Goal: Information Seeking & Learning: Learn about a topic

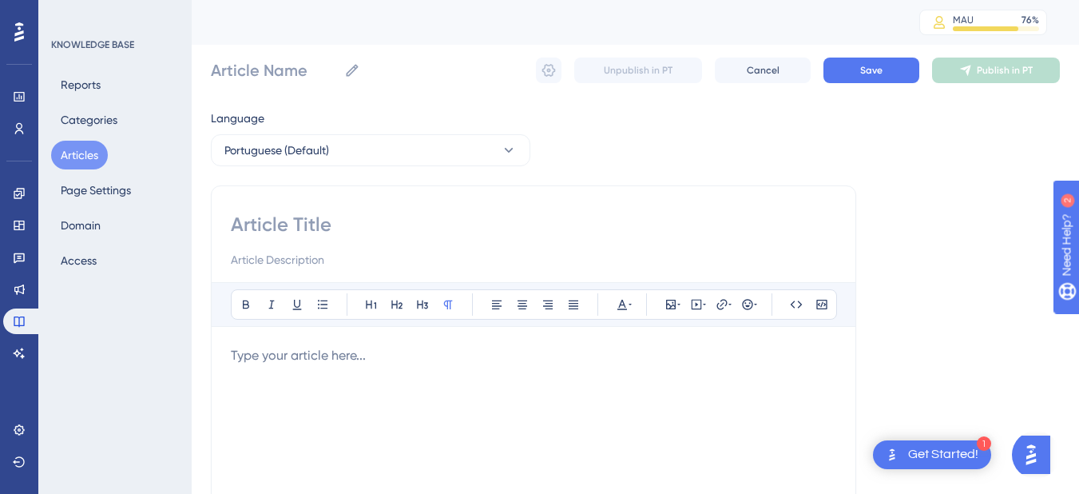
click at [80, 153] on button "Articles" at bounding box center [79, 155] width 57 height 29
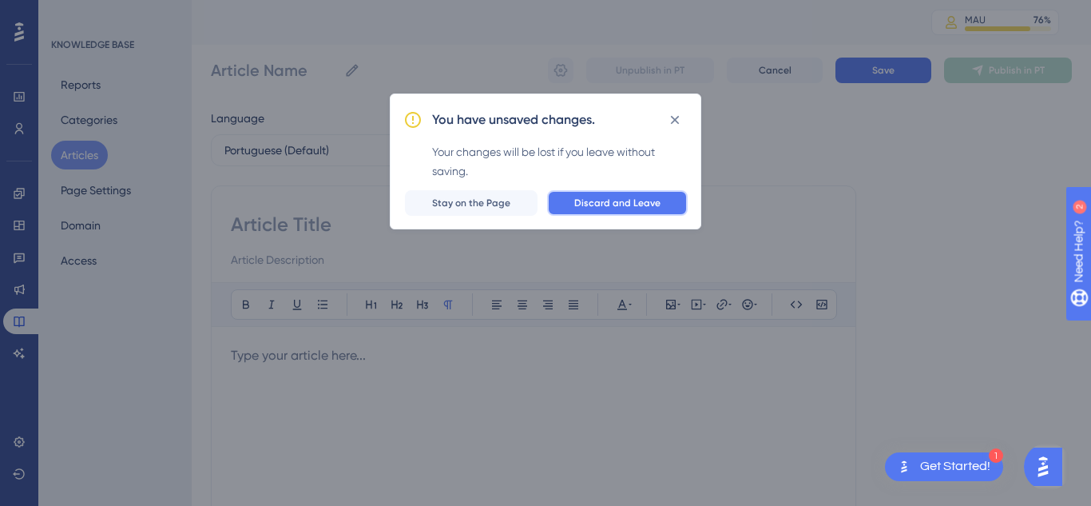
click at [684, 194] on button "Discard and Leave" at bounding box center [617, 203] width 141 height 26
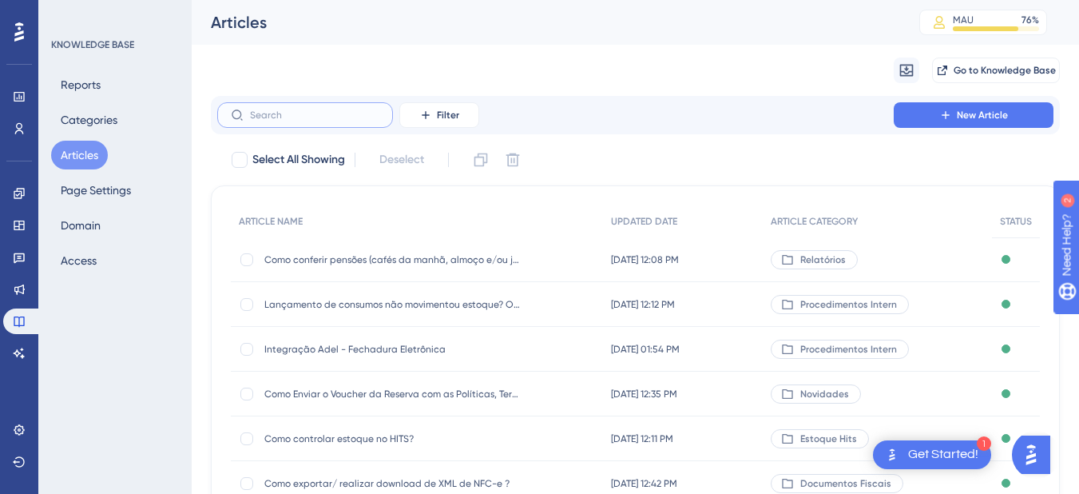
click at [306, 110] on input "text" at bounding box center [314, 114] width 129 height 11
paste input "Troca de Adquirente/Operadora - TEF"
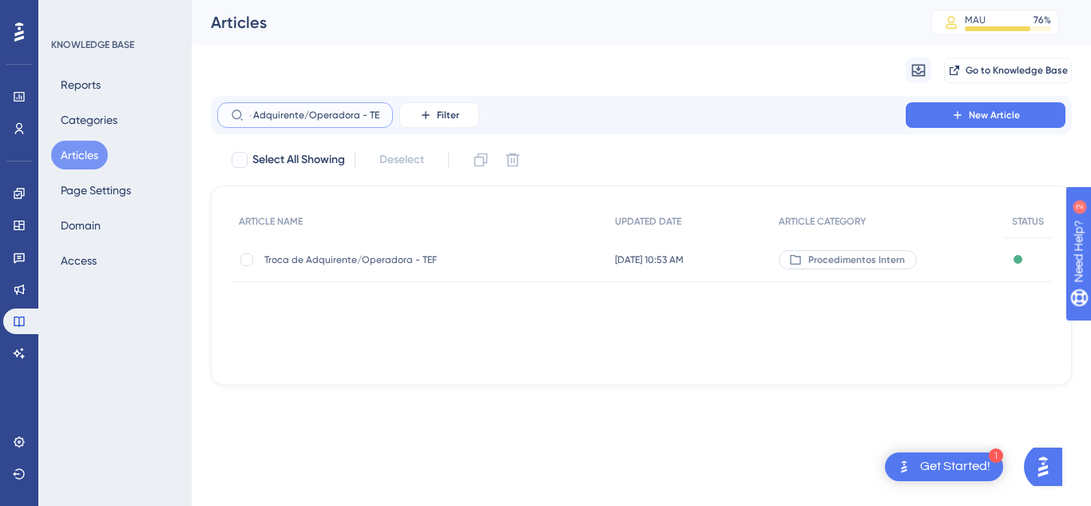
type input "Troca de Adquirente/Operadora - TEF"
click at [304, 264] on span "Troca de Adquirente/Operadora - TEF" at bounding box center [392, 259] width 256 height 13
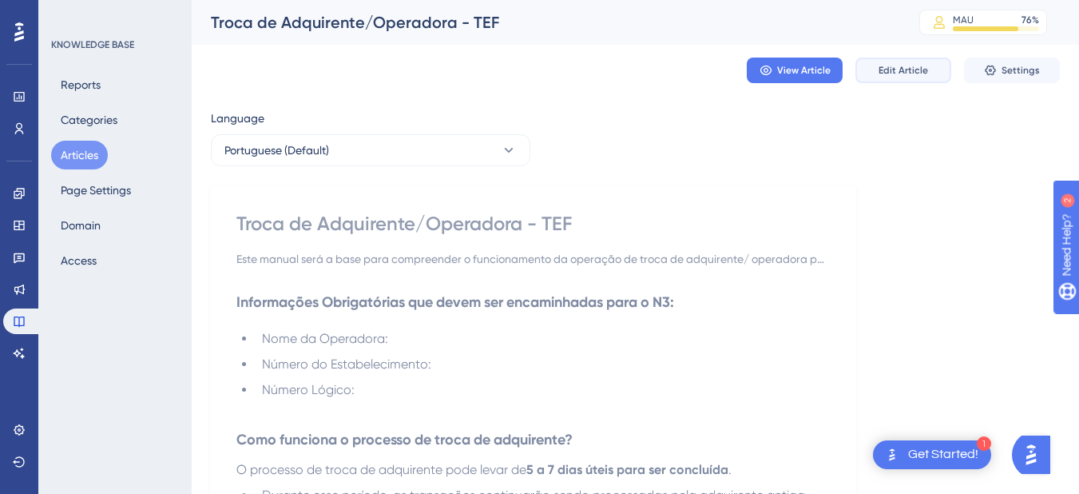
click at [893, 61] on button "Edit Article" at bounding box center [903, 71] width 96 height 26
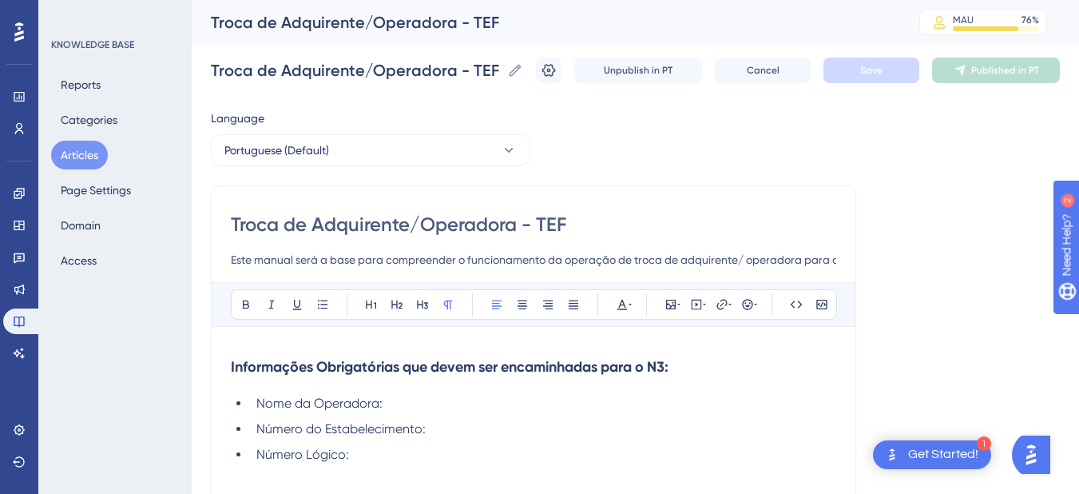
click at [705, 368] on h3 "Informações Obrigatórias que devem ser encaminhadas para o N3:" at bounding box center [533, 367] width 605 height 42
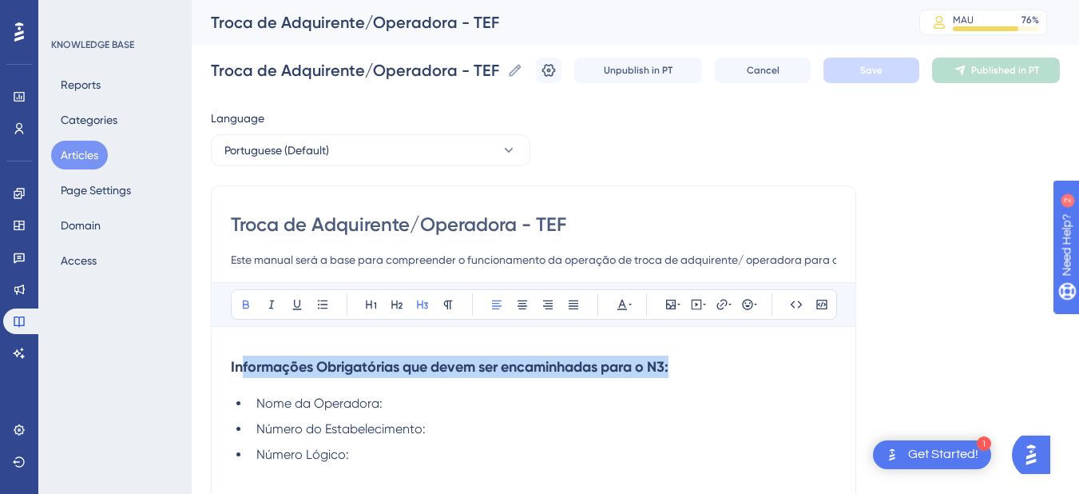
drag, startPoint x: 705, startPoint y: 368, endPoint x: 242, endPoint y: 371, distance: 463.3
click at [242, 371] on h3 "Informações Obrigatórias que devem ser encaminhadas para o N3:" at bounding box center [533, 367] width 605 height 42
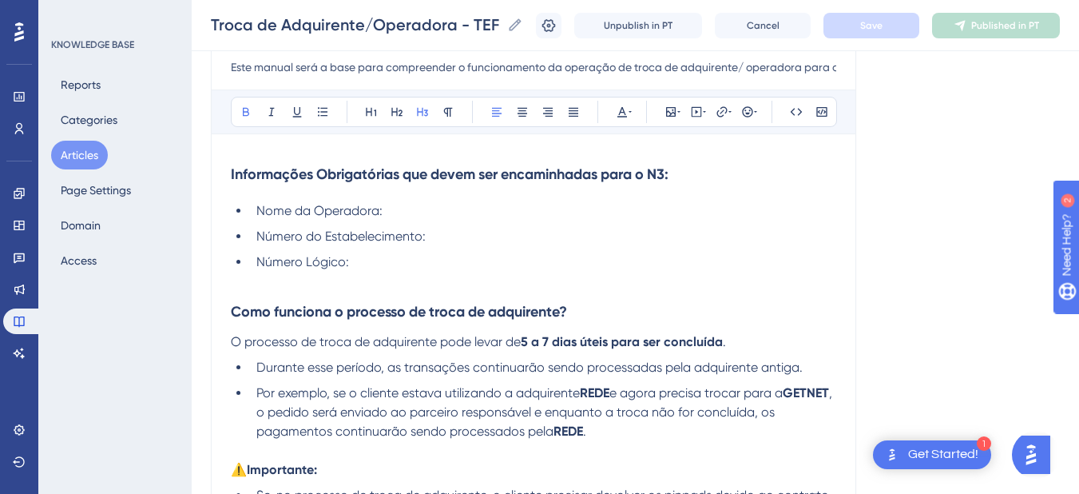
click at [387, 256] on li "Número Lógico:" at bounding box center [543, 261] width 586 height 19
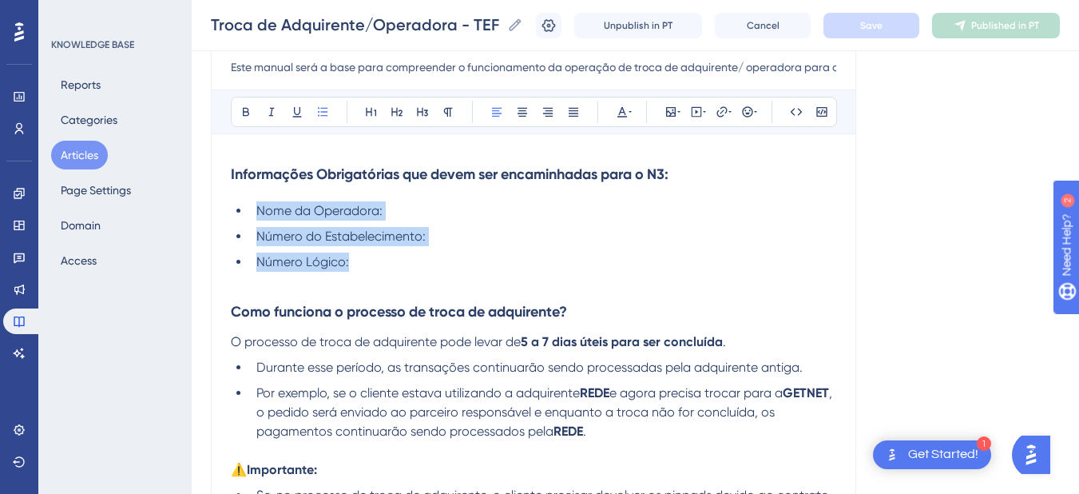
drag, startPoint x: 387, startPoint y: 267, endPoint x: 256, endPoint y: 210, distance: 142.0
click at [256, 210] on ul "Nome da Operadora: Número do Estabelecimento: Número Lógico:" at bounding box center [533, 236] width 605 height 70
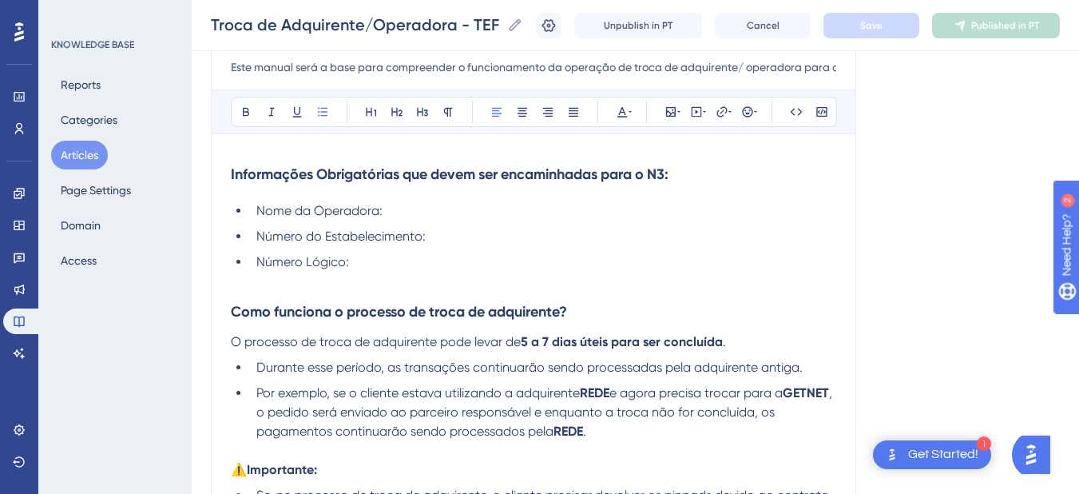
click at [280, 175] on strong "Informações Obrigatórias que devem ser encaminhadas para o N3:" at bounding box center [450, 174] width 438 height 18
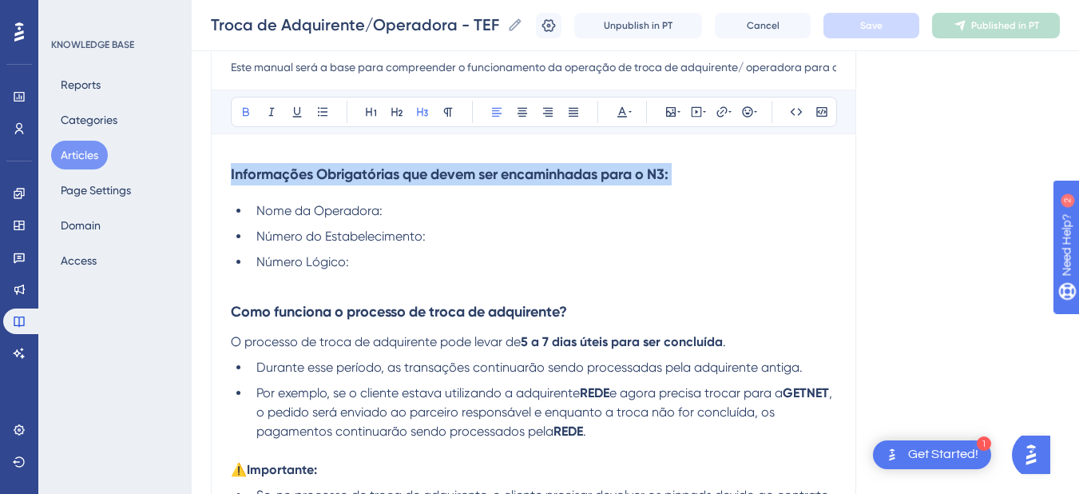
click at [280, 175] on strong "Informações Obrigatórias que devem ser encaminhadas para o N3:" at bounding box center [450, 174] width 438 height 18
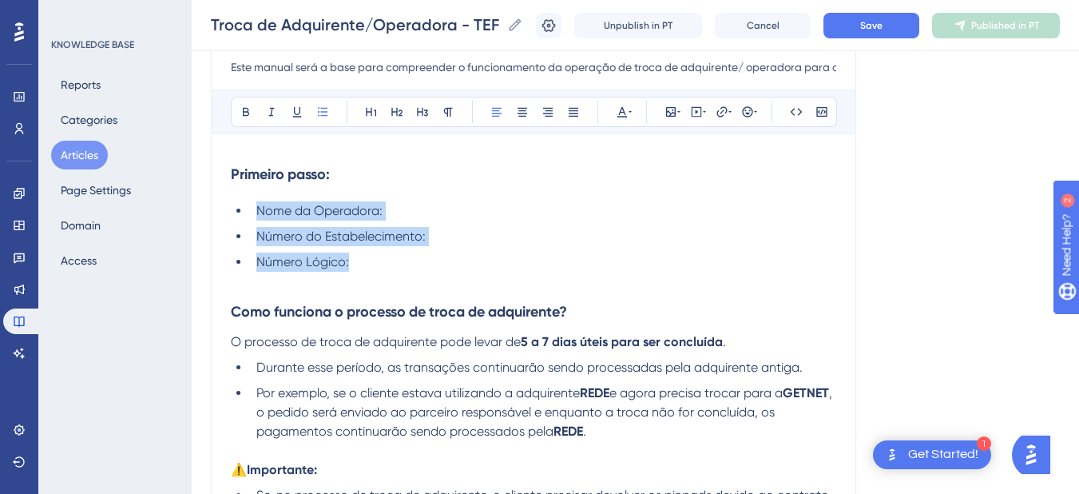
drag, startPoint x: 367, startPoint y: 268, endPoint x: 242, endPoint y: 201, distance: 141.8
click at [242, 201] on ul "Nome da Operadora: Número do Estabelecimento: Número Lógico:" at bounding box center [533, 236] width 605 height 70
copy ul "Nome da Operadora: Número do Estabelecimento: Número Lógico:"
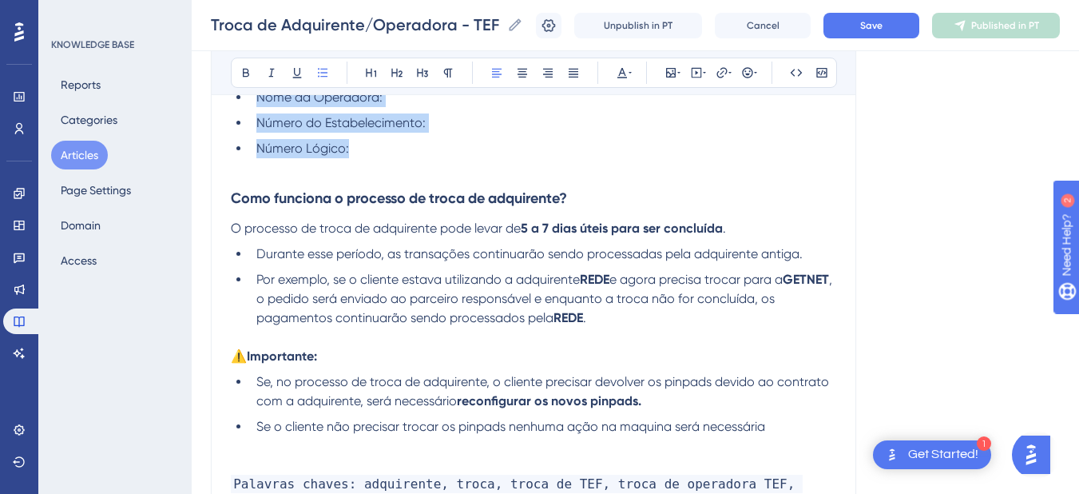
scroll to position [113, 0]
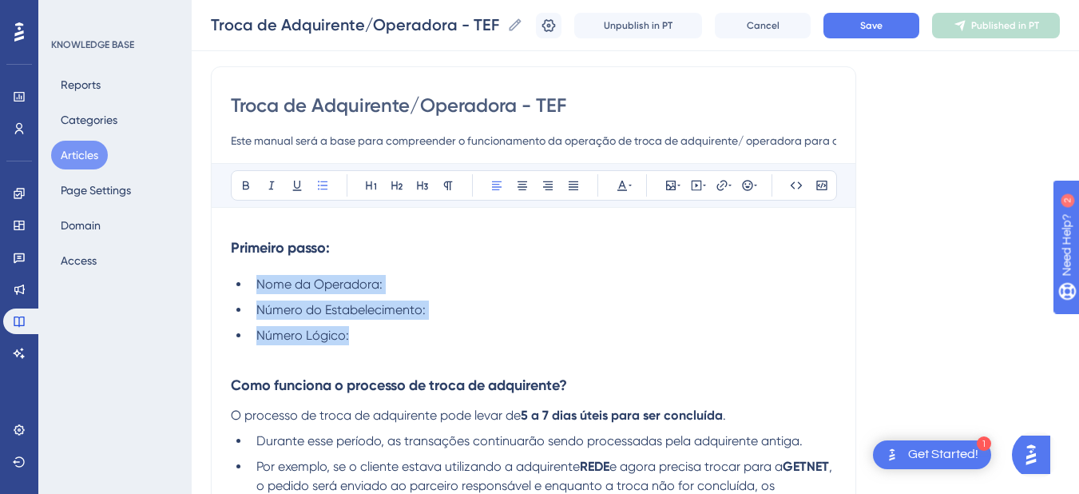
click at [368, 325] on ul "Nome da Operadora: Número do Estabelecimento: Número Lógico:" at bounding box center [533, 310] width 605 height 70
drag, startPoint x: 368, startPoint y: 333, endPoint x: 249, endPoint y: 289, distance: 126.9
click at [249, 289] on ul "Nome da Operadora: Número do Estabelecimento: Número Lógico:" at bounding box center [533, 310] width 605 height 70
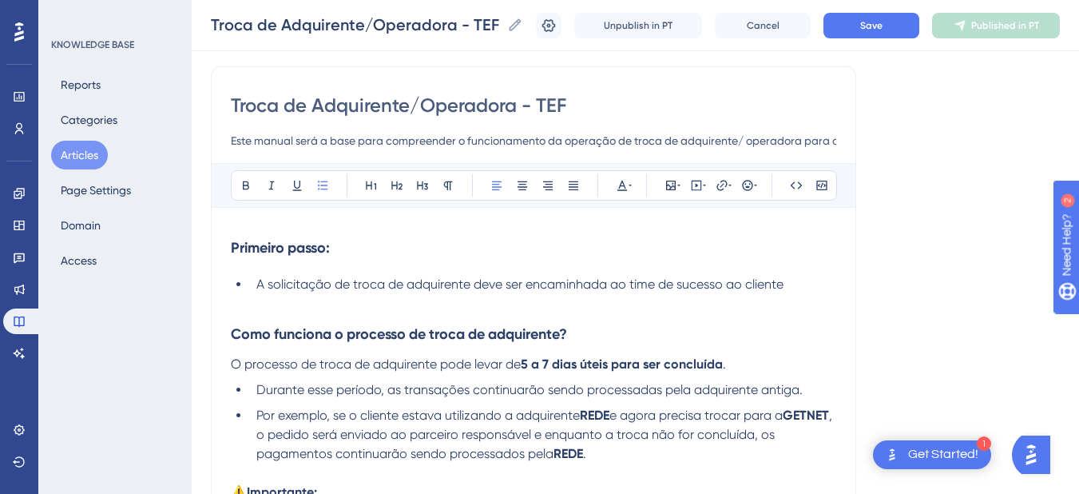
click at [312, 287] on span "A solicitação de troca de adquirente deve ser encaminhada ao time de sucesso ao…" at bounding box center [519, 283] width 527 height 15
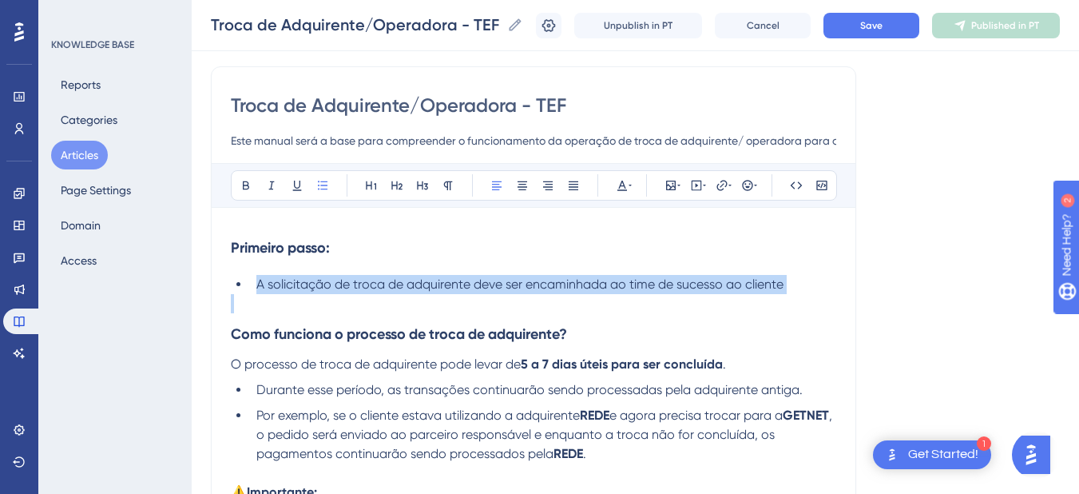
click at [312, 287] on span "A solicitação de troca de adquirente deve ser encaminhada ao time de sucesso ao…" at bounding box center [519, 283] width 527 height 15
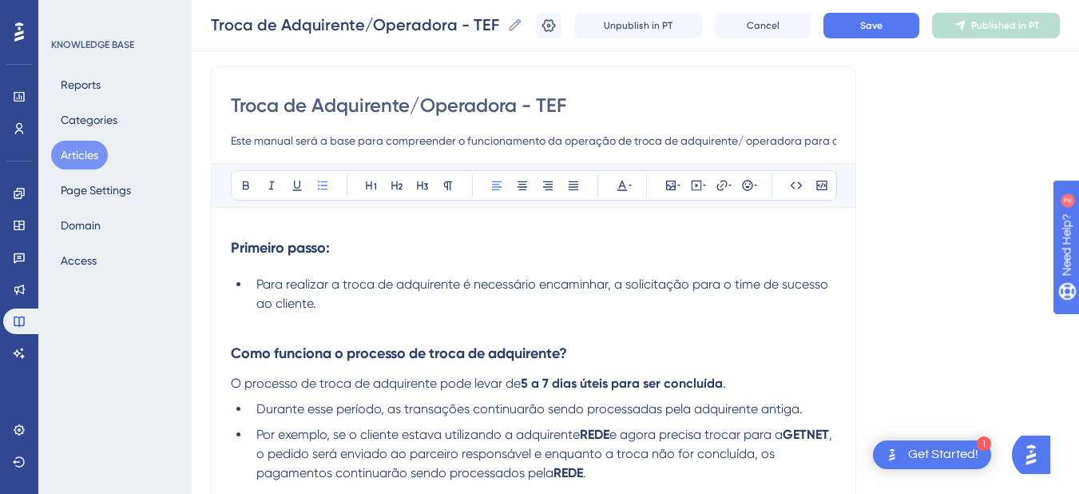
click at [355, 313] on p at bounding box center [533, 322] width 605 height 19
click at [378, 297] on li "Para realizar a troca de adquirente é necessário encaminhar, a solicitação para…" at bounding box center [543, 294] width 586 height 38
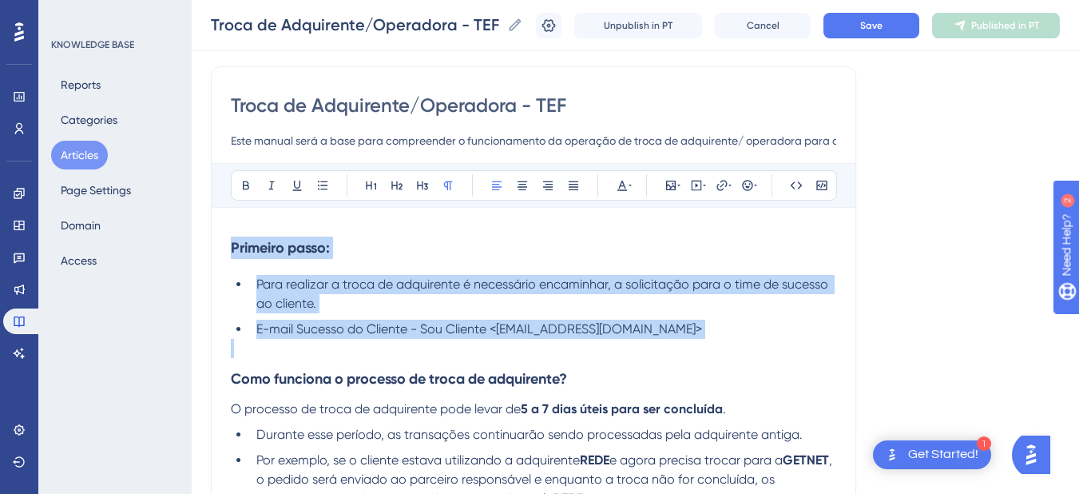
drag, startPoint x: 781, startPoint y: 342, endPoint x: 200, endPoint y: 235, distance: 590.4
click at [200, 235] on div "Performance Users Engagement Widgets Feedback Product Updates Knowledge Base AI…" at bounding box center [635, 360] width 887 height 947
copy div "Primeiro passo: Para realizar a troca de adquirente é necessário encaminhar, a …"
click at [699, 308] on li "Para realizar a troca de adquirente é necessário encaminhar, a solicitação para…" at bounding box center [543, 294] width 586 height 38
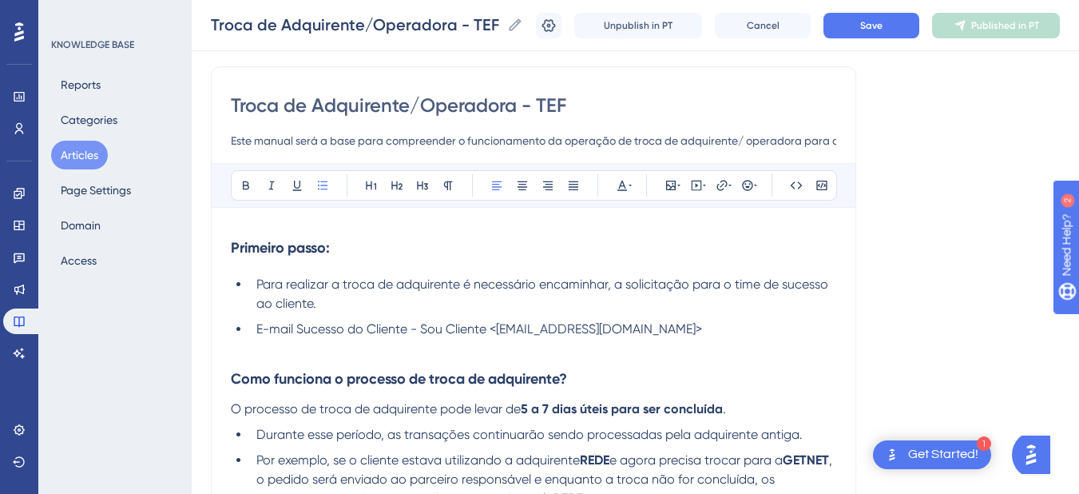
drag, startPoint x: 667, startPoint y: 330, endPoint x: 215, endPoint y: 252, distance: 458.8
click at [215, 252] on div "Troca de Adquirente/Operadora - TEF Este manual será a base para compreender o …" at bounding box center [533, 389] width 645 height 647
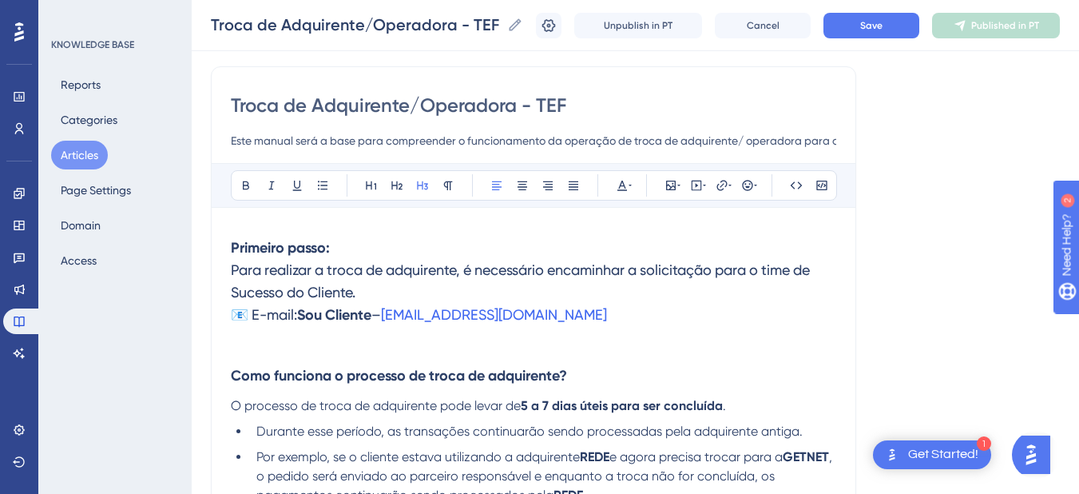
drag, startPoint x: 615, startPoint y: 312, endPoint x: 223, endPoint y: 273, distance: 394.1
click at [223, 273] on div "Troca de Adquirente/Operadora - TEF Este manual será a base para compreender o …" at bounding box center [533, 388] width 645 height 644
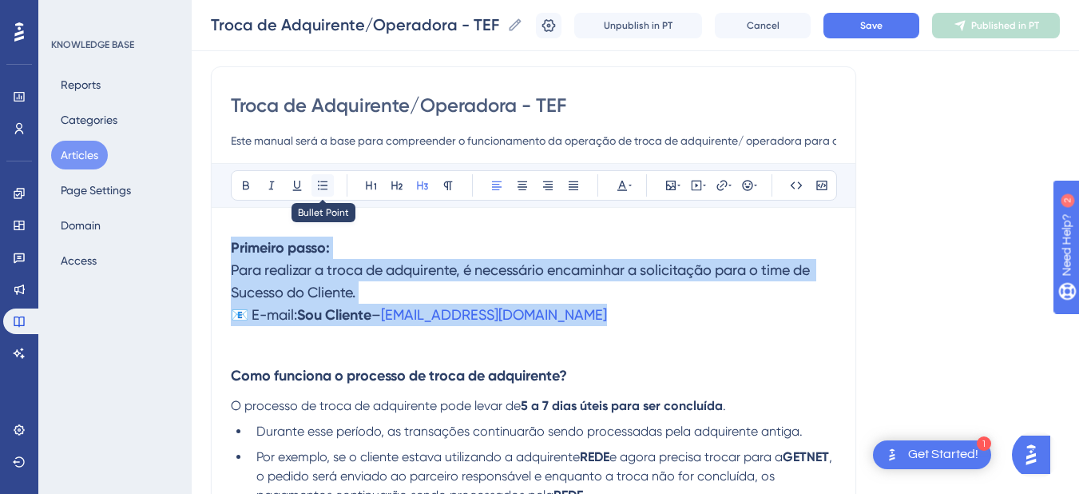
click at [315, 182] on button at bounding box center [322, 185] width 22 height 22
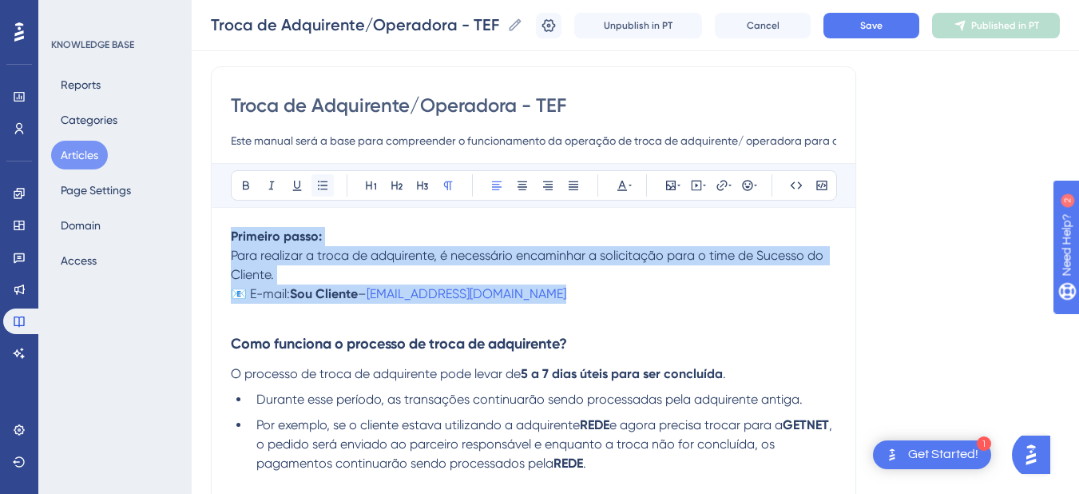
click at [315, 182] on button at bounding box center [322, 185] width 22 height 22
click at [291, 249] on span "Para realizar a troca de adquirente, é necessário encaminhar a solicitação para…" at bounding box center [529, 265] width 596 height 34
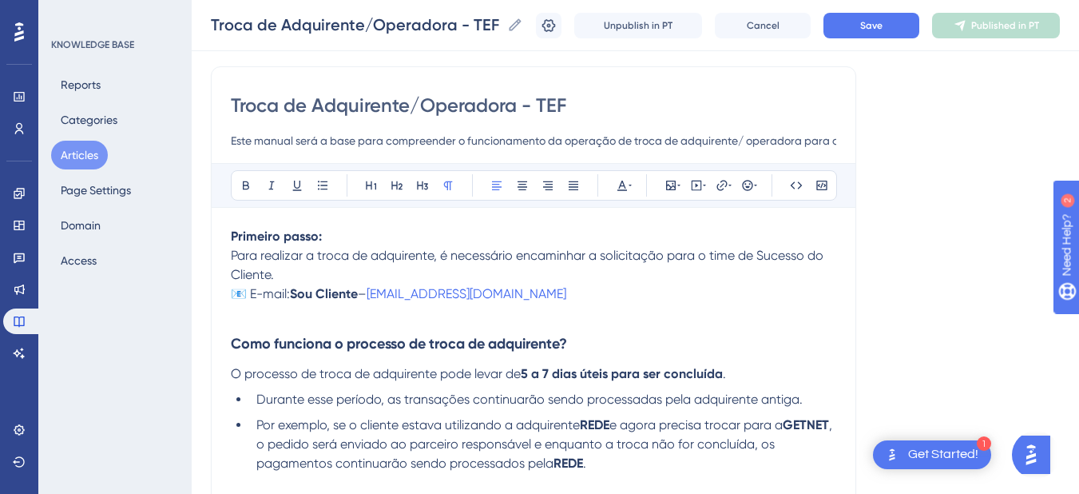
click at [403, 224] on div "Bold Italic Underline Bullet Point Heading 1 Heading 2 Heading 3 Normal Align L…" at bounding box center [533, 410] width 605 height 495
click at [384, 240] on p "Primeiro passo: Para realizar a troca de adquirente, é necessário encaminhar a …" at bounding box center [533, 265] width 605 height 77
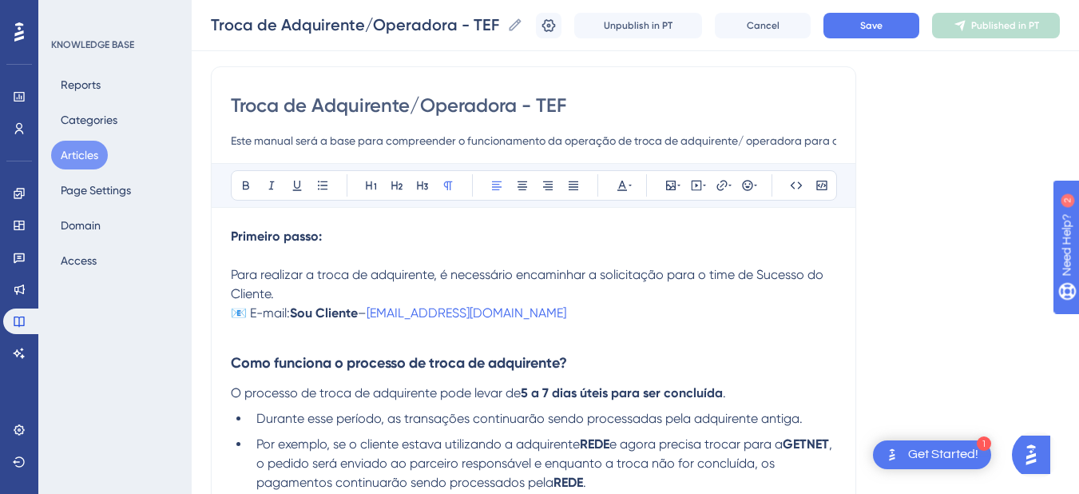
drag, startPoint x: 535, startPoint y: 317, endPoint x: 219, endPoint y: 273, distance: 319.3
click at [219, 273] on div "Troca de Adquirente/Operadora - TEF Este manual será a base para compreender o …" at bounding box center [533, 381] width 645 height 631
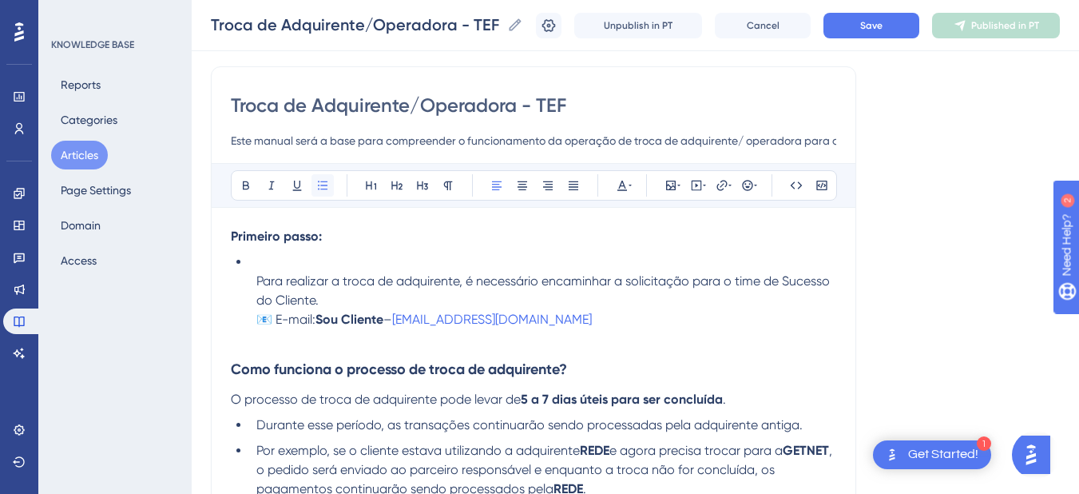
click at [318, 185] on icon at bounding box center [323, 185] width 10 height 9
click at [275, 294] on span "Para realizar a troca de adquirente, é necessário encaminhar a solicitação para…" at bounding box center [544, 290] width 577 height 34
click at [256, 276] on span "Para realizar a troca de adquirente, é necessário encaminhar a solicitação para…" at bounding box center [544, 290] width 577 height 34
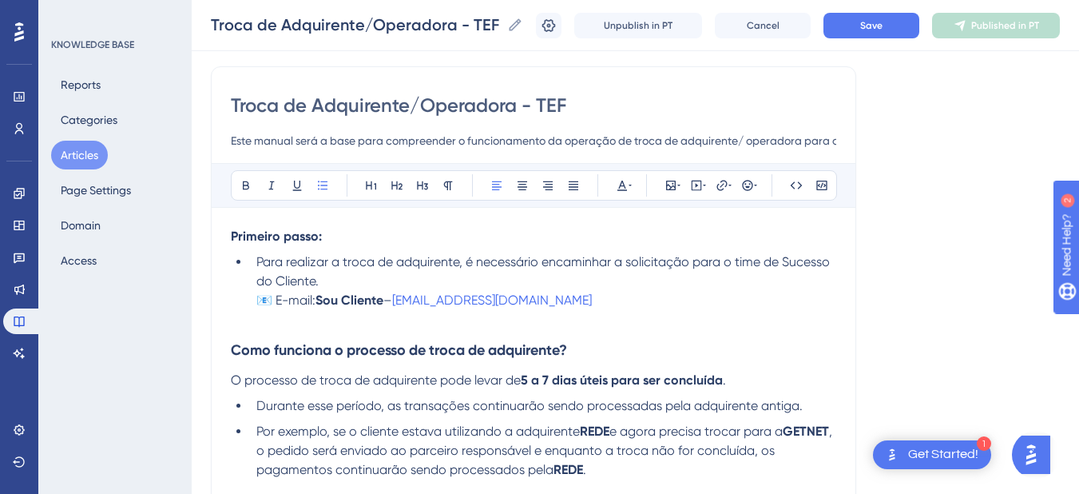
click at [256, 294] on span "📧 E-mail:" at bounding box center [285, 299] width 59 height 15
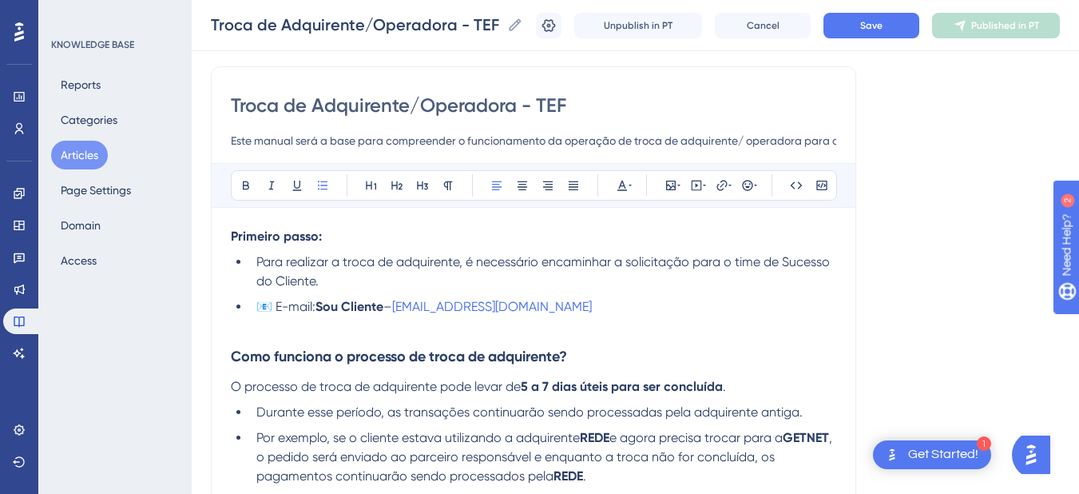
click at [303, 327] on p at bounding box center [533, 325] width 605 height 19
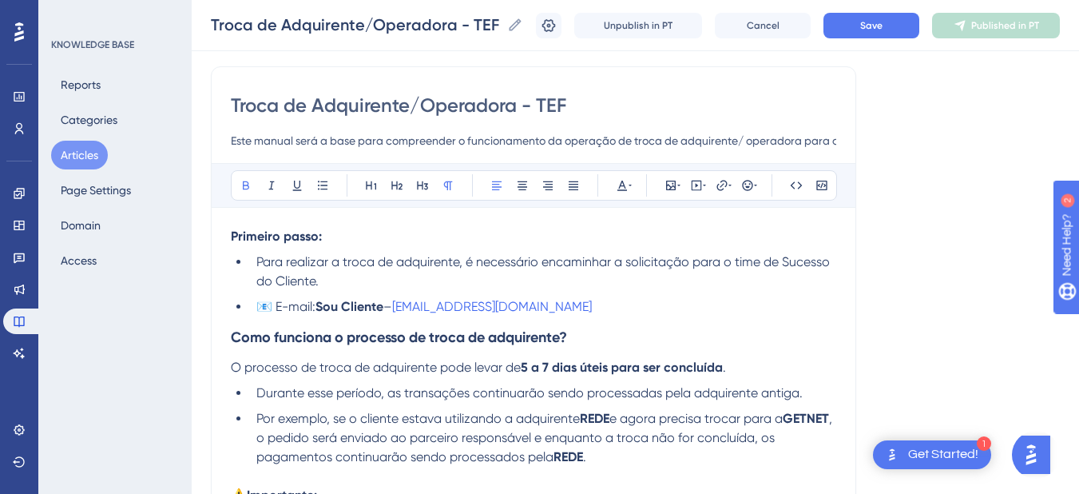
click at [288, 239] on strong "Primeiro passo:" at bounding box center [276, 235] width 91 height 15
click at [420, 185] on icon at bounding box center [422, 185] width 13 height 13
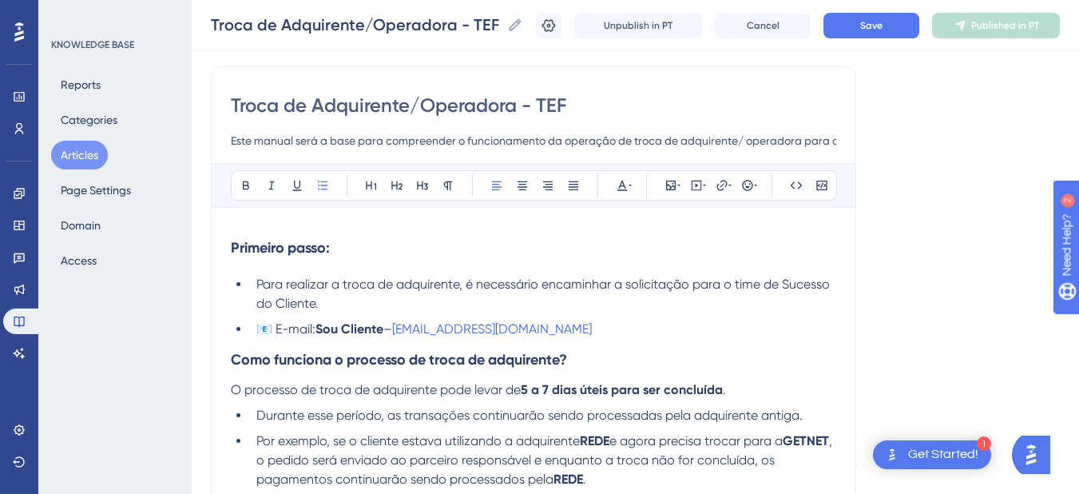
click at [366, 292] on li "Para realizar a troca de adquirente, é necessário encaminhar a solicitação para…" at bounding box center [543, 294] width 586 height 38
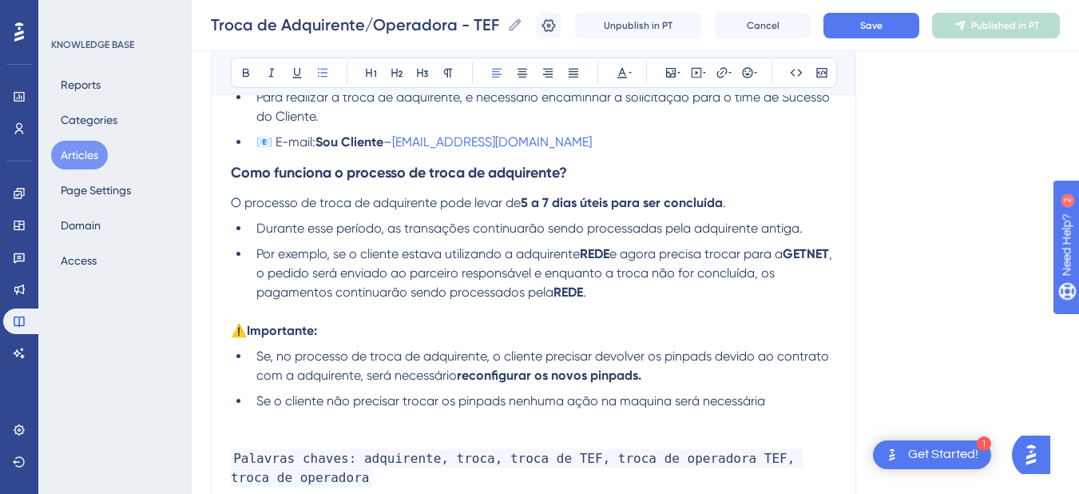
scroll to position [460, 0]
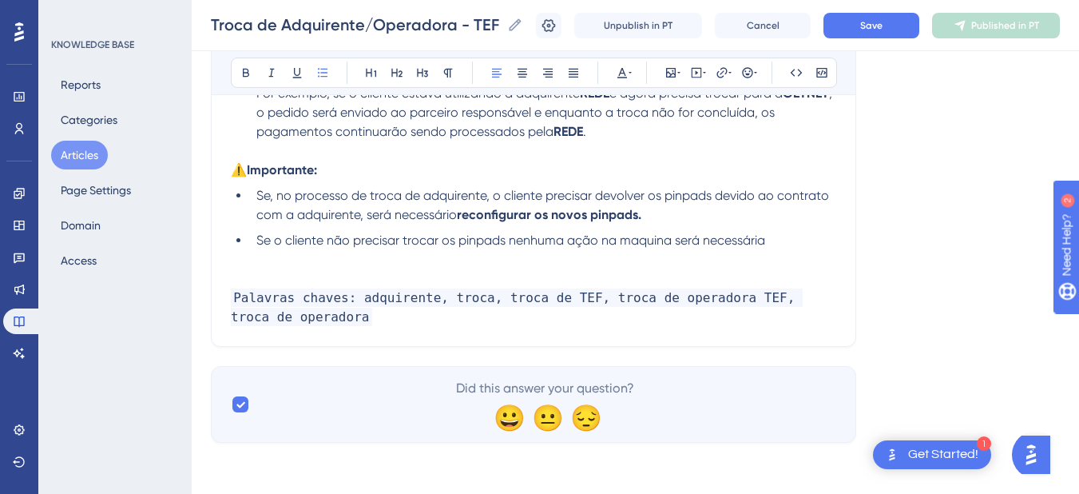
click at [316, 253] on p at bounding box center [533, 259] width 605 height 19
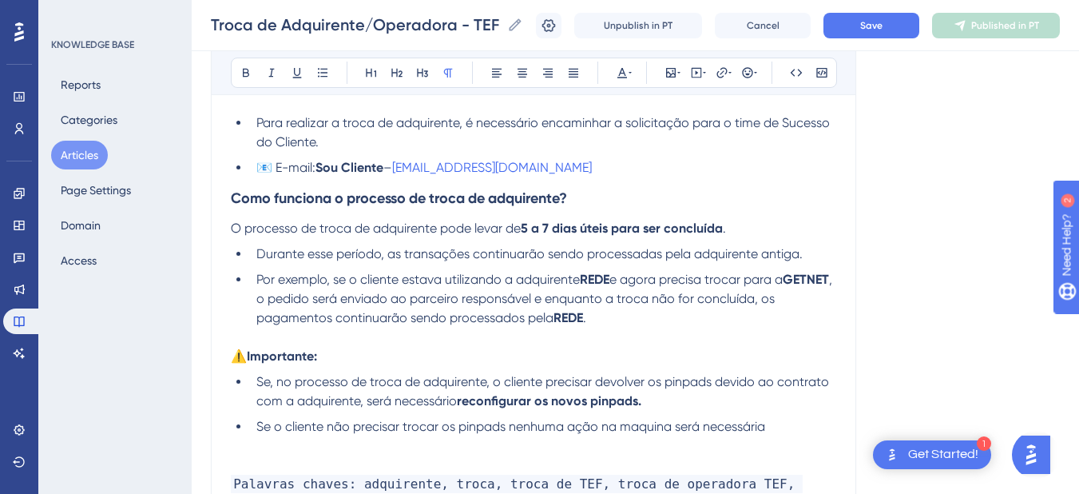
click at [280, 343] on p at bounding box center [533, 336] width 605 height 19
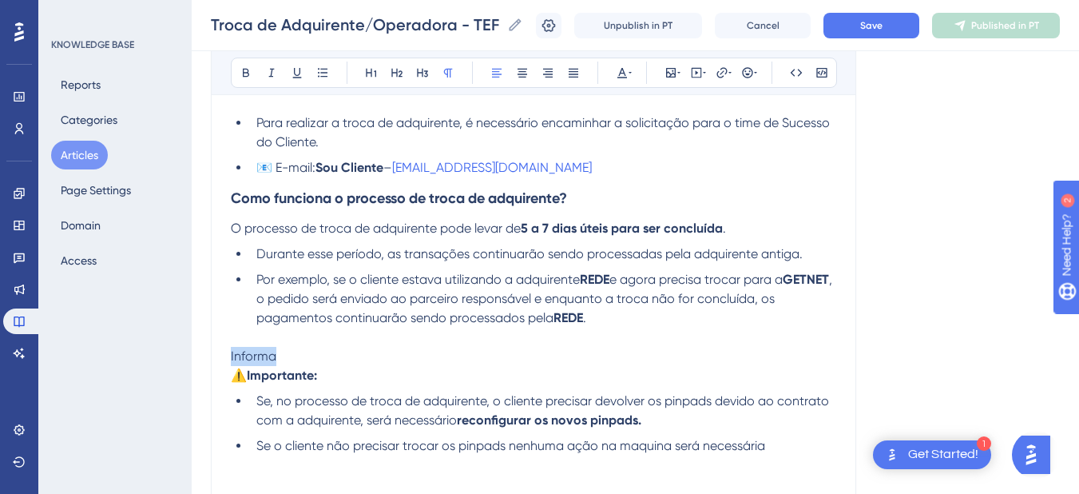
drag, startPoint x: 276, startPoint y: 355, endPoint x: 220, endPoint y: 356, distance: 55.1
click at [220, 356] on div "Troca de Adquirente/Operadora - TEF Este manual será a base para compreender o …" at bounding box center [533, 228] width 645 height 647
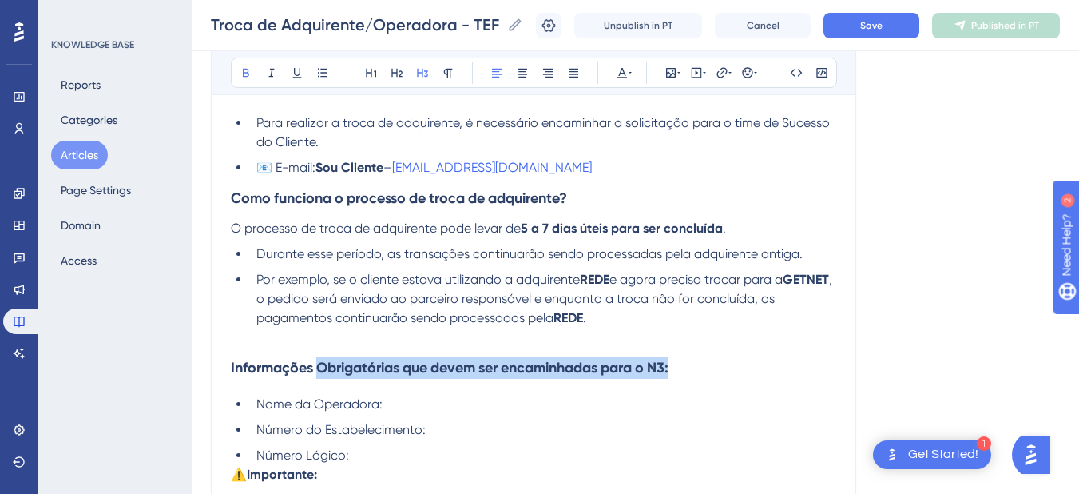
drag, startPoint x: 319, startPoint y: 367, endPoint x: 681, endPoint y: 367, distance: 362.6
click at [681, 367] on h3 "Informações Obrigatórias que devem ser encaminhadas para o N3:" at bounding box center [533, 368] width 605 height 42
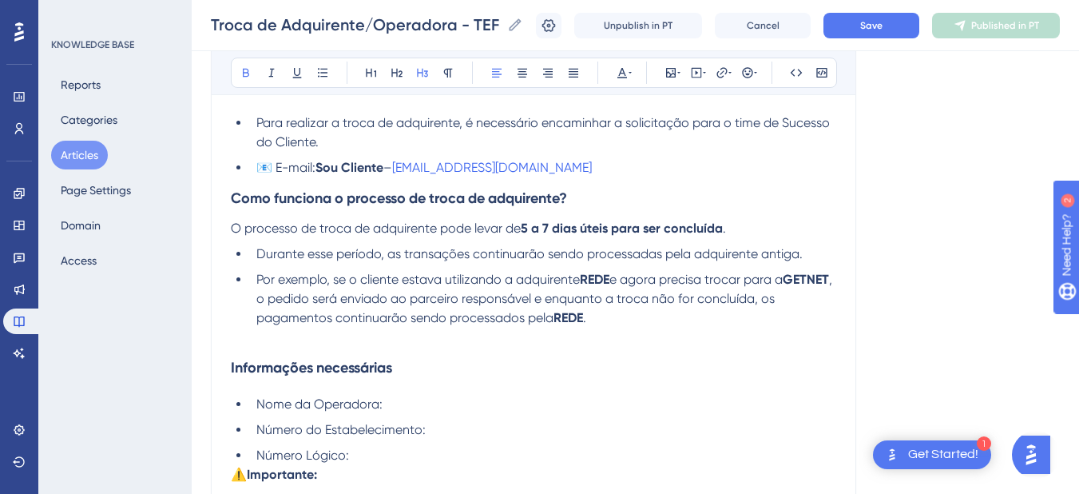
scroll to position [460, 0]
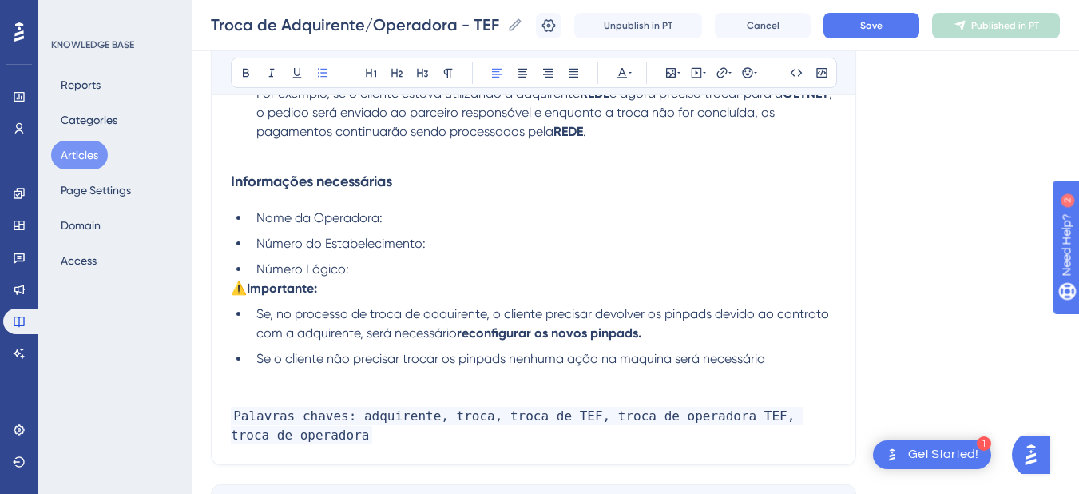
click at [391, 273] on li "Número Lógico:" at bounding box center [543, 269] width 586 height 19
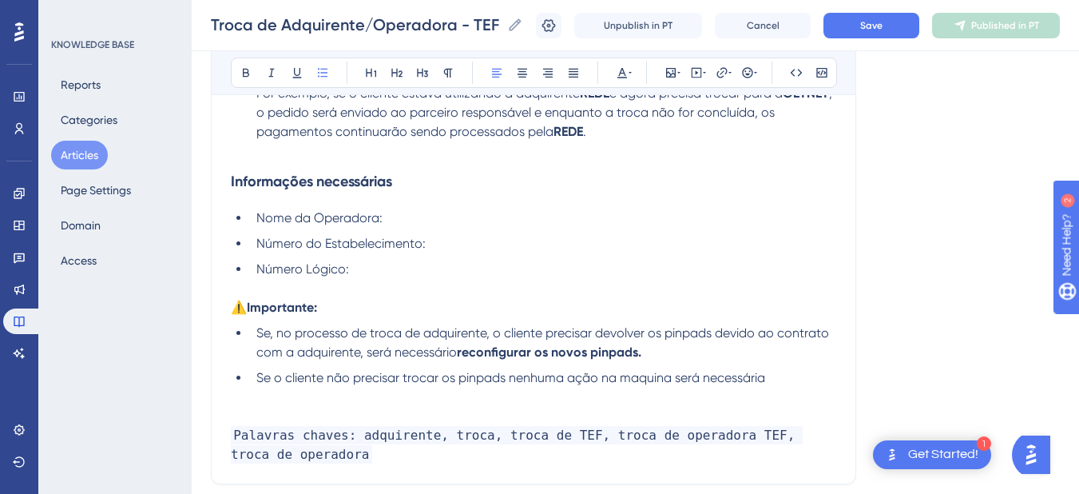
click at [391, 273] on li "Número Lógico:" at bounding box center [543, 269] width 586 height 19
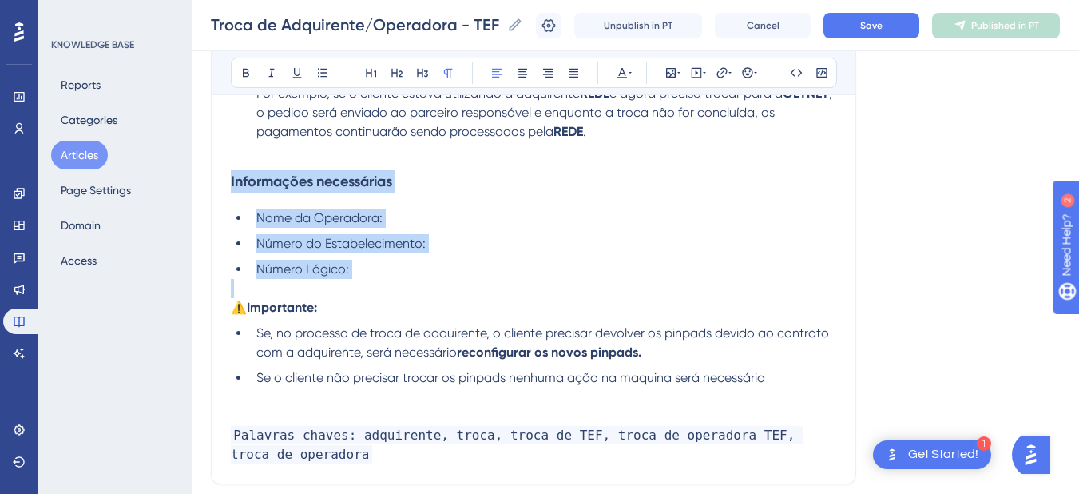
drag, startPoint x: 391, startPoint y: 273, endPoint x: 238, endPoint y: 185, distance: 176.0
click at [238, 185] on div "Primeiro passo: Para realizar a troca de adquirente, é necessário encaminhar a …" at bounding box center [533, 171] width 605 height 585
click at [320, 220] on span "Nome da Operadora:" at bounding box center [319, 217] width 126 height 15
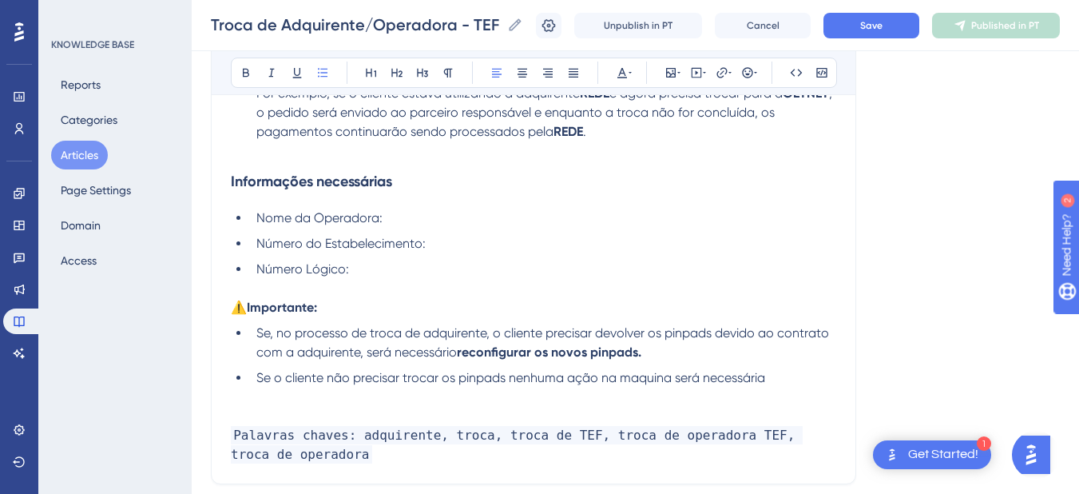
scroll to position [274, 0]
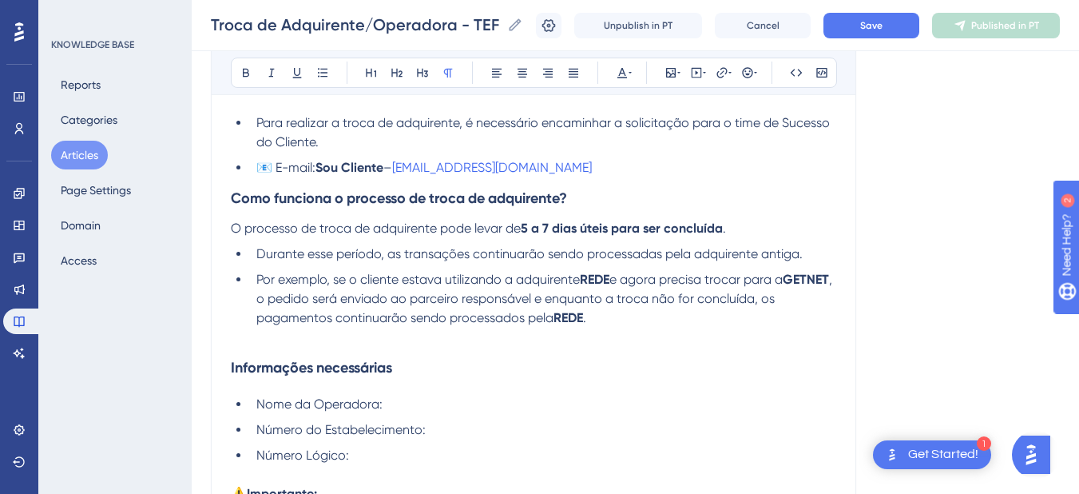
click at [276, 340] on p at bounding box center [533, 336] width 605 height 19
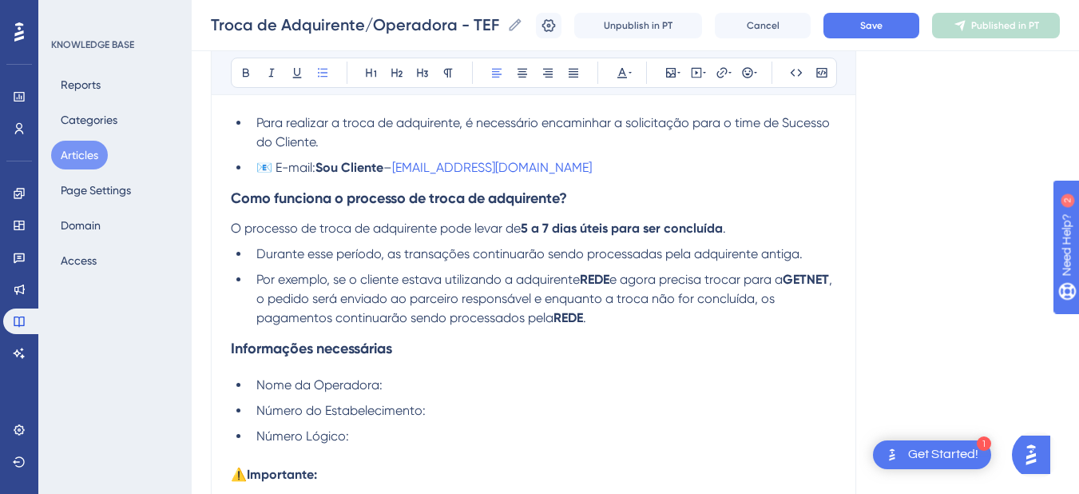
scroll to position [87, 0]
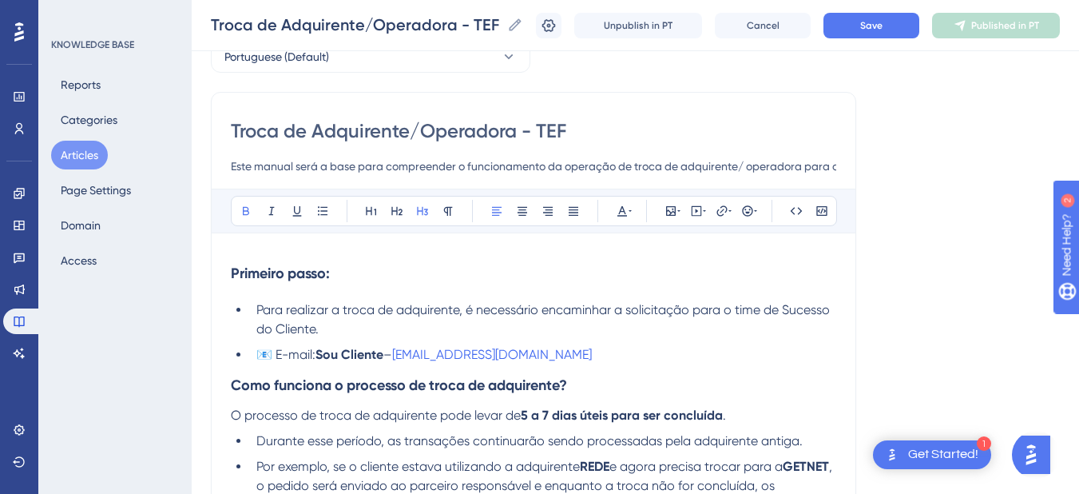
click at [266, 269] on strong "Primeiro passo:" at bounding box center [280, 273] width 99 height 18
drag, startPoint x: 351, startPoint y: 286, endPoint x: 215, endPoint y: 281, distance: 135.9
click at [215, 281] on div "Troca de Adquirente/Operadora - TEF Este manual será a base para compreender o …" at bounding box center [533, 465] width 645 height 746
click at [387, 289] on h3 "Primeiro passo:" at bounding box center [533, 273] width 605 height 42
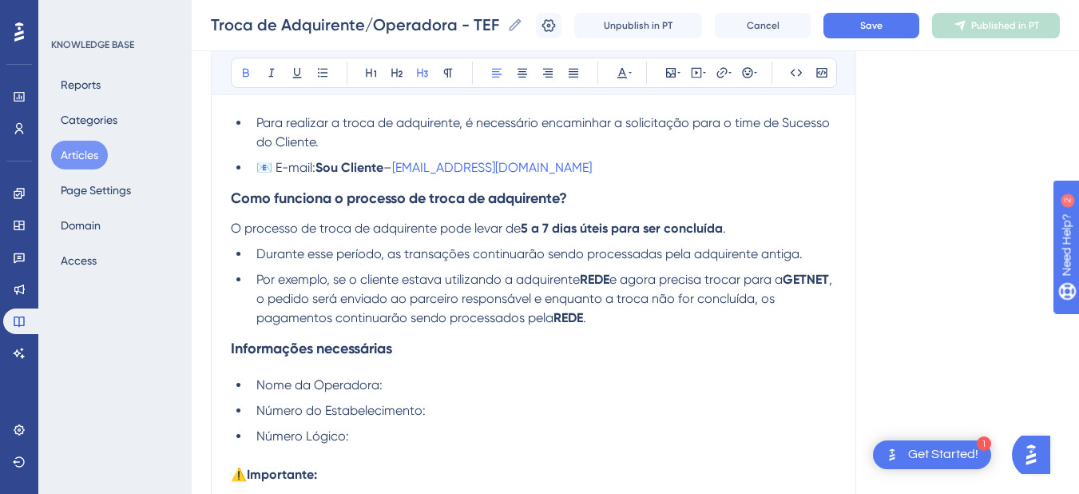
scroll to position [460, 0]
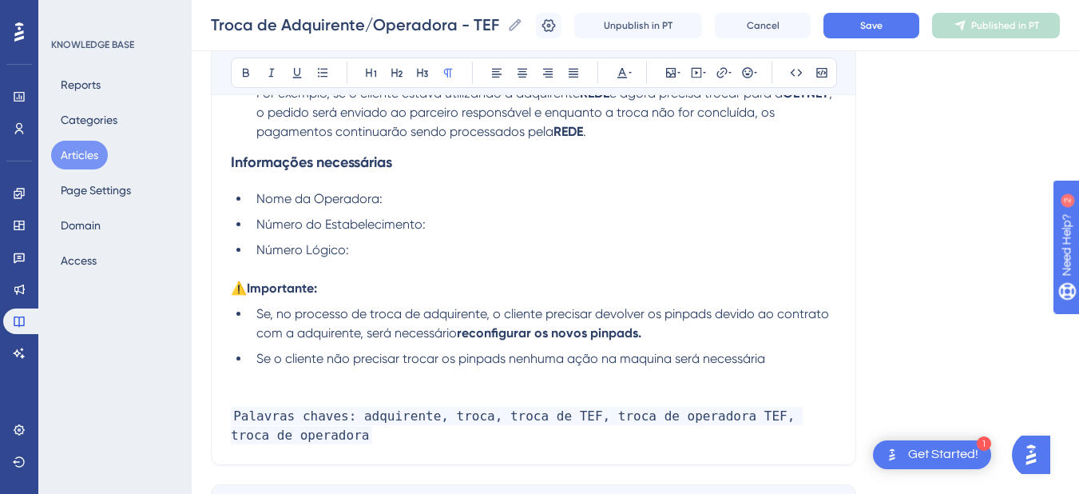
click at [294, 386] on p at bounding box center [533, 377] width 605 height 19
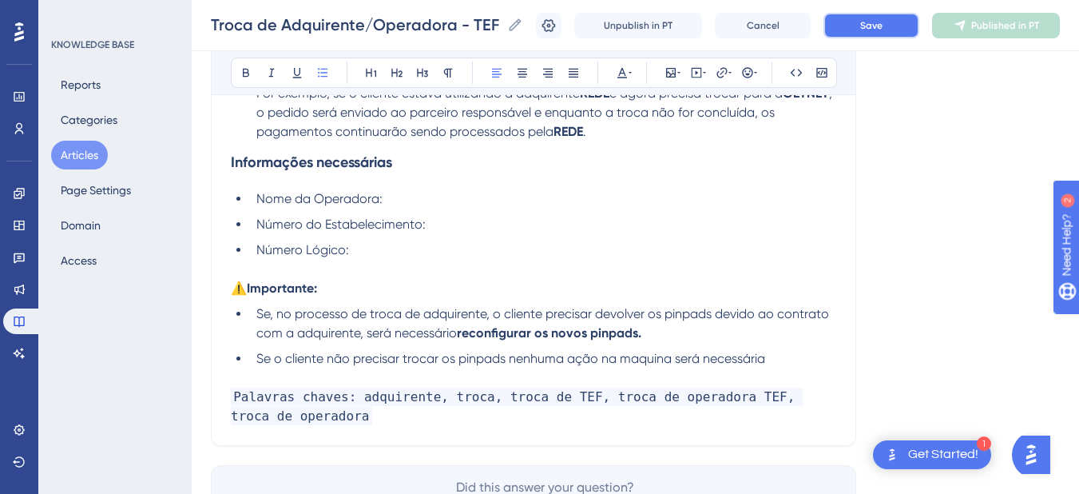
click at [883, 26] on span "Save" at bounding box center [871, 25] width 22 height 13
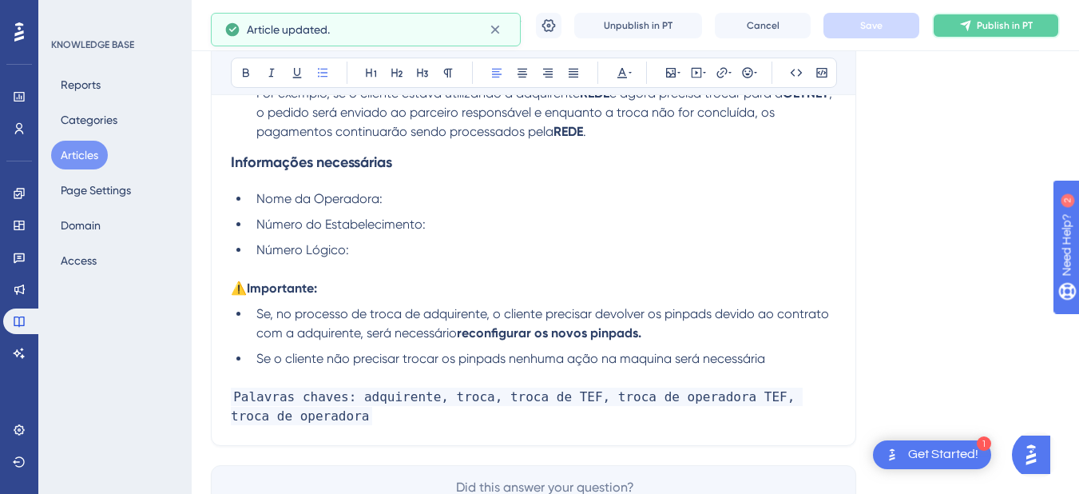
click at [988, 26] on button "Publish in PT" at bounding box center [996, 26] width 128 height 26
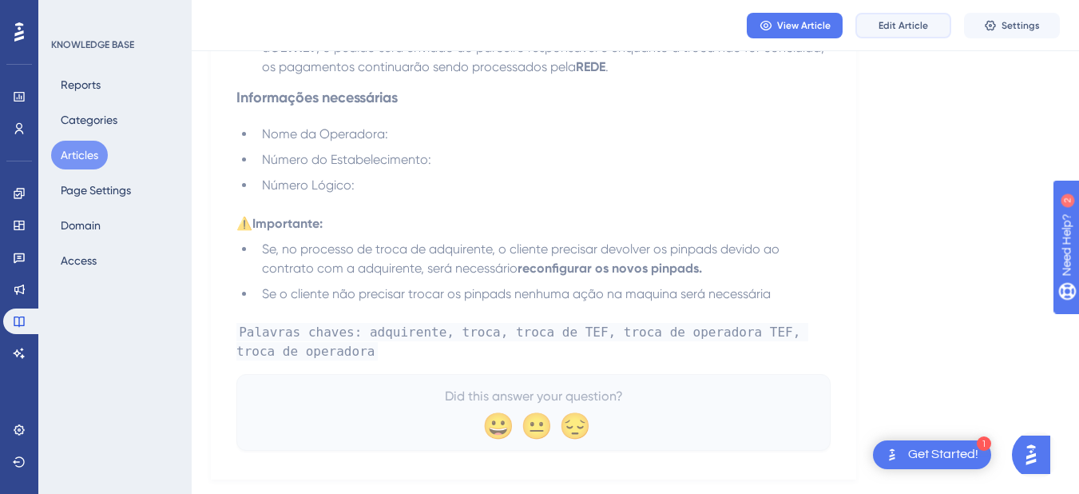
click at [892, 27] on span "Edit Article" at bounding box center [904, 25] width 50 height 13
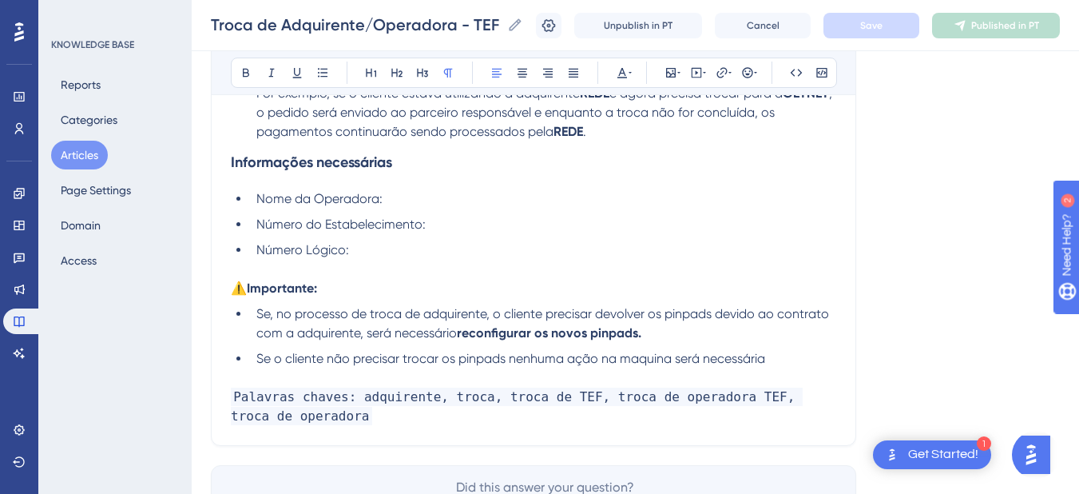
scroll to position [0, 0]
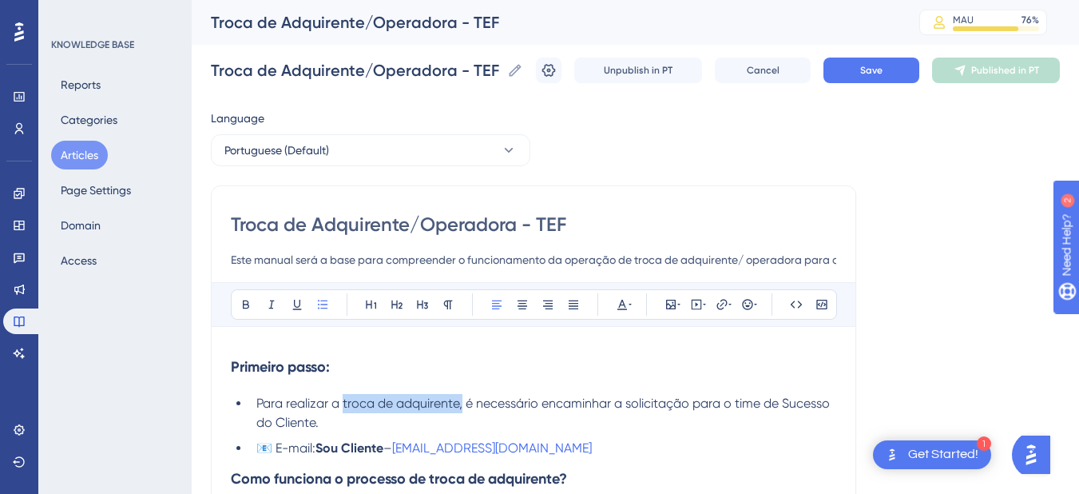
drag, startPoint x: 462, startPoint y: 403, endPoint x: 344, endPoint y: 407, distance: 118.3
click at [344, 407] on span "Para realizar a troca de adquirente, é necessário encaminhar a solicitação para…" at bounding box center [544, 412] width 577 height 34
click at [343, 403] on span "Para realizar a Adquirente/Operadora é necessário encaminhar a solicitação para…" at bounding box center [527, 412] width 542 height 34
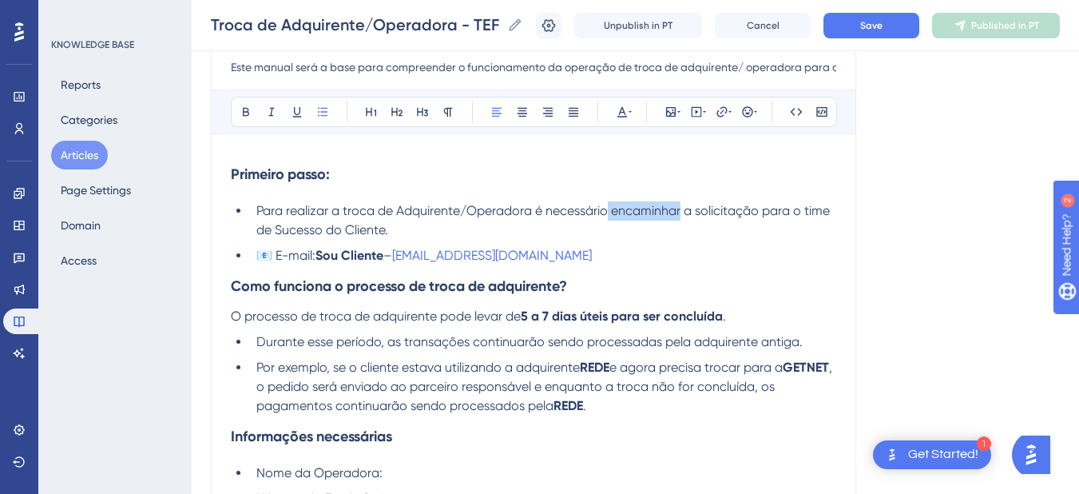
drag, startPoint x: 610, startPoint y: 216, endPoint x: 683, endPoint y: 213, distance: 72.7
click at [683, 213] on span "Para realizar a troca de Adquirente/Operadora é necessário encaminhar a solicit…" at bounding box center [544, 220] width 577 height 34
click at [246, 109] on icon at bounding box center [246, 112] width 6 height 9
click at [614, 244] on ul "Para realizar a troca de Adquirente/Operadora é necessário encaminhar a solicit…" at bounding box center [533, 233] width 605 height 64
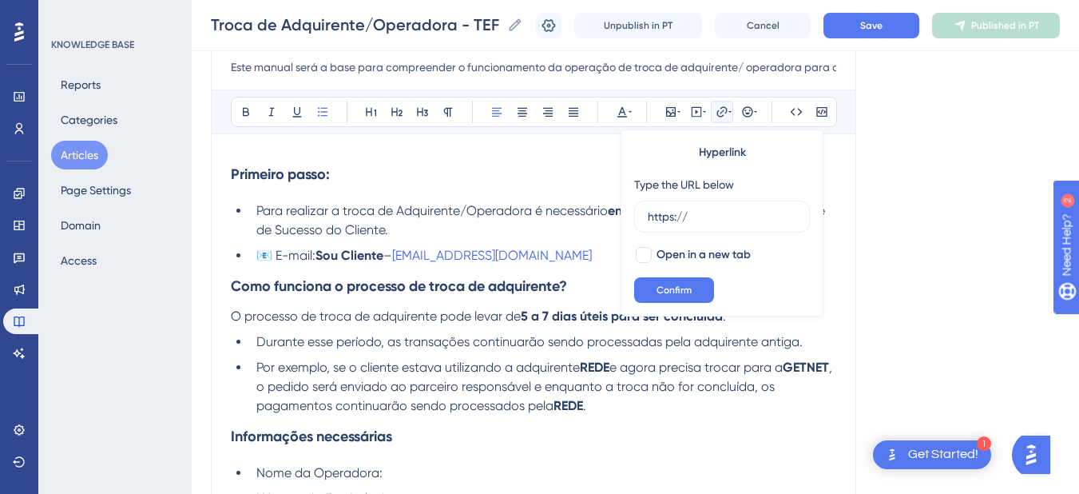
click at [526, 212] on span "Para realizar a troca de Adquirente/Operadora é necessário" at bounding box center [431, 210] width 351 height 15
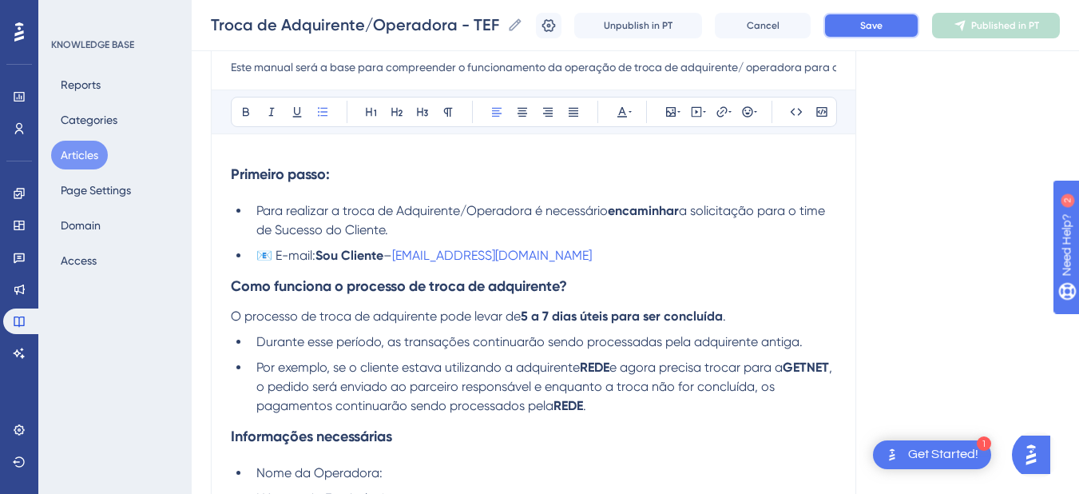
click at [896, 30] on button "Save" at bounding box center [871, 26] width 96 height 26
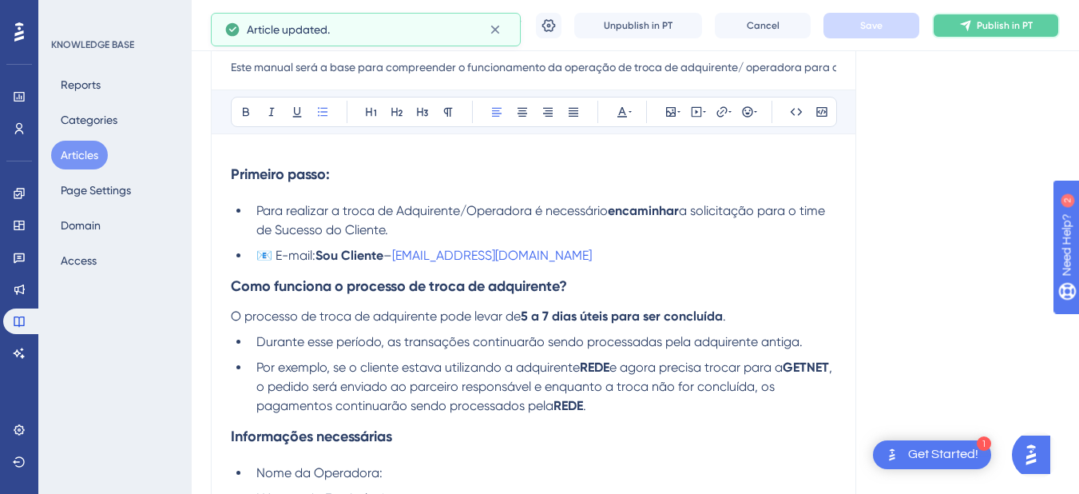
click at [990, 34] on button "Publish in PT" at bounding box center [996, 26] width 128 height 26
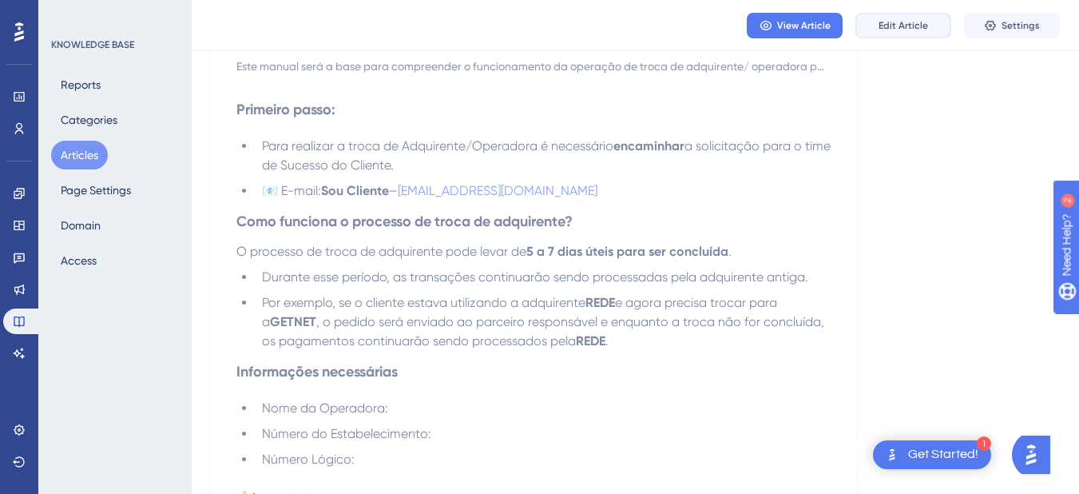
drag, startPoint x: 914, startPoint y: 28, endPoint x: 822, endPoint y: 28, distance: 91.9
click at [914, 28] on span "Edit Article" at bounding box center [904, 25] width 50 height 13
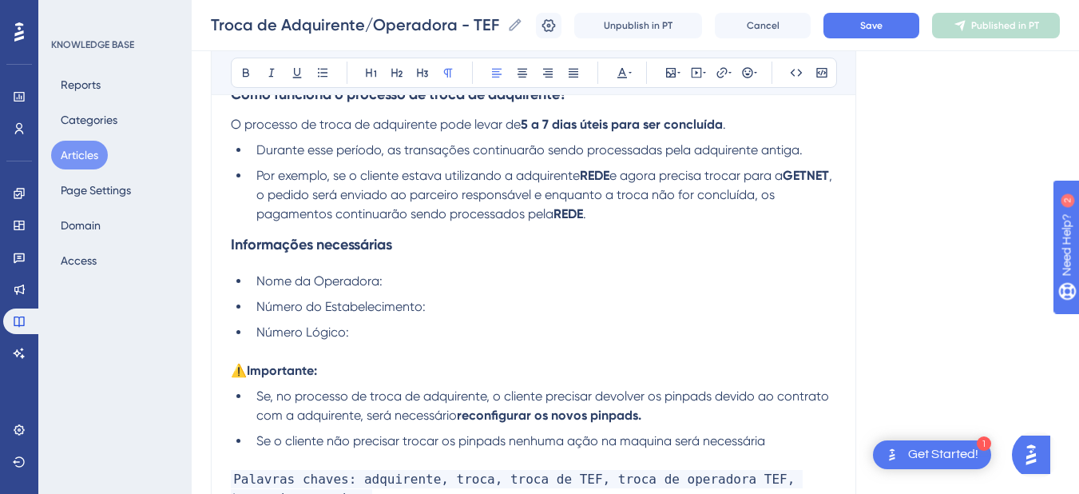
scroll to position [0, 0]
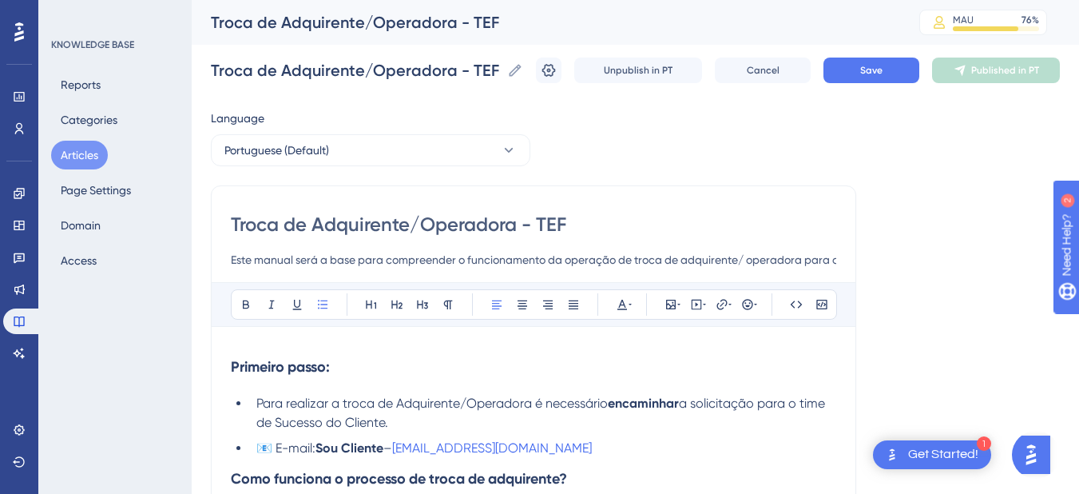
drag, startPoint x: 399, startPoint y: 450, endPoint x: 321, endPoint y: 451, distance: 77.5
click at [321, 451] on li "📧 E-mail: Sou Cliente – soucliente@appsistemas.com.br" at bounding box center [543, 447] width 586 height 19
click at [256, 454] on li "📧 E-mail: soucliente@appsistemas.com.br" at bounding box center [543, 447] width 586 height 19
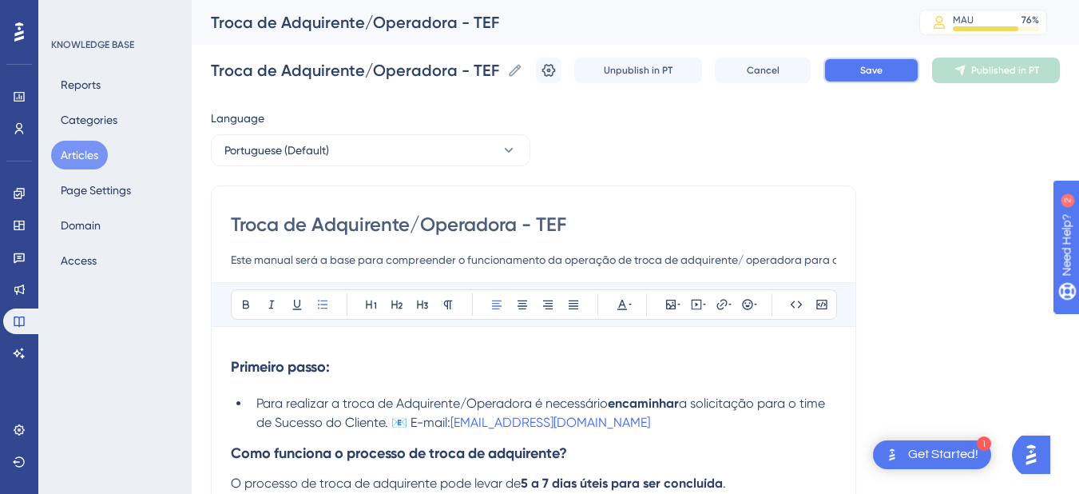
click at [878, 78] on button "Save" at bounding box center [871, 71] width 96 height 26
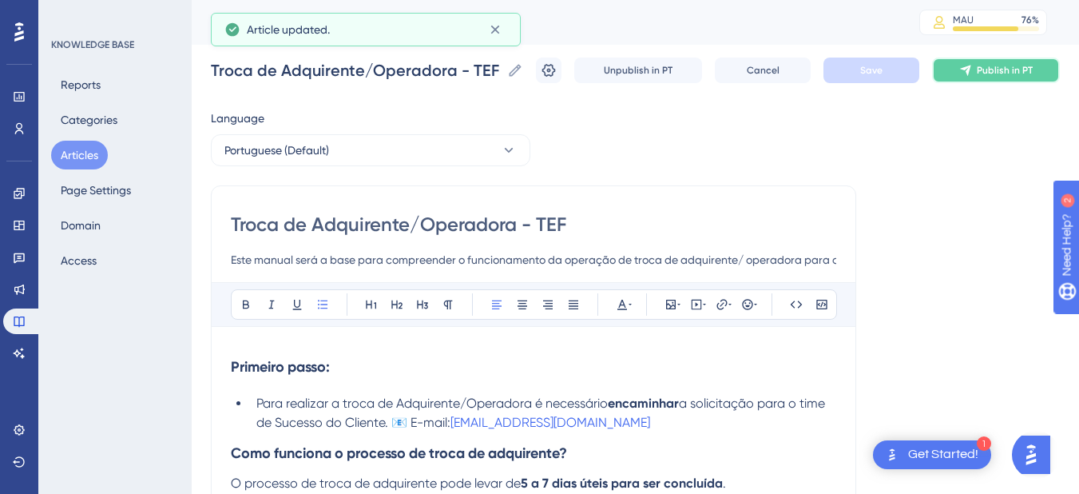
click at [972, 65] on icon at bounding box center [965, 70] width 13 height 13
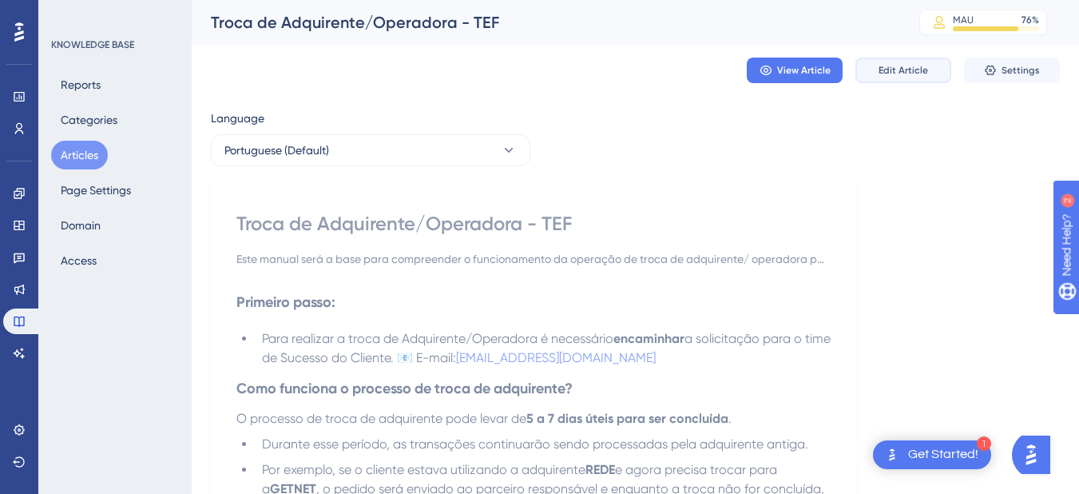
click at [903, 75] on span "Edit Article" at bounding box center [904, 70] width 50 height 13
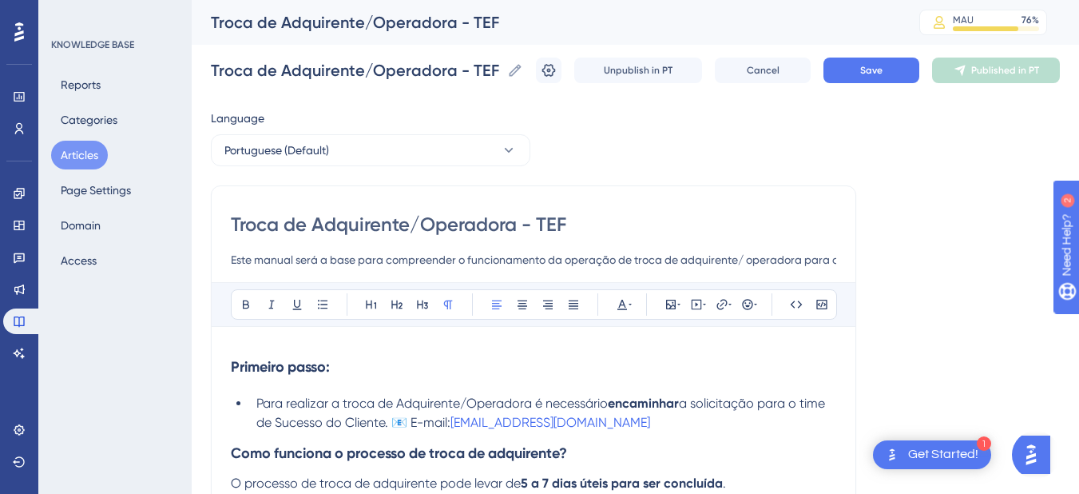
click at [407, 426] on span "a solicitação para o time de Sucesso do Cliente. 📧 E-mail:" at bounding box center [542, 412] width 572 height 34
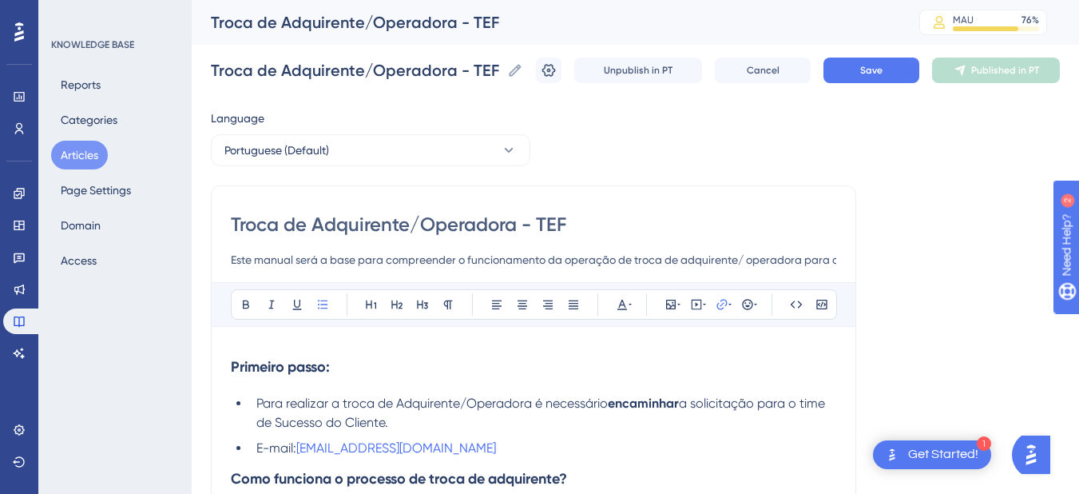
click at [577, 448] on li "E-mail: soucliente@appsistemas.com.br" at bounding box center [543, 447] width 586 height 19
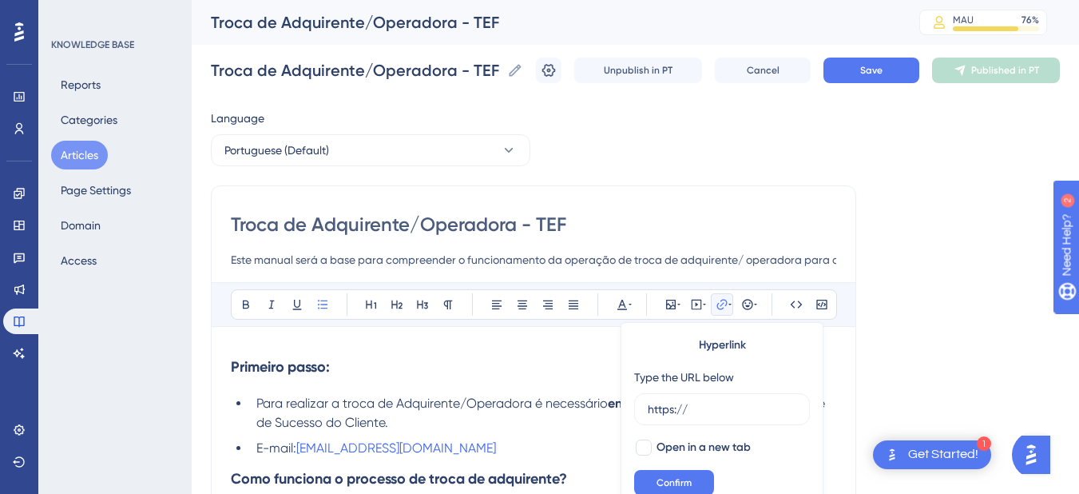
scroll to position [29, 0]
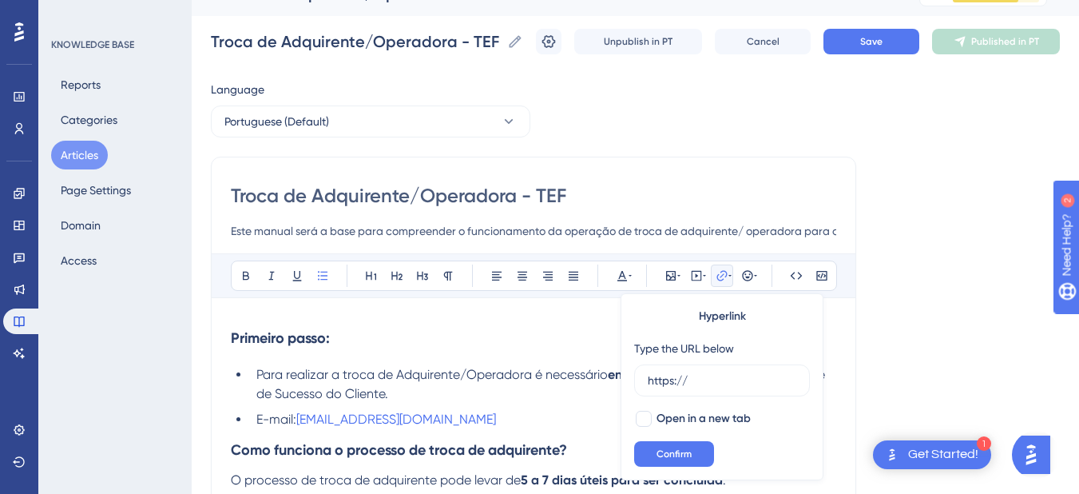
click at [550, 454] on strong "Como funciona o processo de troca de adquirente?" at bounding box center [399, 450] width 336 height 18
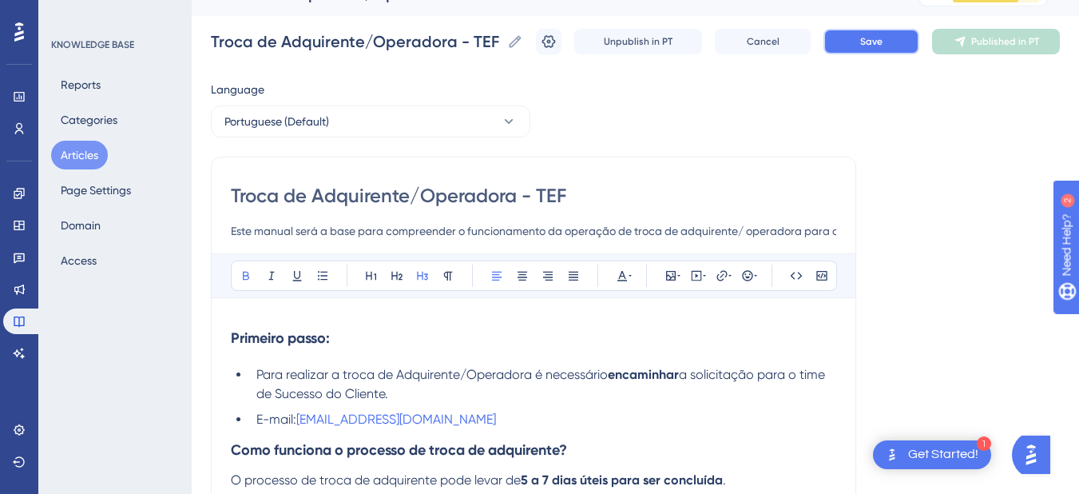
click at [919, 32] on button "Save" at bounding box center [871, 42] width 96 height 26
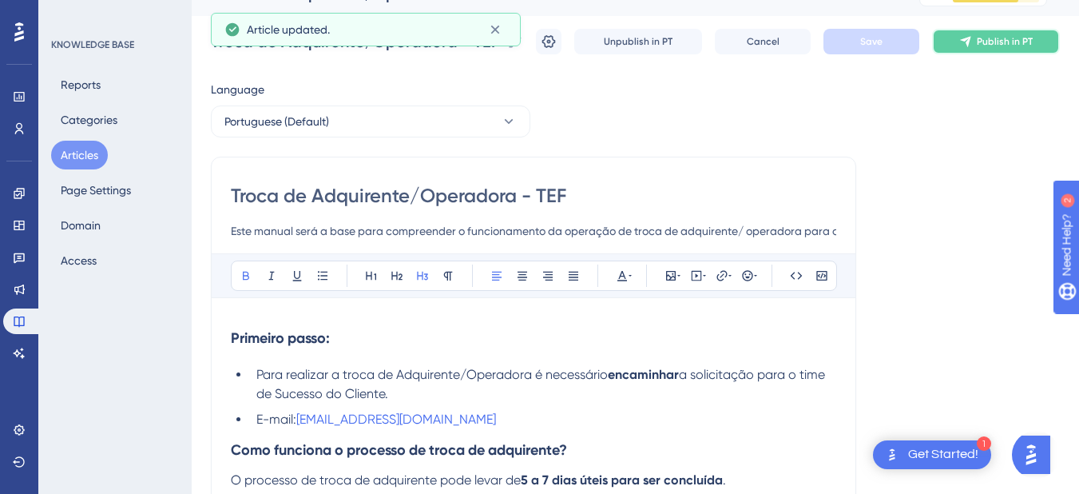
click at [1011, 50] on button "Publish in PT" at bounding box center [996, 42] width 128 height 26
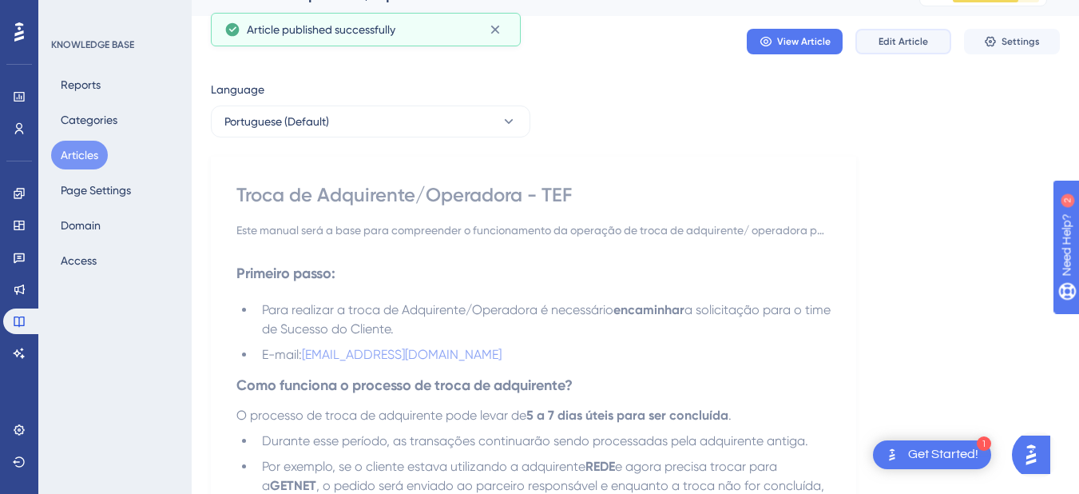
click at [899, 46] on span "Edit Article" at bounding box center [904, 41] width 50 height 13
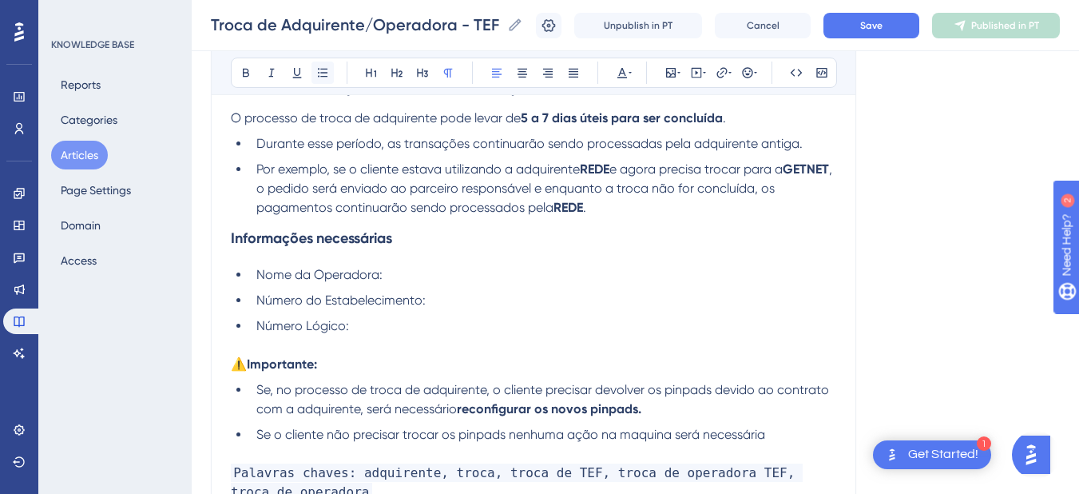
scroll to position [11, 0]
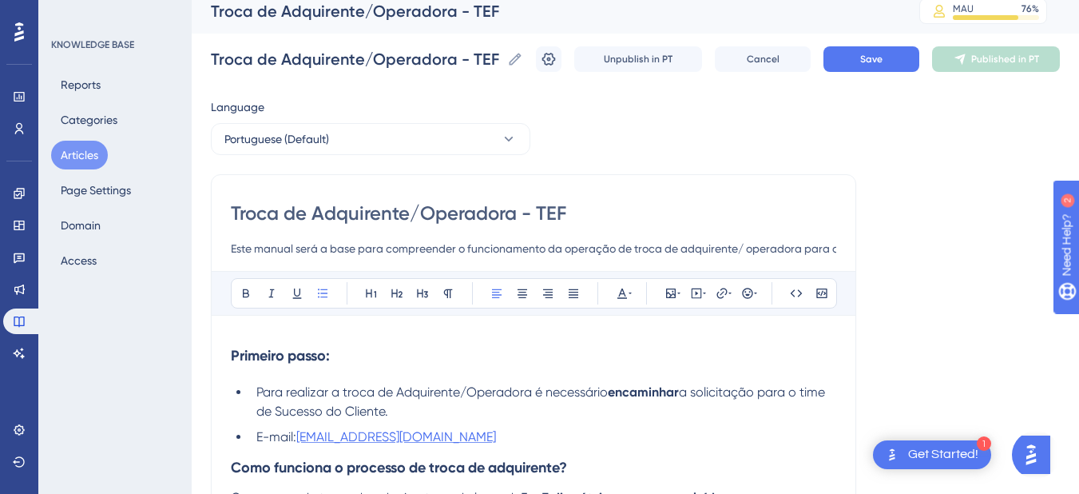
click at [307, 442] on span "soucliente@appsistemas.com.br" at bounding box center [396, 436] width 200 height 15
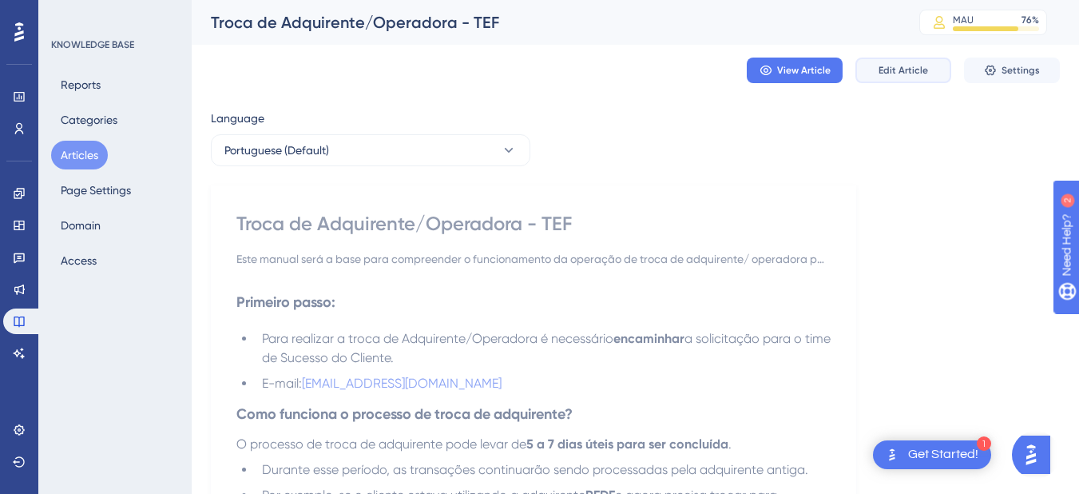
click at [875, 61] on button "Edit Article" at bounding box center [903, 71] width 96 height 26
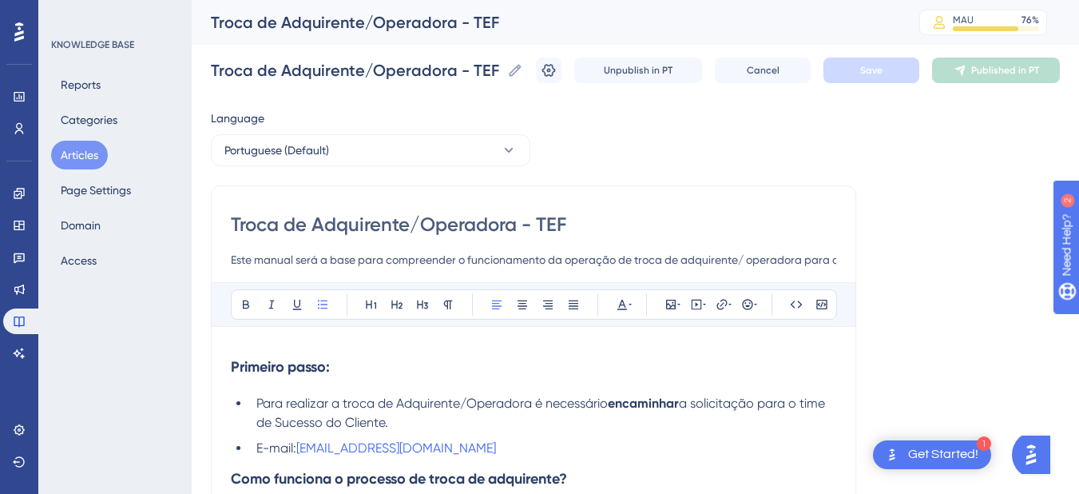
click at [305, 455] on li "E-mail: soucliente@appsistemas.com.br" at bounding box center [543, 447] width 586 height 19
click at [886, 81] on button "Save" at bounding box center [871, 71] width 96 height 26
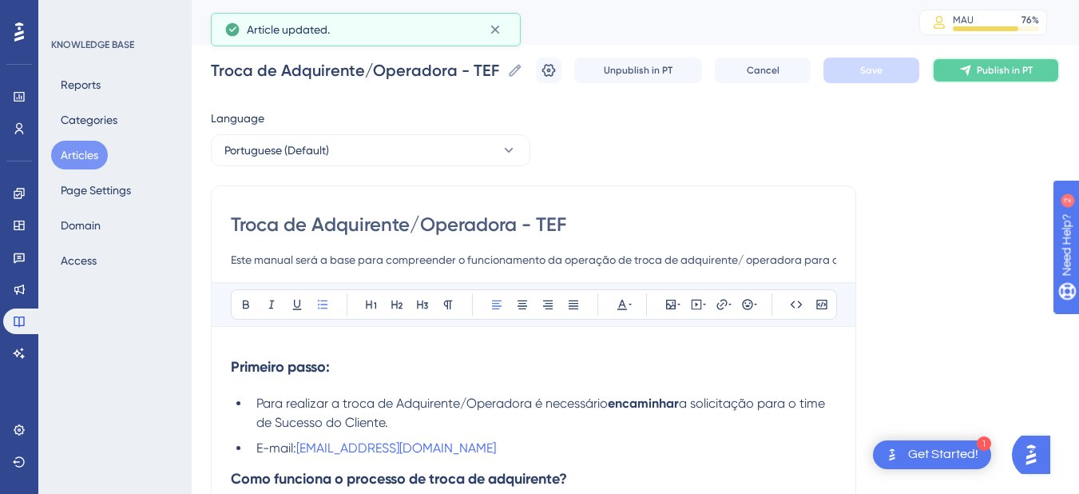
click at [994, 69] on span "Publish in PT" at bounding box center [1005, 70] width 56 height 13
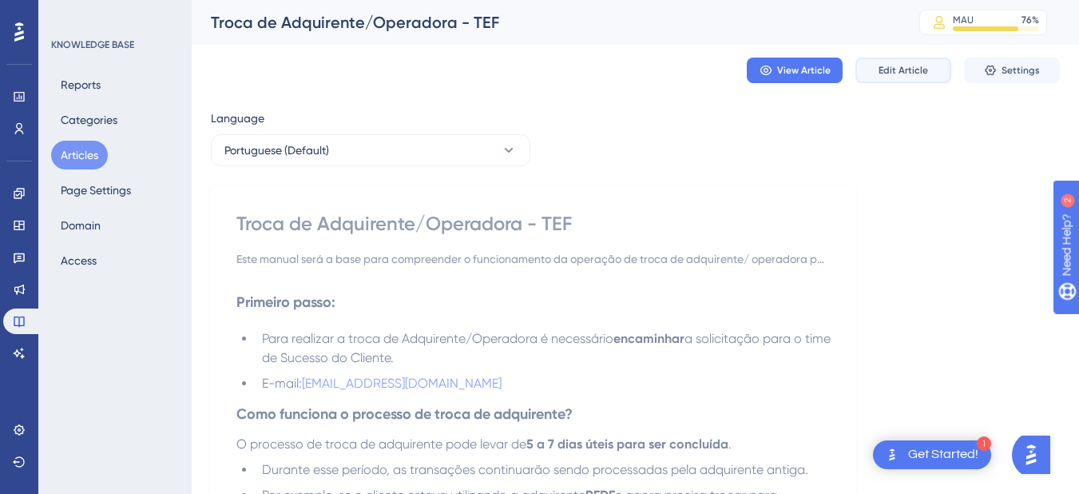
click at [899, 64] on span "Edit Article" at bounding box center [904, 70] width 50 height 13
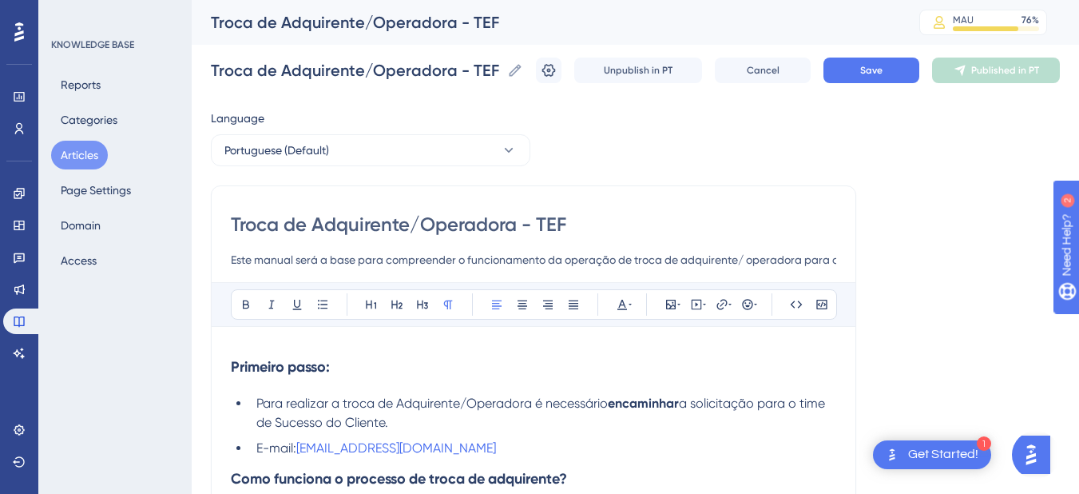
click at [262, 365] on strong "Primeiro passo:" at bounding box center [280, 367] width 99 height 18
click at [297, 369] on strong "Primeiro passo:" at bounding box center [280, 367] width 99 height 18
drag, startPoint x: 341, startPoint y: 366, endPoint x: 208, endPoint y: 369, distance: 133.4
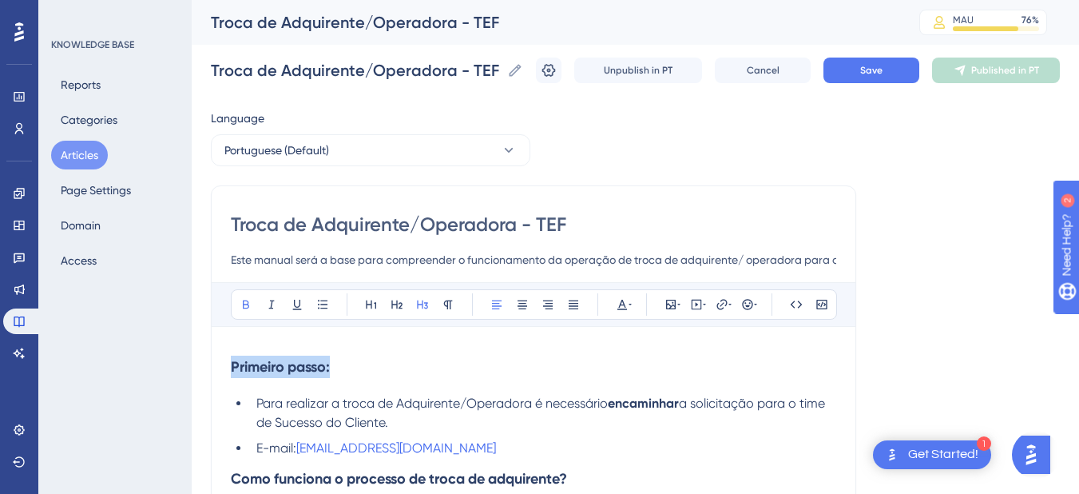
click at [347, 370] on h3 "Primeiro passo:" at bounding box center [533, 367] width 605 height 42
click at [875, 69] on span "Save" at bounding box center [871, 70] width 22 height 13
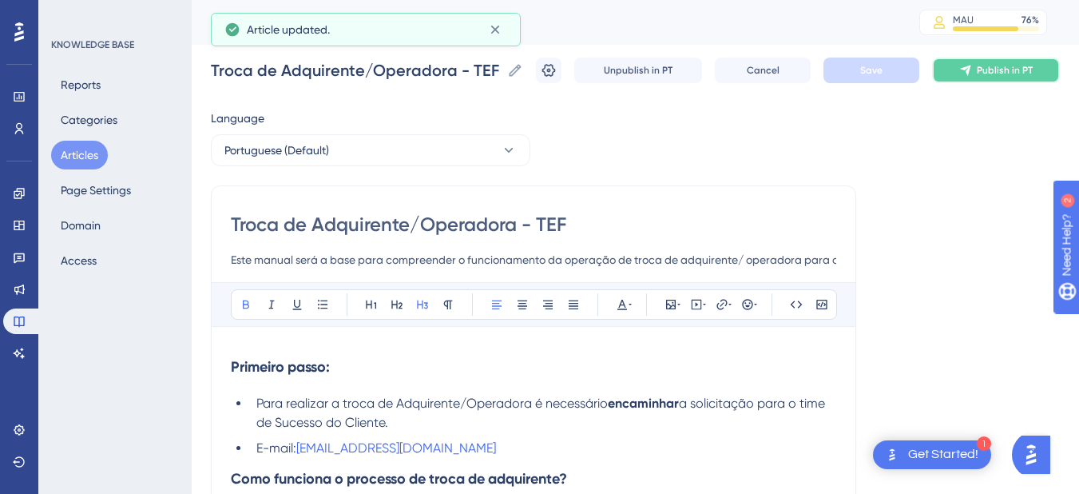
click at [966, 73] on button "Publish in PT" at bounding box center [996, 71] width 128 height 26
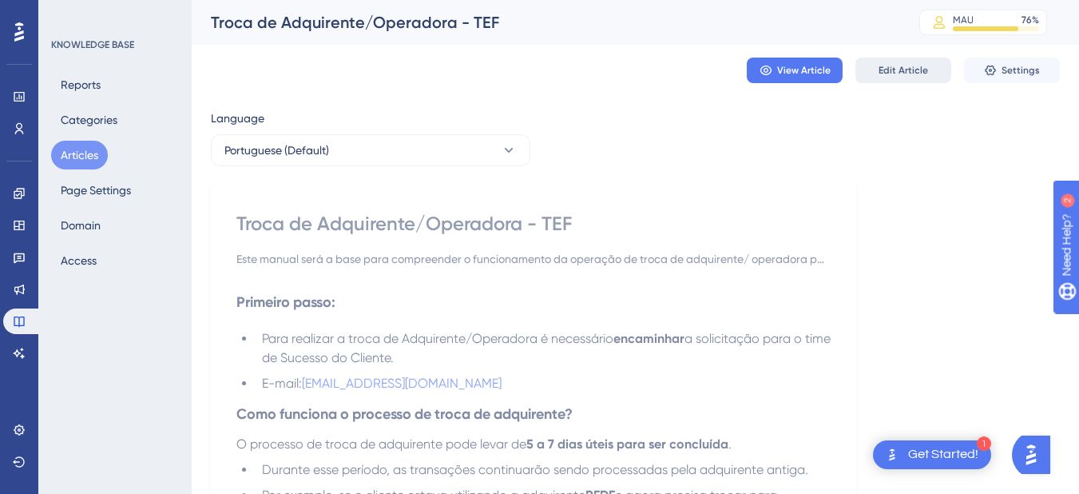
click at [911, 69] on span "Edit Article" at bounding box center [904, 70] width 50 height 13
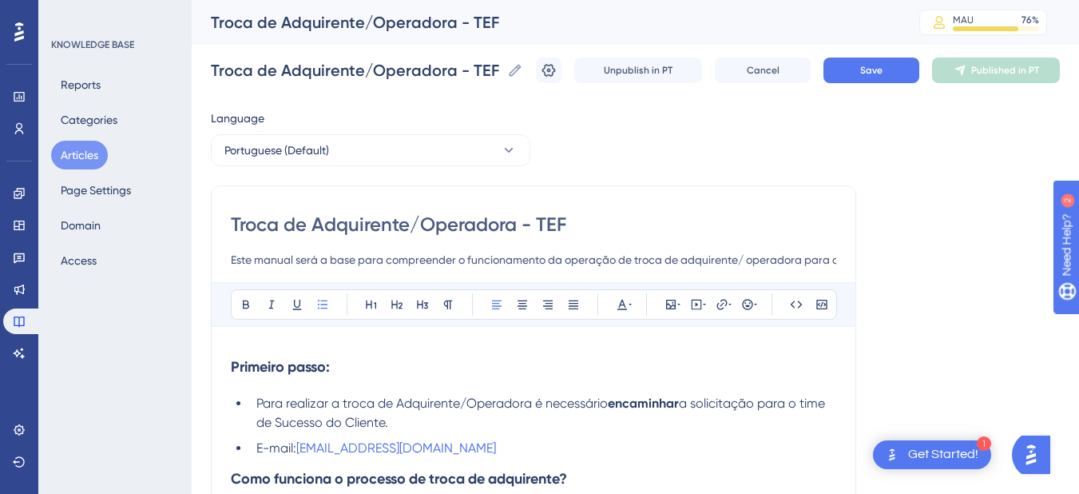
click at [761, 402] on span "a solicitação para o time de Sucesso do Cliente." at bounding box center [542, 412] width 572 height 34
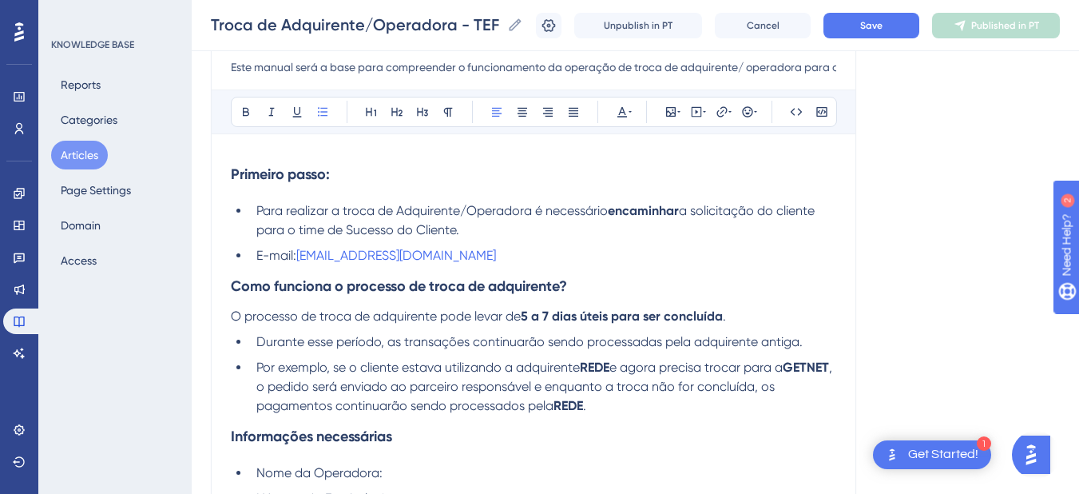
click at [510, 229] on li "Para realizar a troca de Adquirente/Operadora é necessário encaminhar a solicit…" at bounding box center [543, 220] width 586 height 38
click at [685, 212] on span "a solicitação do cliente para o time de Sucesso do Cliente." at bounding box center [536, 220] width 561 height 34
click at [867, 34] on button "Save" at bounding box center [871, 26] width 96 height 26
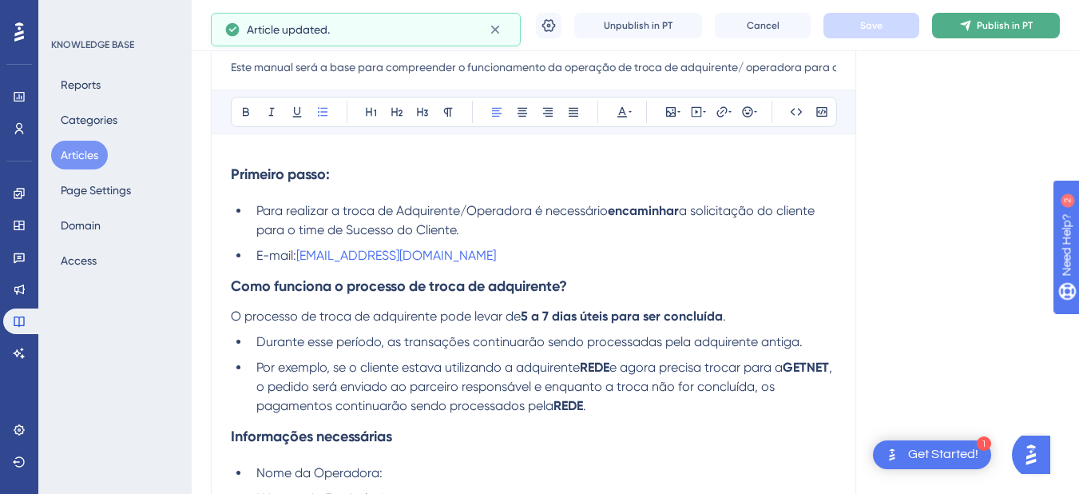
click at [978, 18] on button "Publish in PT" at bounding box center [996, 26] width 128 height 26
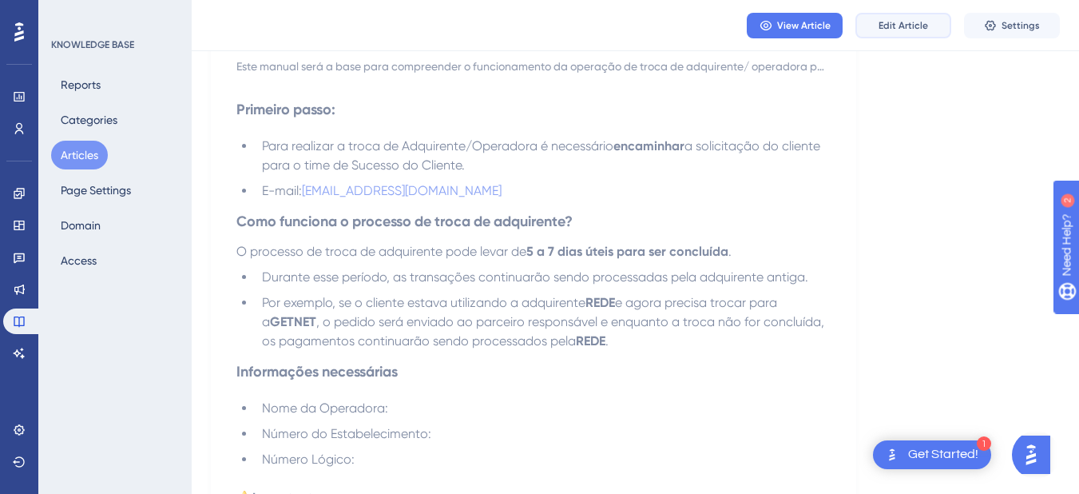
click at [918, 26] on span "Edit Article" at bounding box center [904, 25] width 50 height 13
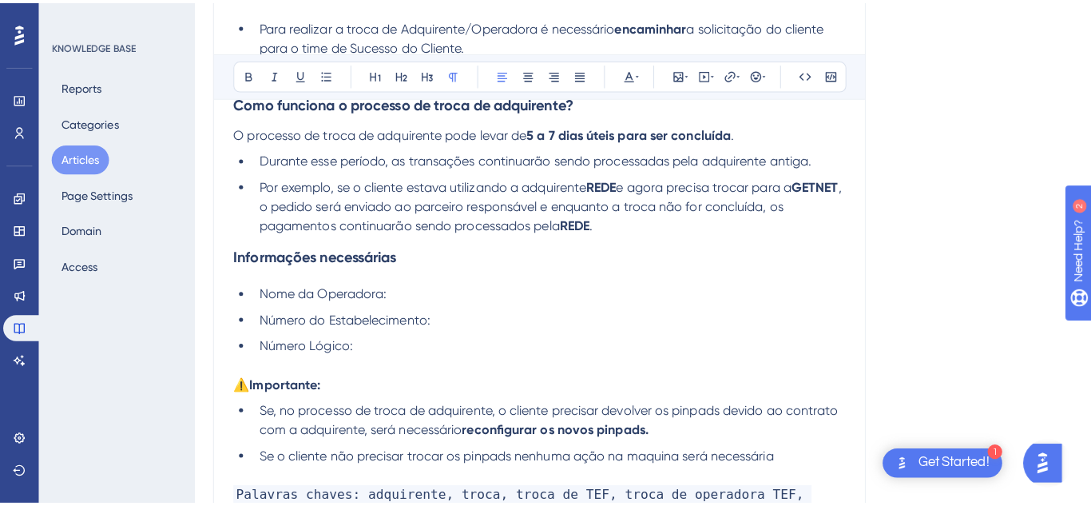
scroll to position [0, 0]
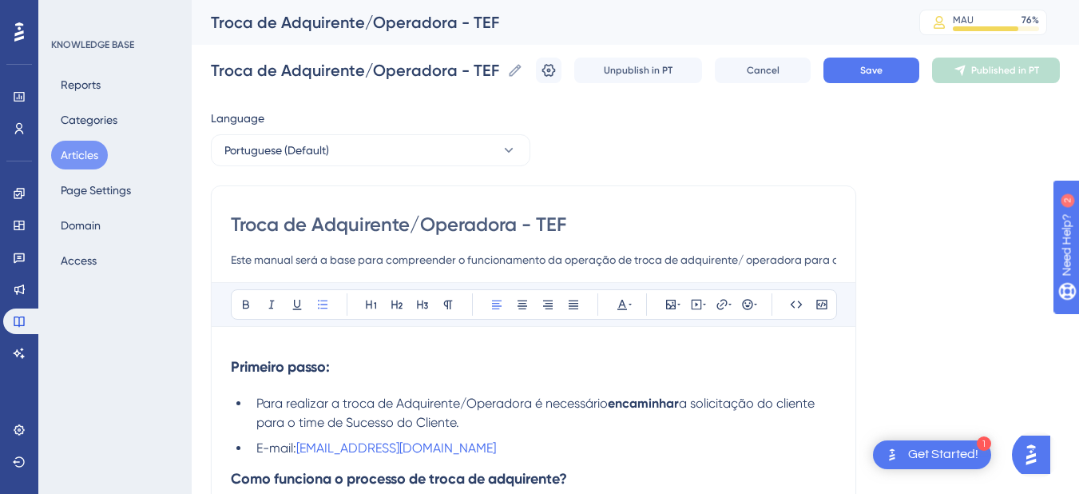
click at [792, 407] on span "a solicitação do cliente para o time de Sucesso do Cliente." at bounding box center [536, 412] width 561 height 34
click at [883, 69] on span "Save" at bounding box center [871, 70] width 22 height 13
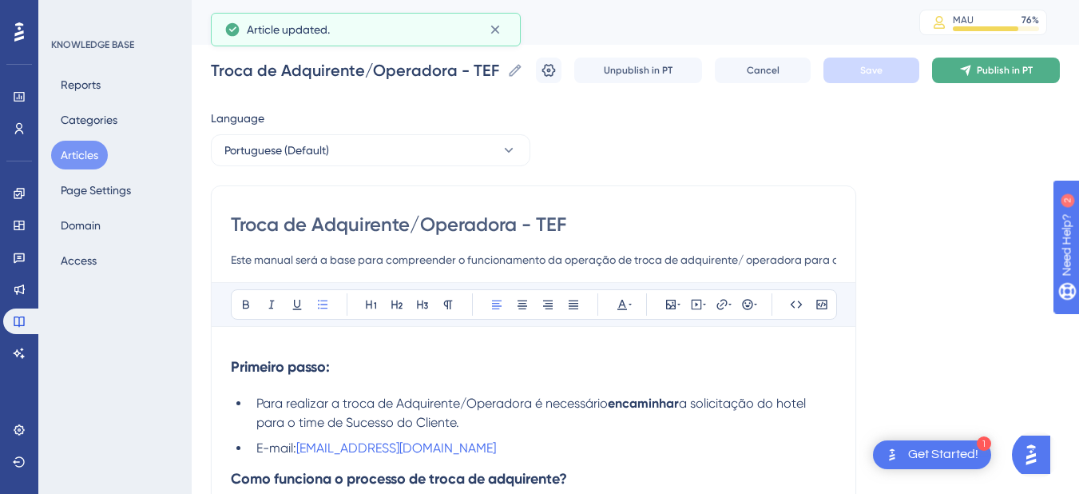
click at [990, 69] on span "Publish in PT" at bounding box center [1005, 70] width 56 height 13
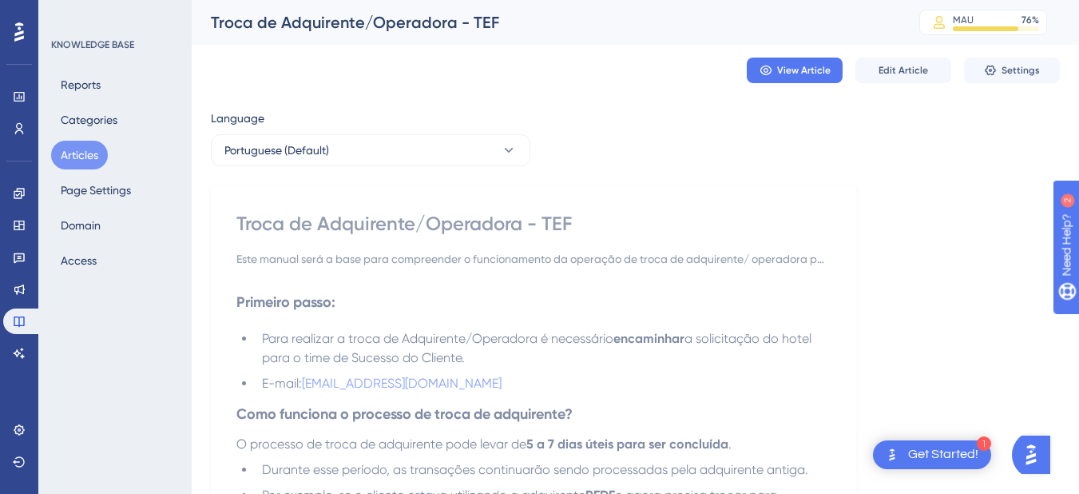
click at [85, 160] on button "Articles" at bounding box center [79, 155] width 57 height 29
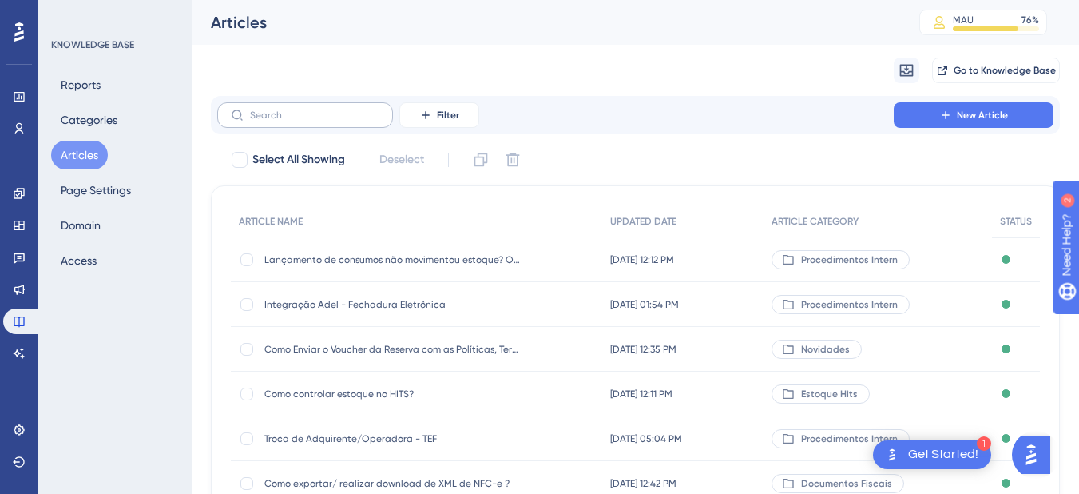
drag, startPoint x: 80, startPoint y: 155, endPoint x: 226, endPoint y: 121, distance: 150.0
click at [80, 155] on button "Articles" at bounding box center [79, 155] width 57 height 29
click at [310, 112] on input "text" at bounding box center [314, 114] width 129 height 11
paste input "Inclusão de reserva utilizando um plano tarifário com multitarifa"
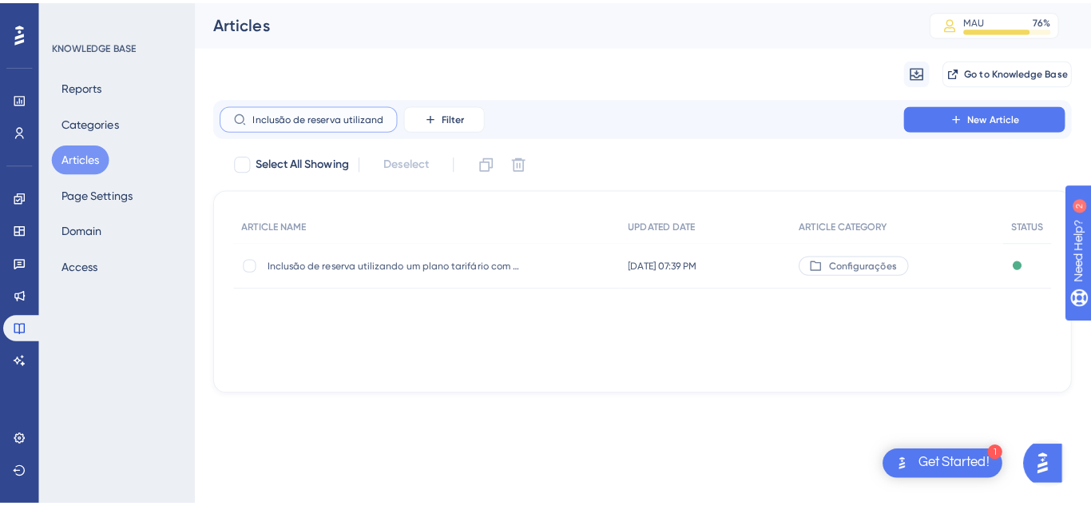
scroll to position [0, 150]
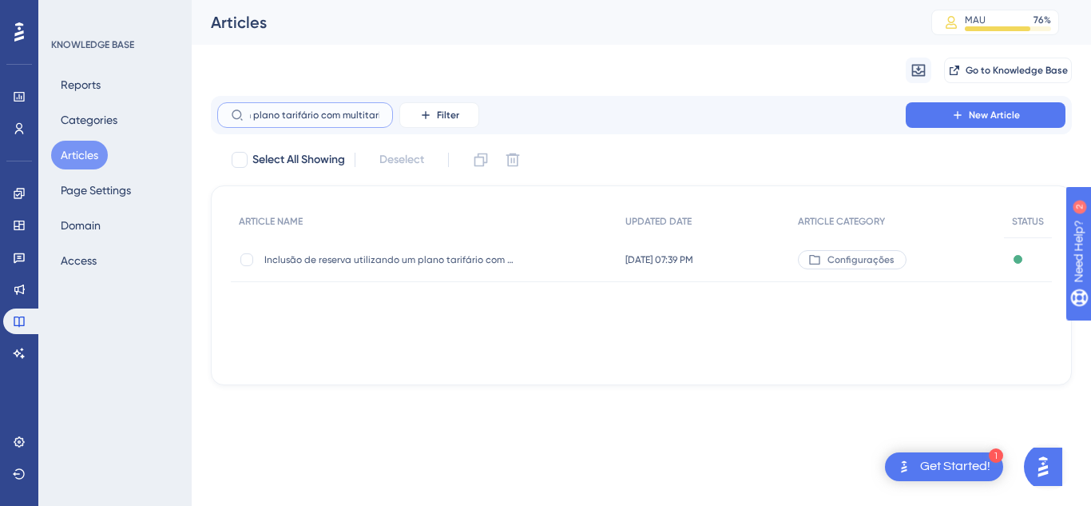
type input "Inclusão de reserva utilizando um plano tarifário com multitarifa"
click at [352, 272] on div "Inclusão de reserva utilizando um plano tarifário com multitarifa Inclusão de r…" at bounding box center [392, 259] width 256 height 45
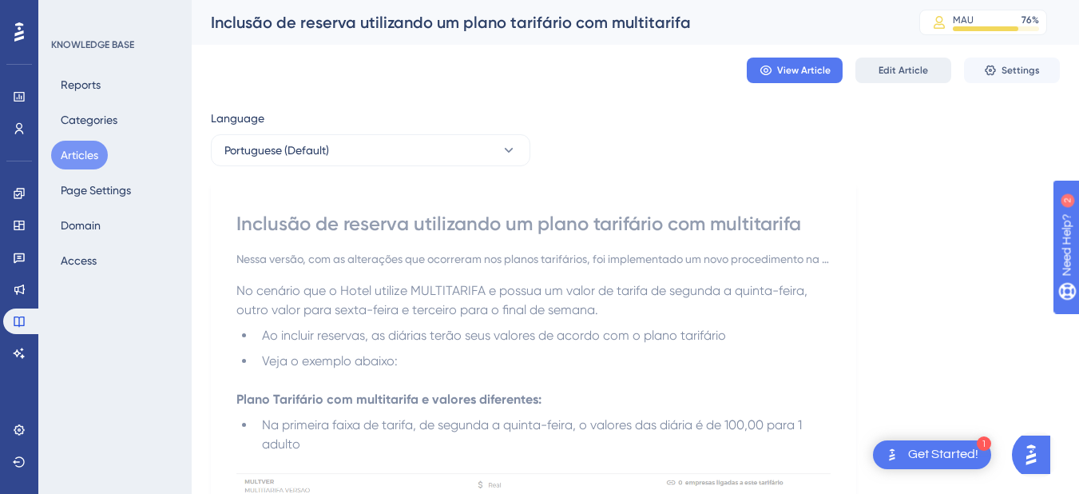
click at [883, 61] on button "Edit Article" at bounding box center [903, 71] width 96 height 26
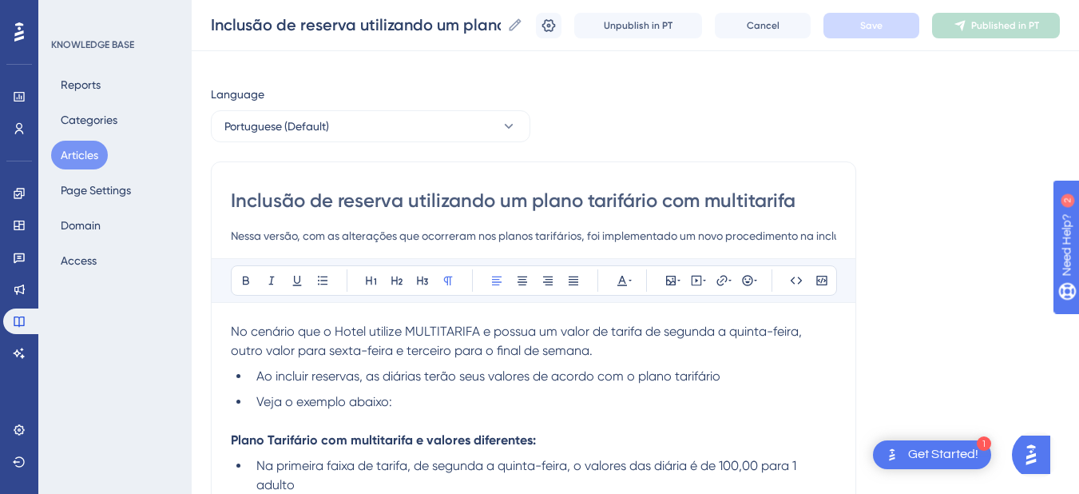
scroll to position [204, 0]
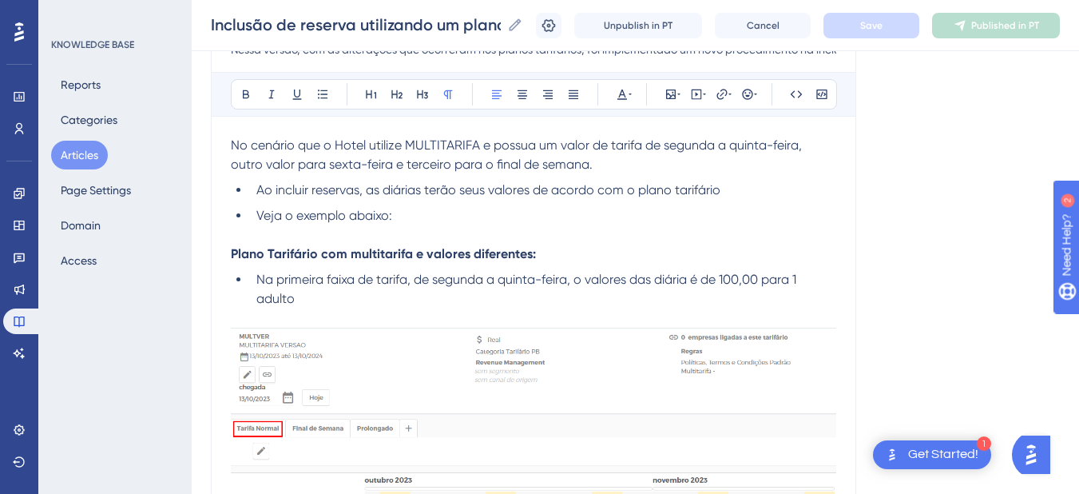
click at [756, 184] on li "Ao incluir reservas, as diárias terão seus valores de acordo com o plano tarifá…" at bounding box center [543, 190] width 586 height 19
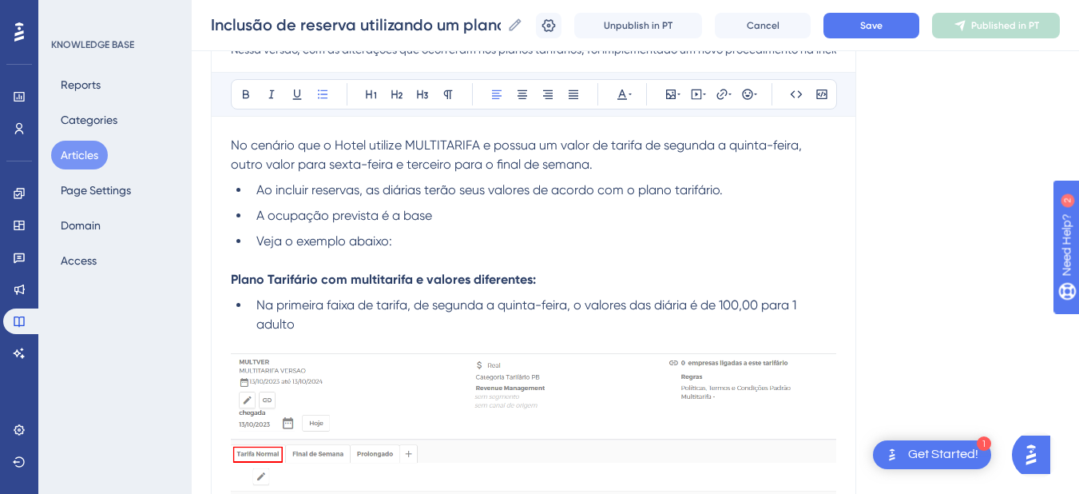
click at [469, 214] on li "A ocupação prevista é a base" at bounding box center [543, 215] width 586 height 19
drag, startPoint x: 469, startPoint y: 214, endPoint x: 403, endPoint y: 216, distance: 65.5
click at [403, 216] on li "A ocupação prevista é a base" at bounding box center [543, 215] width 586 height 19
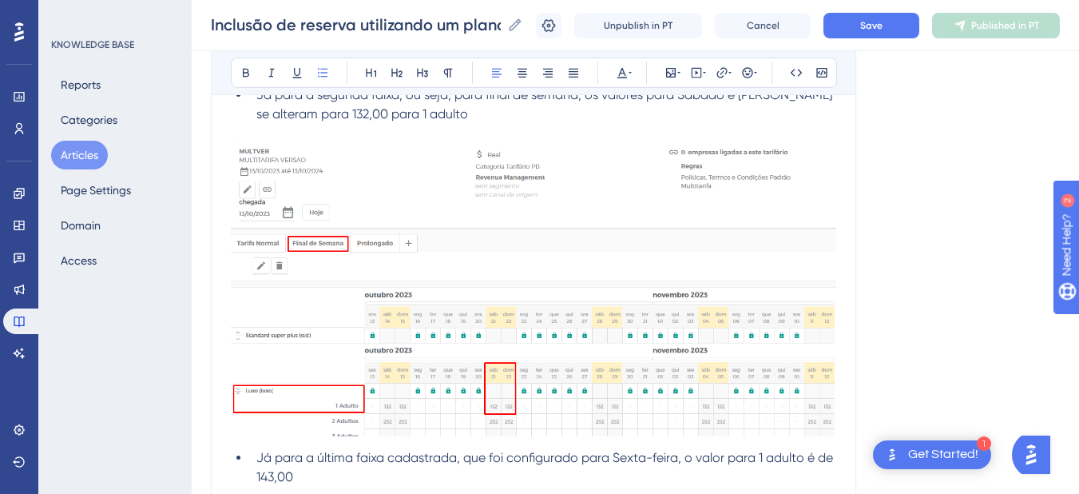
scroll to position [1322, 0]
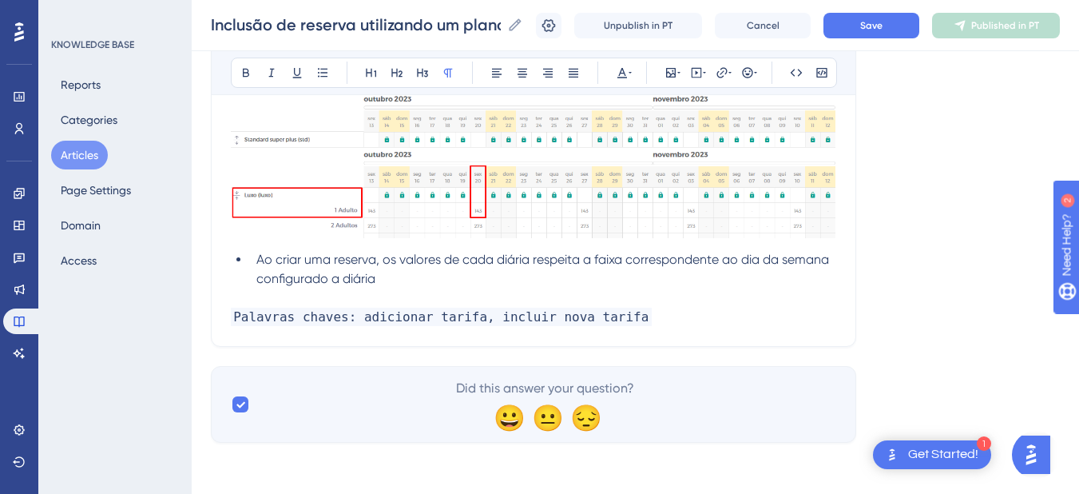
click at [306, 295] on p at bounding box center [533, 297] width 605 height 19
click at [423, 276] on li "Ao criar uma reserva, os valores de cada diária respeita a faixa correspondente…" at bounding box center [543, 269] width 586 height 38
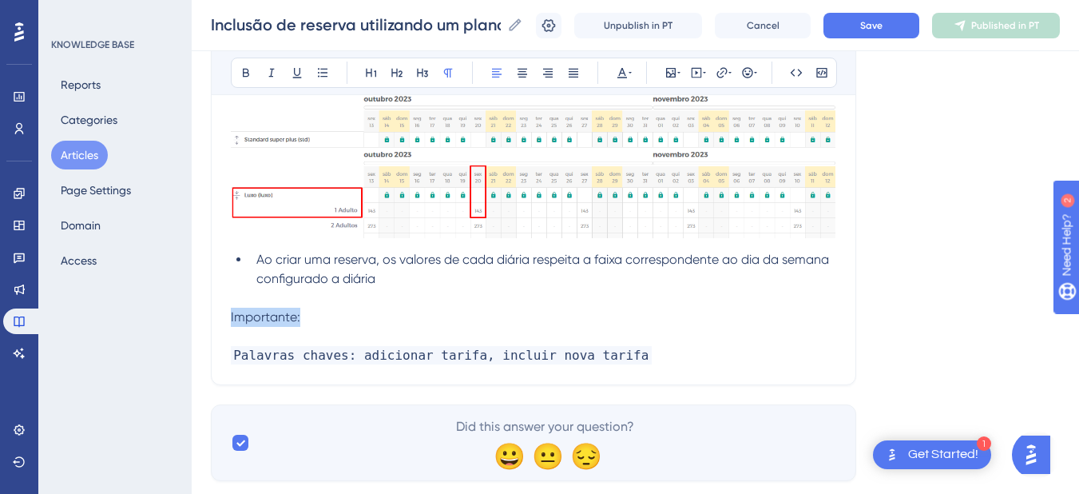
drag, startPoint x: 309, startPoint y: 308, endPoint x: 228, endPoint y: 314, distance: 80.9
click at [247, 71] on icon at bounding box center [246, 72] width 13 height 13
click at [350, 327] on p at bounding box center [533, 336] width 605 height 19
click at [377, 319] on p "Importante:" at bounding box center [533, 317] width 605 height 19
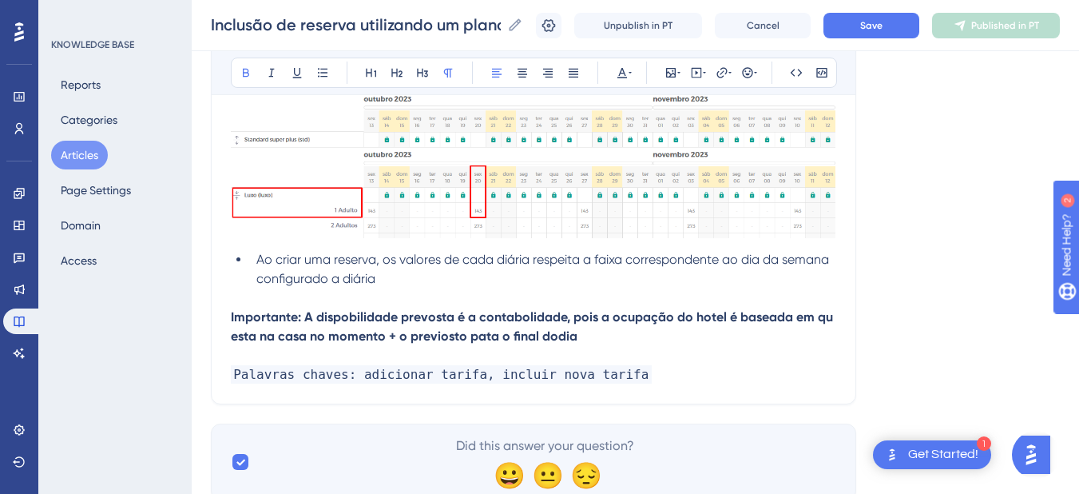
click at [381, 319] on strong "Importante: A dispobilidade prevosta é a contabolidade, pois a ocupação do hote…" at bounding box center [533, 326] width 605 height 34
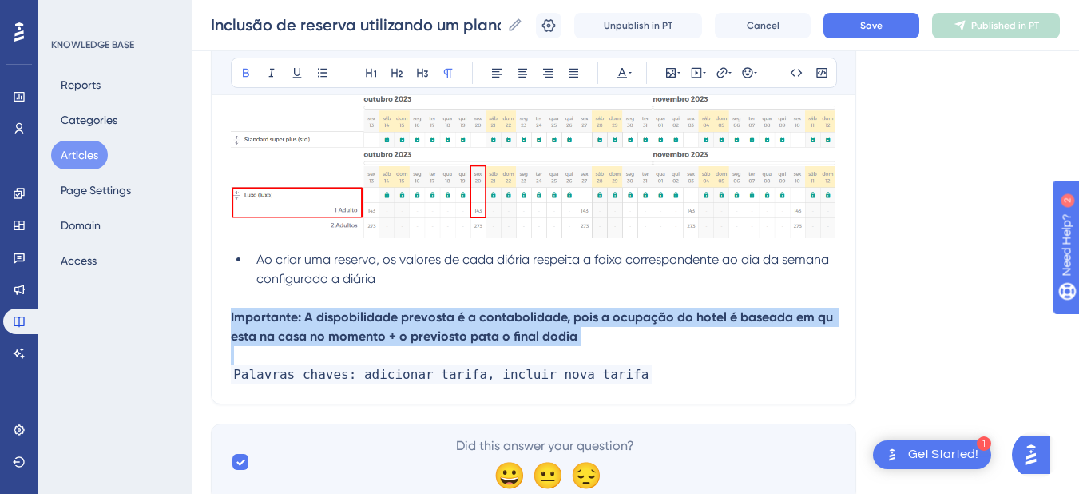
click at [381, 319] on strong "Importante: A dispobilidade prevosta é a contabolidade, pois a ocupação do hote…" at bounding box center [533, 326] width 605 height 34
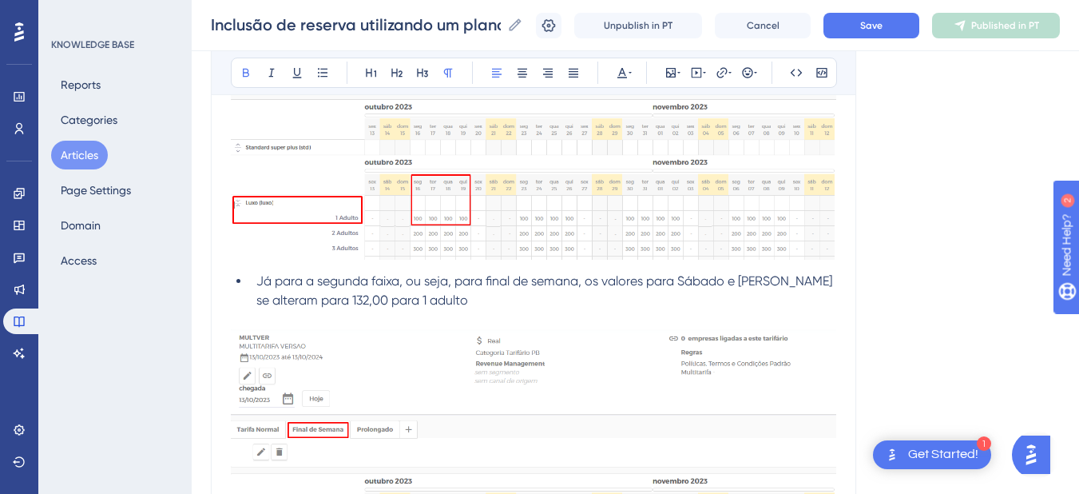
scroll to position [0, 0]
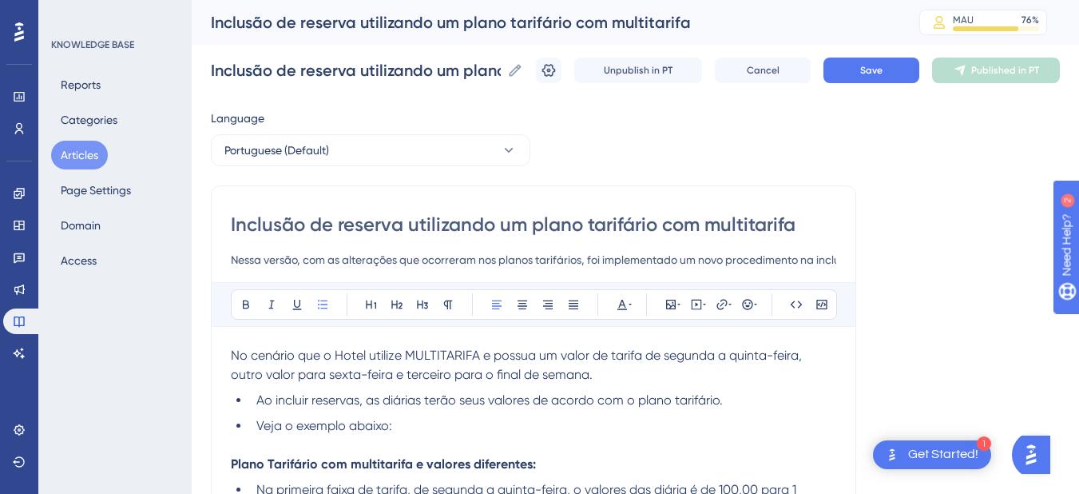
click at [719, 400] on span "Ao incluir reservas, as diárias terão seus valores de acordo com o plano tarifá…" at bounding box center [489, 399] width 466 height 15
click at [626, 396] on span "Ao incluir reservas, as diárias terão seus valores de acordo com o plano tarifá…" at bounding box center [494, 399] width 477 height 15
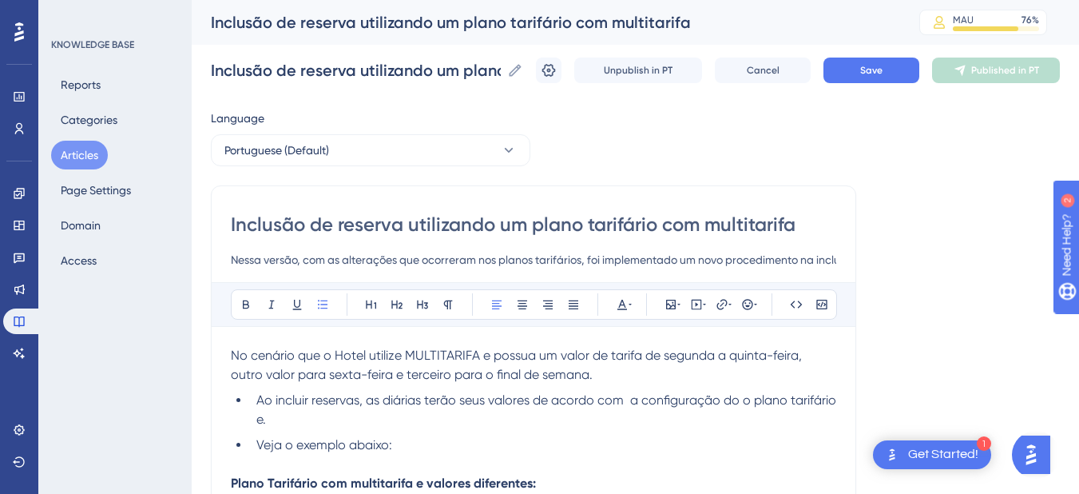
click at [753, 394] on span "Ao incluir reservas, as diárias terão seus valores de acordo com a configuração…" at bounding box center [547, 409] width 583 height 34
click at [287, 438] on span "Veja o exemplo abaixo:" at bounding box center [324, 444] width 136 height 15
click at [287, 422] on li "Ao incluir reservas, as diárias terão seus valores de acordo com a configuração…" at bounding box center [543, 410] width 586 height 38
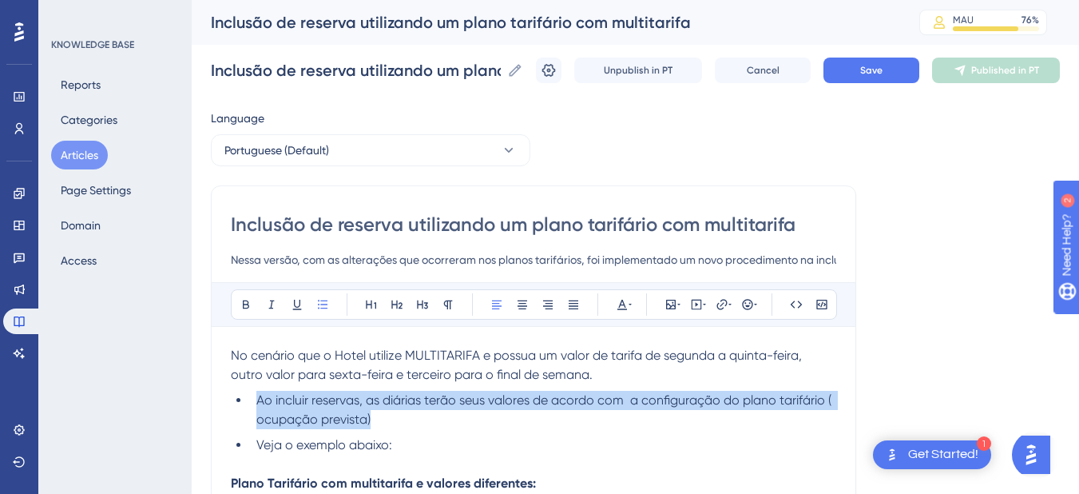
drag, startPoint x: 401, startPoint y: 419, endPoint x: 256, endPoint y: 395, distance: 146.5
click at [256, 395] on li "Ao incluir reservas, as diárias terão seus valores de acordo com a configuração…" at bounding box center [543, 410] width 586 height 38
copy span "Ao incluir reservas, as diárias terão seus valores de acordo com a configuração…"
click at [729, 399] on span "Ao incluir reservas, as diárias terão seus valores de acordo com a configuração…" at bounding box center [545, 409] width 578 height 34
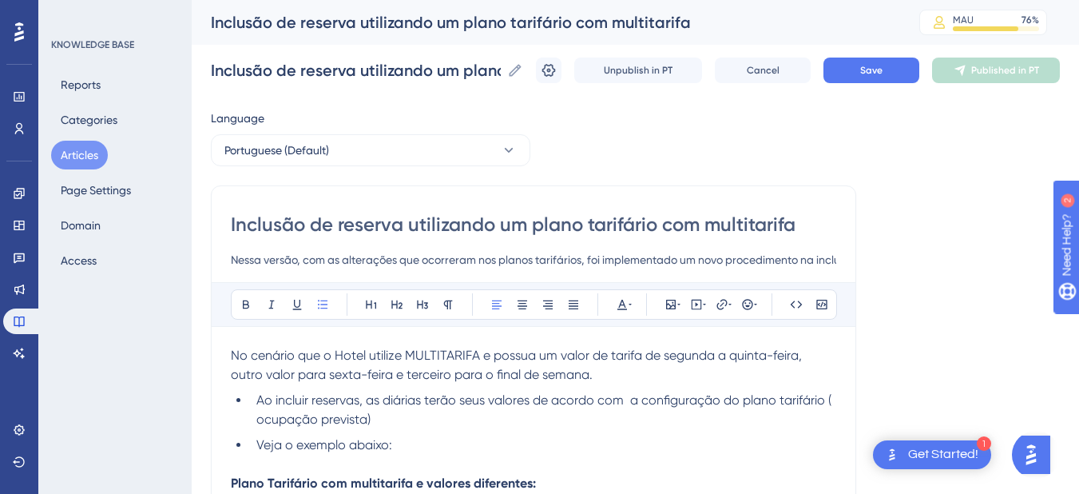
click at [619, 413] on li "Ao incluir reservas, as diárias terão seus valores de acordo com a configuração…" at bounding box center [543, 410] width 586 height 38
drag, startPoint x: 391, startPoint y: 420, endPoint x: 831, endPoint y: 399, distance: 440.6
click at [831, 399] on li "Ao incluir reservas, as diárias terão seus valores de acordo com a configuração…" at bounding box center [543, 410] width 586 height 38
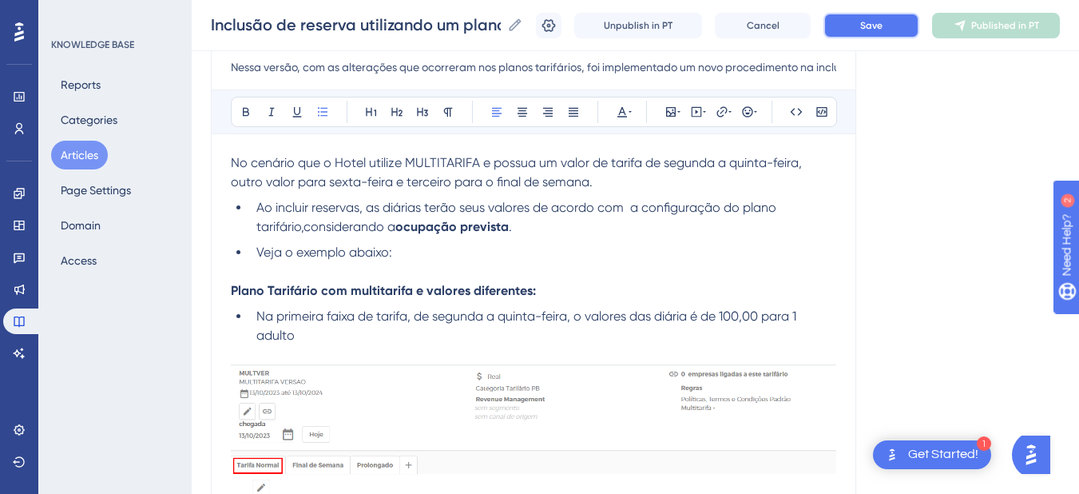
click at [883, 24] on span "Save" at bounding box center [871, 25] width 22 height 13
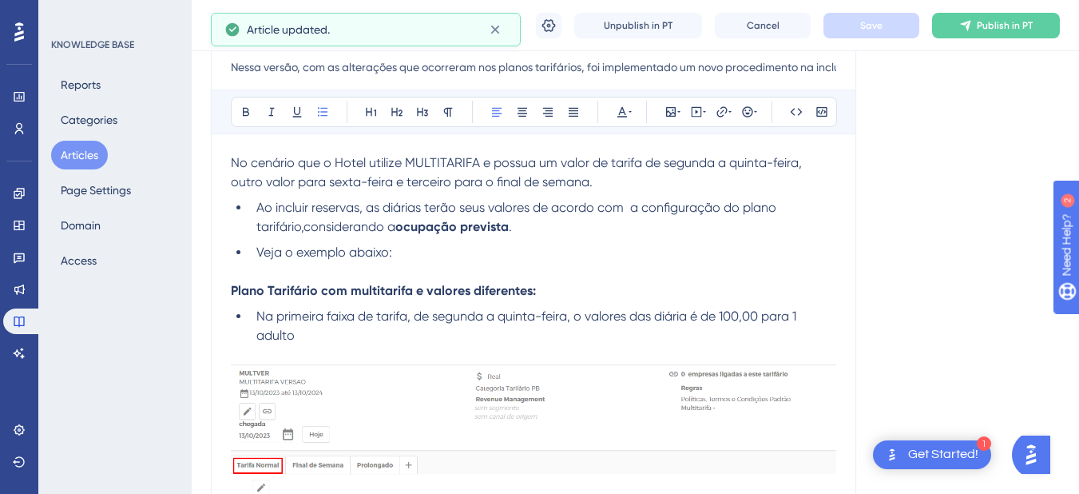
click at [307, 231] on span "Ao incluir reservas, as diárias terão seus valores de acordo com a configuração…" at bounding box center [517, 217] width 523 height 34
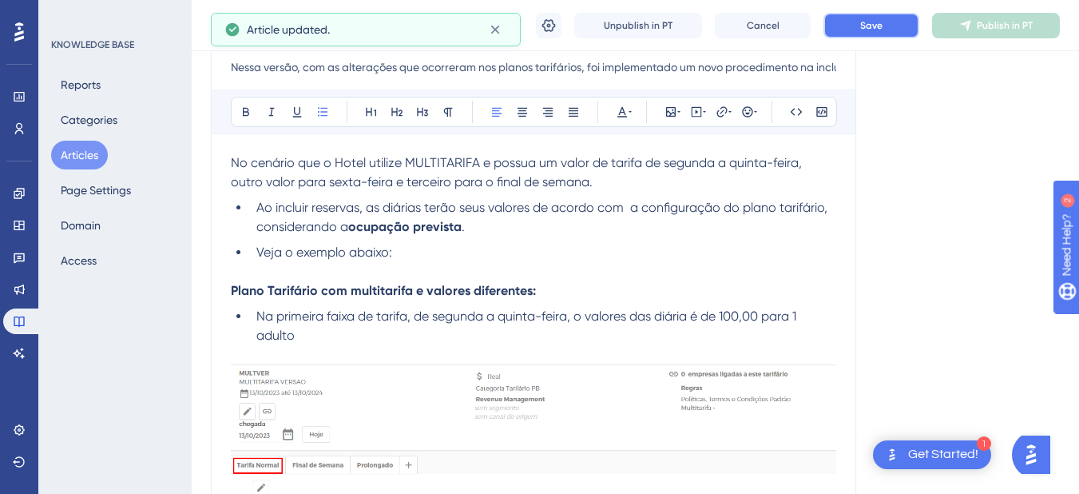
click at [887, 34] on button "Save" at bounding box center [871, 26] width 96 height 26
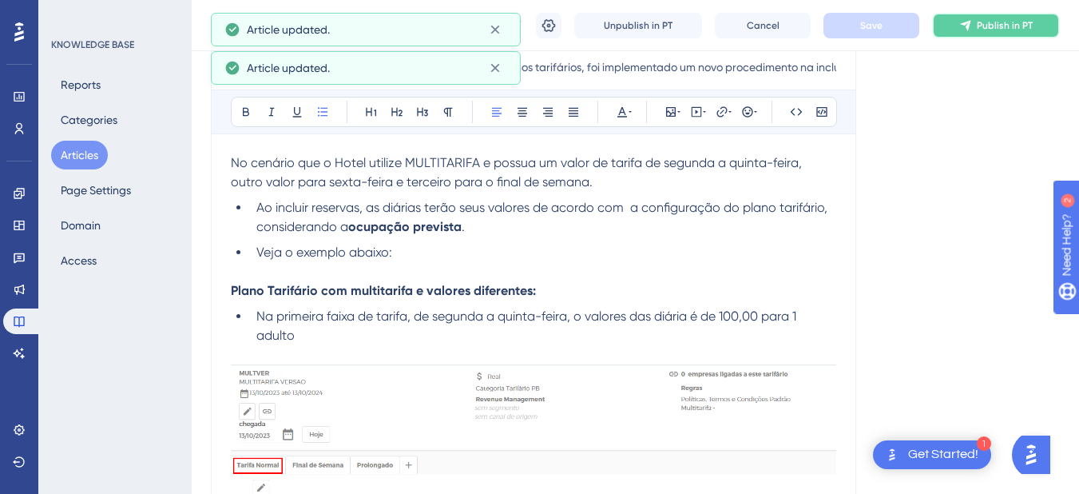
click at [996, 22] on span "Publish in PT" at bounding box center [1005, 25] width 56 height 13
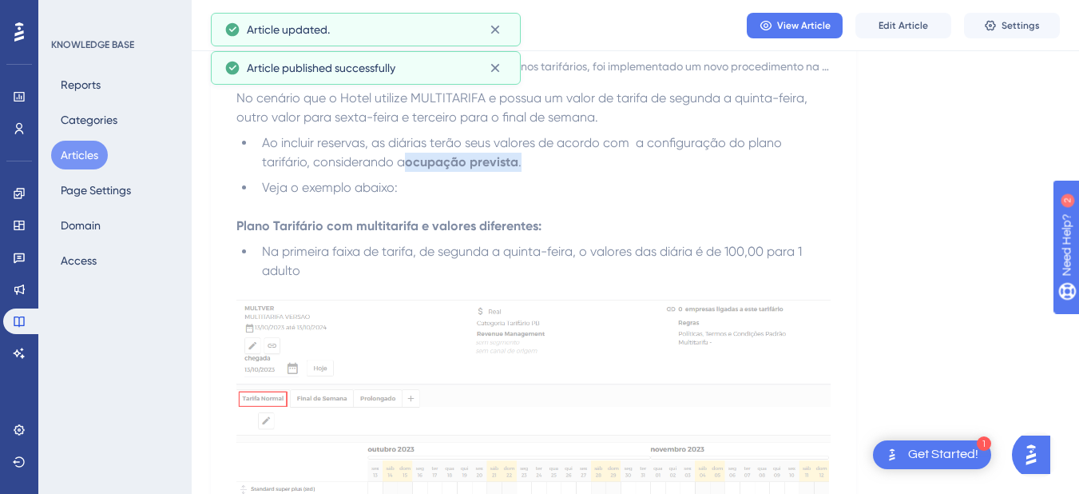
drag, startPoint x: 534, startPoint y: 162, endPoint x: 409, endPoint y: 165, distance: 124.6
click at [409, 165] on li "Ao incluir reservas, as diárias terão seus valores de acordo com a configuração…" at bounding box center [543, 152] width 575 height 38
copy li "ocupação prevista ."
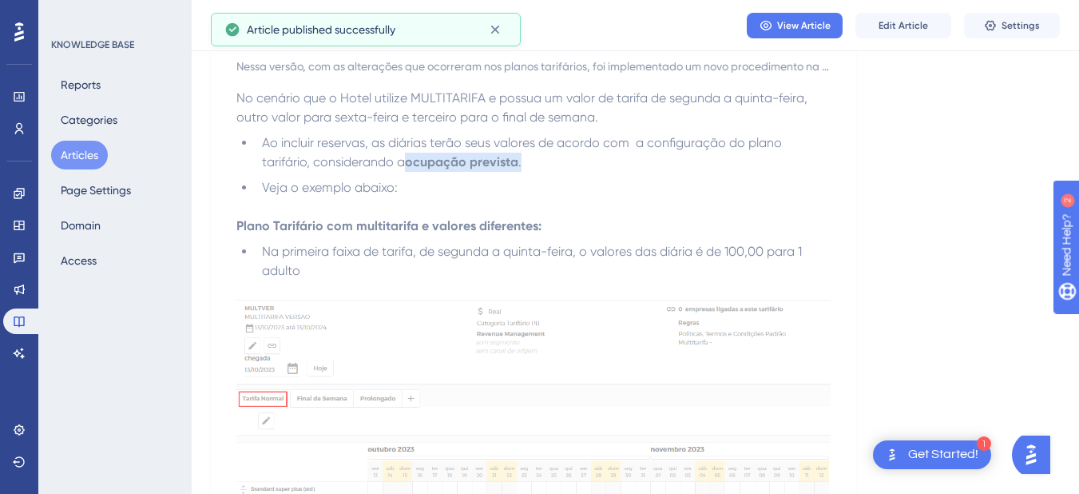
click at [85, 159] on button "Articles" at bounding box center [79, 155] width 57 height 29
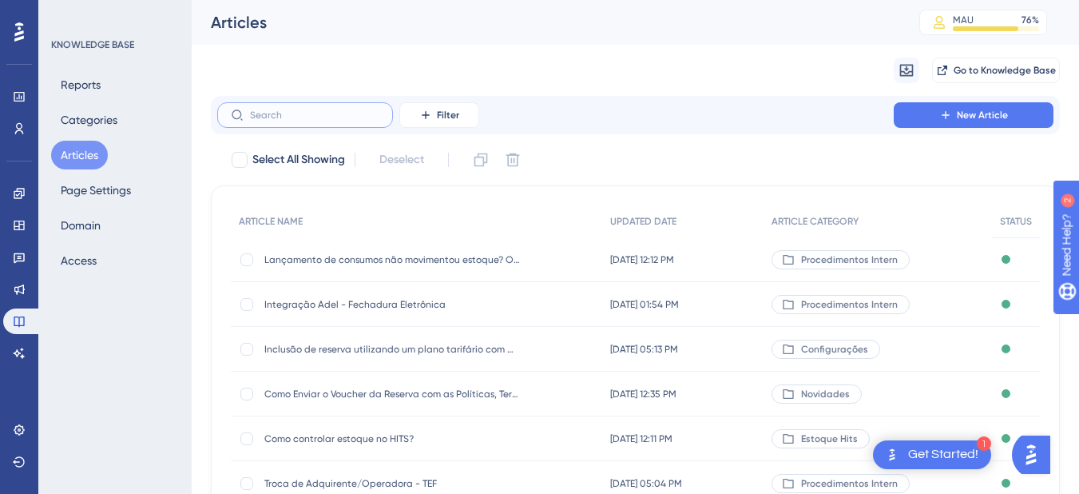
click at [308, 110] on input "text" at bounding box center [314, 114] width 129 height 11
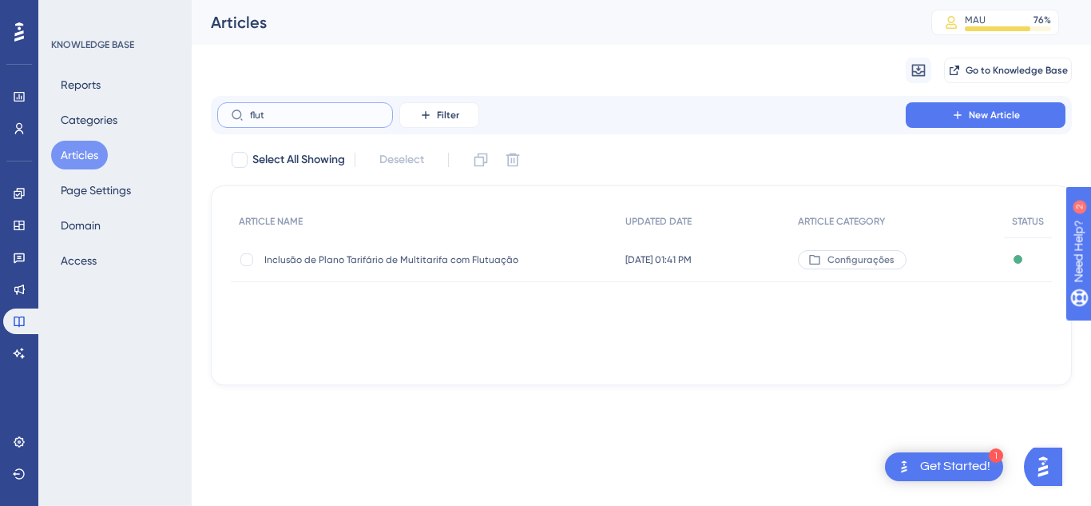
type input "flut"
click at [436, 252] on div "Inclusão de Plano Tarifário de Multitarifa com Flutuação Inclusão de Plano Tari…" at bounding box center [392, 259] width 256 height 45
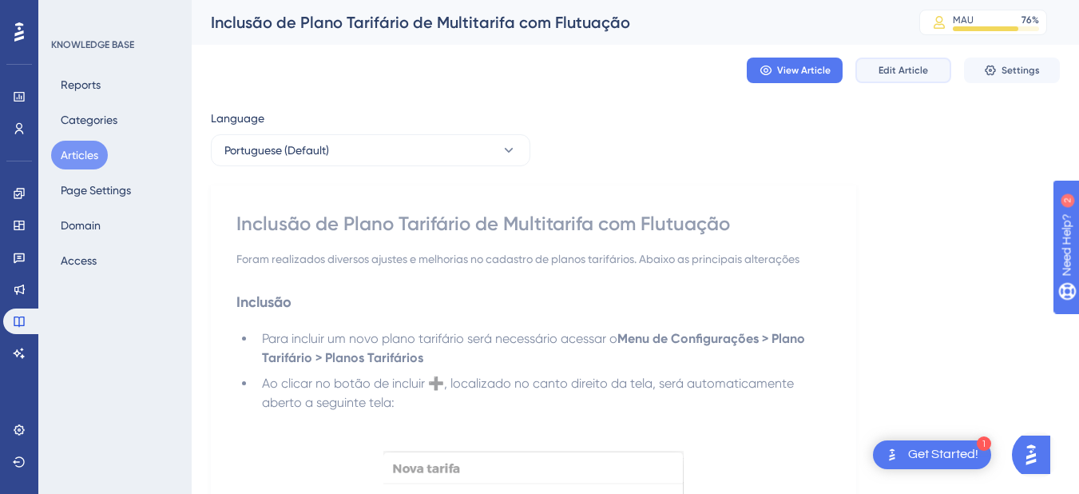
click at [896, 67] on span "Edit Article" at bounding box center [904, 70] width 50 height 13
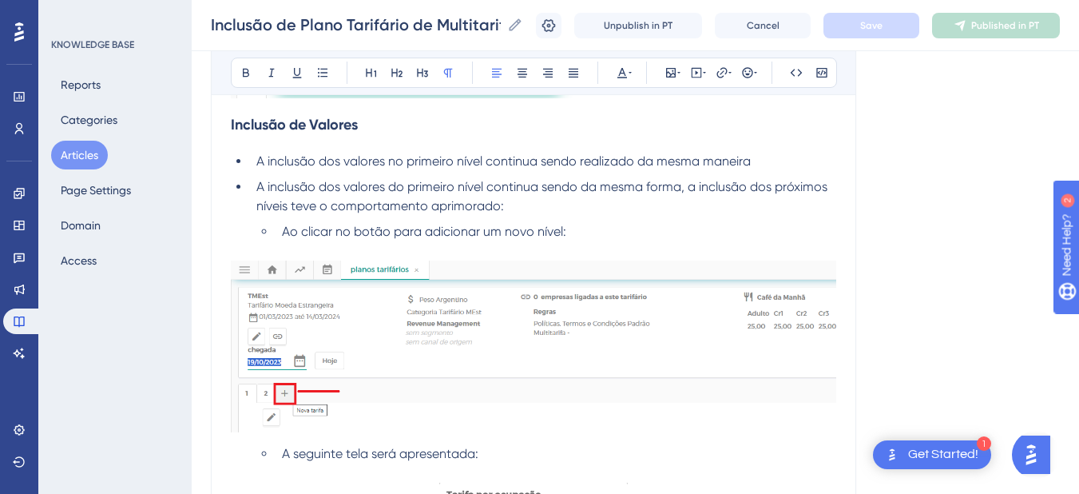
scroll to position [2054, 0]
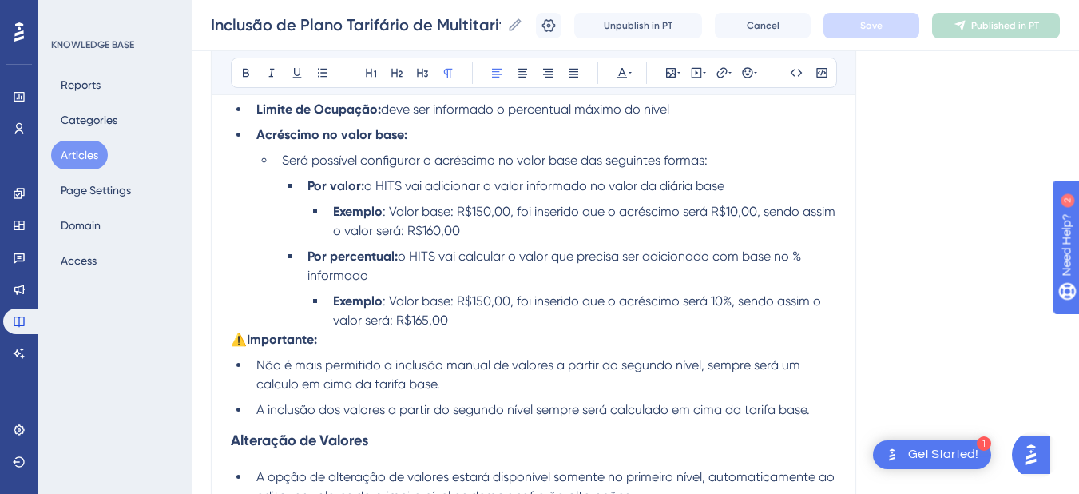
click at [832, 417] on li "A inclusão dos valores a partir do segundo nível sempre será calculado em cima …" at bounding box center [543, 409] width 586 height 19
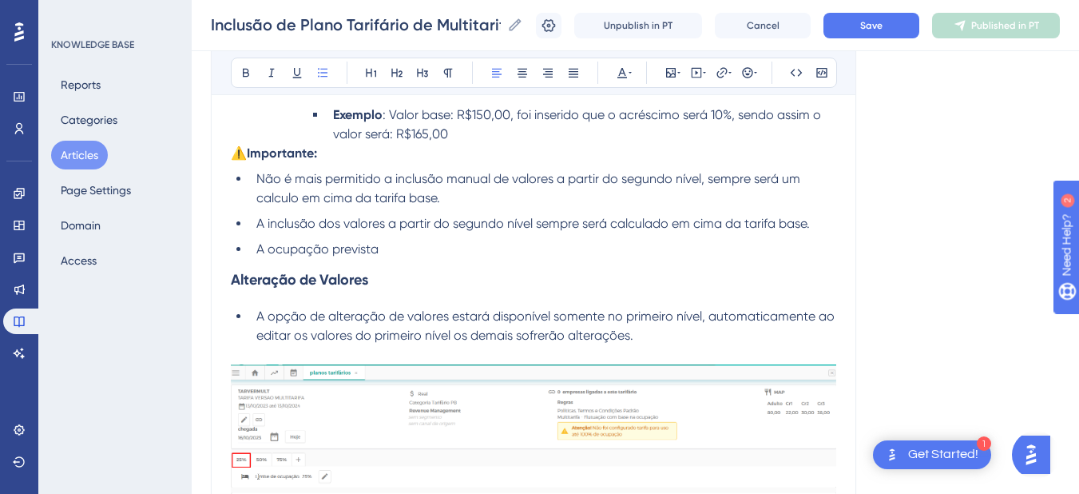
drag, startPoint x: 403, startPoint y: 252, endPoint x: 241, endPoint y: 249, distance: 162.2
click at [242, 251] on ul "Não é mais permitido a inclusão manual de valores a partir do segundo nível, se…" at bounding box center [533, 213] width 605 height 89
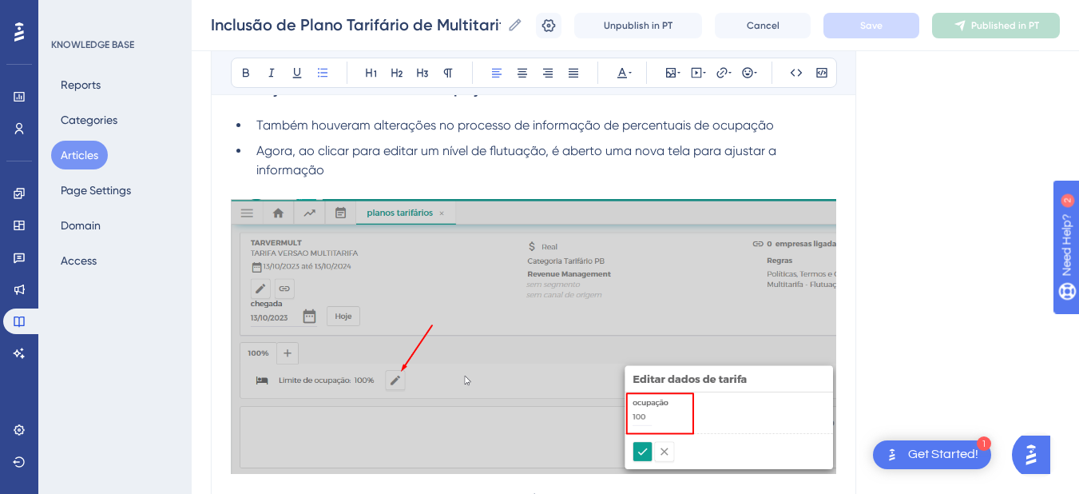
scroll to position [3172, 0]
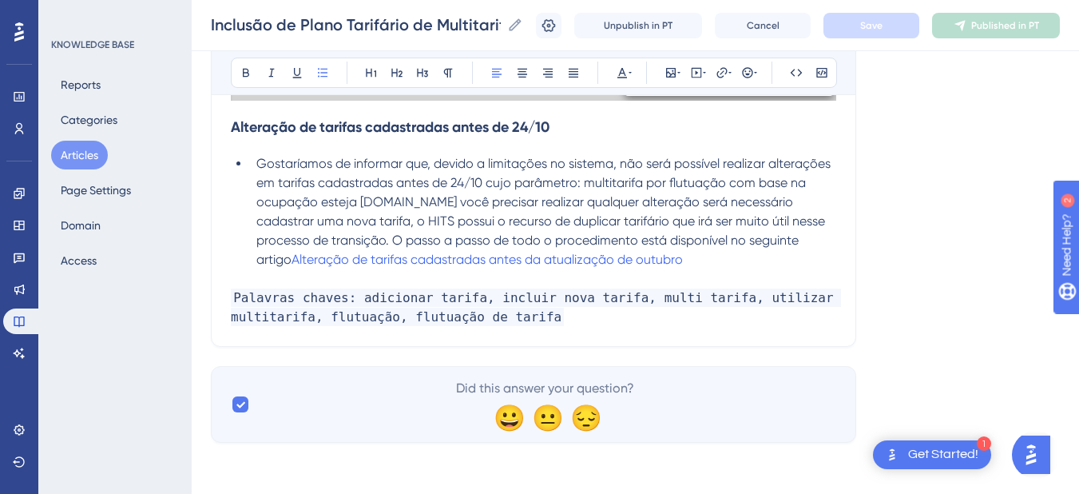
click at [766, 264] on li "Gostaríamos de informar que, devido a limitações no sistema, não será possível …" at bounding box center [543, 211] width 586 height 115
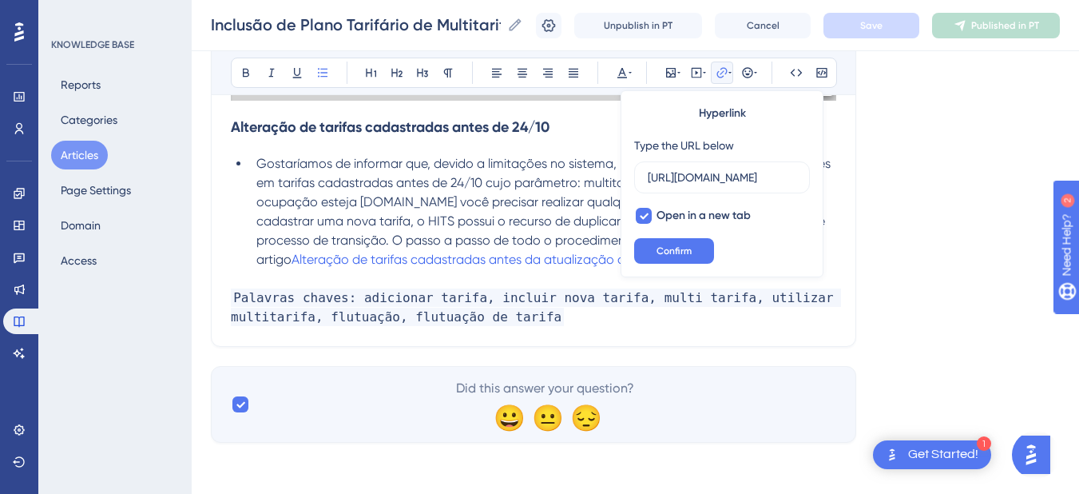
scroll to position [0, 441]
click at [360, 279] on p at bounding box center [533, 278] width 605 height 19
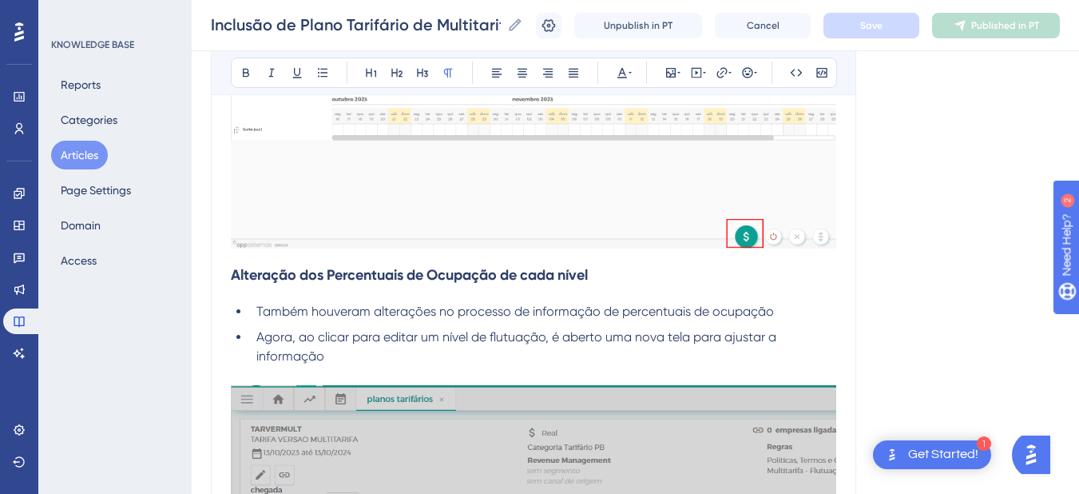
scroll to position [2054, 0]
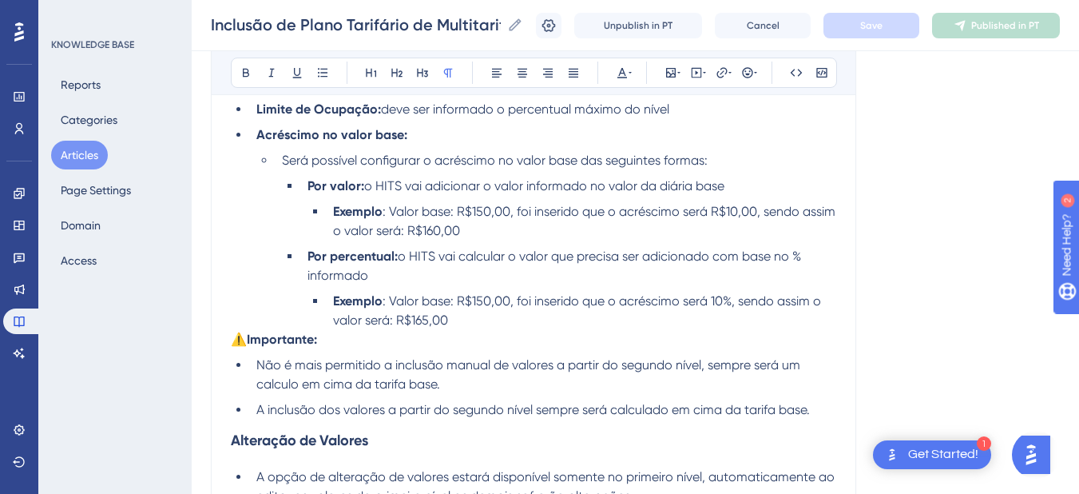
click at [816, 411] on li "A inclusão dos valores a partir do segundo nível sempre será calculado em cima …" at bounding box center [543, 409] width 586 height 19
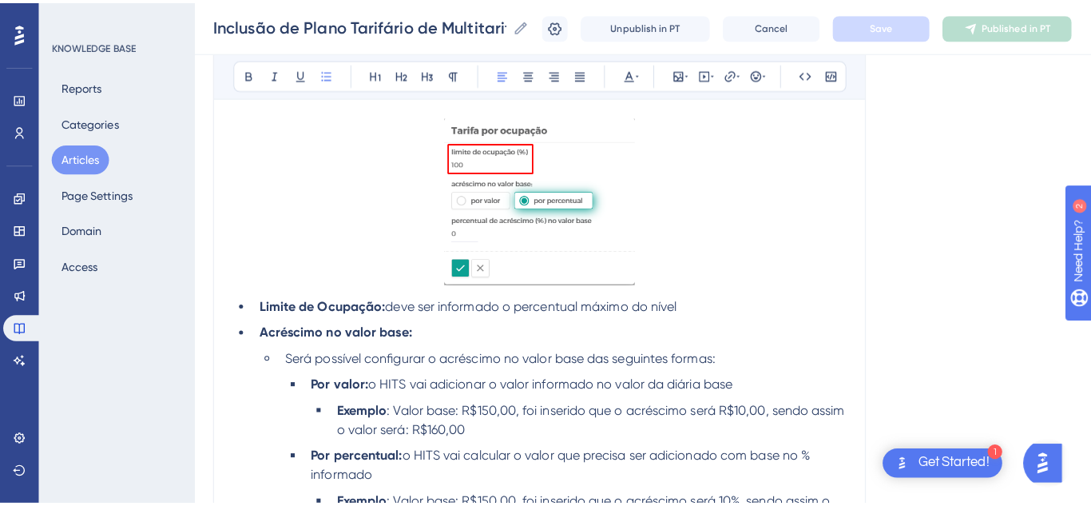
scroll to position [2050, 0]
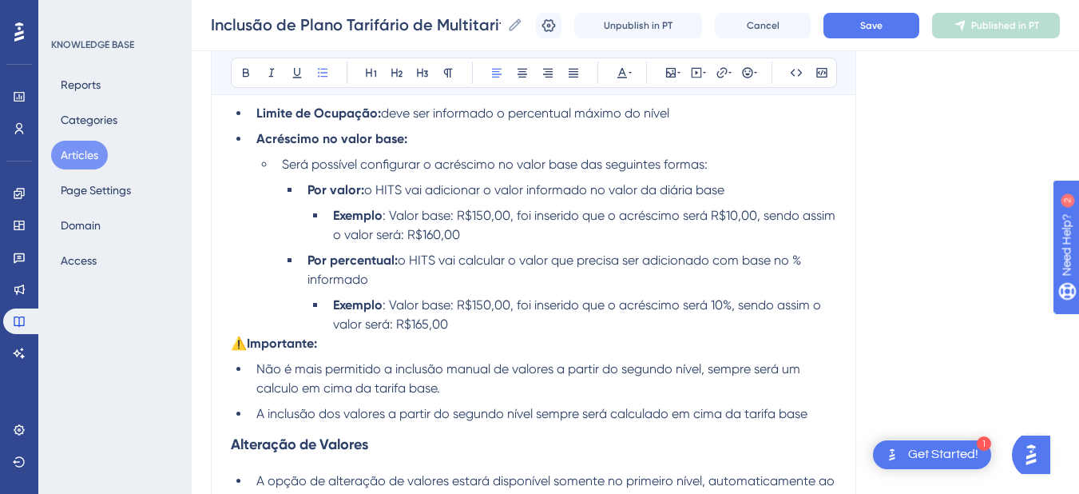
click at [83, 157] on button "Articles" at bounding box center [79, 155] width 57 height 29
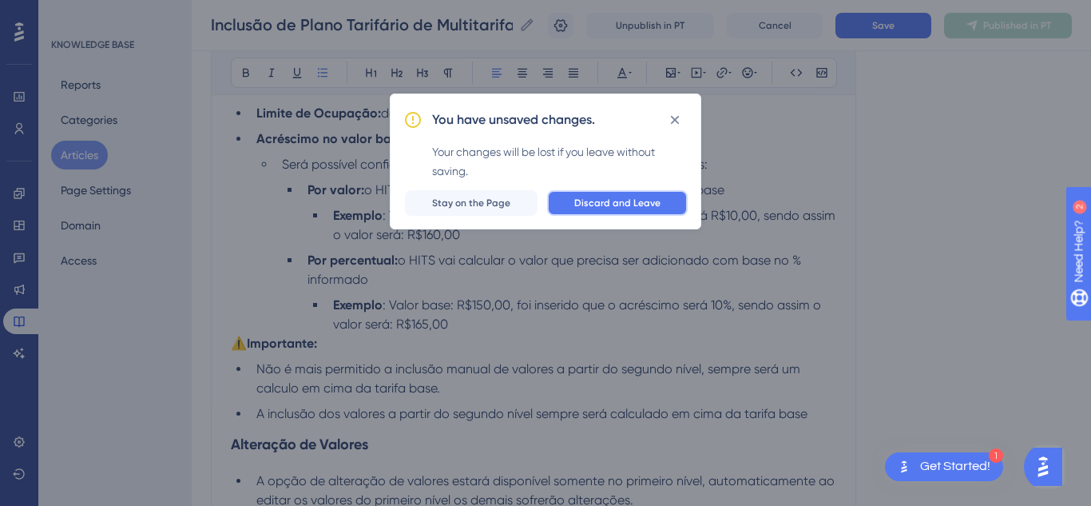
click at [597, 204] on span "Discard and Leave" at bounding box center [617, 202] width 86 height 13
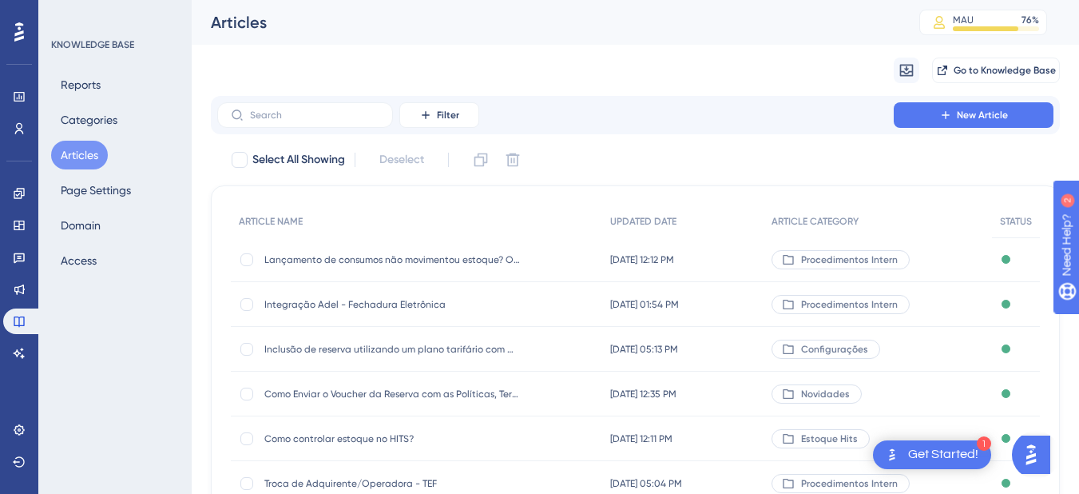
click at [288, 129] on div "Filter New Article" at bounding box center [635, 115] width 849 height 38
click at [295, 113] on input "text" at bounding box center [314, 114] width 129 height 11
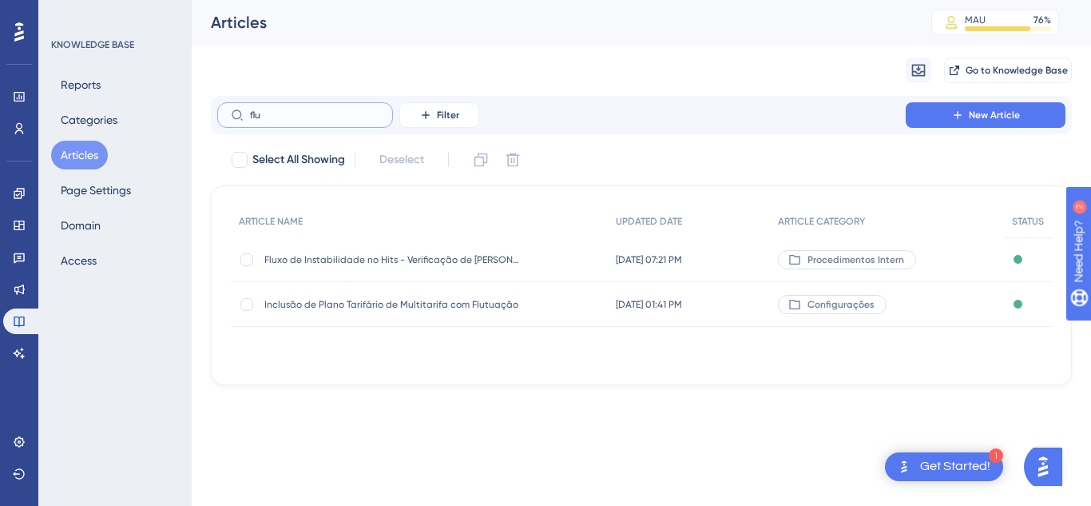
type input "flur"
checkbox input "true"
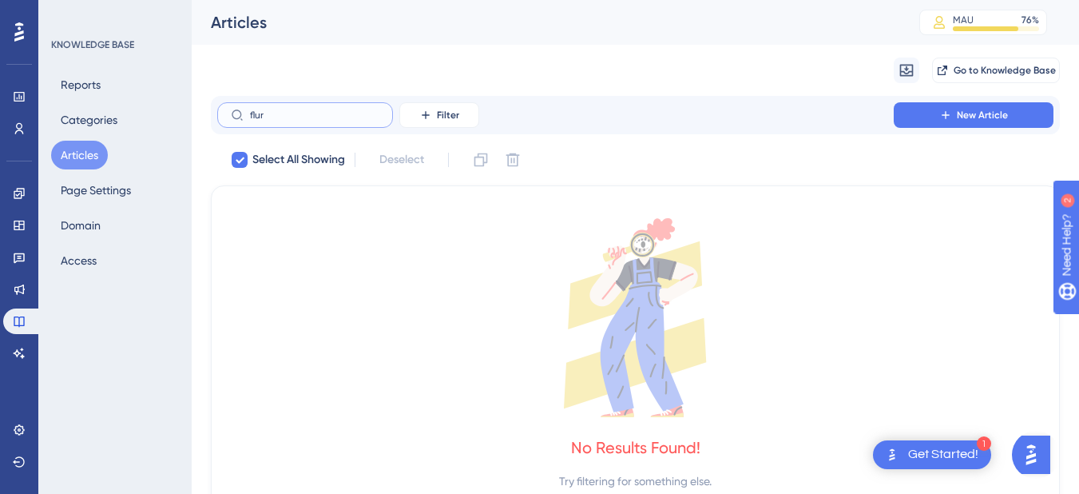
type input "flu"
checkbox input "false"
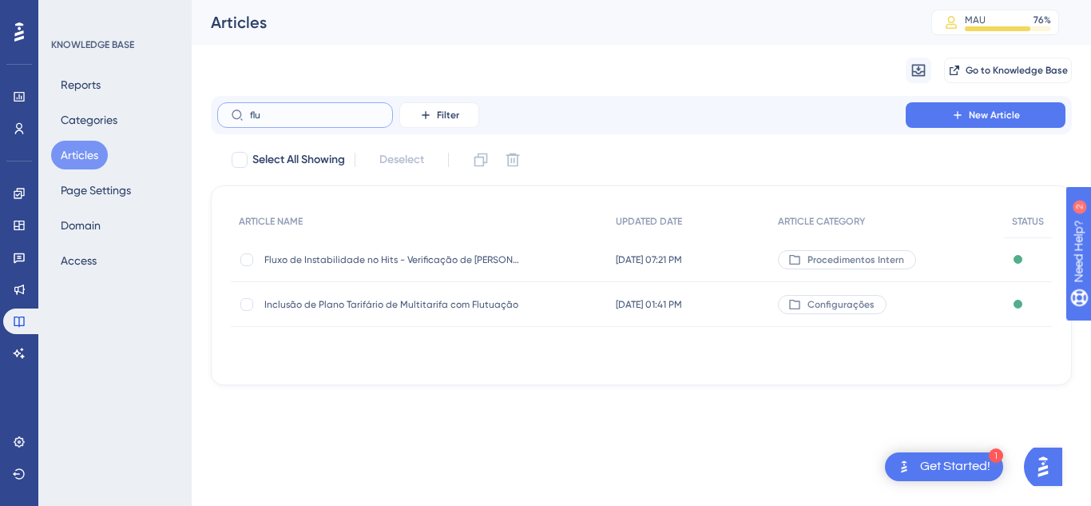
type input "flu"
click at [395, 307] on span "Inclusão de Plano Tarifário de Multitarifa com Flutuação" at bounding box center [392, 304] width 256 height 13
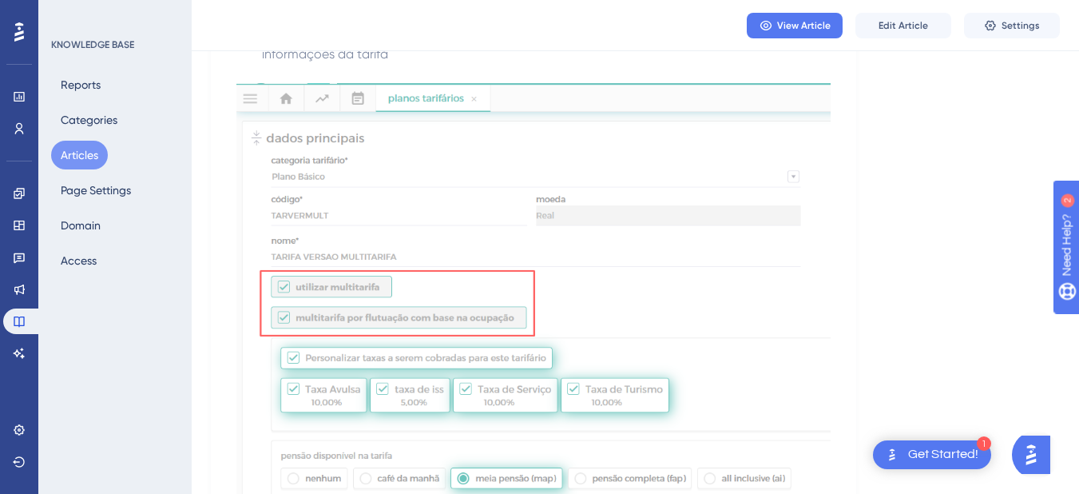
scroll to position [559, 0]
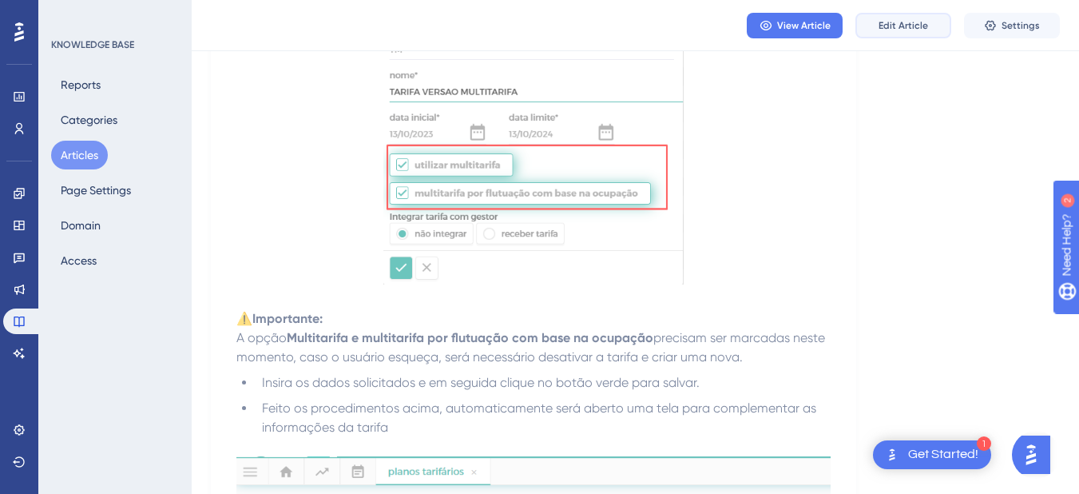
click at [883, 22] on span "Edit Article" at bounding box center [904, 25] width 50 height 13
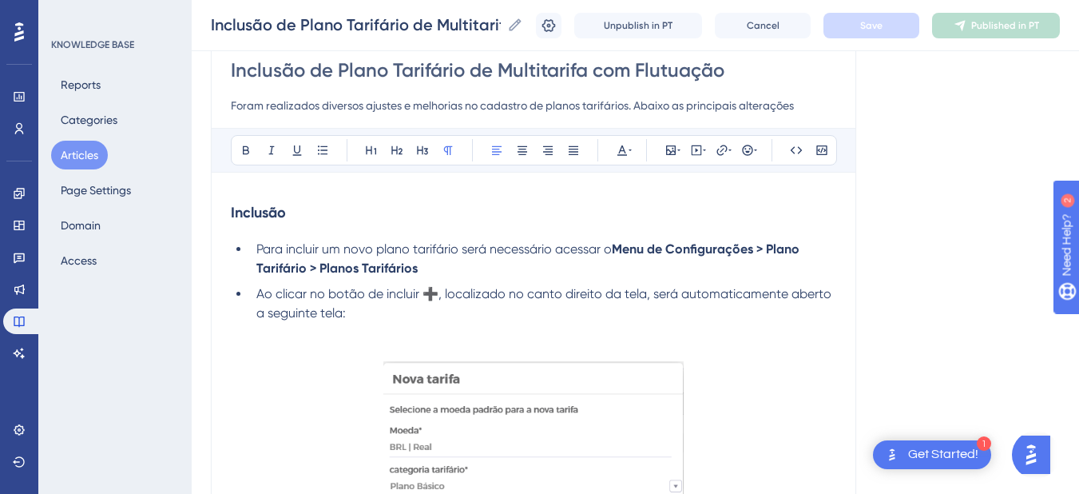
scroll to position [707, 0]
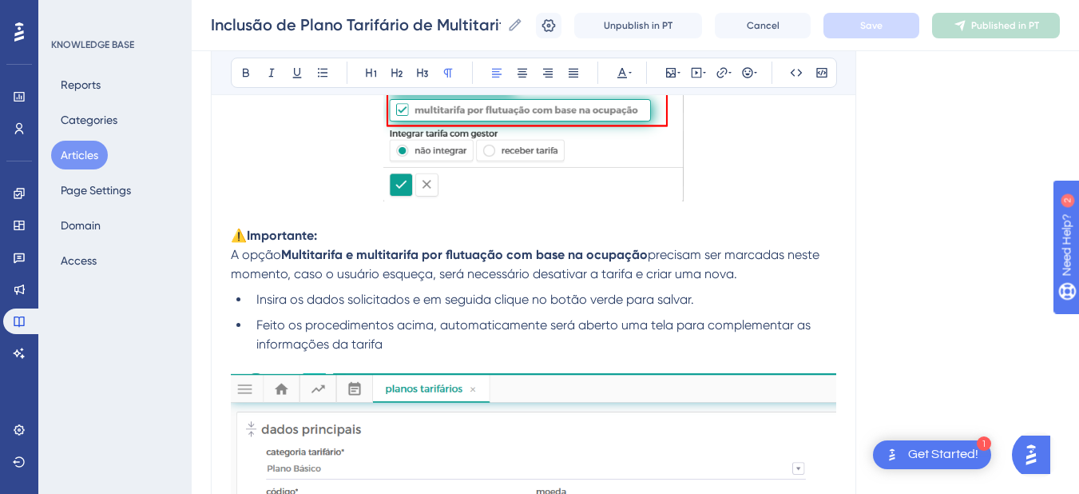
click at [648, 256] on strong "Multitarifa e multitarifa por flutuação com base na ocupação" at bounding box center [464, 254] width 367 height 15
click at [888, 13] on button "Save" at bounding box center [871, 26] width 96 height 26
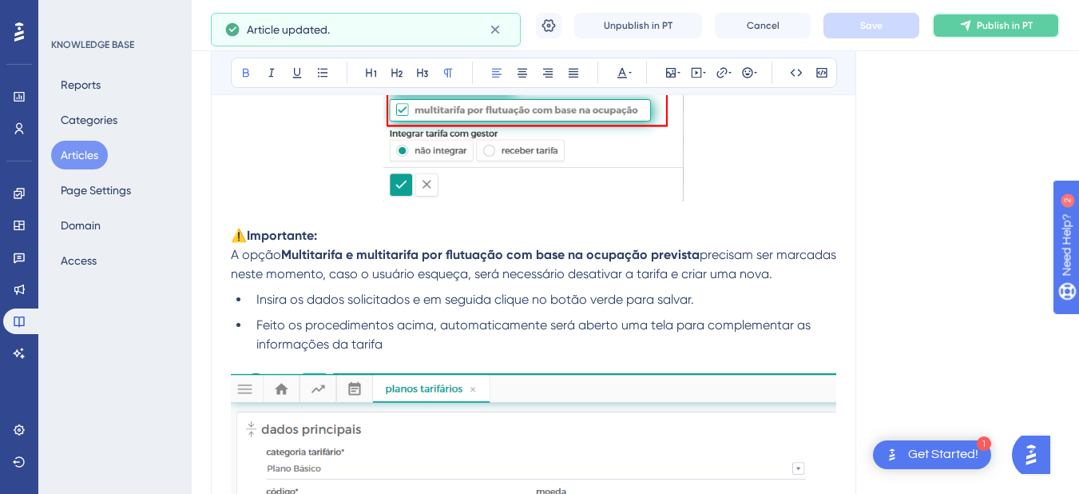
click at [1008, 31] on span "Publish in PT" at bounding box center [1005, 25] width 56 height 13
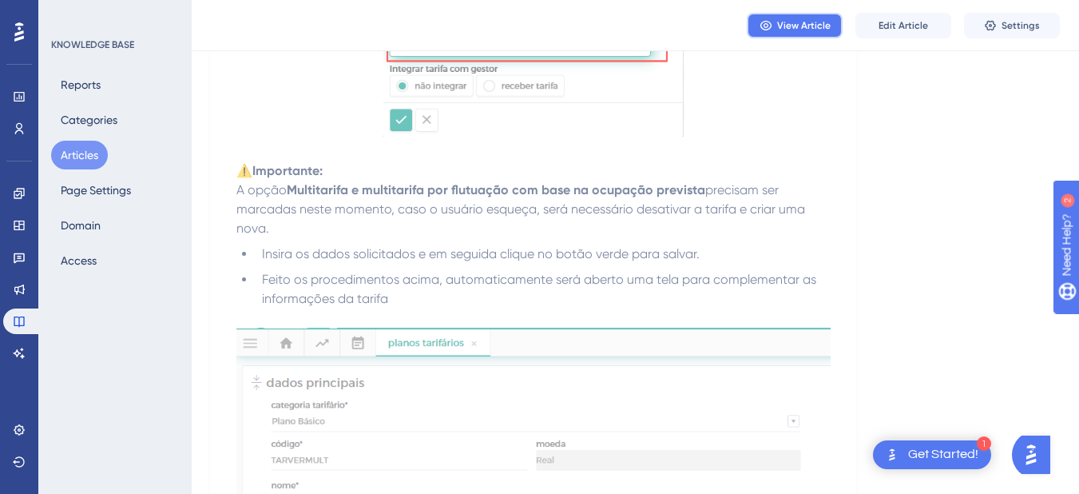
click at [796, 30] on span "View Article" at bounding box center [804, 25] width 54 height 13
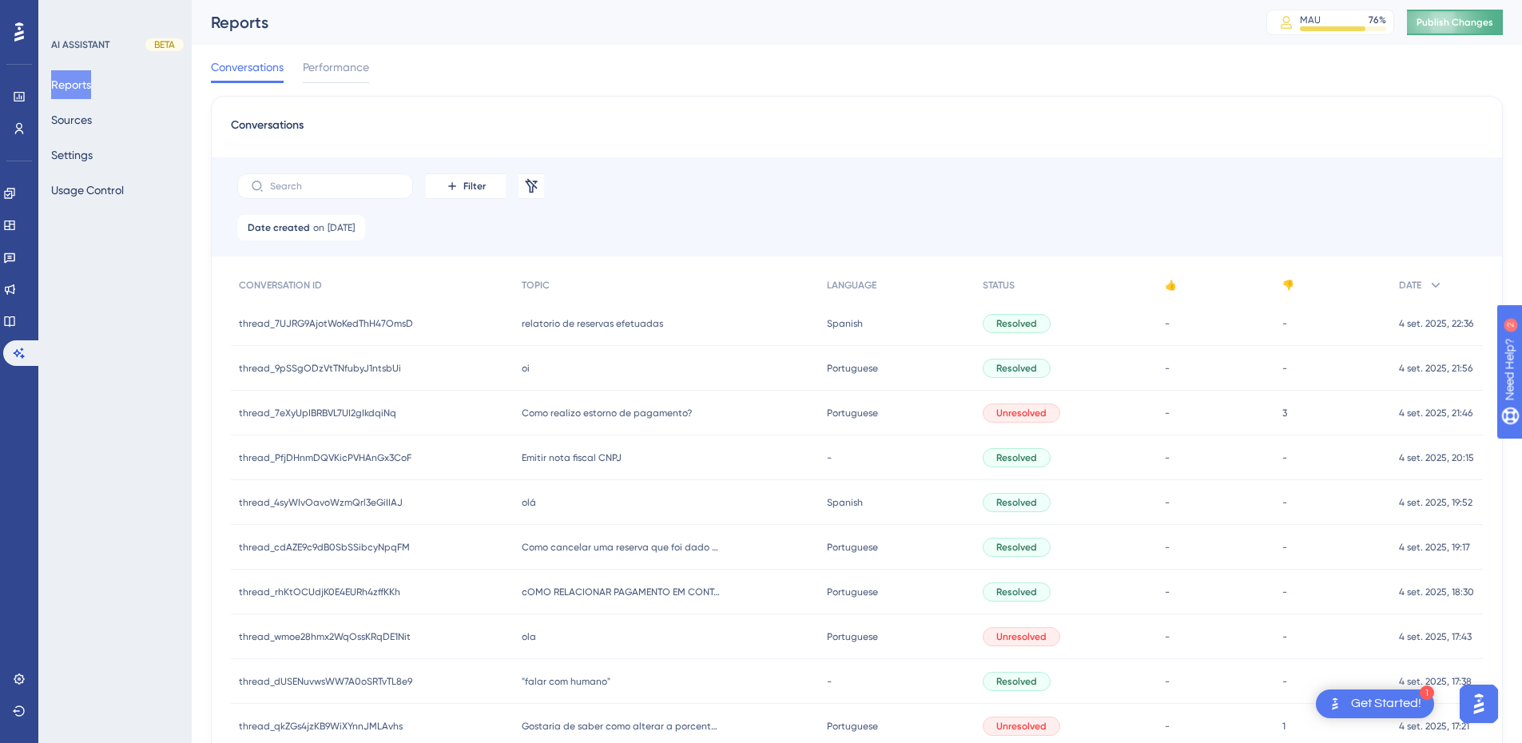
click at [1444, 14] on button "Publish Changes" at bounding box center [1455, 23] width 96 height 26
click at [14, 319] on icon at bounding box center [9, 321] width 10 height 10
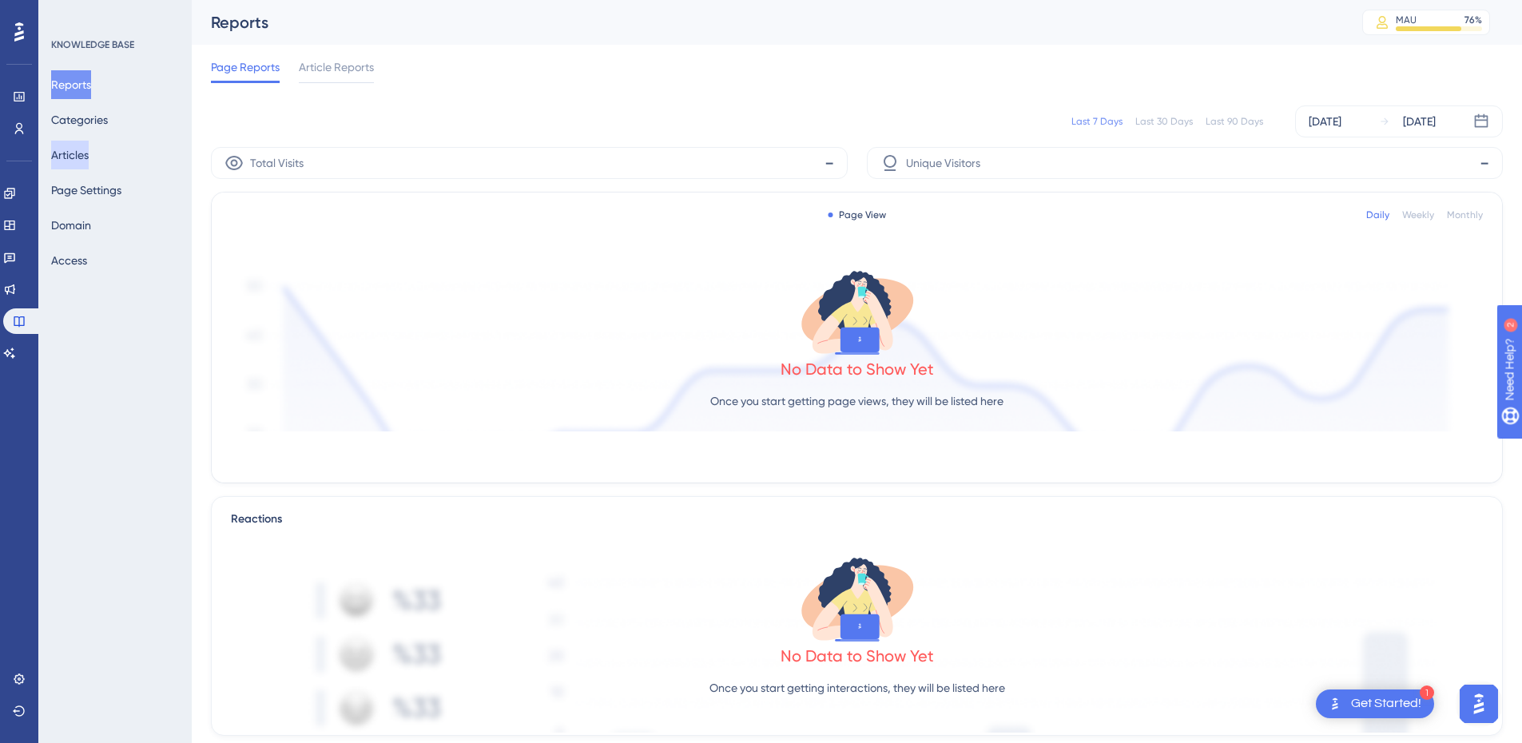
click at [89, 143] on button "Articles" at bounding box center [70, 155] width 38 height 29
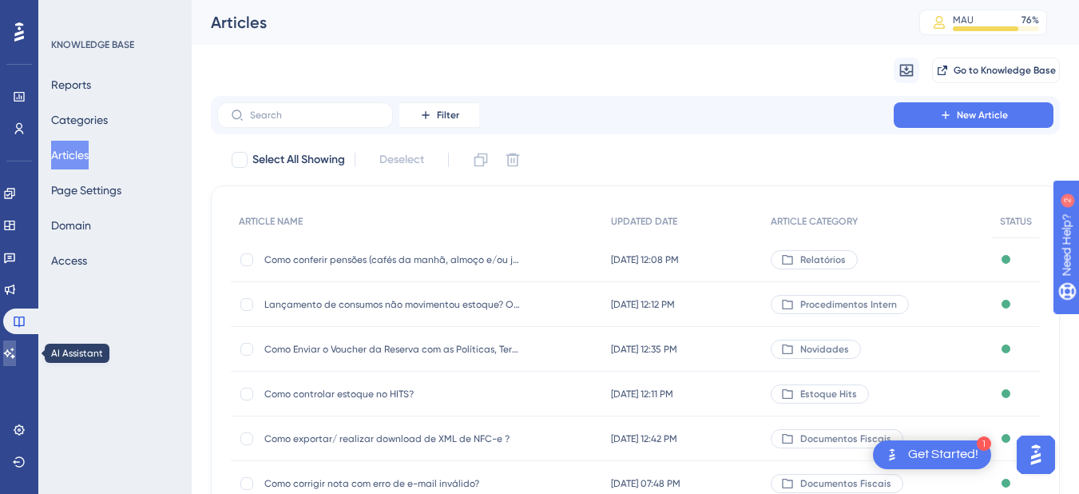
click at [16, 359] on link at bounding box center [9, 353] width 13 height 26
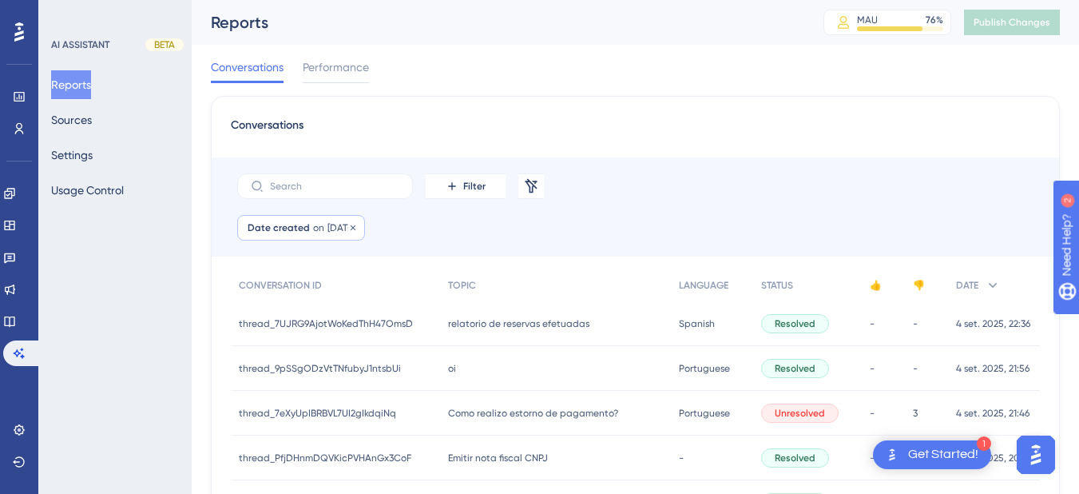
click at [300, 226] on span "Date created" at bounding box center [279, 227] width 62 height 13
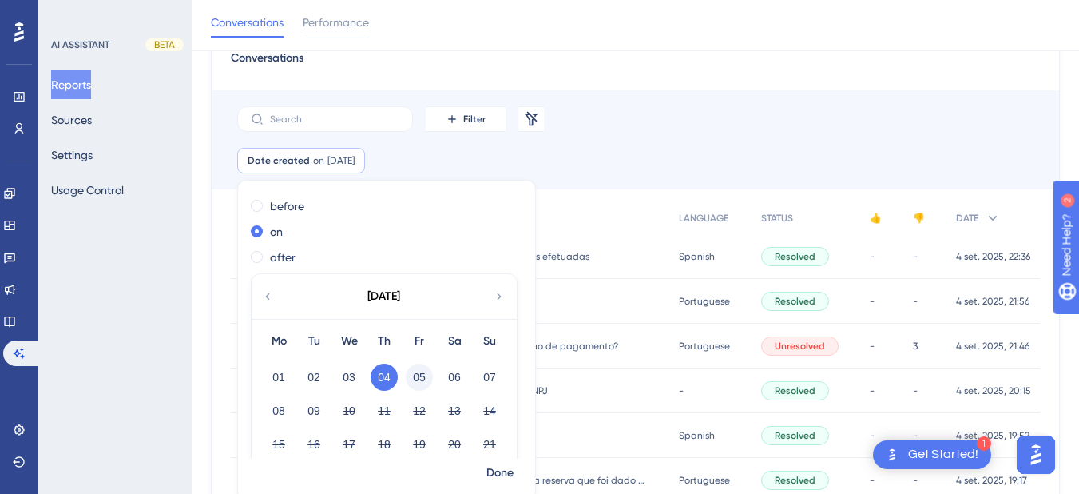
click at [423, 383] on button "05" at bounding box center [419, 376] width 27 height 27
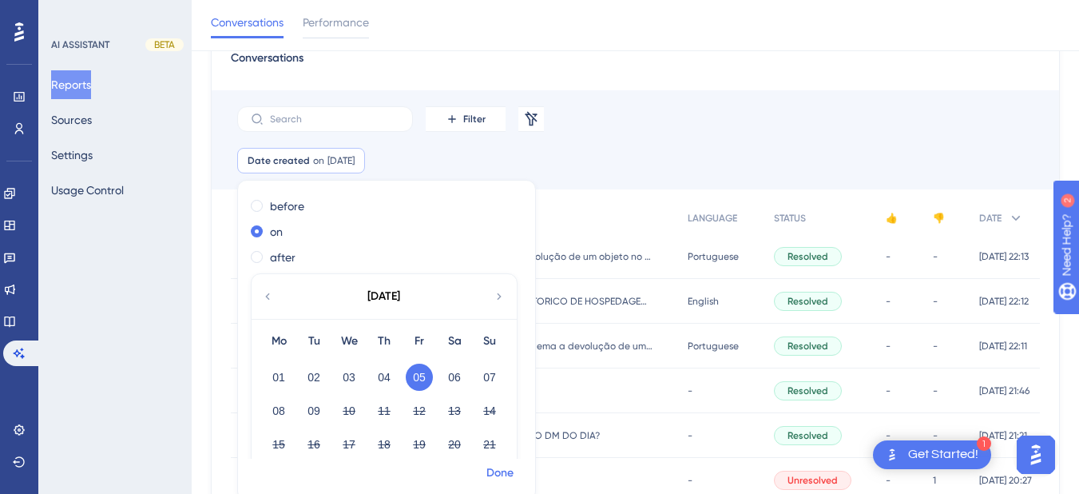
click at [498, 471] on span "Done" at bounding box center [499, 472] width 27 height 19
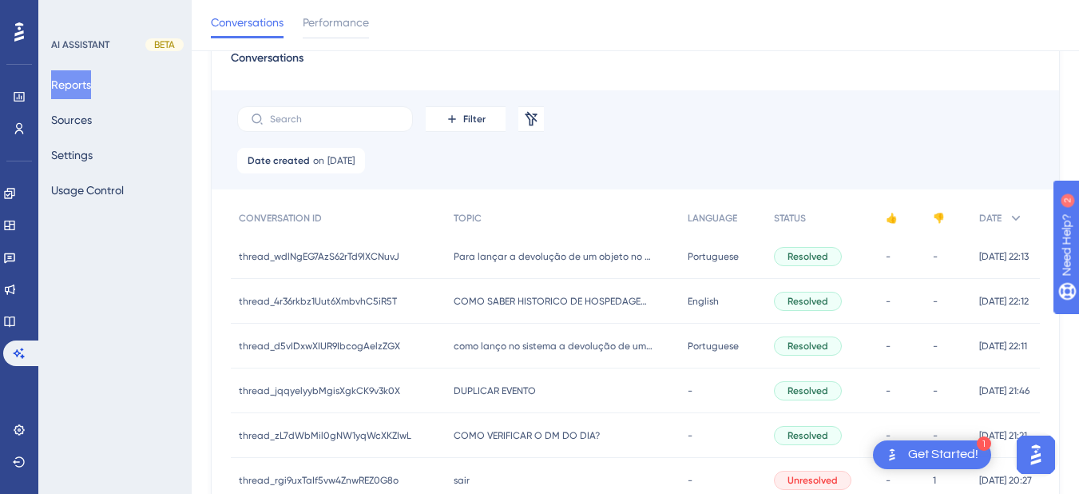
scroll to position [831, 0]
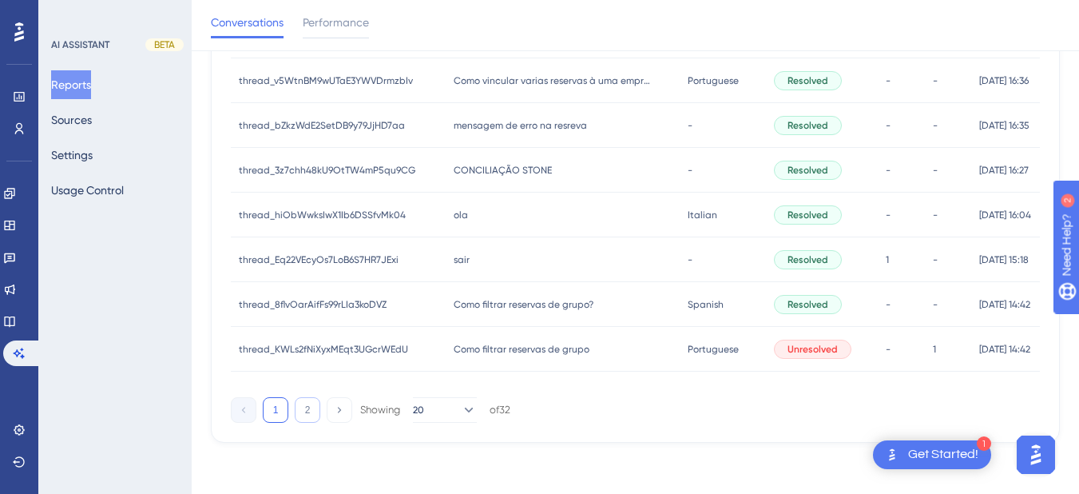
click at [305, 418] on button "2" at bounding box center [308, 410] width 26 height 26
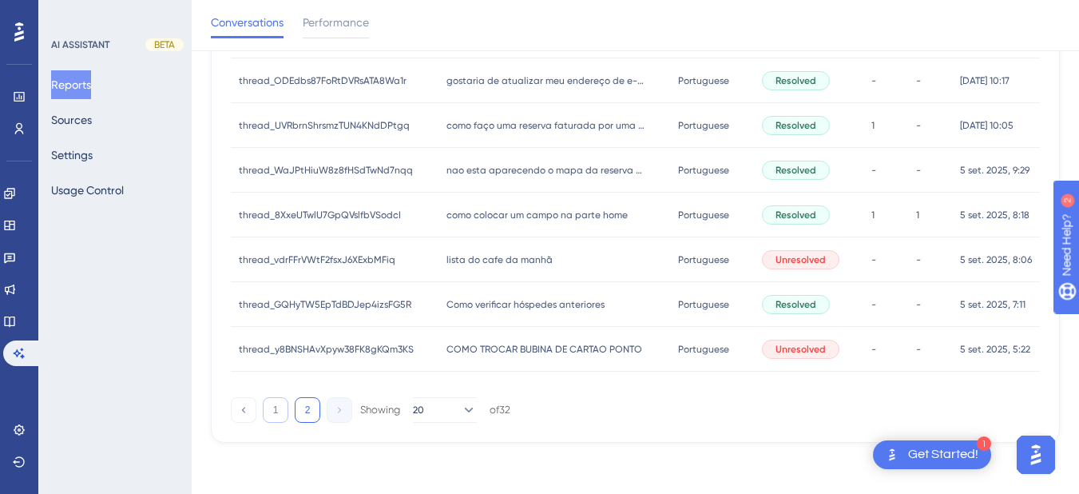
scroll to position [473, 0]
click at [281, 414] on button "1" at bounding box center [276, 410] width 26 height 26
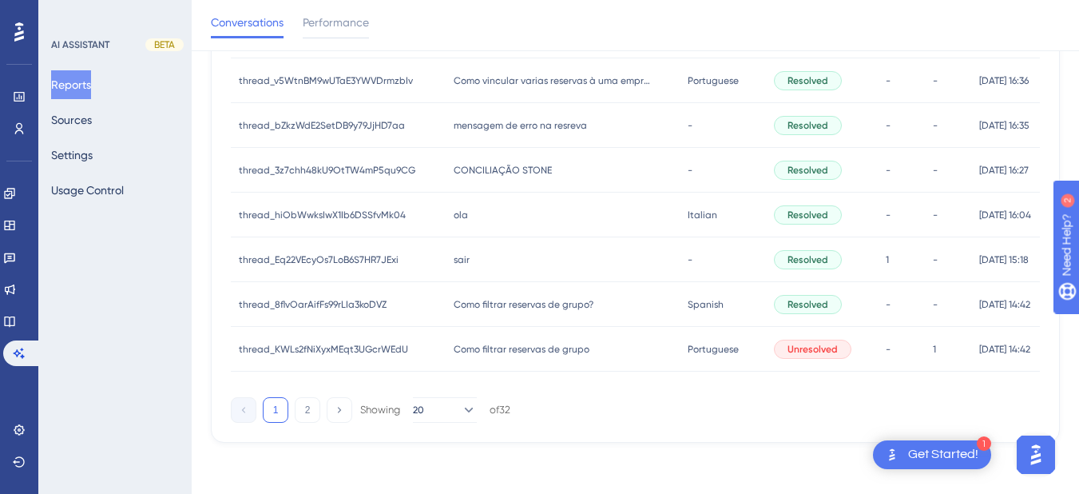
scroll to position [0, 0]
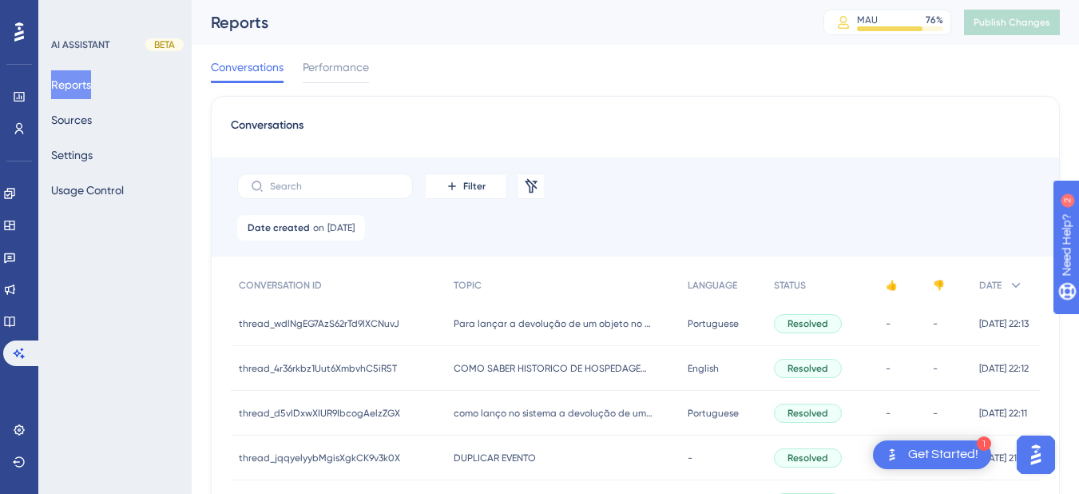
drag, startPoint x: 471, startPoint y: 312, endPoint x: 653, endPoint y: 234, distance: 197.5
click at [471, 312] on div "Para lançar a devolução de um objeto no sistema, você pode seguir um dos dois m…" at bounding box center [563, 323] width 235 height 45
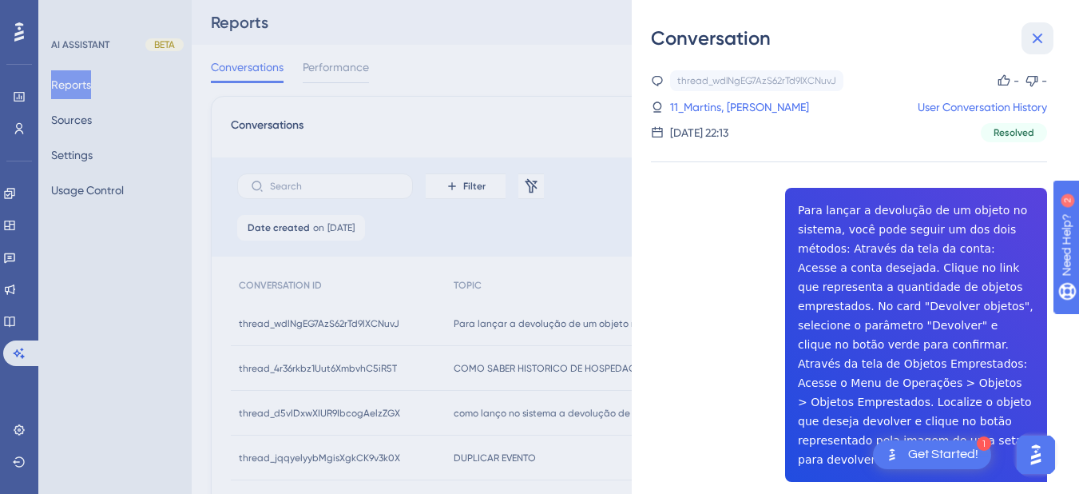
click at [1041, 32] on icon at bounding box center [1037, 38] width 19 height 19
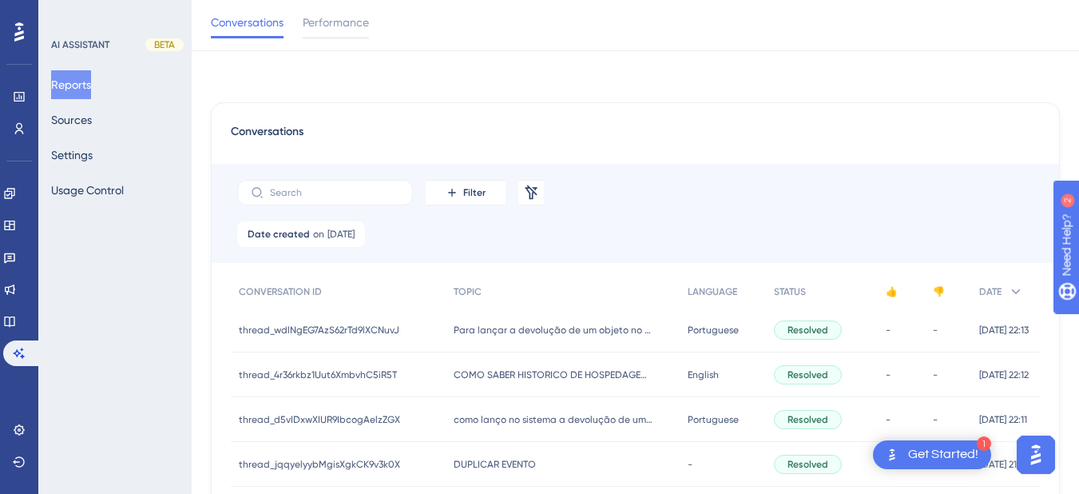
scroll to position [186, 0]
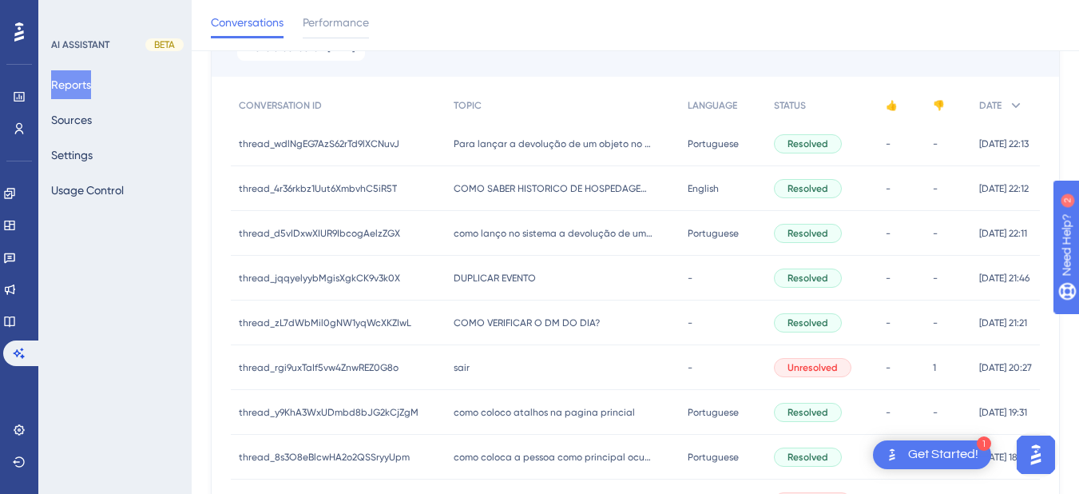
click at [480, 317] on span "COMO VERIFICAR O DM DO DIA?" at bounding box center [527, 322] width 146 height 13
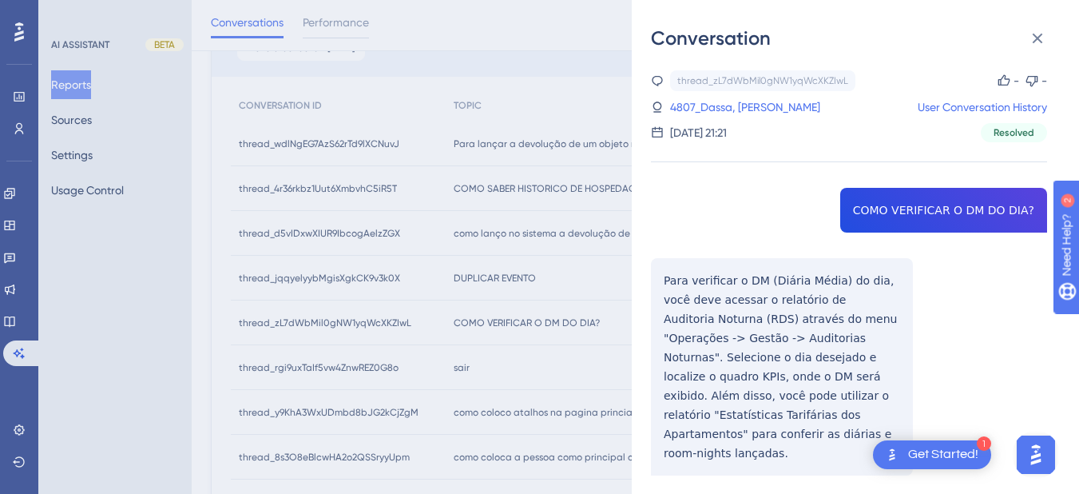
click at [911, 208] on div "thread_zL7dWbMil0gNW1yqWcXKZIwL Copy - - 4807_Dassa, Yves User Conversation His…" at bounding box center [849, 313] width 396 height 486
copy span "COMO VERIFICAR O DM DO DIA?"
click at [696, 296] on div "thread_zL7dWbMil0gNW1yqWcXKZIwL Copy - - 4807_Dassa, Yves User Conversation His…" at bounding box center [849, 313] width 396 height 486
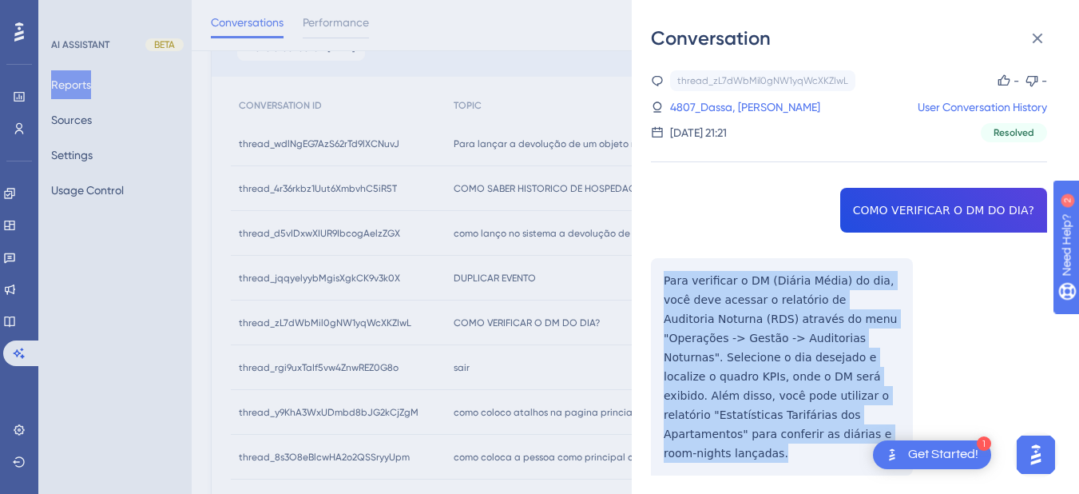
drag, startPoint x: 665, startPoint y: 286, endPoint x: 751, endPoint y: 450, distance: 185.1
click at [751, 450] on div "thread_zL7dWbMil0gNW1yqWcXKZIwL Copy - - 4807_Dassa, Yves User Conversation His…" at bounding box center [849, 313] width 396 height 486
copy p "Para verificar o DM (Diária Média) do dia, você deve acessar o relatório de Aud…"
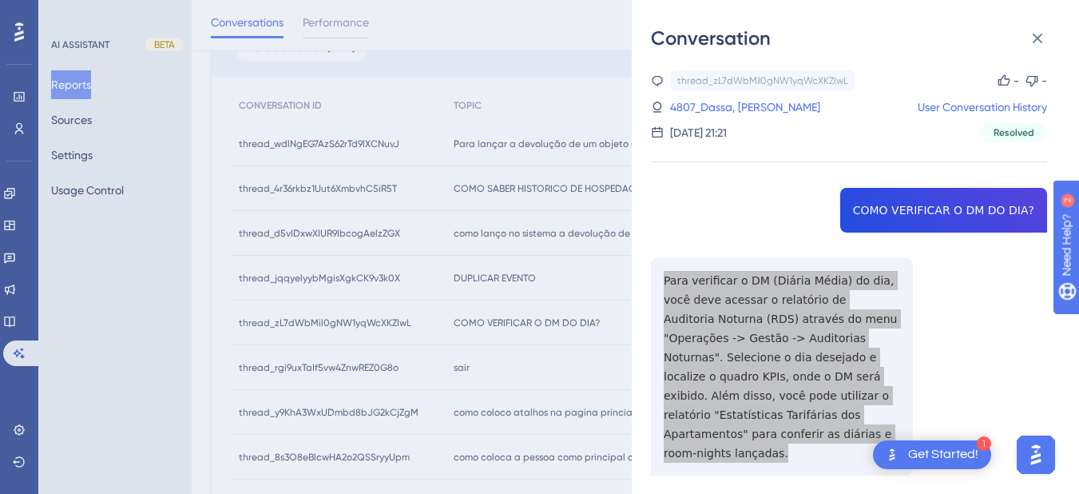
scroll to position [373, 0]
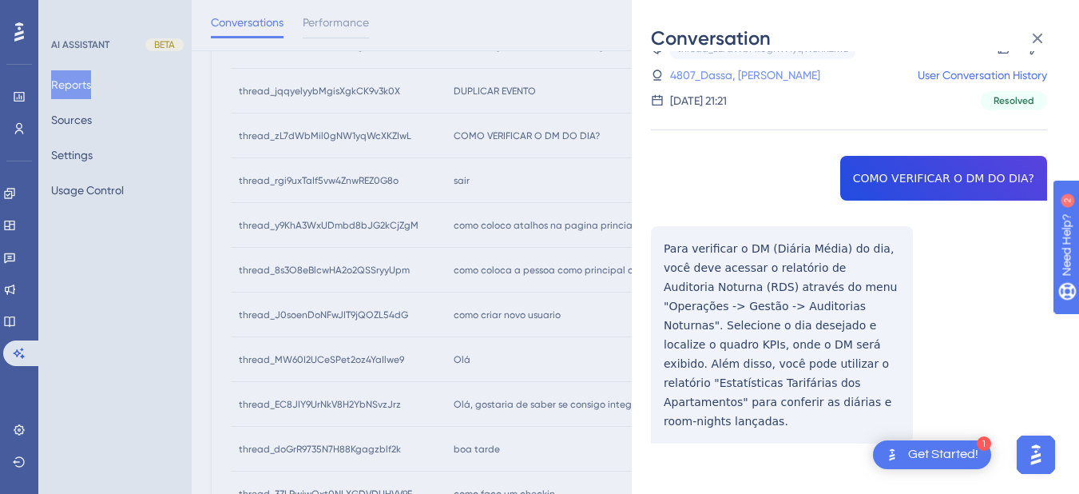
click at [713, 74] on link "4807_Dassa, Yves" at bounding box center [745, 74] width 150 height 19
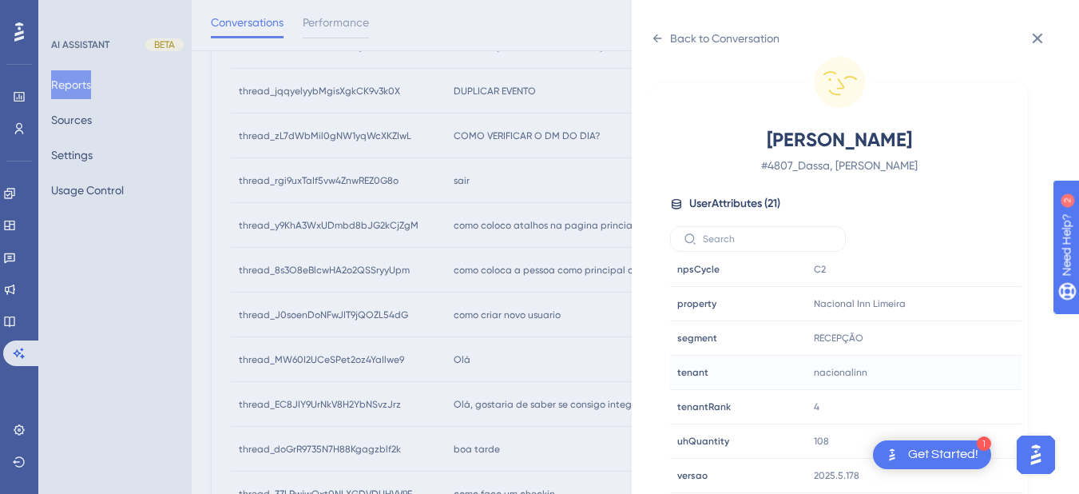
scroll to position [831, 0]
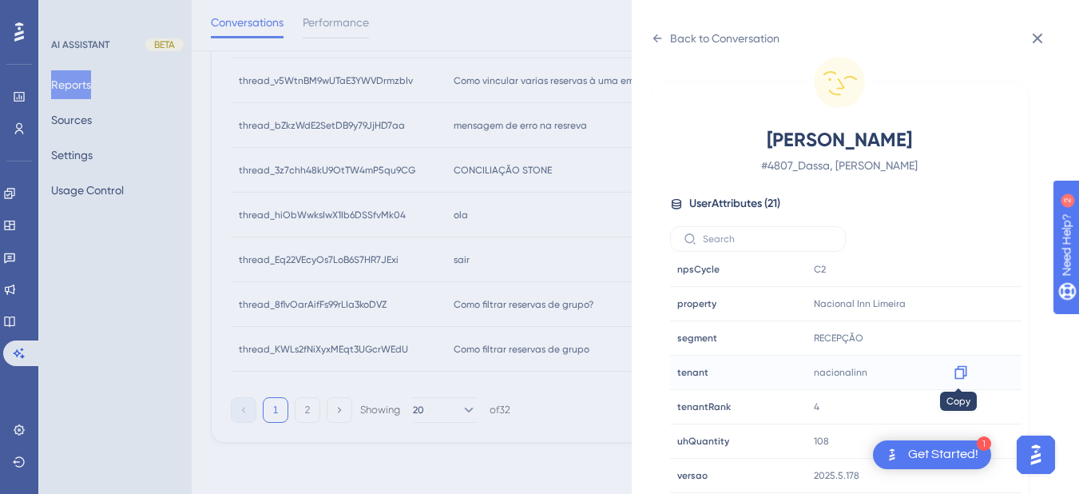
click at [960, 375] on icon at bounding box center [961, 372] width 16 height 16
drag, startPoint x: 964, startPoint y: 303, endPoint x: 1008, endPoint y: 323, distance: 48.6
click at [964, 303] on icon at bounding box center [960, 304] width 12 height 14
click at [654, 42] on icon at bounding box center [657, 38] width 13 height 13
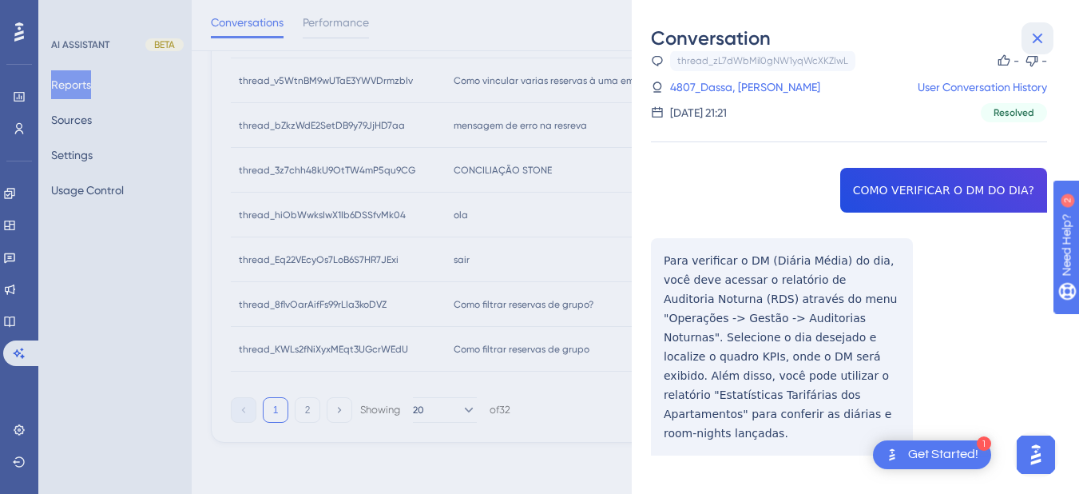
click at [1041, 28] on button at bounding box center [1038, 38] width 32 height 32
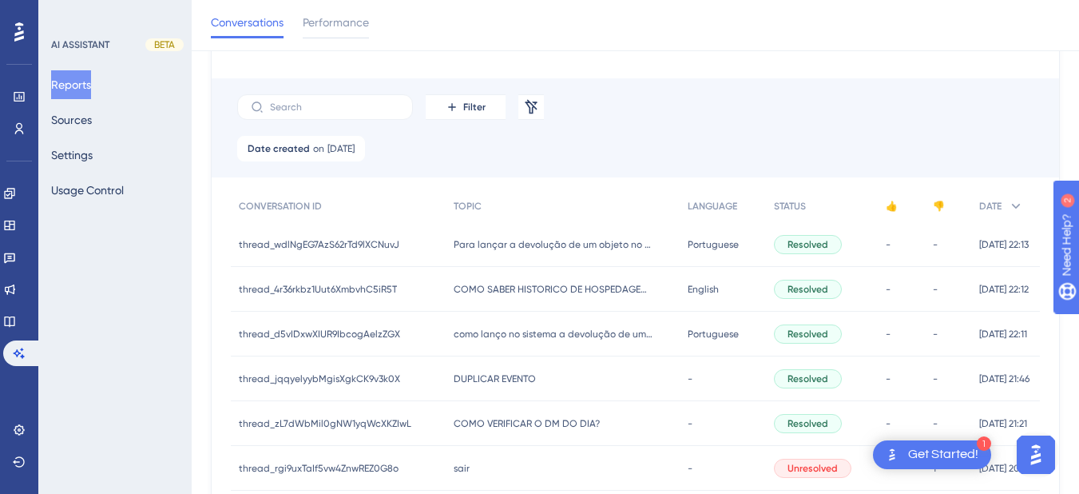
scroll to position [272, 0]
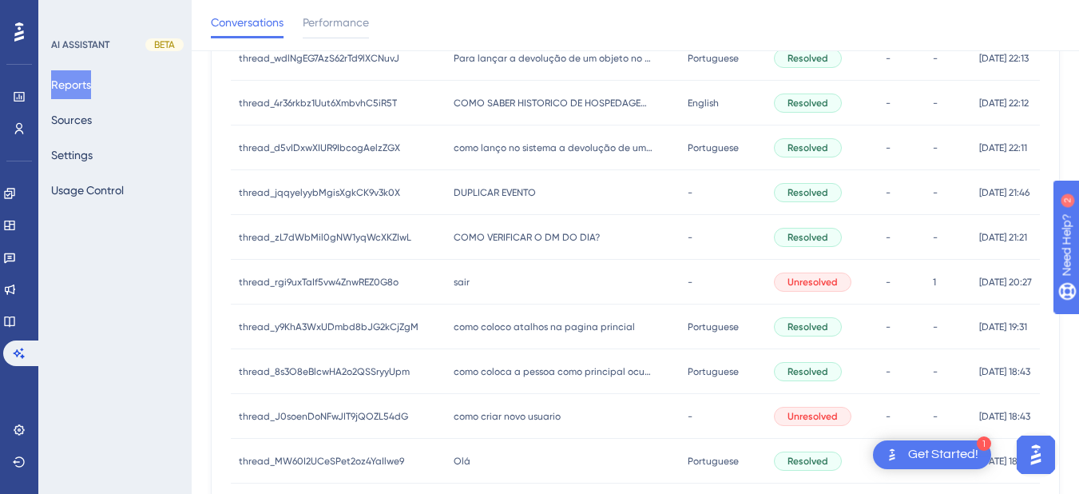
click at [518, 237] on span "COMO VERIFICAR O DM DO DIA?" at bounding box center [527, 237] width 146 height 13
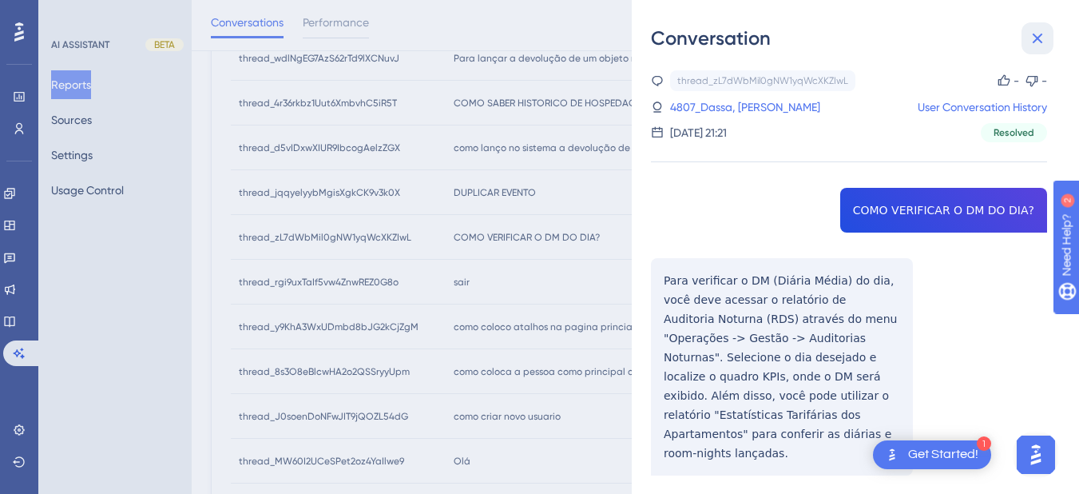
click at [1030, 49] on button at bounding box center [1038, 38] width 32 height 32
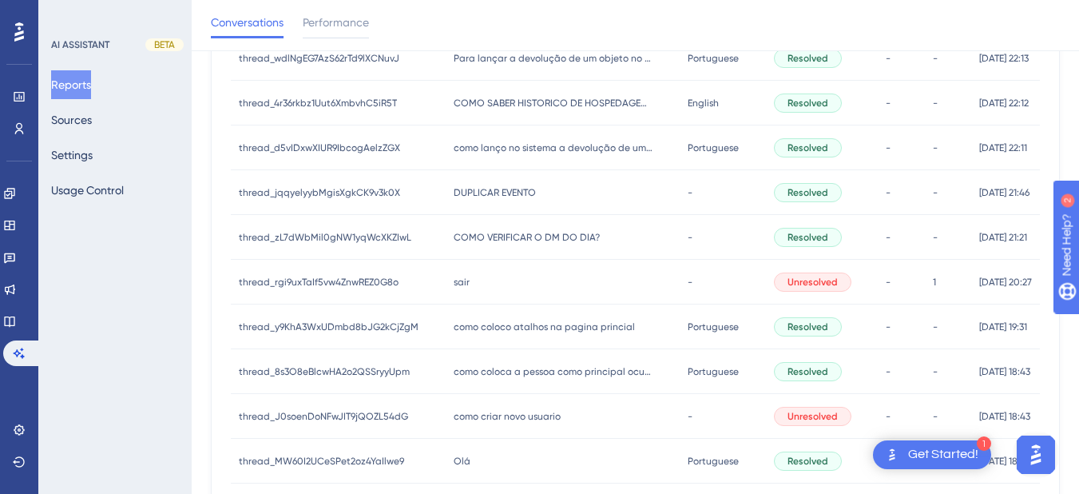
click at [453, 273] on div "sair sair" at bounding box center [563, 282] width 235 height 45
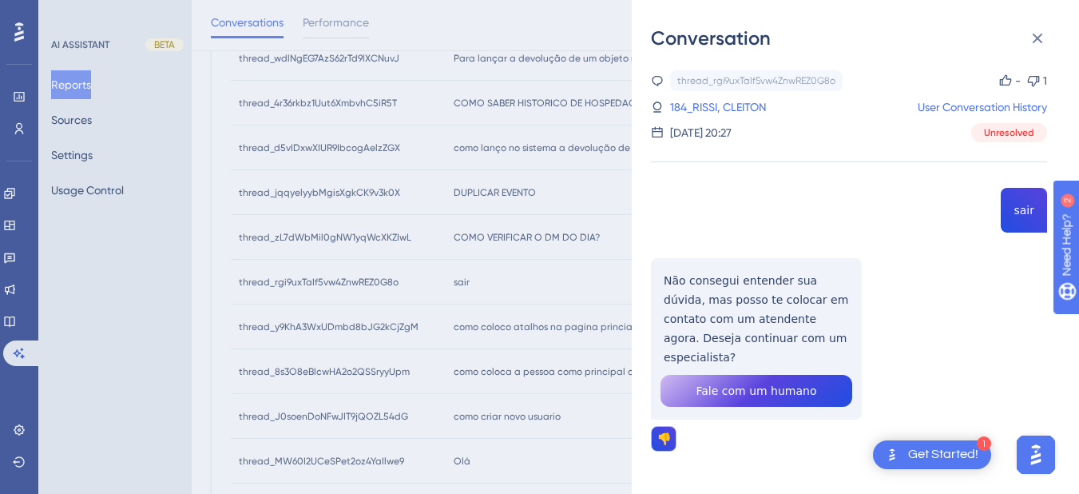
click at [1015, 208] on div "thread_rgi9uxTaIf5vw4ZnwREZ0G8o Copy - 1 184_RISSI, CLEITON User Conversation H…" at bounding box center [849, 301] width 396 height 462
copy span "sair"
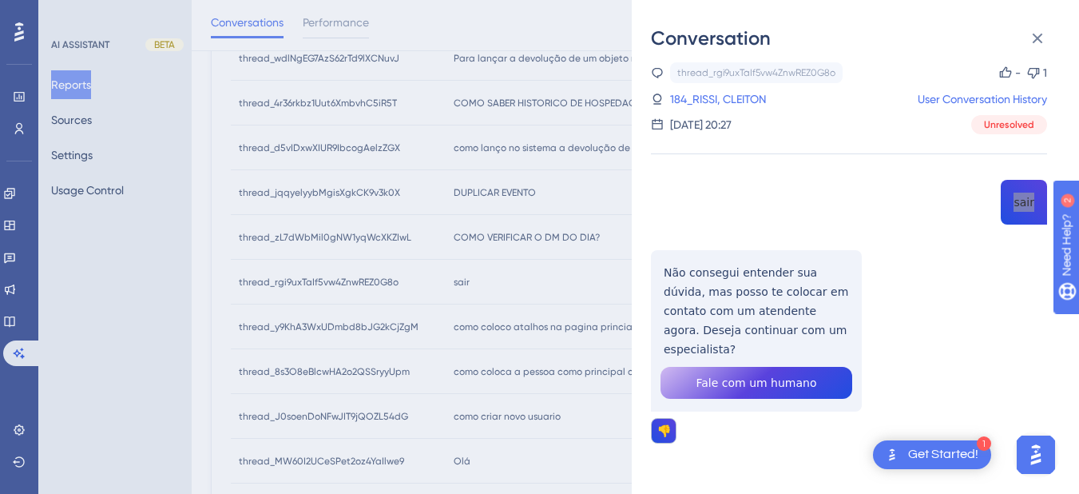
scroll to position [458, 0]
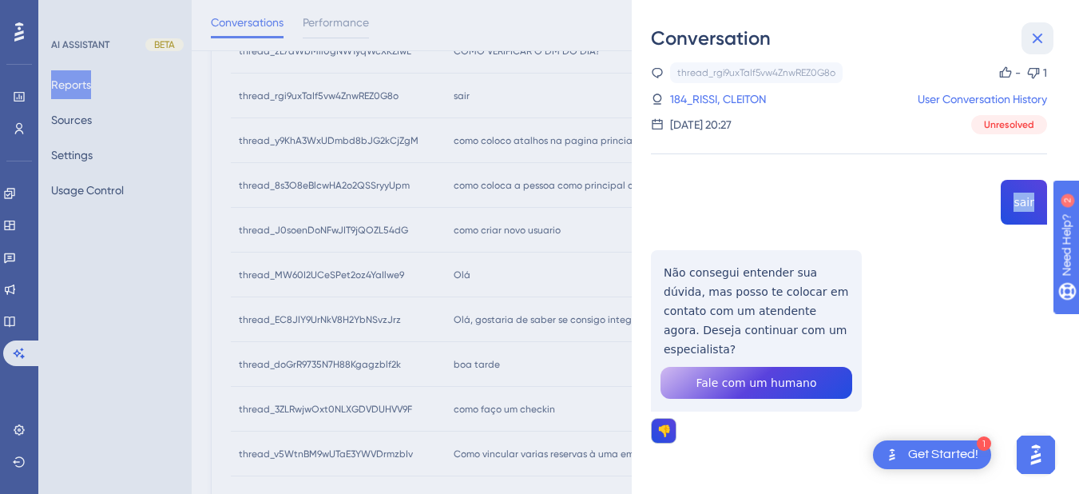
click at [1043, 32] on icon at bounding box center [1037, 38] width 19 height 19
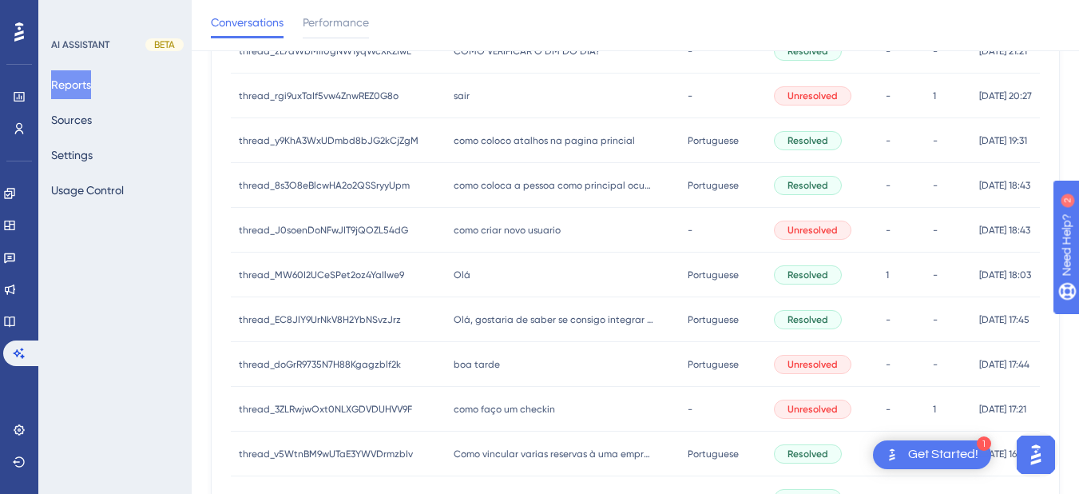
click at [498, 125] on div "como coloco atalhos na pagina princial como coloco atalhos na pagina princial" at bounding box center [563, 140] width 235 height 45
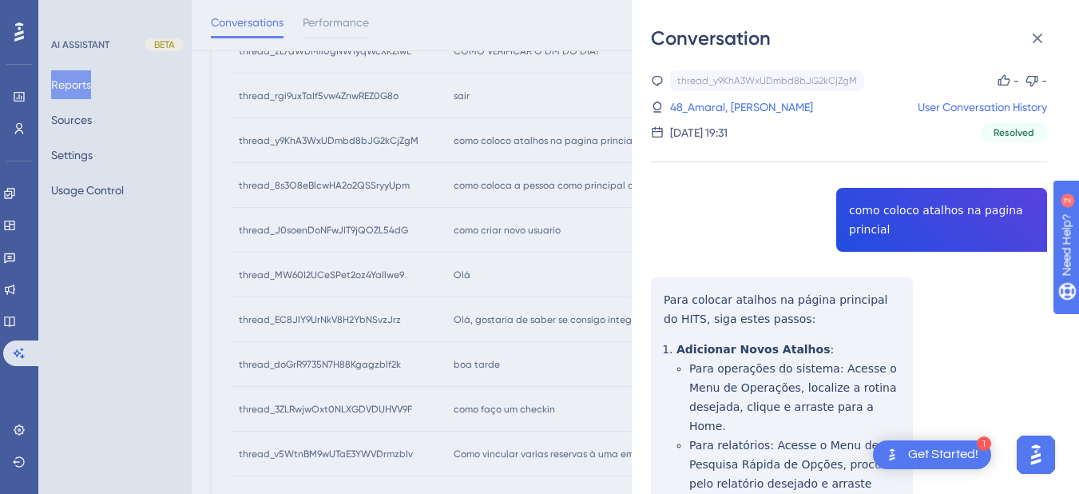
click at [871, 208] on div "thread_y9KhA3WxUDmbd8bJG2kCjZgM Copy - - 48_Amaral, Marlon User Conversation Hi…" at bounding box center [849, 468] width 396 height 796
copy span "como coloco atalhos na pagina princial"
click at [674, 326] on div "thread_y9KhA3WxUDmbd8bJG2kCjZgM Copy - - 48_Amaral, Marlon User Conversation Hi…" at bounding box center [849, 468] width 396 height 796
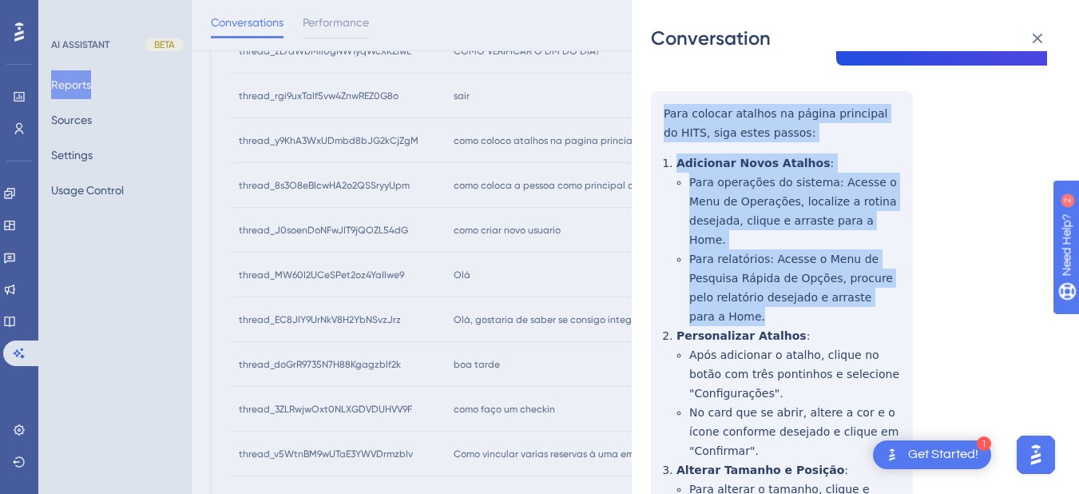
scroll to position [304, 0]
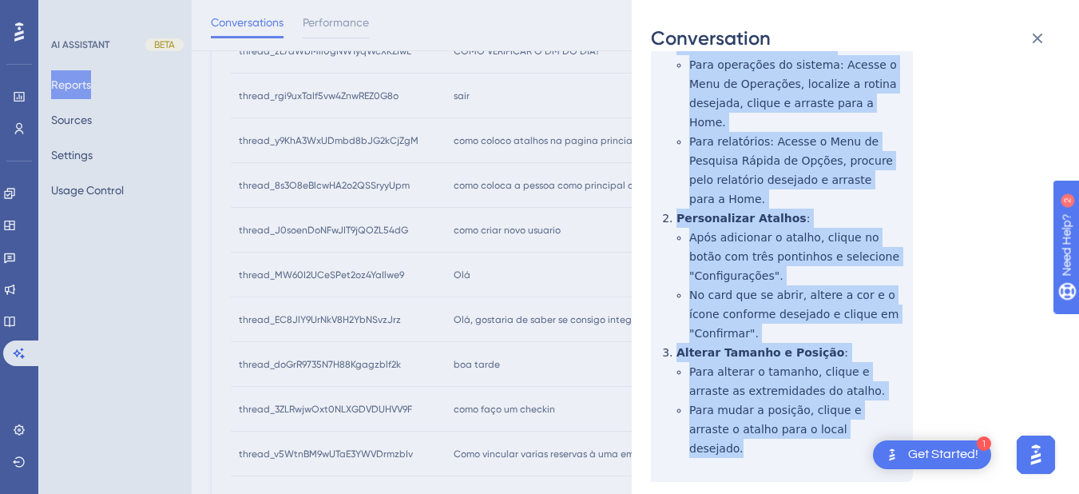
drag, startPoint x: 663, startPoint y: 300, endPoint x: 858, endPoint y: 393, distance: 216.1
click at [858, 393] on div "thread_y9KhA3WxUDmbd8bJG2kCjZgM Copy - - 48_Amaral, Marlon User Conversation Hi…" at bounding box center [849, 165] width 396 height 796
copy div "Para colocar atalhos na página principal do HITS, siga estes passos: Adicionar …"
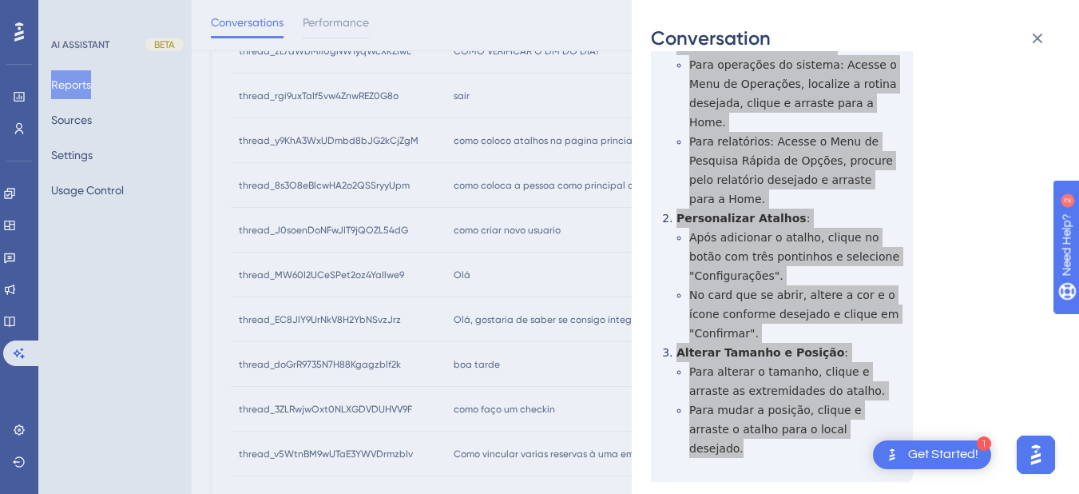
scroll to position [0, 0]
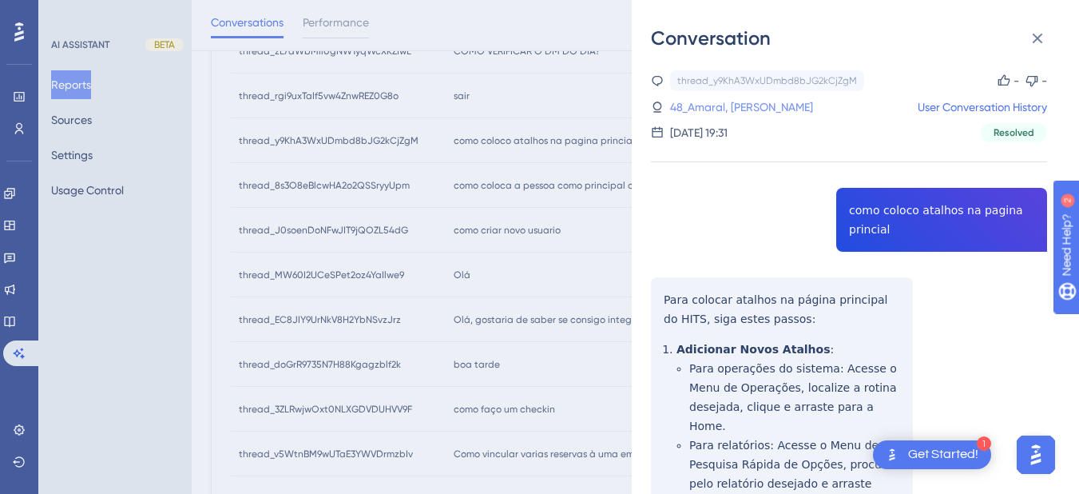
click at [739, 113] on link "48_Amaral, Marlon" at bounding box center [741, 106] width 143 height 19
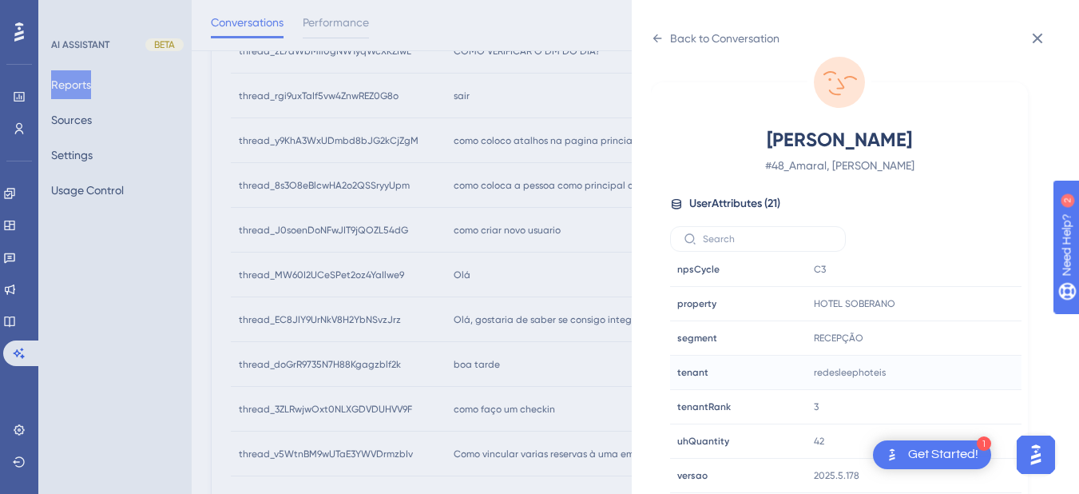
scroll to position [831, 0]
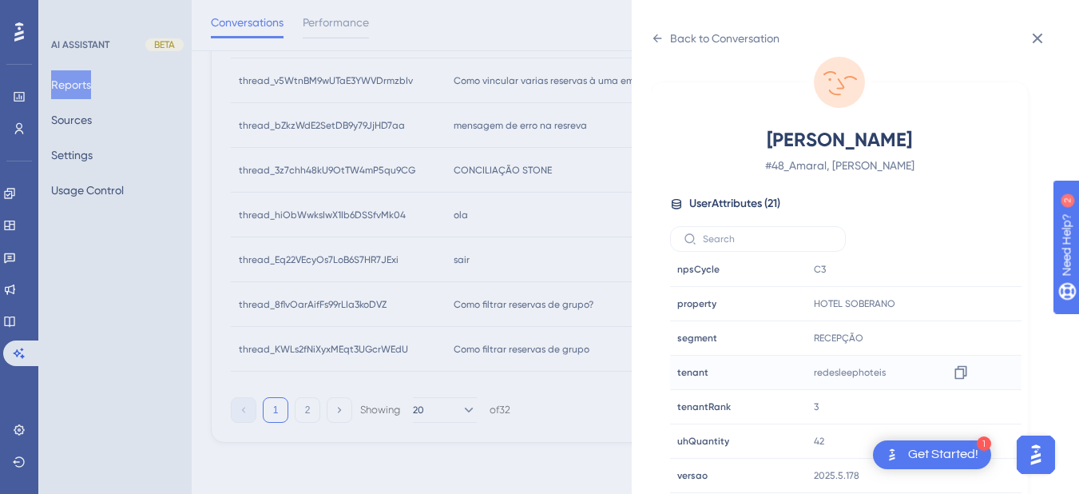
click at [973, 380] on div "redesleephoteis Copy redesleephoteis" at bounding box center [893, 372] width 173 height 32
click at [959, 375] on icon at bounding box center [961, 372] width 16 height 16
click at [967, 304] on div at bounding box center [961, 304] width 26 height 26
click at [962, 304] on icon at bounding box center [960, 304] width 12 height 14
click at [661, 42] on icon at bounding box center [657, 38] width 13 height 13
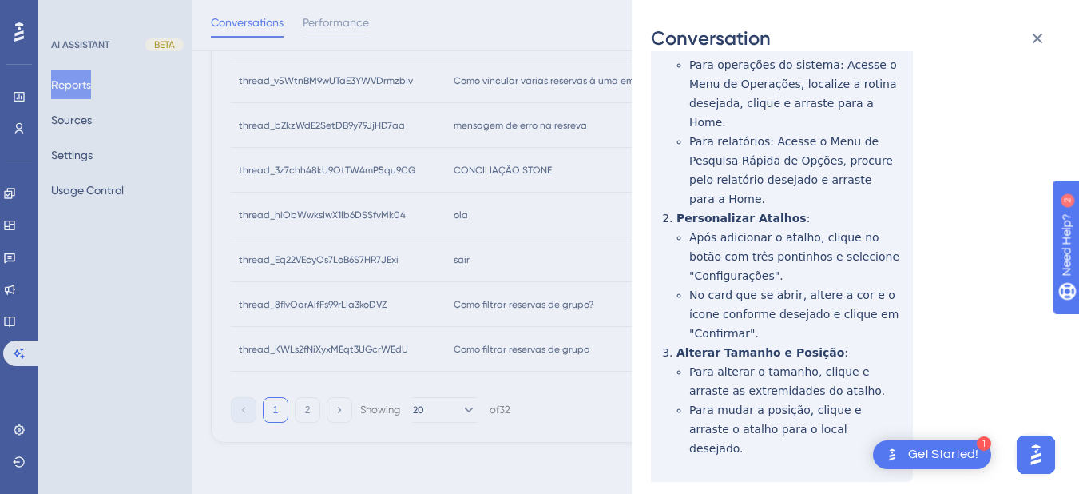
scroll to position [0, 0]
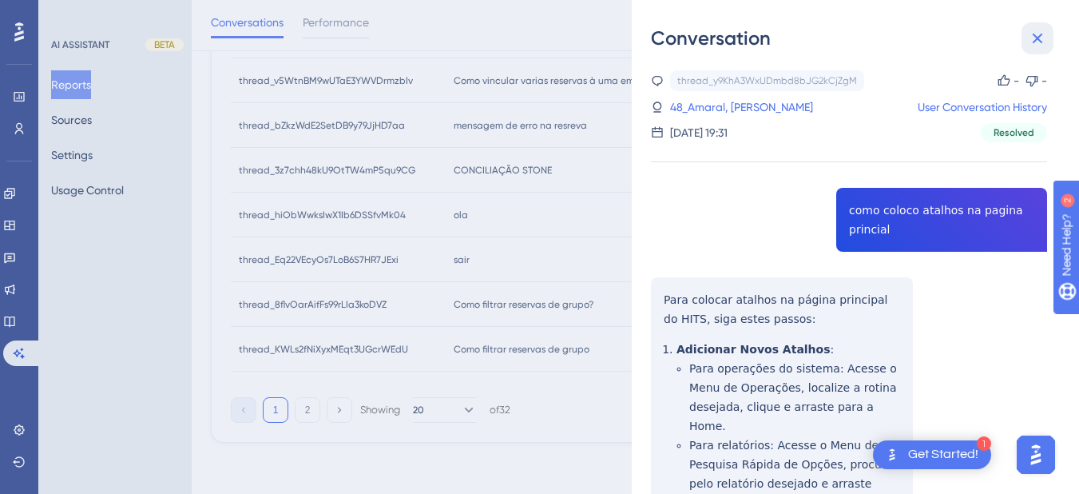
click at [1043, 41] on icon at bounding box center [1037, 38] width 19 height 19
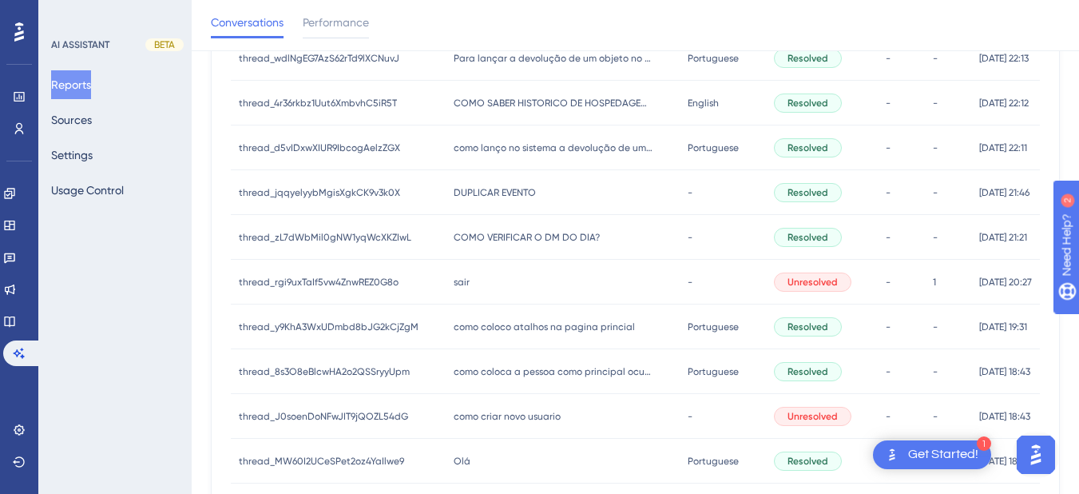
scroll to position [458, 0]
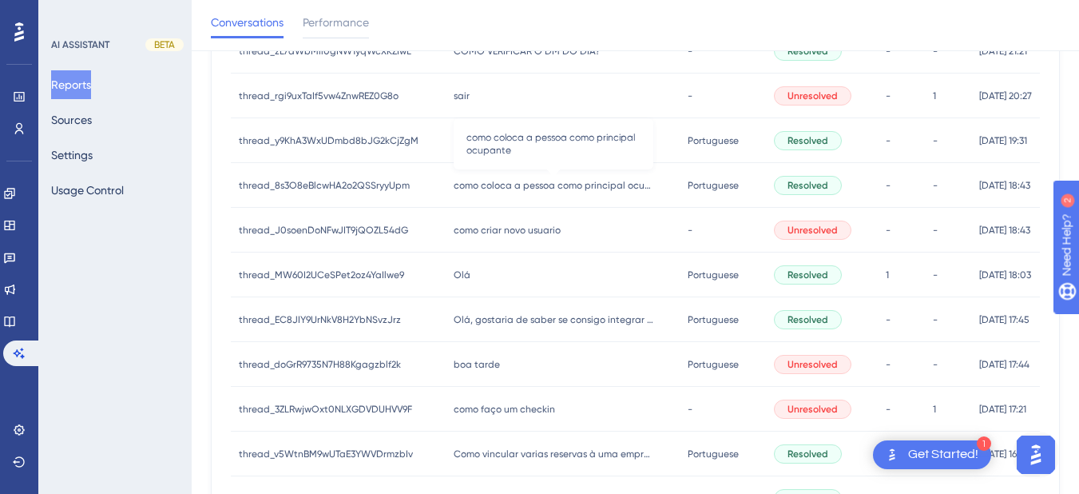
click at [530, 181] on span "como coloca a pessoa como principal ocupante" at bounding box center [554, 185] width 200 height 13
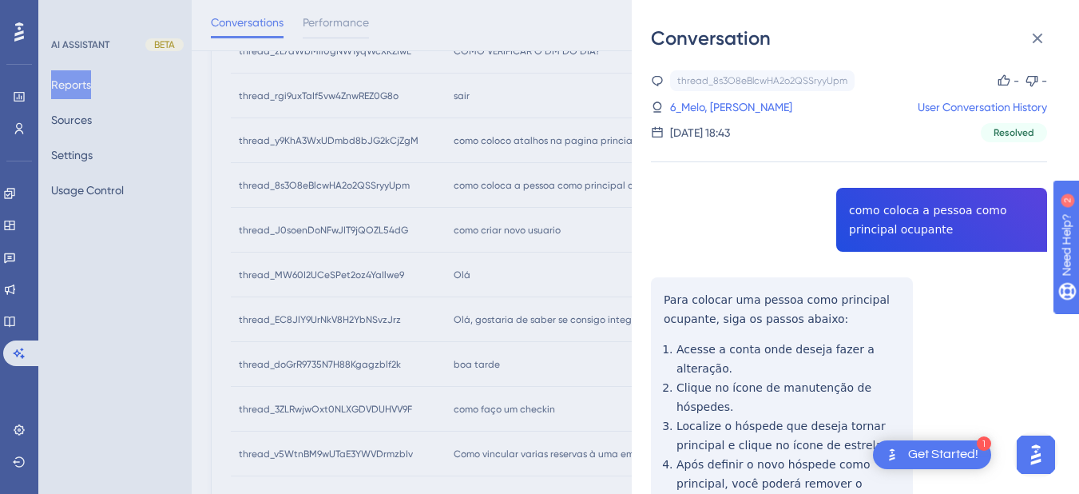
click at [914, 219] on div "thread_8s3O8eBlcwHA2o2QSSryyUpm Copy - - 6_Melo, Isabella User Conversation His…" at bounding box center [849, 362] width 396 height 585
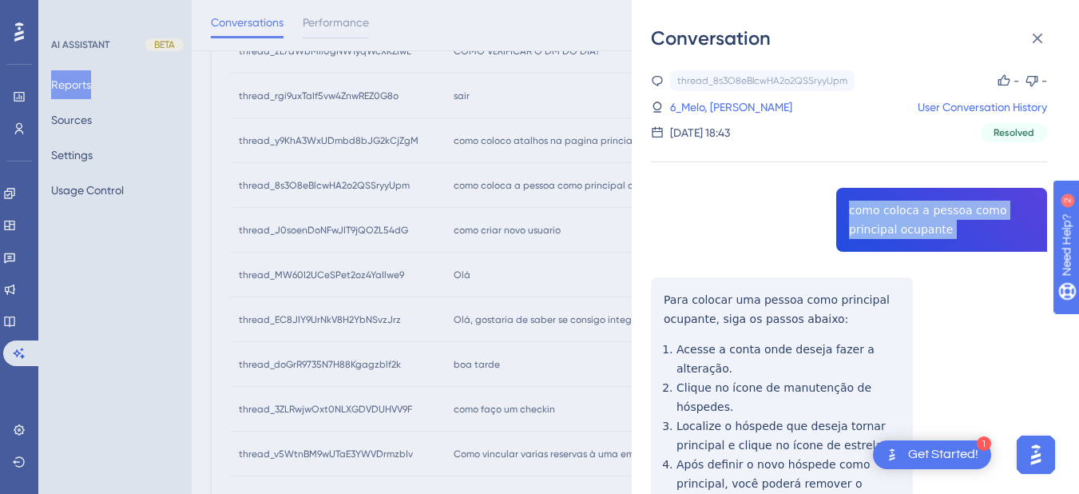
click at [914, 219] on div "thread_8s3O8eBlcwHA2o2QSSryyUpm Copy - - 6_Melo, Isabella User Conversation His…" at bounding box center [849, 362] width 396 height 585
copy span "como coloca a pessoa como principal ocupante"
click at [649, 295] on div "Conversation thread_8s3O8eBlcwHA2o2QSSryyUpm Copy - - 6_Melo, Isabella User Con…" at bounding box center [855, 247] width 447 height 494
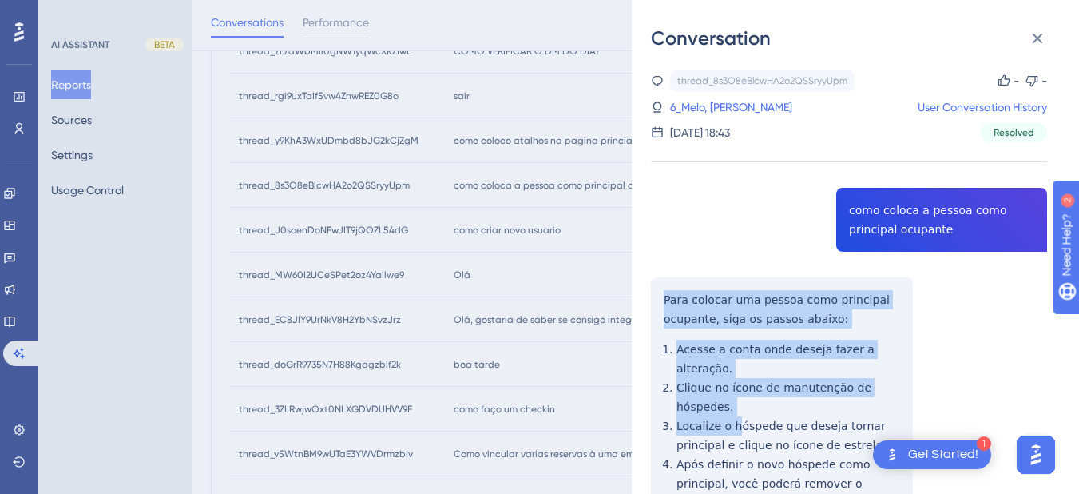
scroll to position [112, 0]
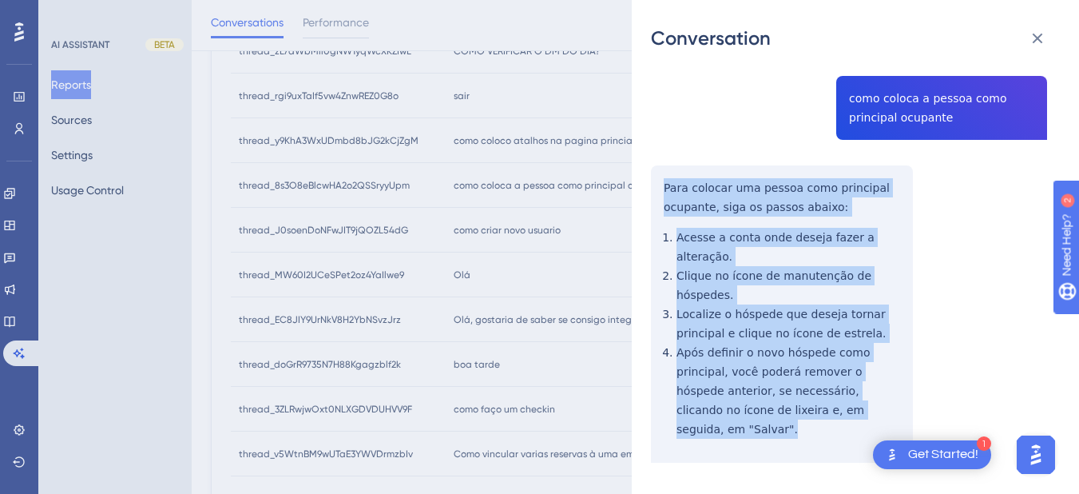
drag, startPoint x: 657, startPoint y: 295, endPoint x: 802, endPoint y: 404, distance: 181.3
click at [802, 404] on div "thread_8s3O8eBlcwHA2o2QSSryyUpm Copy - - 6_Melo, Isabella User Conversation His…" at bounding box center [849, 250] width 396 height 585
copy div "Para colocar uma pessoa como principal ocupante, siga os passos abaixo: Acesse …"
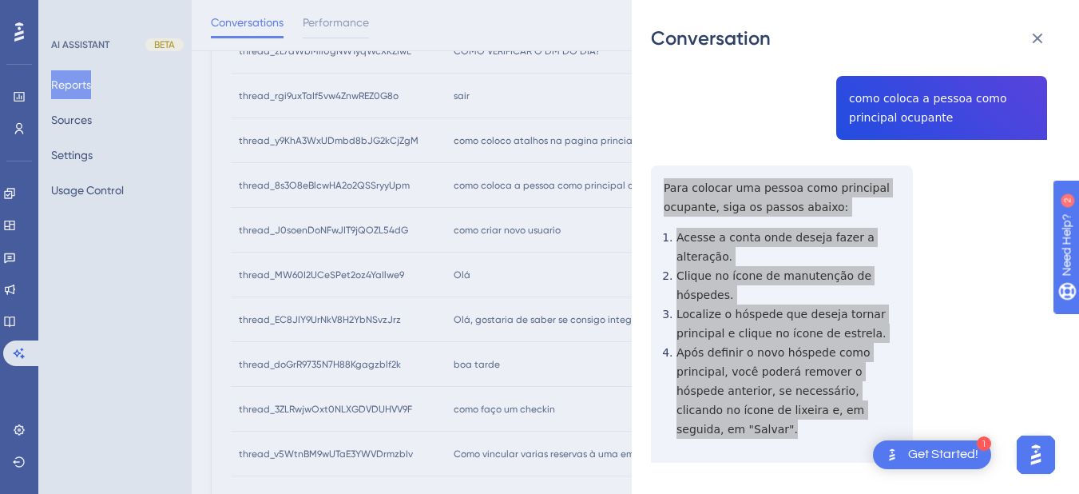
scroll to position [0, 0]
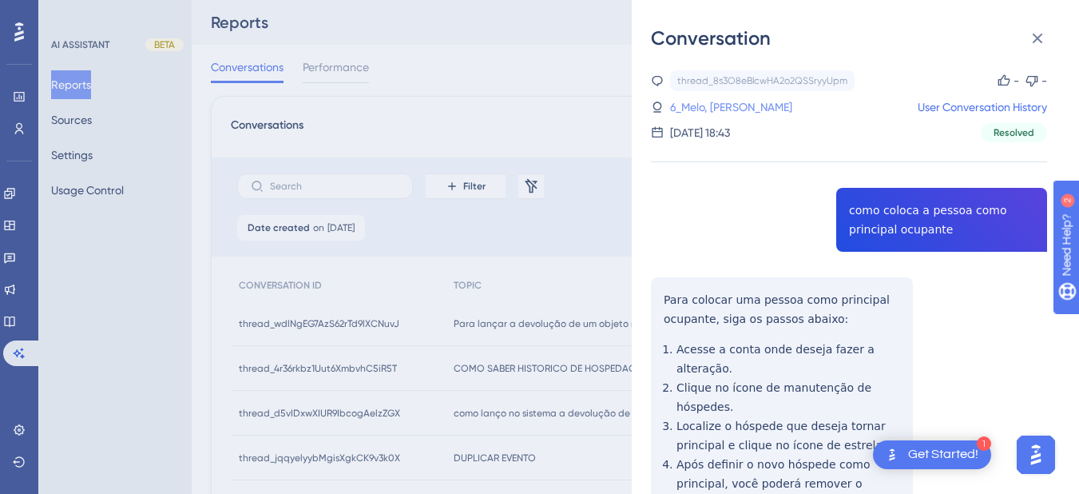
click at [716, 106] on link "6_Melo, Isabella" at bounding box center [731, 106] width 122 height 19
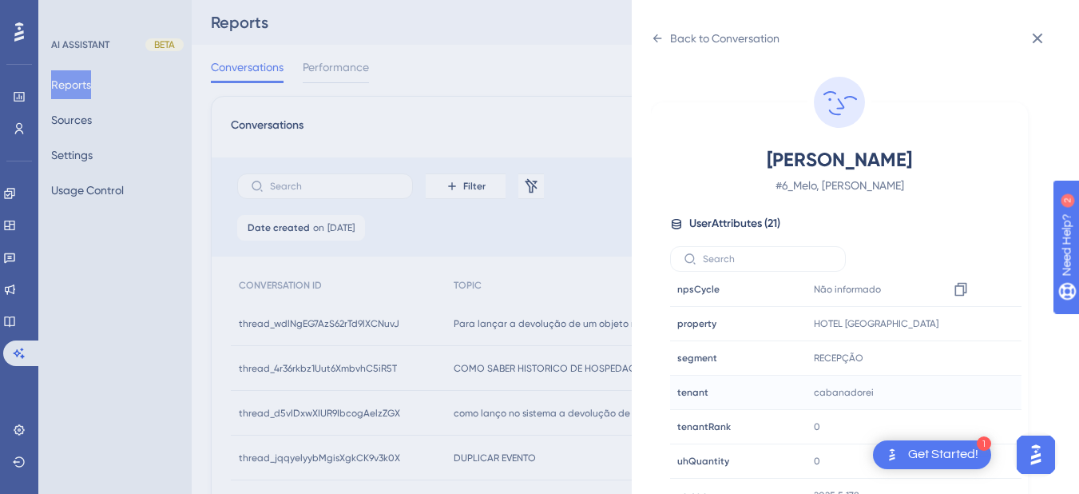
scroll to position [20, 0]
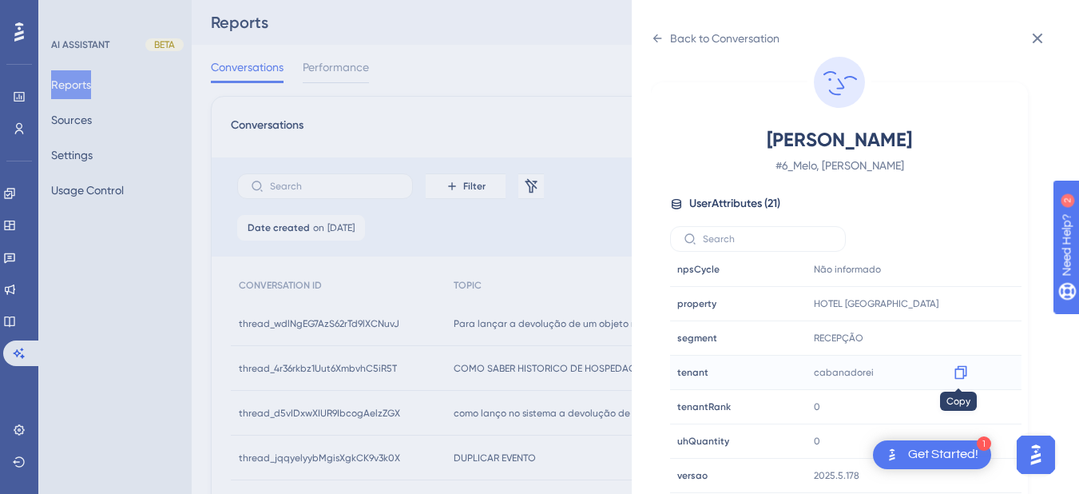
click at [958, 375] on icon at bounding box center [961, 372] width 16 height 16
click at [954, 303] on icon at bounding box center [960, 304] width 12 height 14
click at [659, 38] on icon at bounding box center [657, 38] width 13 height 13
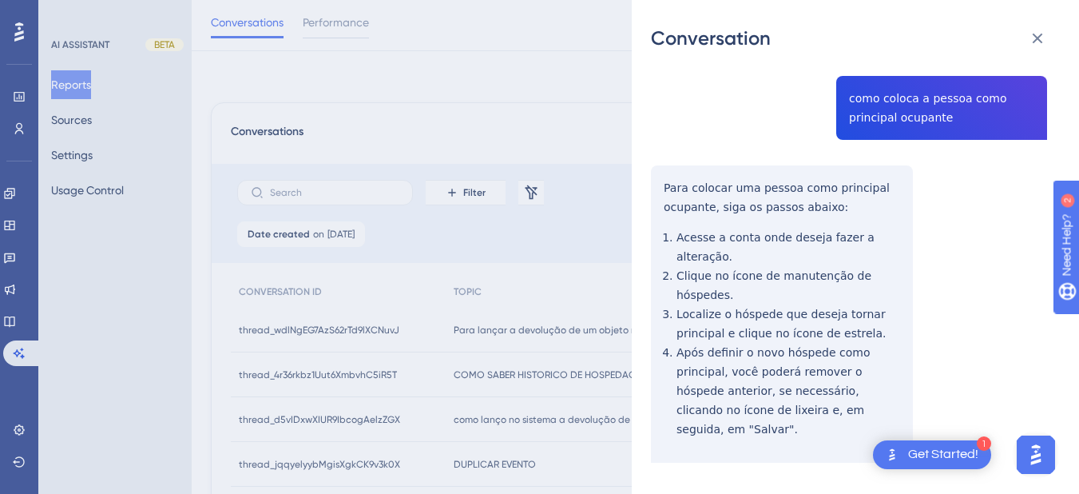
scroll to position [745, 0]
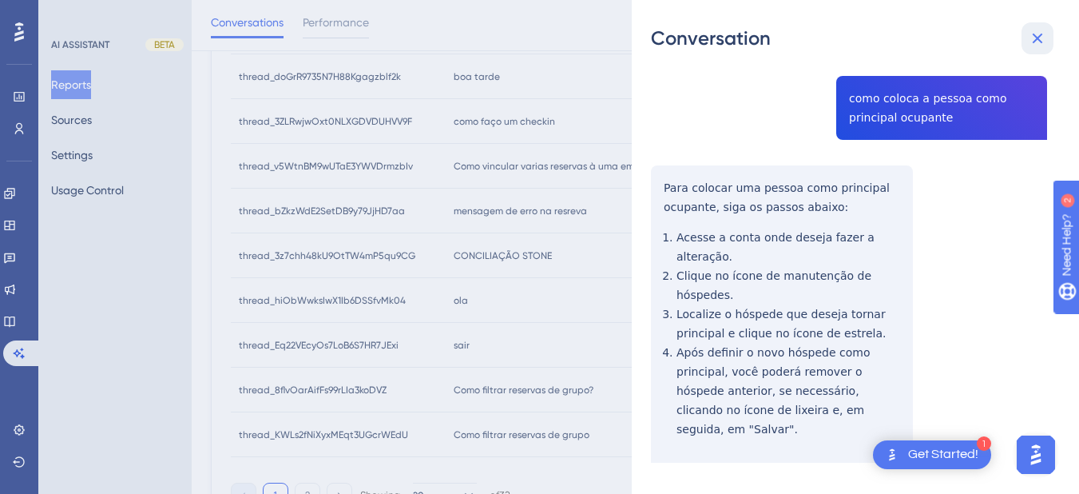
click at [1045, 37] on icon at bounding box center [1037, 38] width 19 height 19
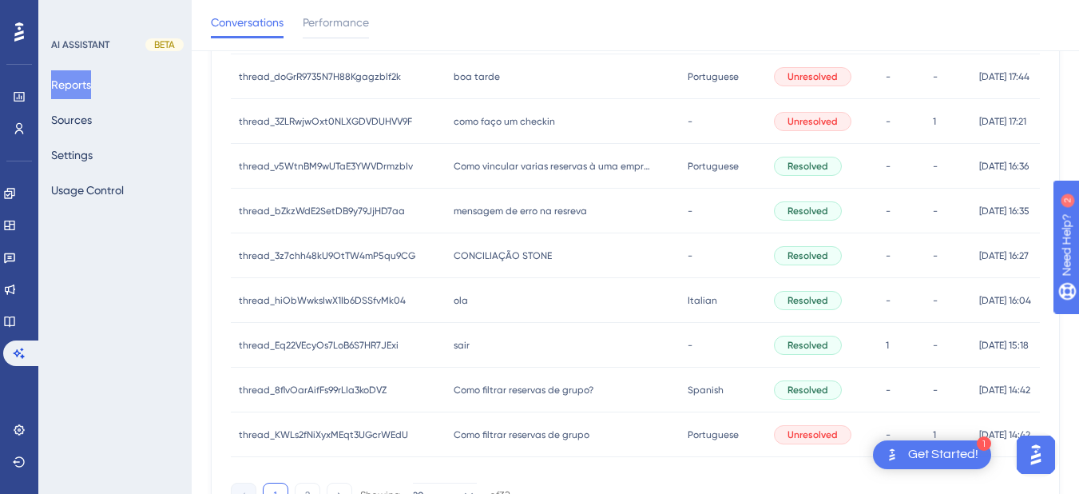
scroll to position [559, 0]
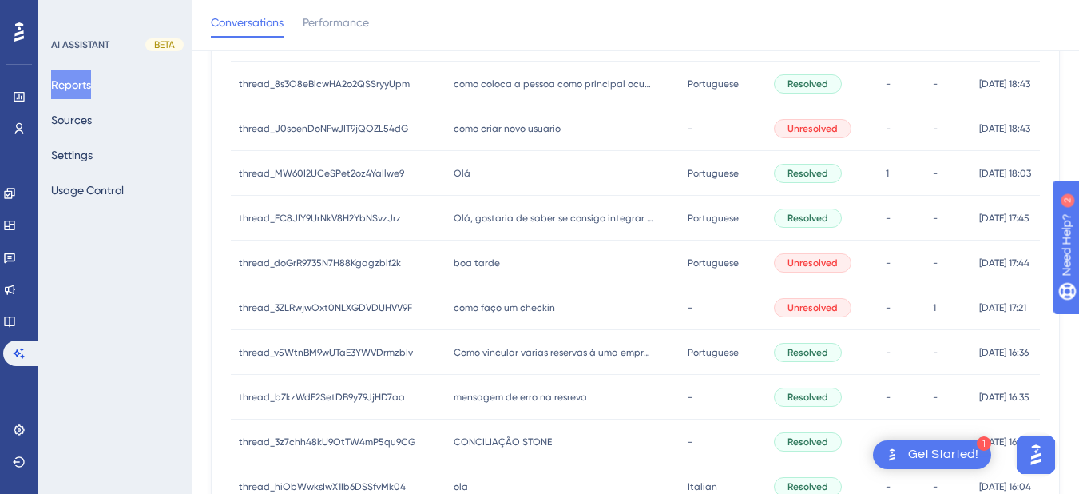
click at [503, 129] on span "como criar novo usuario" at bounding box center [507, 128] width 107 height 13
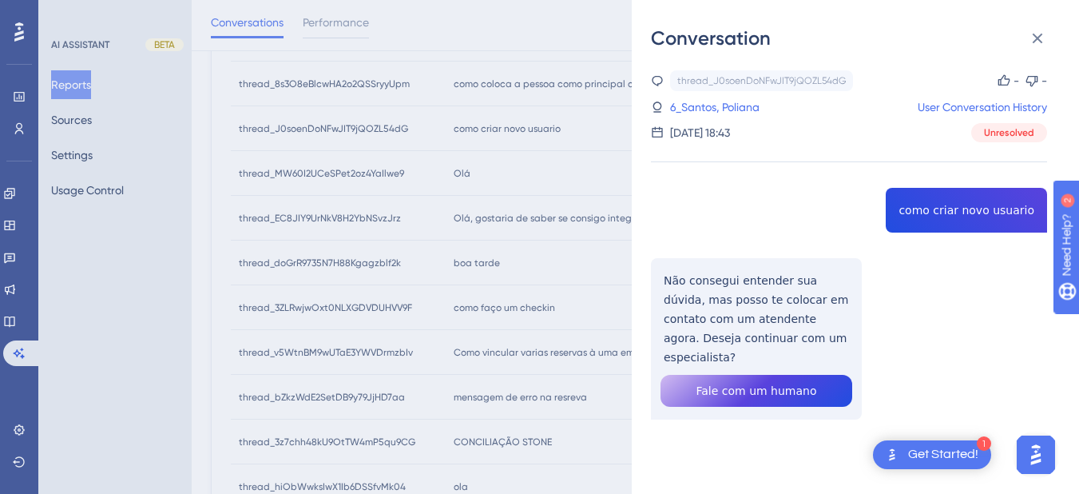
click at [933, 211] on div "thread_J0soenDoNFwJIT9jQOZL54dG Copy - - 6_Santos, Poliana User Conversation Hi…" at bounding box center [849, 285] width 396 height 431
copy span "como criar novo usuario"
click at [715, 287] on div "thread_J0soenDoNFwJIT9jQOZL54dG Copy - - 6_Santos, Poliana User Conversation Hi…" at bounding box center [849, 285] width 396 height 431
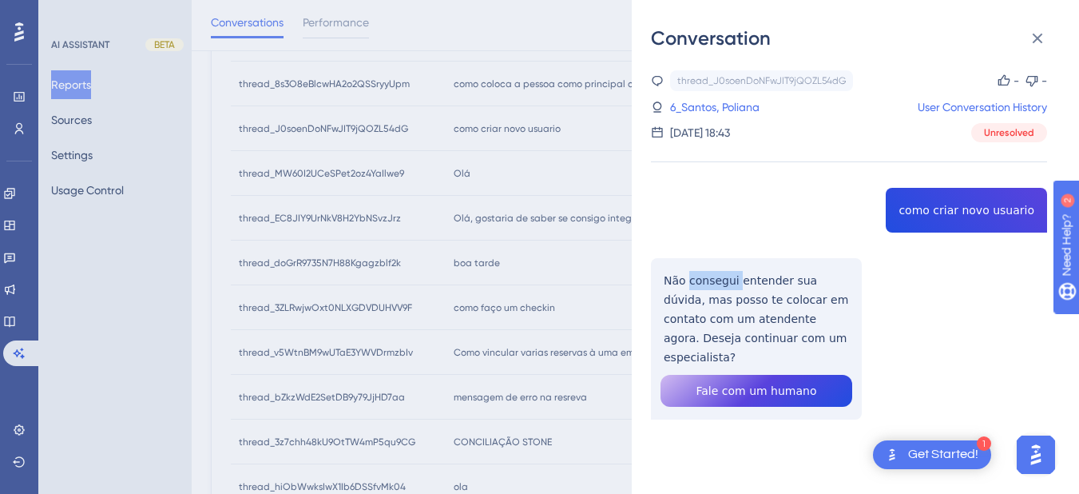
click at [715, 287] on div "thread_J0soenDoNFwJIT9jQOZL54dG Copy - - 6_Santos, Poliana User Conversation Hi…" at bounding box center [849, 285] width 396 height 431
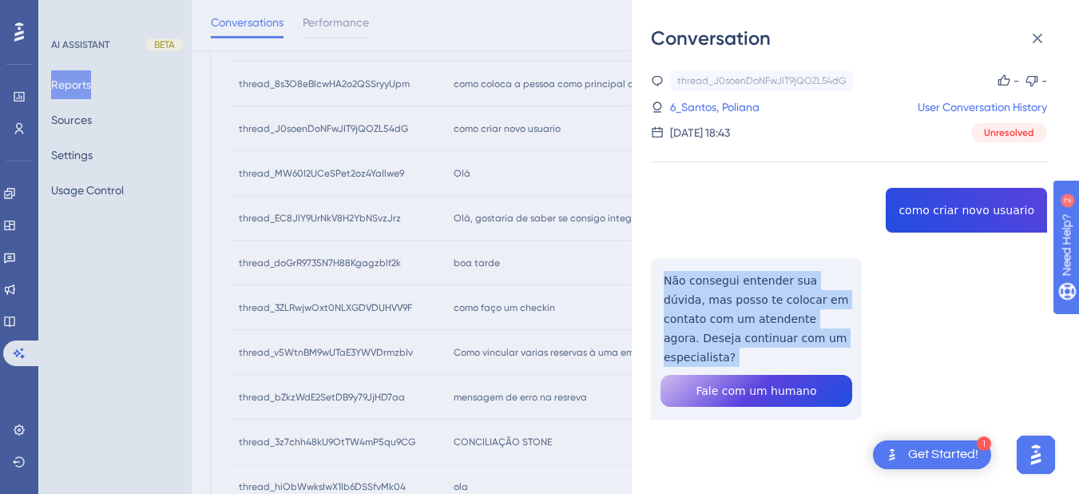
click at [715, 287] on div "thread_J0soenDoNFwJIT9jQOZL54dG Copy - - 6_Santos, Poliana User Conversation Hi…" at bounding box center [849, 285] width 396 height 431
copy p "Não consegui entender sua dúvida, mas posso te colocar em contato com um atende…"
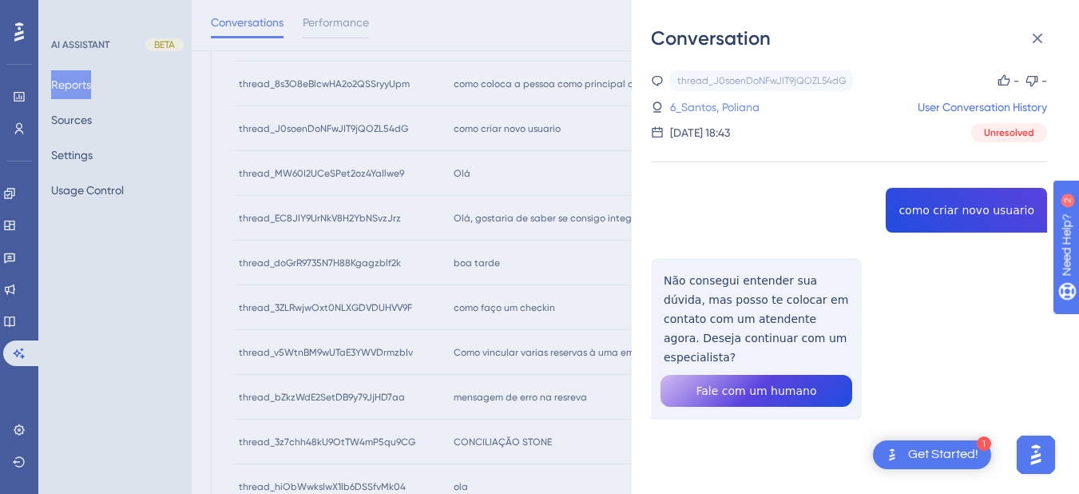
click at [736, 112] on link "6_Santos, Poliana" at bounding box center [714, 106] width 89 height 19
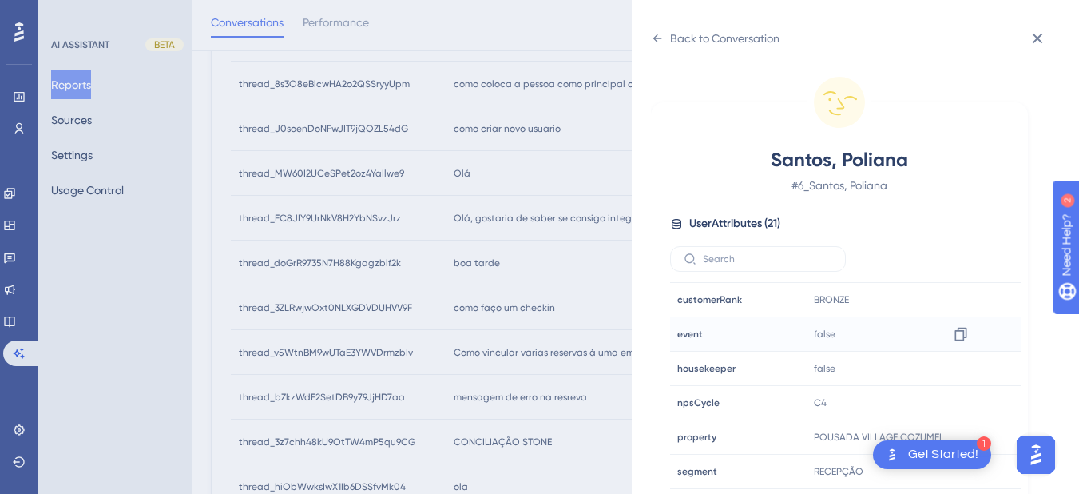
scroll to position [486, 0]
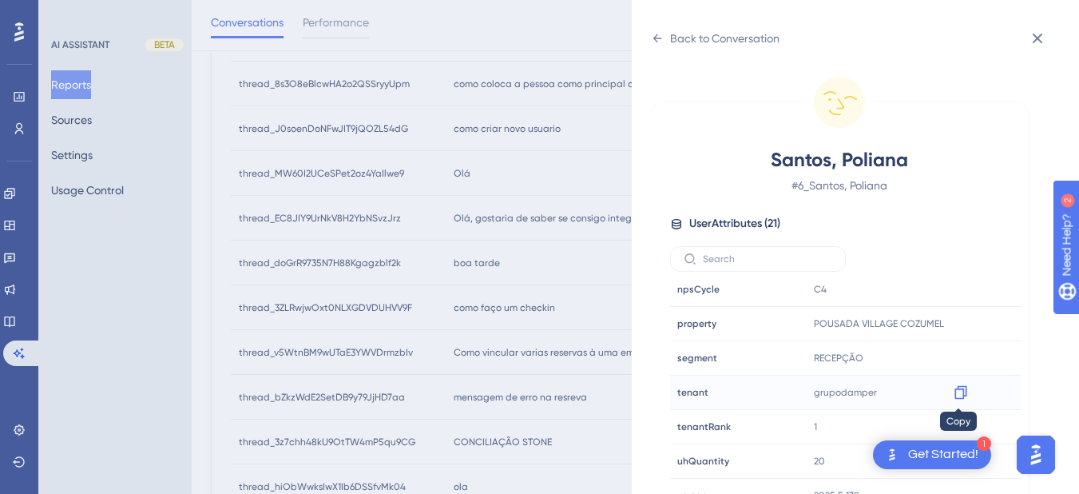
click at [963, 395] on icon at bounding box center [960, 393] width 12 height 14
click at [657, 44] on icon at bounding box center [657, 38] width 13 height 13
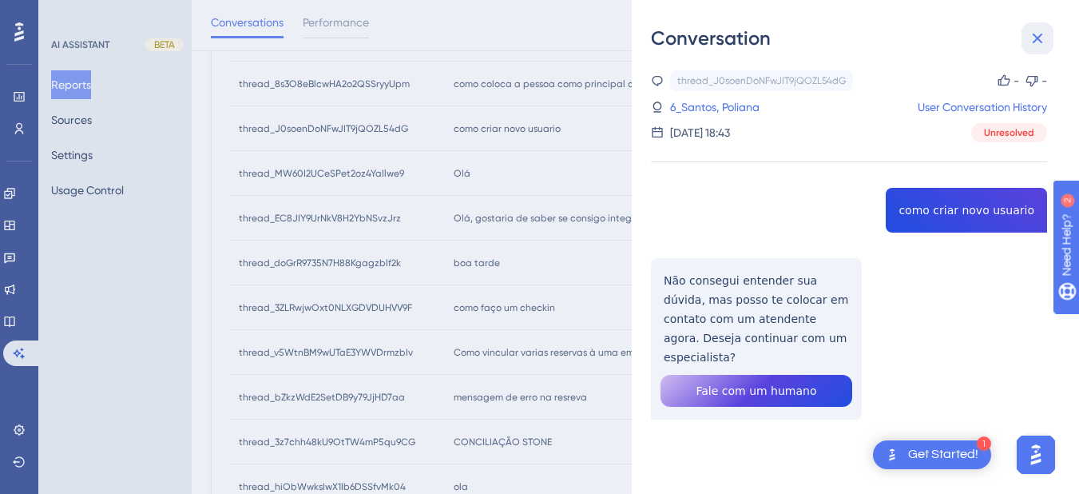
click at [1030, 54] on button at bounding box center [1038, 38] width 32 height 32
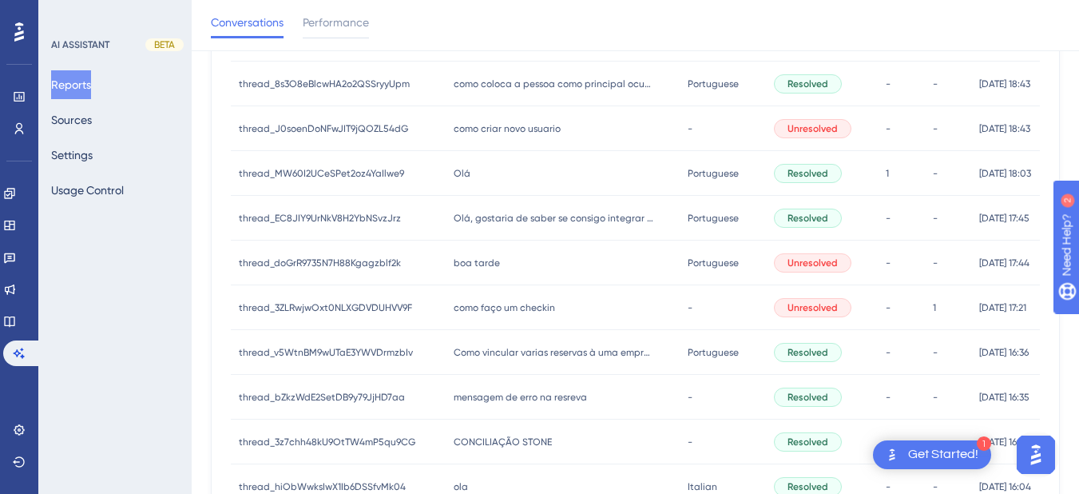
click at [515, 183] on div "Olá Olá" at bounding box center [563, 173] width 235 height 45
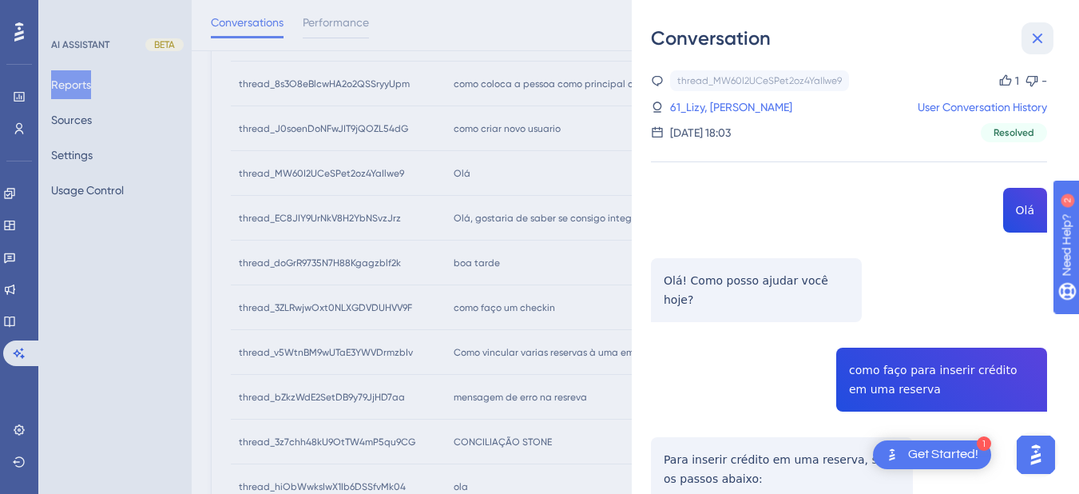
click at [1044, 40] on icon at bounding box center [1037, 38] width 19 height 19
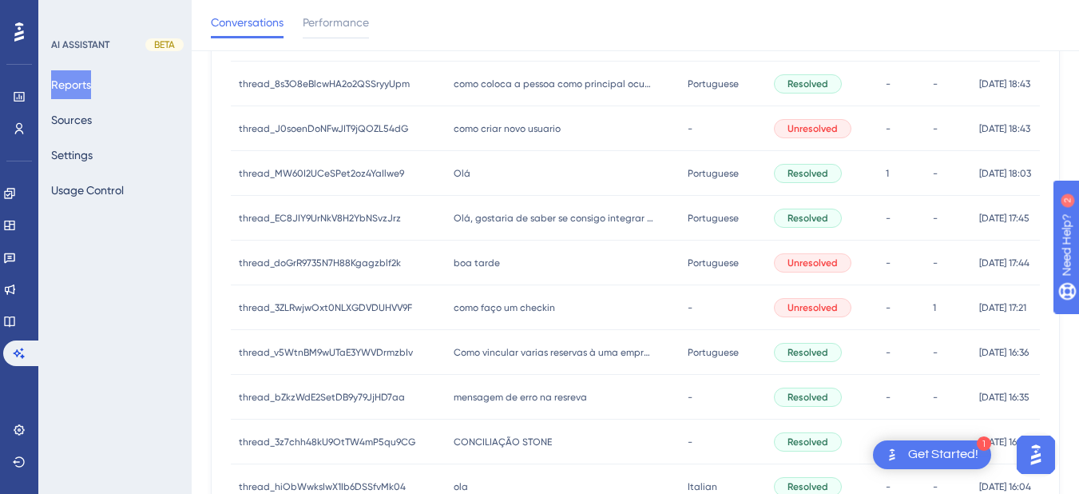
click at [504, 133] on span "como criar novo usuario" at bounding box center [507, 128] width 107 height 13
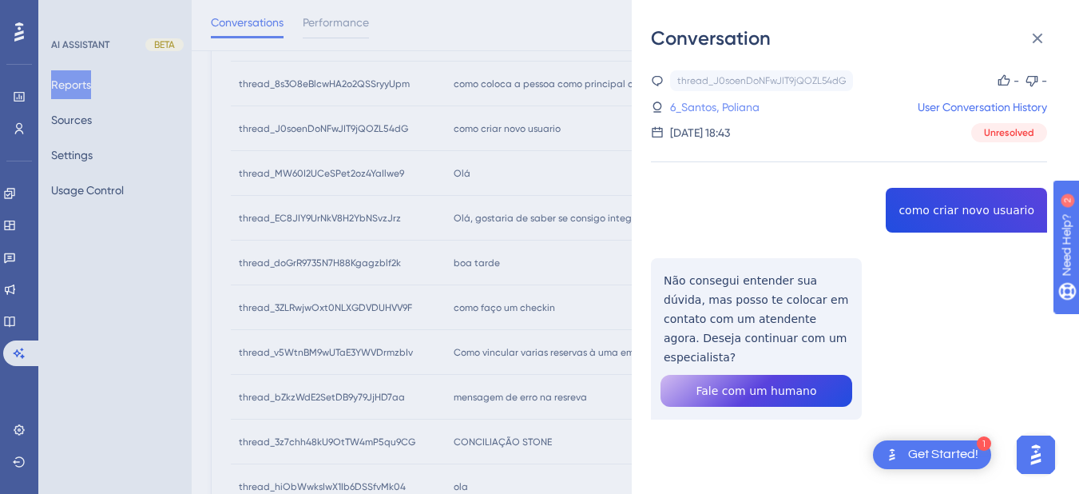
click at [710, 109] on link "6_Santos, Poliana" at bounding box center [714, 106] width 89 height 19
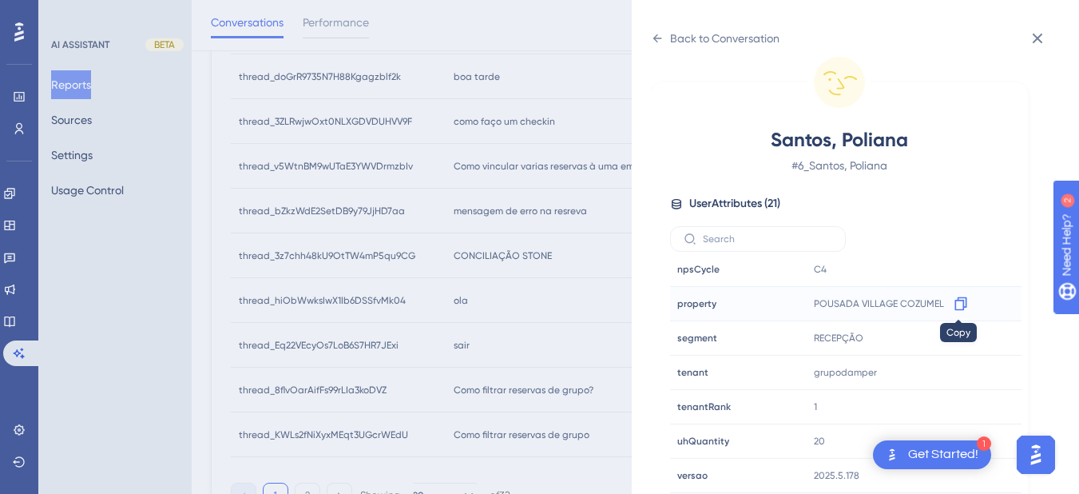
click at [962, 305] on icon at bounding box center [960, 304] width 12 height 14
click at [653, 34] on icon at bounding box center [657, 38] width 13 height 13
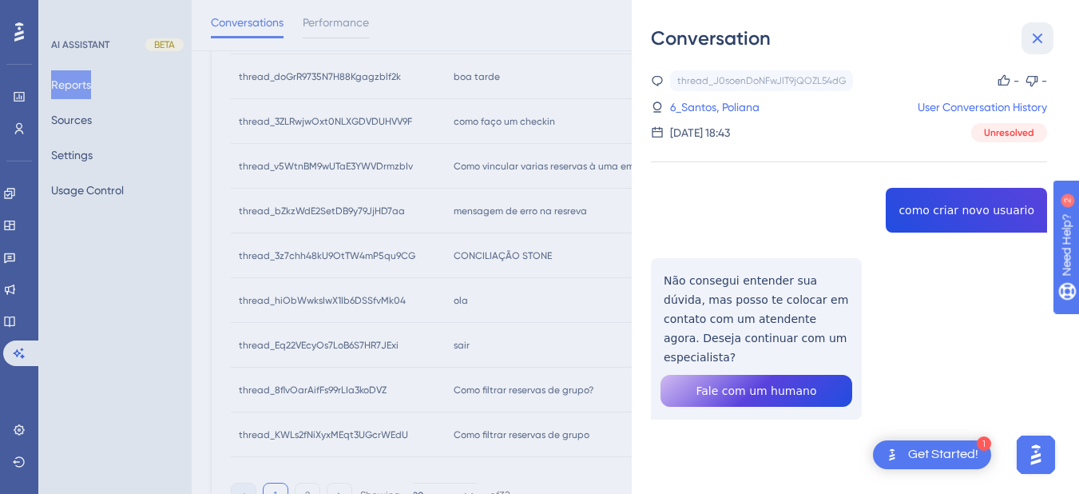
click at [1026, 36] on button at bounding box center [1038, 38] width 32 height 32
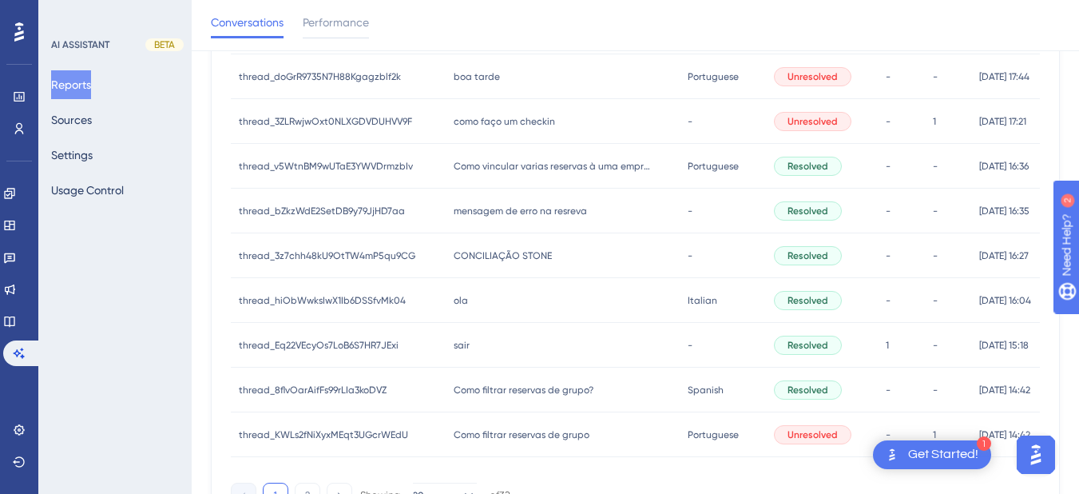
scroll to position [559, 0]
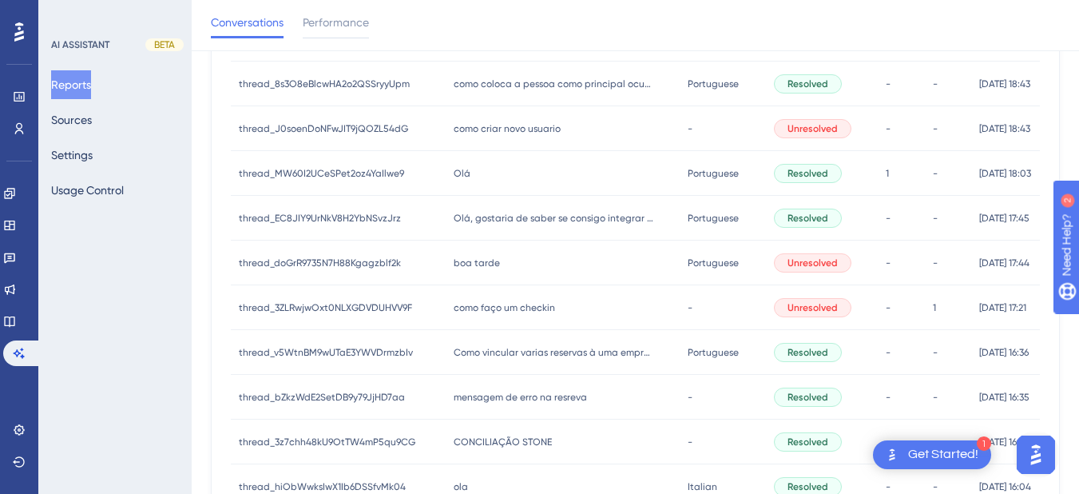
click at [491, 188] on div "Olá Olá" at bounding box center [563, 173] width 235 height 45
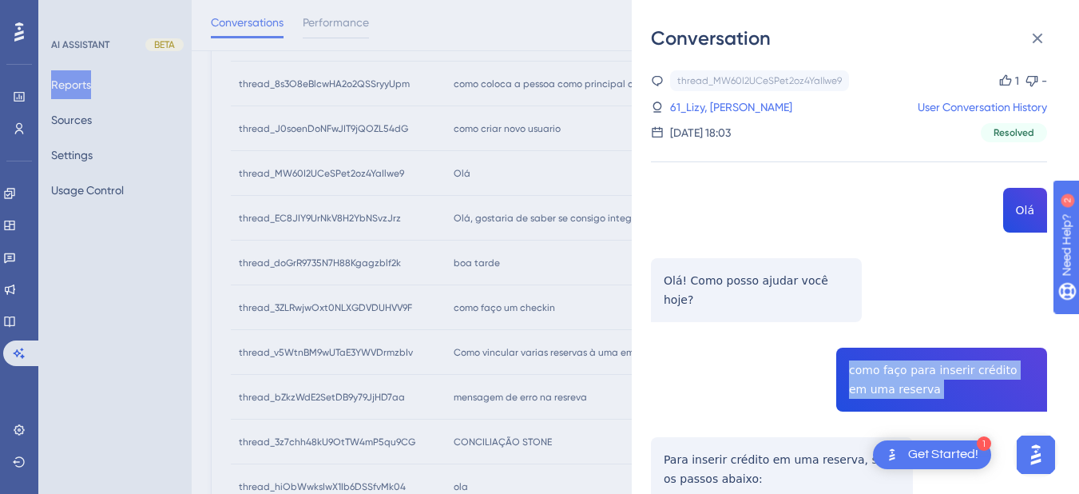
copy span "como faço para inserir crédito em uma reserva"
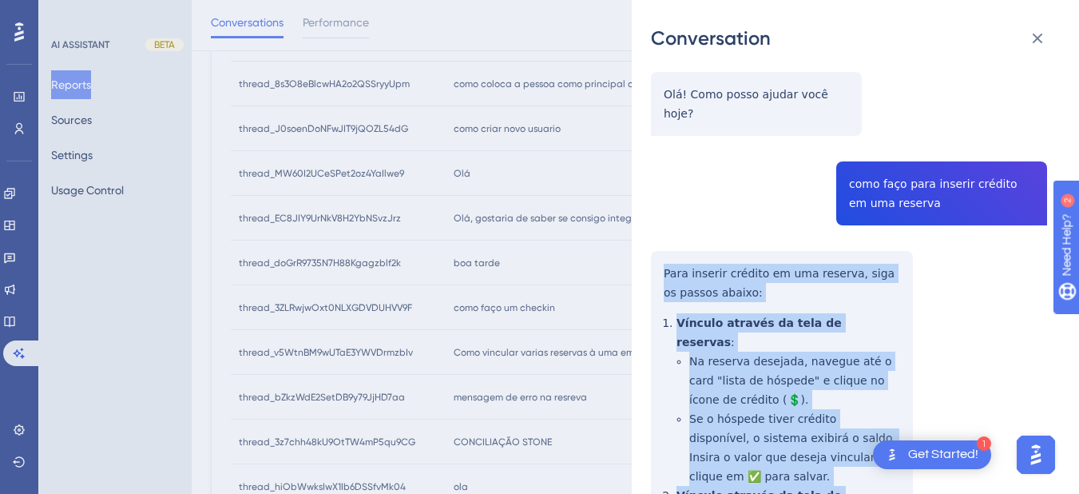
scroll to position [559, 0]
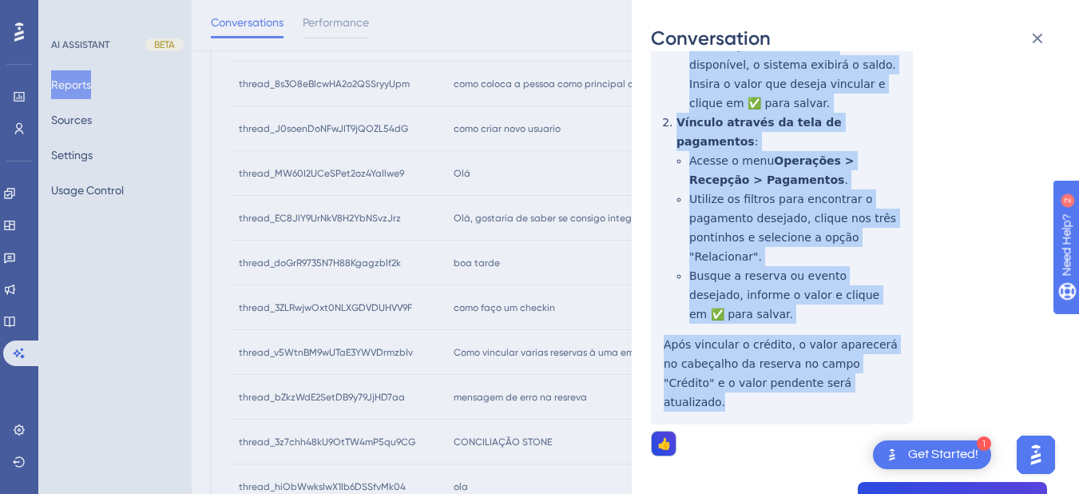
drag, startPoint x: 656, startPoint y: 251, endPoint x: 848, endPoint y: 299, distance: 198.4
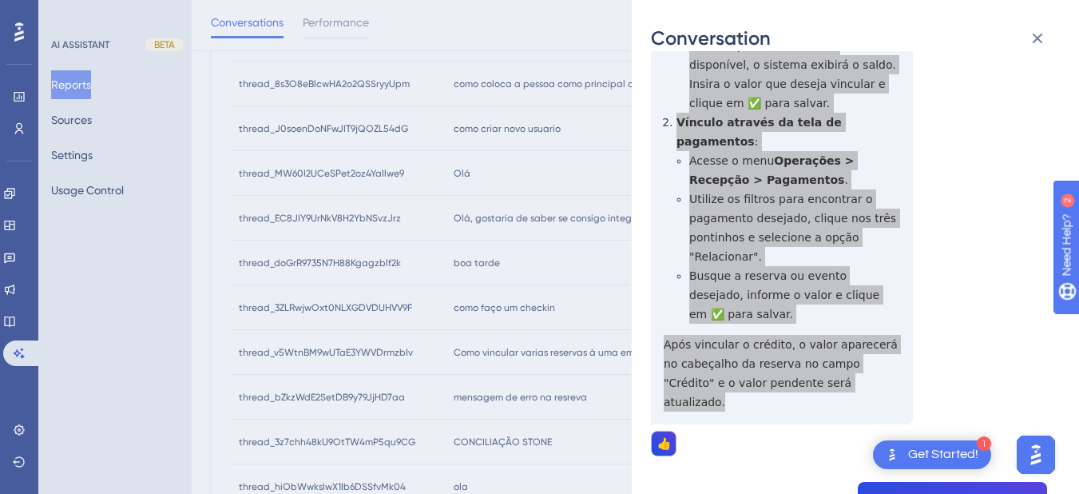
scroll to position [745, 0]
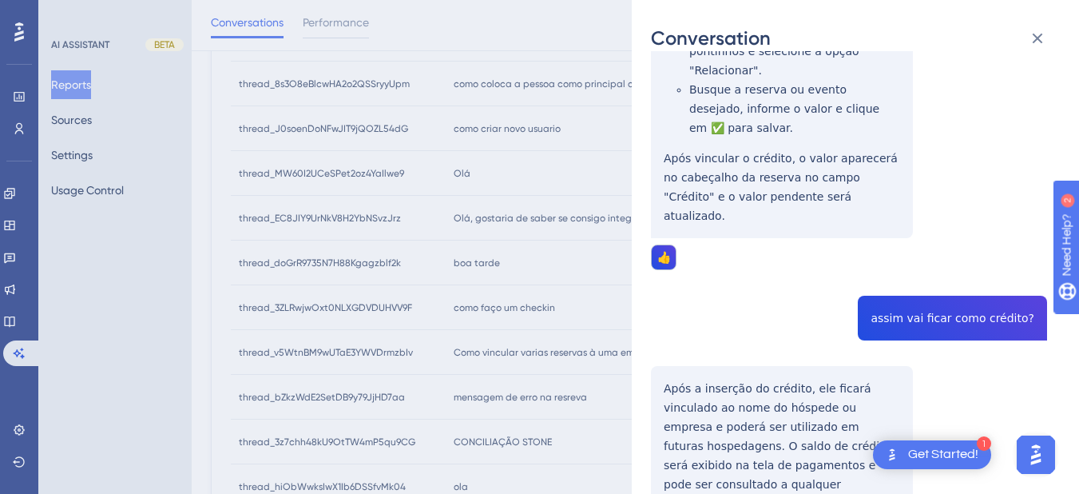
click at [924, 219] on div "thread_MW60I2UCeSPet2oz4YaIlwe9 Copy 1 - 61_Lizy, Sara User Conversation Histor…" at bounding box center [849, 407] width 396 height 2164
click at [688, 305] on div "thread_MW60I2UCeSPet2oz4YaIlwe9 Copy 1 - 61_Lizy, Sara User Conversation Histor…" at bounding box center [849, 407] width 396 height 2164
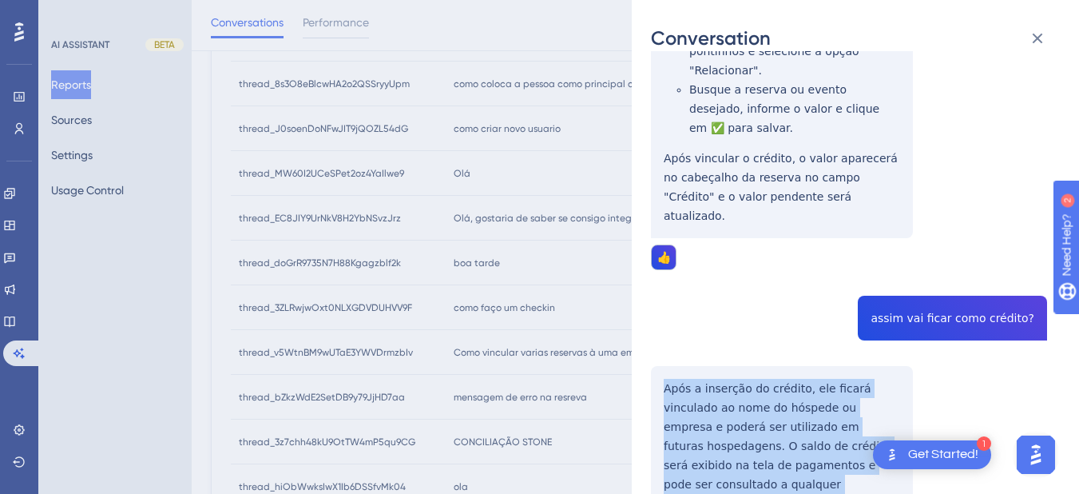
scroll to position [932, 0]
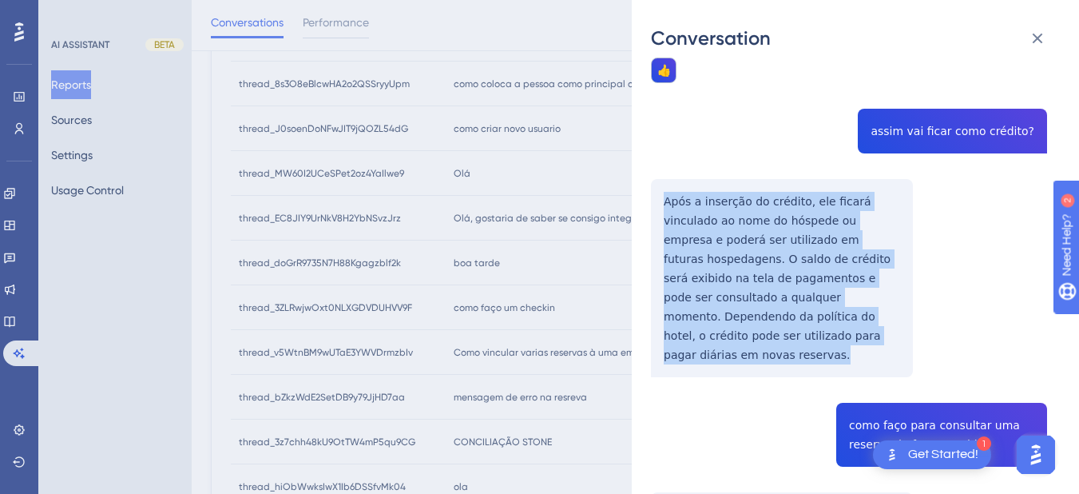
drag, startPoint x: 661, startPoint y: 292, endPoint x: 719, endPoint y: 244, distance: 75.5
click at [719, 244] on div "thread_MW60I2UCeSPet2oz4YaIlwe9 Copy 1 - 61_Lizy, Sara User Conversation Histor…" at bounding box center [849, 220] width 396 height 2164
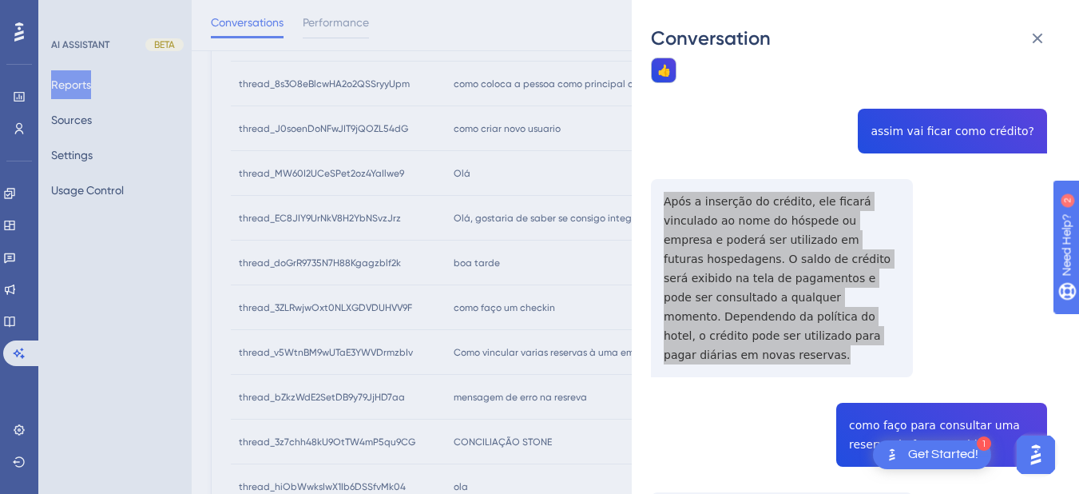
scroll to position [1118, 0]
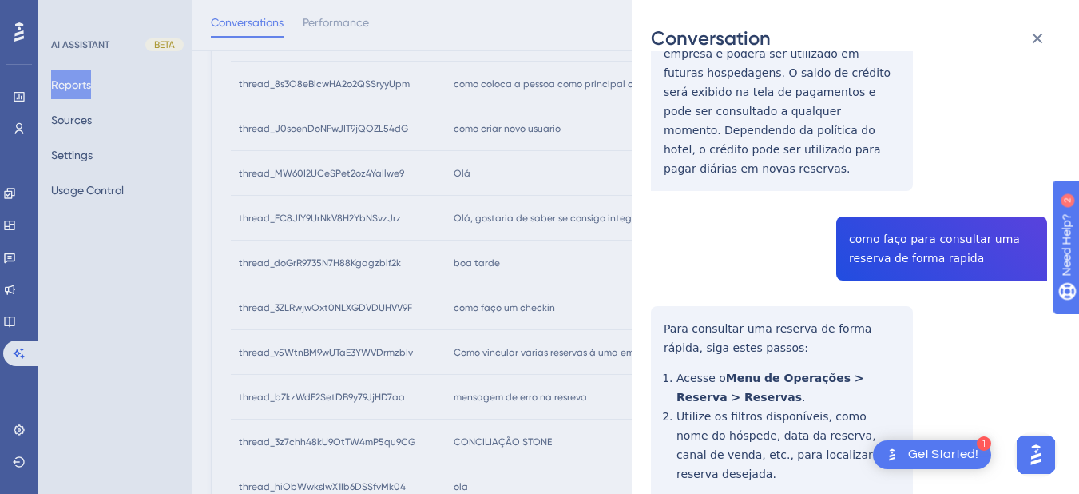
click at [881, 121] on div "thread_MW60I2UCeSPet2oz4YaIlwe9 Copy 1 - 61_Lizy, Sara User Conversation Histor…" at bounding box center [849, 34] width 396 height 2164
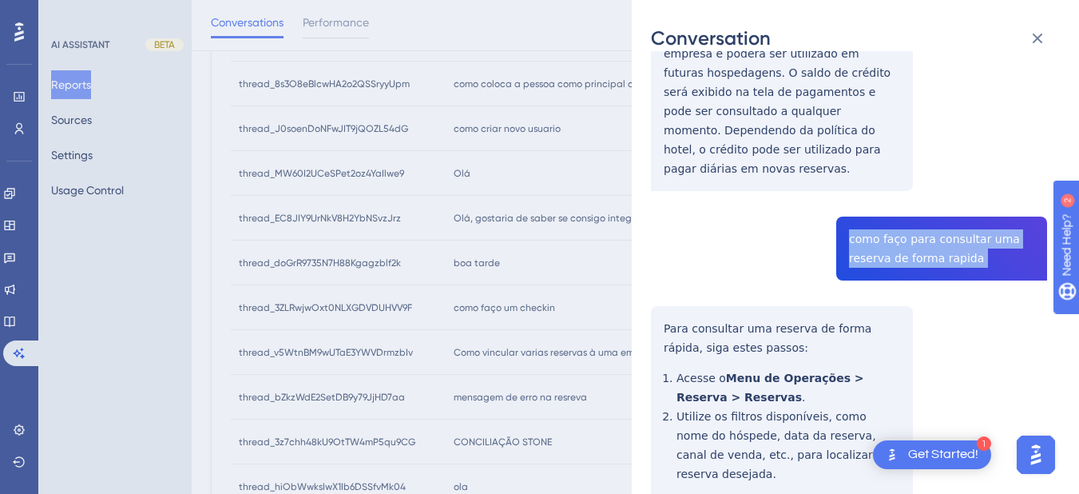
click at [881, 121] on div "thread_MW60I2UCeSPet2oz4YaIlwe9 Copy 1 - 61_Lizy, Sara User Conversation Histor…" at bounding box center [849, 34] width 396 height 2164
click at [661, 211] on div "thread_MW60I2UCeSPet2oz4YaIlwe9 Copy 1 - 61_Lizy, Sara User Conversation Histor…" at bounding box center [849, 34] width 396 height 2164
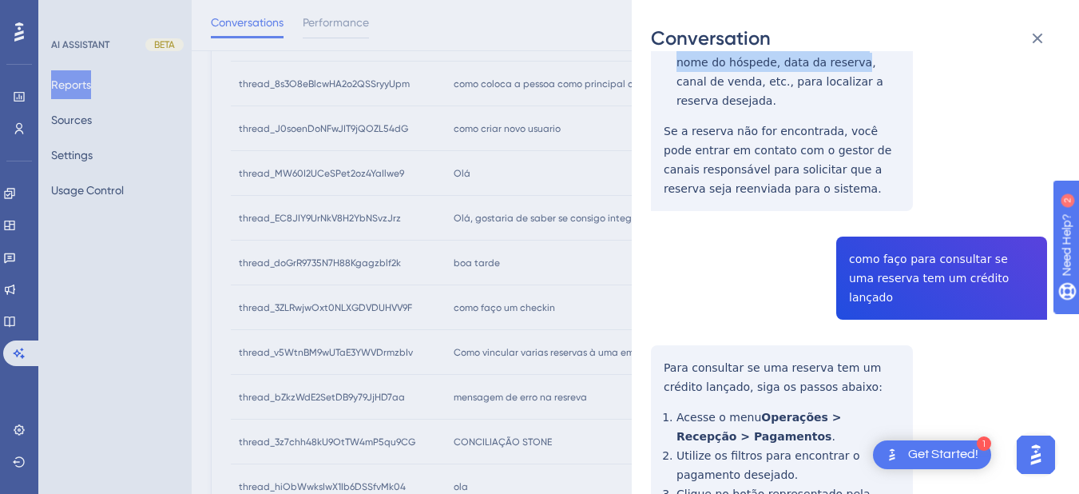
scroll to position [1304, 0]
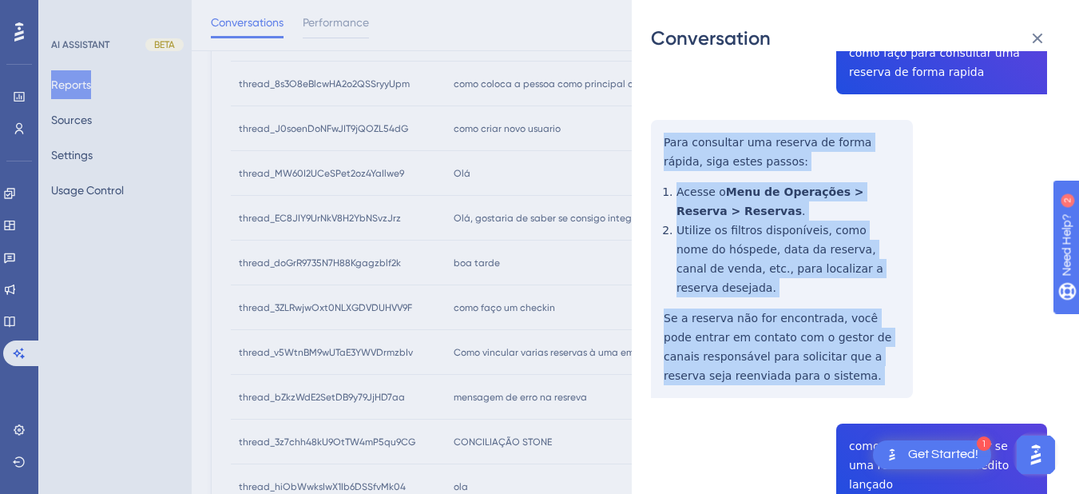
drag, startPoint x: 661, startPoint y: 211, endPoint x: 824, endPoint y: 237, distance: 165.8
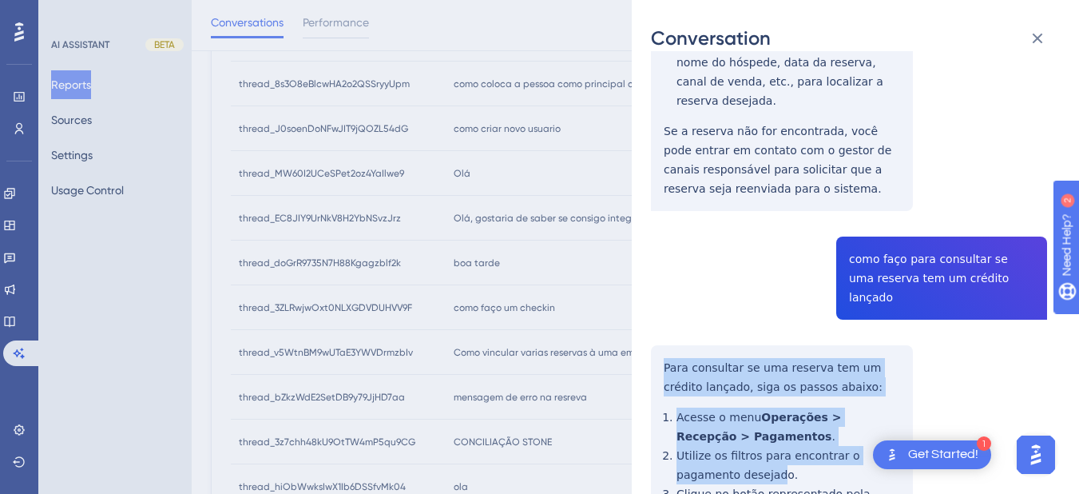
scroll to position [1556, 0]
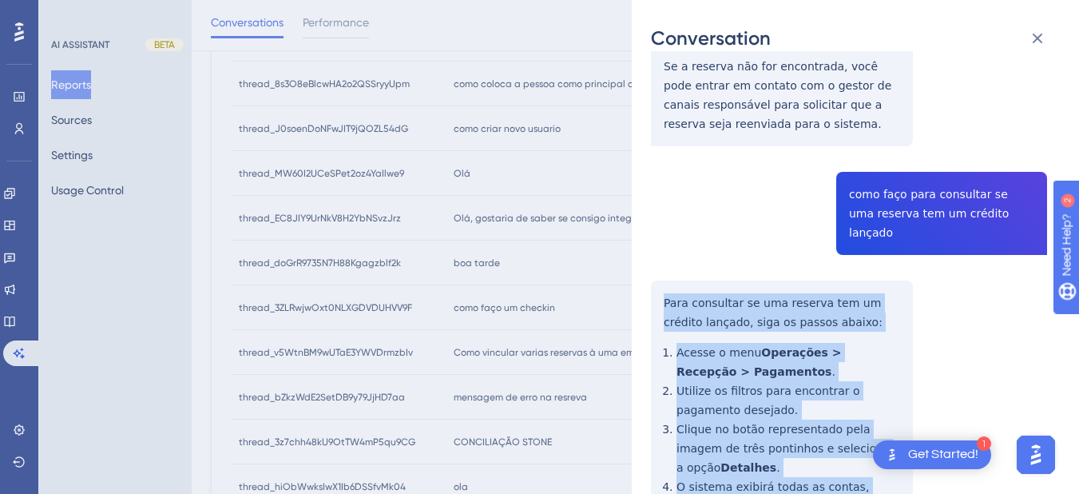
drag, startPoint x: 661, startPoint y: 205, endPoint x: 825, endPoint y: 406, distance: 259.3
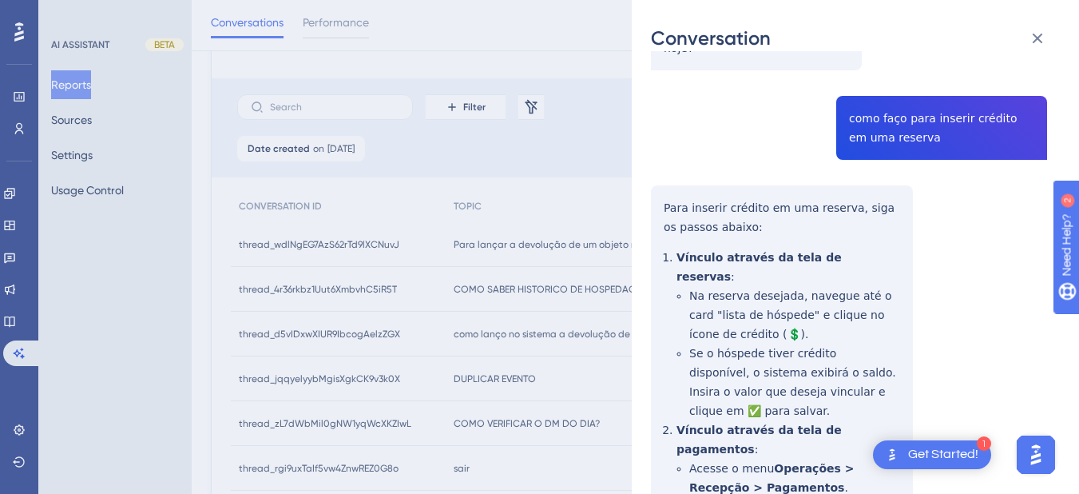
scroll to position [0, 0]
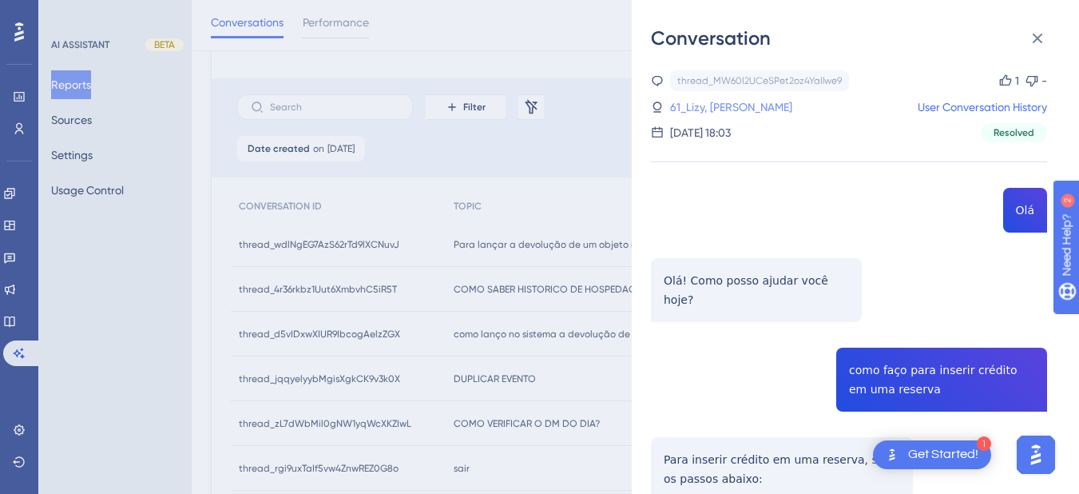
click at [716, 107] on link "61_Lizy, Sara" at bounding box center [731, 106] width 122 height 19
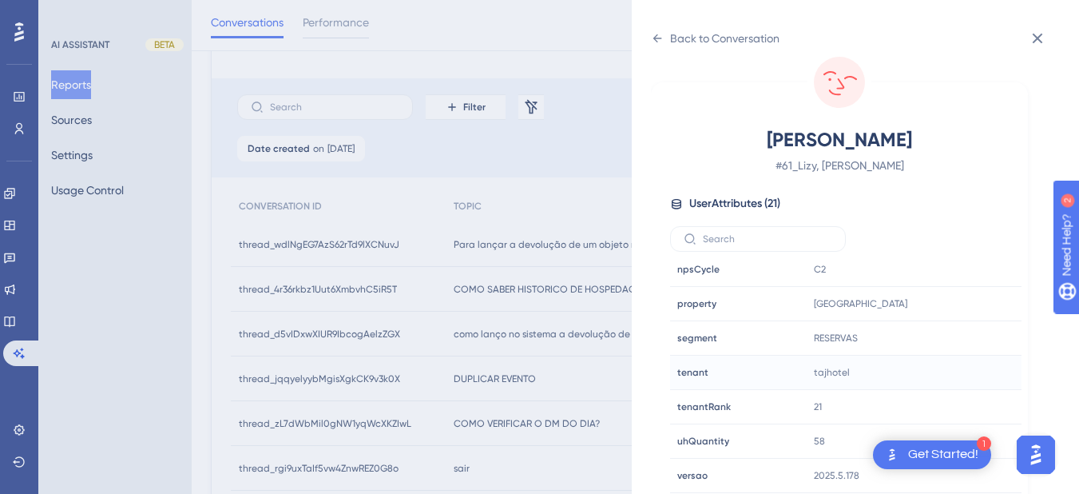
scroll to position [645, 0]
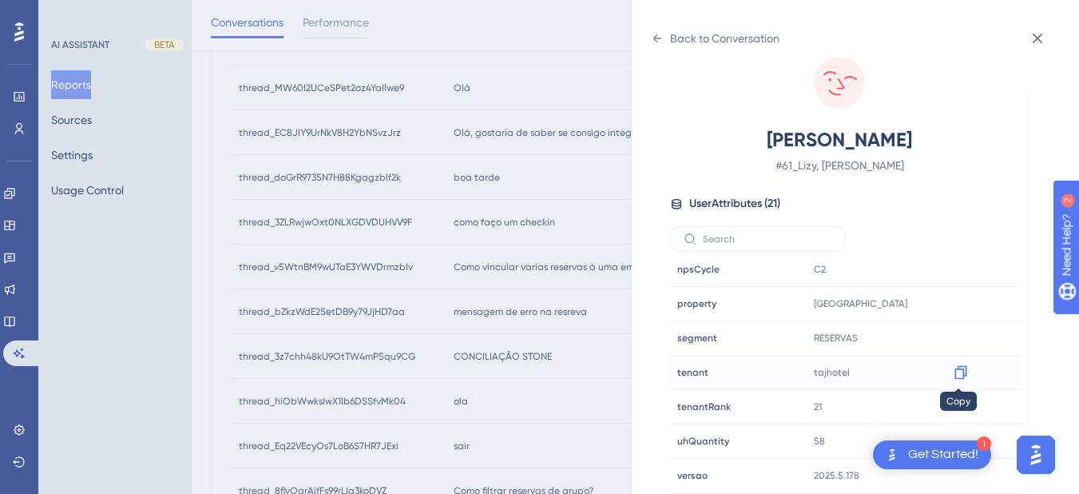
click at [961, 376] on icon at bounding box center [960, 373] width 12 height 14
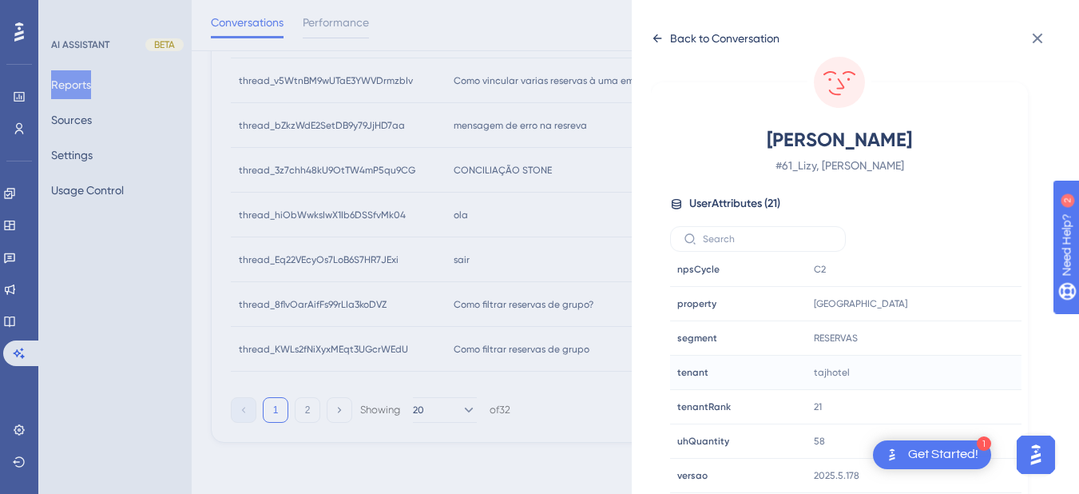
click at [658, 34] on icon at bounding box center [657, 38] width 13 height 13
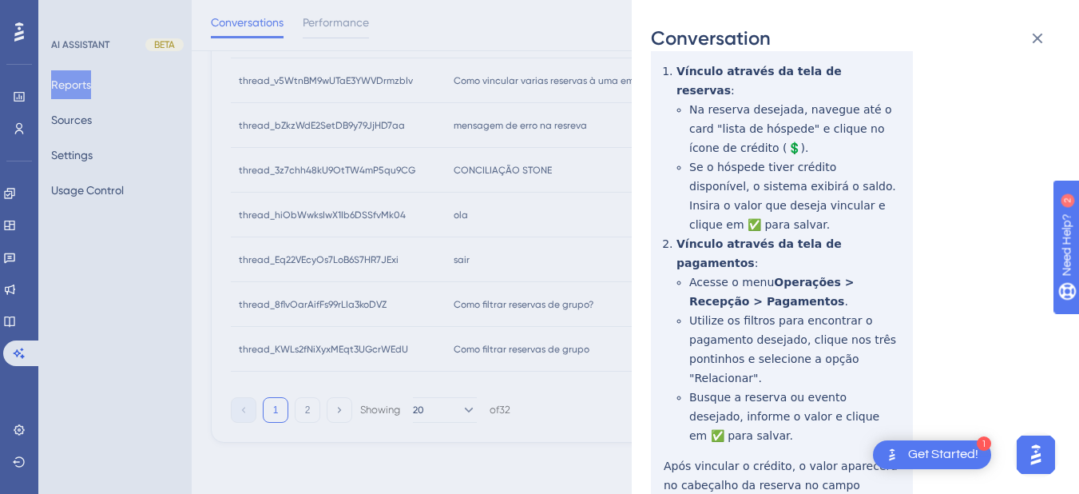
scroll to position [0, 0]
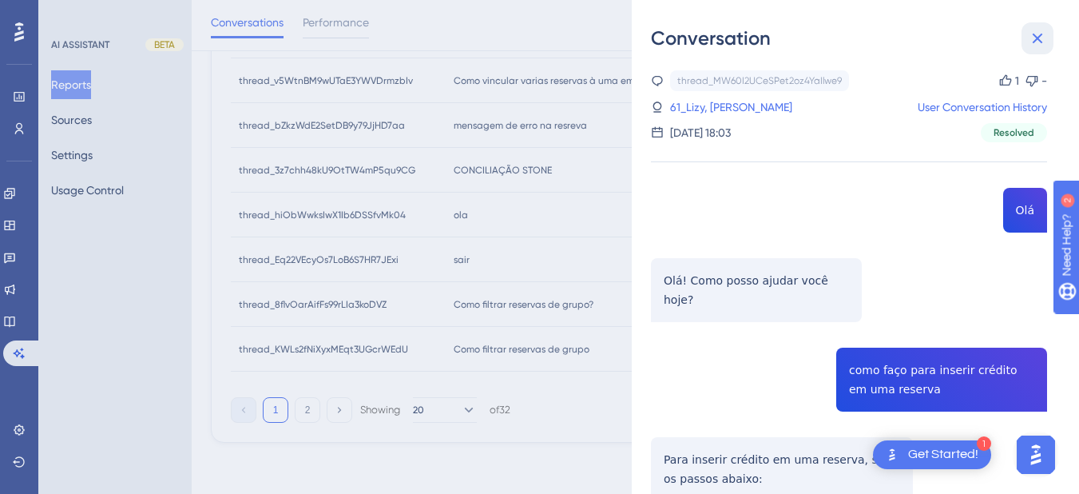
click at [1033, 34] on icon at bounding box center [1037, 38] width 19 height 19
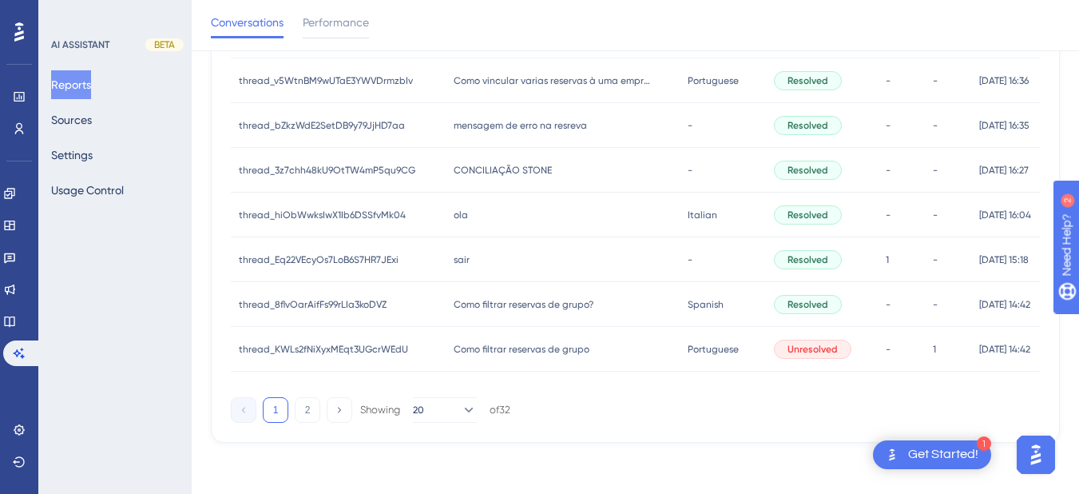
scroll to position [645, 0]
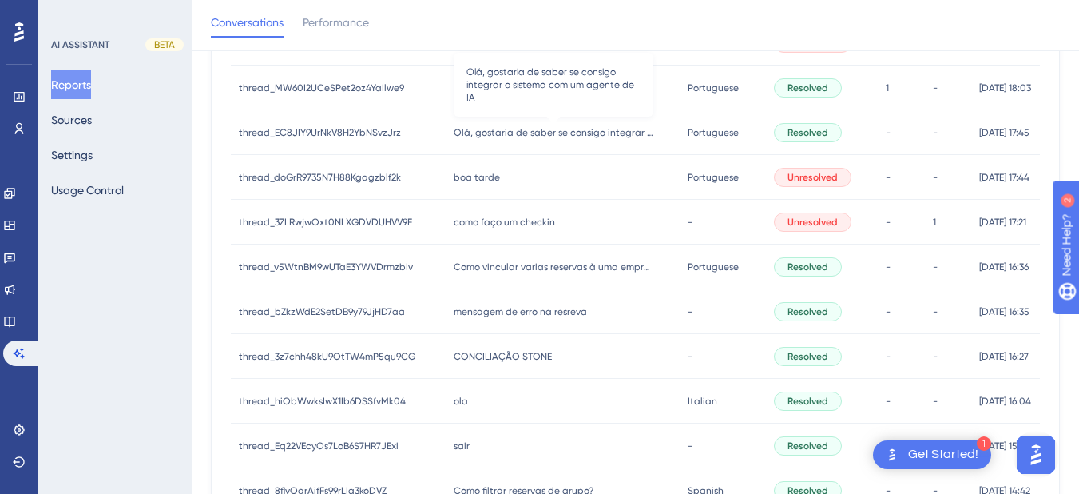
click at [480, 135] on span "Olá, gostaria de saber se consigo integrar o sistema com um agente de IA" at bounding box center [554, 132] width 200 height 13
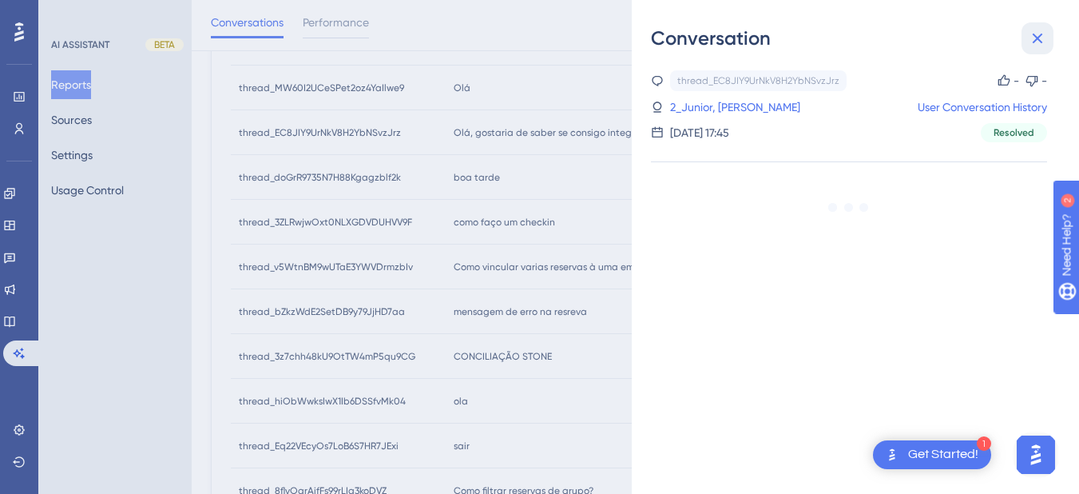
click at [1034, 42] on icon at bounding box center [1038, 39] width 10 height 10
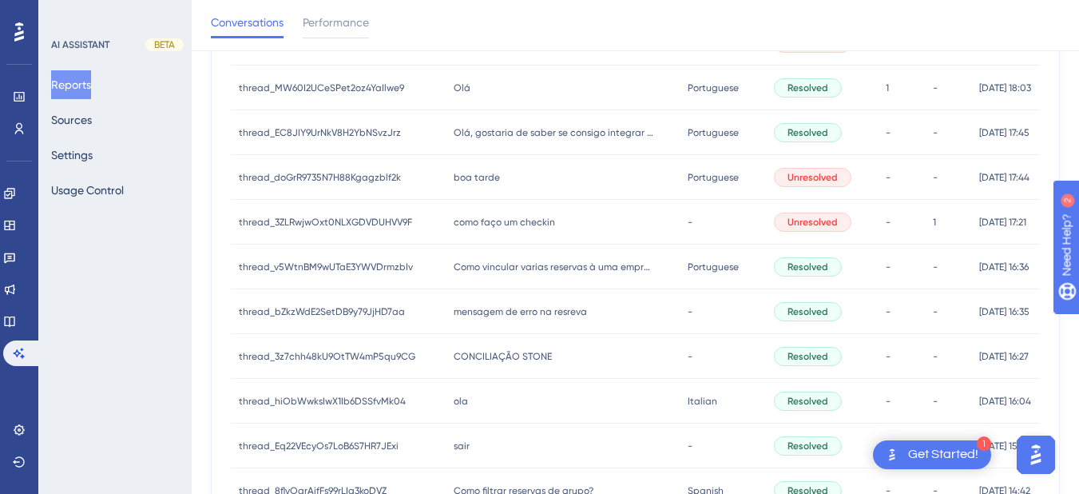
click at [530, 91] on div "Olá Olá" at bounding box center [563, 87] width 235 height 45
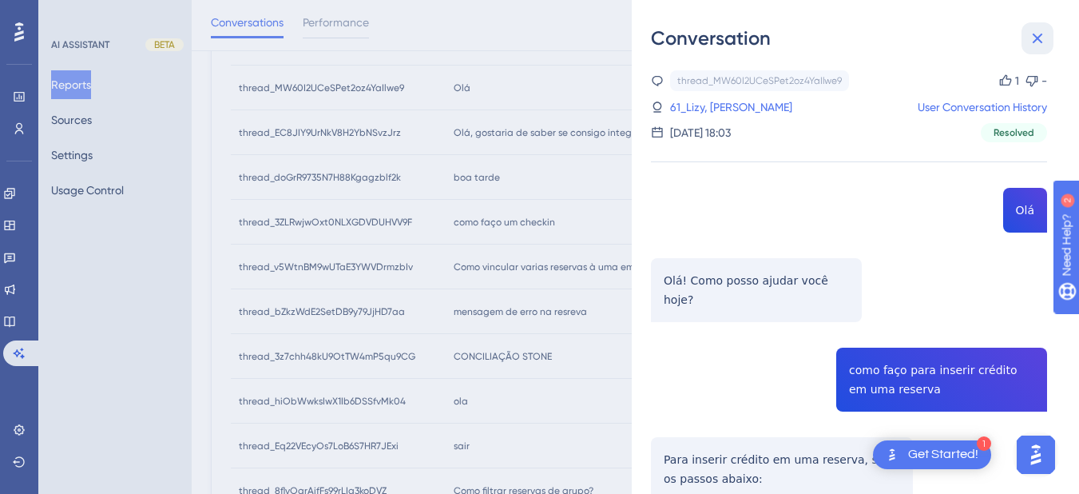
drag, startPoint x: 1040, startPoint y: 40, endPoint x: 644, endPoint y: 104, distance: 401.3
click at [1039, 41] on icon at bounding box center [1038, 39] width 10 height 10
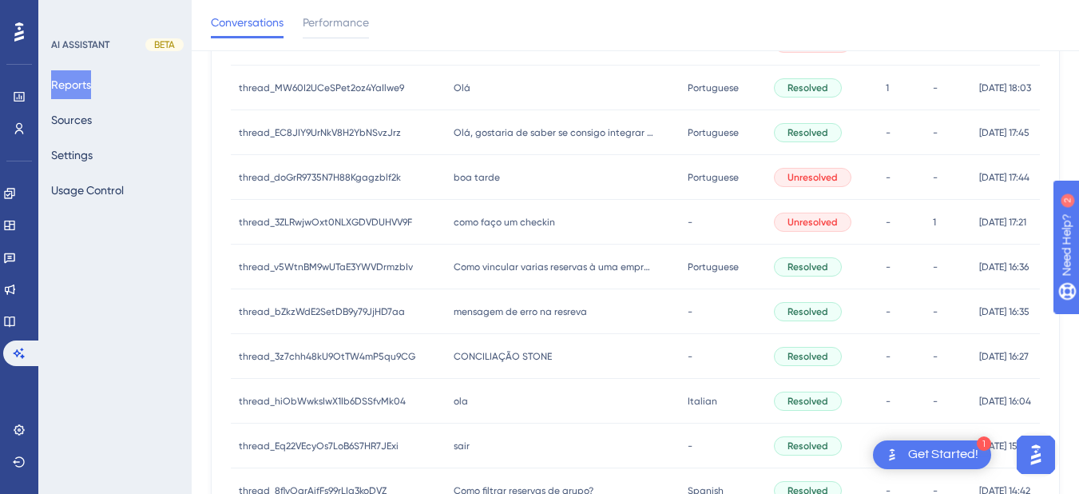
click at [517, 146] on div "Olá, gostaria de saber se consigo integrar o sistema com um agente de IA Olá, g…" at bounding box center [563, 132] width 235 height 45
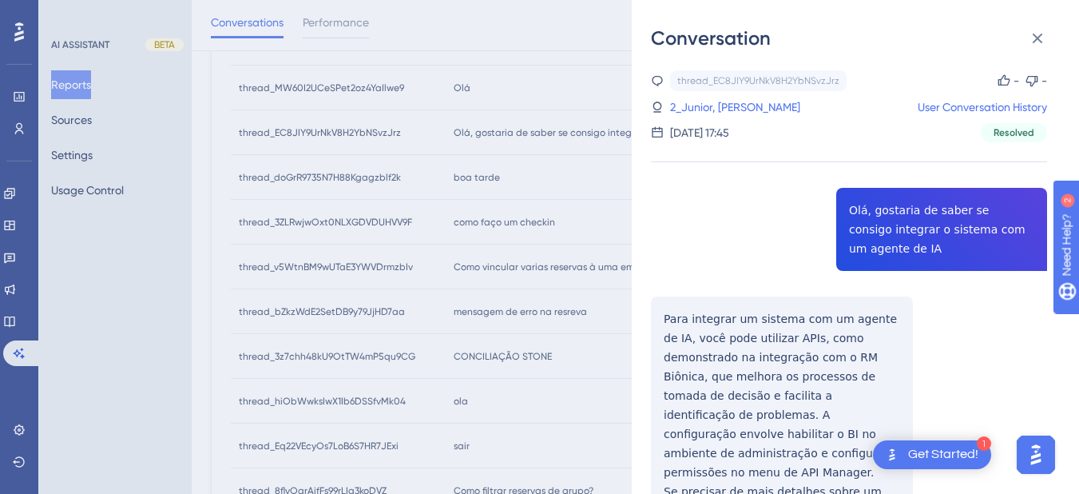
click at [876, 211] on div "thread_EC8JIY9UrNkV8H2YbNSvzJrz Copy - - 2_Junior, Alexandre User Conversation …" at bounding box center [849, 351] width 396 height 563
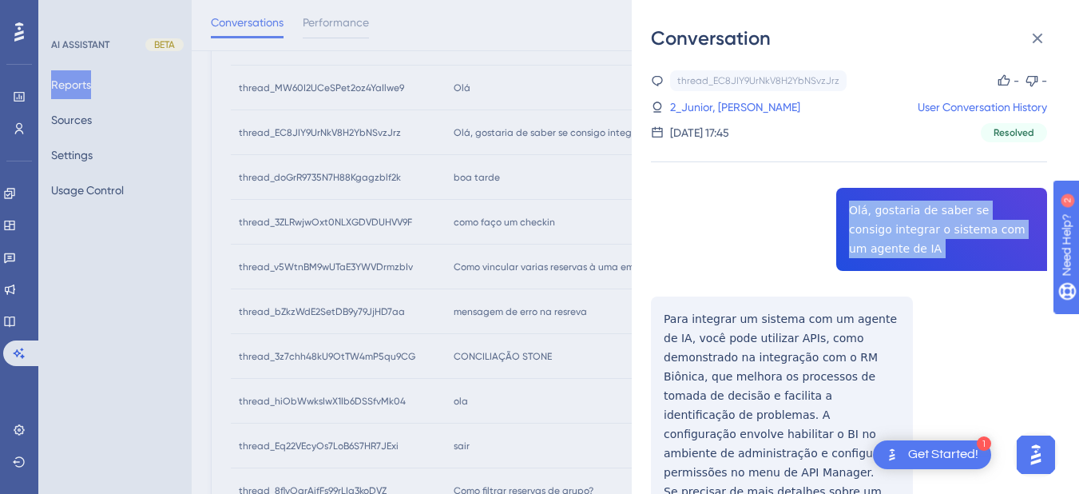
click at [876, 211] on div "thread_EC8JIY9UrNkV8H2YbNSvzJrz Copy - - 2_Junior, Alexandre User Conversation …" at bounding box center [849, 351] width 396 height 563
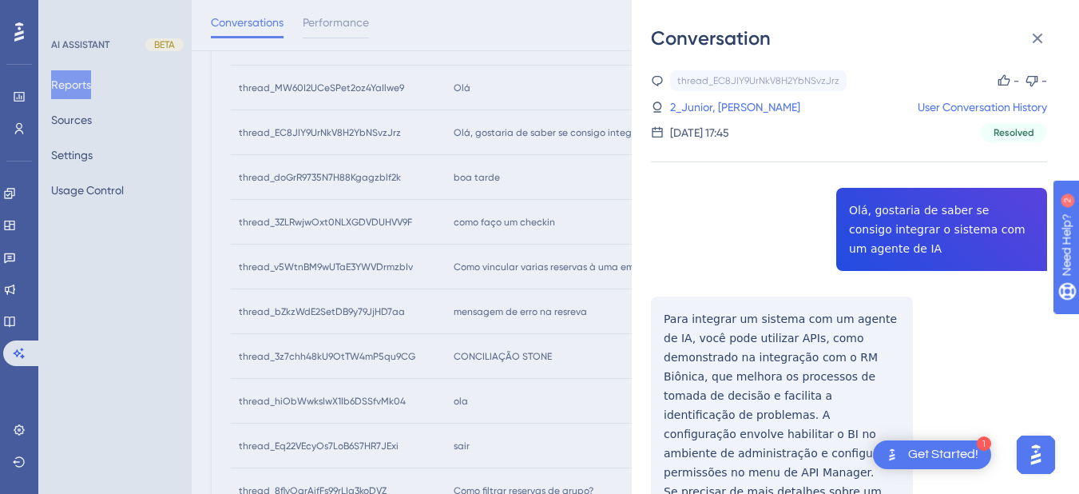
click at [732, 311] on div "thread_EC8JIY9UrNkV8H2YbNSvzJrz Copy - - 2_Junior, Alexandre User Conversation …" at bounding box center [849, 351] width 396 height 563
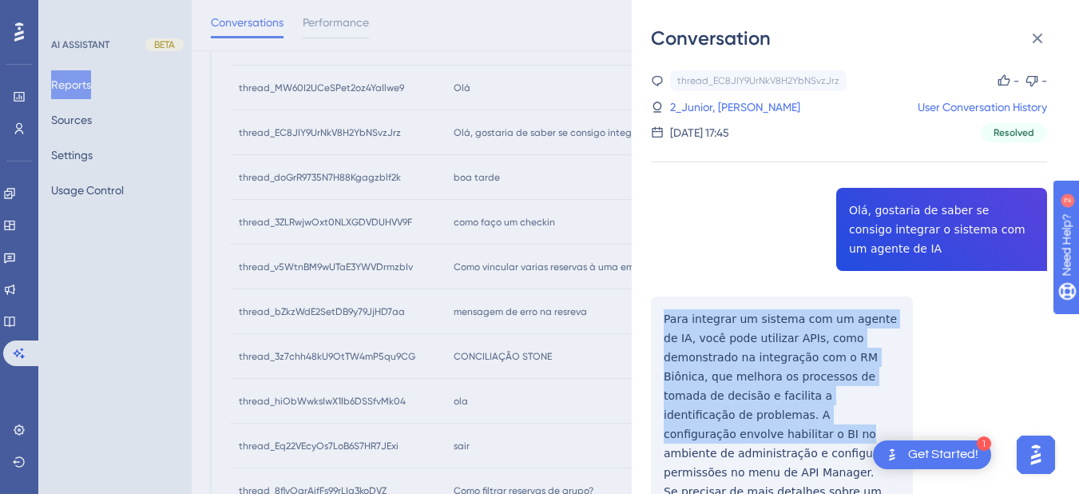
scroll to position [89, 0]
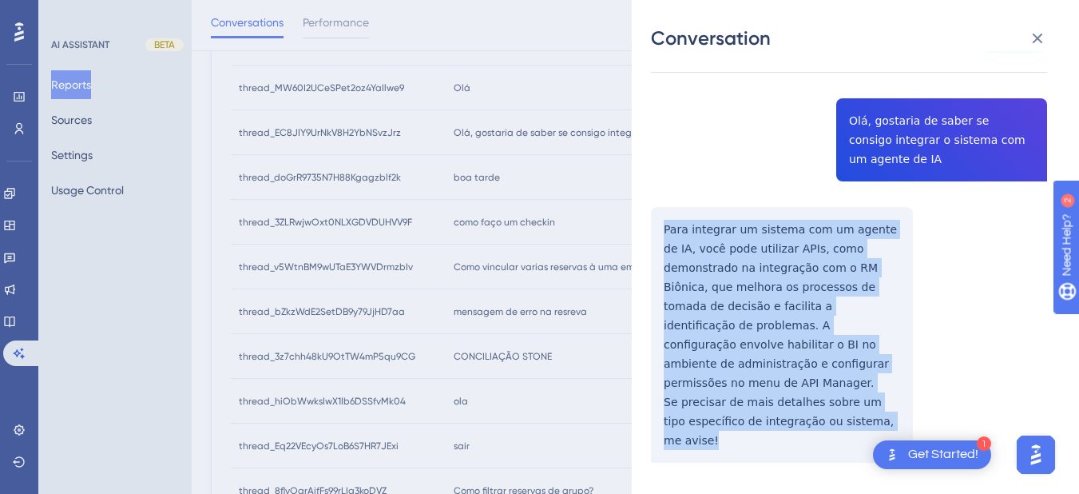
drag, startPoint x: 655, startPoint y: 316, endPoint x: 897, endPoint y: 411, distance: 260.0
click at [897, 411] on div "thread_EC8JIY9UrNkV8H2YbNSvzJrz Copy - - 2_Junior, Alexandre User Conversation …" at bounding box center [849, 262] width 396 height 563
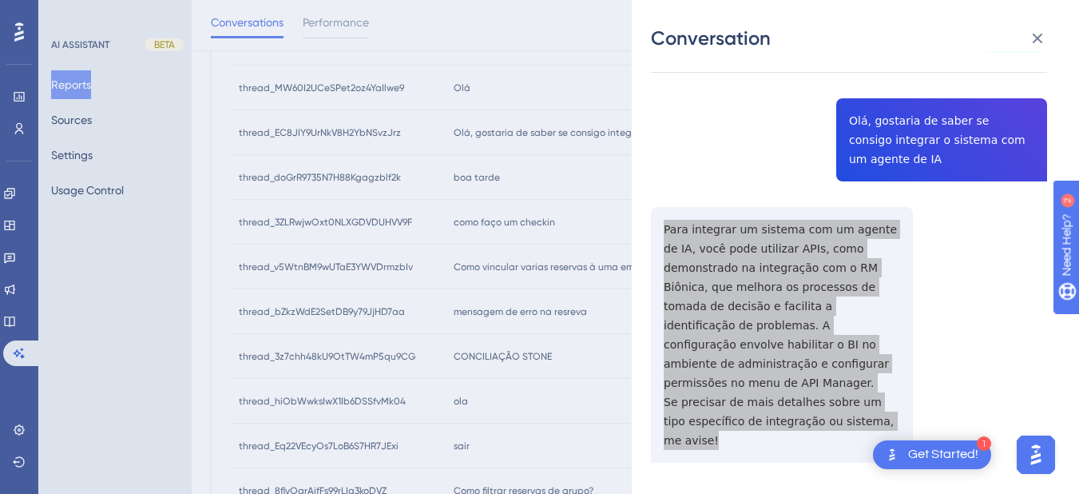
scroll to position [0, 0]
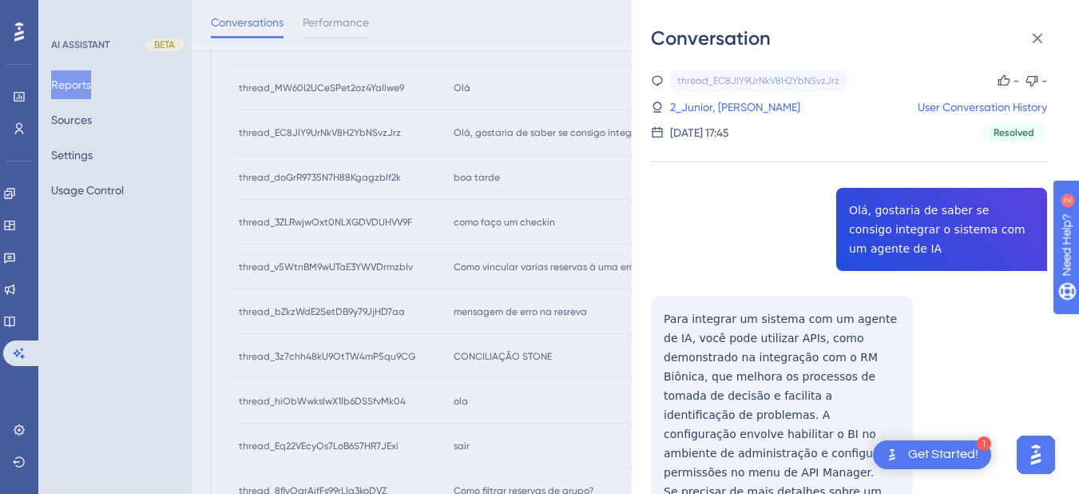
click at [712, 92] on div "thread_EC8JIY9UrNkV8H2YbNSvzJrz Copy - - 2_Junior, Alexandre User Conversation …" at bounding box center [849, 106] width 396 height 72
click at [711, 103] on link "2_Junior, Alexandre" at bounding box center [735, 106] width 130 height 19
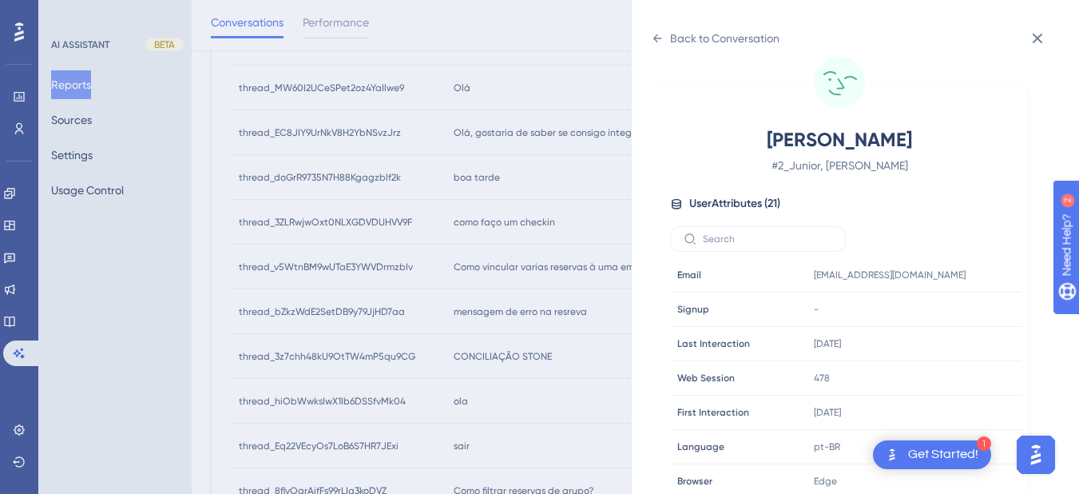
scroll to position [486, 0]
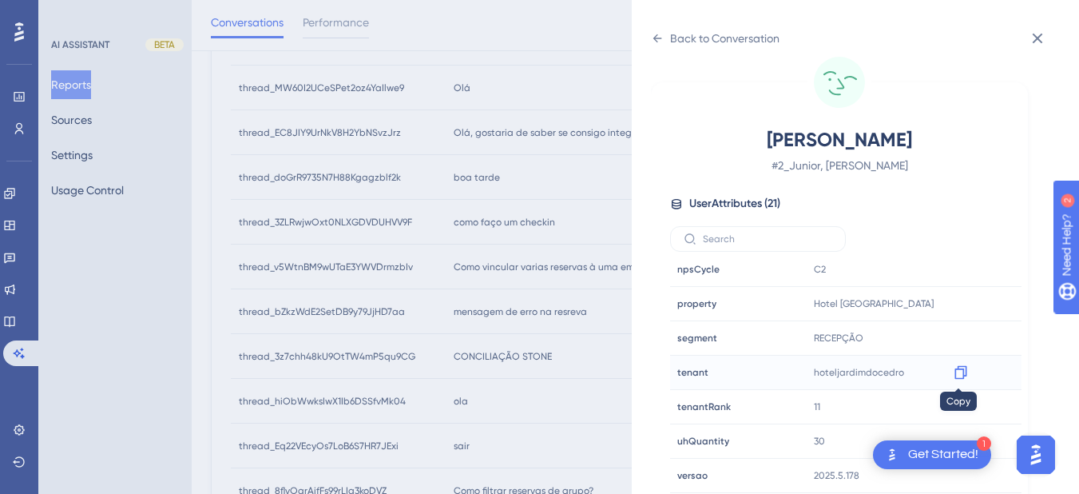
click at [948, 375] on div at bounding box center [961, 372] width 26 height 26
click at [958, 369] on icon at bounding box center [960, 373] width 12 height 14
click at [652, 27] on div "Back to Conversation" at bounding box center [715, 39] width 129 height 26
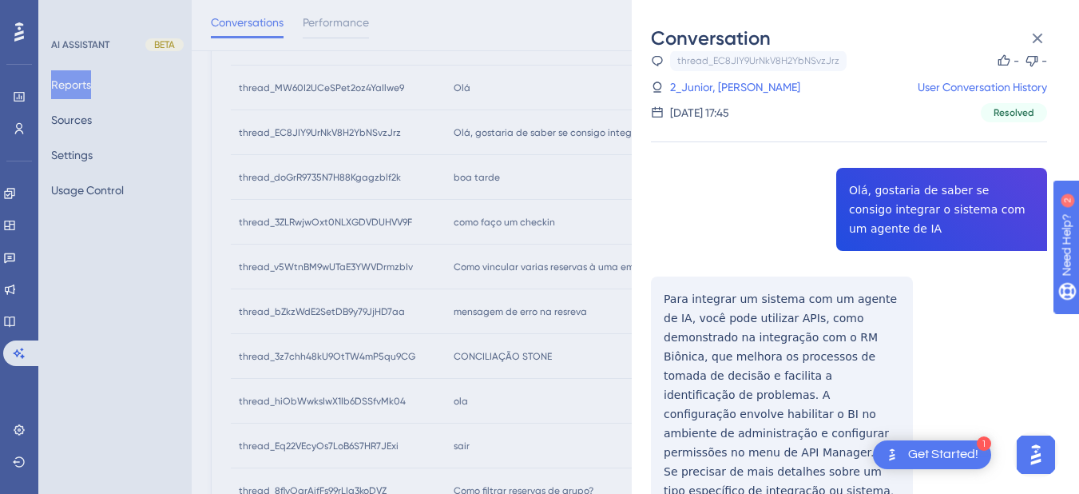
click at [936, 206] on div "thread_EC8JIY9UrNkV8H2YbNSvzJrz Copy - - 2_Junior, Alexandre User Conversation …" at bounding box center [849, 331] width 396 height 563
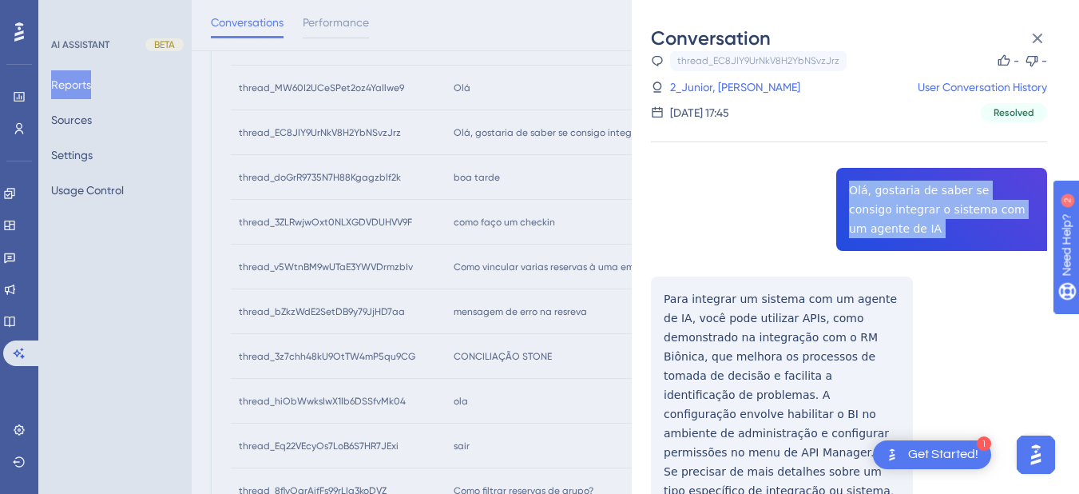
click at [936, 206] on div "thread_EC8JIY9UrNkV8H2YbNSvzJrz Copy - - 2_Junior, Alexandre User Conversation …" at bounding box center [849, 331] width 396 height 563
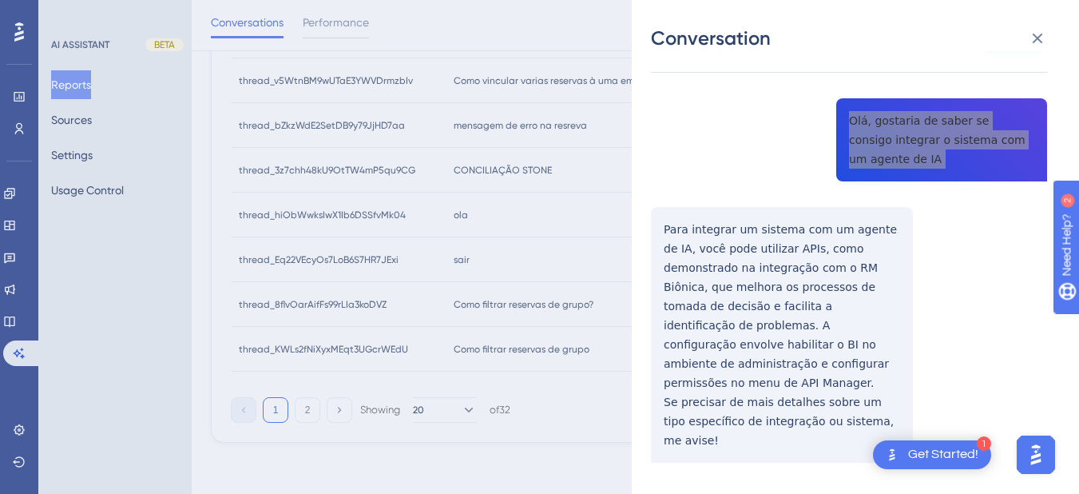
scroll to position [0, 0]
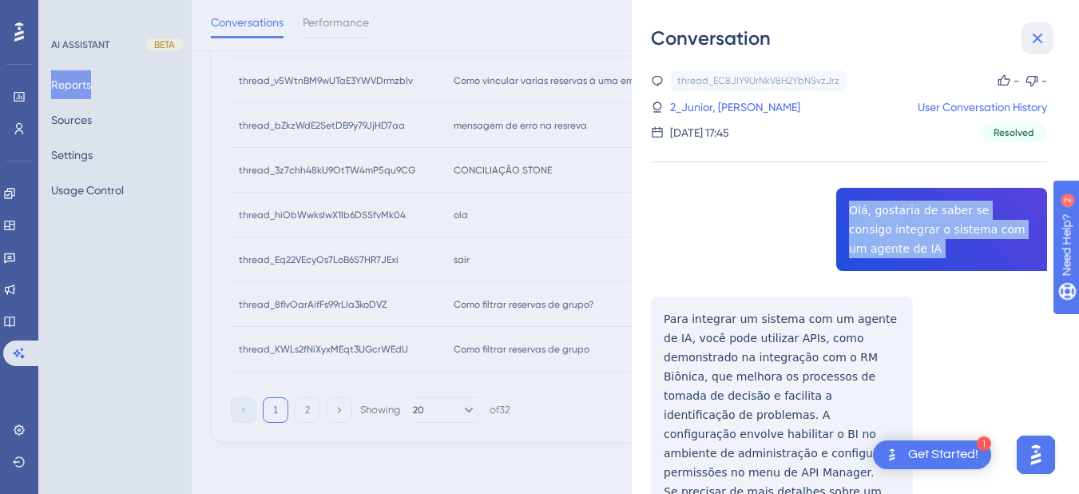
drag, startPoint x: 1034, startPoint y: 38, endPoint x: 529, endPoint y: 238, distance: 543.1
click at [1034, 38] on icon at bounding box center [1037, 38] width 19 height 19
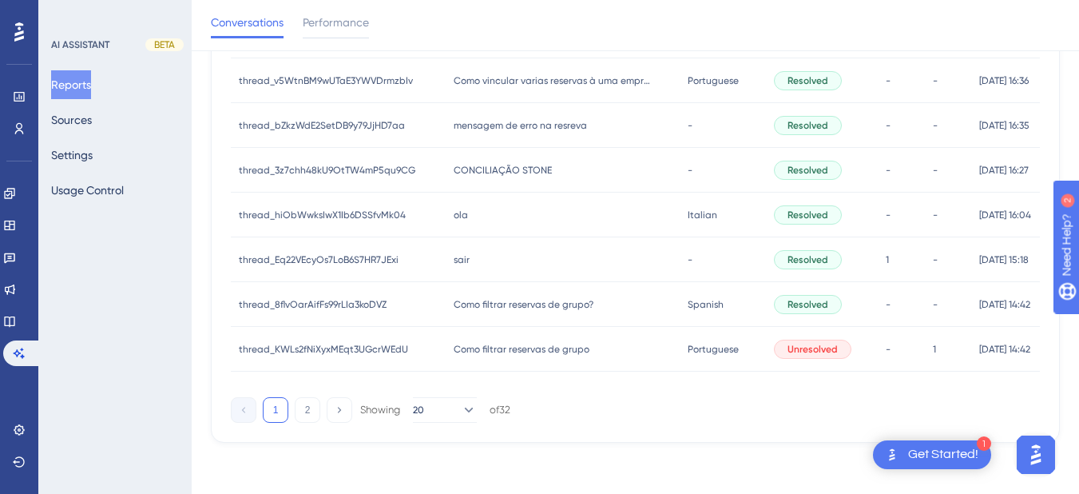
scroll to position [645, 0]
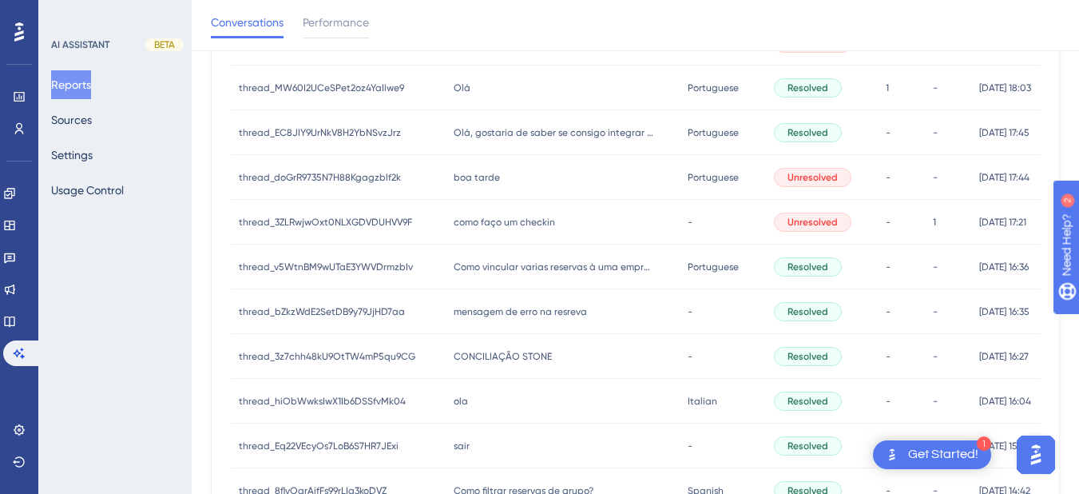
click at [470, 169] on div "boa tarde boa tarde" at bounding box center [563, 177] width 235 height 45
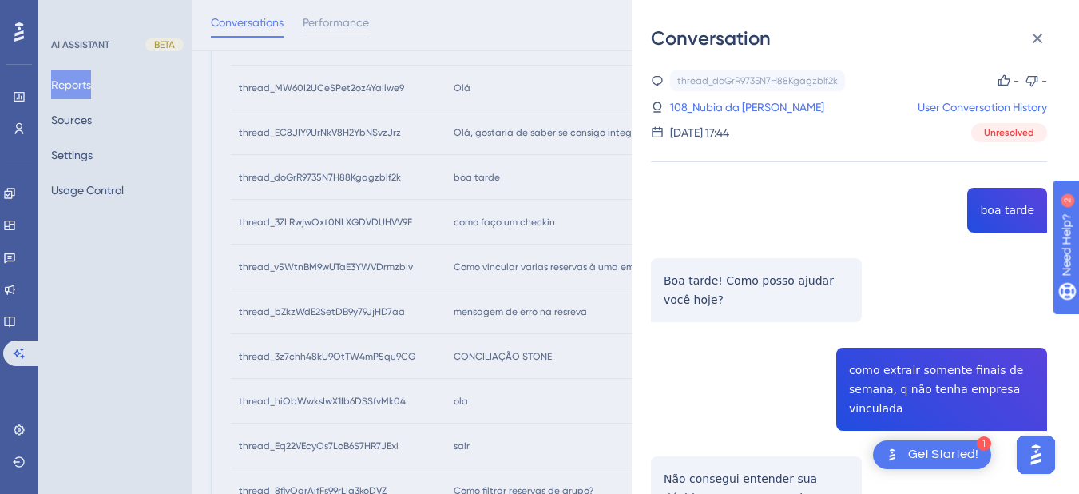
scroll to position [174, 0]
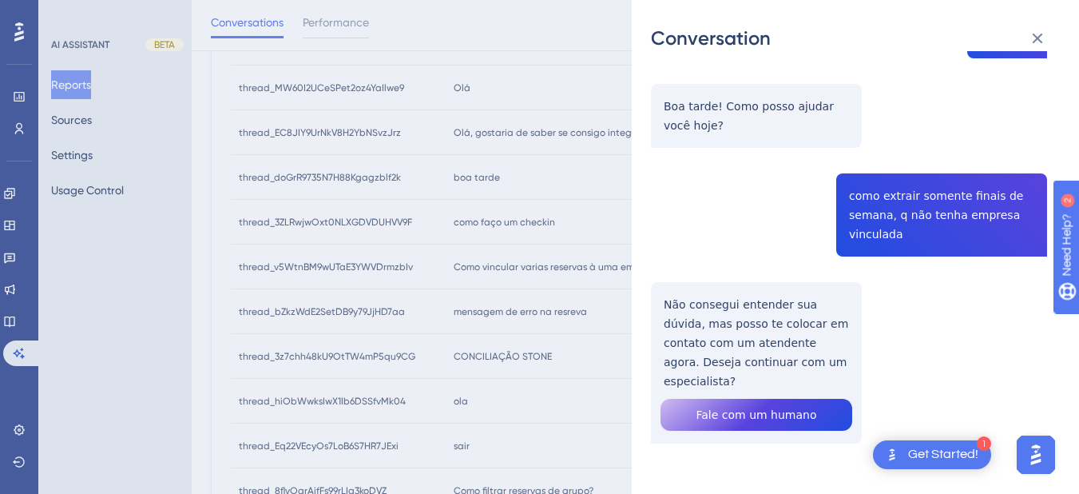
click at [901, 201] on div "thread_doGrR9735N7H88Kgagzblf2k Copy - - 108_Nubia da Silva, Francis User Conve…" at bounding box center [849, 210] width 396 height 629
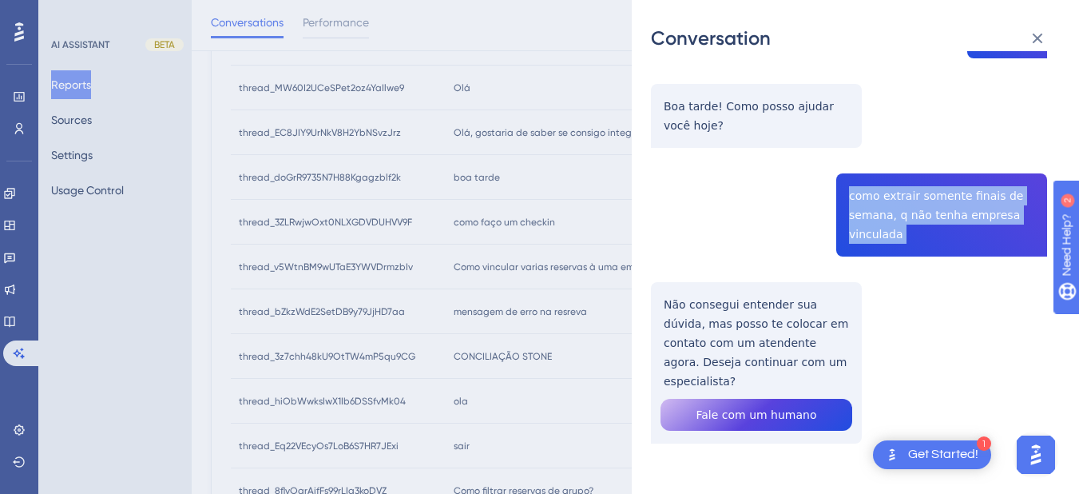
click at [901, 201] on div "thread_doGrR9735N7H88Kgagzblf2k Copy - - 108_Nubia da Silva, Francis User Conve…" at bounding box center [849, 210] width 396 height 629
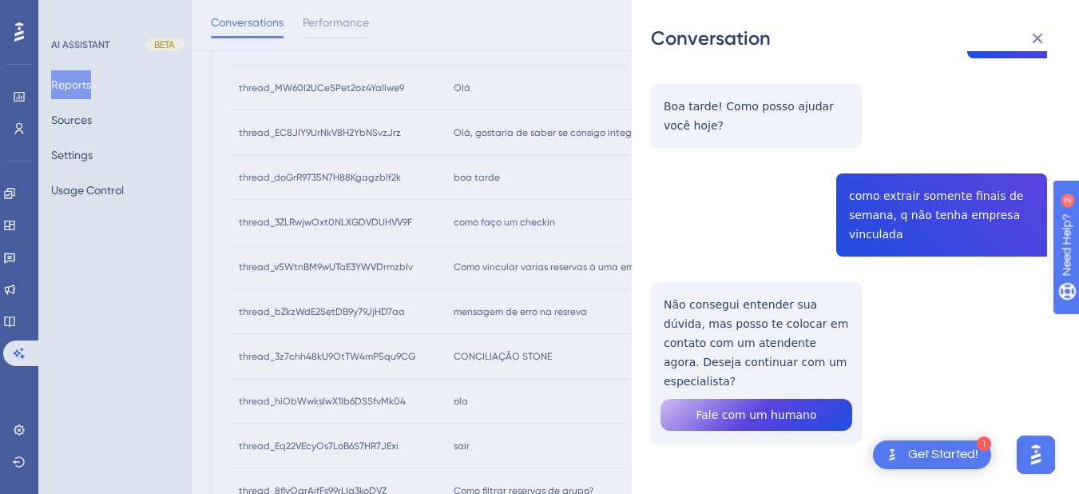
click at [716, 308] on div "thread_doGrR9735N7H88Kgagzblf2k Copy - - 108_Nubia da Silva, Francis User Conve…" at bounding box center [849, 210] width 396 height 629
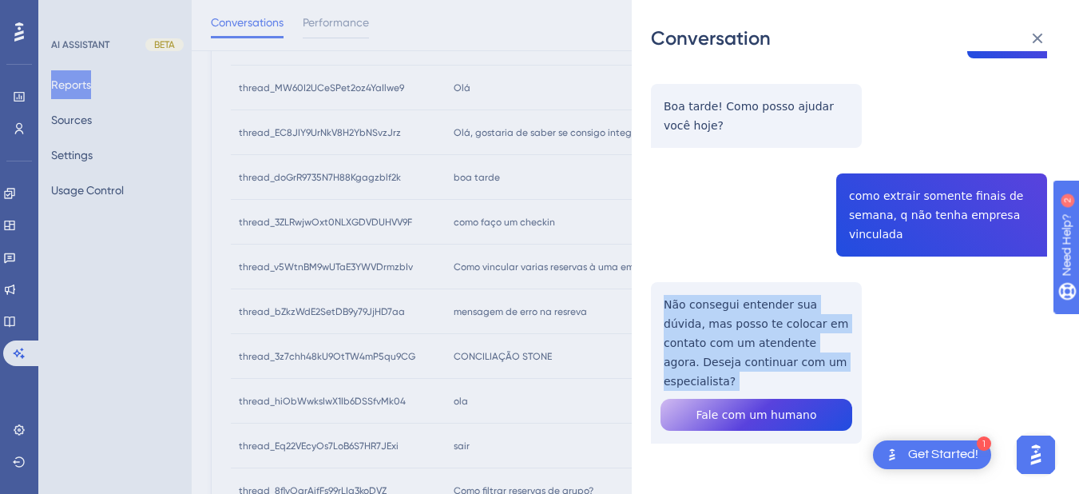
click at [716, 308] on div "thread_doGrR9735N7H88Kgagzblf2k Copy - - 108_Nubia da Silva, Francis User Conve…" at bounding box center [849, 210] width 396 height 629
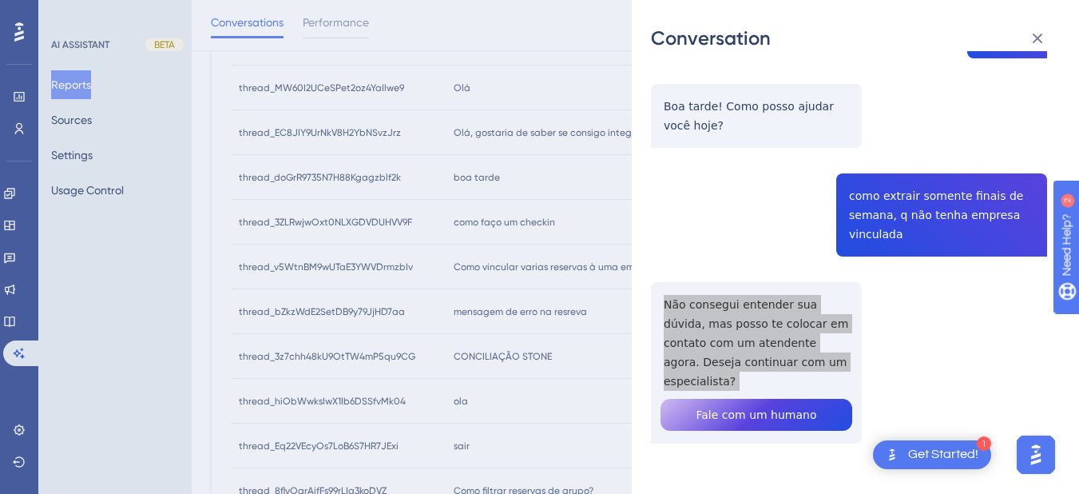
scroll to position [0, 0]
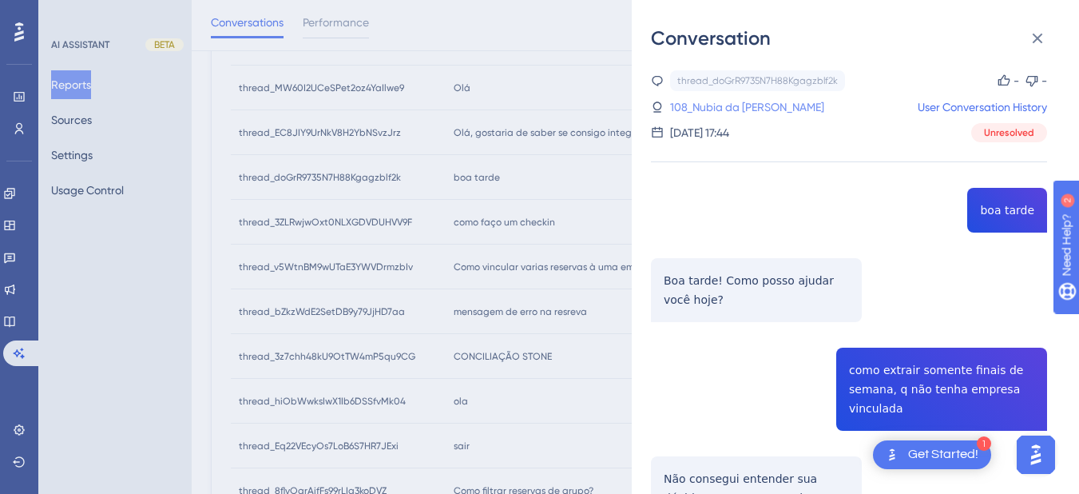
click at [724, 114] on link "108_Nubia da Silva, Francis" at bounding box center [747, 106] width 154 height 19
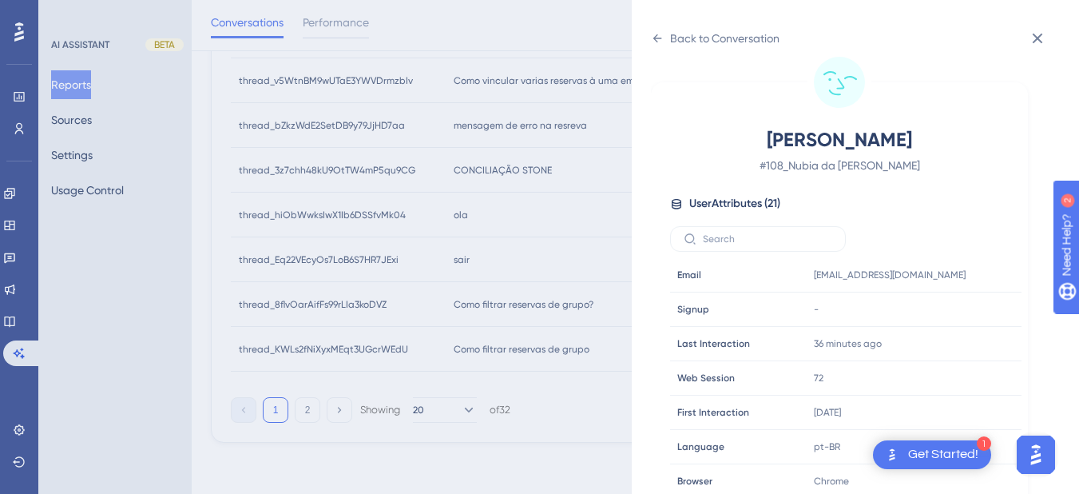
scroll to position [486, 0]
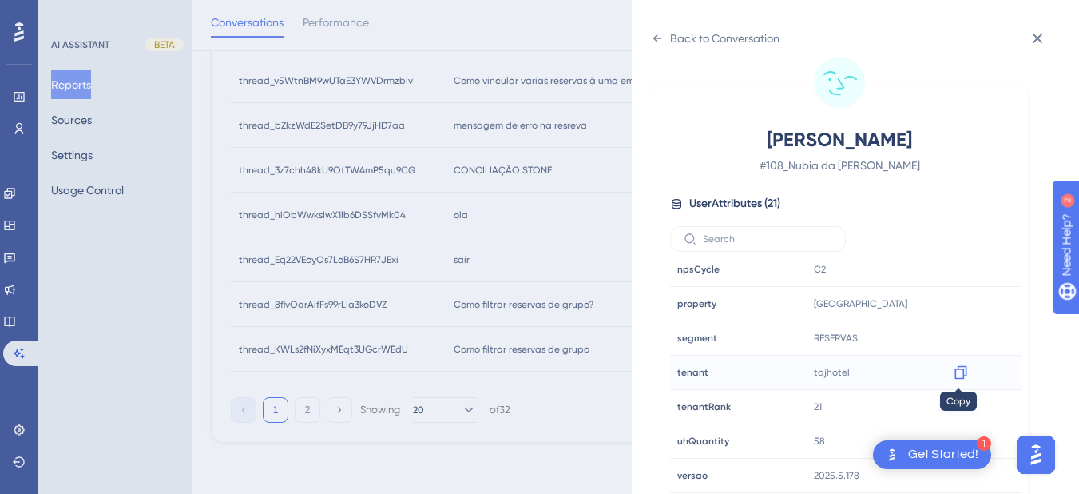
click at [954, 375] on icon at bounding box center [960, 373] width 12 height 14
click at [659, 43] on icon at bounding box center [657, 38] width 13 height 13
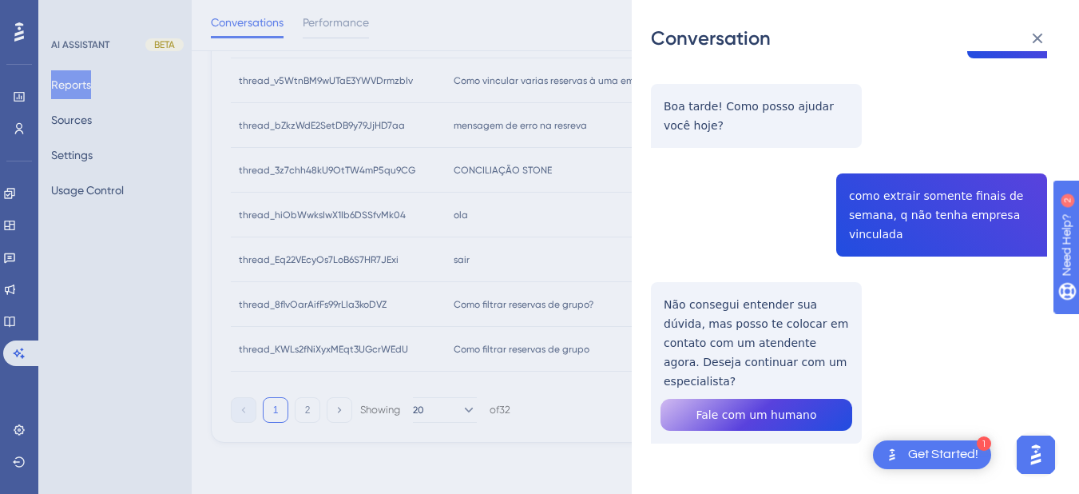
scroll to position [0, 0]
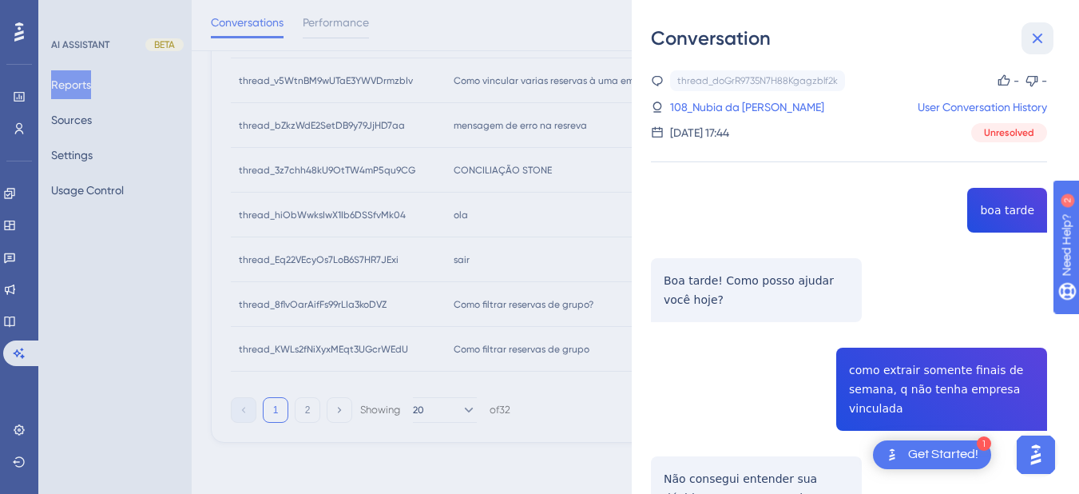
drag, startPoint x: 1038, startPoint y: 37, endPoint x: 636, endPoint y: 197, distance: 432.6
click at [1034, 37] on icon at bounding box center [1037, 38] width 19 height 19
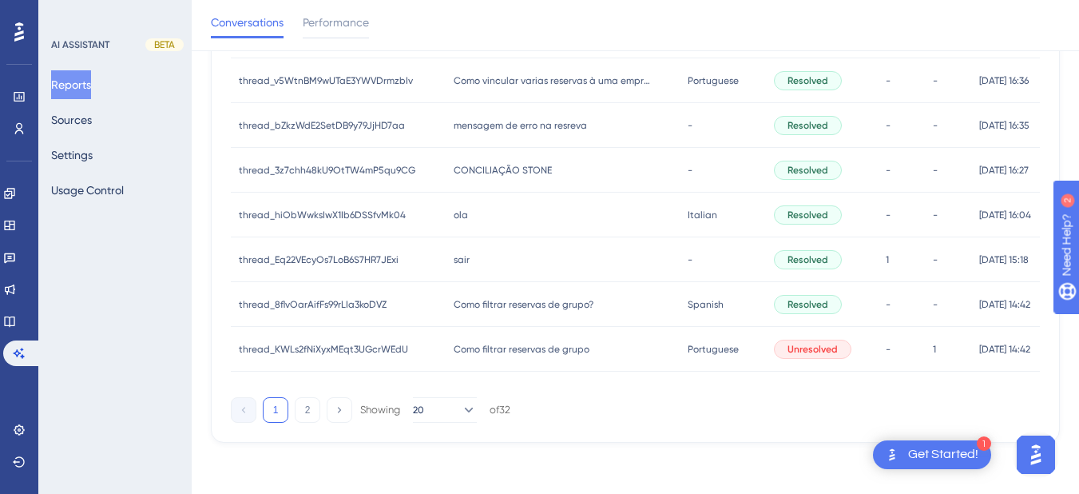
scroll to position [645, 0]
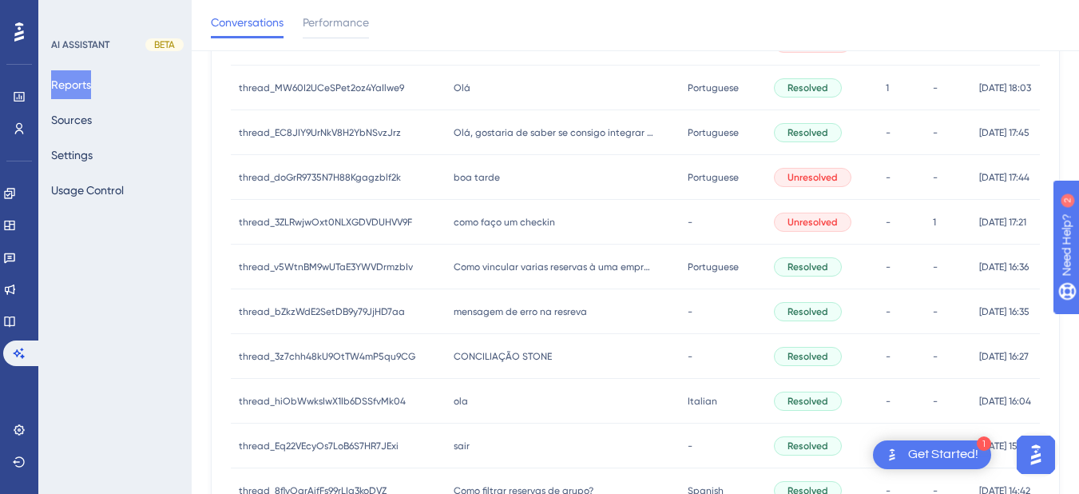
click at [500, 183] on div "boa tarde boa tarde" at bounding box center [563, 177] width 235 height 45
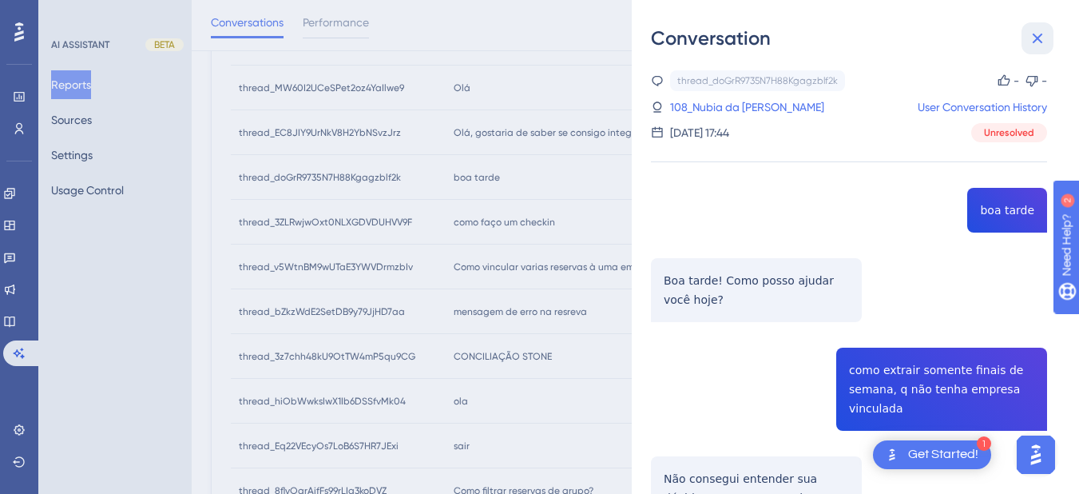
click at [1030, 45] on icon at bounding box center [1037, 38] width 19 height 19
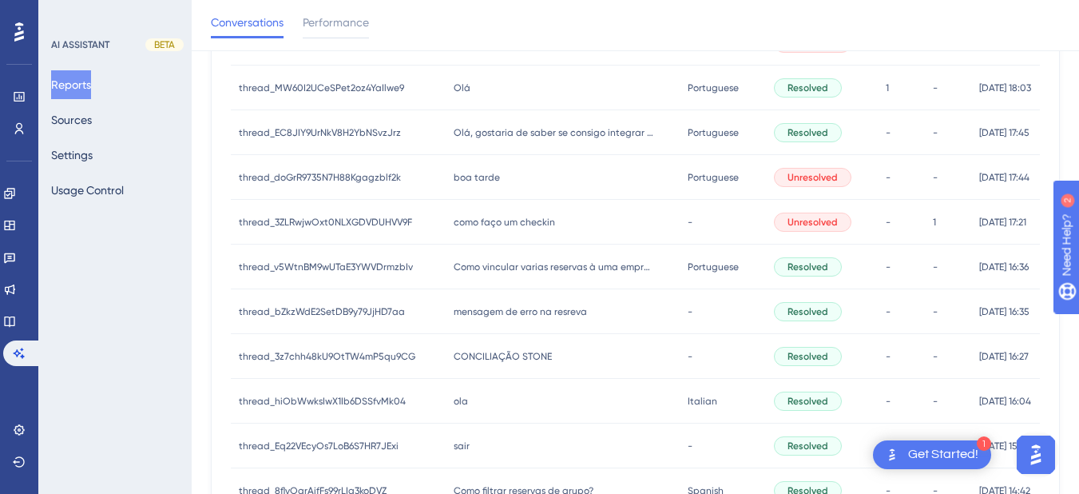
click at [546, 210] on div "como faço um checkin como faço um checkin" at bounding box center [563, 222] width 235 height 45
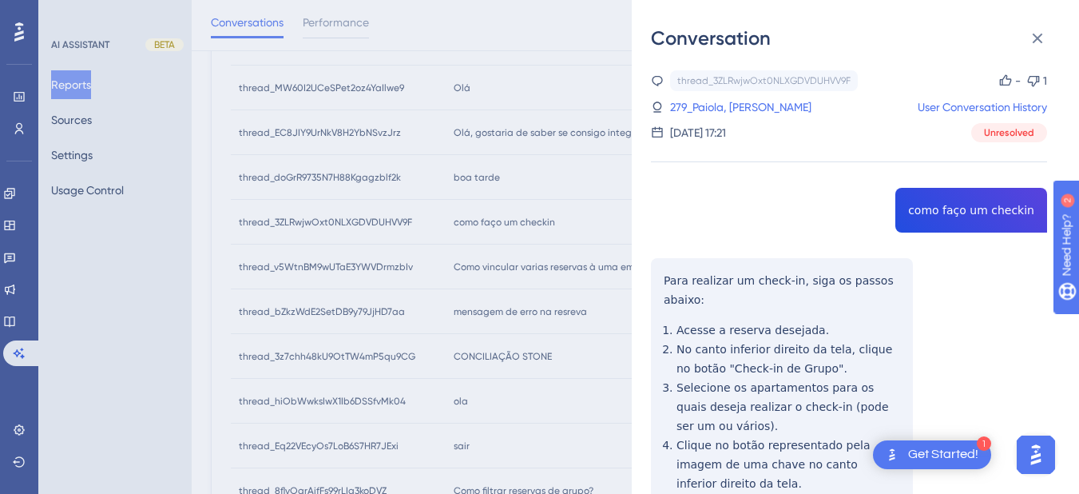
click at [1041, 14] on div "Conversation thread_3ZLRwjwOxt0NLXGDVDUHVV9F Copy - 1 279_Paiola, Guilherme Use…" at bounding box center [855, 247] width 447 height 494
click at [1033, 32] on icon at bounding box center [1037, 38] width 19 height 19
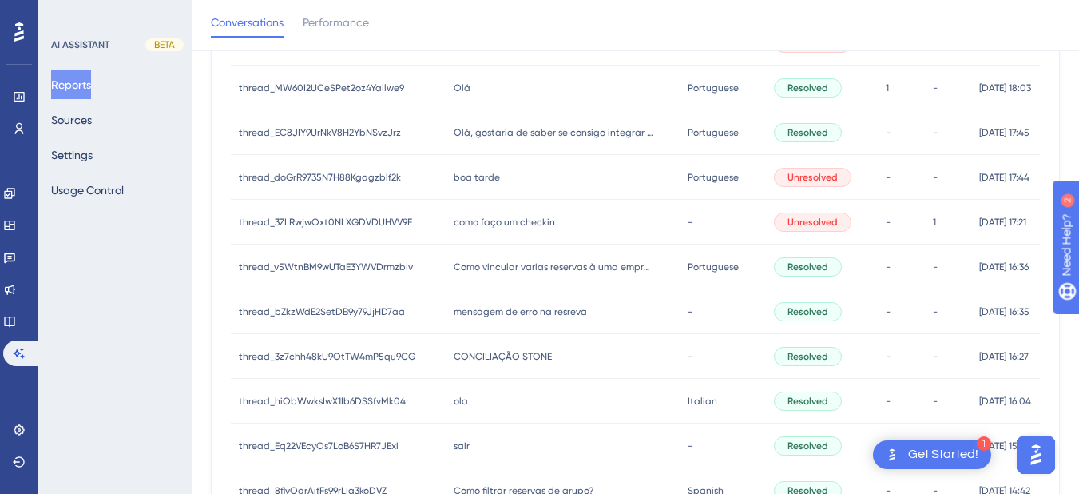
click at [473, 264] on span "Como vincular varias reservas à uma empresa especifica" at bounding box center [554, 266] width 200 height 13
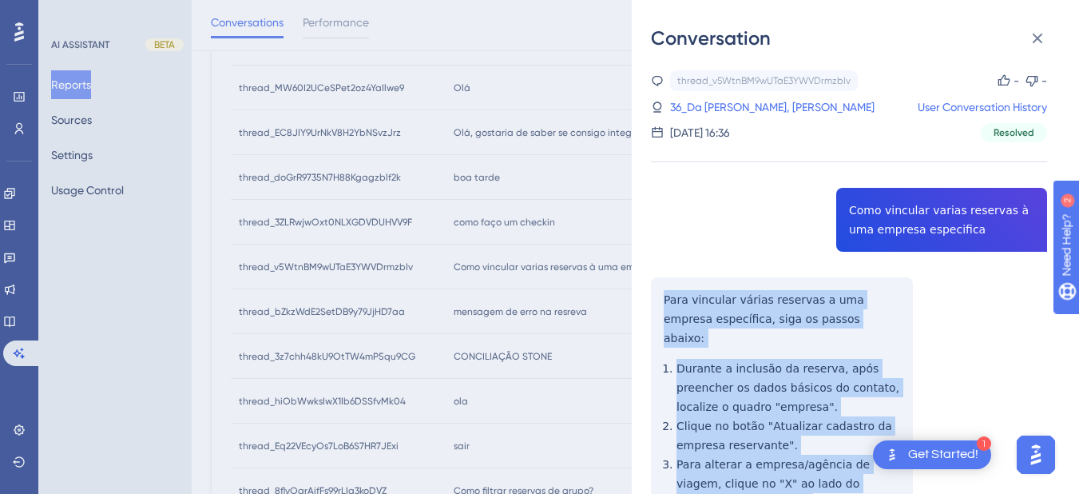
scroll to position [186, 0]
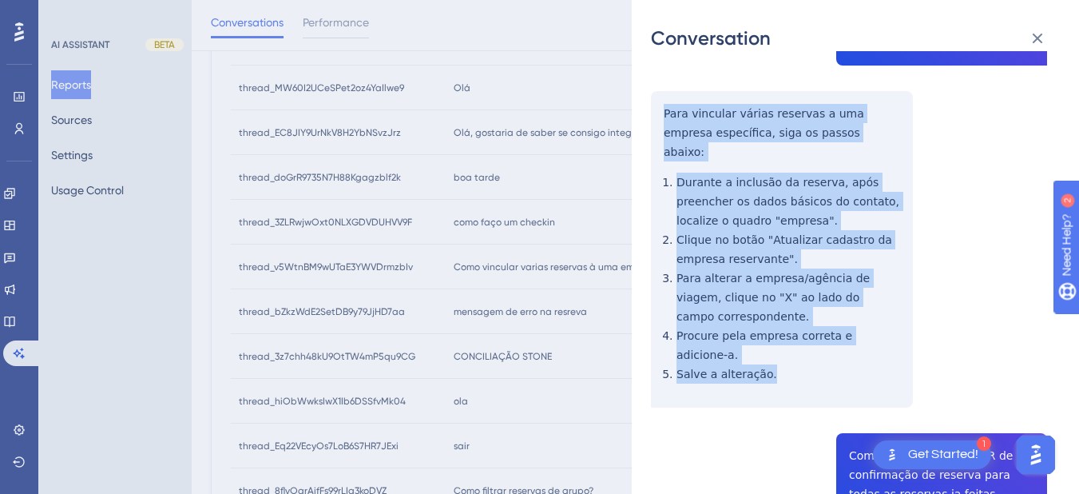
drag, startPoint x: 662, startPoint y: 299, endPoint x: 792, endPoint y: 335, distance: 135.1
click at [792, 335] on div "thread_v5WtnBM9wUTaE3YWVDrmzbIv Copy - - 36_Da Silva, Karita Angelina User Conv…" at bounding box center [849, 459] width 396 height 1151
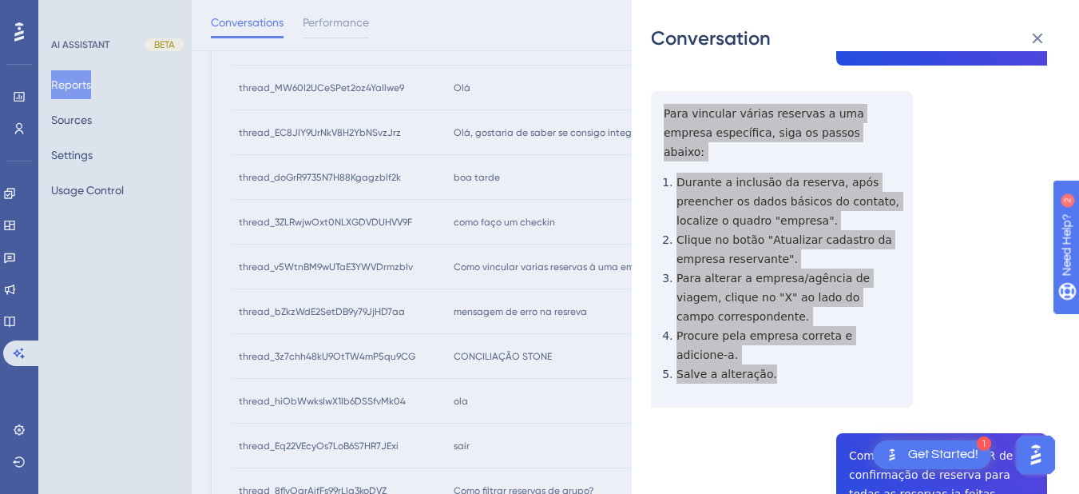
scroll to position [373, 0]
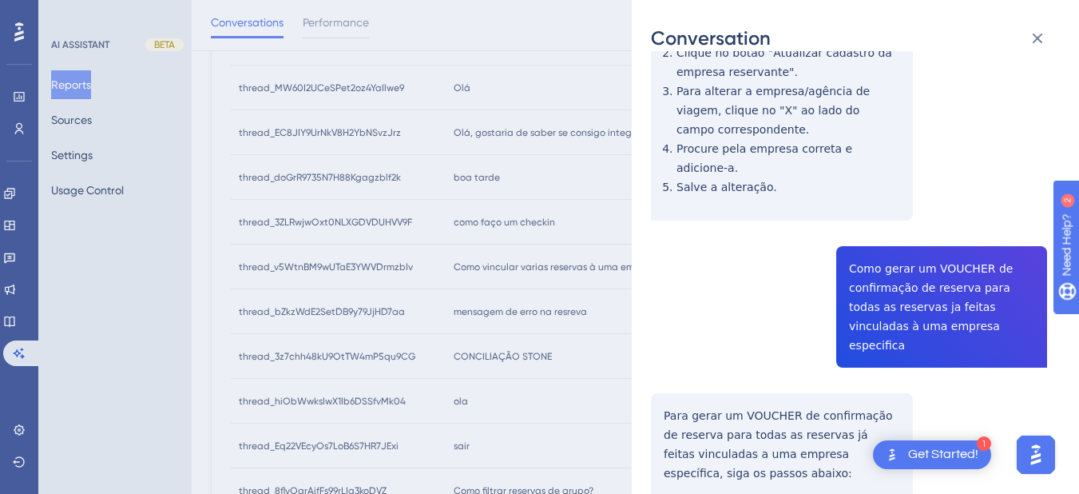
click at [900, 244] on div "thread_v5WtnBM9wUTaE3YWVDrmzbIv Copy - - 36_Da Silva, Karita Angelina User Conv…" at bounding box center [849, 272] width 396 height 1151
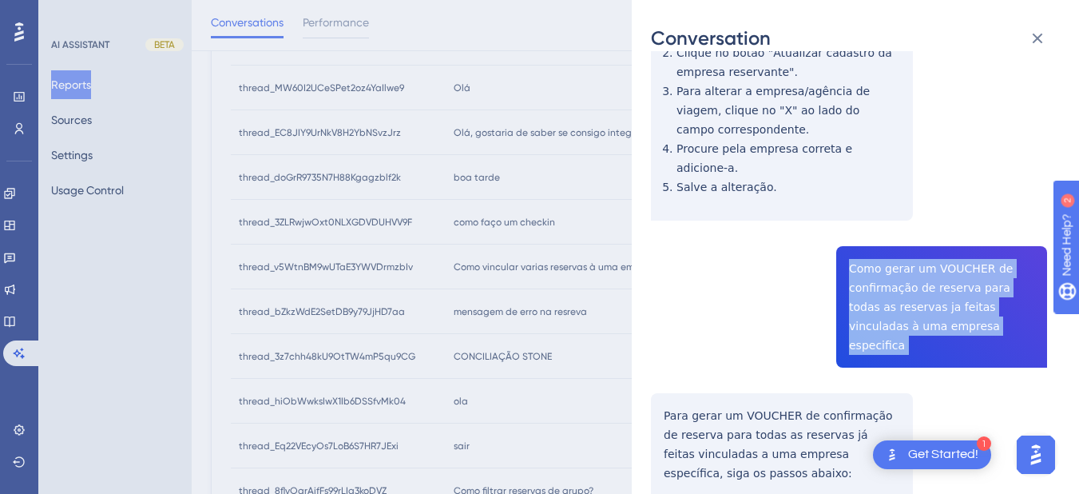
click at [900, 244] on div "thread_v5WtnBM9wUTaE3YWVDrmzbIv Copy - - 36_Da Silva, Karita Angelina User Conv…" at bounding box center [849, 272] width 396 height 1151
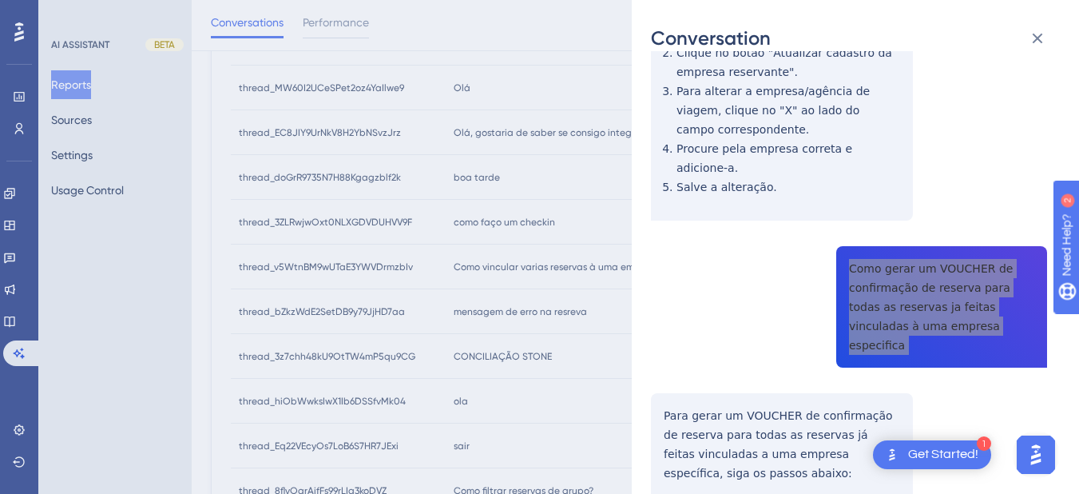
scroll to position [559, 0]
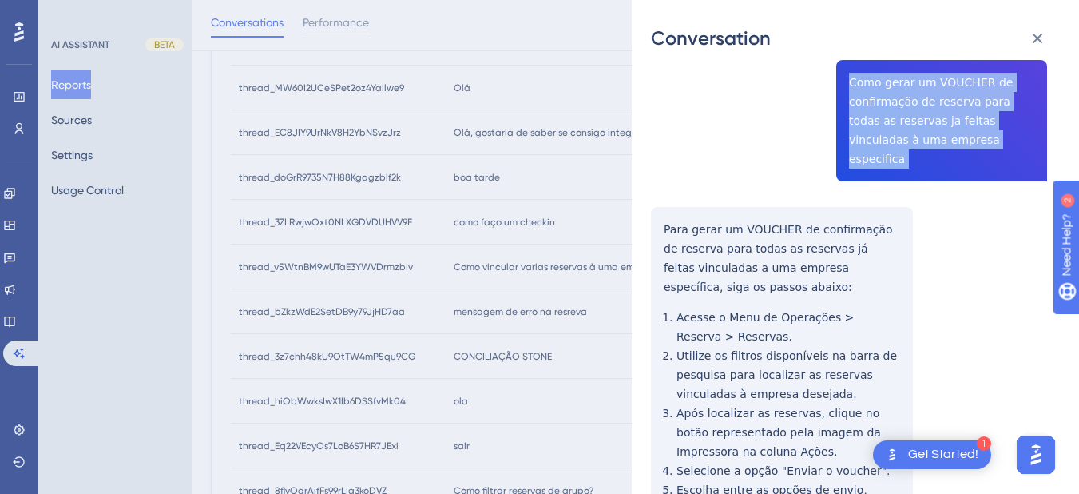
click at [665, 176] on div "thread_v5WtnBM9wUTaE3YWVDrmzbIv Copy - - 36_Da Silva, Karita Angelina User Conv…" at bounding box center [849, 86] width 396 height 1151
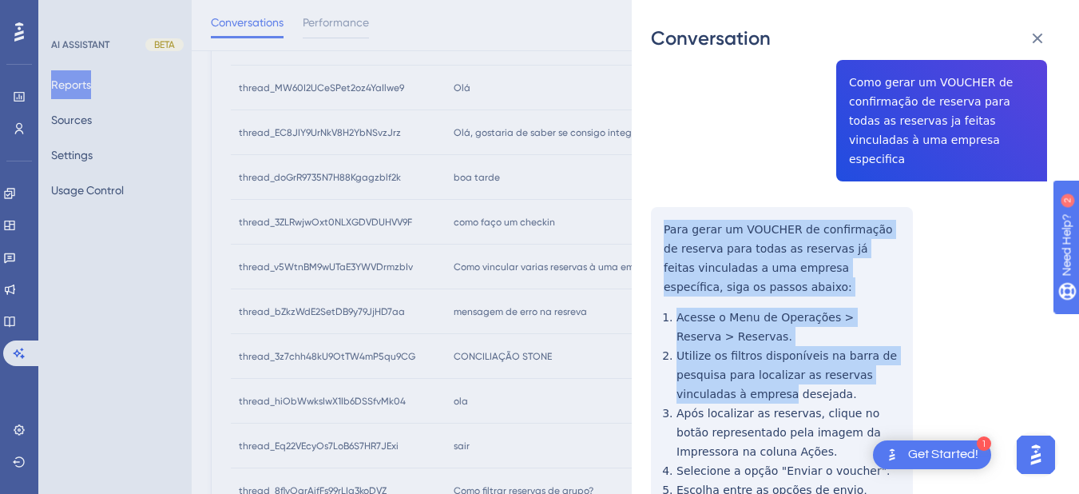
scroll to position [658, 0]
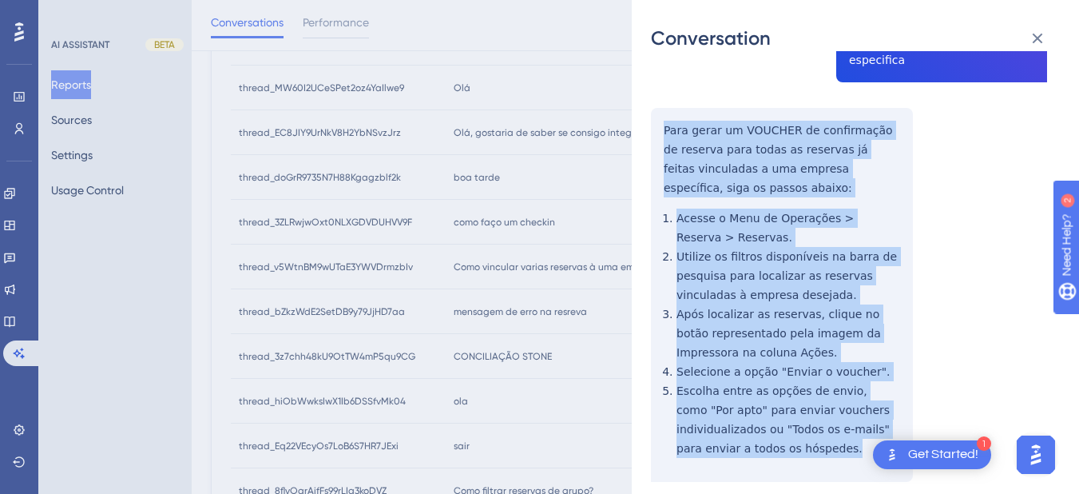
drag, startPoint x: 666, startPoint y: 166, endPoint x: 768, endPoint y: 395, distance: 249.9
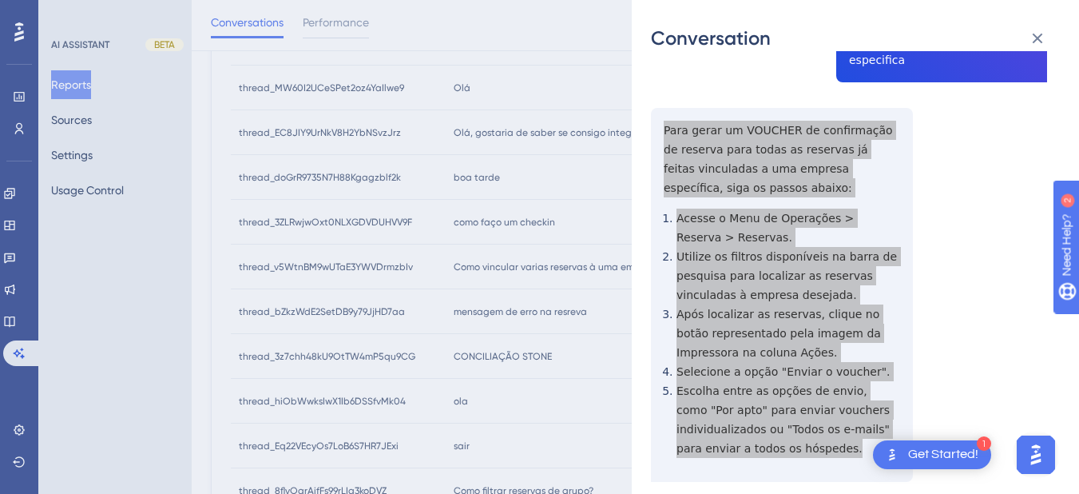
scroll to position [0, 0]
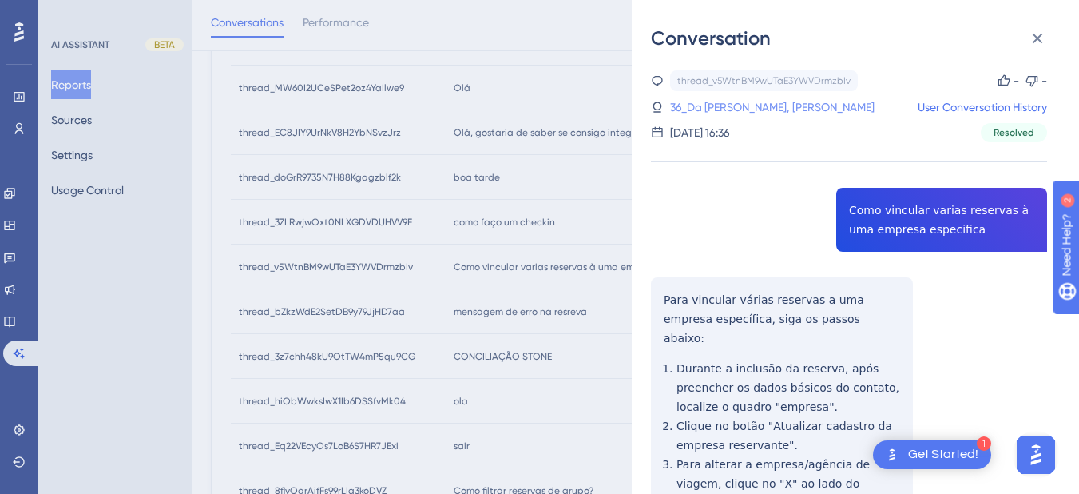
click at [731, 108] on link "36_Da Silva, Karita Angelina" at bounding box center [772, 106] width 204 height 19
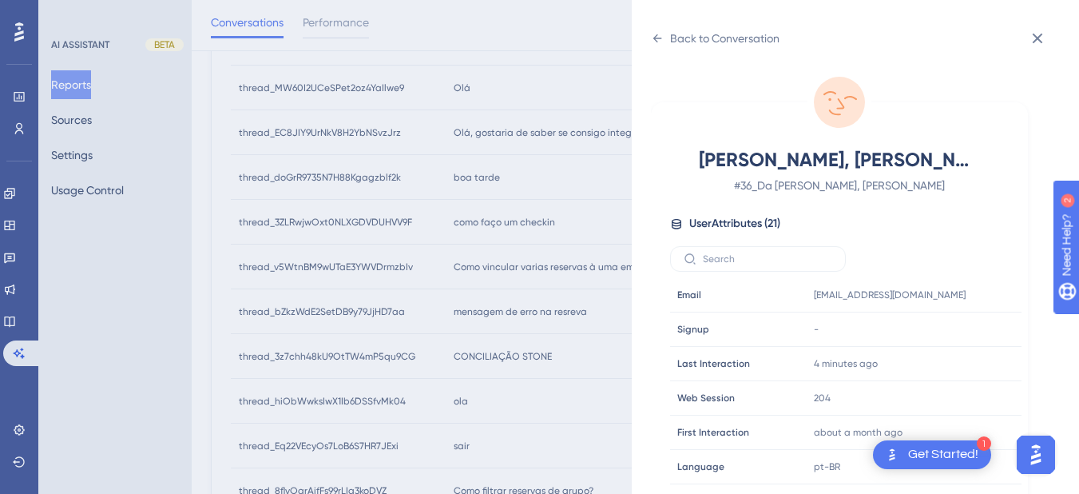
scroll to position [486, 0]
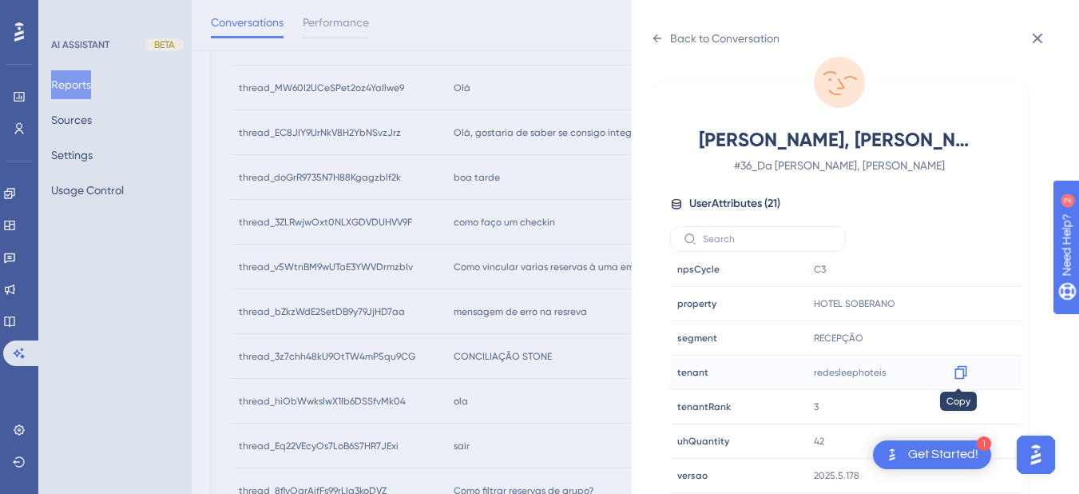
click at [954, 378] on icon at bounding box center [960, 373] width 12 height 14
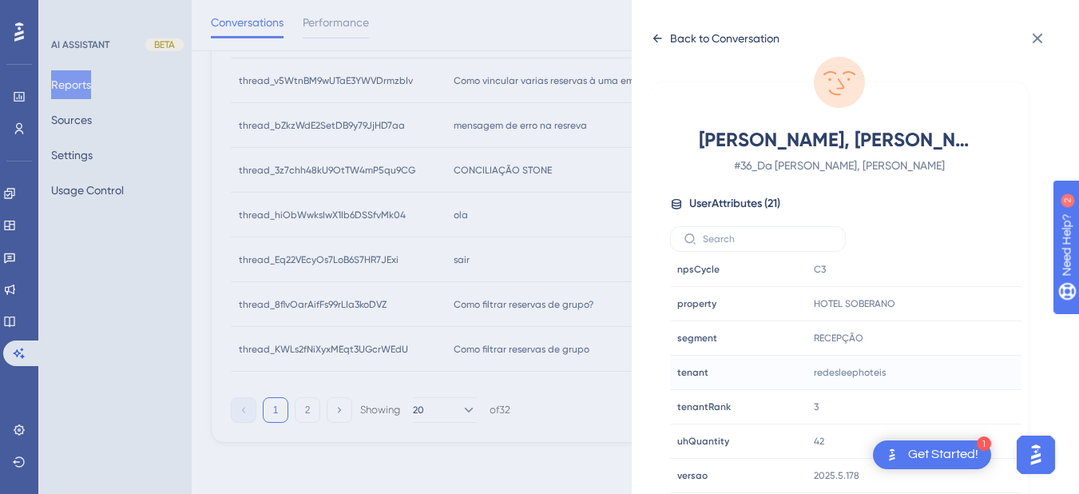
click at [654, 33] on icon at bounding box center [657, 38] width 13 height 13
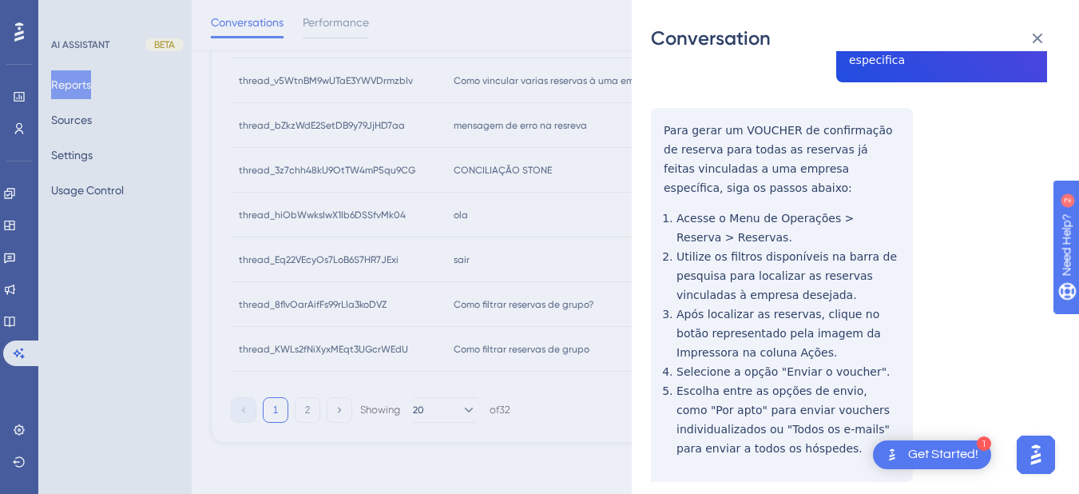
scroll to position [285, 0]
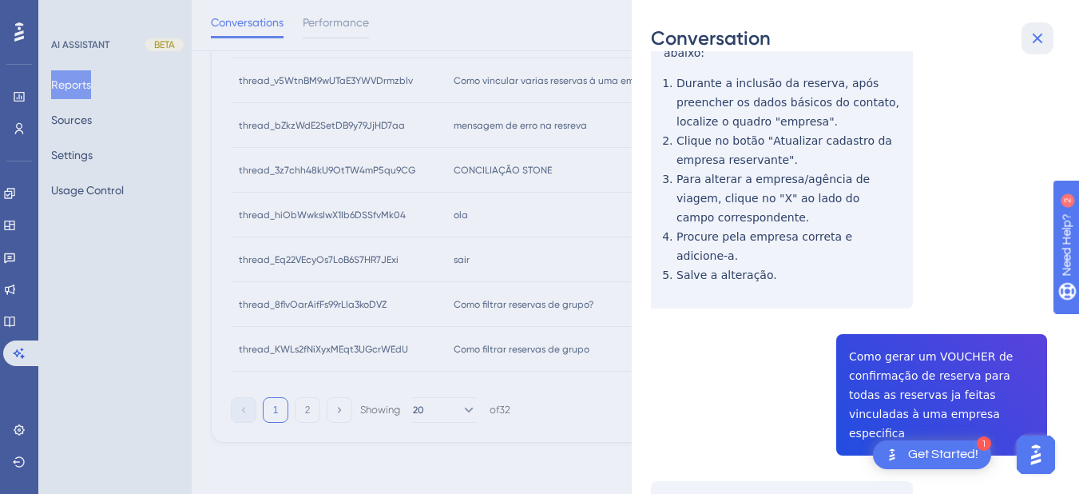
click at [1037, 37] on icon at bounding box center [1038, 39] width 10 height 10
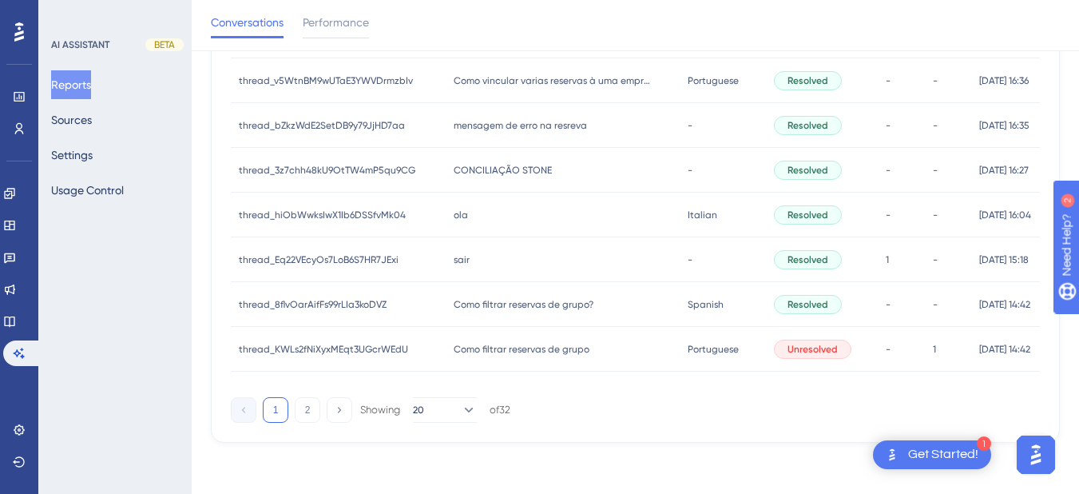
scroll to position [645, 0]
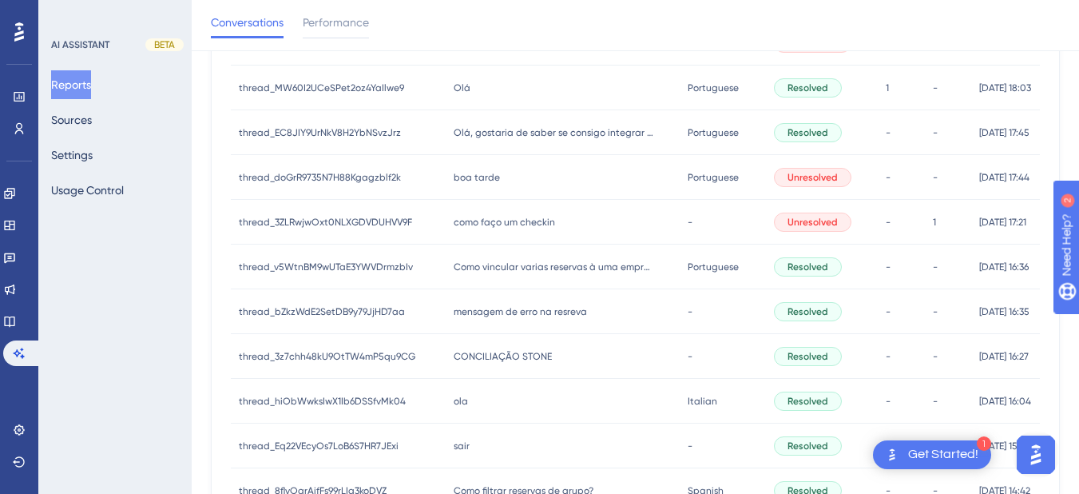
click at [486, 312] on span "mensagem de erro na resreva" at bounding box center [520, 311] width 133 height 13
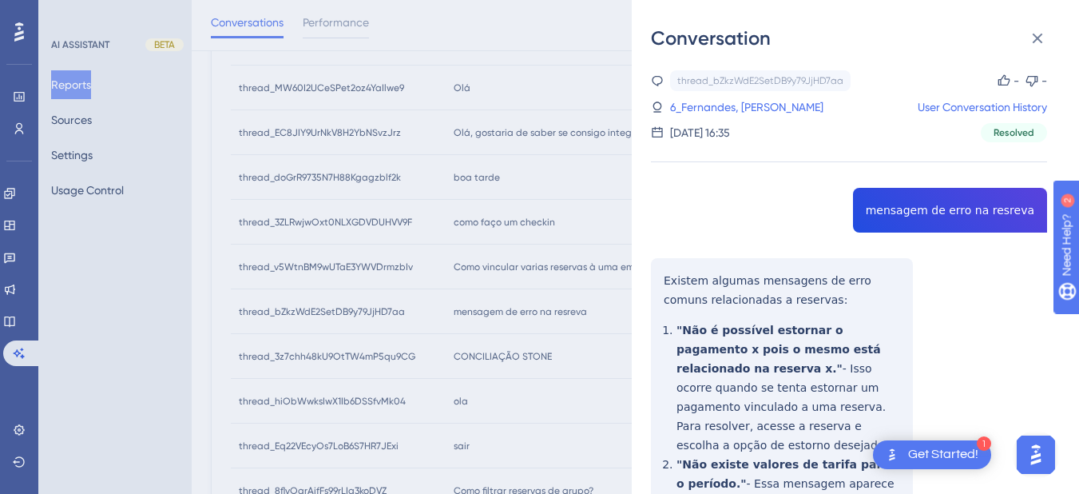
click at [917, 209] on div "thread_bZkzWdE2SetDB9y79JjHD7aa Copy - - 6_Fernandes, Camila User Conversation …" at bounding box center [849, 487] width 396 height 835
click at [664, 284] on div "thread_bZkzWdE2SetDB9y79JjHD7aa Copy - - 6_Fernandes, Camila User Conversation …" at bounding box center [849, 487] width 396 height 835
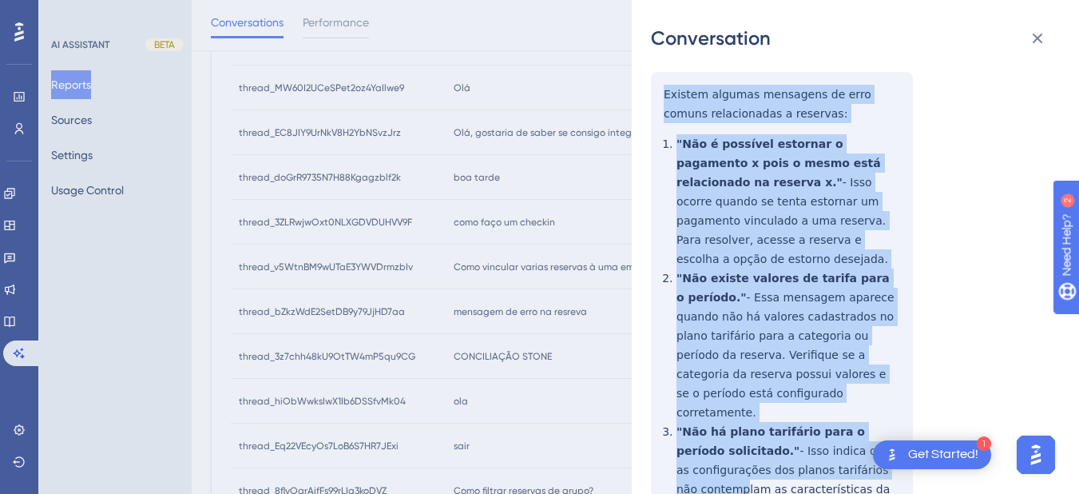
scroll to position [342, 0]
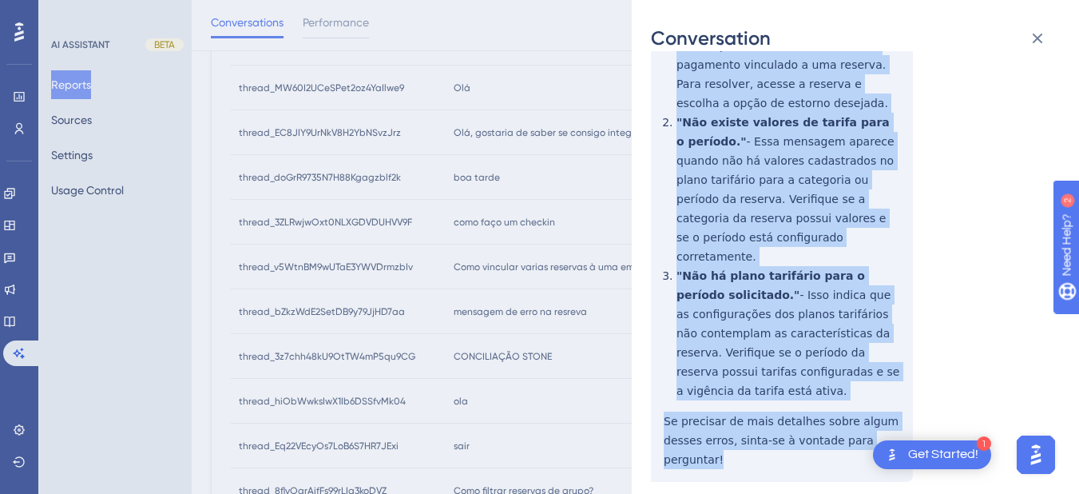
drag, startPoint x: 658, startPoint y: 276, endPoint x: 919, endPoint y: 411, distance: 293.7
click at [919, 411] on div "thread_bZkzWdE2SetDB9y79JjHD7aa Copy - - 6_Fernandes, Camila User Conversation …" at bounding box center [849, 145] width 396 height 835
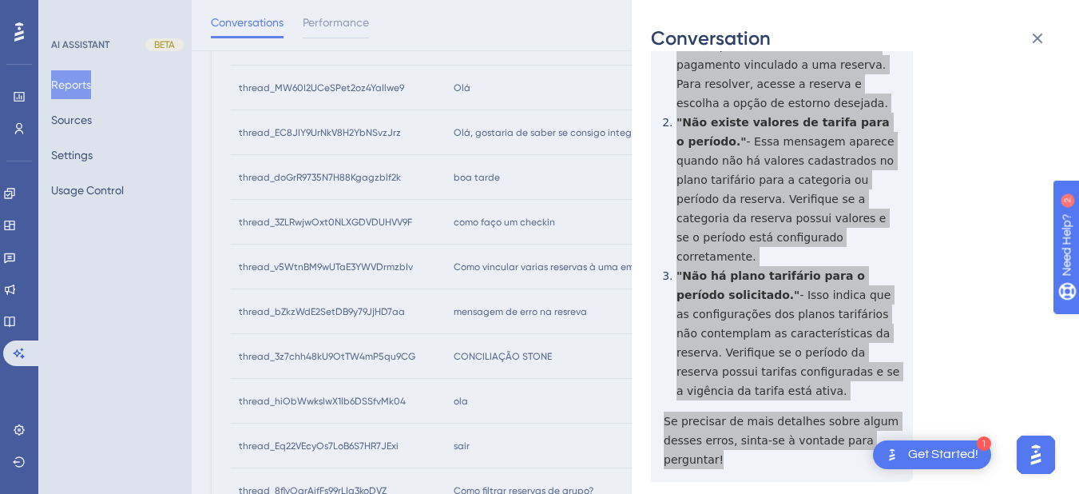
scroll to position [0, 0]
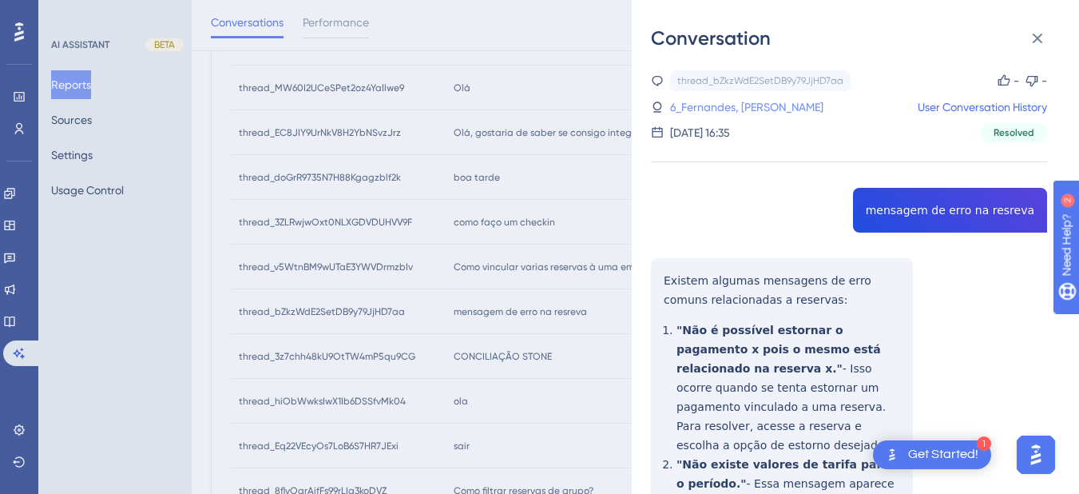
click at [727, 102] on link "6_Fernandes, Camila" at bounding box center [746, 106] width 153 height 19
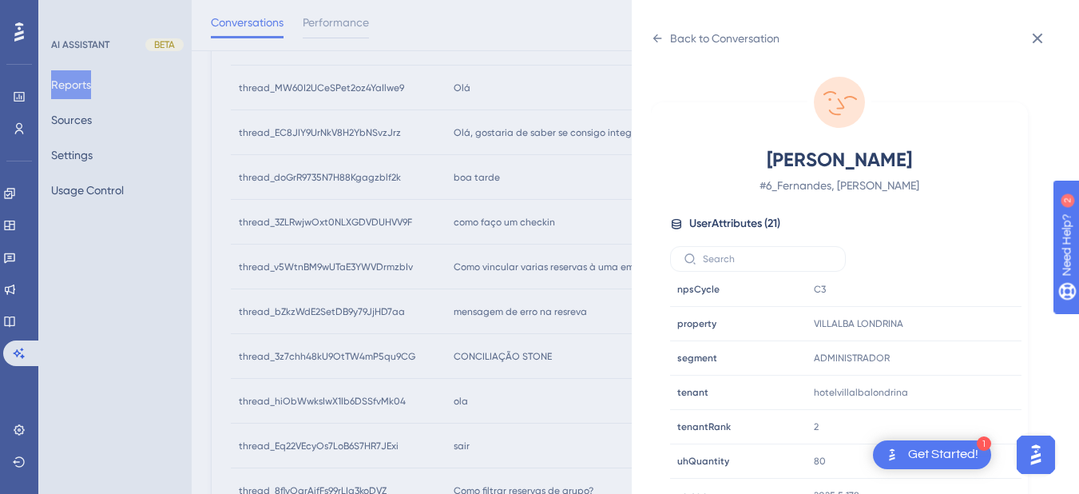
scroll to position [831, 0]
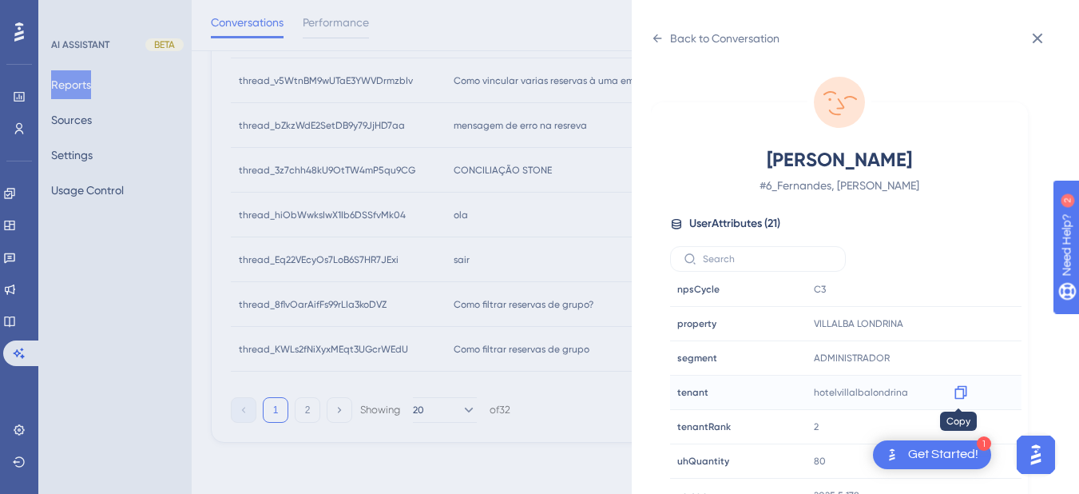
click at [954, 394] on icon at bounding box center [961, 392] width 16 height 16
click at [651, 42] on icon at bounding box center [657, 38] width 13 height 13
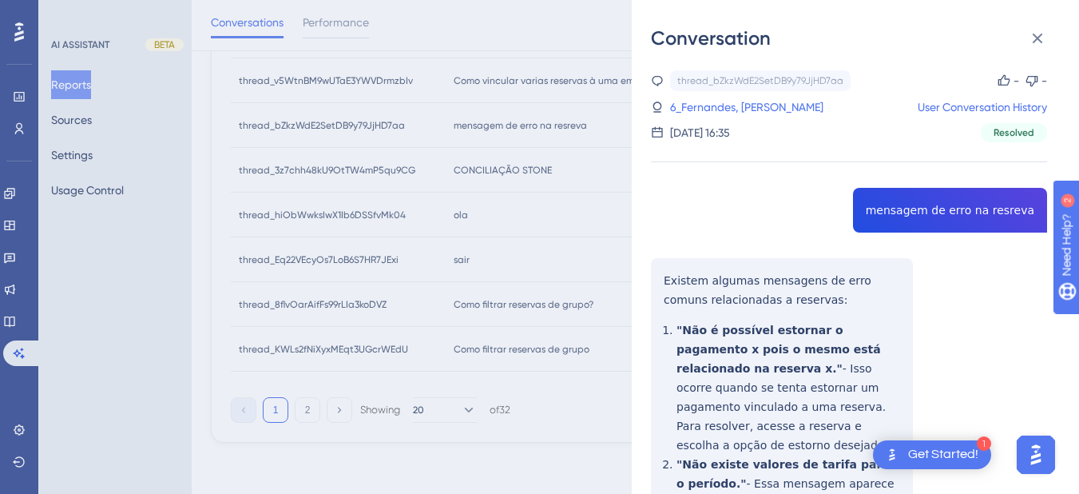
scroll to position [342, 0]
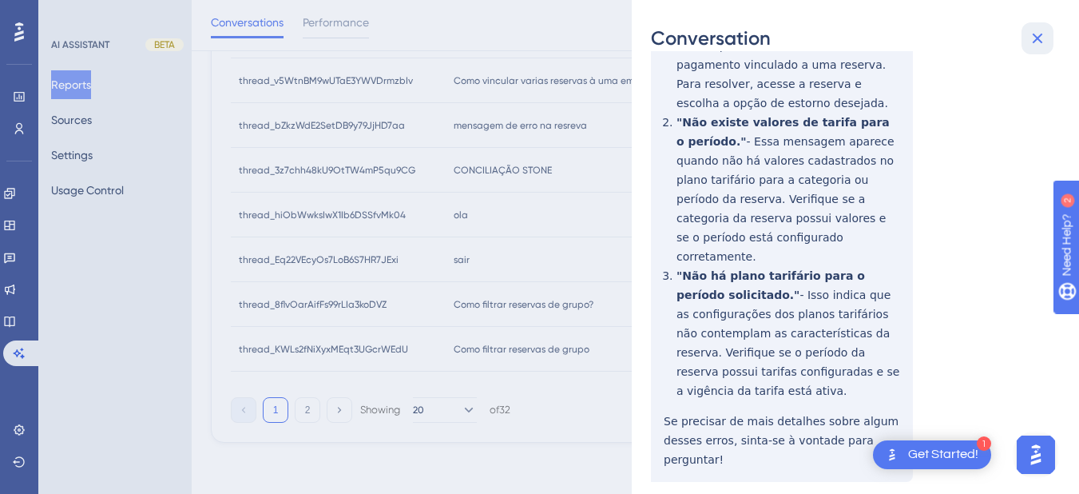
drag, startPoint x: 1033, startPoint y: 23, endPoint x: 950, endPoint y: 43, distance: 84.7
click at [1033, 22] on button at bounding box center [1038, 38] width 32 height 32
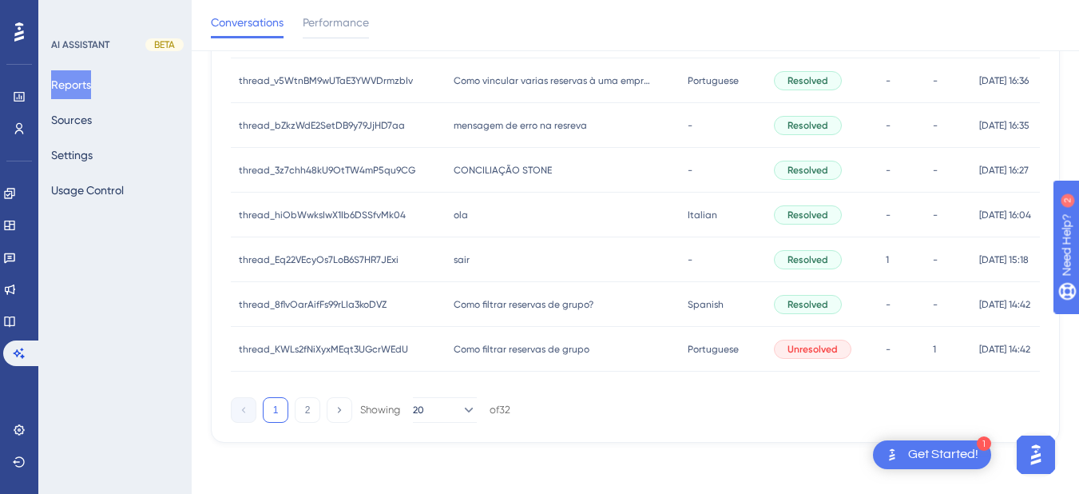
click at [509, 173] on span "CONCILIAÇÃO STONE" at bounding box center [503, 170] width 98 height 13
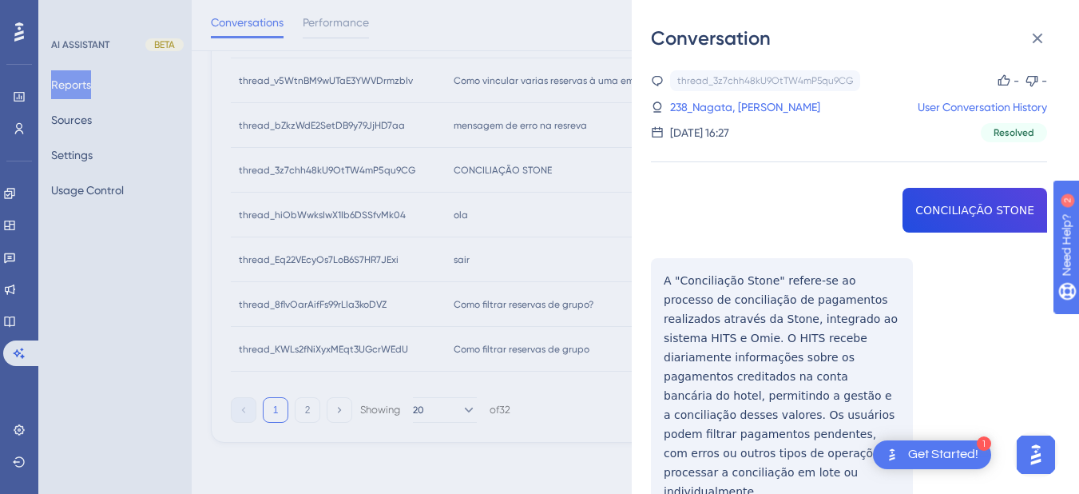
click at [944, 209] on div "thread_3z7chh48kU9OtTW4mP5qu9CG Copy - - 238_Nagata, Camilla User Conversation …" at bounding box center [849, 351] width 396 height 563
drag, startPoint x: 1038, startPoint y: 38, endPoint x: 1014, endPoint y: 39, distance: 24.0
click at [1038, 38] on icon at bounding box center [1038, 39] width 10 height 10
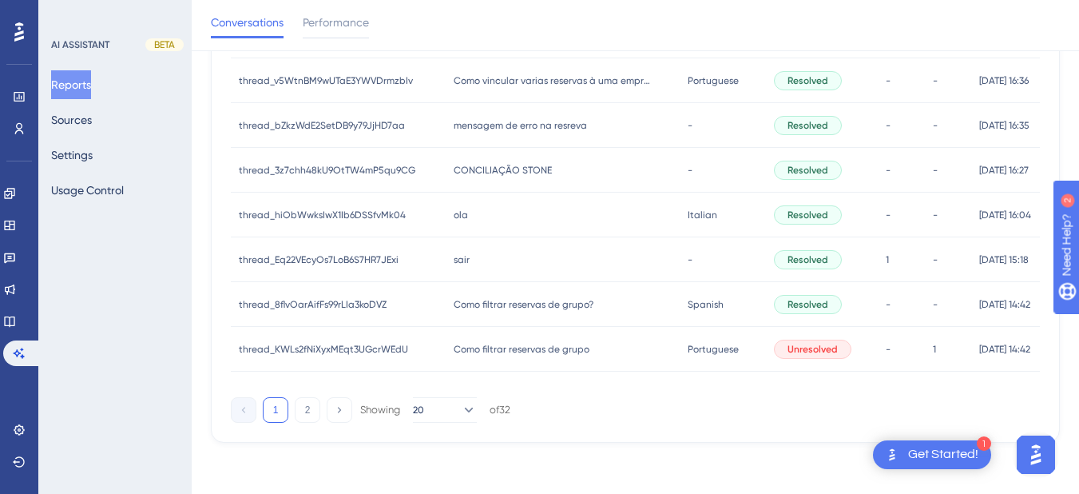
click at [539, 231] on div "ola ola" at bounding box center [563, 214] width 235 height 45
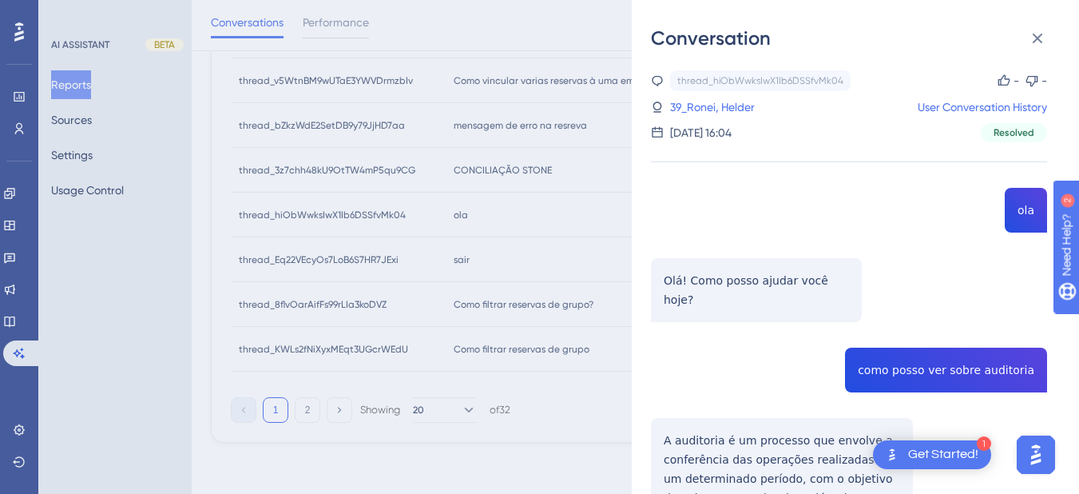
scroll to position [186, 0]
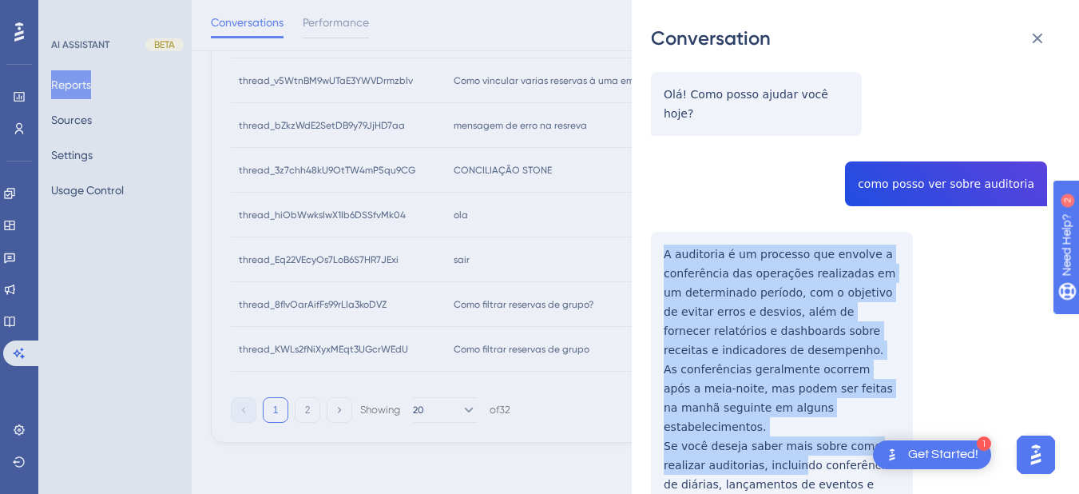
scroll to position [373, 0]
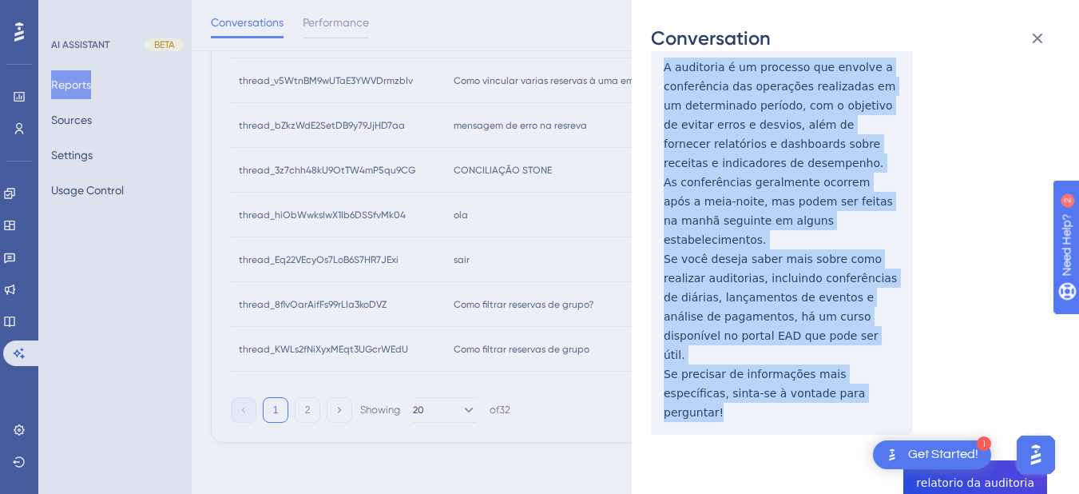
drag, startPoint x: 696, startPoint y: 233, endPoint x: 868, endPoint y: 350, distance: 207.6
click at [868, 350] on div "thread_hiObWwksIwX1Ib6DSSfvMk04 Copy - - 39_Ronei, Helder User Conversation His…" at bounding box center [849, 446] width 396 height 1499
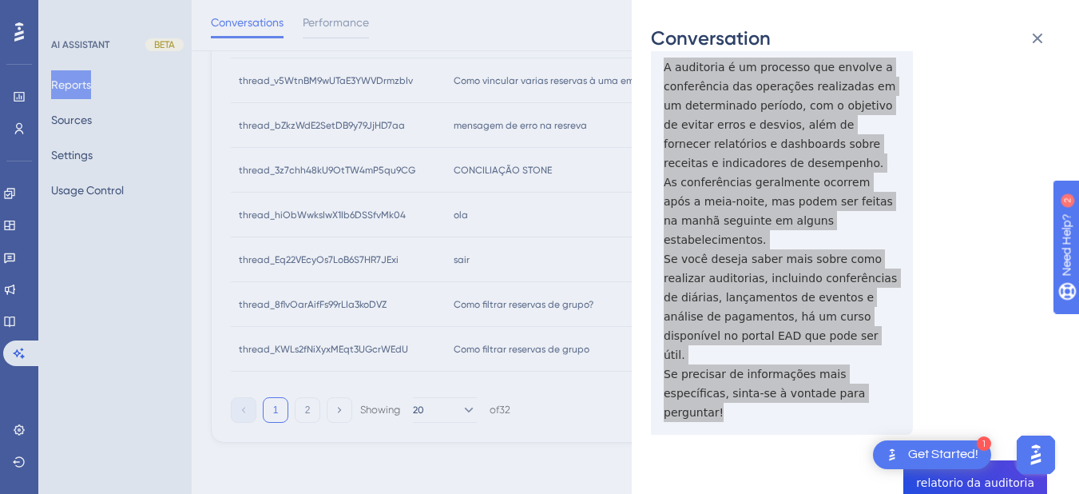
scroll to position [559, 0]
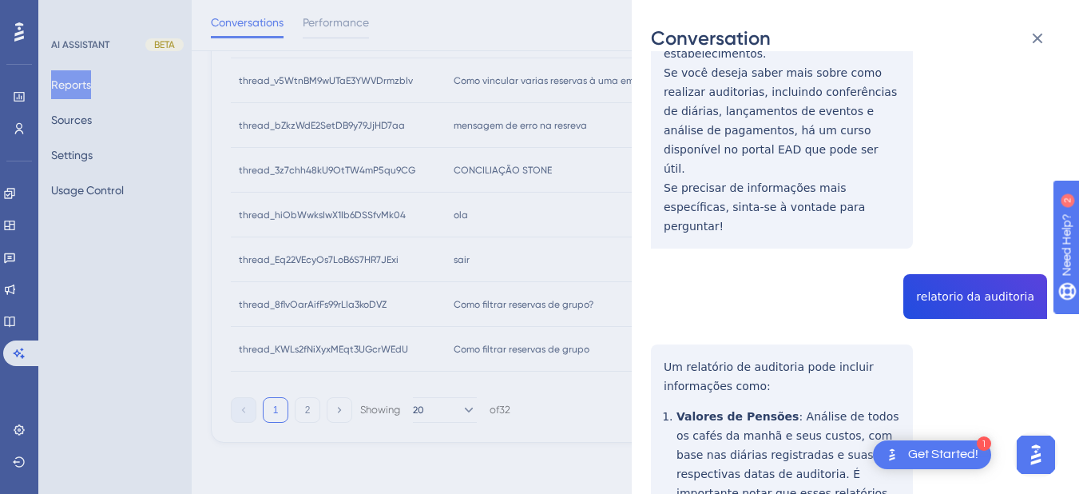
click at [966, 215] on div "thread_hiObWwksIwX1Ib6DSSfvMk04 Copy - - 39_Ronei, Helder User Conversation His…" at bounding box center [849, 260] width 396 height 1499
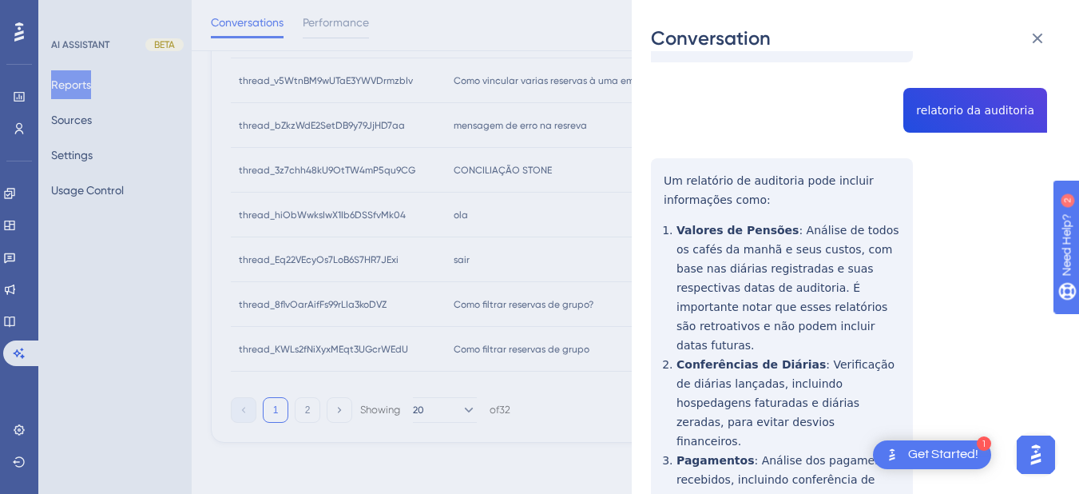
click at [677, 126] on div "thread_hiObWwksIwX1Ib6DSSfvMk04 Copy - - 39_Ronei, Helder User Conversation His…" at bounding box center [849, 74] width 396 height 1499
click at [663, 98] on div "thread_hiObWwksIwX1Ib6DSSfvMk04 Copy - - 39_Ronei, Helder User Conversation His…" at bounding box center [849, 74] width 396 height 1499
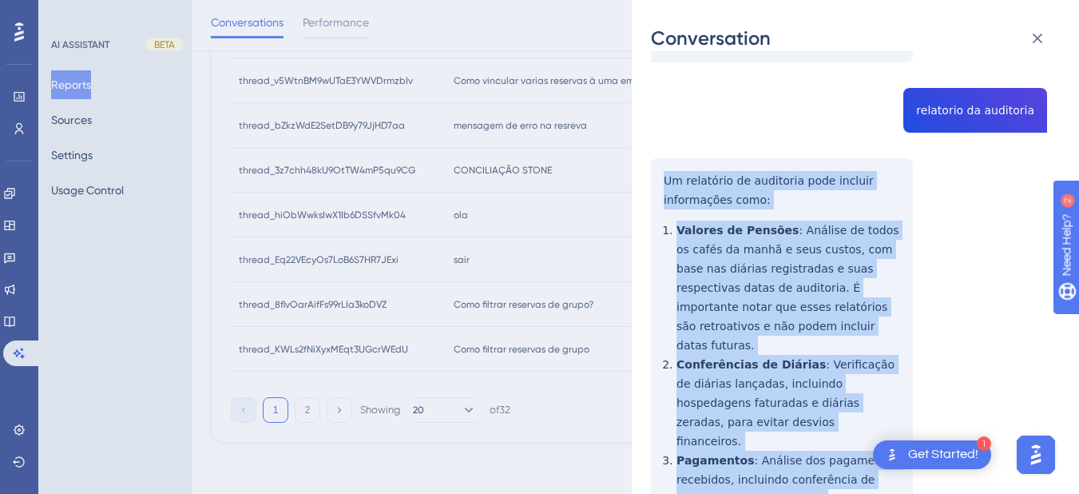
scroll to position [930, 0]
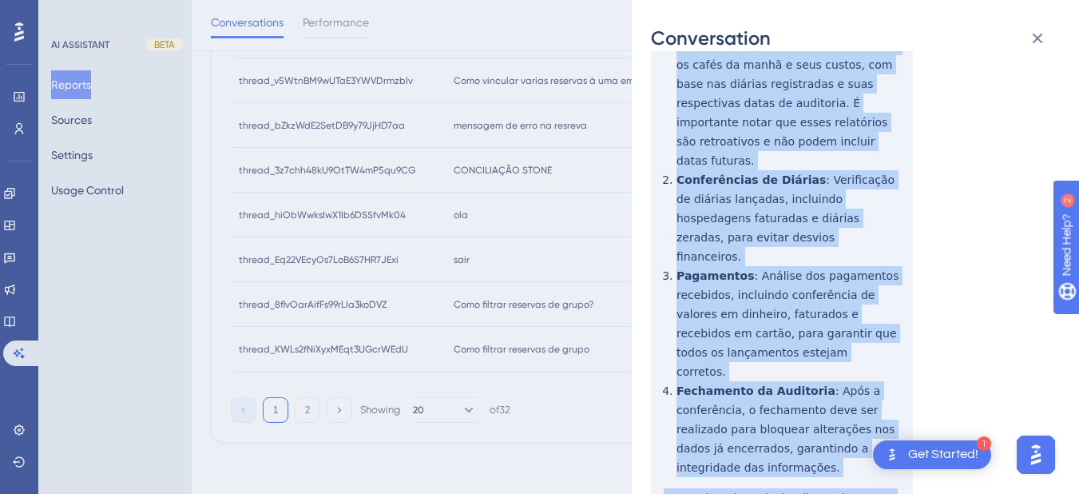
drag, startPoint x: 659, startPoint y: 100, endPoint x: 752, endPoint y: 402, distance: 316.0
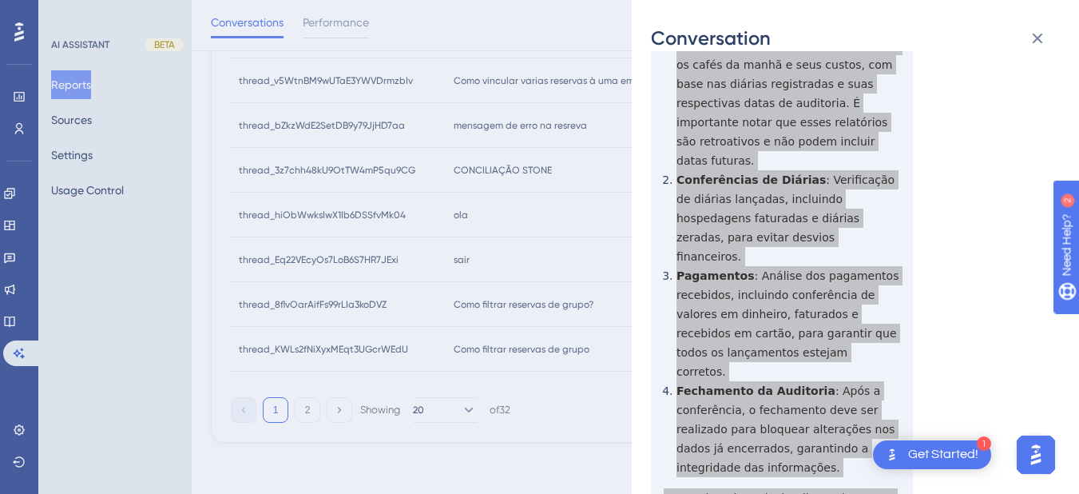
scroll to position [0, 0]
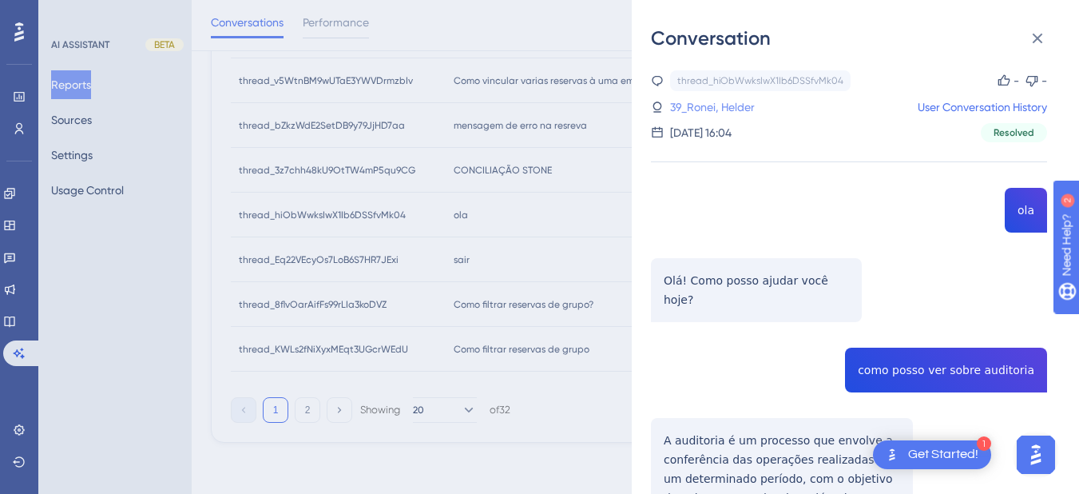
click at [725, 109] on link "39_Ronei, Helder" at bounding box center [712, 106] width 85 height 19
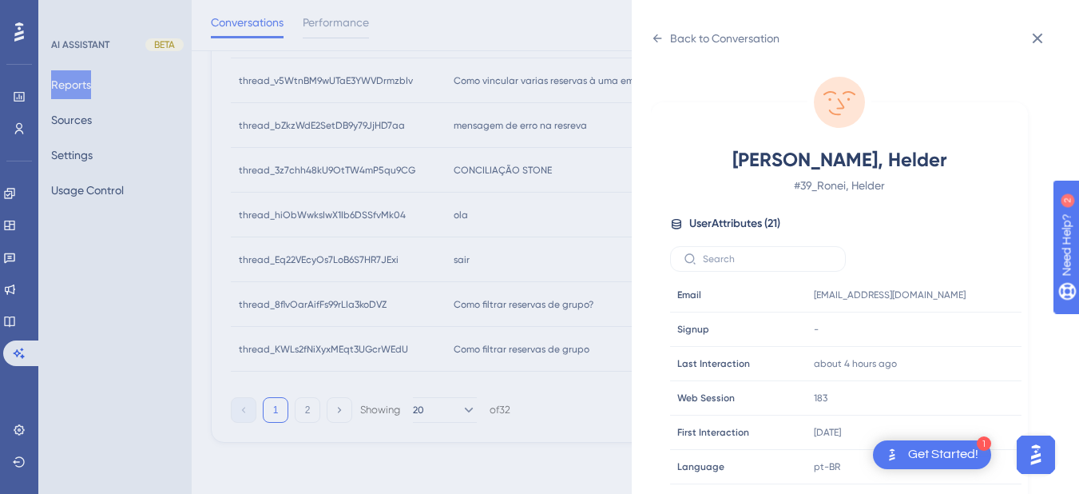
click at [653, 41] on icon at bounding box center [657, 38] width 13 height 13
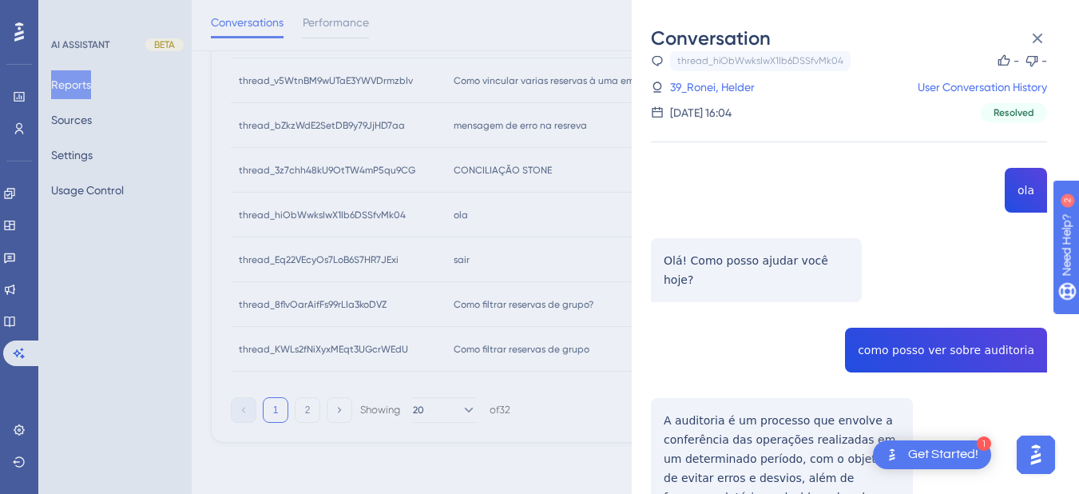
scroll to position [930, 0]
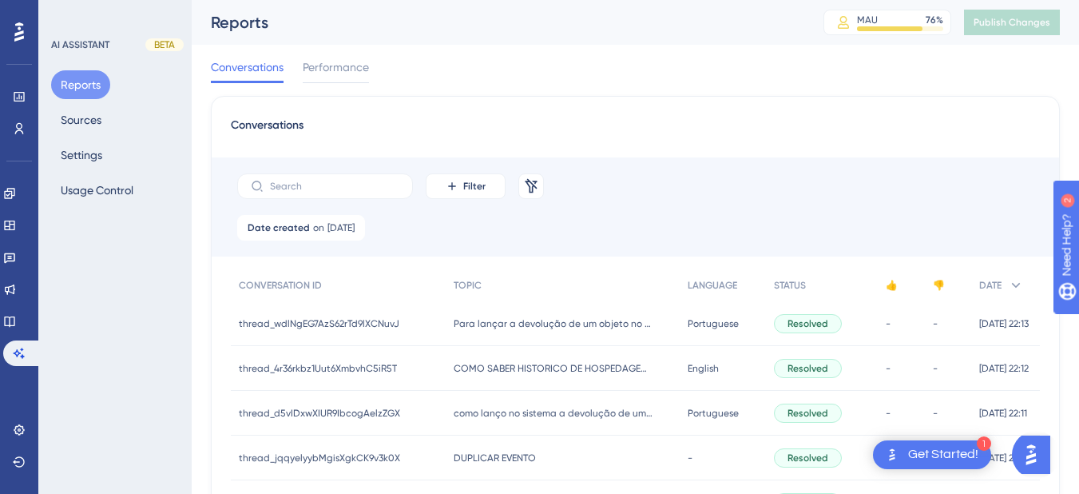
scroll to position [831, 0]
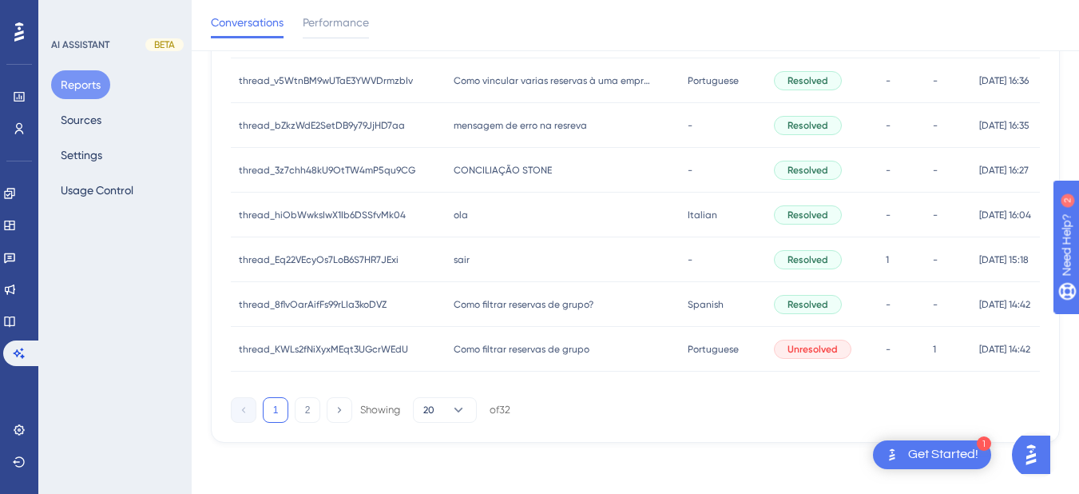
click at [522, 216] on div "[PERSON_NAME]" at bounding box center [563, 214] width 235 height 45
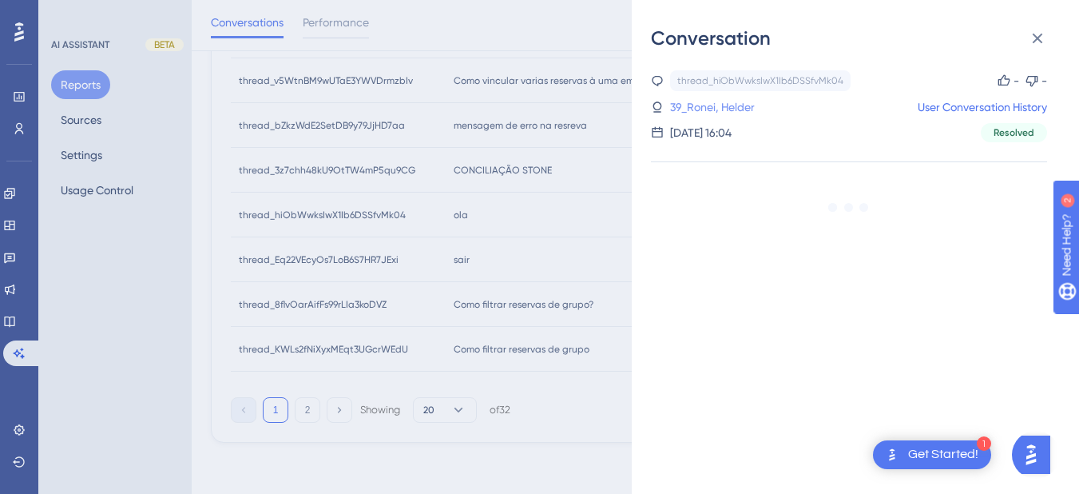
click at [714, 107] on link "39_Ronei, Helder" at bounding box center [712, 106] width 85 height 19
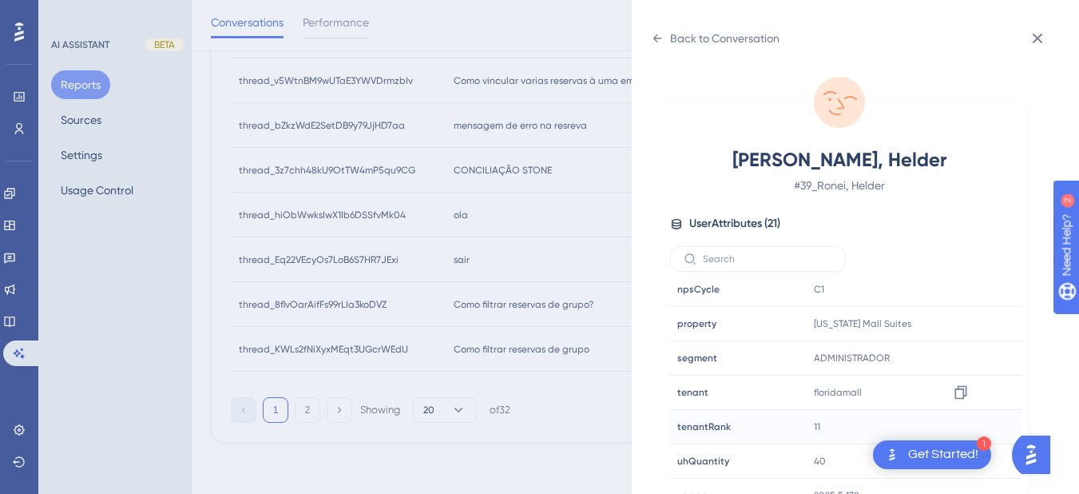
scroll to position [20, 0]
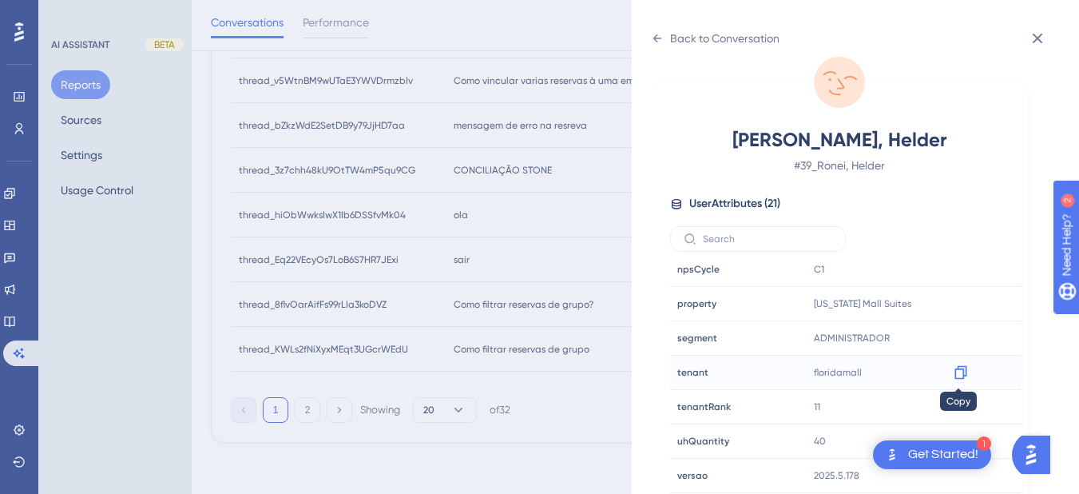
click at [954, 374] on icon at bounding box center [960, 373] width 12 height 14
click at [661, 45] on div "Back to Conversation" at bounding box center [715, 39] width 129 height 26
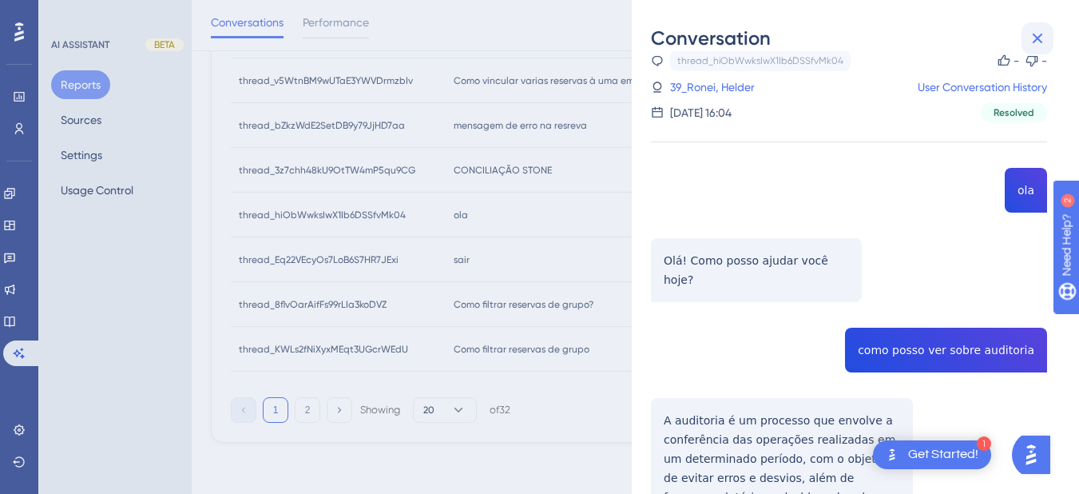
click at [1027, 39] on button at bounding box center [1038, 38] width 32 height 32
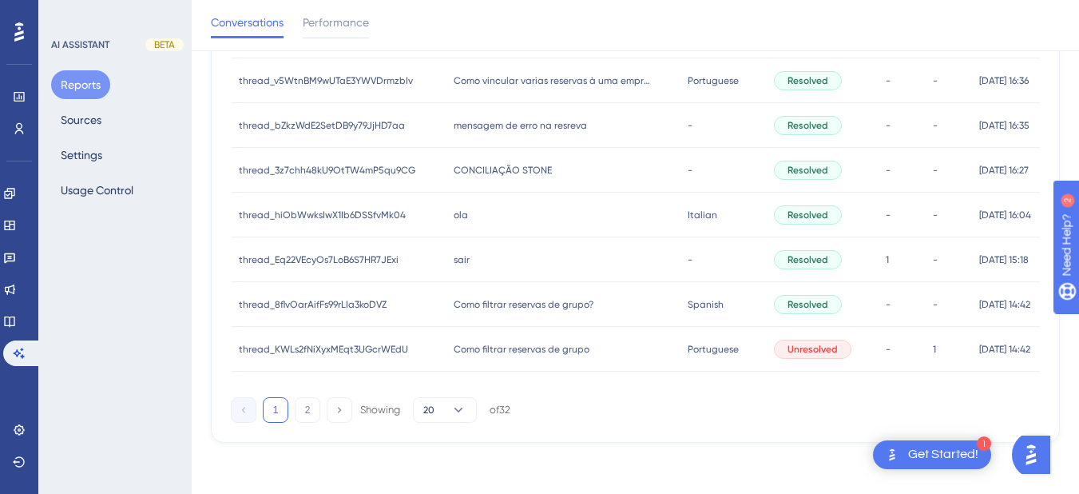
click at [472, 268] on div "sair sair" at bounding box center [563, 259] width 235 height 45
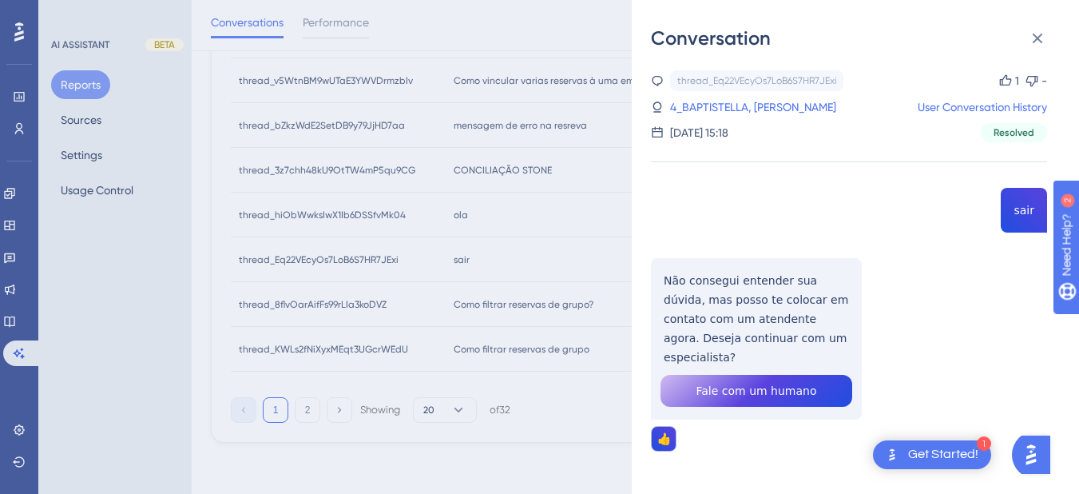
click at [1016, 212] on div "thread_Eq22VEcyOs7LoB6S7HR7JExi Copy 1 - 4_BAPTISTELLA, [PERSON_NAME] User Conv…" at bounding box center [849, 301] width 396 height 462
click at [758, 314] on div "thread_Eq22VEcyOs7LoB6S7HR7JExi Copy 1 - 4_BAPTISTELLA, [PERSON_NAME] User Conv…" at bounding box center [849, 301] width 396 height 462
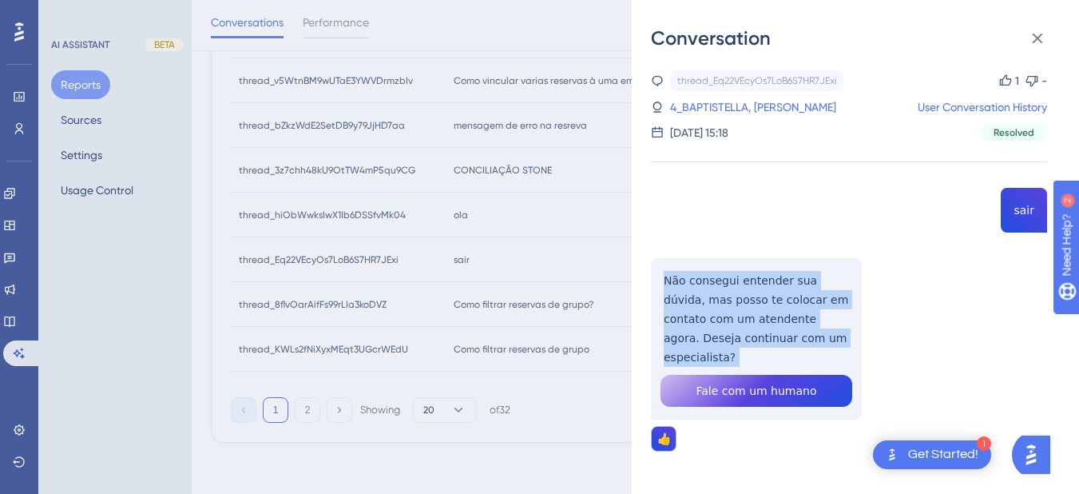
click at [758, 314] on div "thread_Eq22VEcyOs7LoB6S7HR7JExi Copy 1 - 4_BAPTISTELLA, [PERSON_NAME] User Conv…" at bounding box center [849, 301] width 396 height 462
copy p "Não consegui entender sua dúvida, mas posso te colocar em contato com um atende…"
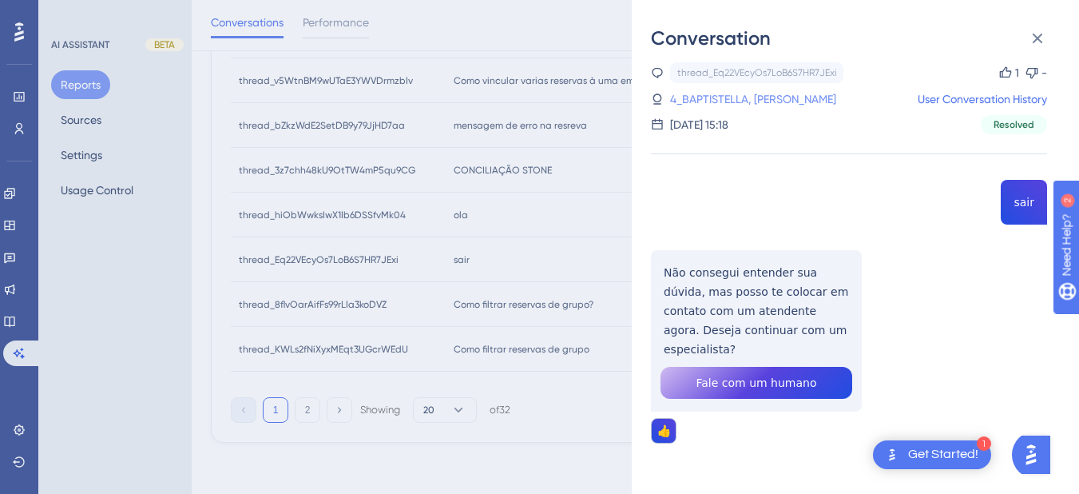
click at [708, 97] on link "4_BAPTISTELLA, [PERSON_NAME]" at bounding box center [753, 98] width 166 height 19
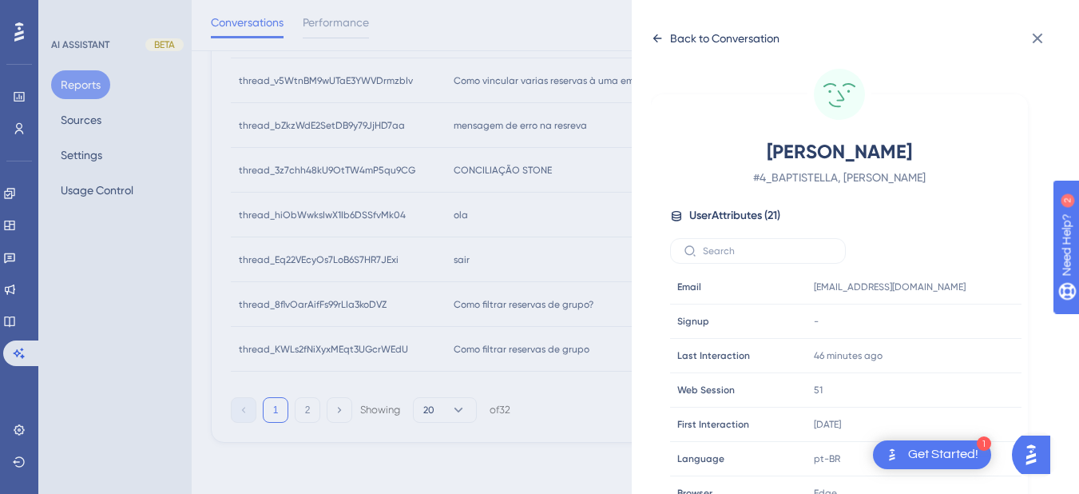
click at [653, 40] on icon at bounding box center [657, 38] width 13 height 13
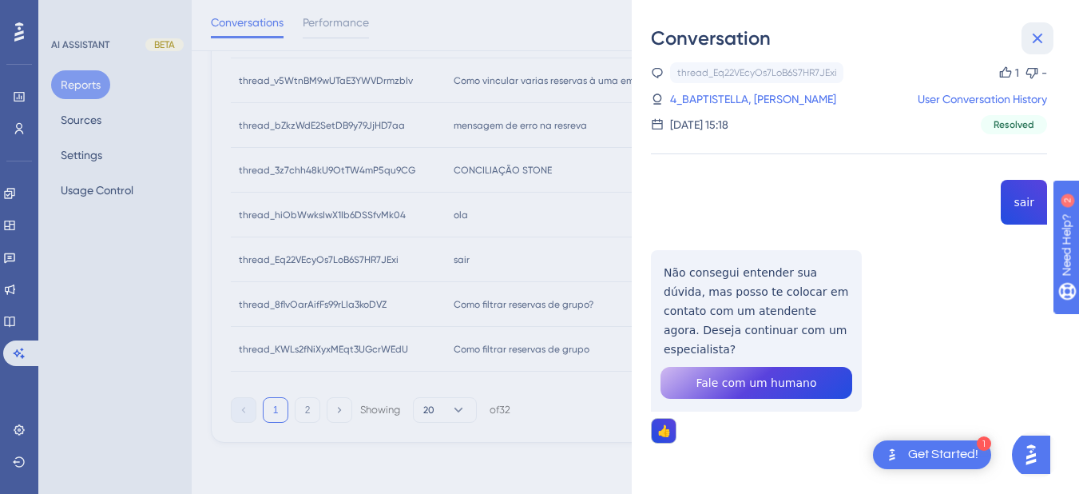
click at [1042, 37] on icon at bounding box center [1037, 38] width 19 height 19
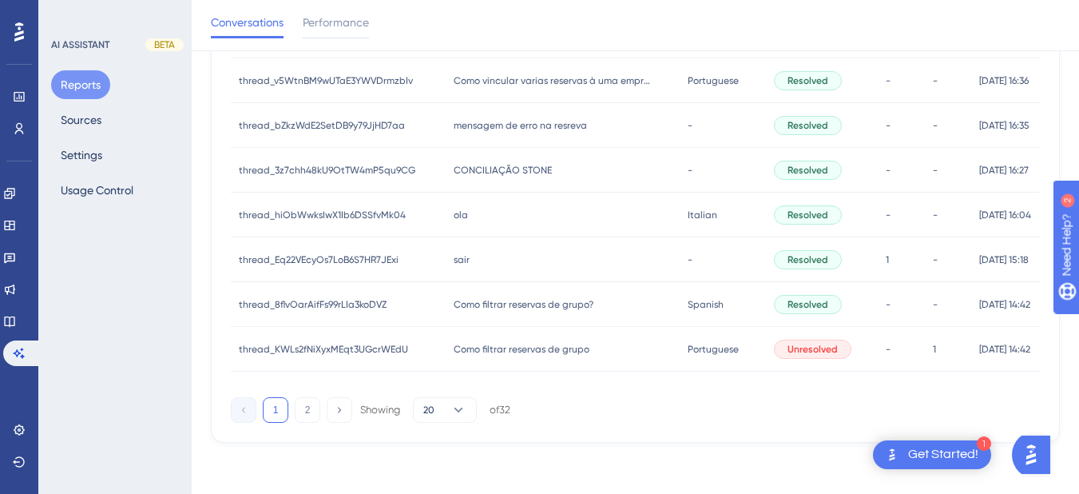
click at [476, 322] on div "Como filtrar reservas de grupo? Como filtrar reservas de grupo?" at bounding box center [563, 304] width 235 height 45
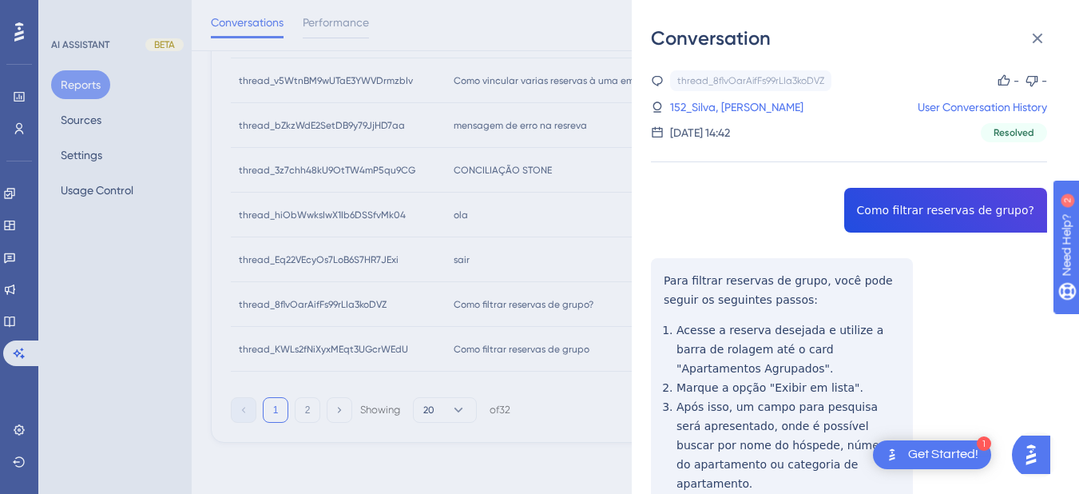
click at [919, 213] on div "thread_8flvOarAifFs99rLIa3koDVZ Copy - - 152_Silva, [PERSON_NAME] User Conversa…" at bounding box center [849, 372] width 396 height 605
copy span "Como filtrar reservas de grupo?"
click at [674, 273] on div "thread_8flvOarAifFs99rLIa3koDVZ Copy - - 152_Silva, Thayna User Conversation Hi…" at bounding box center [849, 372] width 396 height 605
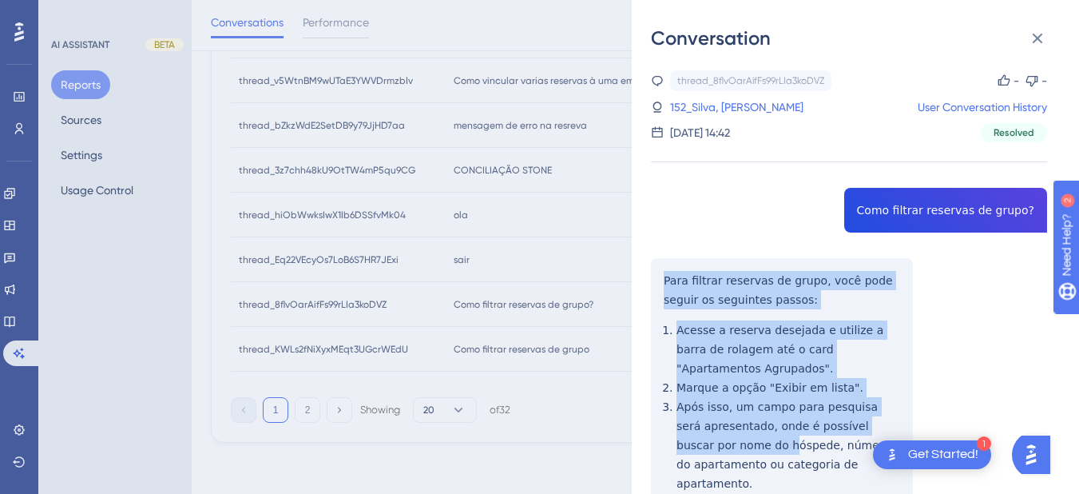
scroll to position [150, 0]
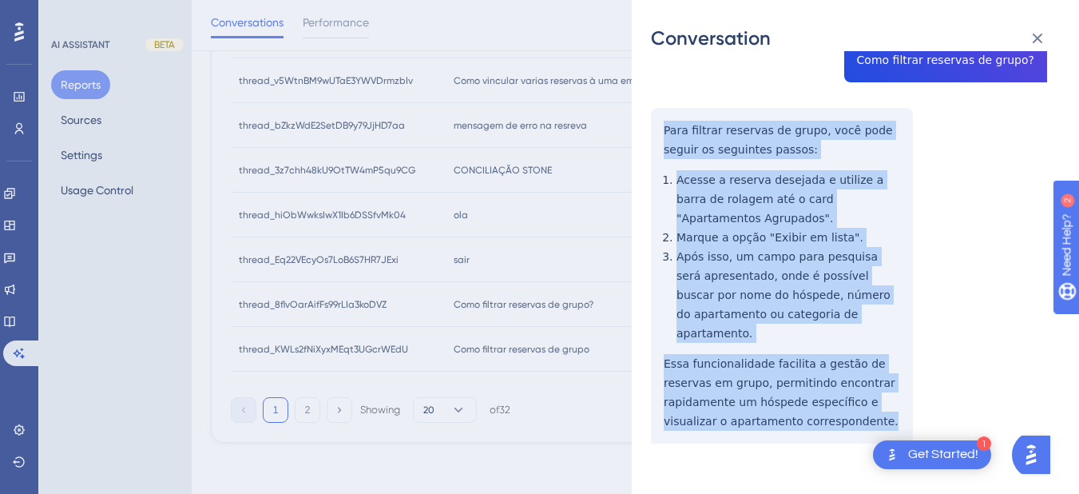
drag, startPoint x: 657, startPoint y: 273, endPoint x: 784, endPoint y: 375, distance: 162.5
click at [828, 409] on div "thread_8flvOarAifFs99rLIa3koDVZ Copy - - 152_Silva, Thayna User Conversation Hi…" at bounding box center [849, 222] width 396 height 605
copy div "Para filtrar reservas de grupo, você pode seguir os seguintes passos: Acesse a …"
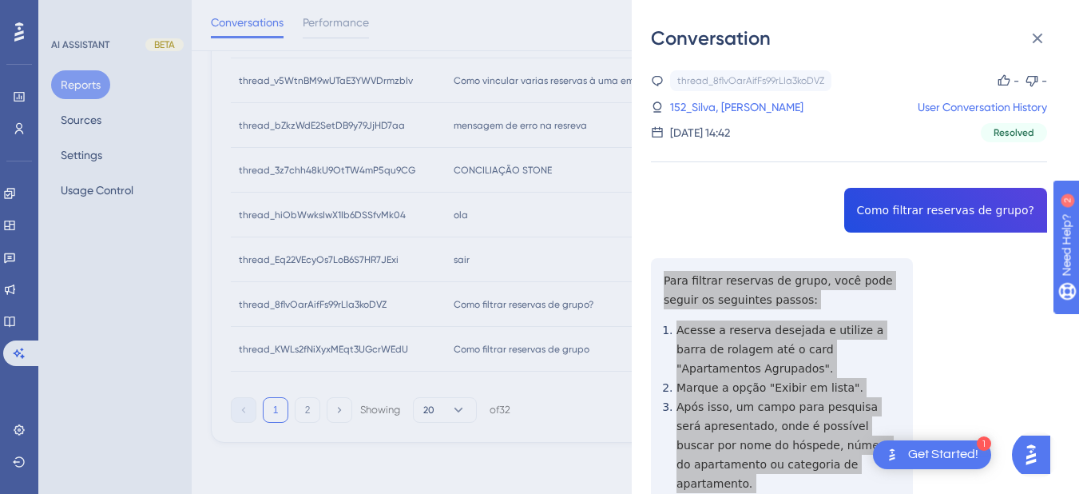
scroll to position [85, 0]
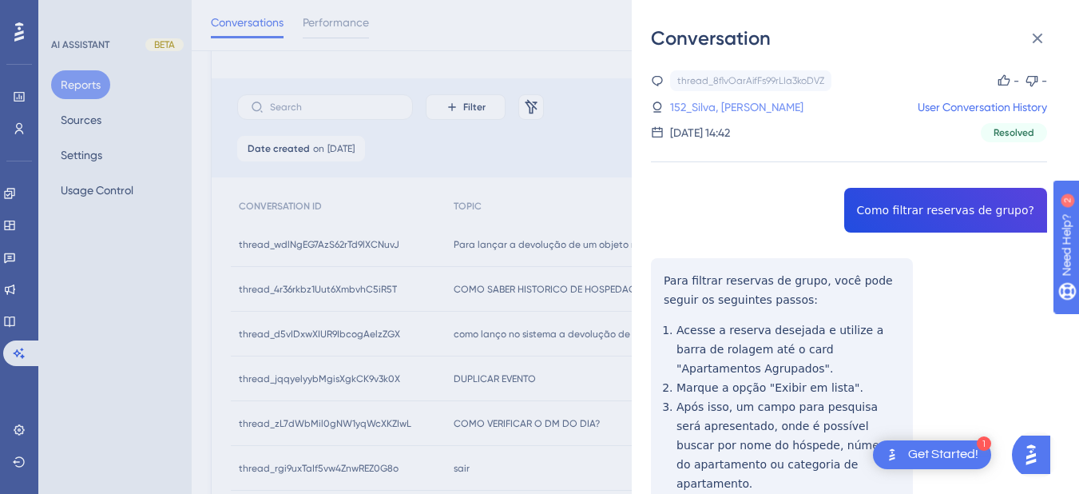
click at [711, 106] on link "152_Silva, Thayna" at bounding box center [736, 106] width 133 height 19
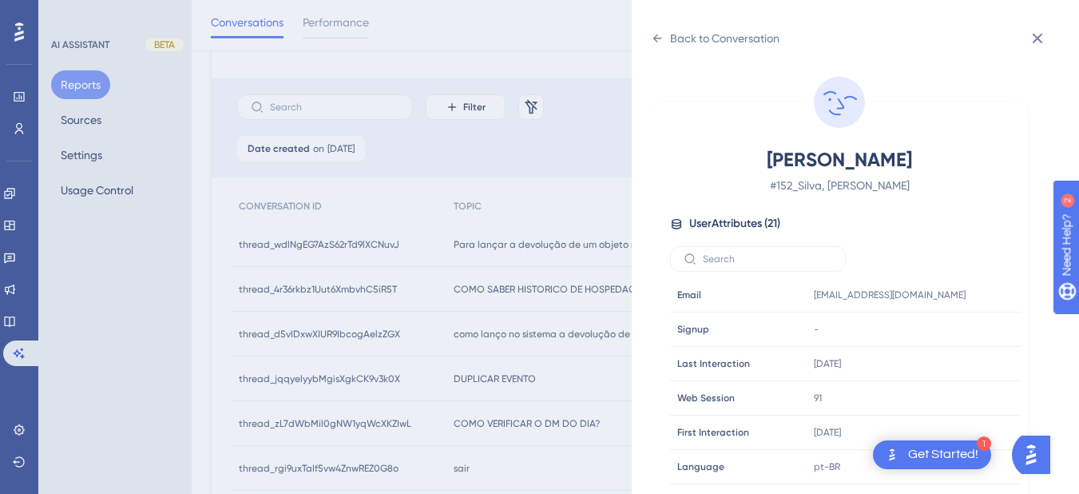
scroll to position [486, 0]
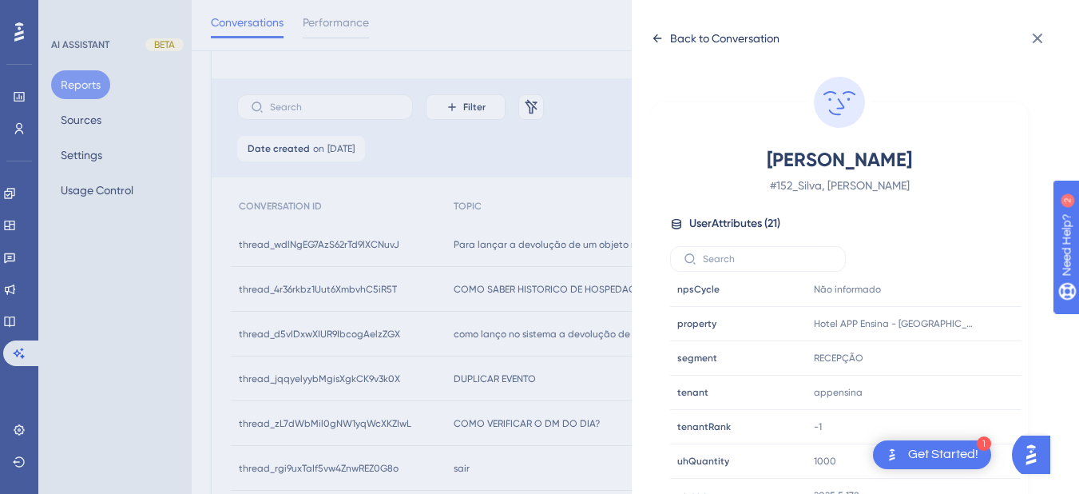
click at [658, 39] on icon at bounding box center [657, 38] width 13 height 13
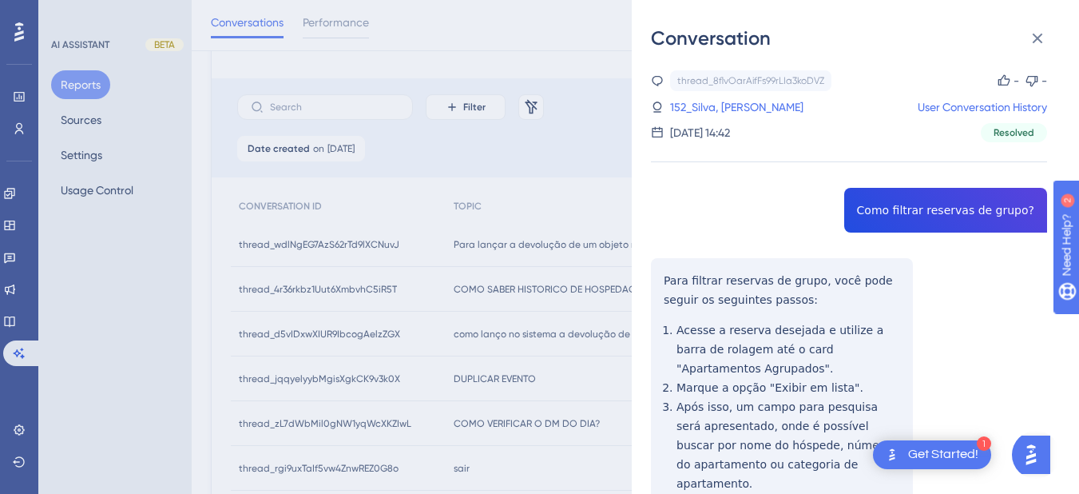
click at [911, 216] on div "thread_8flvOarAifFs99rLIa3koDVZ Copy - - 152_Silva, Thayna User Conversation Hi…" at bounding box center [849, 372] width 396 height 605
copy span "Como filtrar reservas de grupo?"
click at [666, 274] on div "thread_8flvOarAifFs99rLIa3koDVZ Copy - - 152_Silva, Thayna User Conversation Hi…" at bounding box center [849, 372] width 396 height 605
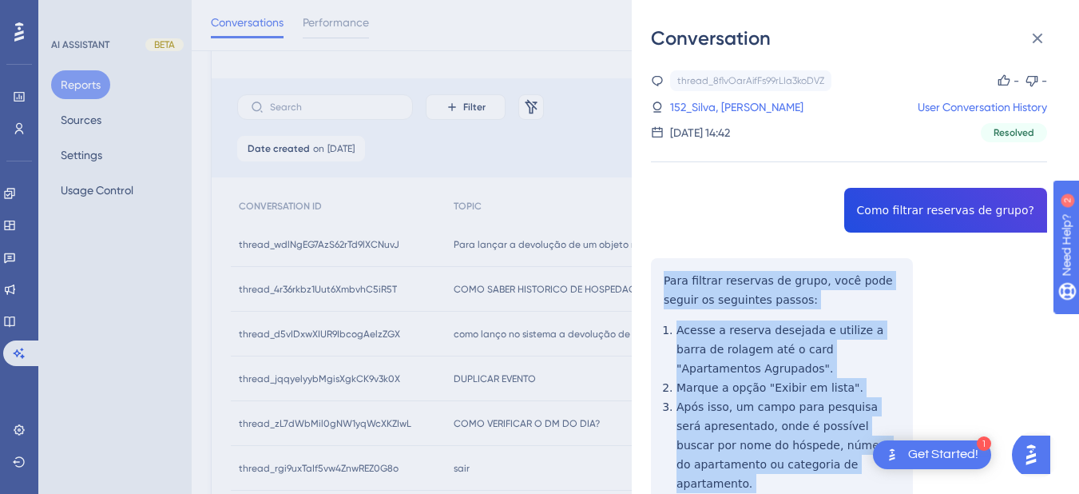
scroll to position [150, 0]
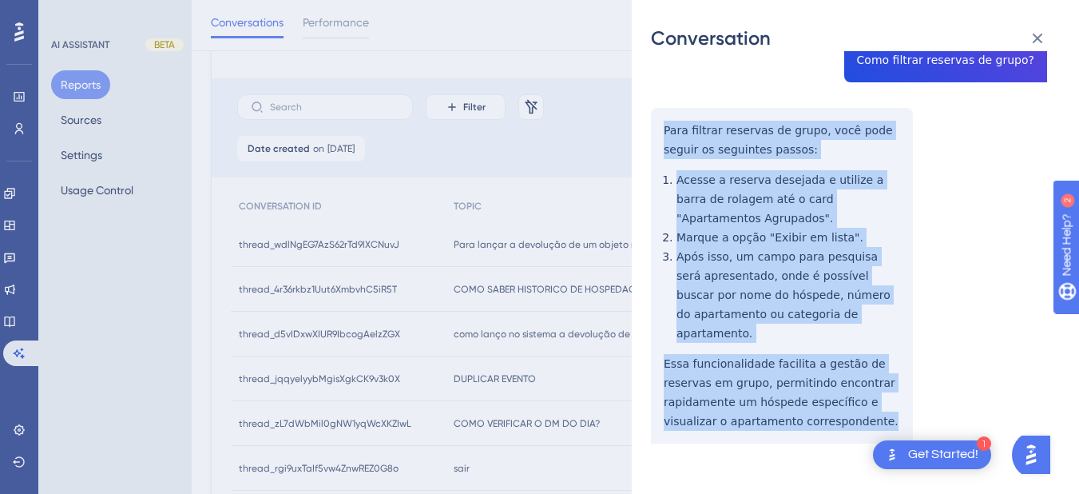
drag, startPoint x: 655, startPoint y: 283, endPoint x: 843, endPoint y: 422, distance: 234.2
click at [843, 422] on div "thread_8flvOarAifFs99rLIa3koDVZ Copy - - 152_Silva, Thayna User Conversation Hi…" at bounding box center [849, 222] width 396 height 605
copy div "Para filtrar reservas de grupo, você pode seguir os seguintes passos: Acesse a …"
click at [1030, 44] on icon at bounding box center [1037, 38] width 19 height 19
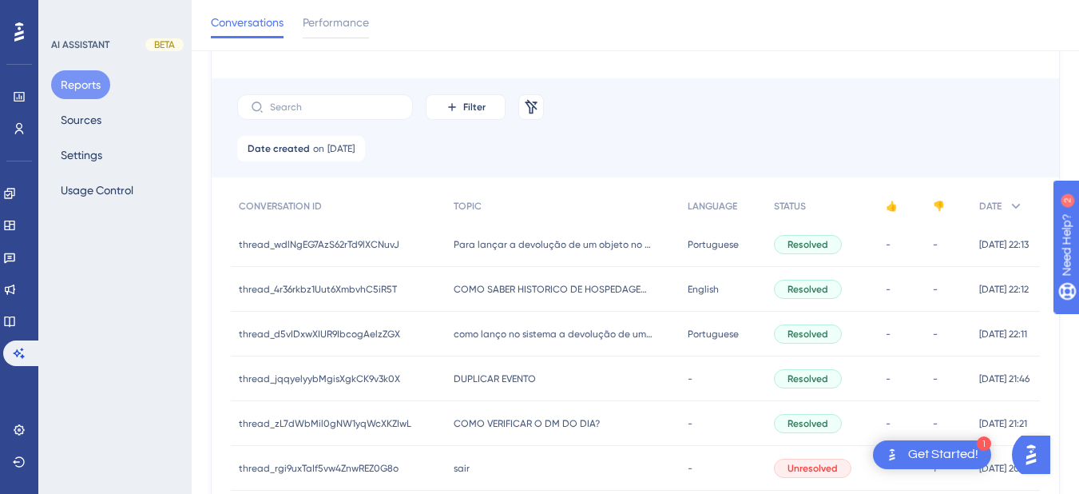
scroll to position [831, 0]
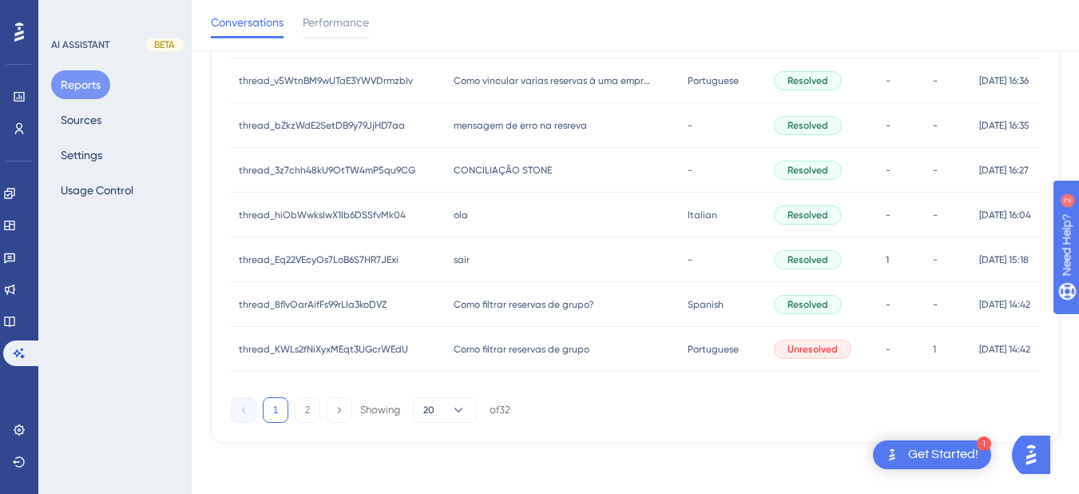
click at [489, 362] on div "Como filtrar reservas de grupo Como filtrar reservas de grupo" at bounding box center [563, 349] width 235 height 45
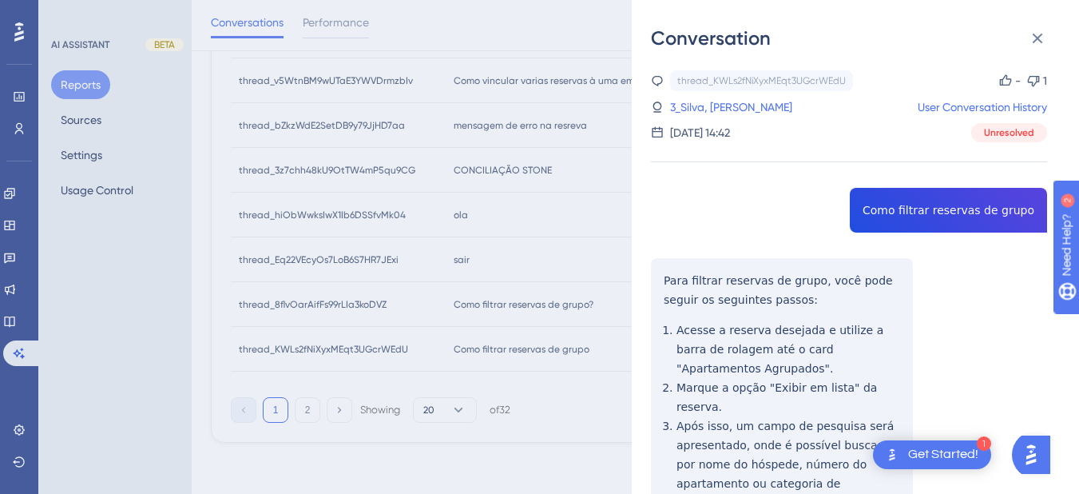
copy span "Como filtrar reservas de grupo"
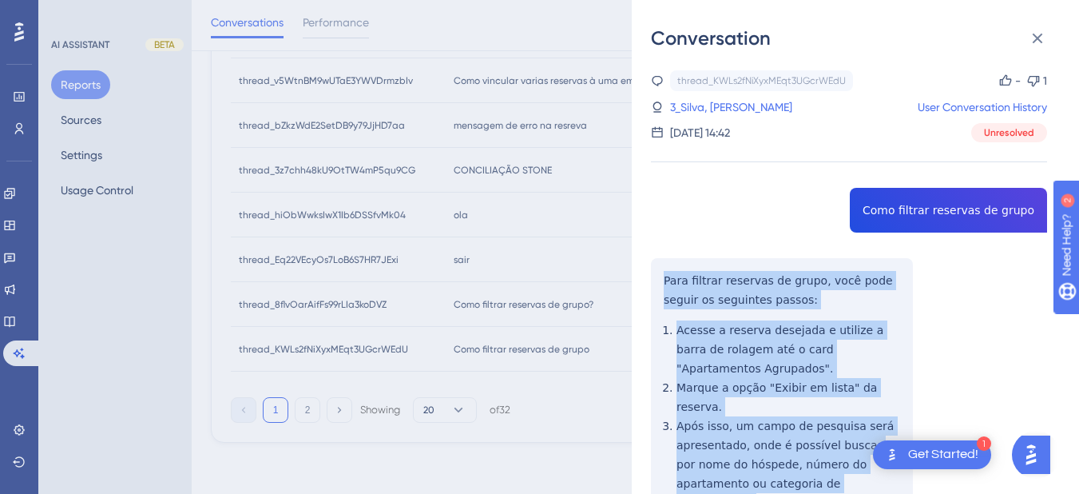
scroll to position [373, 0]
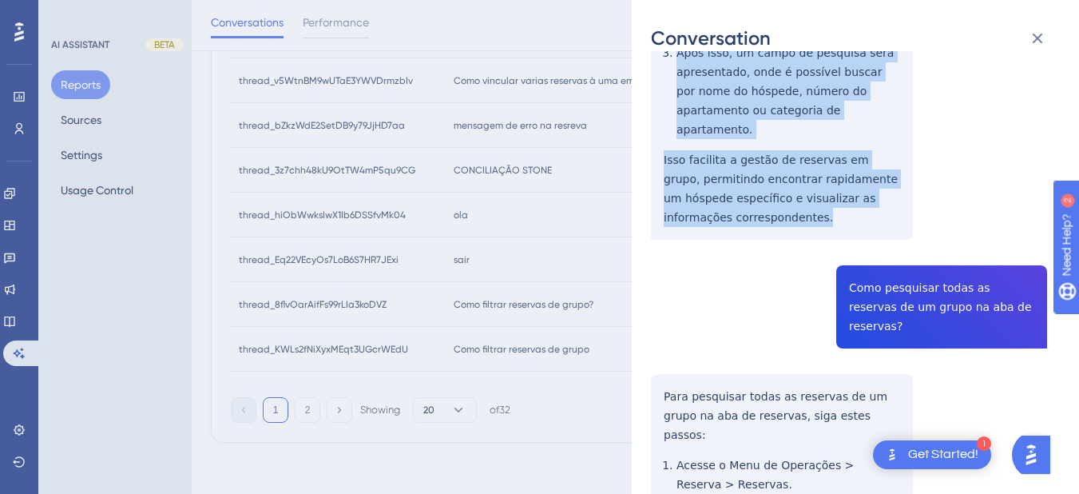
drag, startPoint x: 657, startPoint y: 277, endPoint x: 816, endPoint y: 189, distance: 181.6
click at [816, 189] on div "thread_KWLs2fNiXyxMEqt3UGcrWEdU Copy - 1 3_Silva, Thayna User Conversation Hist…" at bounding box center [849, 279] width 396 height 1164
copy div "Para filtrar reservas de grupo, você pode seguir os seguintes passos: Acesse a …"
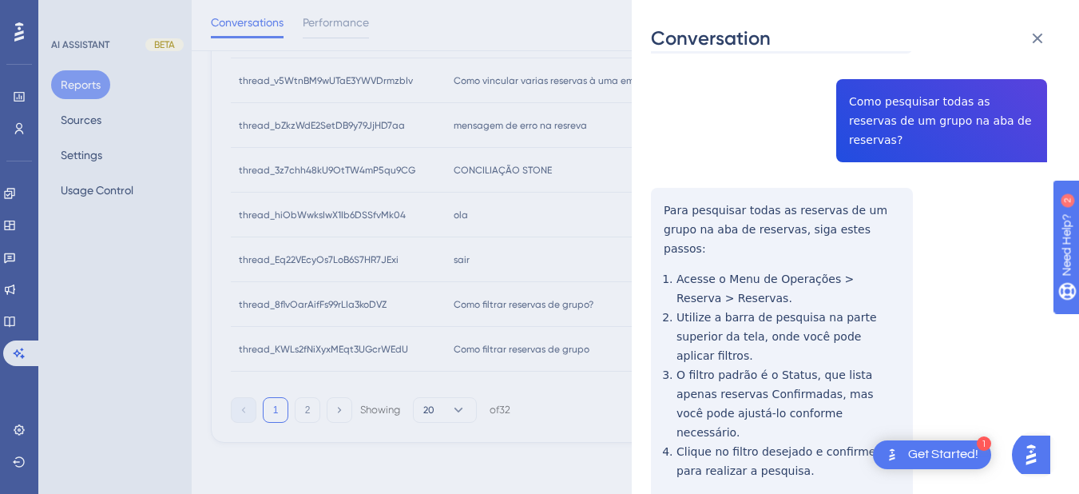
click at [935, 79] on div "thread_KWLs2fNiXyxMEqt3UGcrWEdU Copy - 1 3_Silva, Thayna User Conversation Hist…" at bounding box center [849, 93] width 396 height 1164
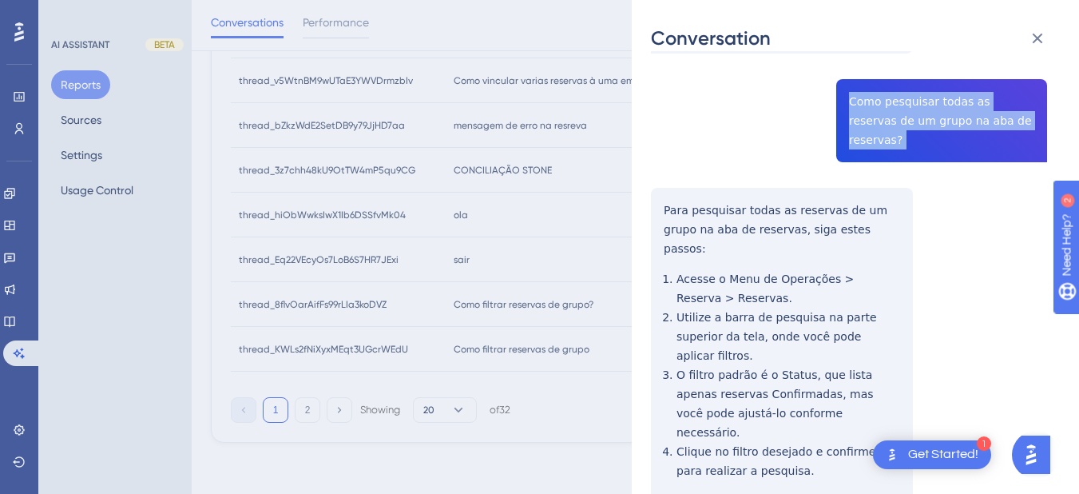
click at [935, 79] on div "thread_KWLs2fNiXyxMEqt3UGcrWEdU Copy - 1 3_Silva, Thayna User Conversation Hist…" at bounding box center [849, 93] width 396 height 1164
copy span "Como pesquisar todas as reservas de um grupo na aba de reservas?"
click at [637, 161] on div "Conversation thread_KWLs2fNiXyxMEqt3UGcrWEdU Copy - 1 3_Silva, Thayna User Conv…" at bounding box center [855, 247] width 447 height 494
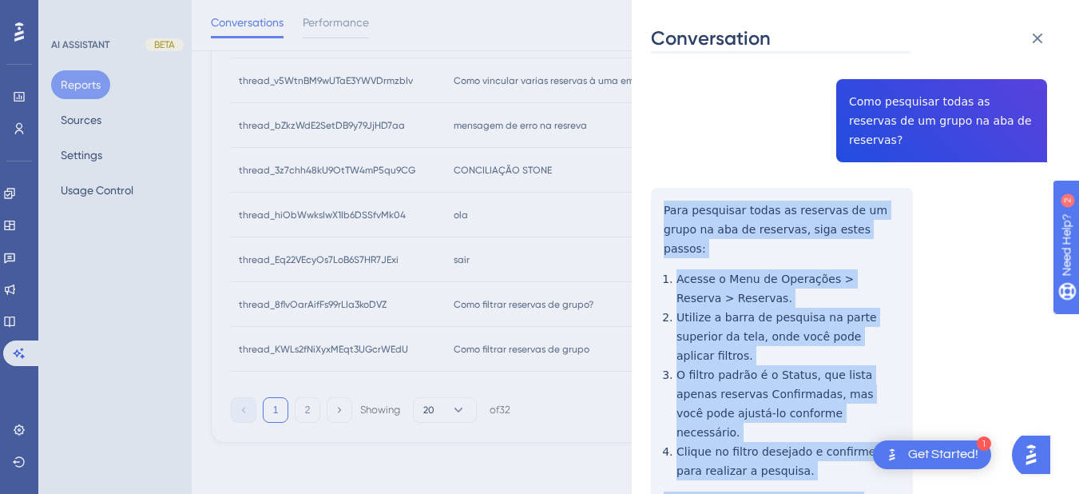
drag, startPoint x: 658, startPoint y: 152, endPoint x: 839, endPoint y: 426, distance: 328.5
click at [839, 426] on div "thread_KWLs2fNiXyxMEqt3UGcrWEdU Copy - 1 3_Silva, Thayna User Conversation Hist…" at bounding box center [849, 93] width 396 height 1164
copy div "Para pesquisar todas as reservas de um grupo na aba de reservas, siga estes pas…"
click at [1046, 34] on icon at bounding box center [1037, 38] width 19 height 19
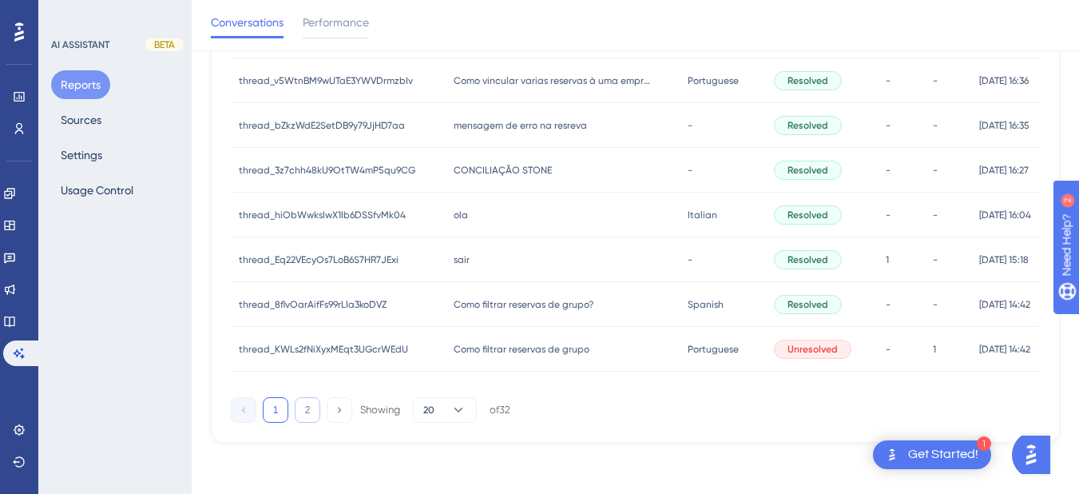
click at [315, 404] on button "2" at bounding box center [308, 410] width 26 height 26
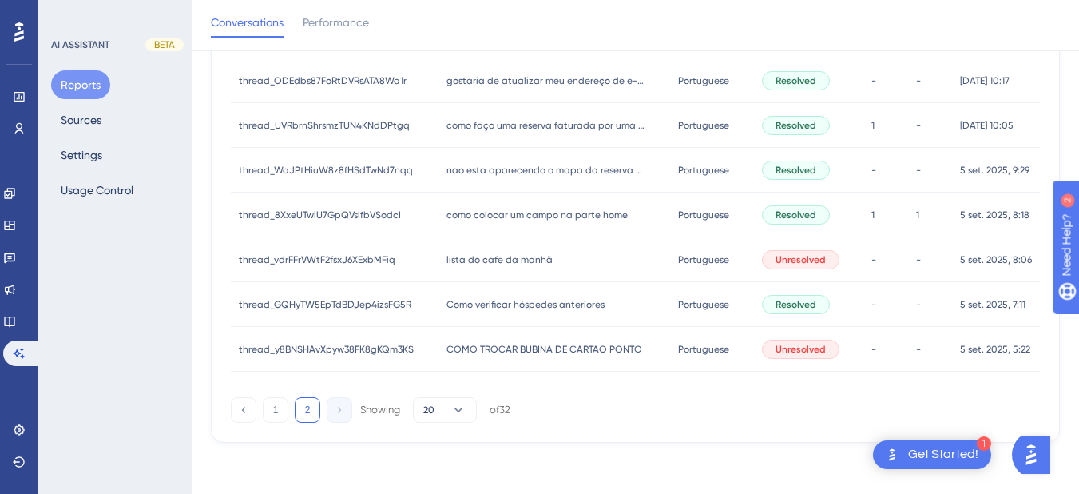
scroll to position [0, 0]
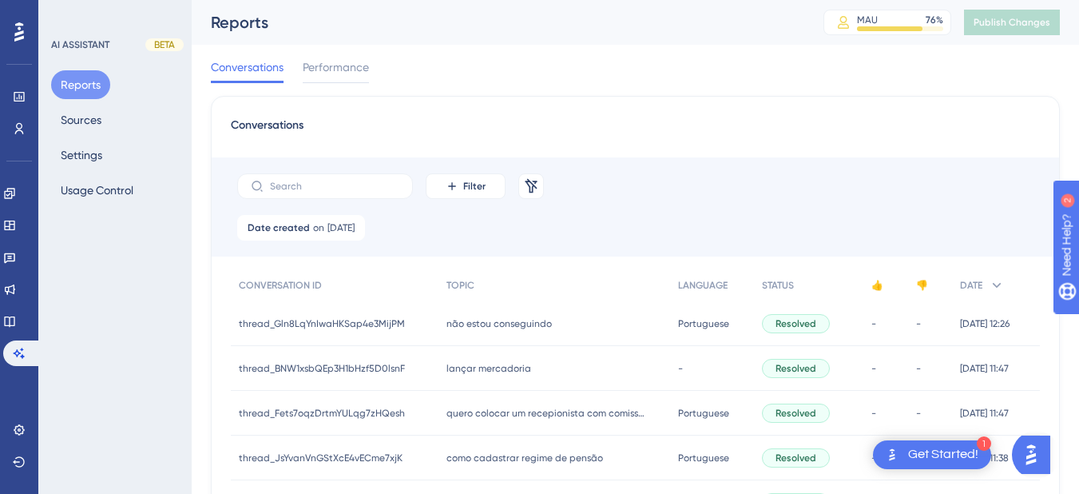
click at [503, 325] on span "não estou conseguindo" at bounding box center [498, 323] width 105 height 13
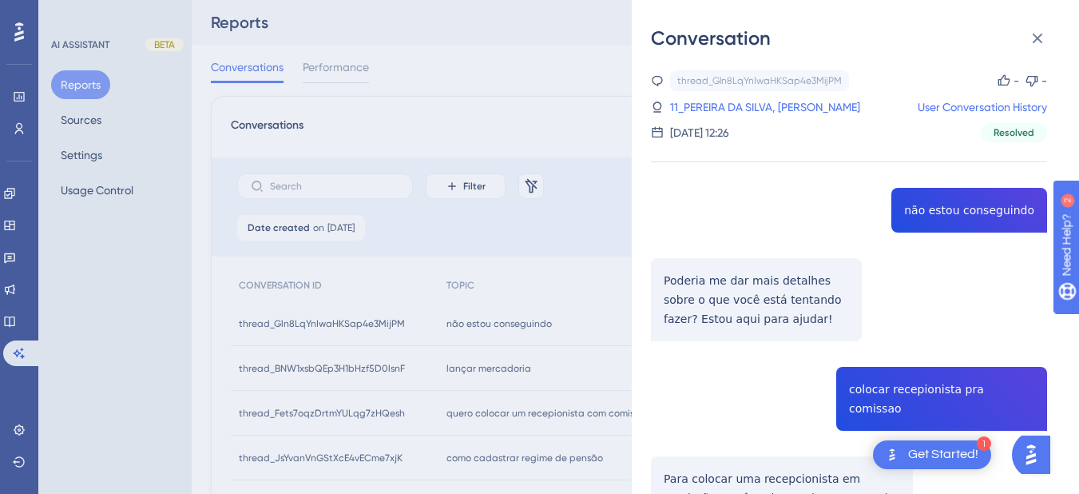
click at [948, 208] on div "thread_Gln8LqYnIwaHKSap4e3MijPM Copy - - 11_PEREIRA DA SILVA, TARCISIO User Con…" at bounding box center [849, 460] width 396 height 780
copy span "não estou conseguindo"
click at [727, 296] on div "thread_Gln8LqYnIwaHKSap4e3MijPM Copy - - 11_PEREIRA DA SILVA, TARCISIO User Con…" at bounding box center [849, 460] width 396 height 780
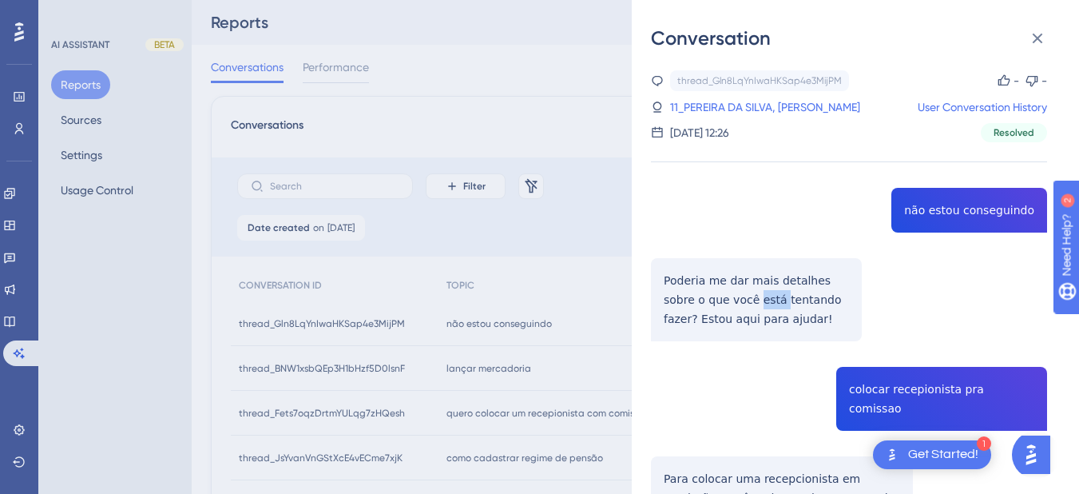
click at [727, 296] on div "thread_Gln8LqYnIwaHKSap4e3MijPM Copy - - 11_PEREIRA DA SILVA, TARCISIO User Con…" at bounding box center [849, 460] width 396 height 780
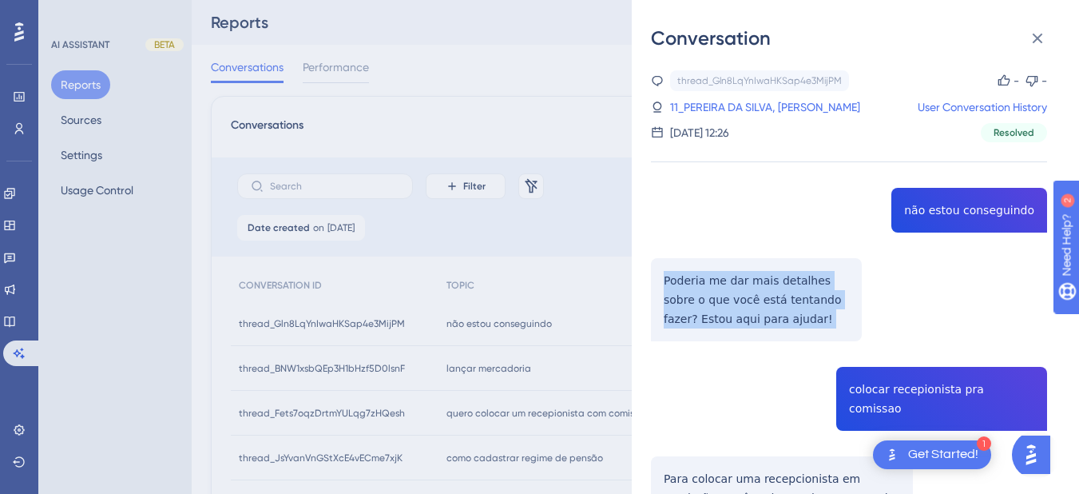
click at [727, 296] on div "thread_Gln8LqYnIwaHKSap4e3MijPM Copy - - 11_PEREIRA DA SILVA, TARCISIO User Con…" at bounding box center [849, 460] width 396 height 780
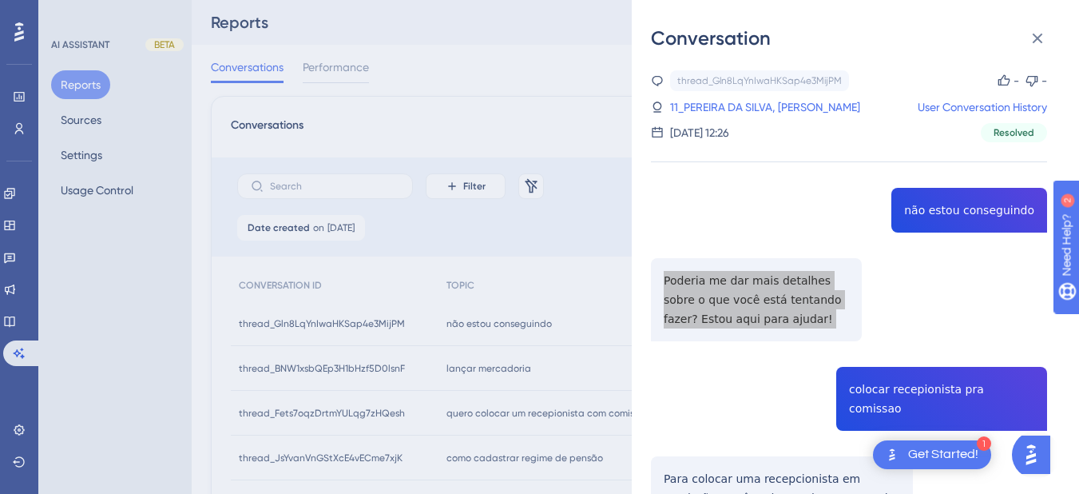
scroll to position [186, 0]
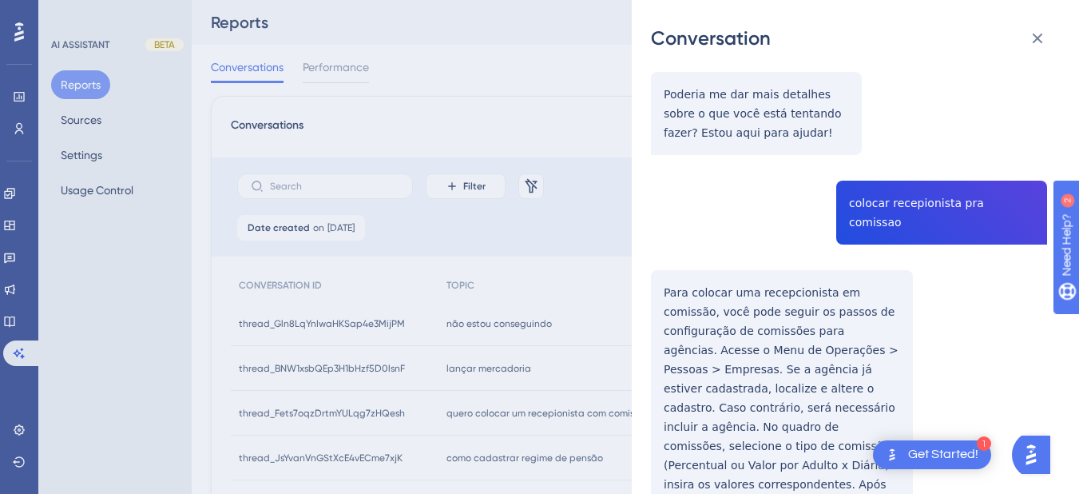
click at [927, 204] on div "thread_Gln8LqYnIwaHKSap4e3MijPM Copy - - 11_PEREIRA DA SILVA, TARCISIO User Con…" at bounding box center [849, 274] width 396 height 780
click at [661, 281] on div "thread_Gln8LqYnIwaHKSap4e3MijPM Copy - - 11_PEREIRA DA SILVA, TARCISIO User Con…" at bounding box center [849, 274] width 396 height 780
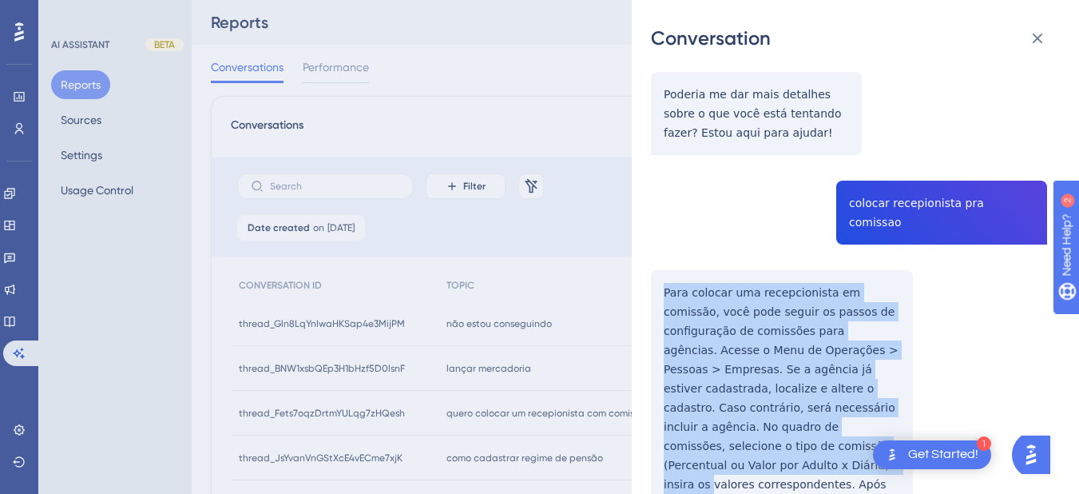
scroll to position [307, 0]
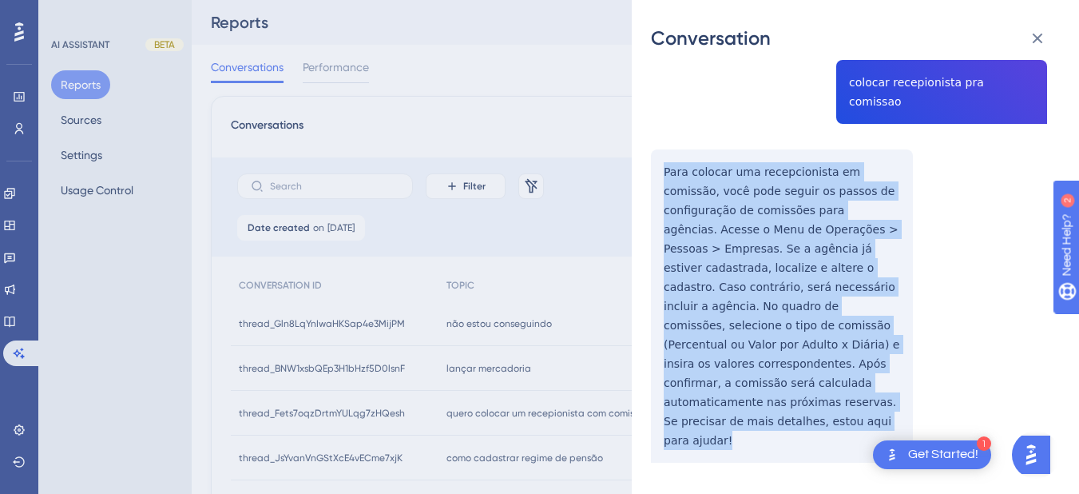
drag, startPoint x: 660, startPoint y: 270, endPoint x: 733, endPoint y: 243, distance: 78.3
click at [771, 414] on div "thread_Gln8LqYnIwaHKSap4e3MijPM Copy - - 11_PEREIRA DA SILVA, TARCISIO User Con…" at bounding box center [849, 154] width 396 height 780
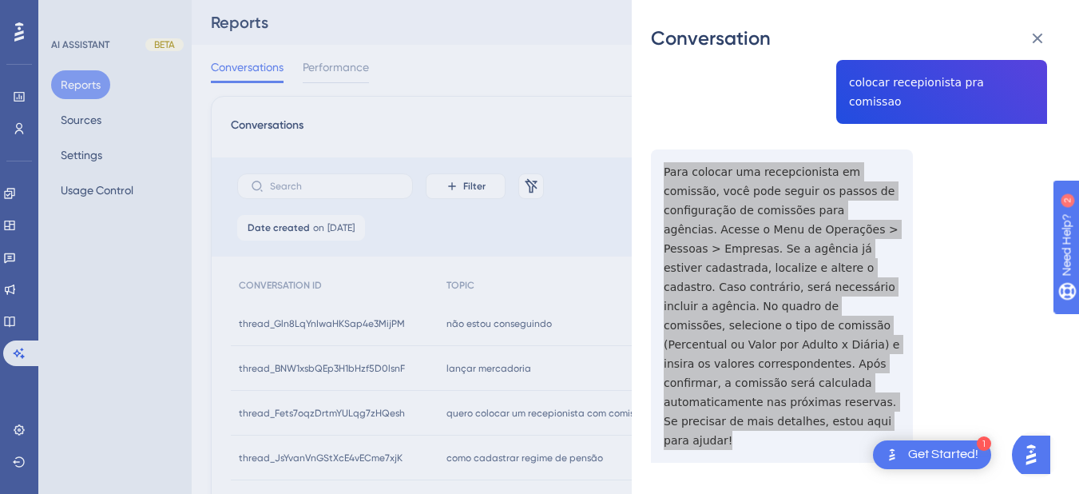
scroll to position [0, 0]
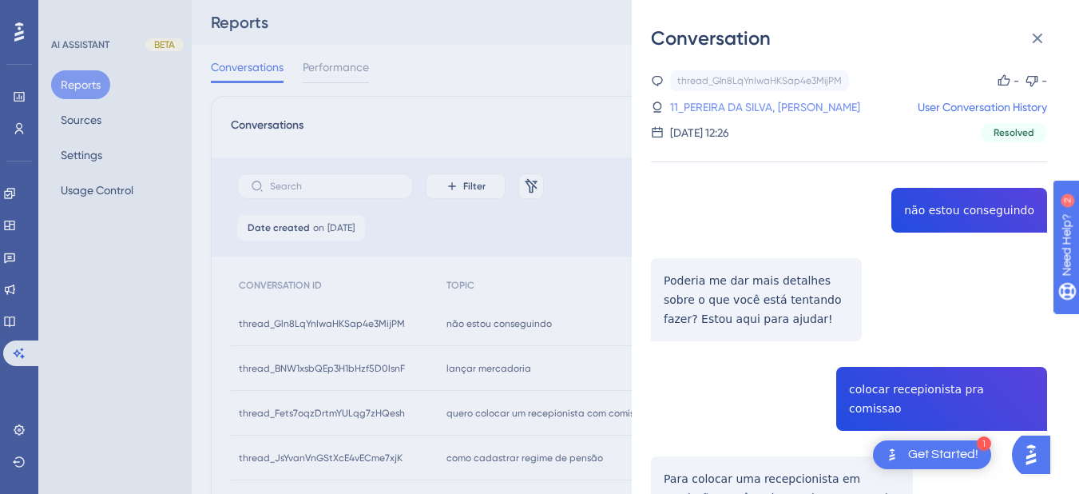
click at [742, 101] on link "11_PEREIRA DA SILVA, TARCISIO" at bounding box center [765, 106] width 190 height 19
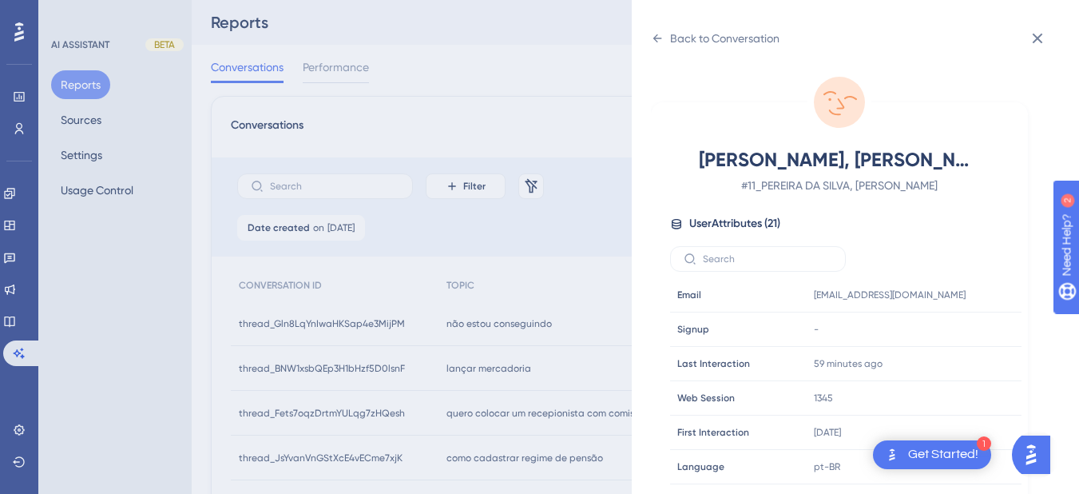
scroll to position [486, 0]
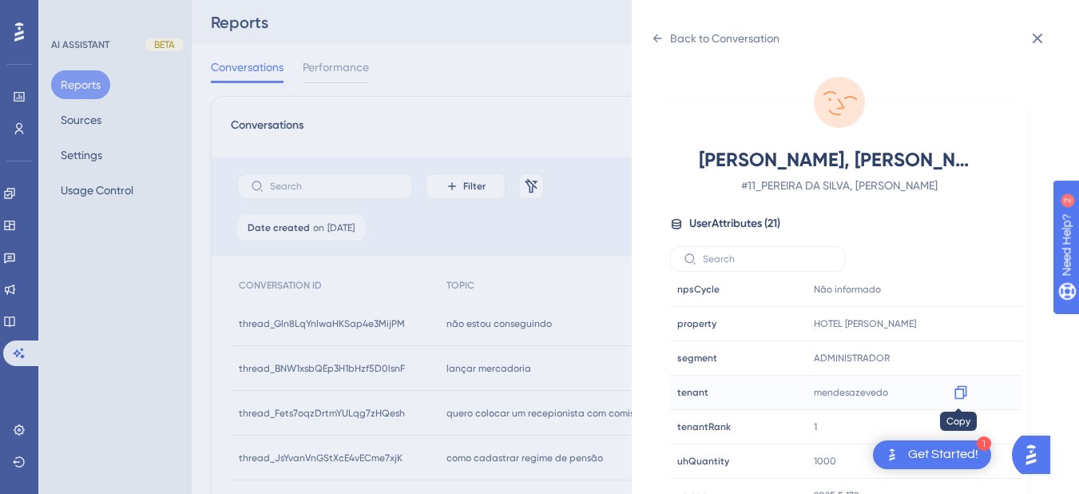
click at [954, 387] on icon at bounding box center [961, 392] width 16 height 16
click at [651, 46] on div "Back to Conversation" at bounding box center [715, 39] width 129 height 26
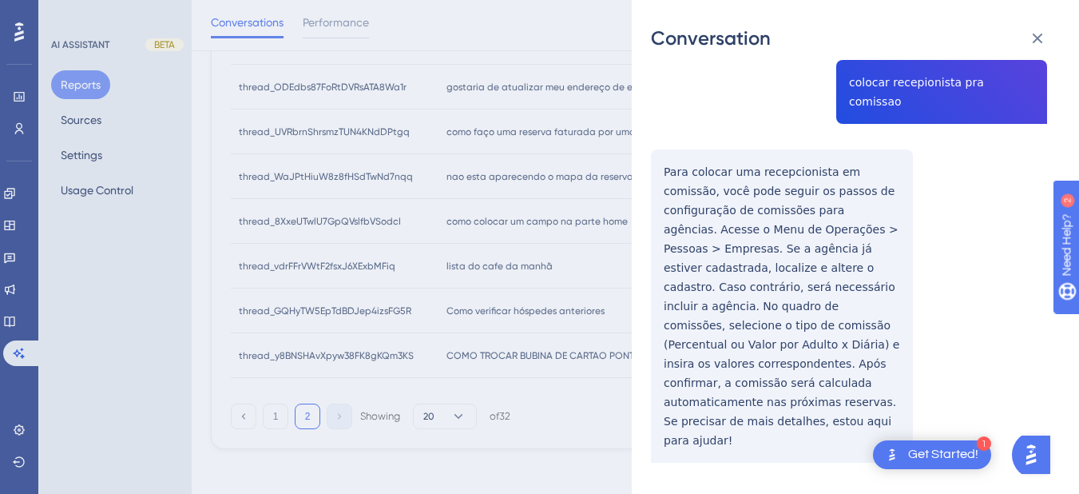
scroll to position [0, 0]
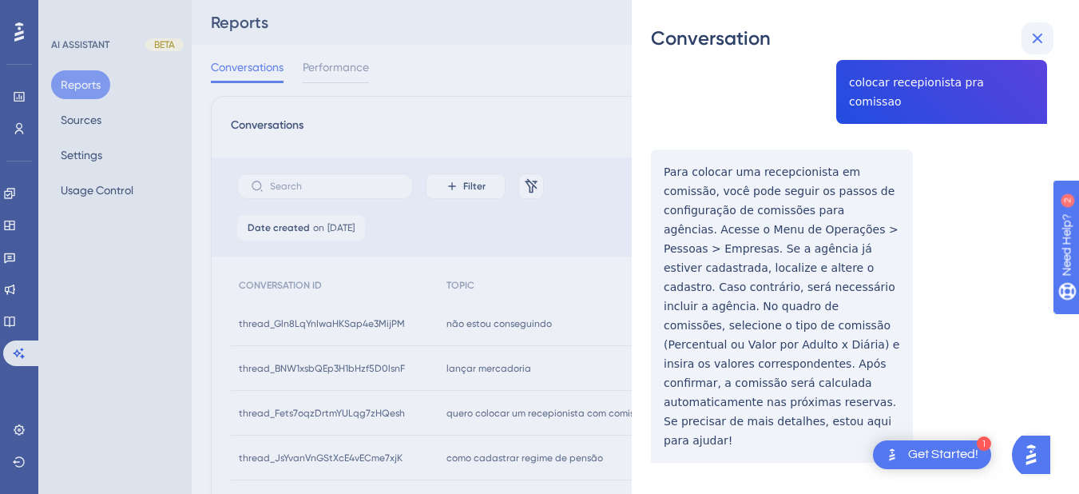
click at [1041, 35] on icon at bounding box center [1038, 39] width 10 height 10
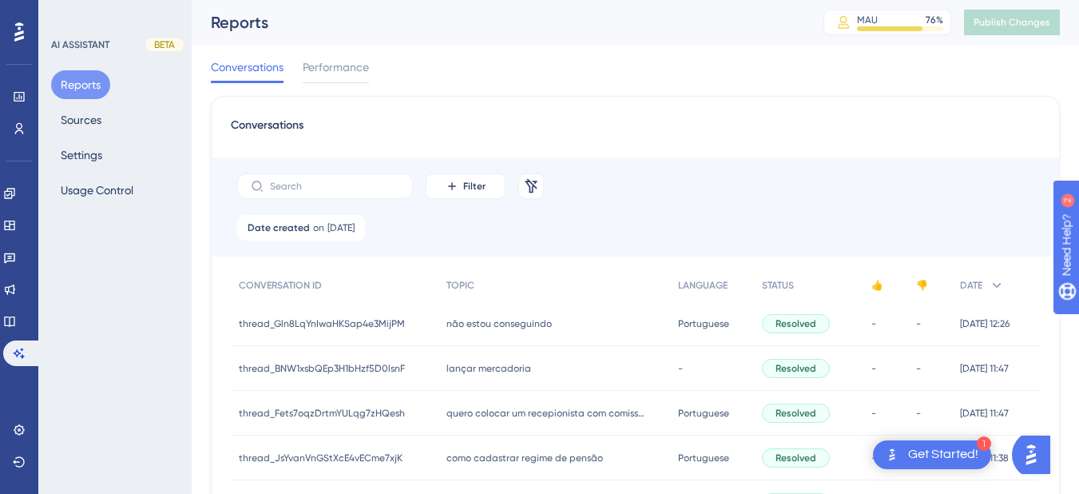
click at [479, 369] on span "lançar mercadoria" at bounding box center [488, 368] width 85 height 13
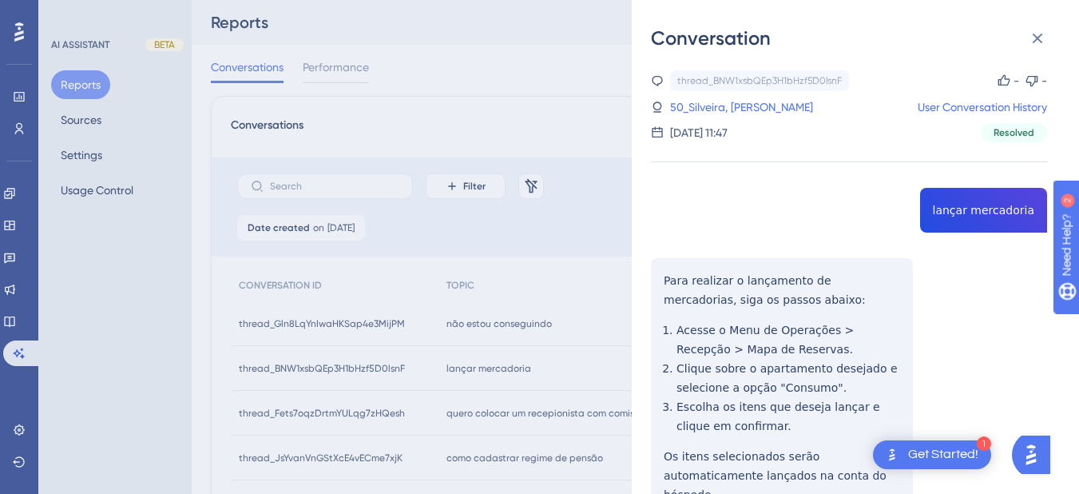
drag, startPoint x: 667, startPoint y: 330, endPoint x: 644, endPoint y: 293, distance: 43.4
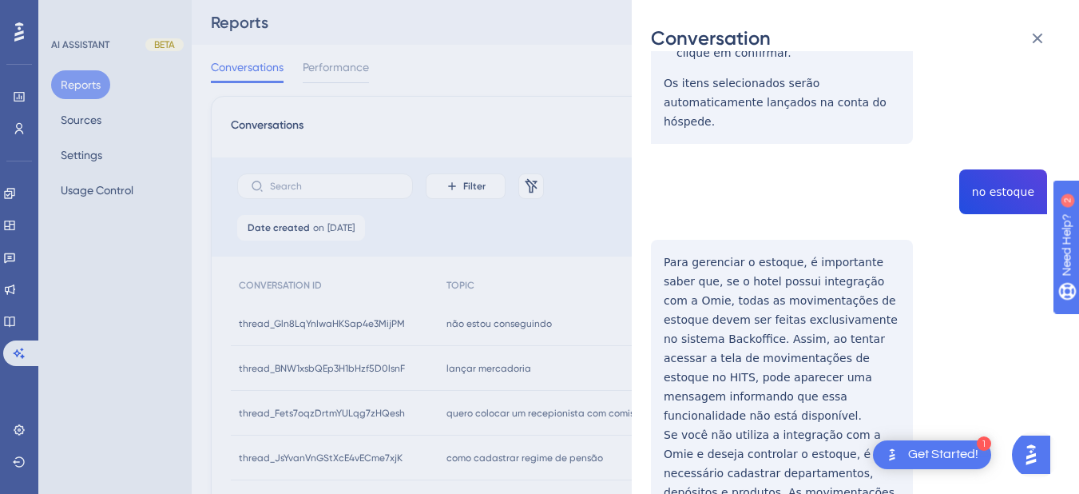
scroll to position [186, 0]
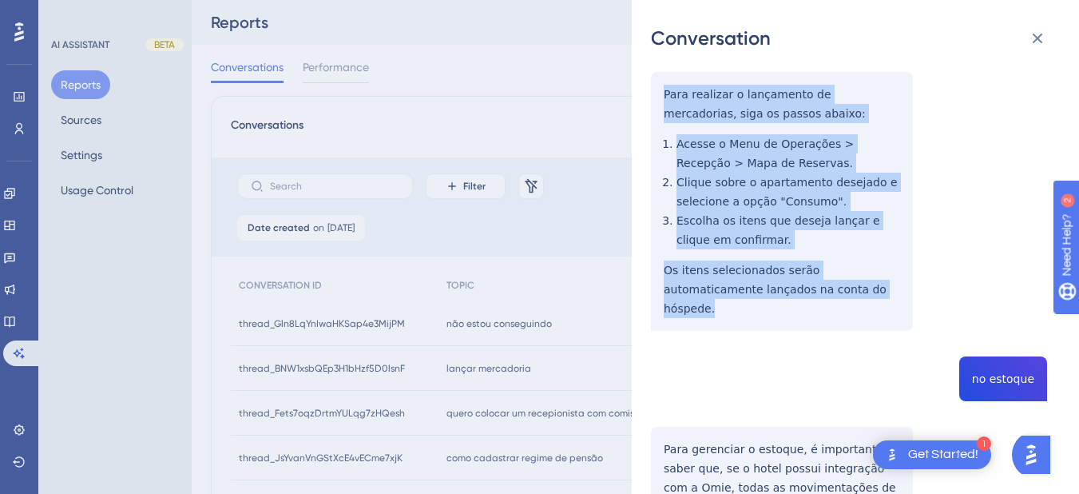
drag, startPoint x: 661, startPoint y: 280, endPoint x: 846, endPoint y: 294, distance: 185.0
click at [846, 294] on div "thread_BNW1xsbQEp3H1bHzf5D0lsnF Copy - - 50_Silveira, Viviane User Conversation…" at bounding box center [849, 352] width 396 height 937
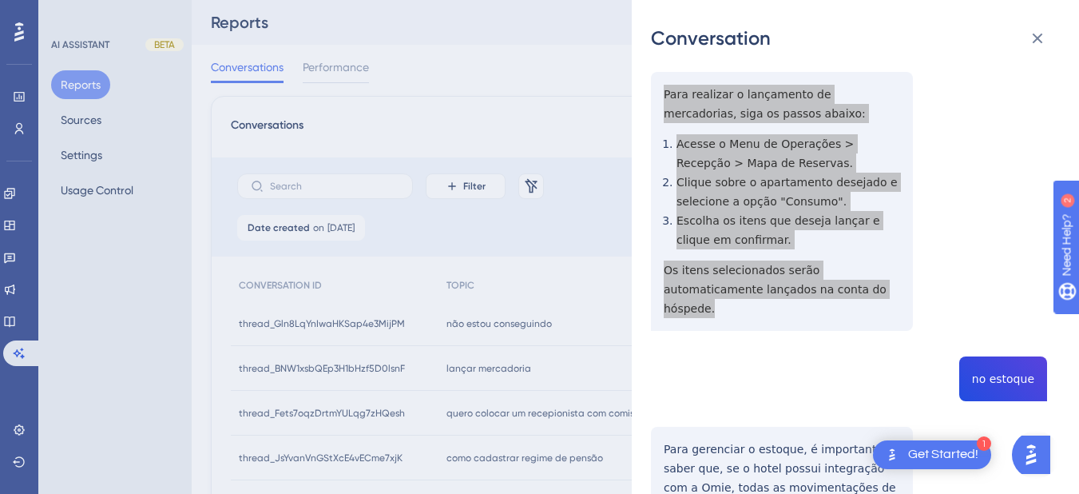
scroll to position [373, 0]
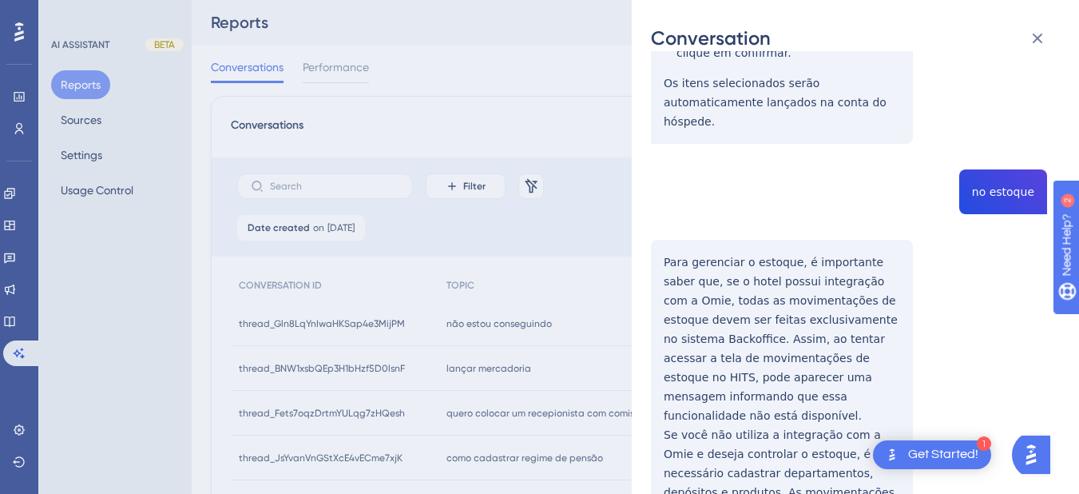
click at [1002, 172] on div "thread_BNW1xsbQEp3H1bHzf5D0lsnF Copy - - 50_Silveira, Viviane User Conversation…" at bounding box center [849, 165] width 396 height 937
click at [656, 252] on div "thread_BNW1xsbQEp3H1bHzf5D0lsnF Copy - - 50_Silveira, Viviane User Conversation…" at bounding box center [849, 165] width 396 height 937
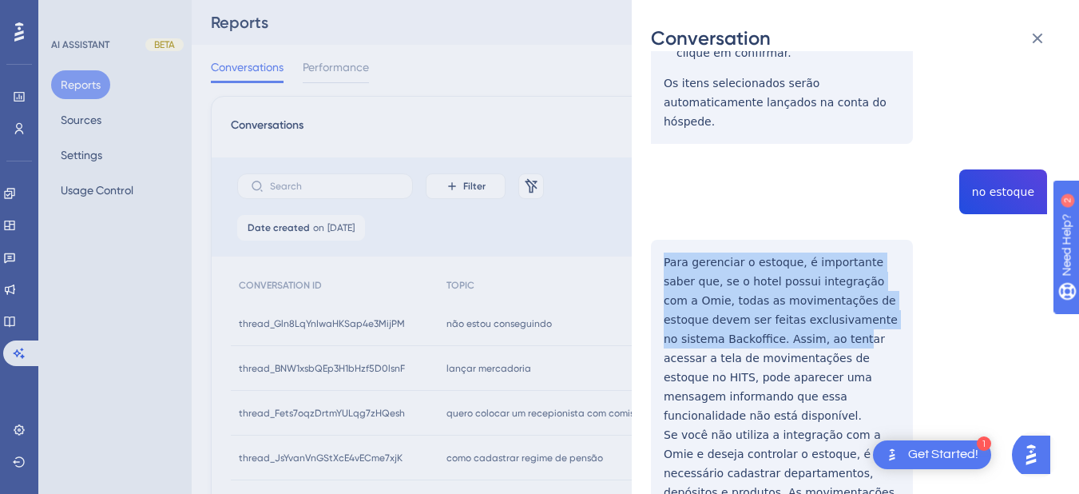
scroll to position [444, 0]
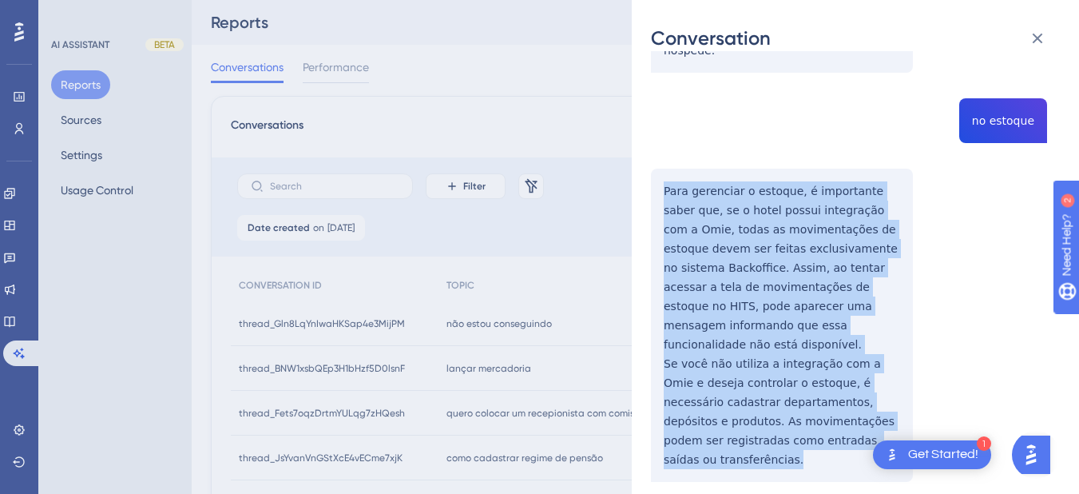
drag, startPoint x: 661, startPoint y: 239, endPoint x: 899, endPoint y: 432, distance: 306.6
click at [899, 432] on div "thread_BNW1xsbQEp3H1bHzf5D0lsnF Copy - - 50_Silveira, Viviane User Conversation…" at bounding box center [849, 94] width 396 height 937
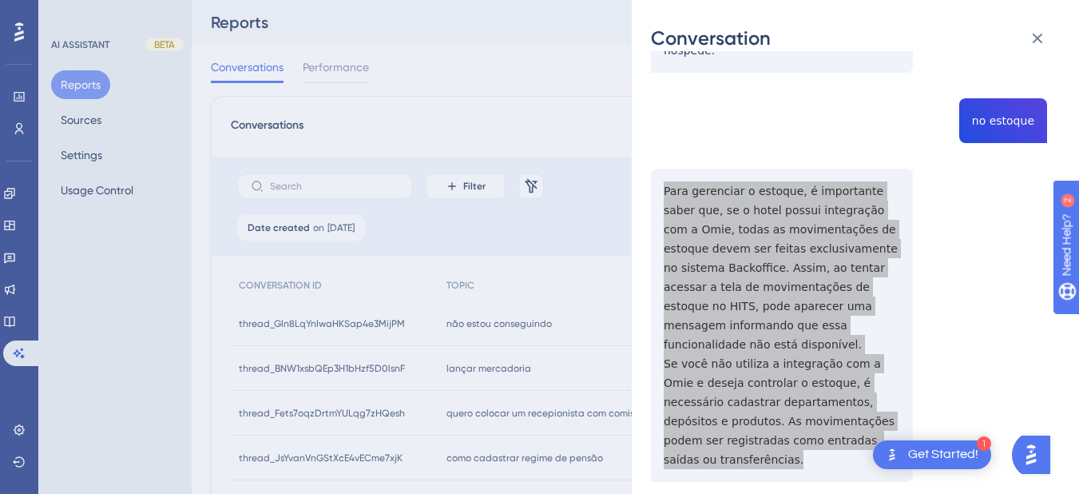
scroll to position [0, 0]
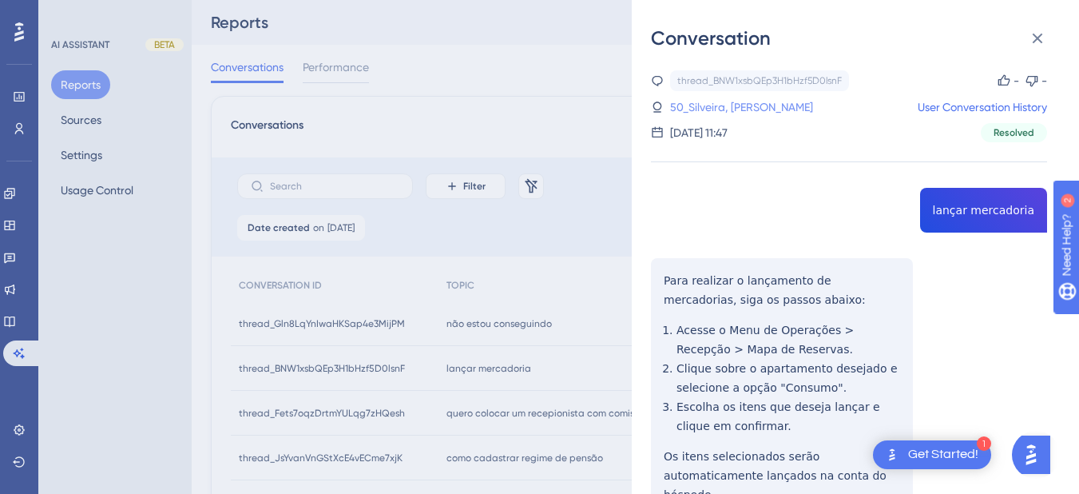
click at [720, 109] on link "50_Silveira, Viviane" at bounding box center [741, 106] width 143 height 19
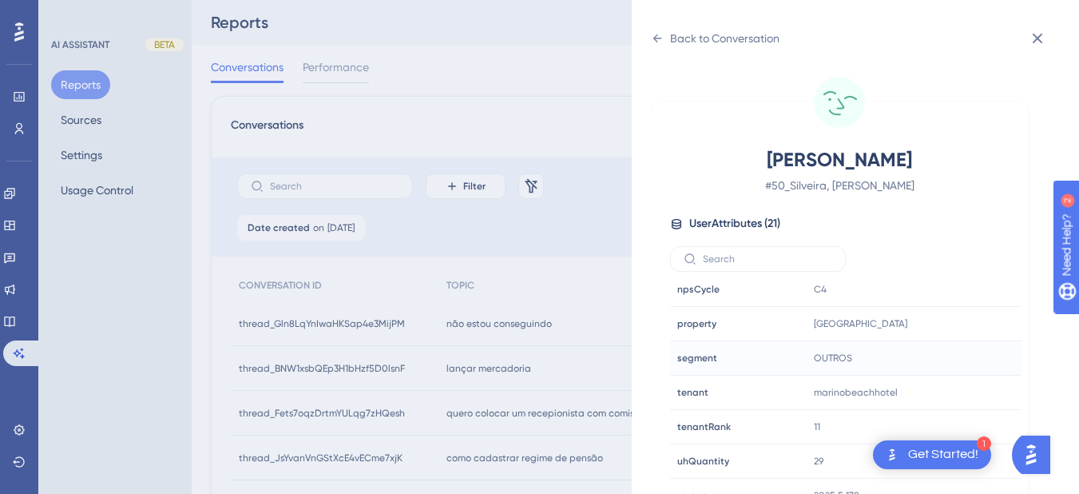
scroll to position [20, 0]
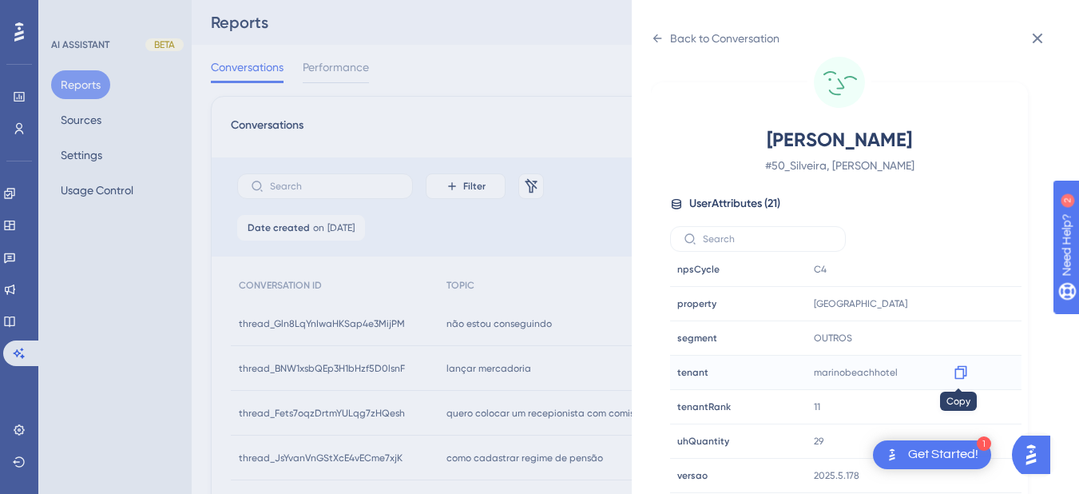
click at [956, 379] on icon at bounding box center [960, 373] width 12 height 14
click at [646, 46] on div "Back to Conversation Silveira, Viviane # 50_Silveira, Viviane User Attributes (…" at bounding box center [855, 247] width 447 height 494
click at [654, 33] on icon at bounding box center [657, 38] width 13 height 13
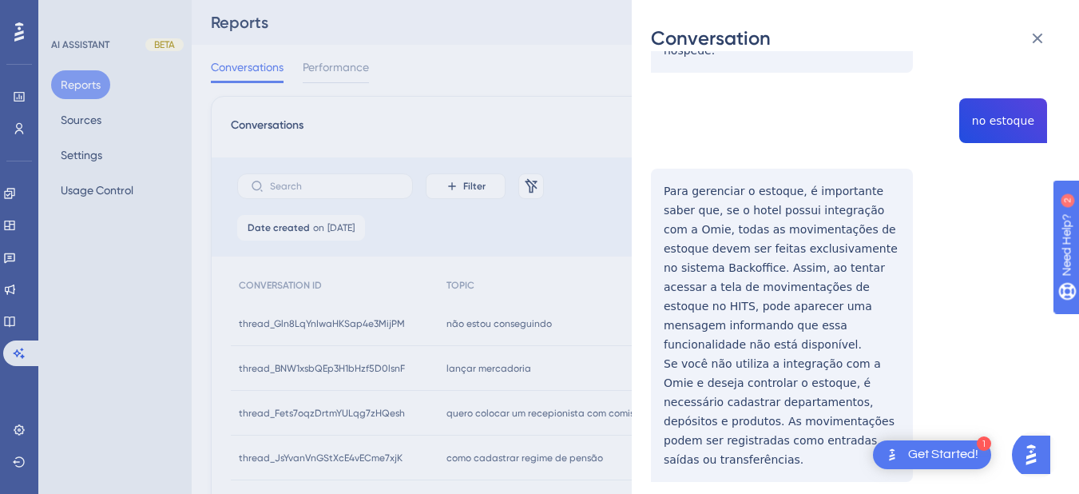
scroll to position [473, 0]
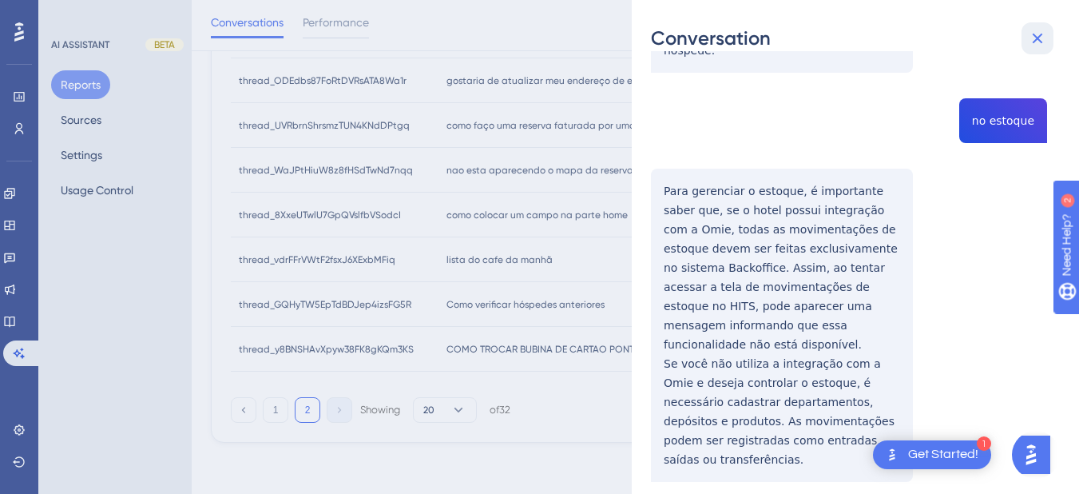
click at [1035, 37] on icon at bounding box center [1038, 39] width 10 height 10
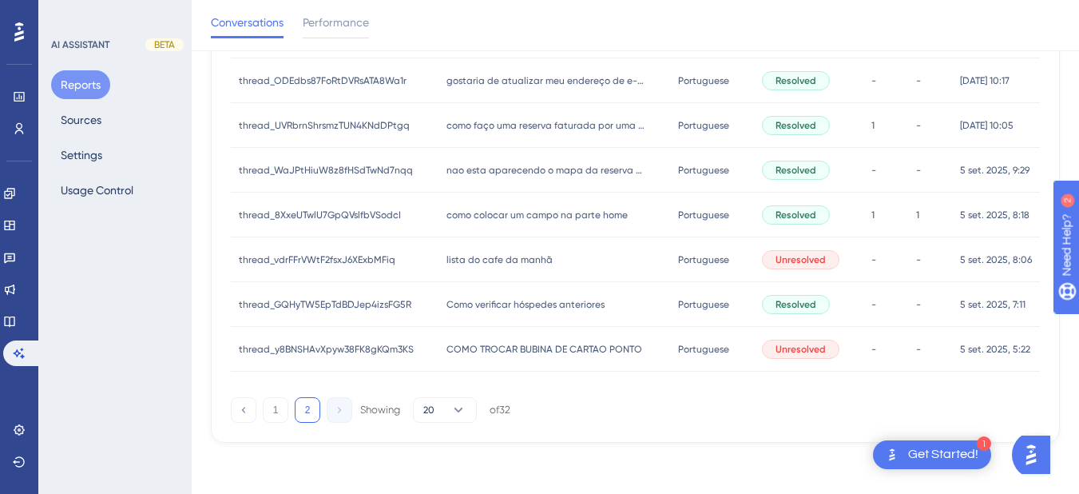
scroll to position [0, 0]
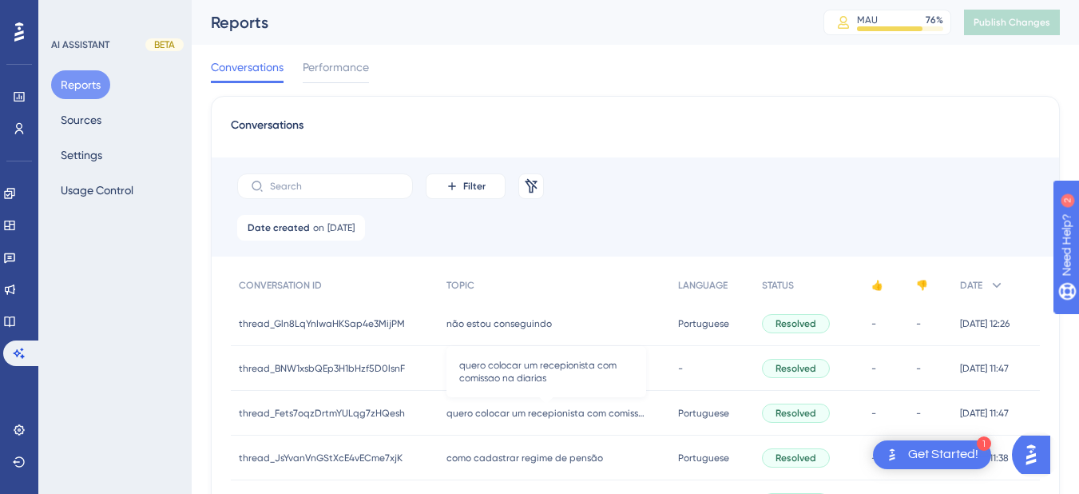
click at [480, 422] on div "quero colocar um recepionista com comissao na diarias quero colocar um recepion…" at bounding box center [554, 413] width 232 height 45
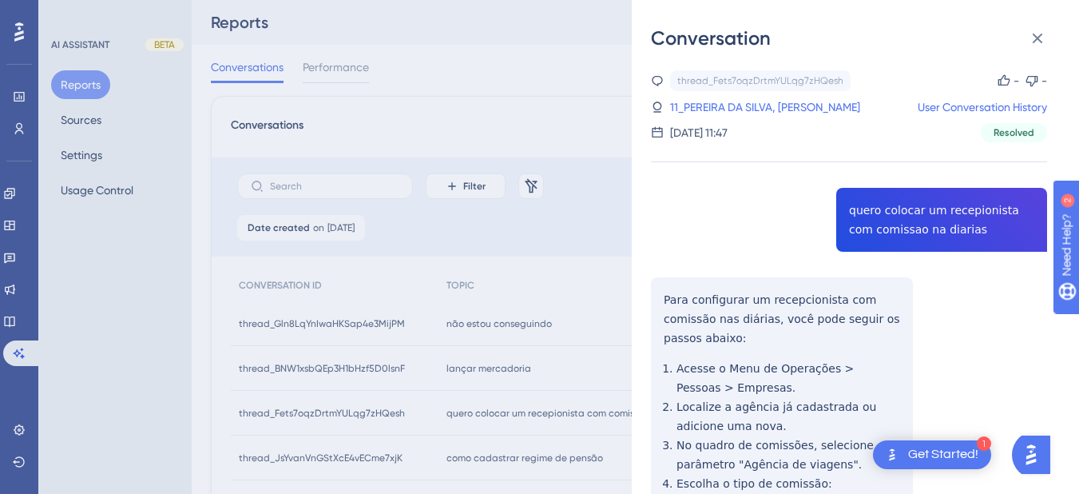
click at [915, 222] on div "thread_Fets7oqzDrtmYULqg7zHQesh Copy - - 11_PEREIRA DA SILVA, TARCISIO User Con…" at bounding box center [849, 449] width 396 height 758
click at [915, 221] on div "thread_Fets7oqzDrtmYULqg7zHQesh Copy - - 11_PEREIRA DA SILVA, TARCISIO User Con…" at bounding box center [849, 449] width 396 height 758
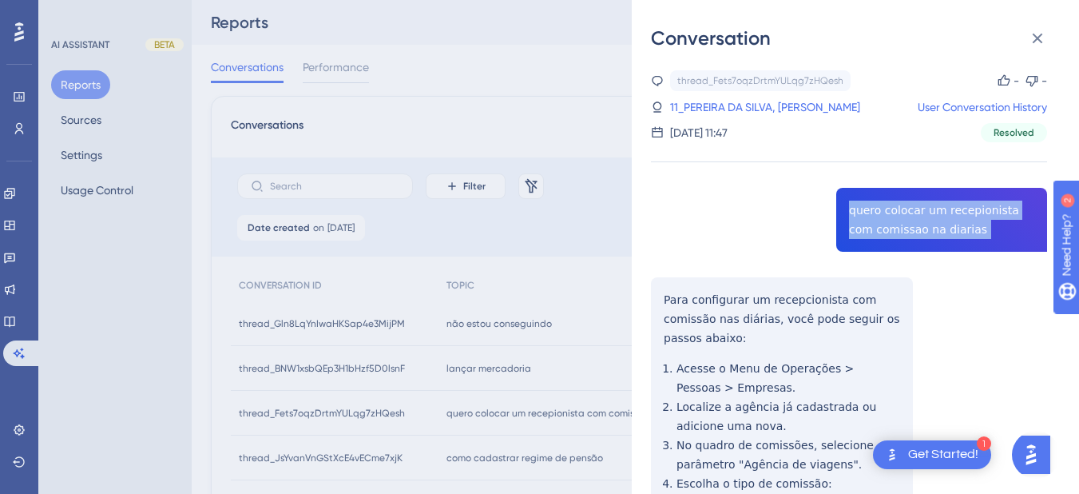
click at [915, 221] on div "thread_Fets7oqzDrtmYULqg7zHQesh Copy - - 11_PEREIRA DA SILVA, TARCISIO User Con…" at bounding box center [849, 449] width 396 height 758
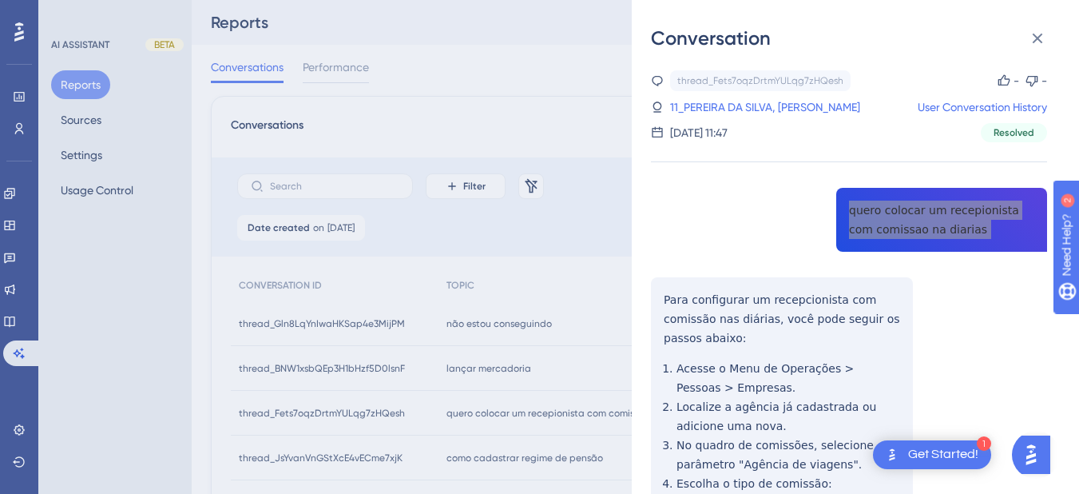
scroll to position [284, 0]
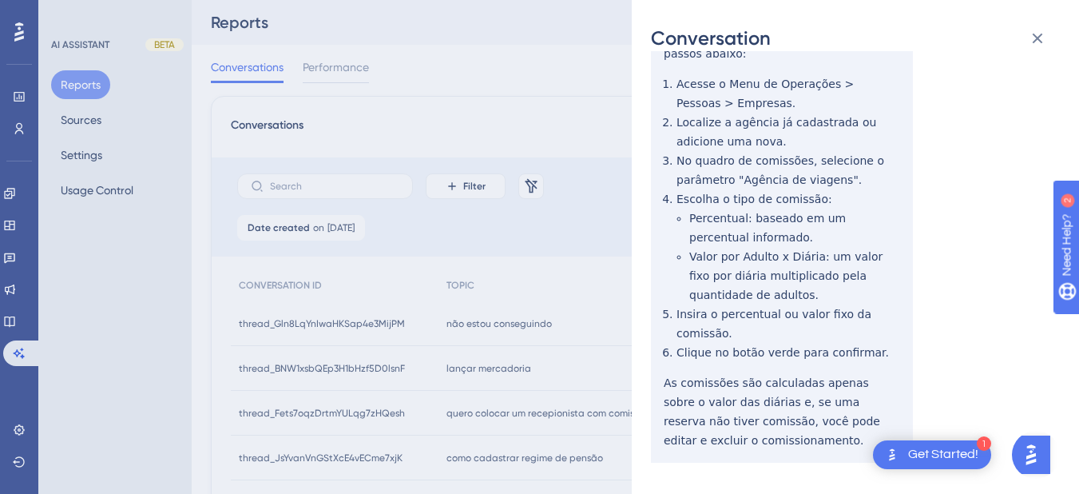
drag, startPoint x: 681, startPoint y: 98, endPoint x: 674, endPoint y: 73, distance: 26.3
click at [681, 98] on div "thread_Fets7oqzDrtmYULqg7zHQesh Copy - - 11_PEREIRA DA SILVA, TARCISIO User Con…" at bounding box center [849, 165] width 396 height 758
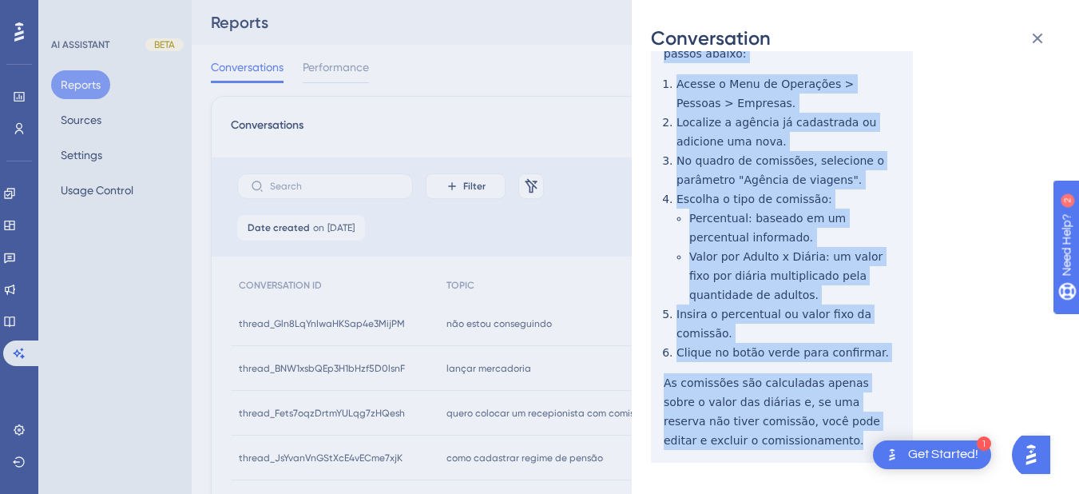
drag, startPoint x: 658, startPoint y: 200, endPoint x: 762, endPoint y: 371, distance: 200.7
click at [775, 408] on div "thread_Fets7oqzDrtmYULqg7zHQesh Copy - - 11_PEREIRA DA SILVA, TARCISIO User Con…" at bounding box center [849, 165] width 396 height 758
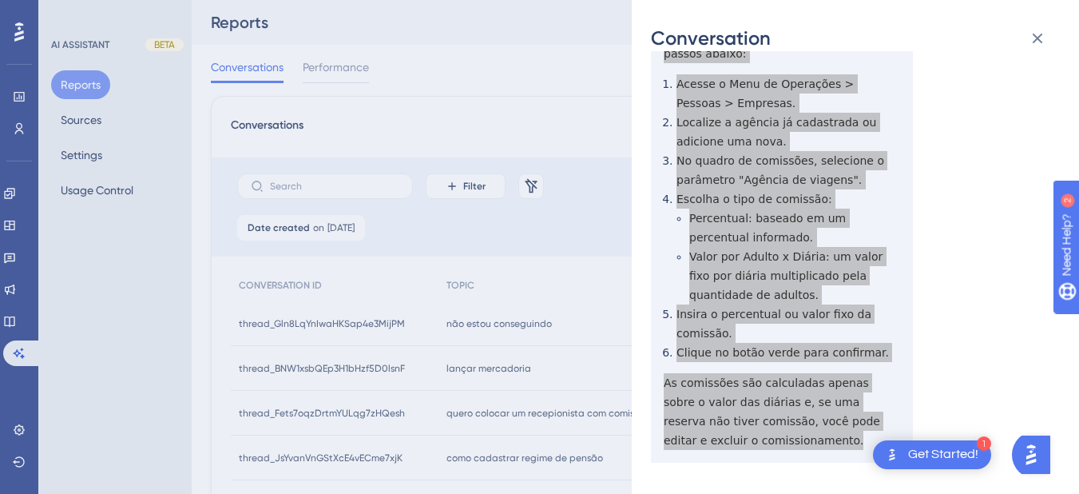
scroll to position [0, 0]
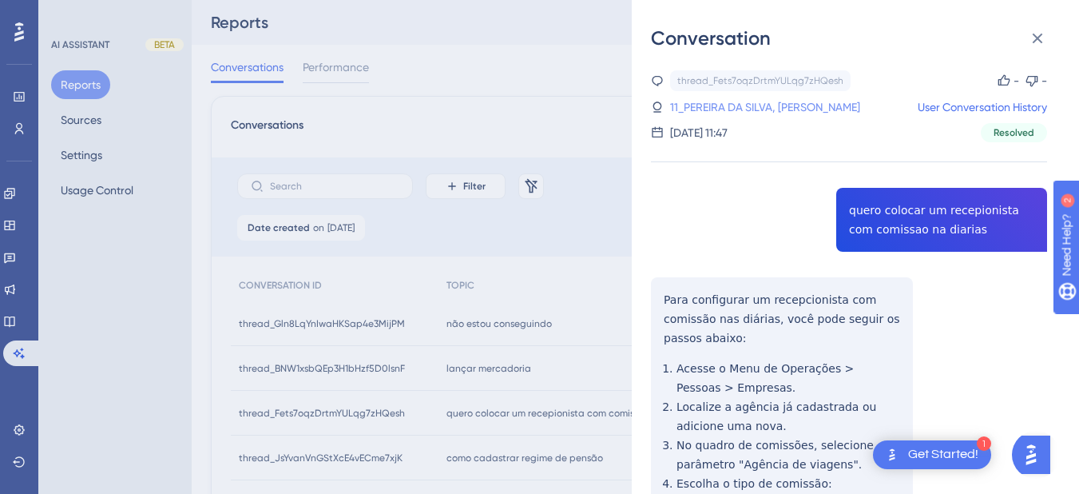
click at [746, 113] on link "11_PEREIRA DA SILVA, TARCISIO" at bounding box center [765, 106] width 190 height 19
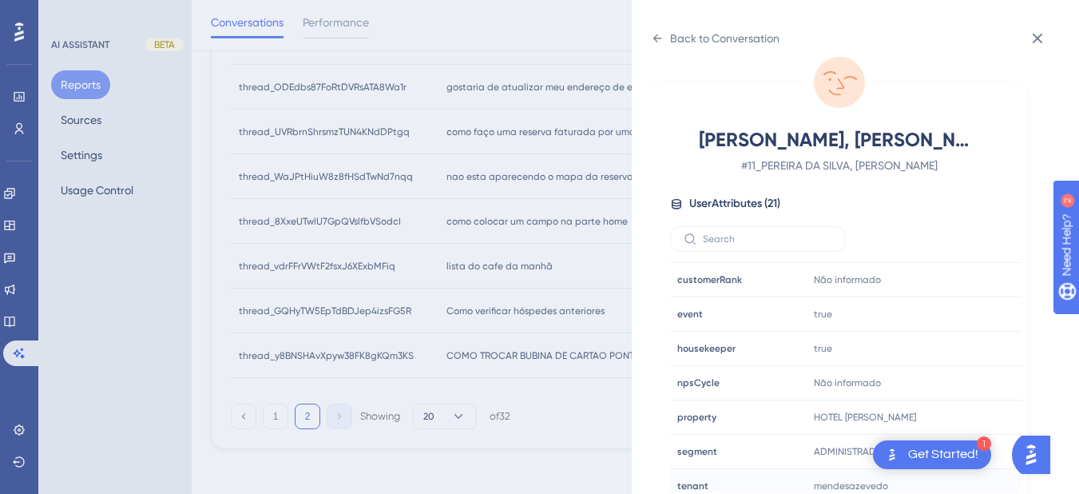
scroll to position [486, 0]
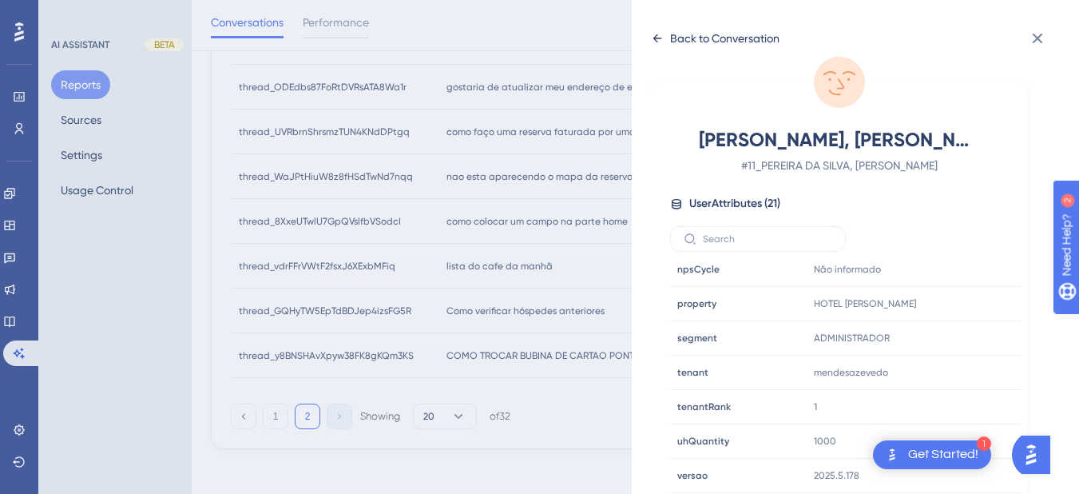
click at [657, 42] on icon at bounding box center [657, 38] width 9 height 8
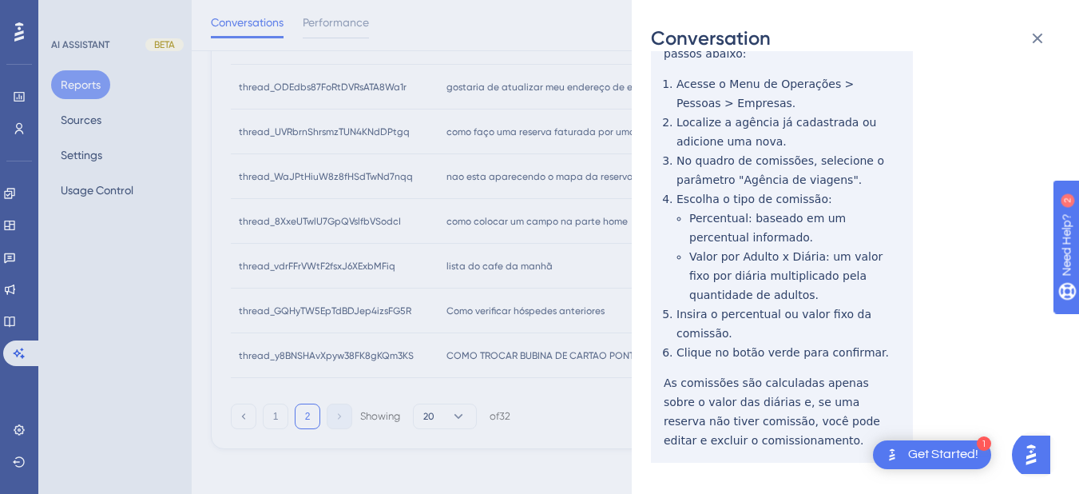
scroll to position [0, 0]
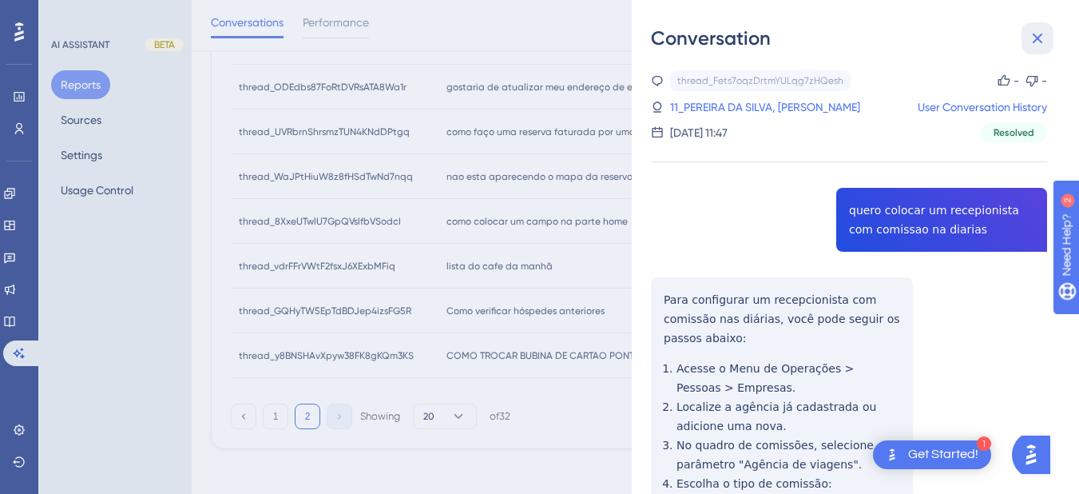
click at [1046, 42] on icon at bounding box center [1037, 38] width 19 height 19
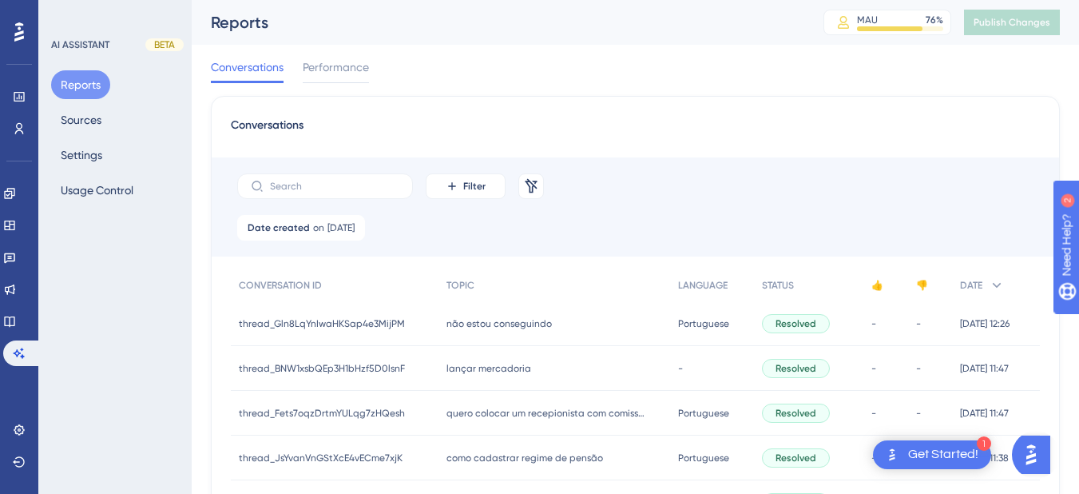
scroll to position [186, 0]
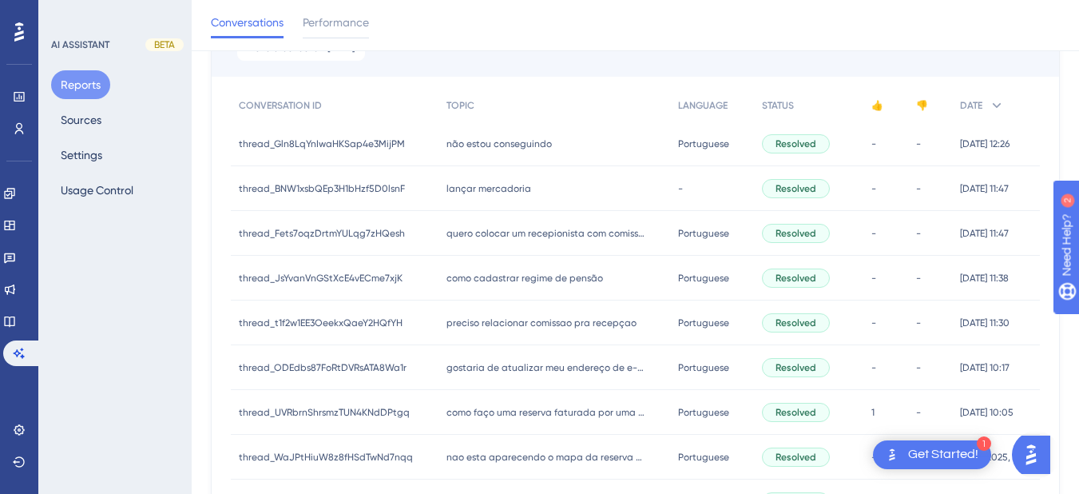
click at [495, 281] on span "como cadastrar regime de pensão" at bounding box center [524, 278] width 157 height 13
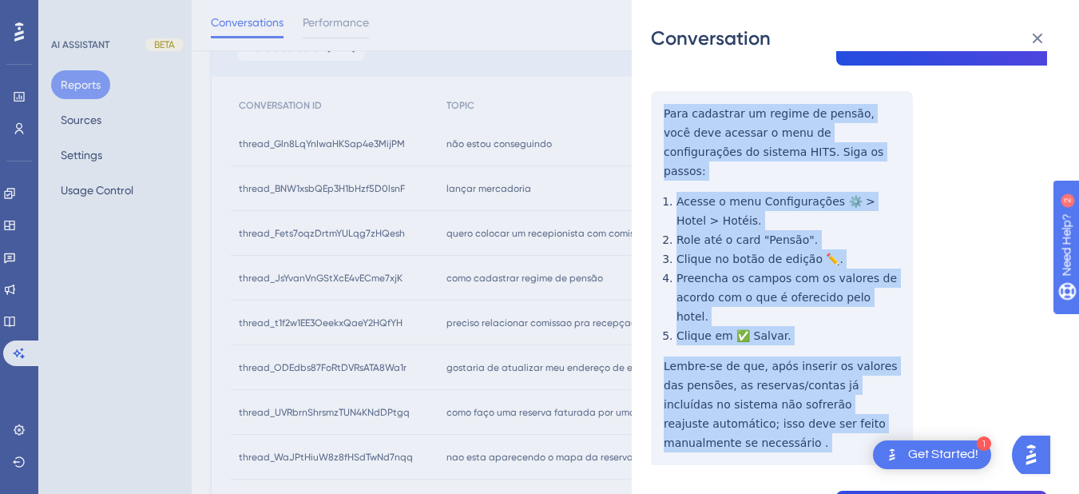
drag, startPoint x: 734, startPoint y: 292, endPoint x: 886, endPoint y: 368, distance: 169.7
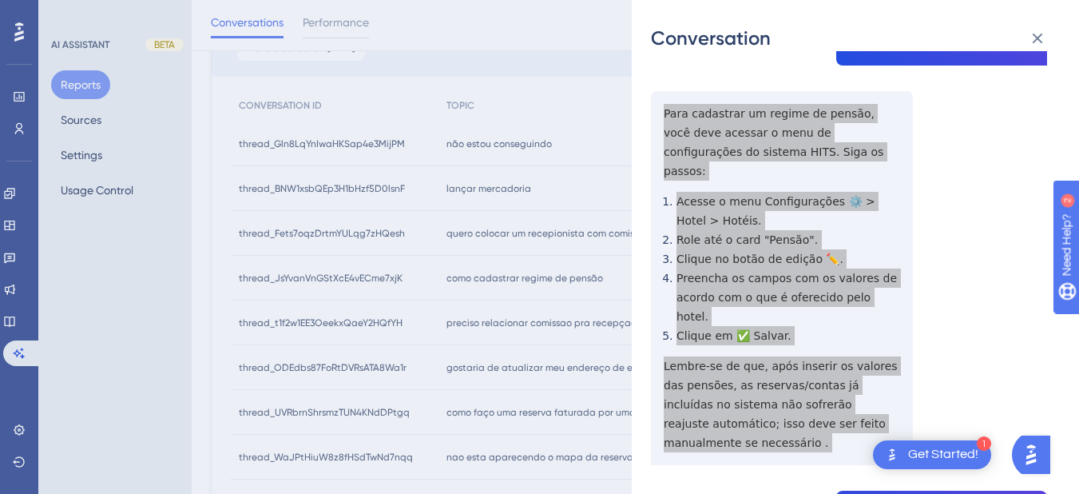
scroll to position [373, 0]
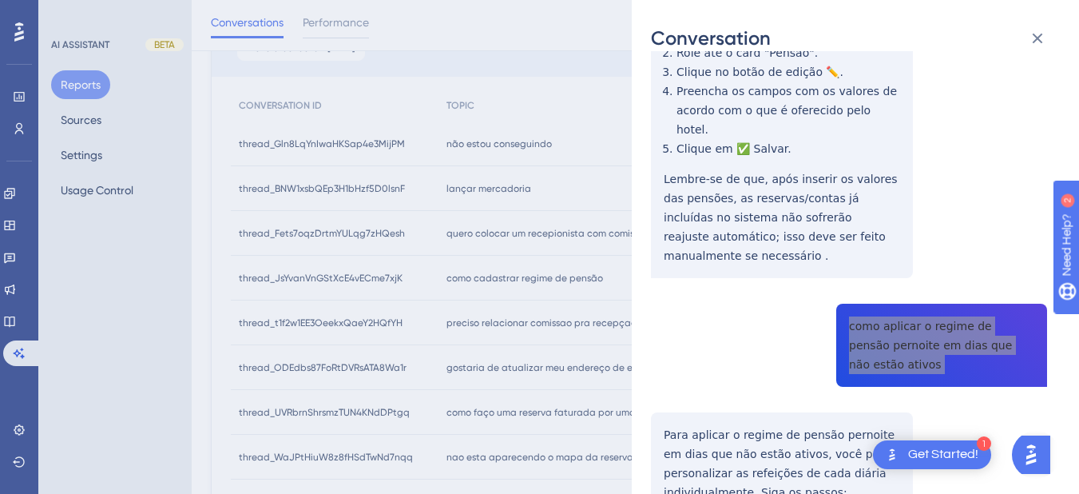
scroll to position [559, 0]
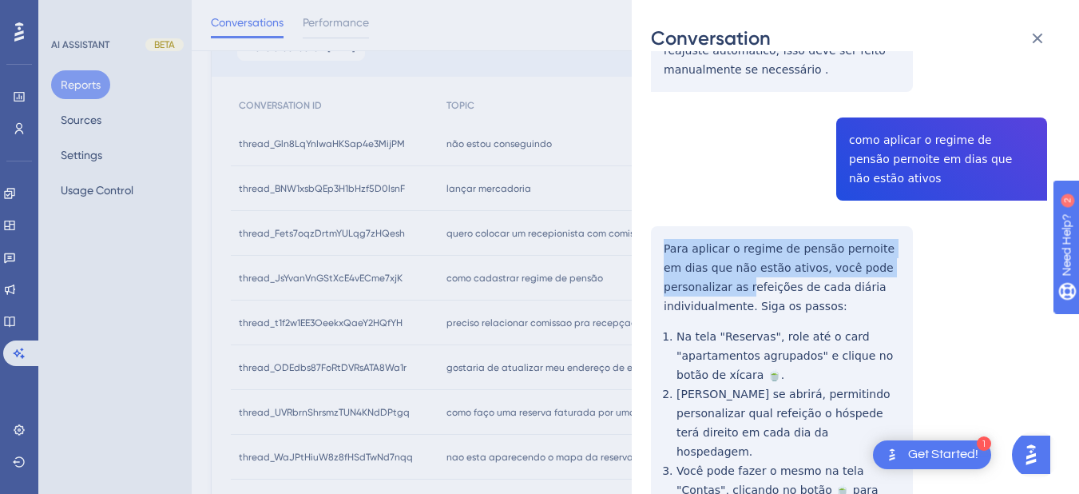
scroll to position [745, 0]
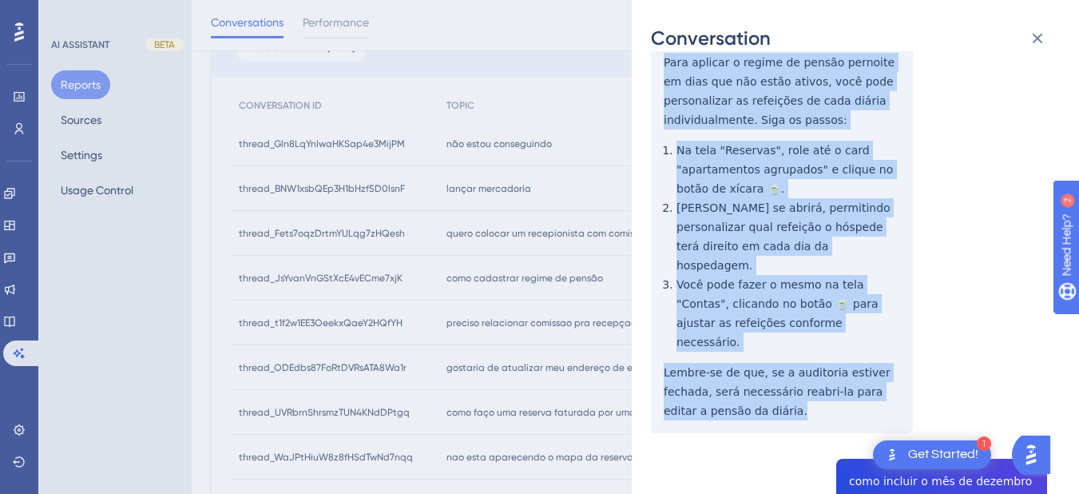
drag, startPoint x: 659, startPoint y: 169, endPoint x: 775, endPoint y: 319, distance: 190.3
click at [775, 319] on div "thread_JsYvanVnGStXcE4vECme7xjK Copy - - 66_Raiski, Brenda User Conversation Hi…" at bounding box center [849, 399] width 396 height 2148
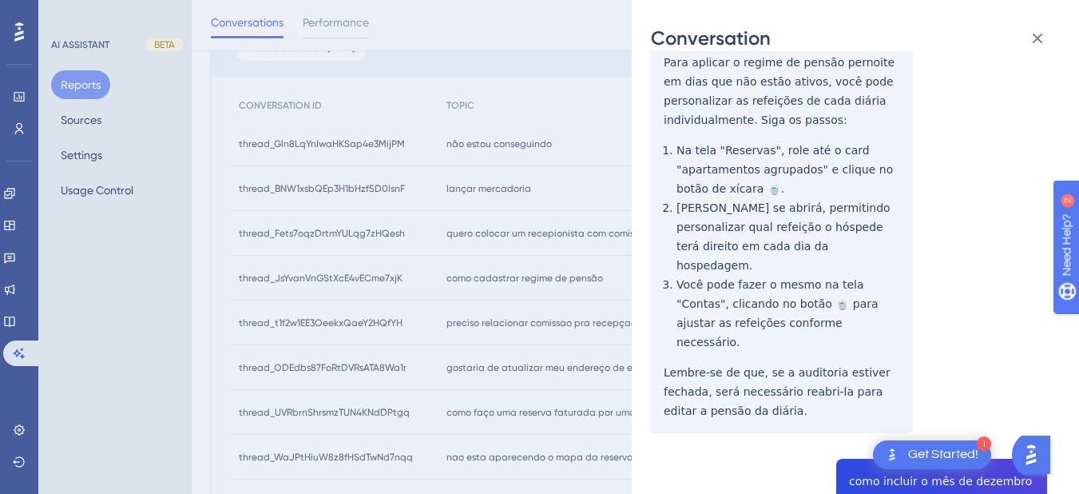
click at [893, 355] on div "thread_JsYvanVnGStXcE4vECme7xjK Copy - - 66_Raiski, Brenda User Conversation Hi…" at bounding box center [849, 399] width 396 height 2148
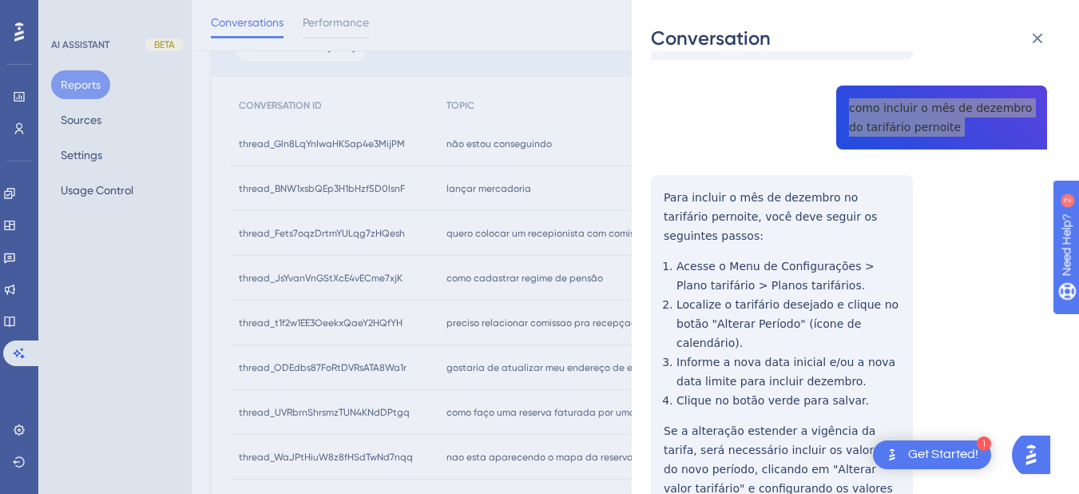
scroll to position [932, 0]
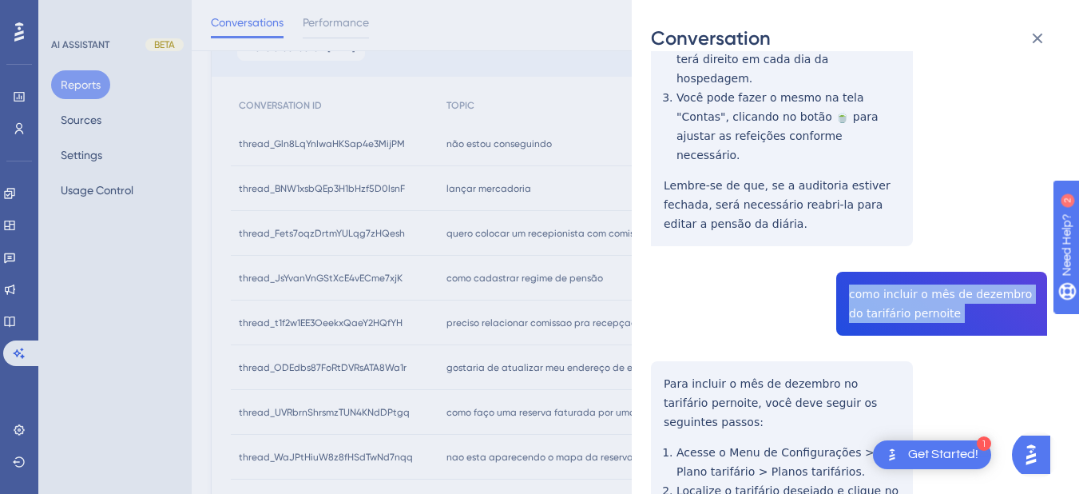
click at [665, 260] on div "thread_JsYvanVnGStXcE4vECme7xjK Copy - - 66_Raiski, Brenda User Conversation Hi…" at bounding box center [849, 212] width 396 height 2148
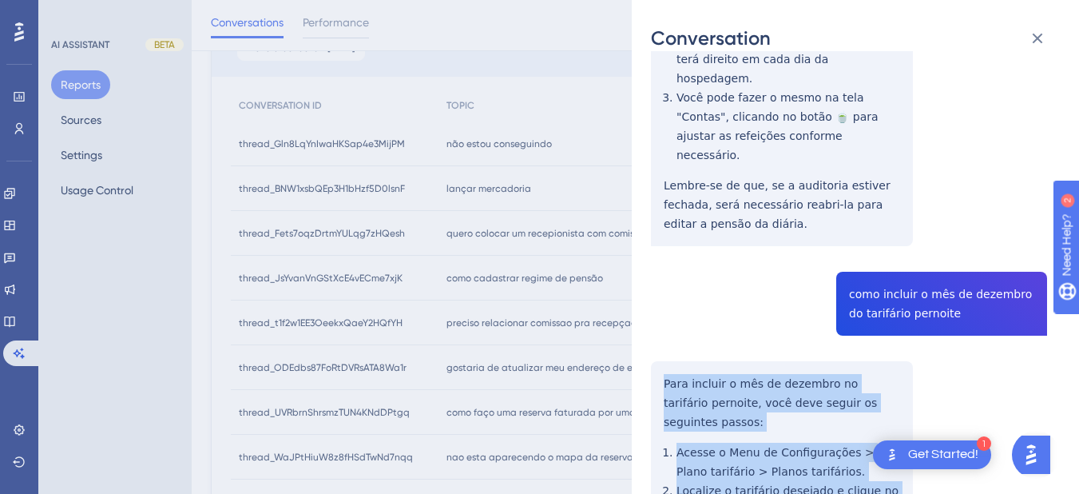
scroll to position [1118, 0]
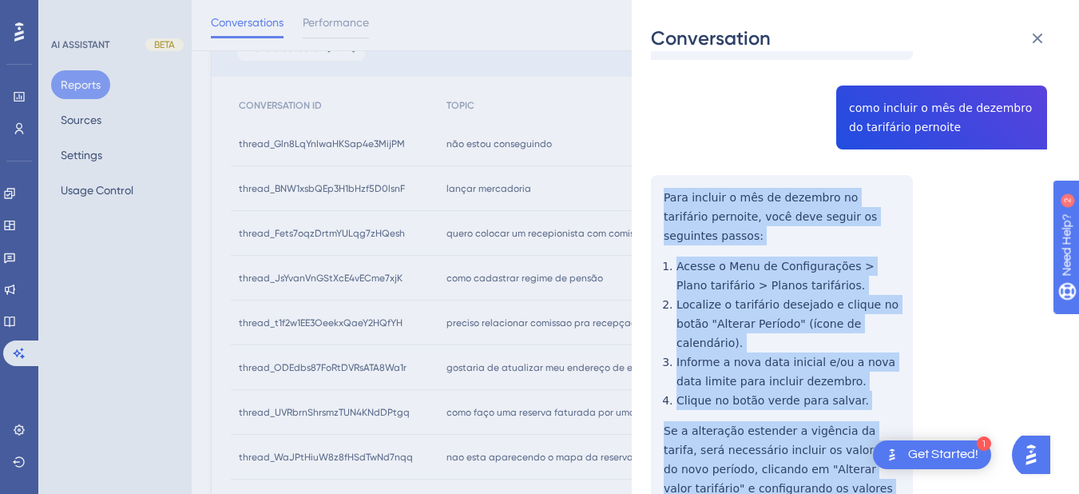
drag, startPoint x: 678, startPoint y: 272, endPoint x: 835, endPoint y: 377, distance: 189.4
click at [835, 377] on div "thread_JsYvanVnGStXcE4vECme7xjK Copy - - 66_Raiski, Brenda User Conversation Hi…" at bounding box center [849, 26] width 396 height 2148
click at [755, 213] on div "thread_JsYvanVnGStXcE4vECme7xjK Copy - - 66_Raiski, Brenda User Conversation Hi…" at bounding box center [849, 26] width 396 height 2148
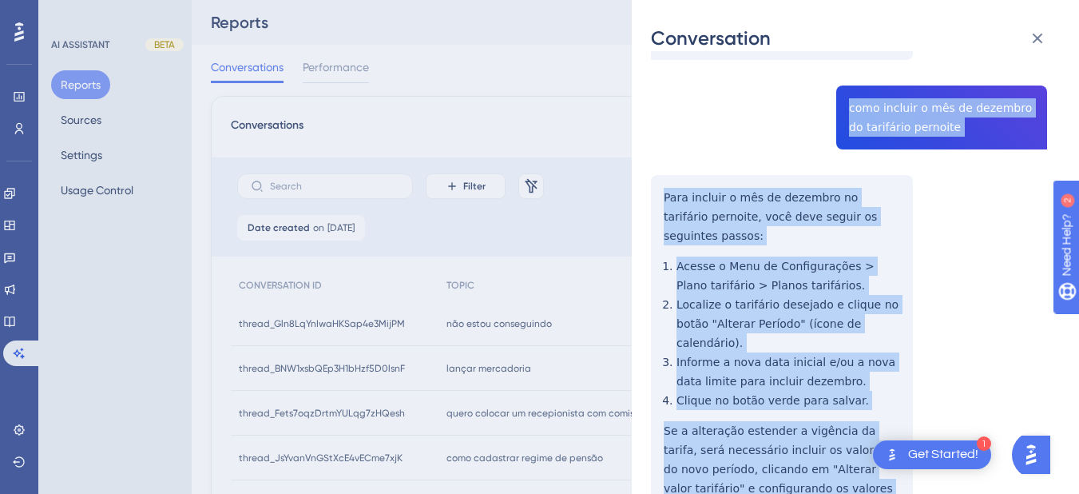
scroll to position [932, 0]
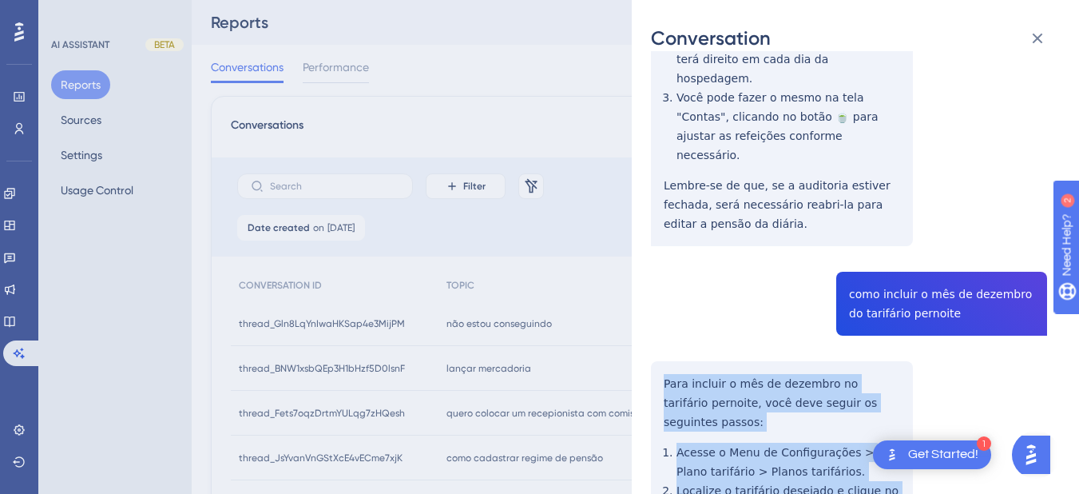
drag, startPoint x: 725, startPoint y: 357, endPoint x: 663, endPoint y: 254, distance: 120.4
click at [663, 254] on div "thread_JsYvanVnGStXcE4vECme7xjK Copy - - 66_Raiski, Brenda User Conversation Hi…" at bounding box center [849, 212] width 396 height 2148
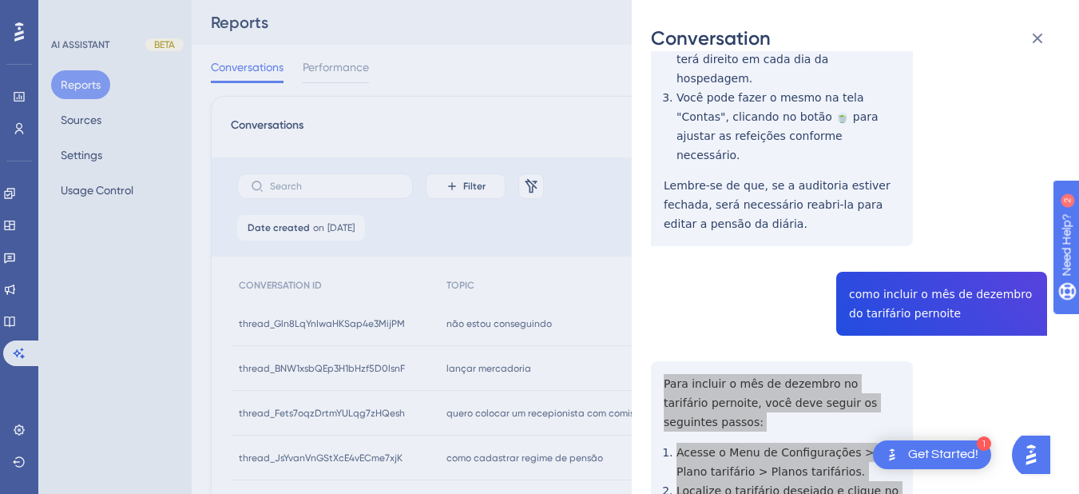
scroll to position [1304, 0]
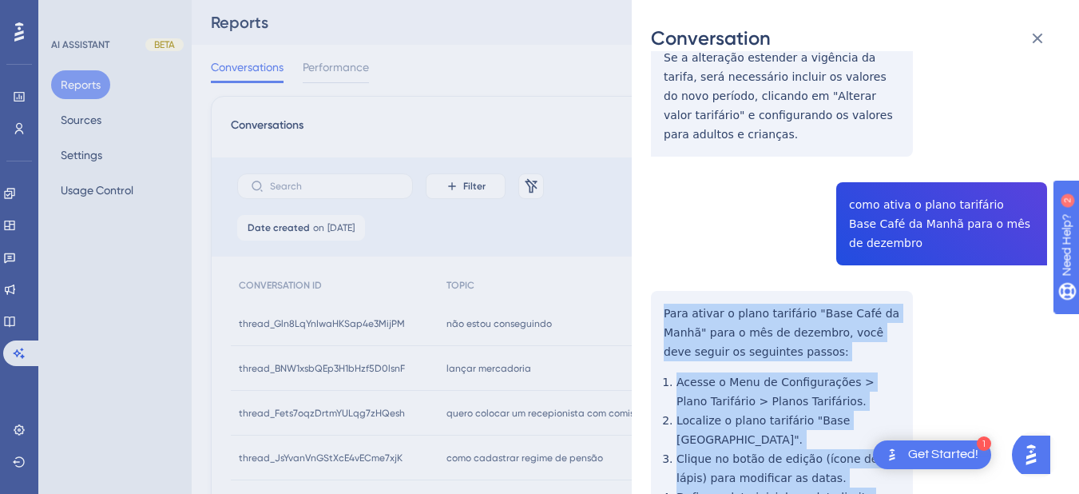
scroll to position [1559, 0]
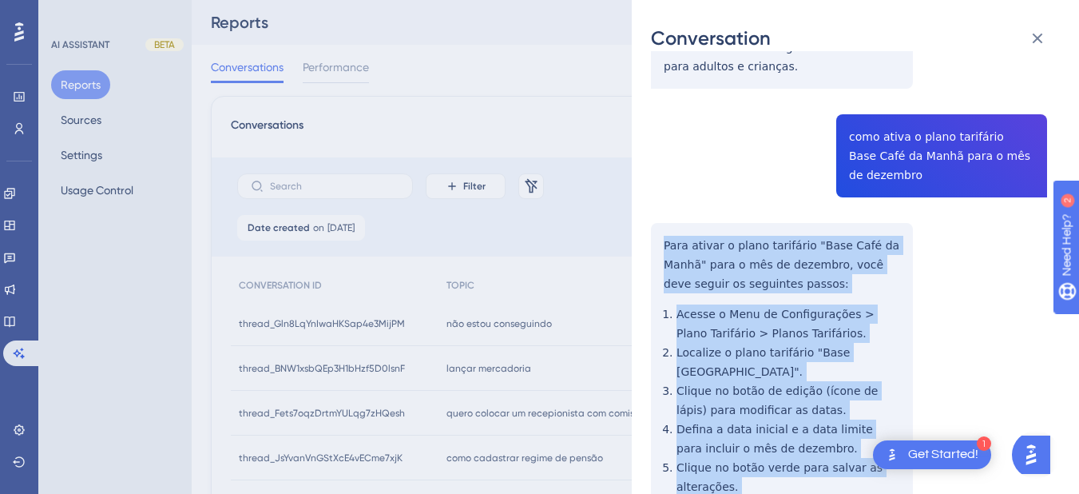
drag, startPoint x: 658, startPoint y: 342, endPoint x: 720, endPoint y: 375, distance: 69.7
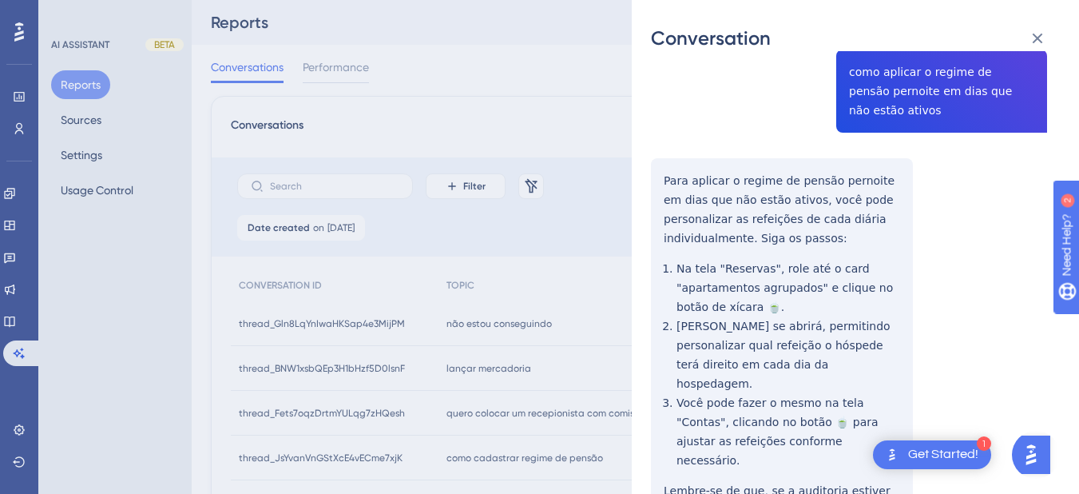
scroll to position [0, 0]
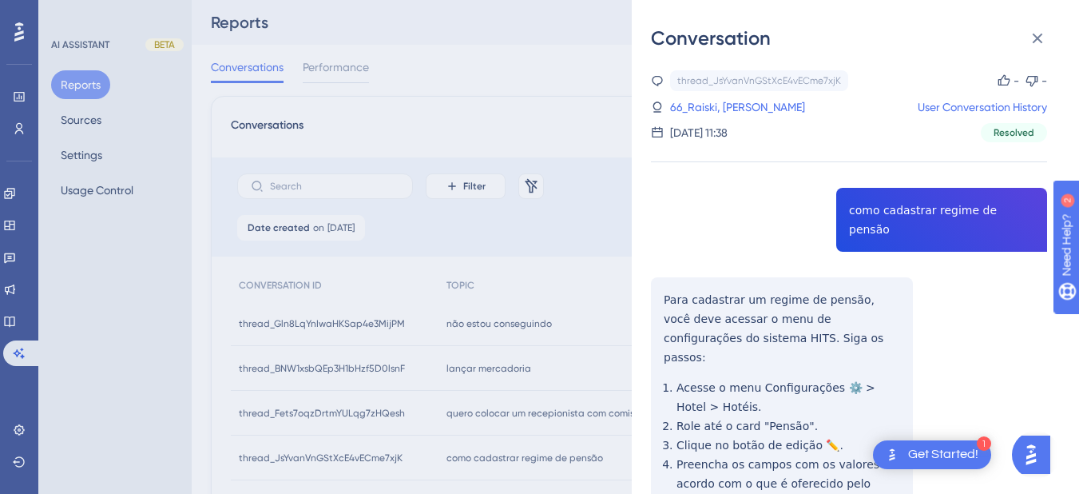
drag, startPoint x: 745, startPoint y: 113, endPoint x: 824, endPoint y: 185, distance: 106.9
click at [745, 113] on link "66_Raiski, Brenda" at bounding box center [737, 106] width 135 height 19
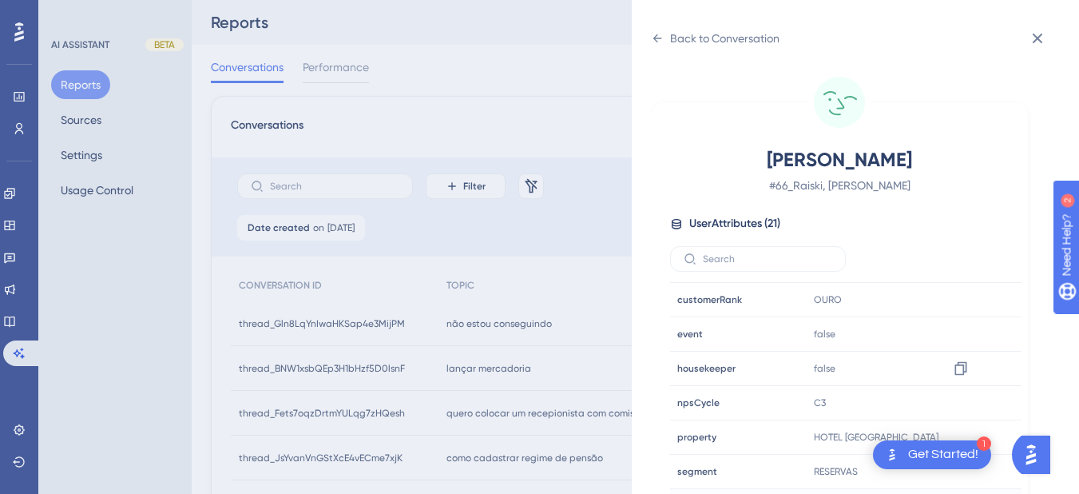
scroll to position [486, 0]
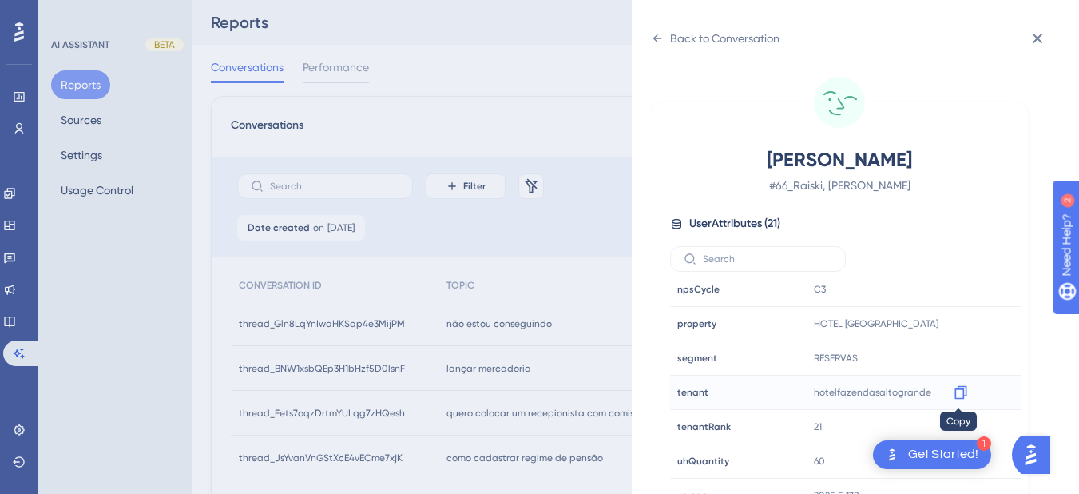
click at [954, 392] on icon at bounding box center [960, 393] width 12 height 14
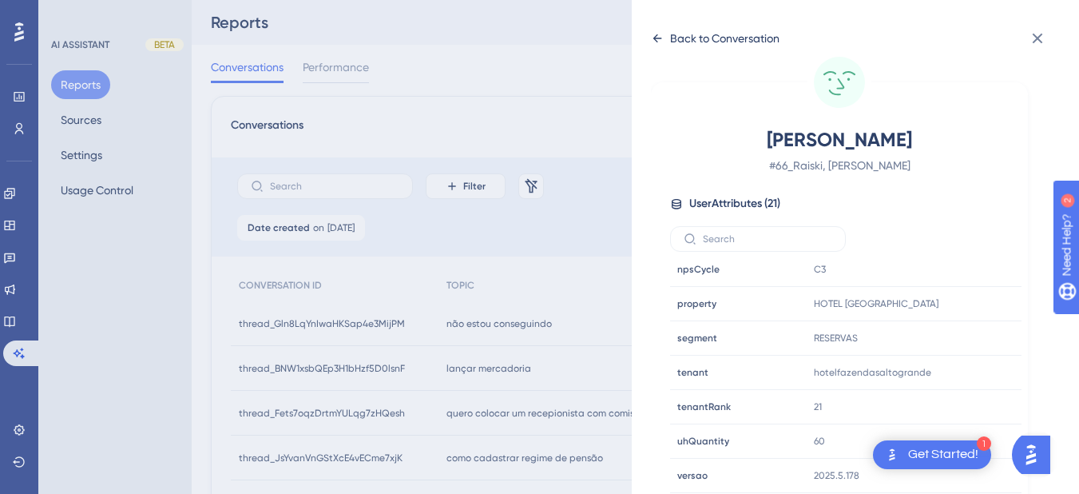
click at [657, 31] on div "Back to Conversation" at bounding box center [715, 39] width 129 height 26
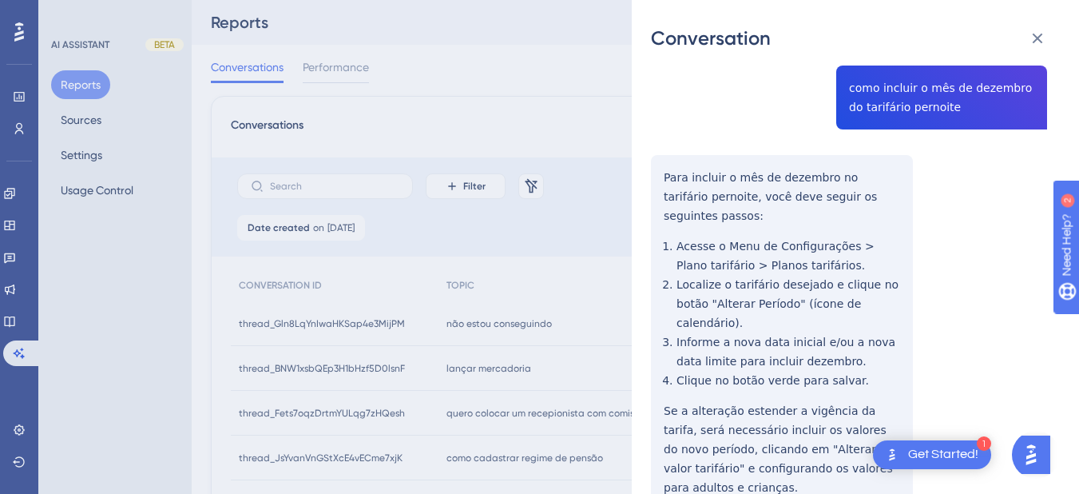
scroll to position [1324, 0]
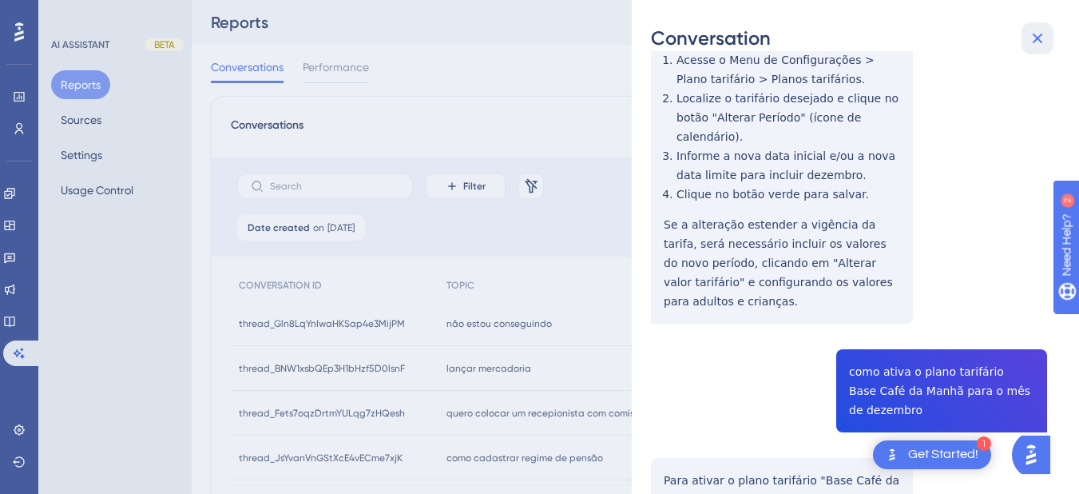
click at [1039, 37] on icon at bounding box center [1038, 39] width 10 height 10
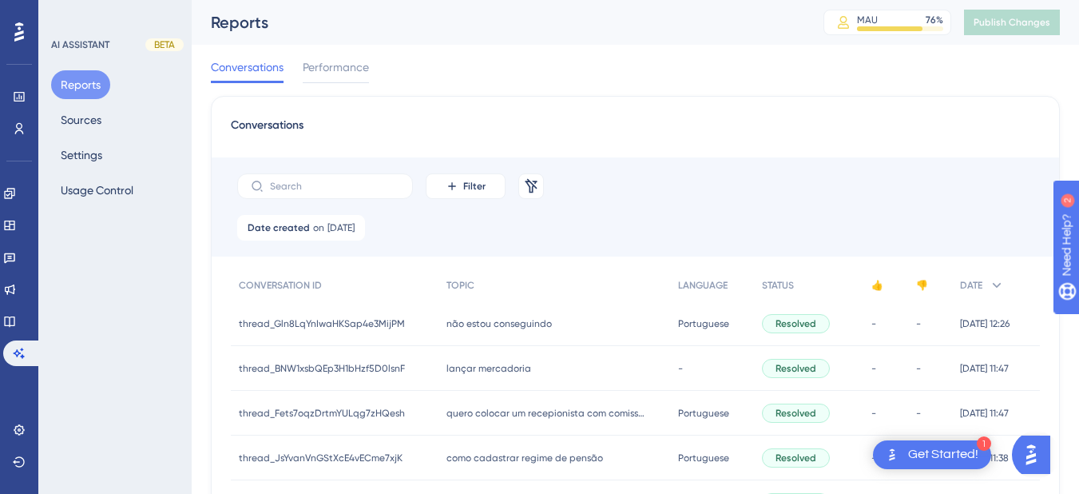
scroll to position [186, 0]
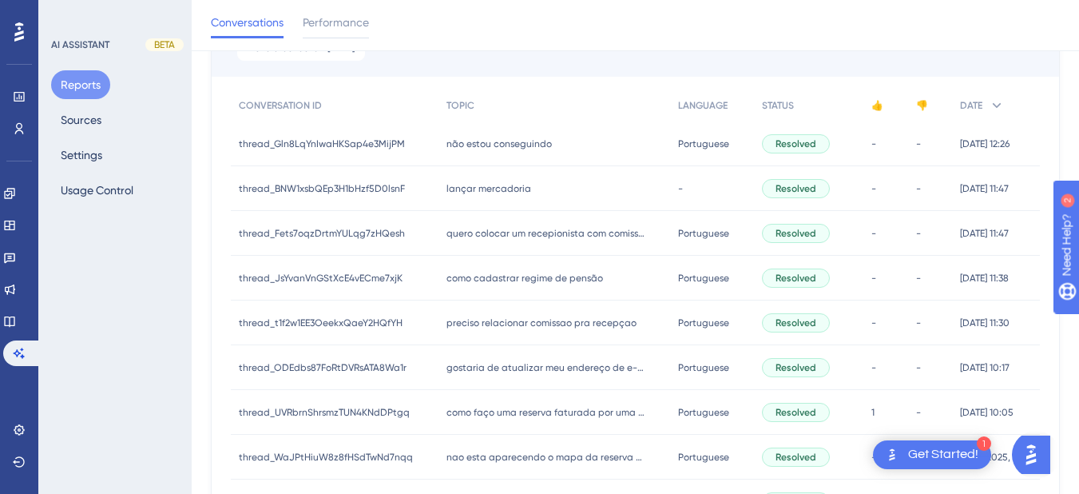
click at [530, 326] on span "preciso relacionar comissao pra recepçao" at bounding box center [541, 322] width 190 height 13
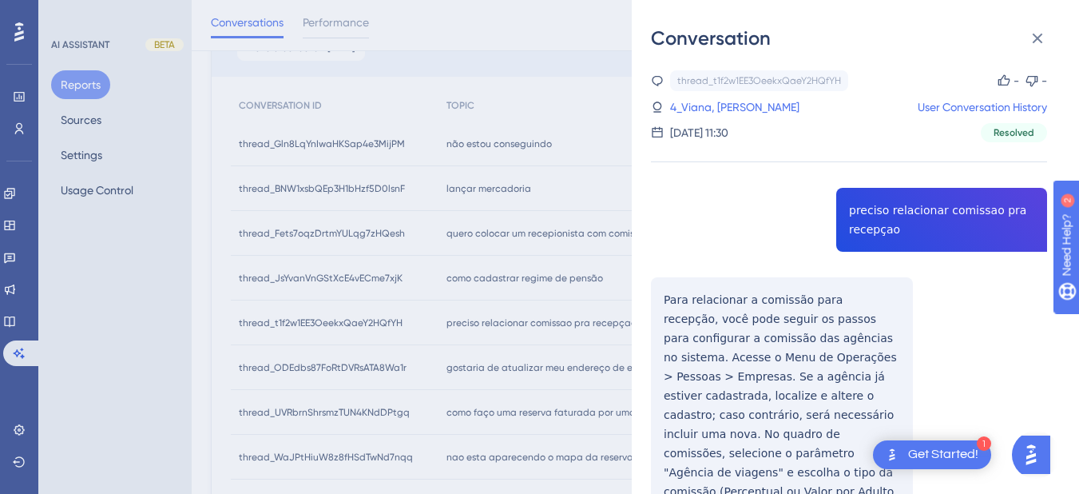
click at [892, 213] on div "thread_t1f2w1EE3OeekxQaeY2HQfYH Copy - - 4_Viana, Fabiana User Conversation His…" at bounding box center [849, 370] width 396 height 601
drag, startPoint x: 673, startPoint y: 319, endPoint x: 669, endPoint y: 298, distance: 21.9
click at [673, 319] on div "thread_t1f2w1EE3OeekxQaeY2HQfYH Copy - - 4_Viana, Fabiana User Conversation His…" at bounding box center [849, 370] width 396 height 601
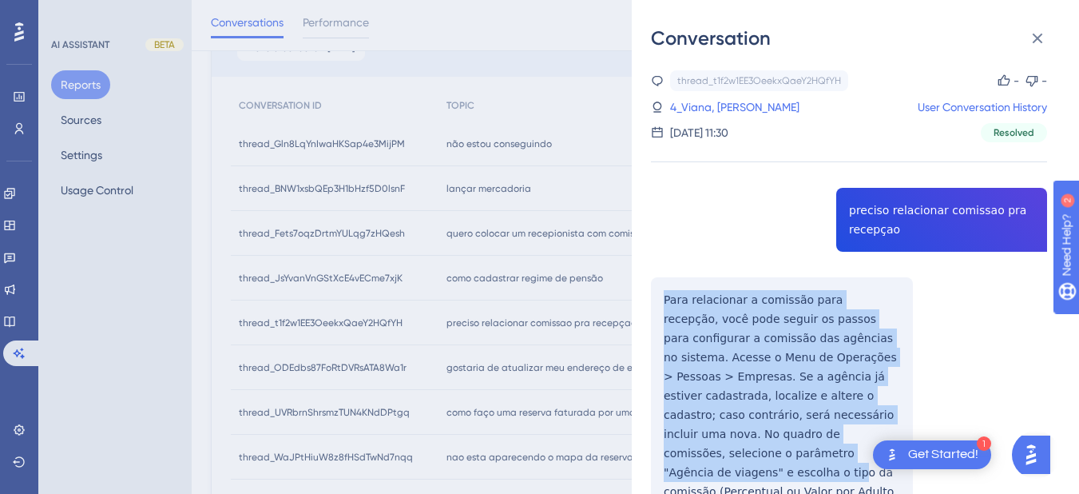
scroll to position [128, 0]
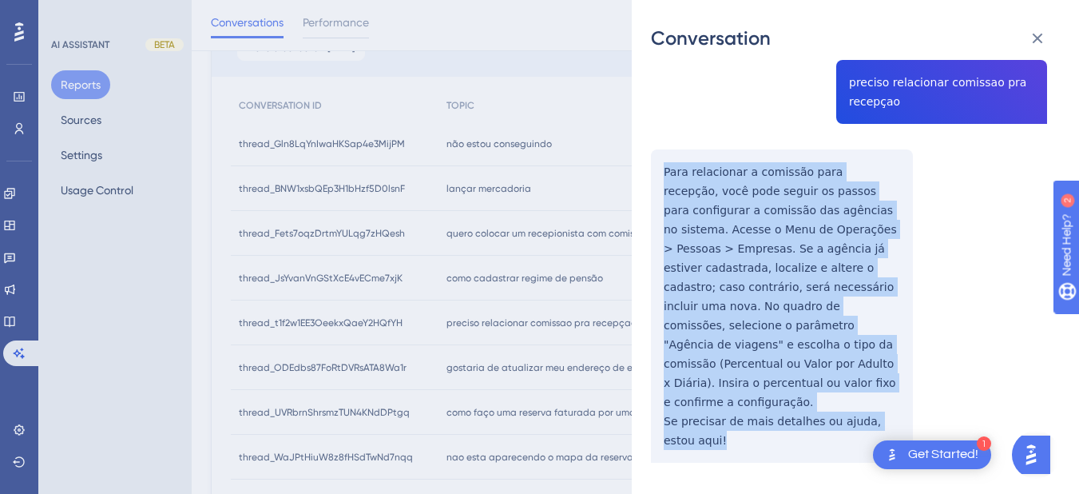
drag, startPoint x: 659, startPoint y: 298, endPoint x: 734, endPoint y: 240, distance: 94.6
click at [764, 400] on div "thread_t1f2w1EE3OeekxQaeY2HQfYH Copy - - 4_Viana, Fabiana User Conversation His…" at bounding box center [849, 242] width 396 height 601
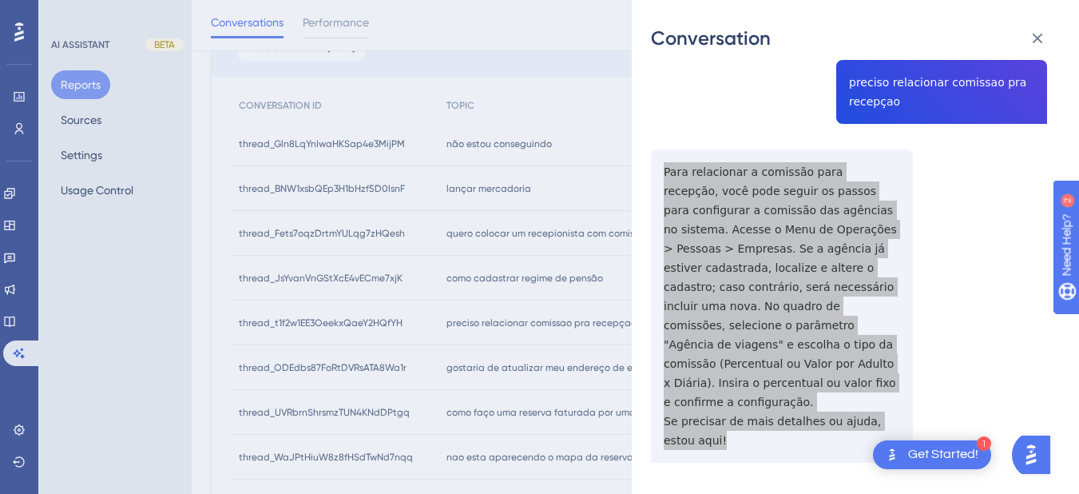
scroll to position [0, 0]
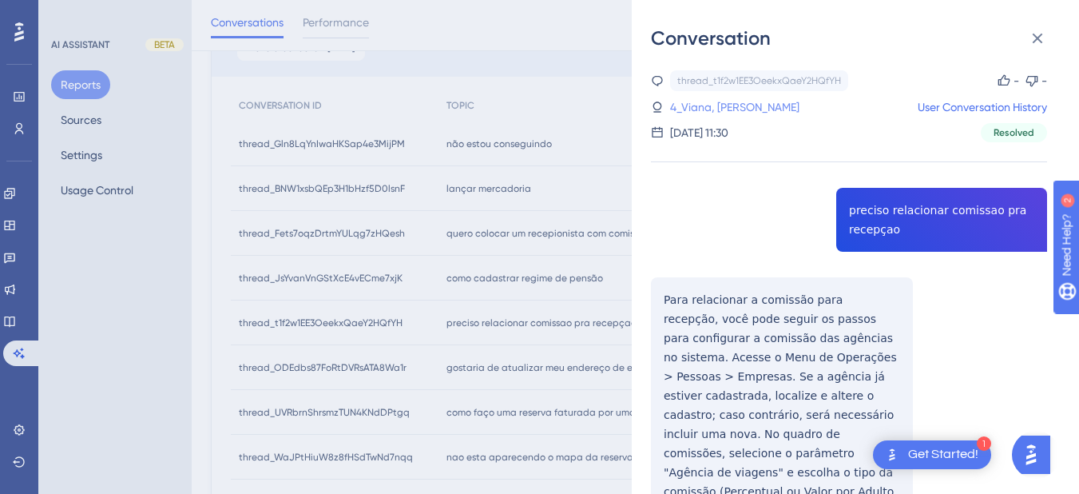
click at [720, 105] on link "4_Viana, Fabiana" at bounding box center [734, 106] width 129 height 19
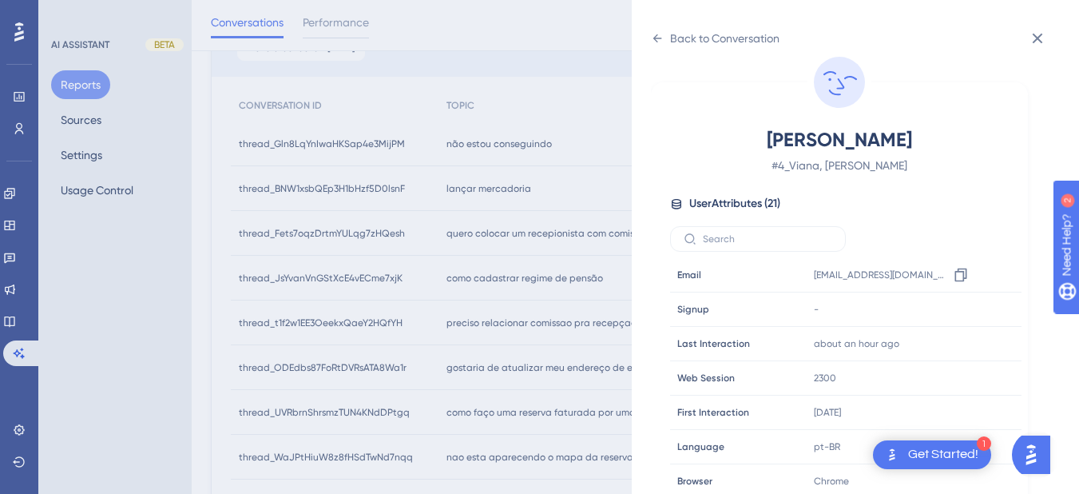
scroll to position [486, 0]
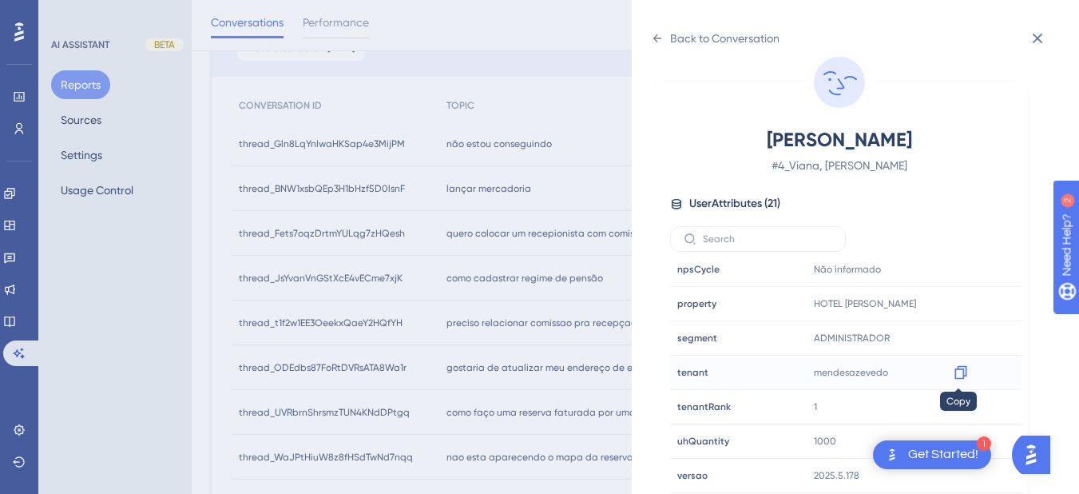
click at [958, 376] on icon at bounding box center [961, 372] width 16 height 16
click at [653, 42] on icon at bounding box center [657, 38] width 13 height 13
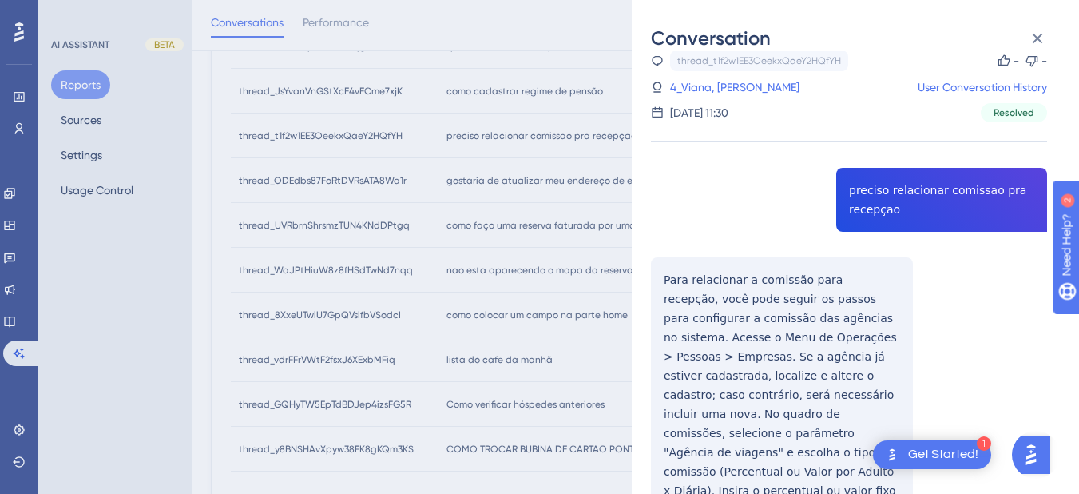
scroll to position [473, 0]
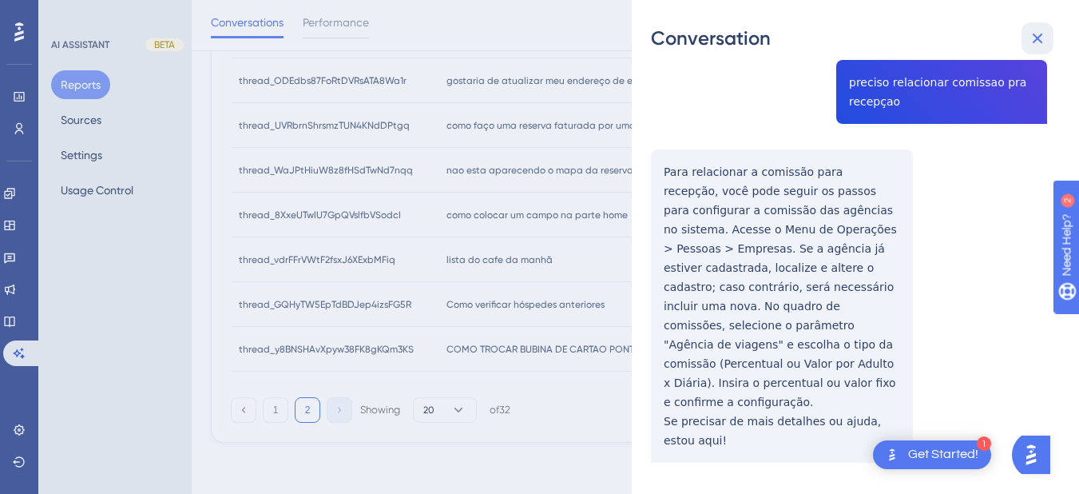
click at [1042, 36] on icon at bounding box center [1037, 38] width 19 height 19
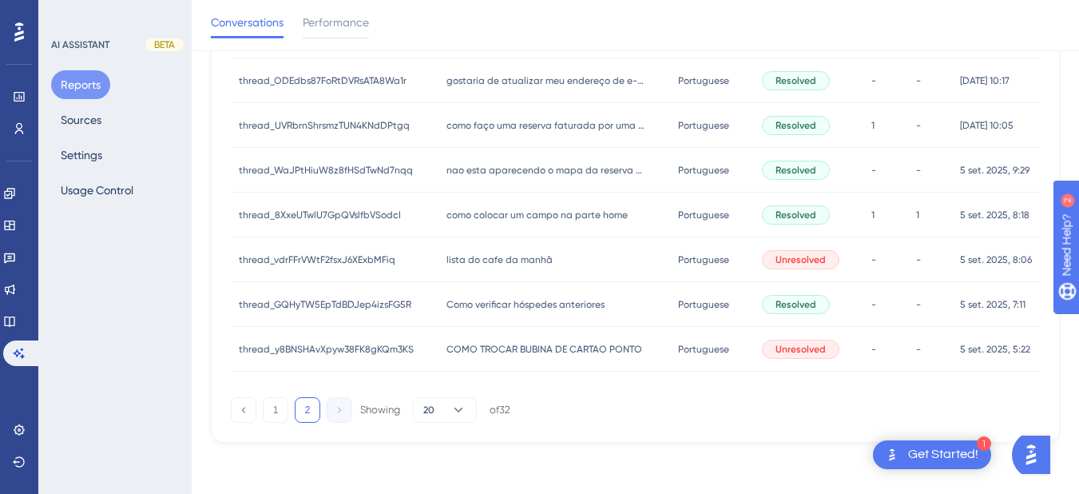
scroll to position [287, 0]
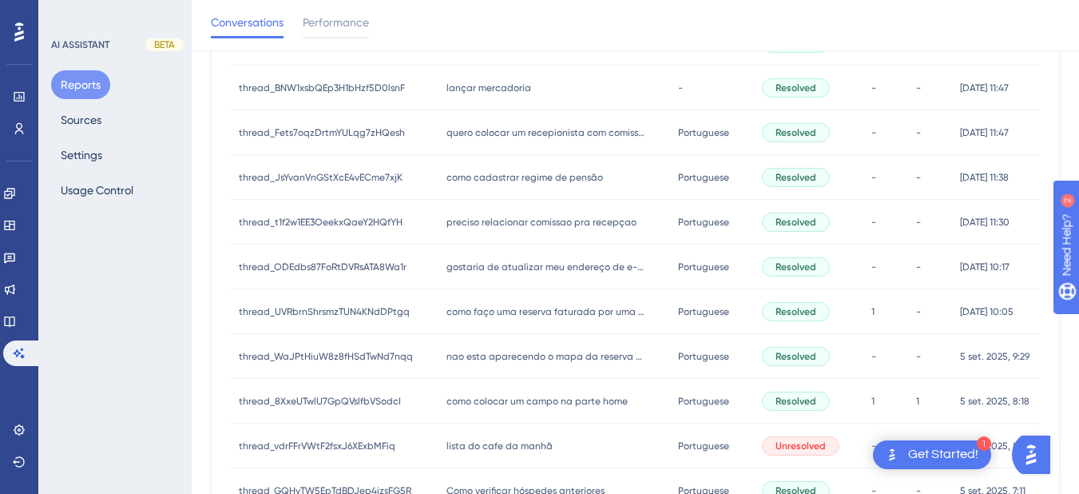
click at [538, 264] on span "gostaria de atualizar meu endereço de e-mail mais não encontrei a opção" at bounding box center [546, 266] width 200 height 13
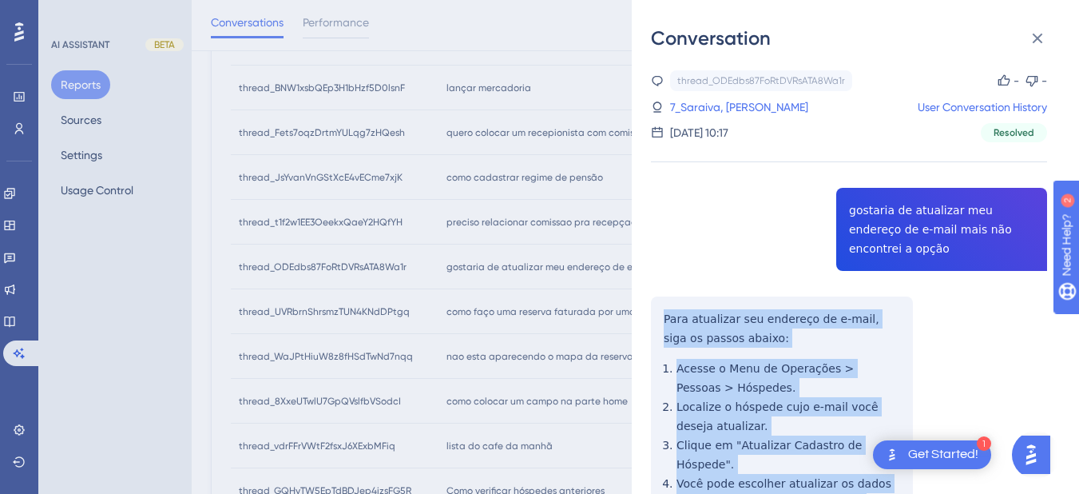
scroll to position [186, 0]
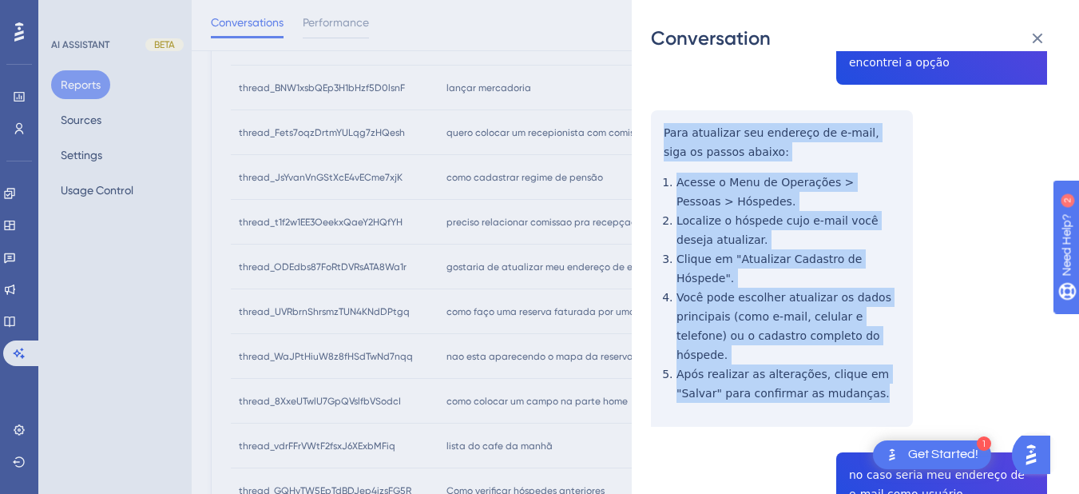
drag, startPoint x: 658, startPoint y: 311, endPoint x: 871, endPoint y: 361, distance: 219.1
click at [871, 361] on div "thread_ODEdbs87FoRtDVRsATA8Wa1r Copy - - 7_Saraiva, Ana Helena User Conversatio…" at bounding box center [849, 402] width 396 height 1036
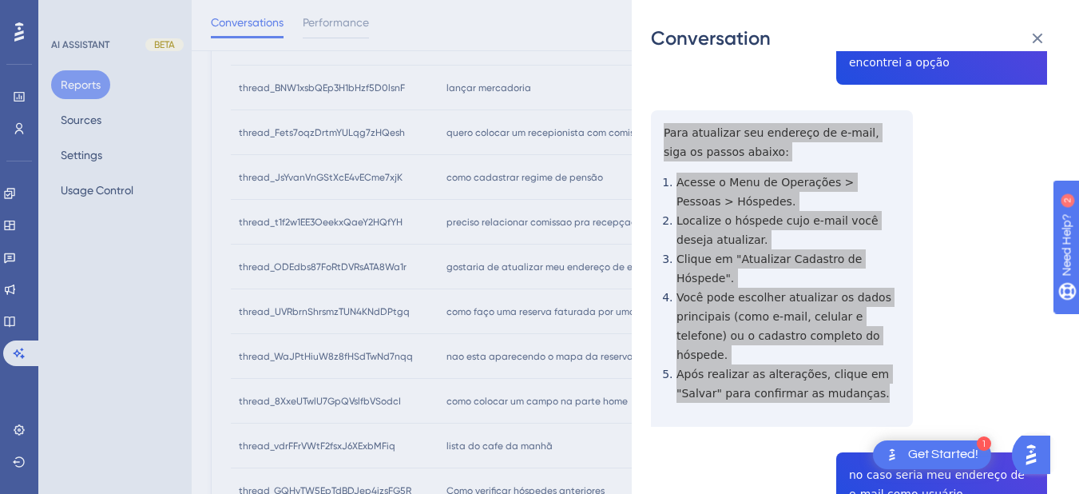
scroll to position [373, 0]
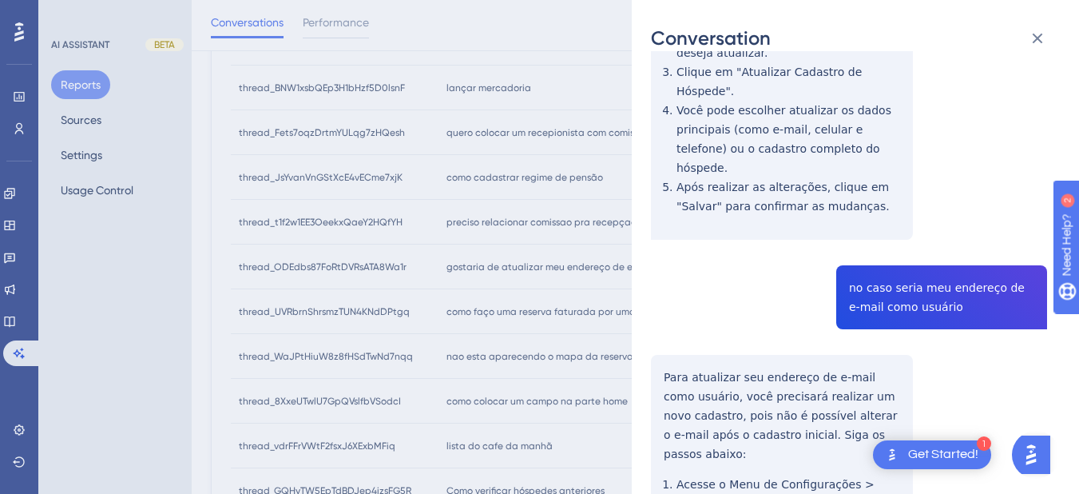
click at [863, 248] on div "thread_ODEdbs87FoRtDVRsATA8Wa1r Copy - - 7_Saraiva, Ana Helena User Conversatio…" at bounding box center [849, 215] width 396 height 1036
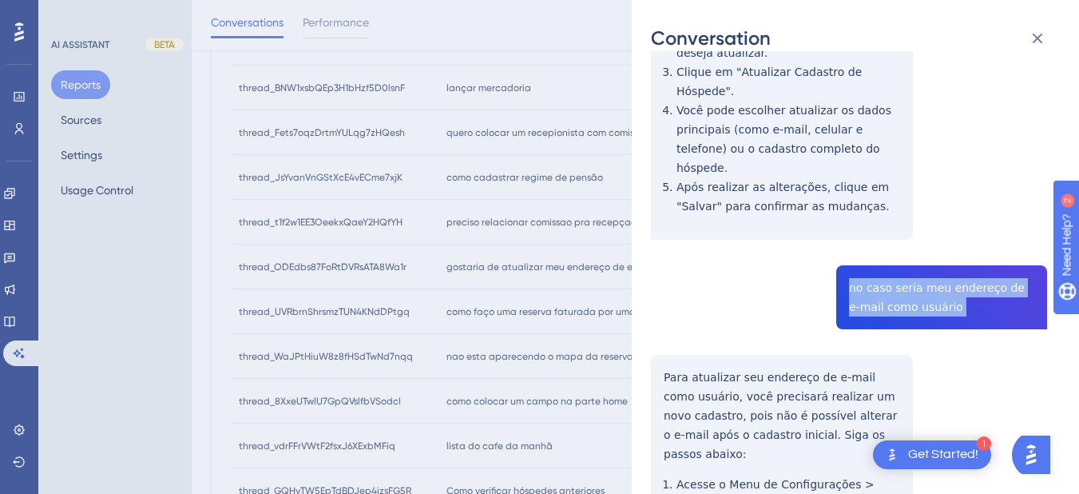
click at [863, 248] on div "thread_ODEdbs87FoRtDVRsATA8Wa1r Copy - - 7_Saraiva, Ana Helena User Conversatio…" at bounding box center [849, 215] width 396 height 1036
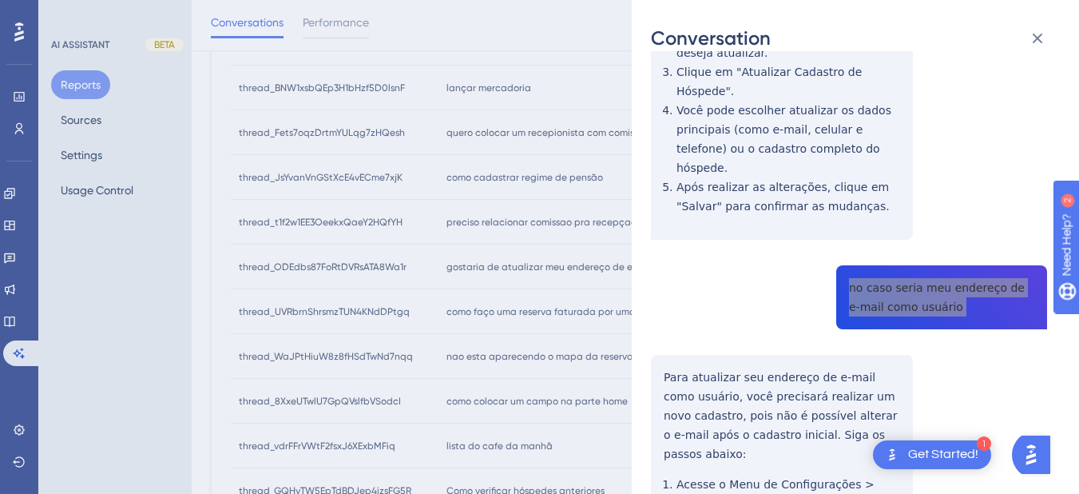
scroll to position [524, 0]
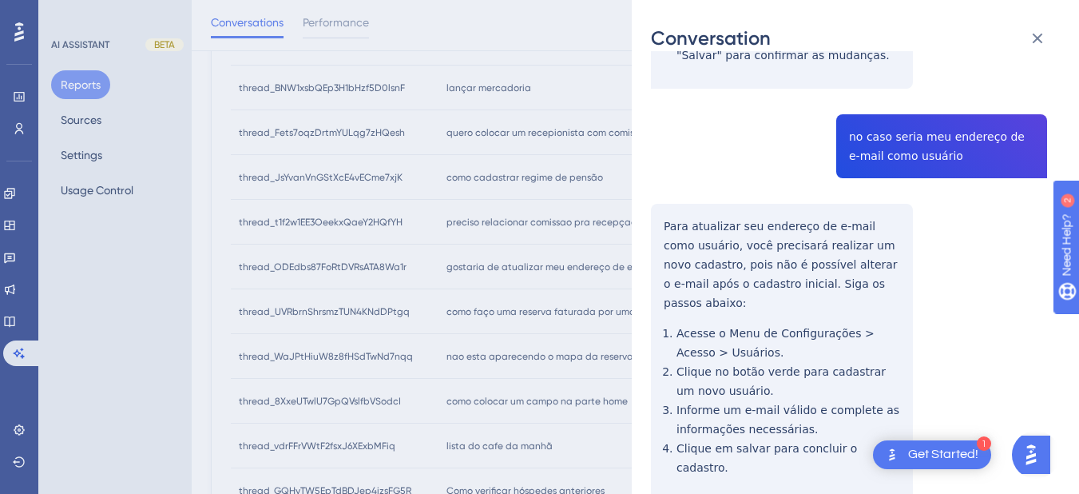
drag, startPoint x: 672, startPoint y: 191, endPoint x: 666, endPoint y: 176, distance: 16.2
click at [672, 191] on div "thread_ODEdbs87FoRtDVRsATA8Wa1r Copy - - 7_Saraiva, Ana Helena User Conversatio…" at bounding box center [849, 64] width 396 height 1036
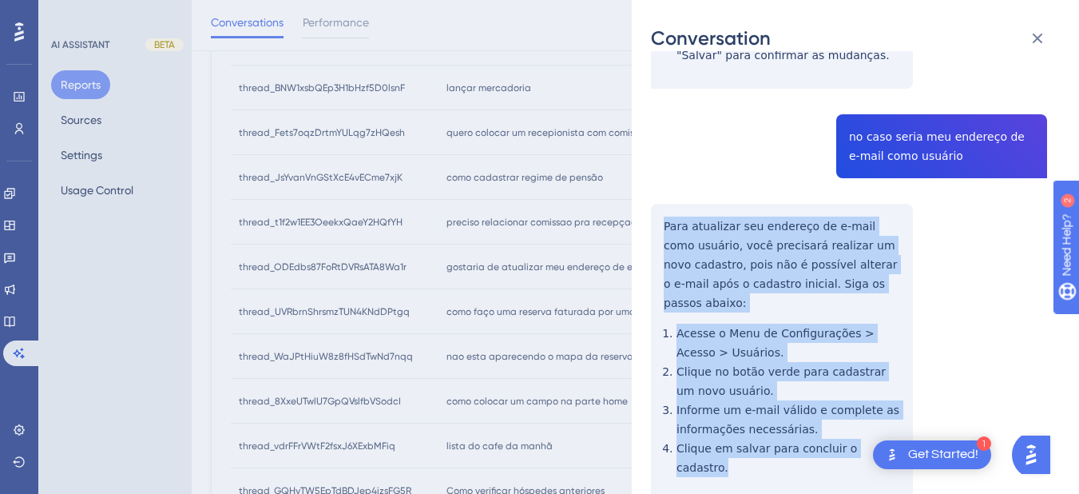
drag, startPoint x: 657, startPoint y: 188, endPoint x: 899, endPoint y: 394, distance: 317.3
click at [899, 394] on div "thread_ODEdbs87FoRtDVRsATA8Wa1r Copy - - 7_Saraiva, Ana Helena User Conversatio…" at bounding box center [849, 64] width 396 height 1036
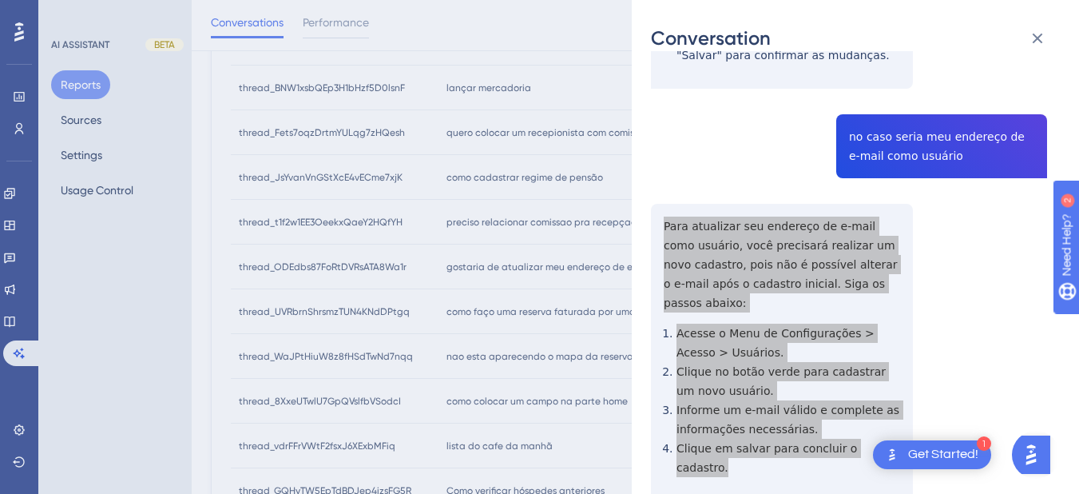
scroll to position [0, 0]
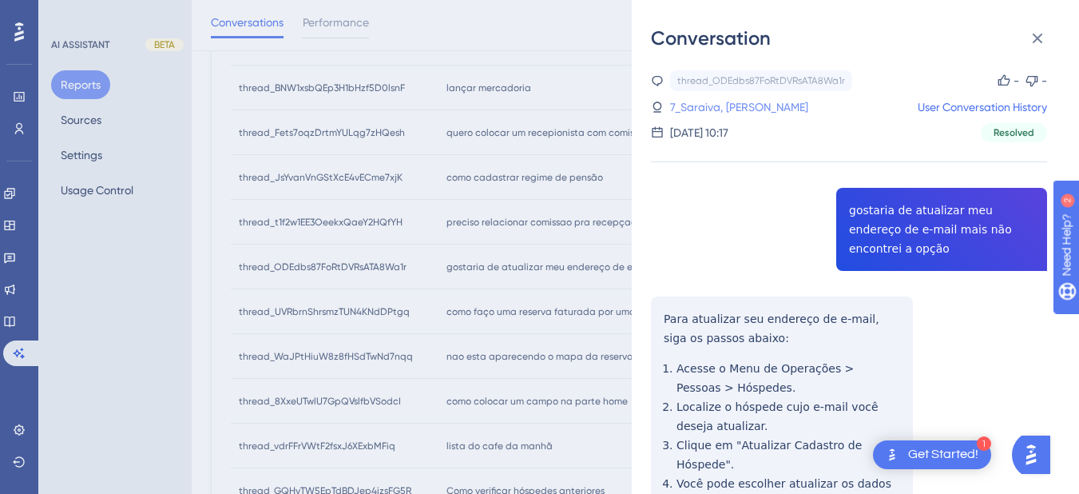
click at [736, 111] on link "7_Saraiva, Ana Helena" at bounding box center [739, 106] width 138 height 19
click at [767, 106] on link "7_Saraiva, Ana Helena" at bounding box center [739, 106] width 138 height 19
click at [736, 106] on link "7_Saraiva, Ana Helena" at bounding box center [739, 106] width 138 height 19
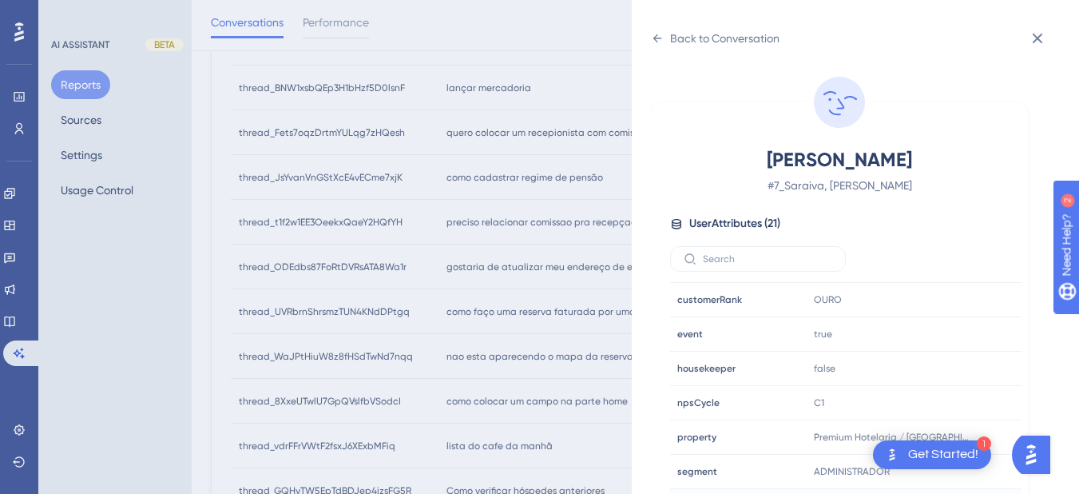
scroll to position [486, 0]
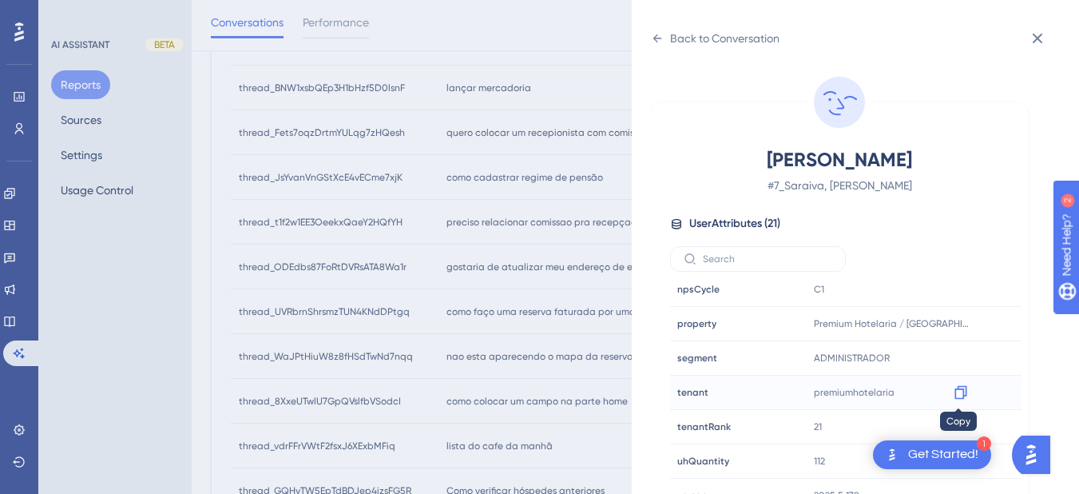
click at [958, 395] on icon at bounding box center [961, 392] width 16 height 16
click at [661, 33] on icon at bounding box center [657, 38] width 13 height 13
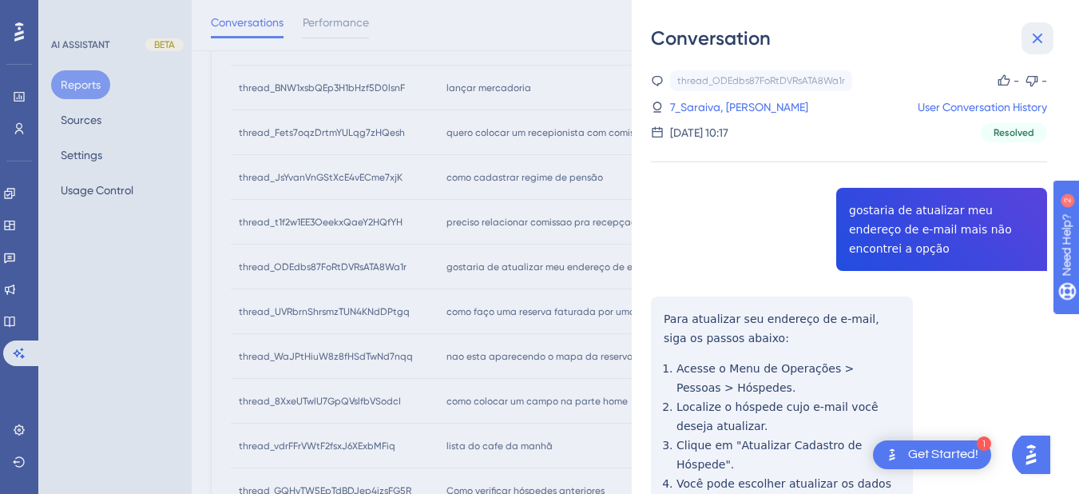
click at [1031, 37] on icon at bounding box center [1037, 38] width 19 height 19
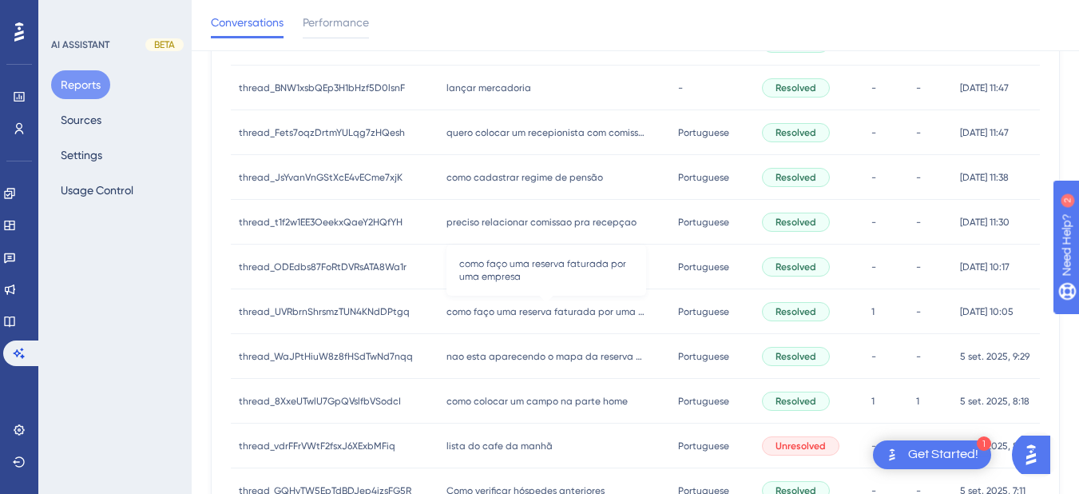
click at [488, 318] on div "como faço uma reserva faturada por uma empresa como faço uma reserva faturada p…" at bounding box center [554, 311] width 232 height 45
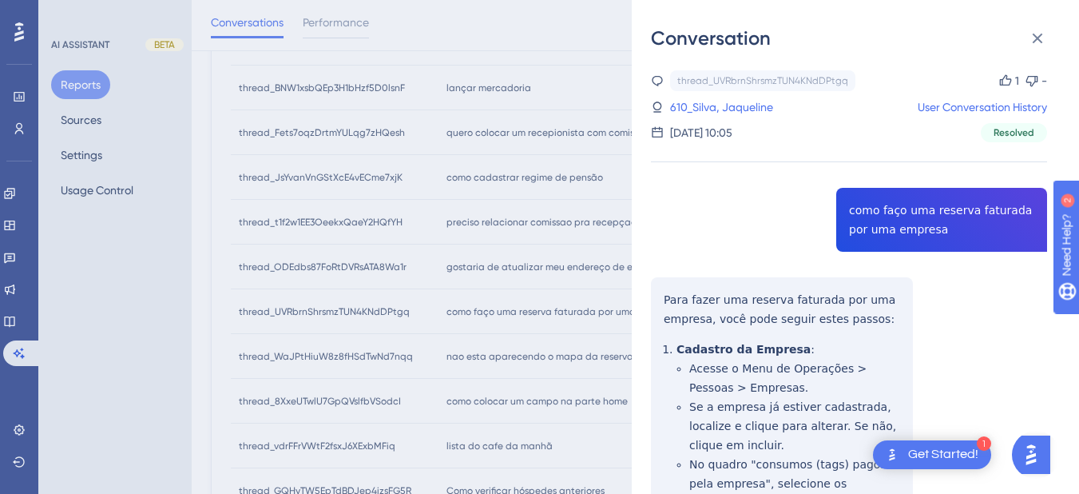
drag, startPoint x: 689, startPoint y: 296, endPoint x: 669, endPoint y: 296, distance: 20.8
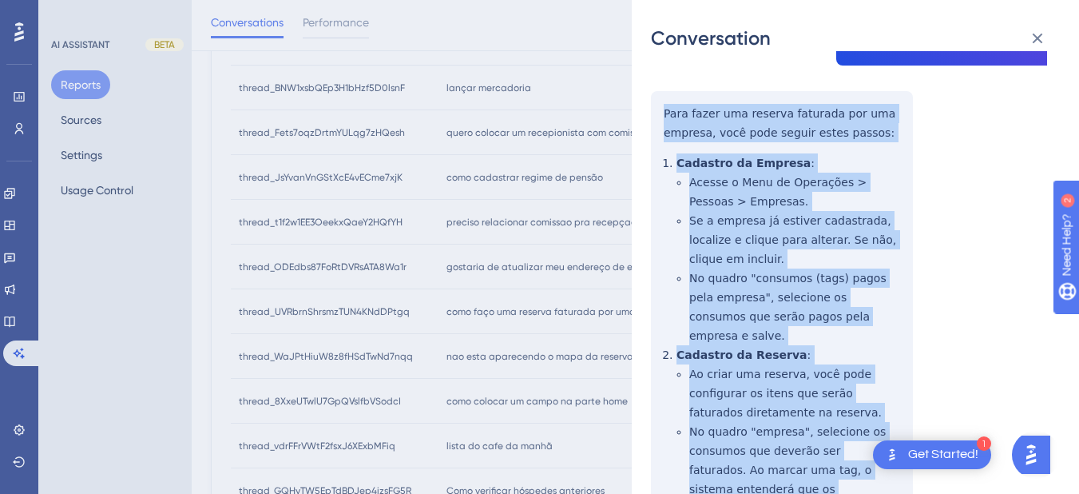
scroll to position [559, 0]
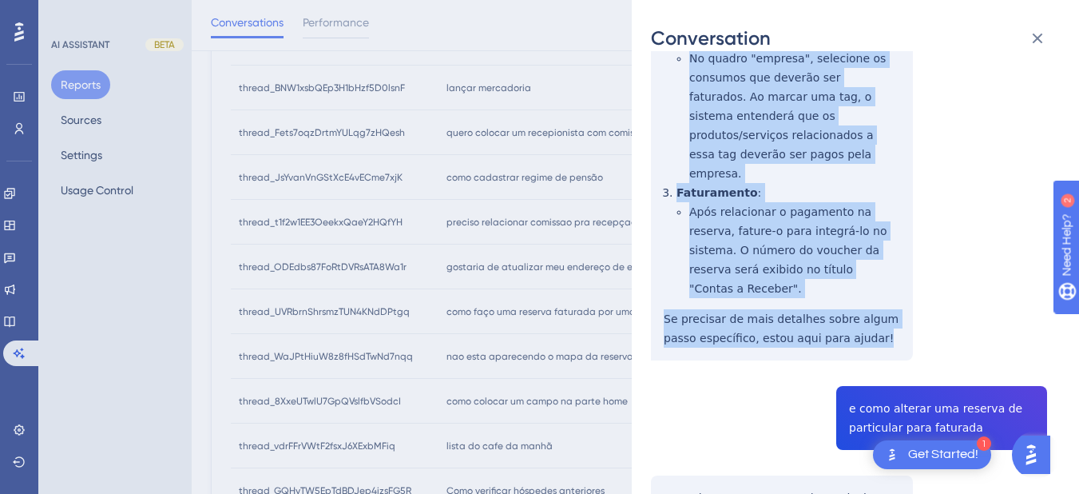
drag, startPoint x: 658, startPoint y: 296, endPoint x: 851, endPoint y: 264, distance: 196.0
click at [851, 266] on div "thread_UVRbrnShrsmzTUN4KNdDPtgq Copy 1 - 610_Silva, Jaqueline User Conversation…" at bounding box center [849, 284] width 396 height 1547
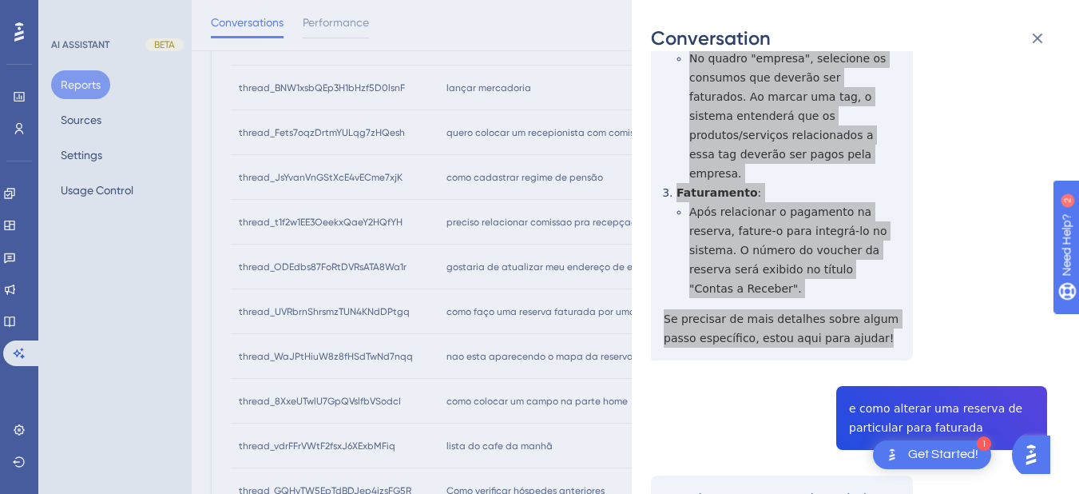
scroll to position [745, 0]
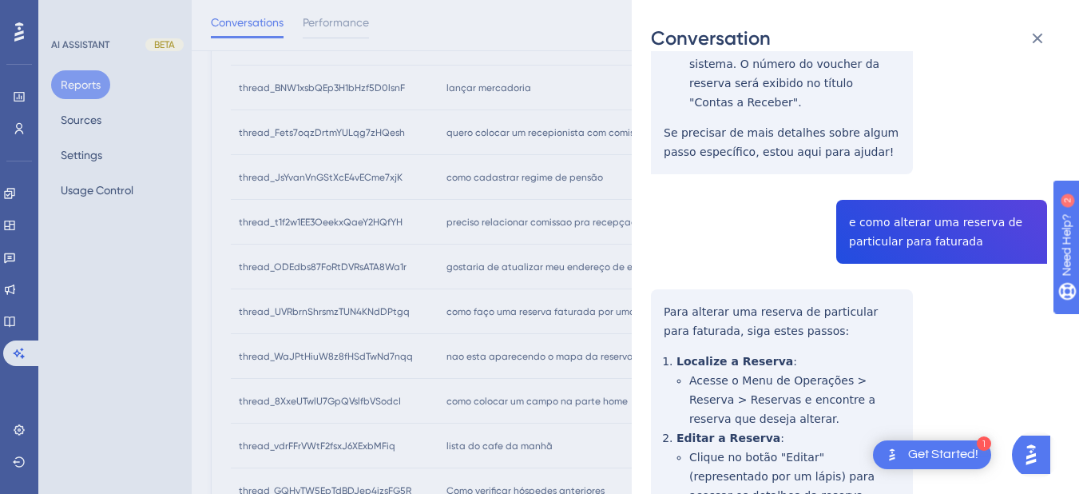
click at [892, 149] on div "thread_UVRbrnShrsmzTUN4KNdDPtgq Copy 1 - 610_Silva, Jaqueline User Conversation…" at bounding box center [849, 98] width 396 height 1547
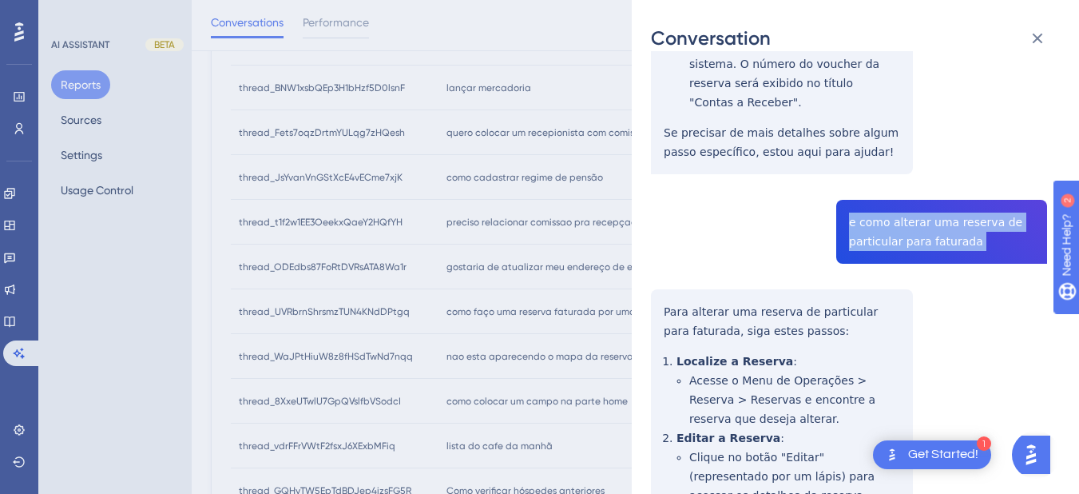
click at [892, 149] on div "thread_UVRbrnShrsmzTUN4KNdDPtgq Copy 1 - 610_Silva, Jaqueline User Conversation…" at bounding box center [849, 98] width 396 height 1547
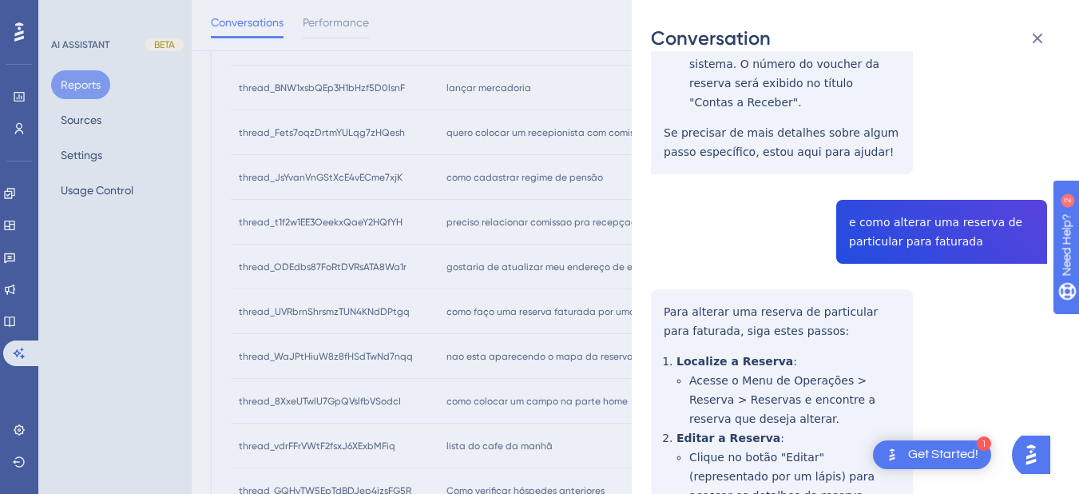
drag, startPoint x: 677, startPoint y: 277, endPoint x: 670, endPoint y: 256, distance: 22.0
click at [677, 277] on div "thread_UVRbrnShrsmzTUN4KNdDPtgq Copy 1 - 610_Silva, Jaqueline User Conversation…" at bounding box center [849, 98] width 396 height 1547
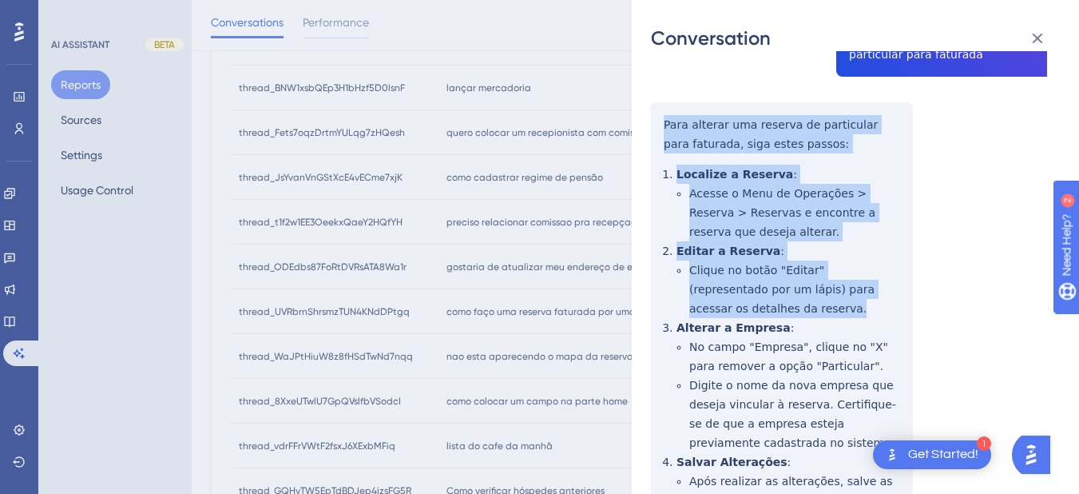
scroll to position [1035, 0]
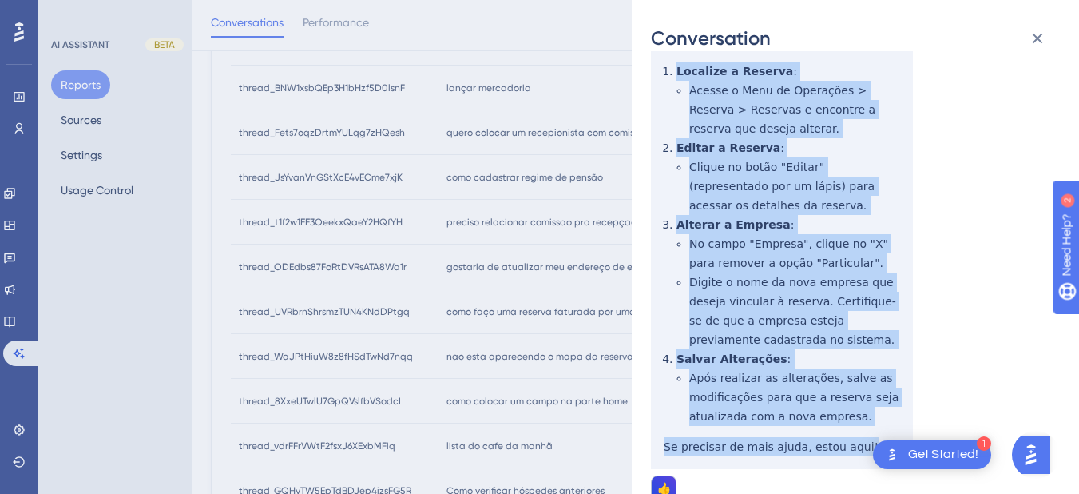
drag, startPoint x: 655, startPoint y: 232, endPoint x: 860, endPoint y: 373, distance: 249.2
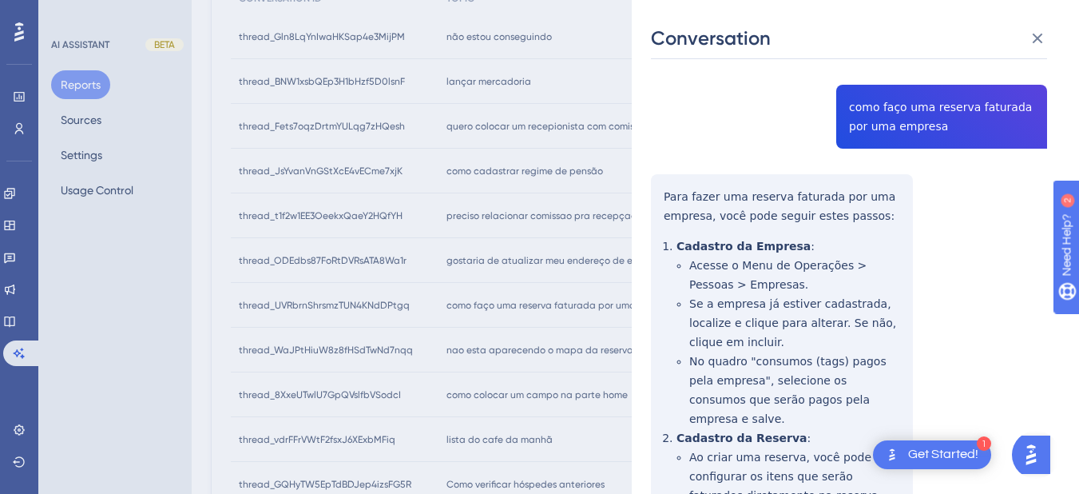
scroll to position [0, 0]
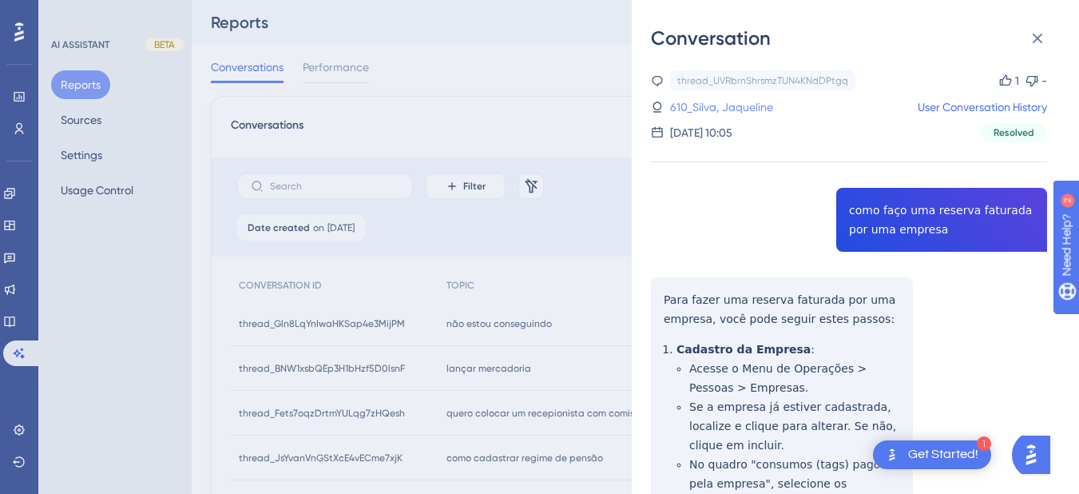
click at [768, 109] on link "610_Silva, Jaqueline" at bounding box center [721, 106] width 103 height 19
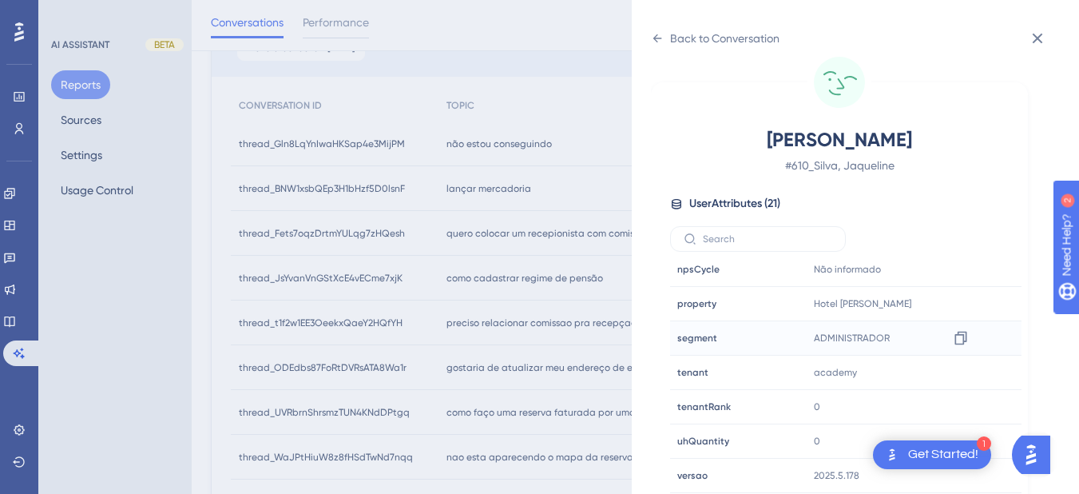
scroll to position [473, 0]
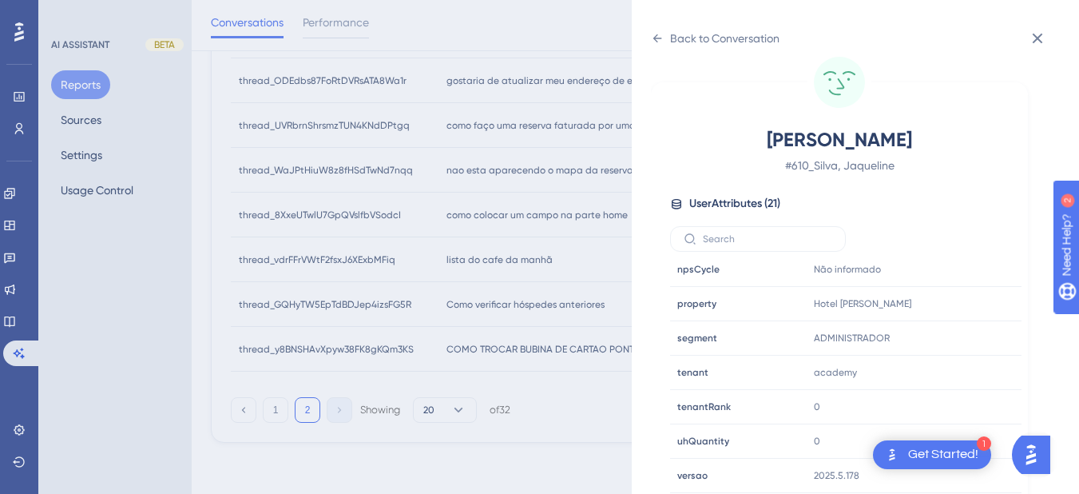
click at [650, 42] on div "Back to Conversation Silva, Jaqueline # 610_Silva, Jaqueline User Attributes ( …" at bounding box center [855, 247] width 447 height 494
click at [656, 30] on div "Back to Conversation" at bounding box center [715, 39] width 129 height 26
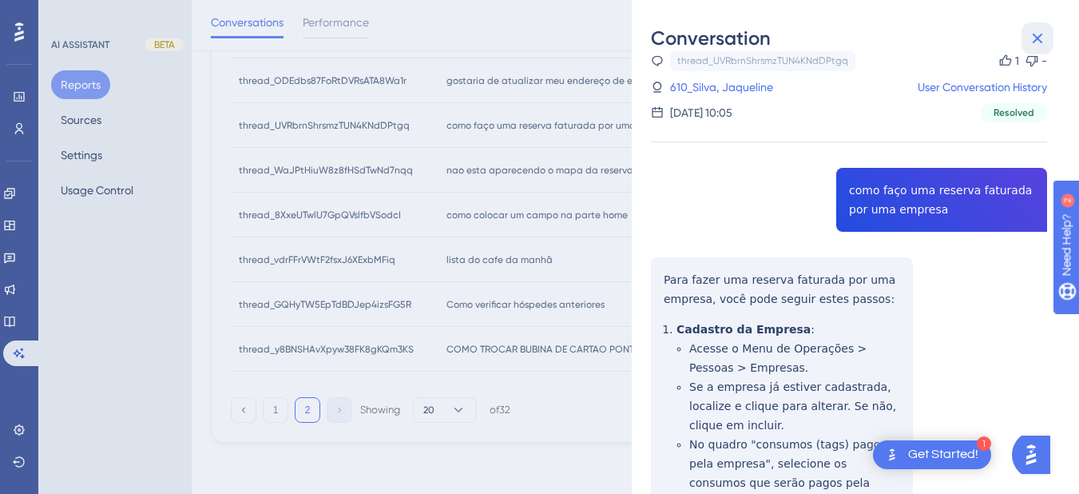
click at [1029, 38] on icon at bounding box center [1037, 38] width 19 height 19
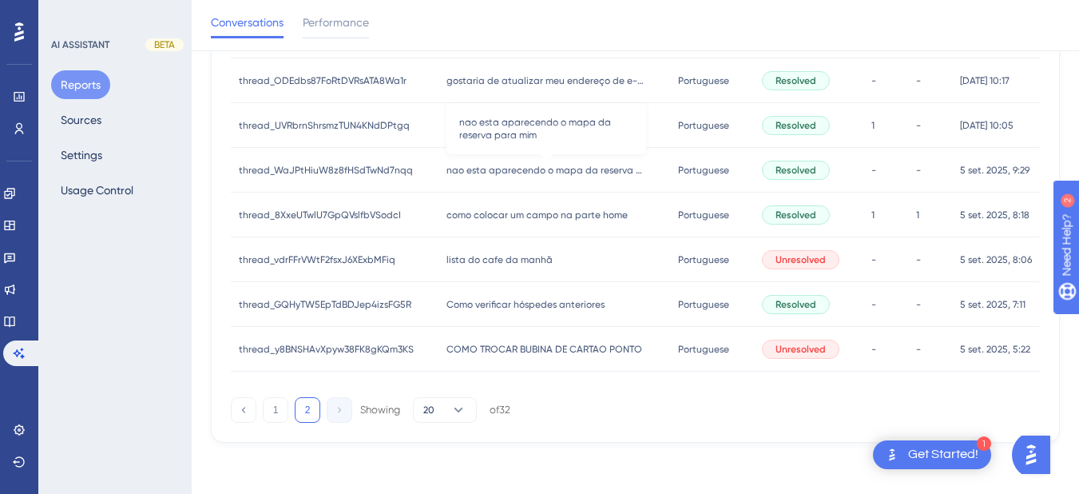
click at [493, 169] on span "nao esta aparecendo o mapa da reserva para mim" at bounding box center [546, 170] width 200 height 13
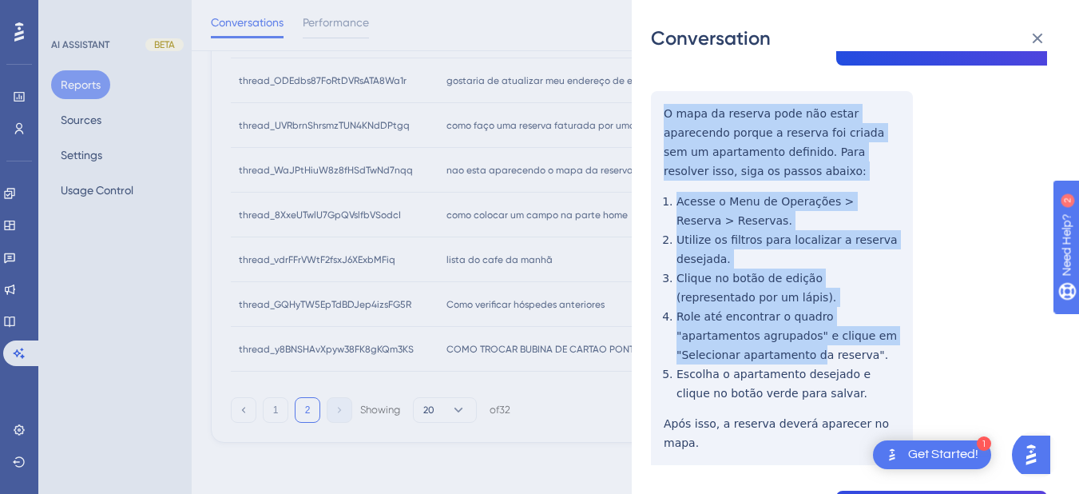
scroll to position [373, 0]
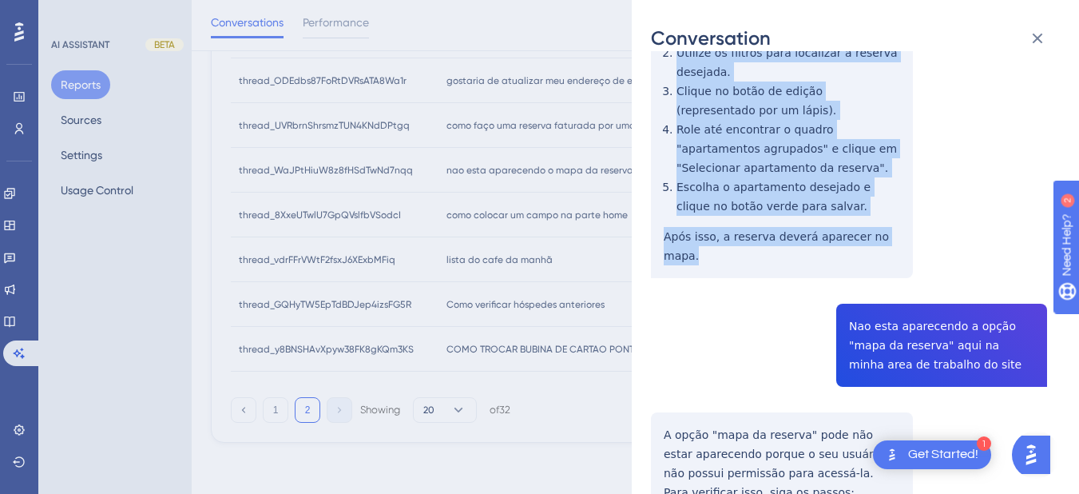
drag, startPoint x: 656, startPoint y: 298, endPoint x: 911, endPoint y: 247, distance: 260.6
click at [911, 247] on div "thread_WaJPtHiuW8z8fHSdTwNd7nqq Copy - - 64_Luz, Marcelo User Conversation Hist…" at bounding box center [849, 243] width 396 height 1093
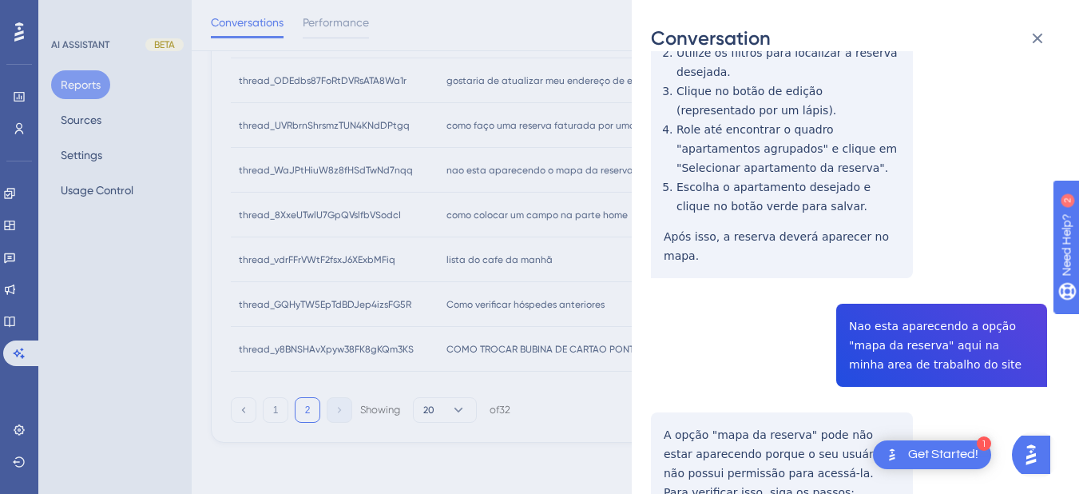
click at [893, 316] on div "thread_WaJPtHiuW8z8fHSdTwNd7nqq Copy - - 64_Luz, Marcelo User Conversation Hist…" at bounding box center [849, 243] width 396 height 1093
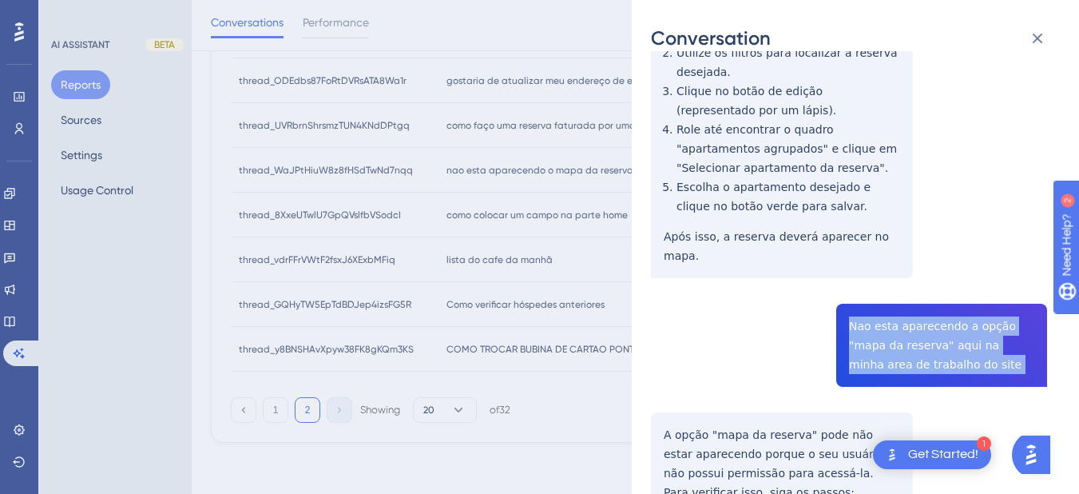
click at [893, 316] on div "thread_WaJPtHiuW8z8fHSdTwNd7nqq Copy - - 64_Luz, Marcelo User Conversation Hist…" at bounding box center [849, 243] width 396 height 1093
click at [652, 408] on div "thread_WaJPtHiuW8z8fHSdTwNd7nqq Copy - - 64_Luz, Marcelo User Conversation Hist…" at bounding box center [849, 243] width 396 height 1093
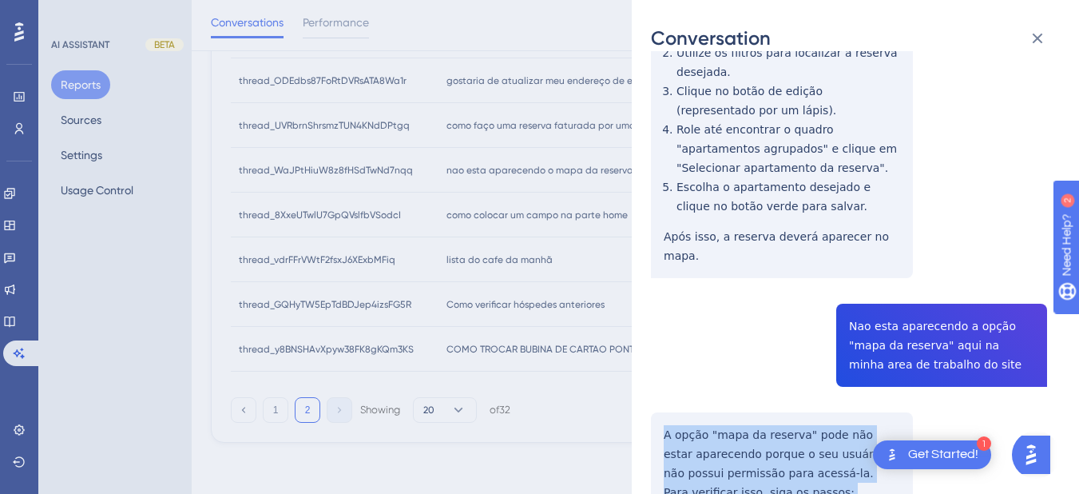
scroll to position [559, 0]
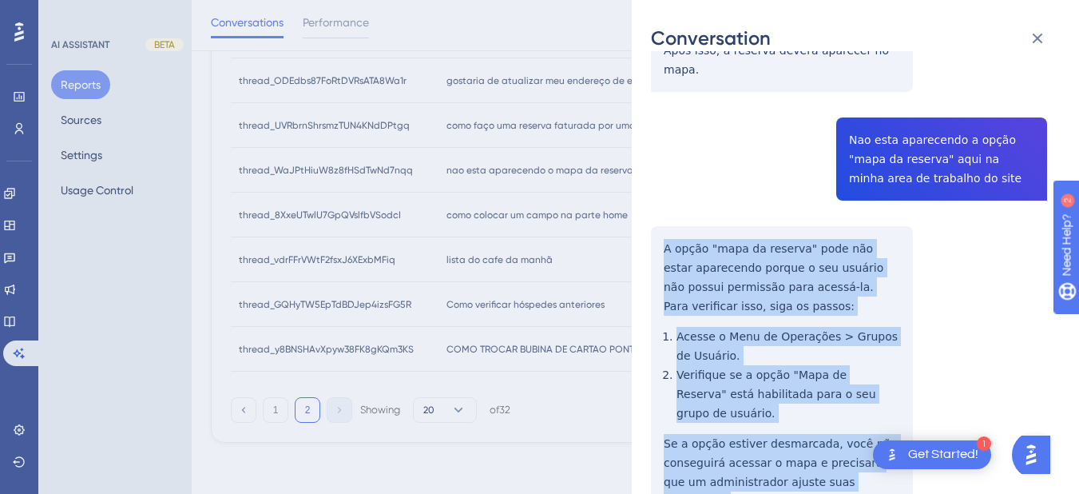
drag, startPoint x: 657, startPoint y: 409, endPoint x: 874, endPoint y: 442, distance: 218.9
click at [874, 442] on div "thread_WaJPtHiuW8z8fHSdTwNd7nqq Copy - - 64_Luz, Marcelo User Conversation Hist…" at bounding box center [849, 57] width 396 height 1093
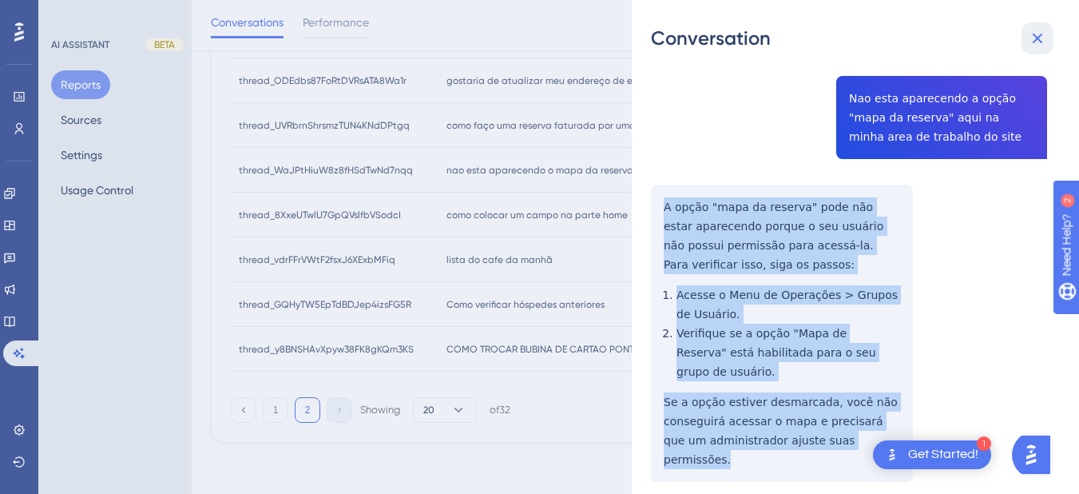
click at [1032, 41] on icon at bounding box center [1037, 38] width 19 height 19
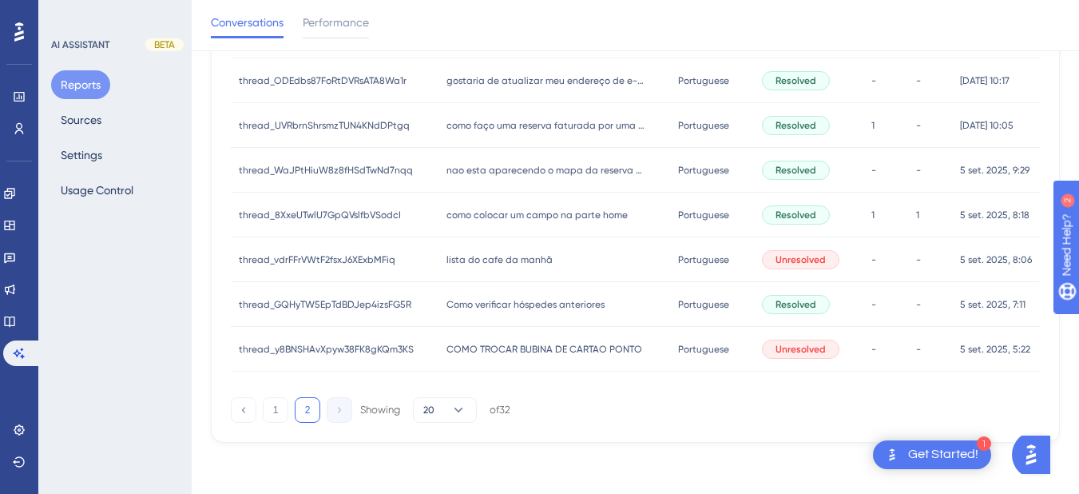
click at [505, 179] on div "nao esta aparecendo o mapa da reserva para mim nao esta aparecendo o mapa da re…" at bounding box center [554, 170] width 232 height 45
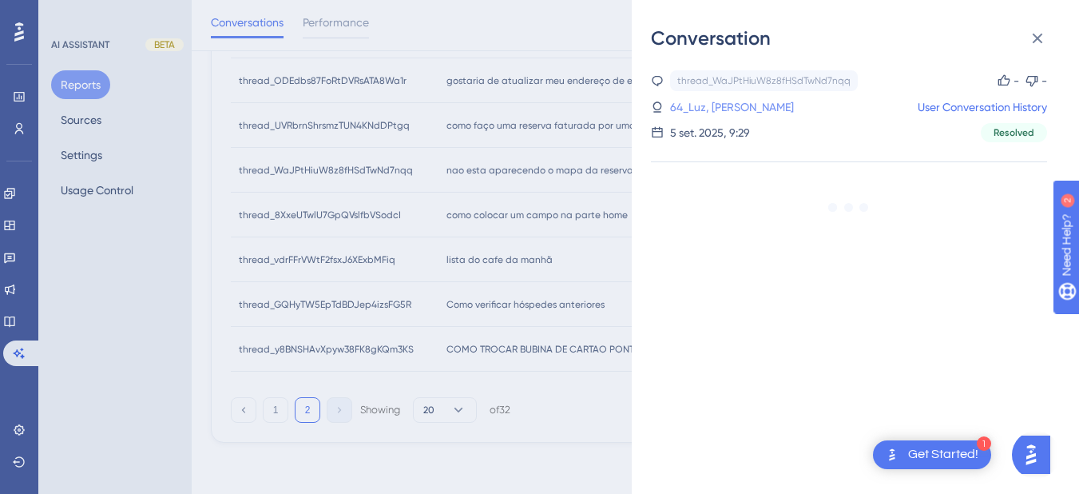
click at [719, 108] on link "64_Luz, Marcelo" at bounding box center [732, 106] width 124 height 19
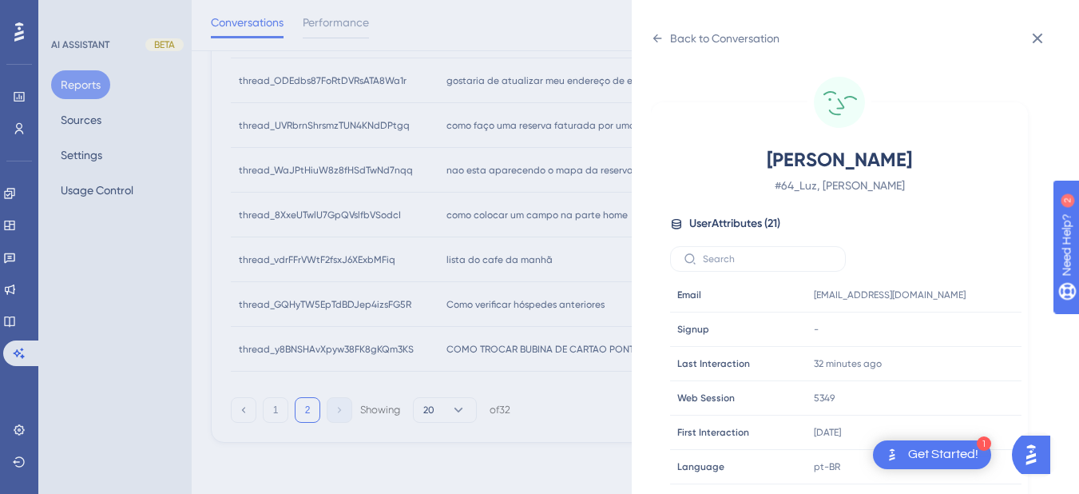
click at [908, 201] on div "Luz, Marcelo # 64_Luz, Marcelo User Attributes ( 21 ) Email Email marcelogdaluz…" at bounding box center [839, 330] width 364 height 366
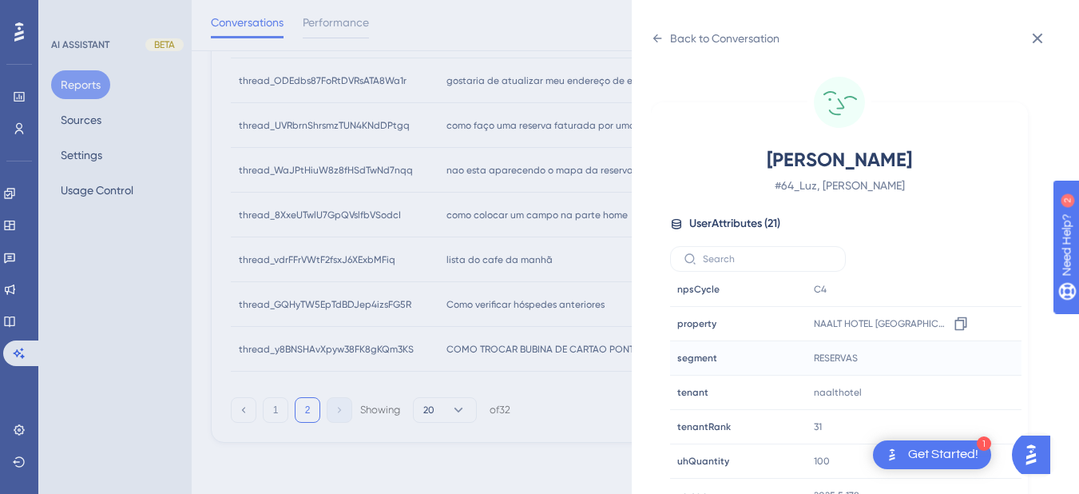
scroll to position [20, 0]
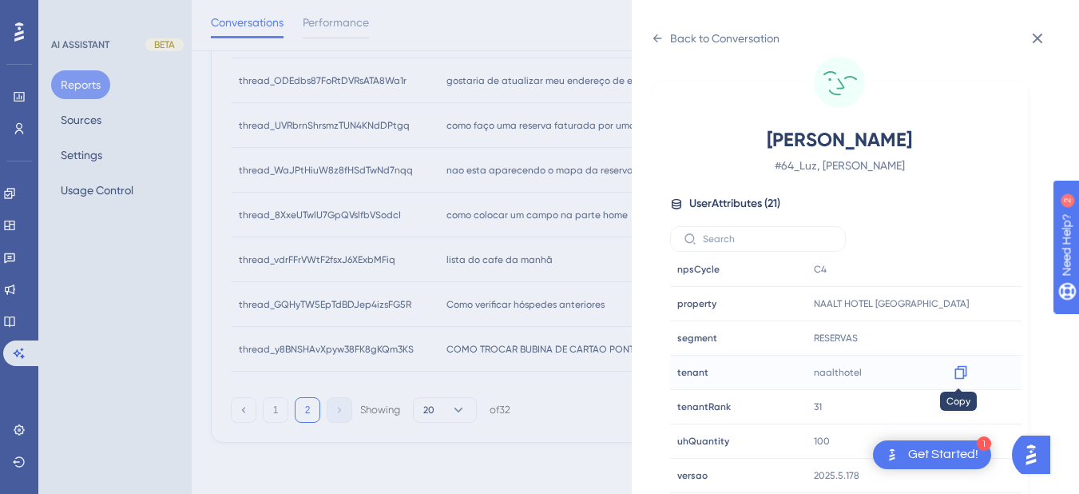
click at [959, 376] on icon at bounding box center [961, 372] width 16 height 16
click at [661, 41] on icon at bounding box center [657, 38] width 13 height 13
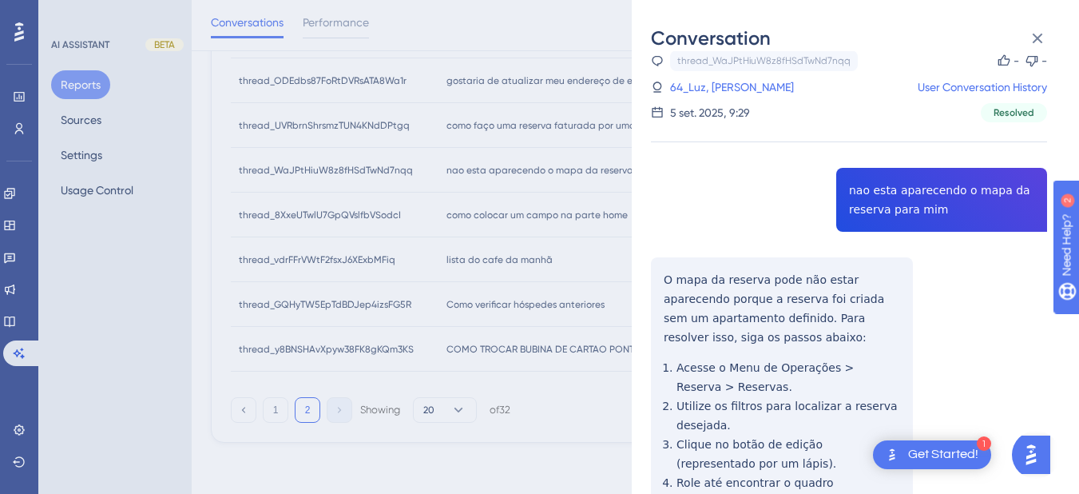
scroll to position [601, 0]
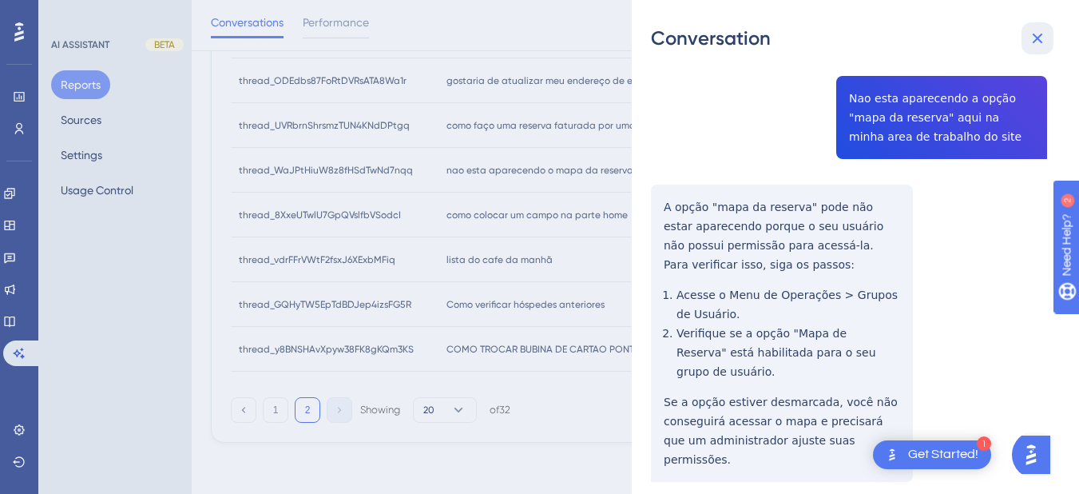
click at [1035, 33] on icon at bounding box center [1037, 38] width 19 height 19
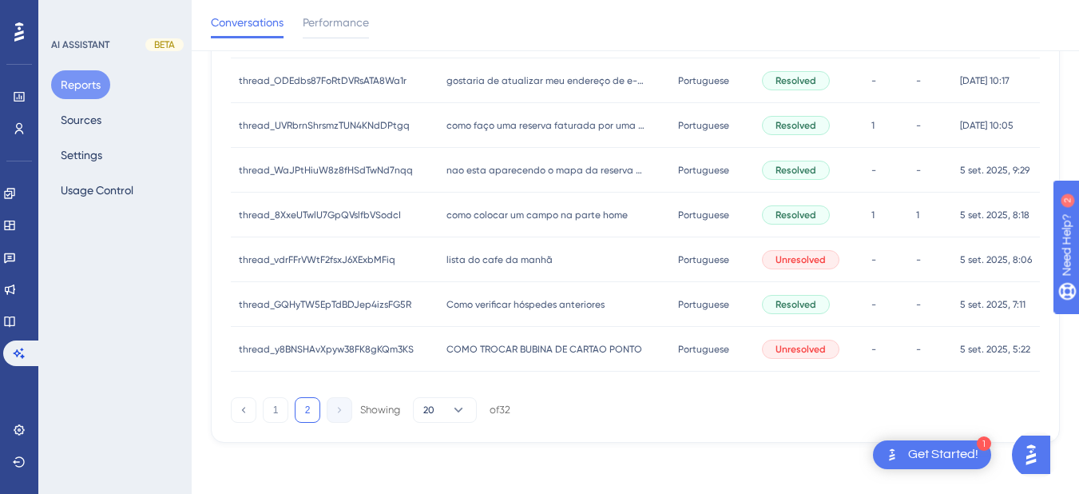
click at [462, 216] on span "como colocar um campo na parte home" at bounding box center [536, 214] width 181 height 13
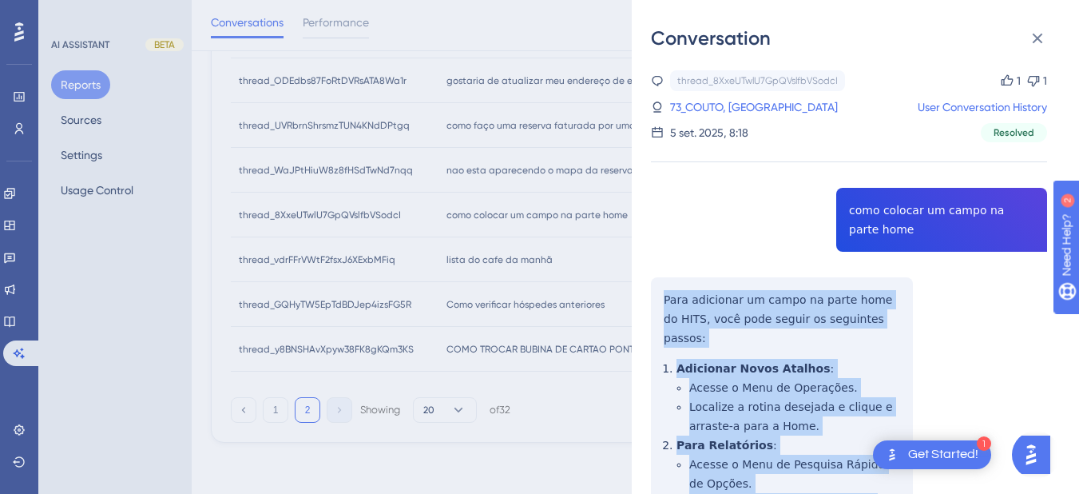
scroll to position [373, 0]
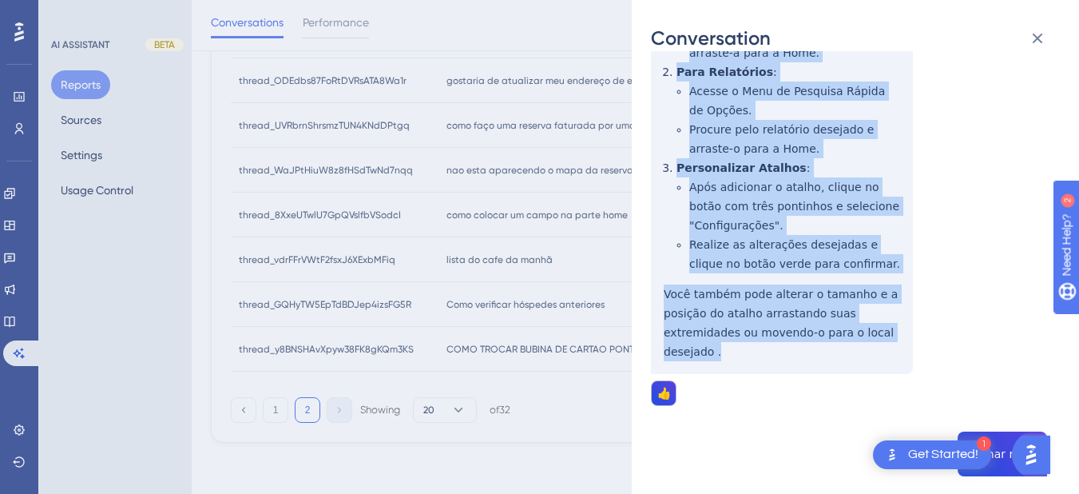
drag, startPoint x: 658, startPoint y: 299, endPoint x: 755, endPoint y: 347, distance: 108.2
click at [755, 347] on div "thread_8XxeUTwlU7GpQVslfbVSodcI Copy 1 1 73_COUTO, THAISA User Conversation His…" at bounding box center [849, 501] width 396 height 1608
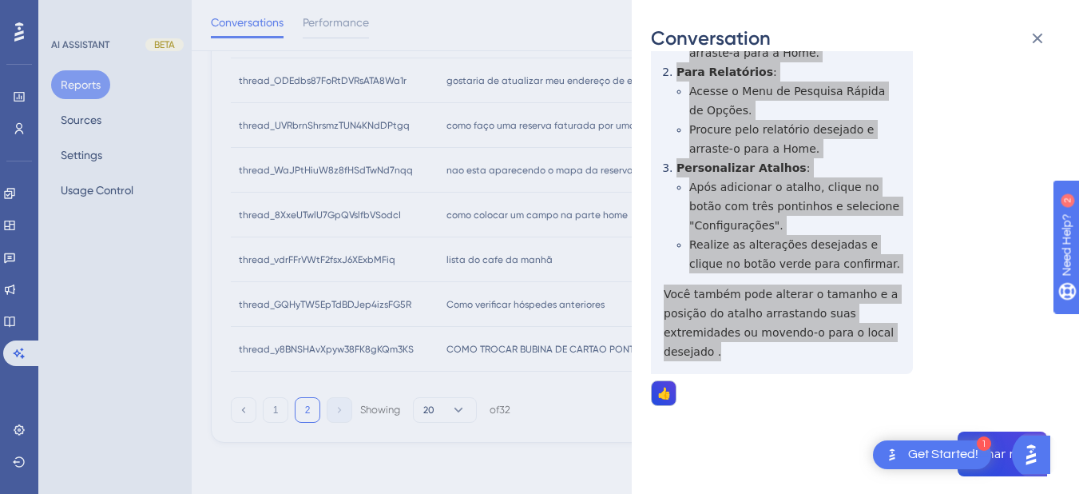
scroll to position [559, 0]
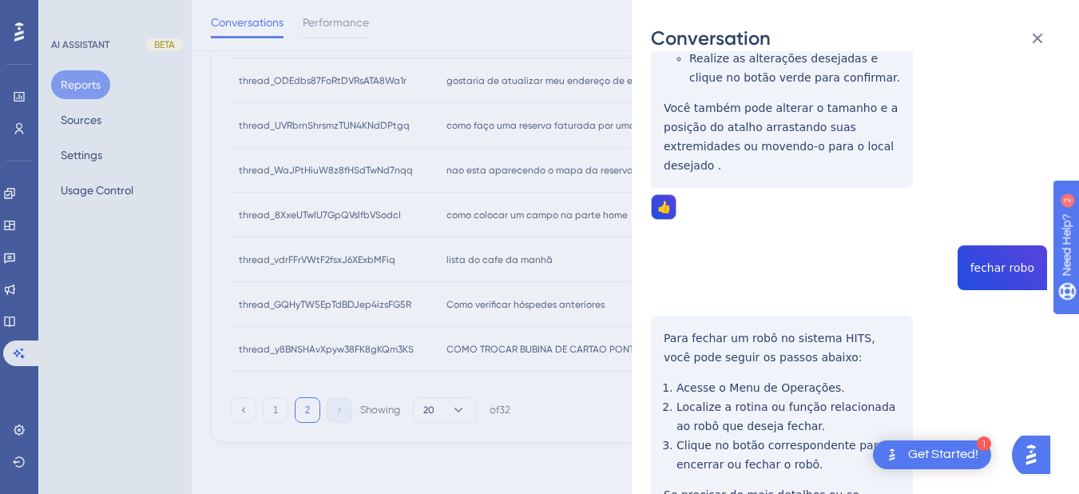
click at [984, 244] on div "thread_8XxeUTwlU7GpQVslfbVSodcI Copy 1 1 73_COUTO, THAISA User Conversation His…" at bounding box center [849, 315] width 396 height 1608
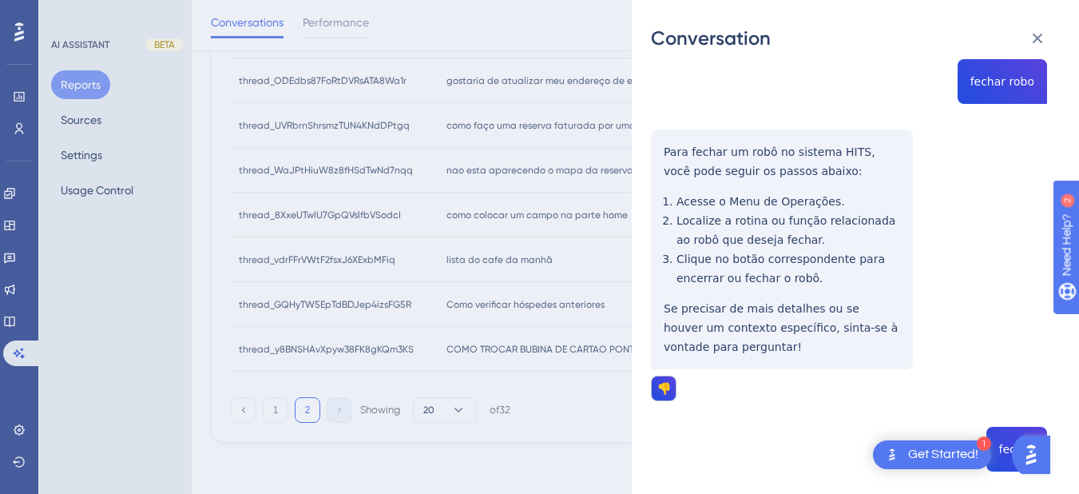
drag, startPoint x: 804, startPoint y: 259, endPoint x: 763, endPoint y: 286, distance: 49.6
click at [804, 259] on div "thread_8XxeUTwlU7GpQVslfbVSodcI Copy 1 1 73_COUTO, THAISA User Conversation His…" at bounding box center [849, 129] width 396 height 1608
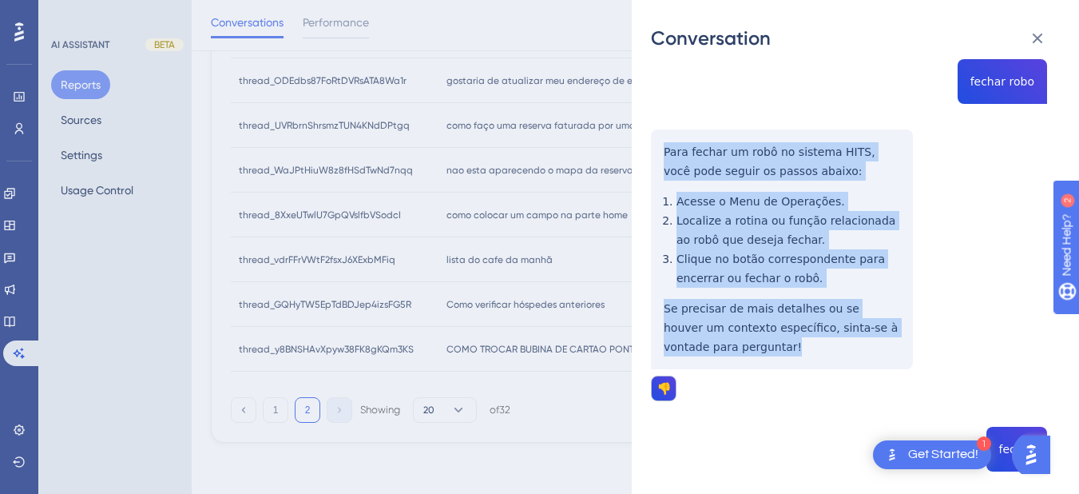
drag, startPoint x: 718, startPoint y: 331, endPoint x: 643, endPoint y: 125, distance: 219.3
click at [643, 125] on div "Conversation thread_8XxeUTwlU7GpQVslfbVSodcI Copy 1 1 73_COUTO, THAISA User Con…" at bounding box center [855, 247] width 447 height 494
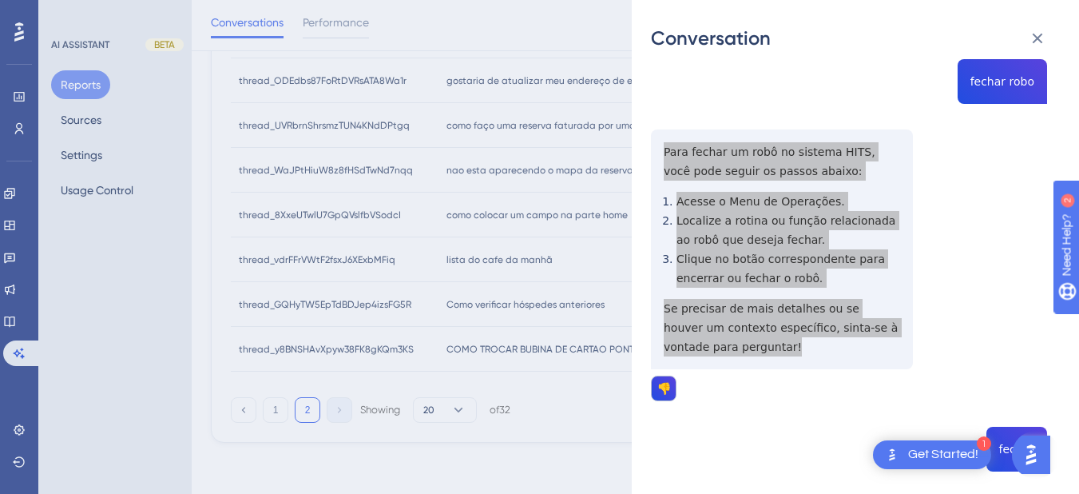
scroll to position [1096, 0]
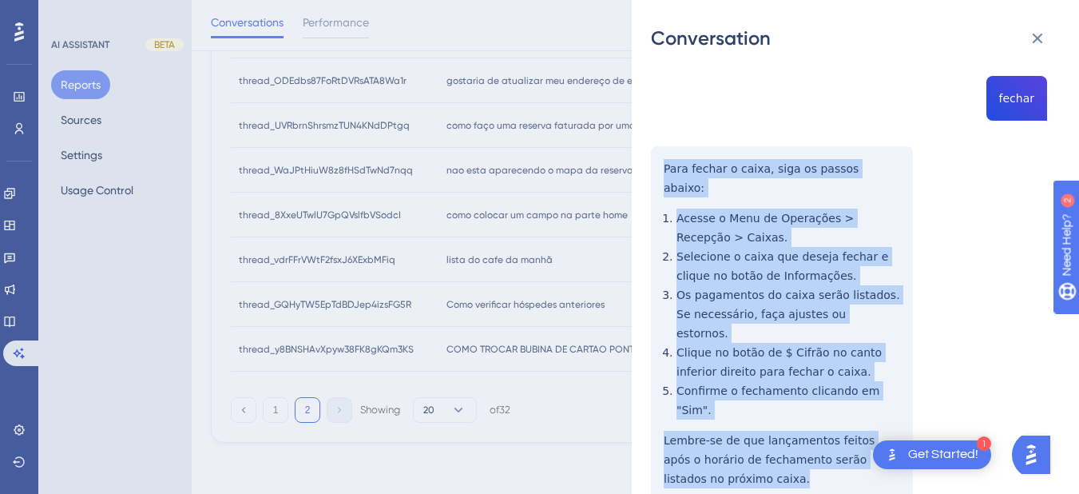
drag, startPoint x: 665, startPoint y: 145, endPoint x: 756, endPoint y: 399, distance: 269.8
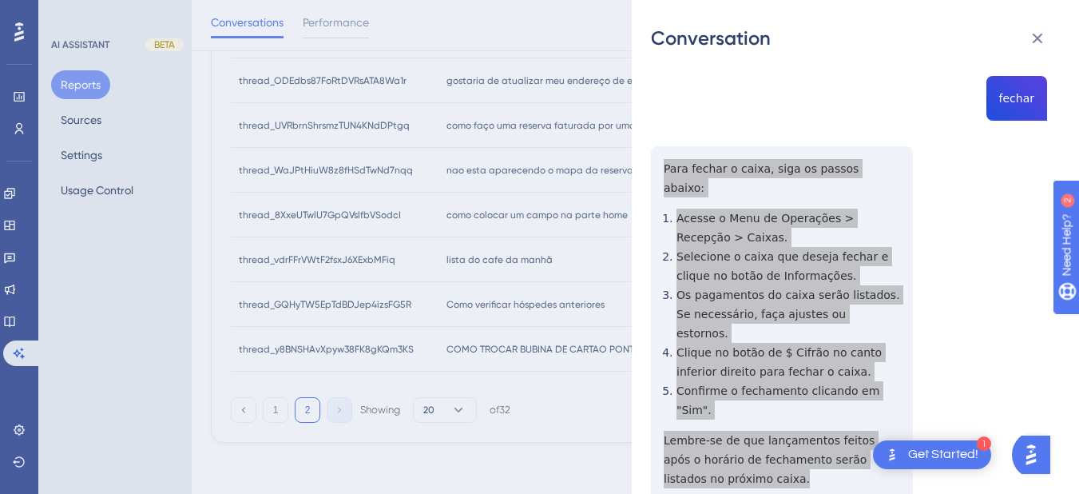
scroll to position [537, 0]
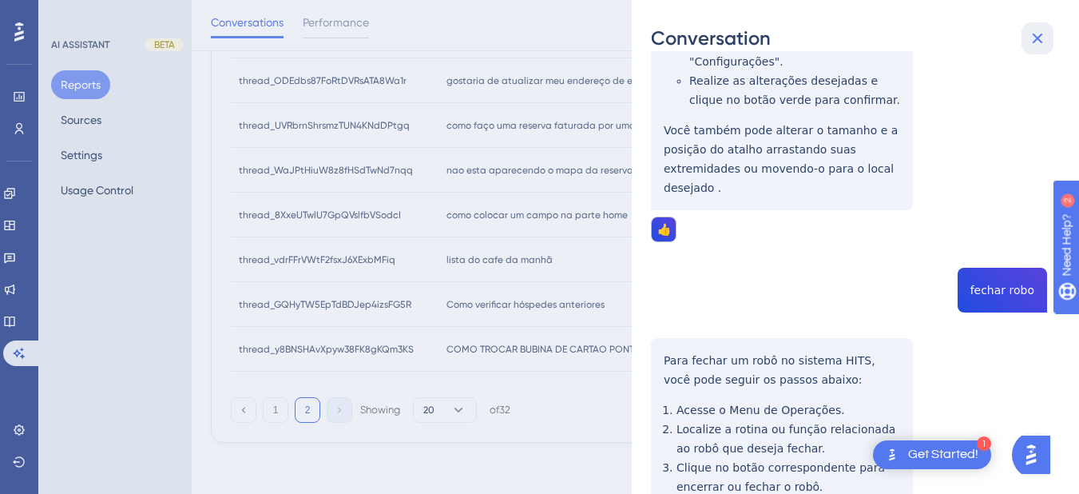
drag, startPoint x: 1032, startPoint y: 43, endPoint x: 444, endPoint y: 289, distance: 637.2
click at [1032, 43] on icon at bounding box center [1037, 38] width 19 height 19
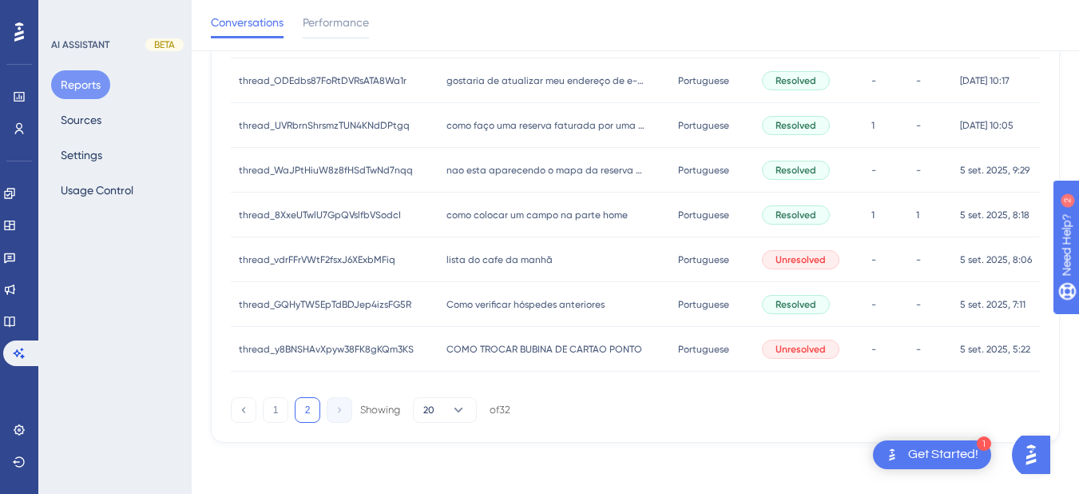
click at [482, 268] on div "lista do cafe da manhã lista do cafe da manhã" at bounding box center [554, 259] width 232 height 45
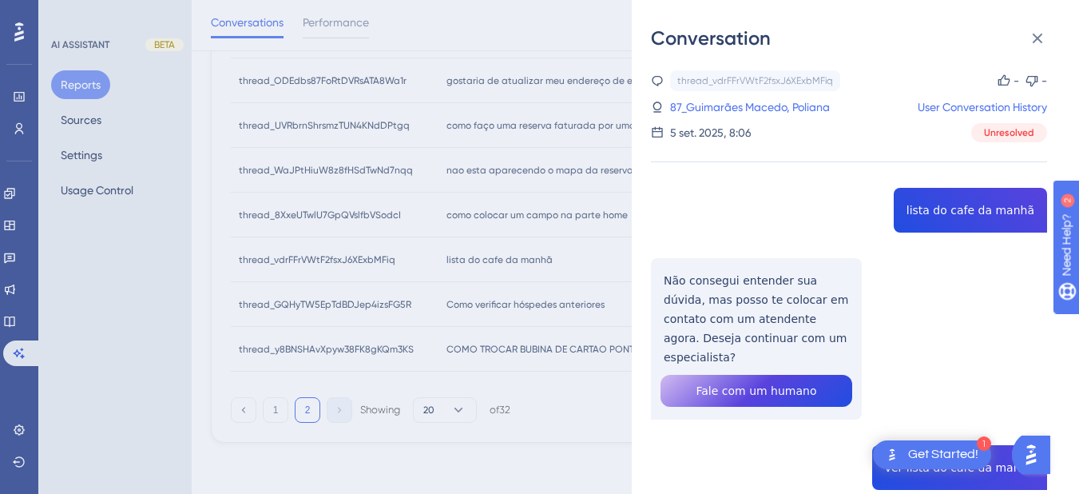
click at [974, 211] on div "thread_vdrFFrVWtF2fsxJ6XExbMFiq Copy - - 87_Guimarães Macedo, Poliana User Conv…" at bounding box center [849, 414] width 396 height 688
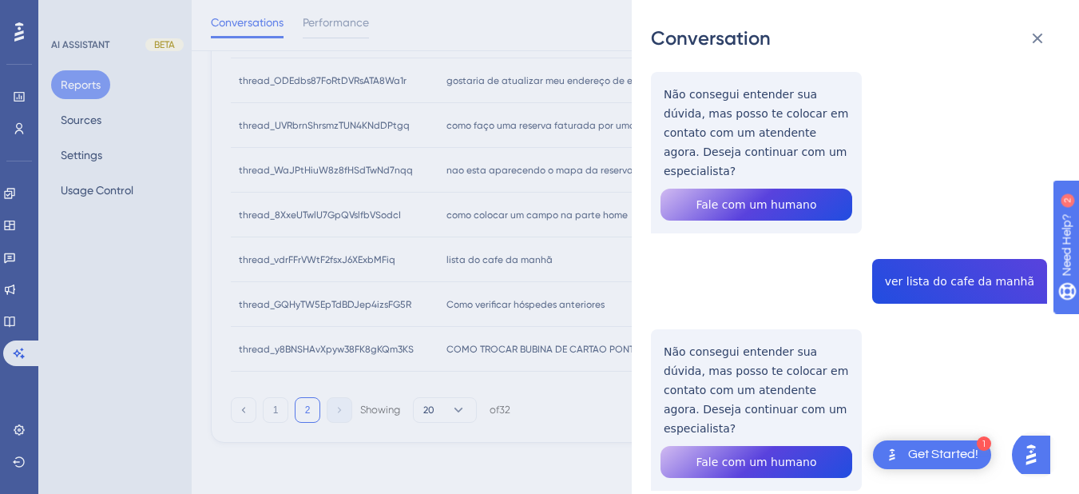
click at [755, 137] on div "thread_vdrFFrVWtF2fsxJ6XExbMFiq Copy - - 87_Guimarães Macedo, Poliana User Conv…" at bounding box center [849, 228] width 396 height 688
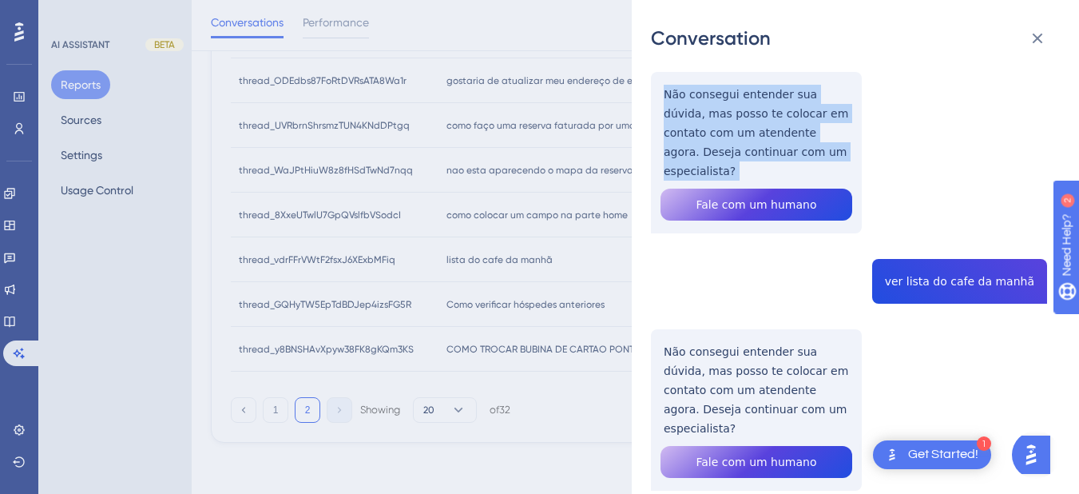
click at [755, 137] on div "thread_vdrFFrVWtF2fsxJ6XExbMFiq Copy - - 87_Guimarães Macedo, Poliana User Conv…" at bounding box center [849, 228] width 396 height 688
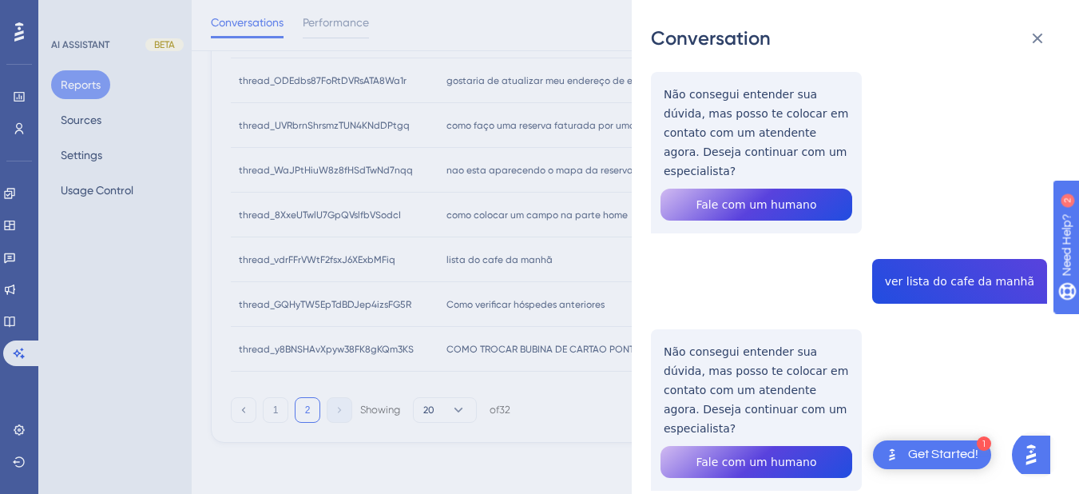
click at [963, 262] on div "thread_vdrFFrVWtF2fsxJ6XExbMFiq Copy - - 87_Guimarães Macedo, Poliana User Conv…" at bounding box center [849, 228] width 396 height 688
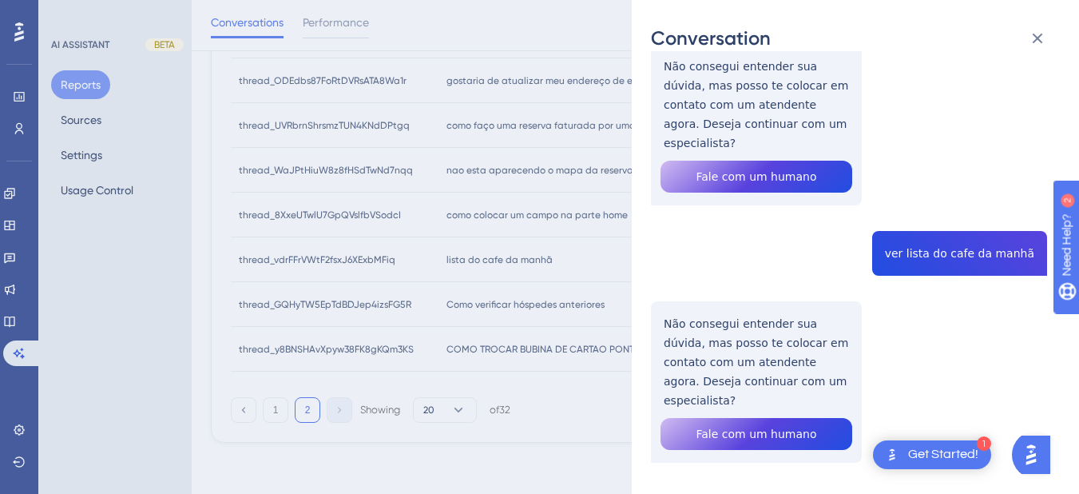
click at [716, 325] on div "thread_vdrFFrVWtF2fsxJ6XExbMFiq Copy - - 87_Guimarães Macedo, Poliana User Conv…" at bounding box center [849, 200] width 396 height 688
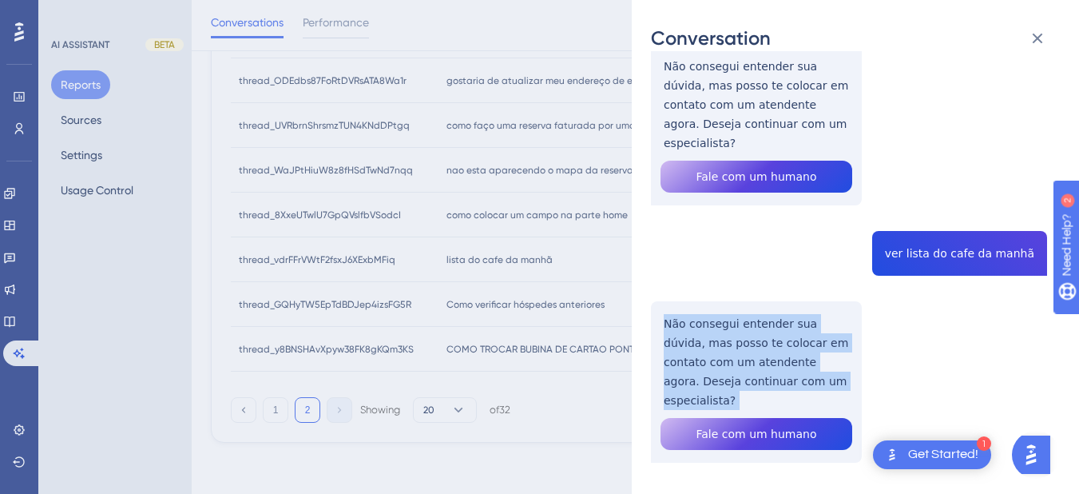
click at [716, 325] on div "thread_vdrFFrVWtF2fsxJ6XExbMFiq Copy - - 87_Guimarães Macedo, Poliana User Conv…" at bounding box center [849, 200] width 396 height 688
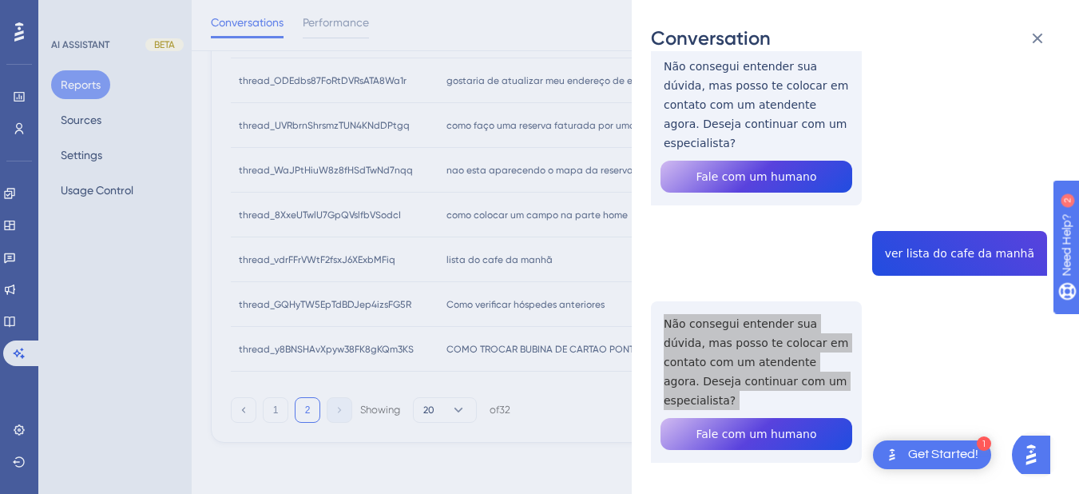
scroll to position [0, 0]
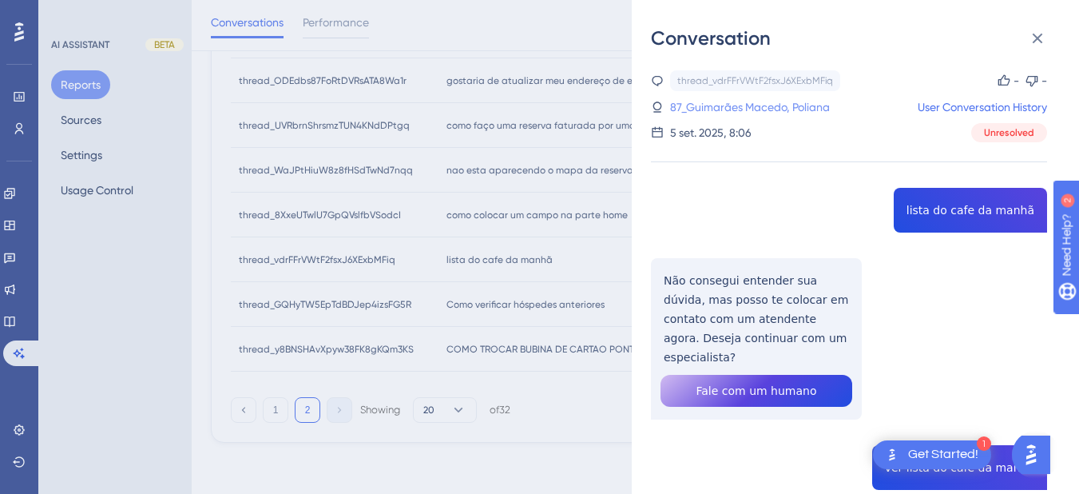
click at [718, 108] on link "87_Guimarães Macedo, Poliana" at bounding box center [750, 106] width 160 height 19
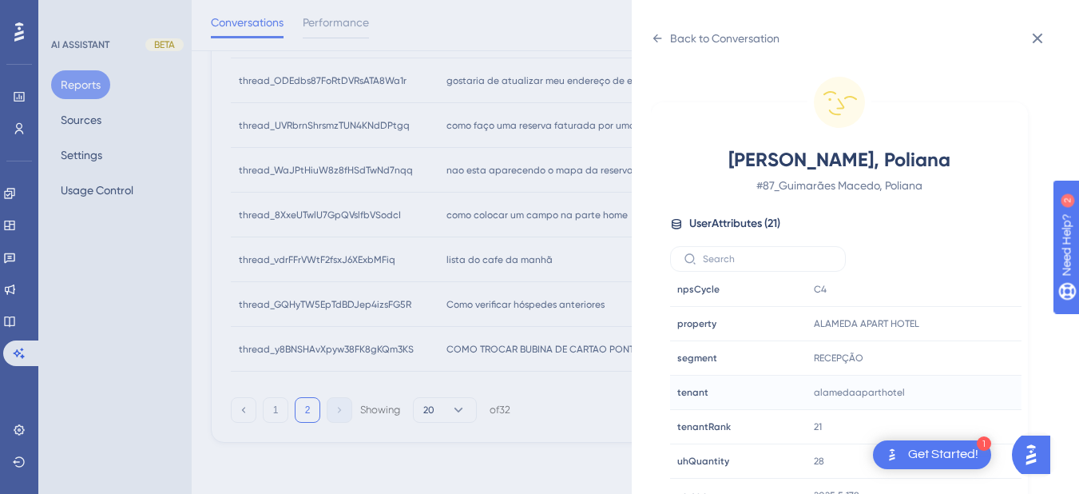
scroll to position [20, 0]
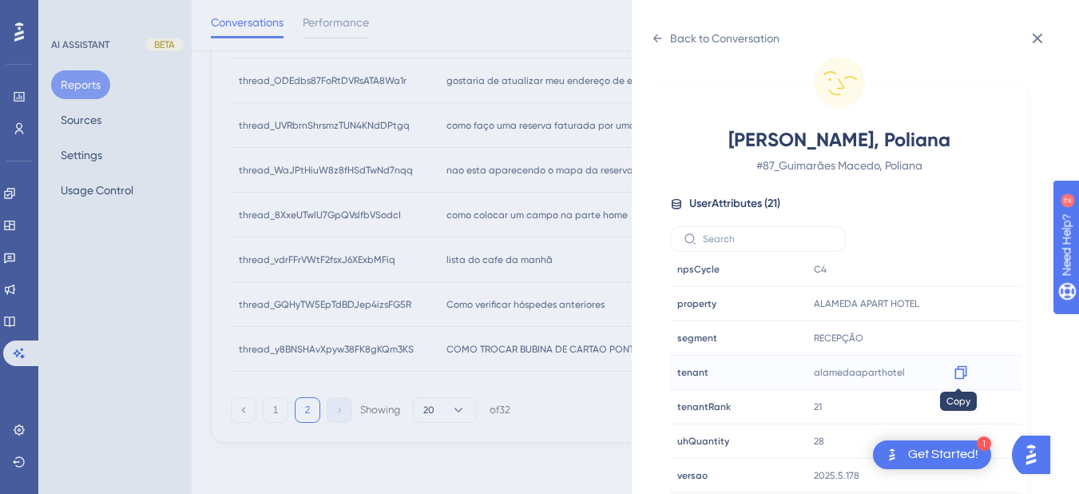
click at [958, 373] on icon at bounding box center [961, 372] width 16 height 16
drag, startPoint x: 1035, startPoint y: 33, endPoint x: 813, endPoint y: 88, distance: 228.8
click at [1035, 33] on icon at bounding box center [1037, 38] width 19 height 19
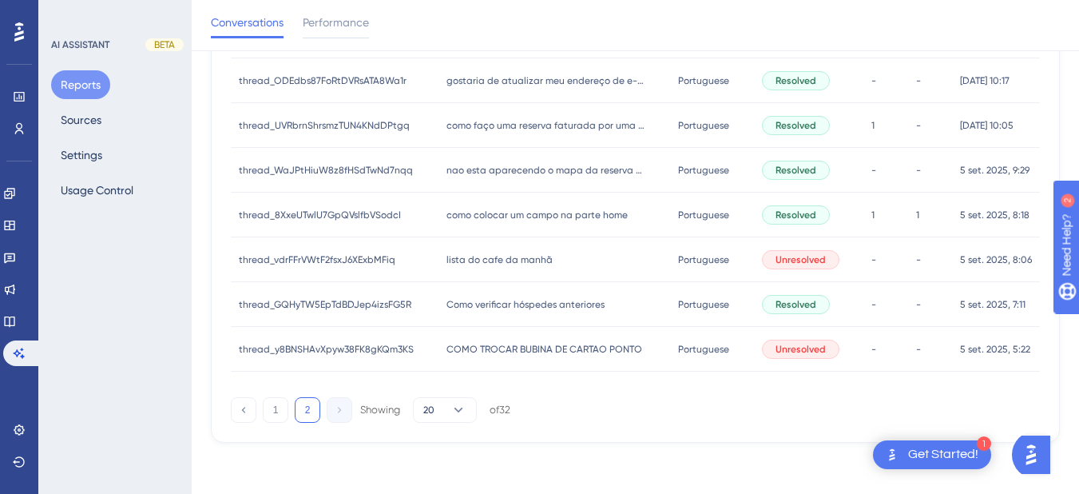
click at [543, 208] on span "como colocar um campo na parte home" at bounding box center [536, 214] width 181 height 13
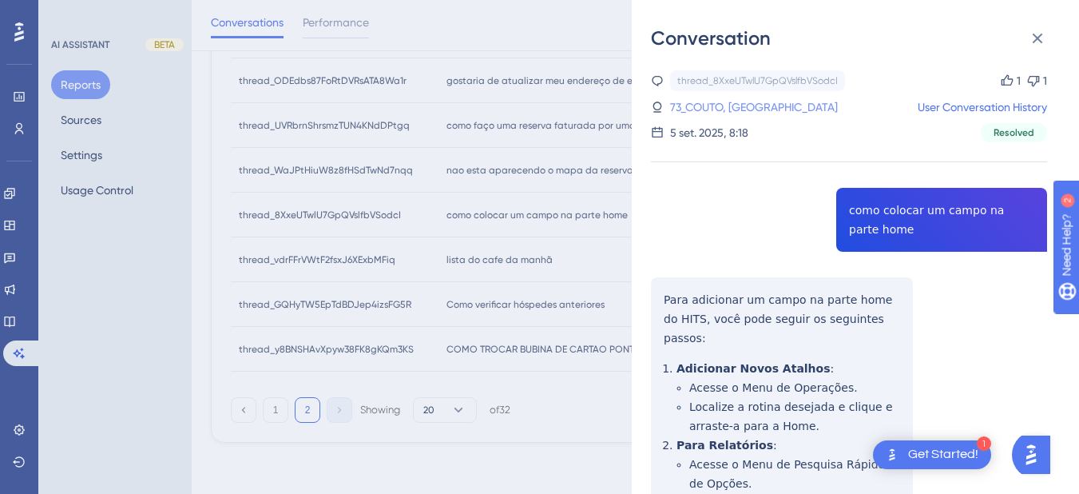
click at [724, 106] on link "73_COUTO, THAISA" at bounding box center [754, 106] width 168 height 19
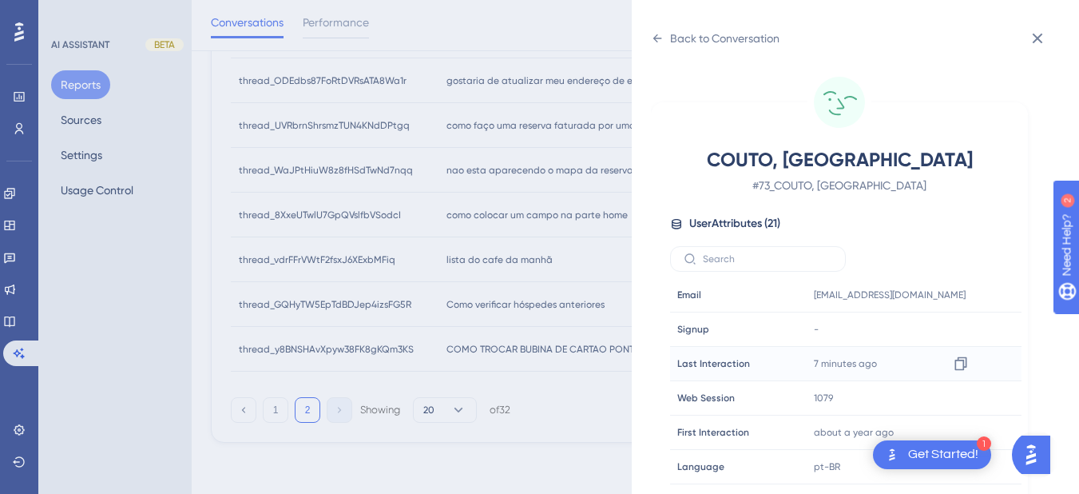
scroll to position [486, 0]
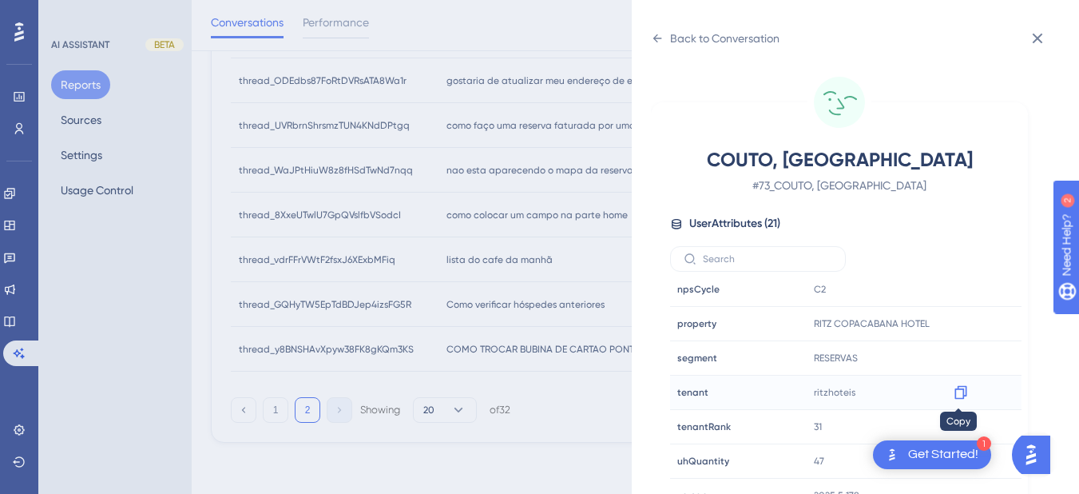
click at [954, 391] on icon at bounding box center [960, 393] width 12 height 14
click at [659, 39] on icon at bounding box center [657, 38] width 13 height 13
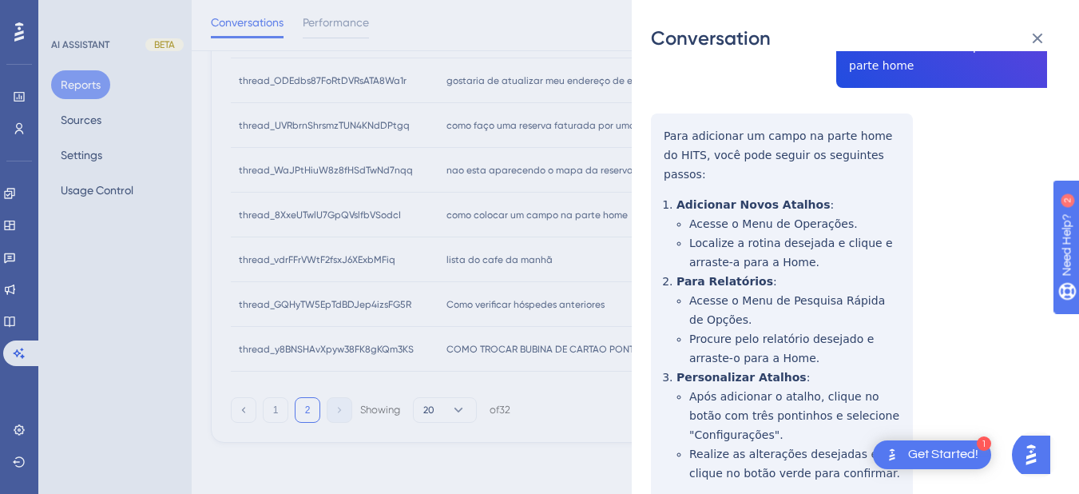
scroll to position [0, 0]
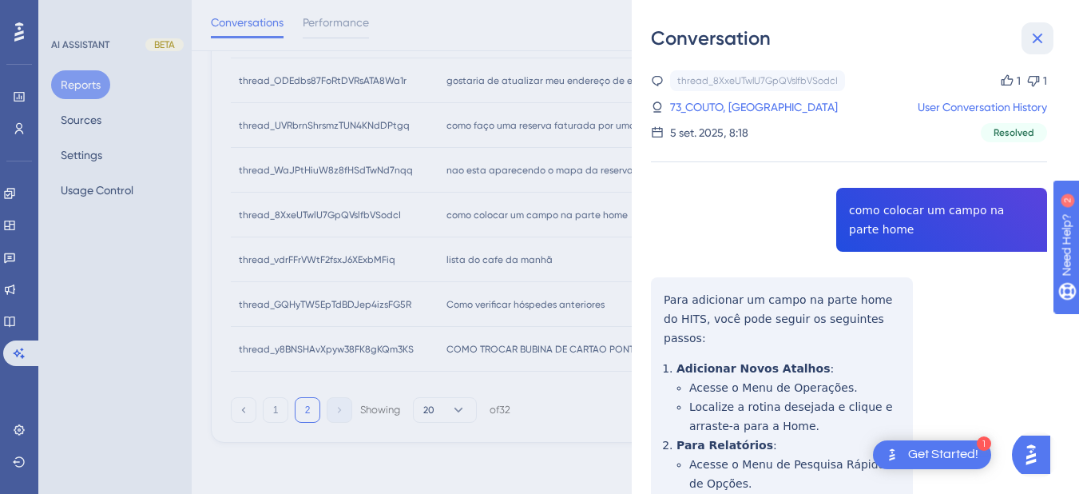
drag, startPoint x: 1038, startPoint y: 33, endPoint x: 991, endPoint y: 65, distance: 56.3
click at [1038, 33] on icon at bounding box center [1037, 38] width 19 height 19
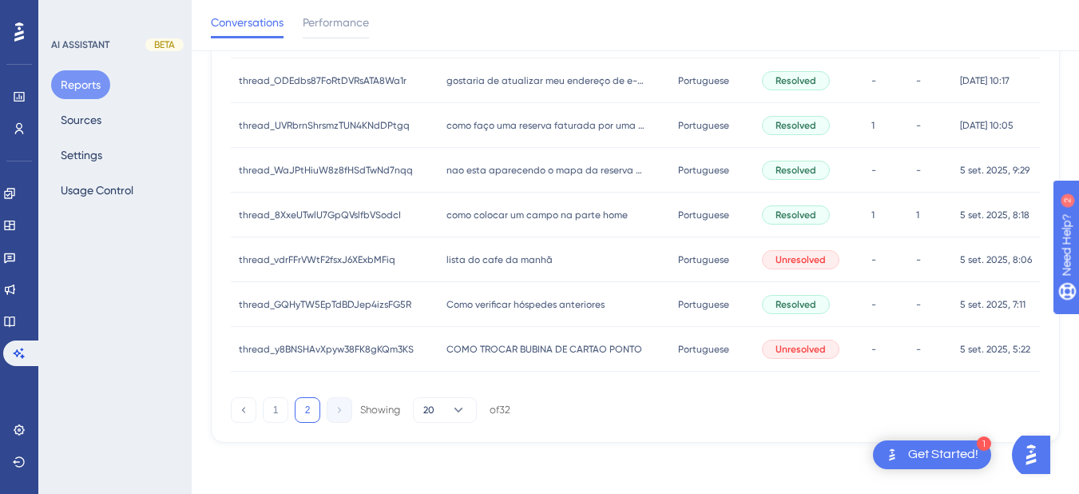
click at [474, 315] on div "Como verificar hóspedes anteriores Como verificar hóspedes anteriores" at bounding box center [554, 304] width 232 height 45
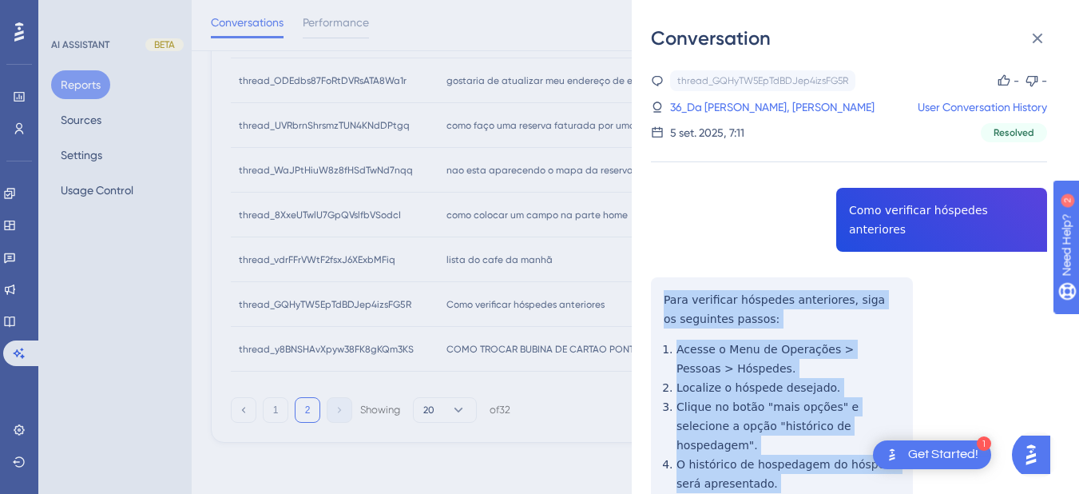
scroll to position [186, 0]
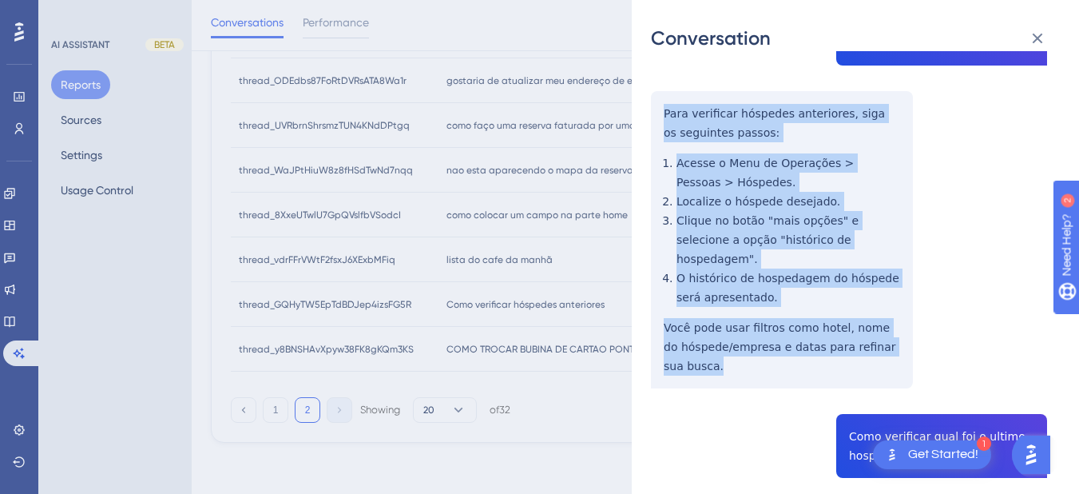
drag, startPoint x: 646, startPoint y: 279, endPoint x: 716, endPoint y: 289, distance: 70.3
click at [752, 339] on div "Conversation thread_GQHyTW5EpTdBDJep4izsFG5R Copy - - 36_Da Silva, Karita Angel…" at bounding box center [855, 247] width 447 height 494
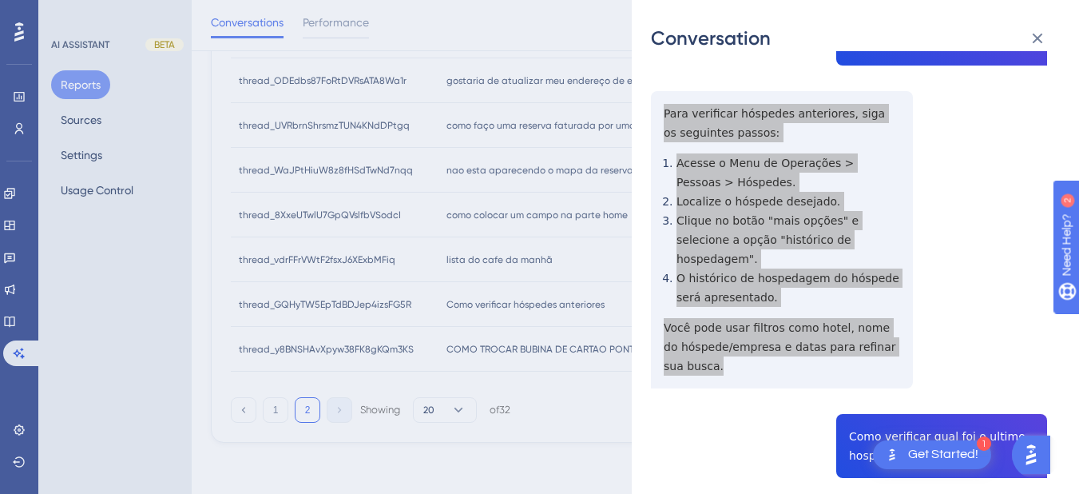
scroll to position [373, 0]
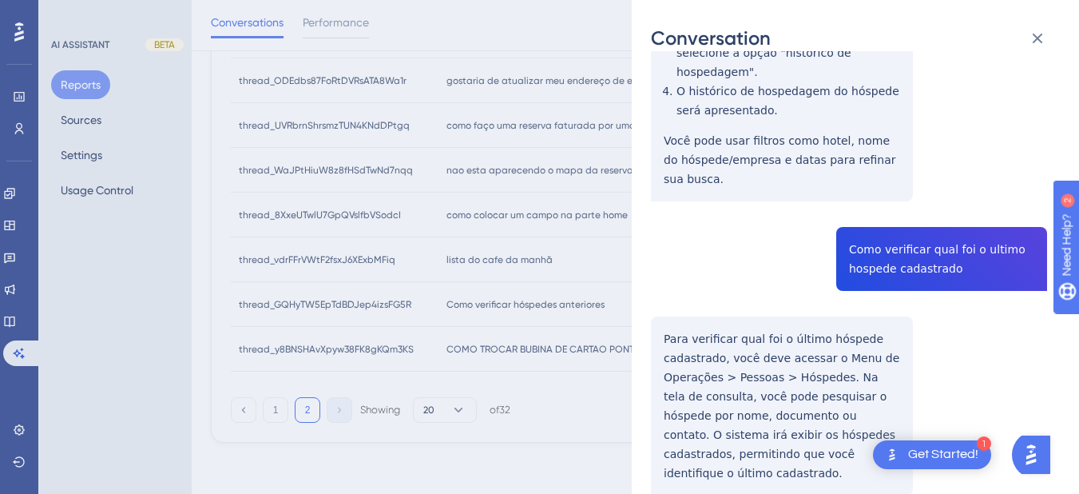
click at [910, 202] on div "thread_GQHyTW5EpTdBDJep4izsFG5R Copy - - 36_Da Silva, Karita Angelina User Conv…" at bounding box center [849, 136] width 396 height 879
click at [649, 300] on div "Conversation thread_GQHyTW5EpTdBDJep4izsFG5R Copy - - 36_Da Silva, Karita Angel…" at bounding box center [855, 247] width 447 height 494
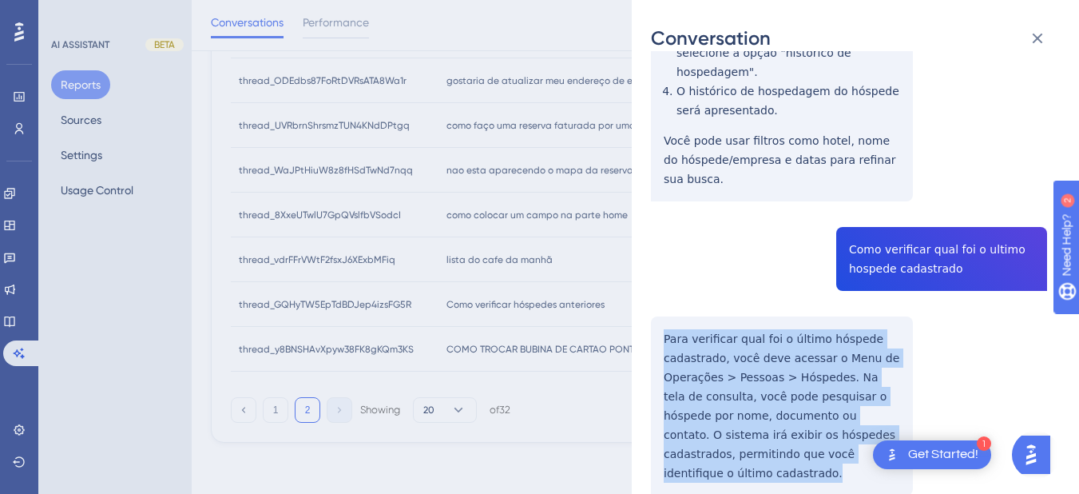
drag, startPoint x: 663, startPoint y: 300, endPoint x: 874, endPoint y: 417, distance: 241.0
click at [874, 417] on div "thread_GQHyTW5EpTdBDJep4izsFG5R Copy - - 36_Da Silva, Karita Angelina User Conv…" at bounding box center [849, 136] width 396 height 879
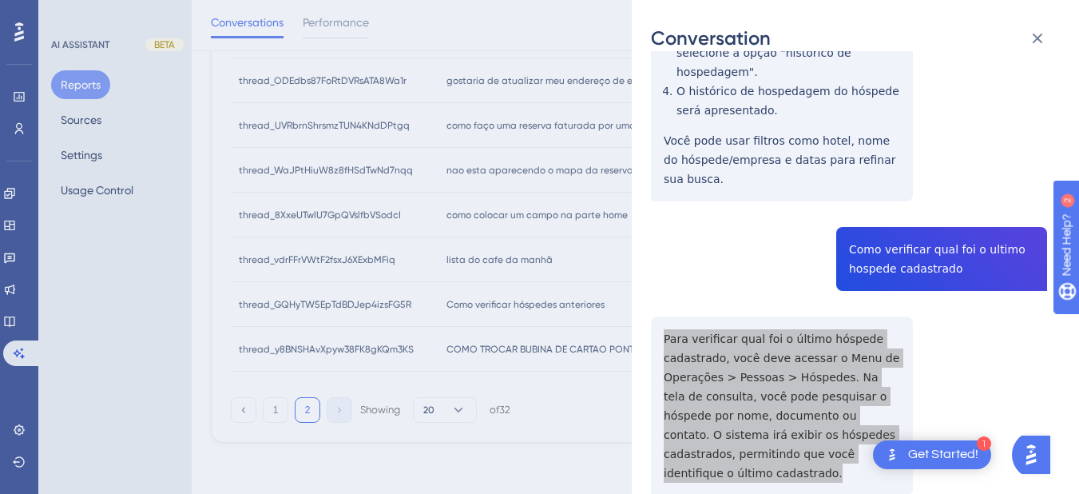
scroll to position [0, 0]
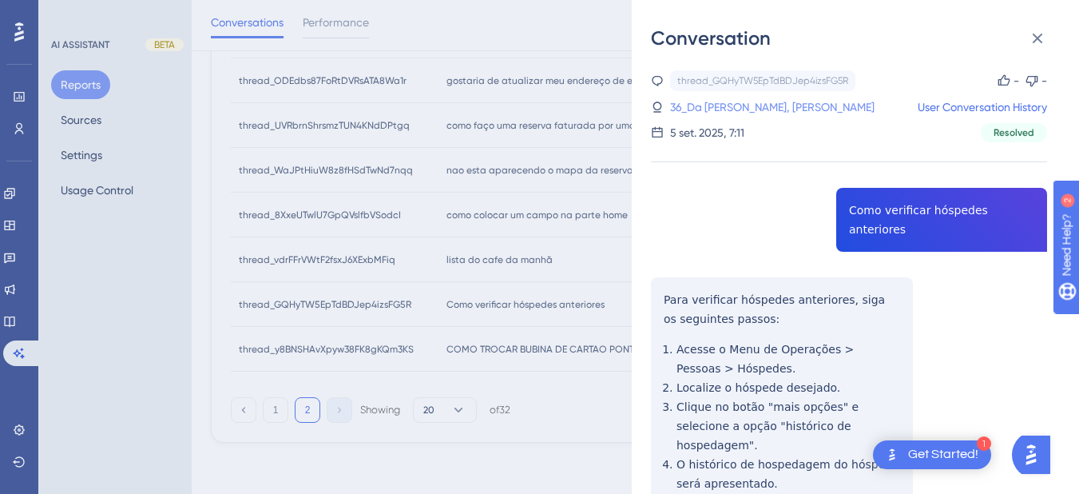
click at [716, 110] on link "36_Da Silva, Karita Angelina" at bounding box center [772, 106] width 204 height 19
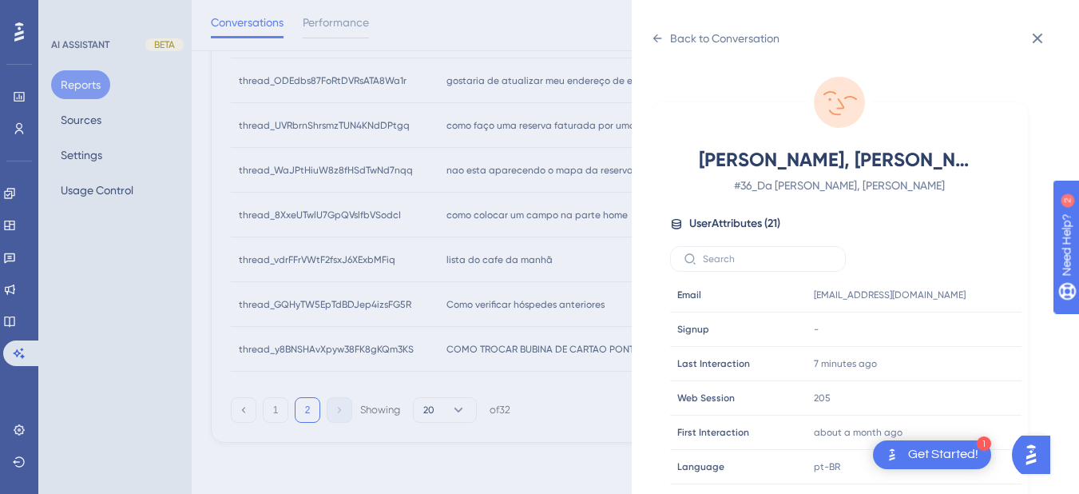
scroll to position [486, 0]
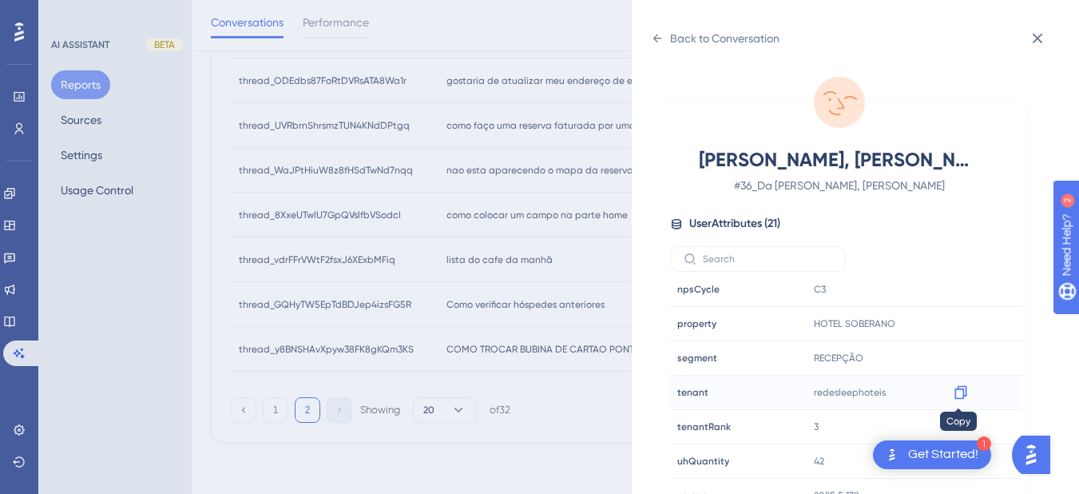
click at [954, 392] on icon at bounding box center [960, 393] width 12 height 14
click at [656, 41] on icon at bounding box center [657, 38] width 9 height 8
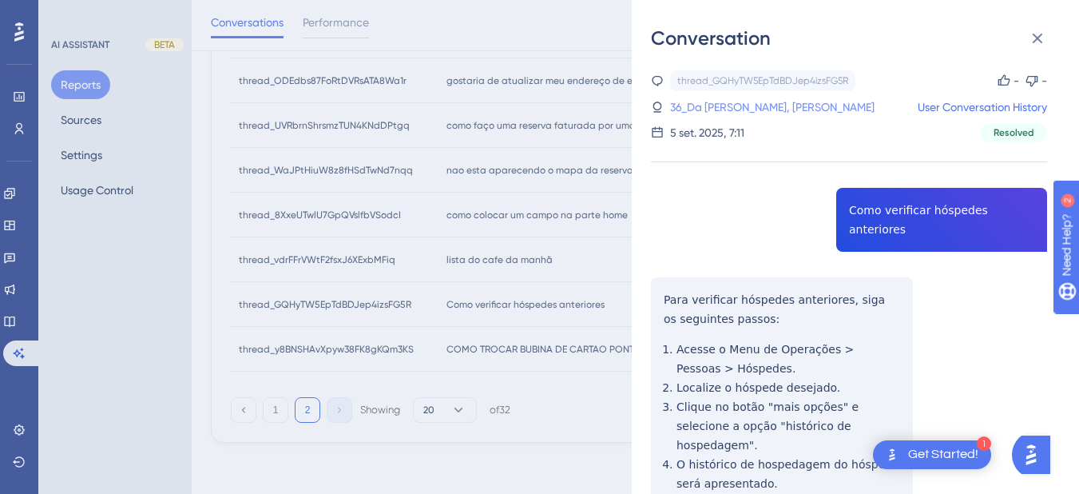
click at [729, 107] on link "36_Da Silva, Karita Angelina" at bounding box center [772, 106] width 204 height 19
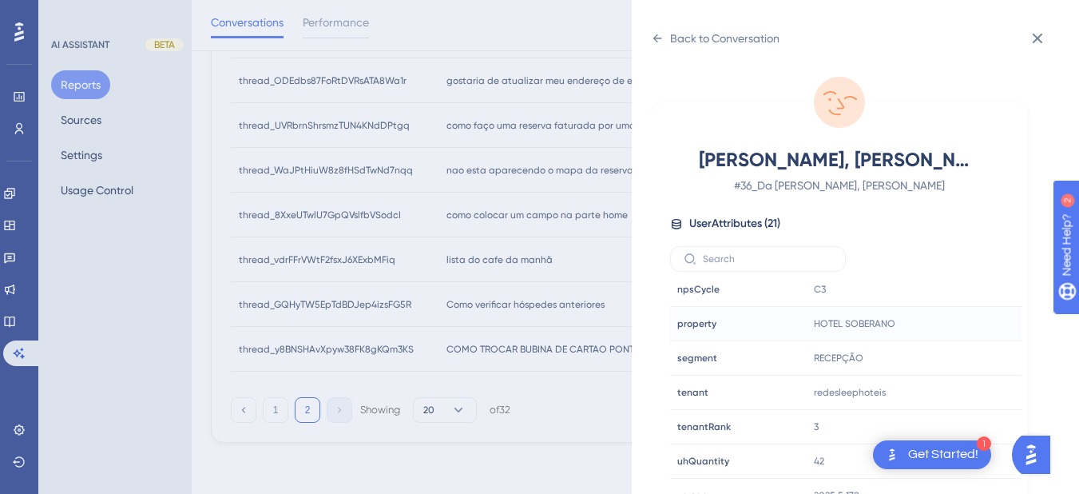
scroll to position [20, 0]
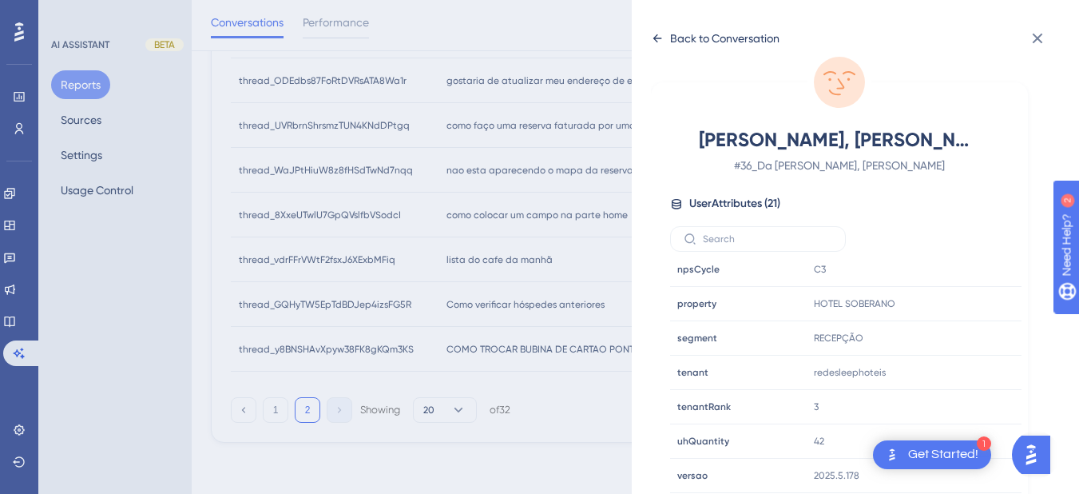
click at [655, 34] on icon at bounding box center [657, 38] width 13 height 13
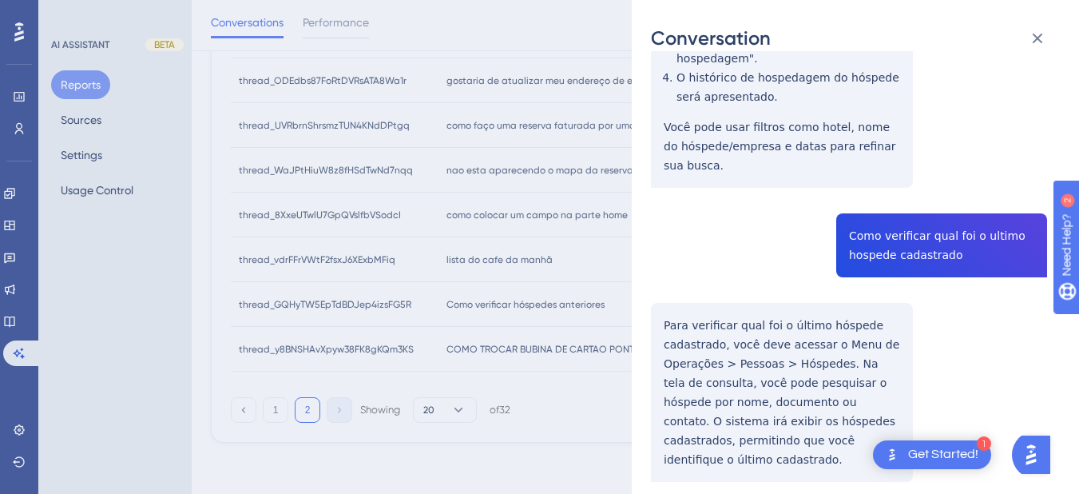
scroll to position [0, 0]
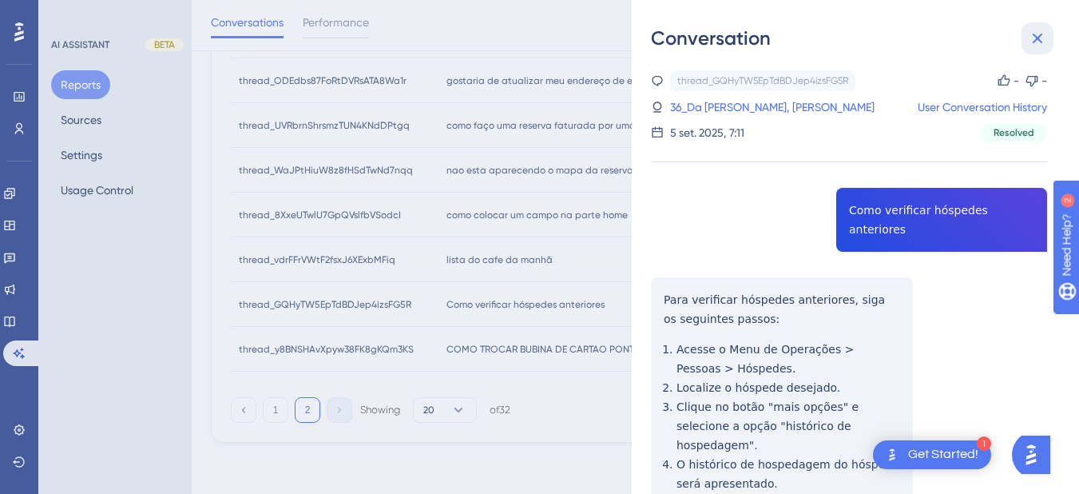
click at [1038, 38] on icon at bounding box center [1038, 39] width 10 height 10
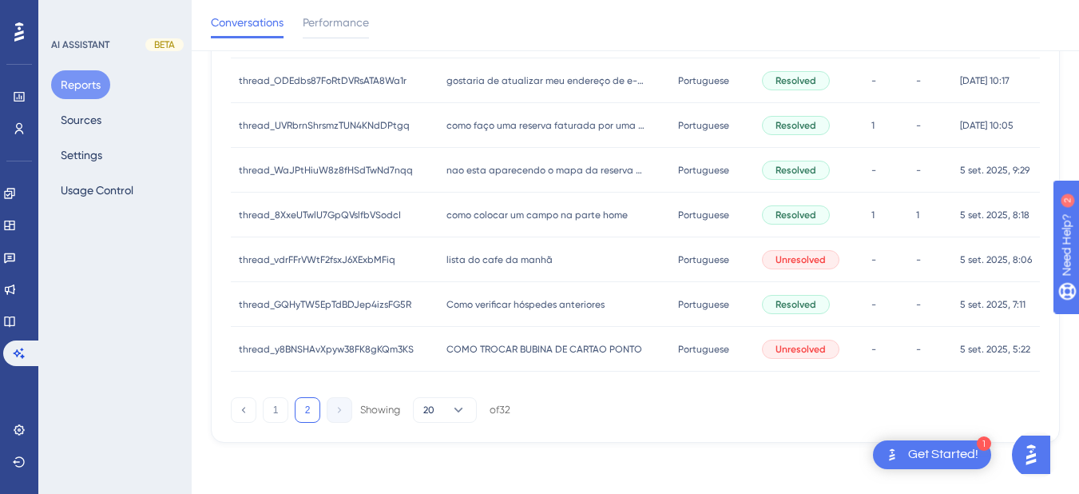
click at [527, 349] on span "COMO TROCAR BUBINA DE CARTAO PONTO" at bounding box center [544, 349] width 196 height 13
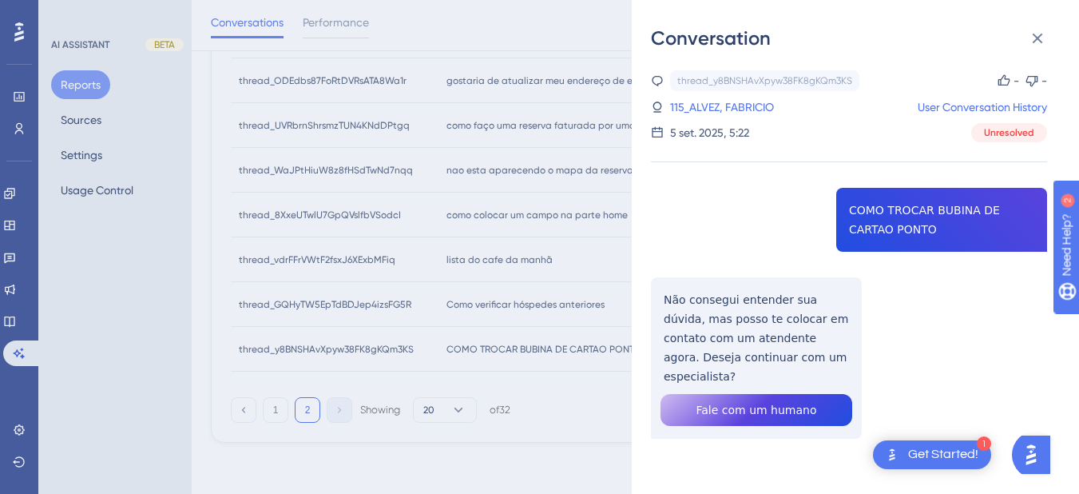
click at [905, 212] on div "thread_y8BNSHAvXpyw38FK8gKQm3KS Copy - - 115_ALVEZ, FABRICIO User Conversation …" at bounding box center [849, 295] width 396 height 450
click at [768, 317] on div "thread_y8BNSHAvXpyw38FK8gKQm3KS Copy - - 115_ALVEZ, FABRICIO User Conversation …" at bounding box center [849, 295] width 396 height 450
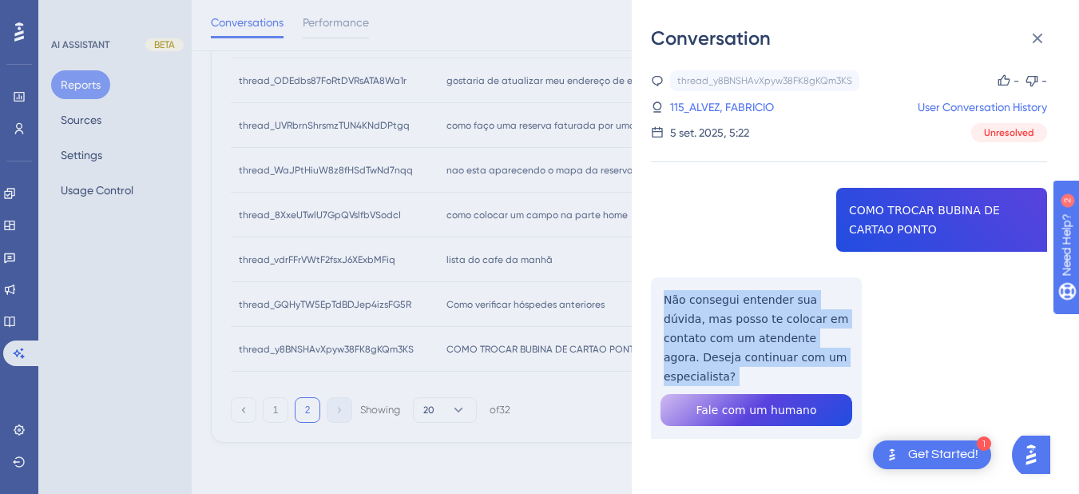
click at [768, 317] on div "thread_y8BNSHAvXpyw38FK8gKQm3KS Copy - - 115_ALVEZ, FABRICIO User Conversation …" at bounding box center [849, 295] width 396 height 450
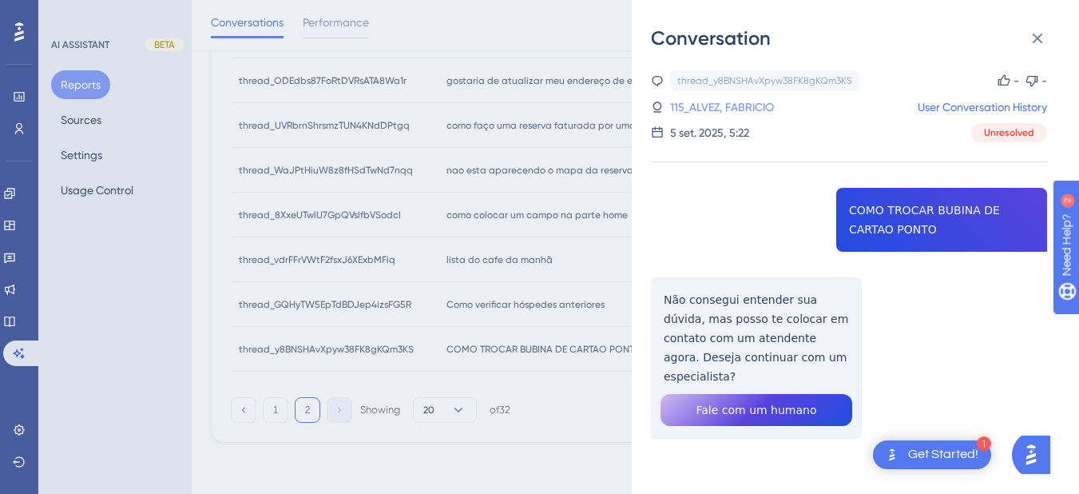
click at [694, 109] on link "115_ALVEZ, FABRICIO" at bounding box center [722, 106] width 104 height 19
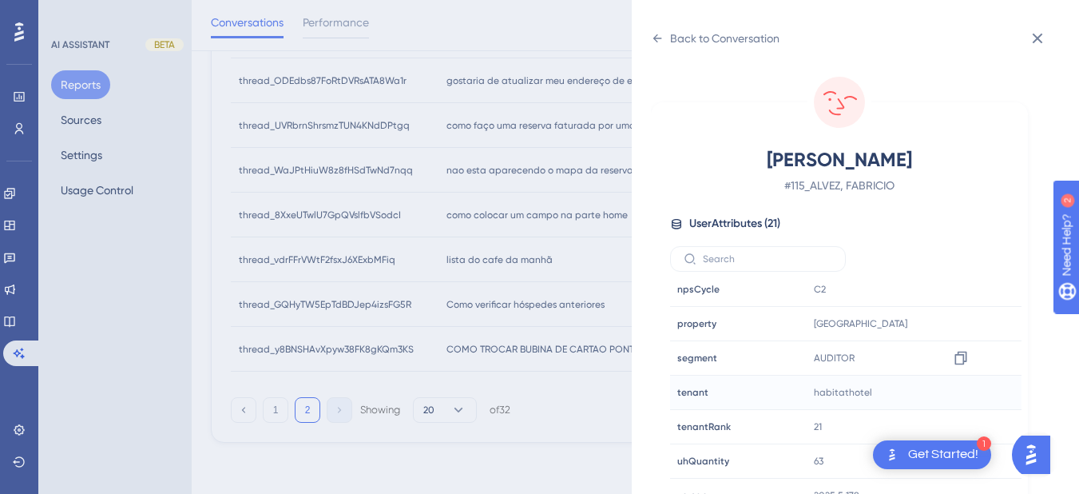
scroll to position [20, 0]
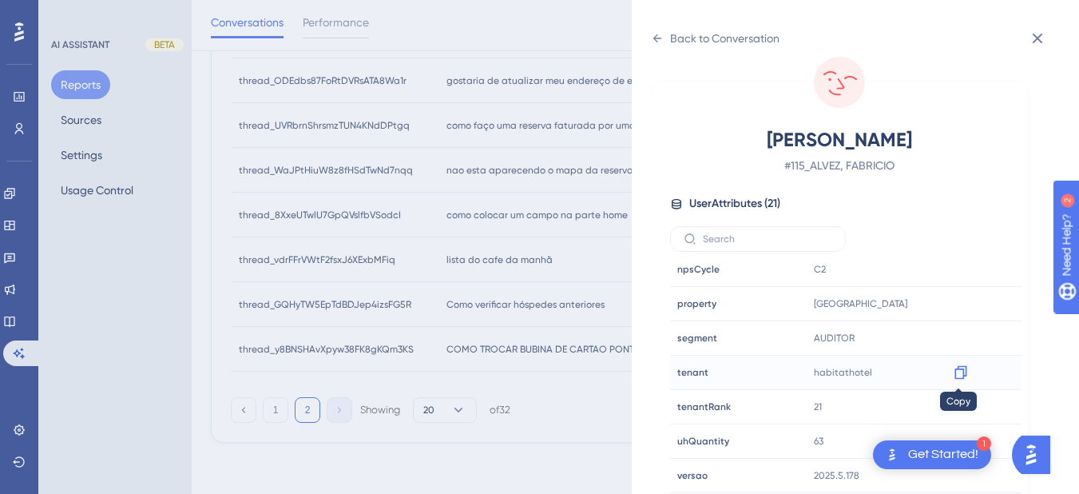
click at [956, 372] on icon at bounding box center [961, 372] width 16 height 16
click at [647, 34] on div "Back to Conversation ALVEZ, FABRICIO # 115_ALVEZ, FABRICIO User Attributes ( 21…" at bounding box center [855, 247] width 447 height 494
click at [664, 34] on div "Back to Conversation" at bounding box center [715, 39] width 129 height 26
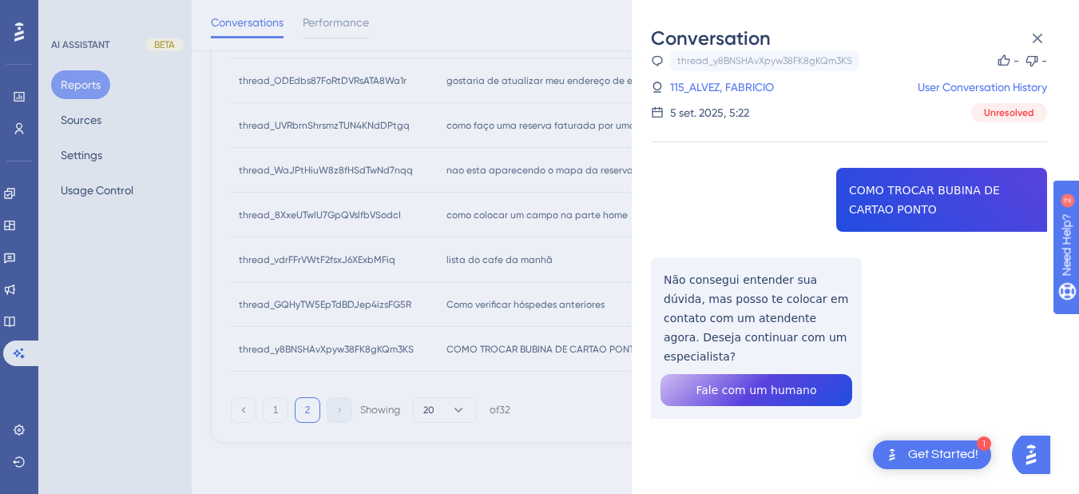
scroll to position [0, 0]
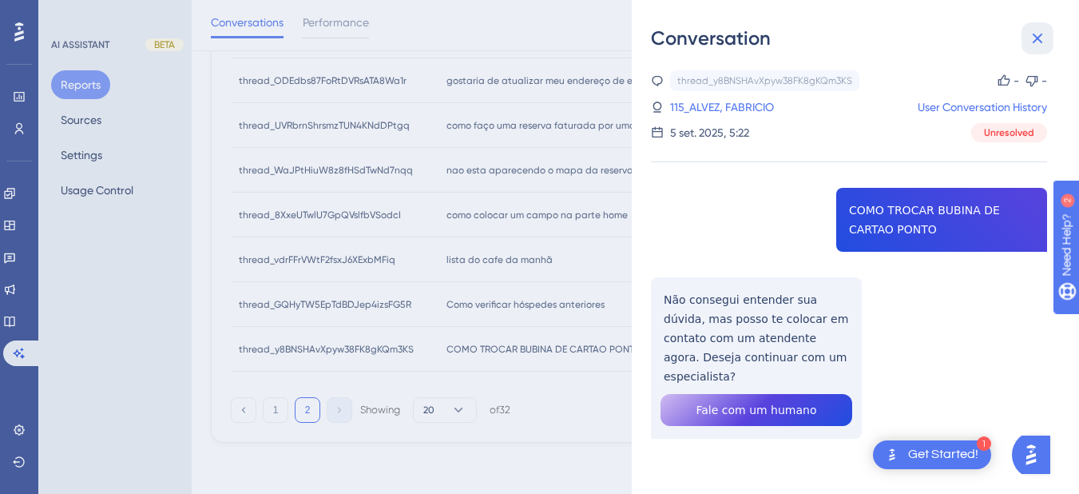
click at [1044, 35] on icon at bounding box center [1037, 38] width 19 height 19
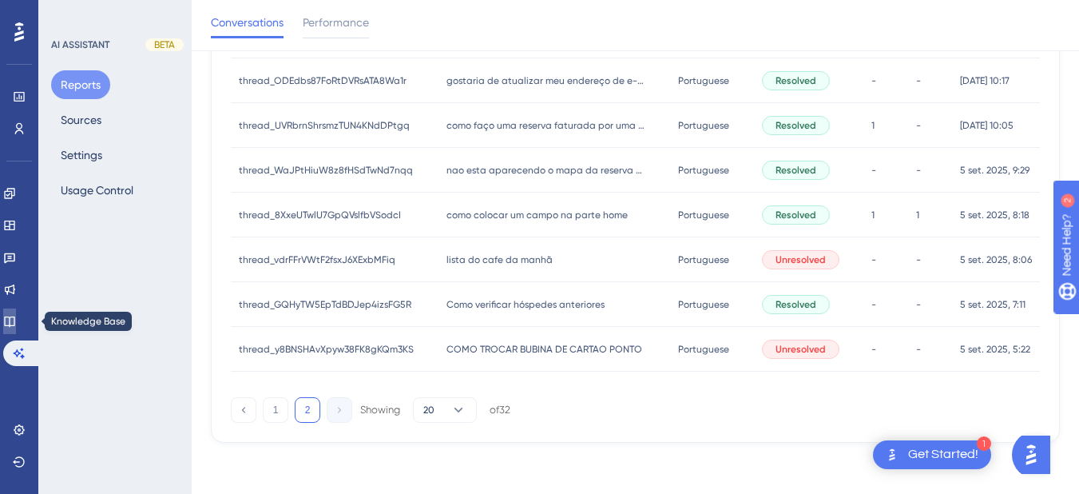
click at [14, 319] on icon at bounding box center [9, 321] width 10 height 10
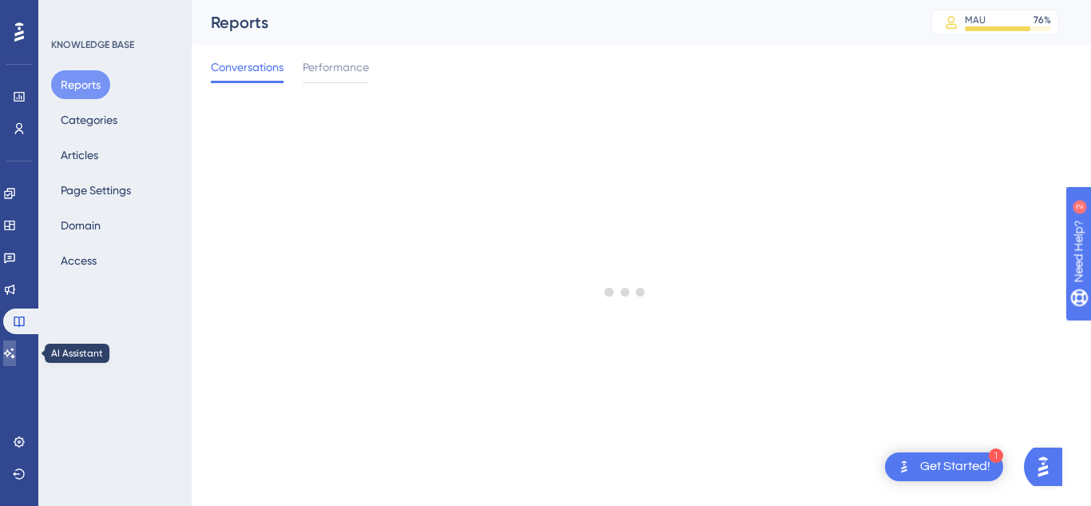
click at [14, 349] on icon at bounding box center [9, 353] width 13 height 13
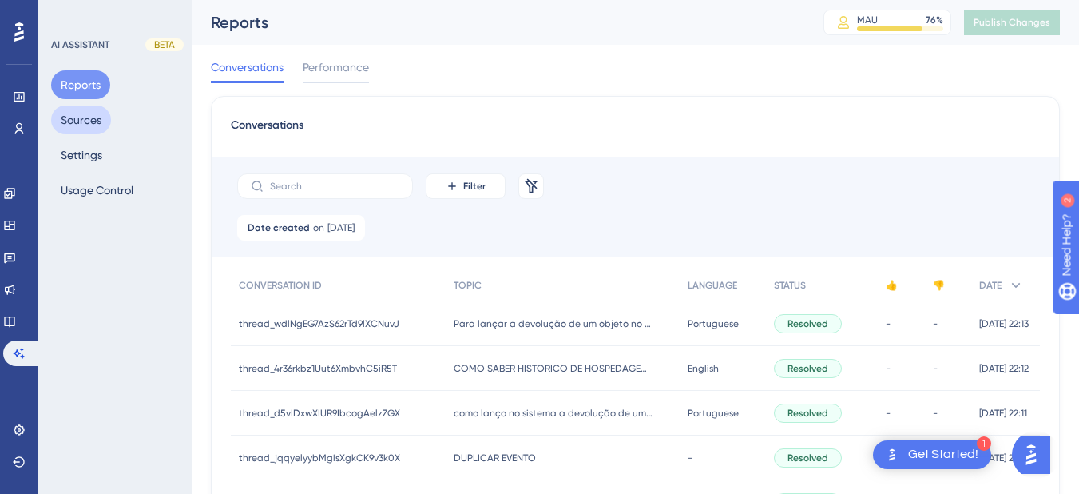
click at [68, 121] on button "Sources" at bounding box center [81, 119] width 60 height 29
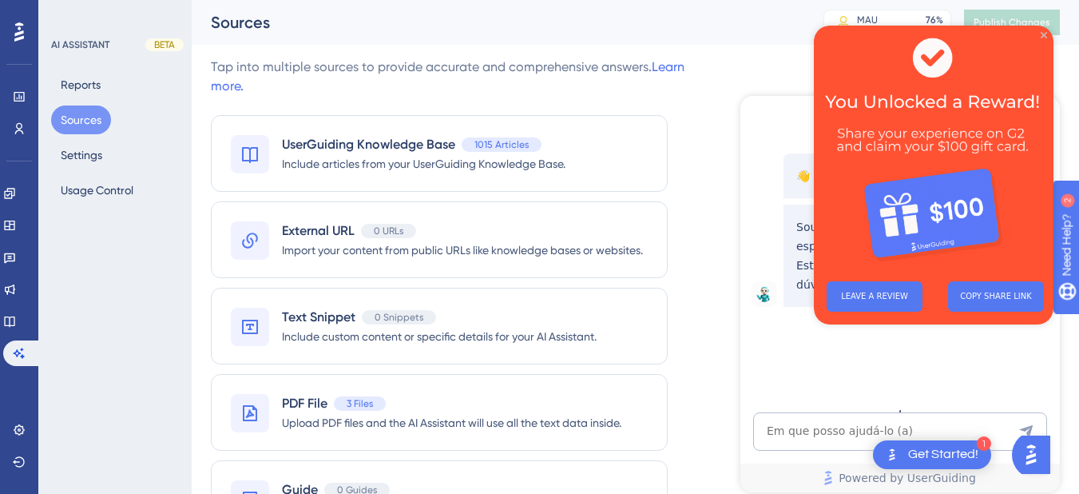
click at [1041, 36] on icon "Close Preview" at bounding box center [1044, 35] width 6 height 6
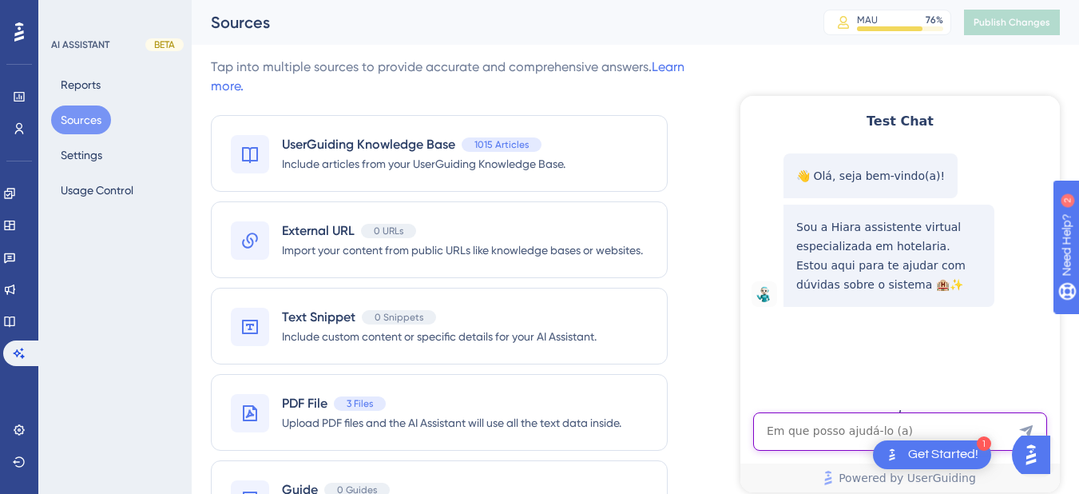
click at [831, 441] on textarea "AI Assistant Text Input" at bounding box center [900, 431] width 294 height 38
paste textarea "Hiara , o Hits Possue Algum Motor de Reservas ?"
type textarea "Hiara , o Hits Possue Algum Motor de Reservas ?"
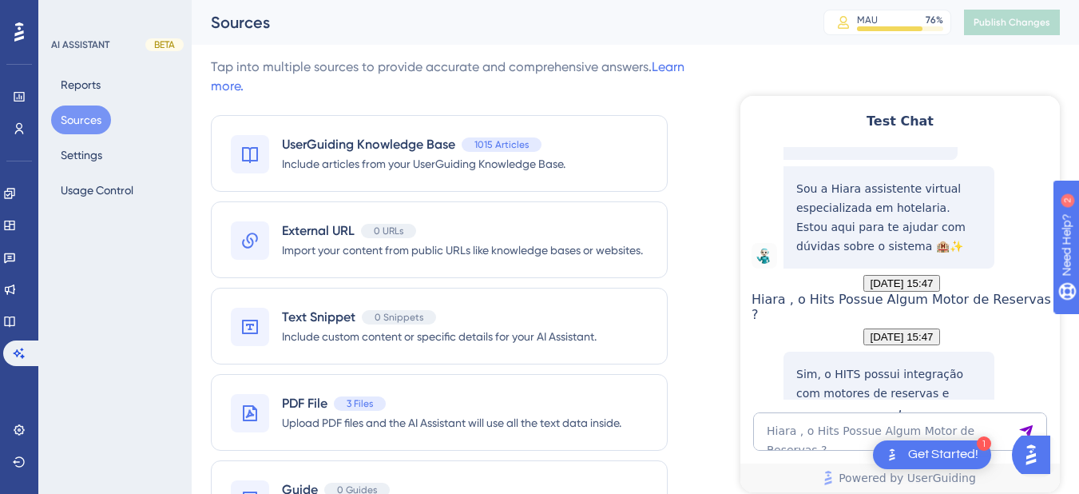
scroll to position [280, 0]
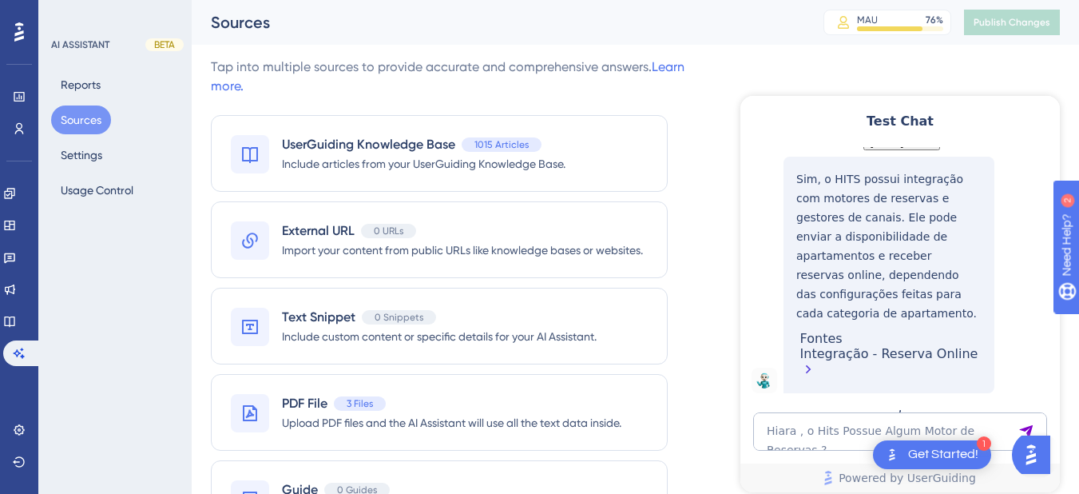
drag, startPoint x: 10, startPoint y: 333, endPoint x: 39, endPoint y: 328, distance: 29.9
click at [10, 333] on base "Knowledge Base" at bounding box center [19, 321] width 32 height 26
click at [39, 328] on div "AI ASSISTANT BETA Reports Sources Settings Usage Control" at bounding box center [114, 247] width 153 height 494
click at [16, 317] on link at bounding box center [9, 321] width 13 height 26
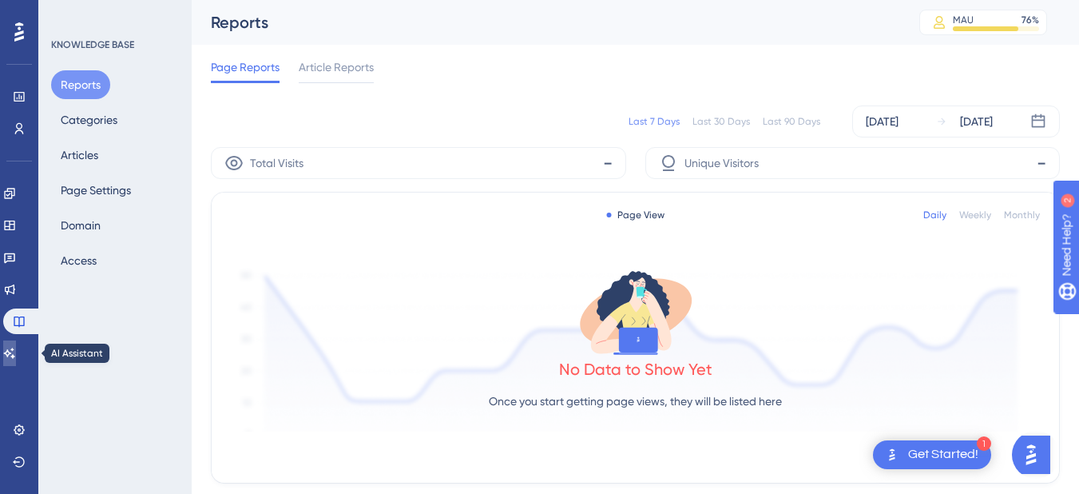
click at [15, 356] on icon at bounding box center [9, 353] width 13 height 13
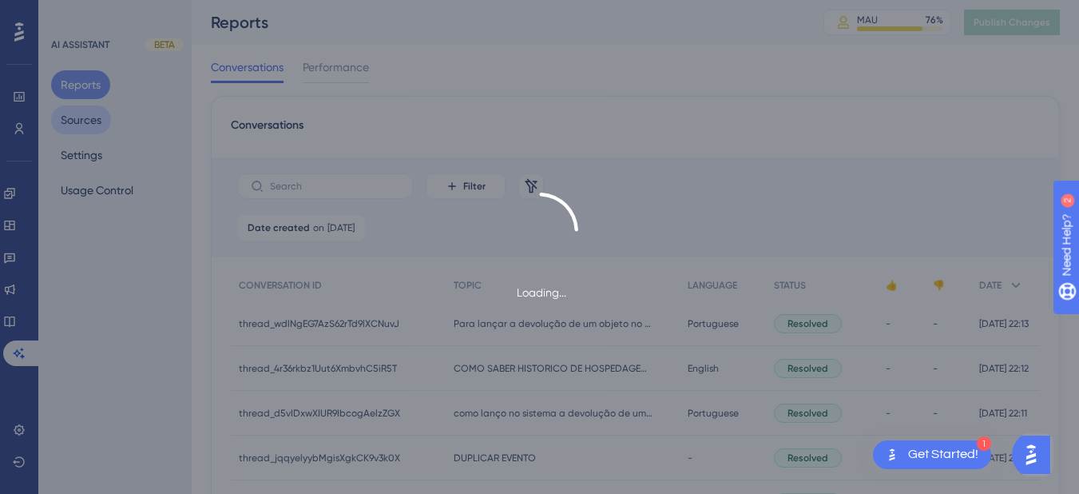
click at [103, 110] on div "Loading..." at bounding box center [539, 247] width 1079 height 494
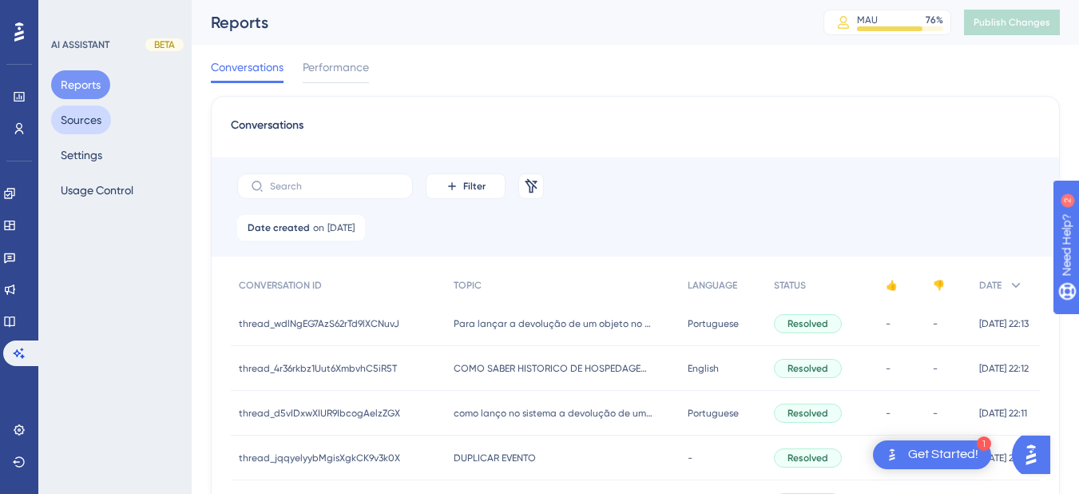
click at [79, 117] on button "Sources" at bounding box center [81, 119] width 60 height 29
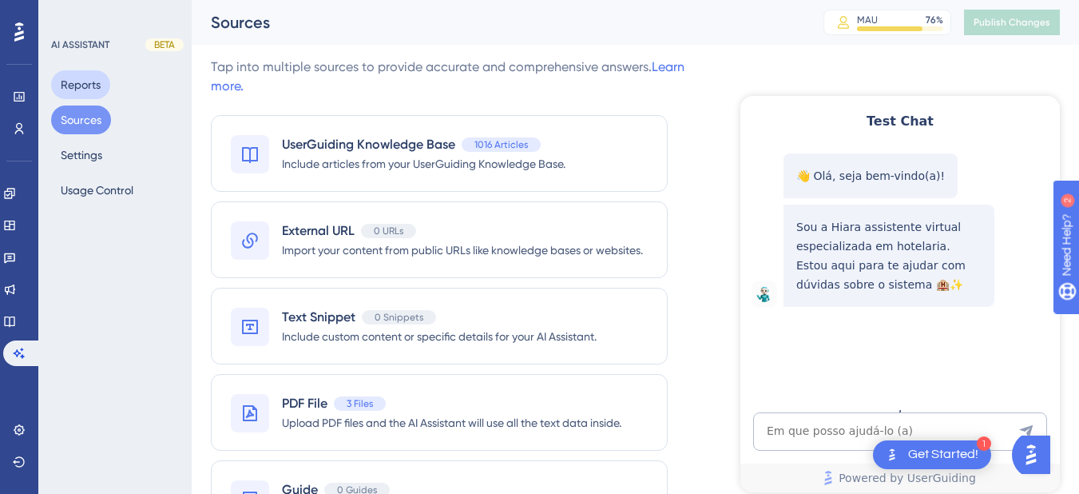
click at [81, 89] on button "Reports" at bounding box center [80, 84] width 59 height 29
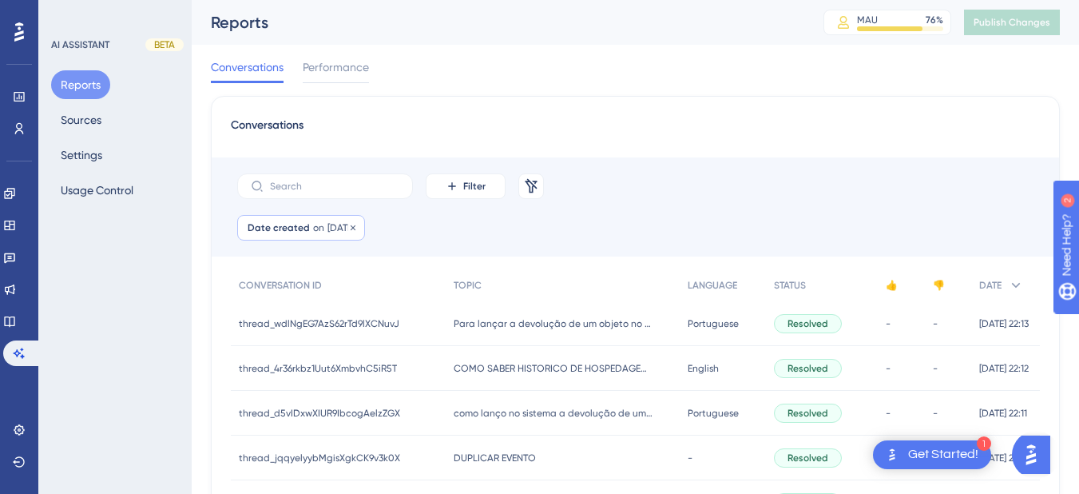
click at [327, 228] on span "05 Sep, 2025" at bounding box center [340, 227] width 27 height 13
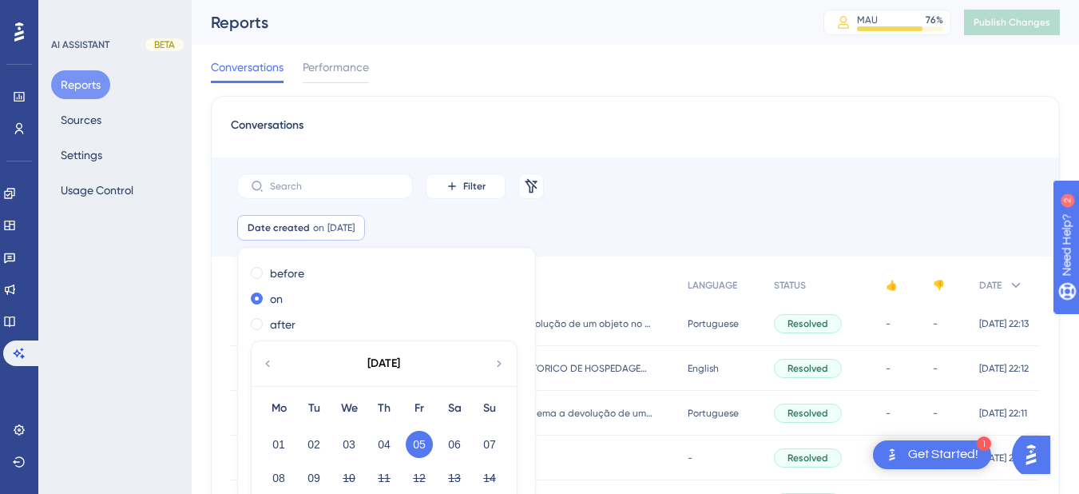
scroll to position [73, 0]
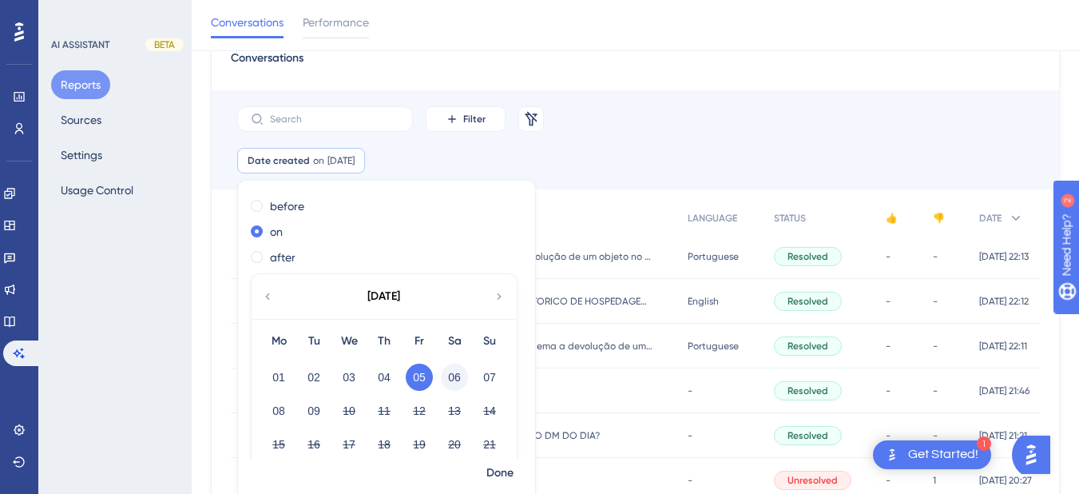
click at [463, 379] on button "06" at bounding box center [454, 376] width 27 height 27
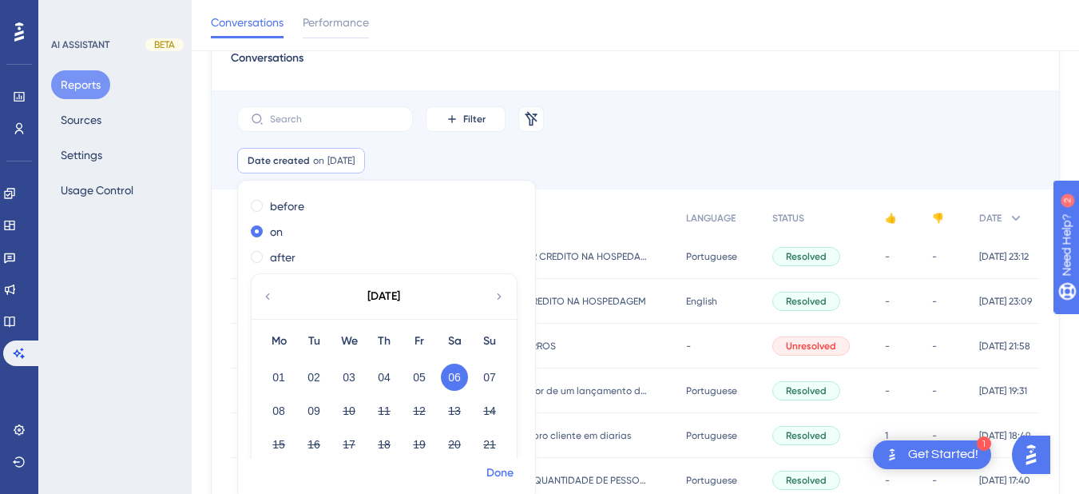
click at [489, 466] on span "Done" at bounding box center [499, 472] width 27 height 19
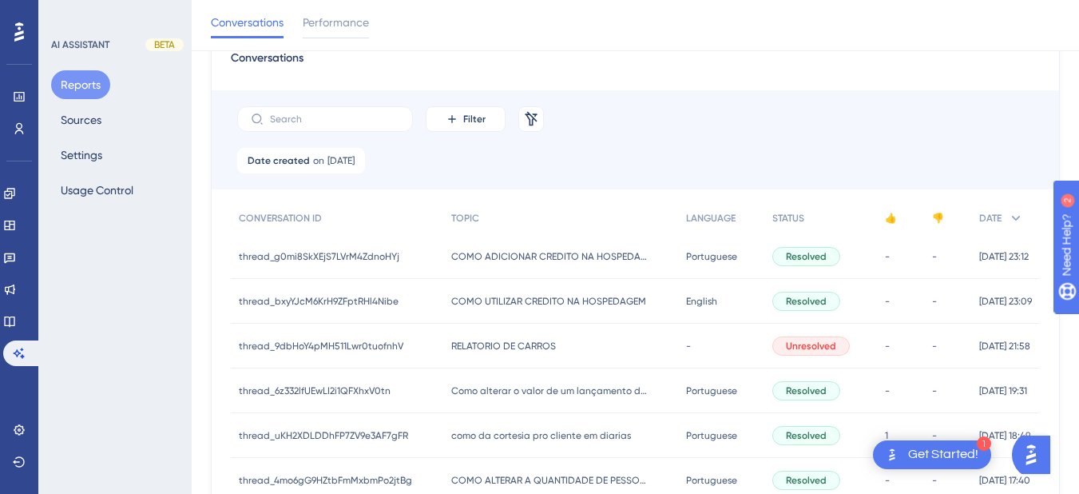
scroll to position [831, 0]
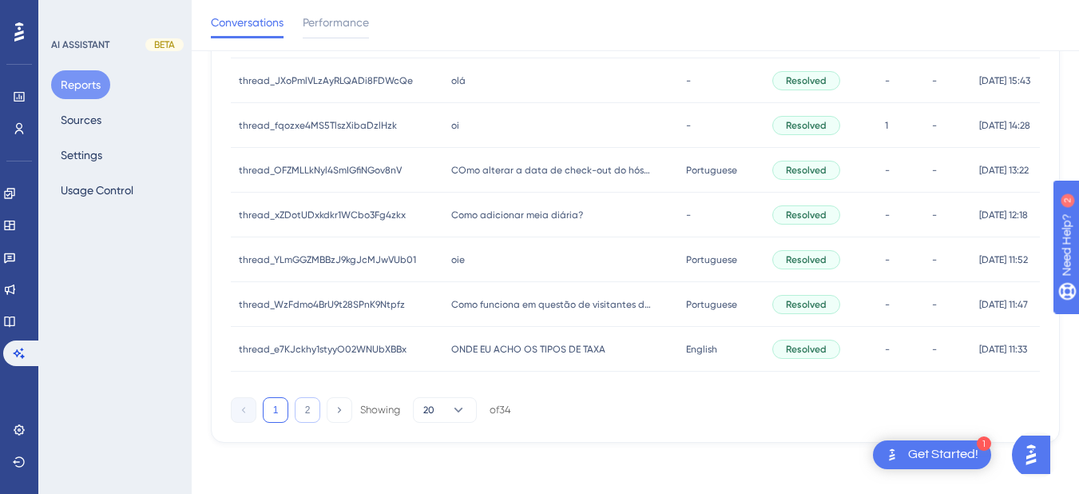
click at [305, 416] on button "2" at bounding box center [308, 410] width 26 height 26
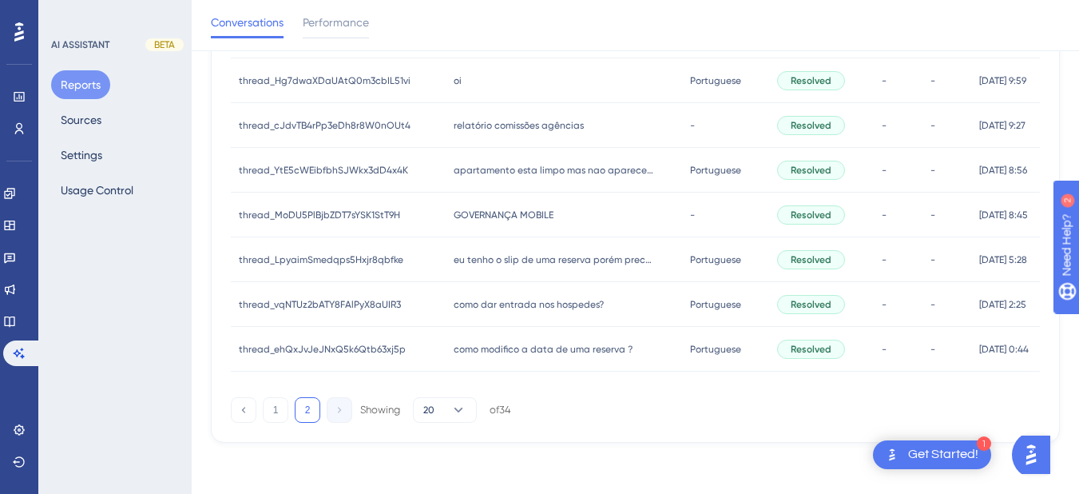
scroll to position [562, 0]
click at [275, 413] on button "1" at bounding box center [276, 410] width 26 height 26
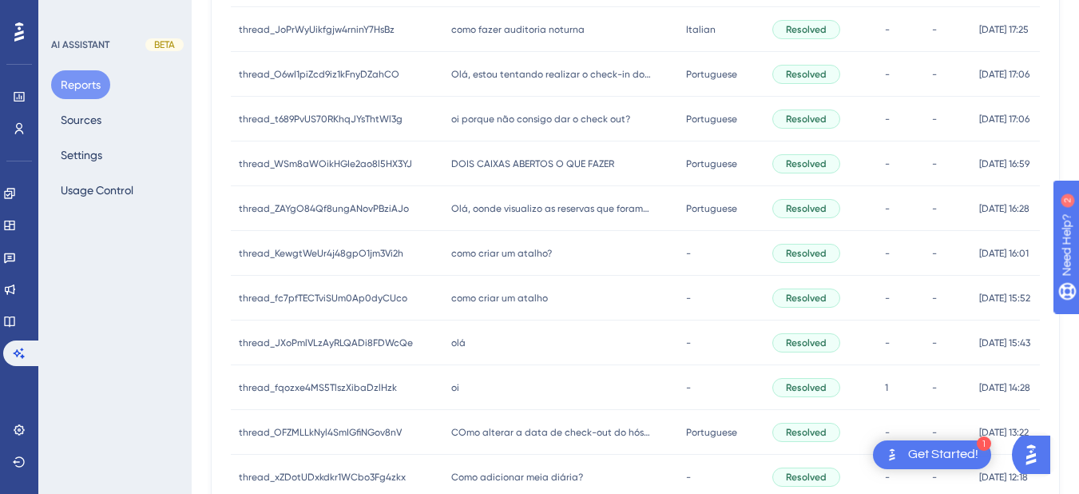
scroll to position [0, 0]
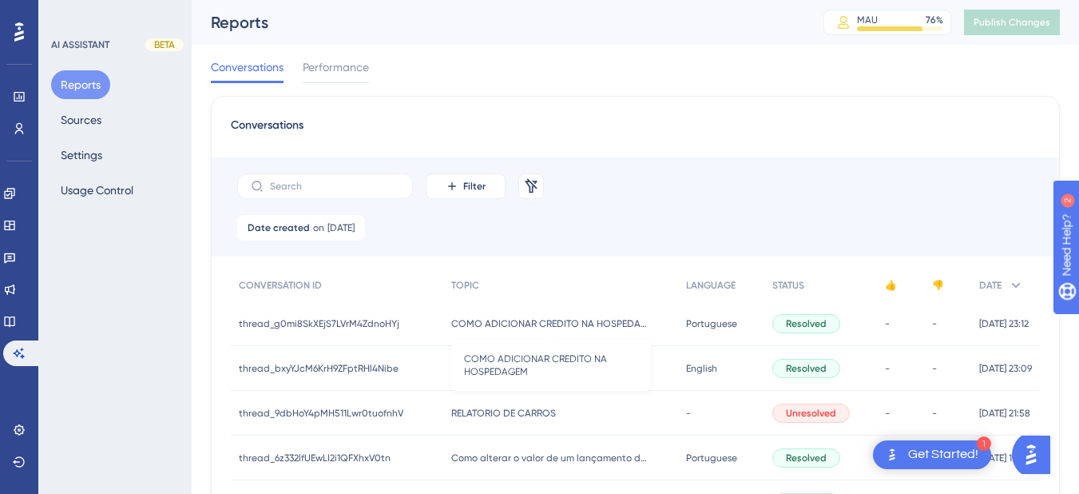
click at [487, 325] on span "COMO ADICIONAR CREDITO NA HOSPEDAGEM" at bounding box center [551, 323] width 200 height 13
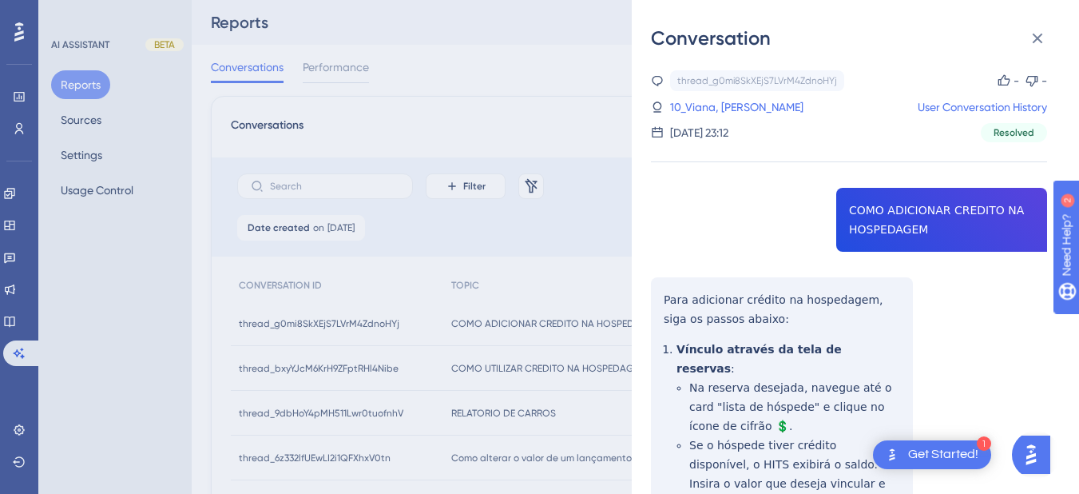
click at [898, 222] on div "thread_g0mi8SkXEjS7LVrM4ZdnoHYj Copy - - 10_Viana, Danilo User Conversation His…" at bounding box center [849, 477] width 396 height 815
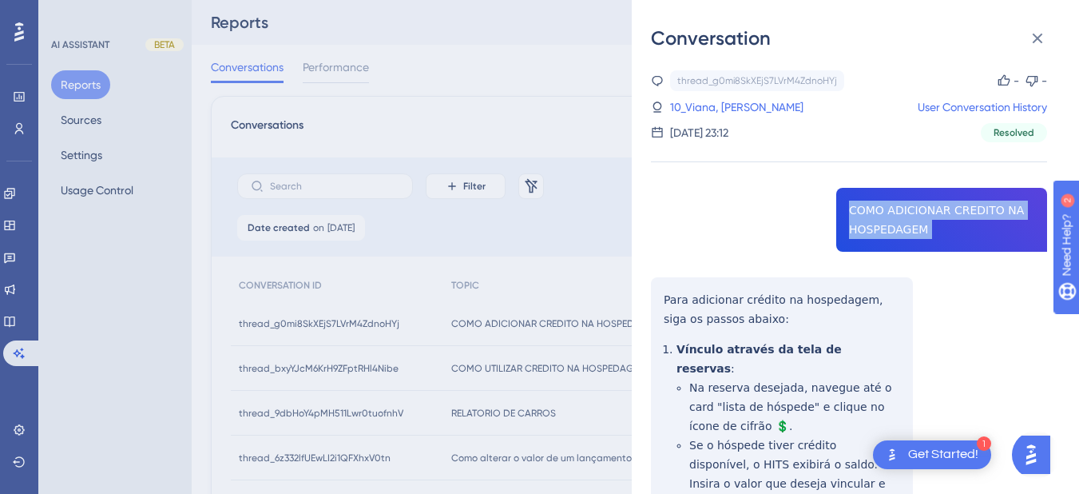
click at [898, 222] on div "thread_g0mi8SkXEjS7LVrM4ZdnoHYj Copy - - 10_Viana, Danilo User Conversation His…" at bounding box center [849, 477] width 396 height 815
click at [646, 293] on div "Conversation thread_g0mi8SkXEjS7LVrM4ZdnoHYj Copy - - 10_Viana, Danilo User Con…" at bounding box center [855, 247] width 447 height 494
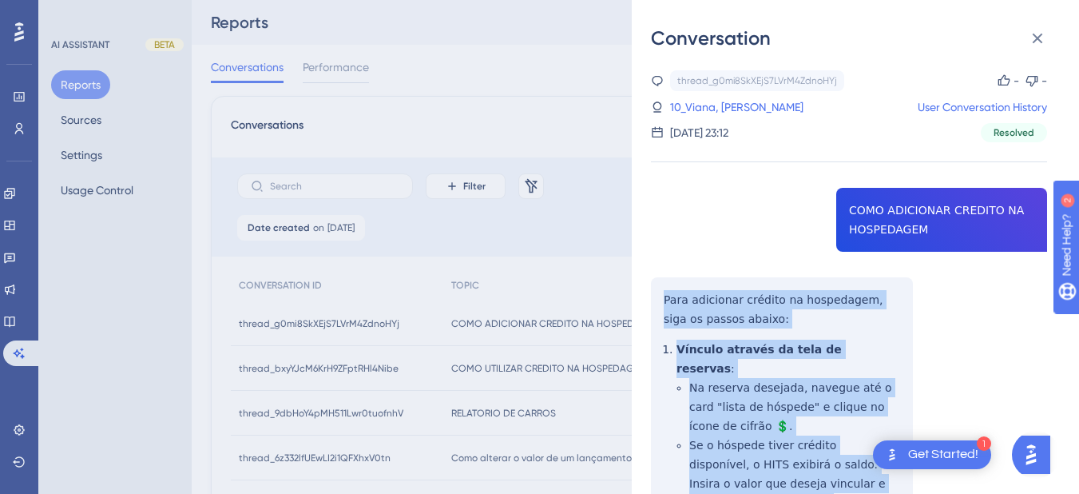
scroll to position [304, 0]
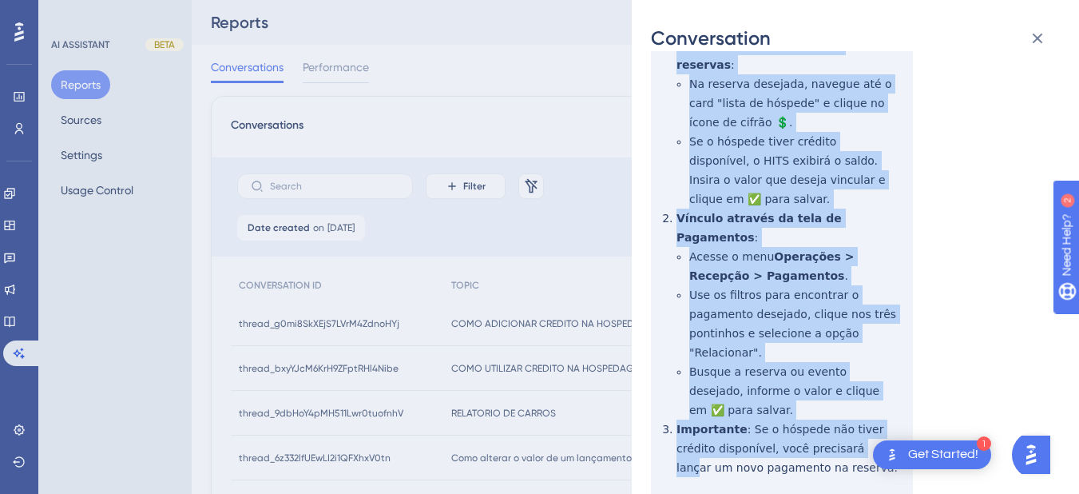
drag, startPoint x: 672, startPoint y: 297, endPoint x: 824, endPoint y: 379, distance: 173.3
click at [824, 379] on div "thread_g0mi8SkXEjS7LVrM4ZdnoHYj Copy - - 10_Viana, Danilo User Conversation His…" at bounding box center [849, 174] width 396 height 815
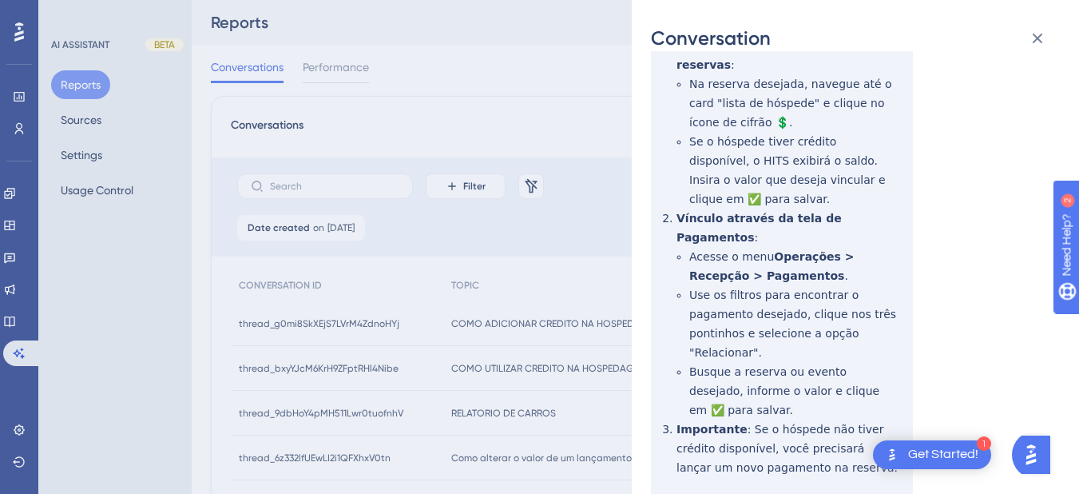
click at [796, 419] on div "thread_g0mi8SkXEjS7LVrM4ZdnoHYj Copy - - 10_Viana, Danilo User Conversation His…" at bounding box center [849, 174] width 396 height 815
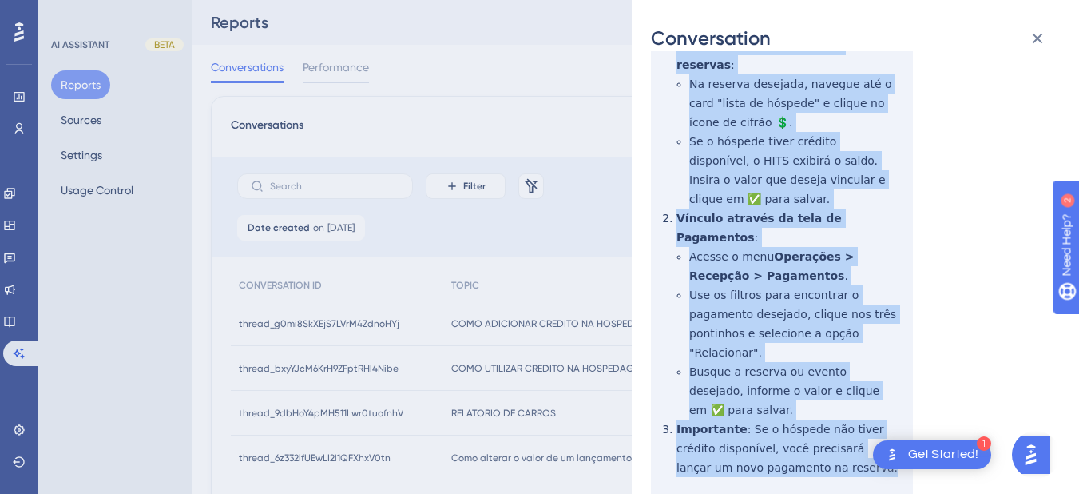
scroll to position [0, 0]
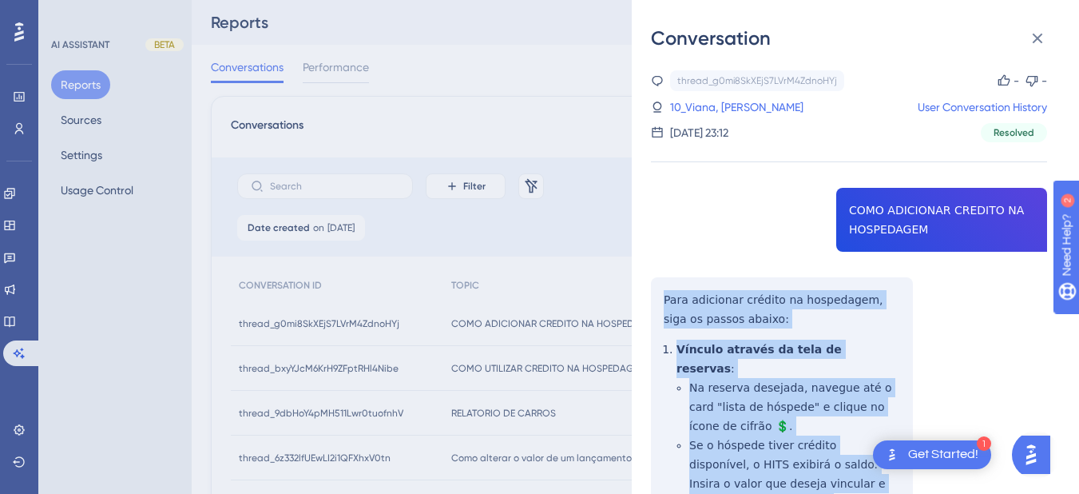
drag, startPoint x: 800, startPoint y: 393, endPoint x: 651, endPoint y: 297, distance: 177.5
click at [651, 297] on div "thread_g0mi8SkXEjS7LVrM4ZdnoHYj Copy - - 10_Viana, Danilo User Conversation His…" at bounding box center [849, 477] width 396 height 815
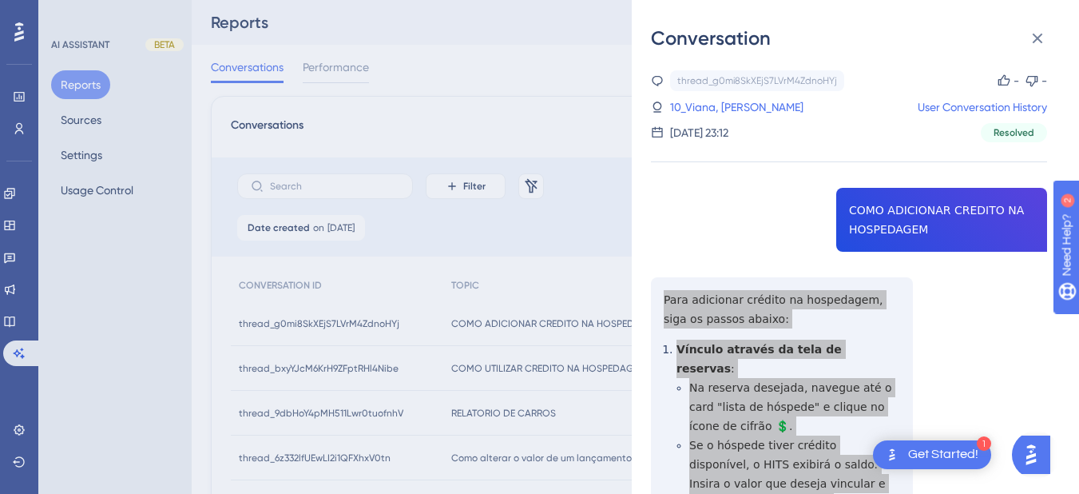
scroll to position [304, 0]
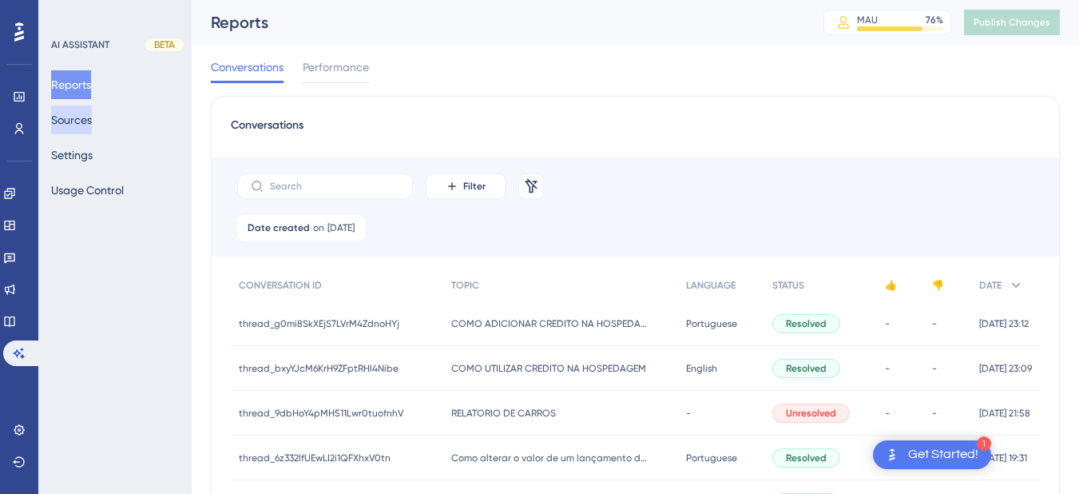
click at [92, 125] on button "Sources" at bounding box center [71, 119] width 41 height 29
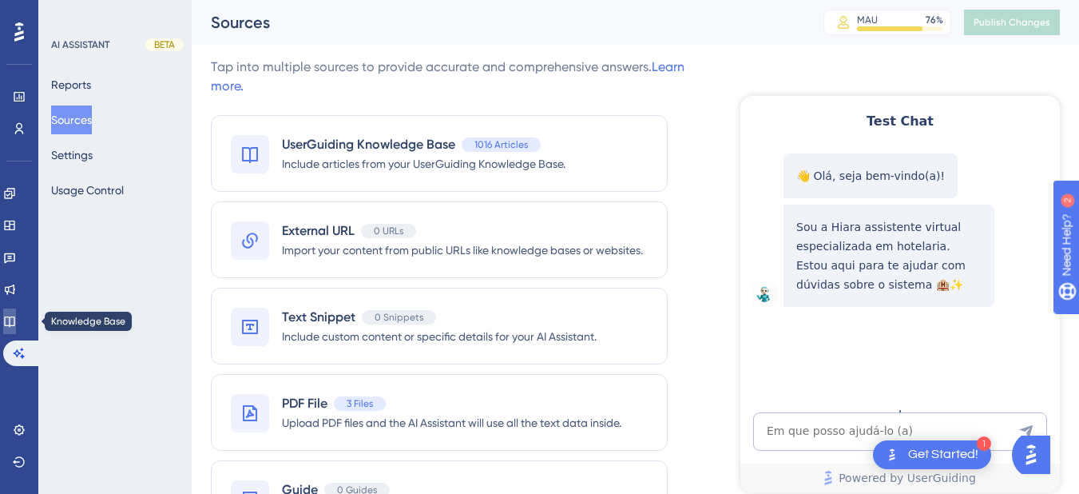
click at [15, 315] on icon at bounding box center [9, 321] width 13 height 13
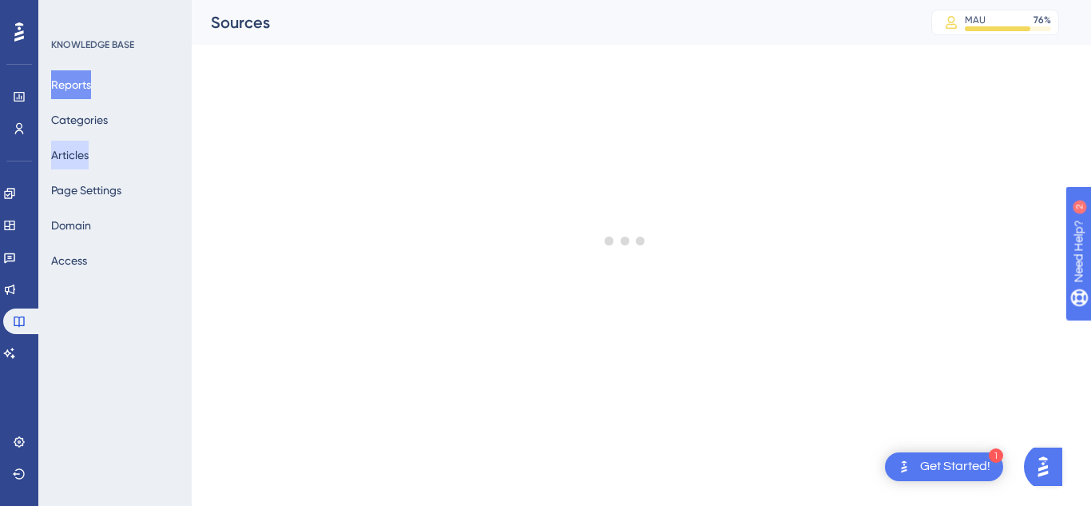
click at [73, 160] on button "Articles" at bounding box center [70, 155] width 38 height 29
click at [16, 341] on link at bounding box center [9, 353] width 13 height 26
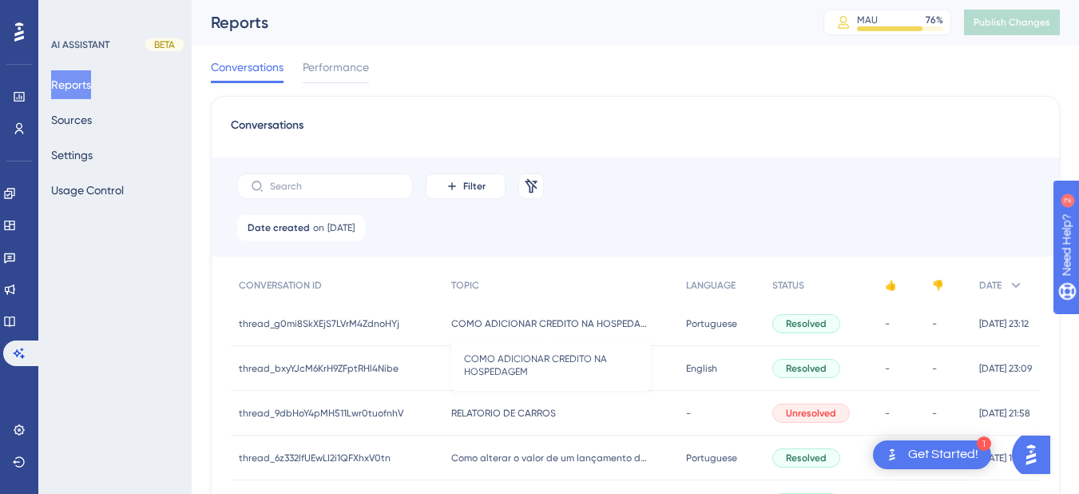
click at [544, 327] on span "COMO ADICIONAR CREDITO NA HOSPEDAGEM" at bounding box center [551, 323] width 200 height 13
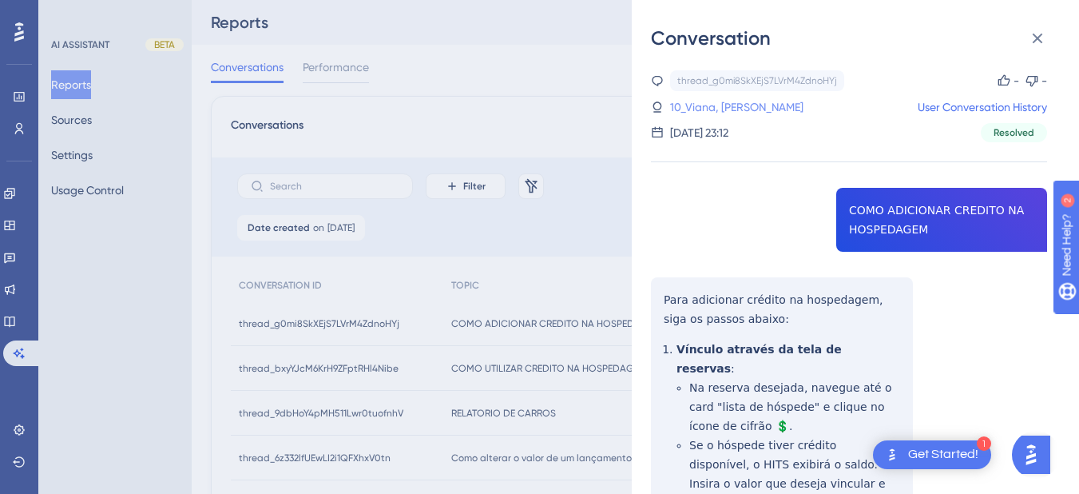
click at [715, 100] on link "10_Viana, [PERSON_NAME]" at bounding box center [736, 106] width 133 height 19
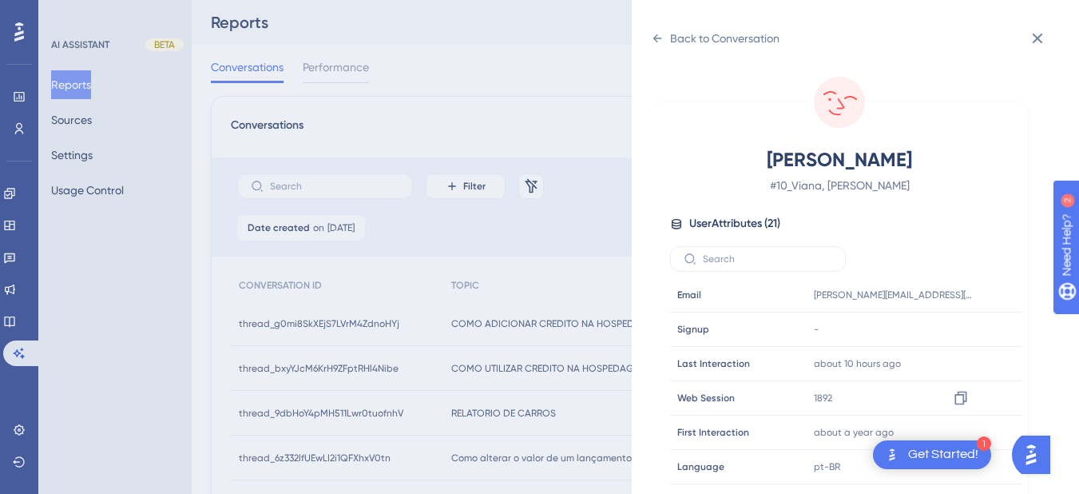
scroll to position [486, 0]
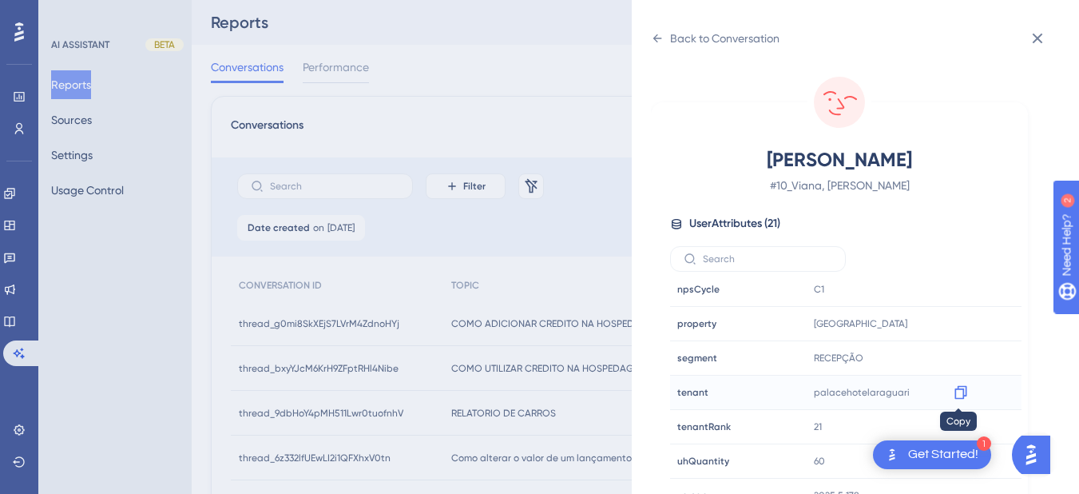
click at [964, 391] on icon at bounding box center [960, 393] width 12 height 14
click at [660, 46] on div "Back to Conversation" at bounding box center [715, 39] width 129 height 26
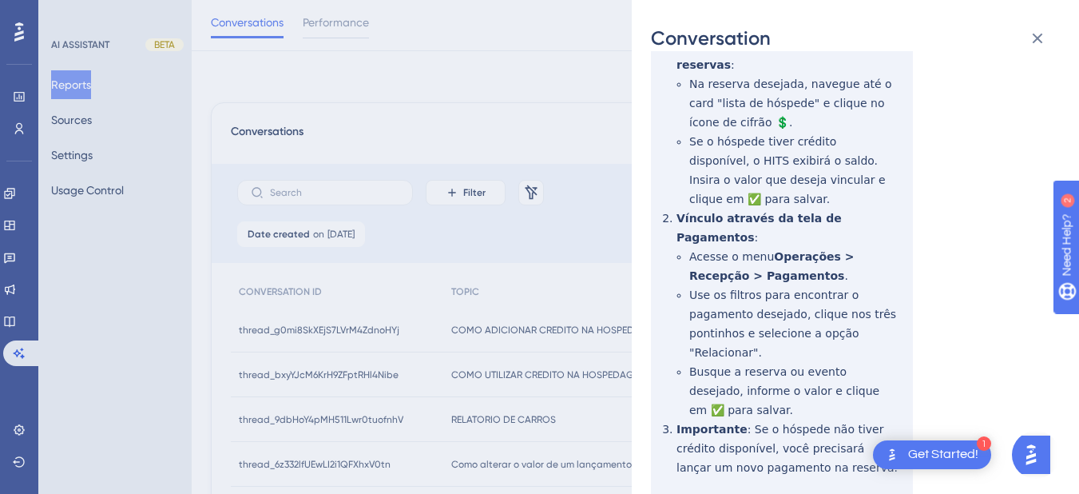
scroll to position [745, 0]
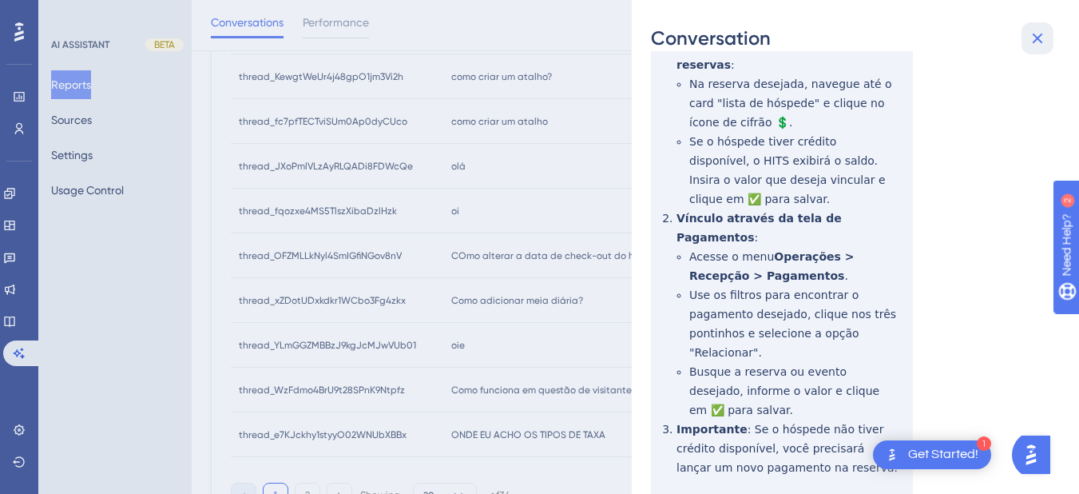
click at [1046, 30] on icon at bounding box center [1037, 38] width 19 height 19
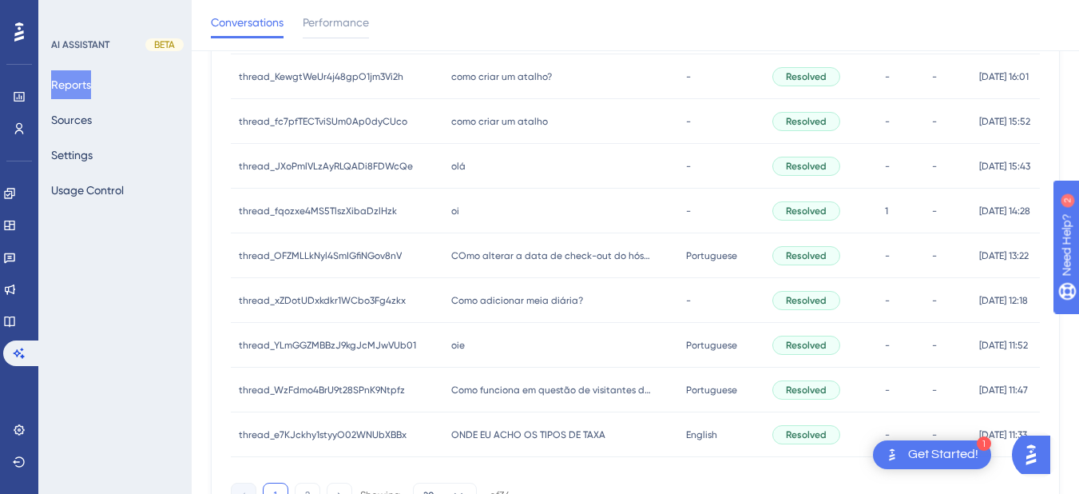
scroll to position [0, 0]
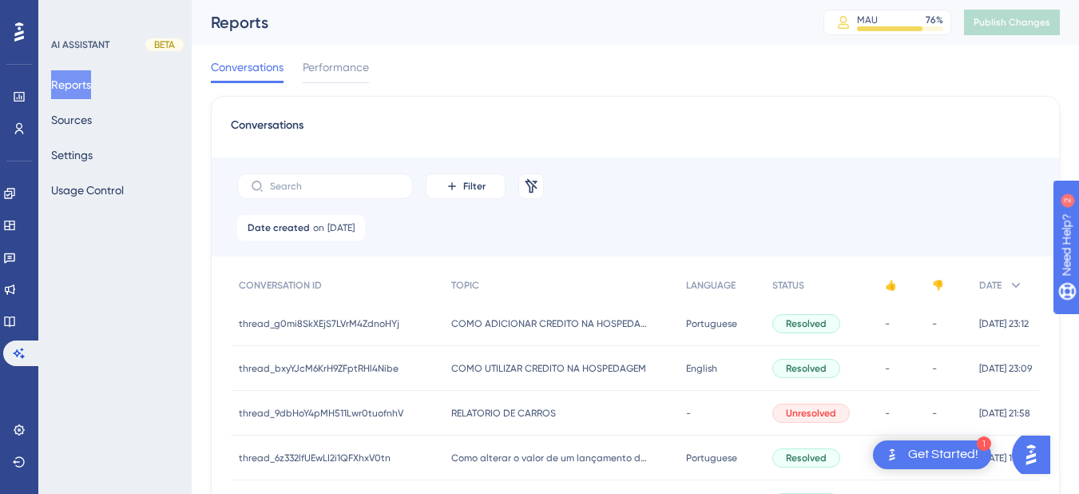
click at [486, 374] on span "COMO UTILIZAR CREDITO NA HOSPEDAGEM" at bounding box center [548, 368] width 195 height 13
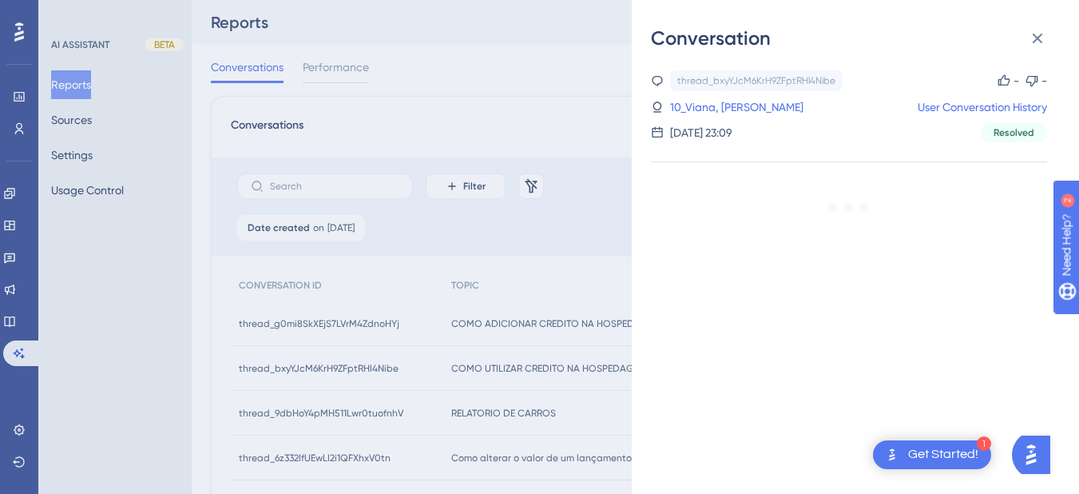
scroll to position [186, 0]
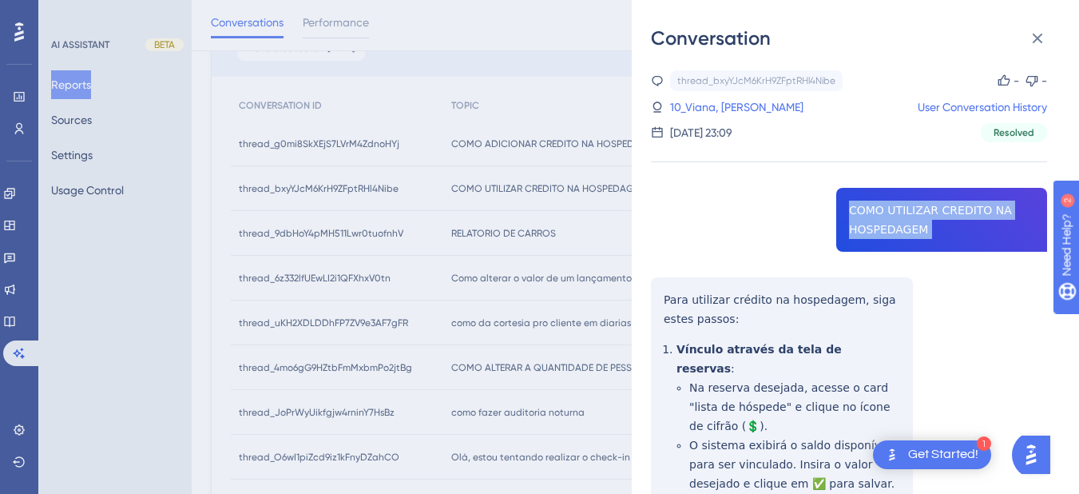
copy span "COMO UTILIZAR CREDITO NA HOSPEDAGEM"
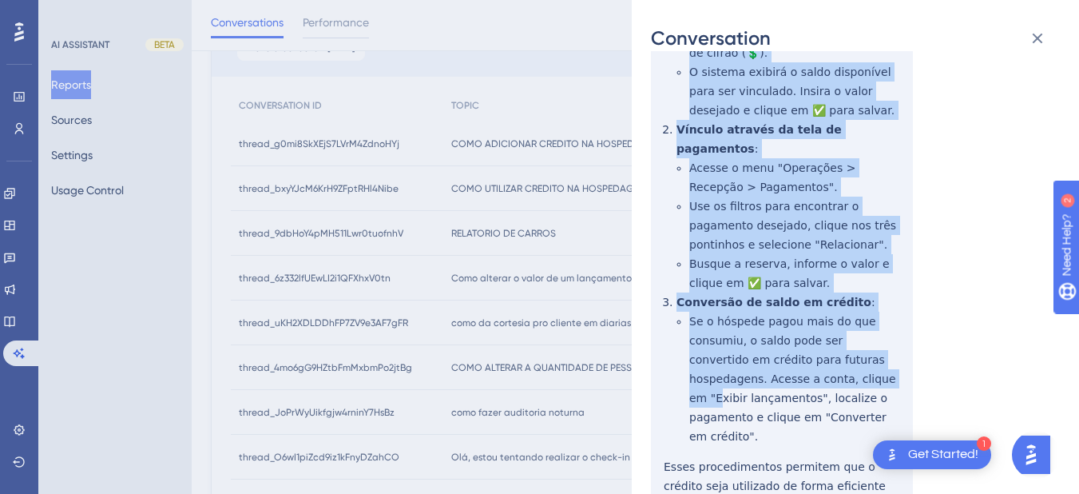
scroll to position [438, 0]
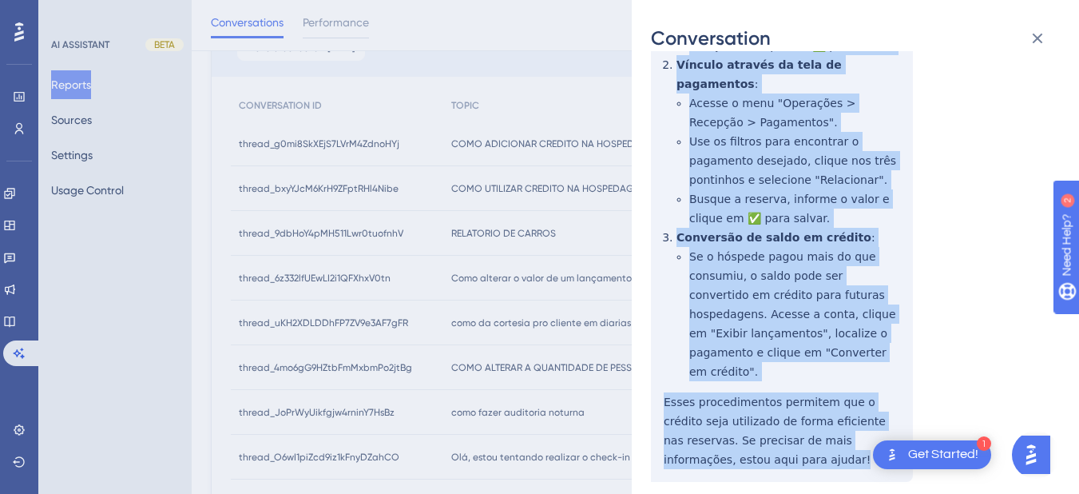
drag, startPoint x: 652, startPoint y: 298, endPoint x: 748, endPoint y: 410, distance: 147.3
click at [748, 410] on div "thread_bxyYJcM6KrH9ZFptRHl4Nibe Copy - - 10_Viana, [PERSON_NAME] User Conversat…" at bounding box center [849, 98] width 396 height 930
copy div "Para utilizar crédito na hospedagem, siga estes passos: Vínculo através da tela…"
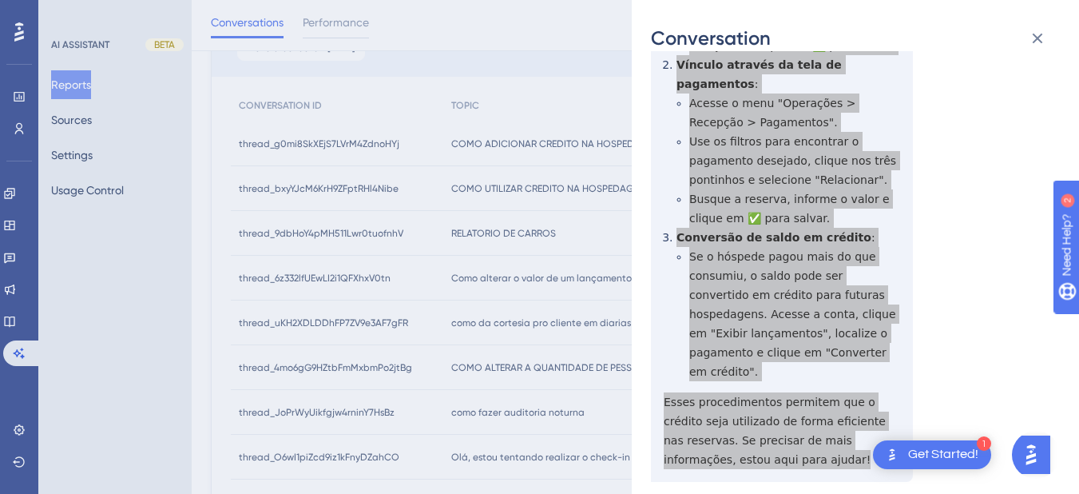
scroll to position [0, 0]
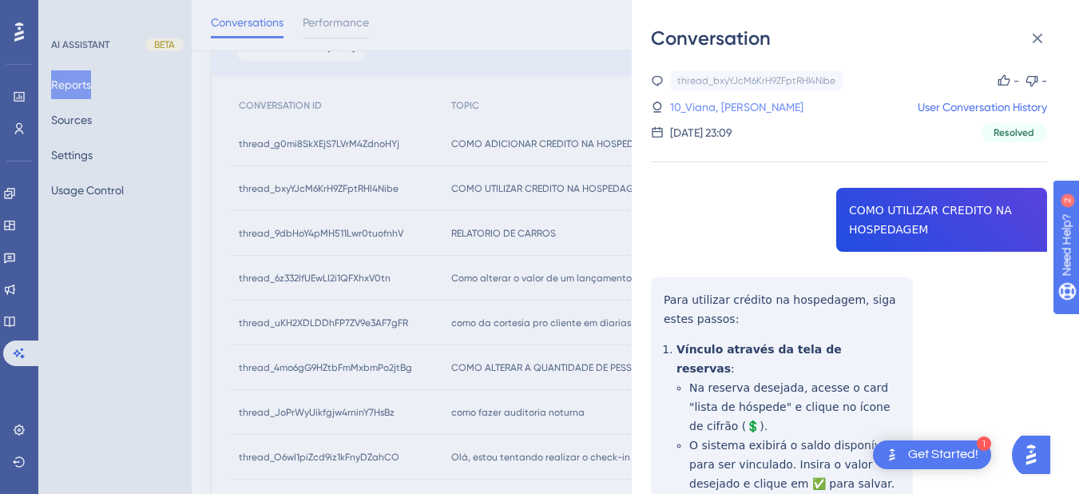
click at [684, 113] on link "10_Viana, [PERSON_NAME]" at bounding box center [736, 106] width 133 height 19
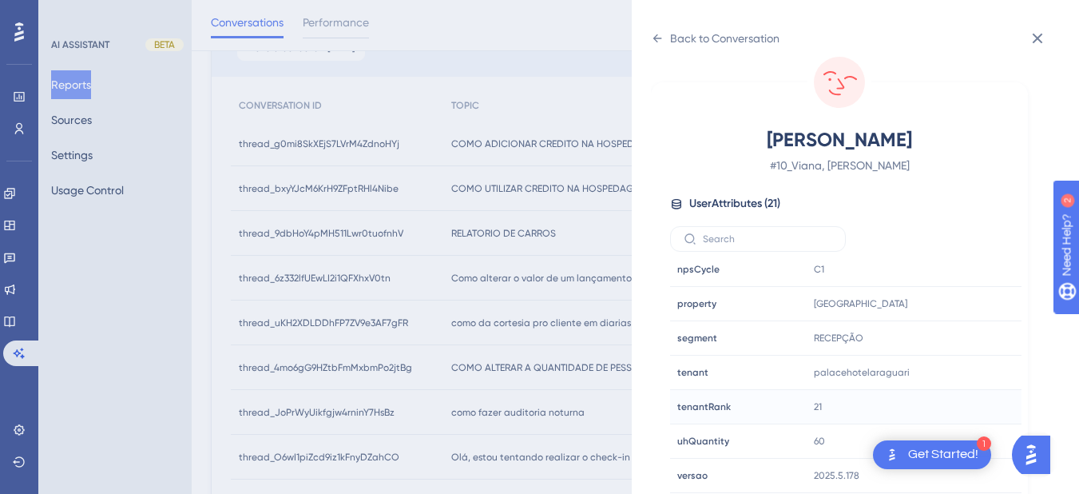
scroll to position [831, 0]
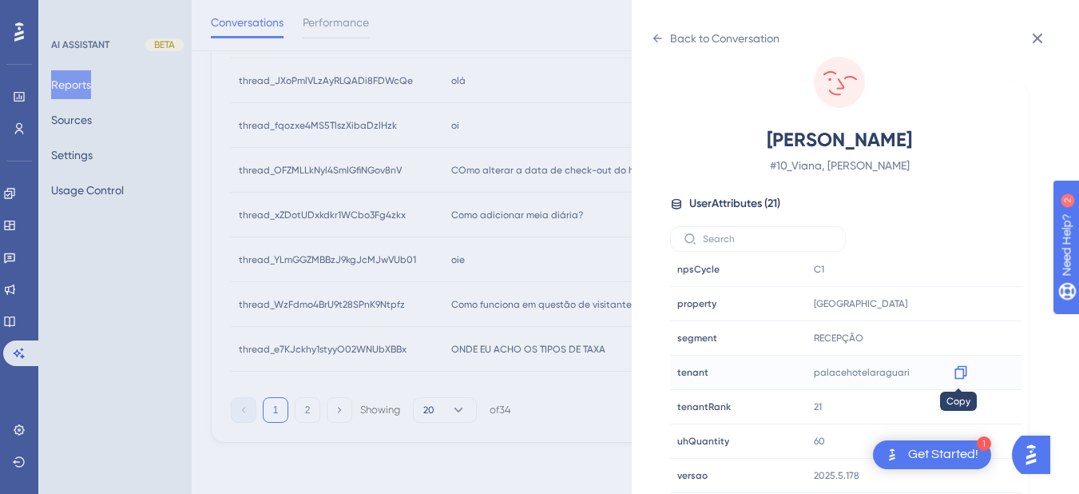
click at [959, 373] on icon at bounding box center [961, 372] width 16 height 16
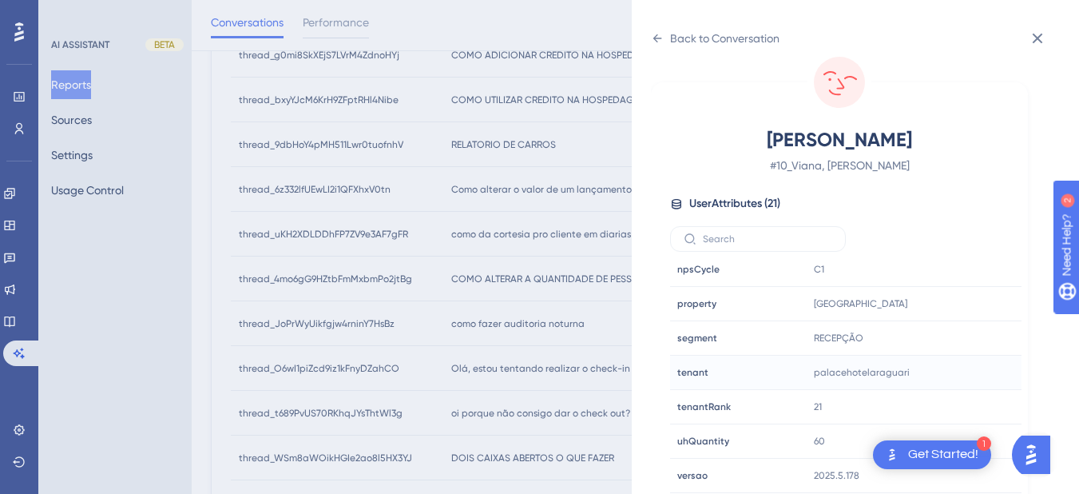
scroll to position [0, 0]
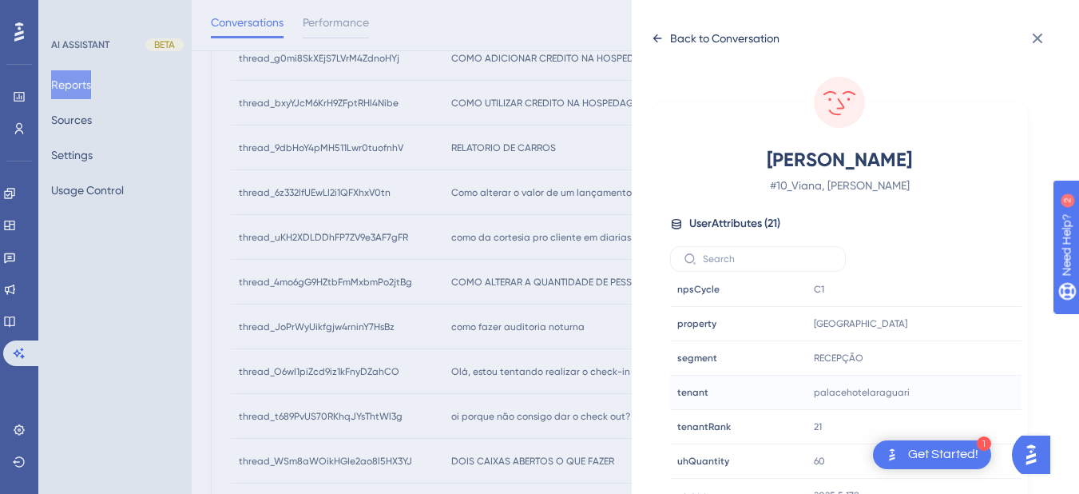
click at [662, 42] on icon at bounding box center [657, 38] width 13 height 13
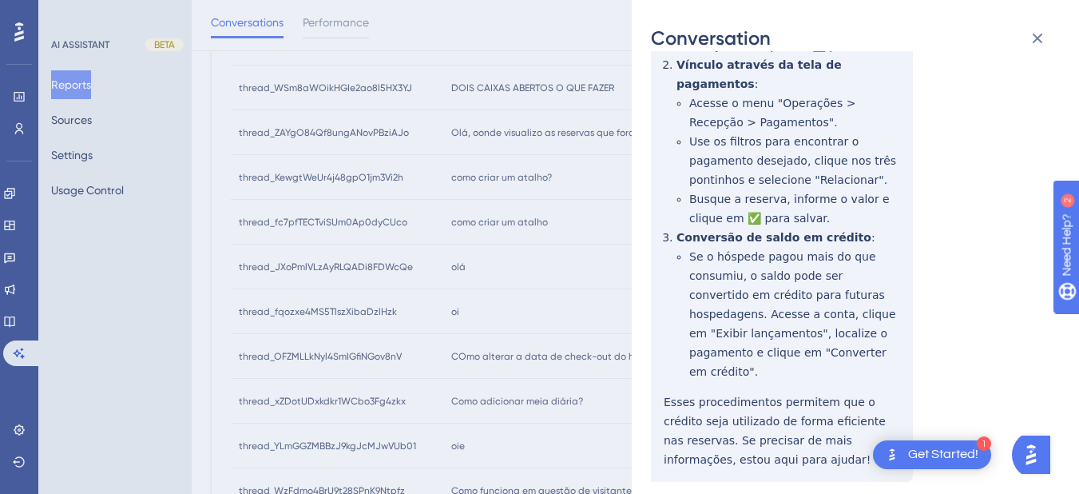
scroll to position [65, 0]
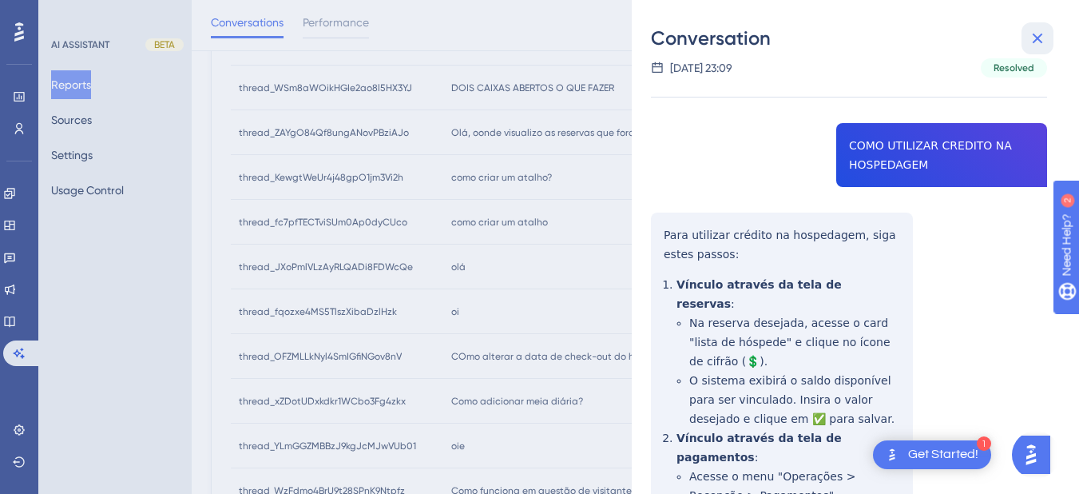
drag, startPoint x: 1037, startPoint y: 49, endPoint x: 752, endPoint y: 55, distance: 285.2
click at [1037, 49] on button at bounding box center [1038, 38] width 32 height 32
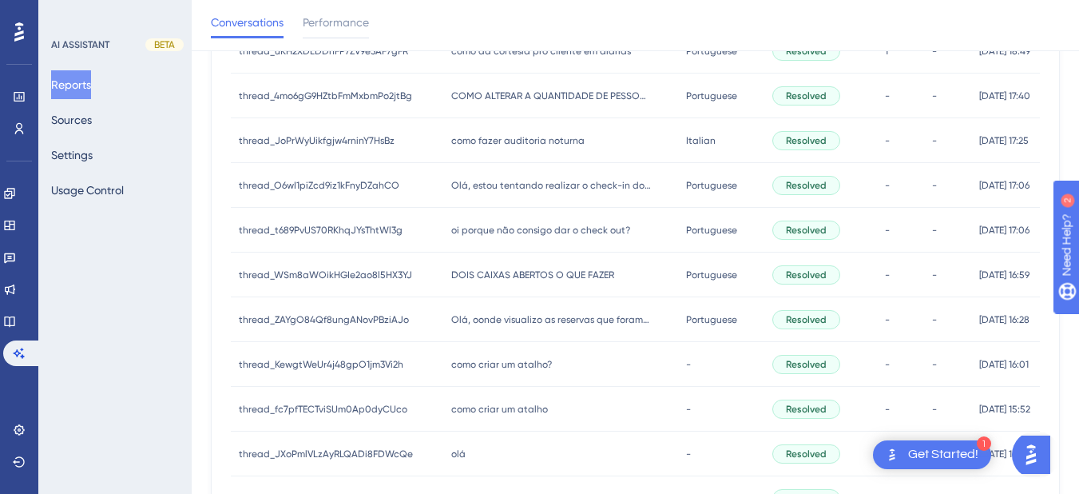
scroll to position [85, 0]
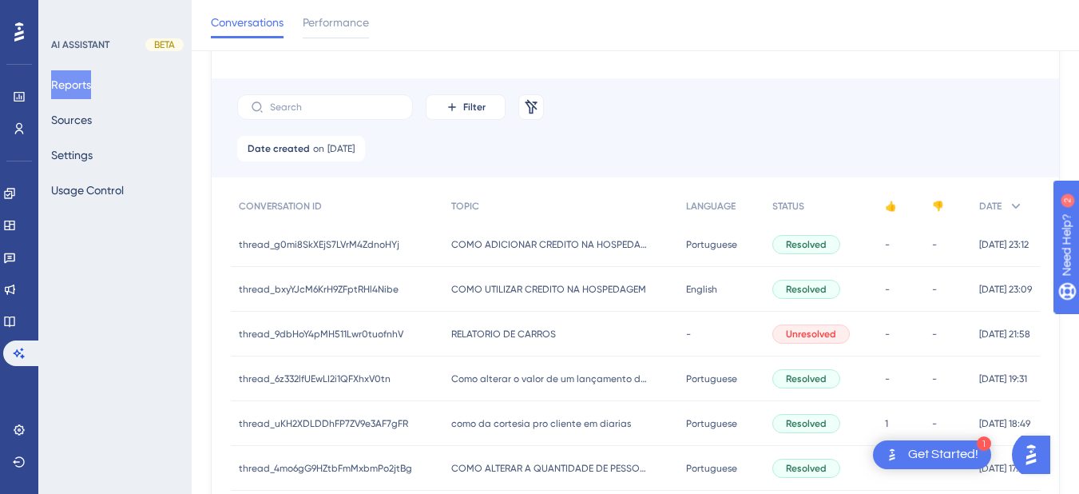
click at [489, 343] on div "RELATORIO DE CARROS RELATORIO DE CARROS" at bounding box center [560, 333] width 235 height 45
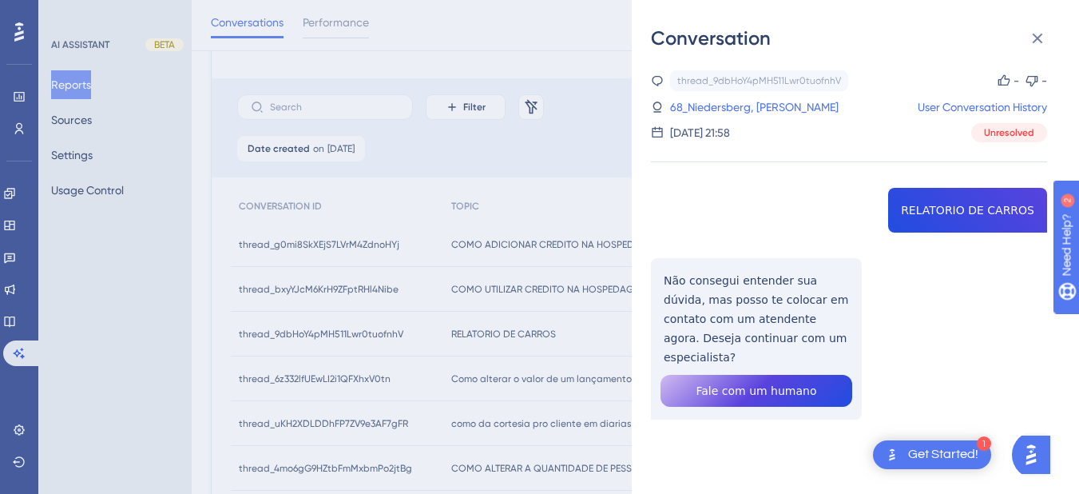
click at [985, 208] on div "thread_9dbHoY4pMH511Lwr0tuofnhV Copy - - 68_Niedersberg, [PERSON_NAME] User Con…" at bounding box center [849, 285] width 396 height 431
copy span "RELATORIO DE CARROS"
click at [730, 284] on div "thread_9dbHoY4pMH511Lwr0tuofnhV Copy - - 68_Niedersberg, [PERSON_NAME] User Con…" at bounding box center [849, 285] width 396 height 431
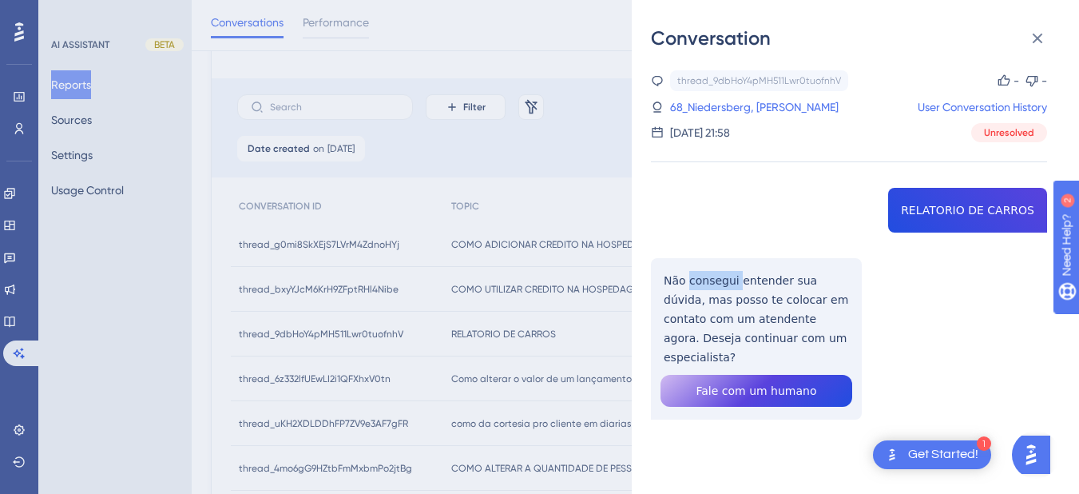
click at [730, 284] on div "thread_9dbHoY4pMH511Lwr0tuofnhV Copy - - 68_Niedersberg, [PERSON_NAME] User Con…" at bounding box center [849, 285] width 396 height 431
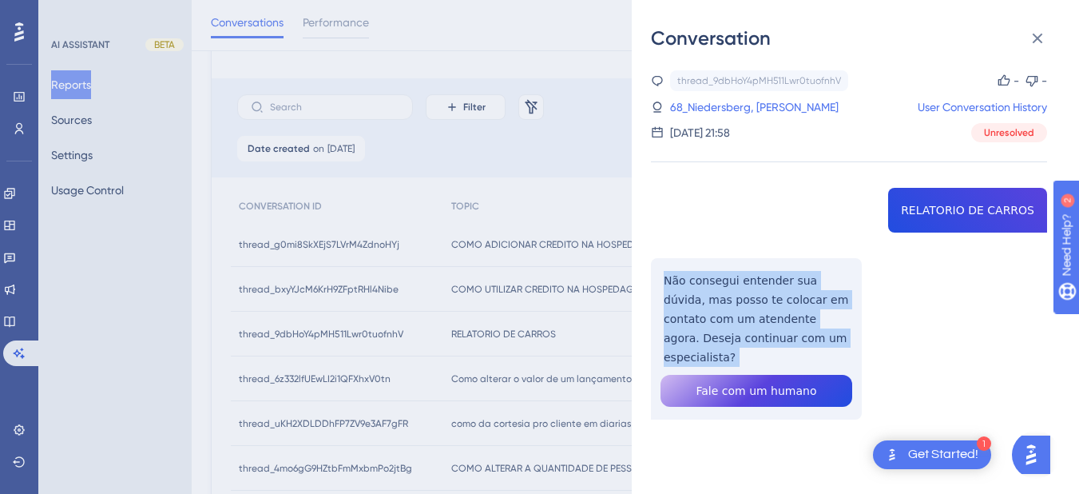
click at [730, 284] on div "thread_9dbHoY4pMH511Lwr0tuofnhV Copy - - 68_Niedersberg, [PERSON_NAME] User Con…" at bounding box center [849, 285] width 396 height 431
copy p "Não consegui entender sua dúvida, mas posso te colocar em contato com um atende…"
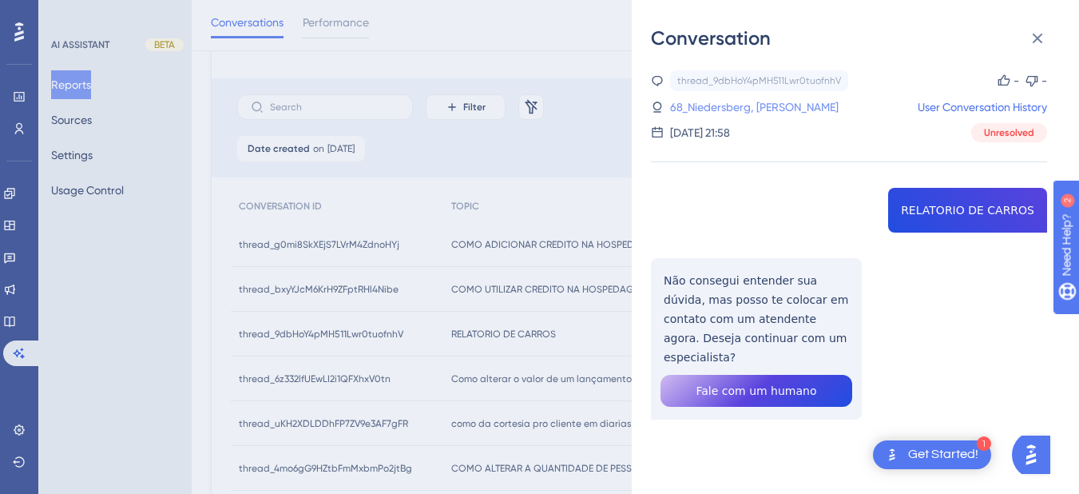
click at [712, 113] on link "68_Niedersberg, [PERSON_NAME]" at bounding box center [754, 106] width 169 height 19
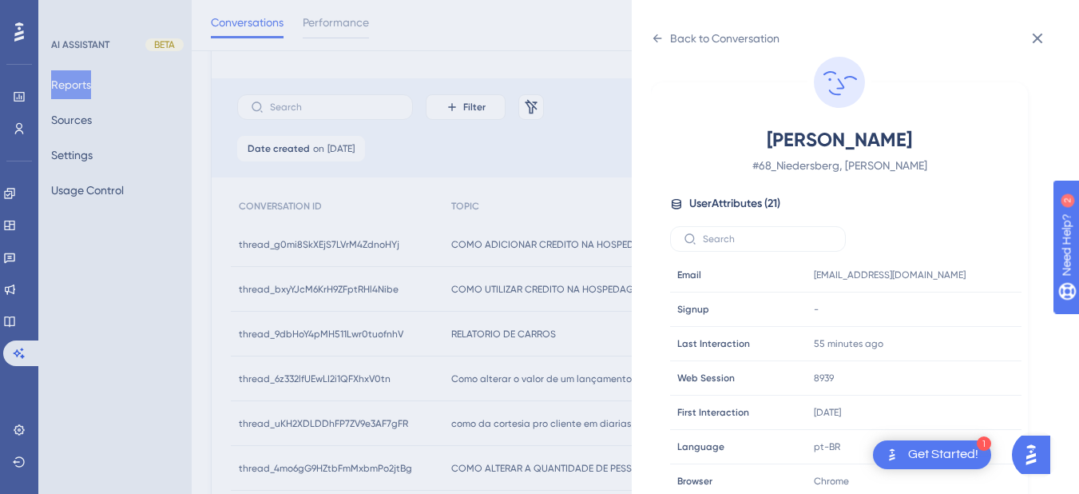
scroll to position [486, 0]
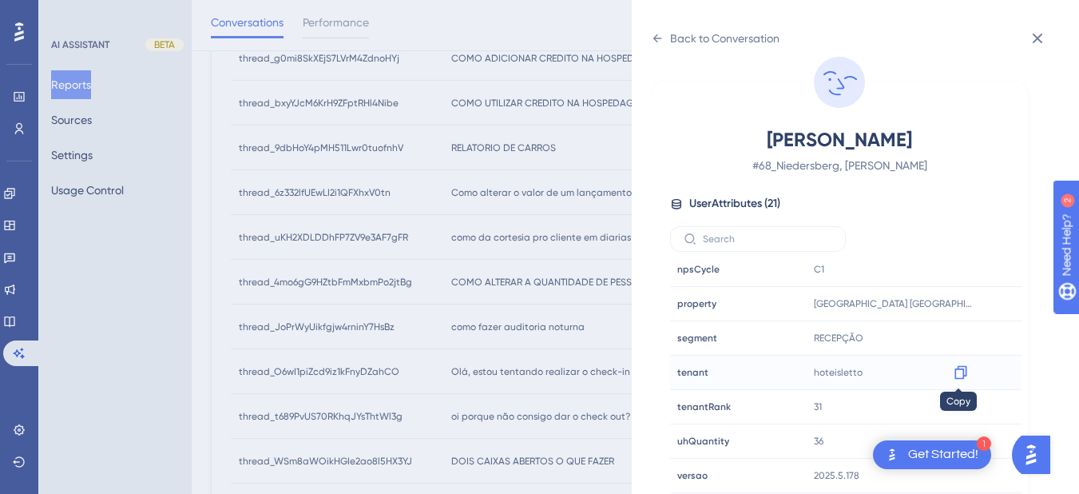
click at [957, 380] on div at bounding box center [961, 372] width 26 height 26
click at [961, 374] on icon at bounding box center [960, 373] width 12 height 14
click at [662, 35] on icon at bounding box center [657, 38] width 13 height 13
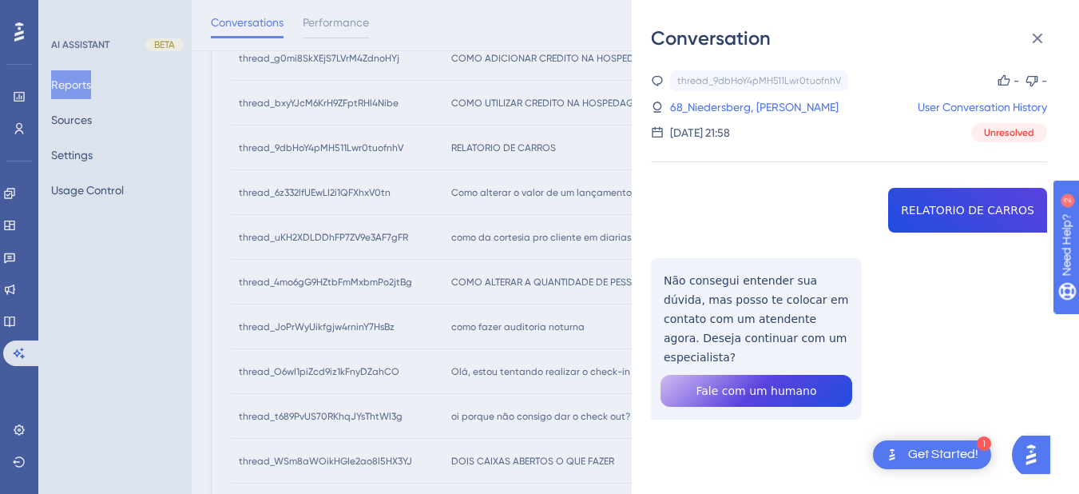
scroll to position [831, 0]
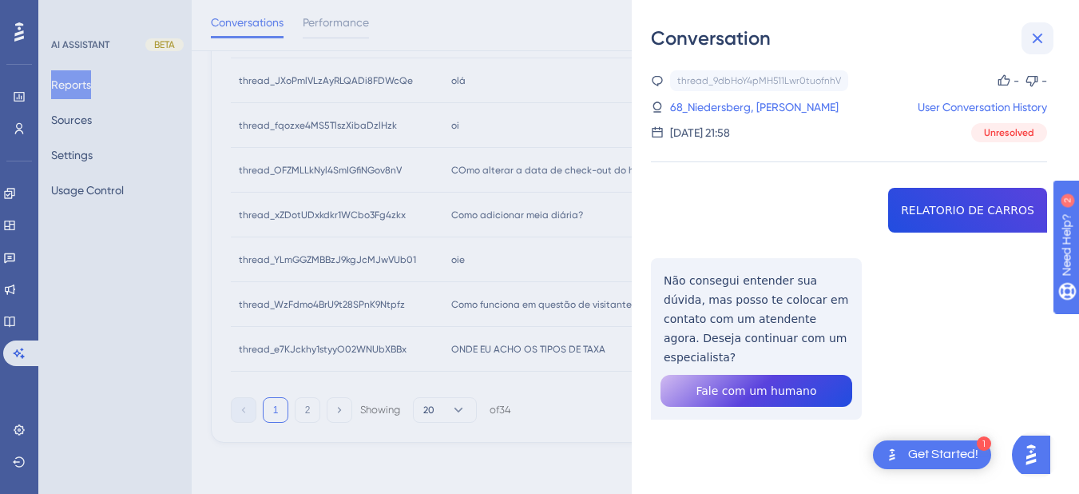
click at [1045, 41] on icon at bounding box center [1037, 38] width 19 height 19
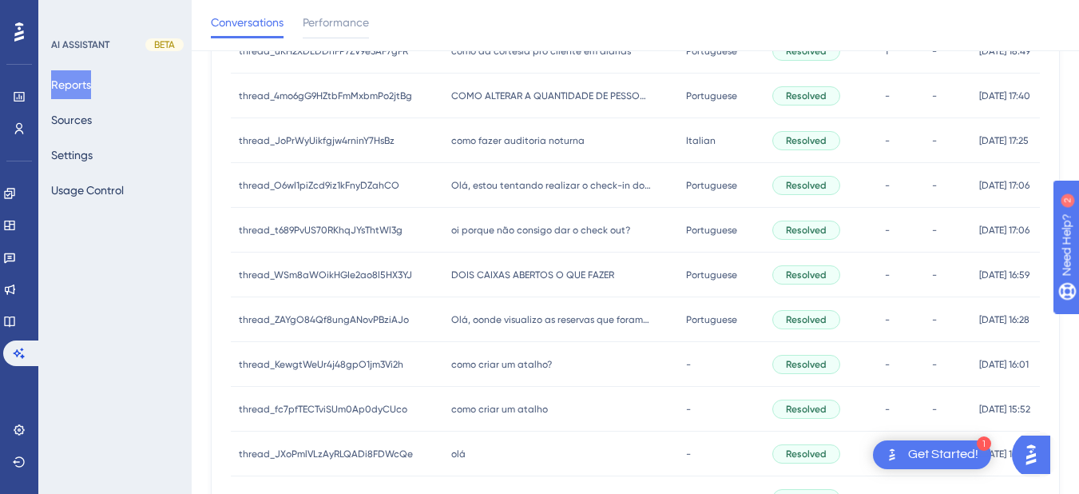
scroll to position [272, 0]
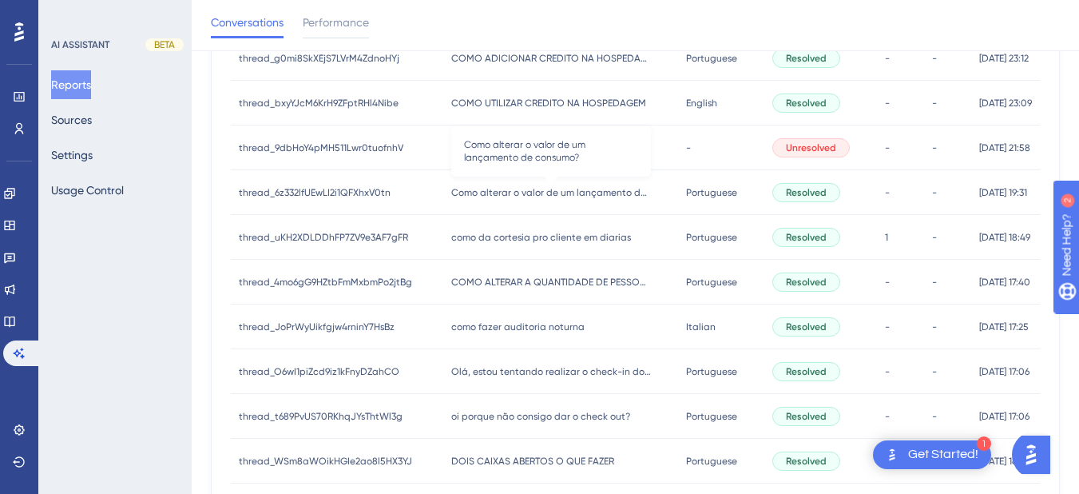
click at [492, 192] on span "Como alterar o valor de um lançamento de consumo?" at bounding box center [551, 192] width 200 height 13
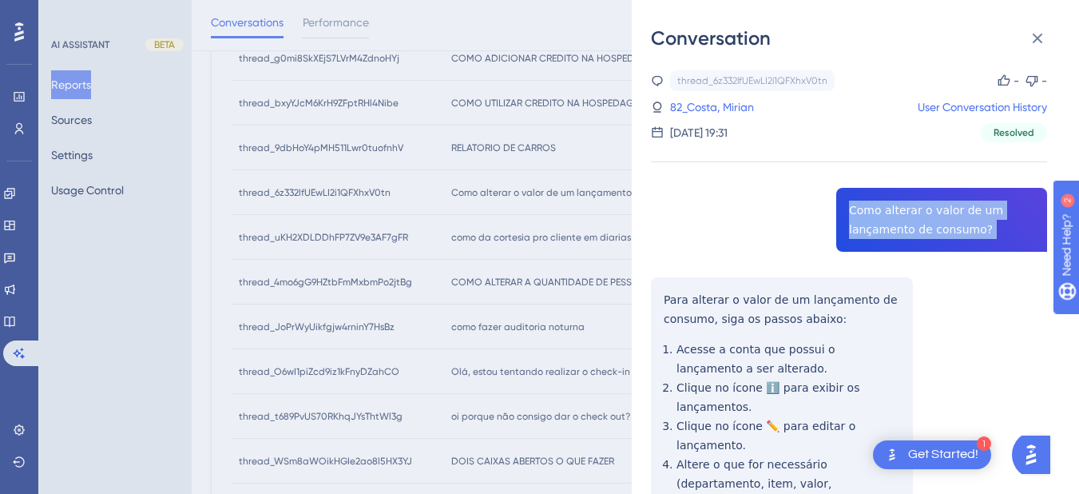
copy span "Como alterar o valor de um lançamento de consumo?"
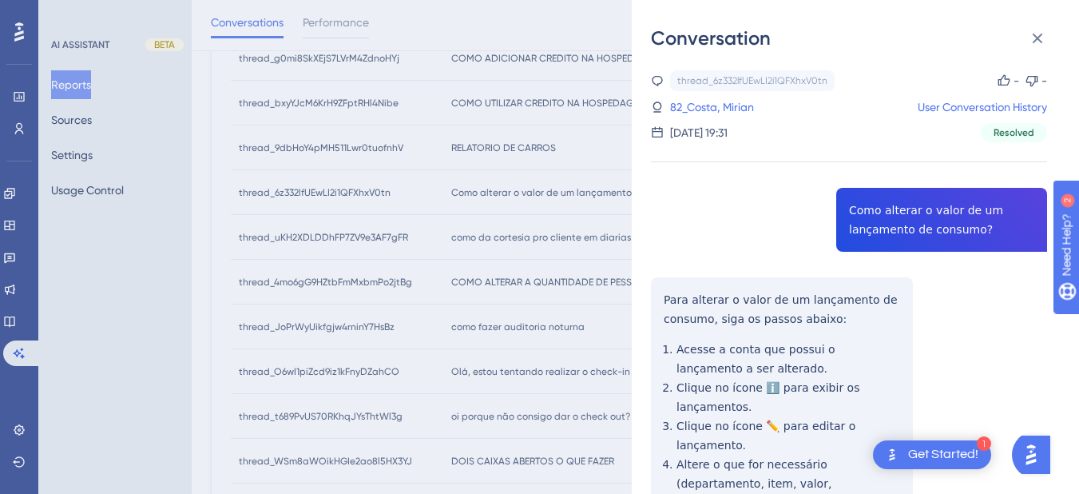
drag, startPoint x: 701, startPoint y: 297, endPoint x: 668, endPoint y: 289, distance: 34.5
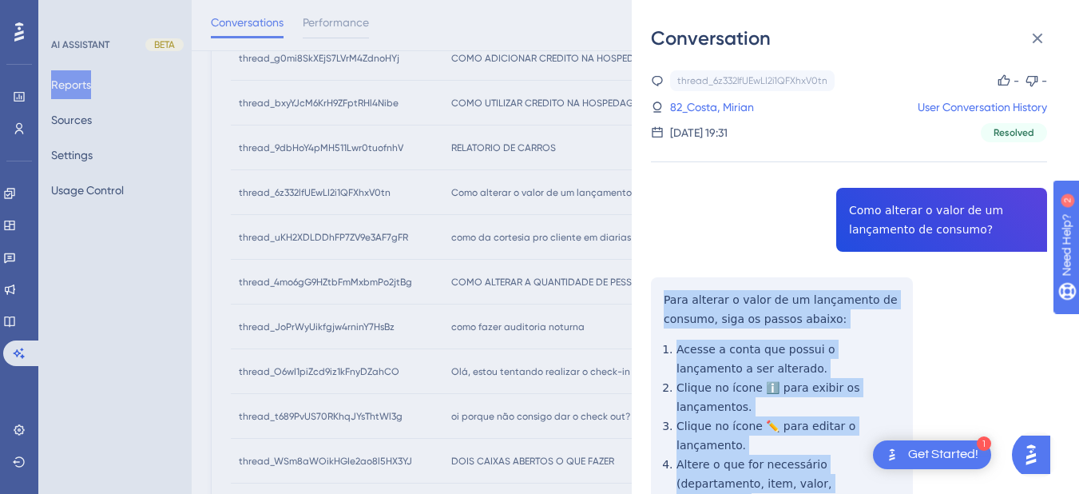
scroll to position [373, 0]
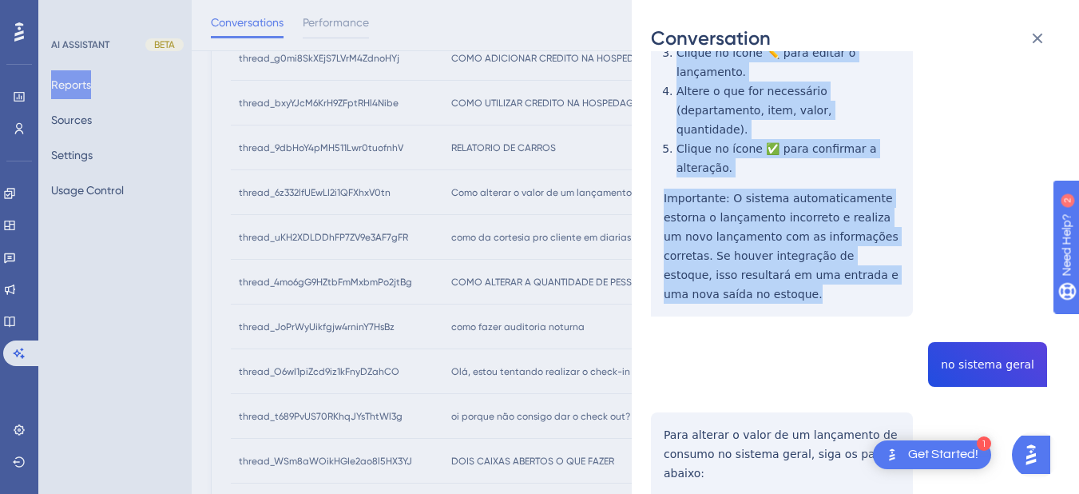
drag, startPoint x: 664, startPoint y: 295, endPoint x: 903, endPoint y: 277, distance: 239.5
copy div "Para alterar o valor de um lançamento de consumo, siga os passos abaixo: Acesse…"
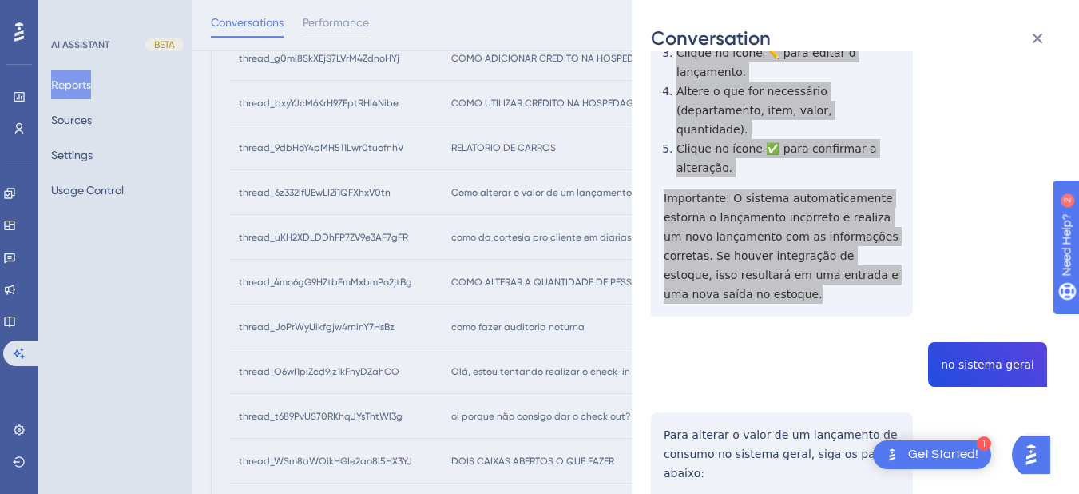
scroll to position [559, 0]
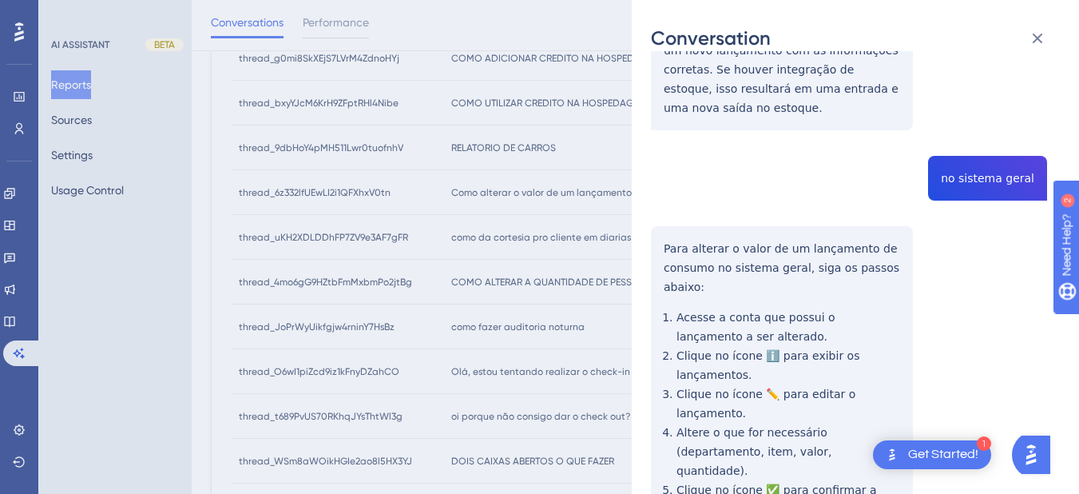
click at [972, 137] on div "thread_6z332lfUEwLI2i1QFXhxV0tn Copy - - 82_Costa, Mirian User Conversation His…" at bounding box center [849, 486] width 396 height 1950
copy span "no sistema geral"
click at [645, 220] on div "Conversation thread_6z332lfUEwLI2i1QFXhxV0tn Copy - - 82_Costa, Mirian User Con…" at bounding box center [855, 247] width 447 height 494
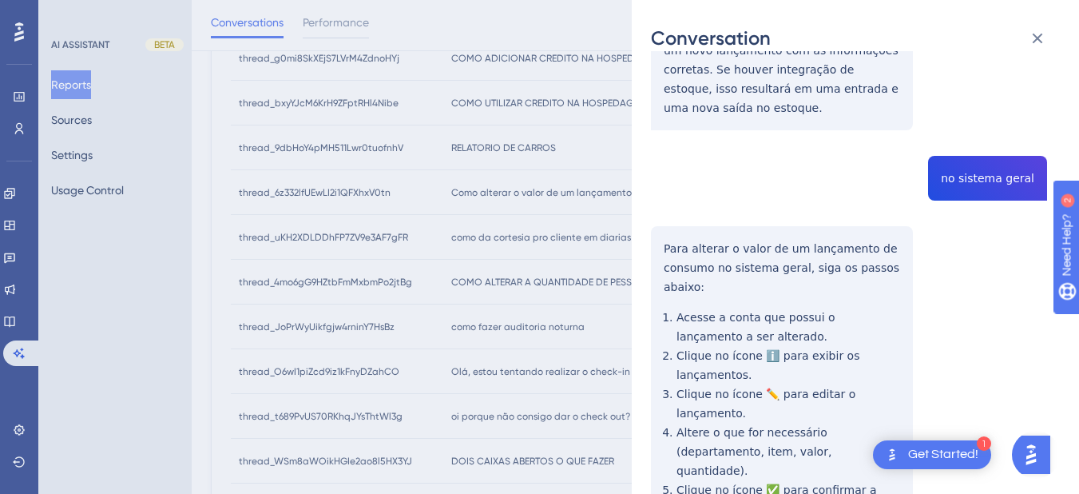
click at [658, 196] on div "thread_6z332lfUEwLI2i1QFXhxV0tn Copy - - 82_Costa, Mirian User Conversation His…" at bounding box center [849, 486] width 396 height 1950
click at [661, 207] on div "thread_6z332lfUEwLI2i1QFXhxV0tn Copy - - 82_Costa, Mirian User Conversation His…" at bounding box center [849, 486] width 396 height 1950
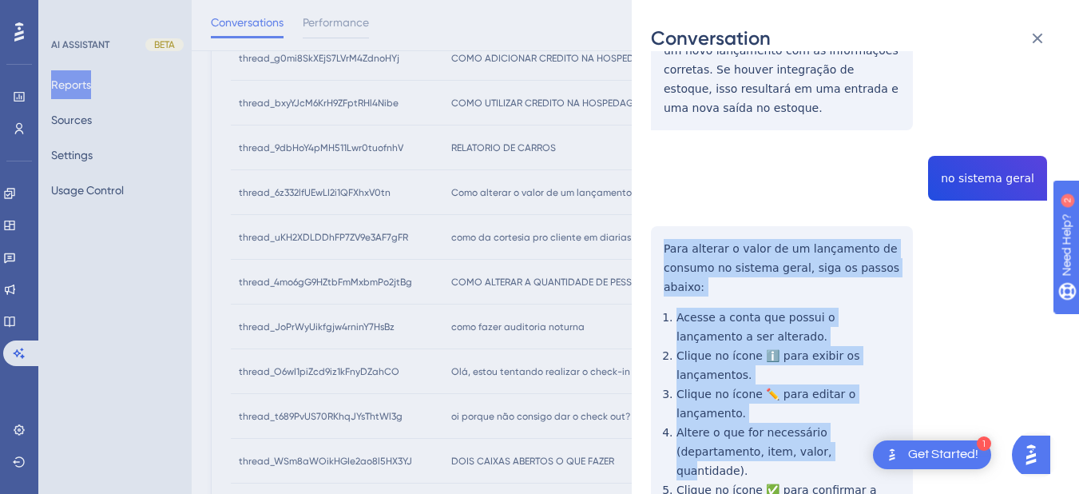
scroll to position [745, 0]
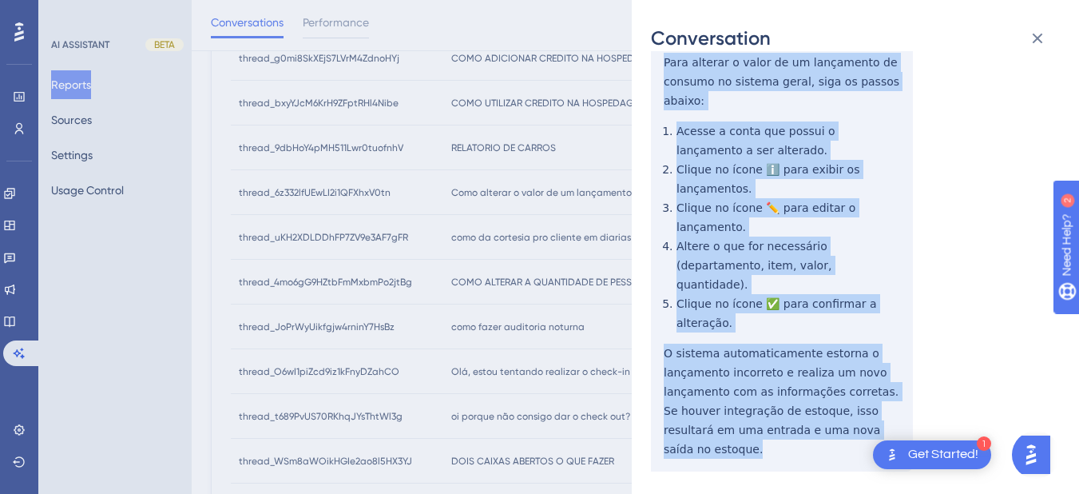
drag, startPoint x: 661, startPoint y: 207, endPoint x: 878, endPoint y: 371, distance: 272.0
click at [878, 371] on div "thread_6z332lfUEwLI2i1QFXhxV0tn Copy - - 82_Costa, Mirian User Conversation His…" at bounding box center [849, 300] width 396 height 1950
copy div "Para alterar o valor de um lançamento de consumo no sistema geral, siga os pass…"
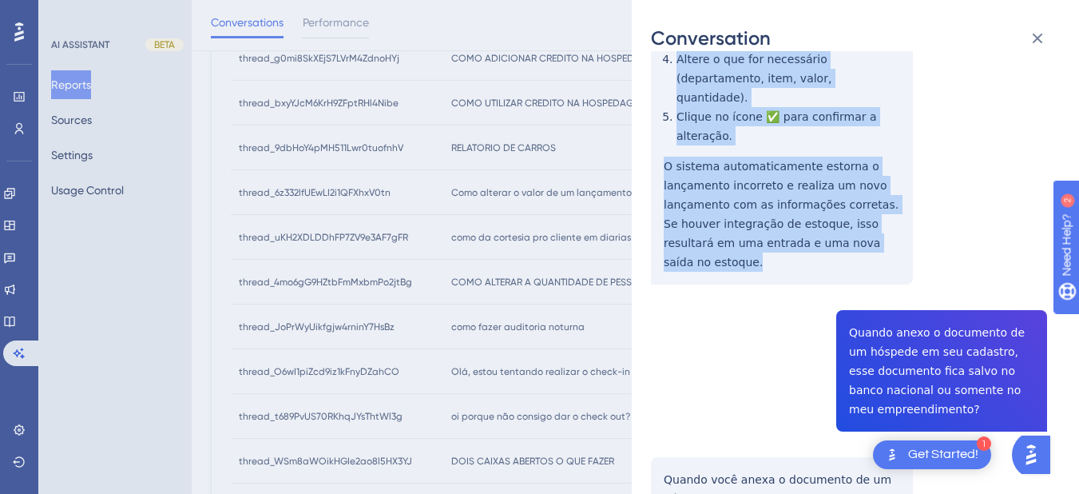
scroll to position [1118, 0]
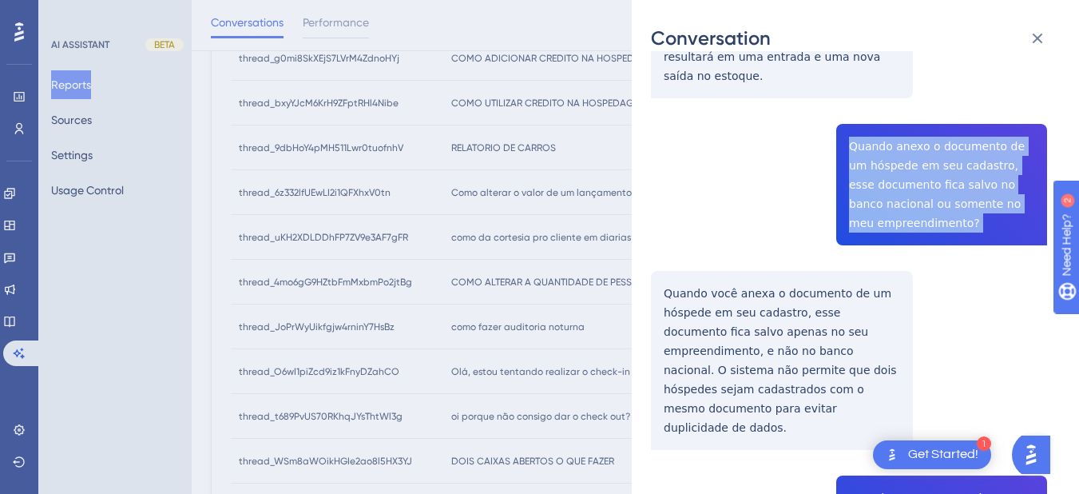
copy span "Quando anexo o documento de um hóspede em seu cadastro, esse documento fica sal…"
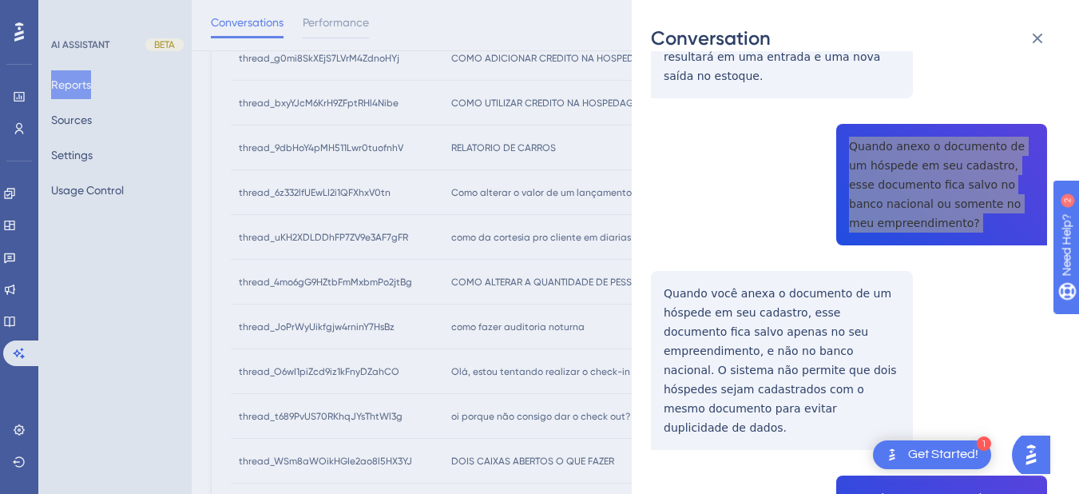
scroll to position [1304, 0]
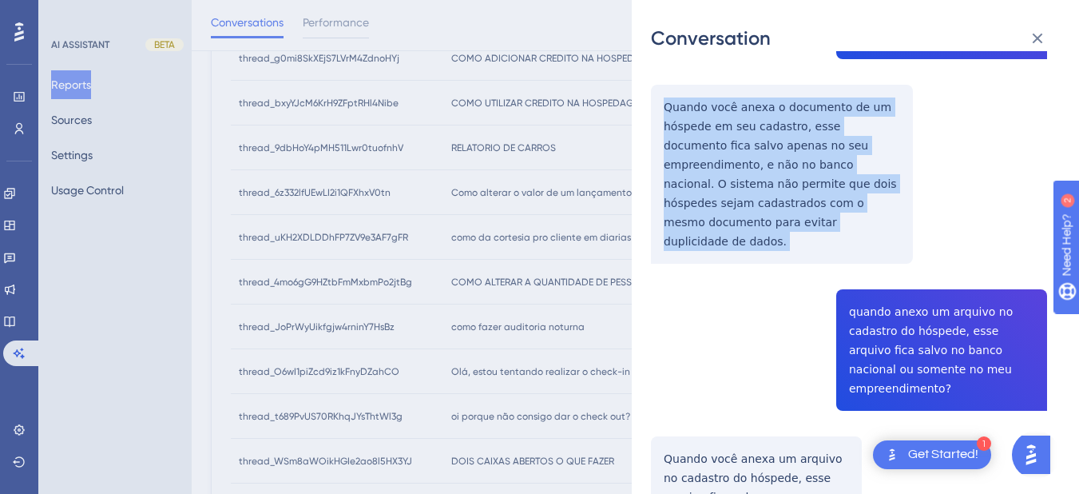
copy p "Quando você anexa o documento de um hóspede em seu cadastro, esse documento fic…"
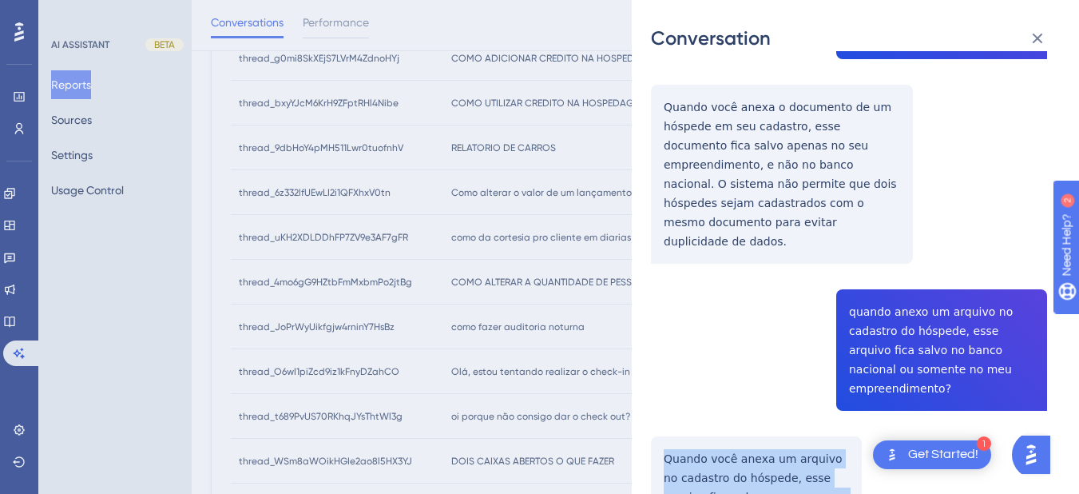
scroll to position [1380, 0]
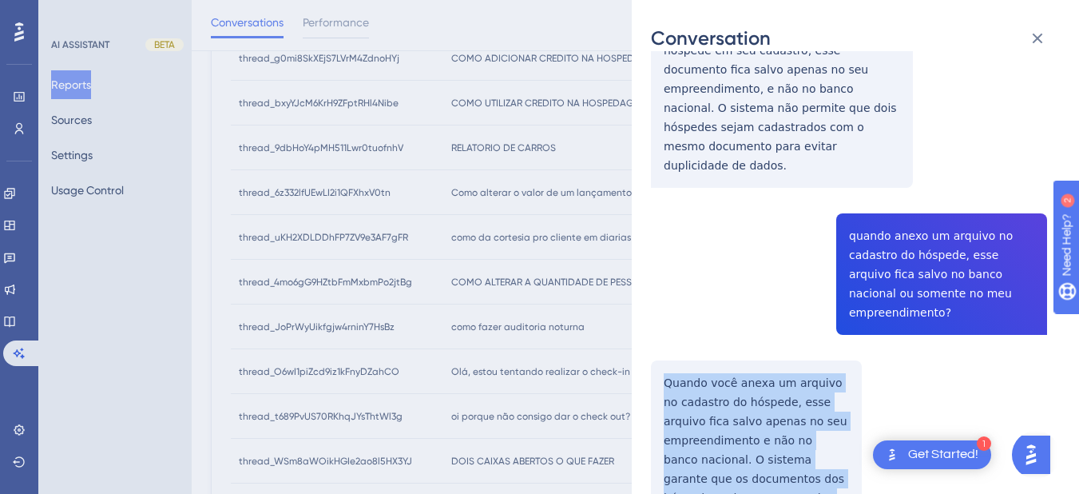
drag, startPoint x: 663, startPoint y: 346, endPoint x: 764, endPoint y: 414, distance: 121.4
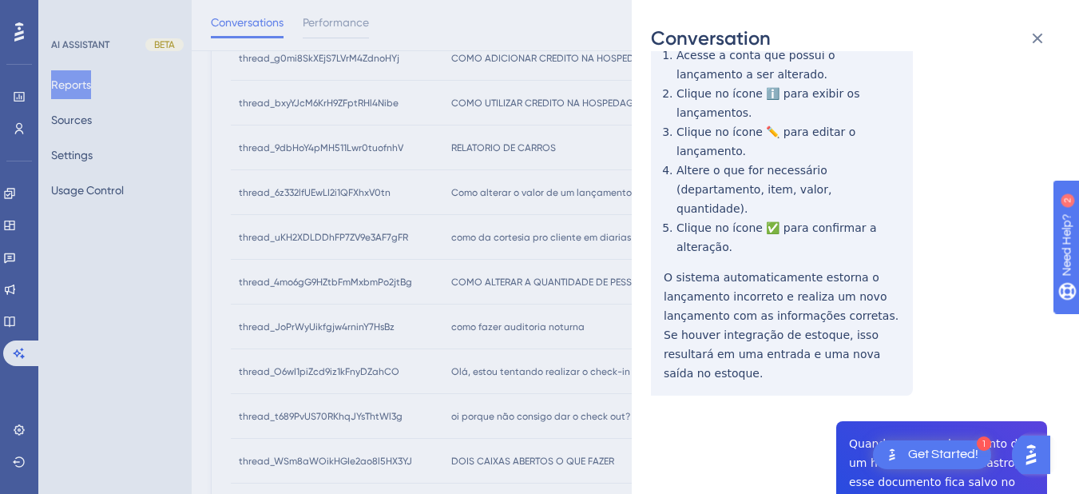
scroll to position [0, 0]
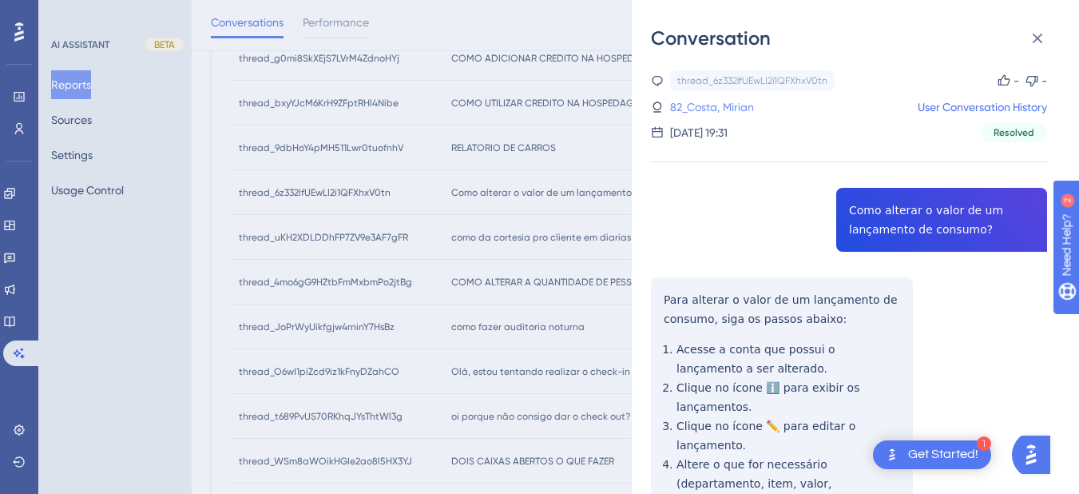
click at [705, 106] on link "82_Costa, Mirian" at bounding box center [712, 106] width 84 height 19
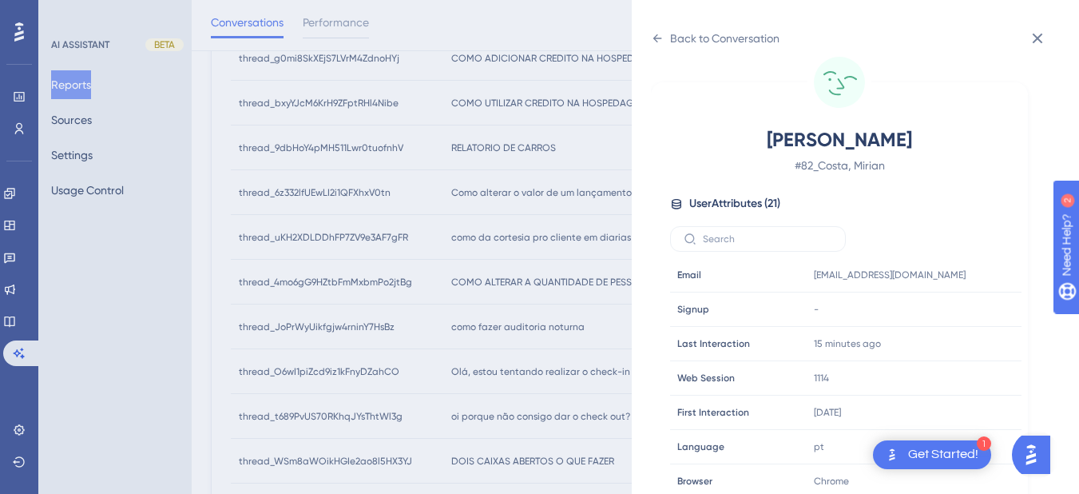
scroll to position [486, 0]
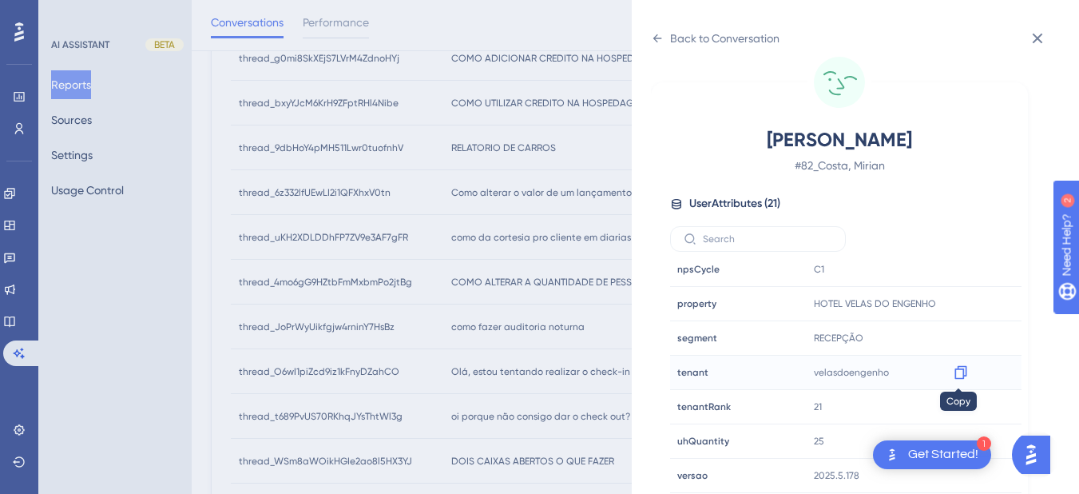
click at [959, 376] on icon at bounding box center [961, 372] width 16 height 16
click at [654, 43] on icon at bounding box center [657, 38] width 13 height 13
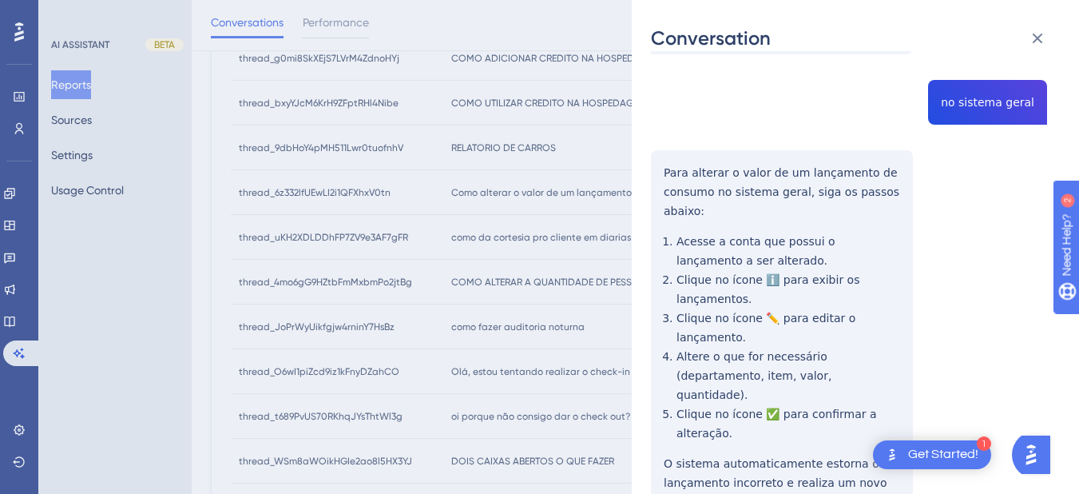
scroll to position [0, 0]
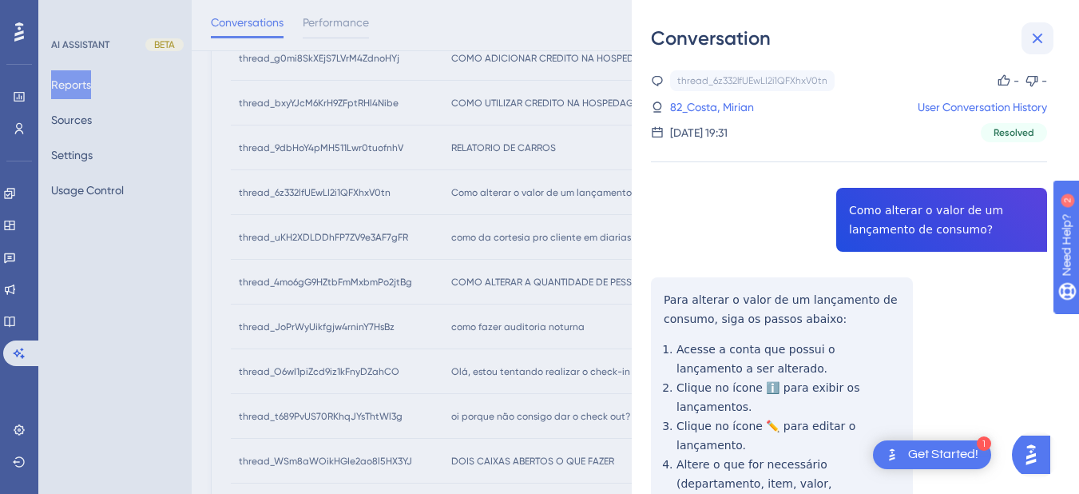
click at [1045, 39] on icon at bounding box center [1037, 38] width 19 height 19
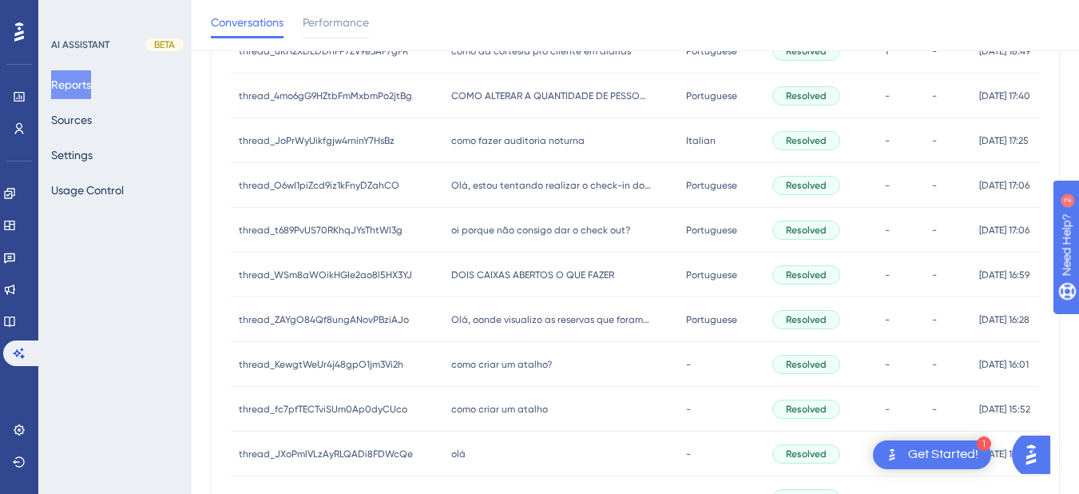
scroll to position [272, 0]
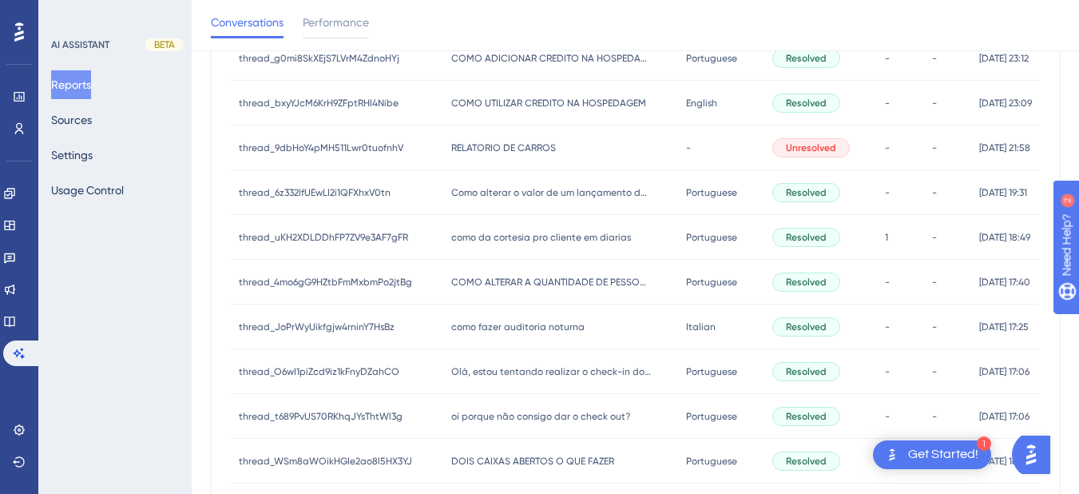
click at [498, 247] on div "como da cortesia pro cliente em diarias como da cortesia pro cliente em diarias" at bounding box center [560, 237] width 235 height 45
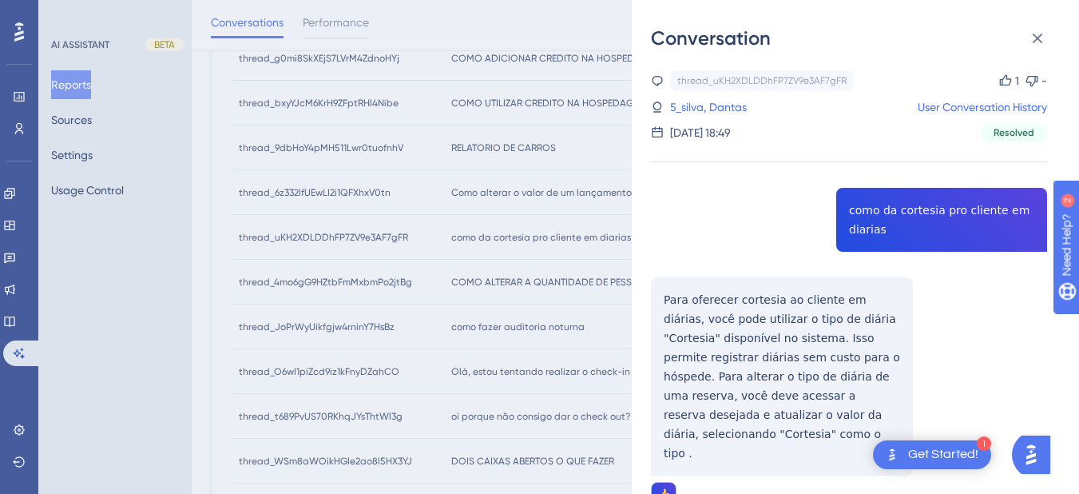
click at [892, 196] on div "thread_uKH2XDLDDhFP7ZV9e3AF7gFR Copy 1 - 5_silva, Dantas User Conversation Hist…" at bounding box center [849, 329] width 396 height 518
click at [889, 206] on div "thread_uKH2XDLDDhFP7ZV9e3AF7gFR Copy 1 - 5_silva, Dantas User Conversation Hist…" at bounding box center [849, 329] width 396 height 518
click at [695, 334] on div "thread_uKH2XDLDDhFP7ZV9e3AF7gFR Copy 1 - 5_silva, Dantas User Conversation Hist…" at bounding box center [849, 329] width 396 height 518
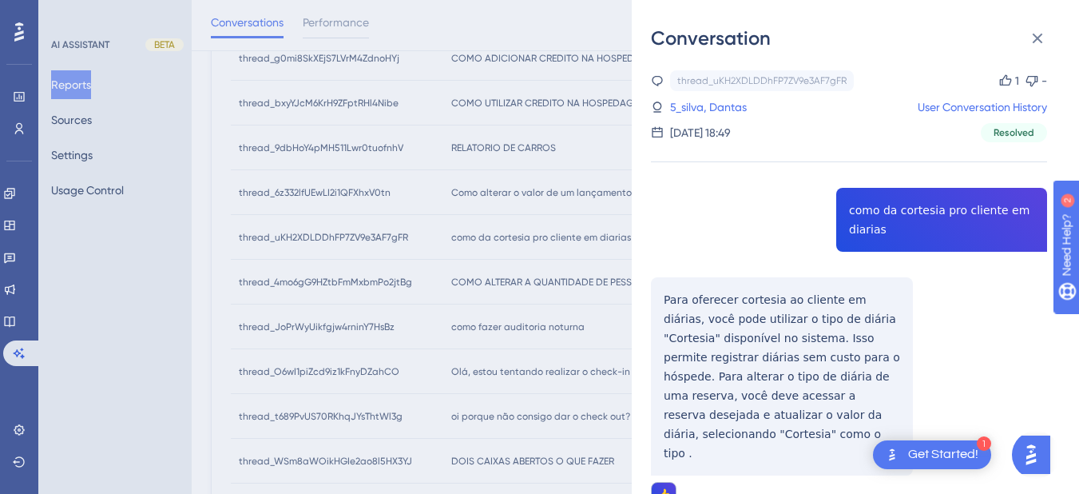
click at [673, 303] on div "thread_uKH2XDLDDhFP7ZV9e3AF7gFR Copy 1 - 5_silva, Dantas User Conversation Hist…" at bounding box center [849, 329] width 396 height 518
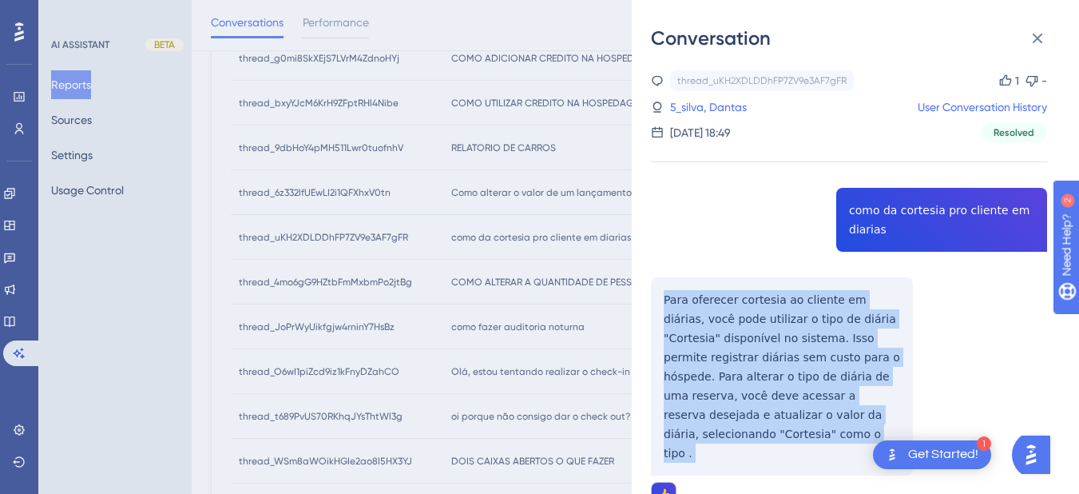
click at [673, 303] on div "thread_uKH2XDLDDhFP7ZV9e3AF7gFR Copy 1 - 5_silva, Dantas User Conversation Hist…" at bounding box center [849, 329] width 396 height 518
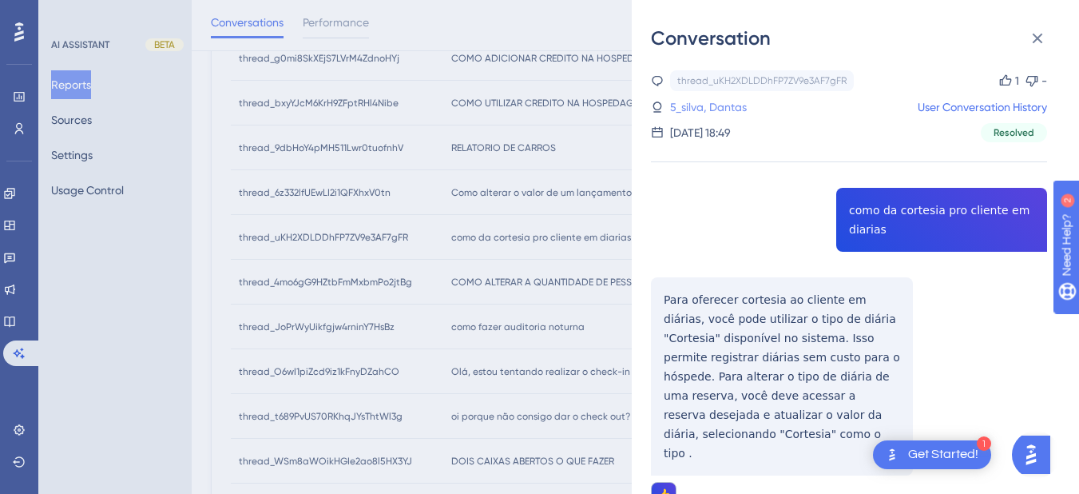
click at [709, 102] on link "5_silva, Dantas" at bounding box center [708, 106] width 77 height 19
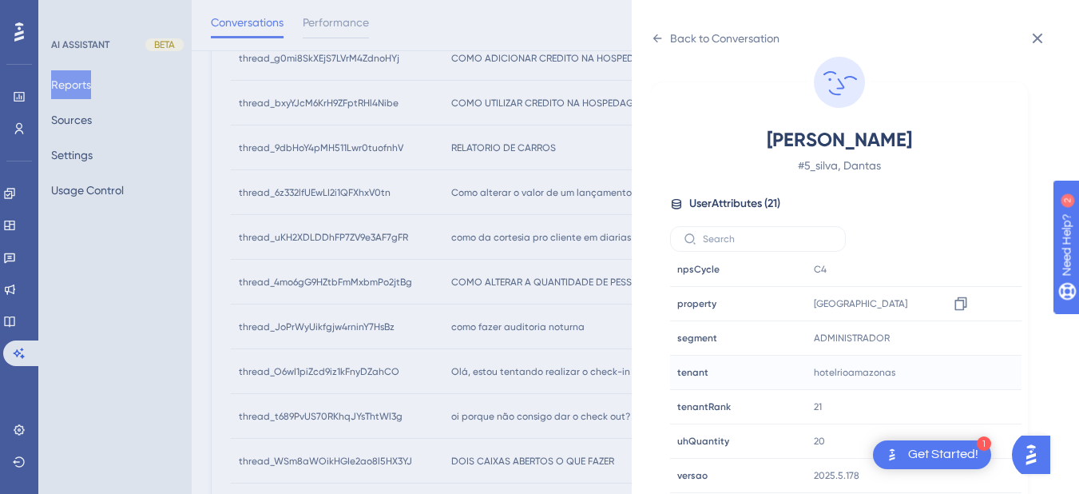
scroll to position [645, 0]
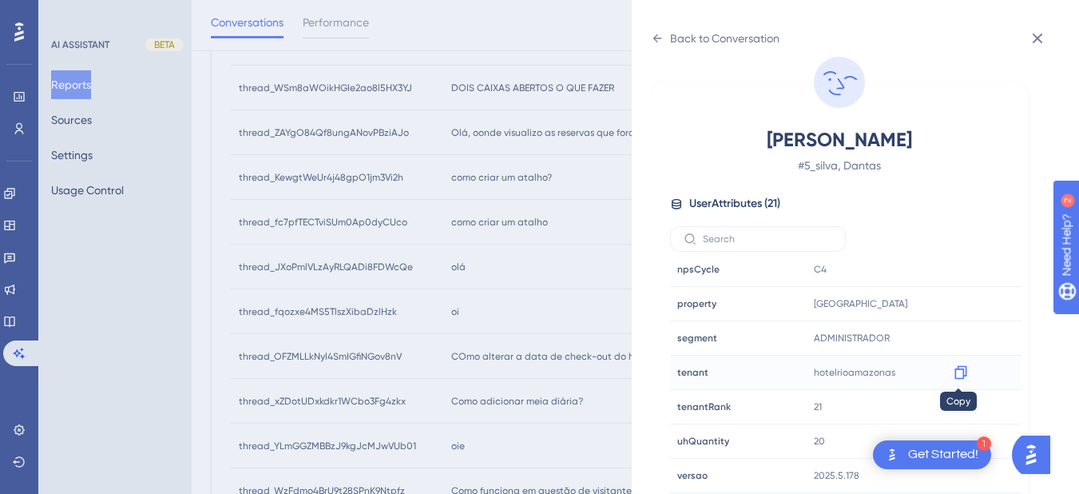
click at [954, 374] on icon at bounding box center [960, 373] width 12 height 14
click at [653, 35] on icon at bounding box center [657, 38] width 13 height 13
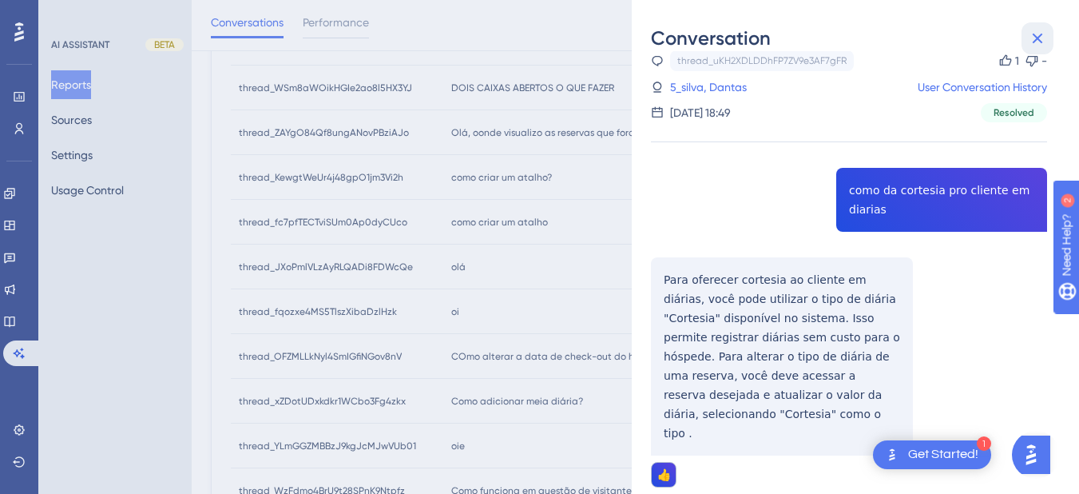
click at [1042, 43] on icon at bounding box center [1038, 39] width 10 height 10
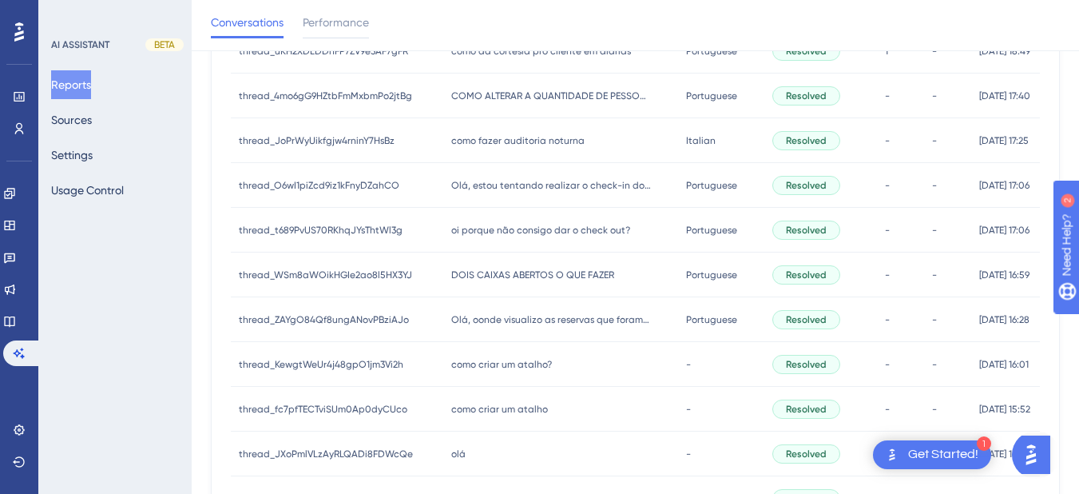
scroll to position [272, 0]
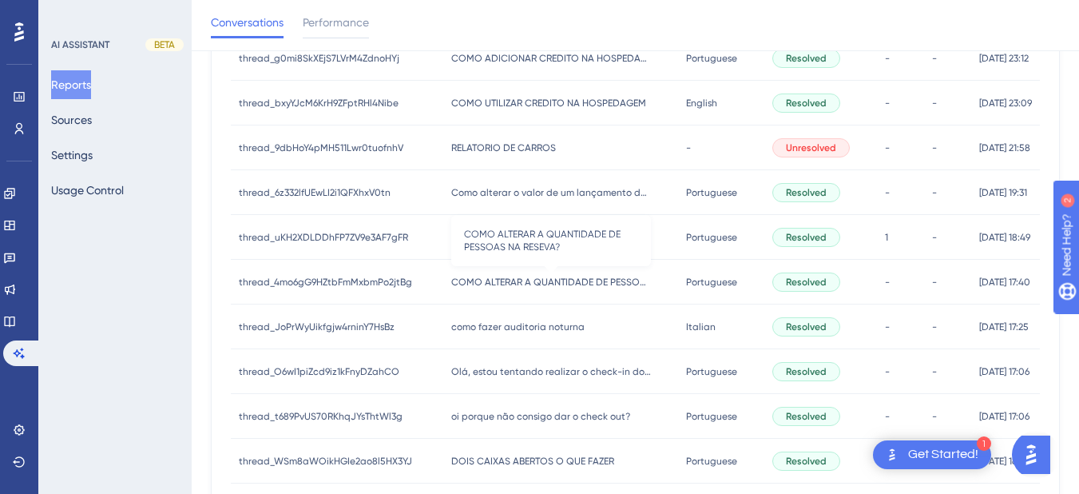
click at [511, 284] on span "COMO ALTERAR A QUANTIDADE DE PESSOAS NA RESEVA?" at bounding box center [551, 282] width 200 height 13
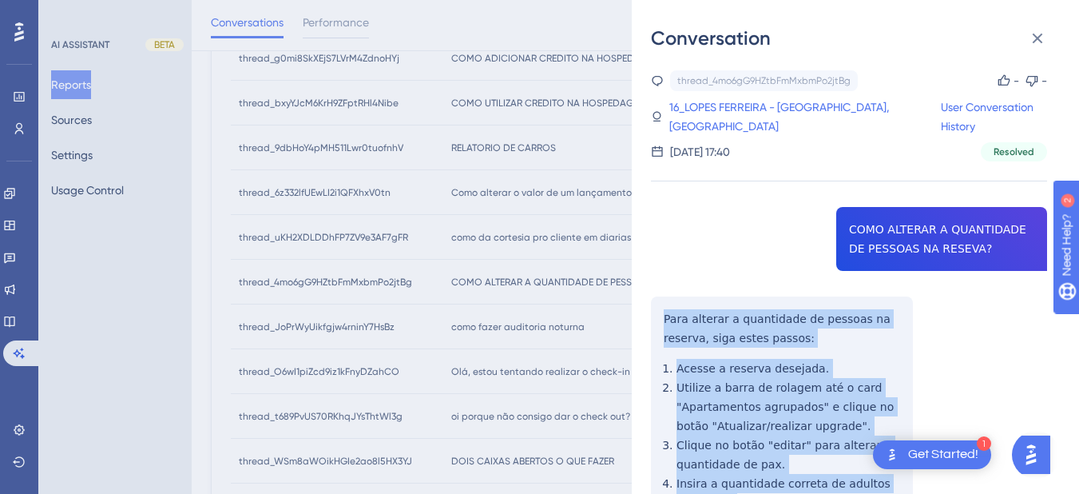
scroll to position [373, 0]
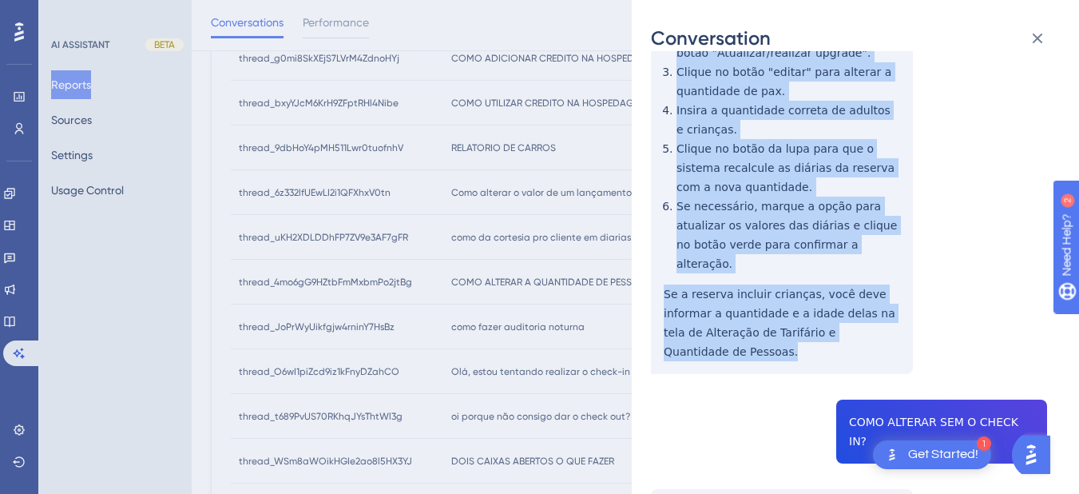
drag, startPoint x: 660, startPoint y: 314, endPoint x: 922, endPoint y: 306, distance: 262.1
click at [922, 306] on div "thread_4mo6gG9HZtbFmMxbmPo2jtBg Copy - - 16_LOPES FERREIRA - GRANDE HOTEL HAVAN…" at bounding box center [849, 349] width 396 height 1304
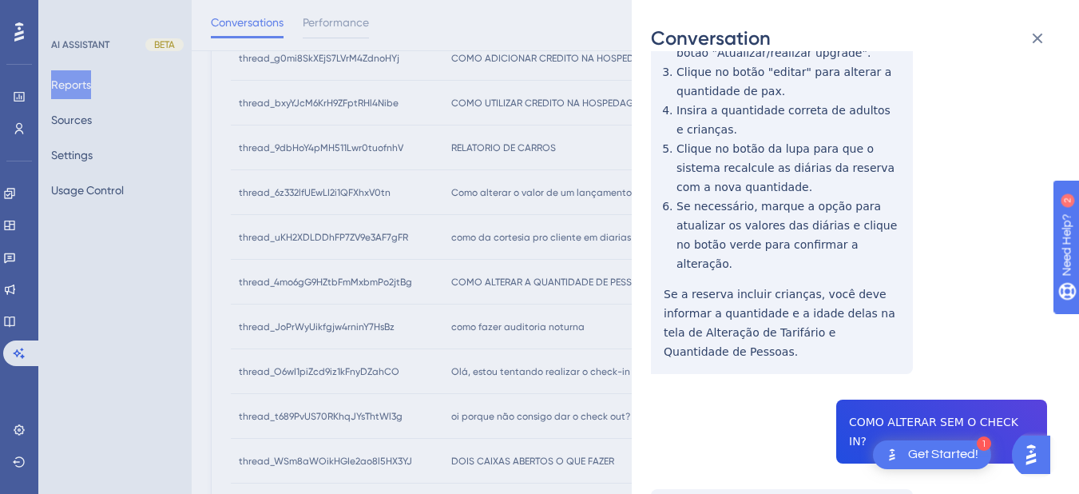
click at [914, 392] on div "thread_4mo6gG9HZtbFmMxbmPo2jtBg Copy - - 16_LOPES FERREIRA - GRANDE HOTEL HAVAN…" at bounding box center [849, 349] width 396 height 1304
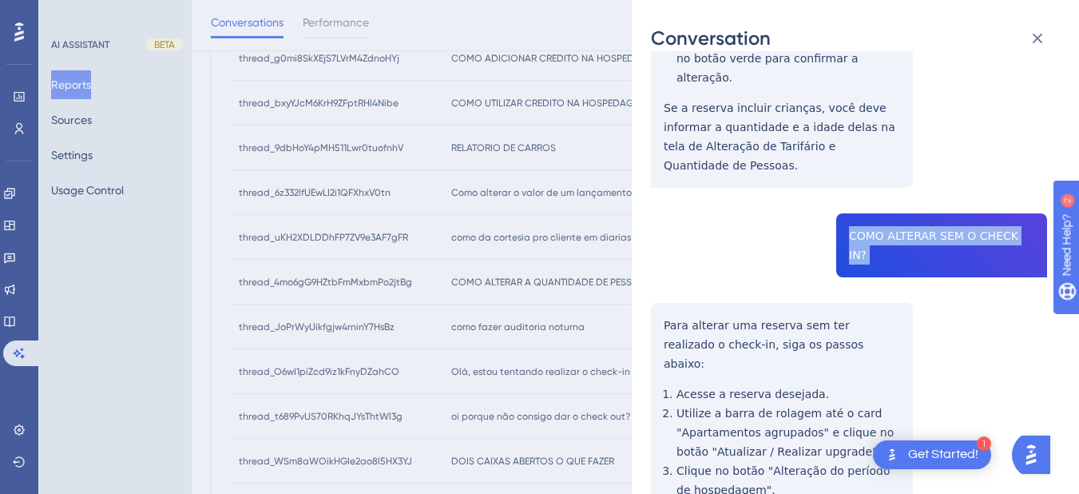
click at [660, 274] on div "thread_4mo6gG9HZtbFmMxbmPo2jtBg Copy - - 16_LOPES FERREIRA - GRANDE HOTEL HAVAN…" at bounding box center [849, 163] width 396 height 1304
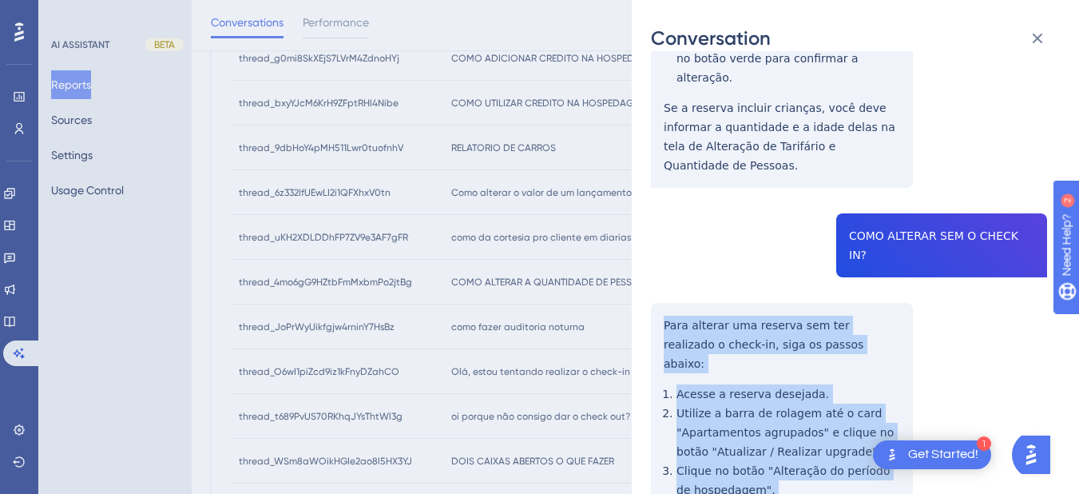
scroll to position [745, 0]
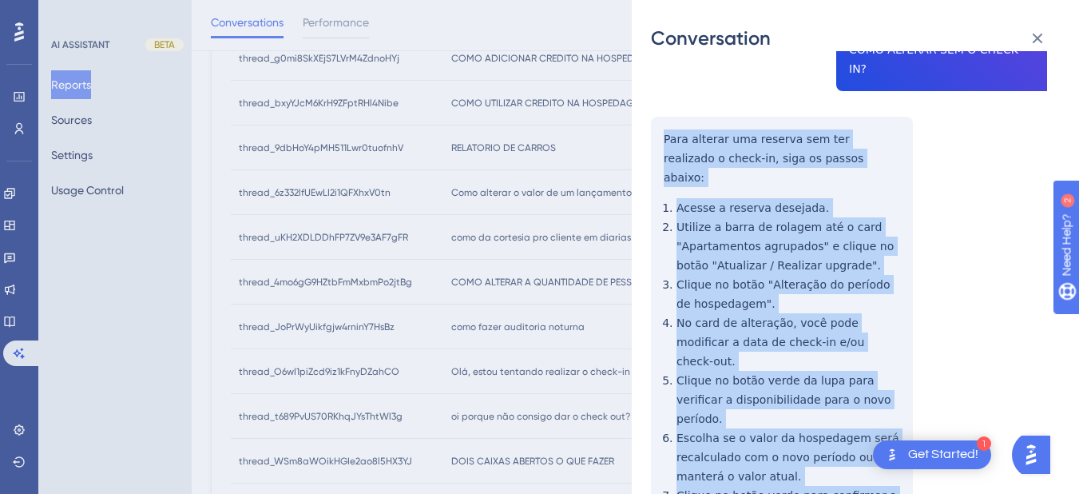
drag, startPoint x: 660, startPoint y: 269, endPoint x: 746, endPoint y: 413, distance: 167.7
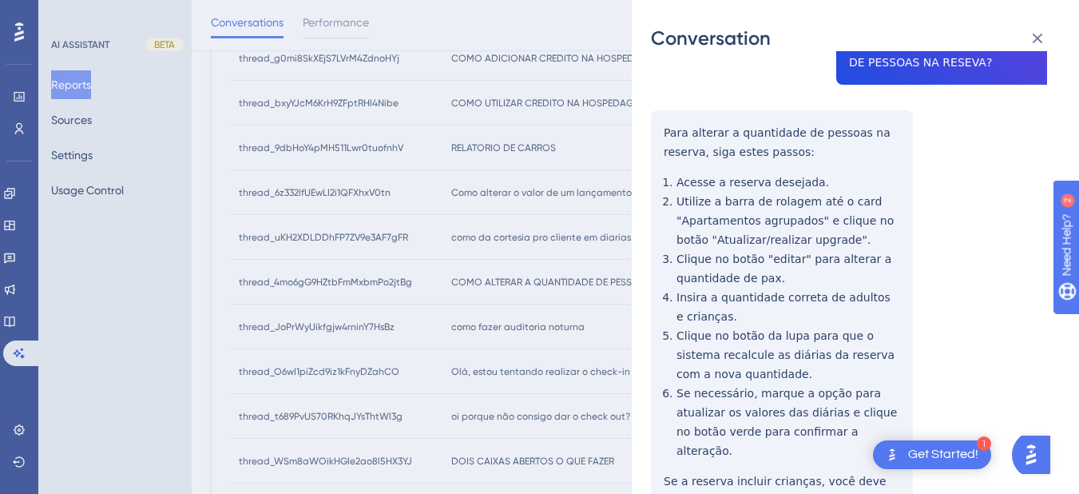
scroll to position [0, 0]
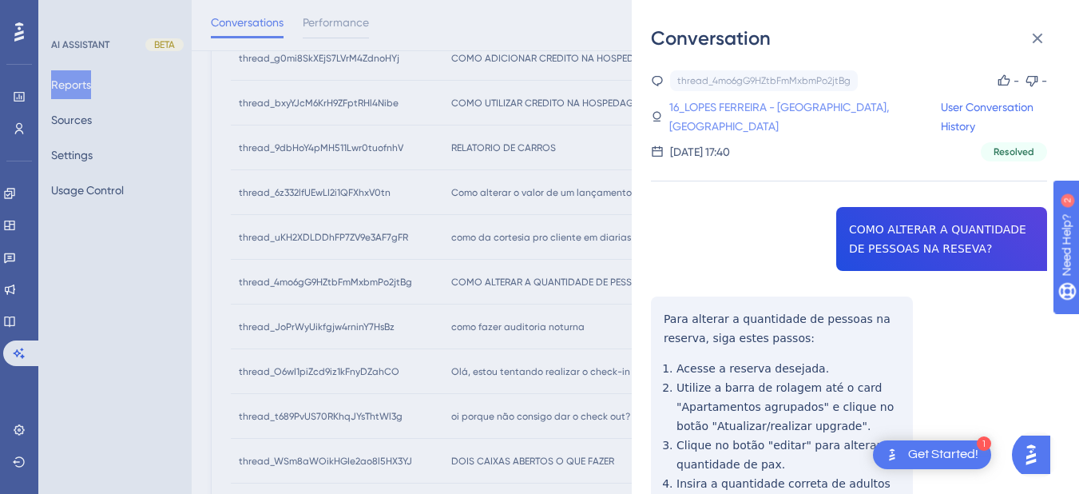
click at [724, 102] on link "16_LOPES FERREIRA - GRANDE HOTEL HAVANA, LAURA" at bounding box center [804, 116] width 271 height 38
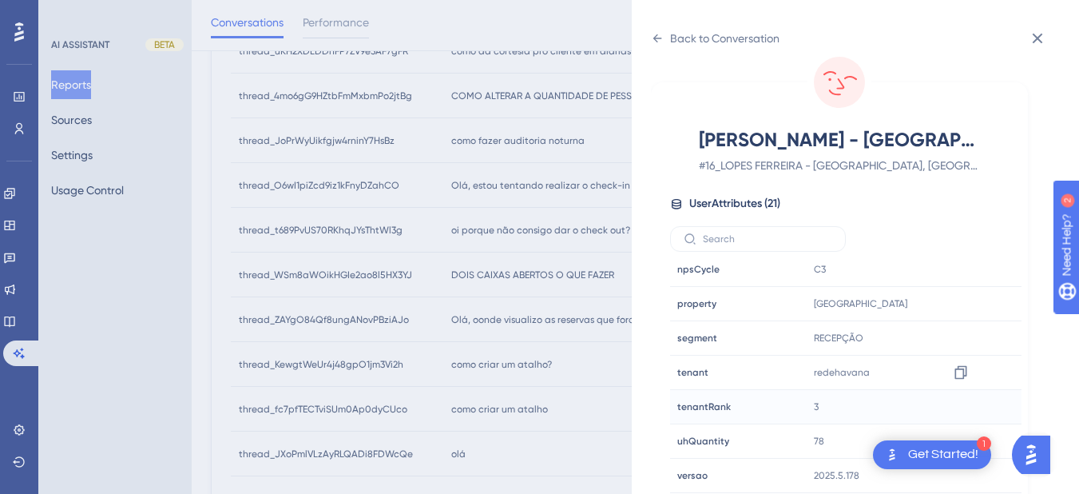
scroll to position [831, 0]
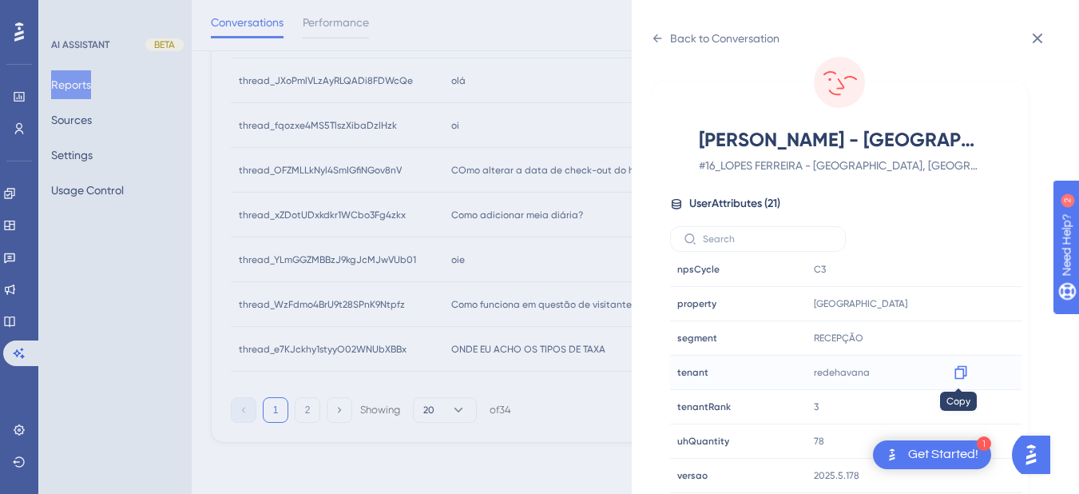
click at [958, 377] on icon at bounding box center [961, 372] width 16 height 16
click at [662, 36] on icon at bounding box center [657, 38] width 13 height 13
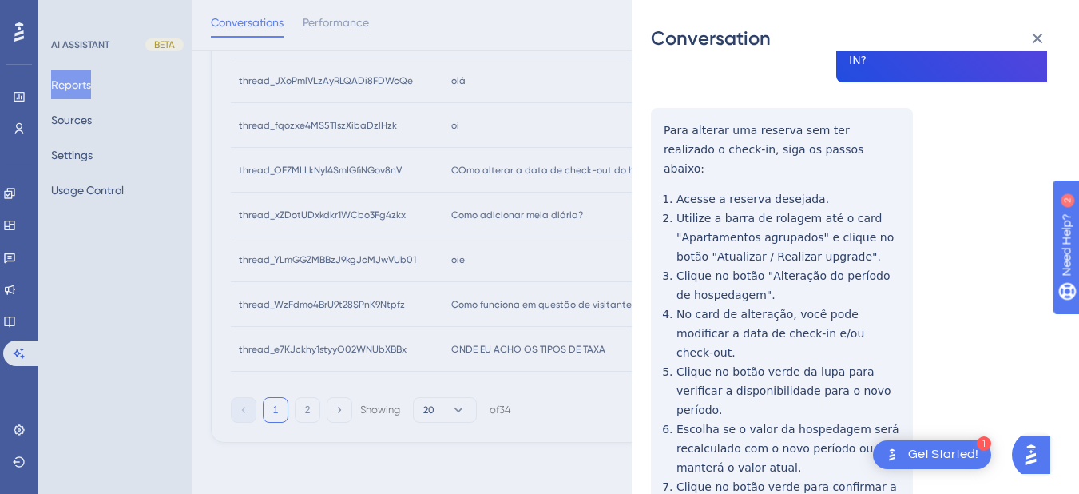
scroll to position [9, 0]
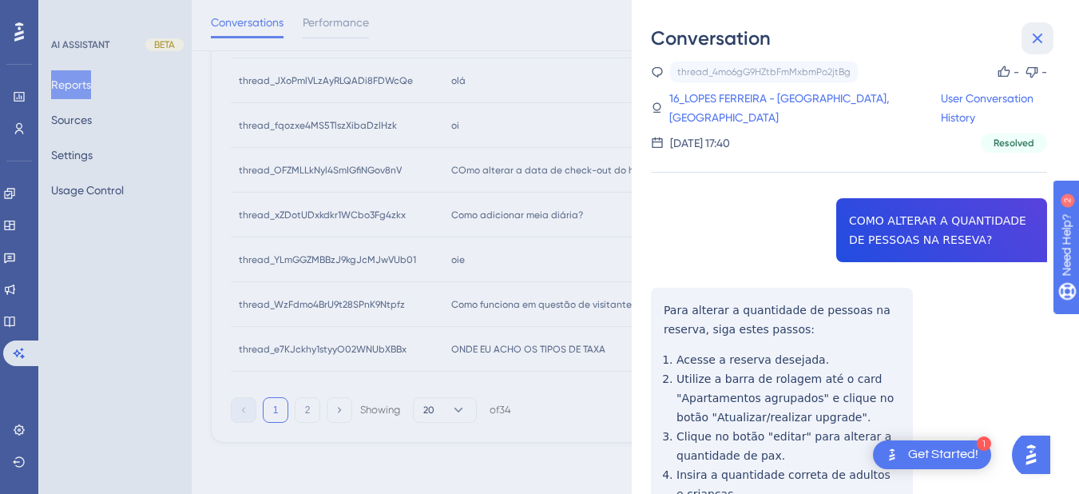
click at [1034, 38] on icon at bounding box center [1037, 38] width 19 height 19
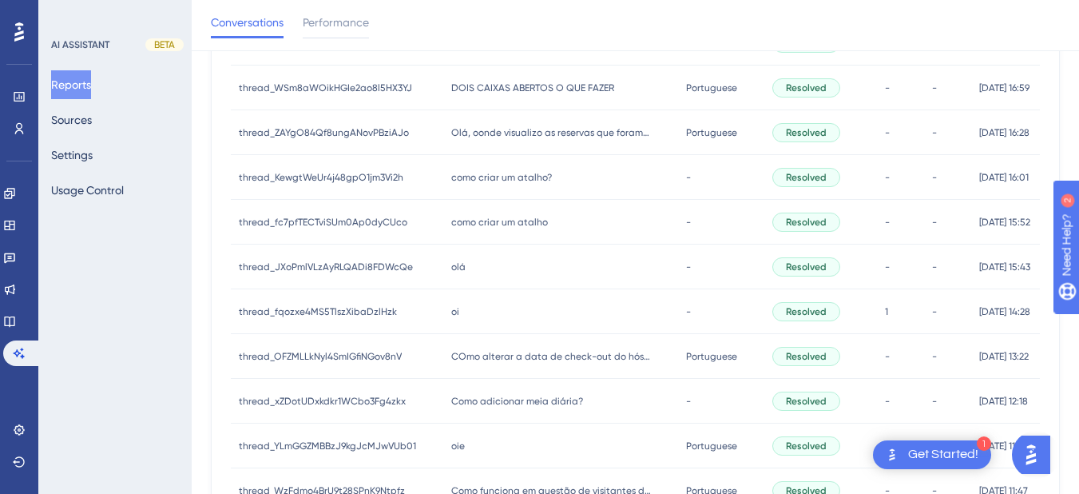
scroll to position [458, 0]
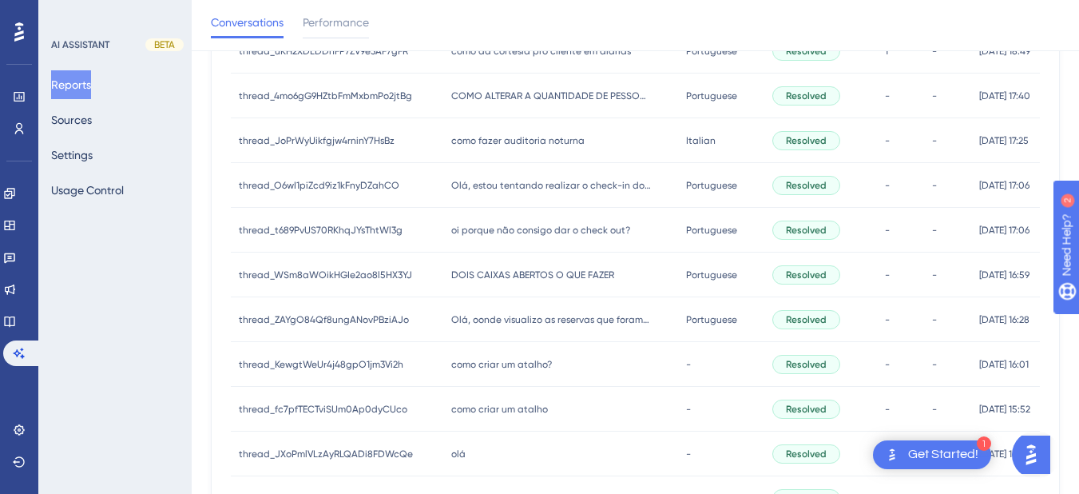
click at [472, 145] on span "como fazer auditoria noturna" at bounding box center [517, 140] width 133 height 13
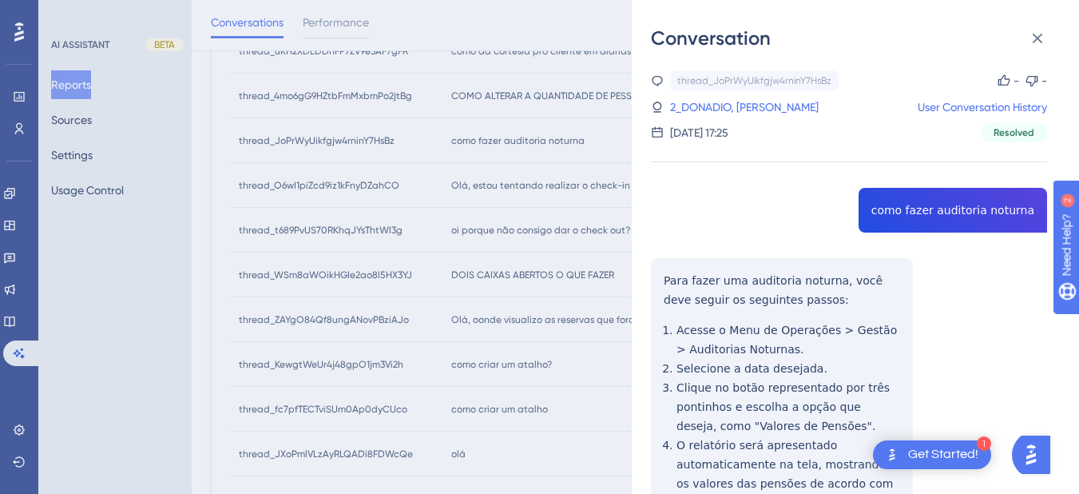
drag, startPoint x: 679, startPoint y: 300, endPoint x: 669, endPoint y: 283, distance: 19.7
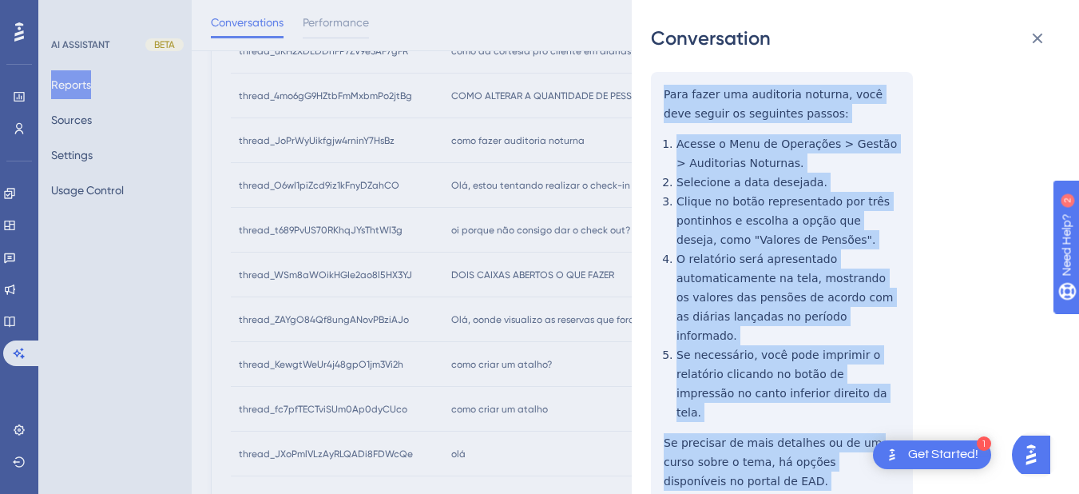
scroll to position [373, 0]
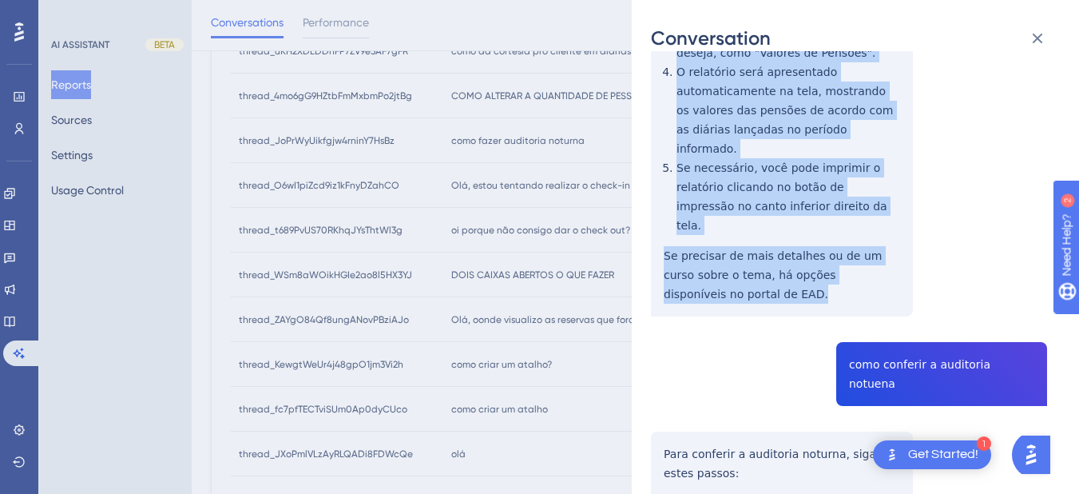
drag, startPoint x: 661, startPoint y: 276, endPoint x: 736, endPoint y: 260, distance: 77.7
click at [736, 260] on div "thread_JoPrWyUikfgjw4rninY7HsBz Copy - - 2_DONADIO, ANA BEATRIZ User Conversati…" at bounding box center [849, 387] width 396 height 1381
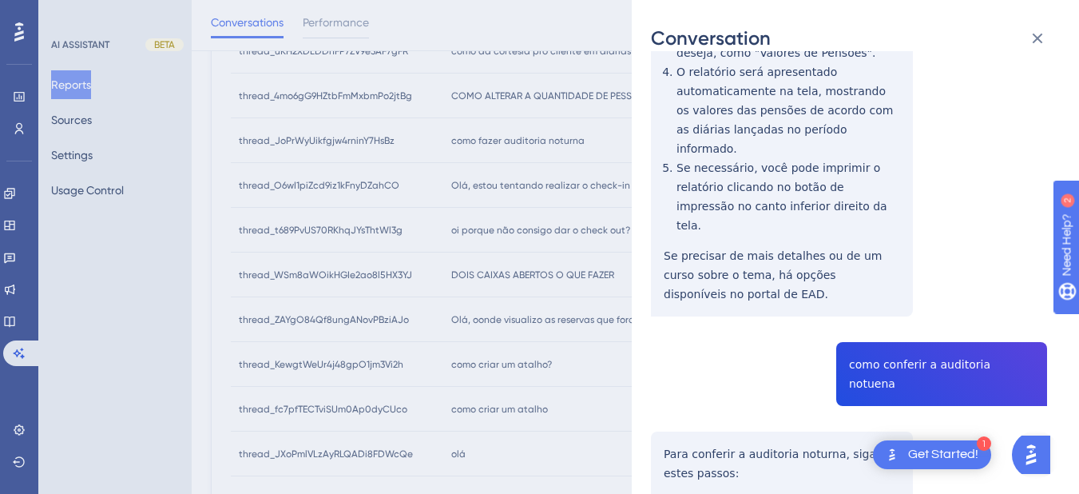
click at [860, 321] on div "thread_JoPrWyUikfgjw4rninY7HsBz Copy - - 2_DONADIO, ANA BEATRIZ User Conversati…" at bounding box center [849, 387] width 396 height 1381
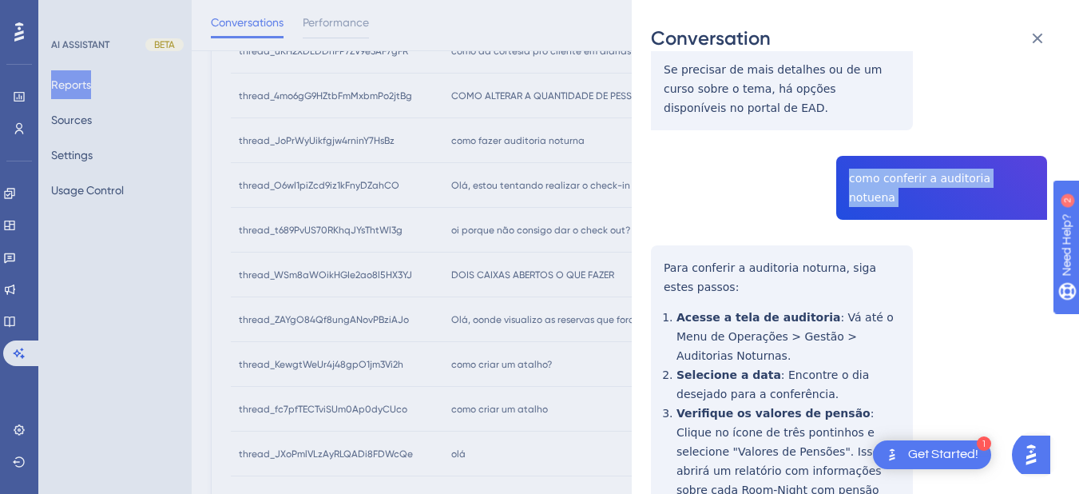
click at [649, 204] on div "Conversation thread_JoPrWyUikfgjw4rninY7HsBz Copy - - 2_DONADIO, ANA BEATRIZ Us…" at bounding box center [855, 247] width 447 height 494
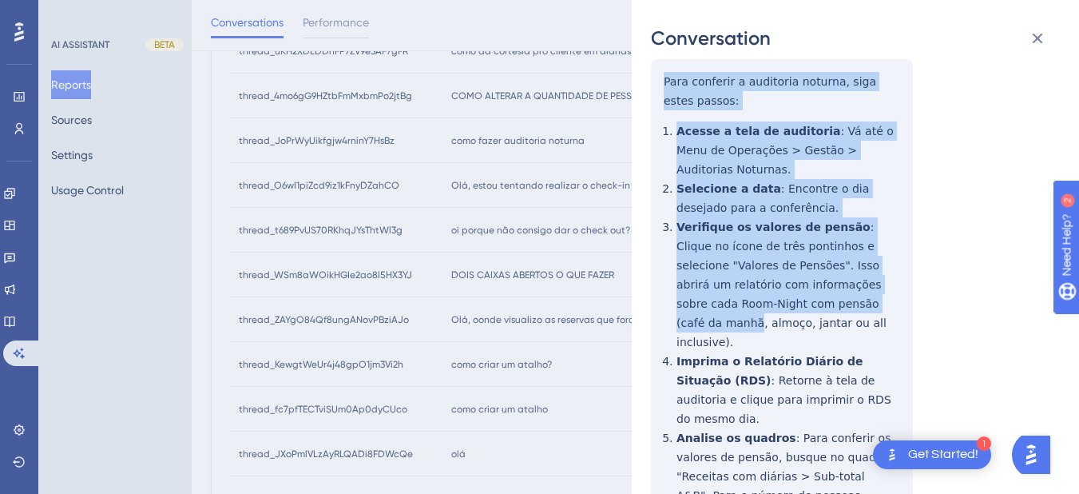
scroll to position [831, 0]
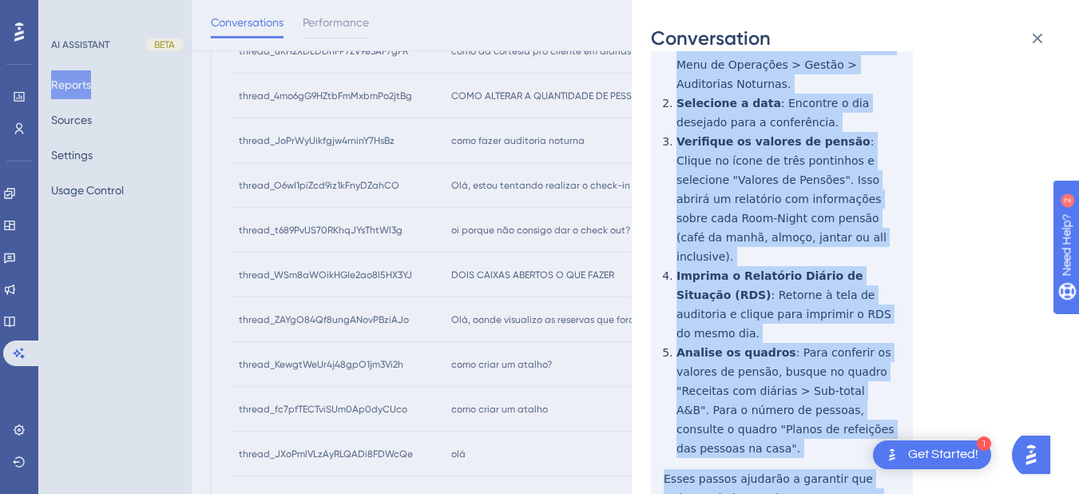
drag, startPoint x: 649, startPoint y: 204, endPoint x: 739, endPoint y: 394, distance: 209.7
click at [739, 394] on div "Conversation thread_JoPrWyUikfgjw4rninY7HsBz Copy - - 2_DONADIO, ANA BEATRIZ Us…" at bounding box center [855, 247] width 447 height 494
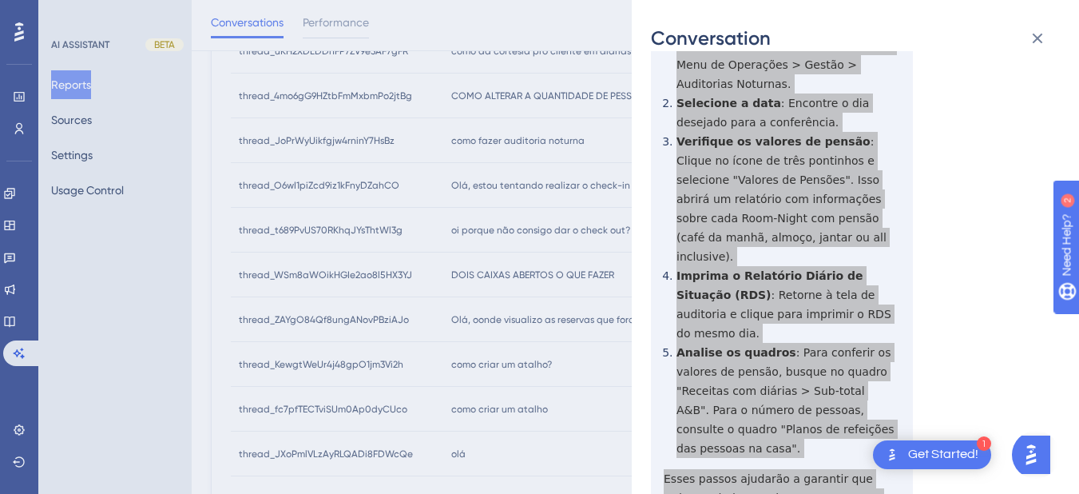
scroll to position [0, 0]
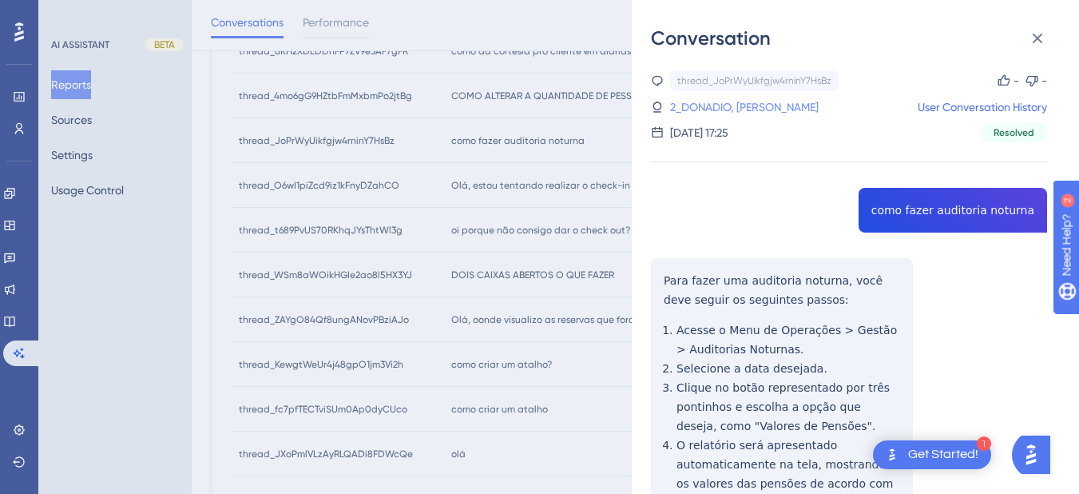
click at [710, 109] on link "2_DONADIO, ANA BEATRIZ" at bounding box center [744, 106] width 149 height 19
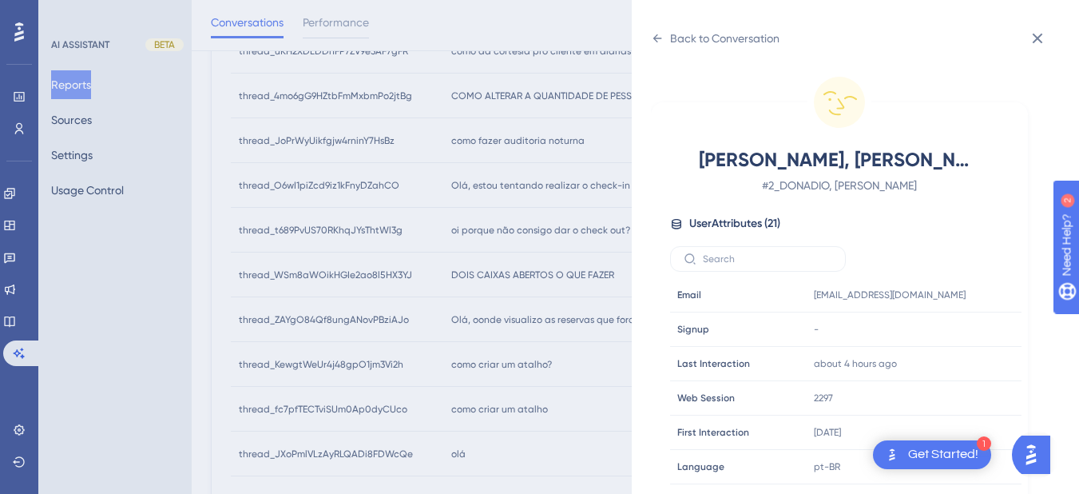
scroll to position [486, 0]
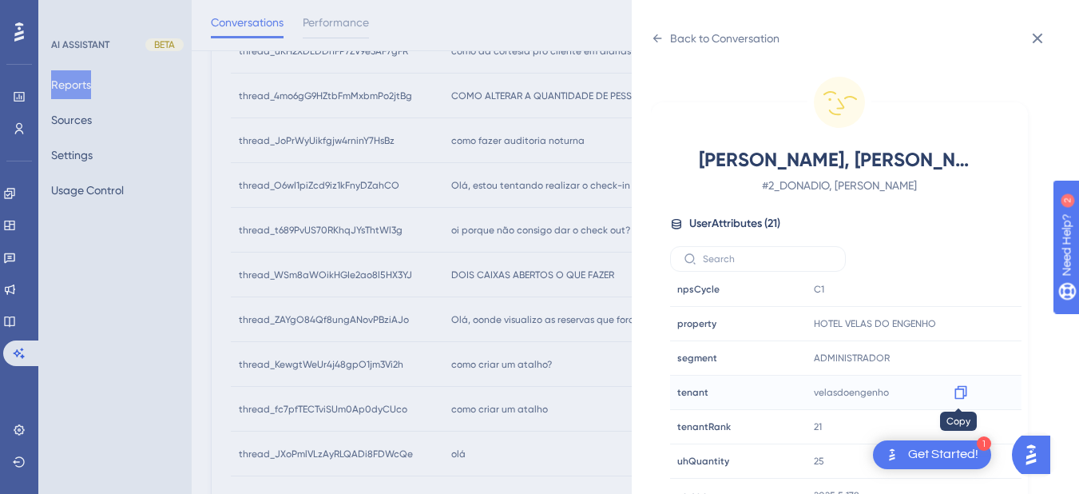
click at [963, 389] on icon at bounding box center [960, 393] width 12 height 14
click at [653, 34] on icon at bounding box center [657, 38] width 13 height 13
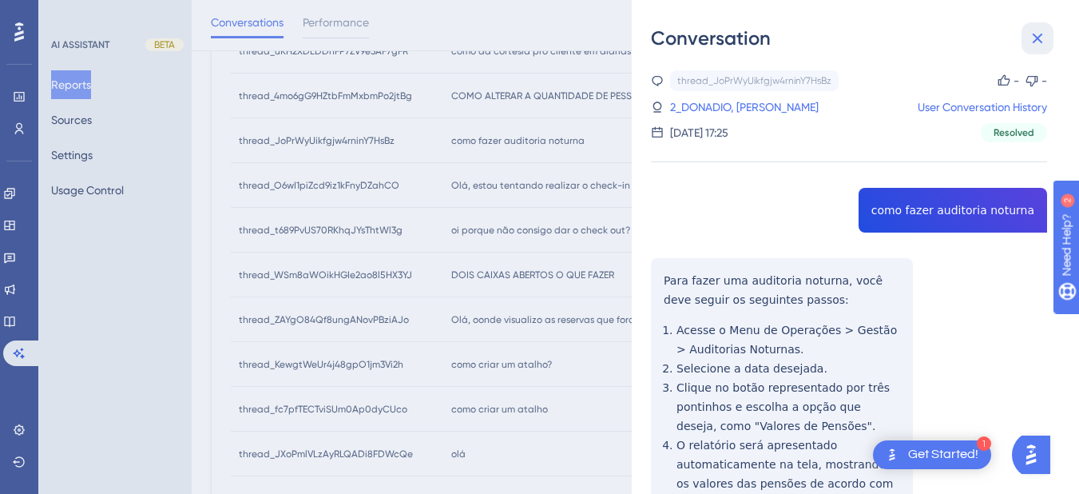
click at [1040, 30] on icon at bounding box center [1037, 38] width 19 height 19
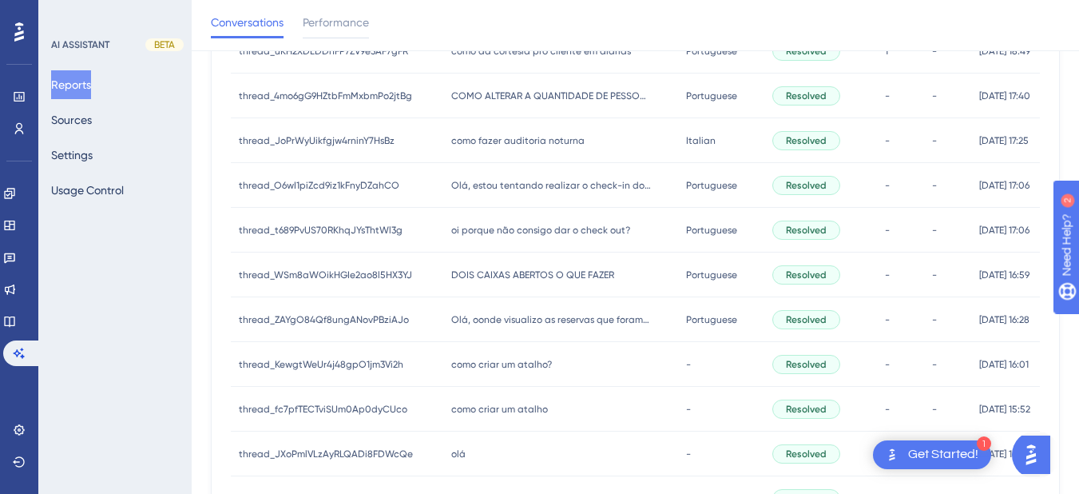
click at [553, 195] on div "Olá, estou tentando realizar o check-in do hóspede porém o sistema adverte que …" at bounding box center [560, 185] width 235 height 45
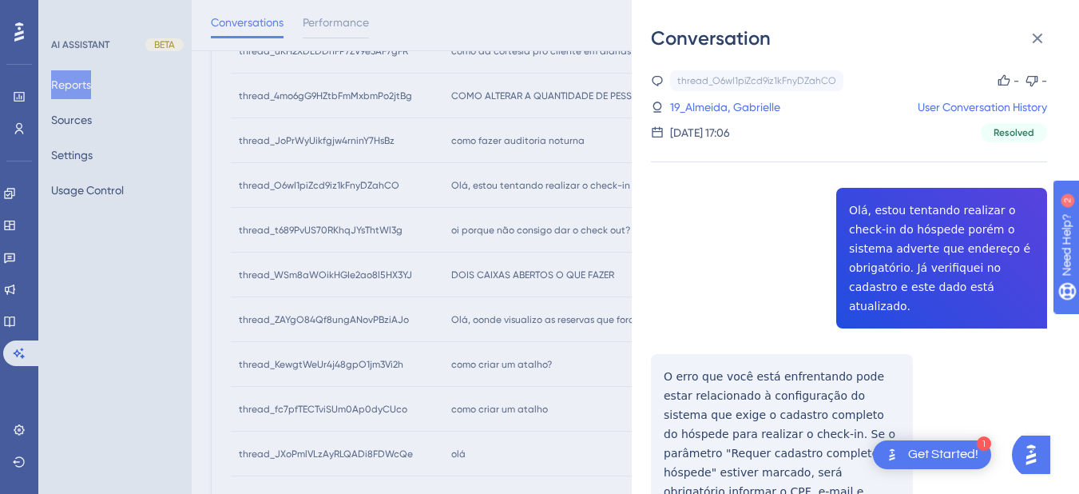
click at [911, 224] on div "thread_O6wI1piZcd9iz1kFnyDZahCO Copy - - 19_Almeida, Gabrielle User Conversatio…" at bounding box center [849, 390] width 396 height 640
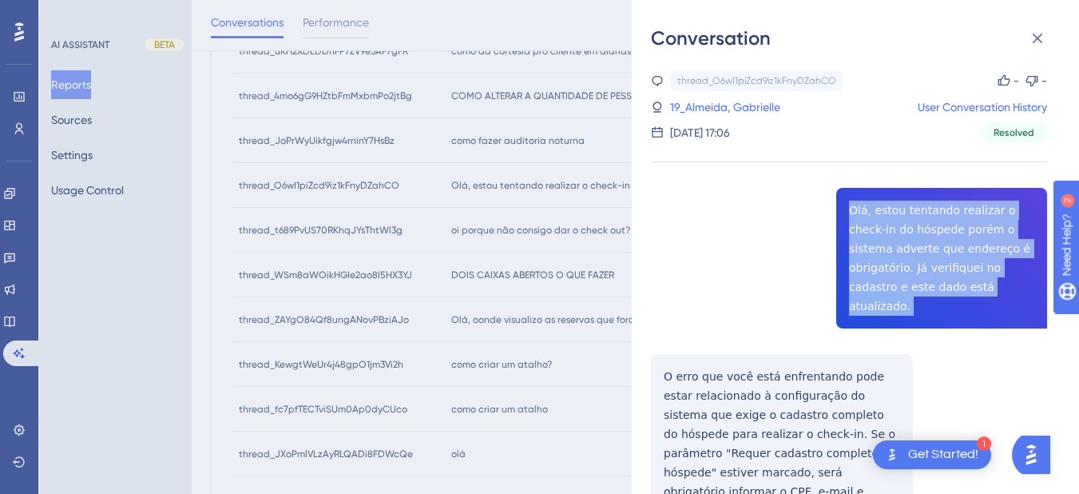
click at [911, 224] on div "thread_O6wI1piZcd9iz1kFnyDZahCO Copy - - 19_Almeida, Gabrielle User Conversatio…" at bounding box center [849, 390] width 396 height 640
drag, startPoint x: 725, startPoint y: 314, endPoint x: 686, endPoint y: 339, distance: 46.7
click at [725, 314] on div "thread_O6wI1piZcd9iz1kFnyDZahCO Copy - - 19_Almeida, Gabrielle User Conversatio…" at bounding box center [849, 390] width 396 height 640
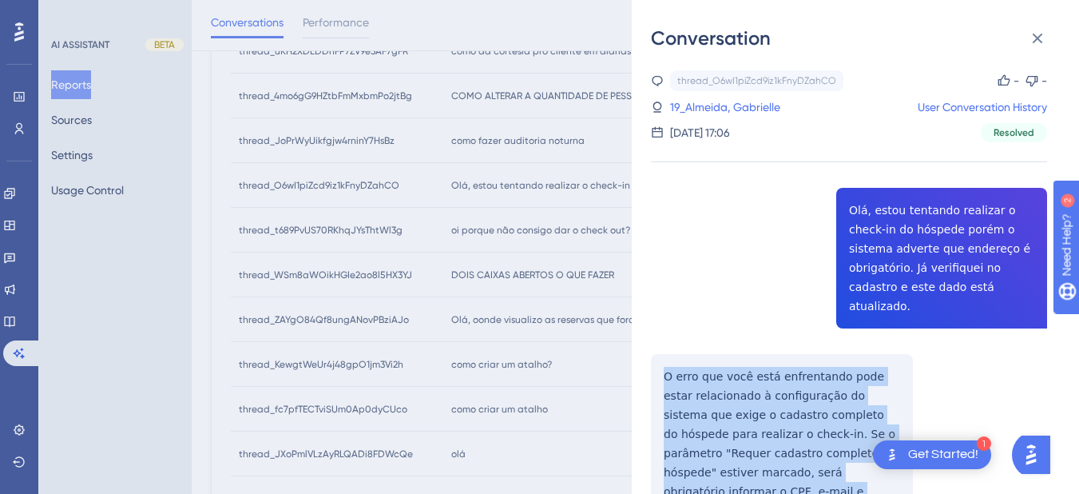
scroll to position [166, 0]
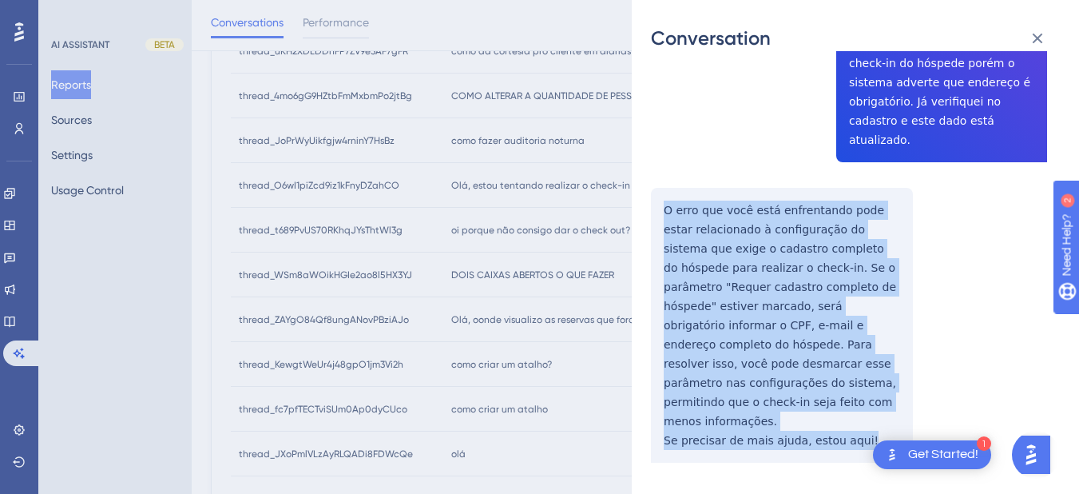
drag, startPoint x: 663, startPoint y: 355, endPoint x: 847, endPoint y: 410, distance: 192.6
click at [847, 410] on div "thread_O6wI1piZcd9iz1kFnyDZahCO Copy - - 19_Almeida, Gabrielle User Conversatio…" at bounding box center [849, 224] width 396 height 640
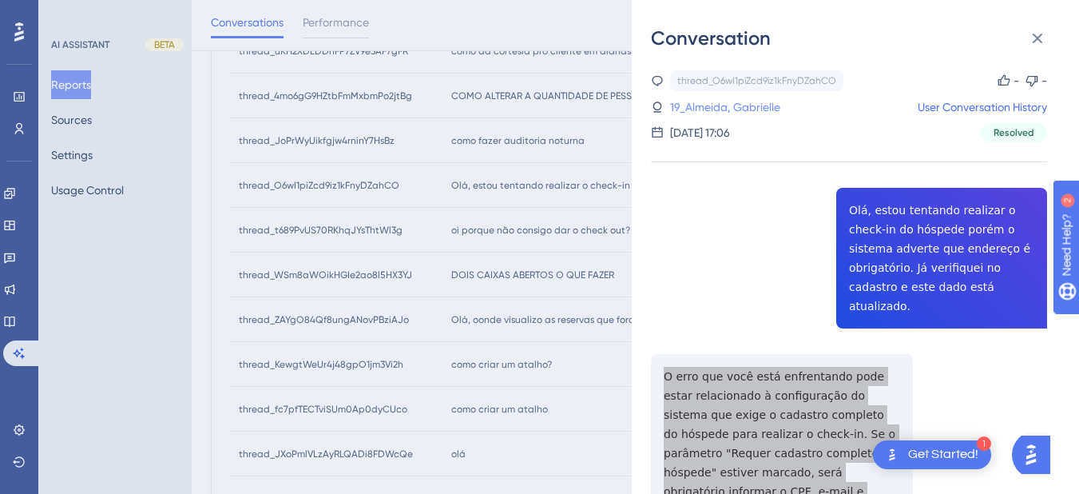
scroll to position [85, 0]
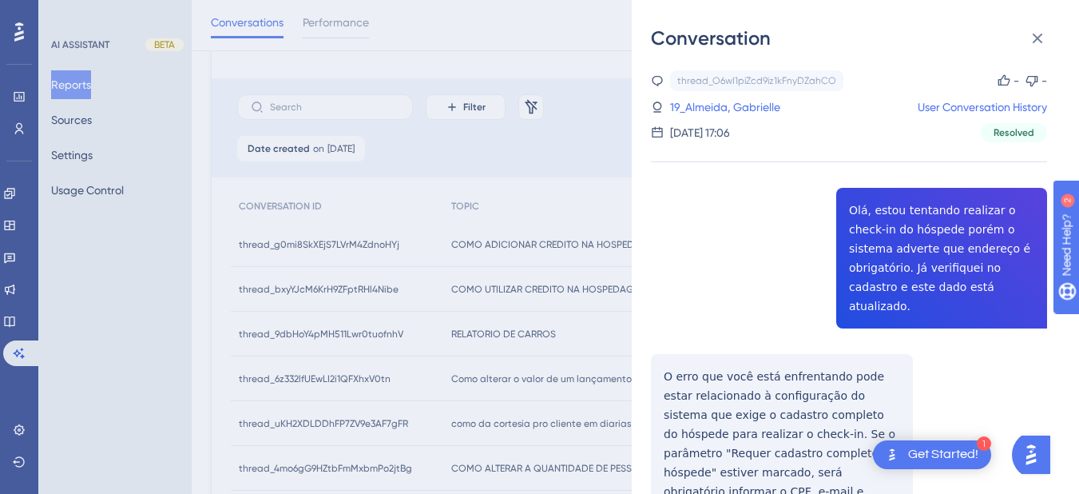
click at [708, 93] on div "thread_O6wI1piZcd9iz1kFnyDZahCO Copy - - 19_Almeida, Gabrielle User Conversatio…" at bounding box center [849, 106] width 396 height 72
click at [710, 105] on link "19_Almeida, Gabrielle" at bounding box center [725, 106] width 110 height 19
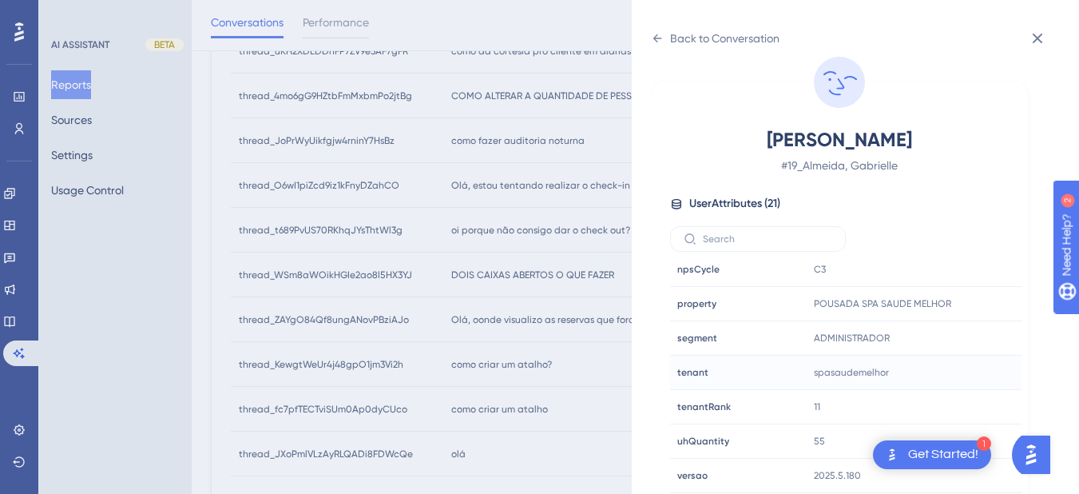
scroll to position [645, 0]
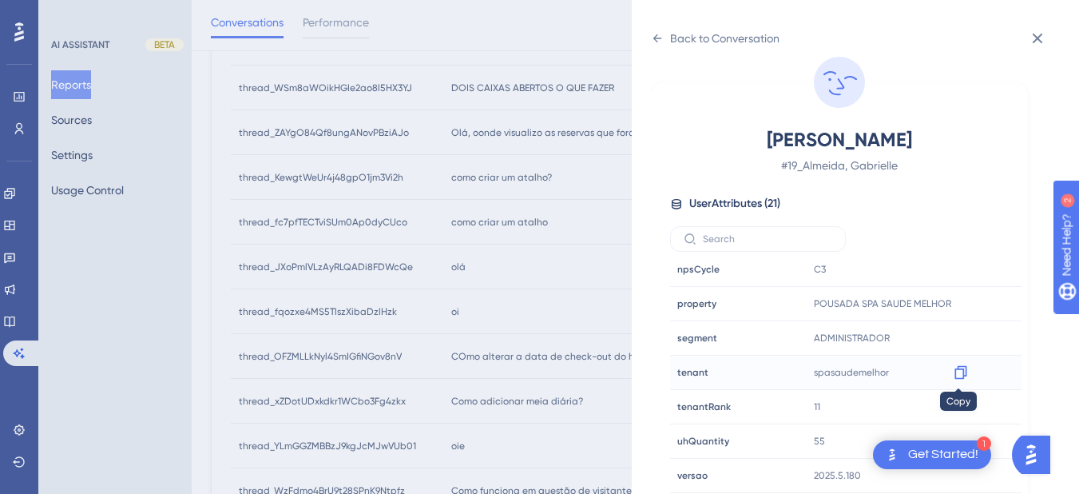
click at [961, 378] on icon at bounding box center [960, 373] width 12 height 14
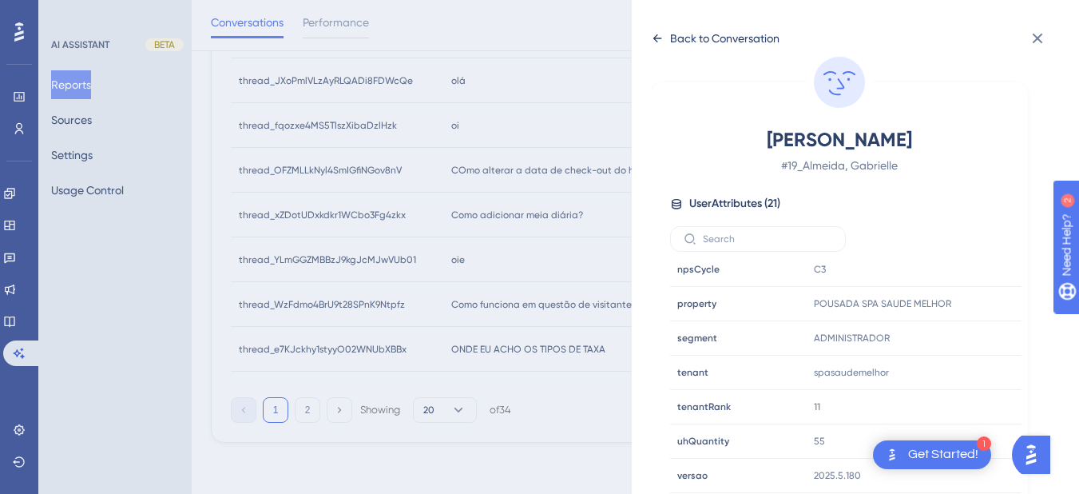
click at [655, 41] on icon at bounding box center [657, 38] width 13 height 13
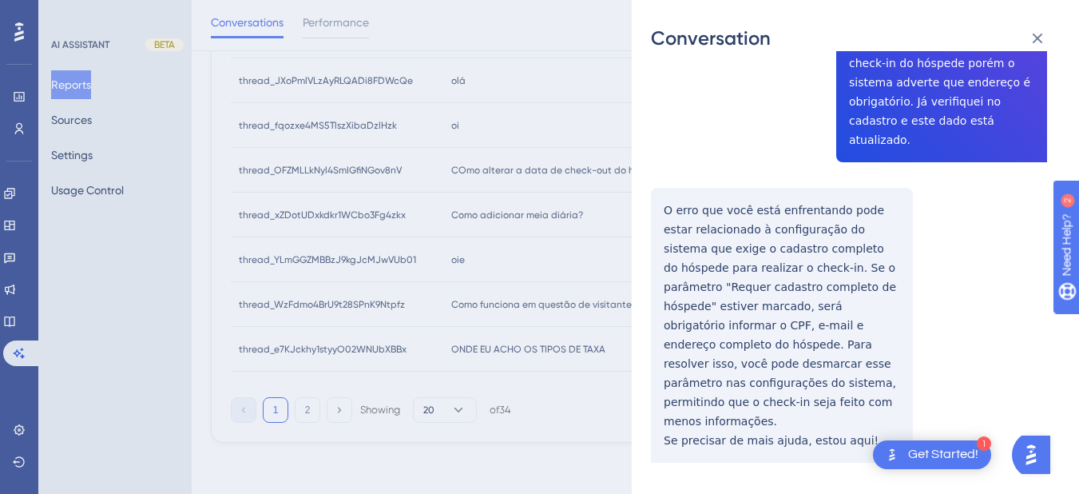
scroll to position [0, 0]
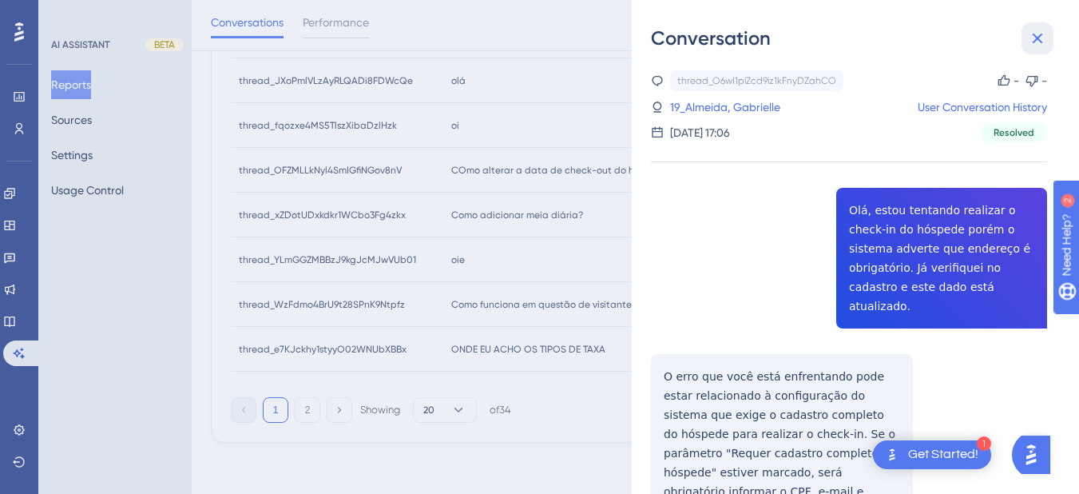
click at [1036, 39] on icon at bounding box center [1038, 39] width 10 height 10
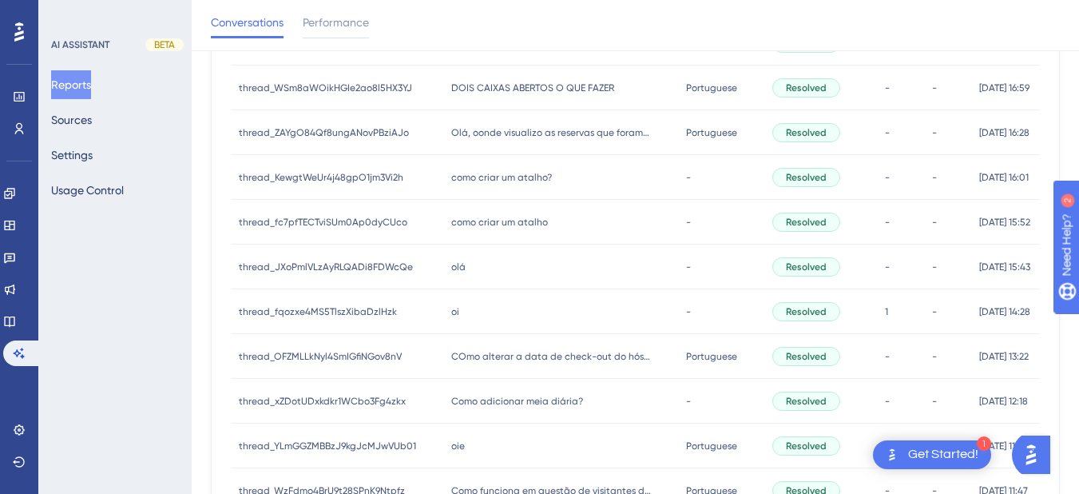
scroll to position [458, 0]
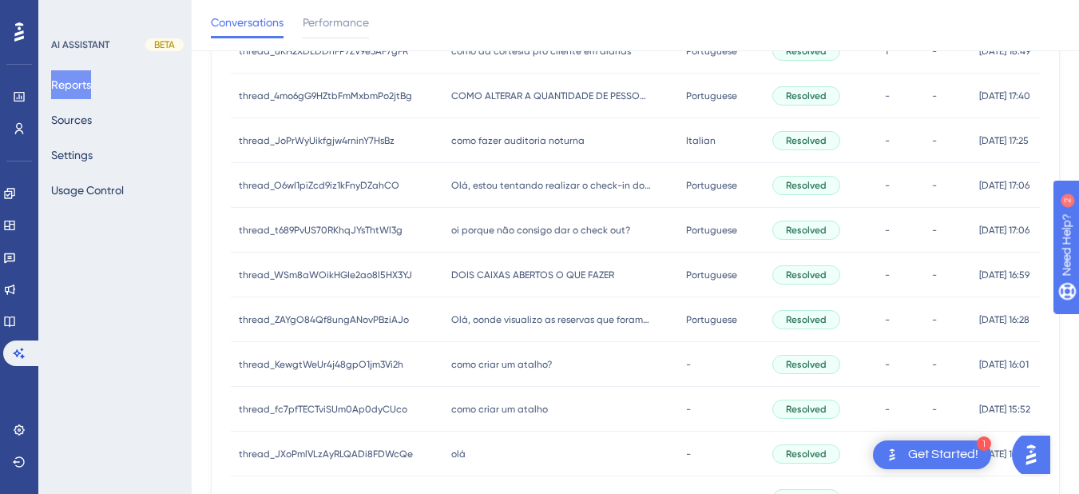
click at [546, 228] on span "oi porque não consigo dar o check out?" at bounding box center [540, 230] width 179 height 13
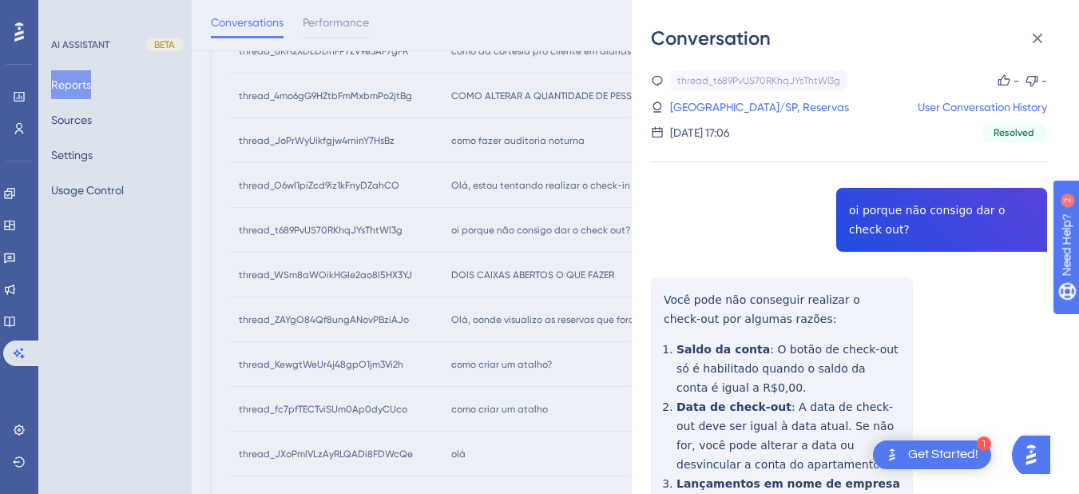
click at [904, 220] on div "thread_t689PvUS70RKhqJYsThtWl3g Copy - - 4_Prado Hotel - Amparo/SP, Reservas Us…" at bounding box center [849, 439] width 396 height 739
click at [661, 299] on div "thread_t689PvUS70RKhqJYsThtWl3g Copy - - 4_Prado Hotel - Amparo/SP, Reservas Us…" at bounding box center [849, 439] width 396 height 739
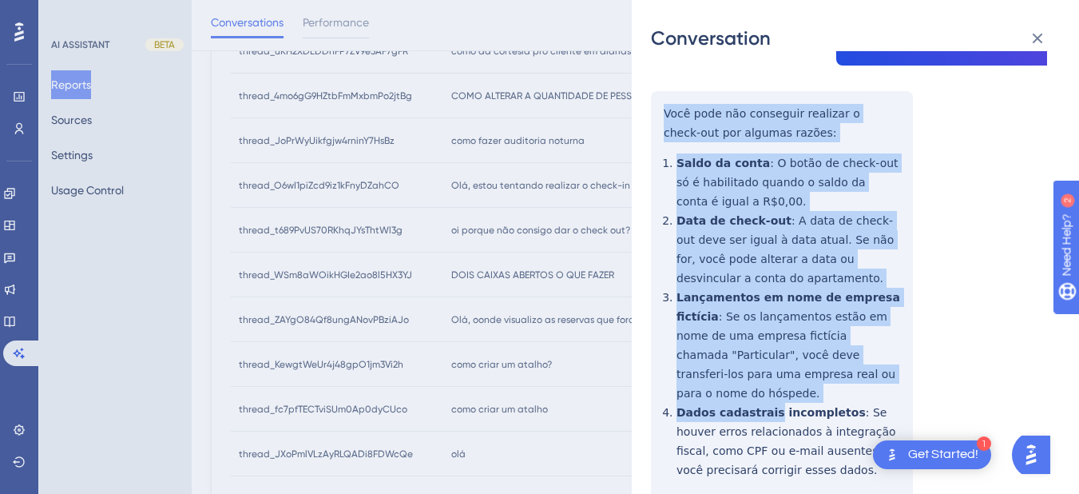
scroll to position [265, 0]
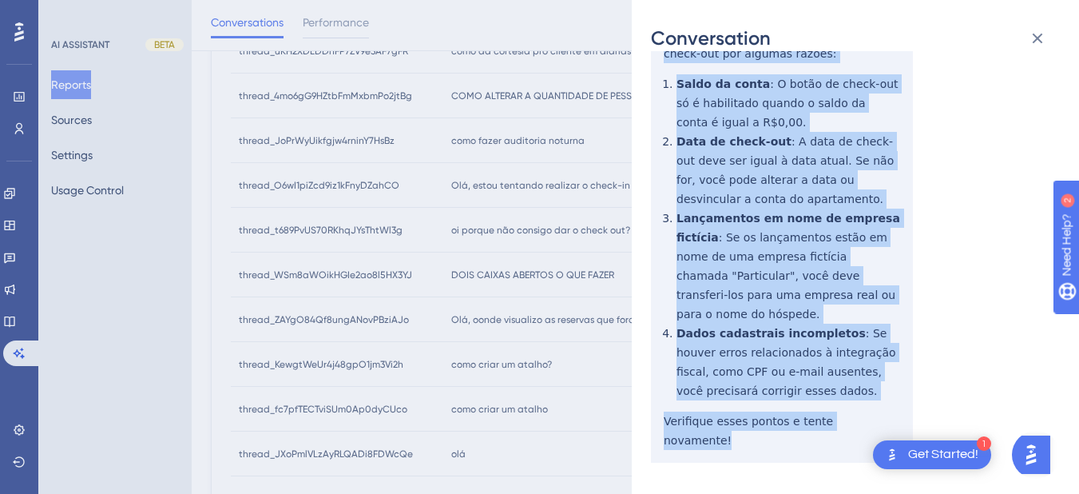
drag, startPoint x: 661, startPoint y: 299, endPoint x: 884, endPoint y: 411, distance: 249.3
click at [884, 411] on div "thread_t689PvUS70RKhqJYsThtWl3g Copy - - 4_Prado Hotel - Amparo/SP, Reservas Us…" at bounding box center [849, 174] width 396 height 739
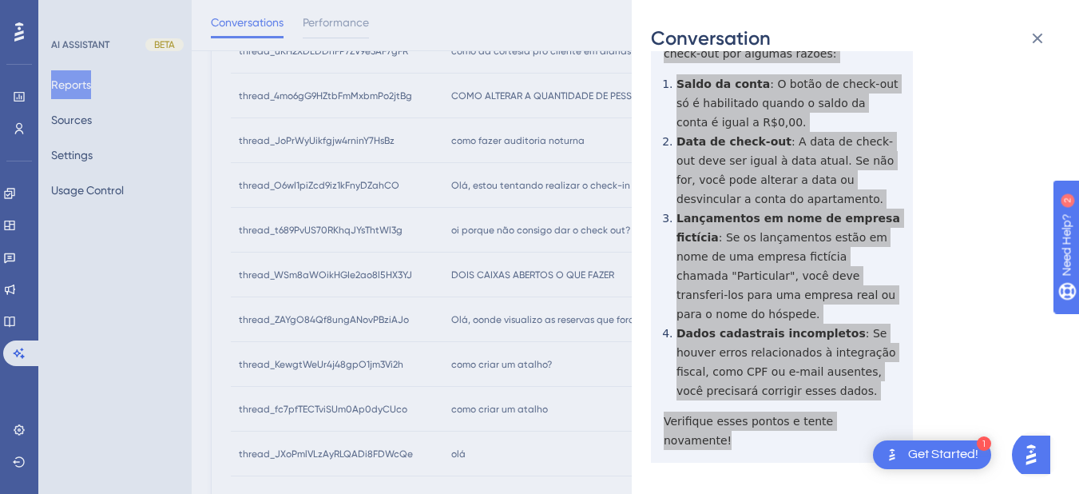
scroll to position [0, 0]
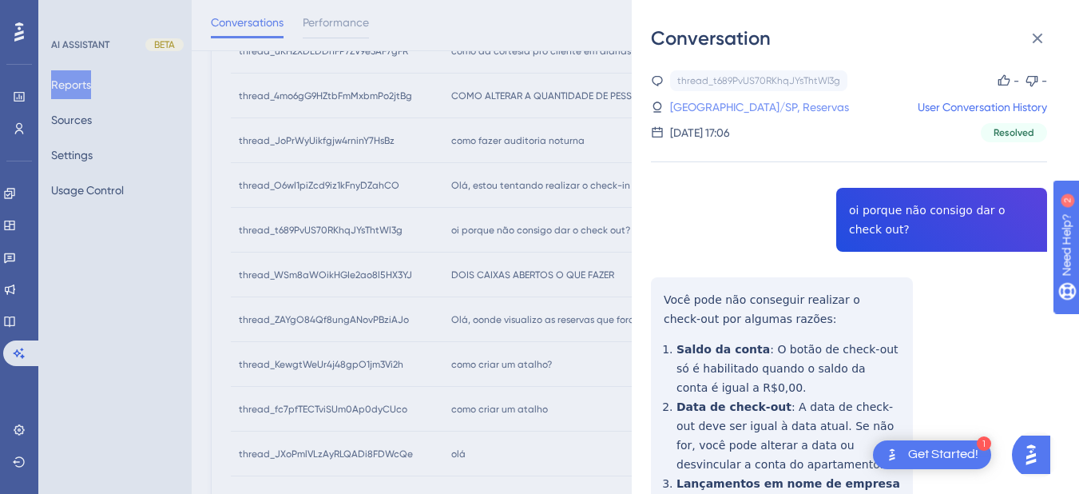
click at [724, 109] on link "4_Prado Hotel - Amparo/SP, Reservas" at bounding box center [759, 106] width 179 height 19
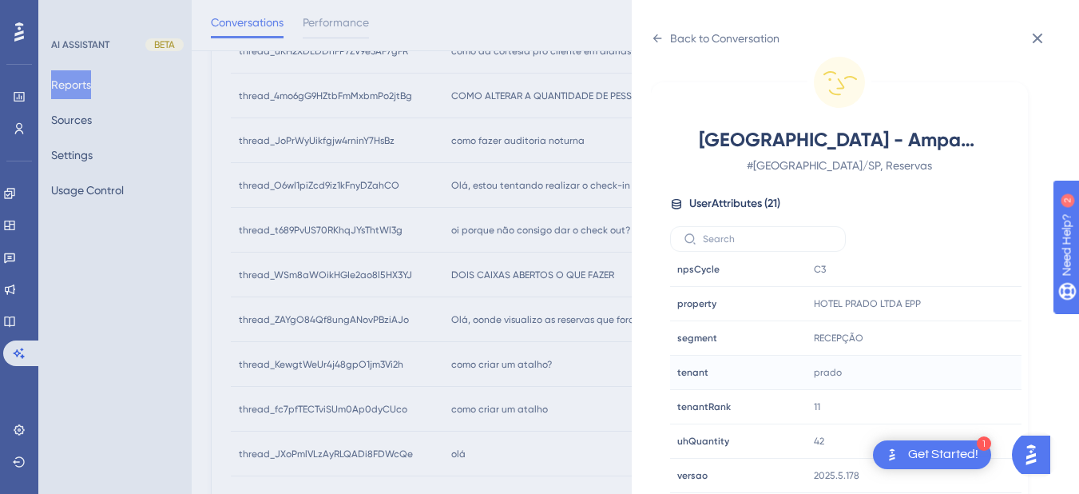
scroll to position [831, 0]
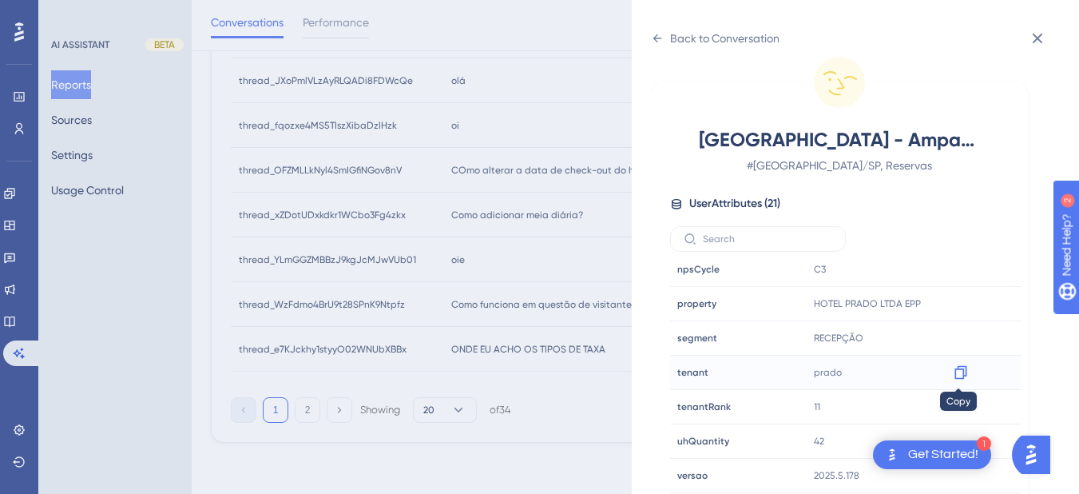
click at [969, 379] on div at bounding box center [961, 372] width 26 height 26
drag, startPoint x: 960, startPoint y: 374, endPoint x: 1055, endPoint y: 388, distance: 96.1
click at [960, 374] on icon at bounding box center [961, 372] width 16 height 16
click at [657, 40] on icon at bounding box center [657, 38] width 13 height 13
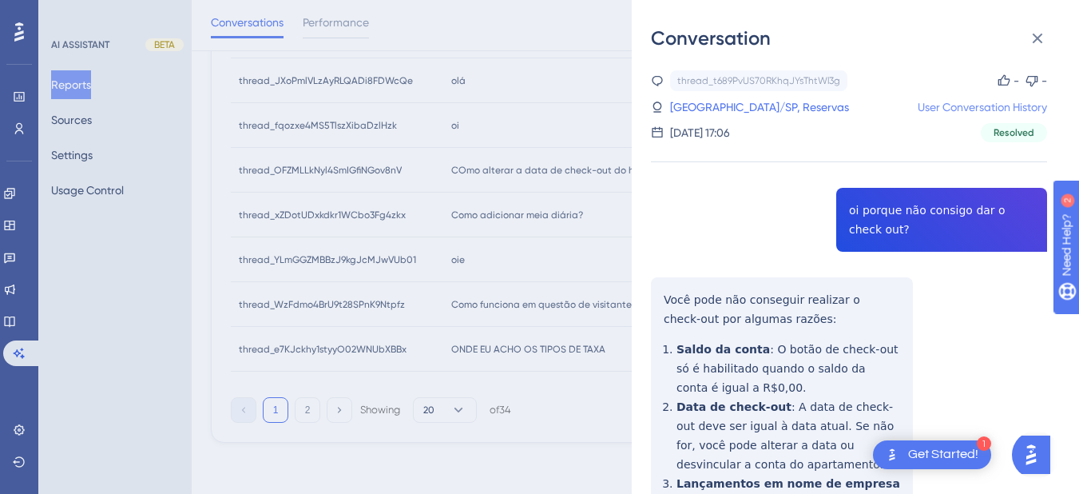
scroll to position [645, 0]
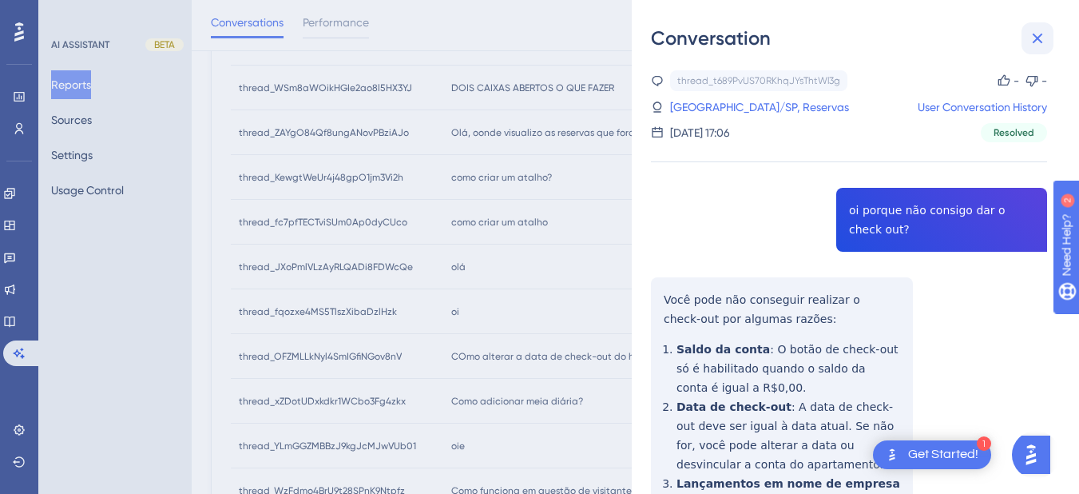
click at [1034, 41] on icon at bounding box center [1037, 38] width 19 height 19
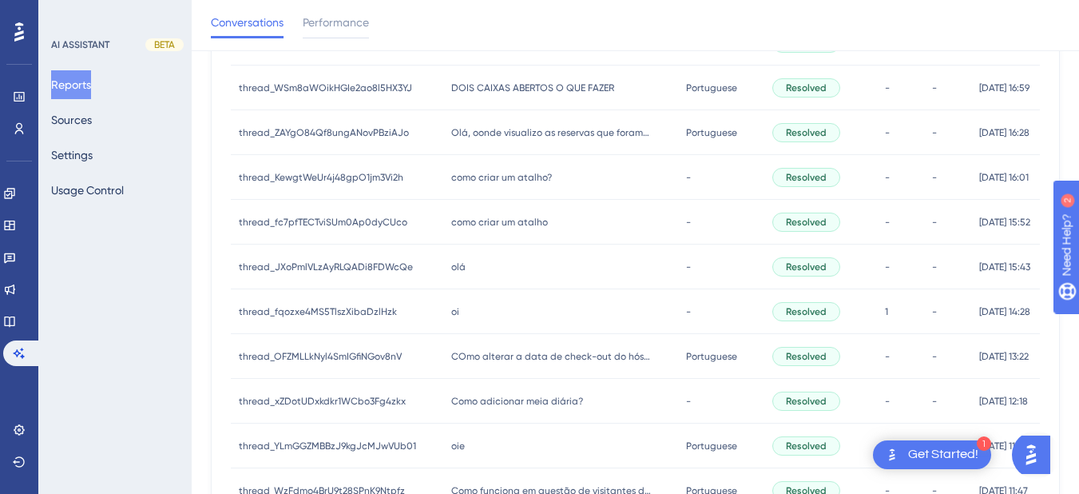
scroll to position [458, 0]
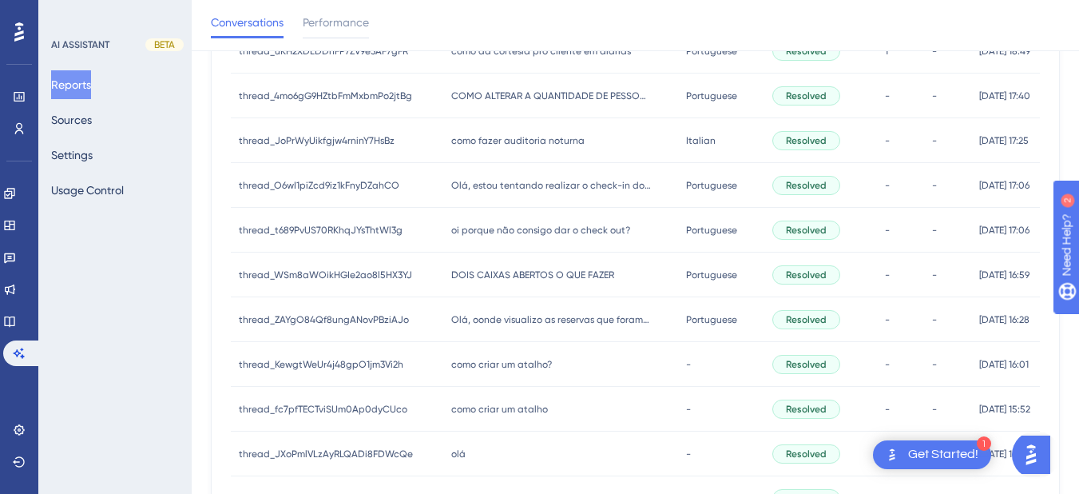
click at [469, 262] on div "DOIS CAIXAS ABERTOS O QUE FAZER DOIS CAIXAS ABERTOS O QUE FAZER" at bounding box center [560, 274] width 235 height 45
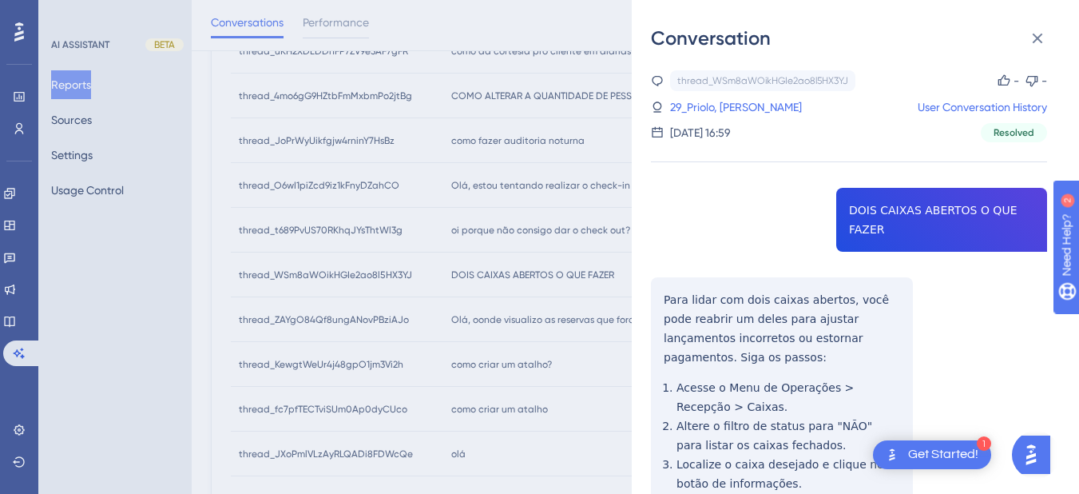
click at [866, 203] on div "thread_WSm8aWOikHGIe2ao8l5HX3YJ Copy - - 29_Priolo, Marcus User Conversation Hi…" at bounding box center [849, 382] width 396 height 624
drag, startPoint x: 715, startPoint y: 291, endPoint x: 693, endPoint y: 287, distance: 21.9
click at [715, 291] on div "thread_WSm8aWOikHGIe2ao8l5HX3YJ Copy - - 29_Priolo, Marcus User Conversation Hi…" at bounding box center [849, 382] width 396 height 624
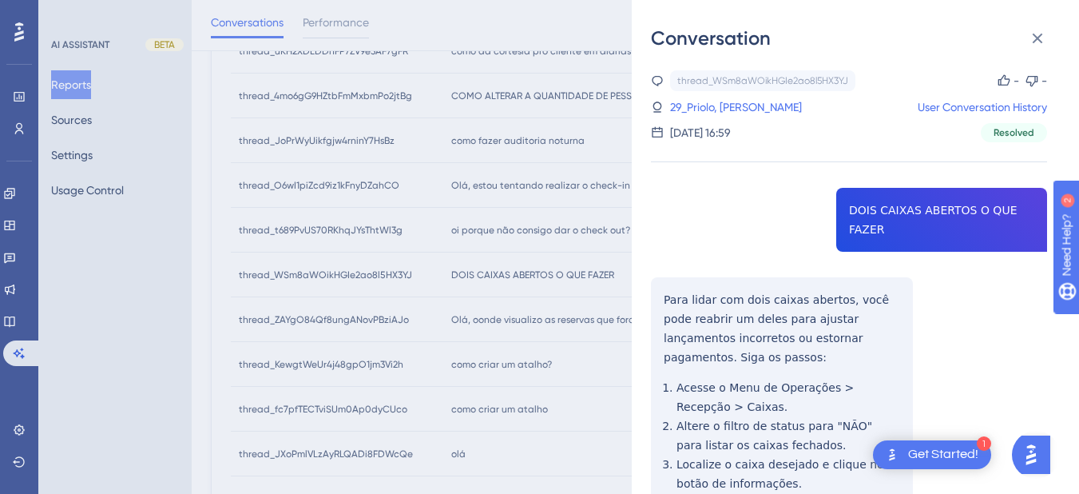
click at [656, 275] on div "thread_WSm8aWOikHGIe2ao8l5HX3YJ Copy - - 29_Priolo, Marcus User Conversation Hi…" at bounding box center [849, 382] width 396 height 624
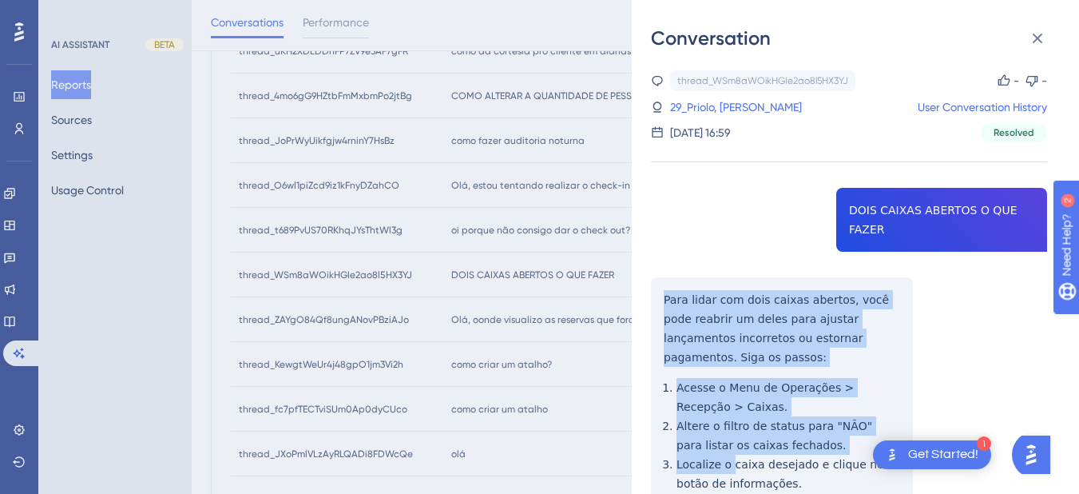
scroll to position [150, 0]
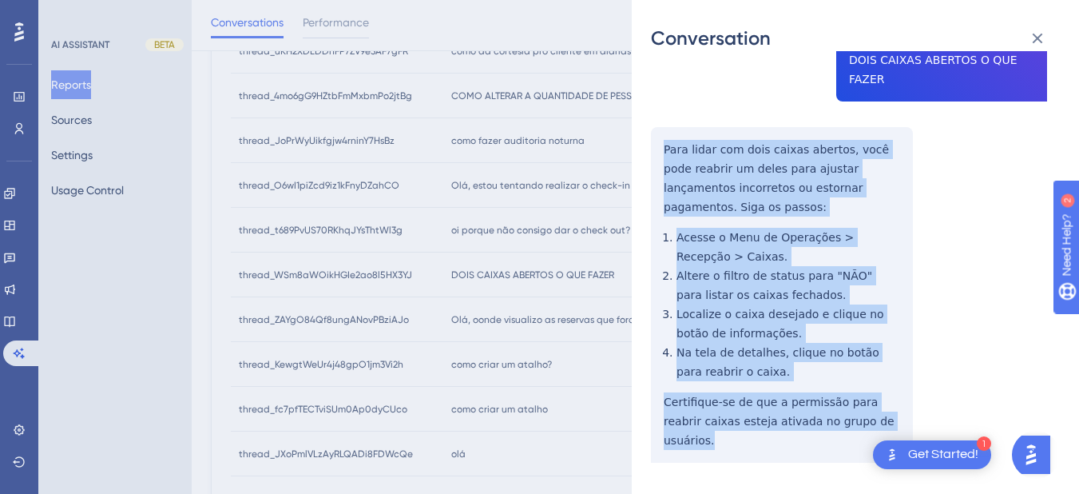
drag, startPoint x: 656, startPoint y: 275, endPoint x: 882, endPoint y: 411, distance: 263.7
click at [882, 411] on div "thread_WSm8aWOikHGIe2ao8l5HX3YJ Copy - - 29_Priolo, Marcus User Conversation Hi…" at bounding box center [849, 232] width 396 height 624
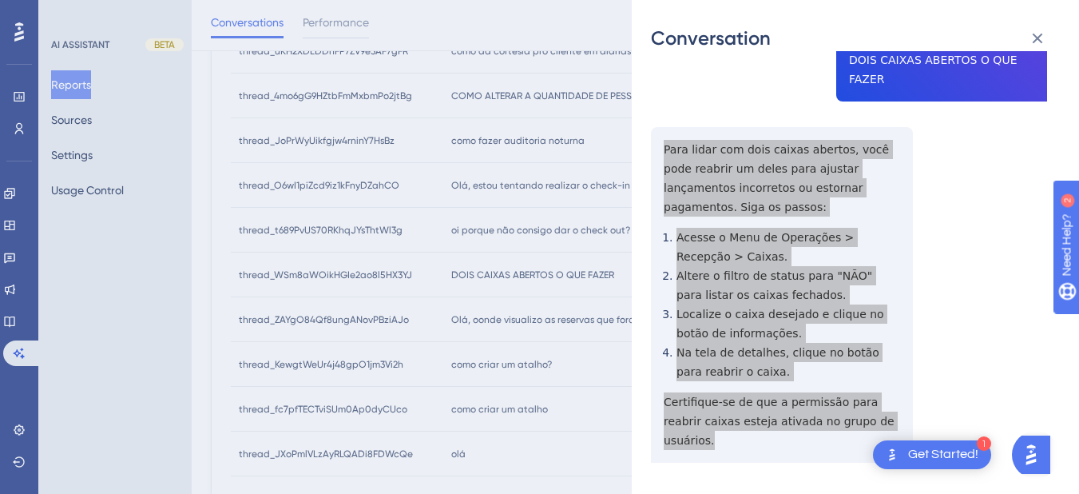
scroll to position [0, 0]
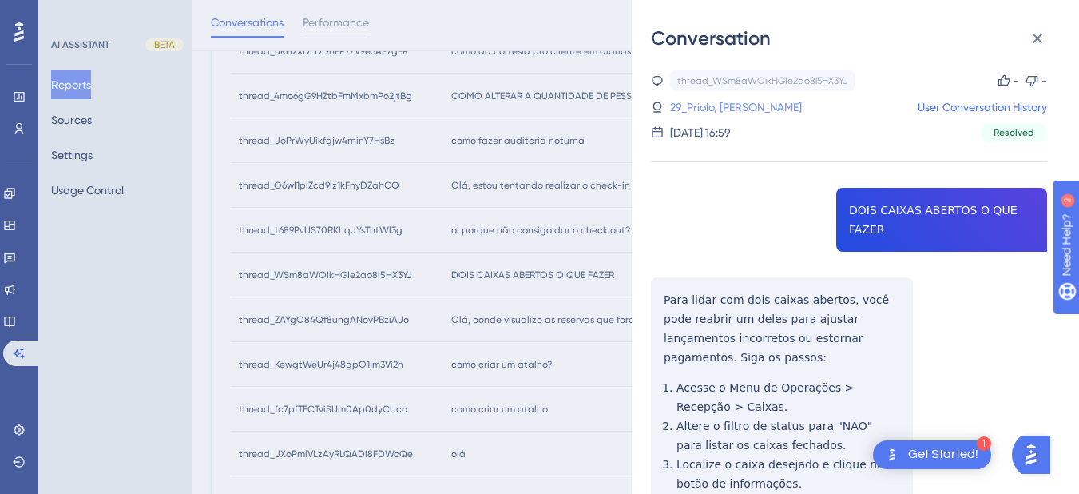
click at [708, 102] on link "29_Priolo, Marcus" at bounding box center [736, 106] width 132 height 19
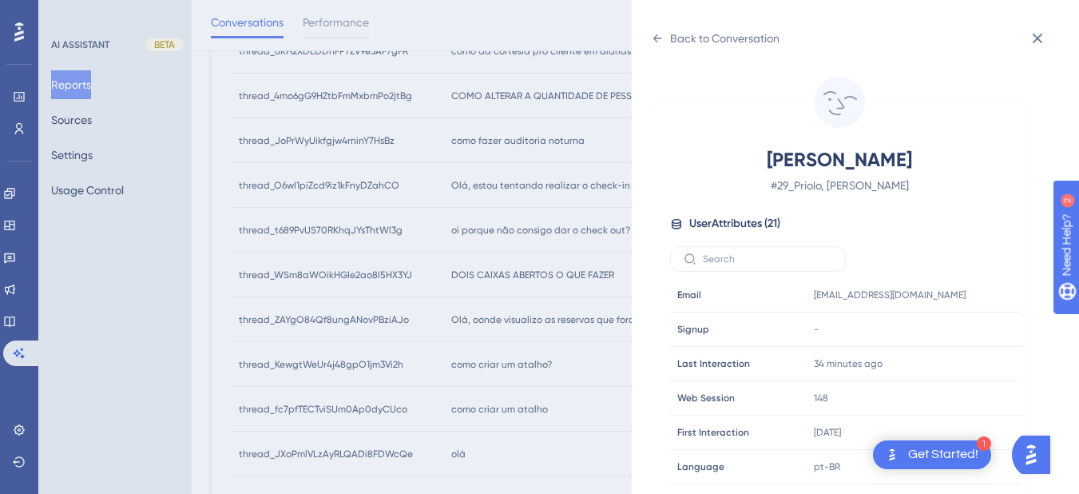
scroll to position [486, 0]
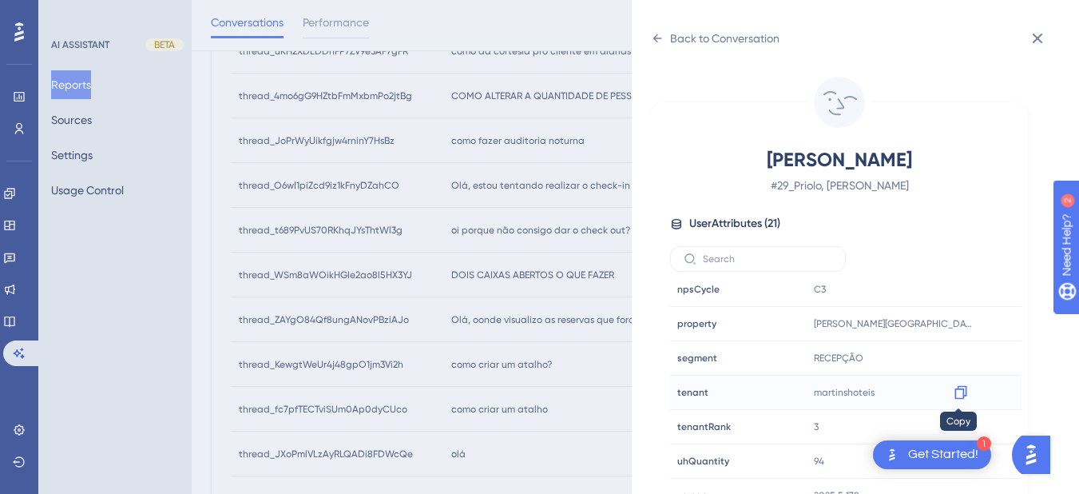
click at [959, 393] on icon at bounding box center [961, 392] width 16 height 16
click at [656, 34] on icon at bounding box center [657, 38] width 13 height 13
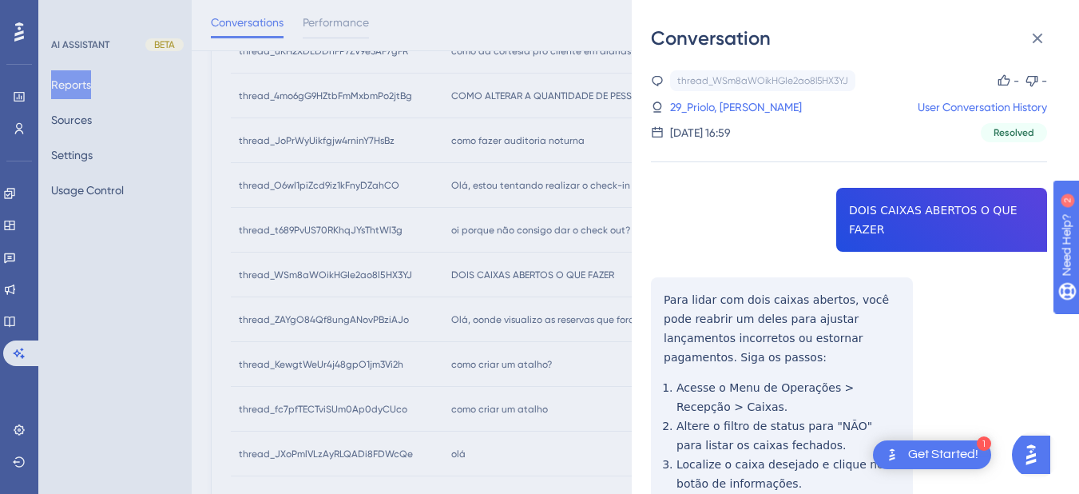
scroll to position [831, 0]
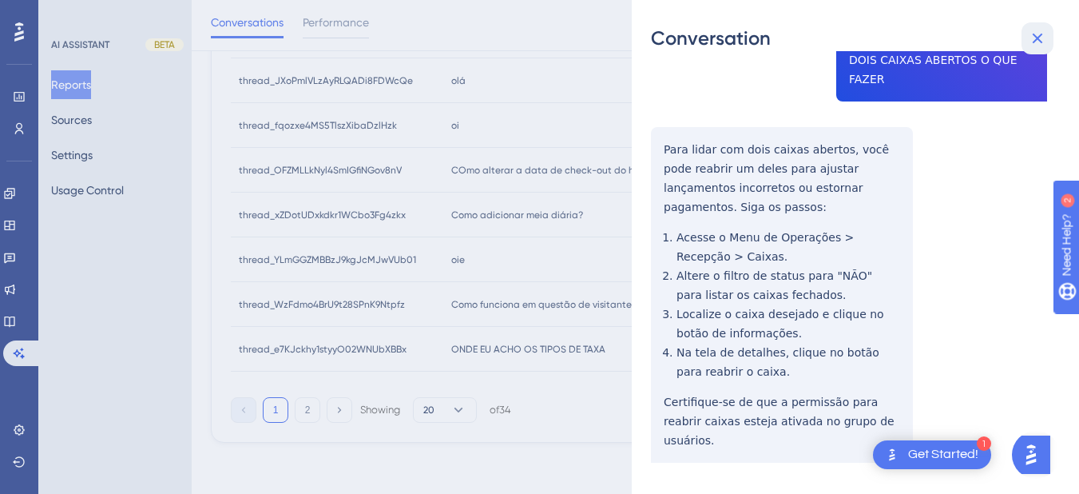
click at [1039, 35] on icon at bounding box center [1037, 38] width 19 height 19
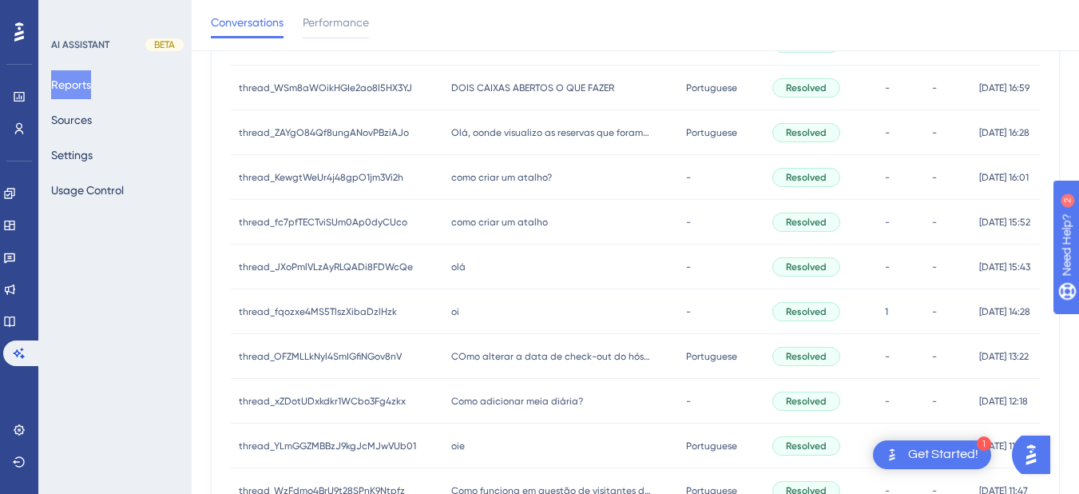
scroll to position [458, 0]
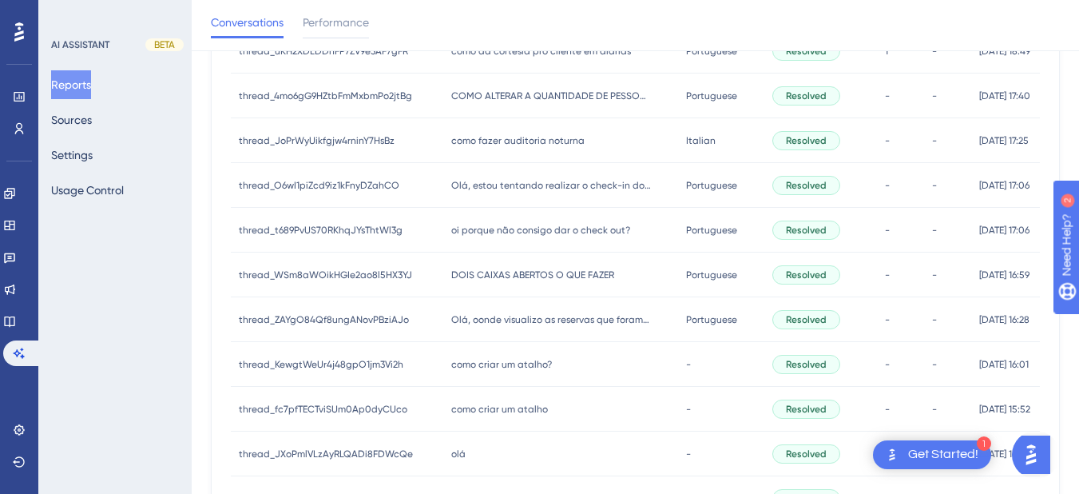
click at [514, 311] on div "Olá, oonde visualizo as reservas que foram realizadas no nosso site ? Olá, oond…" at bounding box center [560, 319] width 235 height 45
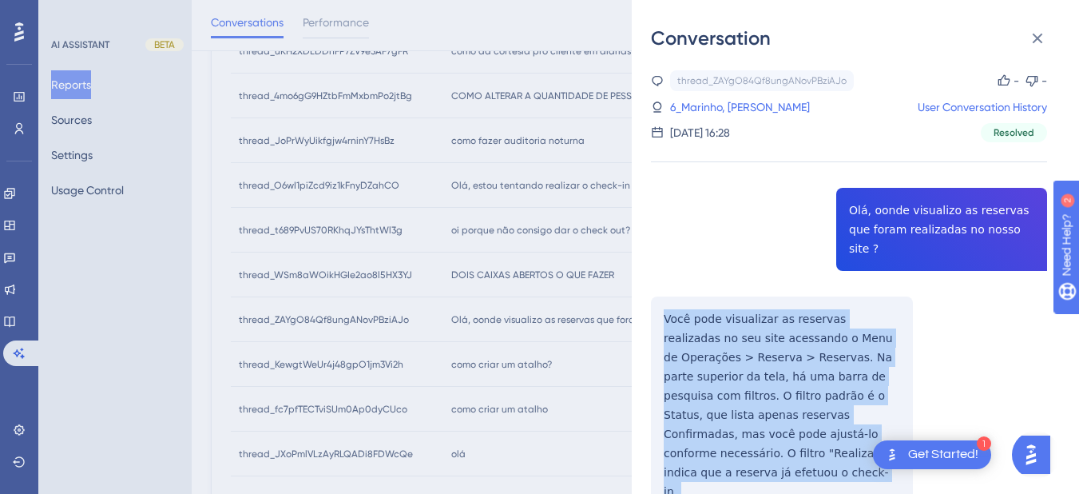
scroll to position [186, 0]
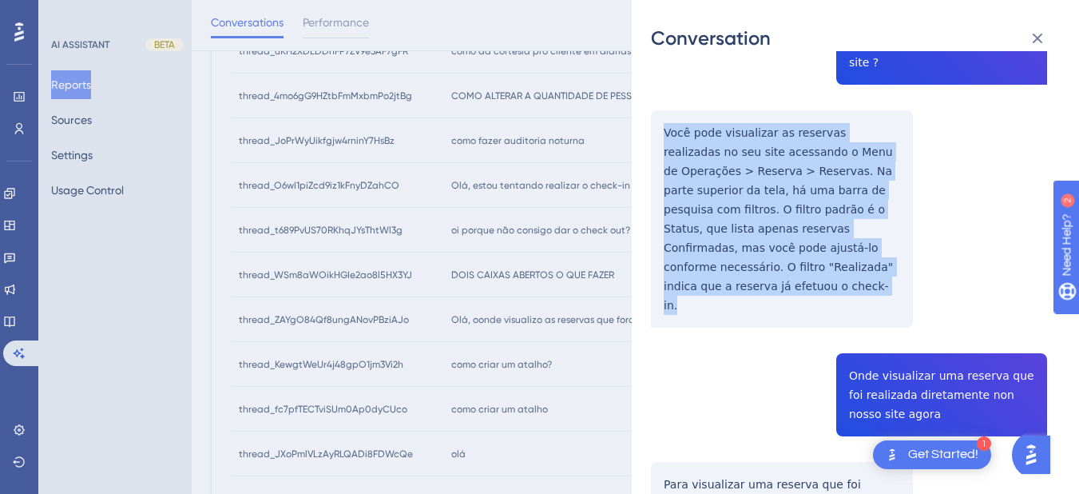
drag, startPoint x: 653, startPoint y: 296, endPoint x: 858, endPoint y: 252, distance: 209.3
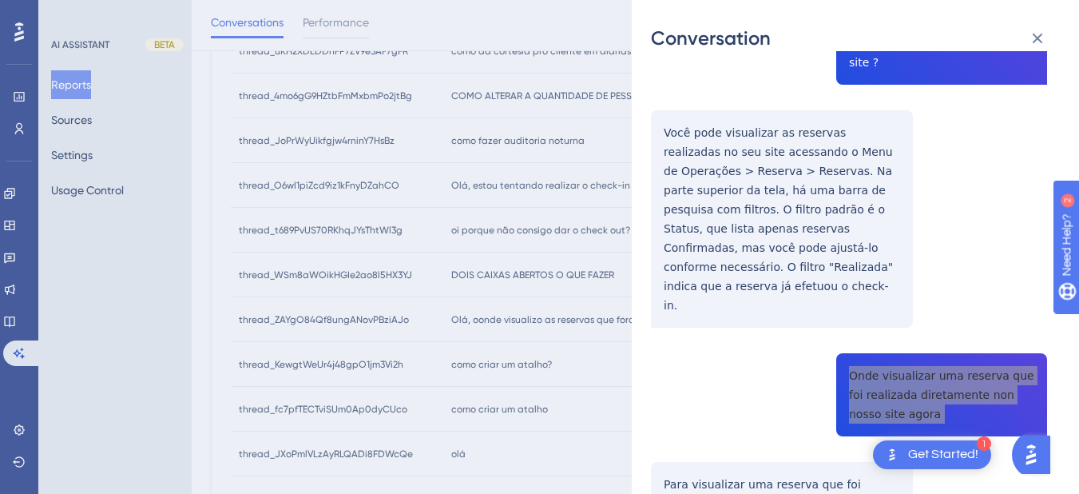
scroll to position [373, 0]
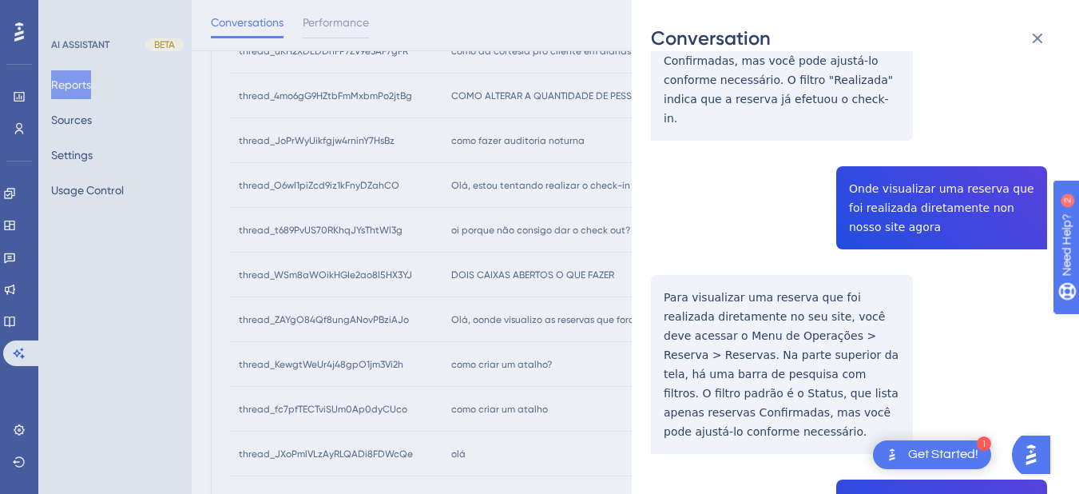
drag, startPoint x: 671, startPoint y: 241, endPoint x: 661, endPoint y: 236, distance: 11.8
click at [671, 241] on div "thread_ZAYgO84Qf8ungANovPBziAJo Copy - - 6_Marinho, Alana User Conversation His…" at bounding box center [849, 322] width 396 height 1250
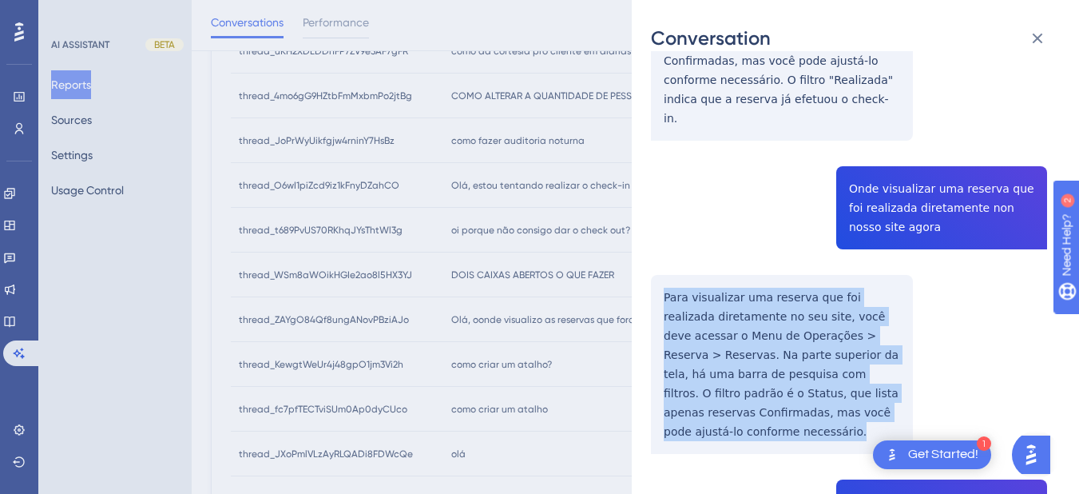
drag, startPoint x: 652, startPoint y: 235, endPoint x: 877, endPoint y: 360, distance: 257.8
click at [877, 360] on div "thread_ZAYgO84Qf8ungANovPBziAJo Copy - - 6_Marinho, Alana User Conversation His…" at bounding box center [849, 322] width 396 height 1250
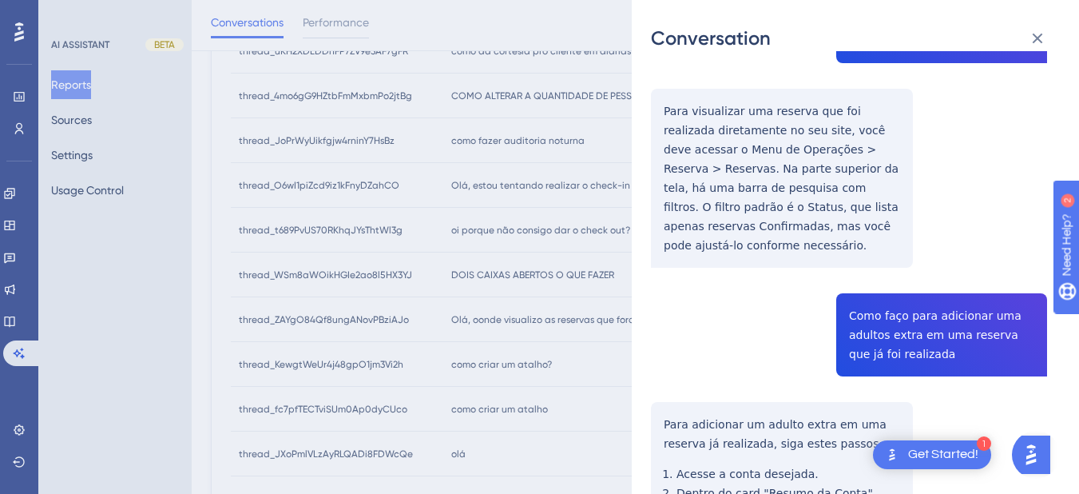
click at [891, 243] on div "thread_ZAYgO84Qf8ungANovPBziAJo Copy - - 6_Marinho, Alana User Conversation His…" at bounding box center [849, 136] width 396 height 1250
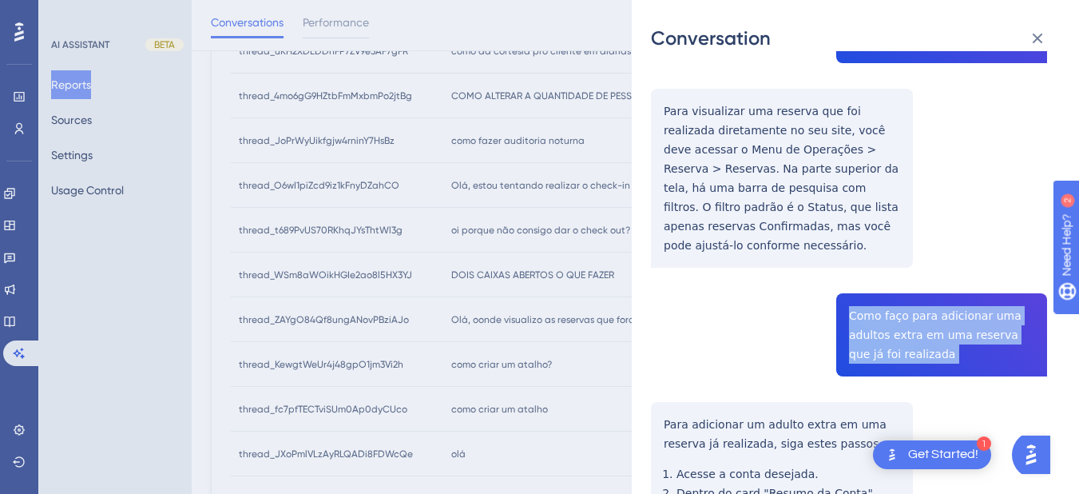
click at [891, 243] on div "thread_ZAYgO84Qf8ungANovPBziAJo Copy - - 6_Marinho, Alana User Conversation His…" at bounding box center [849, 136] width 396 height 1250
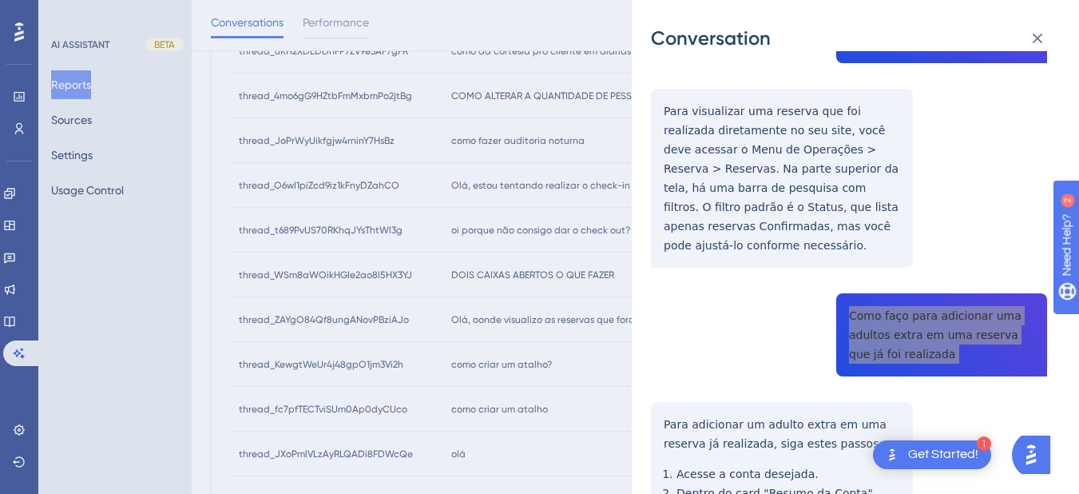
scroll to position [719, 0]
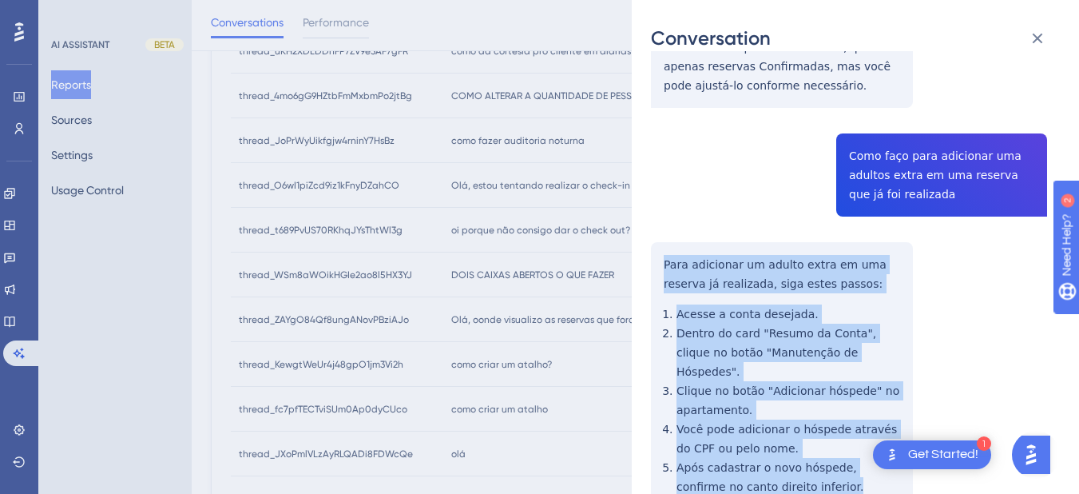
drag, startPoint x: 757, startPoint y: 251, endPoint x: 825, endPoint y: 409, distance: 172.1
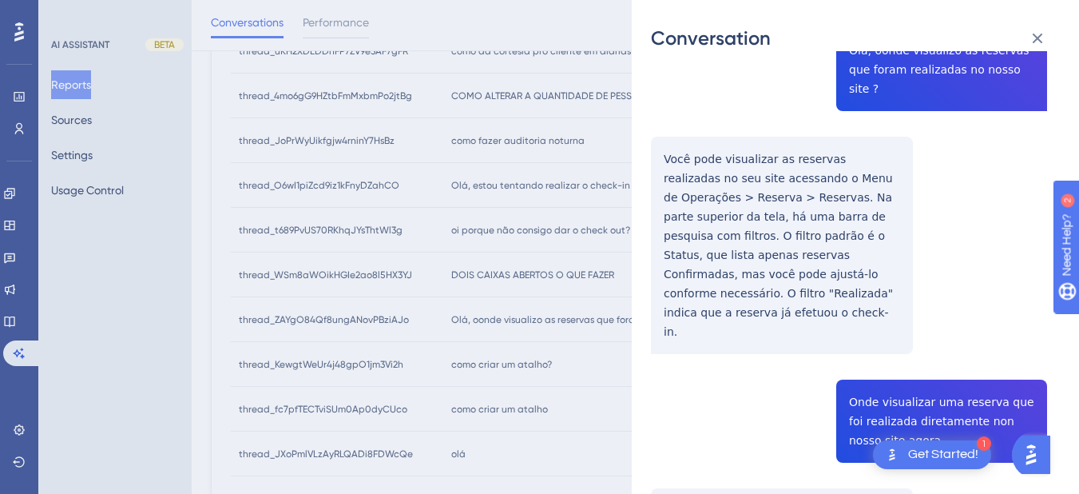
scroll to position [0, 0]
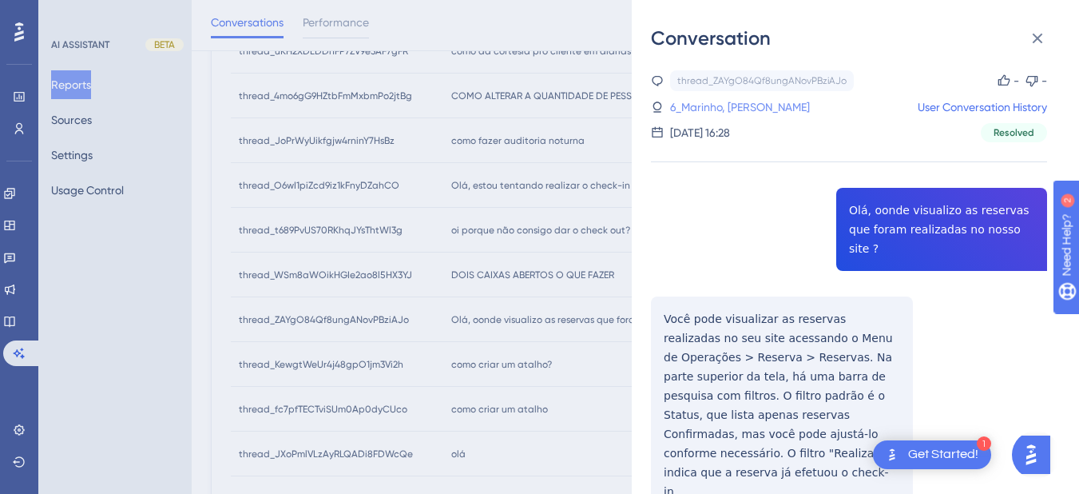
click at [721, 113] on link "6_Marinho, Alana" at bounding box center [740, 106] width 140 height 19
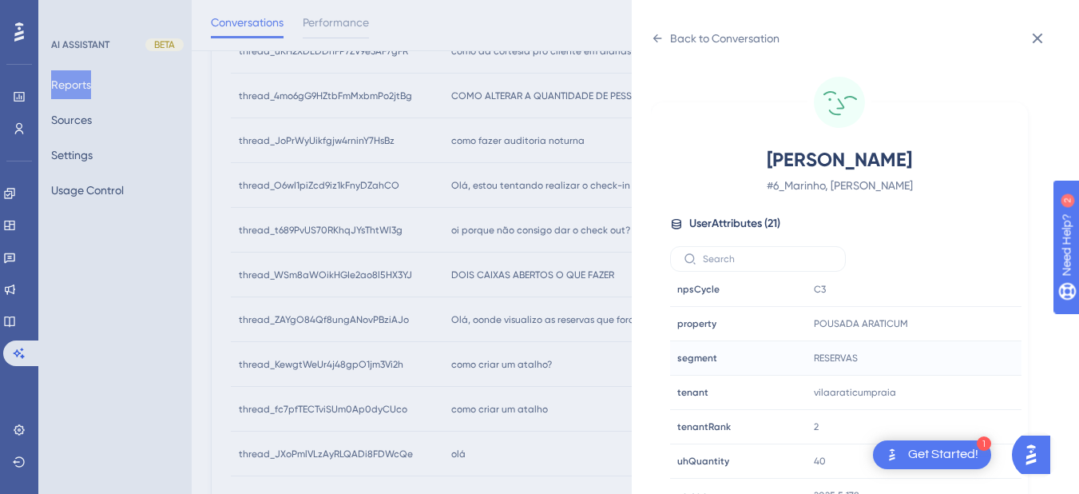
scroll to position [20, 0]
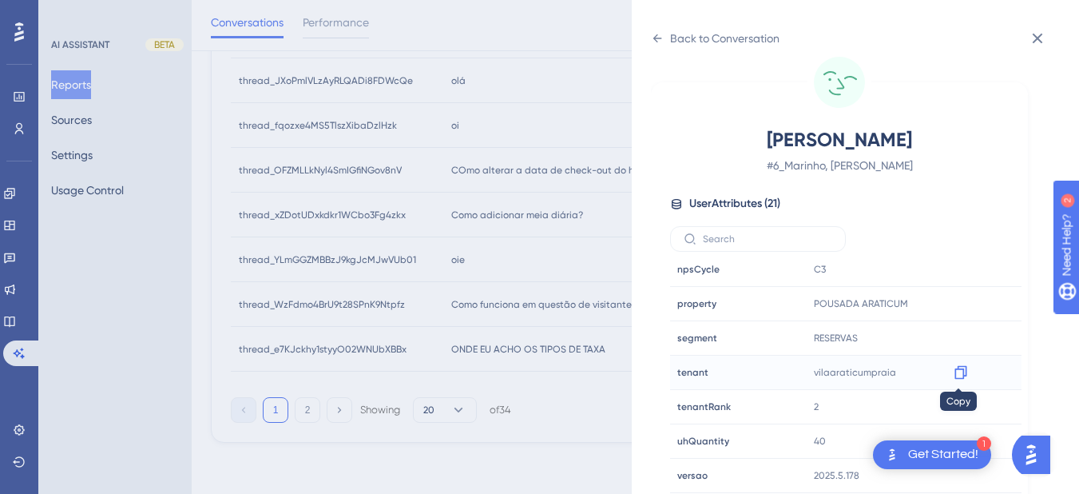
click at [953, 374] on icon at bounding box center [961, 372] width 16 height 16
click at [1041, 38] on icon at bounding box center [1037, 38] width 19 height 19
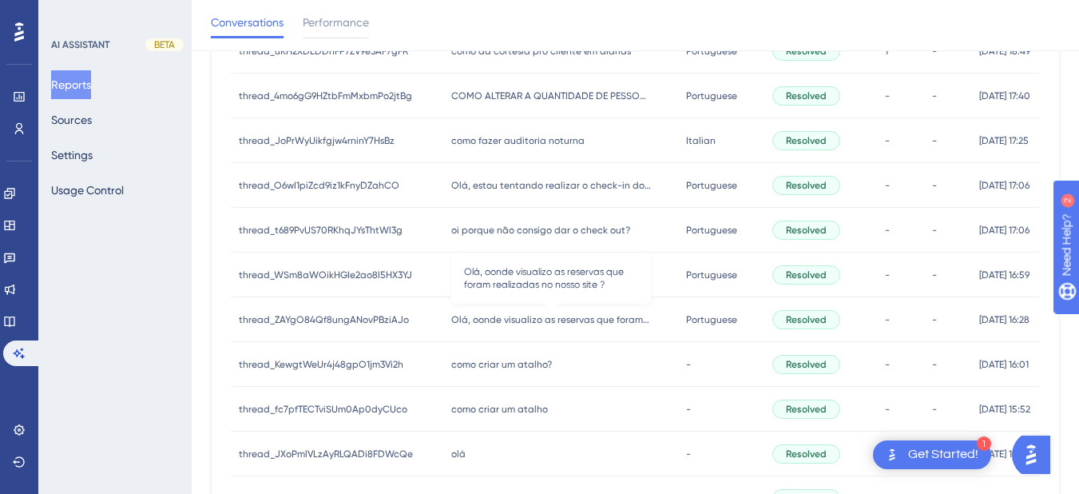
scroll to position [645, 0]
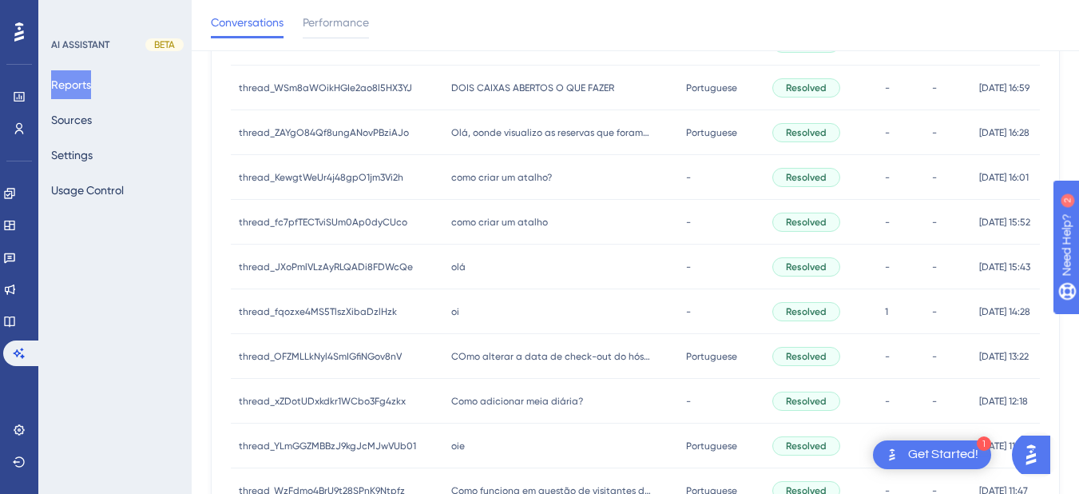
drag, startPoint x: 520, startPoint y: 192, endPoint x: 911, endPoint y: 207, distance: 391.7
click at [520, 192] on div "como criar um atalho? como criar um atalho?" at bounding box center [560, 177] width 235 height 45
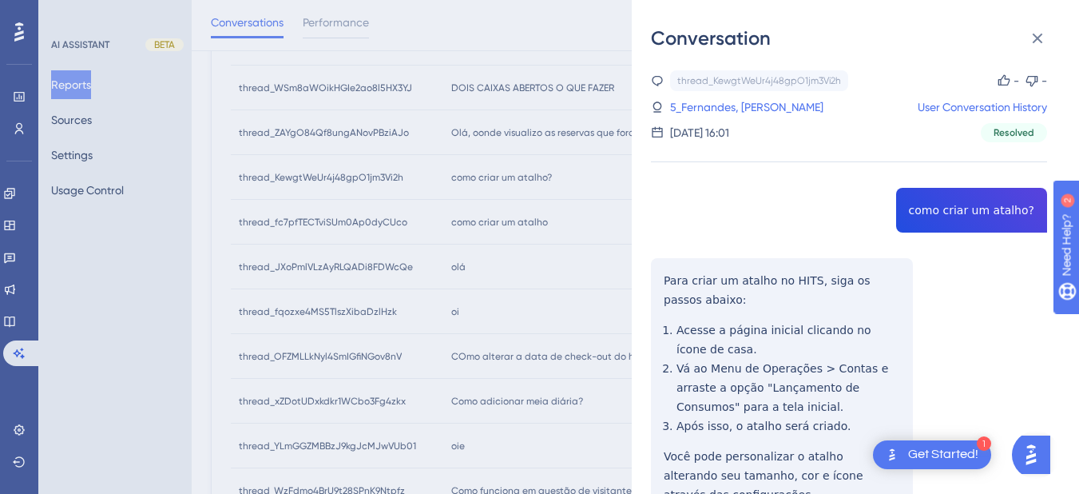
click at [947, 210] on div "thread_KewgtWeUr4j48gpO1jm3Vi2h Copy - - 5_Fernandes, Danny User Conversation H…" at bounding box center [849, 334] width 396 height 528
click at [669, 280] on div "thread_KewgtWeUr4j48gpO1jm3Vi2h Copy - - 5_Fernandes, Danny User Conversation H…" at bounding box center [849, 334] width 396 height 528
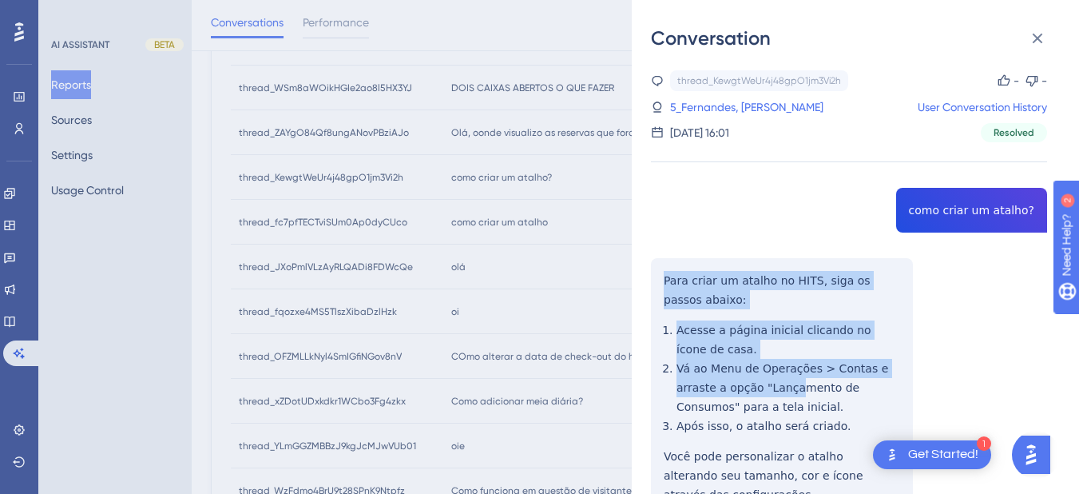
scroll to position [73, 0]
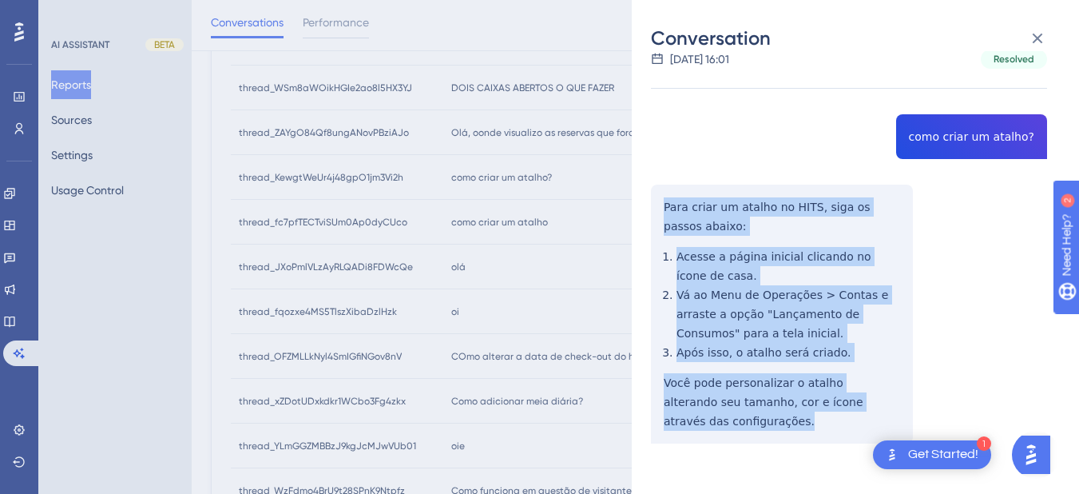
drag, startPoint x: 662, startPoint y: 280, endPoint x: 911, endPoint y: 411, distance: 281.9
click at [911, 411] on div "thread_KewgtWeUr4j48gpO1jm3Vi2h Copy - - 5_Fernandes, Danny User Conversation H…" at bounding box center [849, 261] width 396 height 528
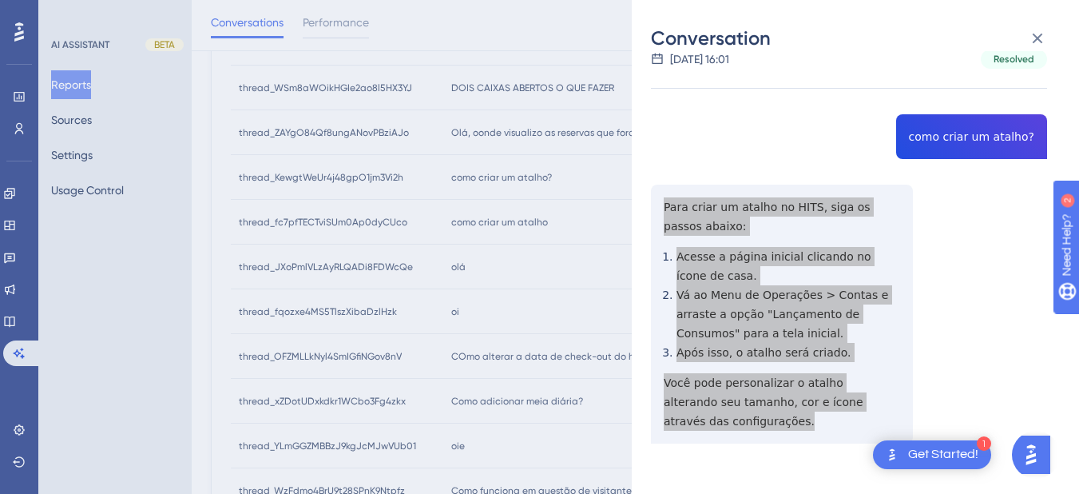
scroll to position [0, 0]
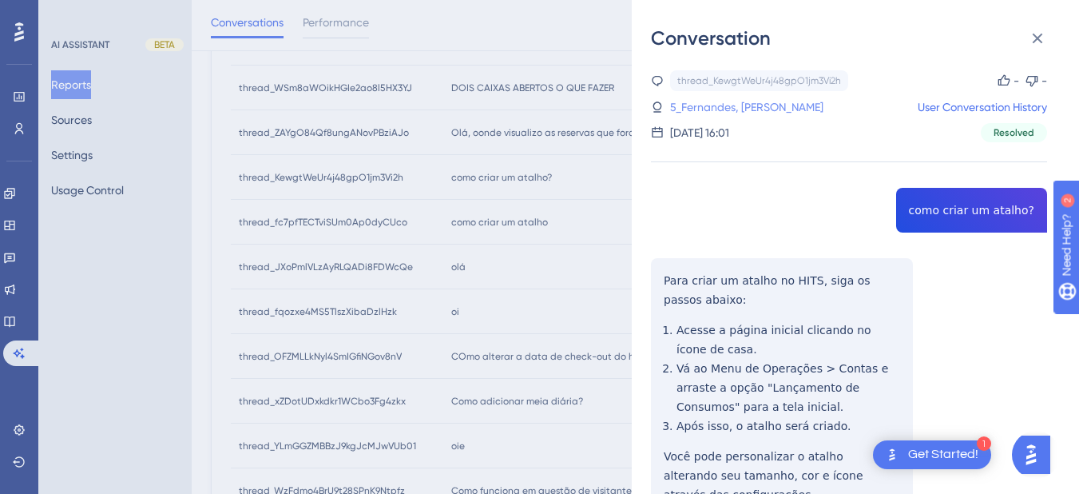
click at [701, 106] on link "5_Fernandes, Danny" at bounding box center [746, 106] width 153 height 19
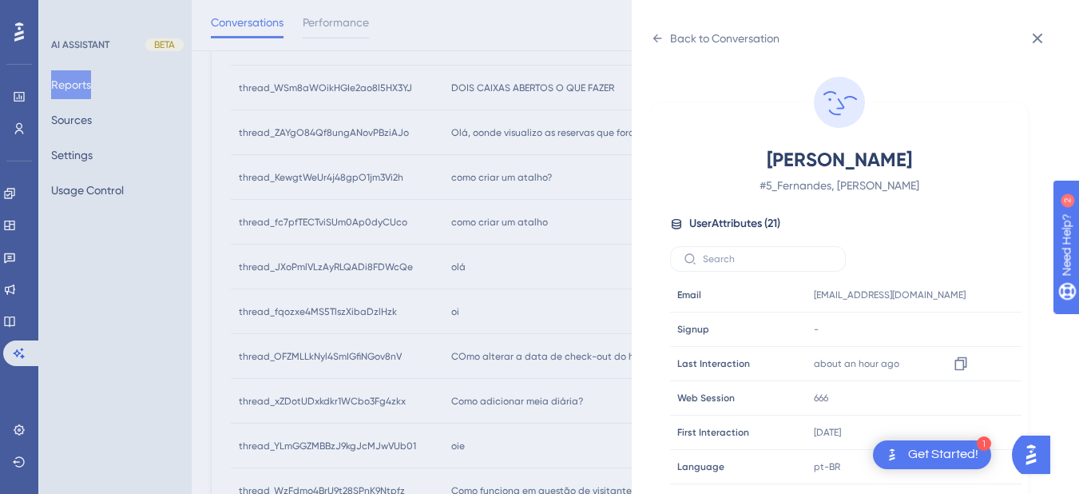
scroll to position [486, 0]
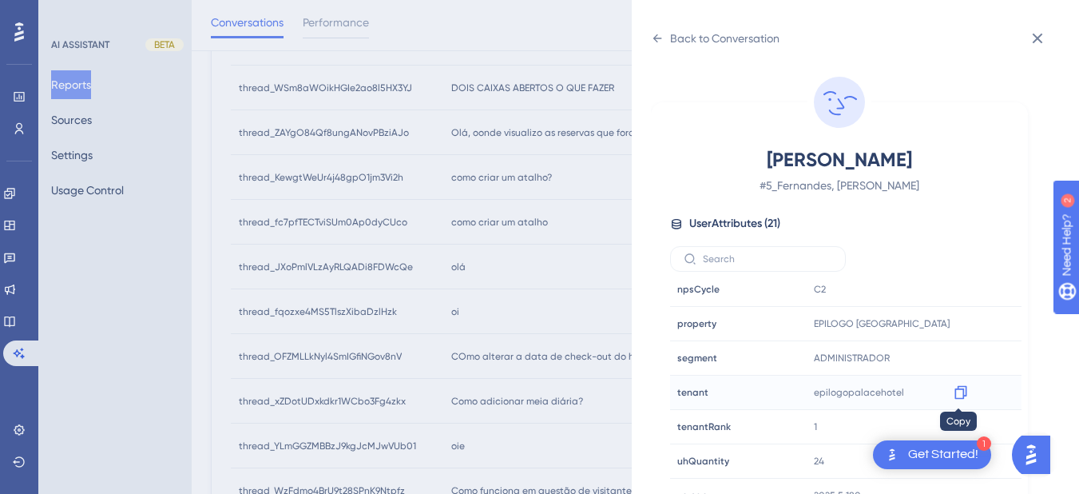
click at [959, 393] on icon at bounding box center [961, 392] width 16 height 16
click at [651, 38] on icon at bounding box center [657, 38] width 13 height 13
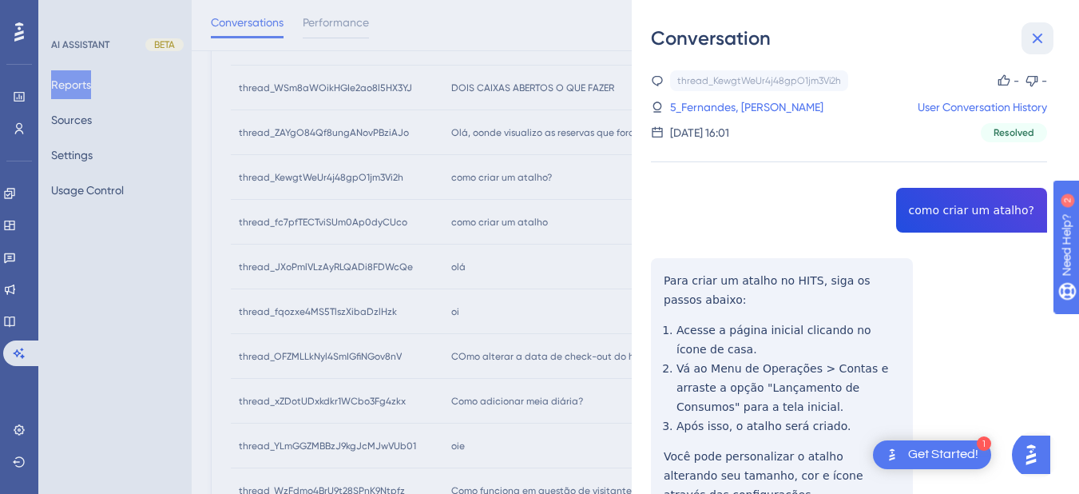
click at [1037, 37] on icon at bounding box center [1038, 39] width 10 height 10
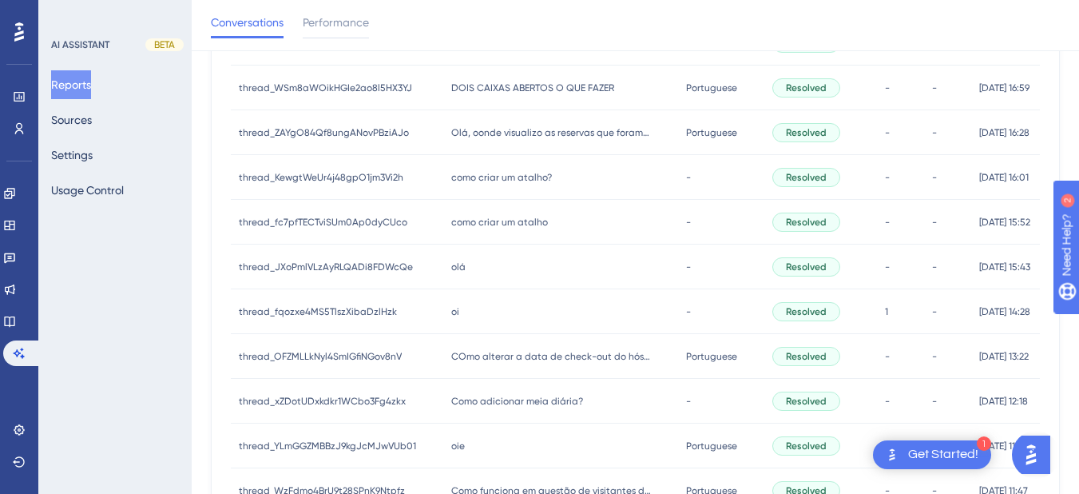
click at [513, 213] on div "como criar um atalho como criar um atalho" at bounding box center [560, 222] width 235 height 45
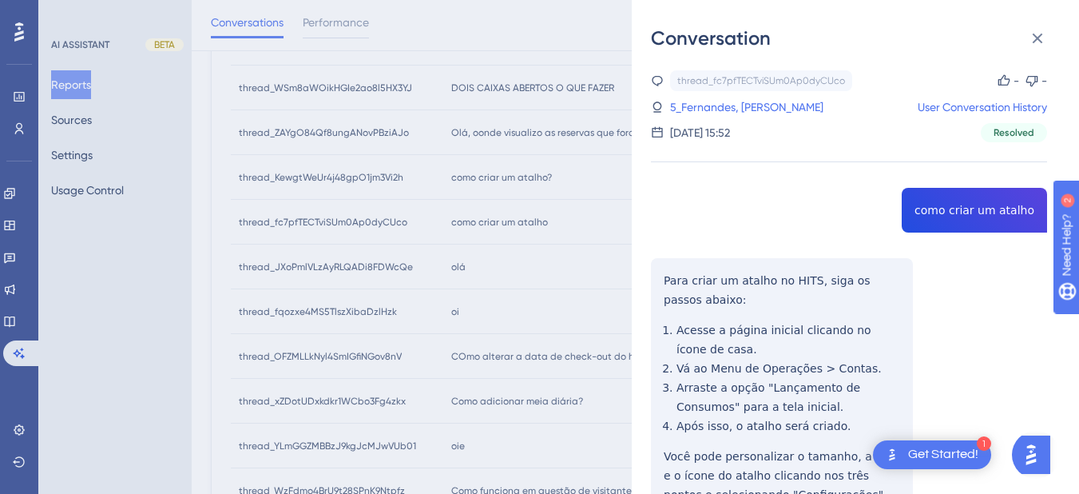
click at [938, 207] on div "thread_fc7pfTECTviSUm0Ap0dyCUco Copy - - 5_Fernandes, Danny User Conversation H…" at bounding box center [849, 334] width 396 height 528
click at [661, 272] on div "thread_fc7pfTECTviSUm0Ap0dyCUco Copy - - 5_Fernandes, Danny User Conversation H…" at bounding box center [849, 334] width 396 height 528
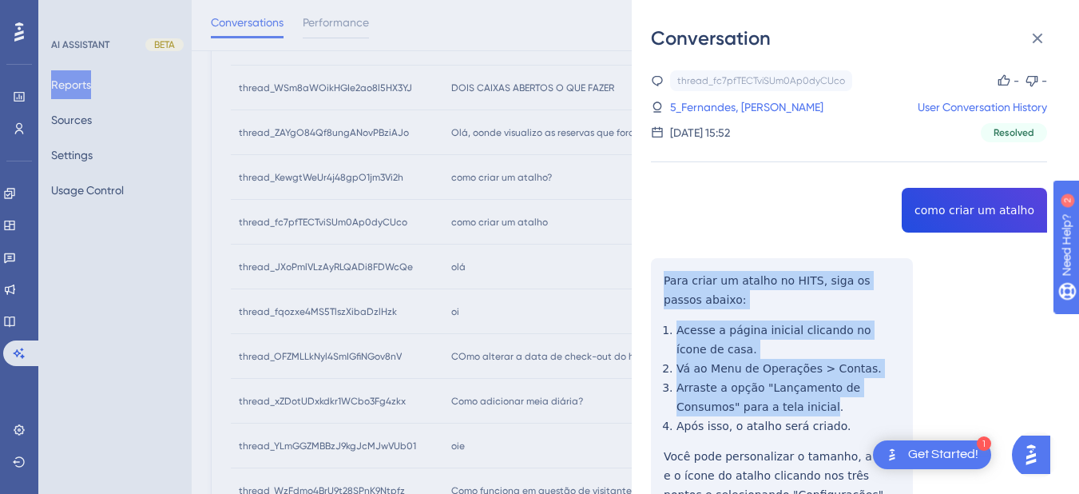
scroll to position [93, 0]
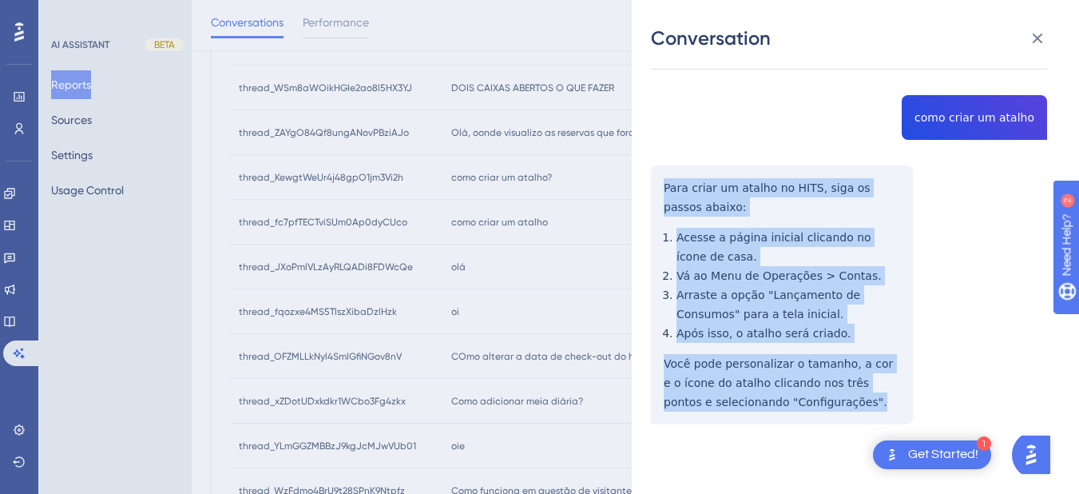
drag, startPoint x: 661, startPoint y: 272, endPoint x: 826, endPoint y: 380, distance: 197.4
click at [857, 415] on div "thread_fc7pfTECTviSUm0Ap0dyCUco Copy - - 5_Fernandes, Danny User Conversation H…" at bounding box center [849, 242] width 396 height 528
drag, startPoint x: 1034, startPoint y: 36, endPoint x: 891, endPoint y: 87, distance: 152.6
click at [1034, 36] on icon at bounding box center [1038, 39] width 10 height 10
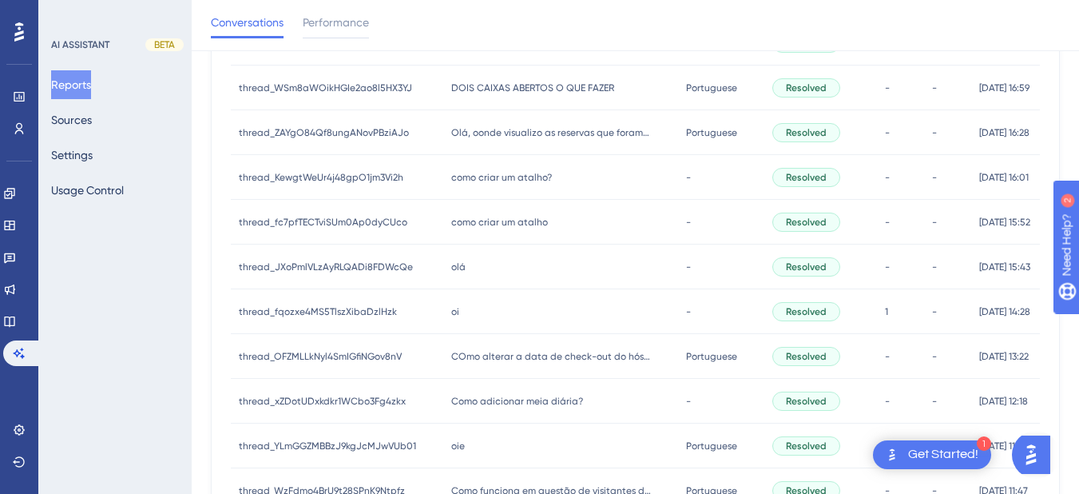
click at [539, 257] on div "olá olá" at bounding box center [560, 266] width 235 height 45
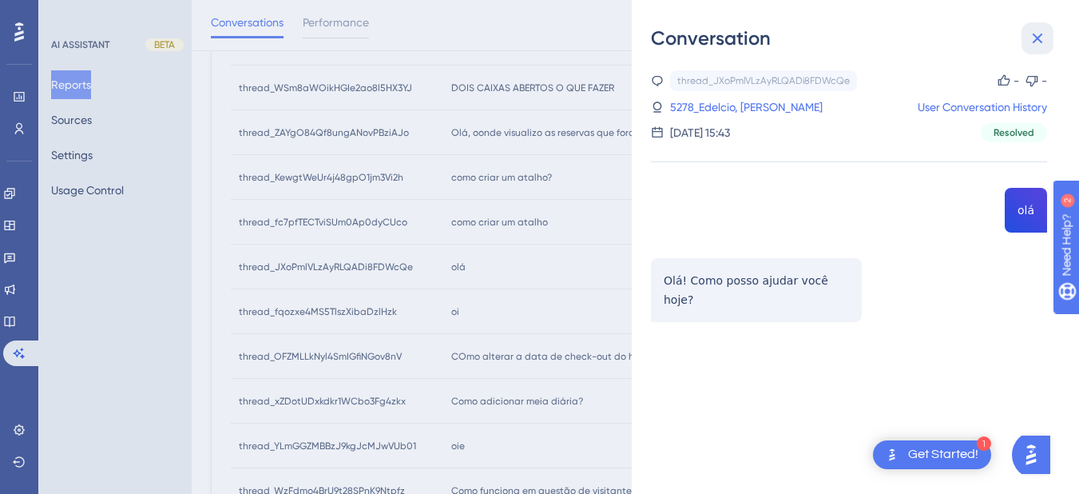
click at [1045, 42] on icon at bounding box center [1037, 38] width 19 height 19
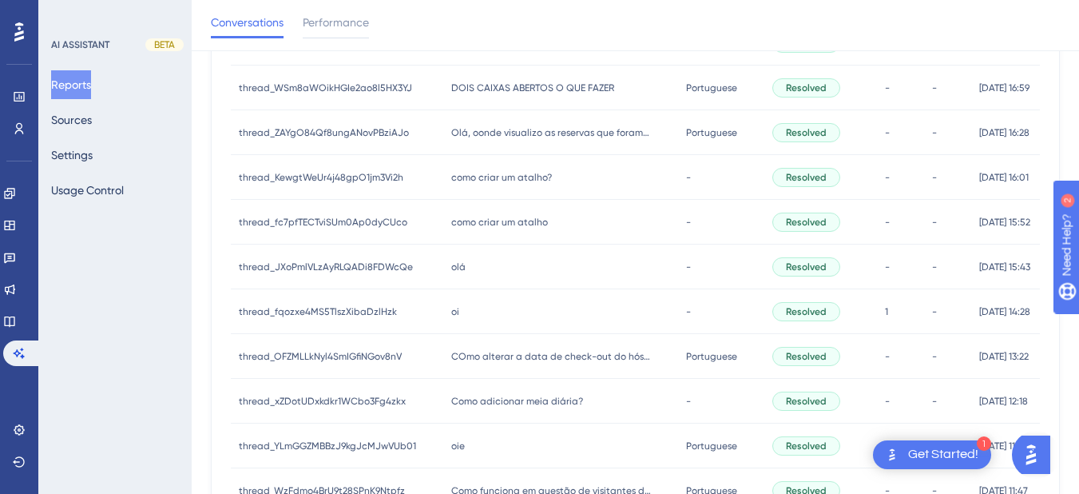
click at [444, 311] on div "oi oi" at bounding box center [560, 311] width 235 height 45
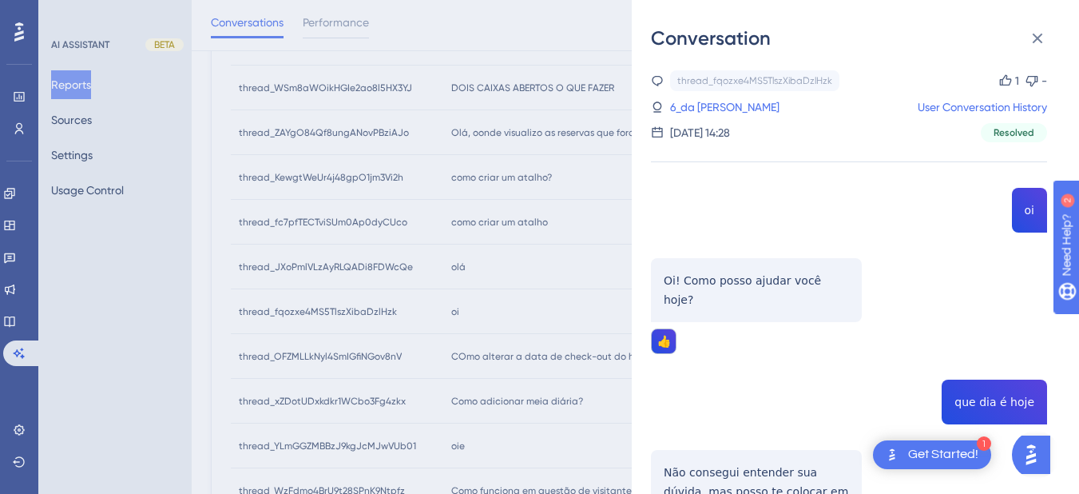
scroll to position [149, 0]
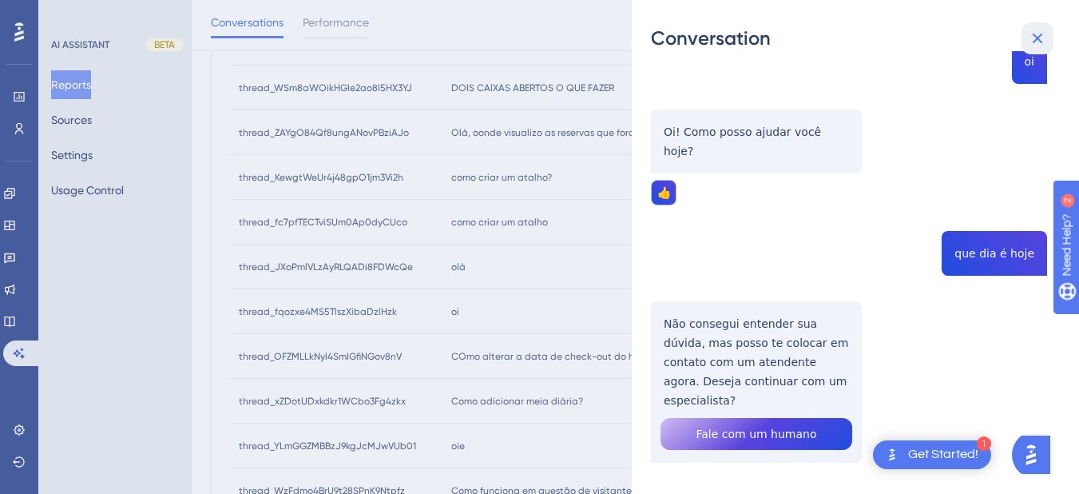
click at [1040, 24] on button at bounding box center [1038, 38] width 32 height 32
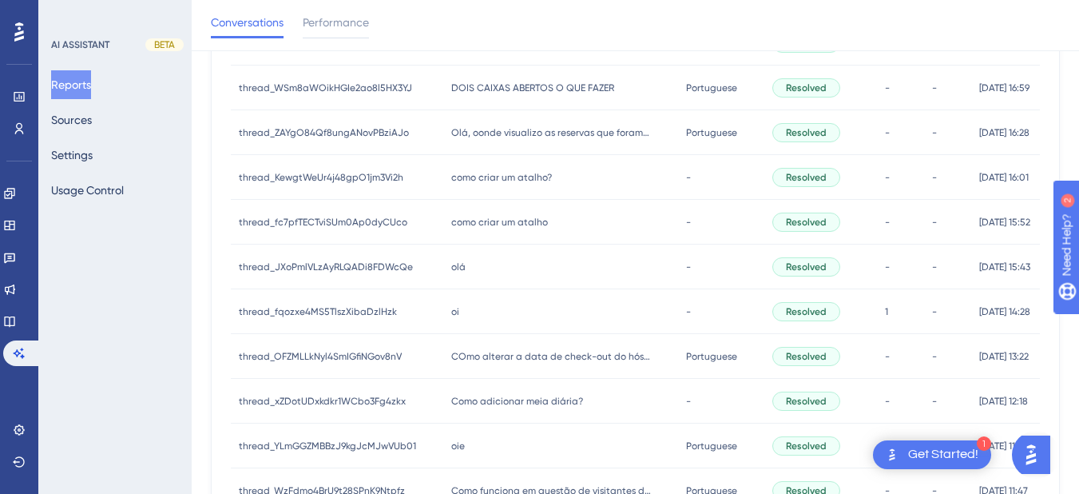
click at [445, 363] on div "COmo alterar a data de check-out do hóspede, depois de feito check-in? COmo alt…" at bounding box center [560, 356] width 235 height 45
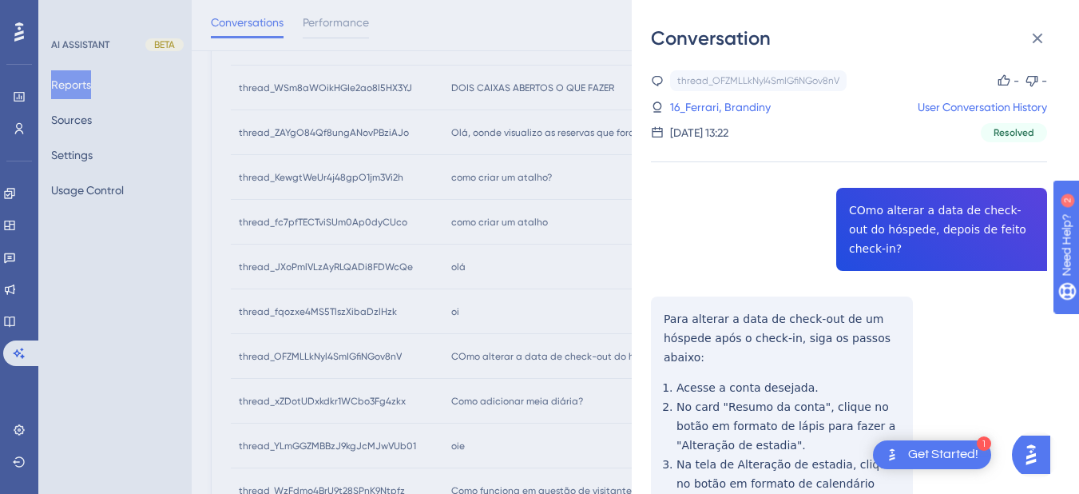
click at [928, 209] on div "thread_OFZMLLkNyl4SmIGfiNGov8nV Copy - - 16_Ferrari, Brandiny User Conversation…" at bounding box center [849, 439] width 396 height 739
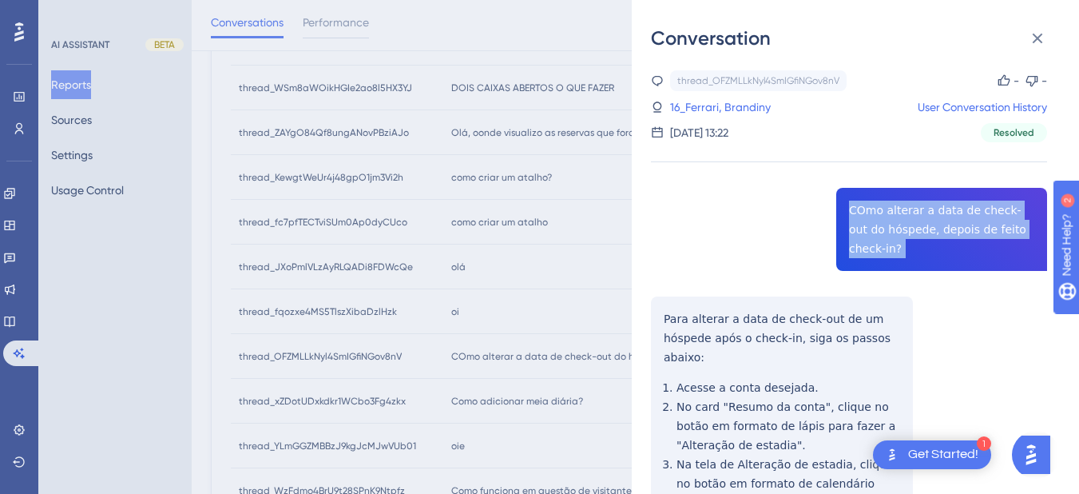
click at [928, 209] on div "thread_OFZMLLkNyl4SmIGfiNGov8nV Copy - - 16_Ferrari, Brandiny User Conversation…" at bounding box center [849, 439] width 396 height 739
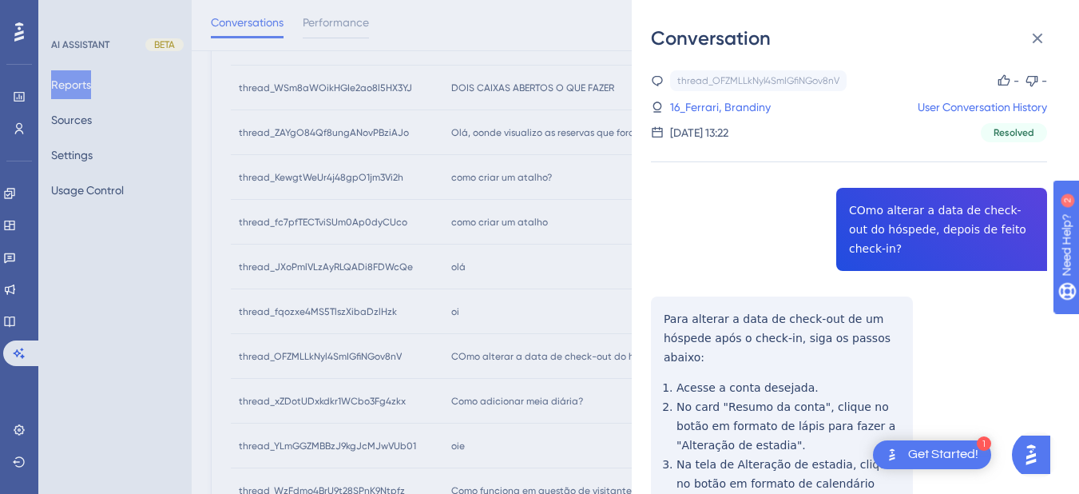
click at [701, 298] on div "thread_OFZMLLkNyl4SmIGfiNGov8nV Copy - - 16_Ferrari, Brandiny User Conversation…" at bounding box center [849, 439] width 396 height 739
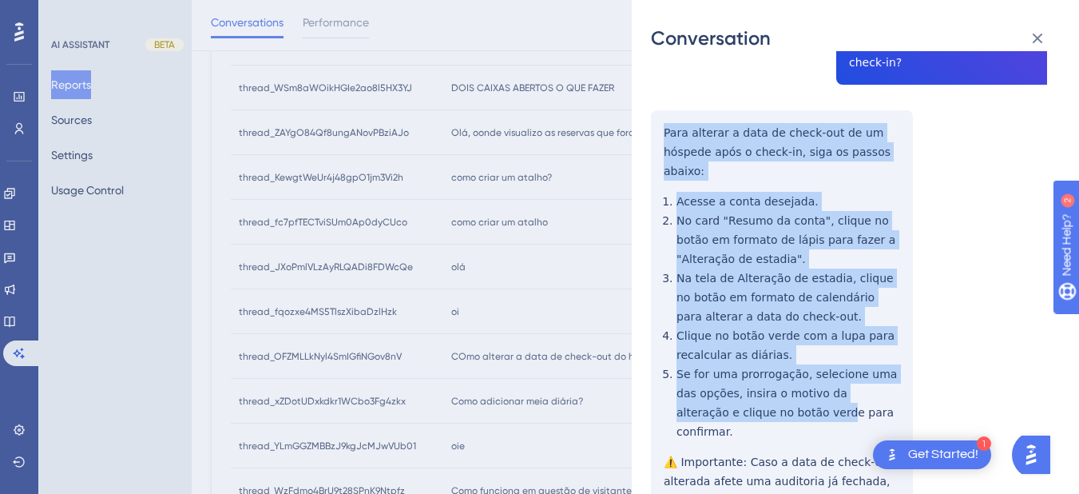
scroll to position [246, 0]
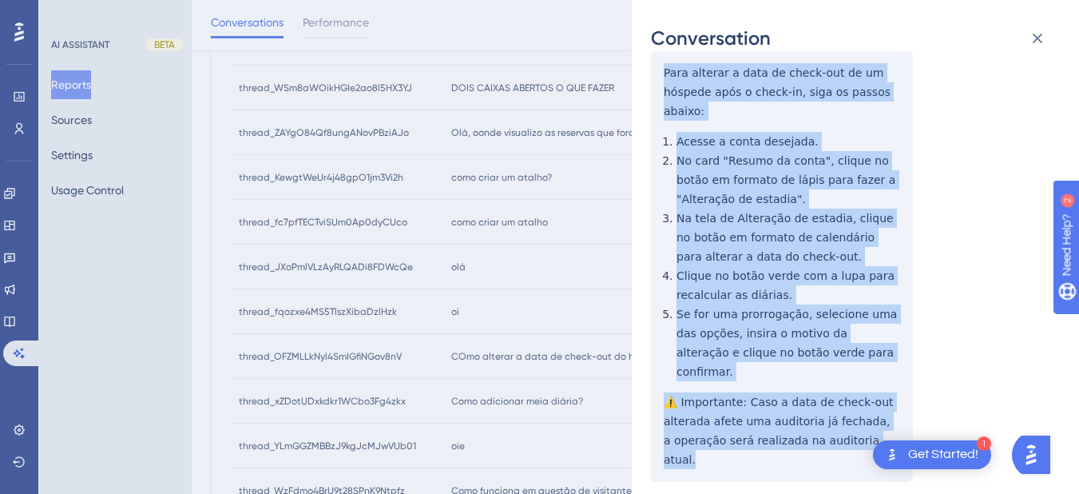
drag, startPoint x: 661, startPoint y: 295, endPoint x: 751, endPoint y: 252, distance: 100.0
click at [914, 417] on div "thread_OFZMLLkNyl4SmIGfiNGov8nV Copy - - 16_Ferrari, Brandiny User Conversation…" at bounding box center [849, 193] width 396 height 739
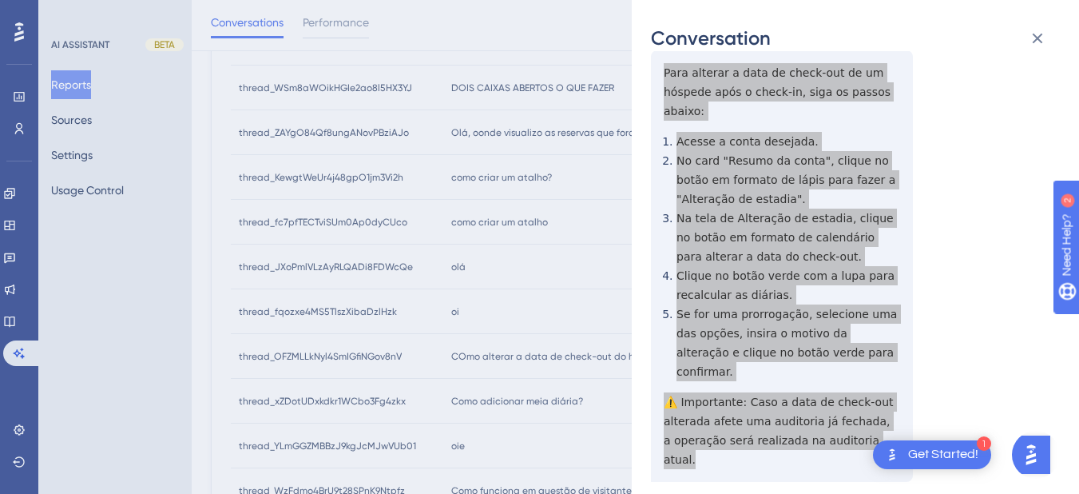
scroll to position [0, 0]
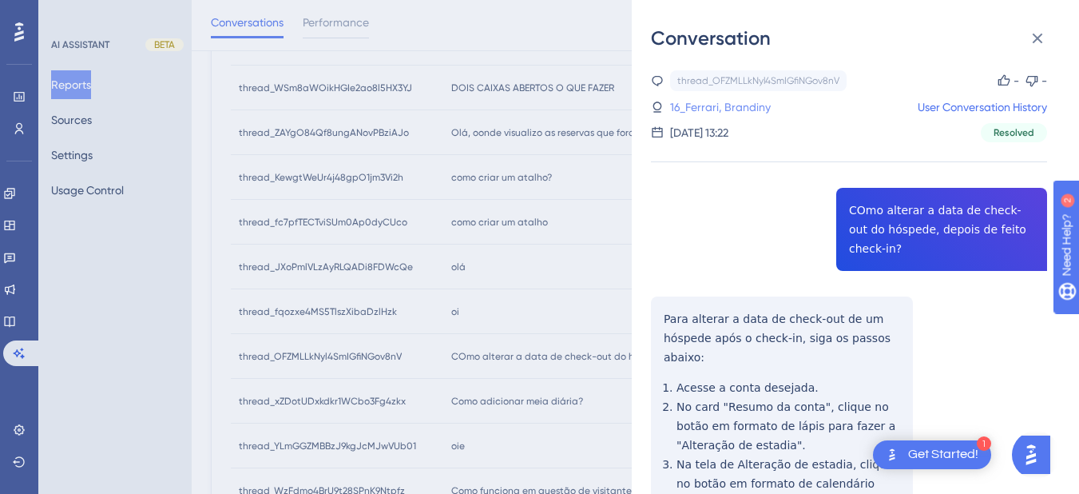
click at [685, 116] on link "16_Ferrari, Brandiny" at bounding box center [720, 106] width 101 height 19
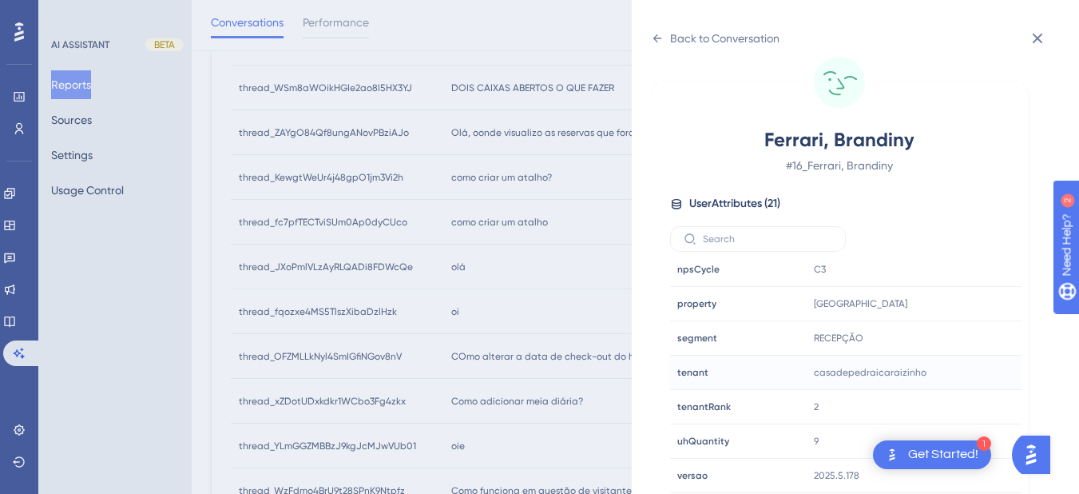
scroll to position [831, 0]
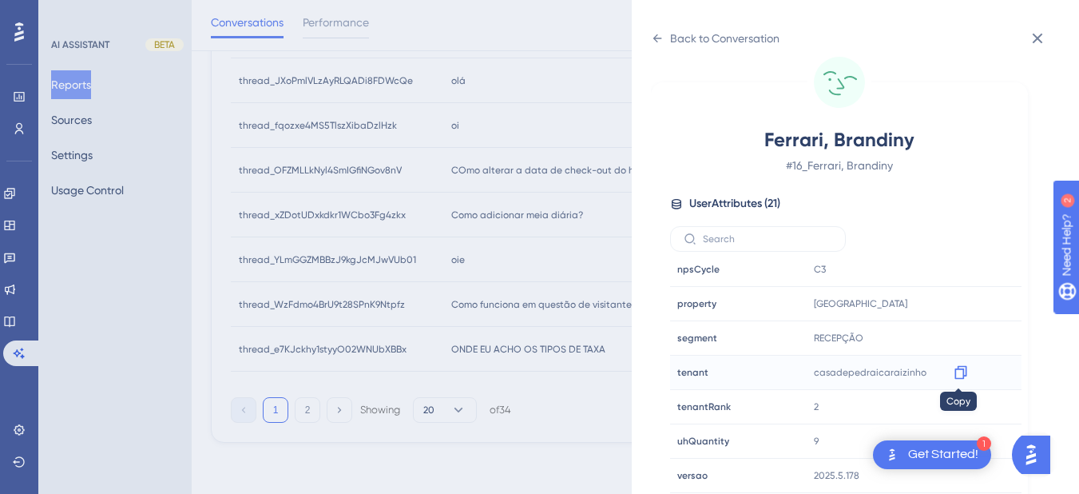
click at [954, 373] on icon at bounding box center [960, 373] width 12 height 14
click at [665, 37] on div "Back to Conversation" at bounding box center [715, 39] width 129 height 26
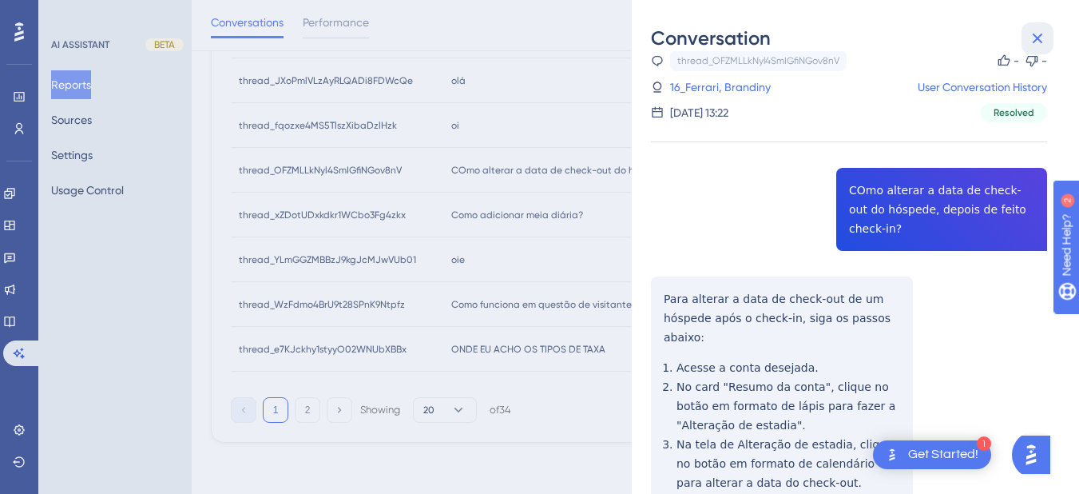
click at [1030, 32] on icon at bounding box center [1037, 38] width 19 height 19
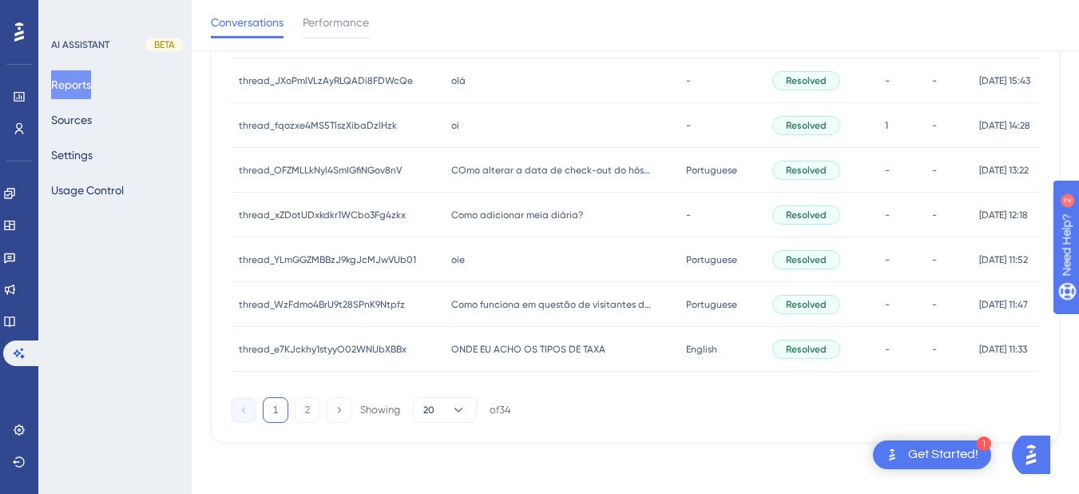
click at [443, 222] on div "Como adicionar meia diária? Como adicionar meia diária?" at bounding box center [560, 214] width 235 height 45
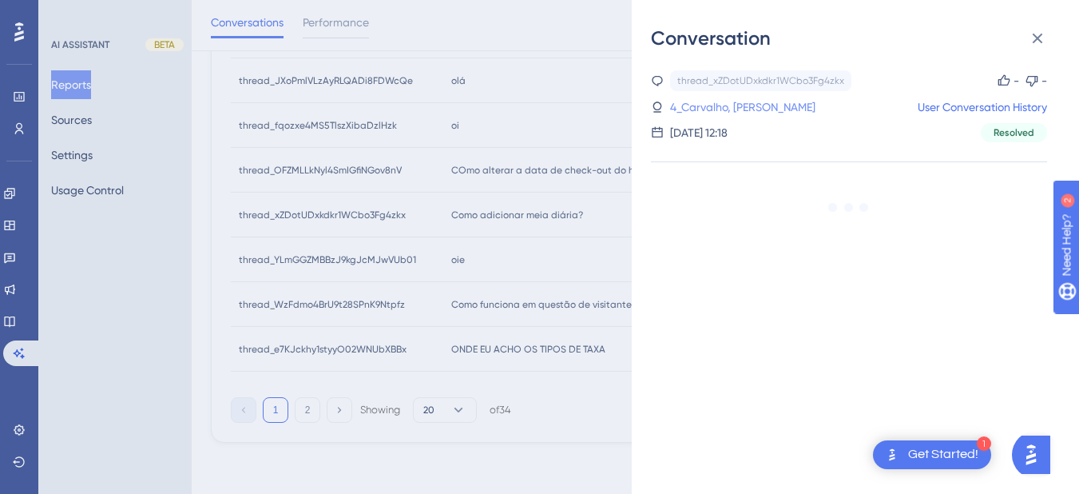
click at [713, 108] on link "4_Carvalho, Jonas" at bounding box center [742, 106] width 145 height 19
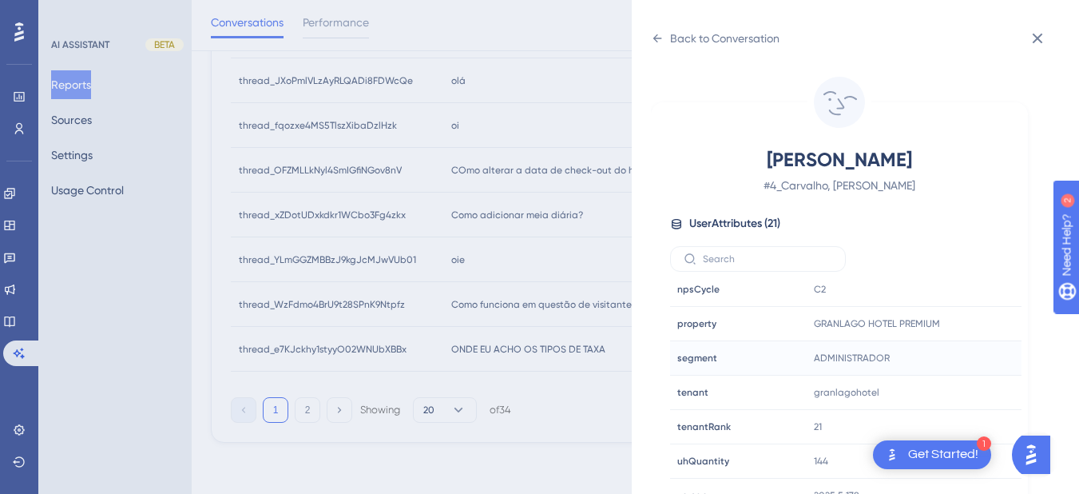
scroll to position [20, 0]
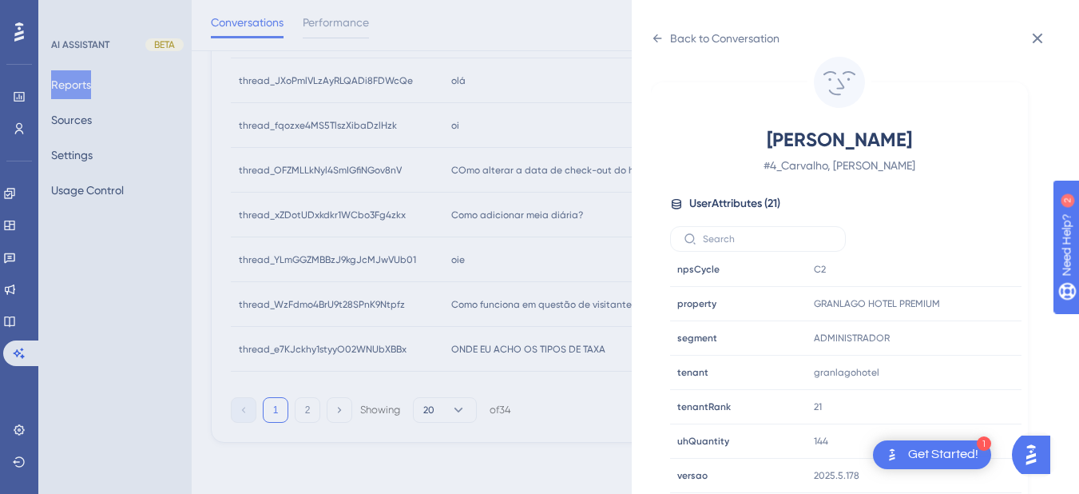
click at [650, 37] on div "Back to Conversation Carvalho, Jonas # 4_Carvalho, Jonas User Attributes ( 21 )…" at bounding box center [855, 247] width 447 height 494
click at [662, 44] on icon at bounding box center [657, 38] width 13 height 13
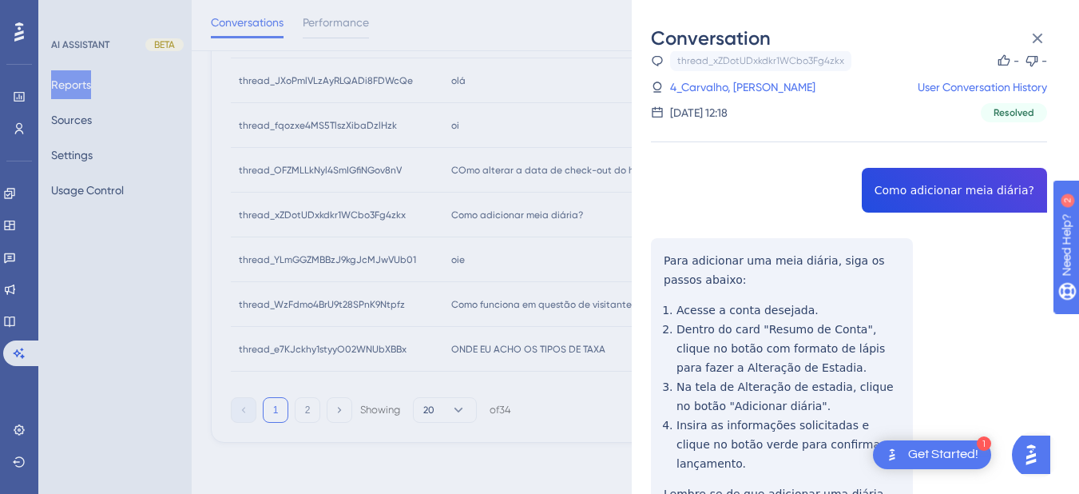
click at [927, 194] on div "thread_xZDotUDxkdkr1WCbo3Fg4zkx Copy - - 4_Carvalho, Jonas User Conversation Hi…" at bounding box center [849, 342] width 396 height 585
click at [652, 265] on div "thread_xZDotUDxkdkr1WCbo3Fg4zkx Copy - - 4_Carvalho, Jonas User Conversation Hi…" at bounding box center [849, 342] width 396 height 585
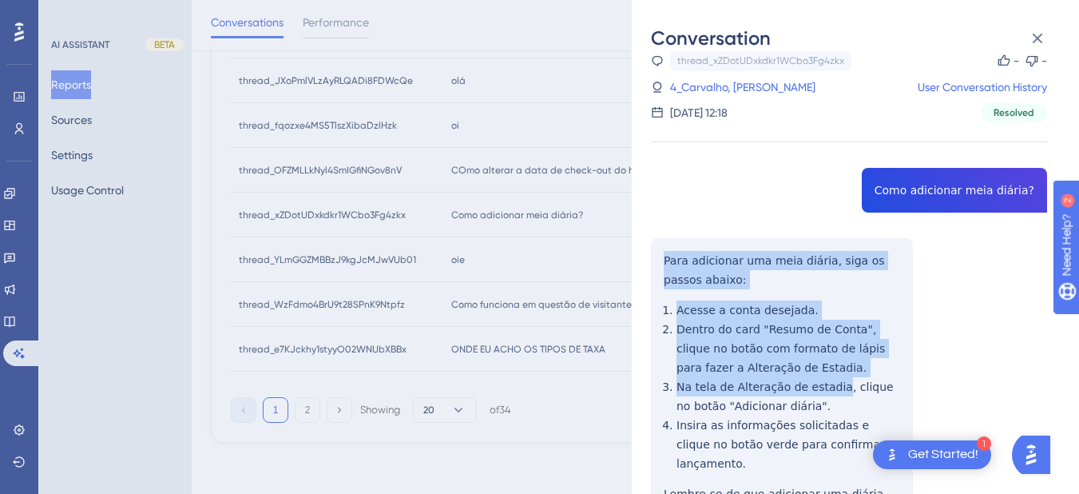
scroll to position [112, 0]
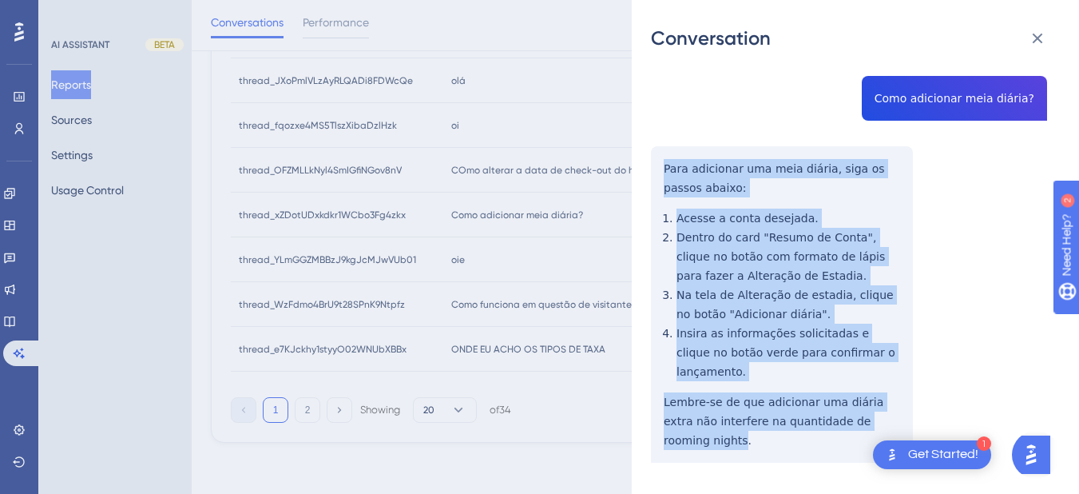
drag, startPoint x: 652, startPoint y: 265, endPoint x: 889, endPoint y: 415, distance: 280.7
click at [889, 415] on div "thread_xZDotUDxkdkr1WCbo3Fg4zkx Copy - - 4_Carvalho, Jonas User Conversation Hi…" at bounding box center [849, 250] width 396 height 585
click at [903, 379] on div "thread_xZDotUDxkdkr1WCbo3Fg4zkx Copy - - 4_Carvalho, Jonas User Conversation Hi…" at bounding box center [849, 250] width 396 height 585
drag, startPoint x: 901, startPoint y: 411, endPoint x: 641, endPoint y: 174, distance: 352.2
click at [641, 174] on div "Conversation thread_xZDotUDxkdkr1WCbo3Fg4zkx Copy - - 4_Carvalho, Jonas User Co…" at bounding box center [855, 247] width 447 height 494
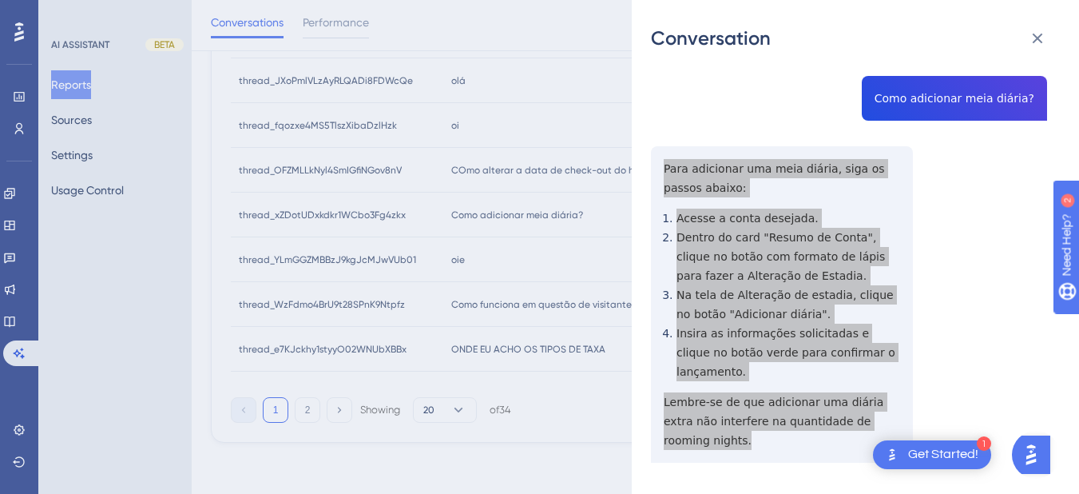
scroll to position [645, 0]
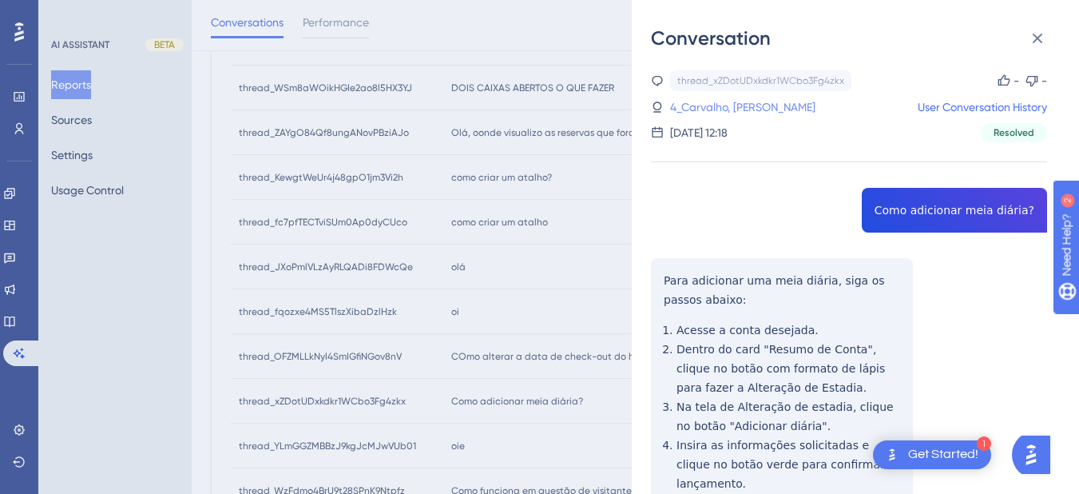
click at [700, 112] on link "4_Carvalho, Jonas" at bounding box center [742, 106] width 145 height 19
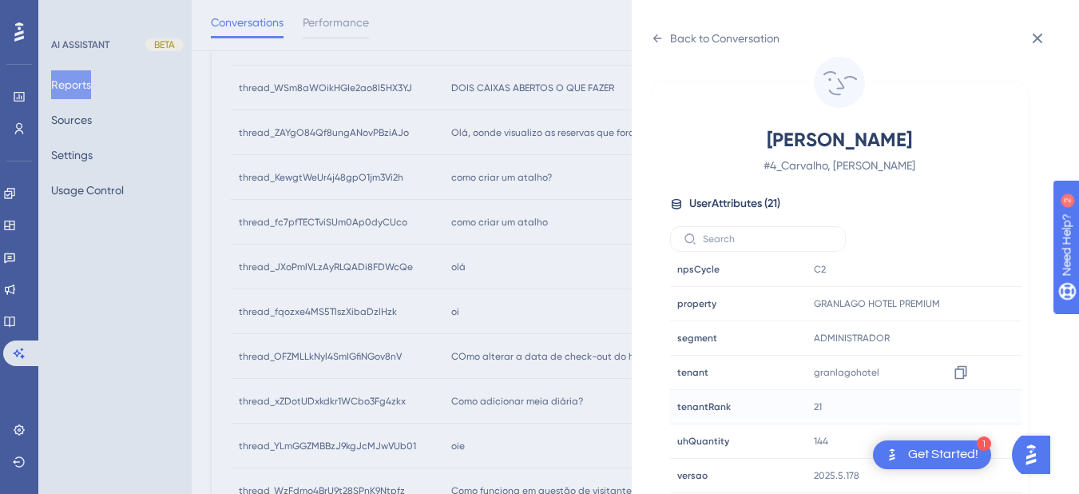
scroll to position [831, 0]
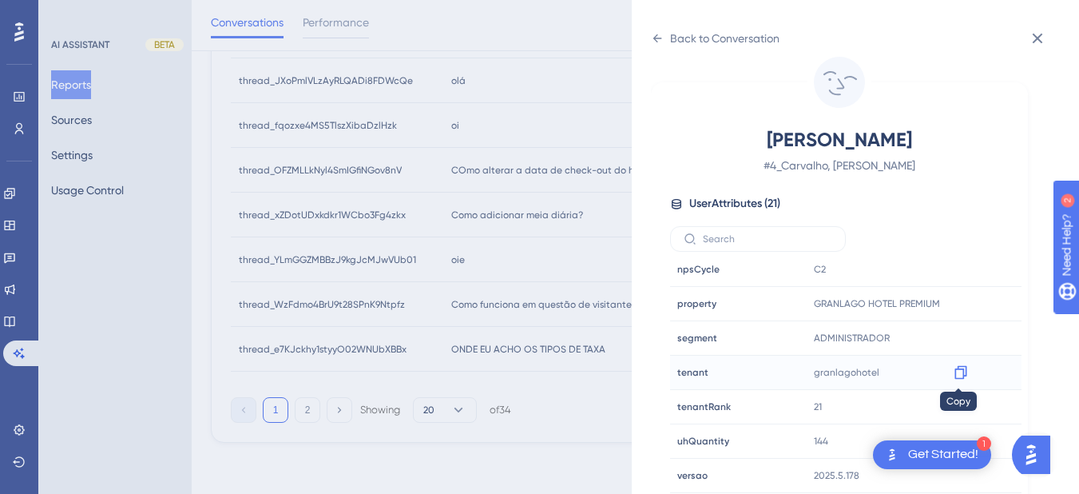
click at [961, 374] on icon at bounding box center [960, 373] width 12 height 14
click at [654, 34] on icon at bounding box center [657, 38] width 13 height 13
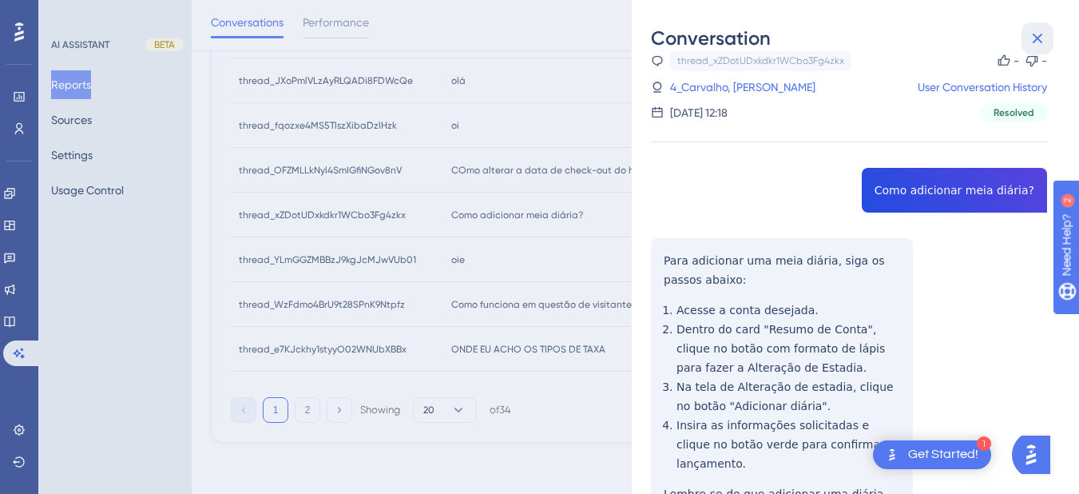
click at [1031, 38] on icon at bounding box center [1037, 38] width 19 height 19
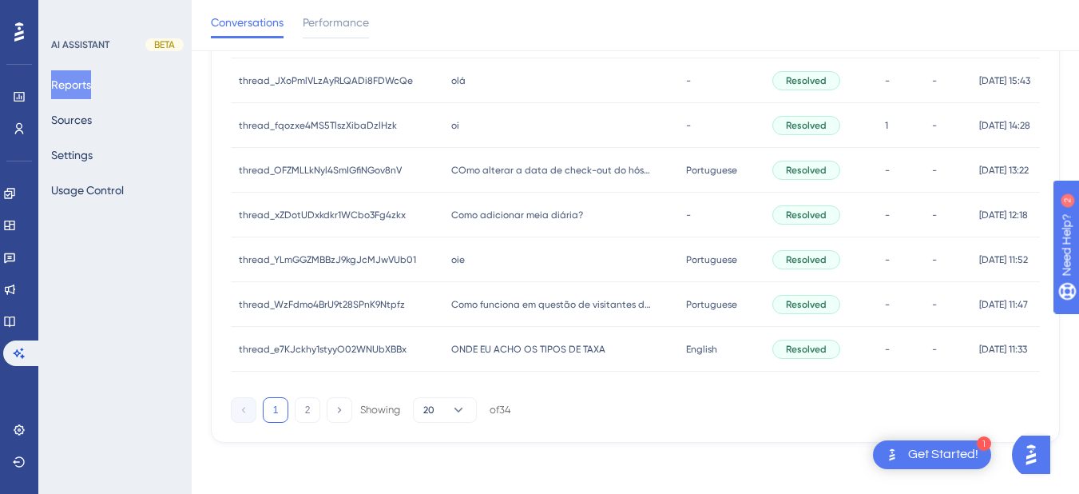
click at [454, 263] on span "oie" at bounding box center [458, 259] width 14 height 13
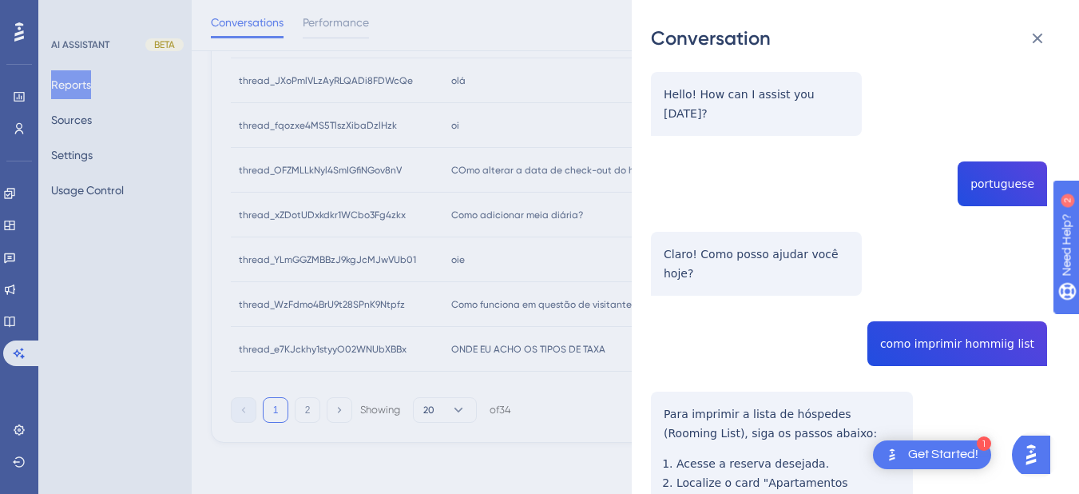
scroll to position [373, 0]
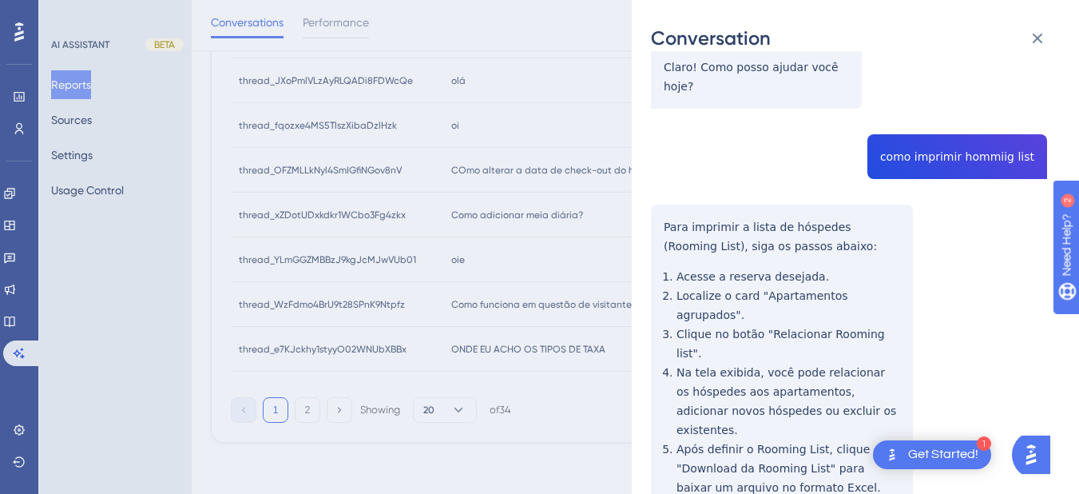
click at [936, 115] on div "thread_YLmGGZMBBzJ9kgJcMJwVUb01 Copy - - 179_lucena, michelle User Conversation…" at bounding box center [849, 159] width 396 height 924
click at [671, 202] on div "thread_YLmGGZMBBzJ9kgJcMJwVUb01 Copy - - 179_lucena, michelle User Conversation…" at bounding box center [849, 159] width 396 height 924
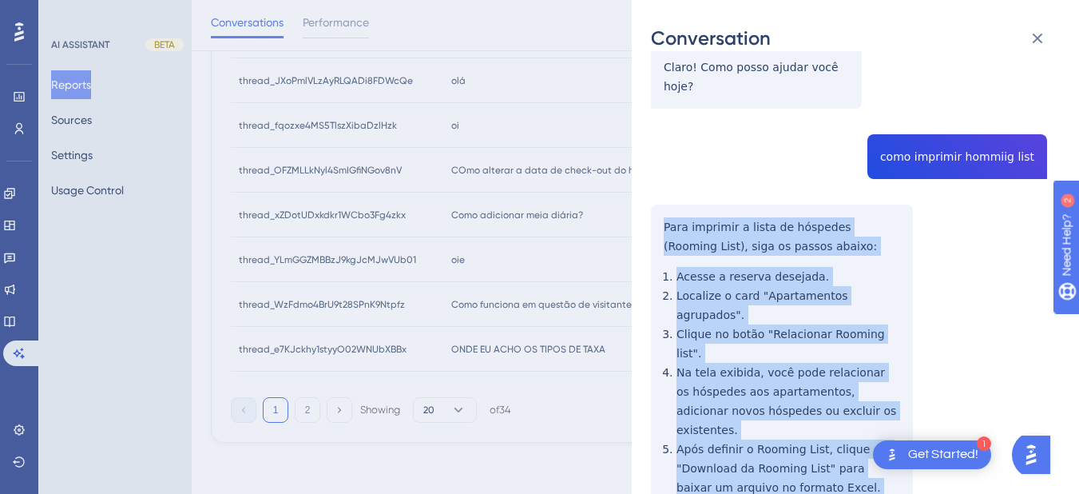
drag, startPoint x: 661, startPoint y: 188, endPoint x: 868, endPoint y: 419, distance: 310.6
click at [868, 419] on div "thread_YLmGGZMBBzJ9kgJcMJwVUb01 Copy - - 179_lucena, michelle User Conversation…" at bounding box center [849, 159] width 396 height 924
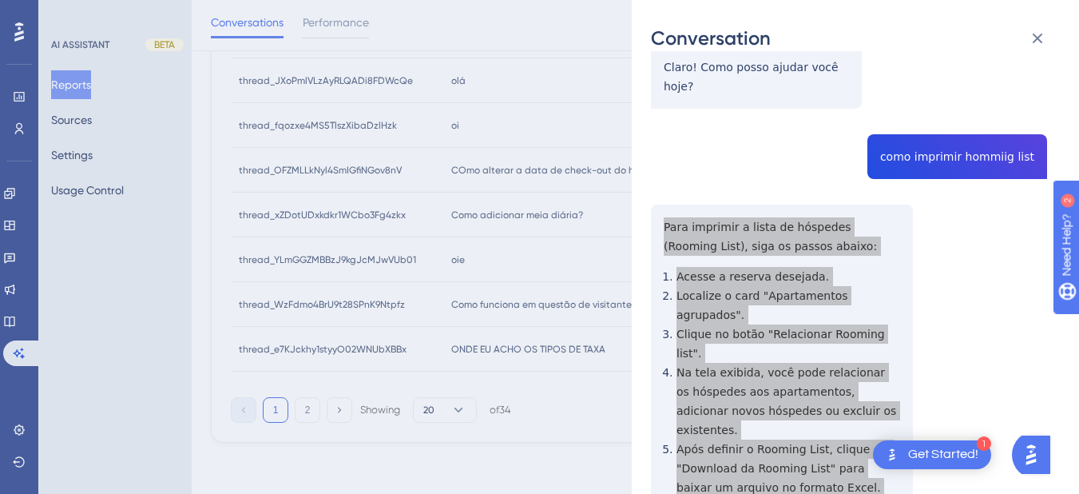
scroll to position [0, 0]
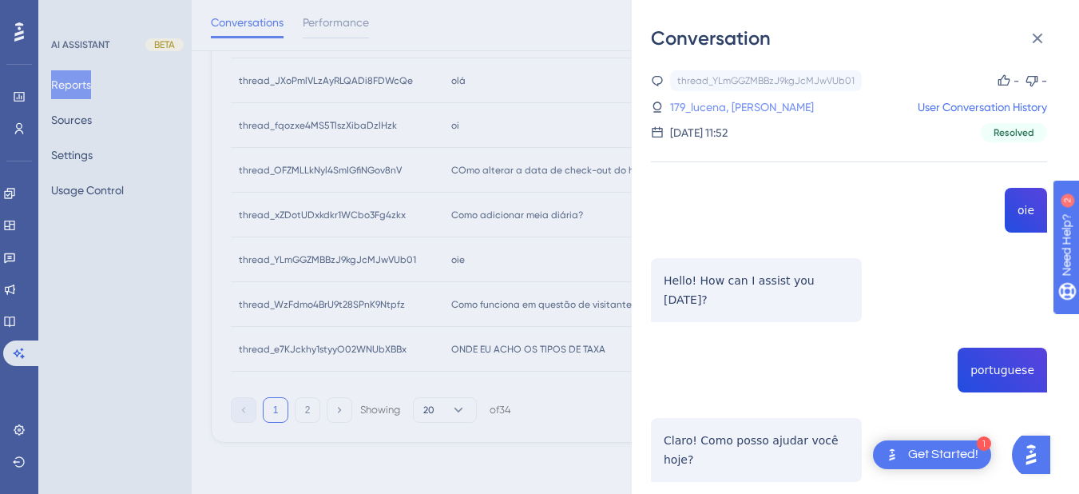
click at [743, 108] on link "179_lucena, michelle" at bounding box center [742, 106] width 144 height 19
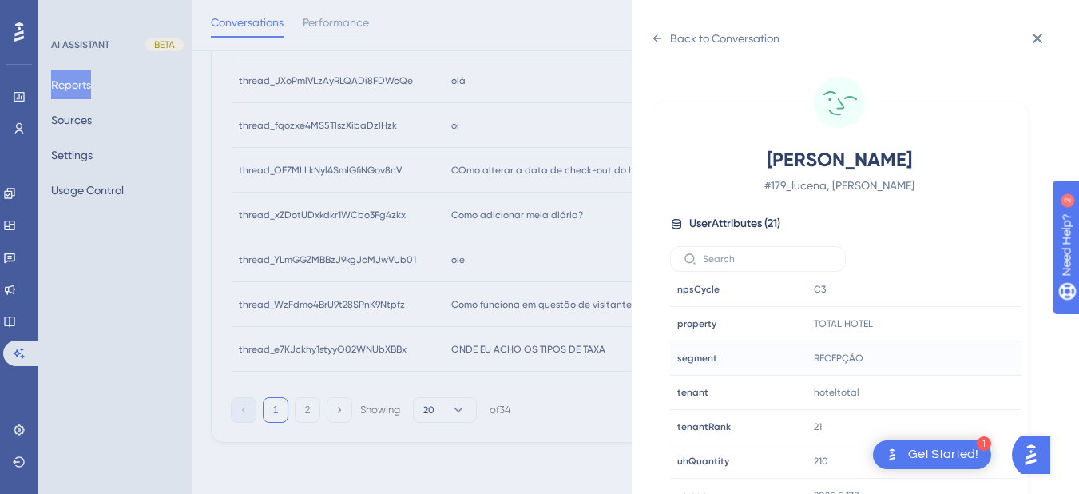
scroll to position [20, 0]
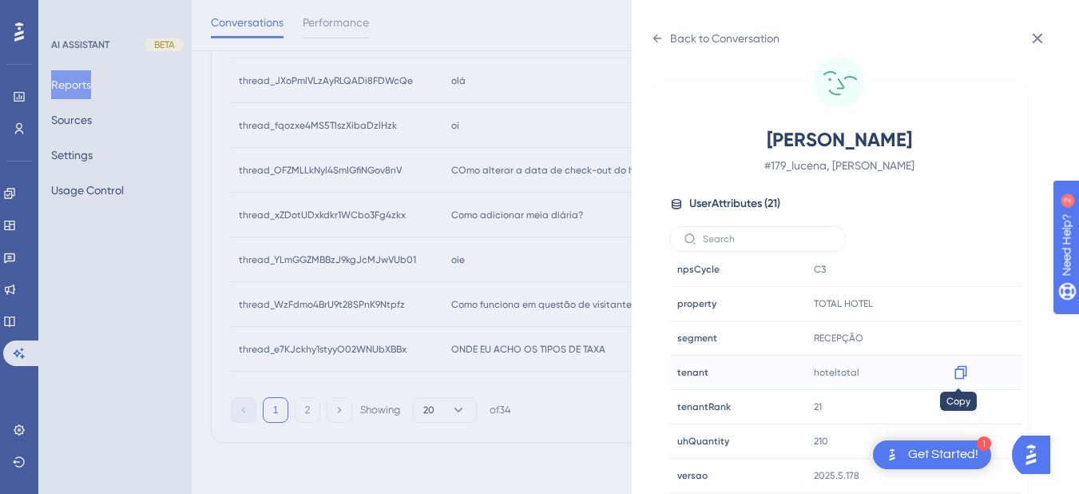
click at [954, 368] on icon at bounding box center [960, 373] width 12 height 14
click at [658, 27] on div "Back to Conversation" at bounding box center [715, 39] width 129 height 26
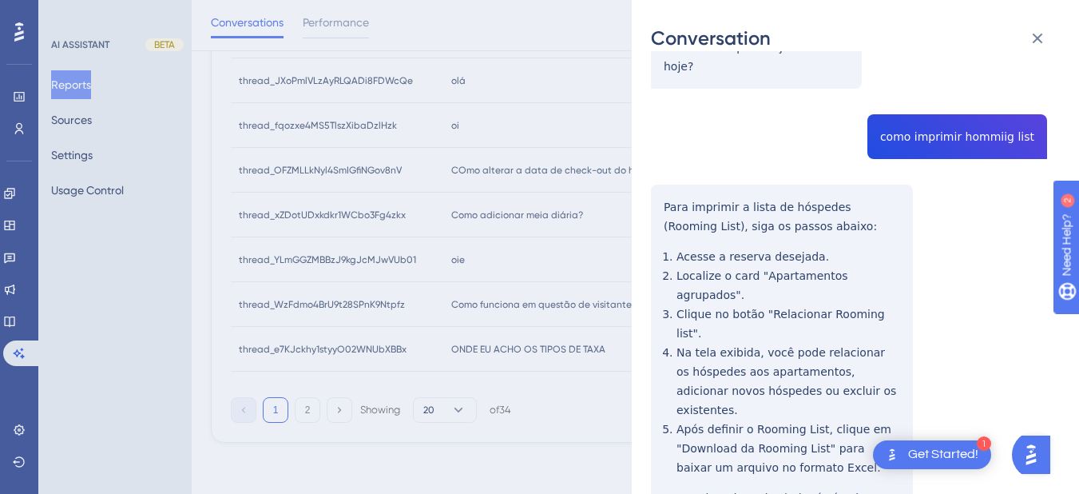
scroll to position [0, 0]
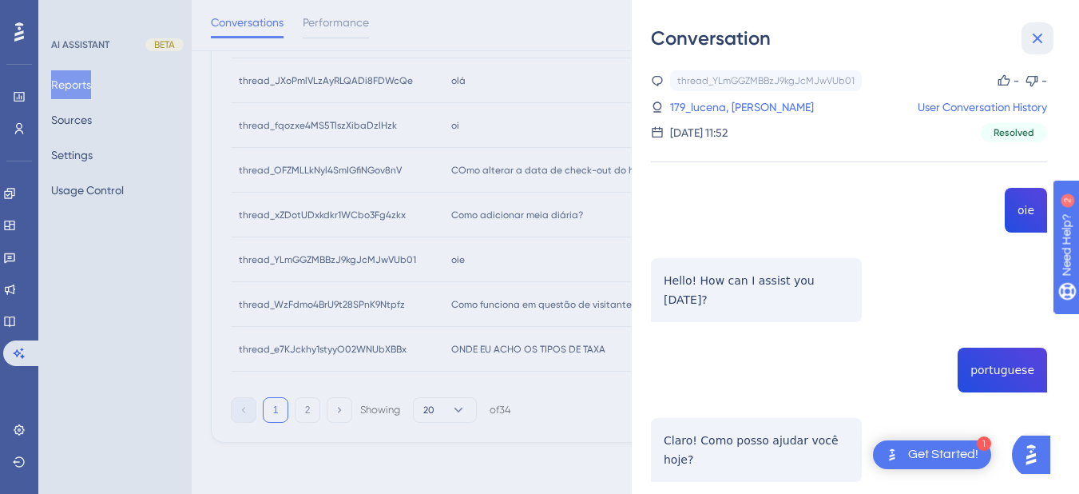
click at [1031, 51] on button at bounding box center [1038, 38] width 32 height 32
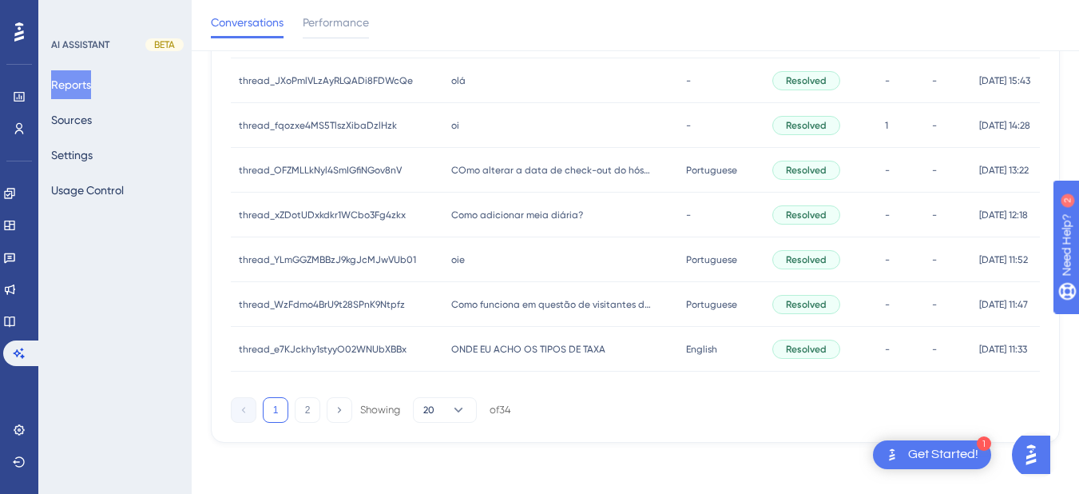
click at [466, 319] on div "Como funciona em questão de visitantes do hóspede? Como funciona em questão de …" at bounding box center [560, 304] width 235 height 45
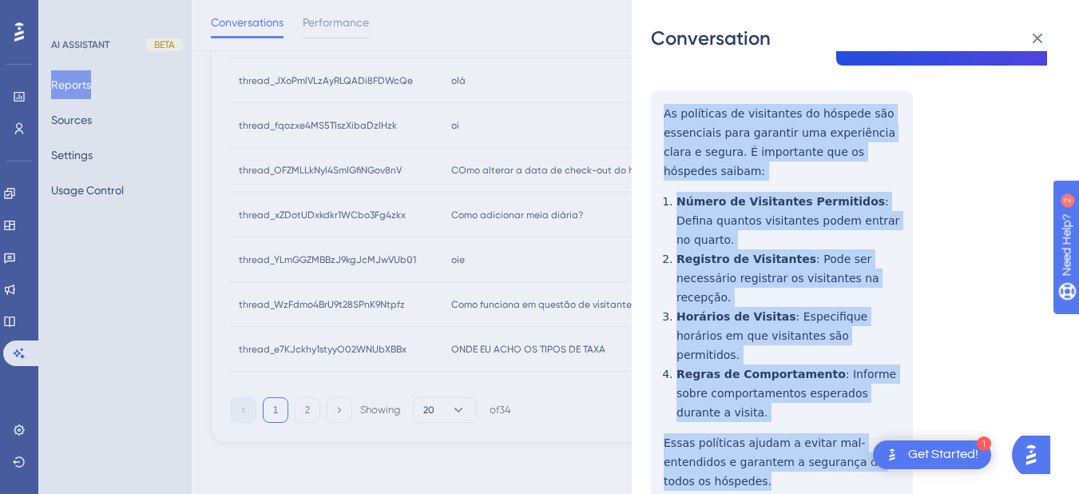
drag, startPoint x: 659, startPoint y: 295, endPoint x: 899, endPoint y: 376, distance: 253.1
click at [899, 376] on div "thread_WzFdmo4BrU9t28SPnK9Ntpfz Copy - - 93_Picelli, Thiago User Conversation H…" at bounding box center [849, 469] width 396 height 1170
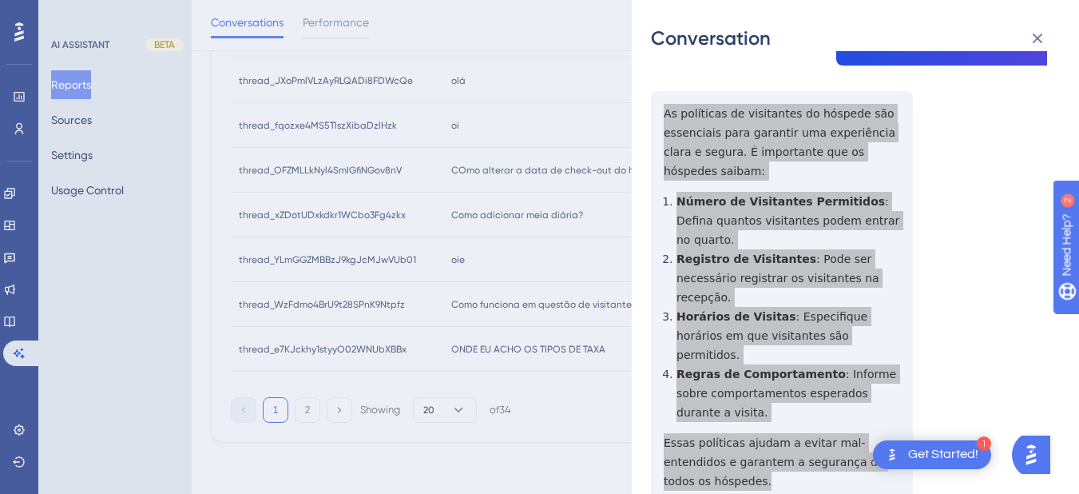
scroll to position [373, 0]
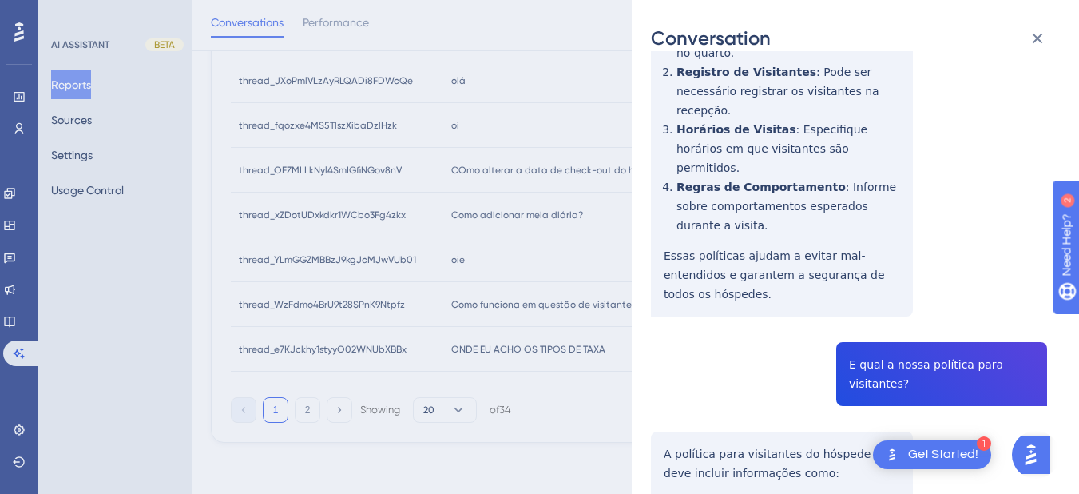
click at [874, 253] on div "thread_WzFdmo4BrU9t28SPnK9Ntpfz Copy - - 93_Picelli, Thiago User Conversation H…" at bounding box center [849, 282] width 396 height 1170
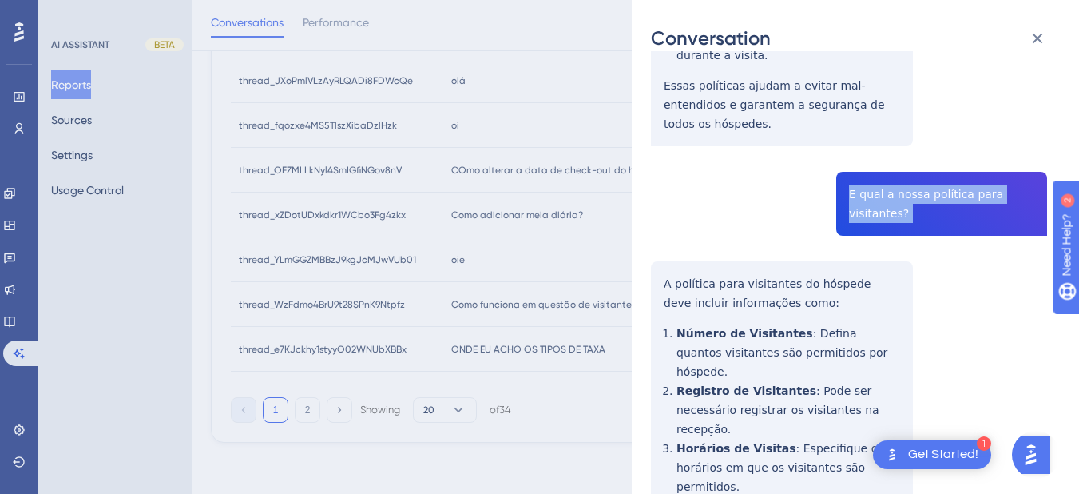
click at [663, 164] on div "thread_WzFdmo4BrU9t28SPnK9Ntpfz Copy - - 93_Picelli, Thiago User Conversation H…" at bounding box center [849, 112] width 396 height 1170
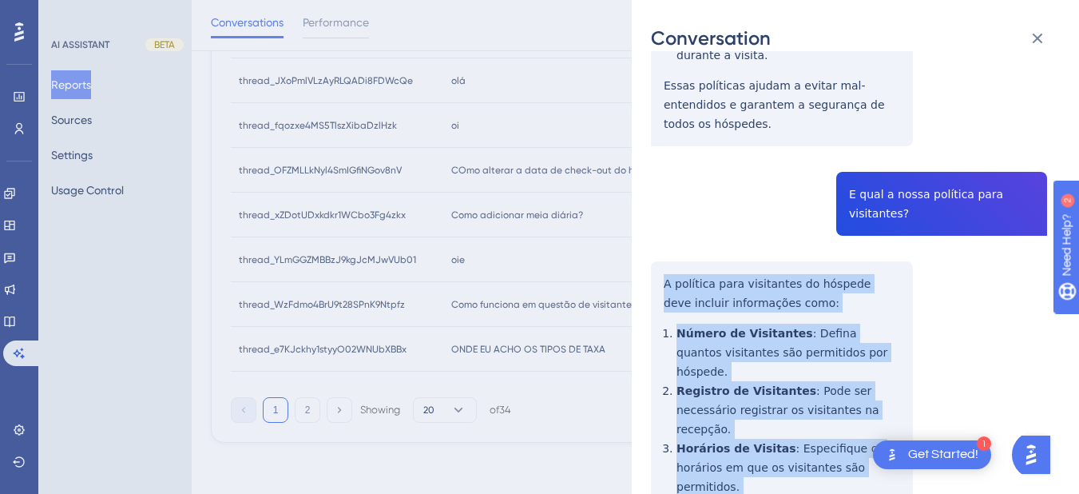
drag, startPoint x: 657, startPoint y: 165, endPoint x: 783, endPoint y: 423, distance: 286.1
click at [783, 423] on div "thread_WzFdmo4BrU9t28SPnK9Ntpfz Copy - - 93_Picelli, Thiago User Conversation H…" at bounding box center [849, 112] width 396 height 1170
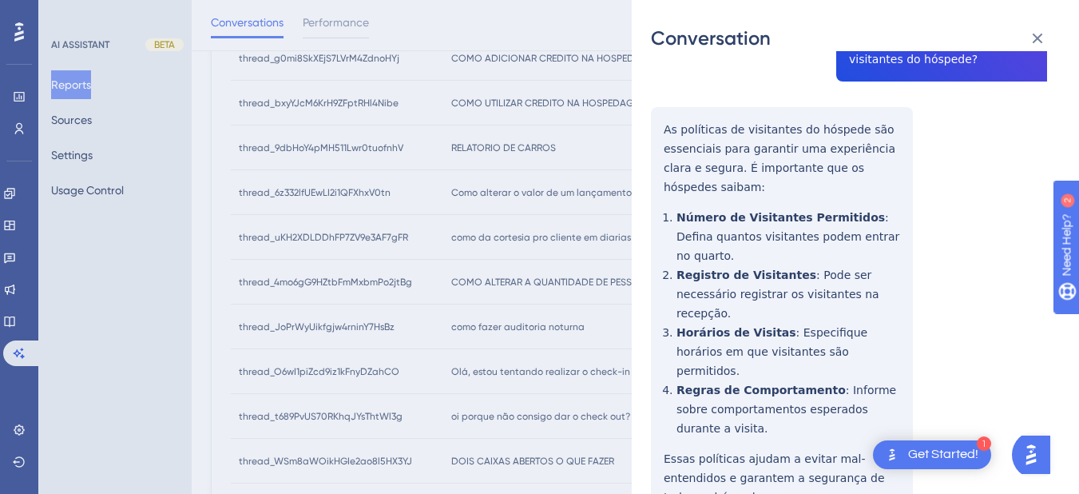
scroll to position [0, 0]
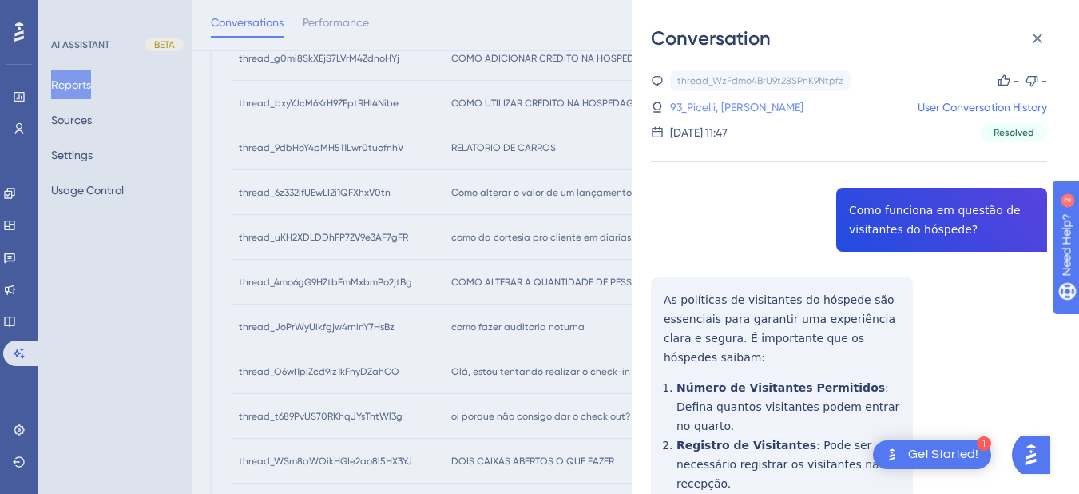
click at [729, 111] on link "93_Picelli, Thiago" at bounding box center [736, 106] width 133 height 19
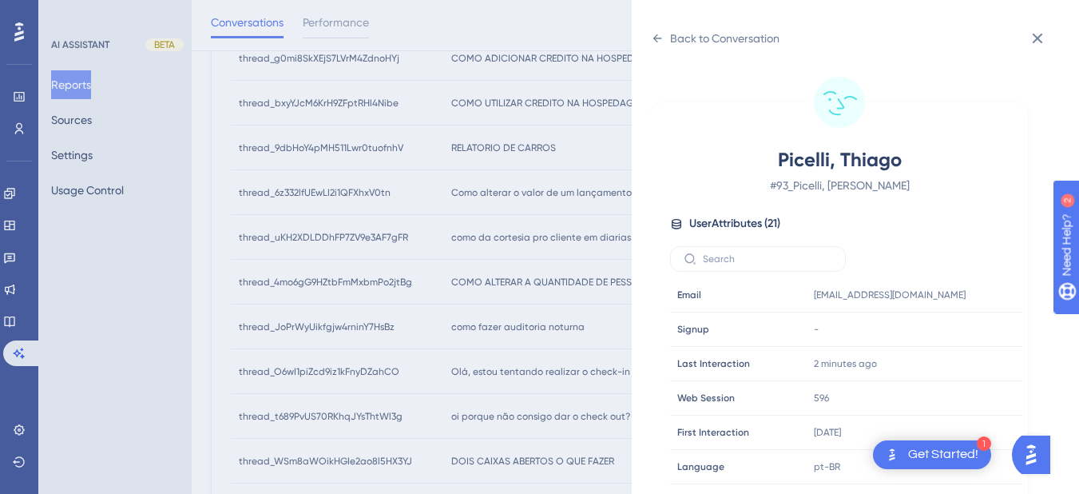
scroll to position [645, 0]
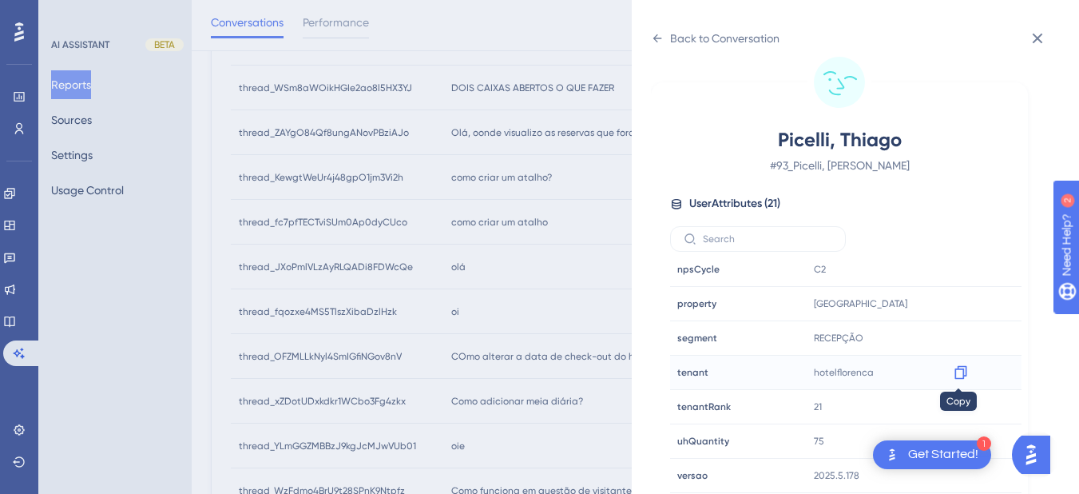
click at [954, 375] on icon at bounding box center [960, 373] width 12 height 14
click at [661, 44] on icon at bounding box center [657, 38] width 13 height 13
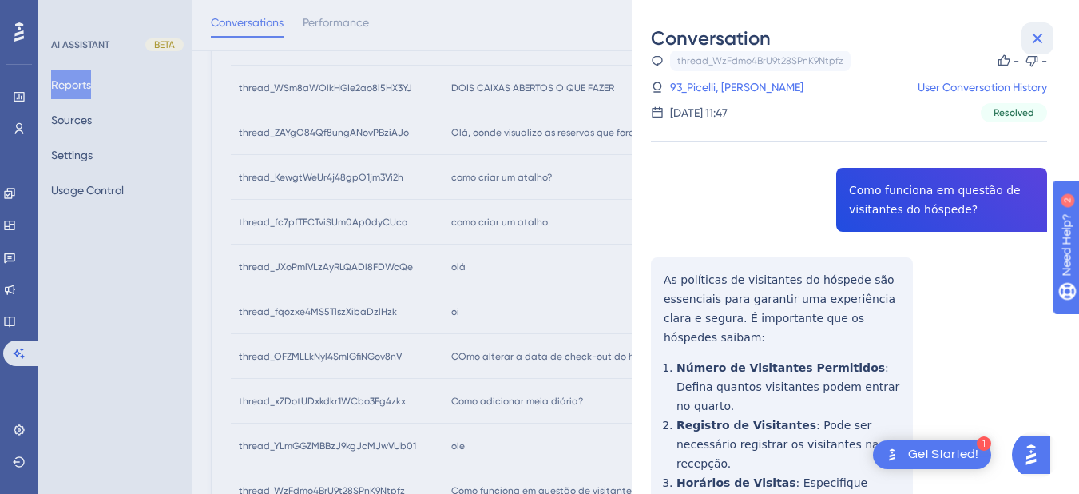
click at [1034, 34] on icon at bounding box center [1038, 39] width 10 height 10
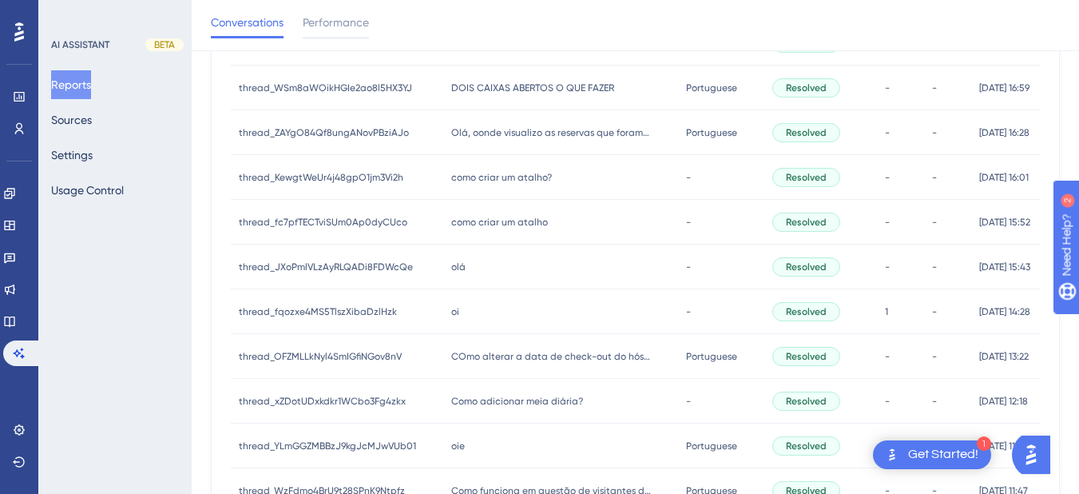
scroll to position [831, 0]
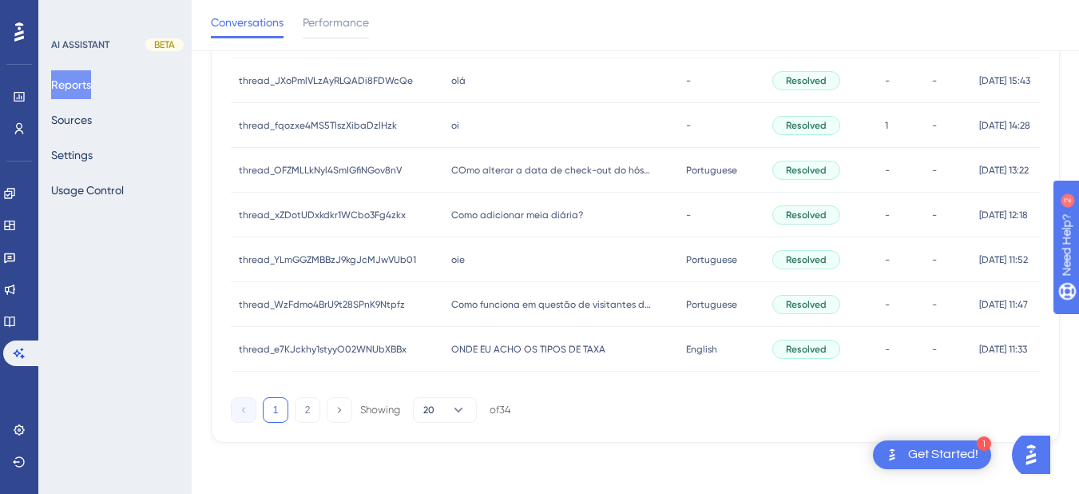
click at [451, 351] on span "ONDE EU ACHO OS TIPOS DE TAXA" at bounding box center [528, 349] width 154 height 13
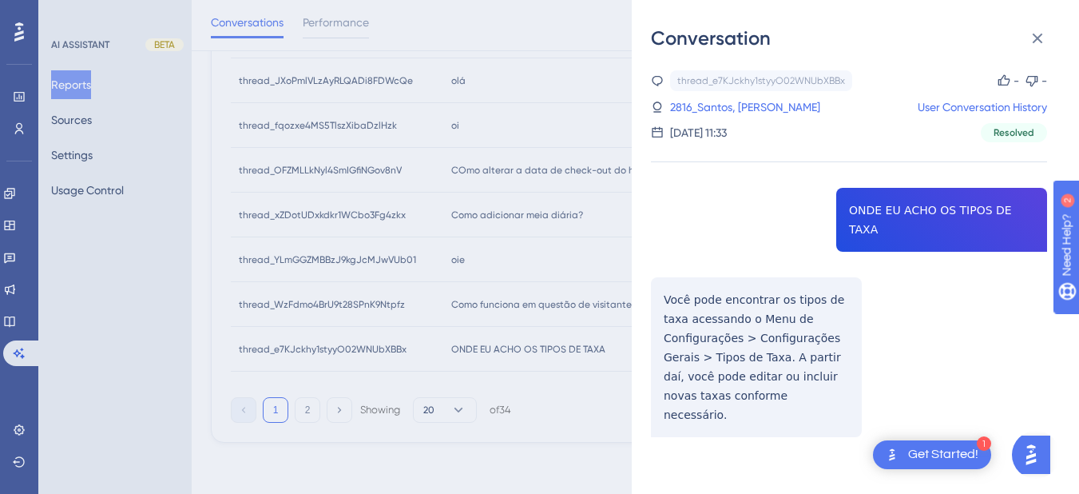
click at [908, 204] on div "thread_e7KJckhy1styyO02WNUbXBBx Copy - - 2816_Santos, Laura User Conversation H…" at bounding box center [849, 294] width 396 height 448
click at [875, 216] on div "thread_e7KJckhy1styyO02WNUbXBBx Copy - - 2816_Santos, Laura User Conversation H…" at bounding box center [849, 294] width 396 height 448
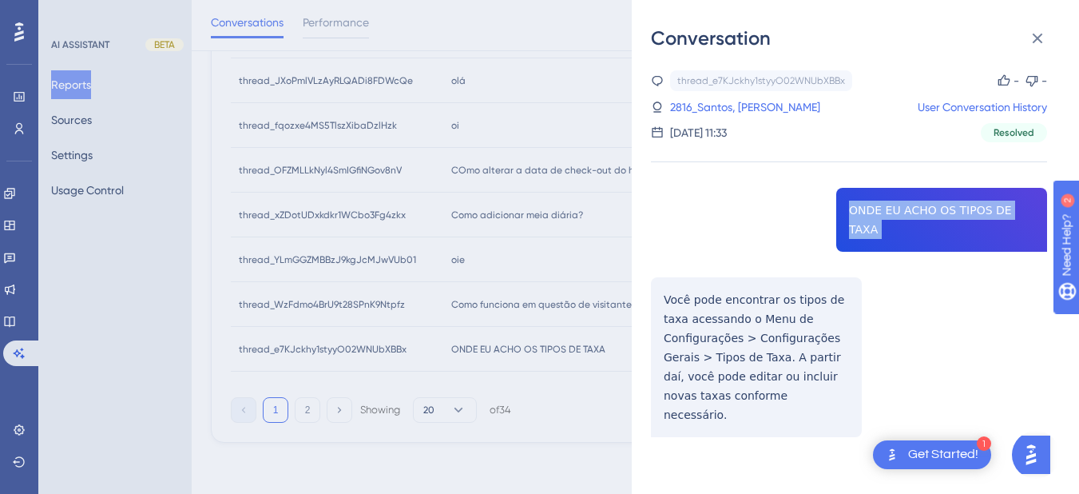
click at [875, 216] on div "thread_e7KJckhy1styyO02WNUbXBBx Copy - - 2816_Santos, Laura User Conversation H…" at bounding box center [849, 294] width 396 height 448
click at [689, 312] on div "thread_e7KJckhy1styyO02WNUbXBBx Copy - - 2816_Santos, Laura User Conversation H…" at bounding box center [849, 294] width 396 height 448
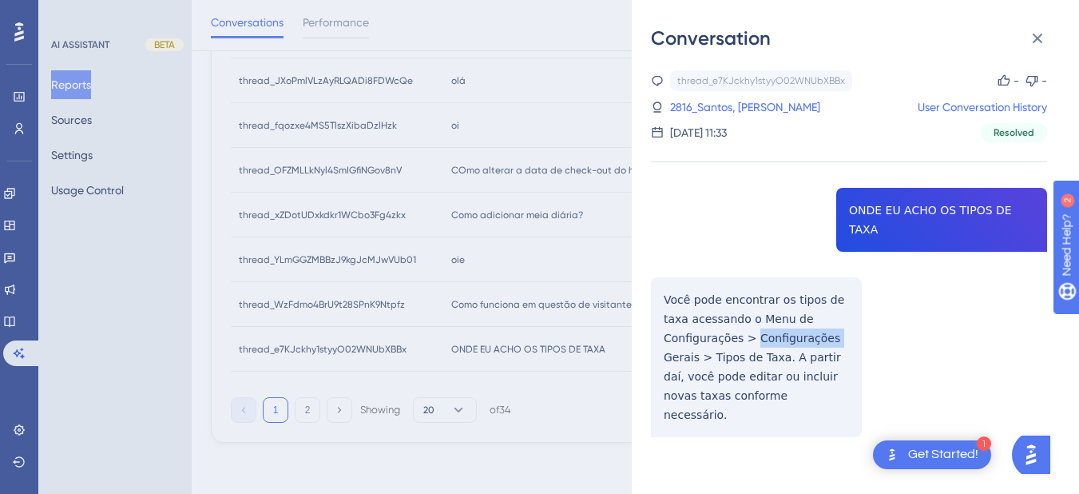
click at [689, 312] on div "thread_e7KJckhy1styyO02WNUbXBBx Copy - - 2816_Santos, Laura User Conversation H…" at bounding box center [849, 294] width 396 height 448
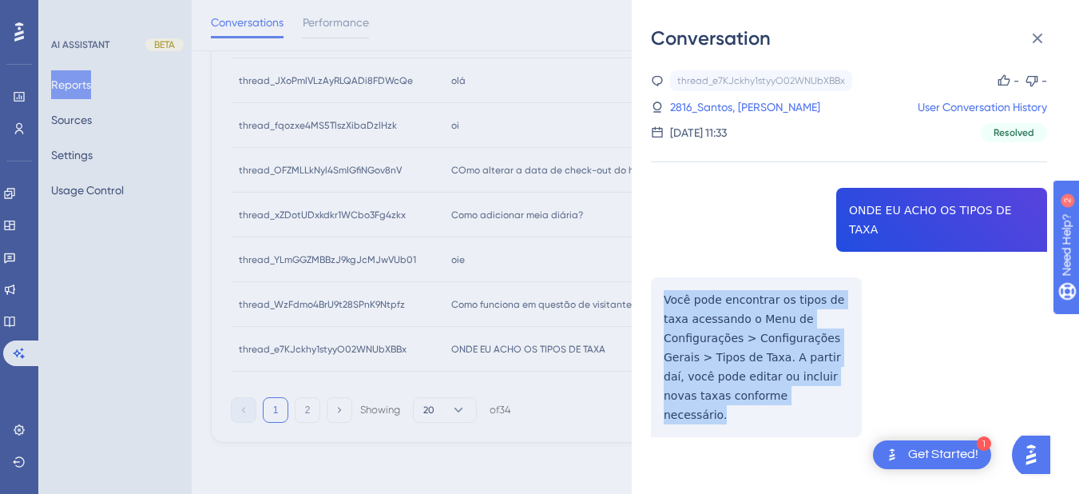
click at [689, 312] on div "thread_e7KJckhy1styyO02WNUbXBBx Copy - - 2816_Santos, Laura User Conversation H…" at bounding box center [849, 294] width 396 height 448
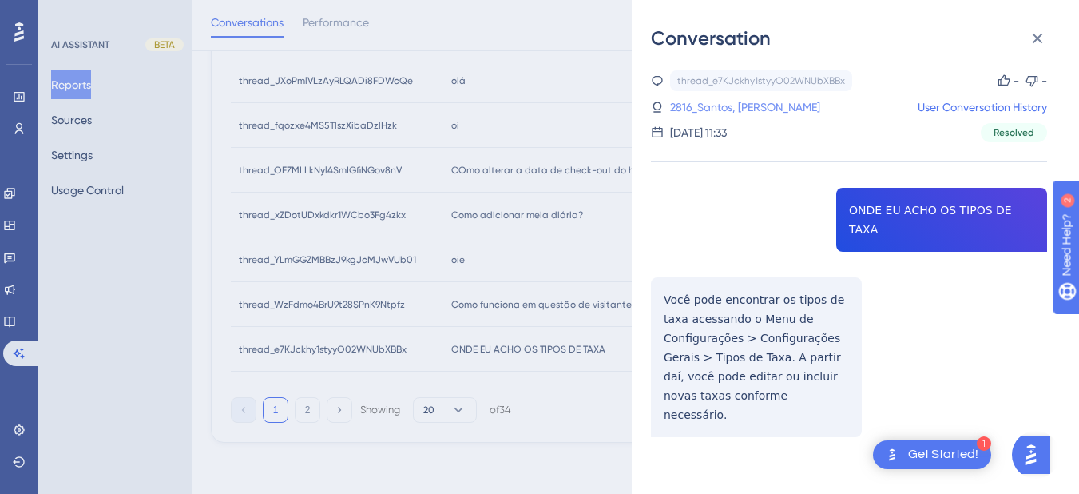
click at [704, 101] on link "2816_Santos, Laura" at bounding box center [745, 106] width 150 height 19
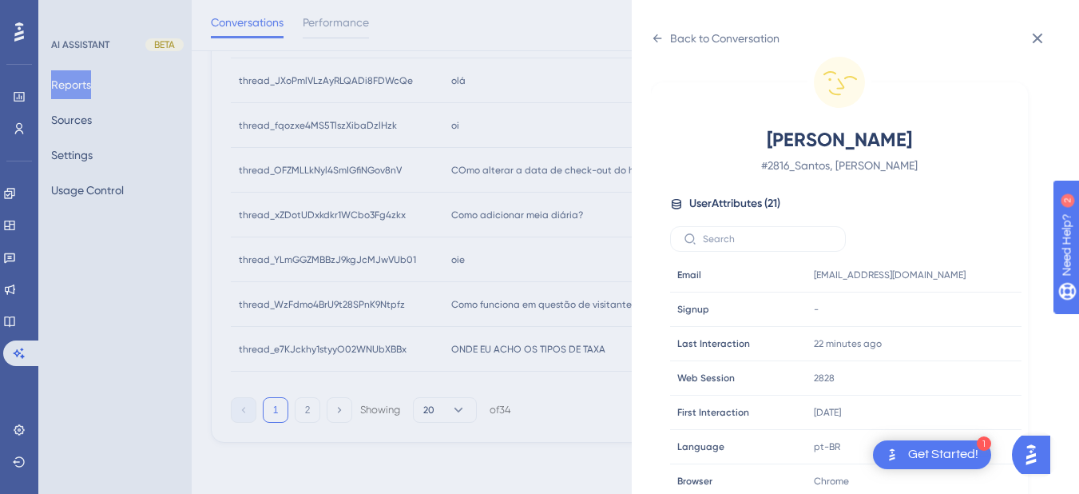
scroll to position [486, 0]
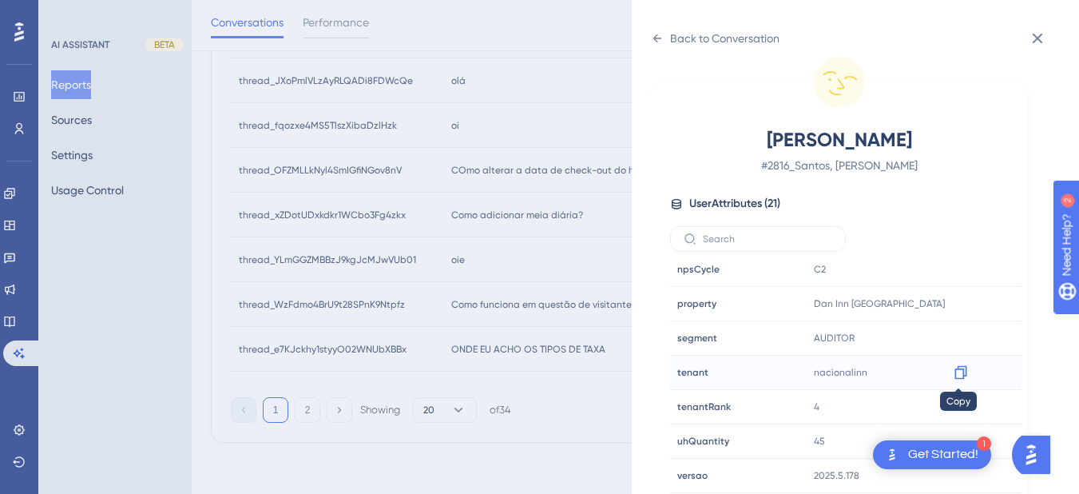
click at [959, 371] on icon at bounding box center [961, 372] width 16 height 16
click at [958, 302] on icon at bounding box center [961, 304] width 16 height 16
click at [644, 38] on div "Back to Conversation Santos, Laura # 2816_Santos, Laura User Attributes ( 21 ) …" at bounding box center [855, 247] width 447 height 494
click at [656, 39] on icon at bounding box center [657, 38] width 13 height 13
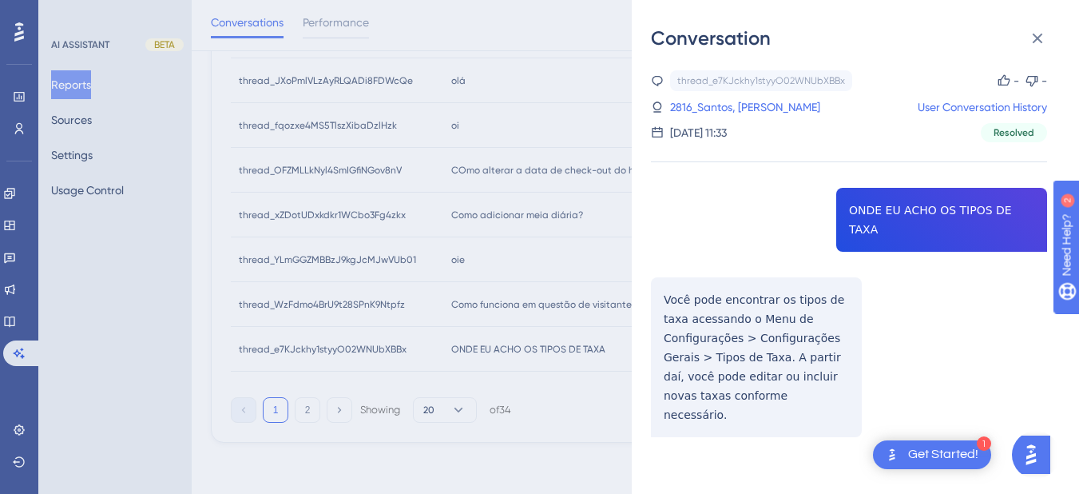
click at [657, 40] on div "Conversation" at bounding box center [855, 39] width 409 height 26
click at [1043, 38] on icon at bounding box center [1037, 38] width 19 height 19
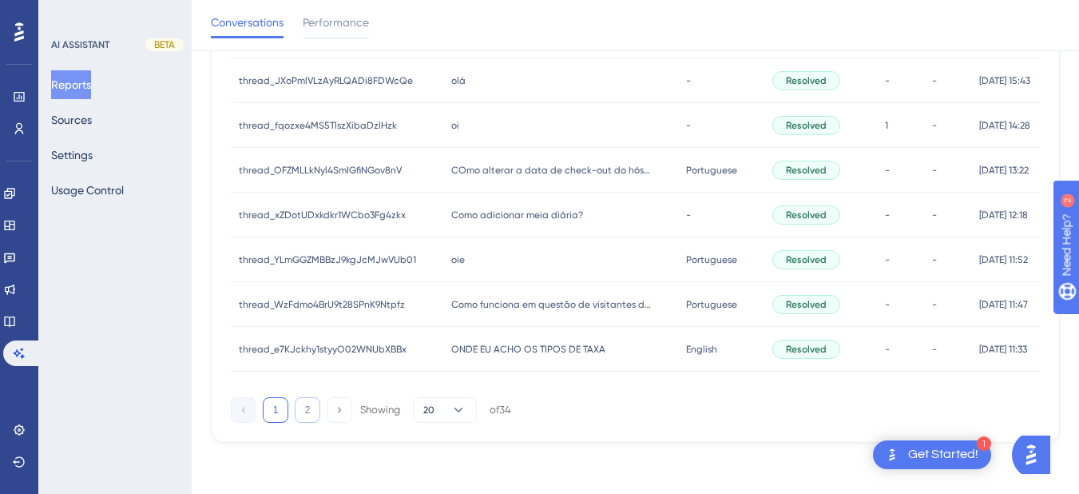
click at [307, 409] on button "2" at bounding box center [308, 410] width 26 height 26
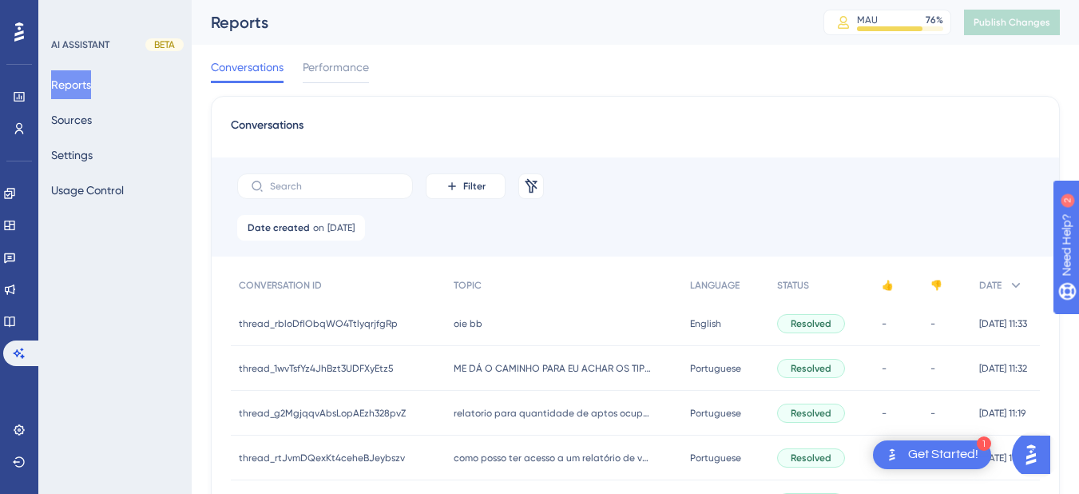
click at [522, 327] on div "oie bb oie bb" at bounding box center [564, 323] width 236 height 45
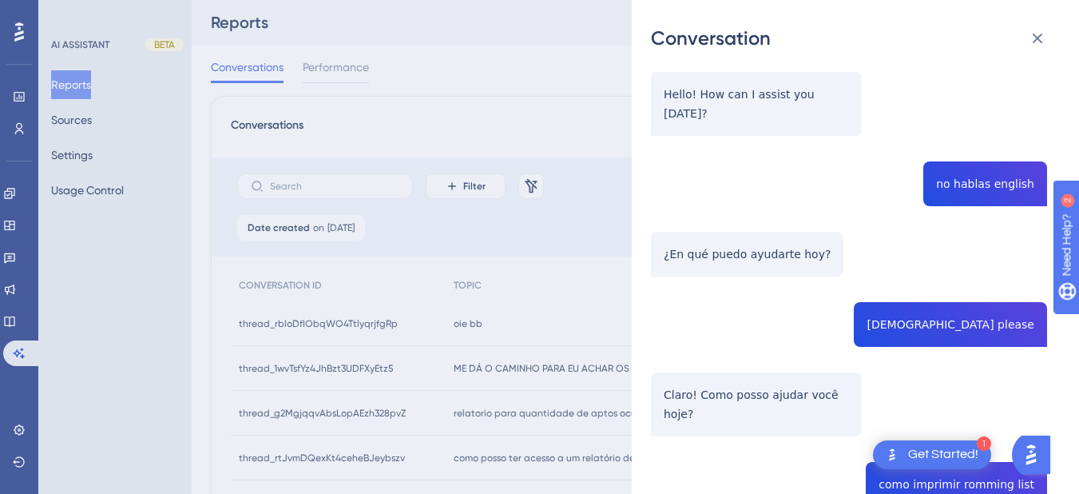
scroll to position [373, 0]
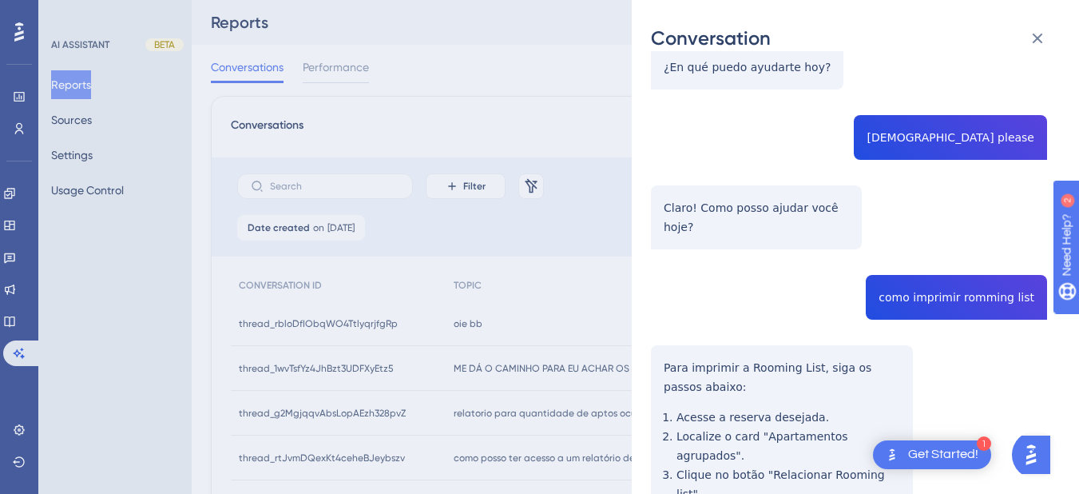
click at [945, 259] on div "thread_rbloDfIObqWO4TtlyqrjfgRp Copy - - 179_lucena, michelle User Conversation…" at bounding box center [849, 200] width 396 height 1007
click at [684, 293] on div "thread_rbloDfIObqWO4TtlyqrjfgRp Copy - - 179_lucena, michelle User Conversation…" at bounding box center [849, 200] width 396 height 1007
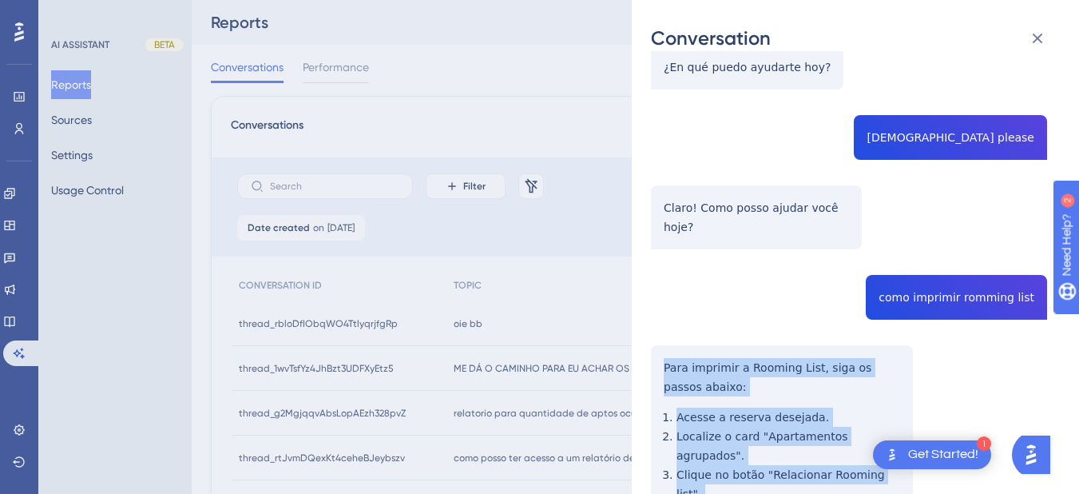
scroll to position [495, 0]
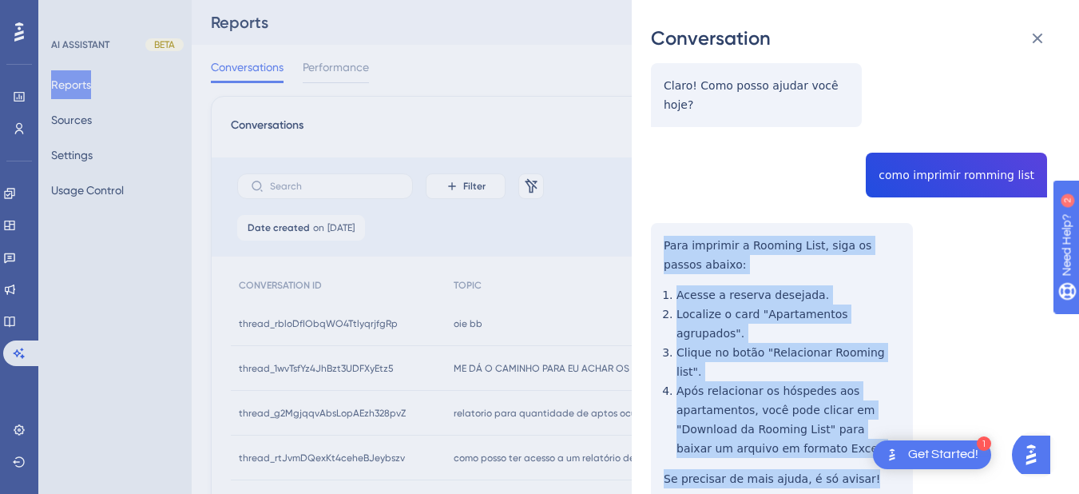
drag, startPoint x: 661, startPoint y: 327, endPoint x: 865, endPoint y: 379, distance: 211.2
click at [878, 407] on div "thread_rbloDfIObqWO4TtlyqrjfgRp Copy - - 179_lucena, michelle User Conversation…" at bounding box center [849, 78] width 396 height 1007
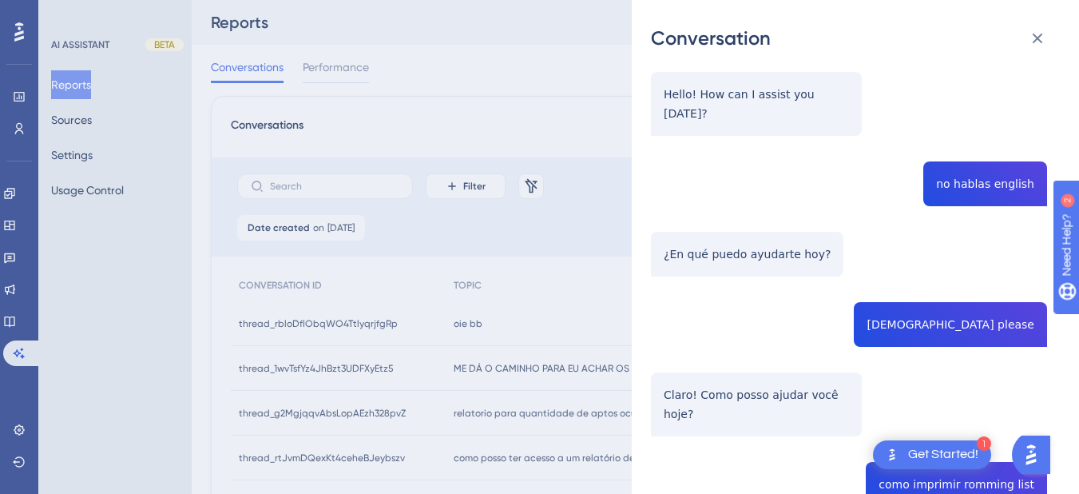
scroll to position [373, 0]
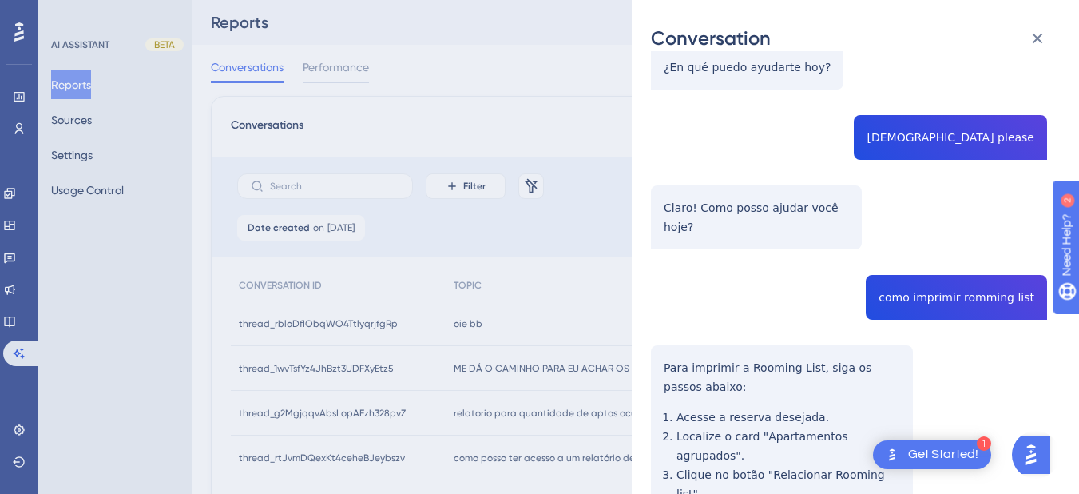
click at [930, 261] on div "thread_rbloDfIObqWO4TtlyqrjfgRp Copy - - 179_lucena, michelle User Conversation…" at bounding box center [849, 200] width 396 height 1007
click at [671, 341] on div "thread_rbloDfIObqWO4TtlyqrjfgRp Copy - - 179_lucena, michelle User Conversation…" at bounding box center [849, 200] width 396 height 1007
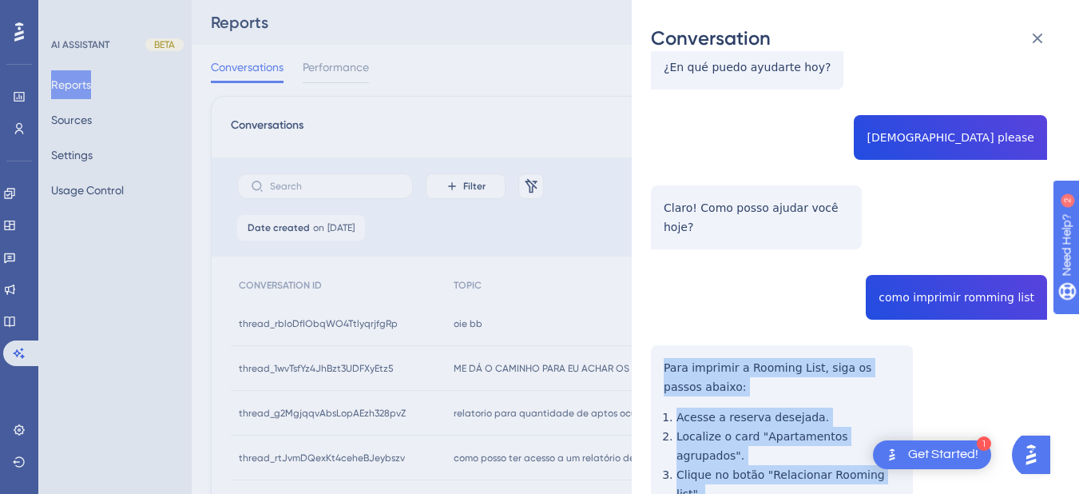
scroll to position [186, 0]
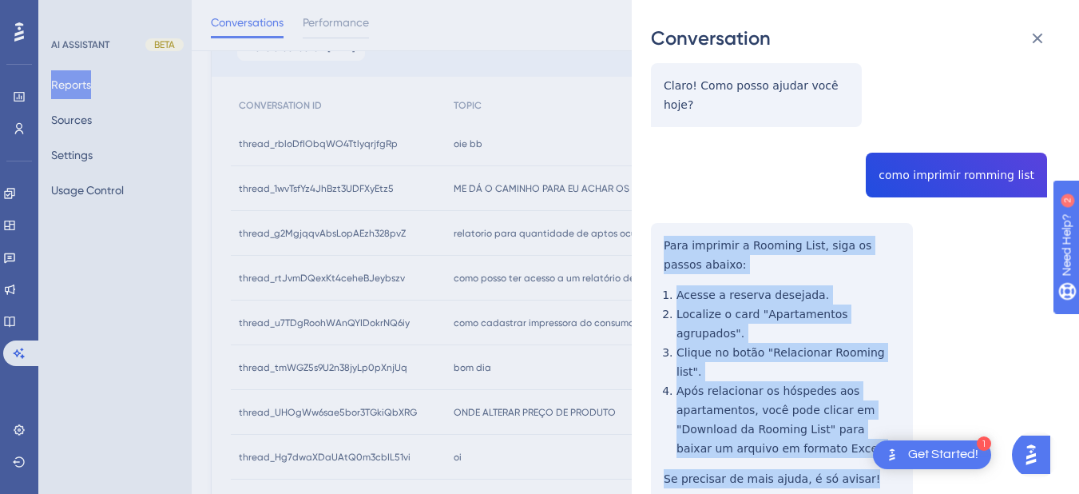
drag, startPoint x: 660, startPoint y: 323, endPoint x: 743, endPoint y: 309, distance: 84.2
click at [863, 427] on div "thread_rbloDfIObqWO4TtlyqrjfgRp Copy - - 179_lucena, michelle User Conversation…" at bounding box center [849, 78] width 396 height 1007
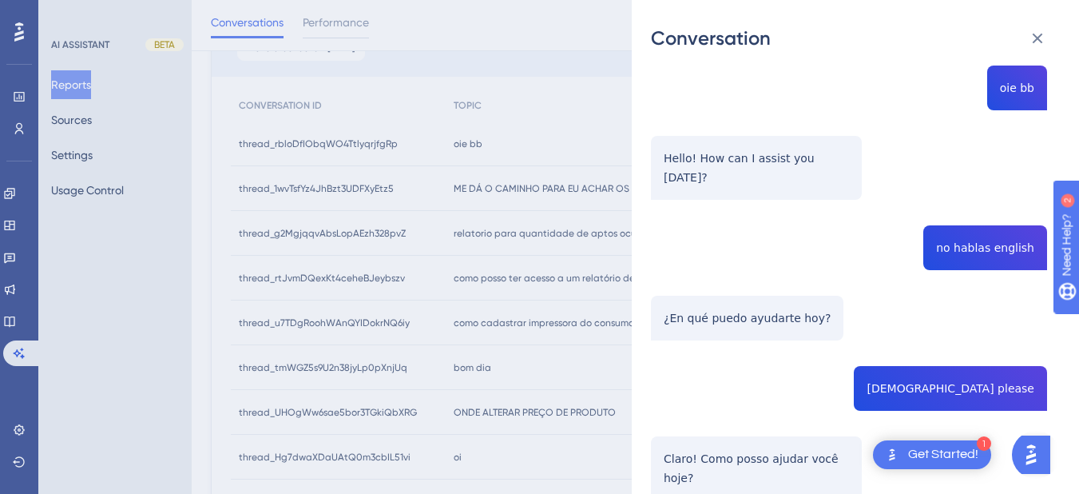
scroll to position [0, 0]
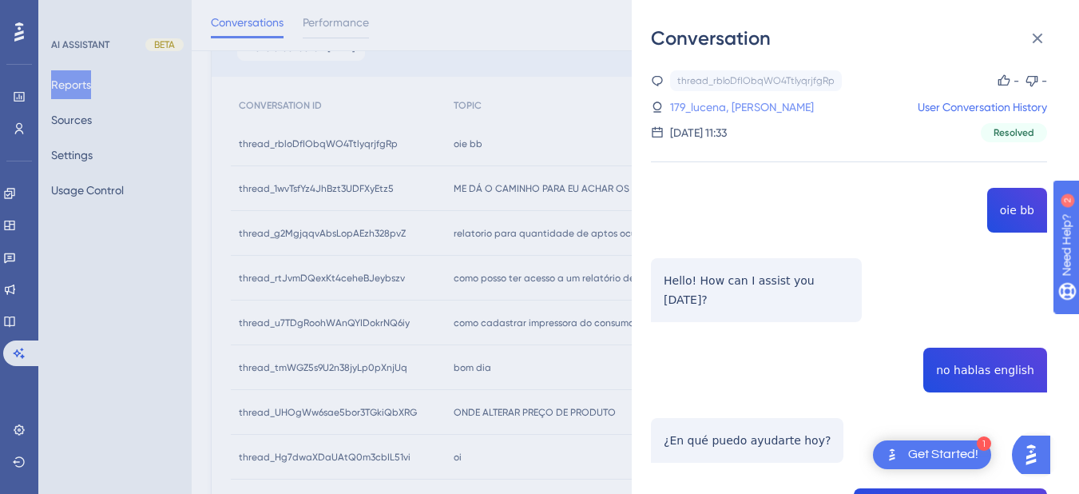
click at [720, 106] on link "179_lucena, michelle" at bounding box center [742, 106] width 144 height 19
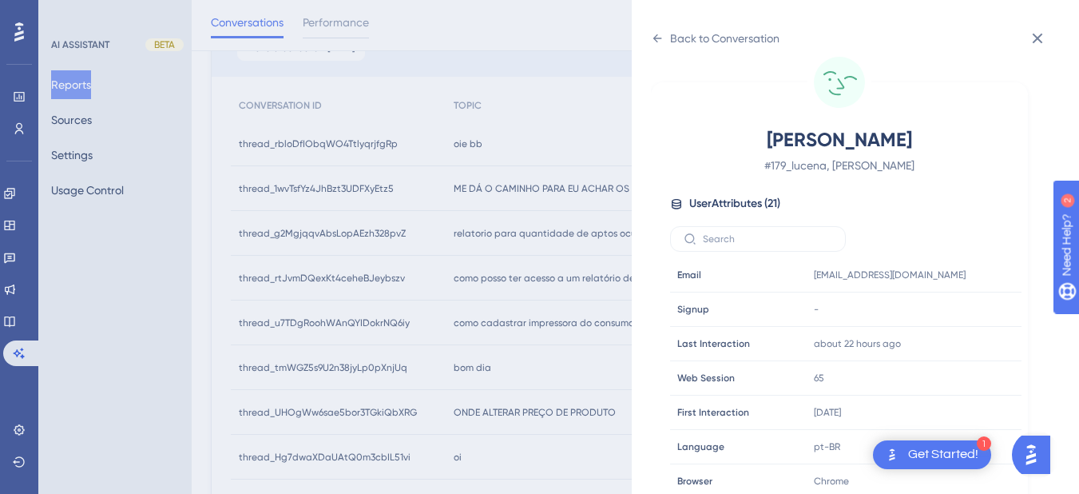
scroll to position [486, 0]
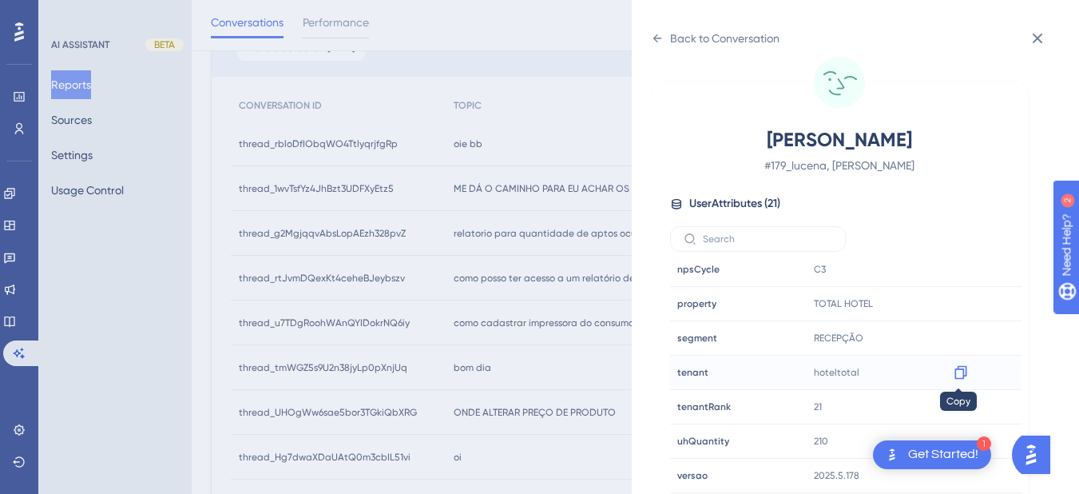
click at [960, 372] on icon at bounding box center [961, 372] width 16 height 16
click at [659, 32] on icon at bounding box center [657, 38] width 13 height 13
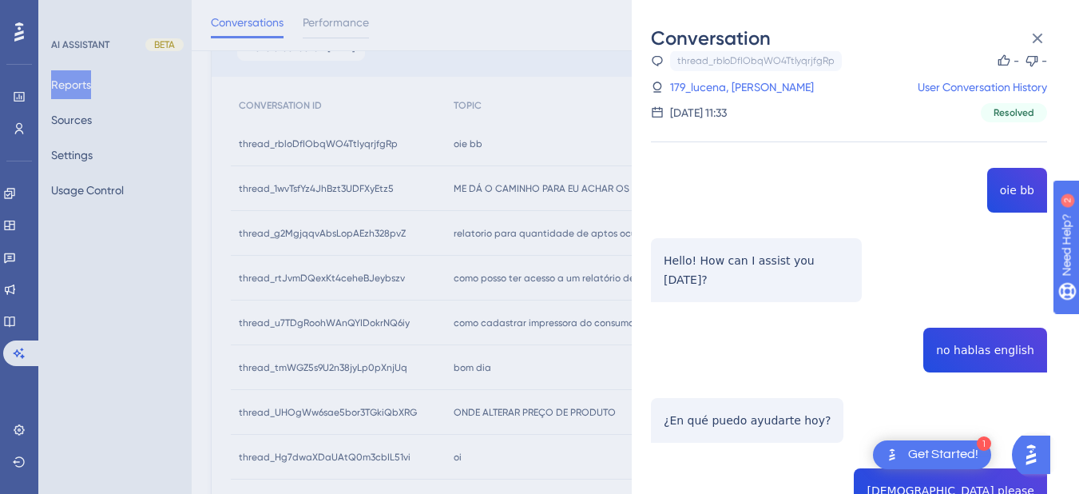
scroll to position [495, 0]
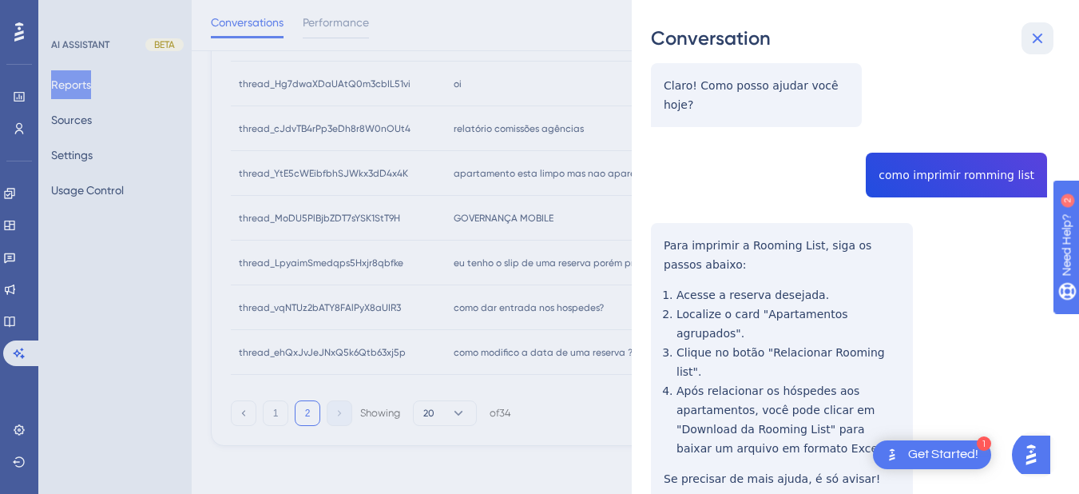
click at [1040, 38] on icon at bounding box center [1037, 38] width 19 height 19
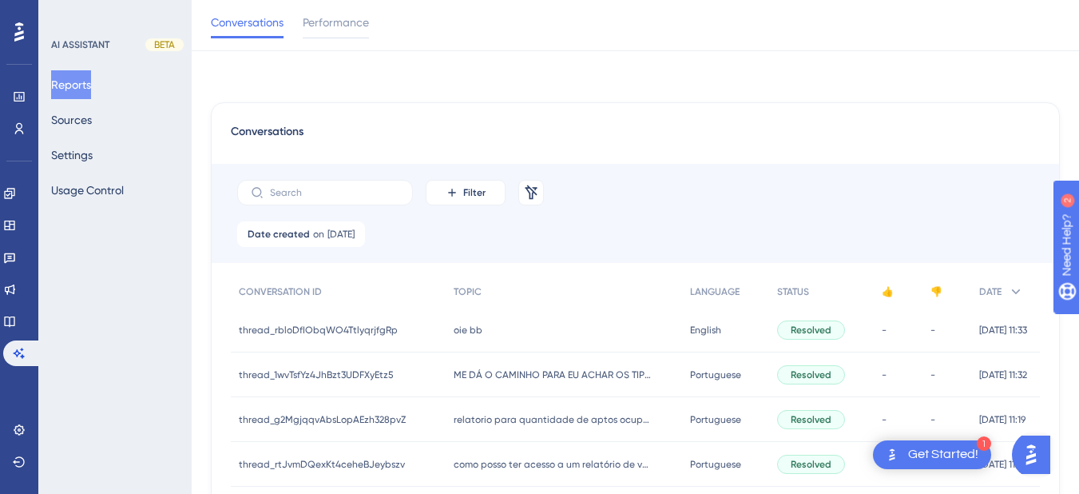
scroll to position [186, 0]
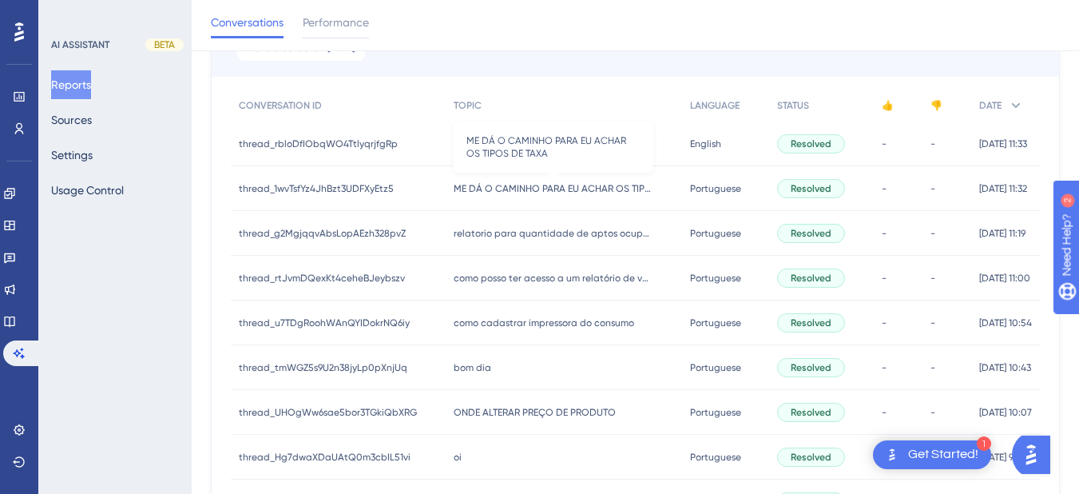
click at [480, 191] on span "ME DÁ O CAMINHO PARA EU ACHAR OS TIPOS DE TAXA" at bounding box center [554, 188] width 200 height 13
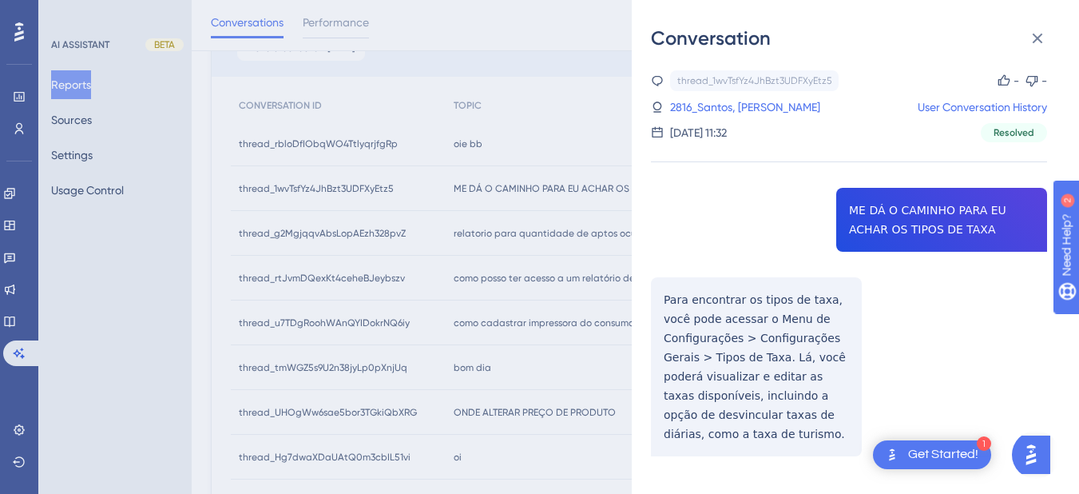
click at [859, 217] on div "thread_1wvTsfYz4JhBzt3UDFXyEtz5 Copy - - 2816_Santos, Laura User Conversation H…" at bounding box center [849, 303] width 396 height 467
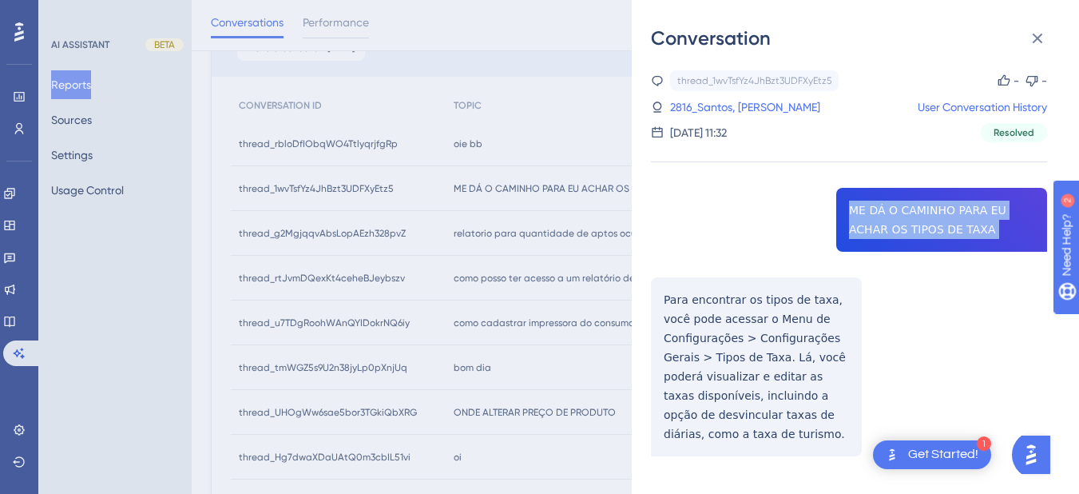
click at [859, 217] on div "thread_1wvTsfYz4JhBzt3UDFXyEtz5 Copy - - 2816_Santos, Laura User Conversation H…" at bounding box center [849, 303] width 396 height 467
drag, startPoint x: 666, startPoint y: 306, endPoint x: 655, endPoint y: 299, distance: 13.3
click at [666, 306] on div "thread_1wvTsfYz4JhBzt3UDFXyEtz5 Copy - - 2816_Santos, Laura User Conversation H…" at bounding box center [849, 303] width 396 height 467
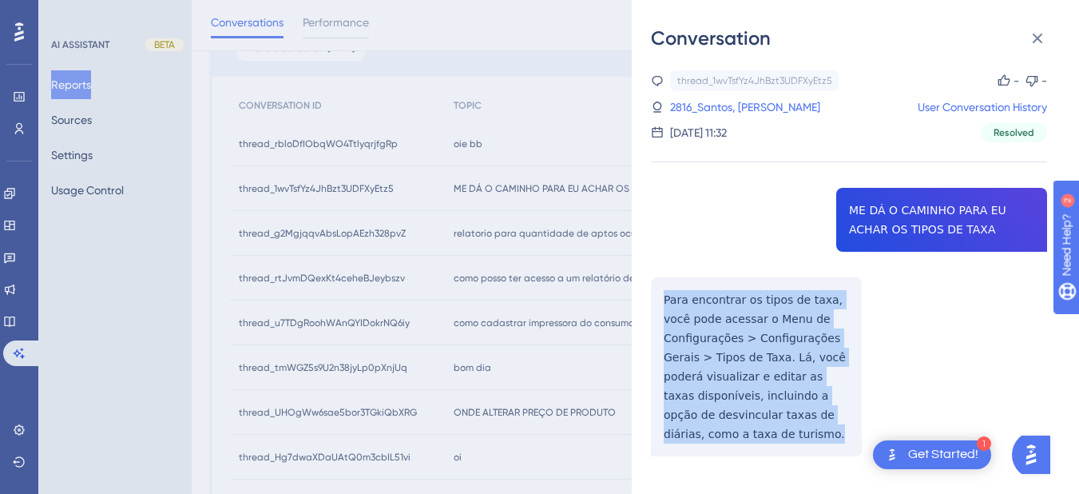
drag, startPoint x: 661, startPoint y: 296, endPoint x: 793, endPoint y: 454, distance: 205.9
click at [793, 454] on div "thread_1wvTsfYz4JhBzt3UDFXyEtz5 Copy - - 2816_Santos, Laura User Conversation H…" at bounding box center [849, 303] width 396 height 467
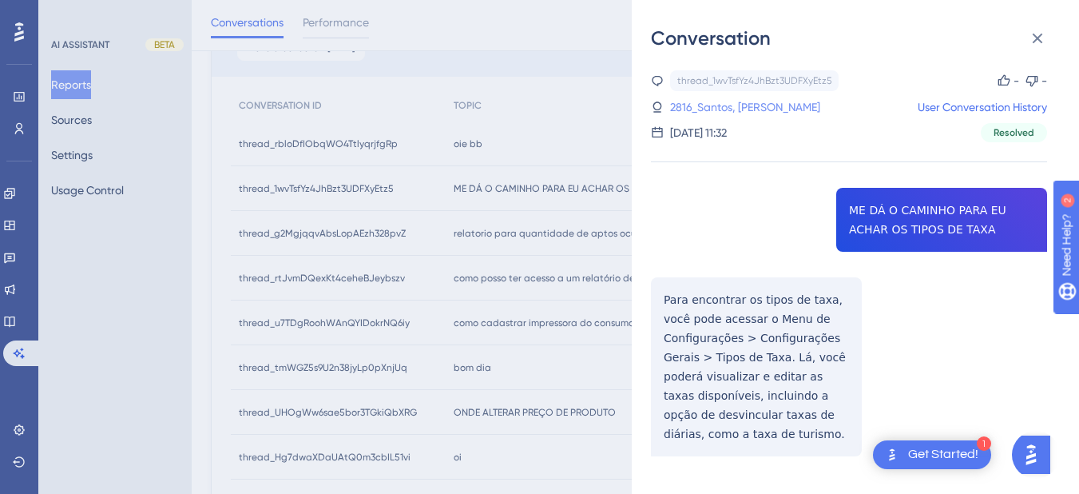
click at [702, 107] on link "2816_Santos, Laura" at bounding box center [745, 106] width 150 height 19
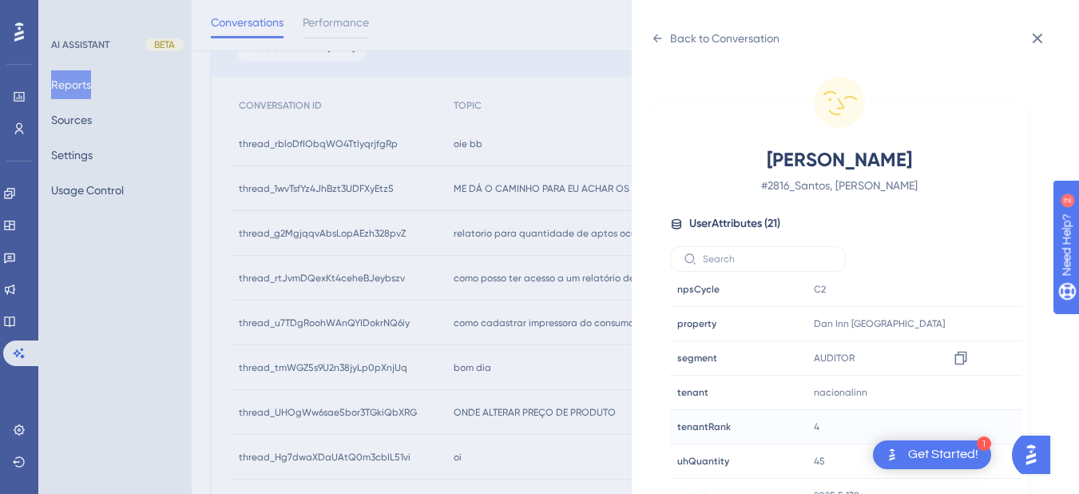
scroll to position [20, 0]
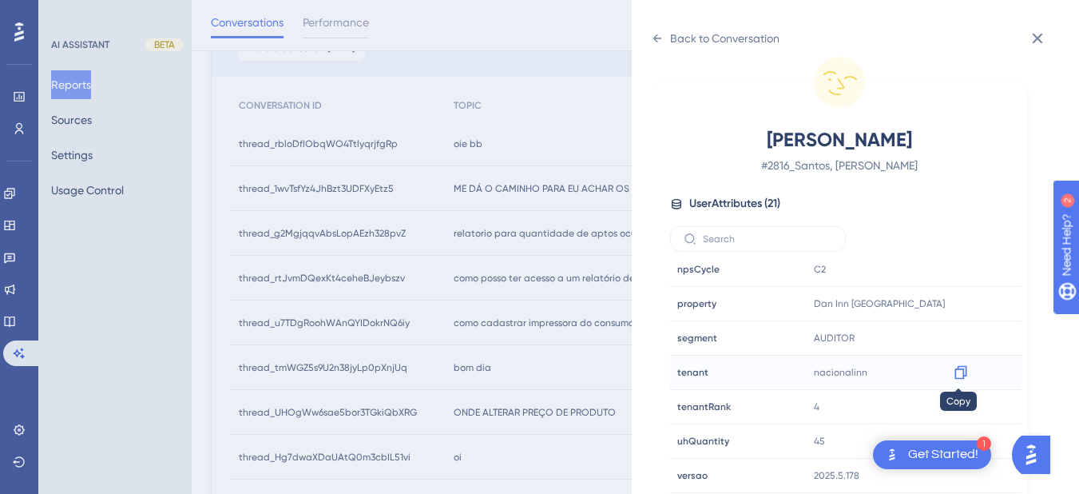
click at [960, 379] on icon at bounding box center [961, 372] width 16 height 16
click at [657, 33] on icon at bounding box center [657, 38] width 13 height 13
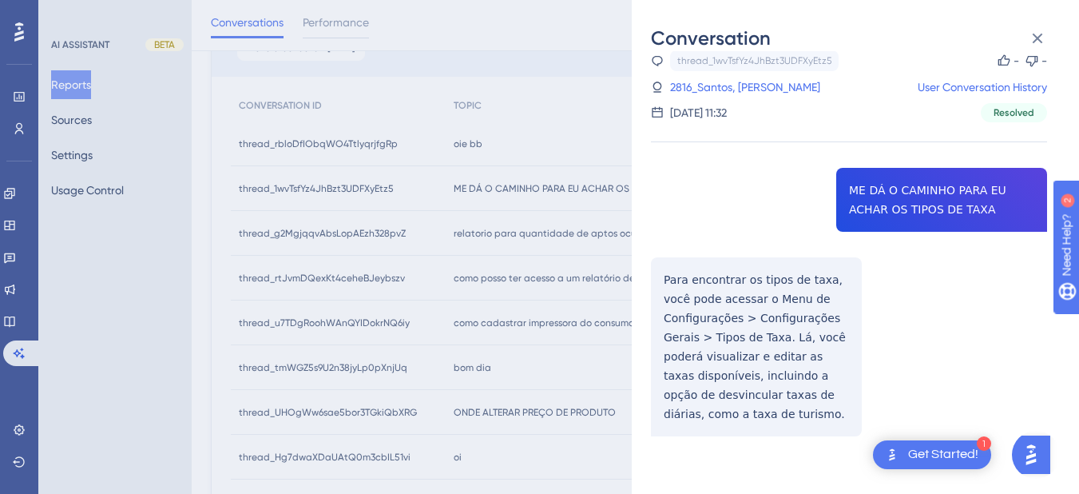
scroll to position [32, 0]
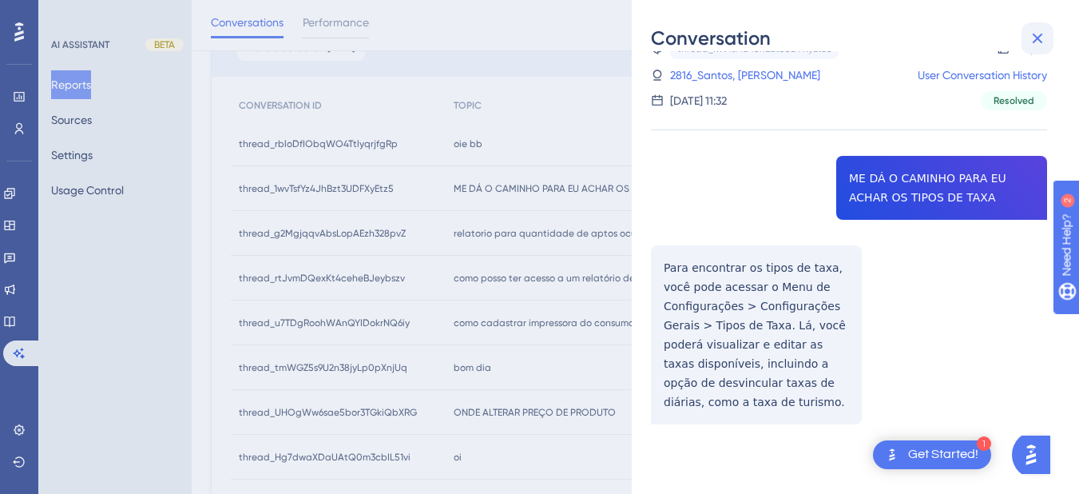
click at [1043, 41] on icon at bounding box center [1037, 38] width 19 height 19
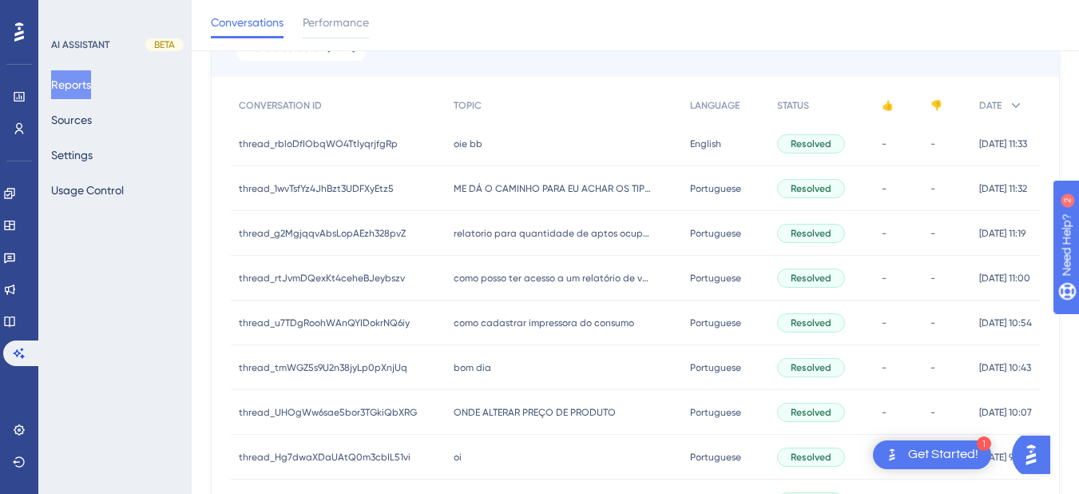
click at [519, 216] on div "relatorio para quantidade de aptos ocupados em determinado produto relatorio pa…" at bounding box center [564, 233] width 236 height 45
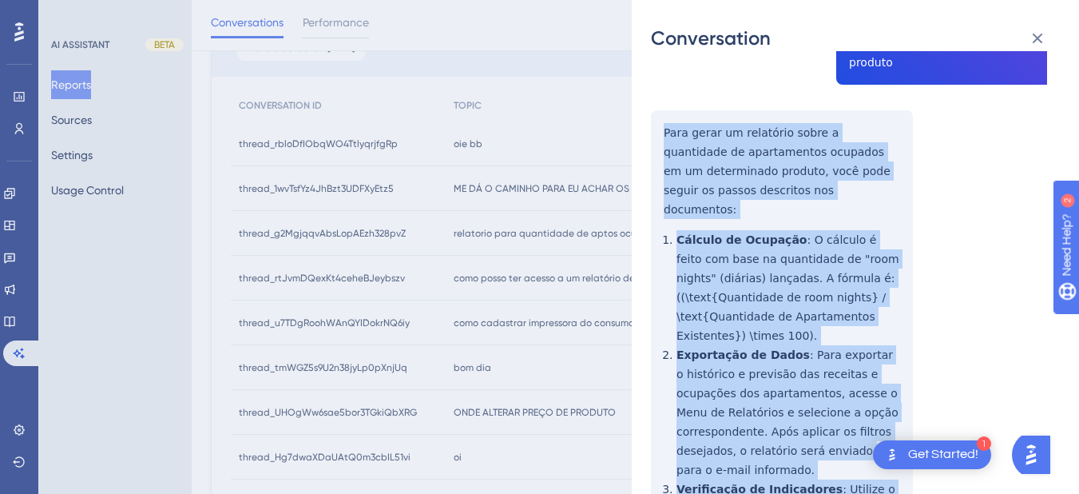
scroll to position [373, 0]
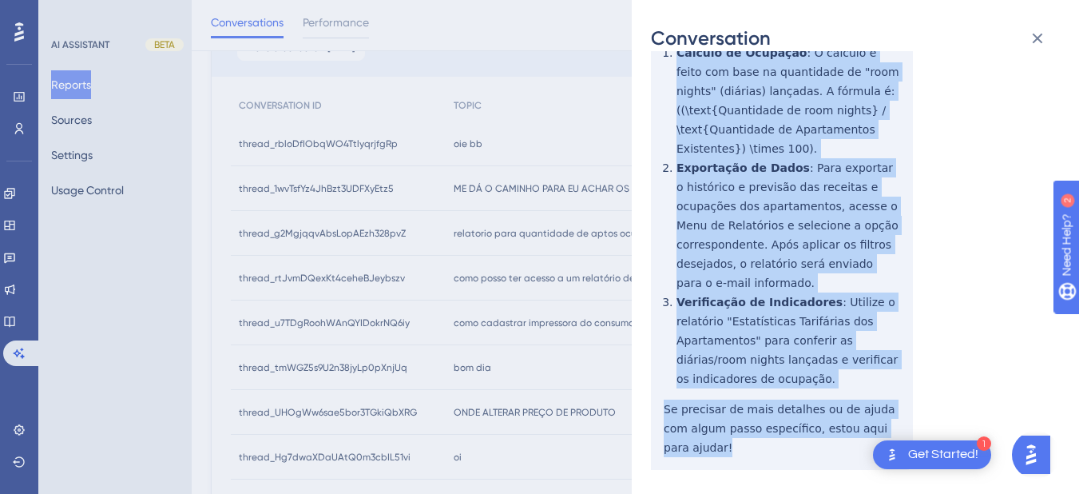
drag, startPoint x: 663, startPoint y: 300, endPoint x: 898, endPoint y: 386, distance: 250.2
click at [898, 386] on div "thread_g2MgjqqvAbsLopAEzh328pvZ Copy - - 127_Moreira, Cleber User Conversation …" at bounding box center [849, 426] width 396 height 1458
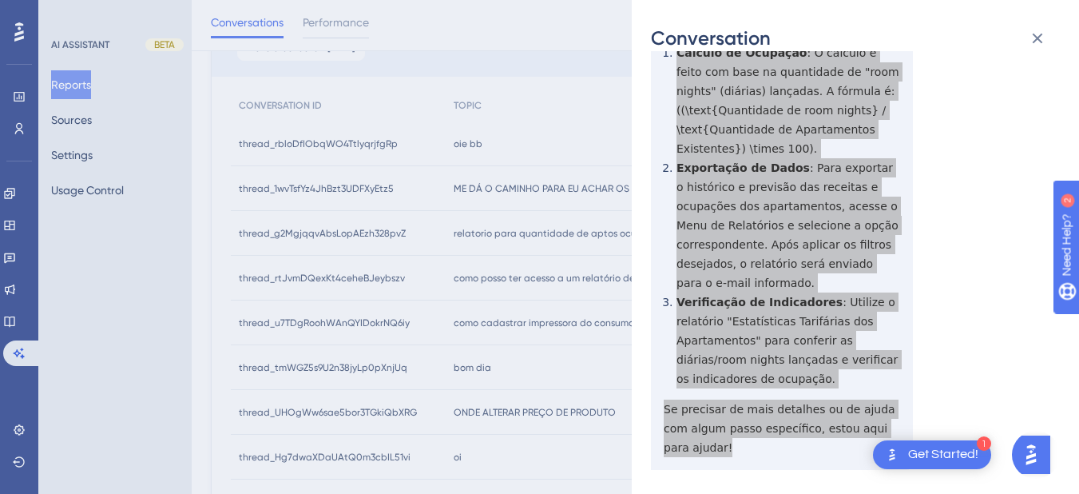
scroll to position [559, 0]
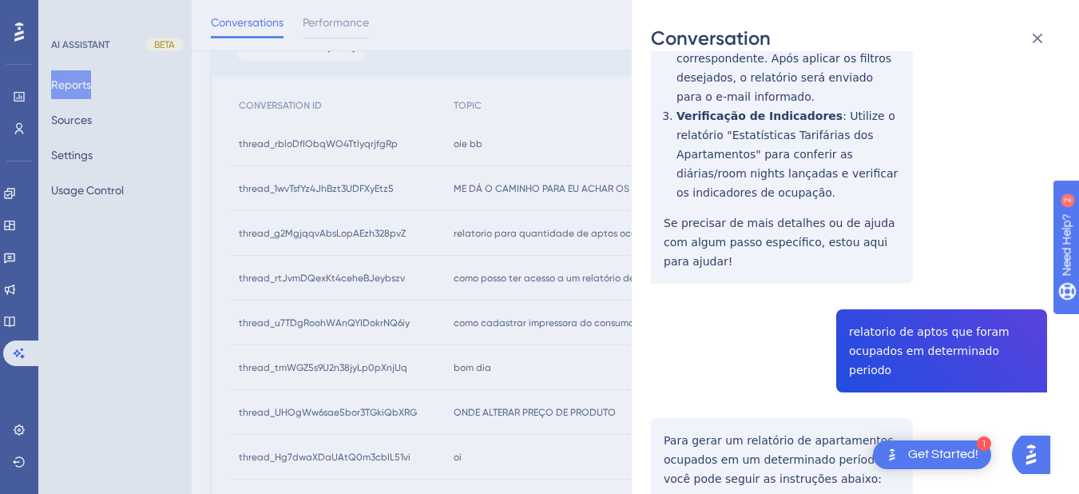
click at [863, 298] on div "thread_g2MgjqqvAbsLopAEzh328pvZ Copy - - 127_Moreira, Cleber User Conversation …" at bounding box center [849, 240] width 396 height 1458
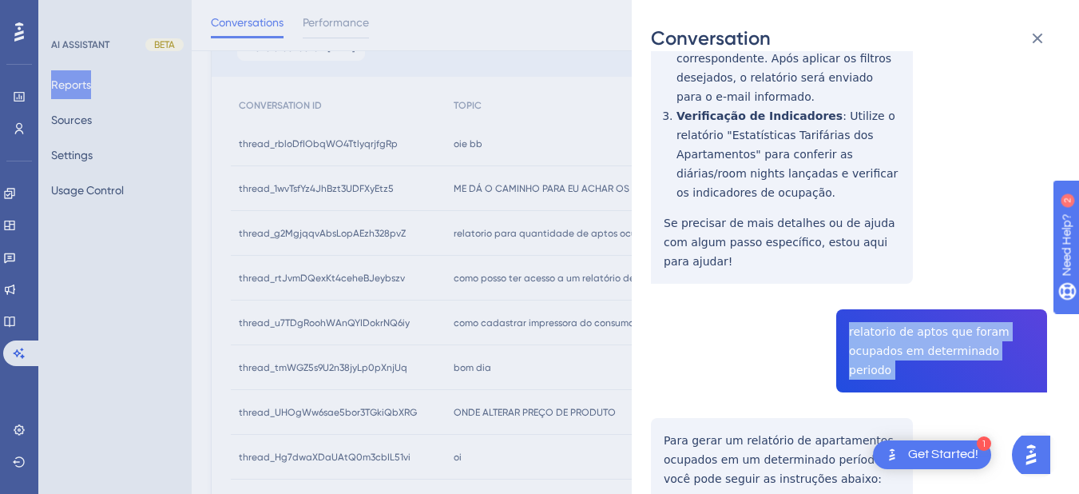
click at [863, 298] on div "thread_g2MgjqqvAbsLopAEzh328pvZ Copy - - 127_Moreira, Cleber User Conversation …" at bounding box center [849, 240] width 396 height 1458
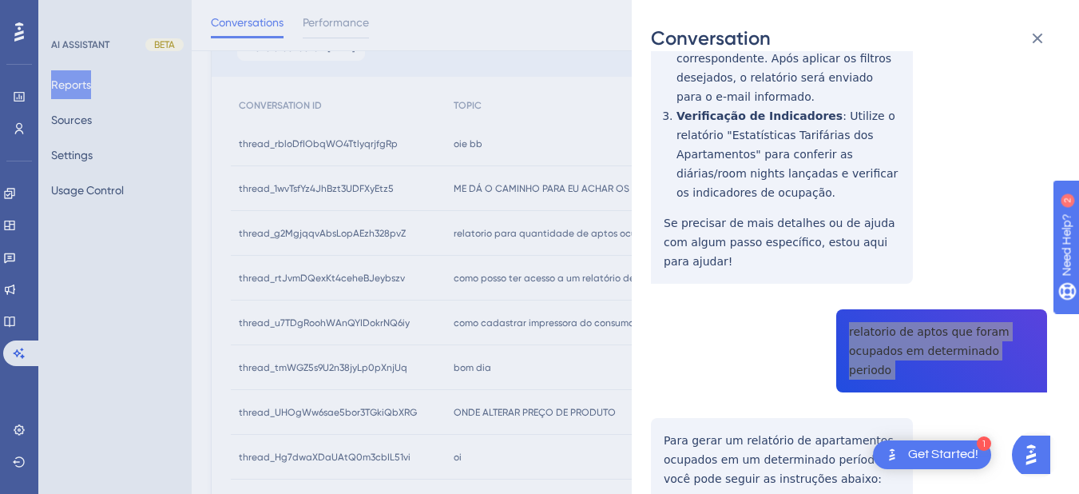
scroll to position [745, 0]
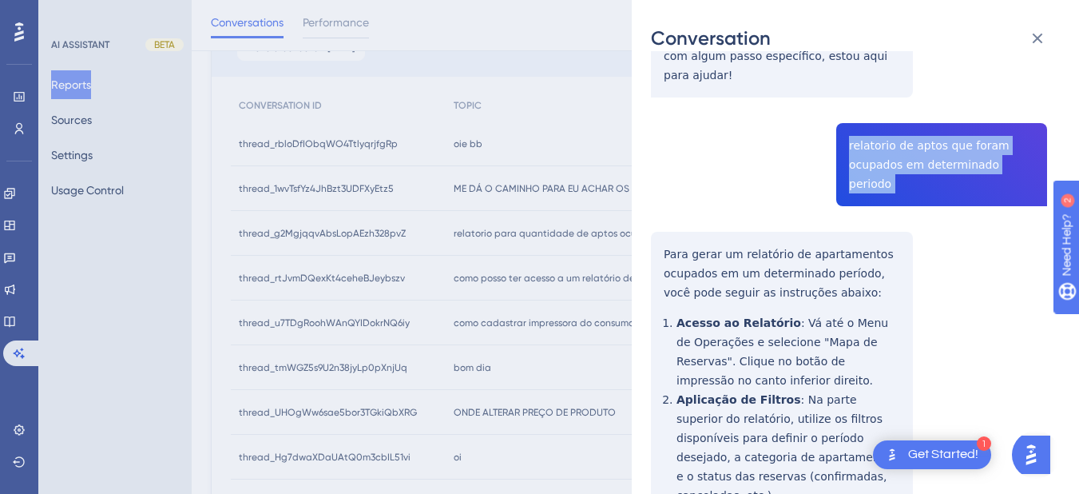
click at [683, 176] on div "thread_g2MgjqqvAbsLopAEzh328pvZ Copy - - 127_Moreira, Cleber User Conversation …" at bounding box center [849, 54] width 396 height 1458
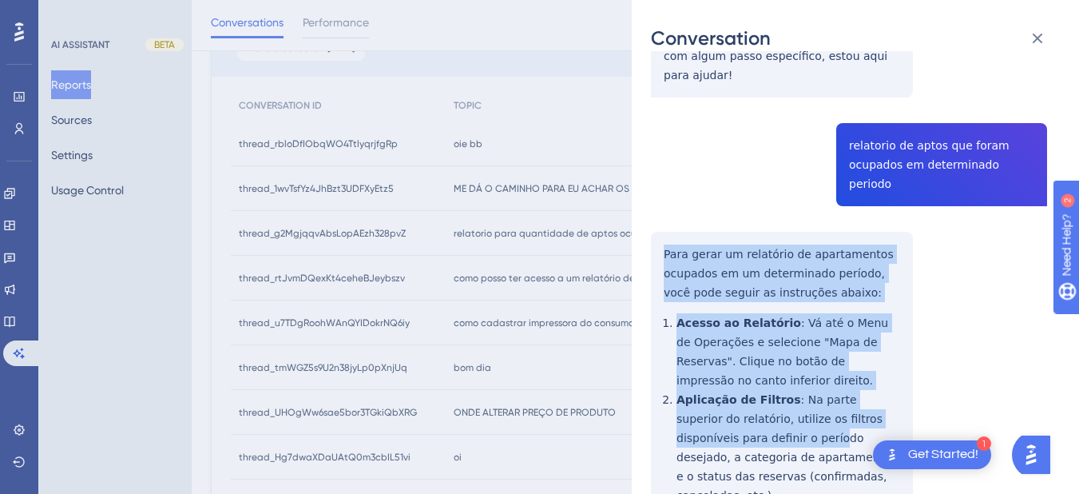
scroll to position [888, 0]
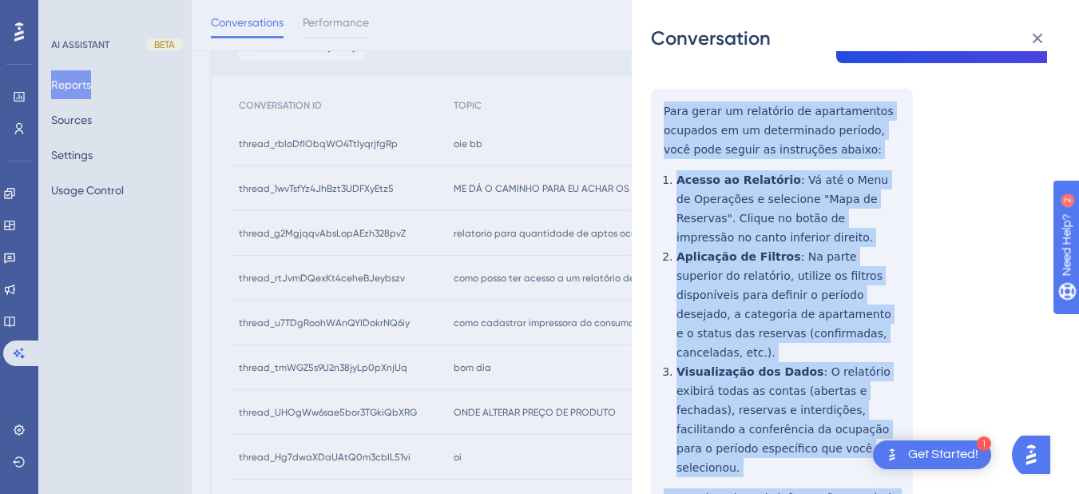
drag, startPoint x: 661, startPoint y: 177, endPoint x: 881, endPoint y: 408, distance: 319.8
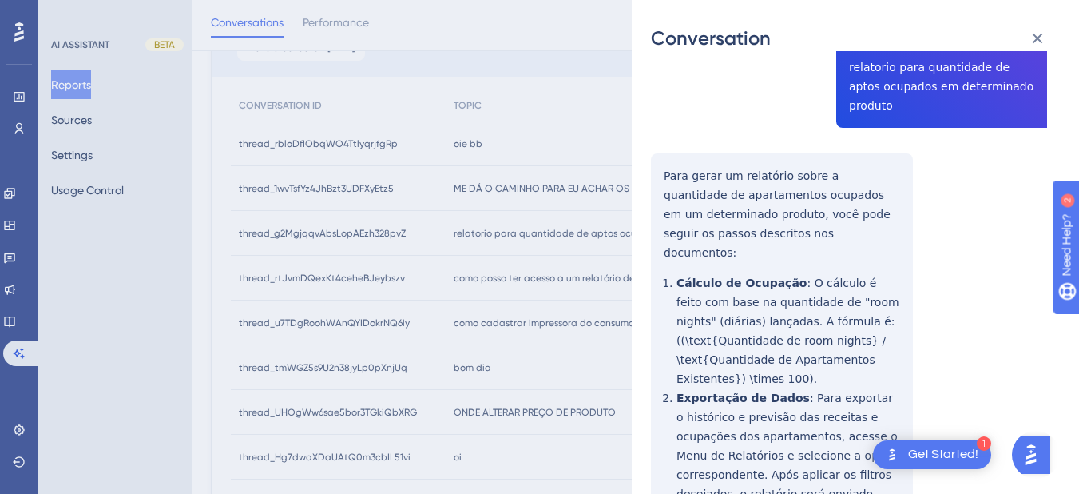
scroll to position [0, 0]
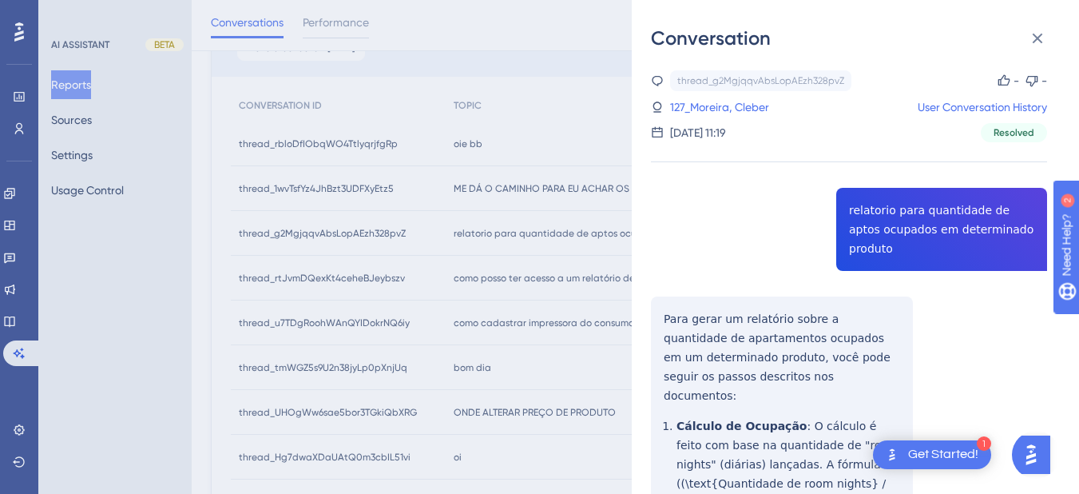
click at [724, 117] on div "thread_g2MgjqqvAbsLopAEzh328pvZ Copy - - 127_Moreira, Cleber User Conversation …" at bounding box center [849, 106] width 396 height 72
click at [724, 103] on link "127_Moreira, Cleber" at bounding box center [719, 106] width 99 height 19
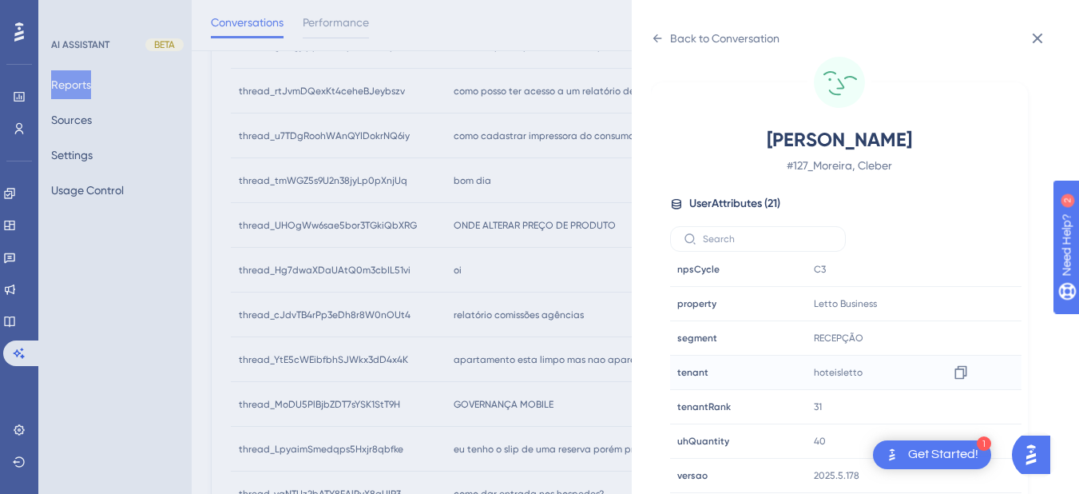
scroll to position [559, 0]
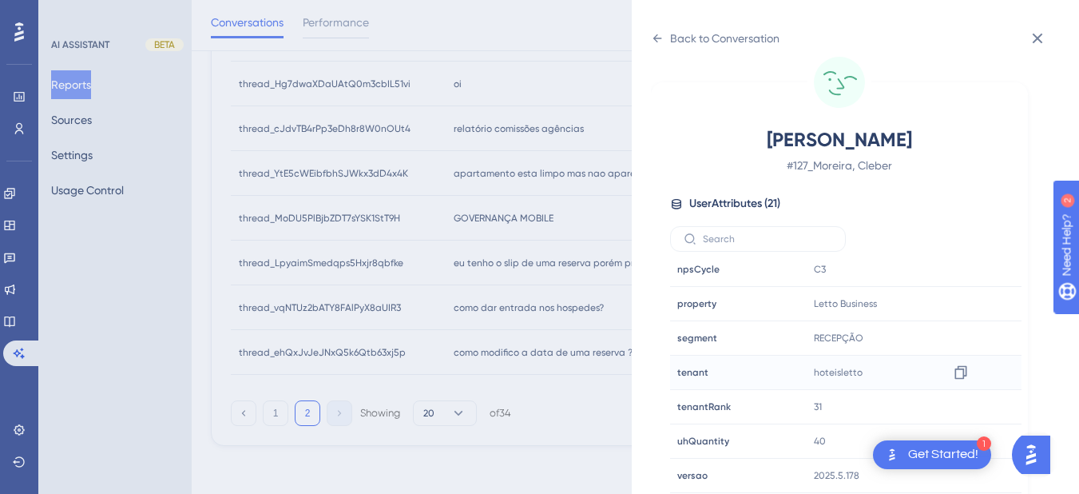
click at [949, 377] on div at bounding box center [961, 372] width 26 height 26
click at [953, 371] on icon at bounding box center [961, 372] width 16 height 16
click at [655, 35] on icon at bounding box center [657, 38] width 13 height 13
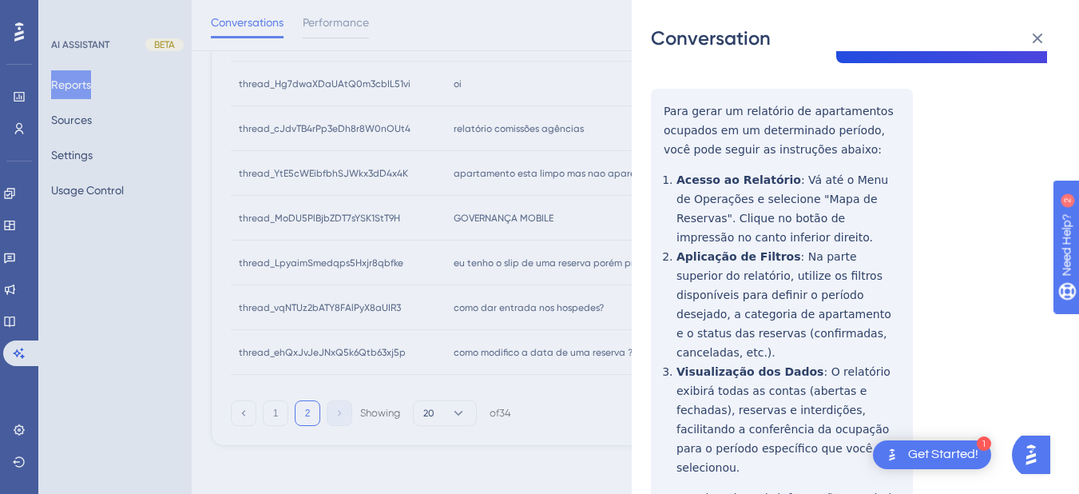
scroll to position [0, 0]
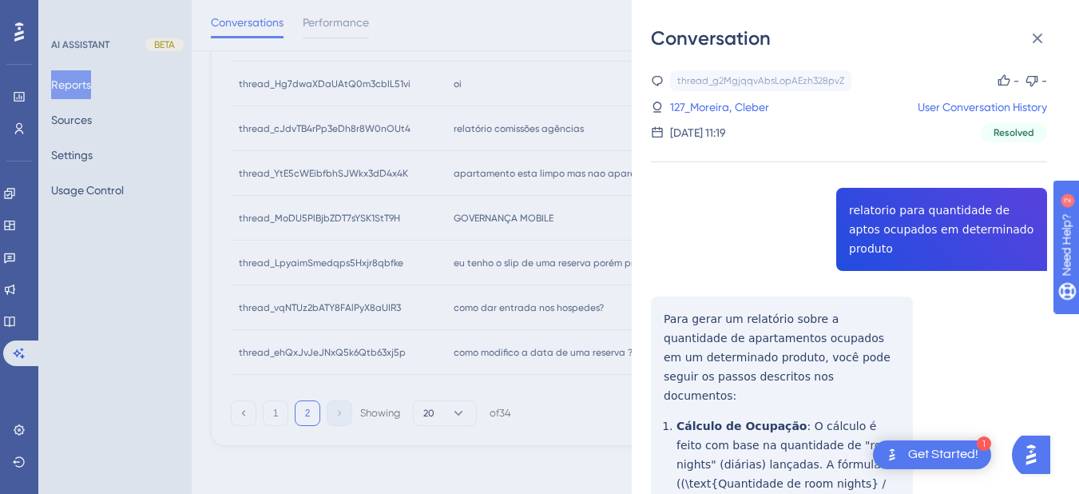
click at [1021, 50] on div "Conversation" at bounding box center [855, 39] width 409 height 26
click at [1035, 37] on icon at bounding box center [1038, 39] width 10 height 10
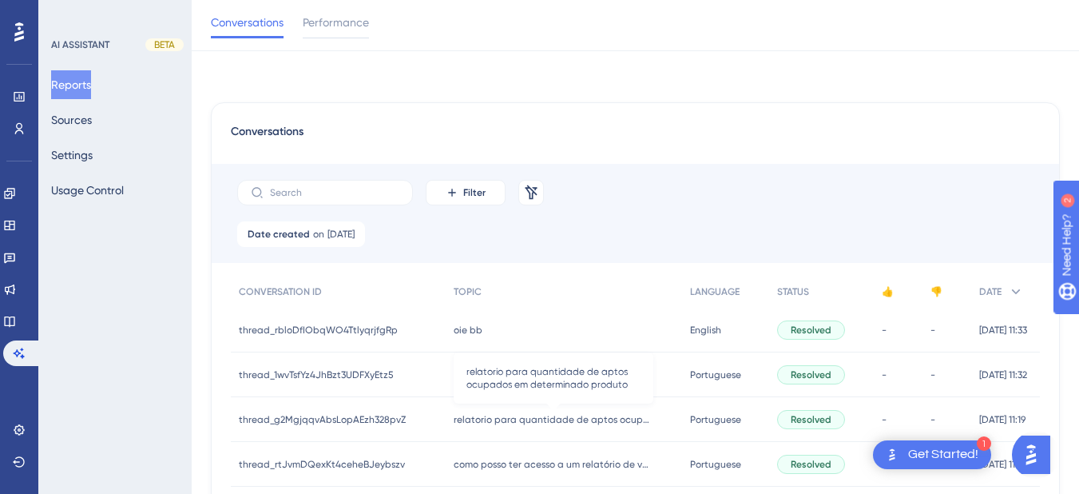
scroll to position [186, 0]
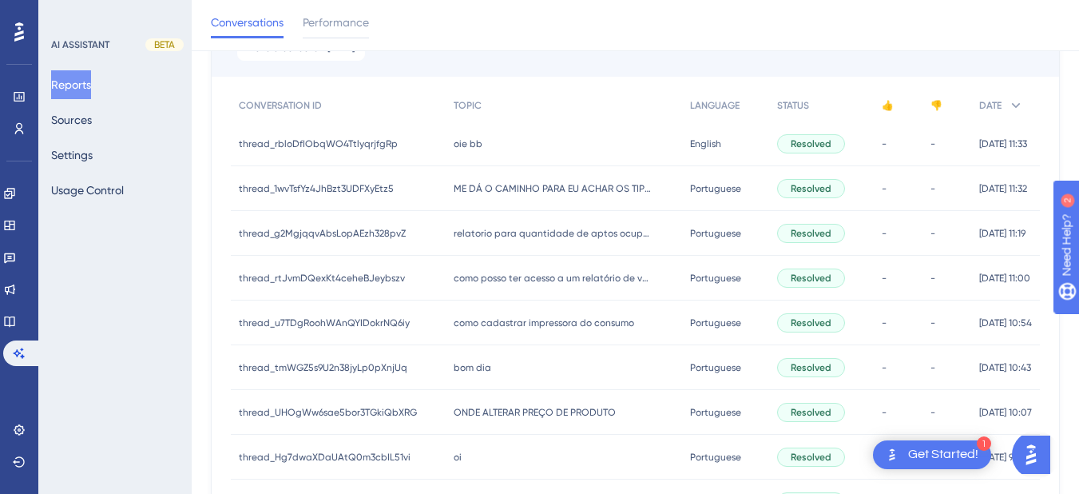
click at [477, 291] on div "como posso ter acesso a um relatório de vendas de eventos como posso ter acesso…" at bounding box center [564, 278] width 236 height 45
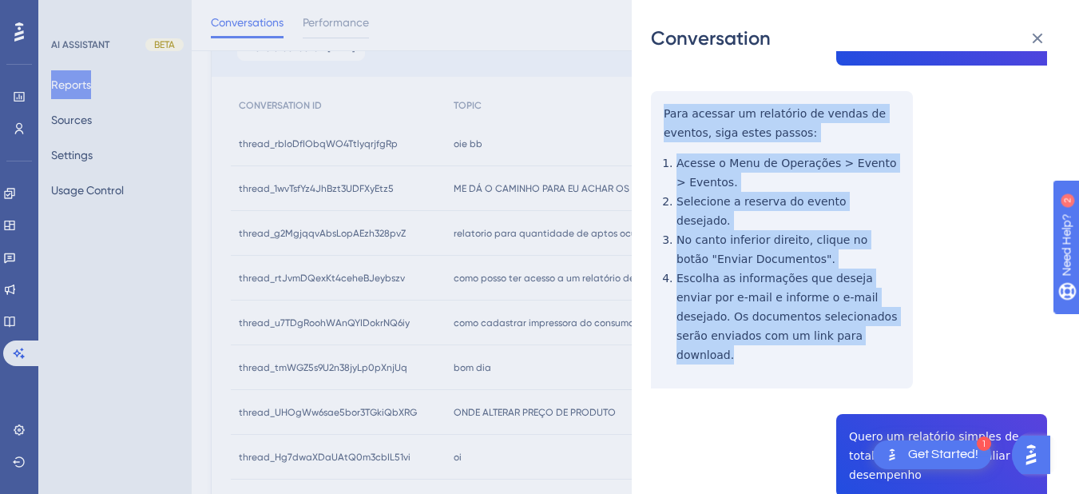
drag, startPoint x: 658, startPoint y: 292, endPoint x: 880, endPoint y: 328, distance: 225.1
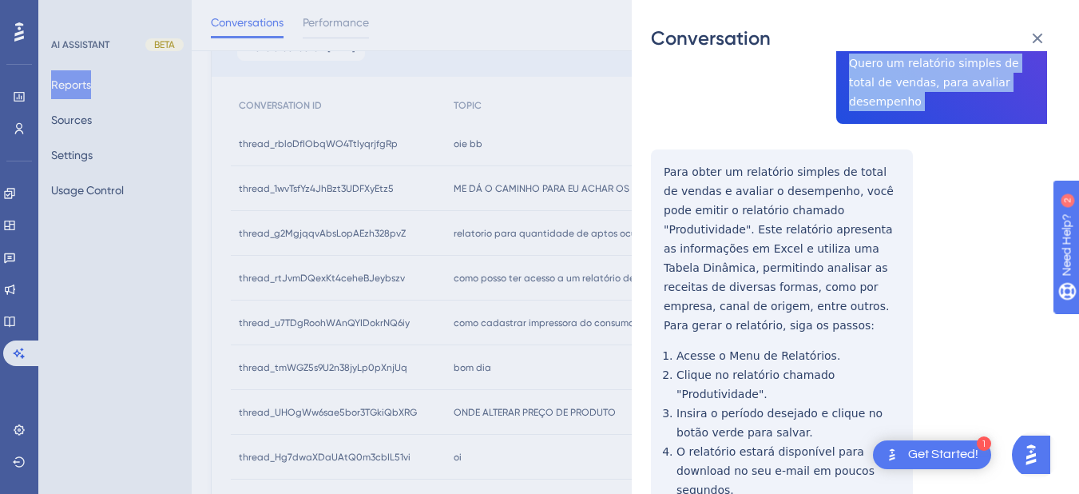
click at [651, 106] on div "thread_rtJvmDQexKt4ceheBJeybszv Copy - - 61_Lizy, Sara User Conversation Histor…" at bounding box center [849, 204] width 396 height 1387
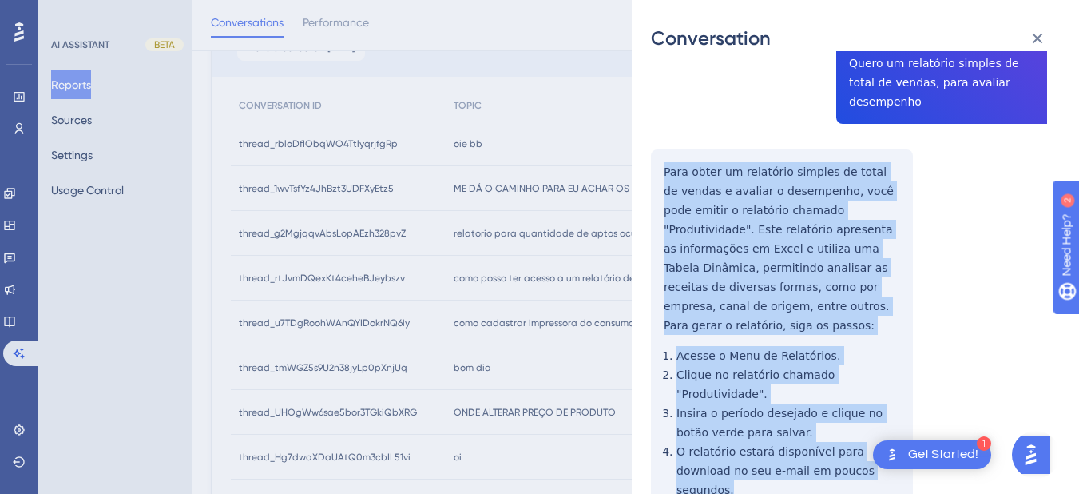
drag, startPoint x: 659, startPoint y: 115, endPoint x: 885, endPoint y: 387, distance: 353.3
click at [885, 387] on div "thread_rtJvmDQexKt4ceheBJeybszv Copy - - 61_Lizy, Sara User Conversation Histor…" at bounding box center [849, 204] width 396 height 1387
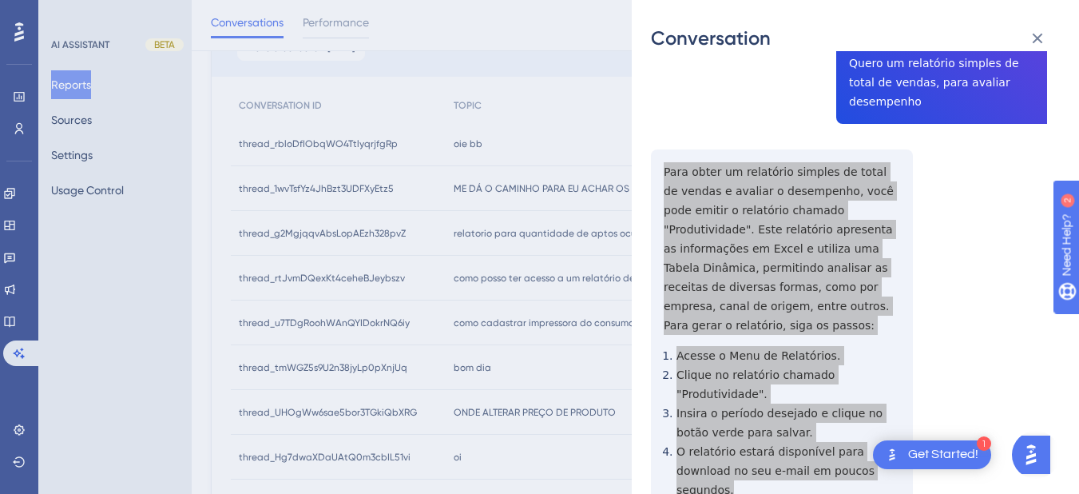
scroll to position [745, 0]
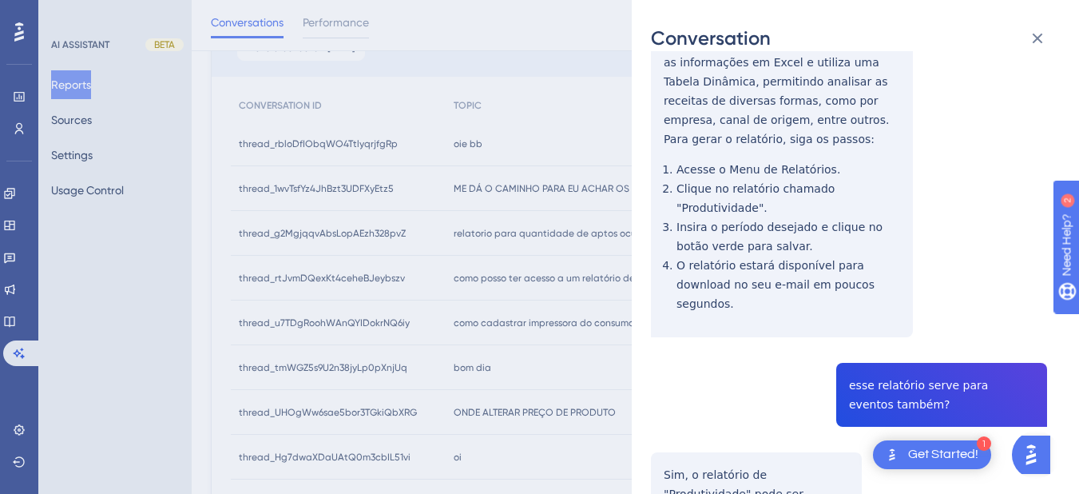
click at [903, 266] on div "thread_rtJvmDQexKt4ceheBJeybszv Copy - - 61_Lizy, Sara User Conversation Histor…" at bounding box center [849, 18] width 396 height 1387
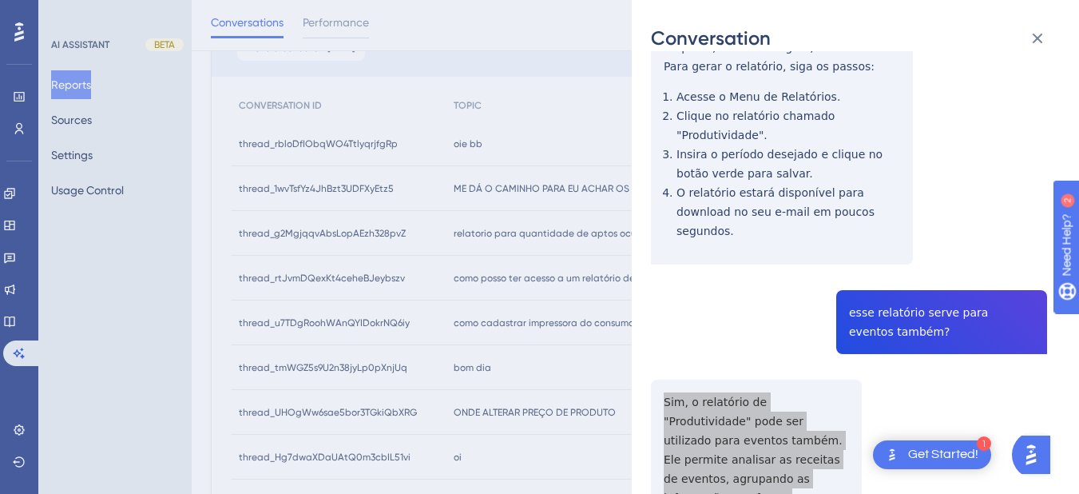
scroll to position [0, 0]
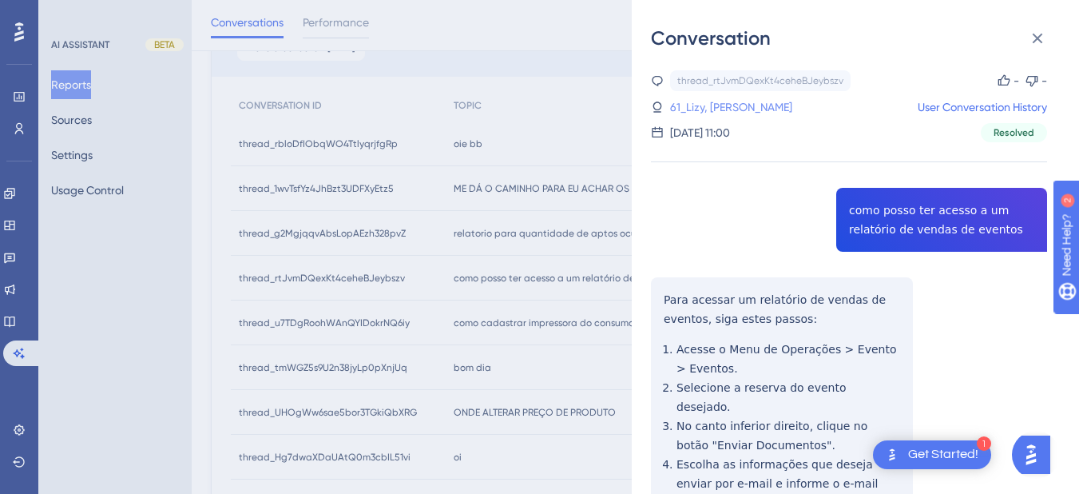
click at [700, 116] on link "61_Lizy, Sara" at bounding box center [731, 106] width 122 height 19
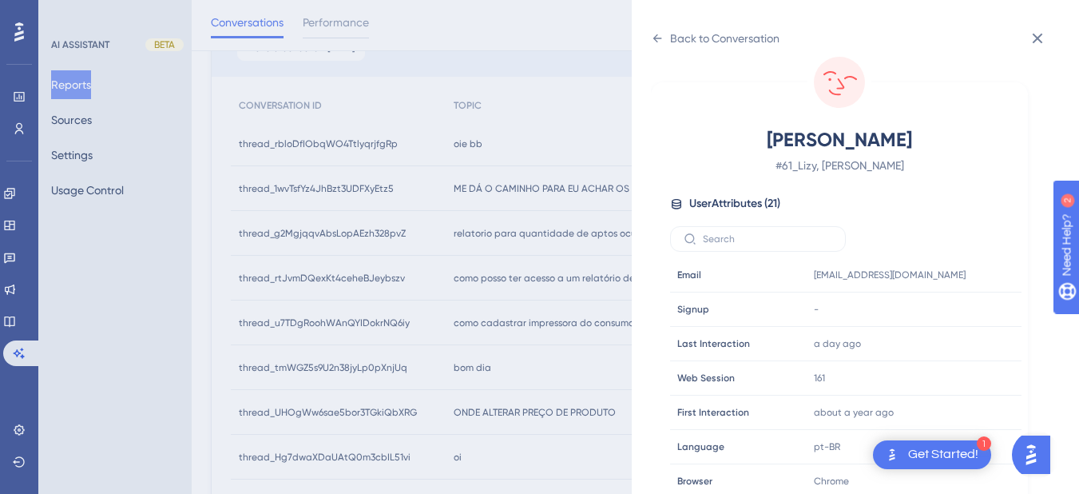
scroll to position [373, 0]
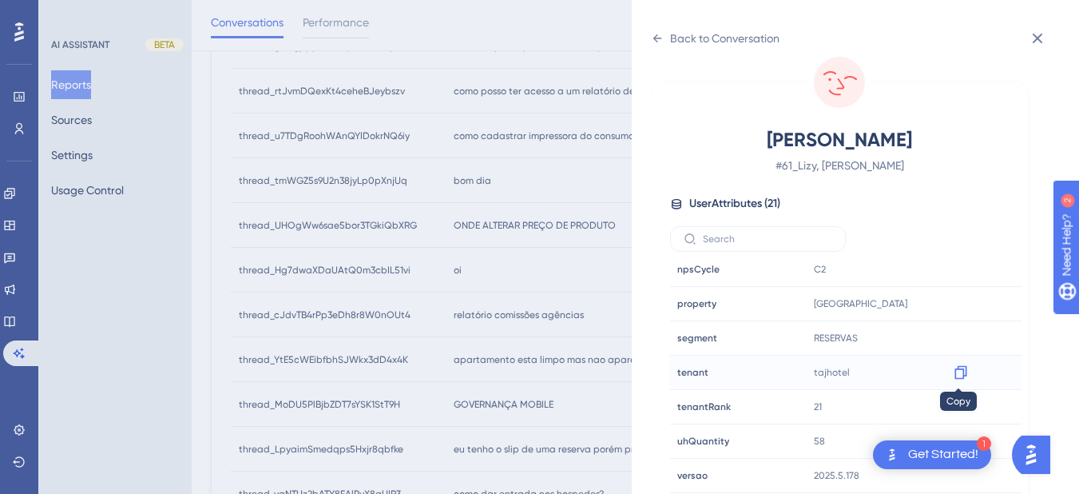
click at [958, 375] on icon at bounding box center [961, 372] width 16 height 16
click at [659, 39] on icon at bounding box center [657, 38] width 13 height 13
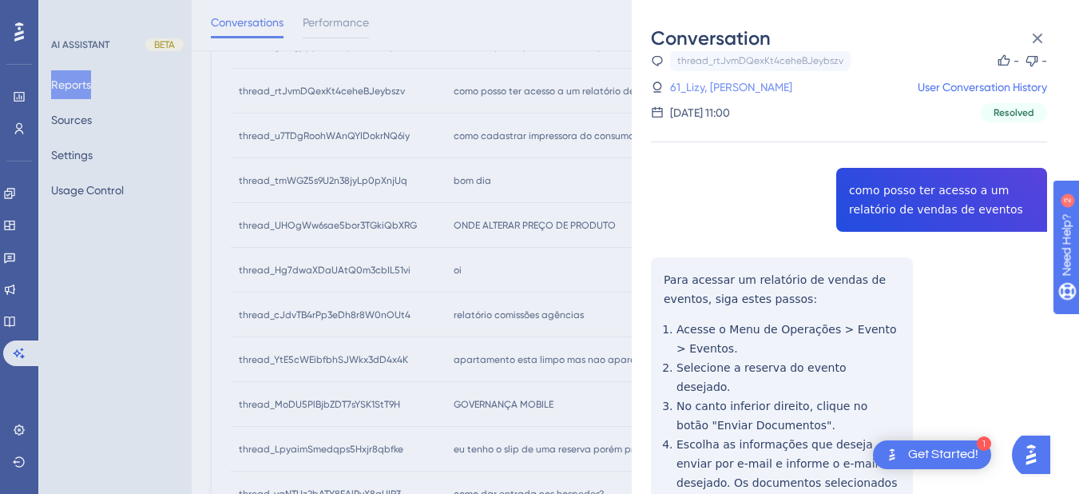
click at [704, 89] on link "61_Lizy, Sara" at bounding box center [731, 86] width 122 height 19
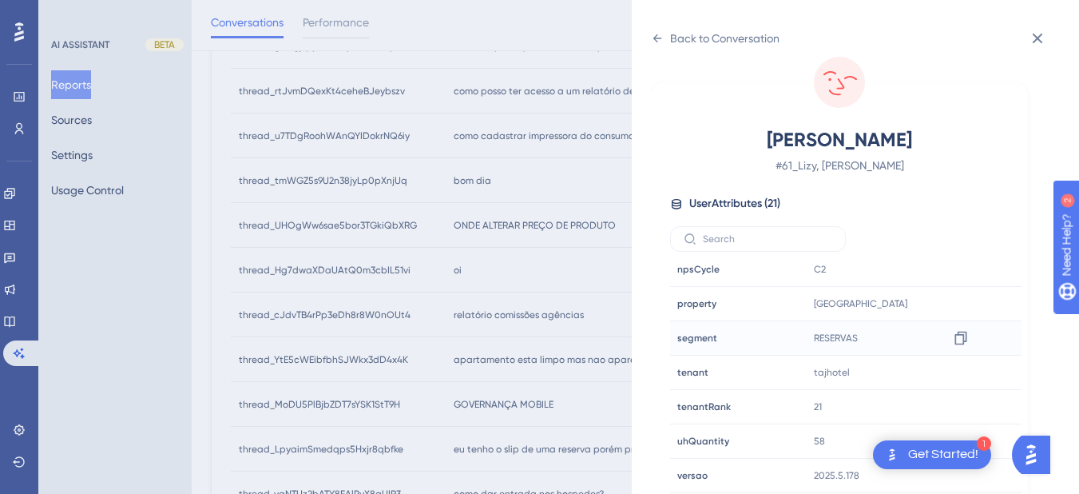
scroll to position [559, 0]
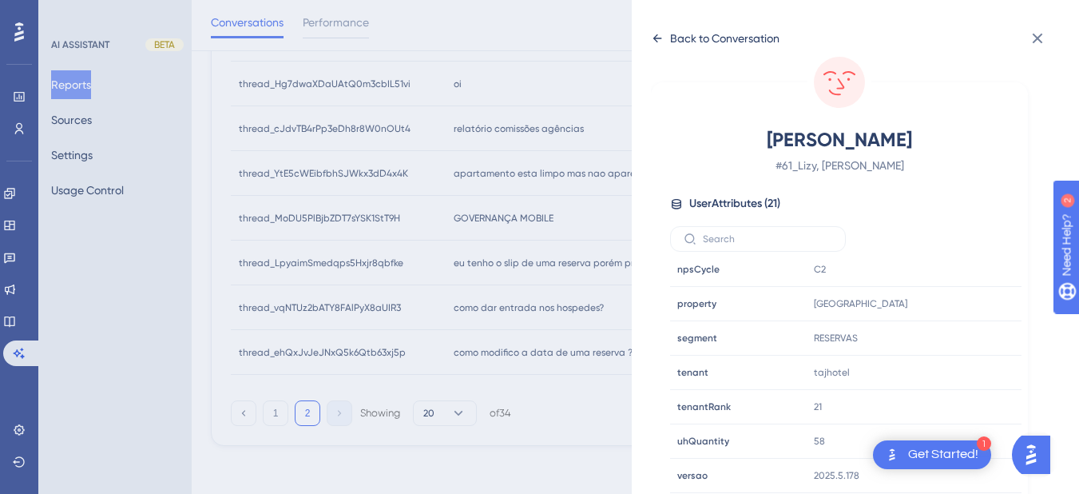
click at [652, 40] on icon at bounding box center [657, 38] width 13 height 13
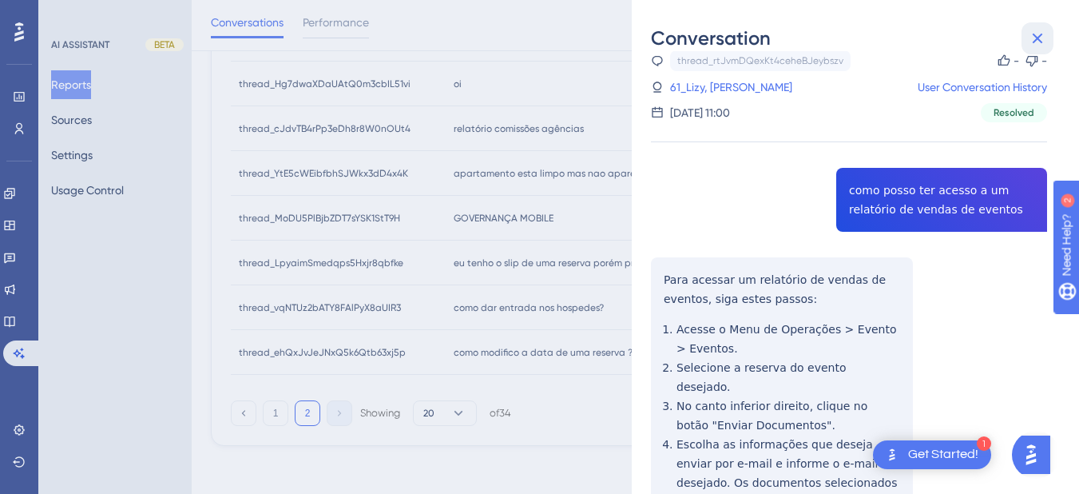
click at [1036, 35] on icon at bounding box center [1037, 38] width 19 height 19
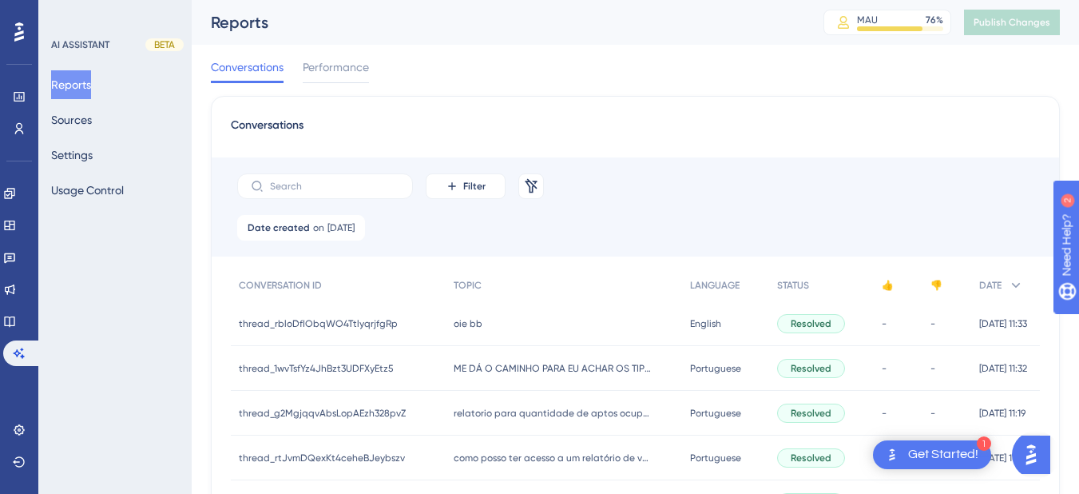
scroll to position [186, 0]
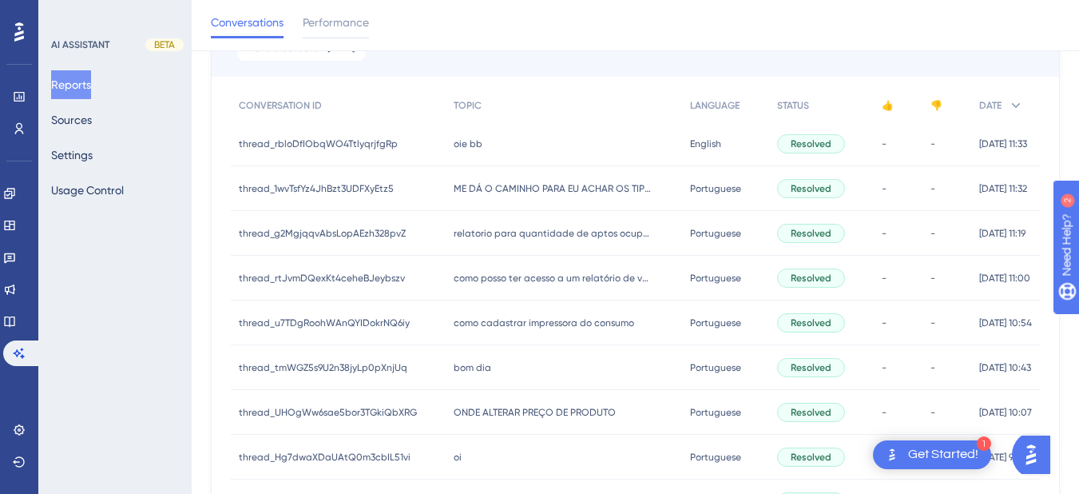
click at [486, 320] on span "como cadastrar impressora do consumo" at bounding box center [544, 322] width 181 height 13
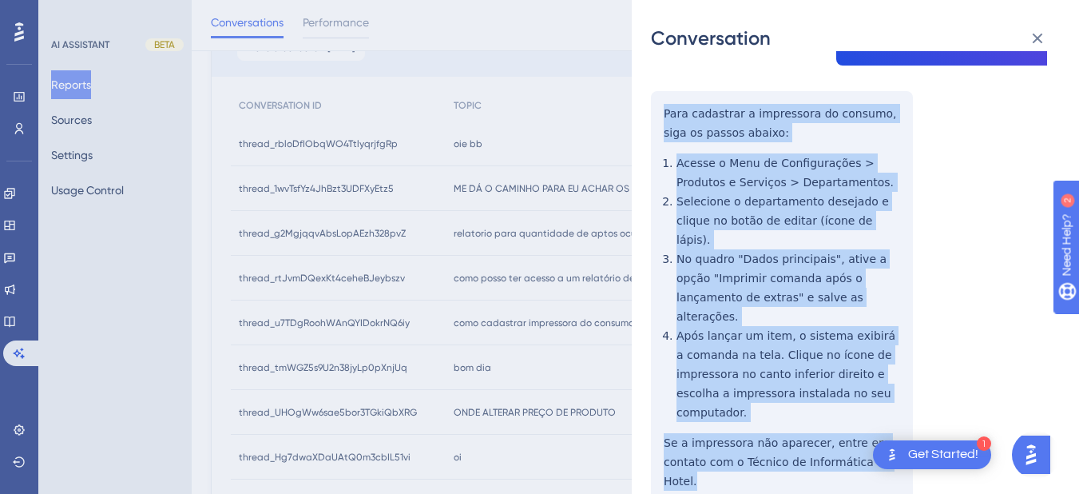
drag, startPoint x: 659, startPoint y: 296, endPoint x: 883, endPoint y: 406, distance: 250.0
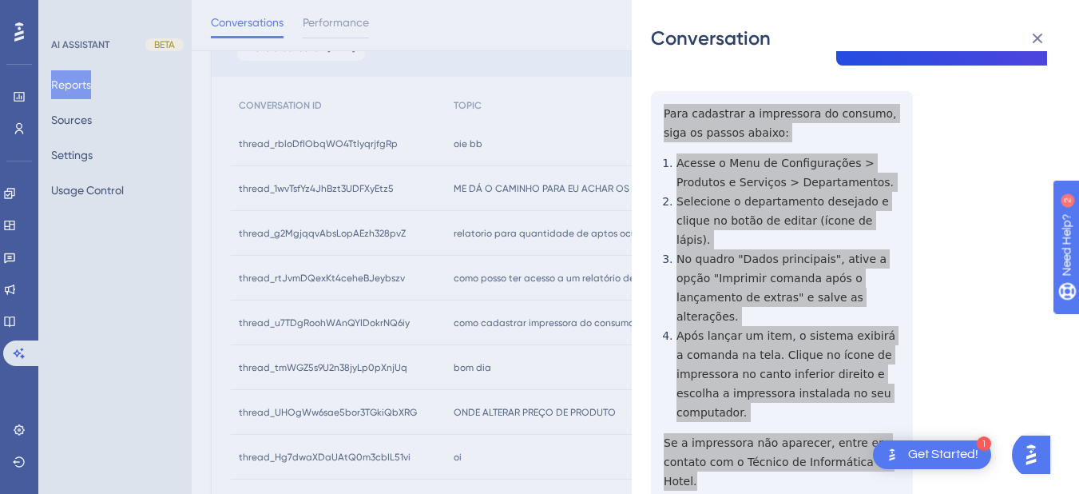
scroll to position [373, 0]
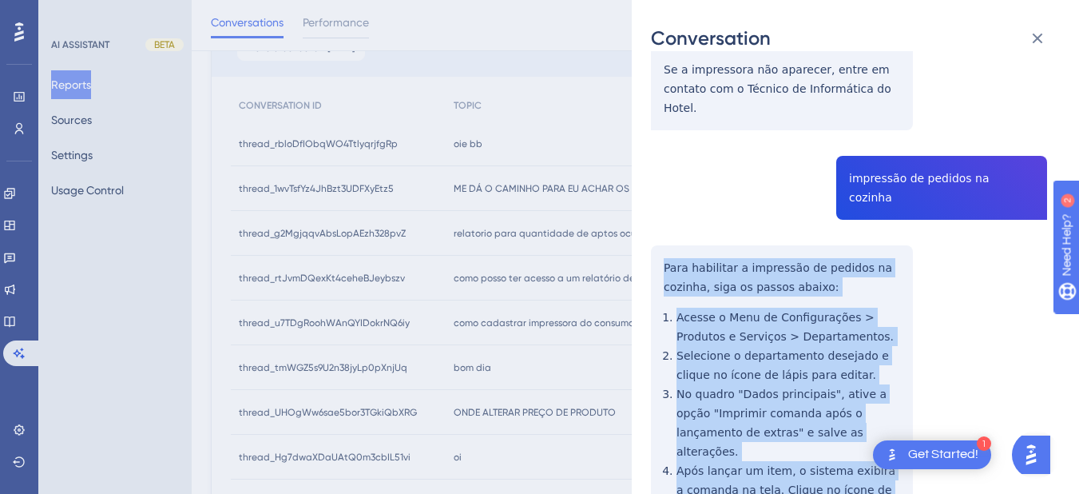
scroll to position [745, 0]
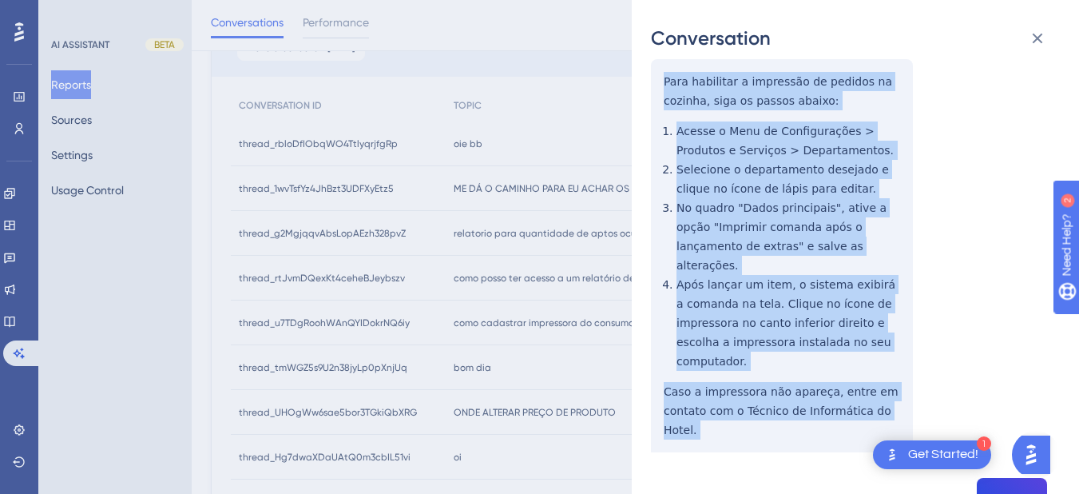
drag, startPoint x: 658, startPoint y: 351, endPoint x: 915, endPoint y: 275, distance: 268.1
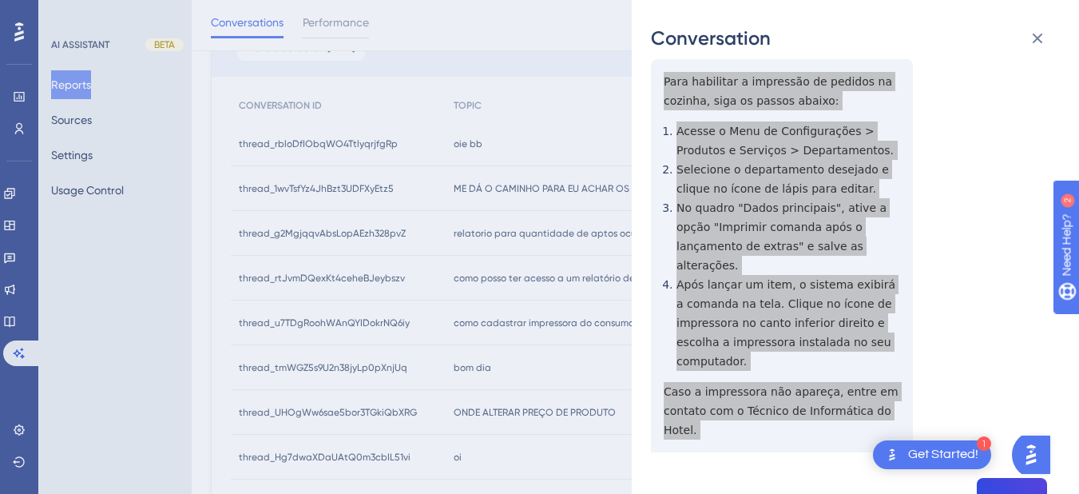
scroll to position [932, 0]
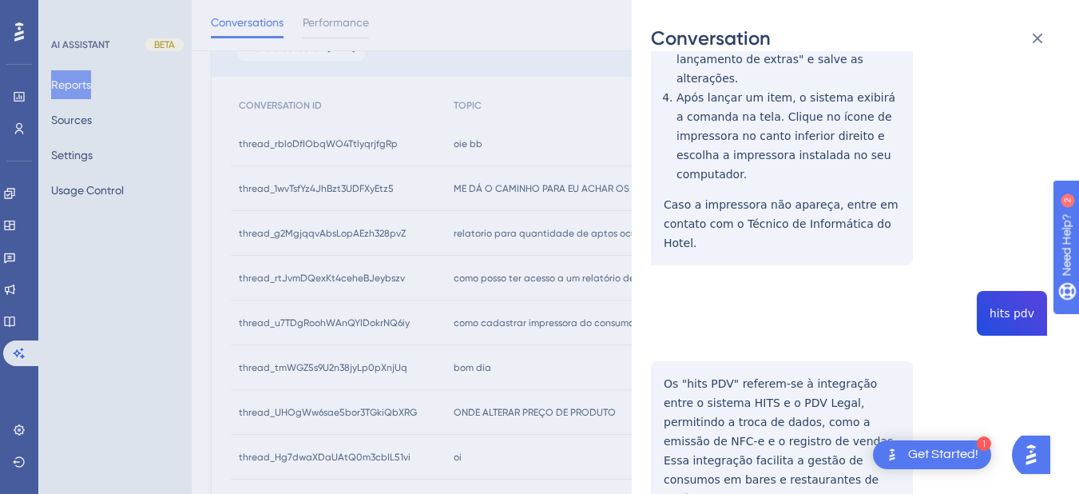
click at [1006, 157] on div "thread_u7TDgRoohWAnQYIDokrNQ6iy Copy - - 40_Medeiros, Nathan User Conversation …" at bounding box center [849, 367] width 396 height 2458
click at [701, 269] on div "thread_u7TDgRoohWAnQYIDokrNQ6iy Copy - - 40_Medeiros, Nathan User Conversation …" at bounding box center [849, 367] width 396 height 2458
click at [662, 224] on div "thread_u7TDgRoohWAnQYIDokrNQ6iy Copy - - 40_Medeiros, Nathan User Conversation …" at bounding box center [849, 367] width 396 height 2458
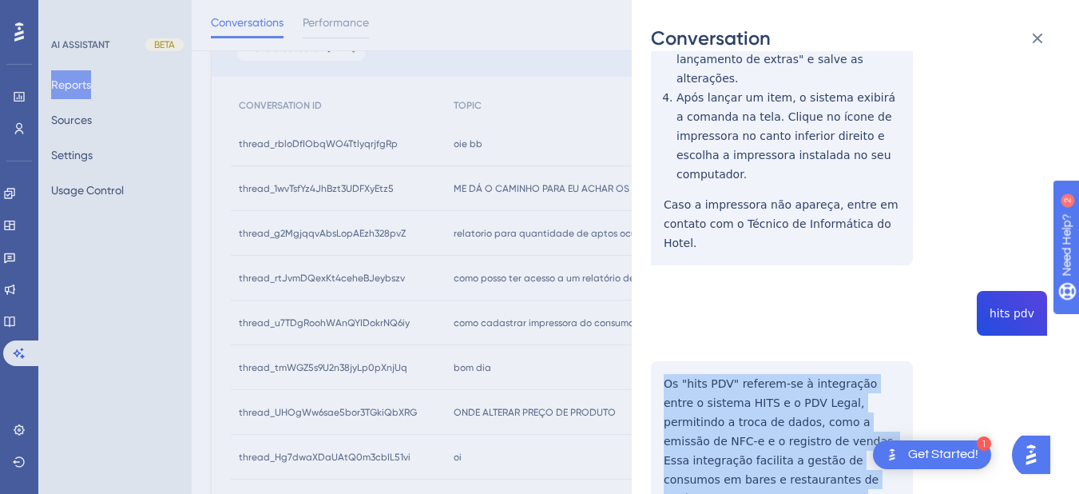
drag, startPoint x: 655, startPoint y: 225, endPoint x: 790, endPoint y: 406, distance: 225.4
click at [790, 406] on div "thread_u7TDgRoohWAnQYIDokrNQ6iy Copy - - 40_Medeiros, Nathan User Conversation …" at bounding box center [849, 367] width 396 height 2458
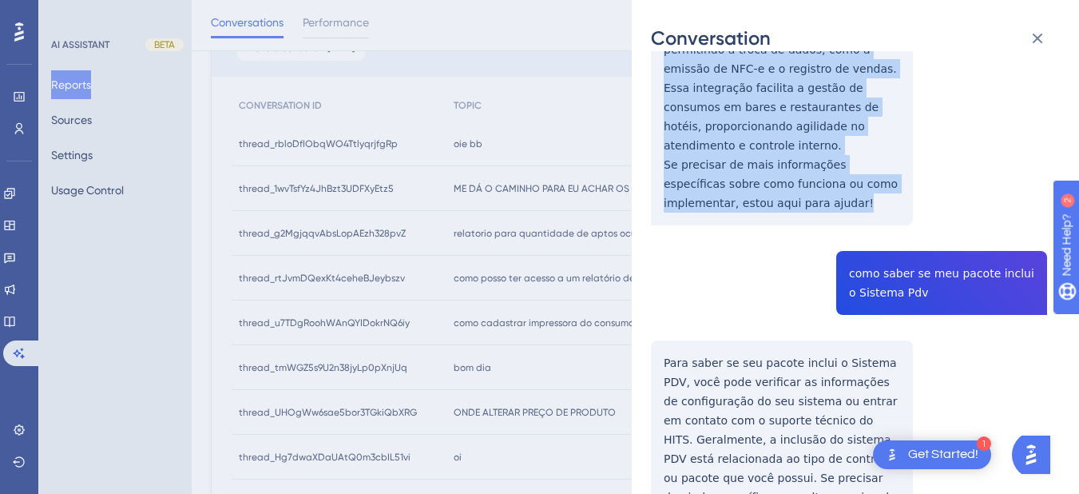
scroll to position [1118, 0]
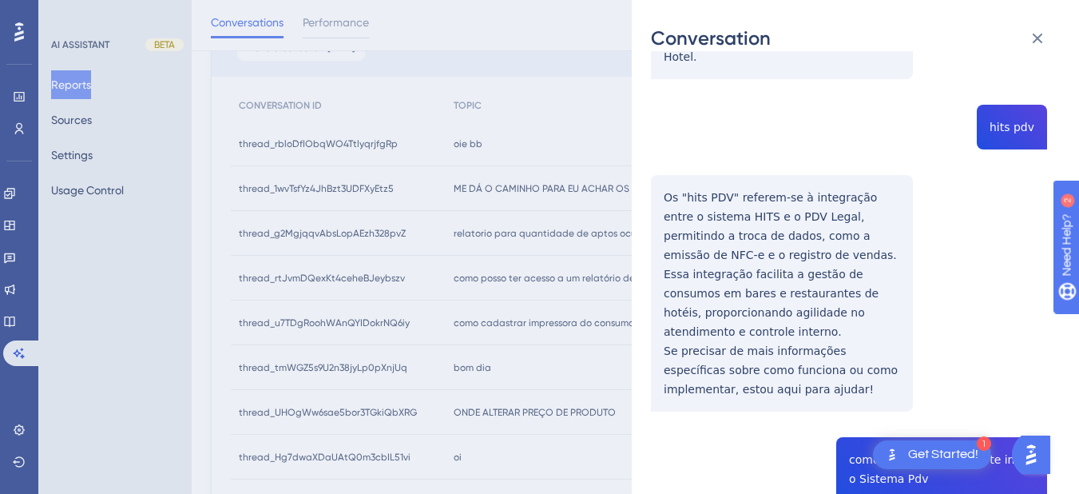
click at [877, 282] on div "thread_u7TDgRoohWAnQYIDokrNQ6iy Copy - - 40_Medeiros, Nathan User Conversation …" at bounding box center [849, 181] width 396 height 2458
click at [642, 371] on div "Conversation thread_u7TDgRoohWAnQYIDokrNQ6iy Copy - - 40_Medeiros, Nathan User …" at bounding box center [855, 247] width 447 height 494
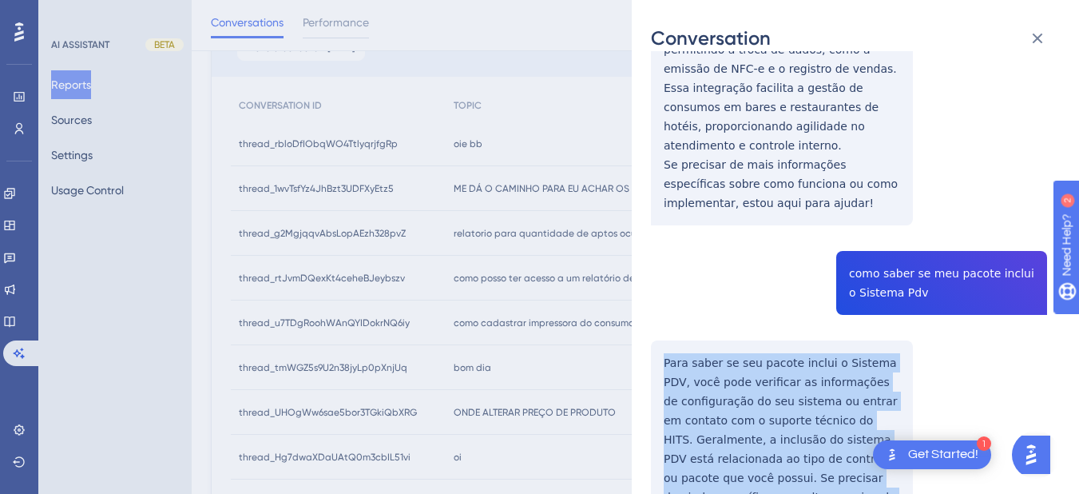
drag, startPoint x: 650, startPoint y: 382, endPoint x: 783, endPoint y: 355, distance: 135.3
click at [783, 355] on div "Conversation thread_u7TDgRoohWAnQYIDokrNQ6iy Copy - - 40_Medeiros, Nathan User …" at bounding box center [855, 247] width 447 height 494
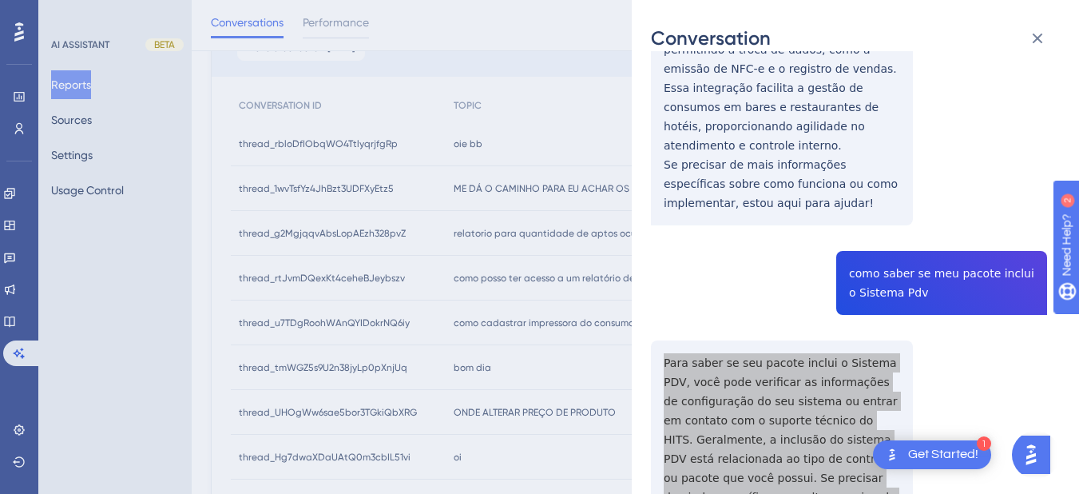
scroll to position [1491, 0]
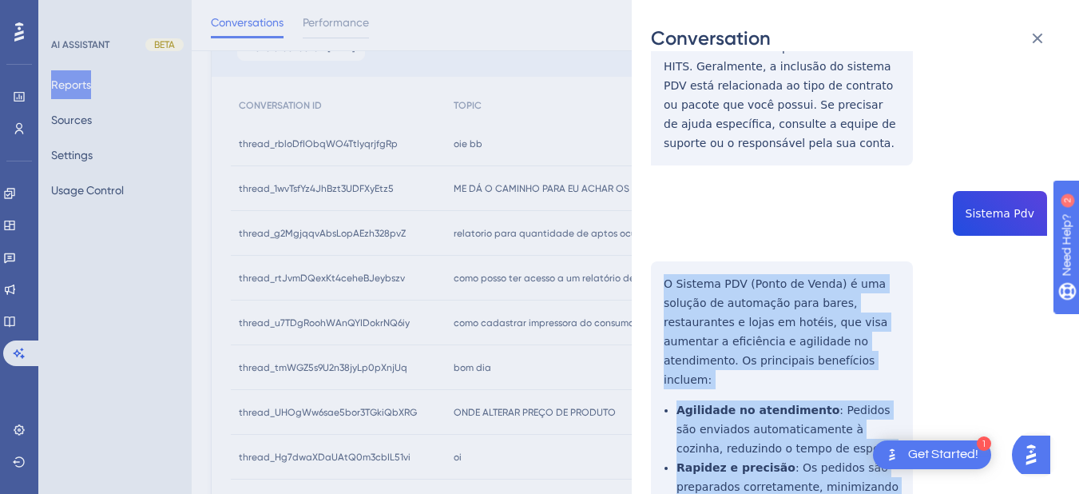
scroll to position [1811, 0]
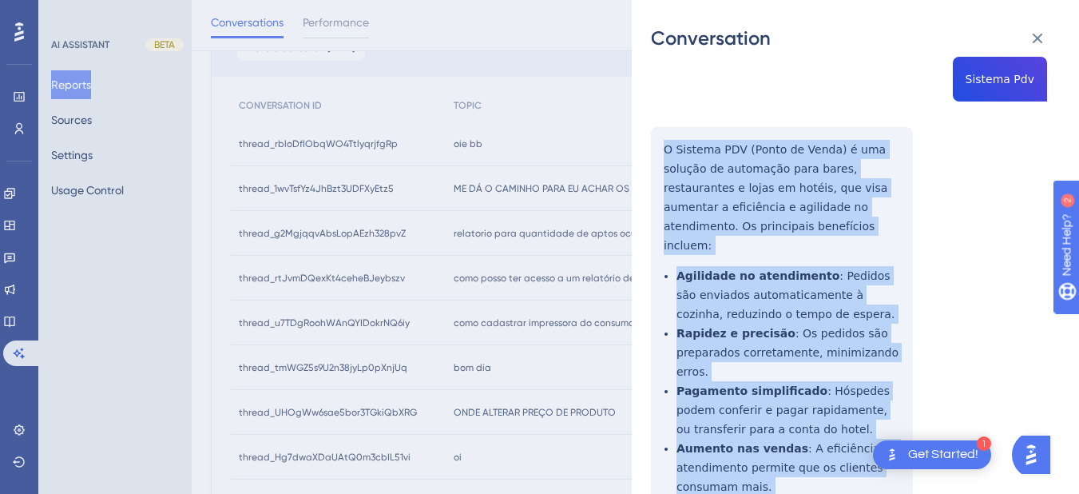
drag, startPoint x: 662, startPoint y: 296, endPoint x: 799, endPoint y: 217, distance: 157.4
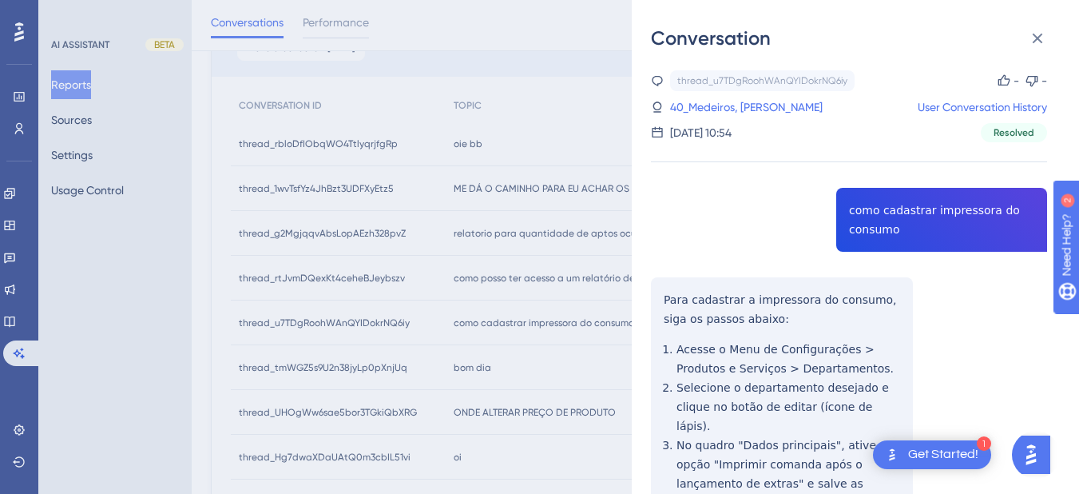
scroll to position [0, 0]
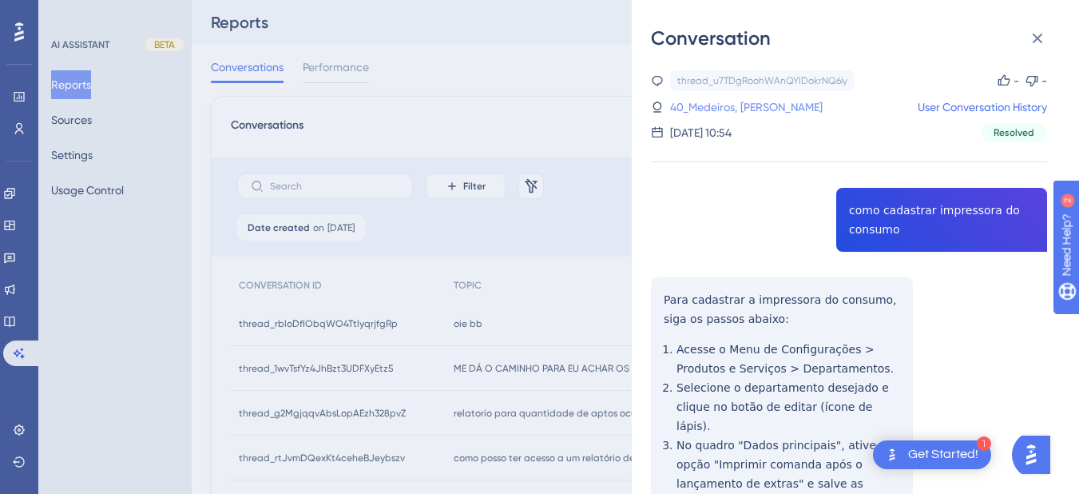
click at [725, 99] on link "40_Medeiros, Nathan" at bounding box center [746, 106] width 153 height 19
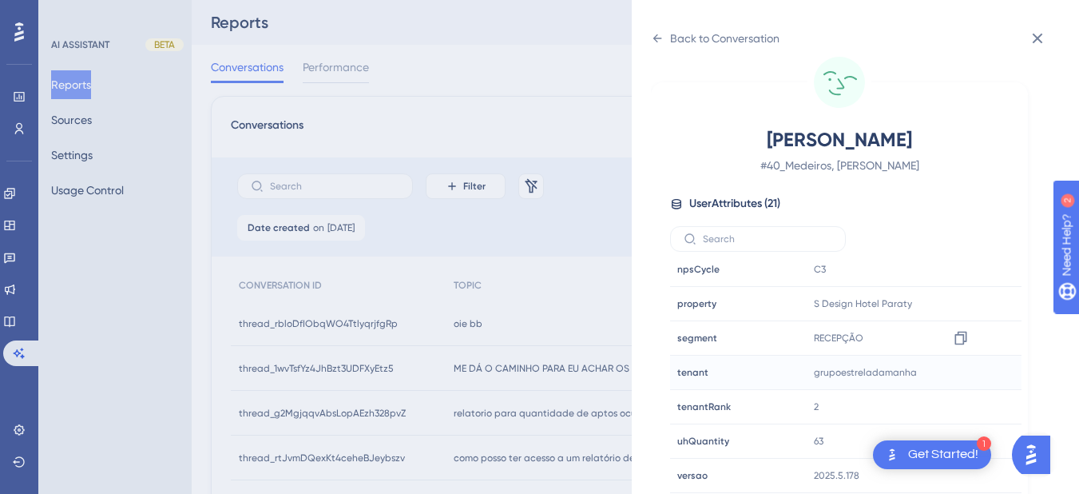
scroll to position [373, 0]
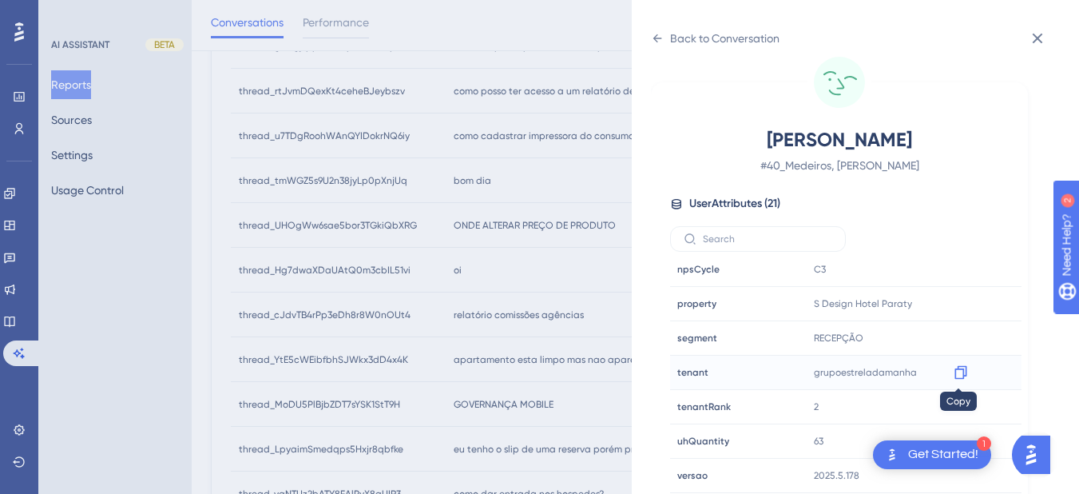
click at [961, 379] on icon at bounding box center [961, 372] width 16 height 16
click at [661, 40] on icon at bounding box center [657, 38] width 13 height 13
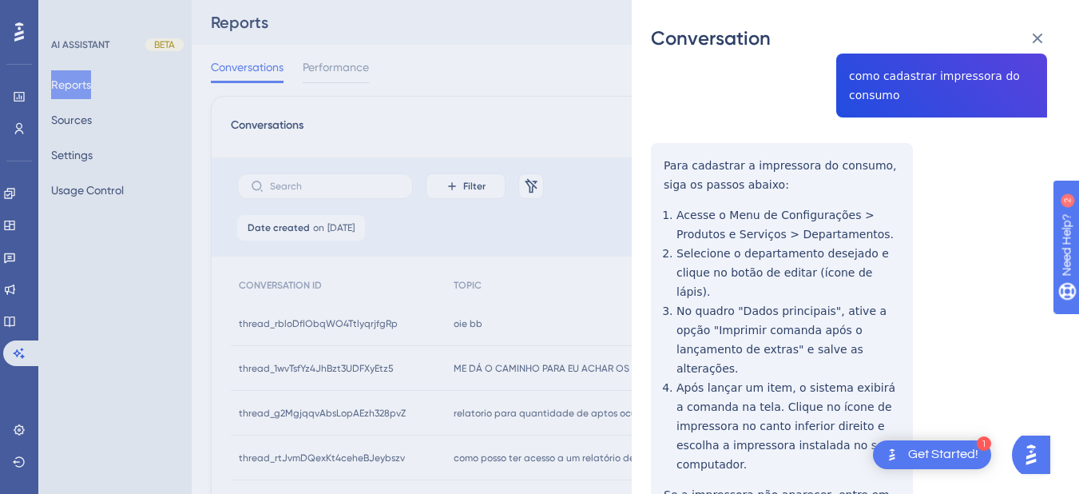
scroll to position [0, 0]
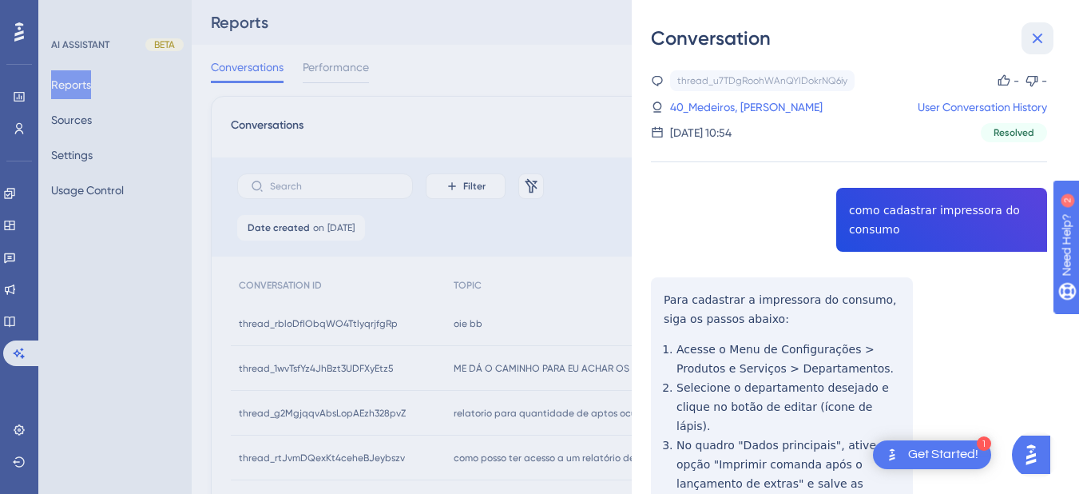
click at [1036, 34] on icon at bounding box center [1037, 38] width 19 height 19
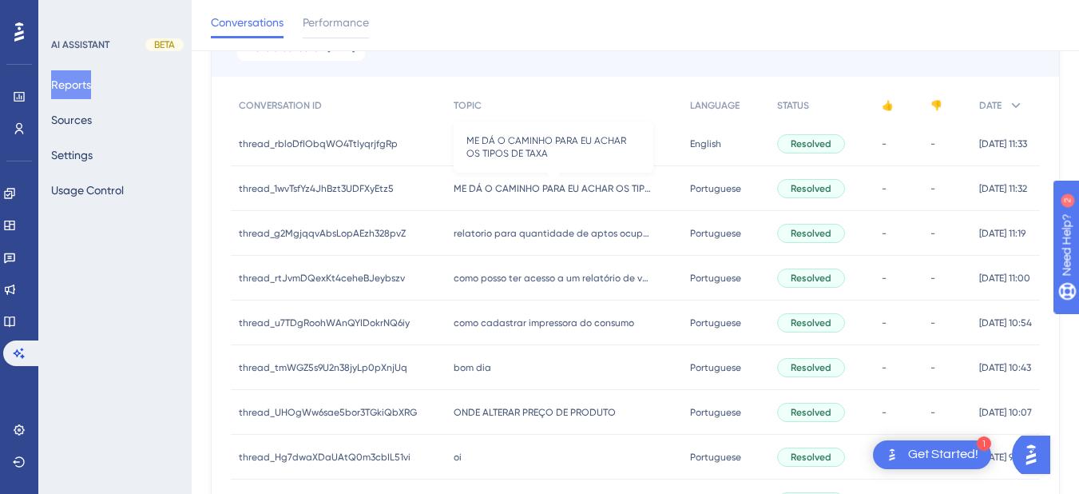
scroll to position [373, 0]
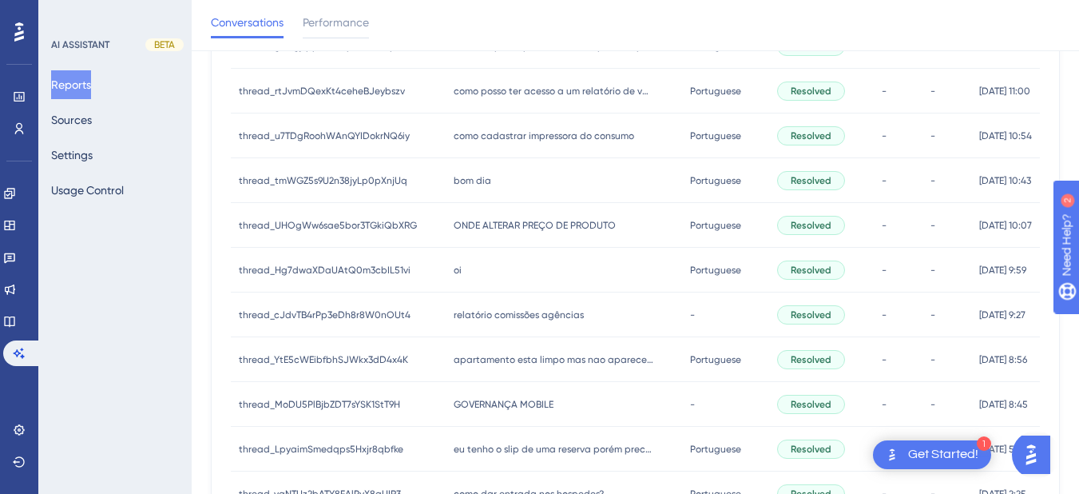
click at [494, 176] on div "bom dia bom dia" at bounding box center [564, 180] width 236 height 45
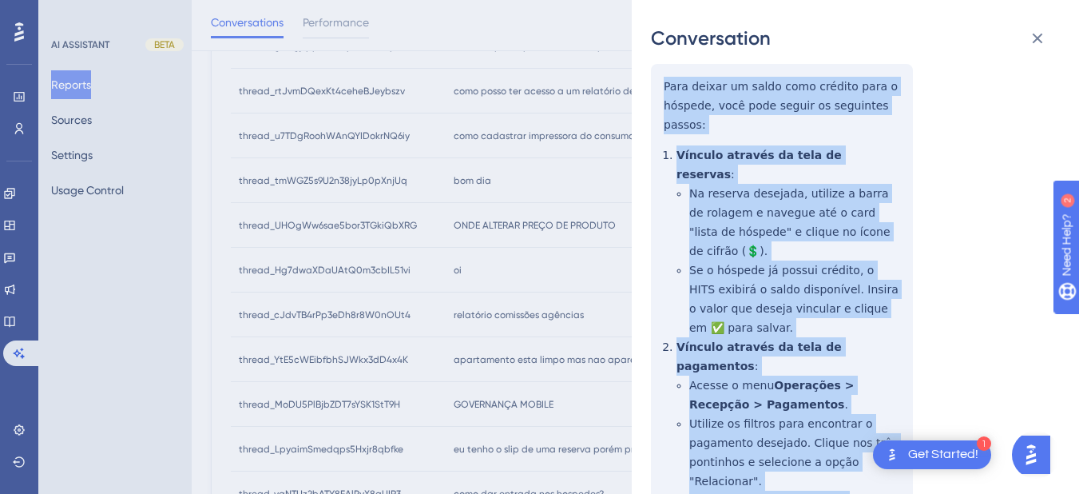
scroll to position [745, 0]
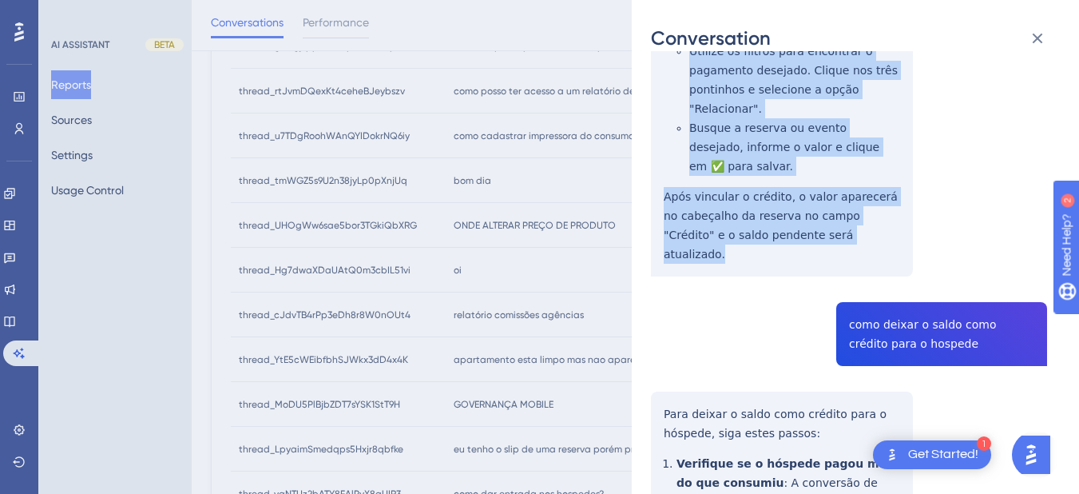
drag, startPoint x: 661, startPoint y: 271, endPoint x: 832, endPoint y: 159, distance: 204.9
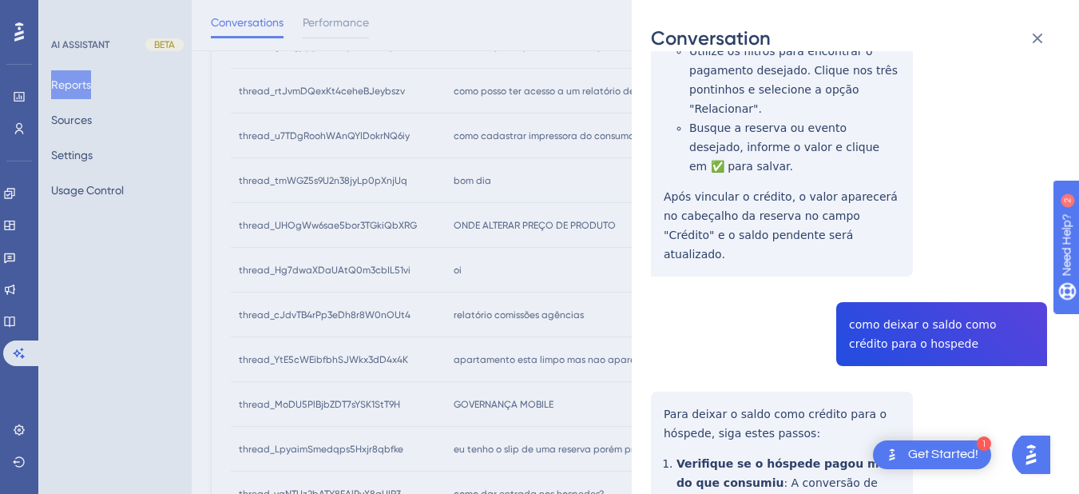
click at [646, 337] on div "Conversation thread_tmWGZ5s9U2n38jyLp0pXnjUq Copy - - 54_Rossi, Larissa User Co…" at bounding box center [855, 247] width 447 height 494
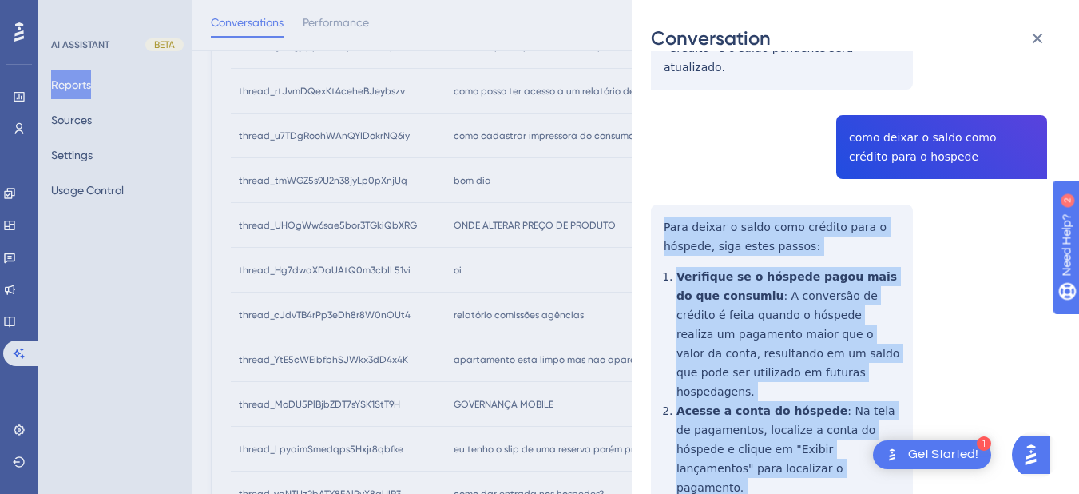
scroll to position [1118, 0]
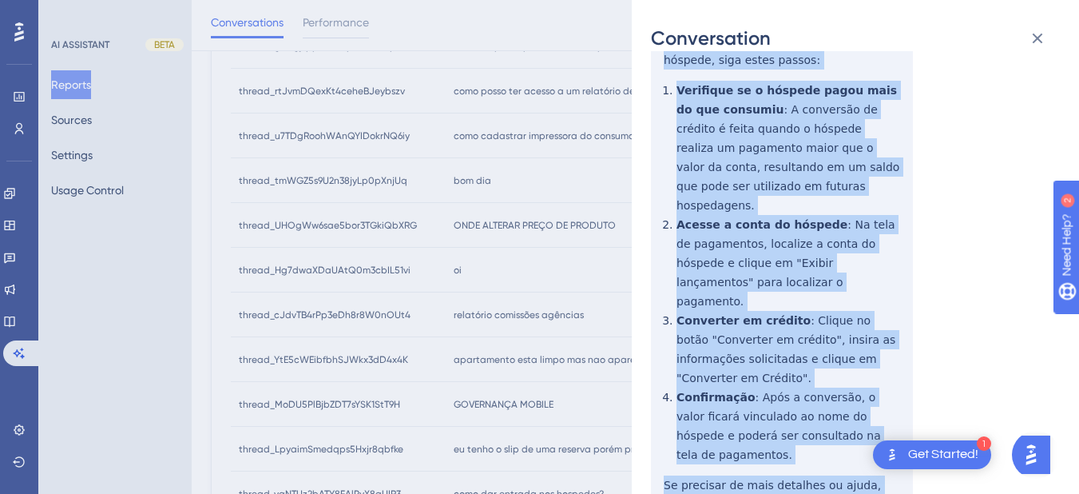
drag, startPoint x: 677, startPoint y: 312, endPoint x: 741, endPoint y: 402, distance: 110.4
click at [741, 402] on div "thread_tmWGZ5s9U2n38jyLp0pXnjUq Copy - - 54_Rossi, Larissa User Conversation Hi…" at bounding box center [849, 187] width 396 height 2470
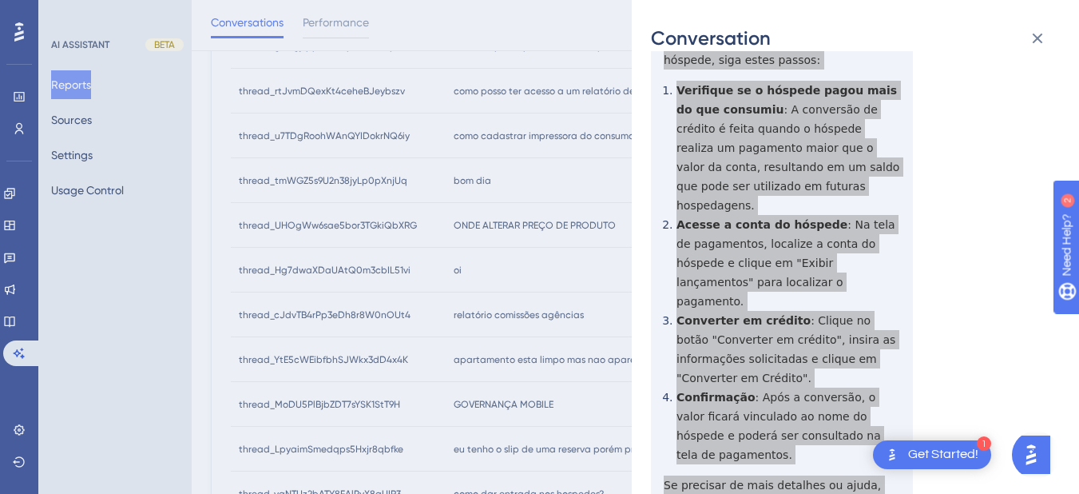
scroll to position [1304, 0]
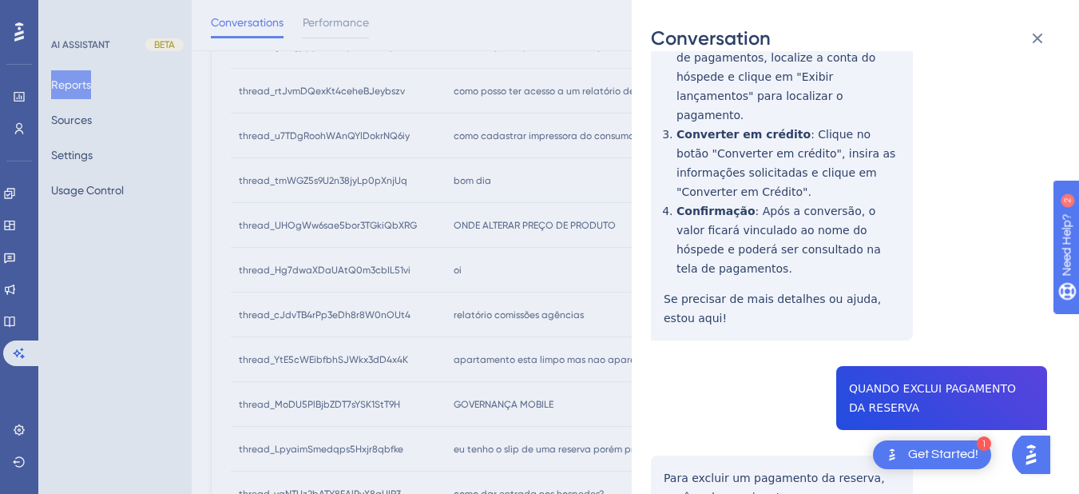
click at [875, 253] on div "thread_tmWGZ5s9U2n38jyLp0pXnjUq Copy - - 54_Rossi, Larissa User Conversation Hi…" at bounding box center [849, 1] width 396 height 2470
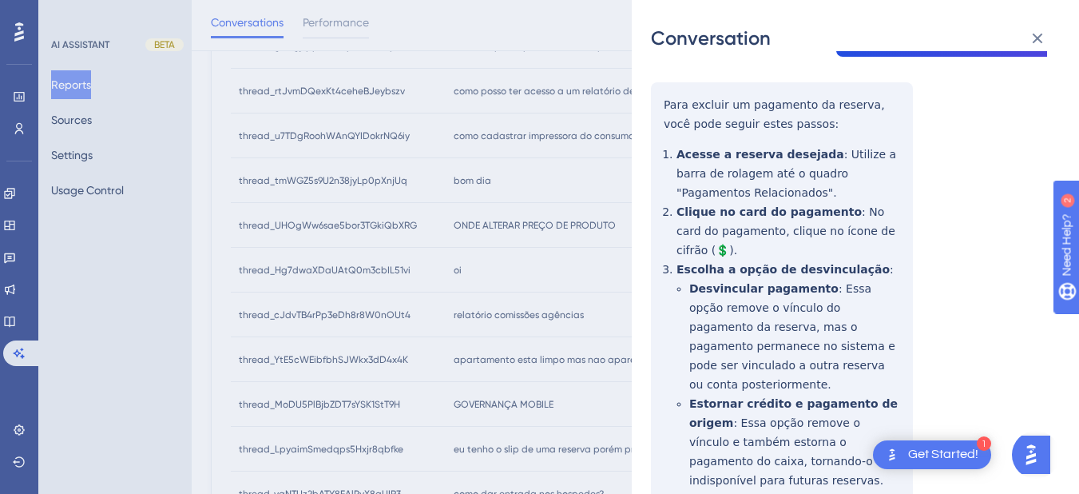
scroll to position [1491, 0]
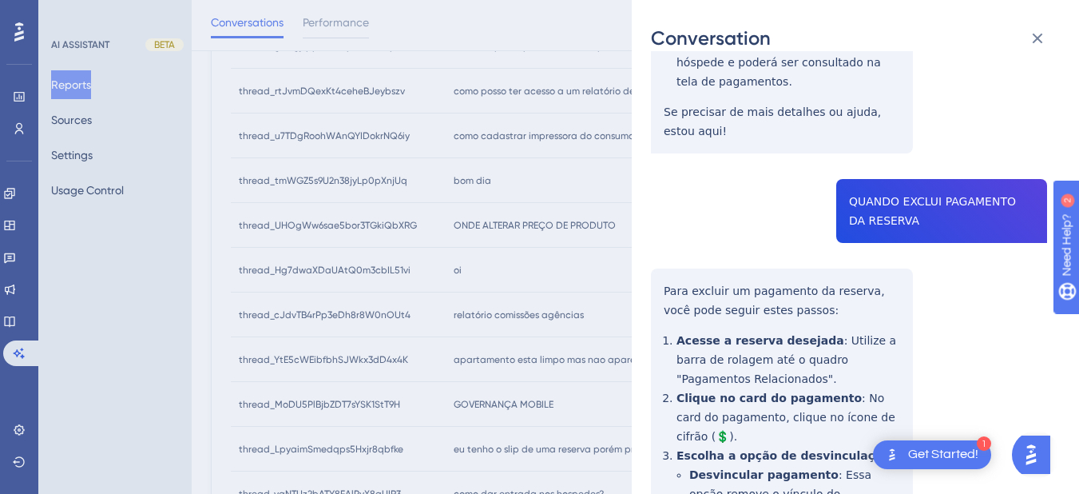
drag, startPoint x: 681, startPoint y: 163, endPoint x: 660, endPoint y: 156, distance: 22.7
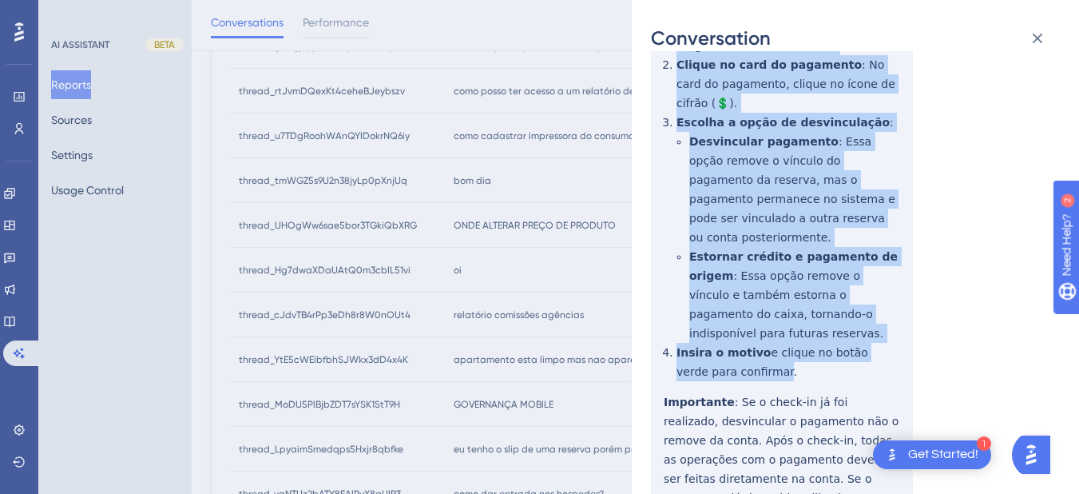
scroll to position [559, 0]
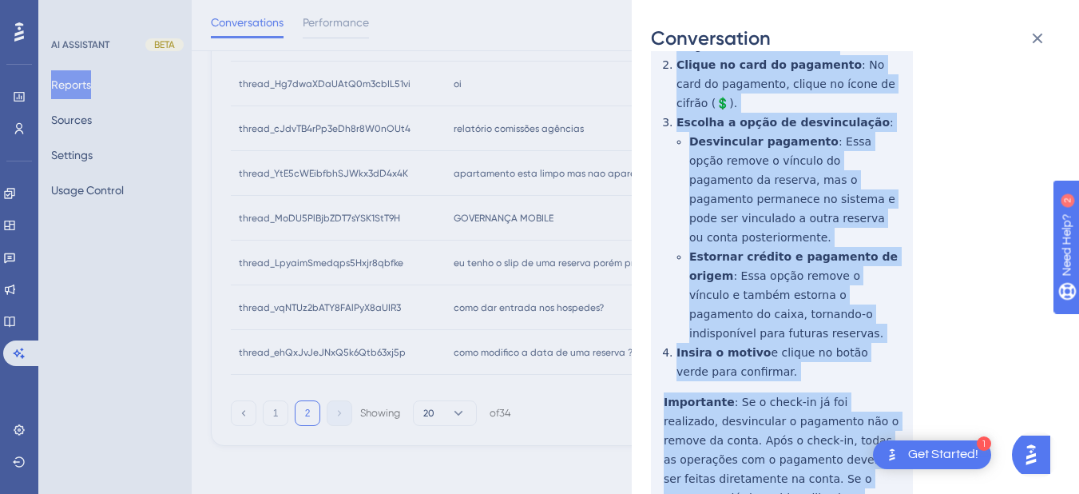
drag, startPoint x: 657, startPoint y: 149, endPoint x: 891, endPoint y: 406, distance: 347.1
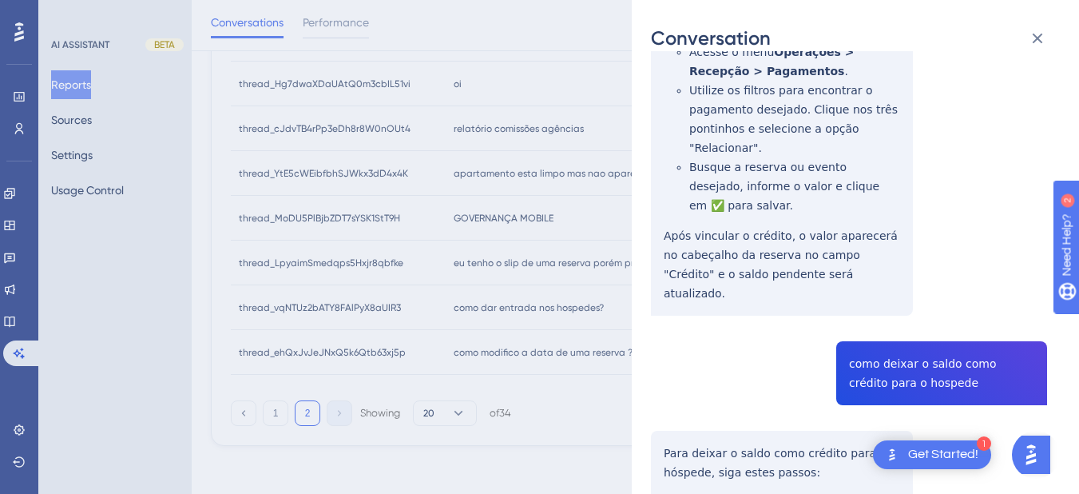
scroll to position [0, 0]
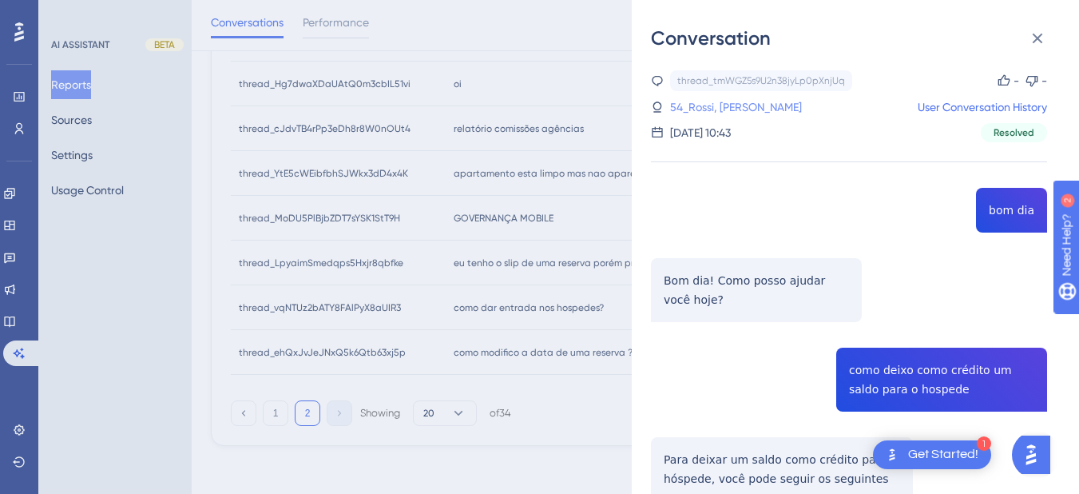
click at [711, 108] on link "54_Rossi, Larissa" at bounding box center [736, 106] width 132 height 19
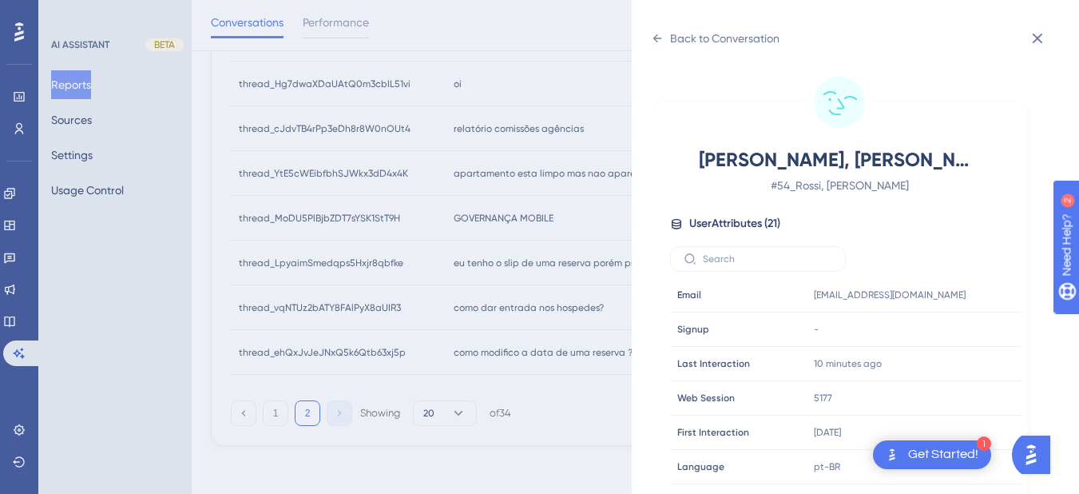
scroll to position [486, 0]
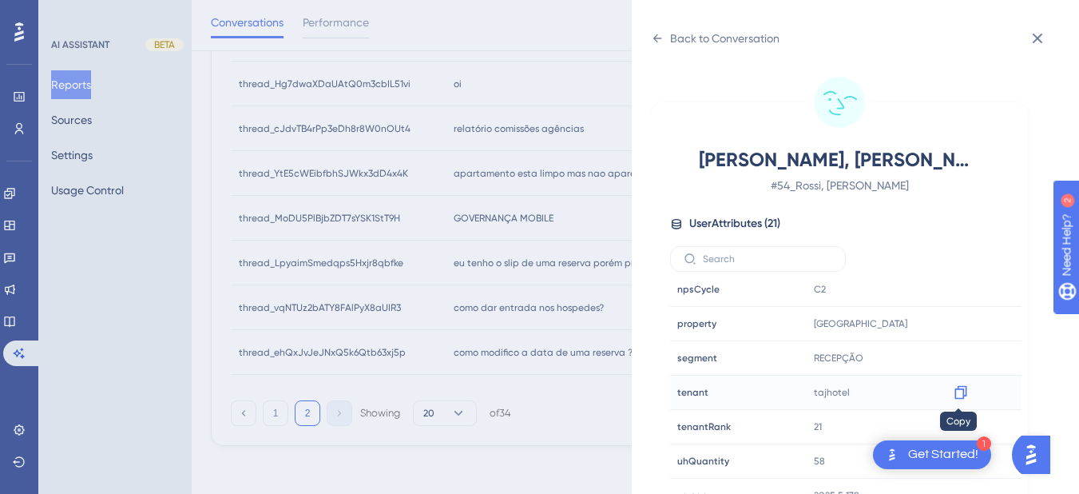
click at [958, 397] on icon at bounding box center [961, 392] width 16 height 16
click at [644, 27] on div "Back to Conversation Rossi, Larissa # 54_Rossi, Larissa User Attributes ( 21 ) …" at bounding box center [855, 247] width 447 height 494
click at [660, 35] on icon at bounding box center [657, 38] width 13 height 13
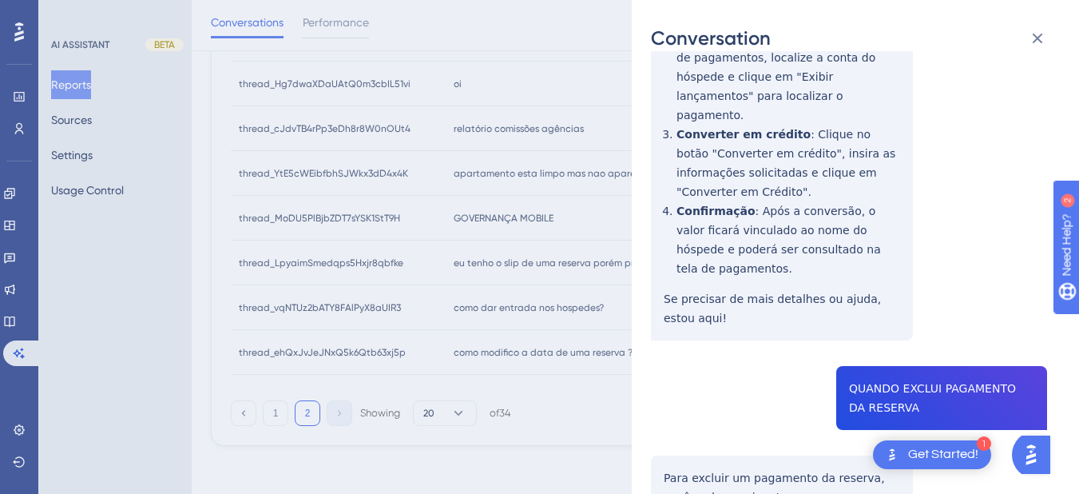
scroll to position [1824, 0]
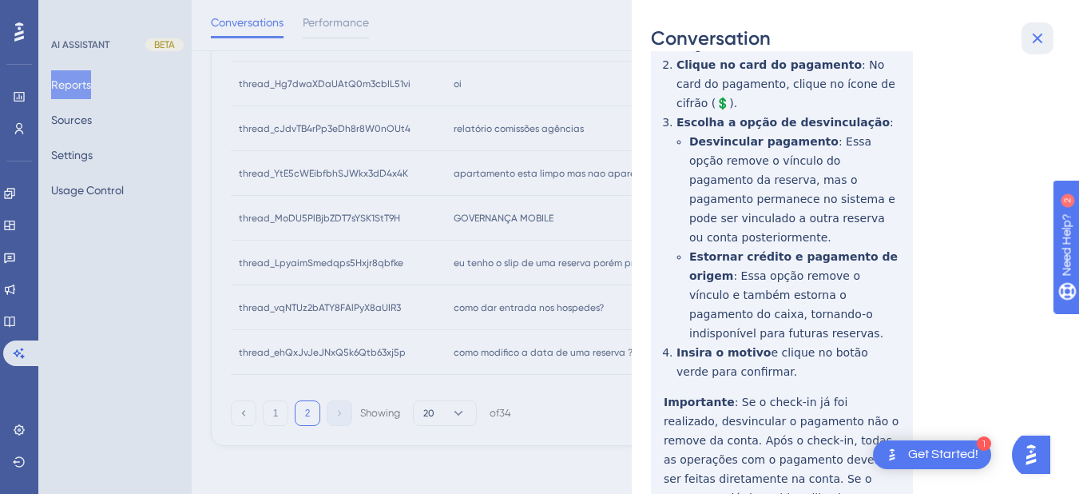
click at [1038, 42] on icon at bounding box center [1037, 38] width 19 height 19
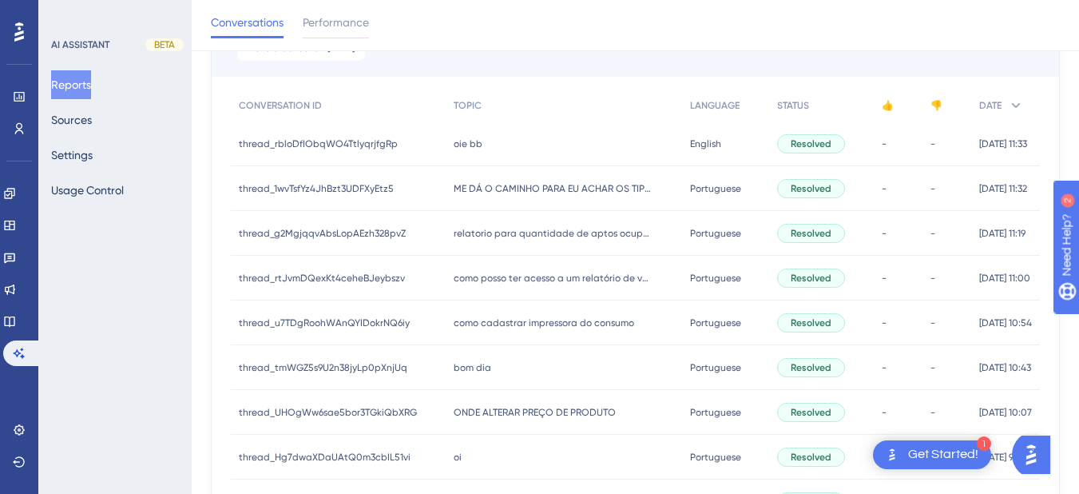
scroll to position [373, 0]
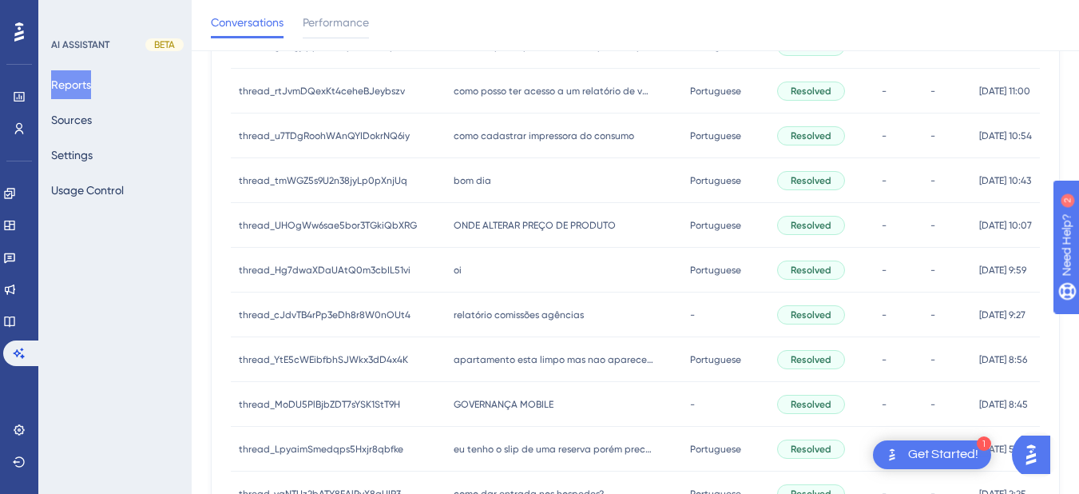
click at [510, 181] on div "bom dia bom dia" at bounding box center [564, 180] width 236 height 45
click at [498, 181] on div "bom dia bom dia" at bounding box center [564, 180] width 236 height 45
click at [471, 169] on div "bom dia bom dia" at bounding box center [564, 180] width 236 height 45
click at [493, 171] on div "bom dia bom dia" at bounding box center [564, 180] width 236 height 45
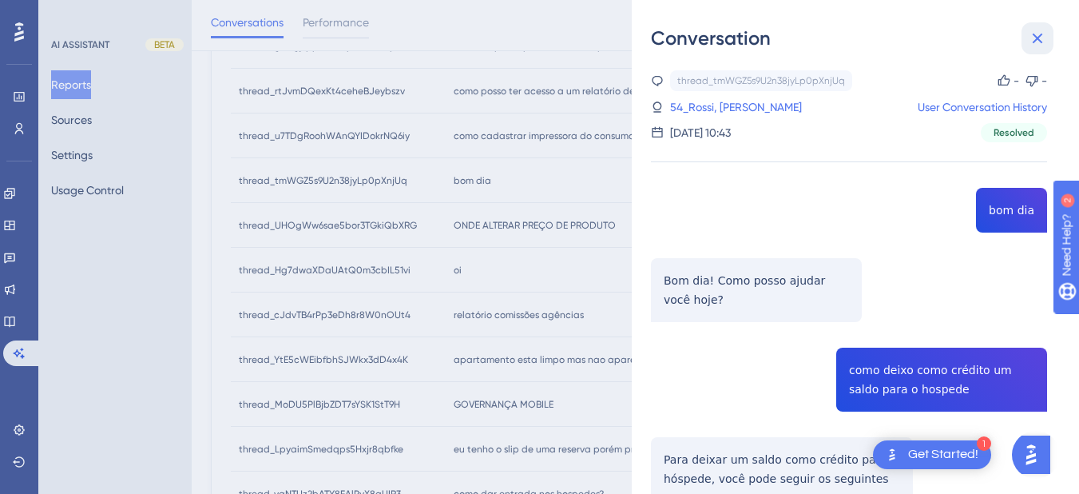
click at [1036, 41] on icon at bounding box center [1038, 39] width 10 height 10
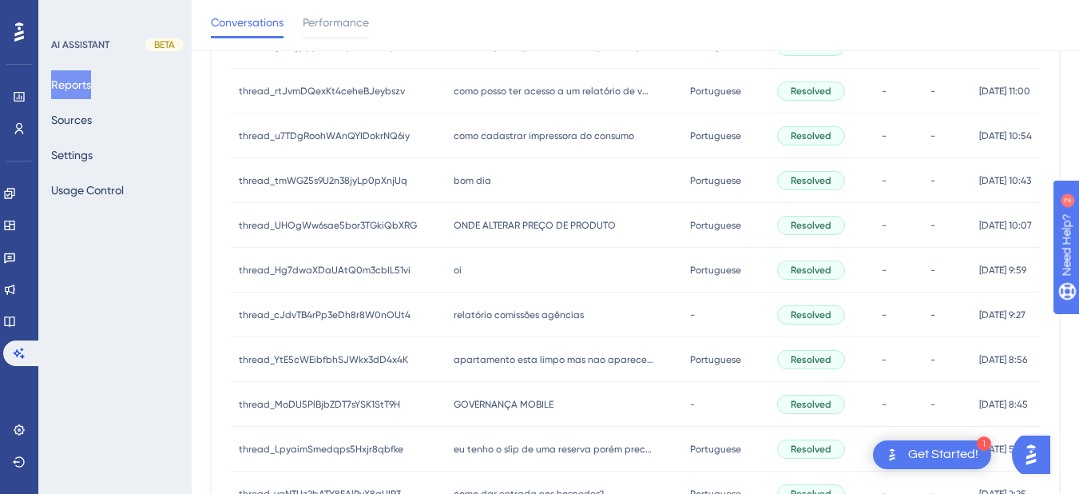
click at [584, 206] on div "ONDE ALTERAR PREÇO DE PRODUTO ONDE ALTERAR PREÇO DE PRODUTO" at bounding box center [564, 225] width 236 height 45
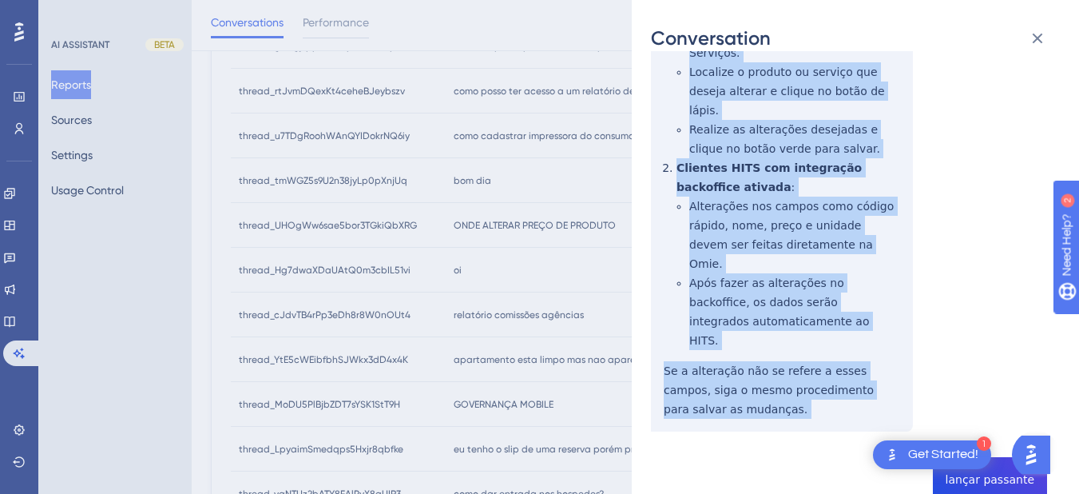
drag, startPoint x: 664, startPoint y: 276, endPoint x: 754, endPoint y: 342, distance: 112.0
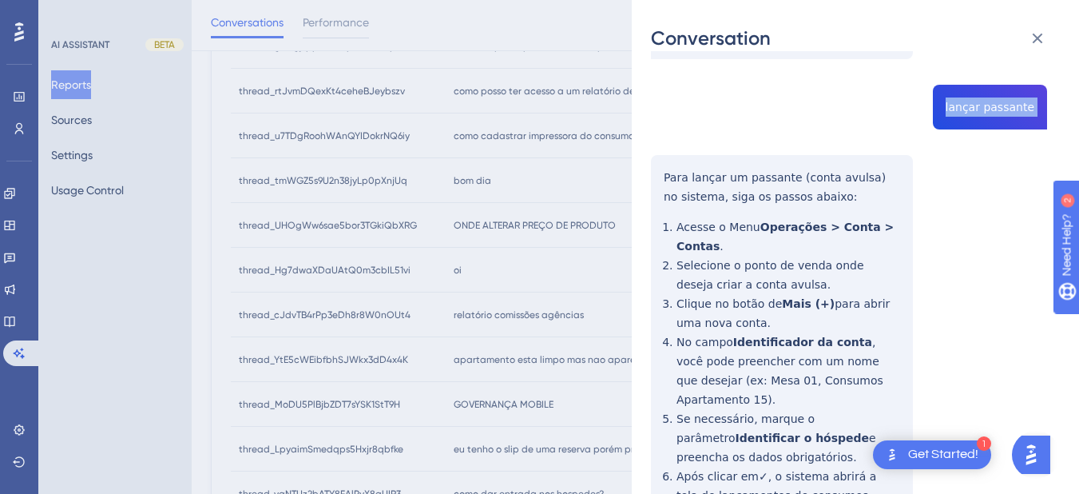
click at [664, 90] on div "thread_UHOgWw6sae5bor3TGkiQbXRG Copy - - 30_Mendes - HOTEL BURITI, Marco Antoni…" at bounding box center [849, 355] width 396 height 2061
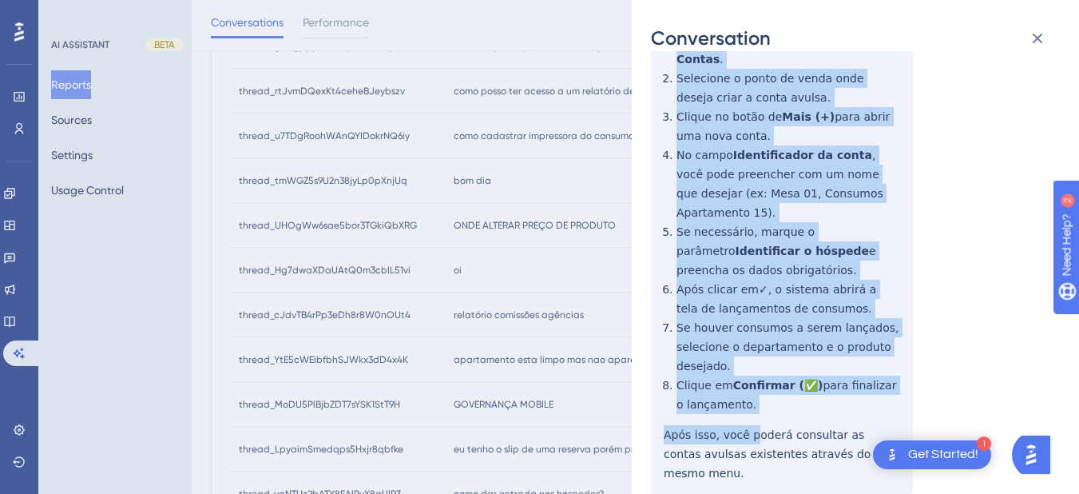
scroll to position [1118, 0]
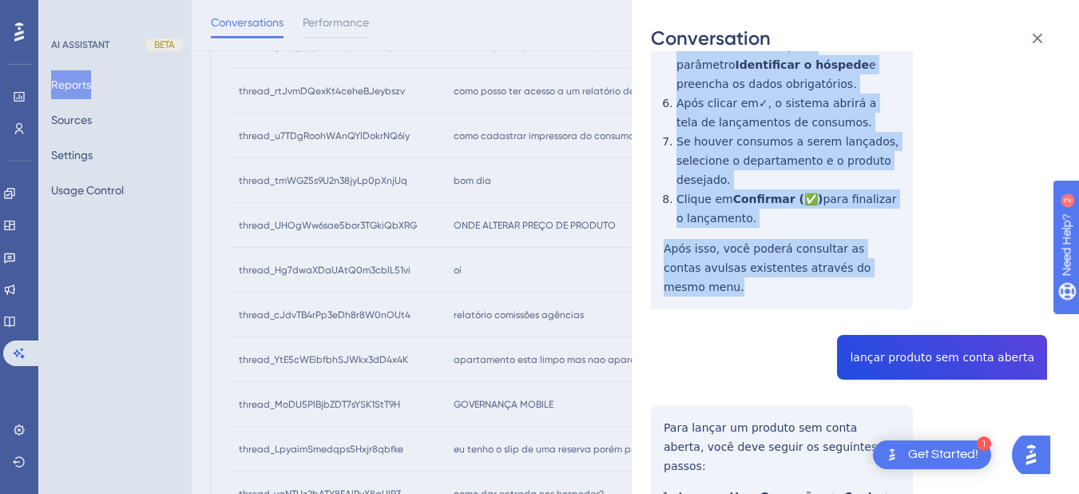
drag, startPoint x: 658, startPoint y: 91, endPoint x: 888, endPoint y: 173, distance: 244.3
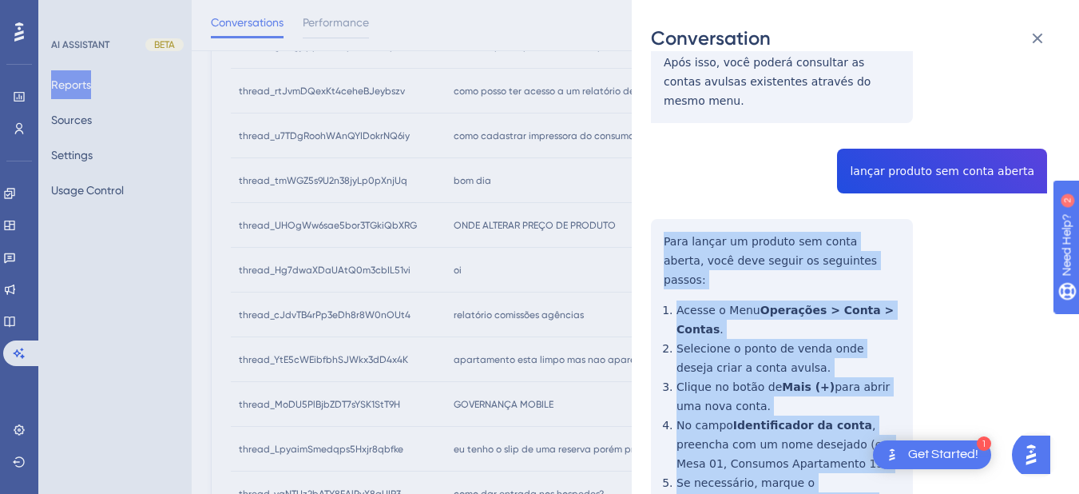
scroll to position [1491, 0]
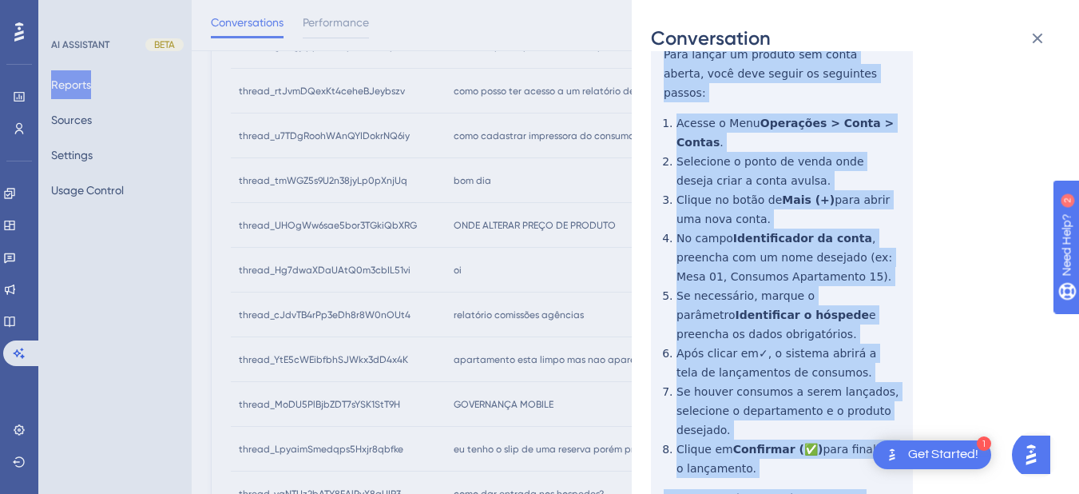
drag, startPoint x: 657, startPoint y: 311, endPoint x: 796, endPoint y: 411, distance: 170.9
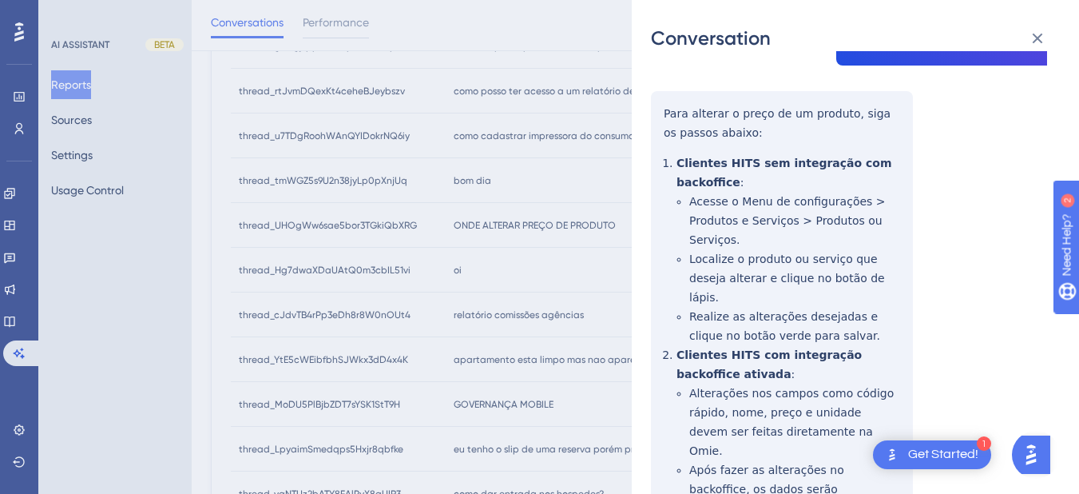
scroll to position [0, 0]
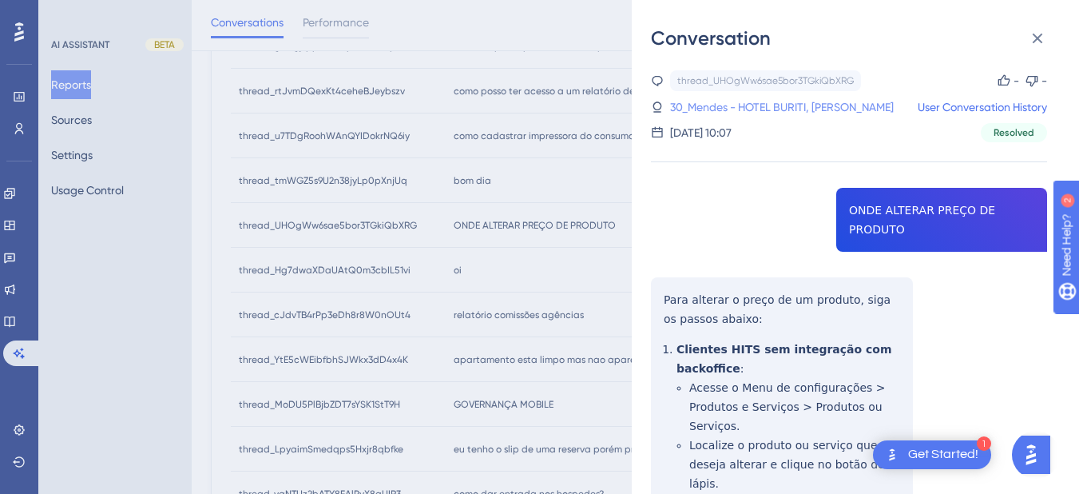
click at [730, 100] on link "30_Mendes - HOTEL BURITI, Marco Antonio" at bounding box center [782, 106] width 224 height 19
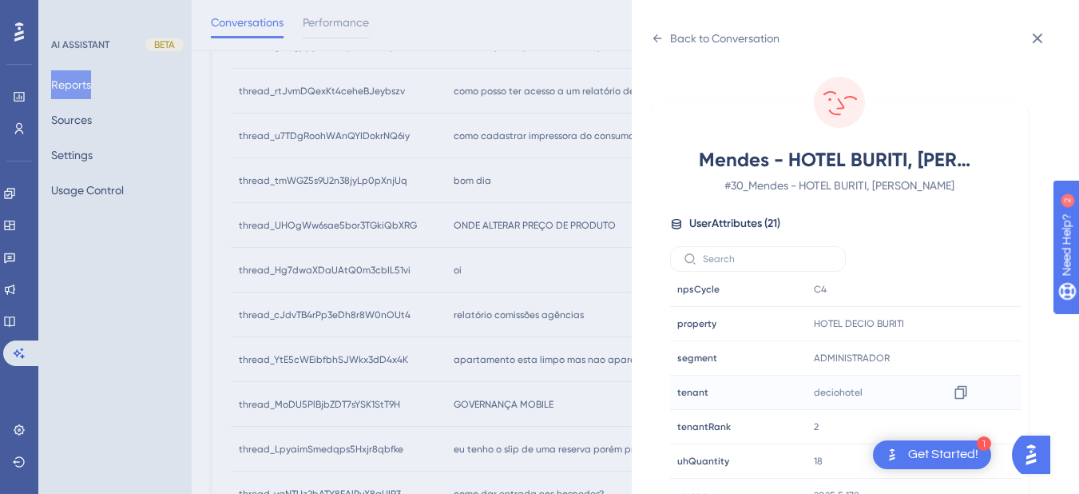
scroll to position [20, 0]
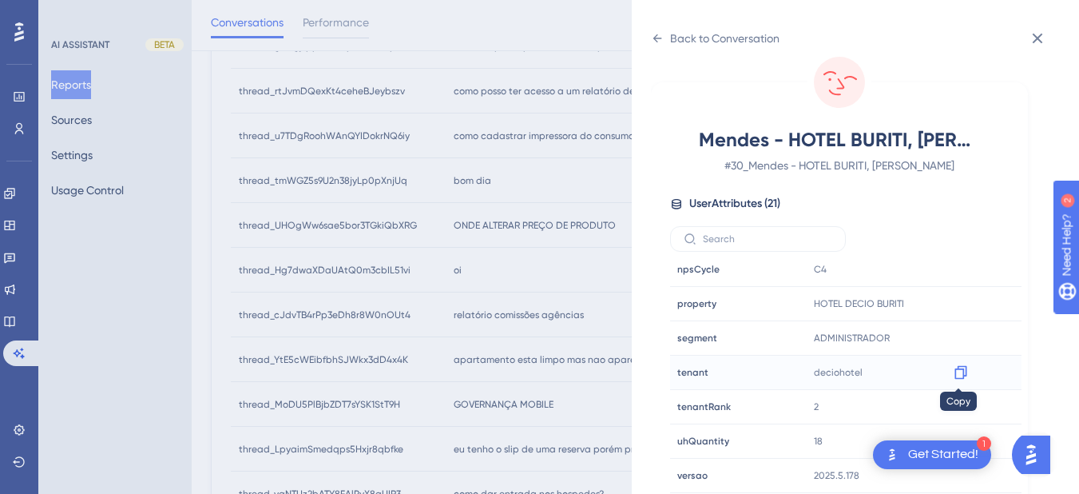
click at [961, 378] on icon at bounding box center [960, 373] width 12 height 14
click at [655, 45] on div "Back to Conversation" at bounding box center [715, 39] width 129 height 26
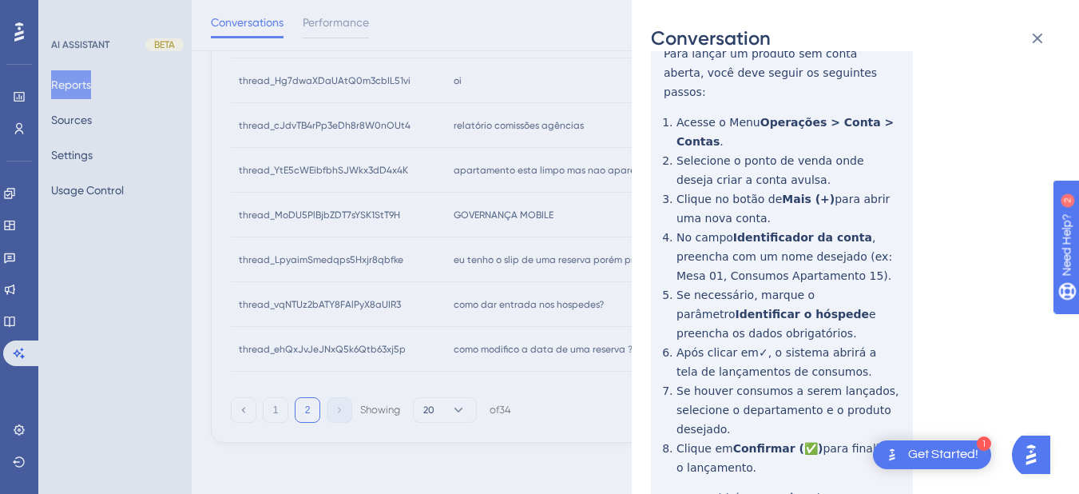
scroll to position [1, 0]
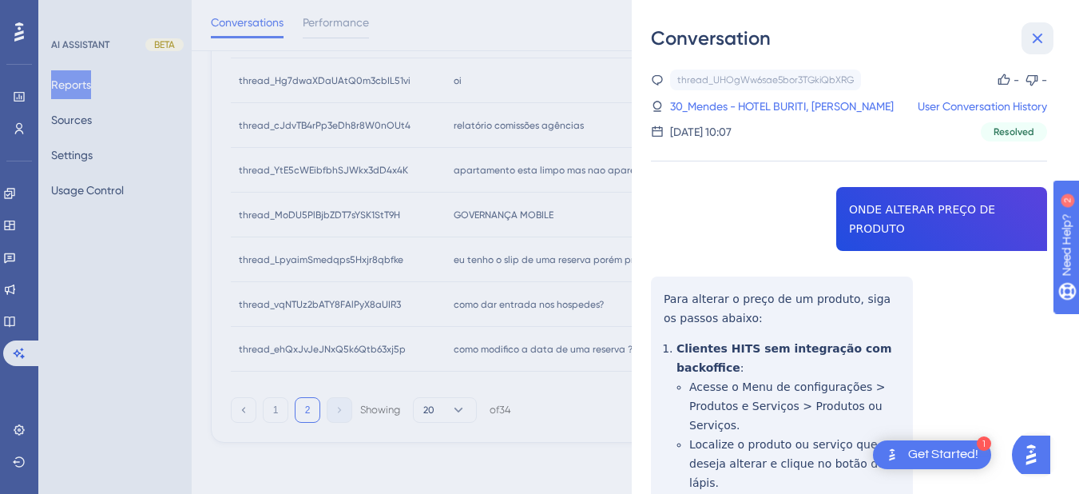
drag, startPoint x: 1030, startPoint y: 50, endPoint x: 944, endPoint y: 85, distance: 93.1
click at [1030, 50] on button at bounding box center [1038, 38] width 32 height 32
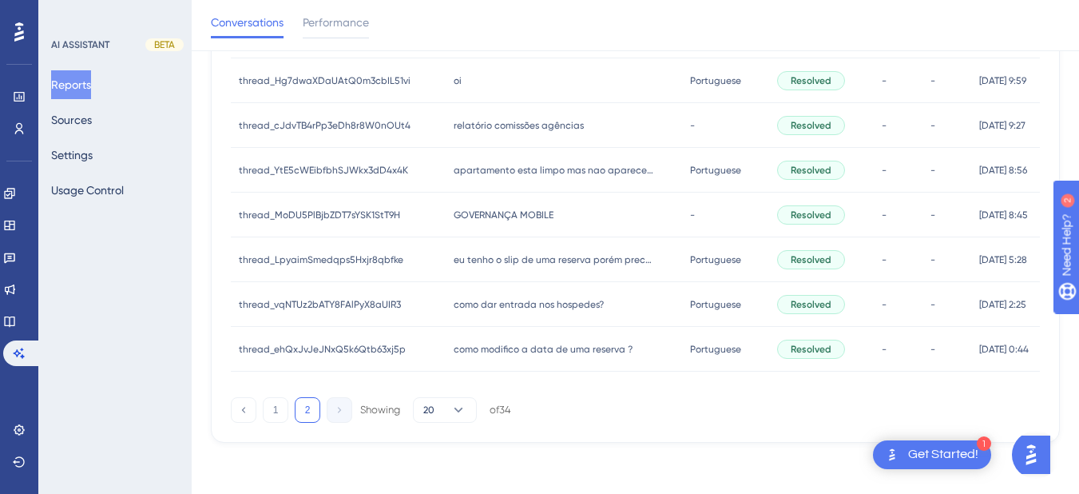
scroll to position [376, 0]
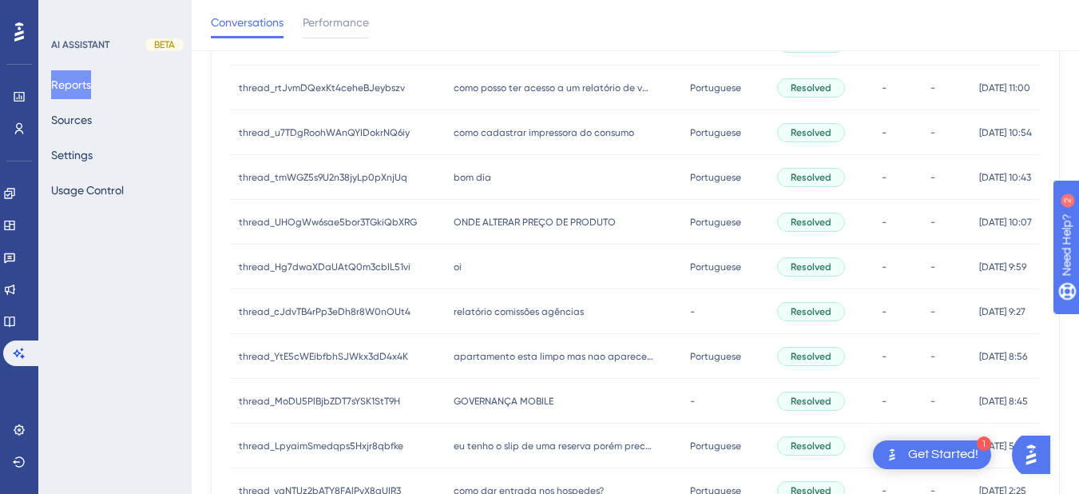
click at [475, 279] on div "oi oi" at bounding box center [564, 266] width 236 height 45
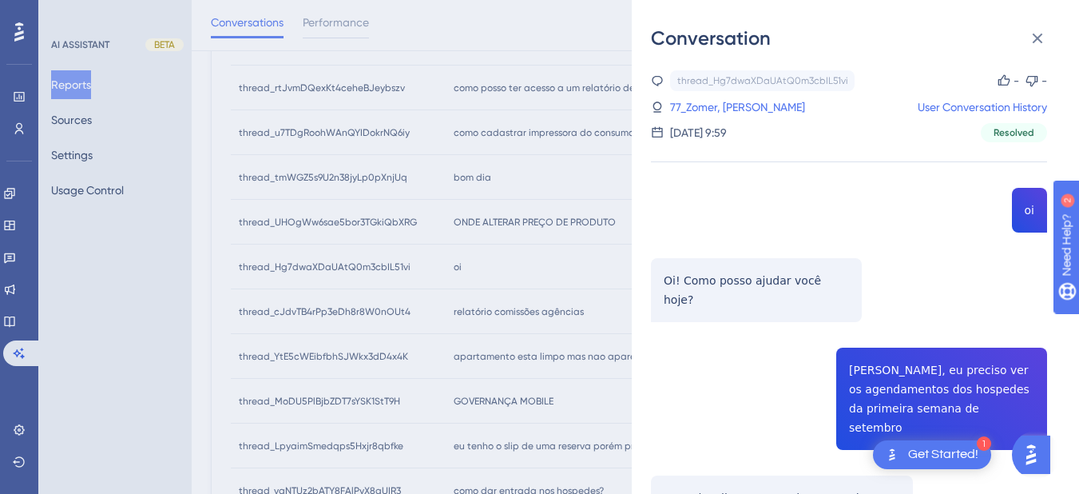
click at [871, 371] on div "thread_Hg7dwaXDaUAtQ0m3cbIL51vi Copy - - 77_Zomer, Laura User Conversation Hist…" at bounding box center [849, 422] width 396 height 704
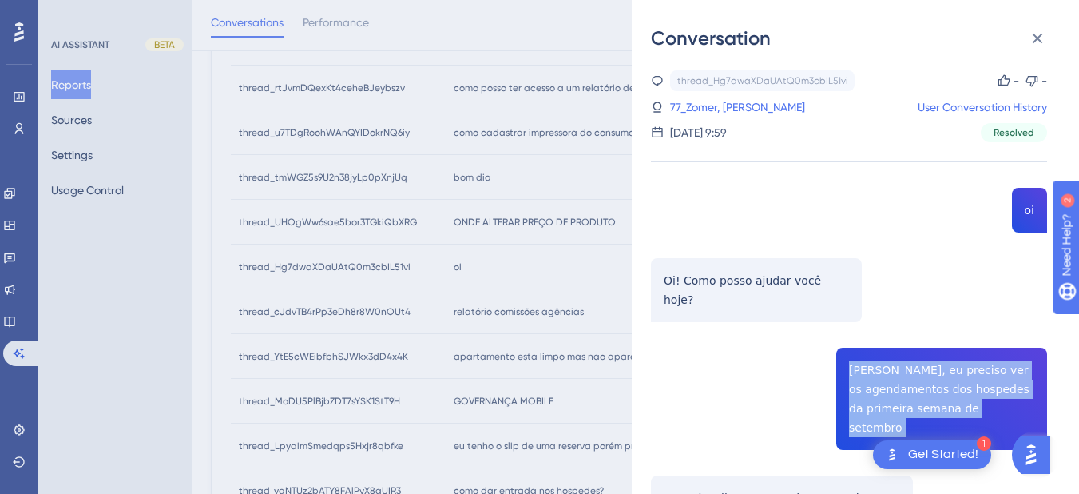
click at [871, 371] on div "thread_Hg7dwaXDaUAtQ0m3cbIL51vi Copy - - 77_Zomer, Laura User Conversation Hist…" at bounding box center [849, 422] width 396 height 704
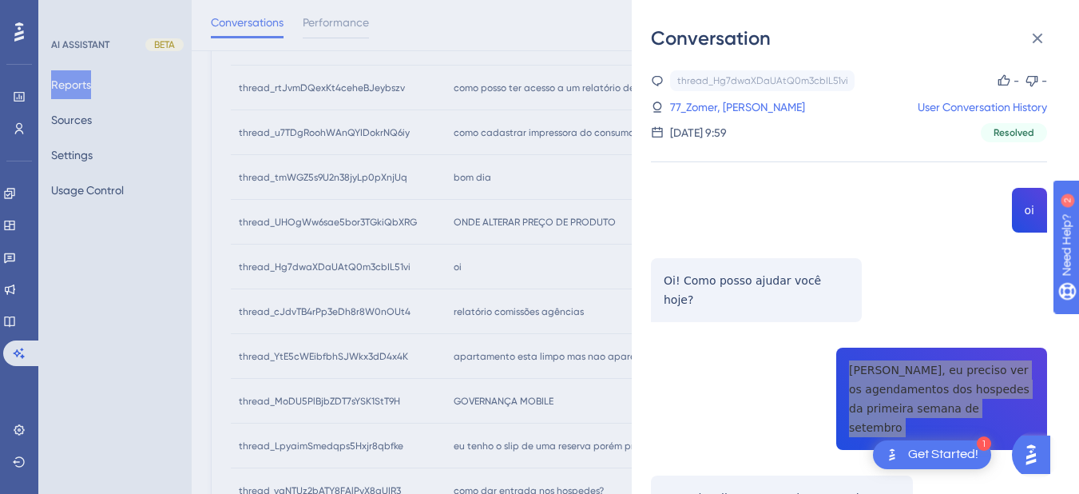
scroll to position [186, 0]
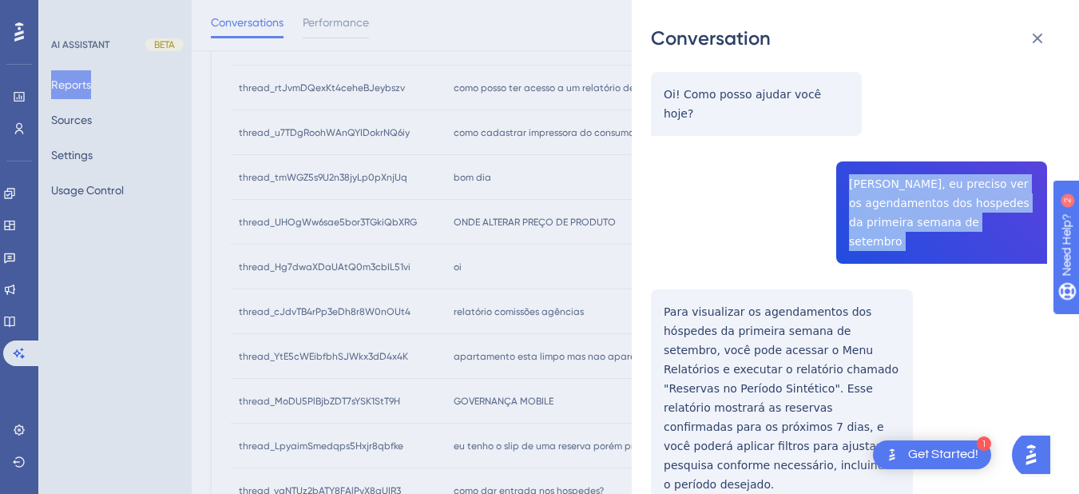
click at [659, 270] on div "thread_Hg7dwaXDaUAtQ0m3cbIL51vi Copy - - 77_Zomer, Laura User Conversation Hist…" at bounding box center [849, 236] width 396 height 704
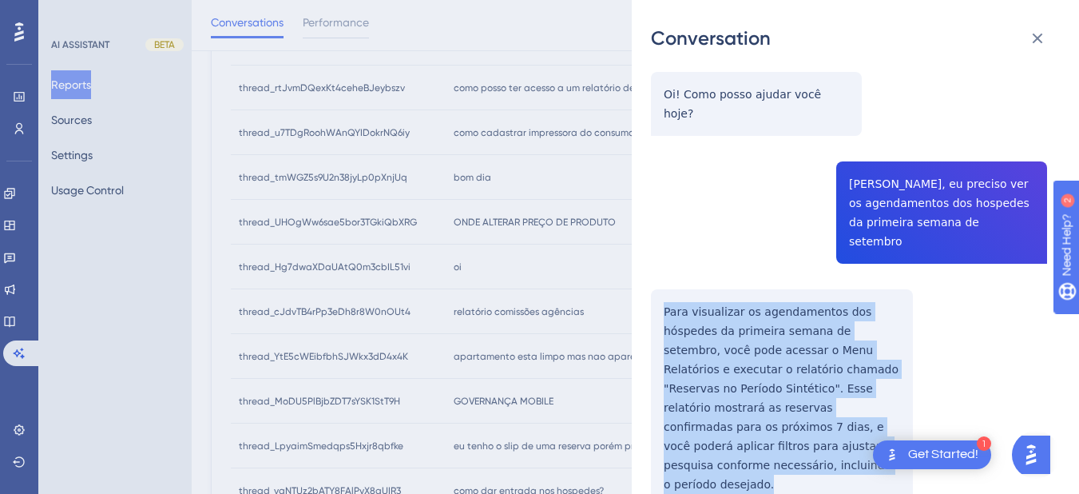
drag, startPoint x: 649, startPoint y: 276, endPoint x: 774, endPoint y: 436, distance: 203.1
click at [774, 436] on div "Conversation thread_Hg7dwaXDaUAtQ0m3cbIL51vi Copy - - 77_Zomer, Laura User Conv…" at bounding box center [855, 247] width 447 height 494
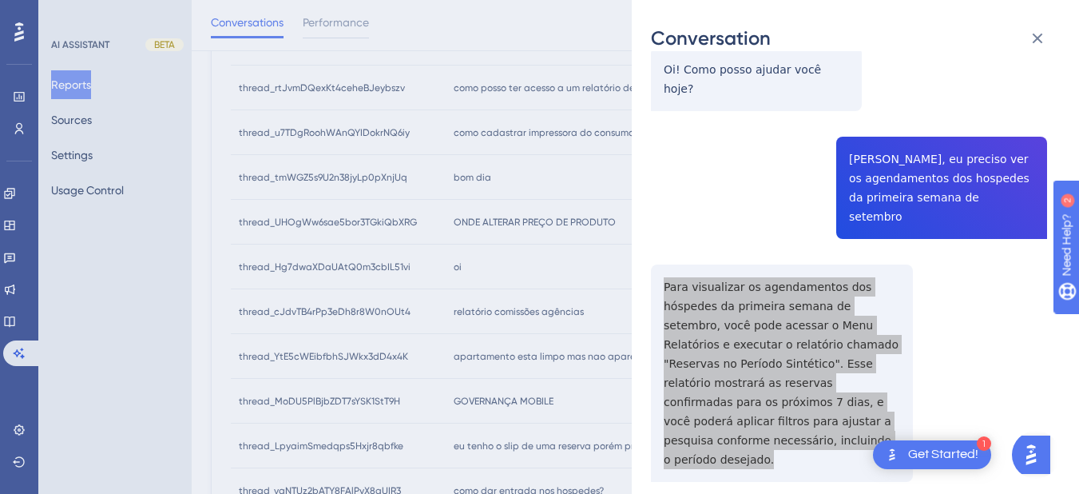
scroll to position [0, 0]
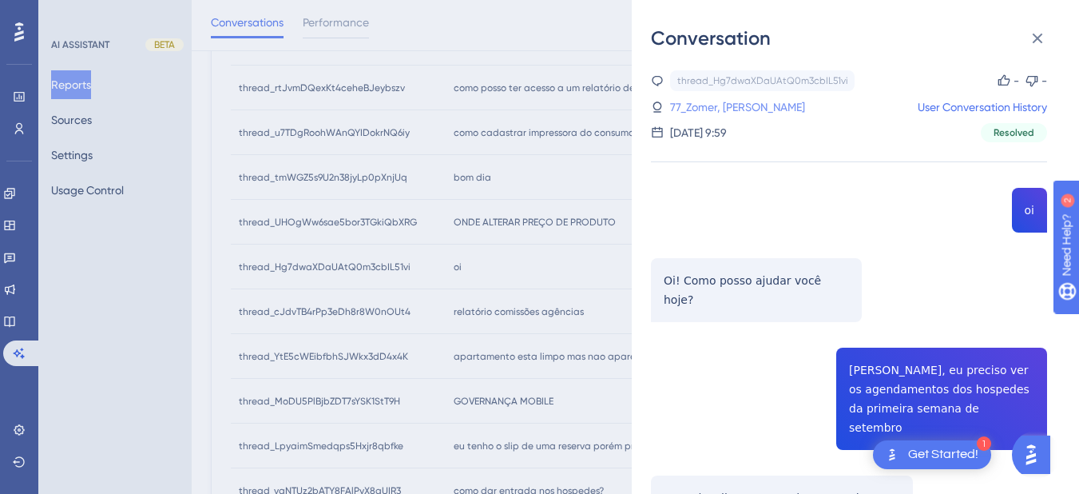
click at [714, 115] on link "77_Zomer, Laura" at bounding box center [737, 106] width 135 height 19
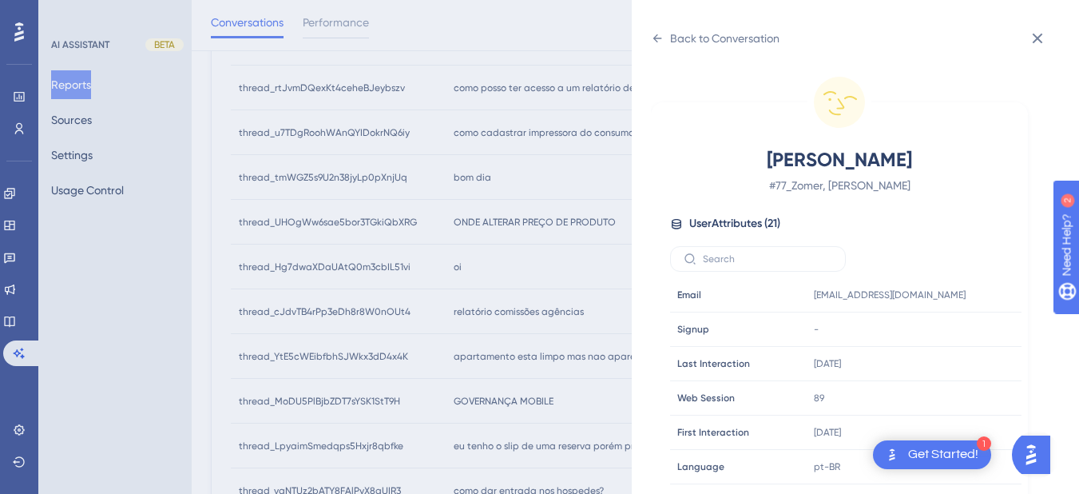
scroll to position [486, 0]
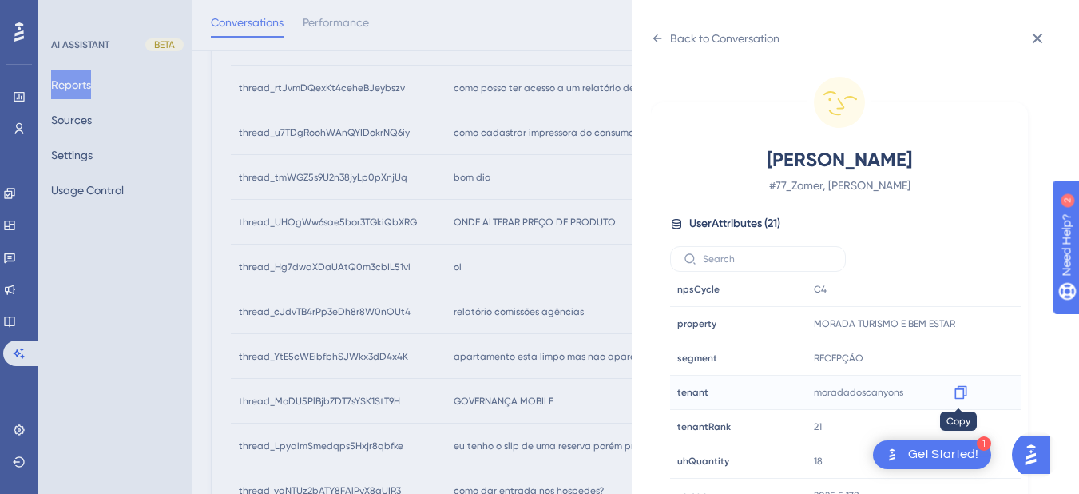
click at [967, 392] on div at bounding box center [961, 392] width 26 height 26
click at [960, 391] on icon at bounding box center [961, 392] width 16 height 16
click at [649, 35] on div "Back to Conversation Zomer, Laura # 77_Zomer, Laura User Attributes ( 21 ) Emai…" at bounding box center [855, 247] width 447 height 494
click at [661, 42] on icon at bounding box center [657, 38] width 13 height 13
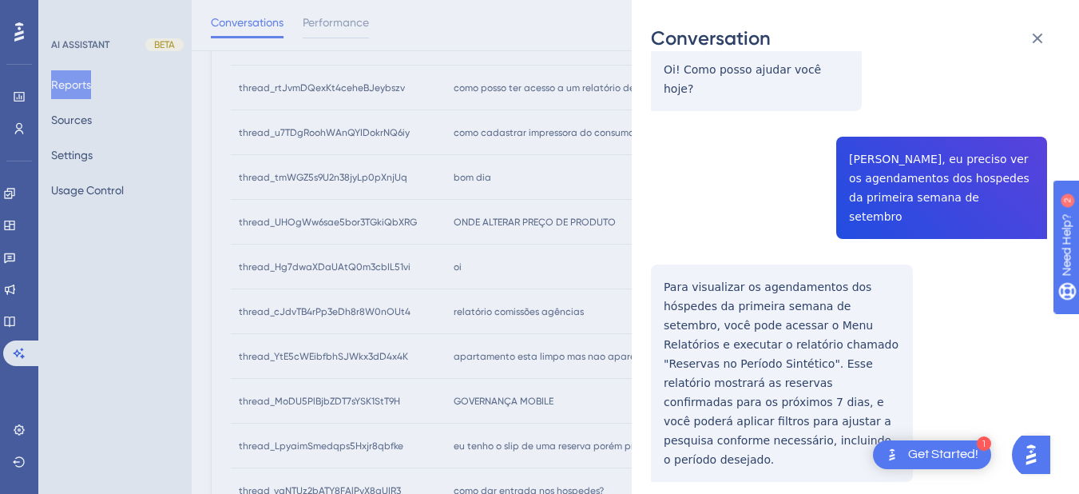
scroll to position [562, 0]
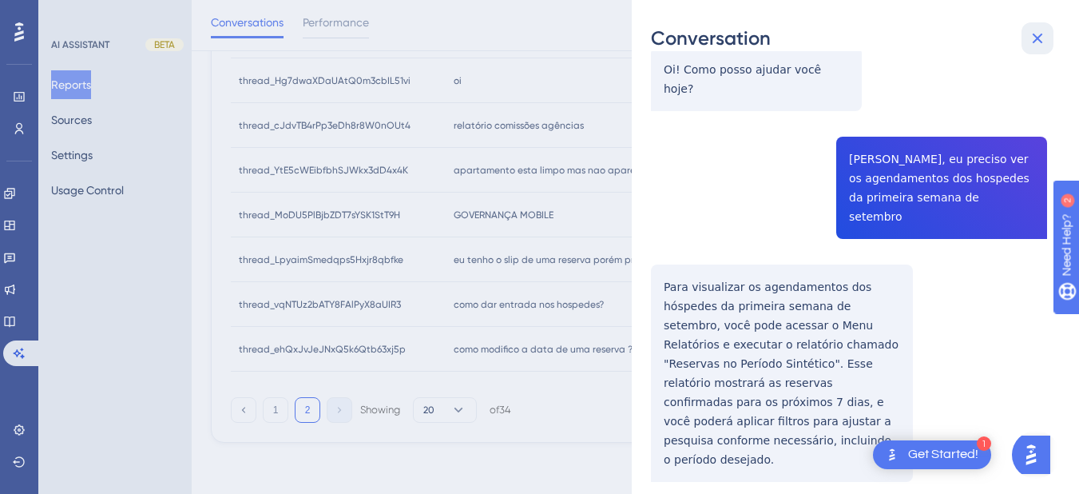
click at [1038, 32] on icon at bounding box center [1037, 38] width 19 height 19
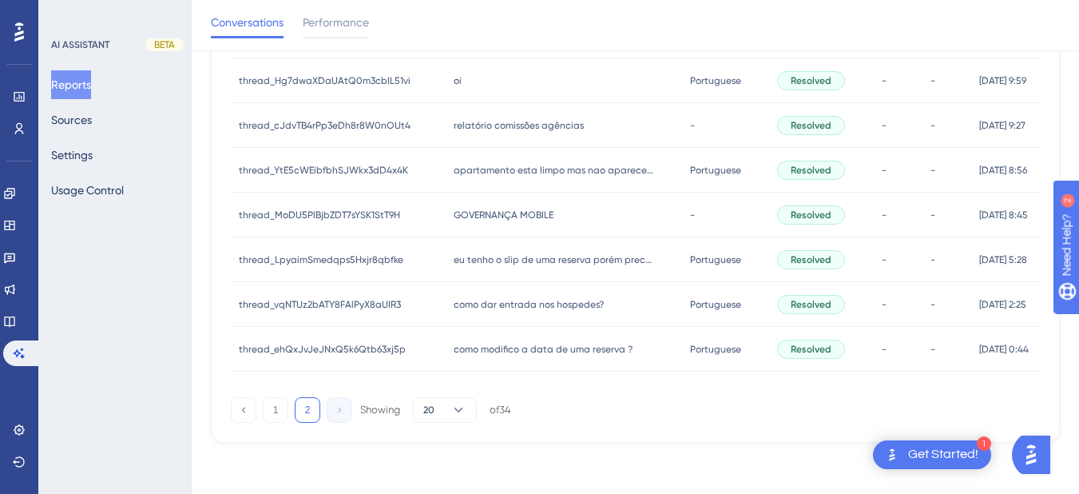
scroll to position [376, 0]
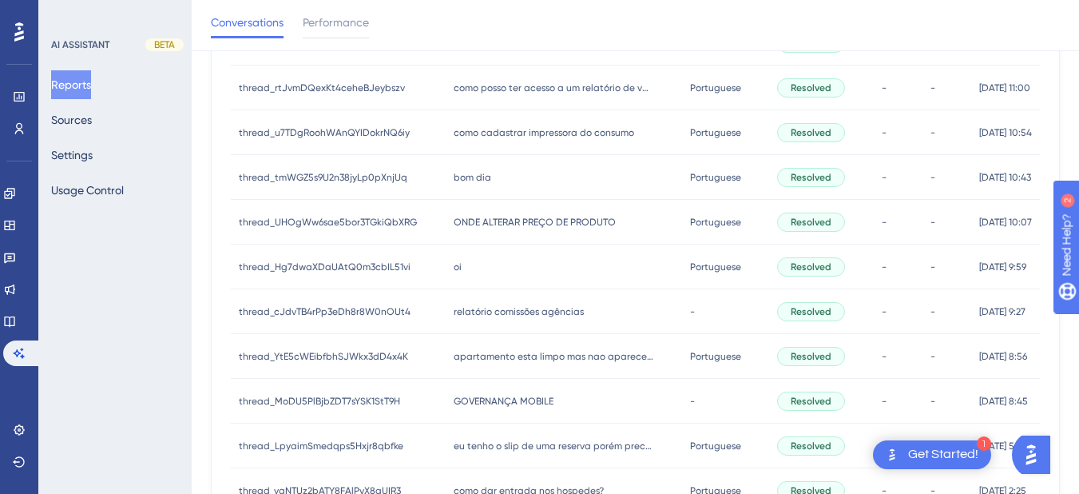
click at [476, 318] on div "relatório comissões agências relatório comissões agências" at bounding box center [564, 311] width 236 height 45
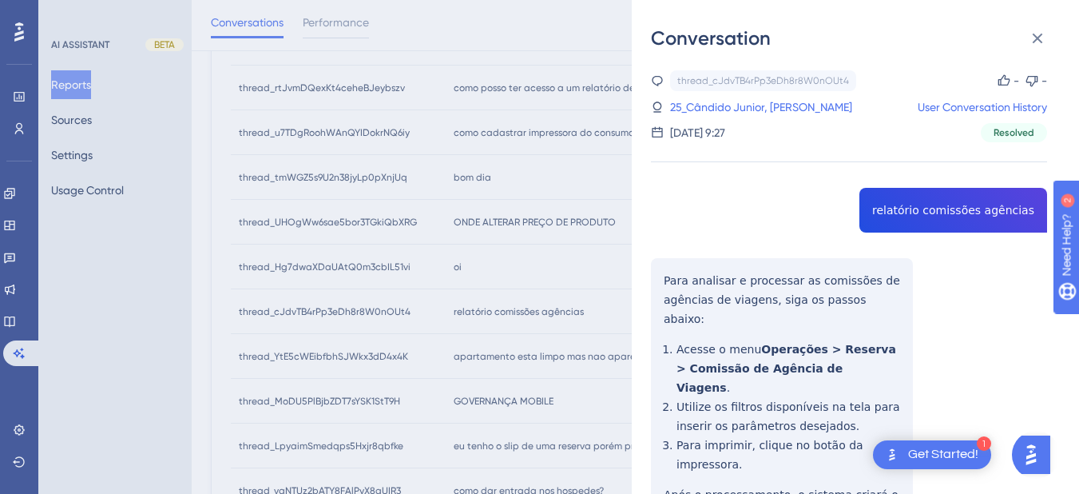
click at [930, 214] on div "thread_cJdvTB4rPp3eDh8r8W0nOUt4 Copy - - 25_Cândido Junior, Sérgio User Convers…" at bounding box center [849, 372] width 396 height 605
click at [677, 310] on div "thread_cJdvTB4rPp3eDh8r8W0nOUt4 Copy - - 25_Cândido Junior, Sérgio User Convers…" at bounding box center [849, 372] width 396 height 605
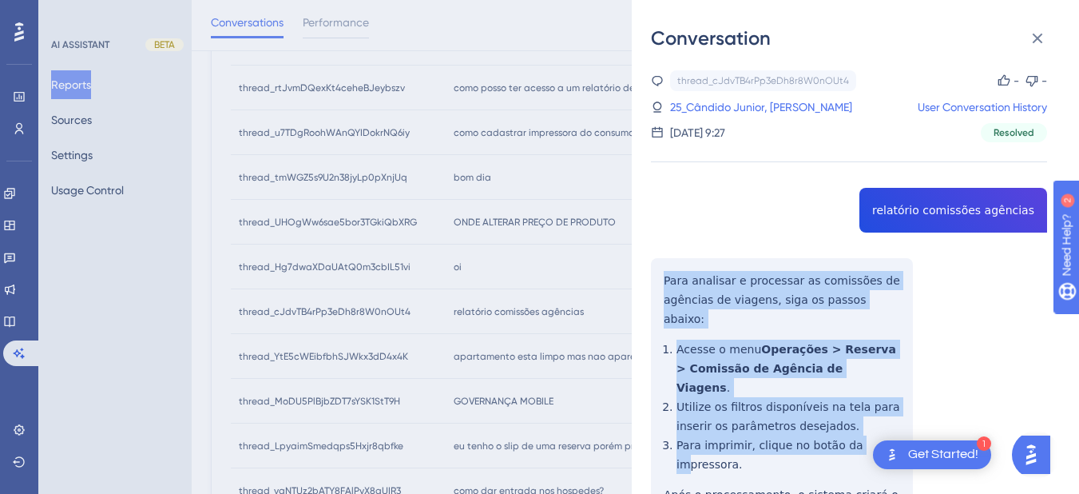
scroll to position [131, 0]
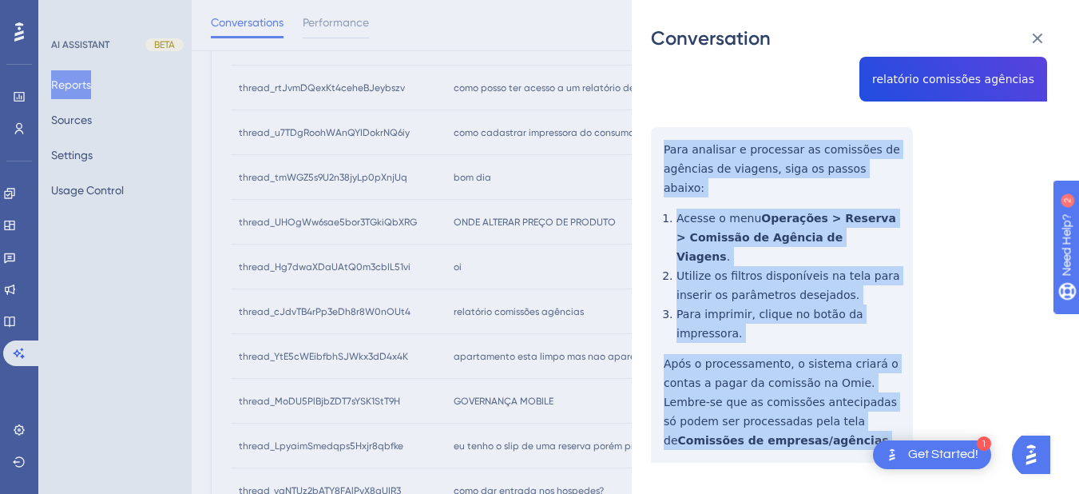
drag, startPoint x: 654, startPoint y: 275, endPoint x: 797, endPoint y: 442, distance: 219.8
click at [797, 442] on div "thread_cJdvTB4rPp3eDh8r8W0nOUt4 Copy - - 25_Cândido Junior, Sérgio User Convers…" at bounding box center [849, 241] width 396 height 605
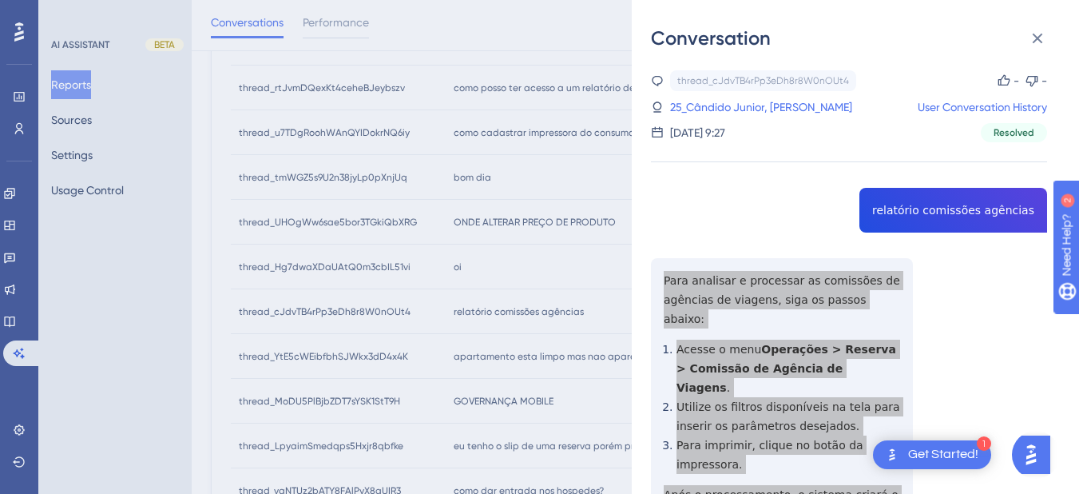
scroll to position [189, 0]
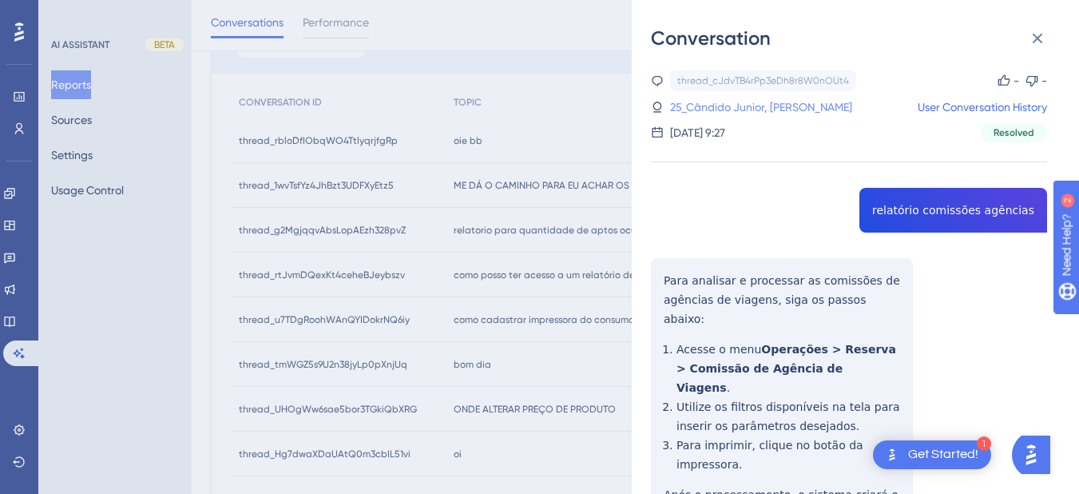
click at [709, 109] on link "25_Cândido Junior, Sérgio" at bounding box center [761, 106] width 182 height 19
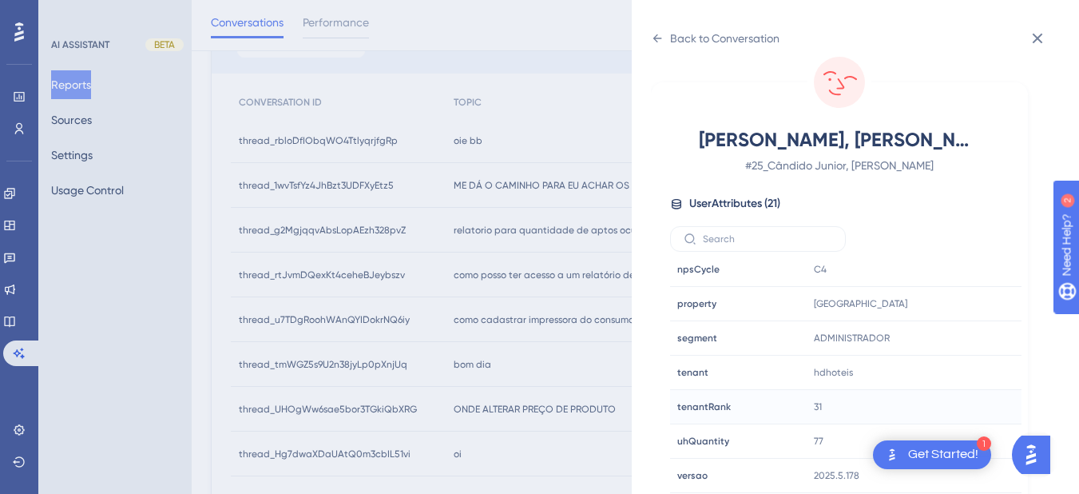
scroll to position [376, 0]
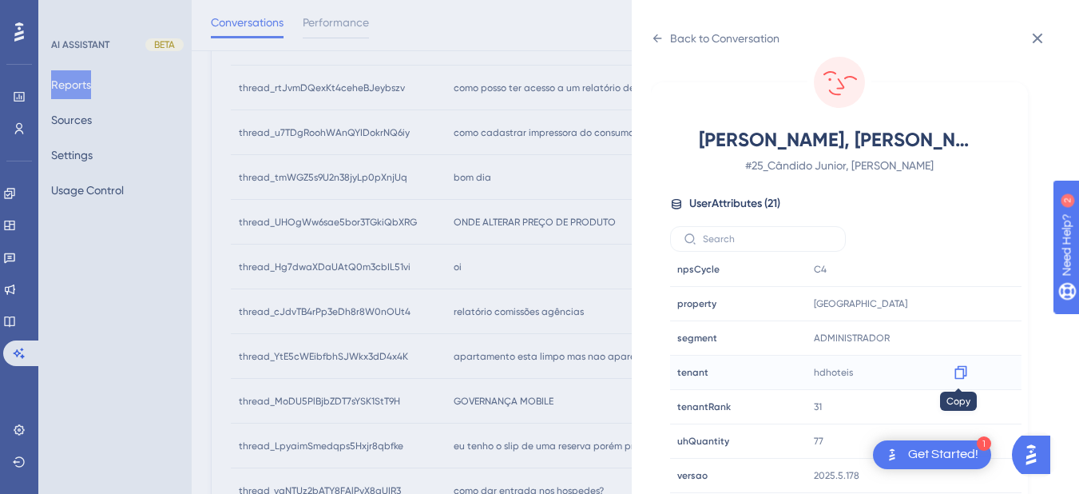
click at [957, 369] on icon at bounding box center [960, 373] width 12 height 14
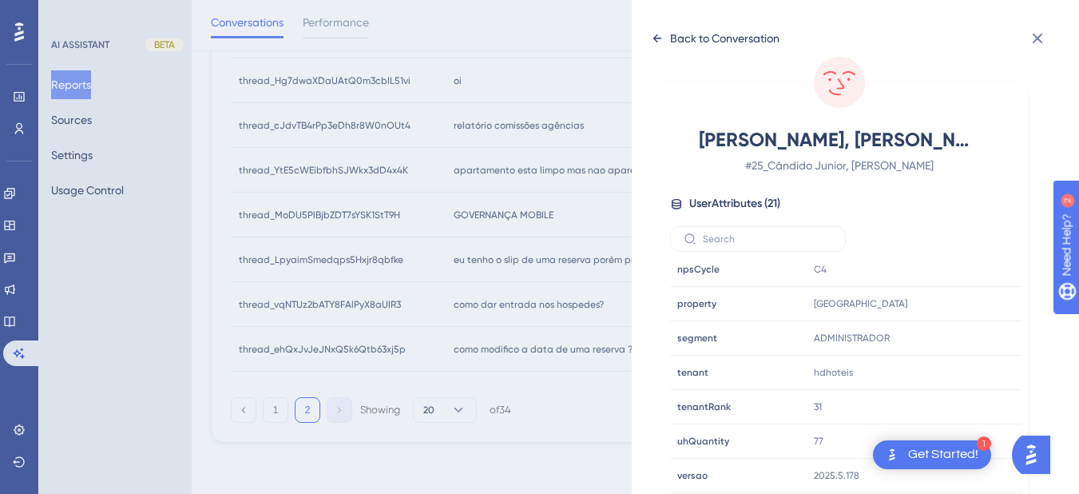
click at [661, 39] on icon at bounding box center [657, 38] width 13 height 13
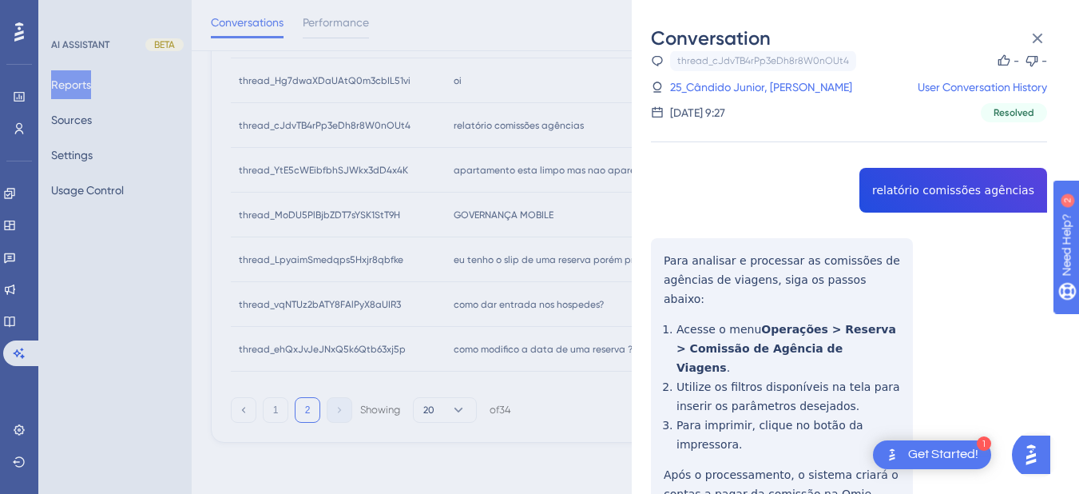
scroll to position [131, 0]
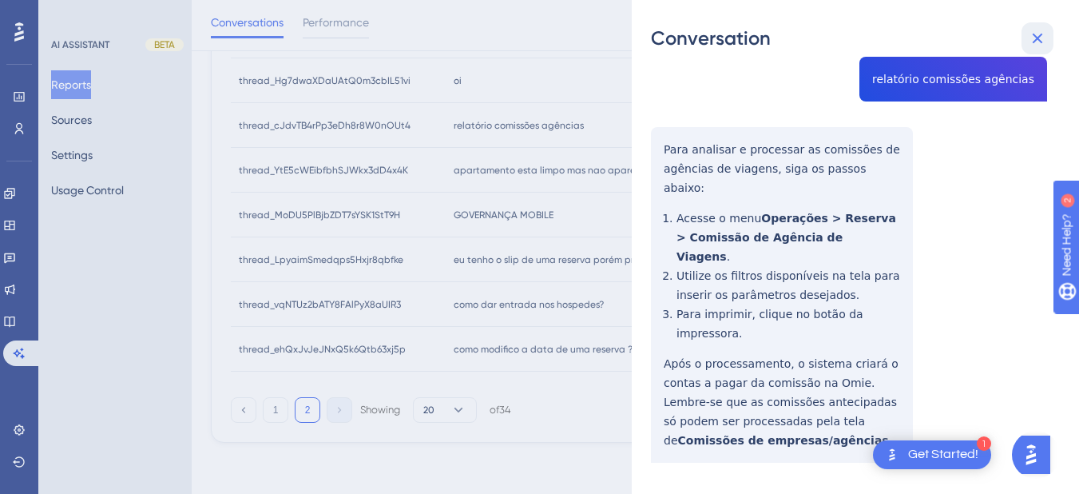
click at [1035, 38] on icon at bounding box center [1037, 38] width 19 height 19
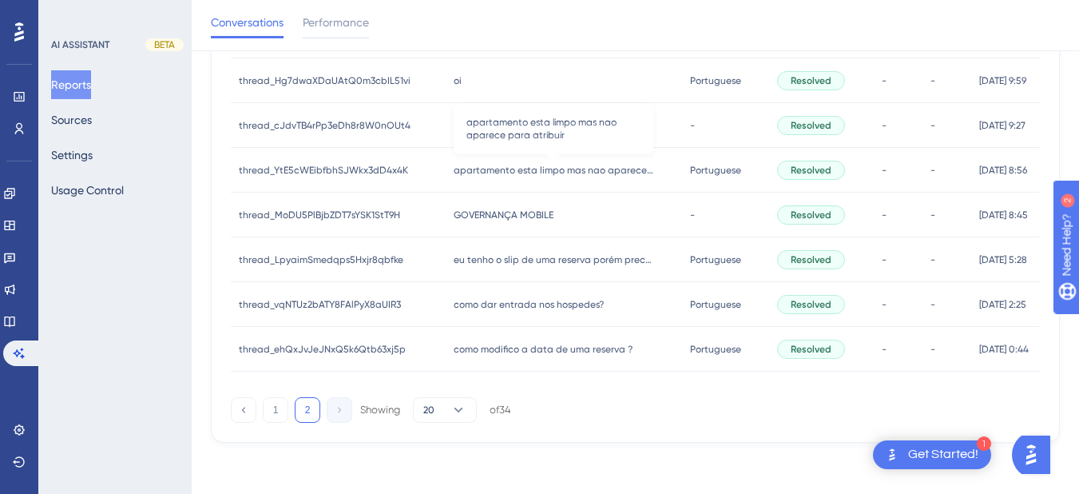
click at [467, 174] on span "apartamento esta limpo mas nao aparece para atribuir" at bounding box center [554, 170] width 200 height 13
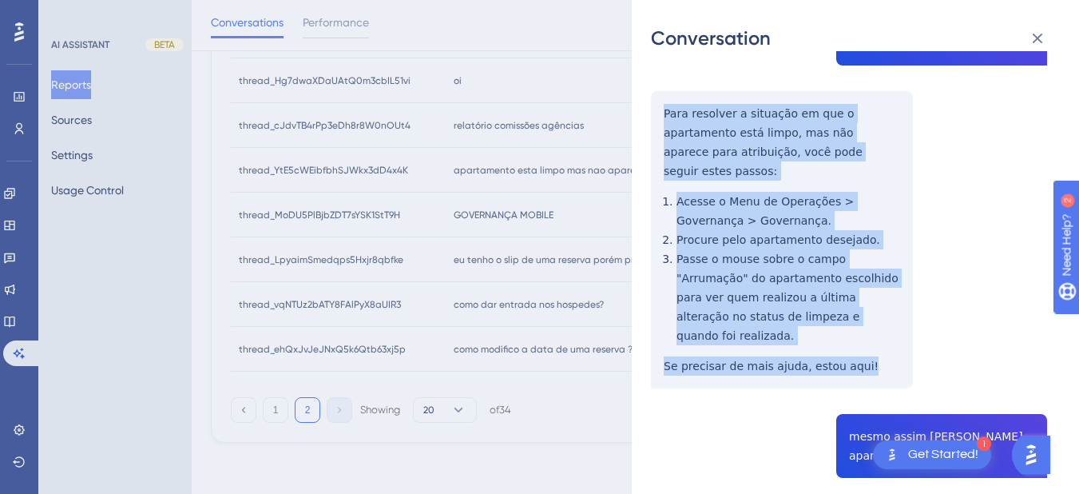
drag, startPoint x: 658, startPoint y: 294, endPoint x: 867, endPoint y: 325, distance: 210.8
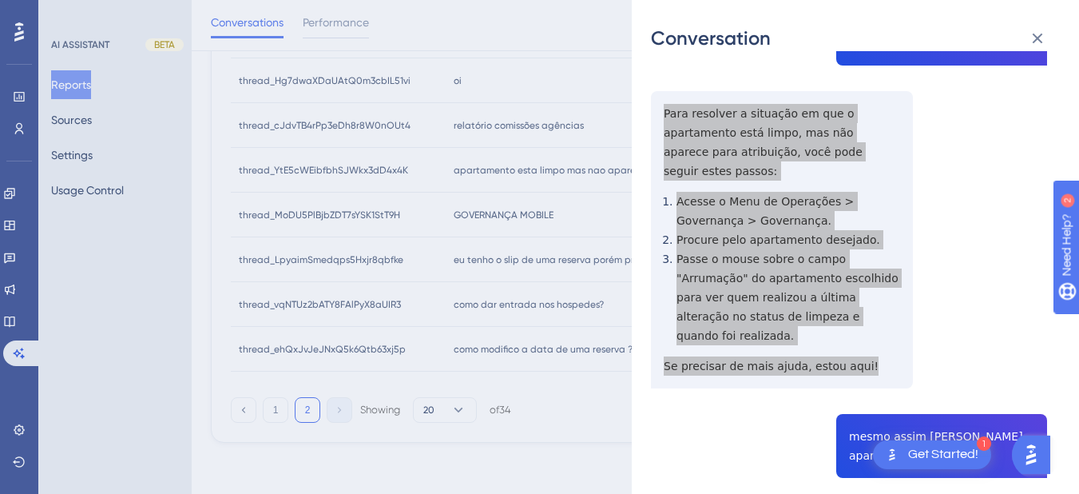
scroll to position [373, 0]
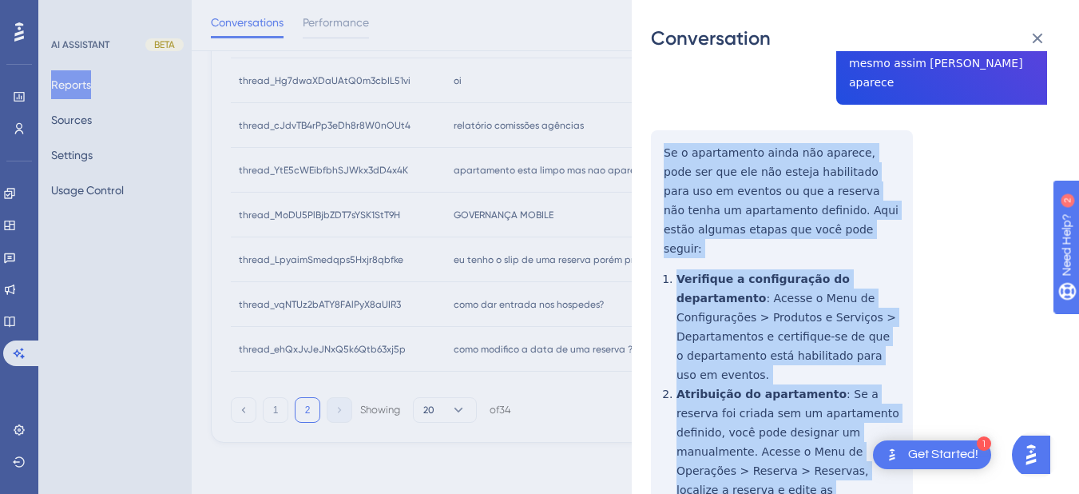
scroll to position [745, 0]
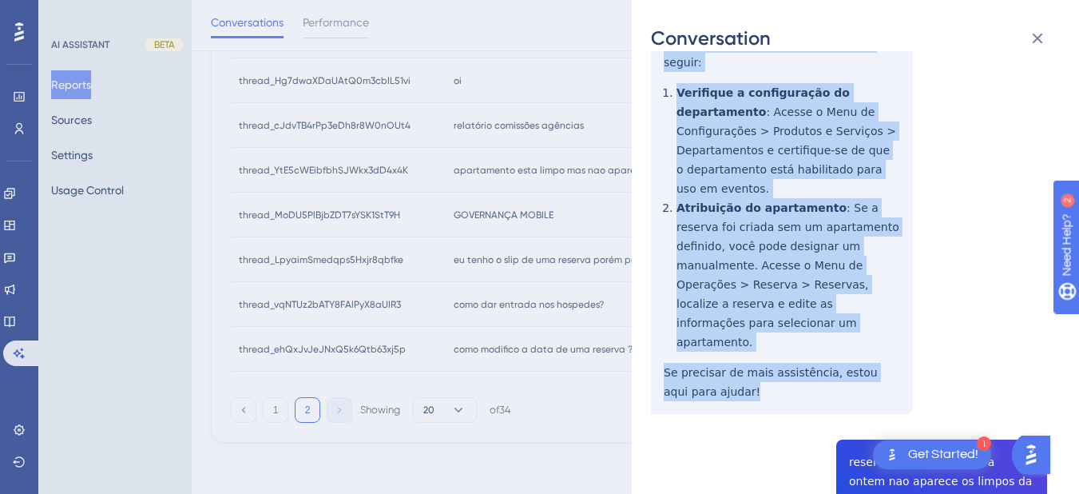
drag, startPoint x: 655, startPoint y: 281, endPoint x: 761, endPoint y: 292, distance: 106.8
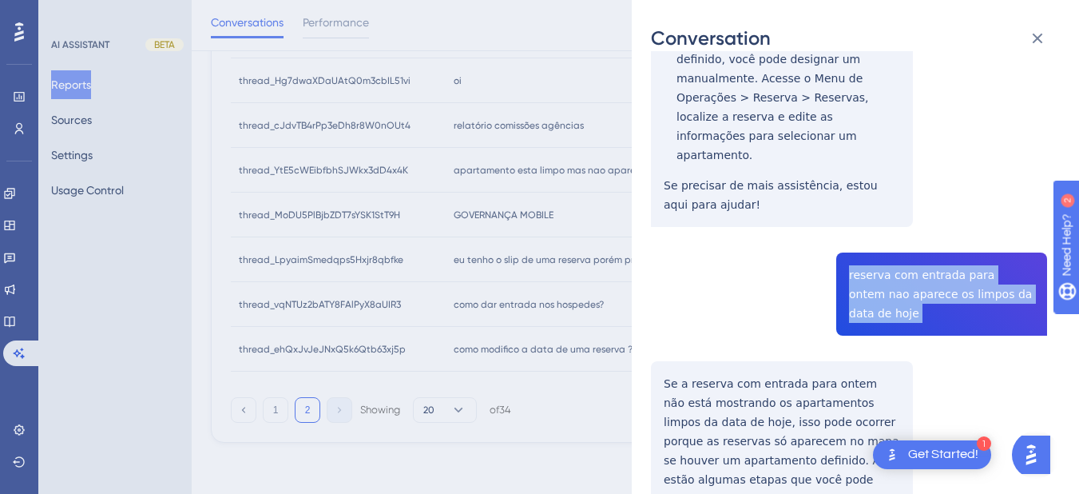
click at [637, 249] on div "Conversation thread_YtE5cWEibfbhSJWkx3dD4x4K Copy - - 6_Rasera, Felipe User Con…" at bounding box center [855, 247] width 447 height 494
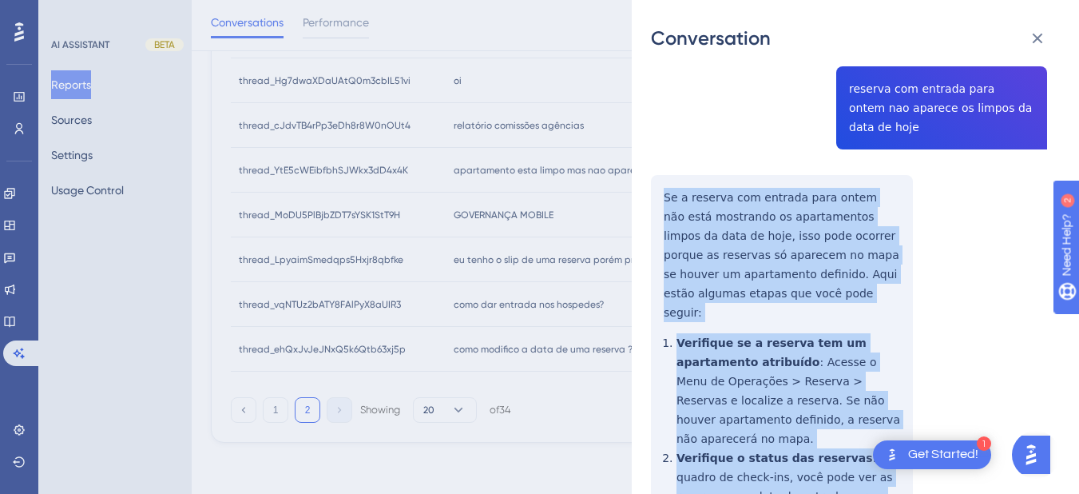
scroll to position [1304, 0]
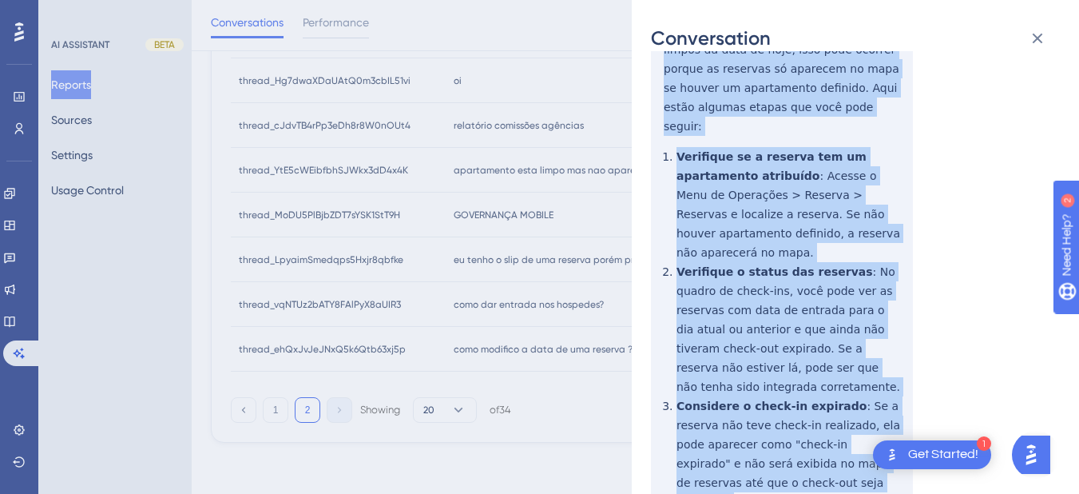
drag, startPoint x: 662, startPoint y: 246, endPoint x: 739, endPoint y: 188, distance: 96.3
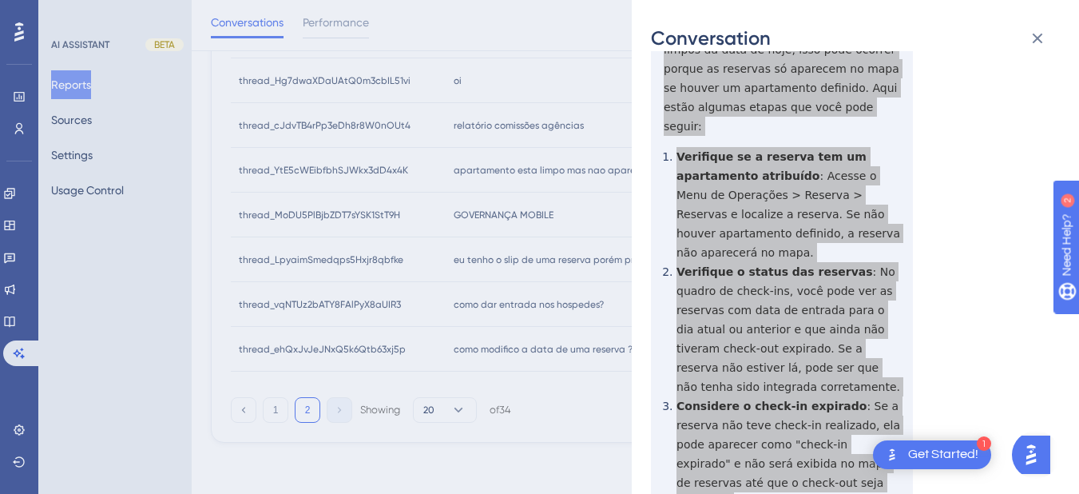
scroll to position [1491, 0]
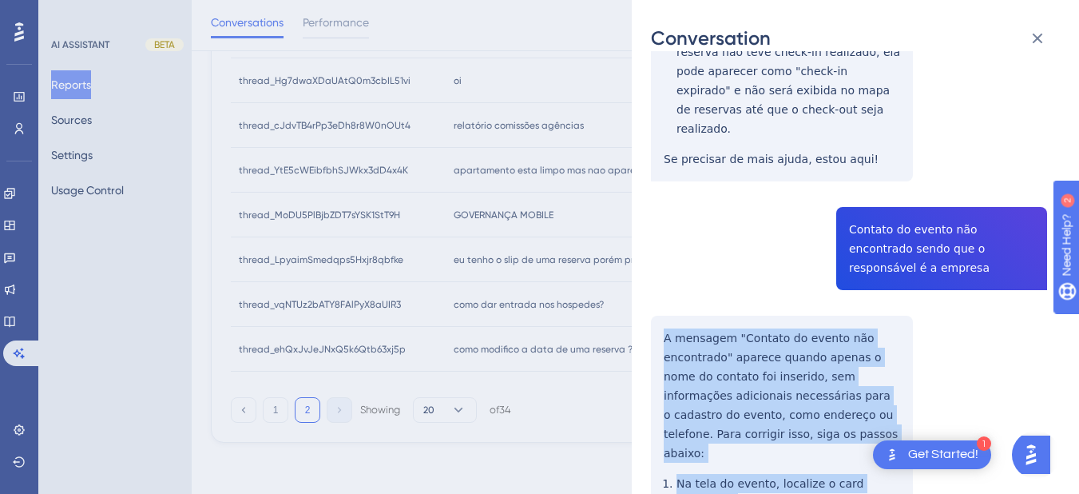
scroll to position [1751, 0]
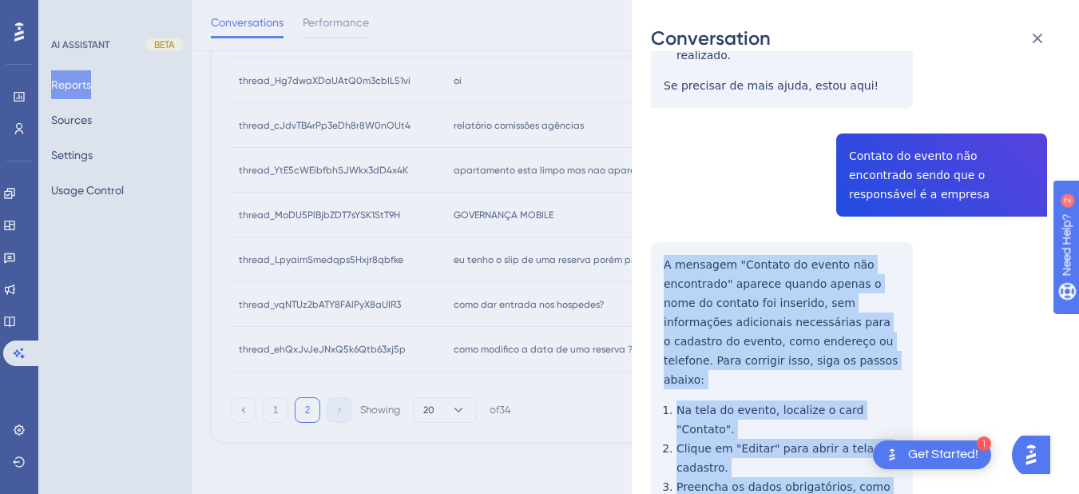
drag, startPoint x: 657, startPoint y: 308, endPoint x: 863, endPoint y: 400, distance: 225.6
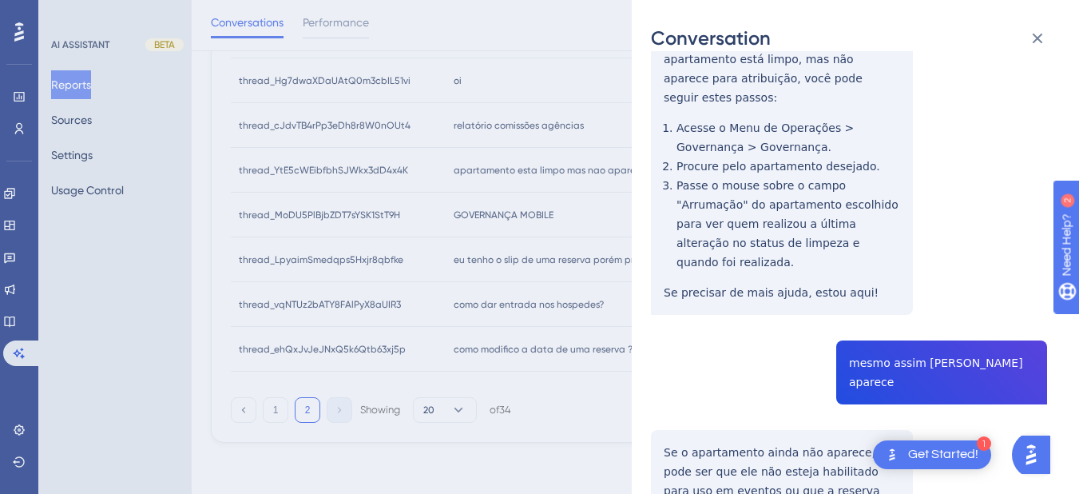
scroll to position [0, 0]
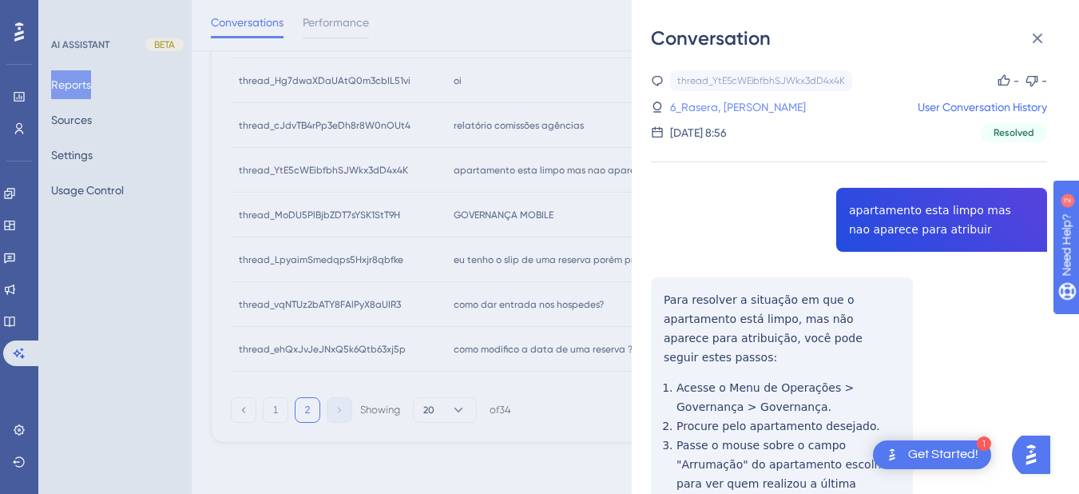
click at [717, 107] on link "6_Rasera, Felipe" at bounding box center [738, 106] width 136 height 19
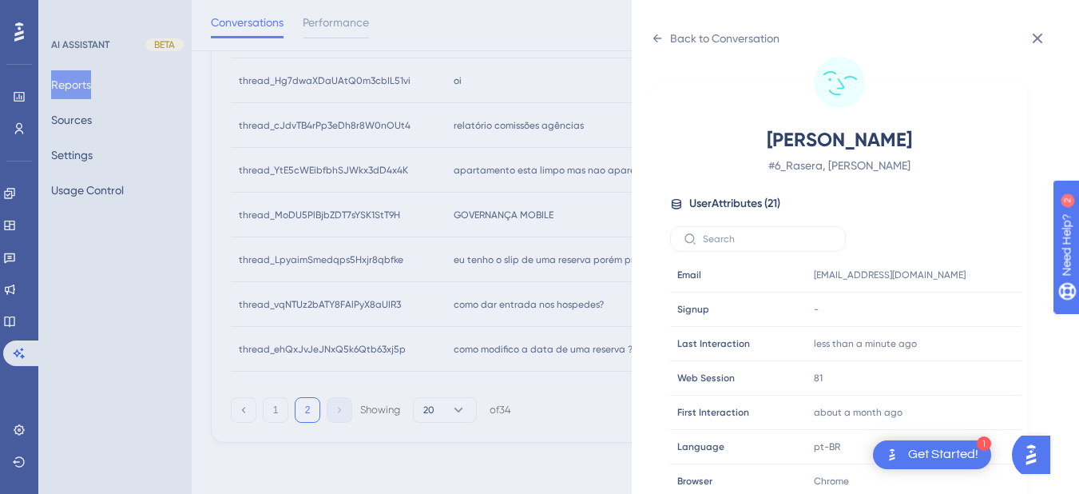
scroll to position [486, 0]
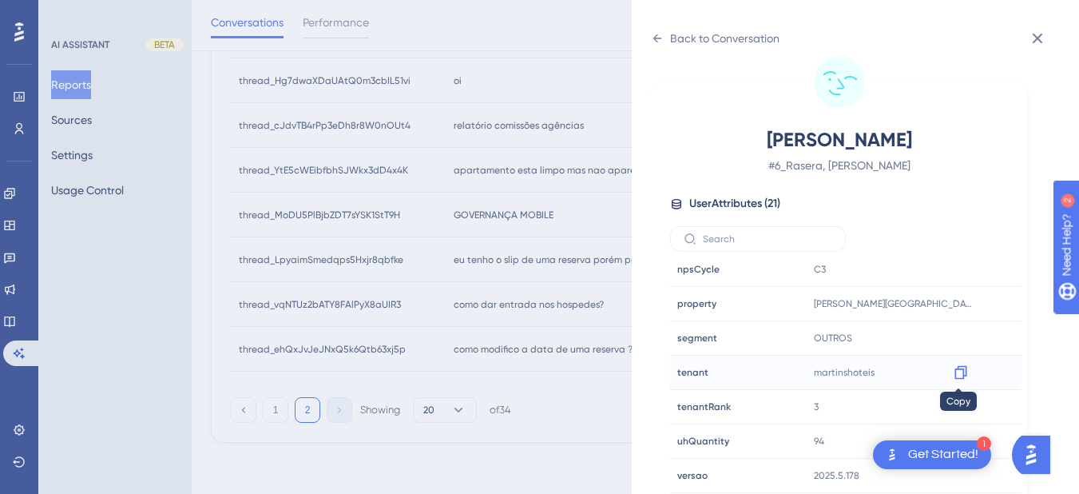
click at [953, 374] on icon at bounding box center [961, 372] width 16 height 16
click at [653, 42] on icon at bounding box center [657, 38] width 13 height 13
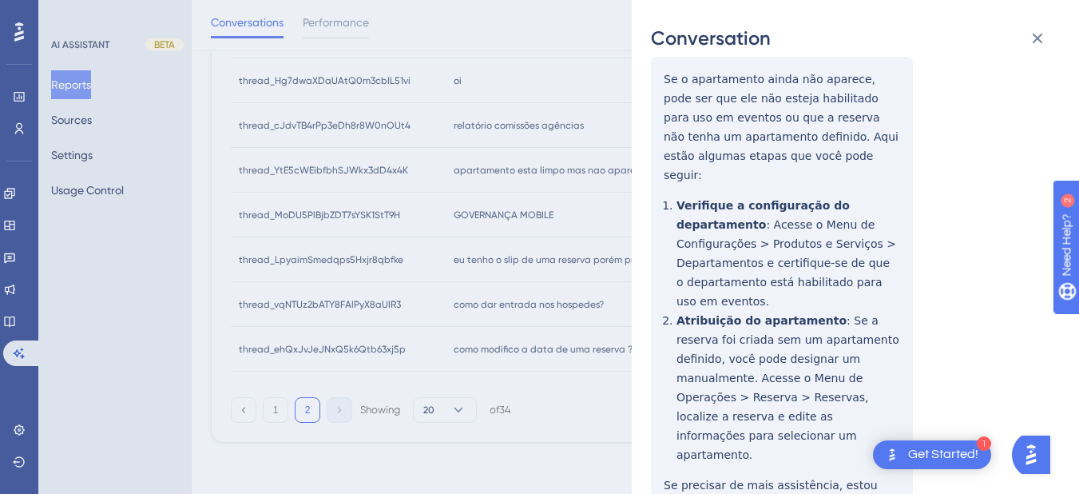
scroll to position [0, 0]
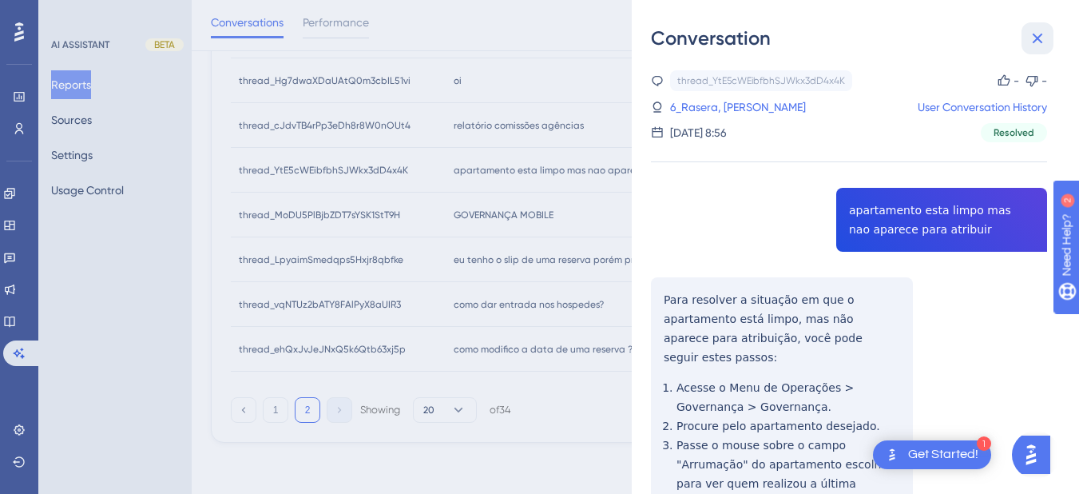
click at [1027, 36] on button at bounding box center [1038, 38] width 32 height 32
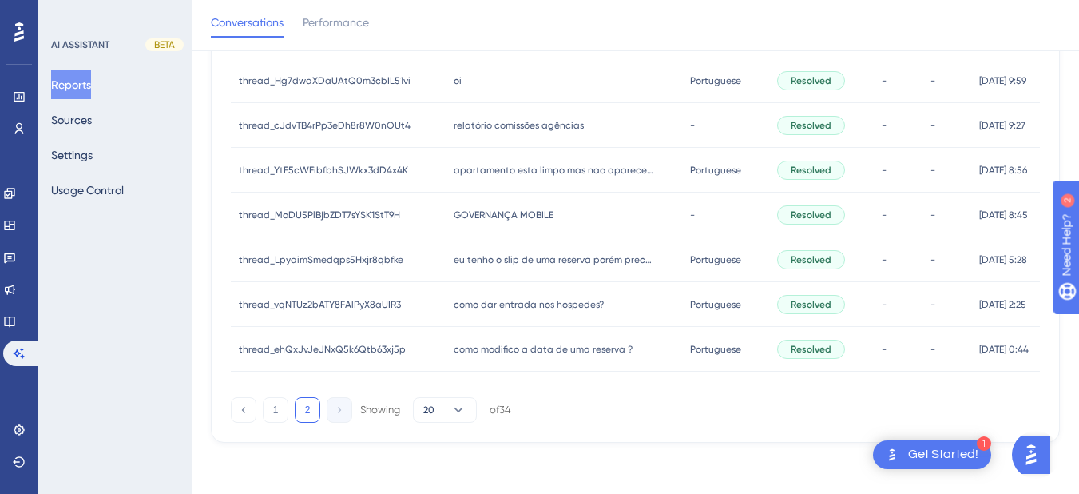
click at [480, 234] on div "GOVERNANÇA MOBILE GOVERNANÇA MOBILE" at bounding box center [564, 214] width 236 height 45
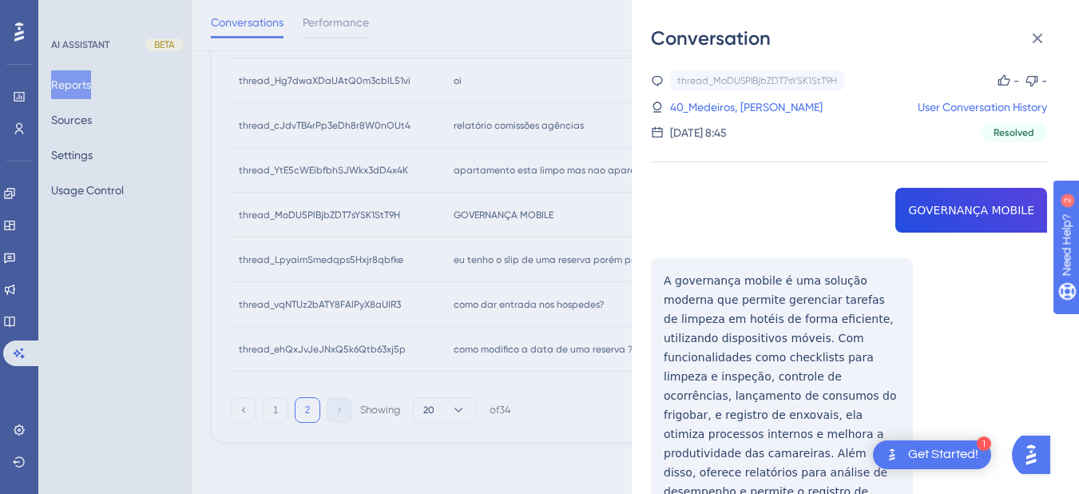
click at [946, 200] on div "thread_MoDU5PlBjbZDT7sYSK1StT9H Copy - - 40_Medeiros, Nathan User Conversation …" at bounding box center [849, 342] width 396 height 544
click at [720, 403] on div "thread_MoDU5PlBjbZDT7sYSK1StT9H Copy - - 40_Medeiros, Nathan User Conversation …" at bounding box center [849, 342] width 396 height 544
click at [663, 288] on div "thread_MoDU5PlBjbZDT7sYSK1StT9H Copy - - 40_Medeiros, Nathan User Conversation …" at bounding box center [849, 342] width 396 height 544
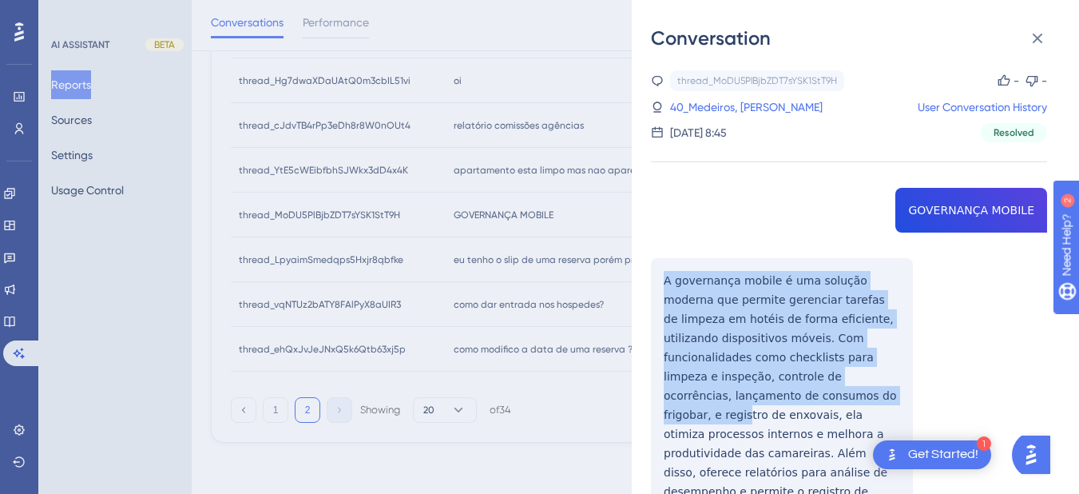
scroll to position [70, 0]
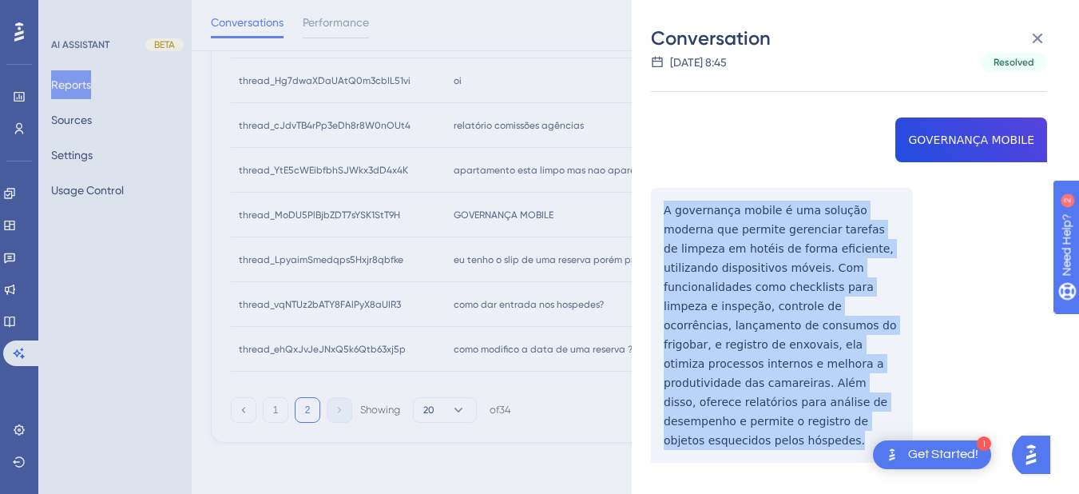
drag, startPoint x: 660, startPoint y: 272, endPoint x: 917, endPoint y: 412, distance: 292.7
click at [917, 412] on div "thread_MoDU5PlBjbZDT7sYSK1StT9H Copy - - 40_Medeiros, Nathan User Conversation …" at bounding box center [849, 272] width 396 height 544
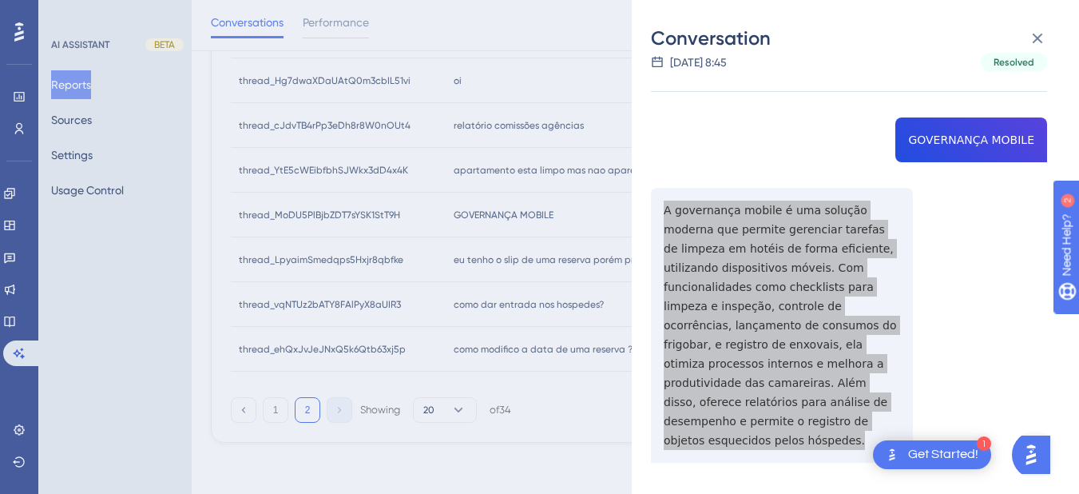
scroll to position [0, 0]
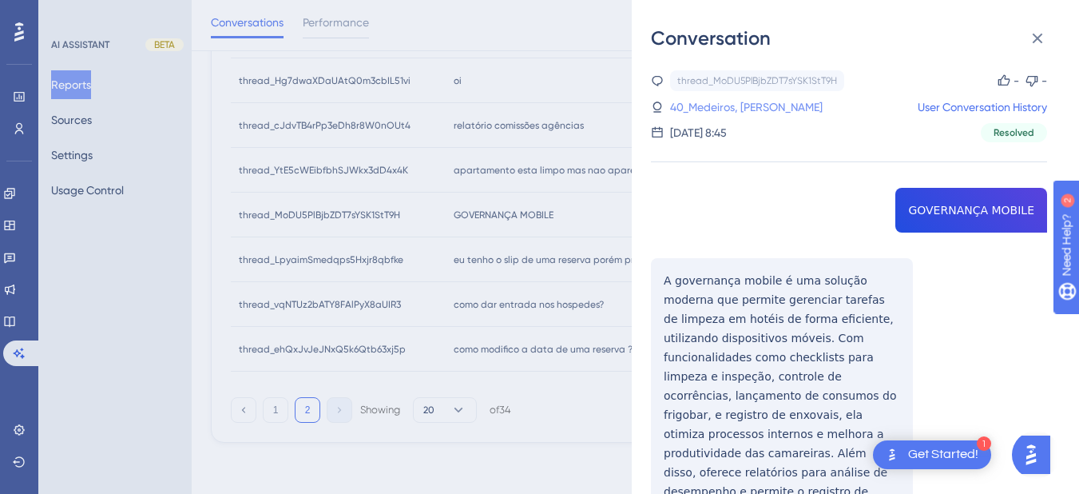
click at [720, 107] on link "40_Medeiros, Nathan" at bounding box center [746, 106] width 153 height 19
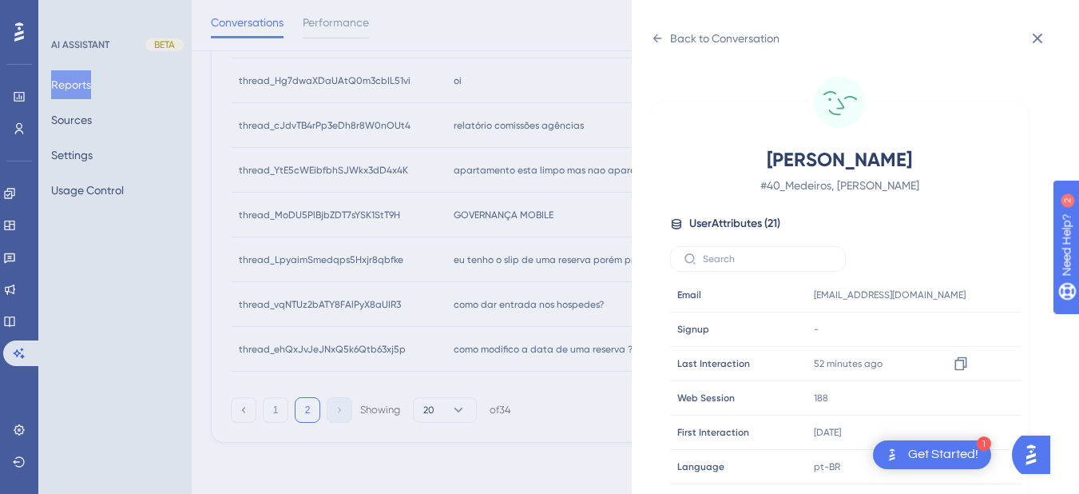
scroll to position [486, 0]
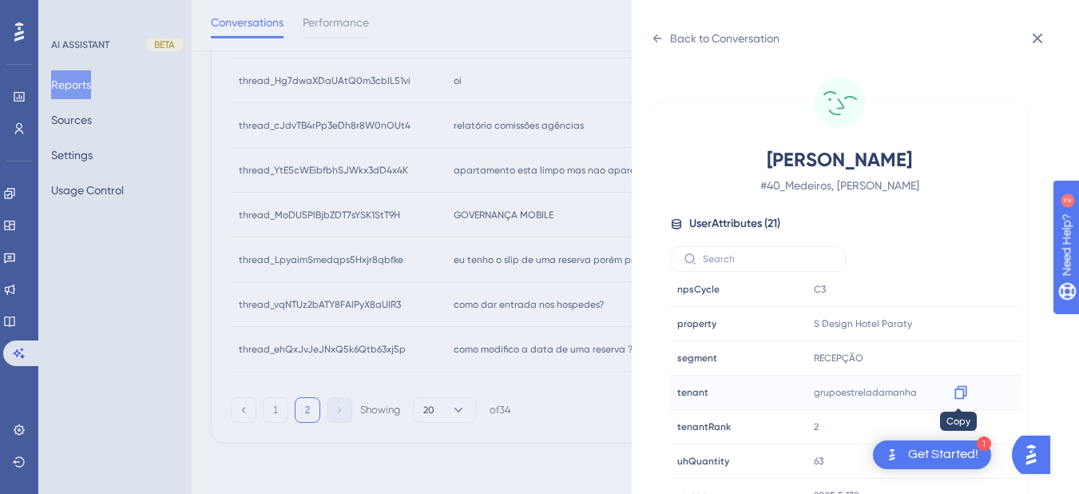
click at [958, 393] on icon at bounding box center [961, 392] width 16 height 16
click at [665, 49] on div "Back to Conversation" at bounding box center [715, 39] width 129 height 26
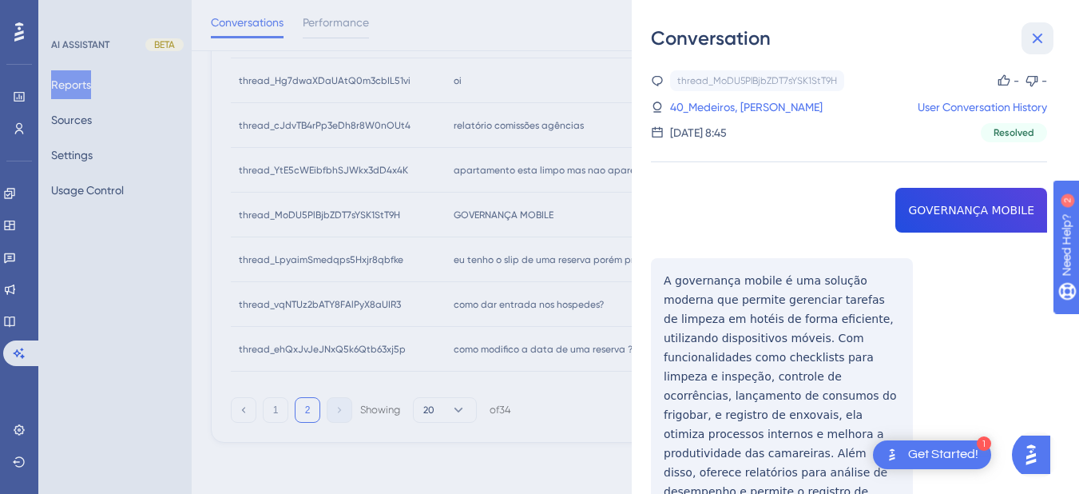
click at [1038, 33] on icon at bounding box center [1037, 38] width 19 height 19
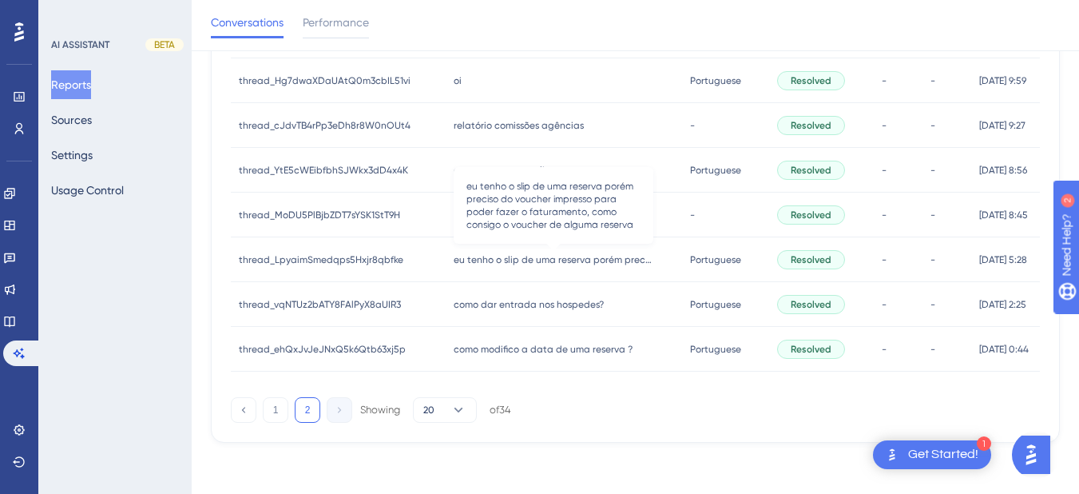
click at [458, 265] on span "eu tenho o slip de uma reserva porém preciso do voucher impresso para poder faz…" at bounding box center [554, 259] width 200 height 13
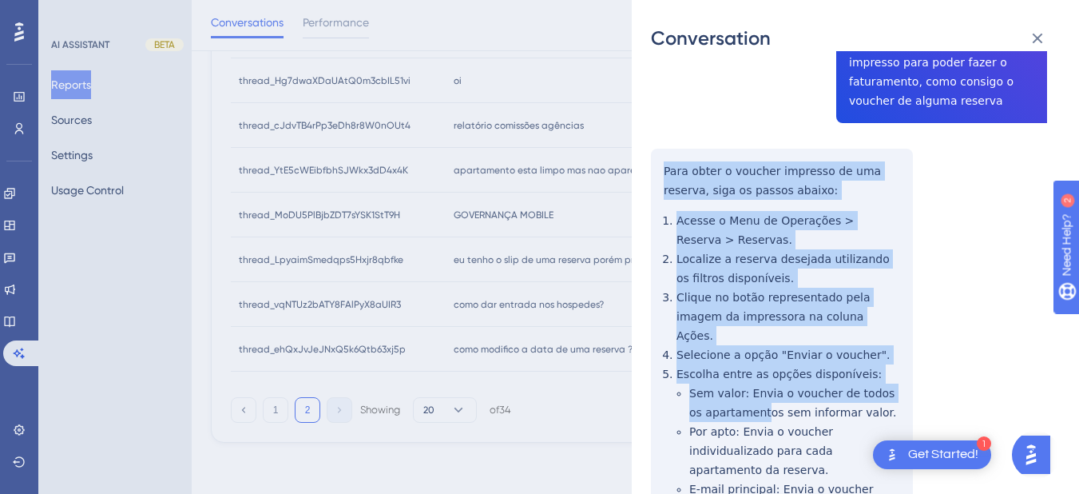
scroll to position [373, 0]
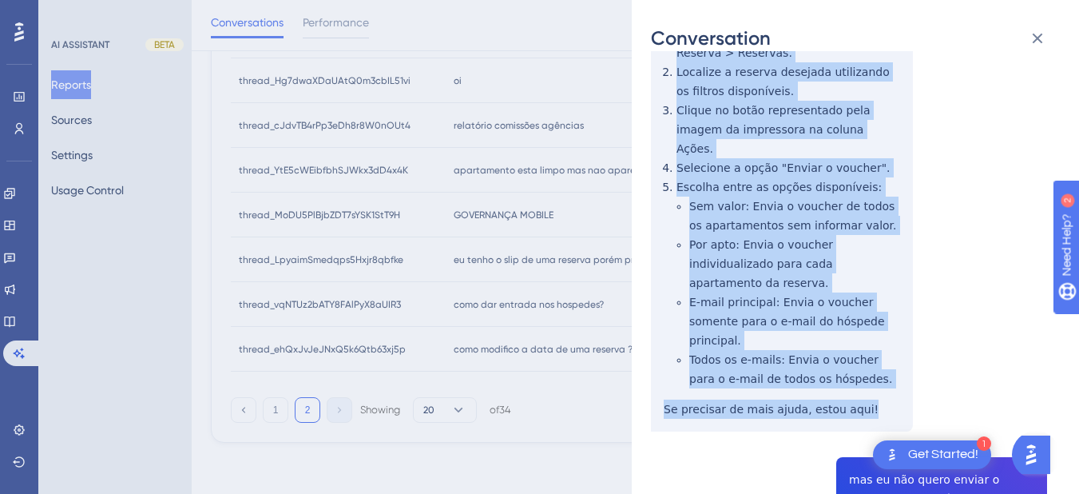
drag, startPoint x: 663, startPoint y: 358, endPoint x: 879, endPoint y: 359, distance: 216.5
click at [879, 359] on div "thread_LpyaimSmedqps5Hxjr8qbfke Copy - - 1807_Berthoud, Adauto User Conversatio…" at bounding box center [849, 339] width 396 height 1285
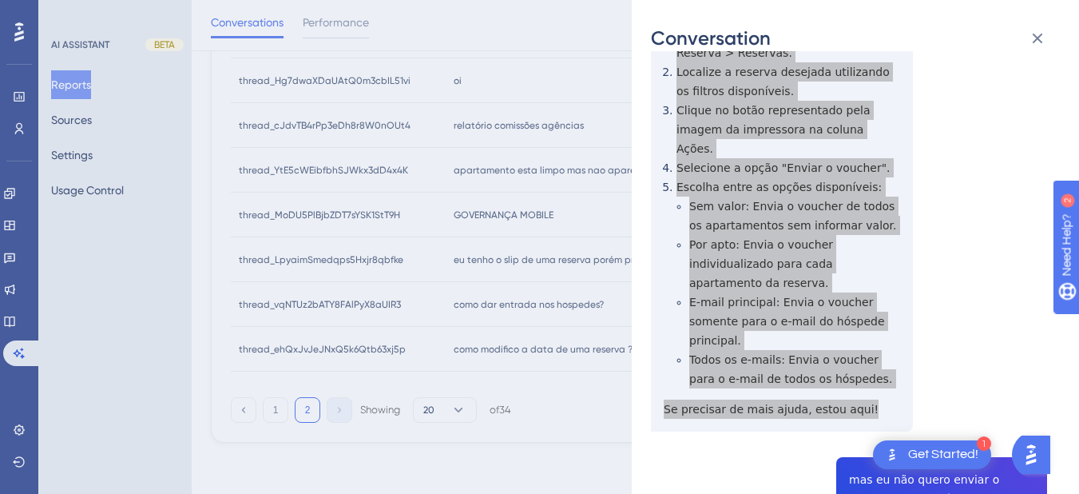
scroll to position [559, 0]
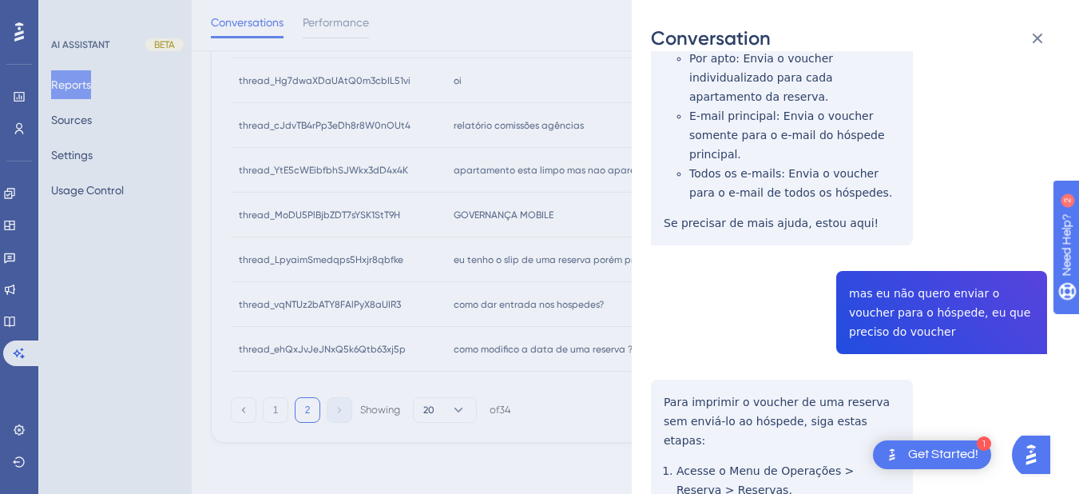
click at [863, 240] on div "thread_LpyaimSmedqps5Hxjr8qbfke Copy - - 1807_Berthoud, Adauto User Conversatio…" at bounding box center [849, 153] width 396 height 1285
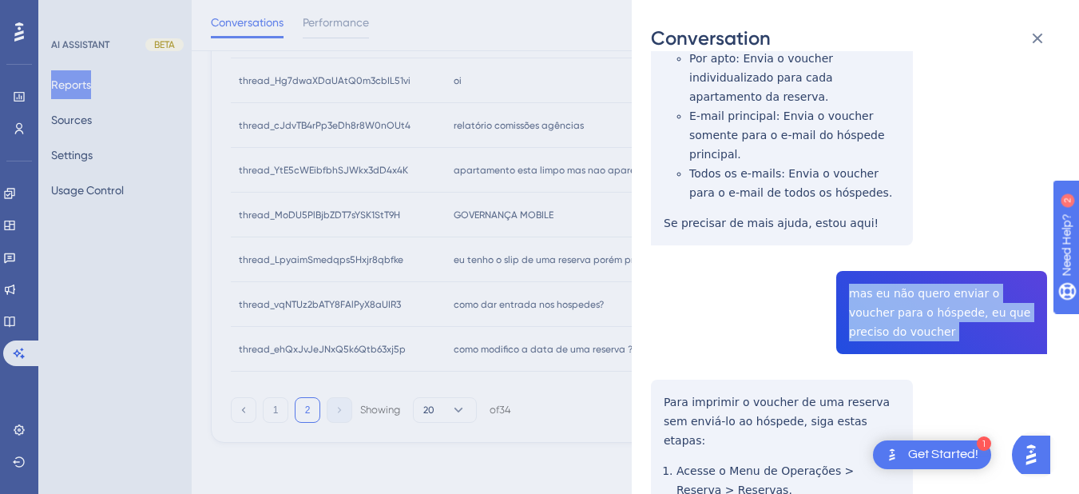
click at [863, 240] on div "thread_LpyaimSmedqps5Hxjr8qbfke Copy - - 1807_Berthoud, Adauto User Conversatio…" at bounding box center [849, 153] width 396 height 1285
click at [650, 339] on div "Conversation thread_LpyaimSmedqps5Hxjr8qbfke Copy - - 1807_Berthoud, Adauto Use…" at bounding box center [855, 247] width 447 height 494
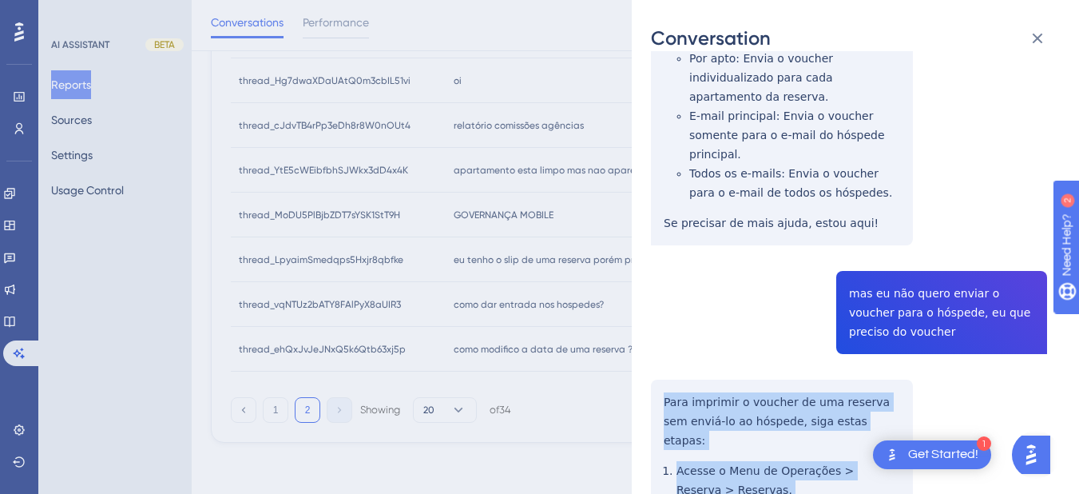
scroll to position [745, 0]
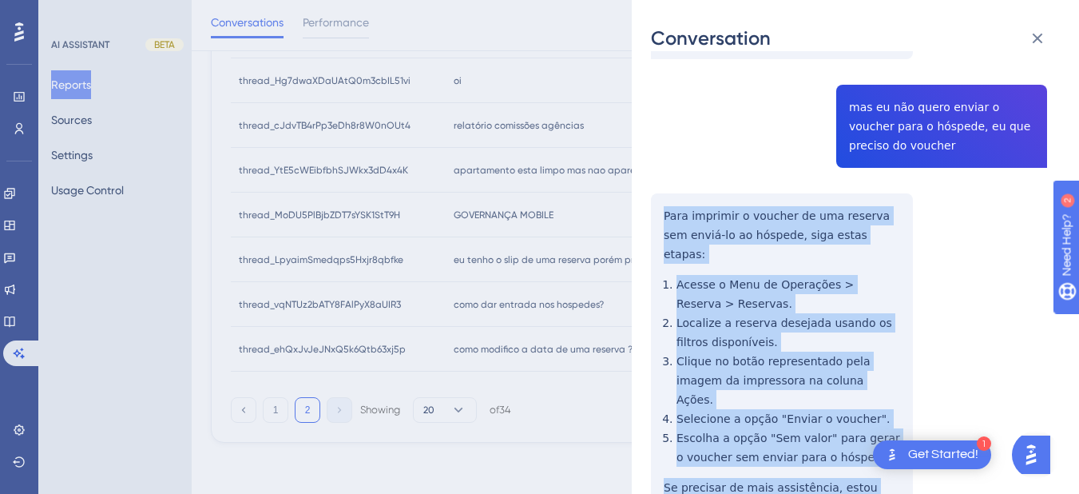
drag, startPoint x: 677, startPoint y: 340, endPoint x: 710, endPoint y: 273, distance: 75.0
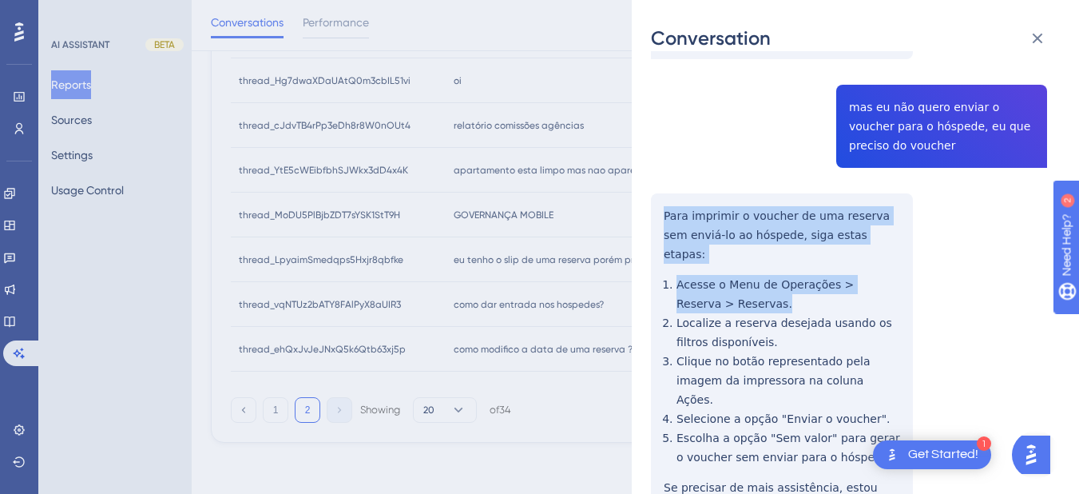
drag, startPoint x: 659, startPoint y: 154, endPoint x: 725, endPoint y: 218, distance: 92.1
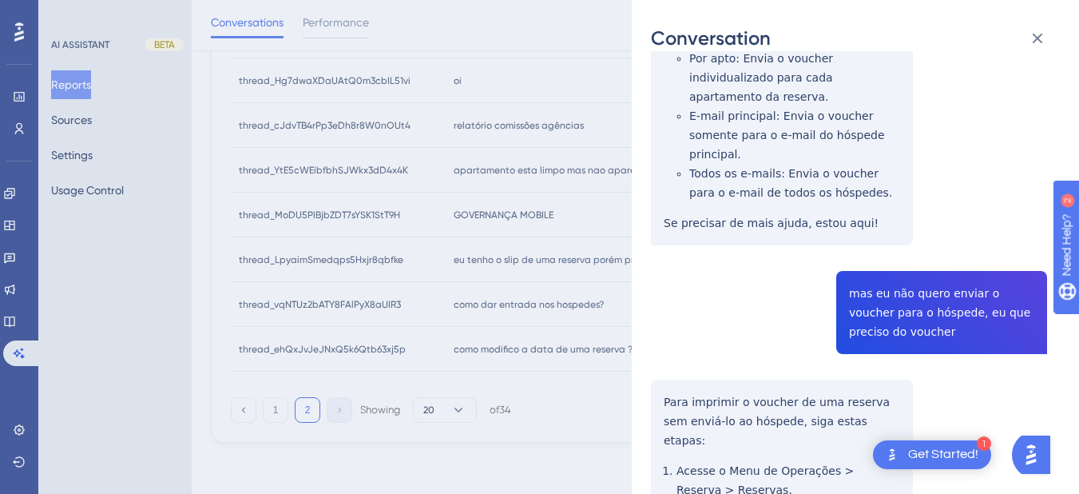
click at [906, 252] on div "thread_LpyaimSmedqps5Hxjr8qbfke Copy - - 1807_Berthoud, Adauto User Conversatio…" at bounding box center [849, 153] width 396 height 1285
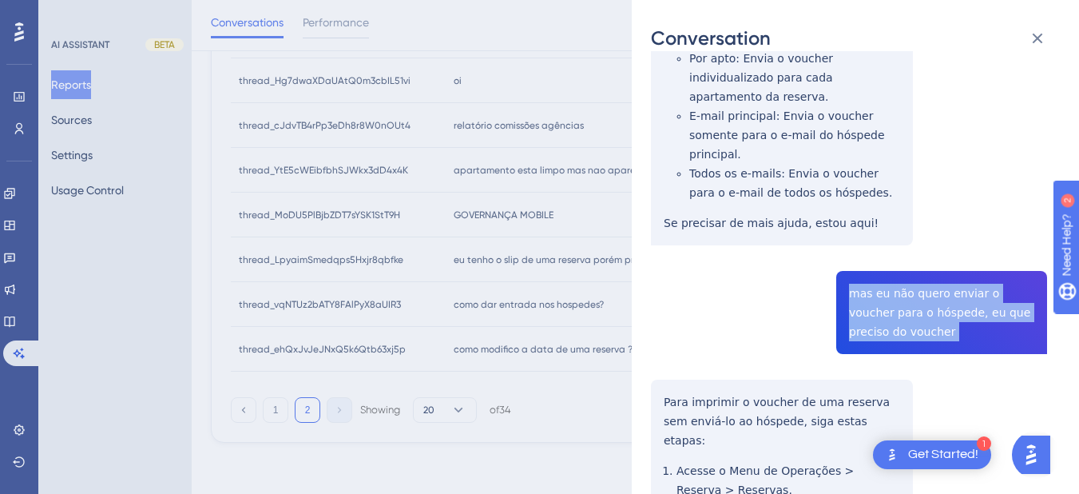
click at [906, 252] on div "thread_LpyaimSmedqps5Hxjr8qbfke Copy - - 1807_Berthoud, Adauto User Conversatio…" at bounding box center [849, 153] width 396 height 1285
click at [897, 250] on div "thread_LpyaimSmedqps5Hxjr8qbfke Copy - - 1807_Berthoud, Adauto User Conversatio…" at bounding box center [849, 153] width 396 height 1285
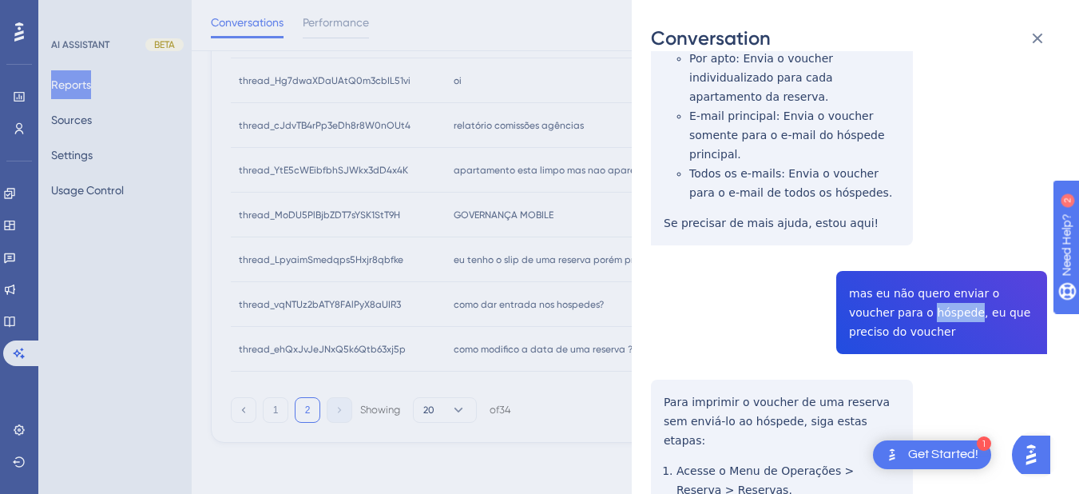
click at [897, 250] on div "thread_LpyaimSmedqps5Hxjr8qbfke Copy - - 1807_Berthoud, Adauto User Conversatio…" at bounding box center [849, 153] width 396 height 1285
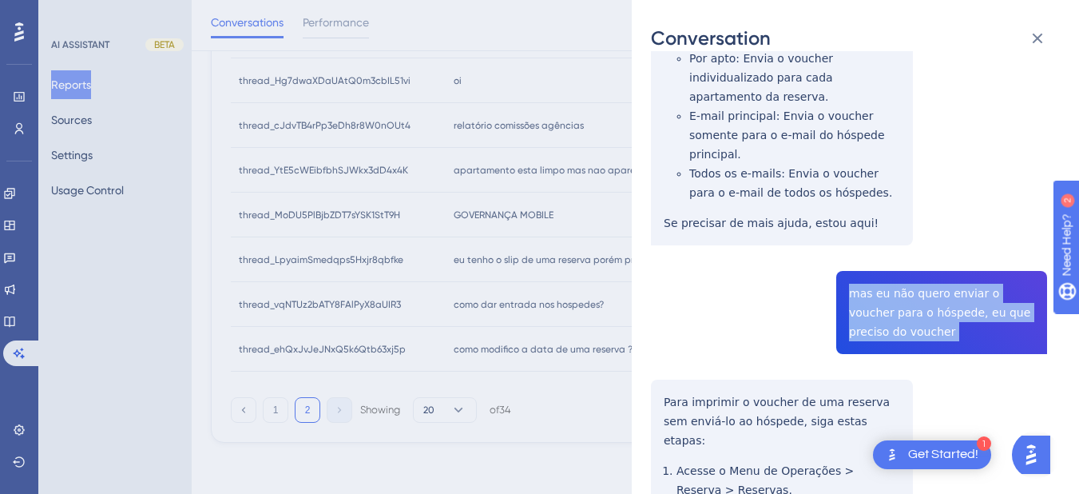
click at [897, 250] on div "thread_LpyaimSmedqps5Hxjr8qbfke Copy - - 1807_Berthoud, Adauto User Conversatio…" at bounding box center [849, 153] width 396 height 1285
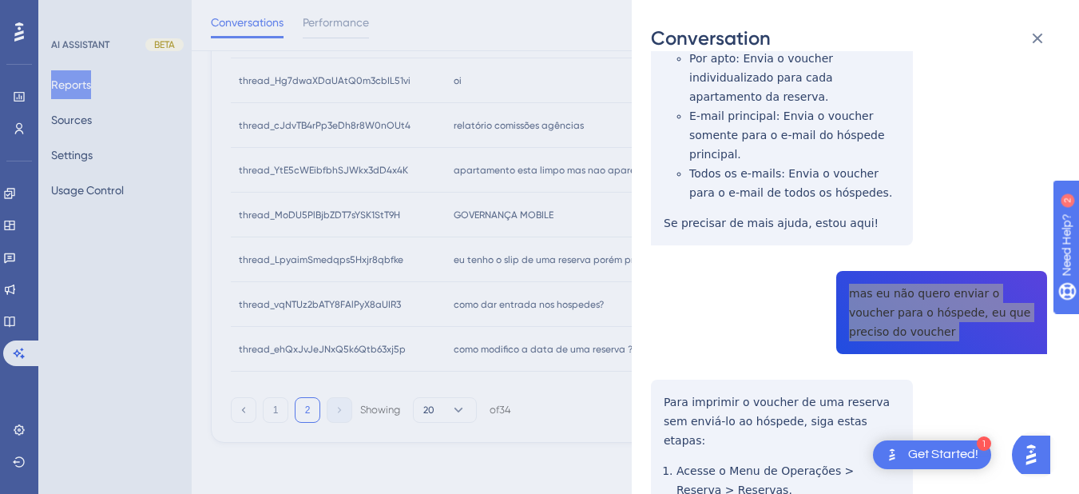
scroll to position [0, 0]
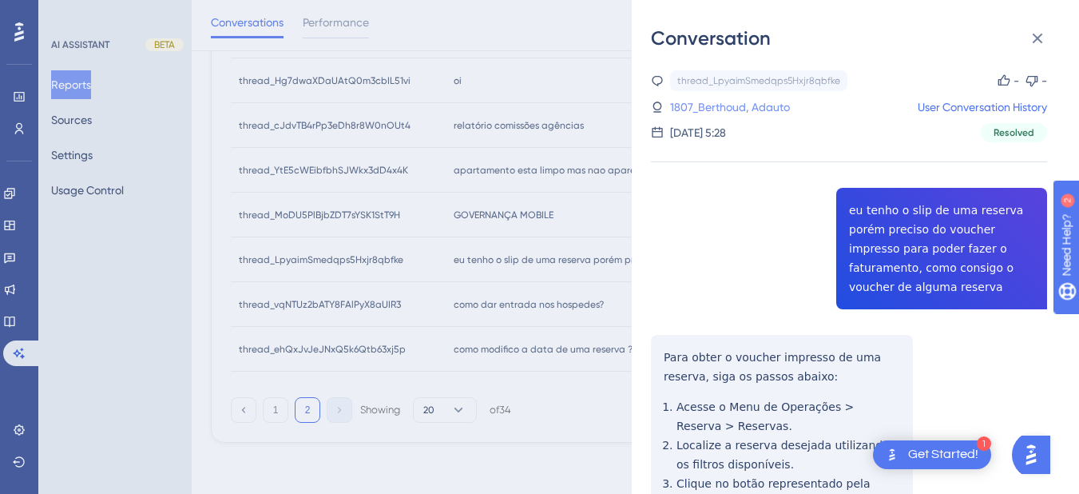
click at [695, 108] on link "1807_Berthoud, Adauto" at bounding box center [730, 106] width 120 height 19
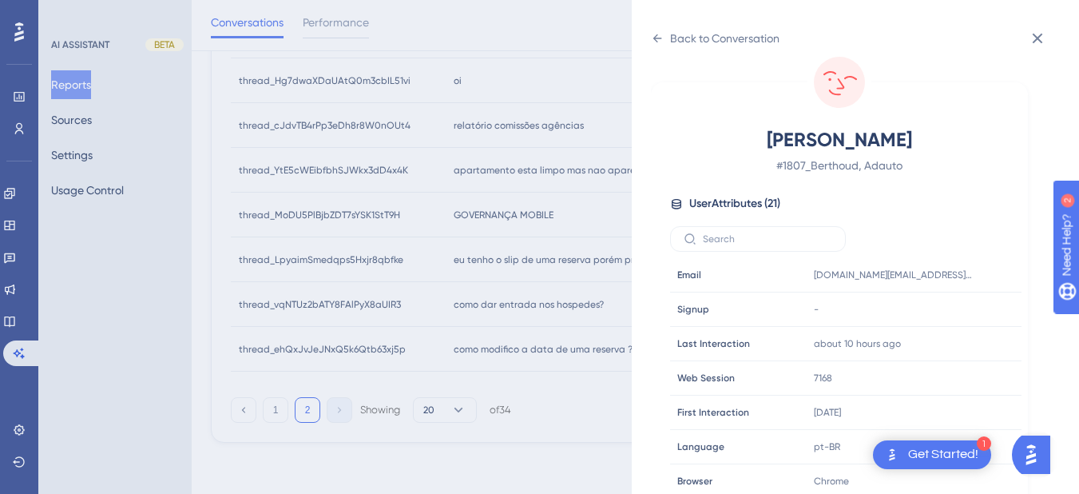
scroll to position [486, 0]
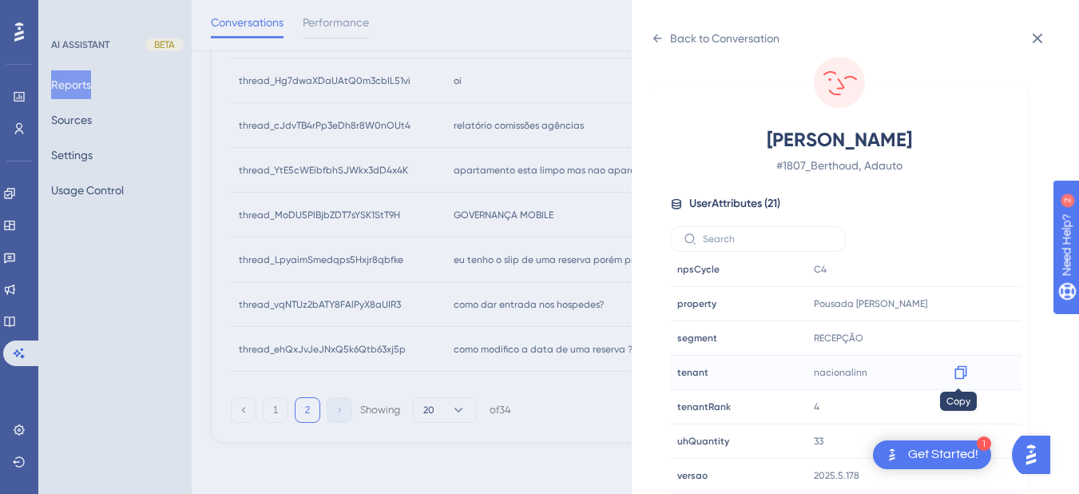
click at [954, 375] on icon at bounding box center [960, 373] width 12 height 14
click at [959, 305] on icon at bounding box center [961, 304] width 16 height 16
click at [1039, 40] on icon at bounding box center [1038, 39] width 10 height 10
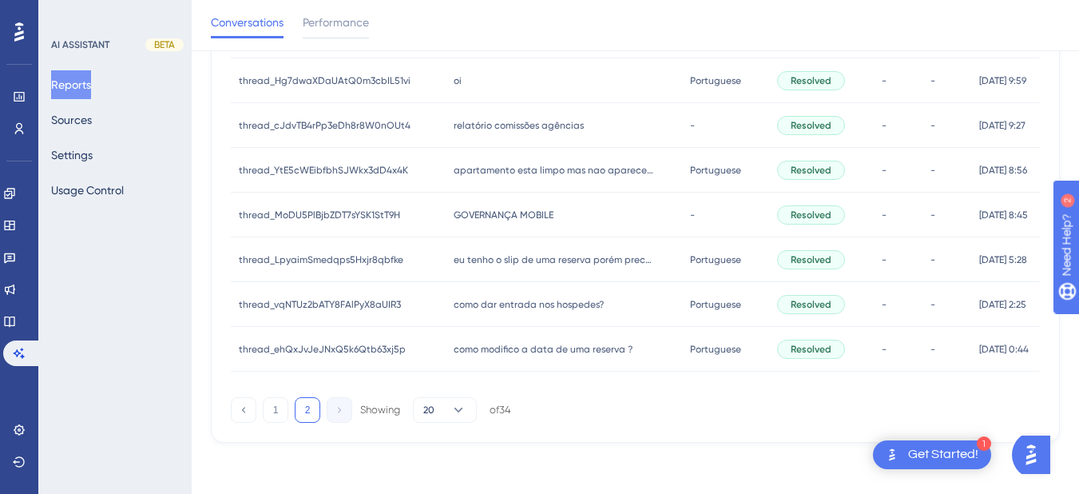
click at [506, 311] on div "como dar entrada nos hospedes? como dar entrada nos hospedes?" at bounding box center [564, 304] width 236 height 45
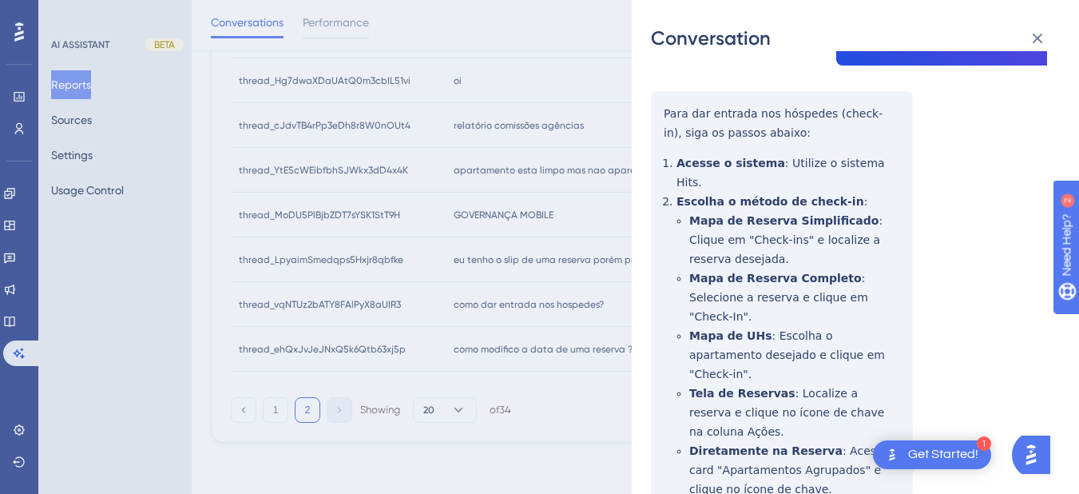
click at [674, 93] on div "thread_vqNTUz2bATY8FAlPyX8aUIR3 Copy - - 244_Recepção, Claudio User Conversatio…" at bounding box center [849, 378] width 396 height 988
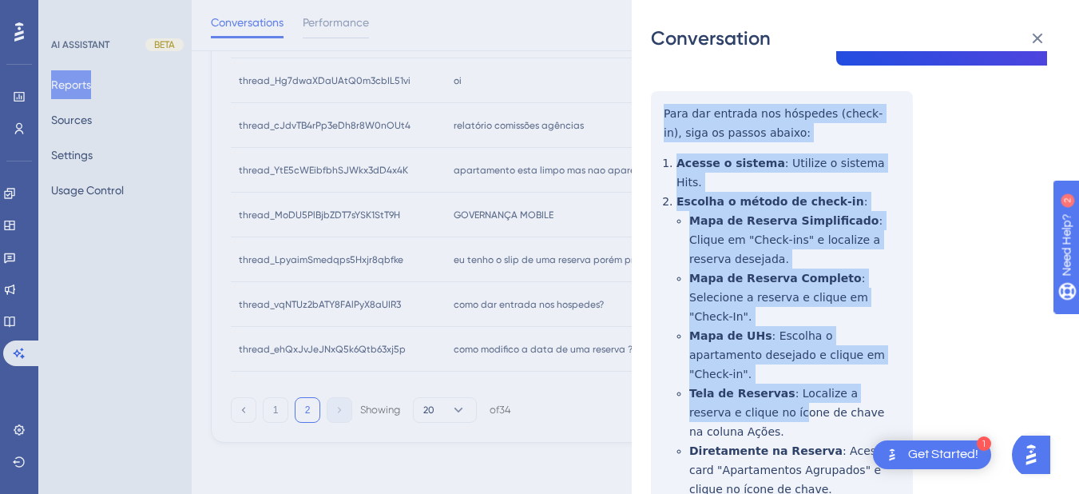
scroll to position [438, 0]
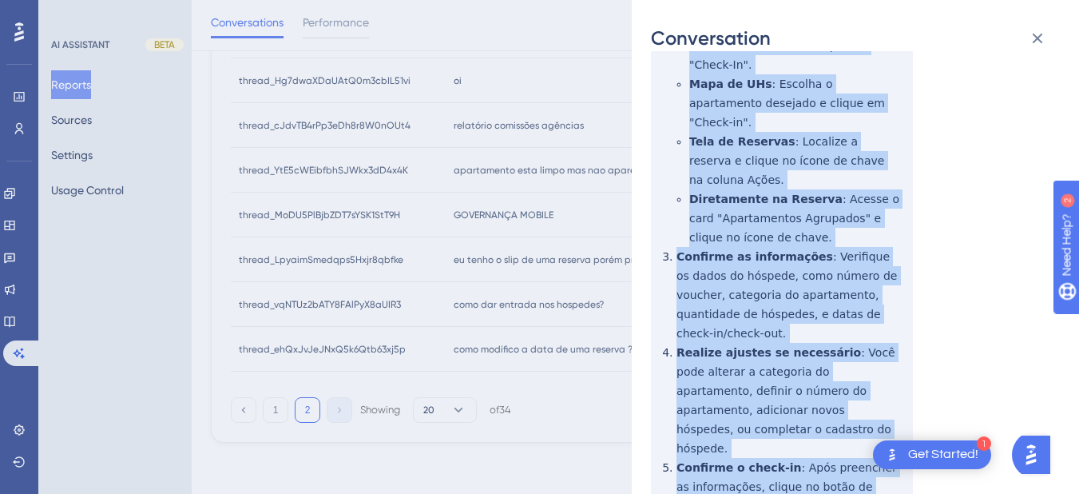
drag, startPoint x: 658, startPoint y: 93, endPoint x: 819, endPoint y: 391, distance: 338.8
click at [819, 391] on div "thread_vqNTUz2bATY8FAlPyX8aUIR3 Copy - - 244_Recepção, Claudio User Conversatio…" at bounding box center [849, 127] width 396 height 988
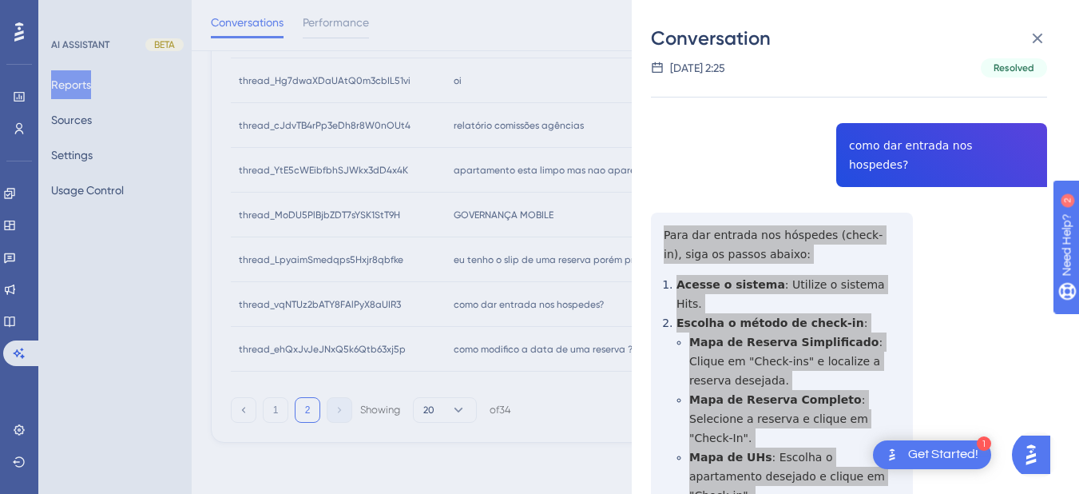
scroll to position [0, 0]
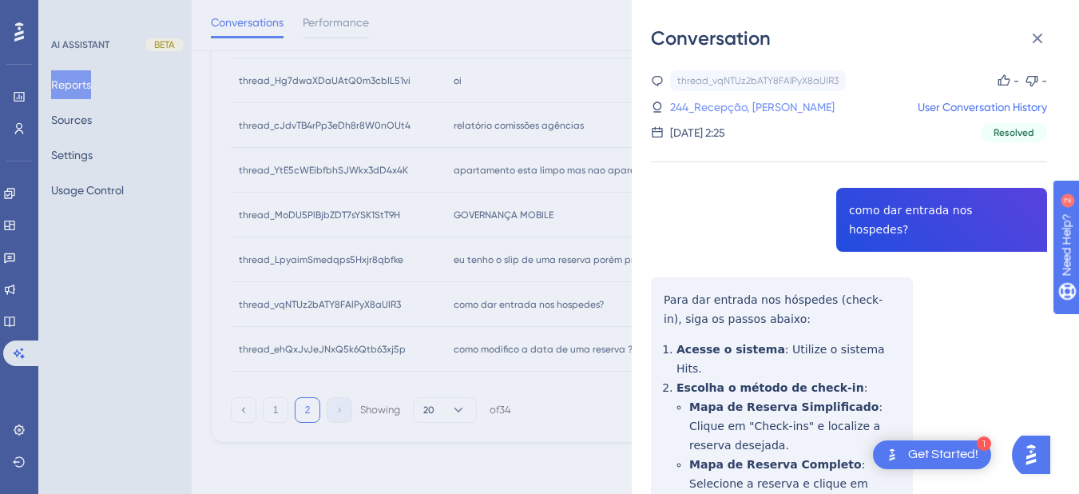
click at [712, 108] on link "244_Recepção, Claudio" at bounding box center [752, 106] width 165 height 19
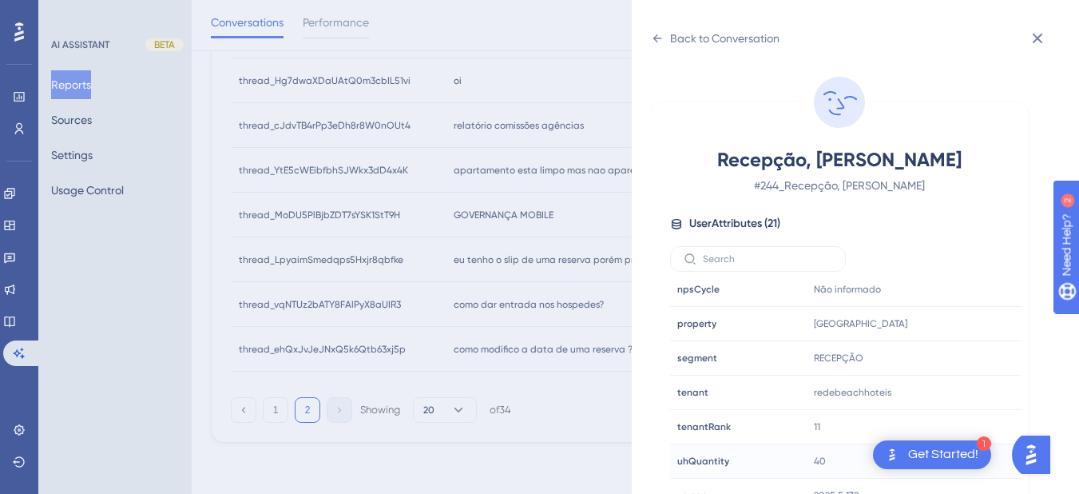
scroll to position [20, 0]
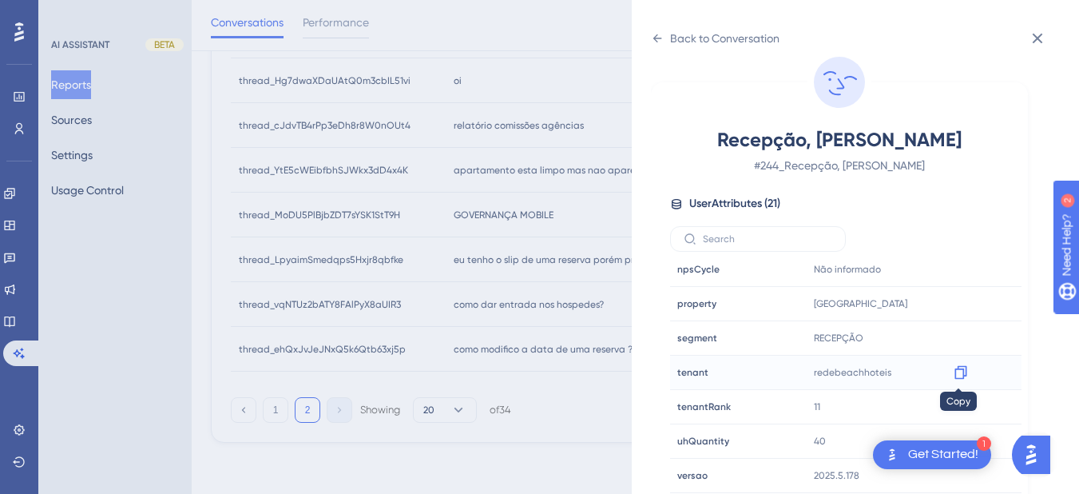
click at [967, 373] on div at bounding box center [961, 372] width 26 height 26
click at [962, 376] on icon at bounding box center [960, 373] width 12 height 14
click at [962, 308] on icon at bounding box center [960, 304] width 12 height 14
click at [660, 33] on icon at bounding box center [657, 38] width 13 height 13
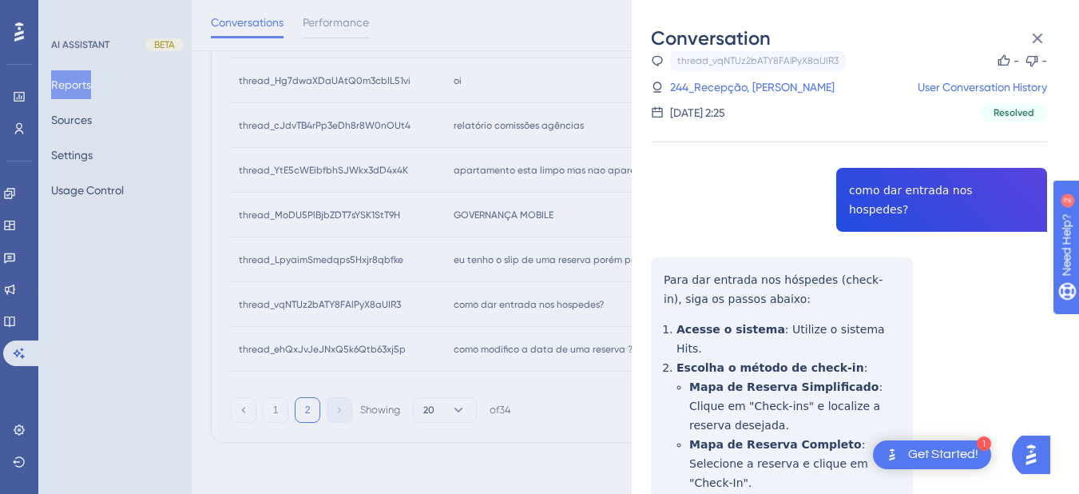
scroll to position [438, 0]
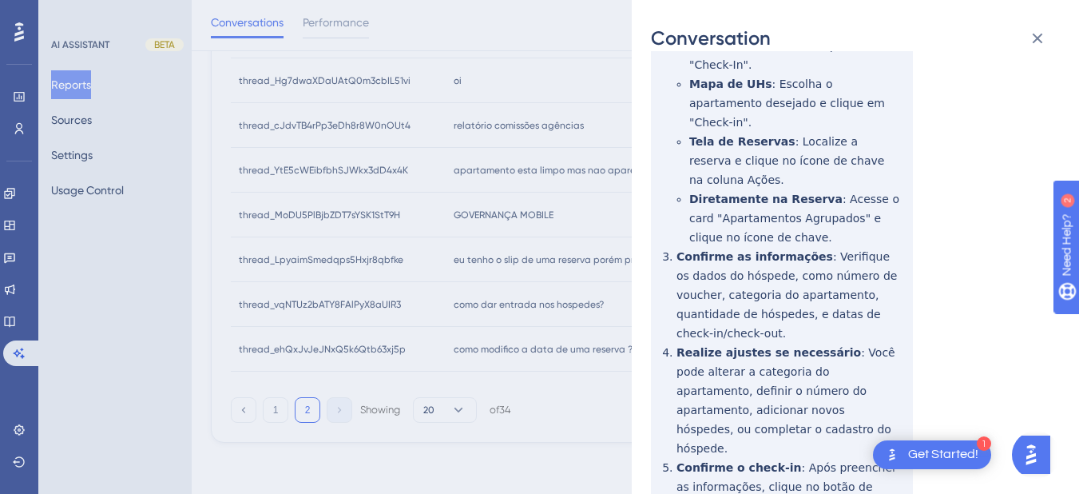
click at [998, 50] on div "Conversation" at bounding box center [855, 39] width 409 height 26
click at [1042, 37] on icon at bounding box center [1037, 38] width 19 height 19
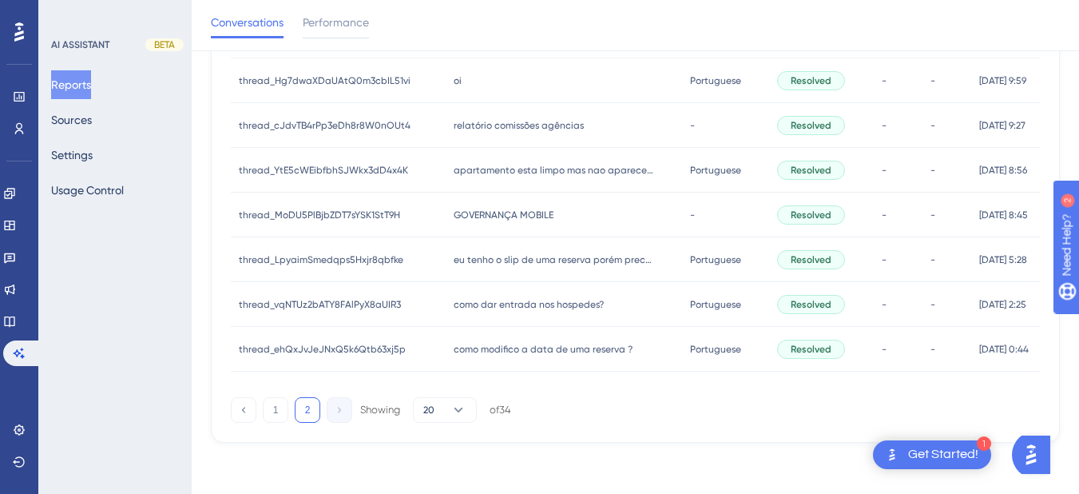
click at [501, 350] on span "como modifico a data de uma reserva ?" at bounding box center [543, 349] width 179 height 13
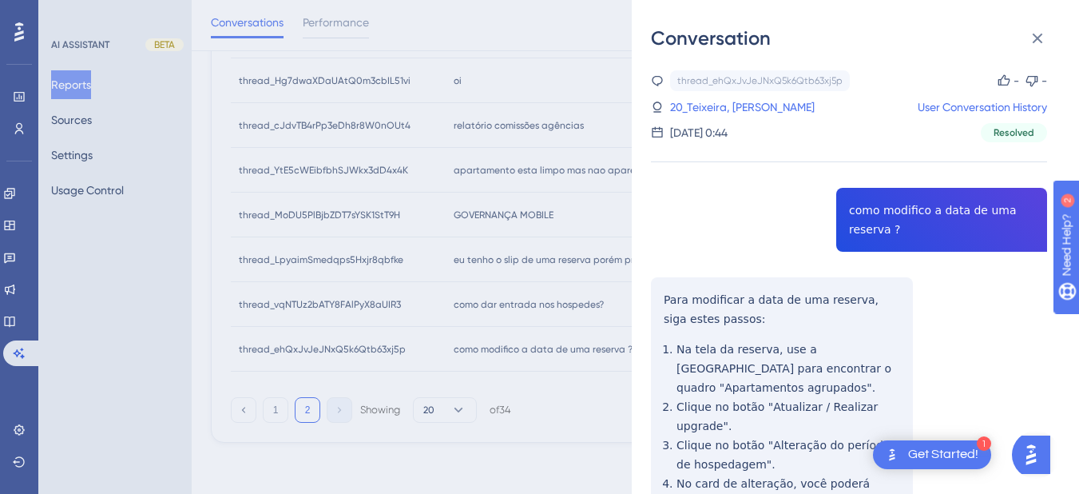
click at [858, 214] on div "thread_ehQxJvJeJNxQ5k6Qtb63xj5p Copy - - 20_Teixeira, Alan User Conversation Hi…" at bounding box center [849, 439] width 396 height 739
click at [716, 363] on div "thread_ehQxJvJeJNxQ5k6Qtb63xj5p Copy - - 20_Teixeira, Alan User Conversation Hi…" at bounding box center [849, 439] width 396 height 739
click at [666, 292] on div "thread_ehQxJvJeJNxQ5k6Qtb63xj5p Copy - - 20_Teixeira, Alan User Conversation Hi…" at bounding box center [849, 439] width 396 height 739
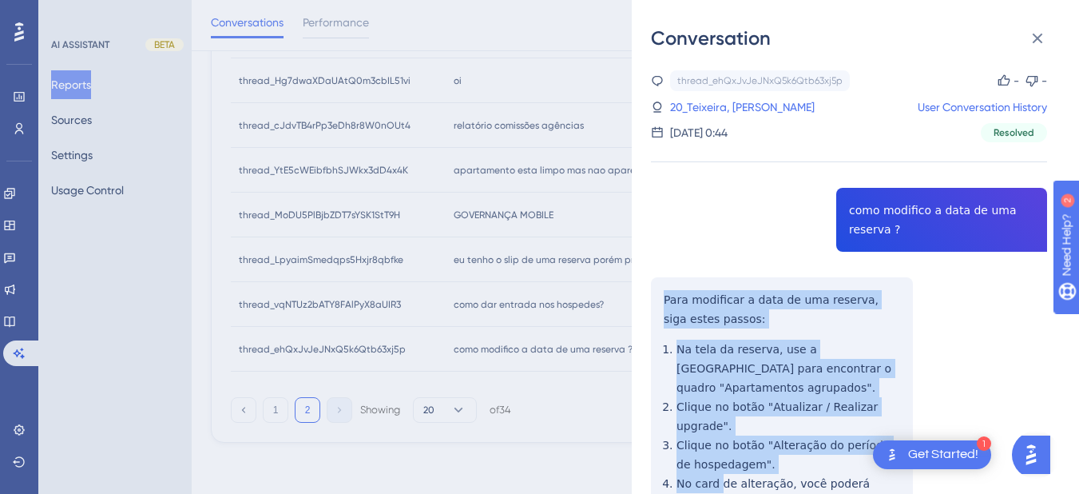
scroll to position [246, 0]
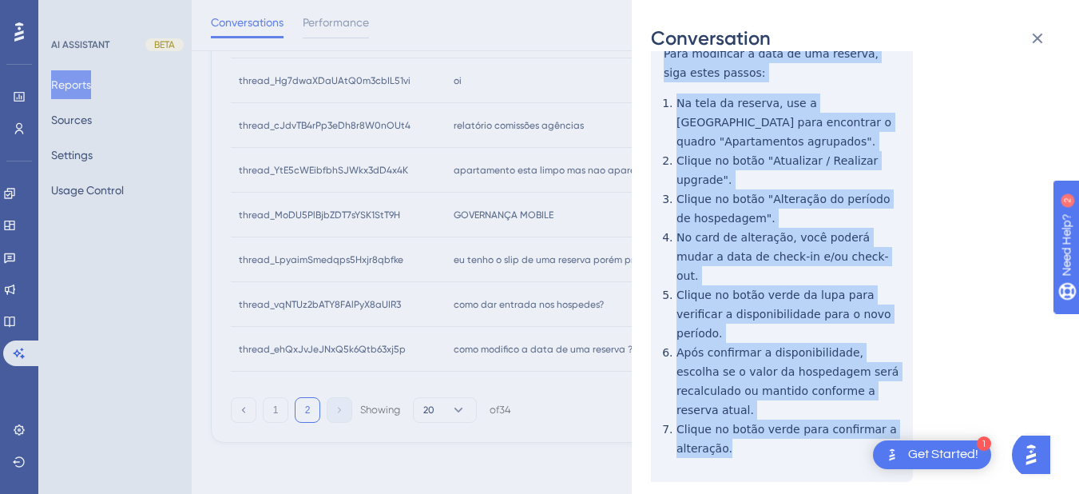
drag, startPoint x: 665, startPoint y: 292, endPoint x: 756, endPoint y: 398, distance: 139.9
click at [756, 398] on div "thread_ehQxJvJeJNxQ5k6Qtb63xj5p Copy - - 20_Teixeira, Alan User Conversation Hi…" at bounding box center [849, 193] width 396 height 739
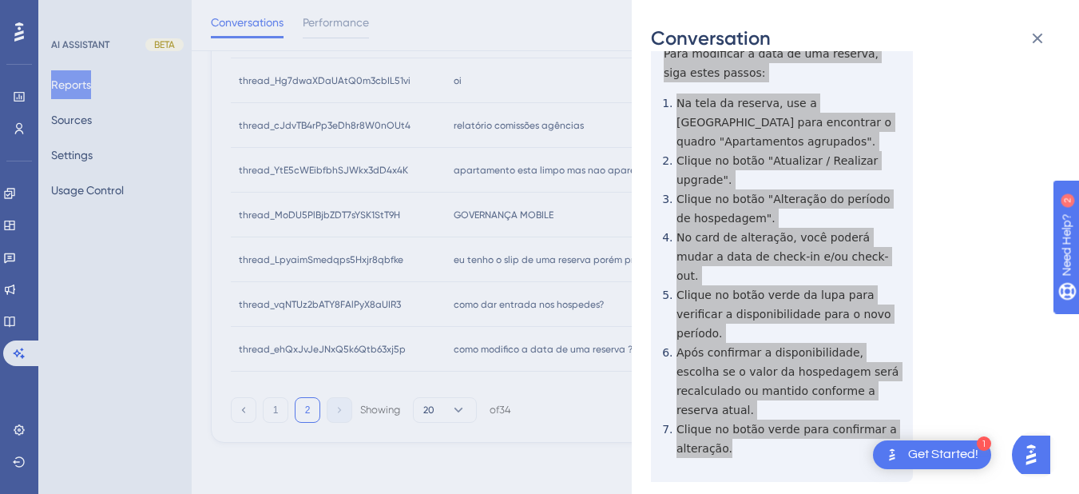
scroll to position [0, 0]
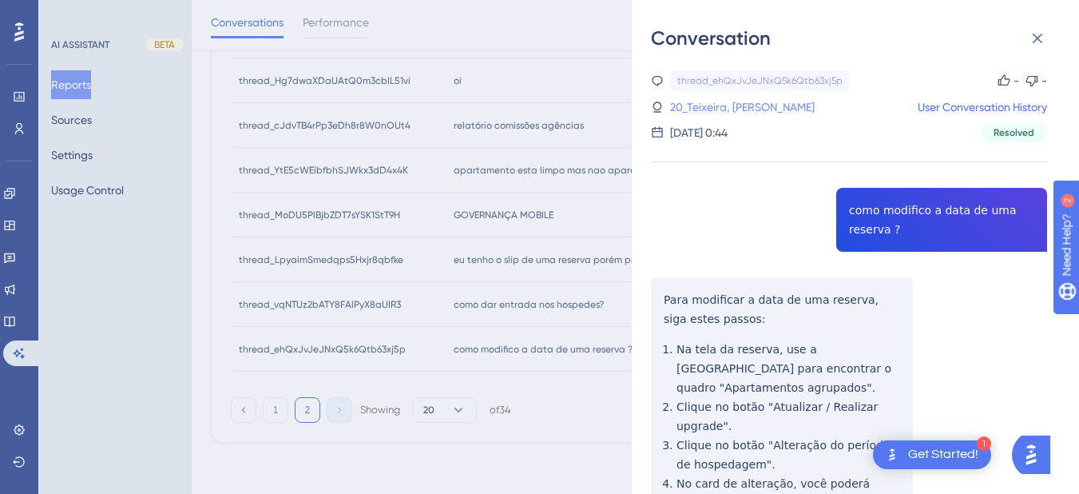
click at [692, 108] on link "20_Teixeira, Alan" at bounding box center [742, 106] width 145 height 19
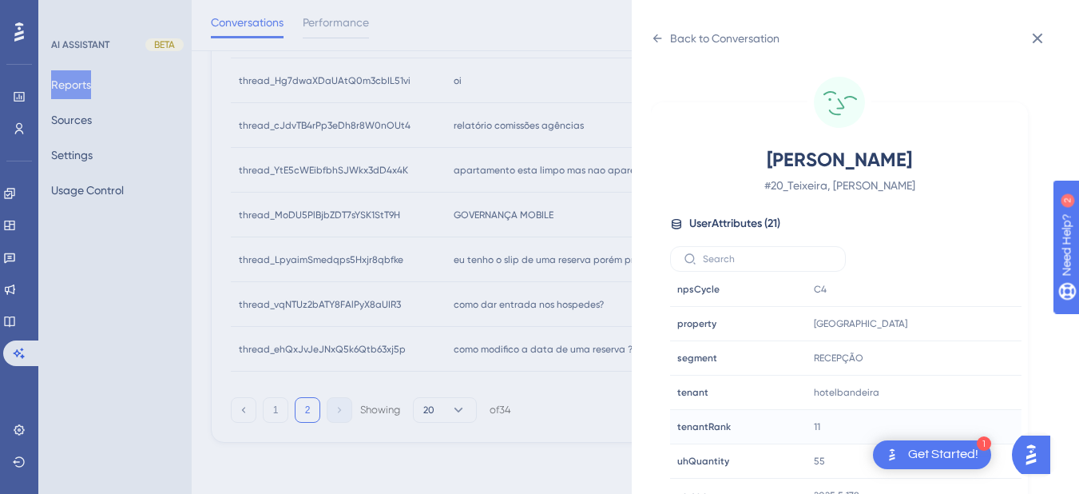
scroll to position [20, 0]
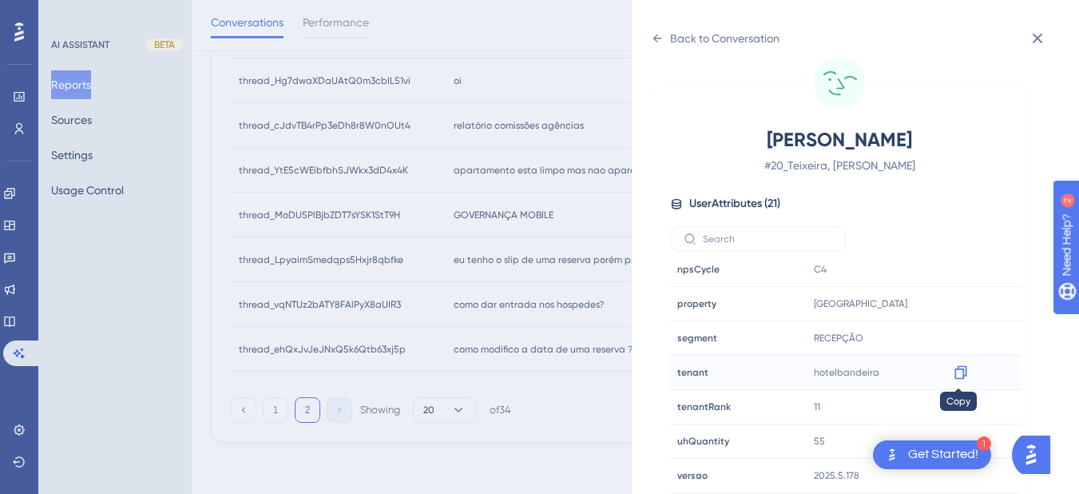
click at [969, 368] on div at bounding box center [961, 372] width 26 height 26
click at [960, 376] on icon at bounding box center [961, 372] width 16 height 16
click at [661, 26] on div "Back to Conversation" at bounding box center [715, 39] width 129 height 26
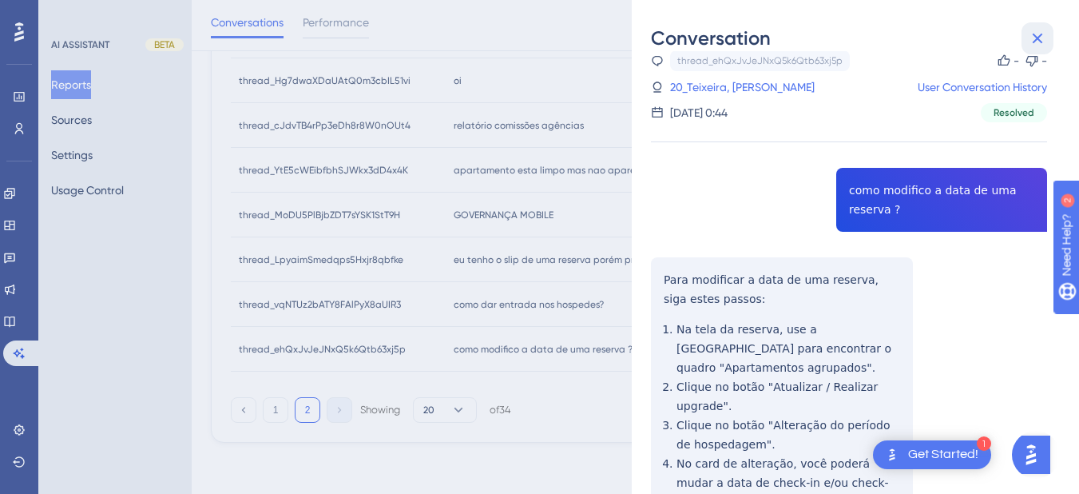
click at [1032, 28] on button at bounding box center [1038, 38] width 32 height 32
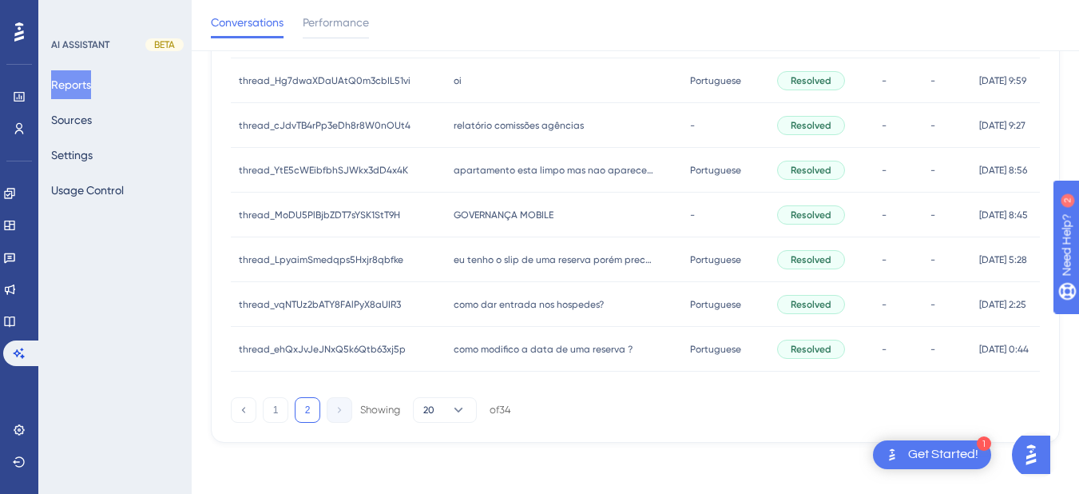
scroll to position [0, 0]
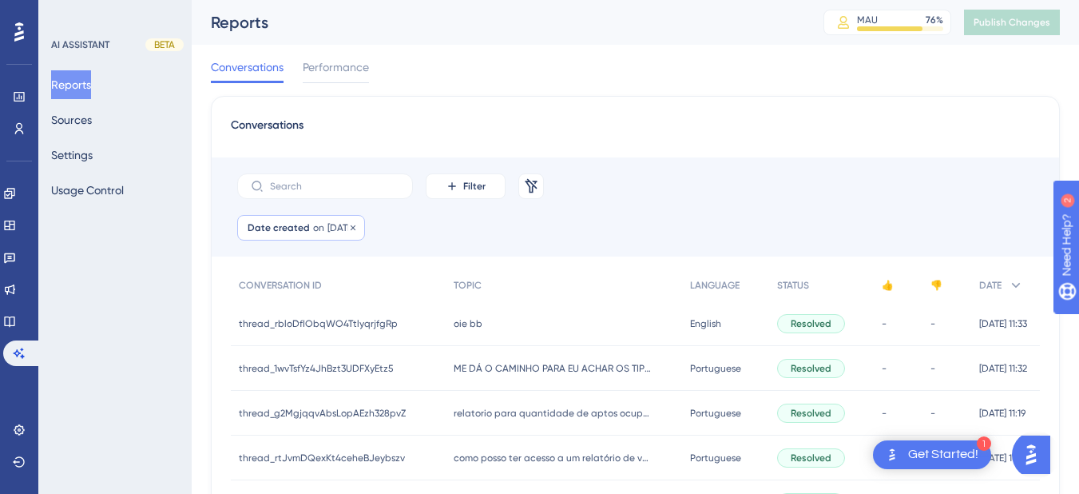
click at [281, 231] on span "Date created" at bounding box center [279, 227] width 62 height 13
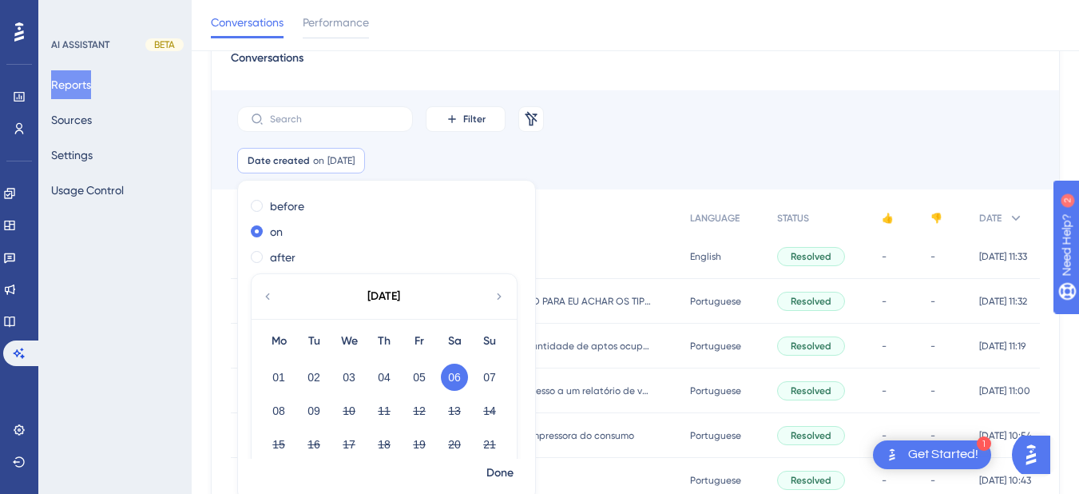
scroll to position [88, 0]
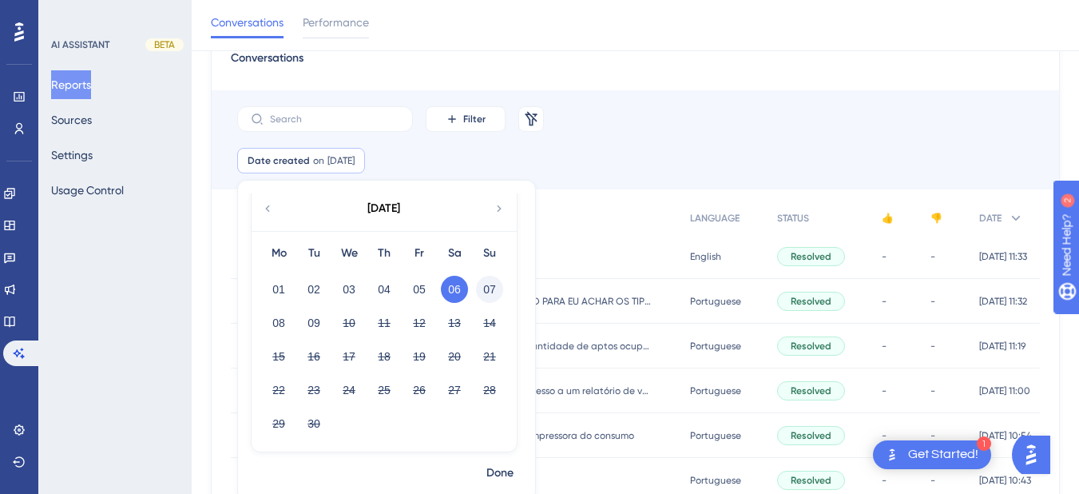
click at [490, 290] on button "07" at bounding box center [489, 289] width 27 height 27
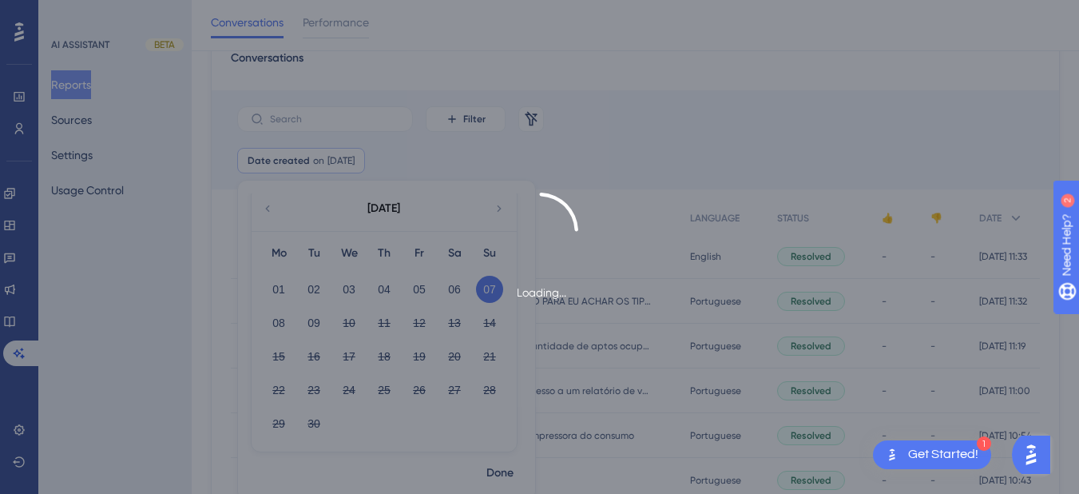
scroll to position [80, 0]
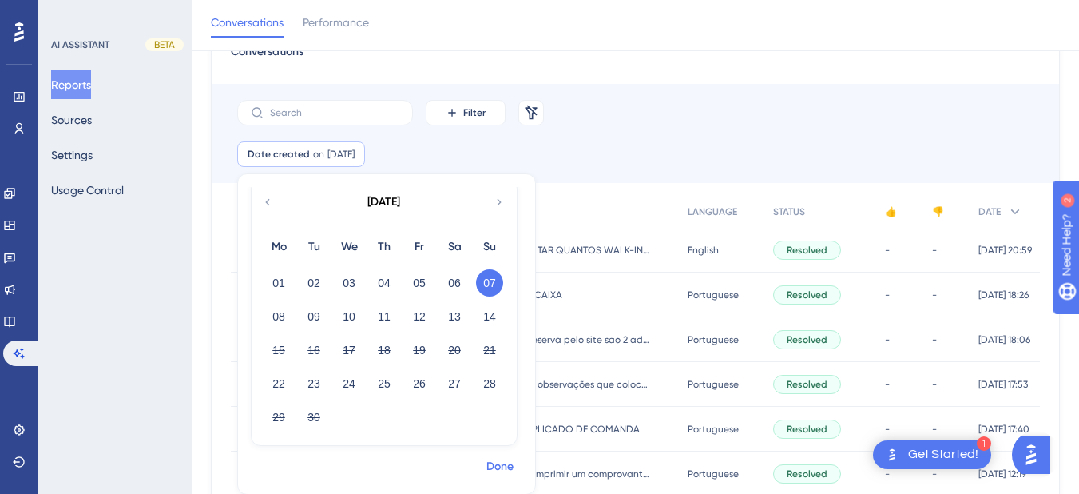
click at [498, 474] on span "Done" at bounding box center [499, 466] width 27 height 19
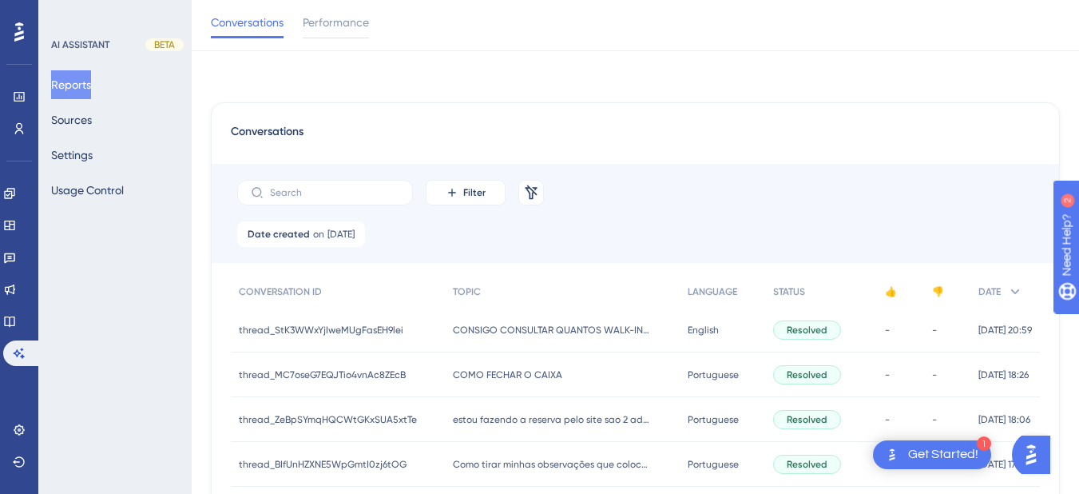
scroll to position [486, 0]
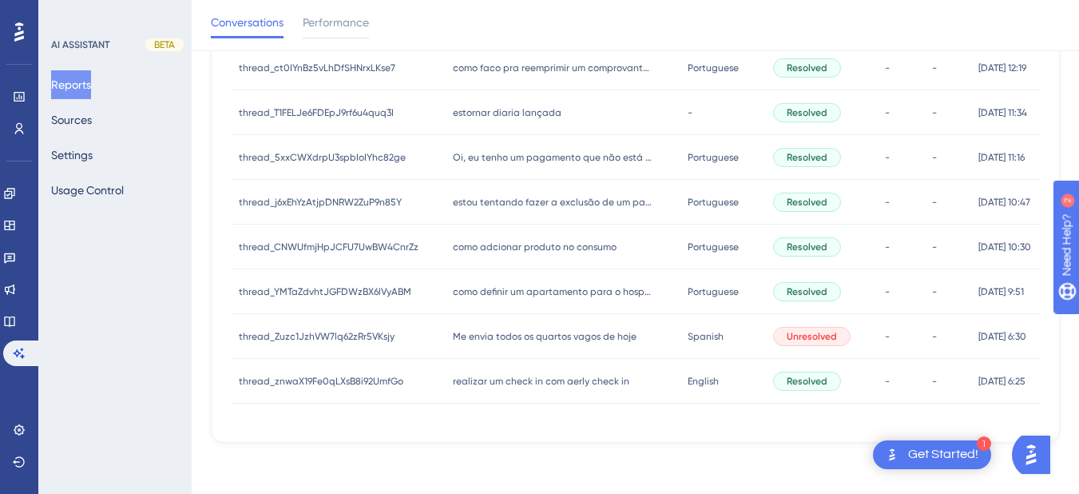
click at [501, 394] on div "realizar um check in com aerly check in realizar um check in com aerly check in" at bounding box center [562, 381] width 234 height 45
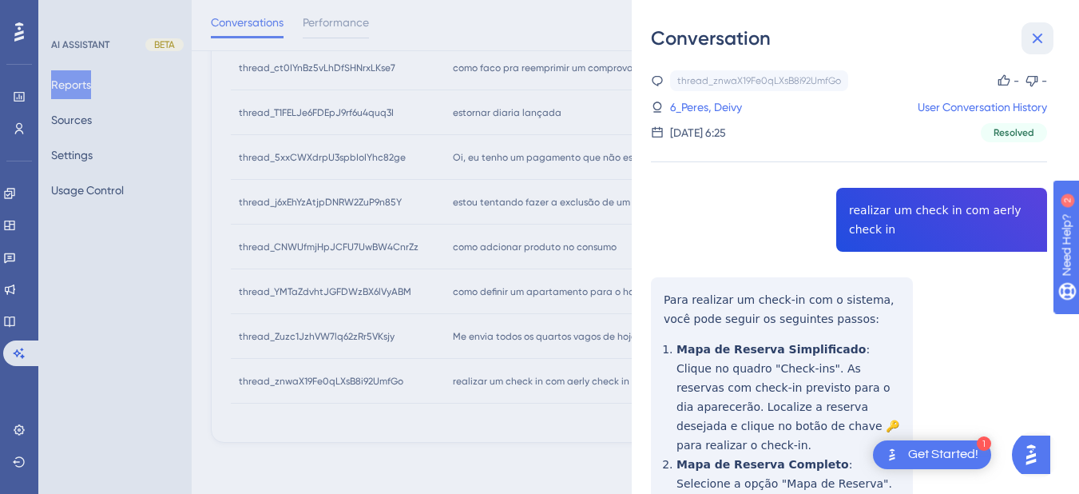
click at [1035, 34] on icon at bounding box center [1037, 38] width 19 height 19
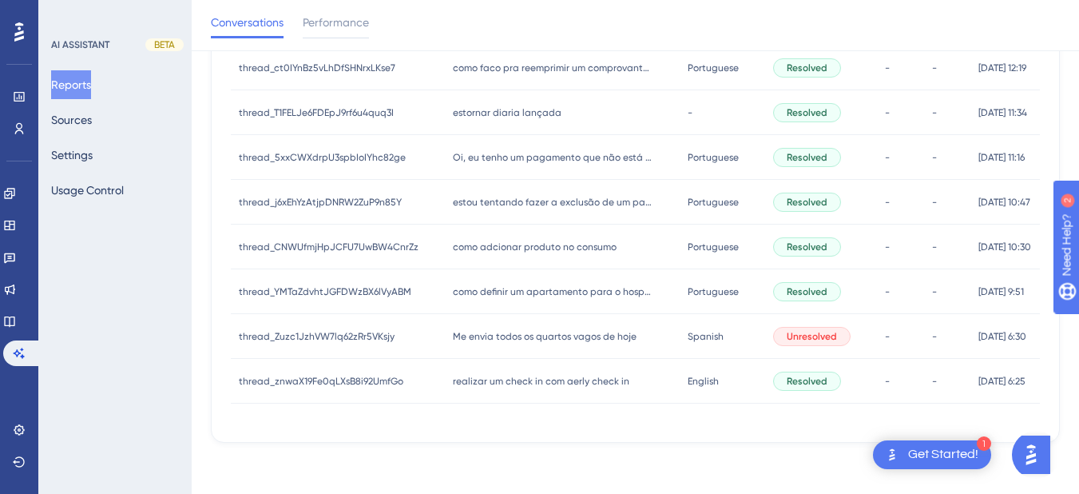
scroll to position [0, 0]
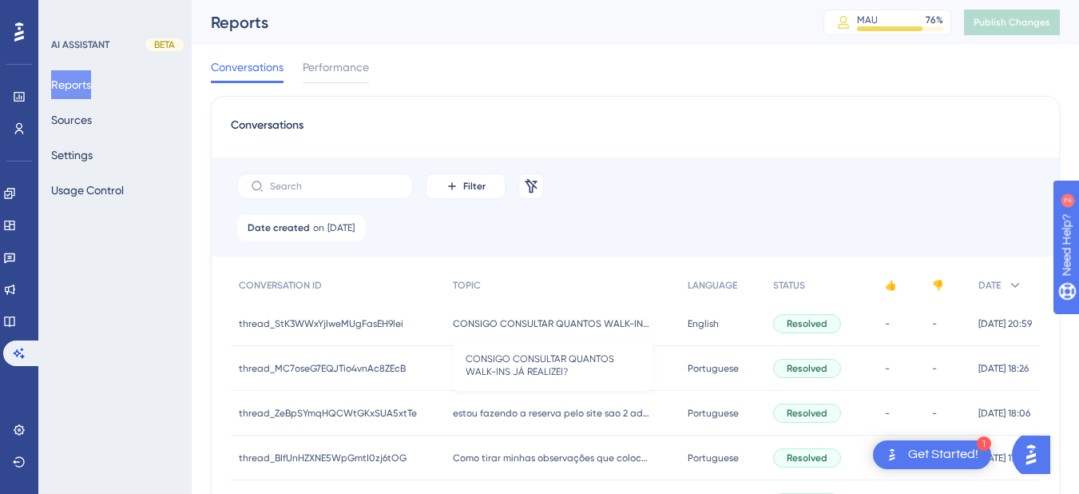
click at [502, 324] on span "CONSIGO CONSULTAR QUANTOS WALK-INS JÁ REALIZEI?" at bounding box center [553, 323] width 200 height 13
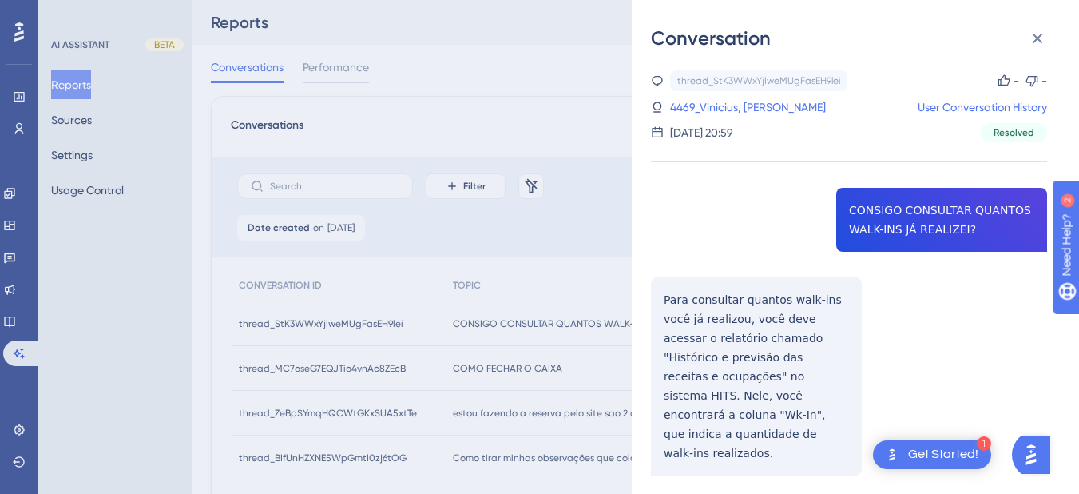
click at [871, 228] on div "thread_StK3WWxYjIweMUgFasEH9lei Copy - - 4469_Vinicius, Yuri User Conversation …" at bounding box center [849, 313] width 396 height 486
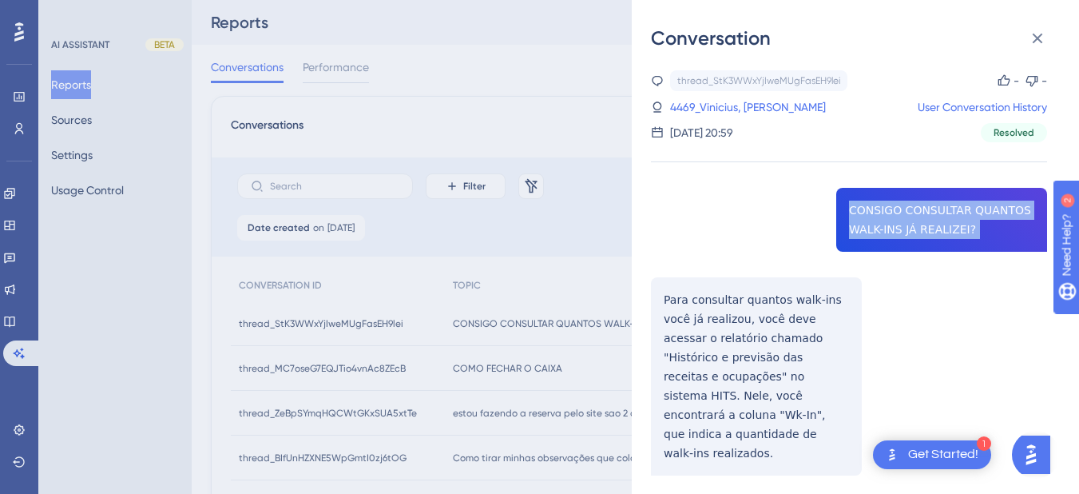
click at [871, 228] on div "thread_StK3WWxYjIweMUgFasEH9lei Copy - - 4469_Vinicius, Yuri User Conversation …" at bounding box center [849, 313] width 396 height 486
click at [638, 305] on div "Conversation thread_StK3WWxYjIweMUgFasEH9lei Copy - - 4469_Vinicius, Yuri User …" at bounding box center [855, 247] width 447 height 494
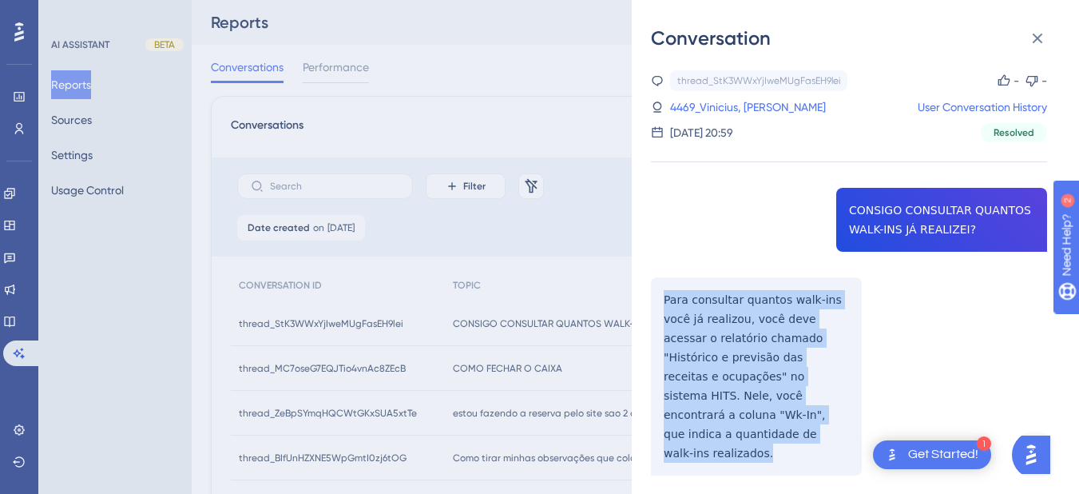
drag, startPoint x: 653, startPoint y: 296, endPoint x: 737, endPoint y: 453, distance: 177.6
click at [737, 453] on div "thread_StK3WWxYjIweMUgFasEH9lei Copy - - 4469_Vinicius, Yuri User Conversation …" at bounding box center [849, 313] width 396 height 486
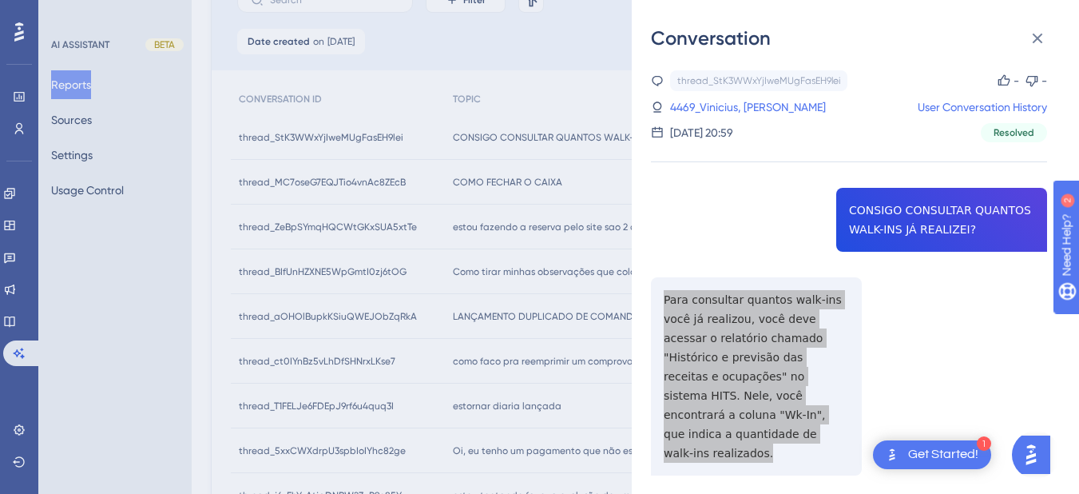
scroll to position [32, 0]
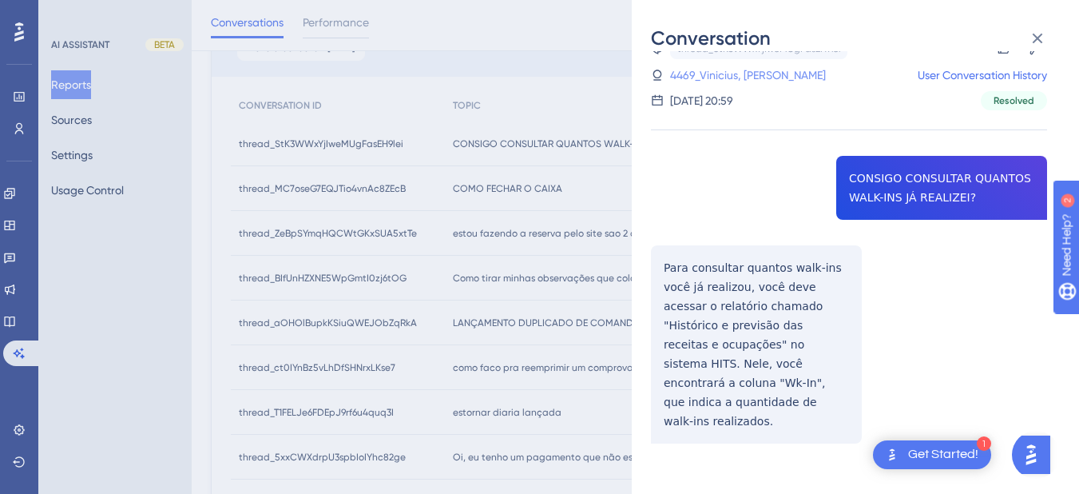
click at [723, 83] on link "4469_Vinicius, Yuri" at bounding box center [748, 74] width 156 height 19
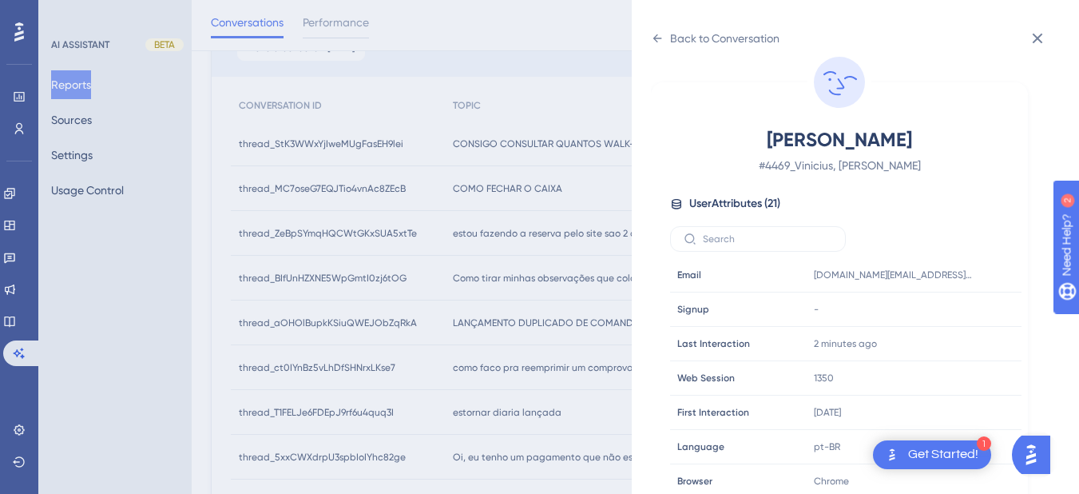
scroll to position [486, 0]
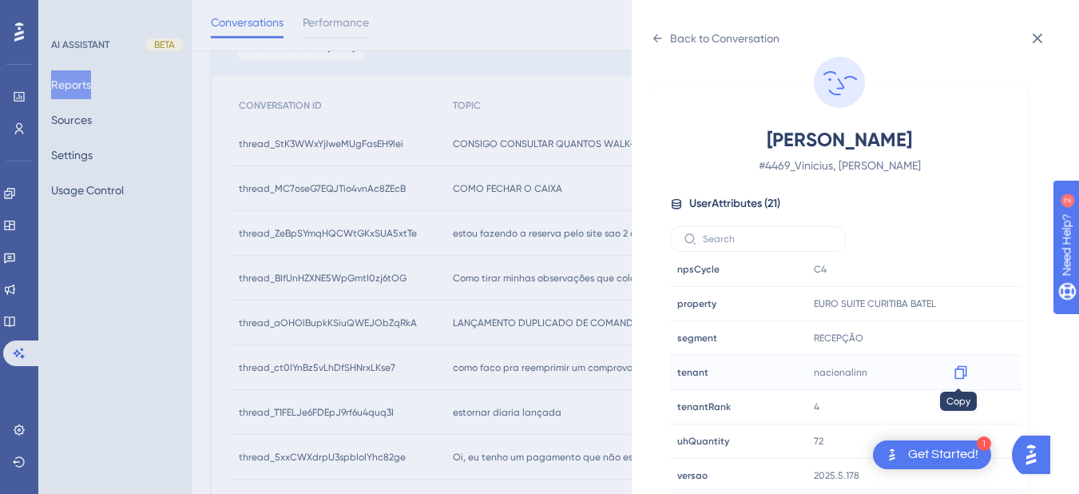
click at [962, 368] on icon at bounding box center [961, 372] width 16 height 16
click at [963, 303] on icon at bounding box center [960, 304] width 12 height 14
click at [657, 27] on div "Back to Conversation" at bounding box center [715, 39] width 129 height 26
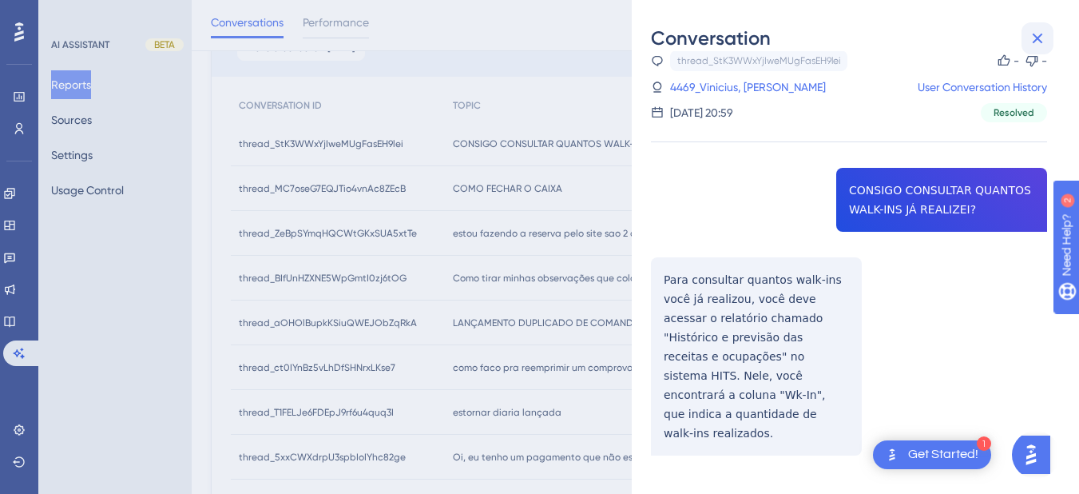
click at [1040, 32] on icon at bounding box center [1037, 38] width 19 height 19
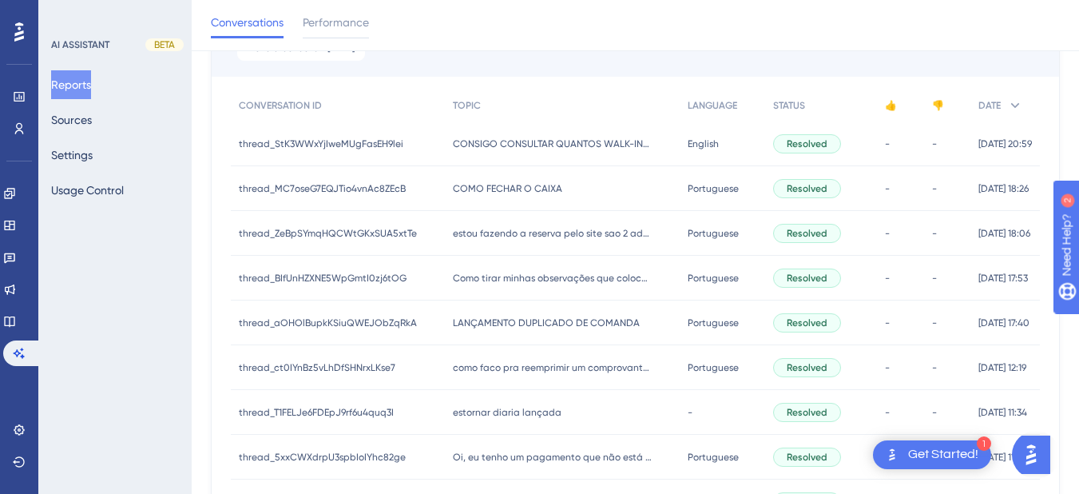
click at [486, 188] on span "COMO FECHAR O CAIXA" at bounding box center [507, 188] width 109 height 13
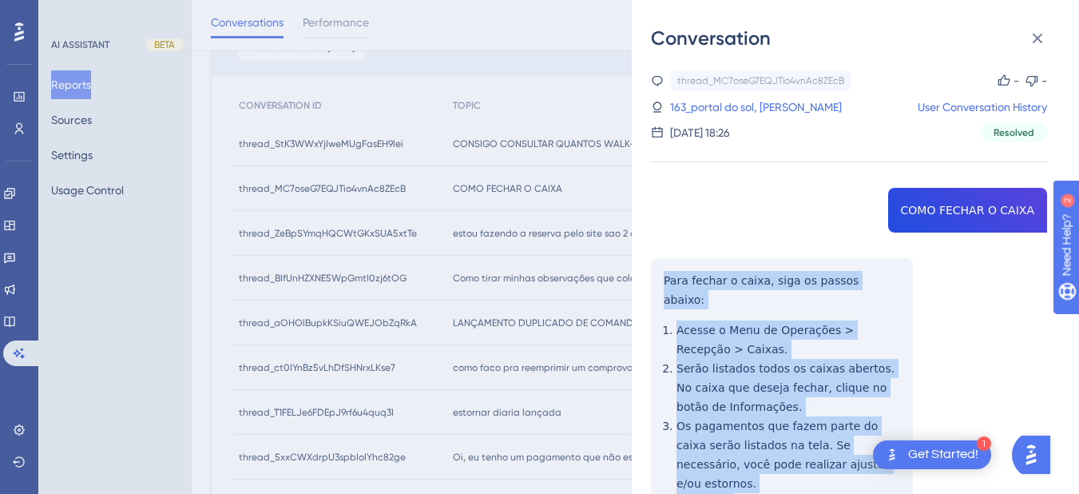
scroll to position [373, 0]
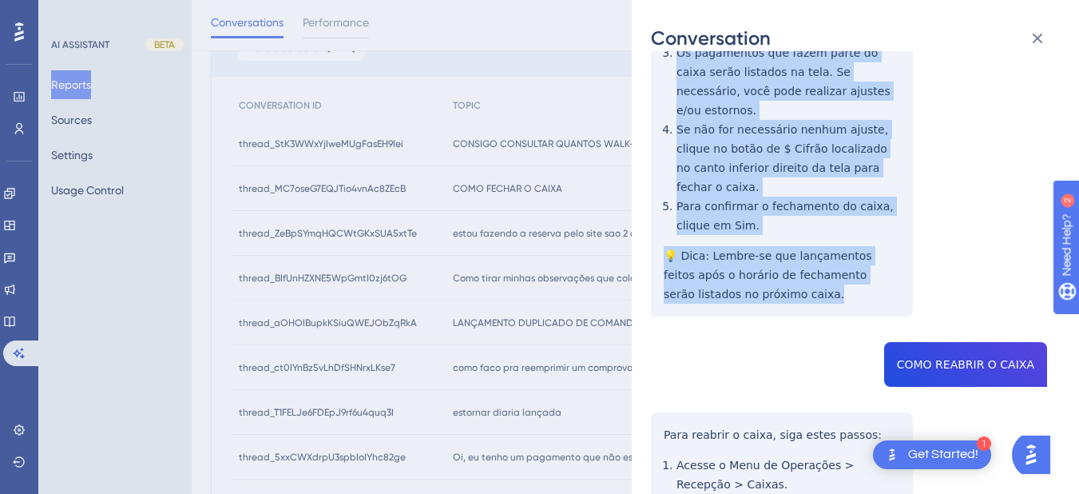
drag, startPoint x: 660, startPoint y: 281, endPoint x: 780, endPoint y: 249, distance: 124.8
click at [780, 249] on div "thread_MC7oseG7EQJTio4vnAc8ZEcB Copy - - 163_portal do sol, Fernanda User Conve…" at bounding box center [849, 282] width 396 height 1170
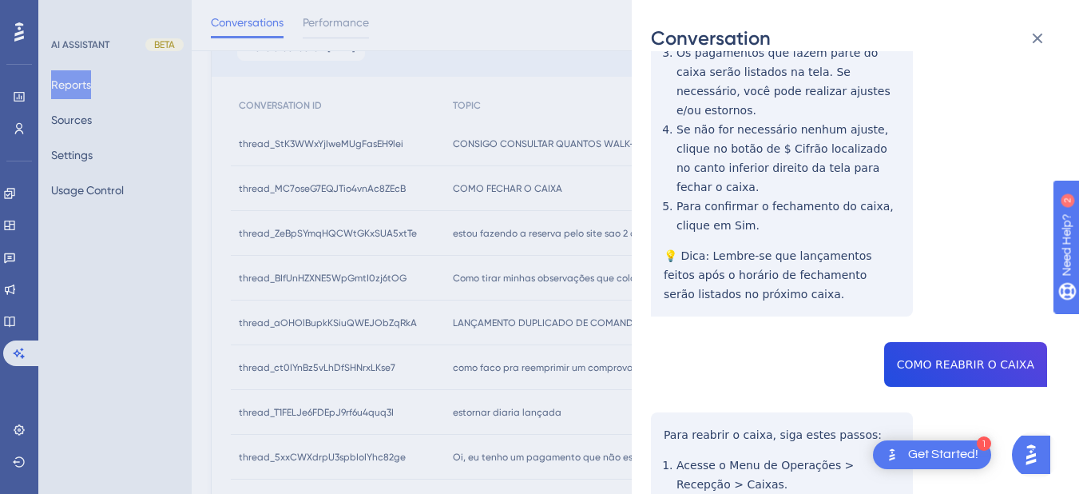
click at [1009, 300] on div "thread_MC7oseG7EQJTio4vnAc8ZEcB Copy - - 163_portal do sol, Fernanda User Conve…" at bounding box center [849, 282] width 396 height 1170
click at [686, 342] on div "thread_MC7oseG7EQJTio4vnAc8ZEcB Copy - - 163_portal do sol, Fernanda User Conve…" at bounding box center [849, 282] width 396 height 1170
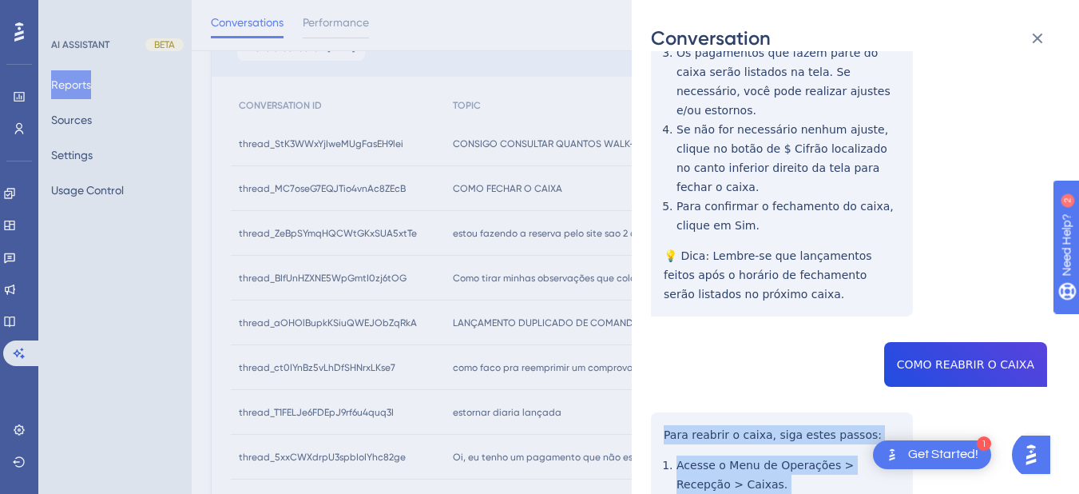
scroll to position [677, 0]
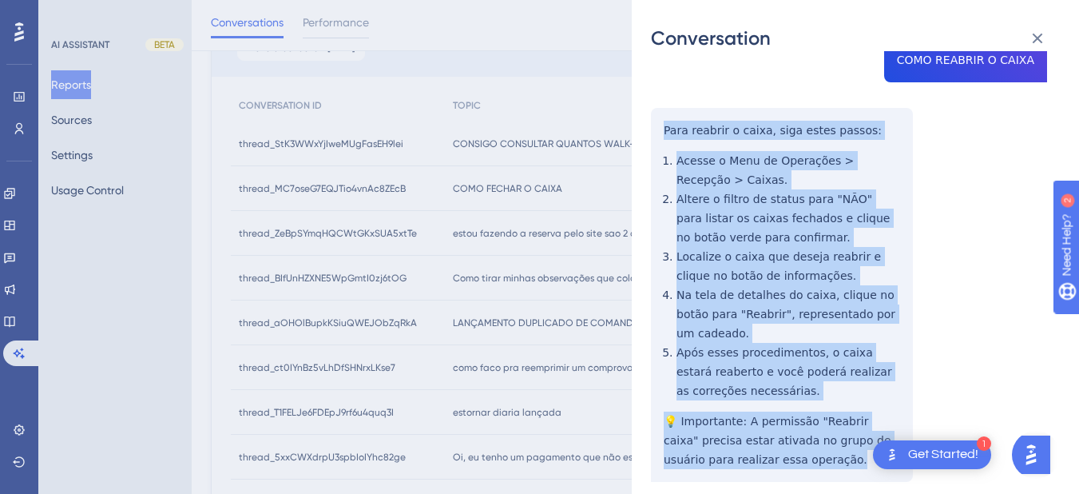
drag, startPoint x: 651, startPoint y: 383, endPoint x: 808, endPoint y: 403, distance: 158.6
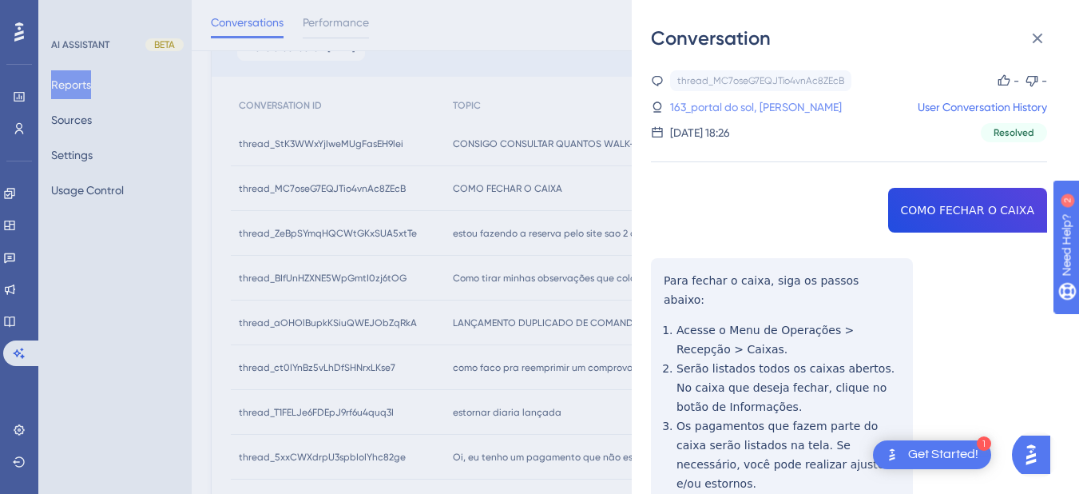
scroll to position [0, 0]
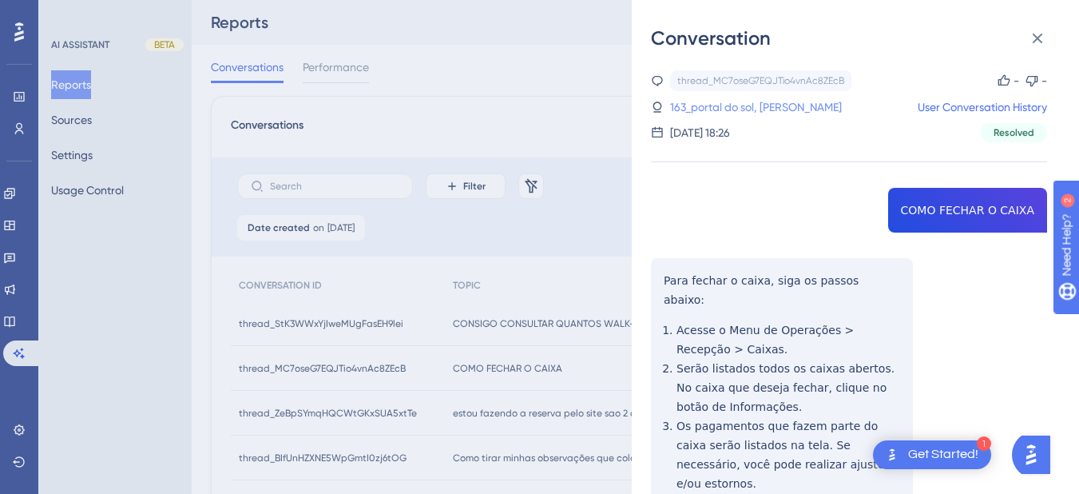
click at [700, 104] on link "163_portal do sol, Fernanda" at bounding box center [756, 106] width 172 height 19
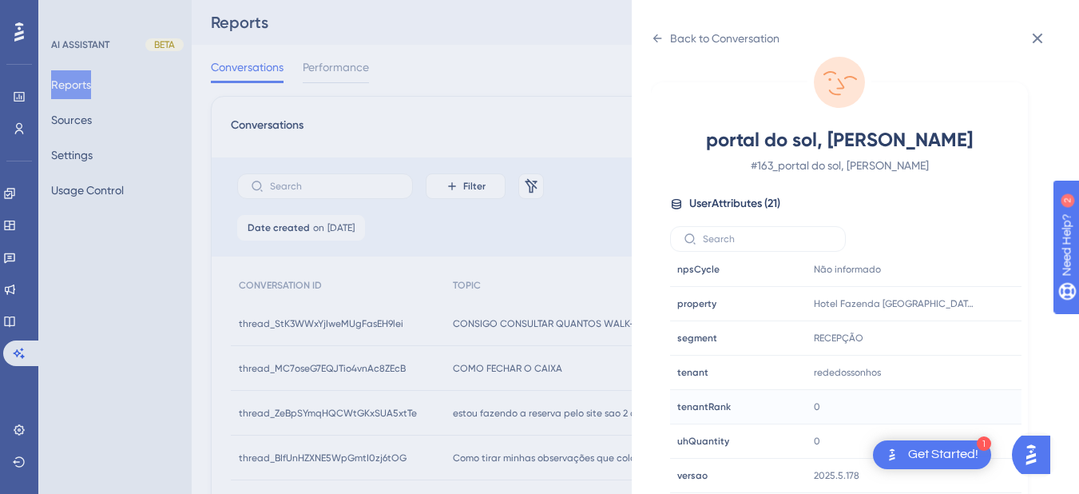
scroll to position [186, 0]
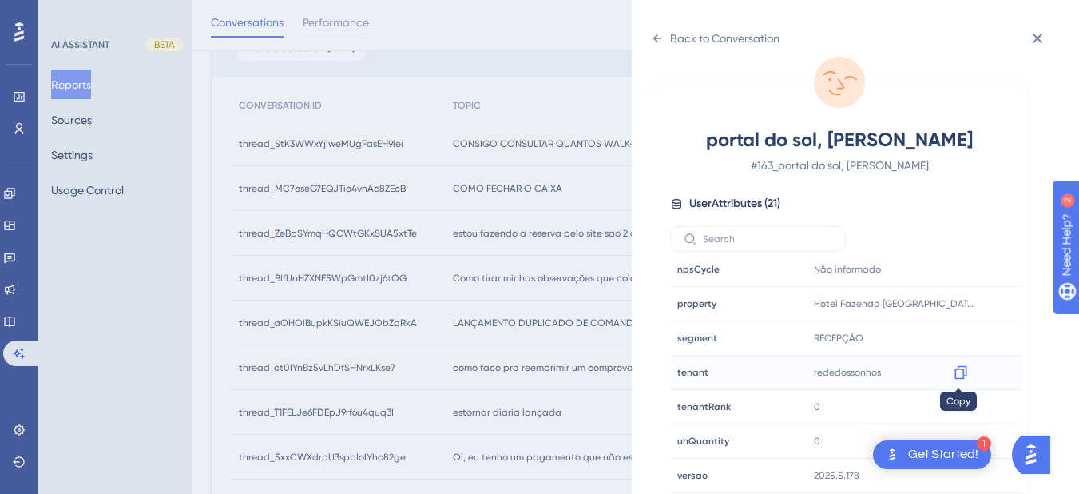
click at [958, 378] on icon at bounding box center [960, 373] width 12 height 14
click at [974, 303] on div "Hotel Fazenda Portal dos Sonhos Copy Hotel Fazenda Portal dos Sonhos" at bounding box center [893, 304] width 173 height 32
click at [954, 303] on icon at bounding box center [961, 304] width 16 height 16
click at [649, 40] on div "Back to Conversation portal do sol, Fernanda # 163_portal do sol, Fernanda User…" at bounding box center [855, 247] width 447 height 494
click at [653, 39] on icon at bounding box center [657, 38] width 13 height 13
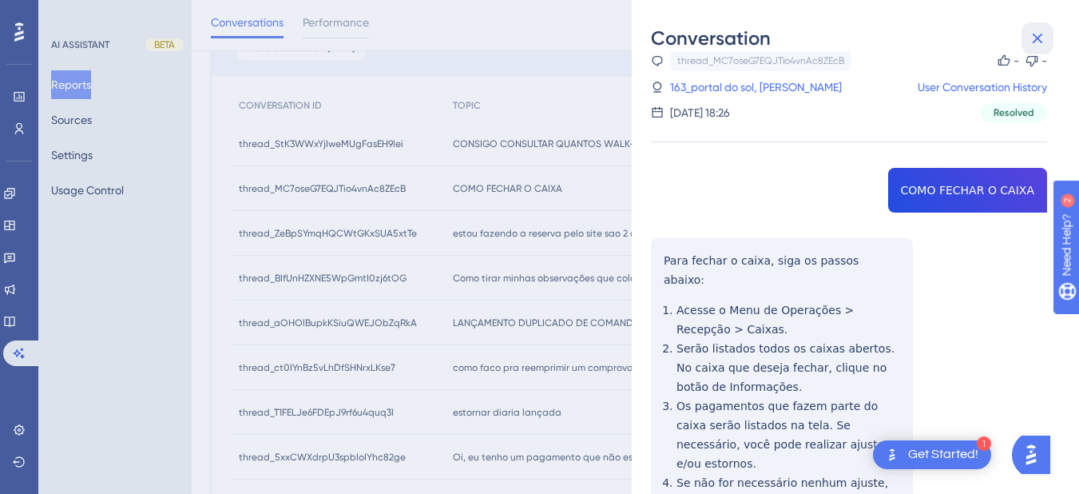
click at [1045, 37] on icon at bounding box center [1037, 38] width 19 height 19
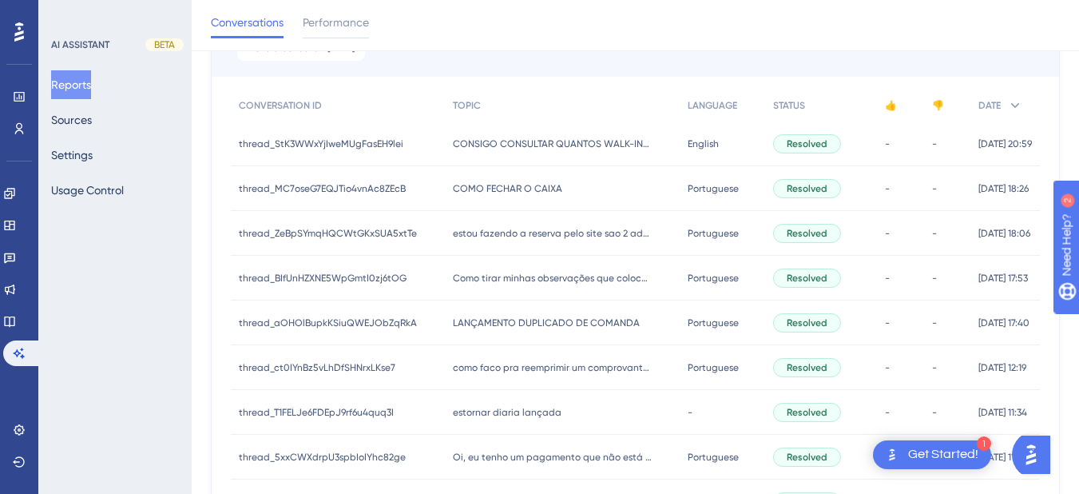
click at [541, 236] on span "estou fazendo a reserva pelo site sao 2 adultos 1 um fala que não disponibilida…" at bounding box center [553, 233] width 200 height 13
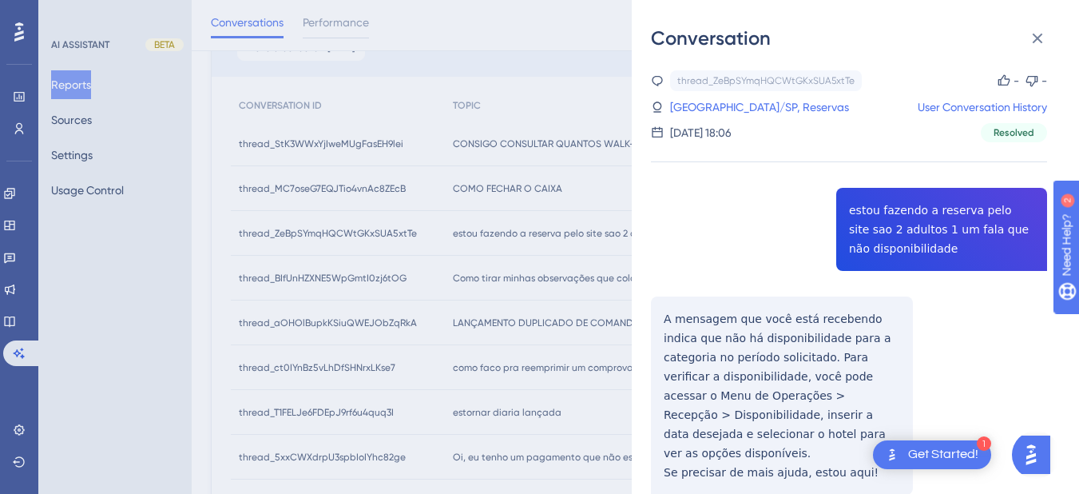
click at [895, 222] on div "thread_ZeBpSYmqHQCWtGKxSUA5xtTe Copy - - 4_Prado Hotel - Amparo/SP, Reservas Us…" at bounding box center [849, 323] width 396 height 506
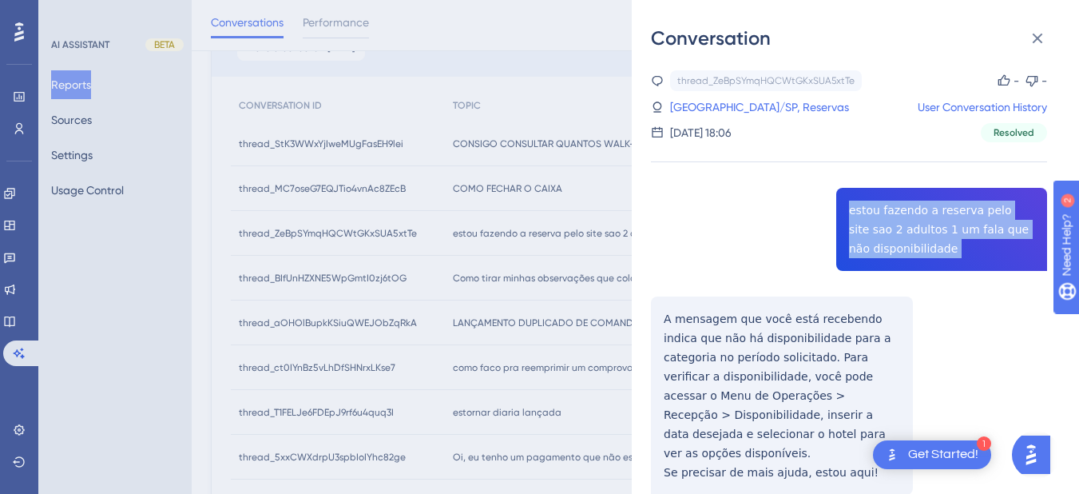
click at [895, 222] on div "thread_ZeBpSYmqHQCWtGKxSUA5xtTe Copy - - 4_Prado Hotel - Amparo/SP, Reservas Us…" at bounding box center [849, 323] width 396 height 506
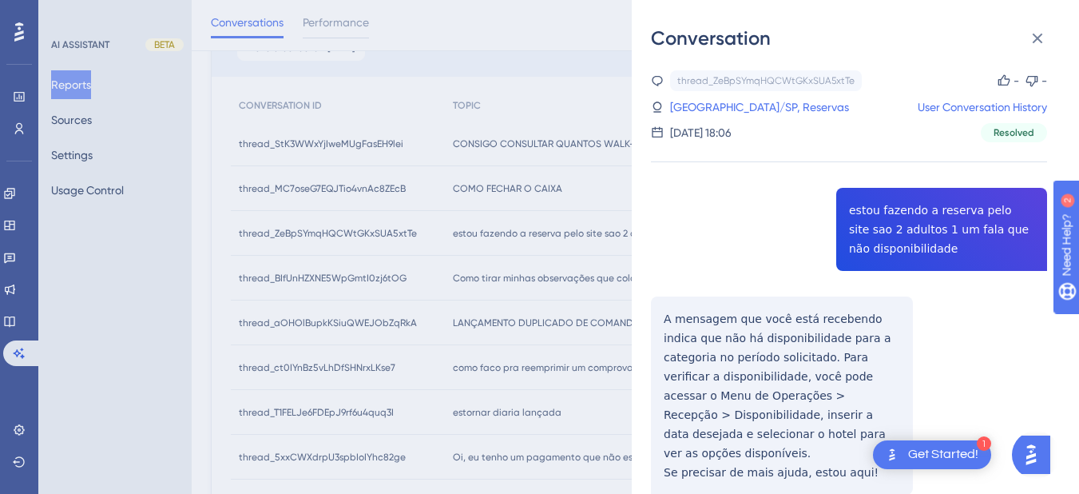
click at [695, 301] on div "thread_ZeBpSYmqHQCWtGKxSUA5xtTe Copy - - 4_Prado Hotel - Amparo/SP, Reservas Us…" at bounding box center [849, 323] width 396 height 506
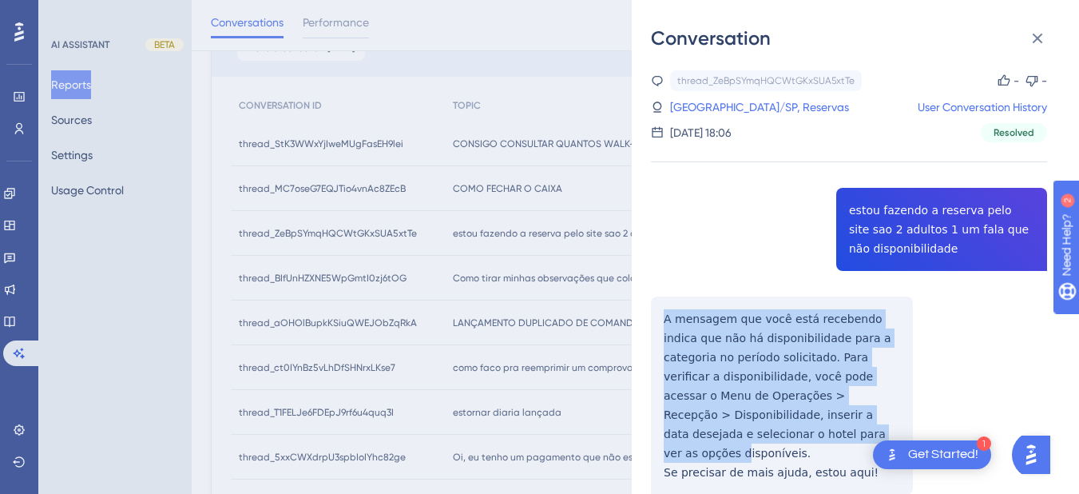
scroll to position [51, 0]
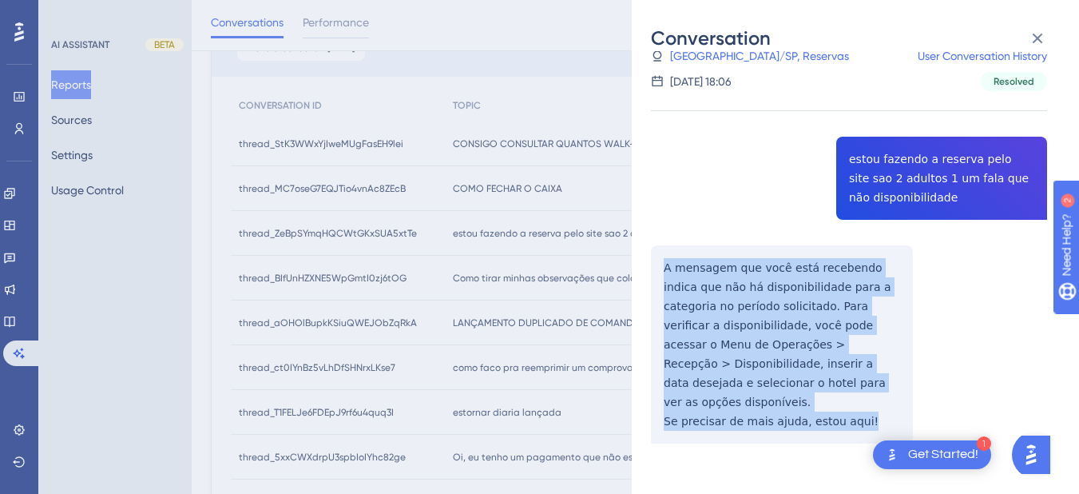
drag, startPoint x: 657, startPoint y: 315, endPoint x: 876, endPoint y: 402, distance: 235.5
click at [880, 408] on div "thread_ZeBpSYmqHQCWtGKxSUA5xtTe Copy - - 4_Prado Hotel - Amparo/SP, Reservas Us…" at bounding box center [849, 272] width 396 height 506
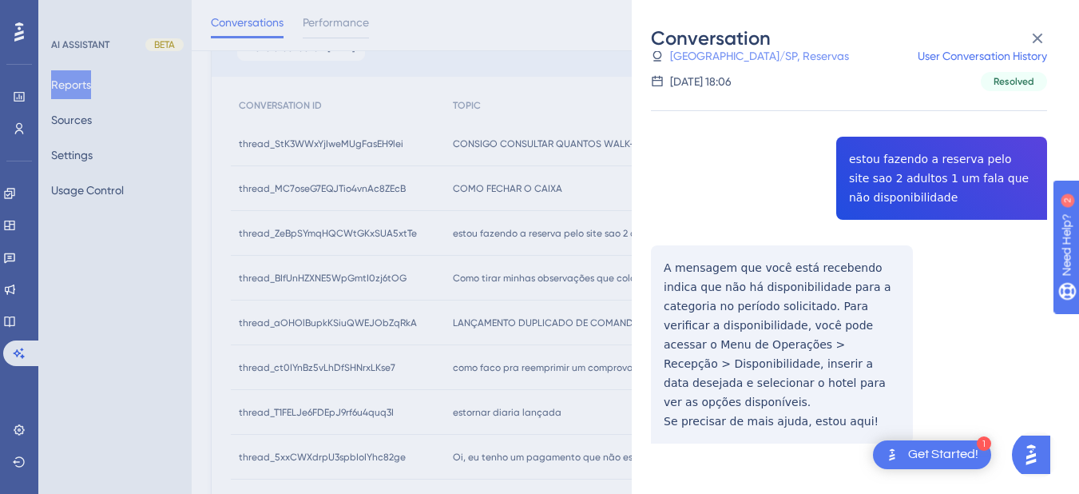
click at [726, 60] on link "4_Prado Hotel - Amparo/SP, Reservas" at bounding box center [759, 55] width 179 height 19
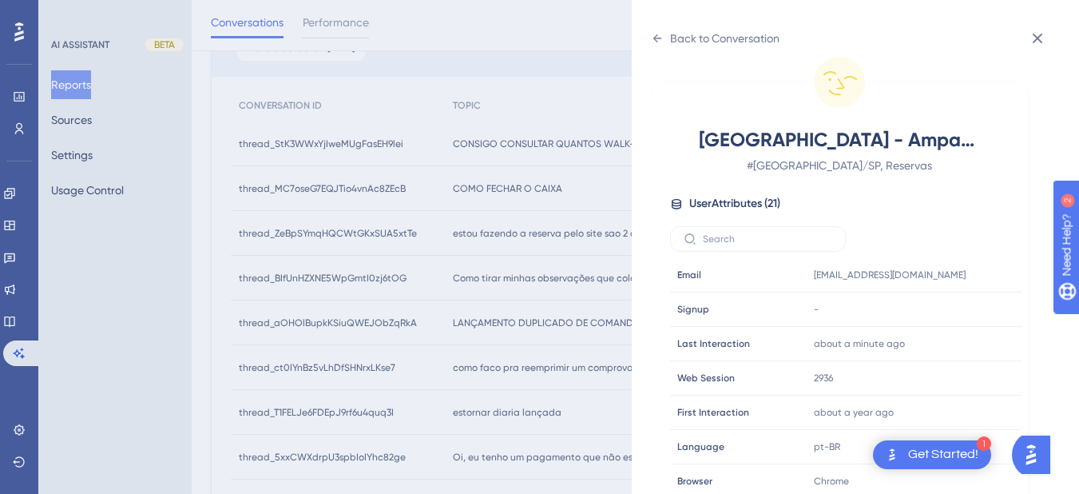
scroll to position [486, 0]
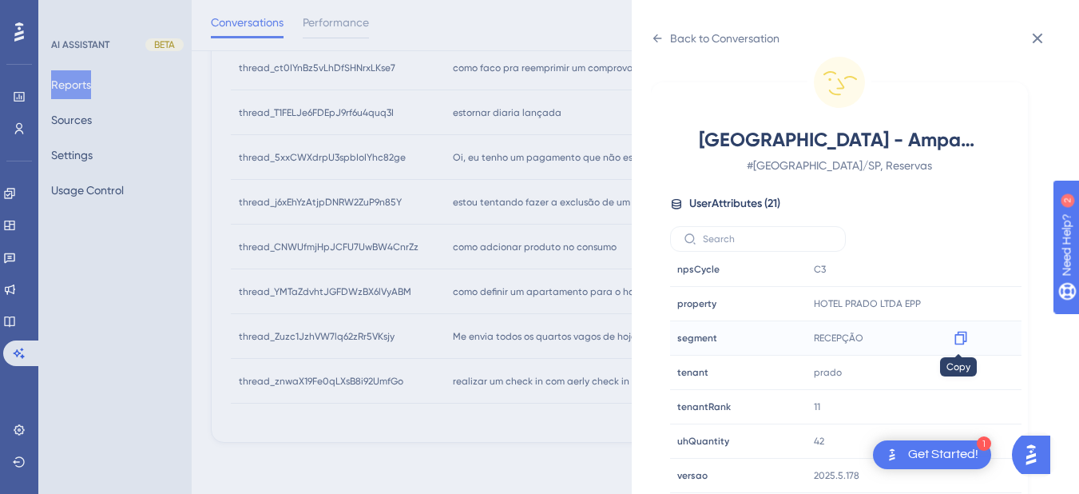
click at [957, 342] on icon at bounding box center [961, 338] width 16 height 16
click at [954, 375] on icon at bounding box center [961, 372] width 16 height 16
click at [664, 46] on div "Back to Conversation" at bounding box center [715, 39] width 129 height 26
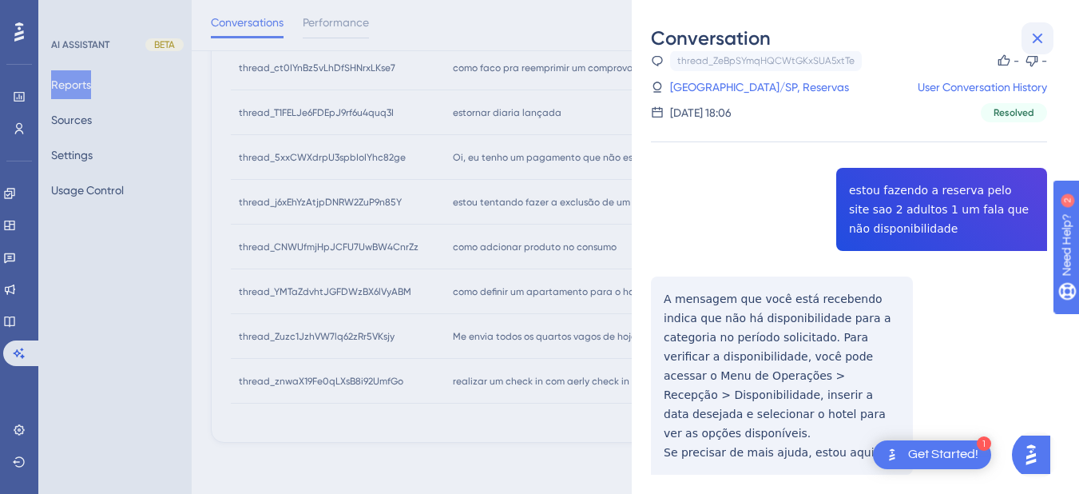
click at [1038, 40] on icon at bounding box center [1037, 38] width 19 height 19
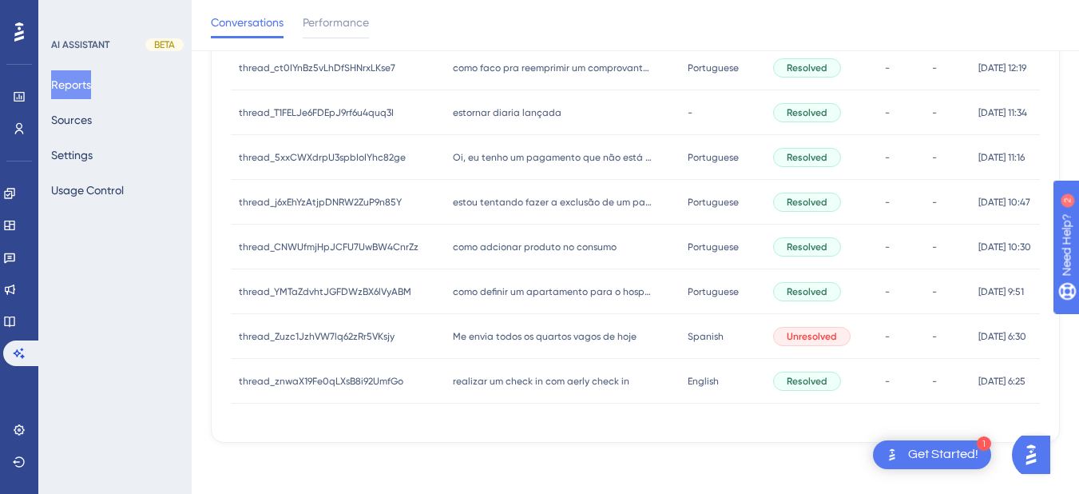
scroll to position [113, 0]
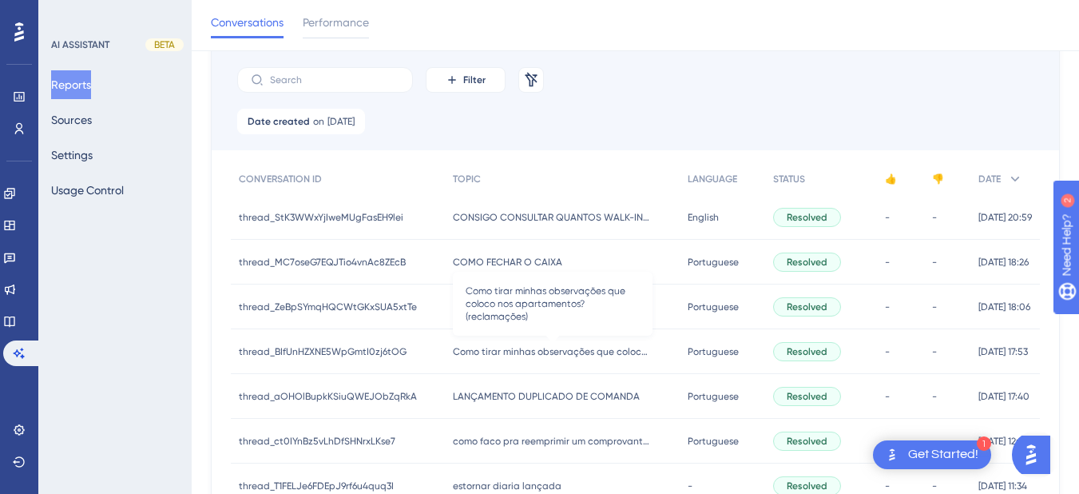
click at [498, 347] on span "Como tirar minhas observações que coloco nos apartamentos? (reclamações)" at bounding box center [553, 351] width 200 height 13
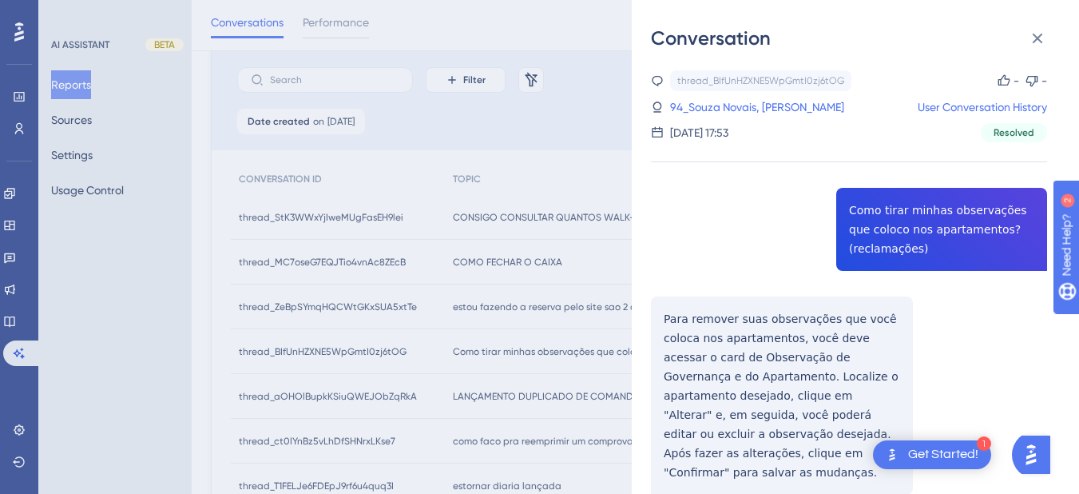
click at [900, 232] on div "thread_BIfUnHZXNE5WpGmtI0zj6tOG Copy - - 94_Souza Novais, Otavio User Conversat…" at bounding box center [849, 479] width 396 height 819
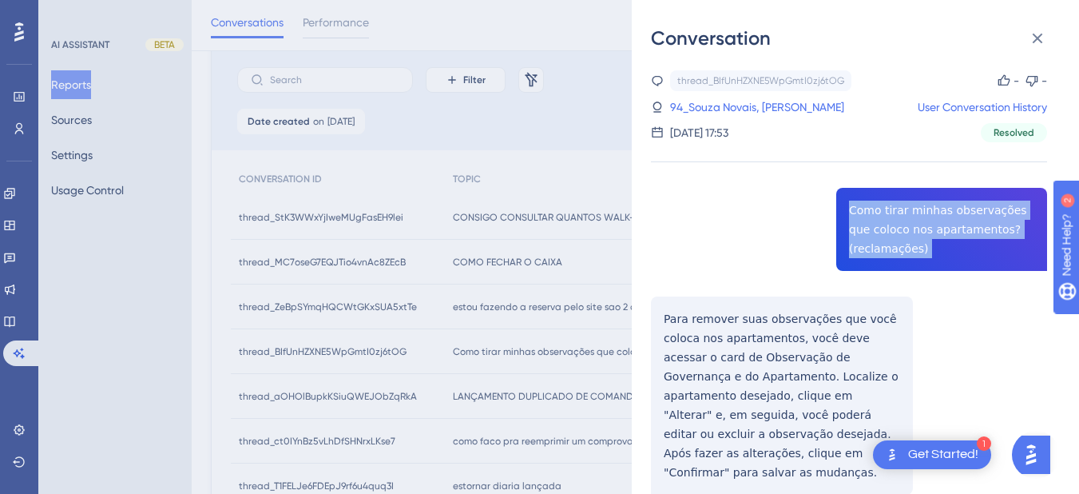
click at [900, 232] on div "thread_BIfUnHZXNE5WpGmtI0zj6tOG Copy - - 94_Souza Novais, Otavio User Conversat…" at bounding box center [849, 479] width 396 height 819
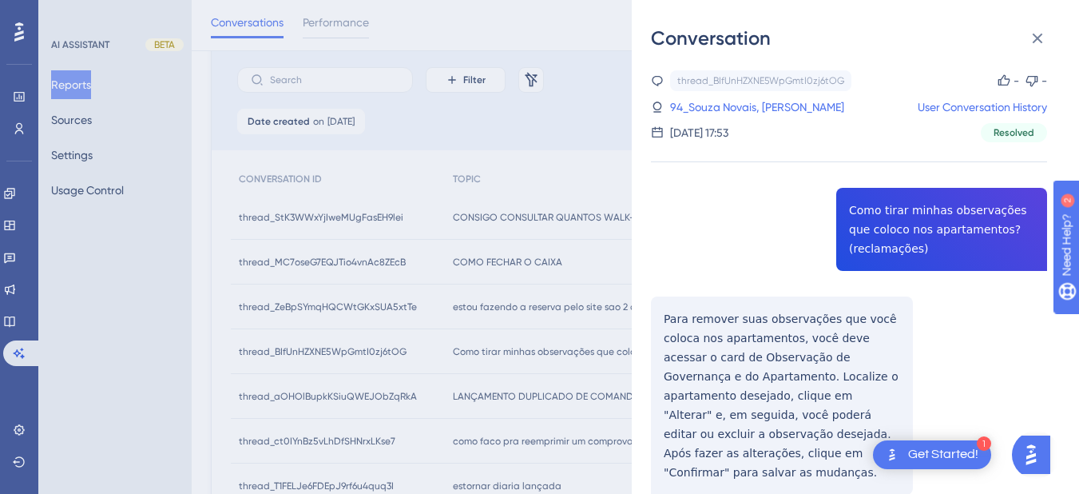
click at [724, 327] on div "thread_BIfUnHZXNE5WpGmtI0zj6tOG Copy - - 94_Souza Novais, Otavio User Conversat…" at bounding box center [849, 479] width 396 height 819
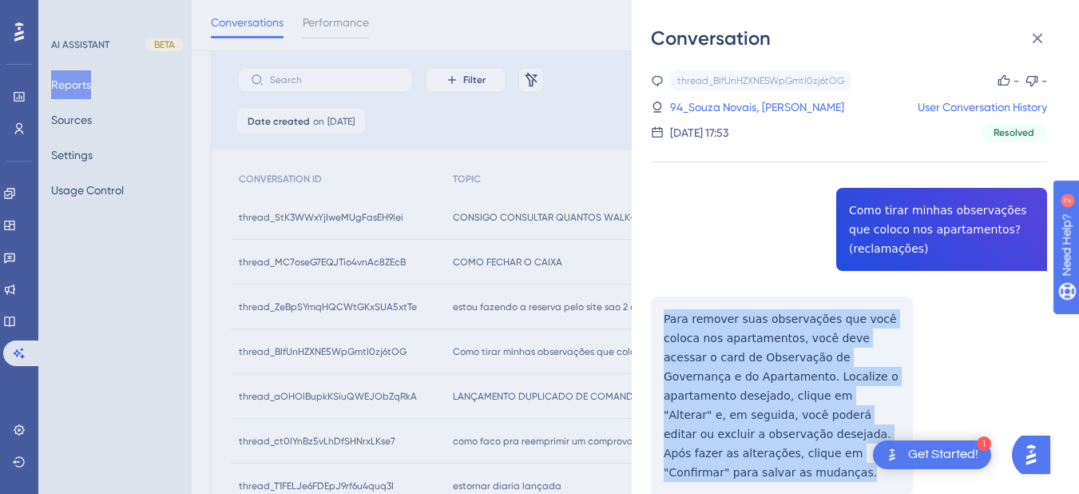
drag, startPoint x: 670, startPoint y: 323, endPoint x: 780, endPoint y: 454, distance: 171.2
click at [780, 454] on div "thread_BIfUnHZXNE5WpGmtI0zj6tOG Copy - - 94_Souza Novais, Otavio User Conversat…" at bounding box center [849, 479] width 396 height 819
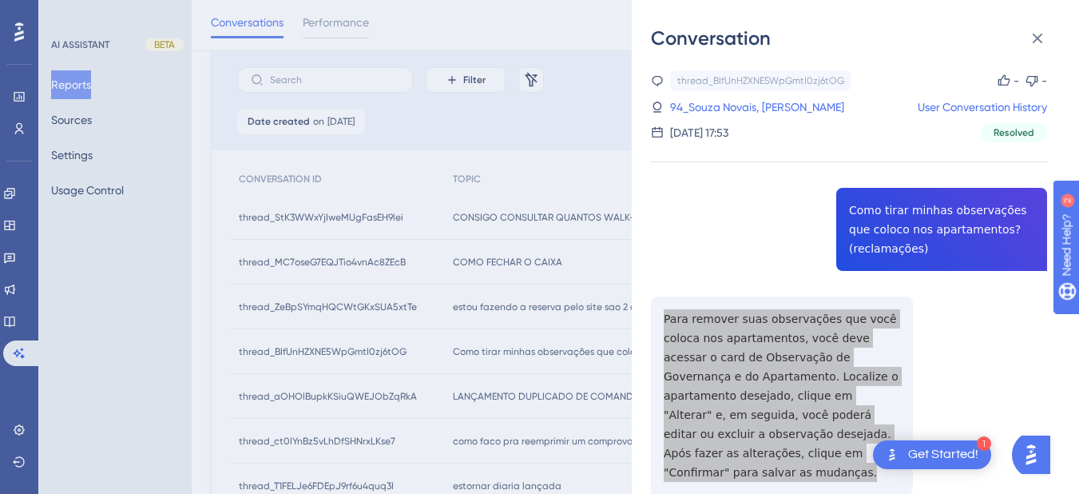
scroll to position [345, 0]
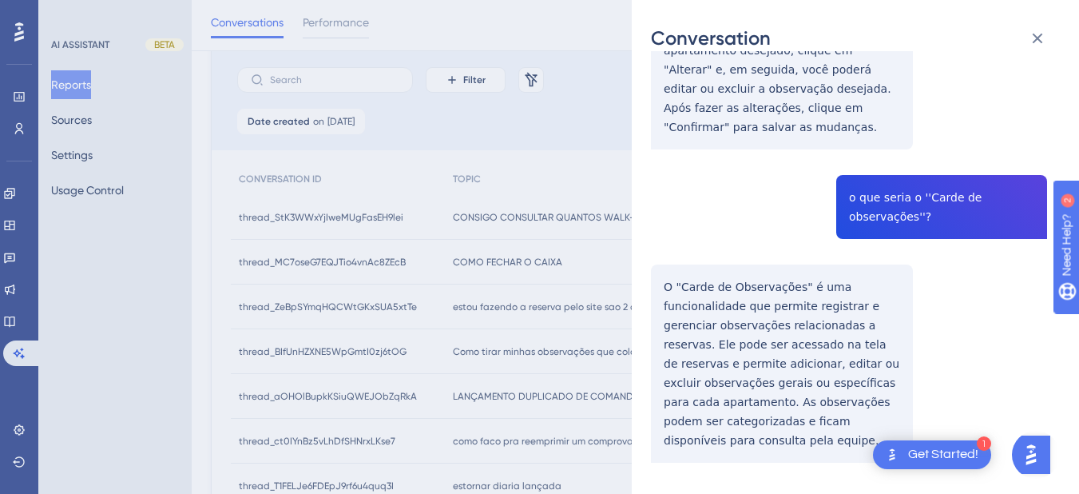
click at [884, 180] on div "thread_BIfUnHZXNE5WpGmtI0zj6tOG Copy - - 94_Souza Novais, Otavio User Conversat…" at bounding box center [849, 134] width 396 height 819
click at [699, 274] on div "thread_BIfUnHZXNE5WpGmtI0zj6tOG Copy - - 94_Souza Novais, Otavio User Conversat…" at bounding box center [849, 134] width 396 height 819
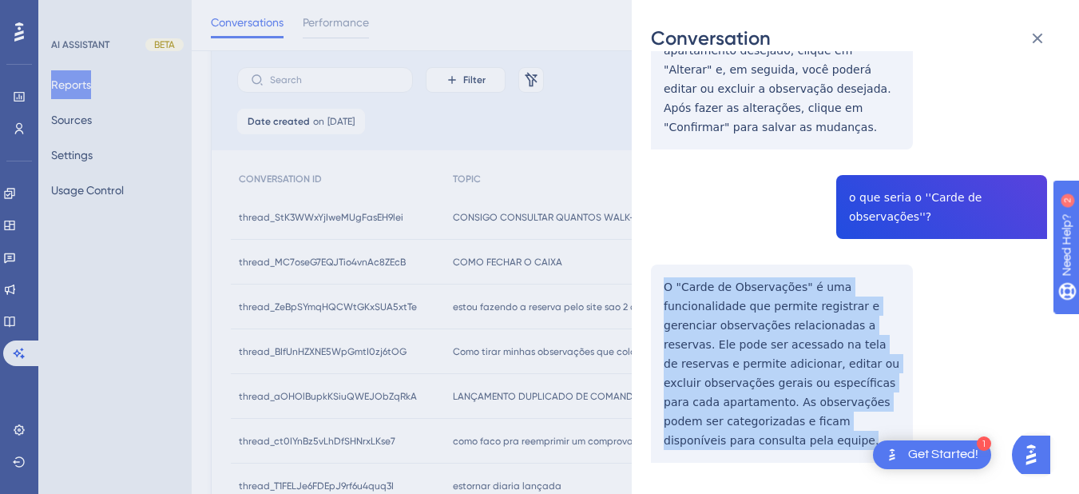
drag, startPoint x: 660, startPoint y: 262, endPoint x: 881, endPoint y: 385, distance: 253.1
click at [902, 412] on div "thread_BIfUnHZXNE5WpGmtI0zj6tOG Copy - - 94_Souza Novais, Otavio User Conversat…" at bounding box center [849, 134] width 396 height 819
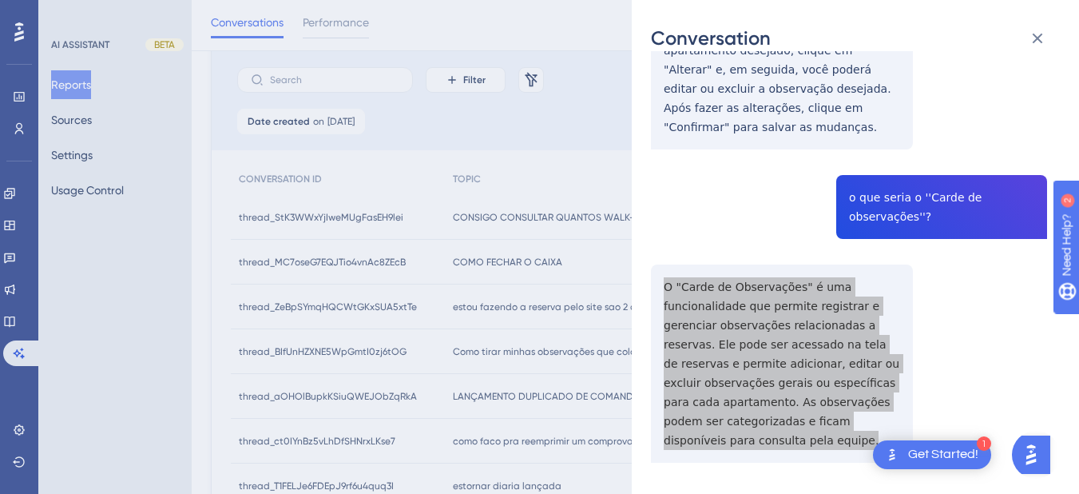
scroll to position [0, 0]
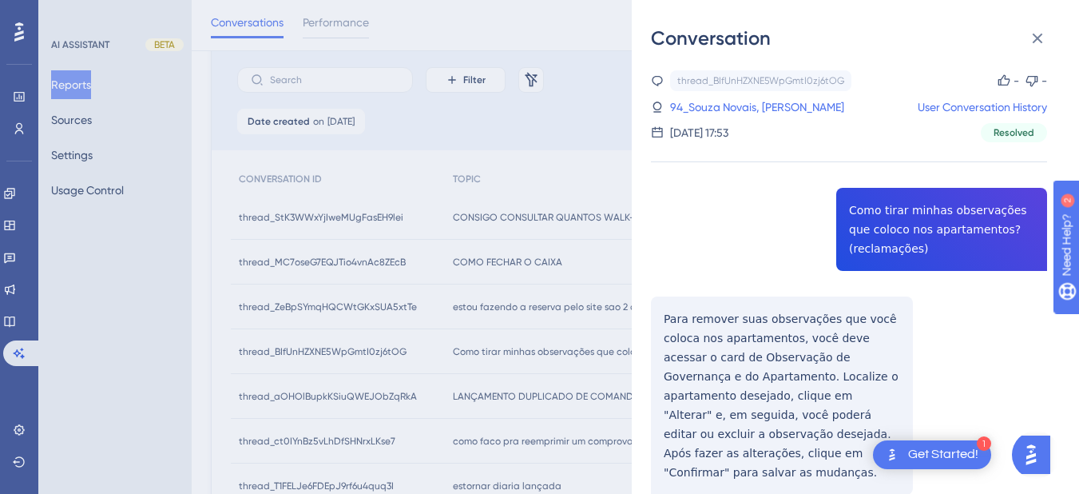
click at [706, 93] on div "thread_BIfUnHZXNE5WpGmtI0zj6tOG Copy - - 94_Souza Novais, Otavio User Conversat…" at bounding box center [849, 106] width 396 height 72
click at [704, 113] on link "94_Souza Novais, Otavio" at bounding box center [757, 106] width 174 height 19
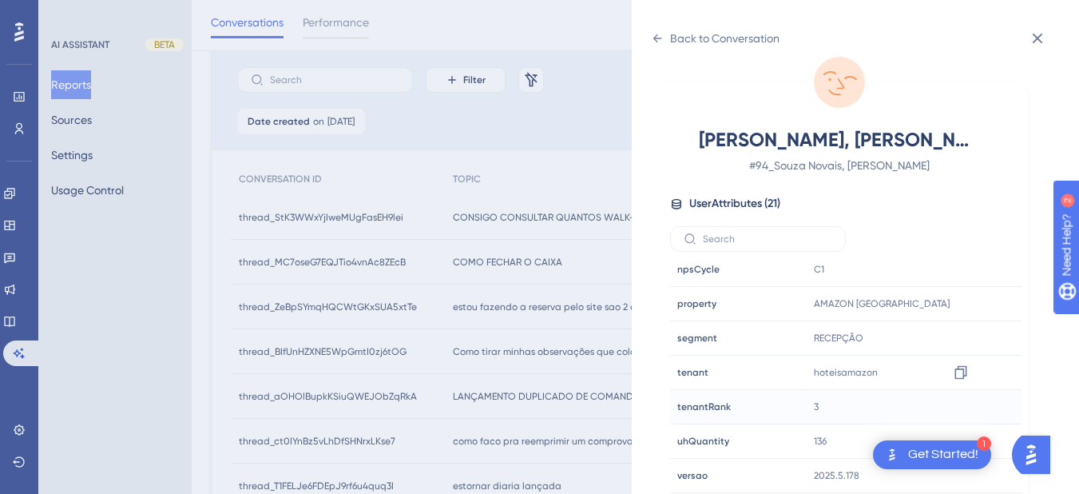
scroll to position [486, 0]
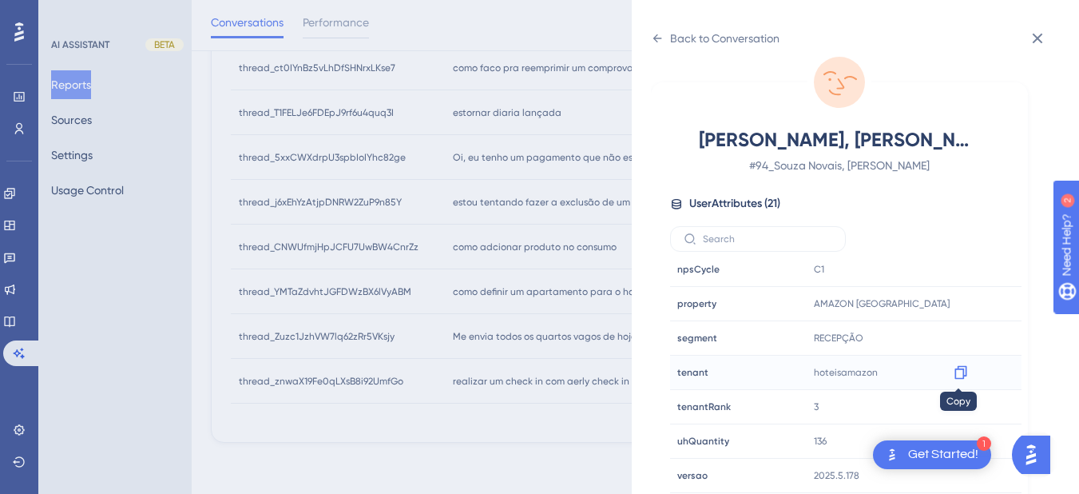
click at [960, 371] on icon at bounding box center [961, 372] width 16 height 16
click at [653, 38] on icon at bounding box center [657, 38] width 9 height 8
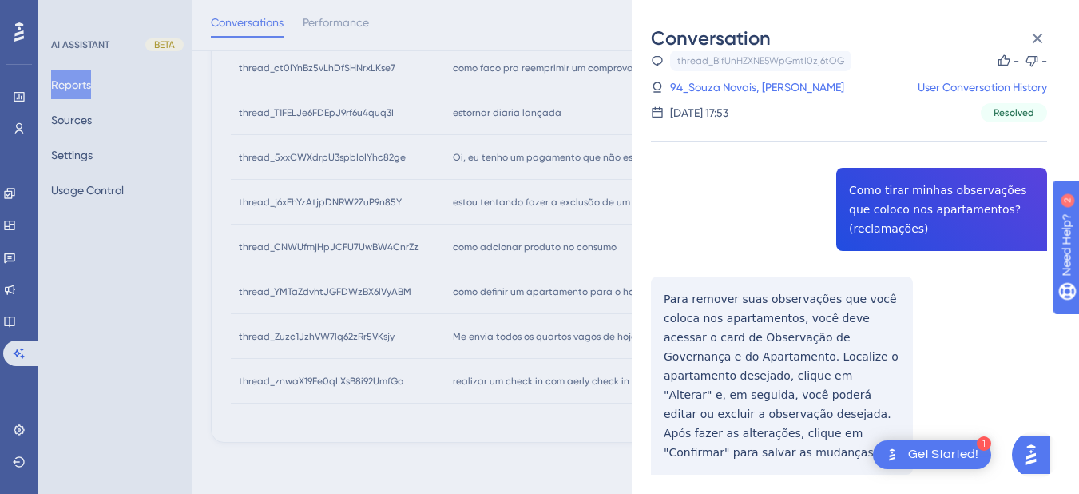
scroll to position [345, 0]
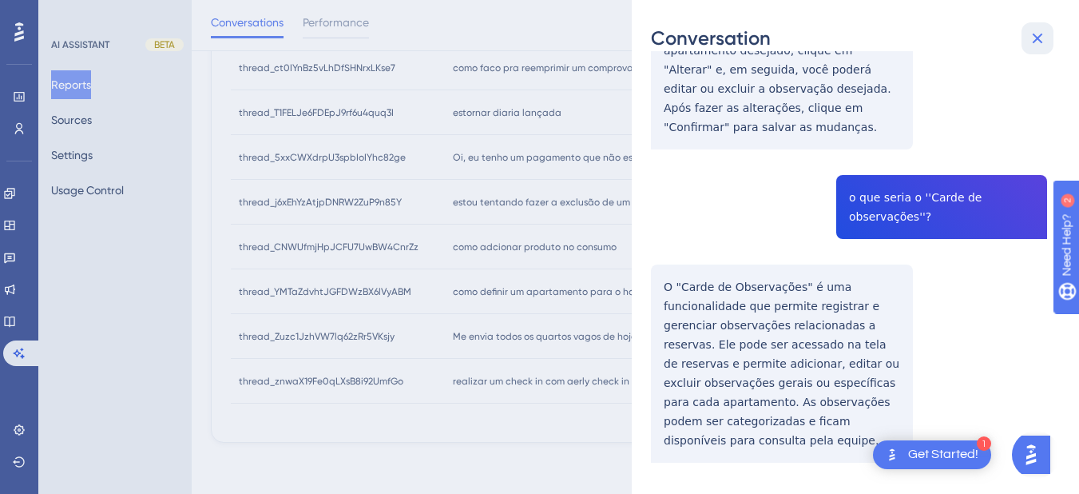
drag, startPoint x: 1027, startPoint y: 37, endPoint x: 831, endPoint y: 104, distance: 207.6
click at [1027, 37] on button at bounding box center [1038, 38] width 32 height 32
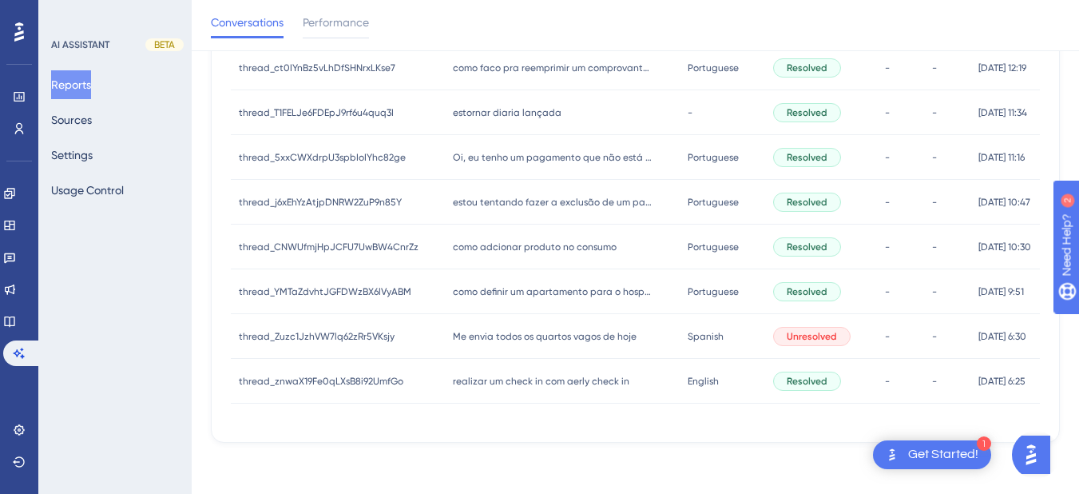
scroll to position [300, 0]
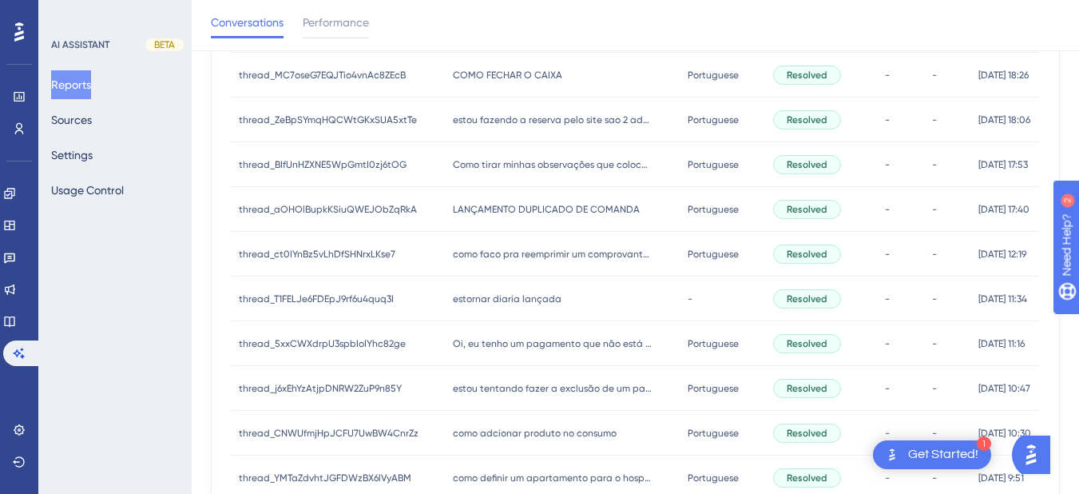
click at [498, 218] on div "LANÇAMENTO DUPLICADO DE COMANDA LANÇAMENTO DUPLICADO DE COMANDA" at bounding box center [562, 209] width 234 height 45
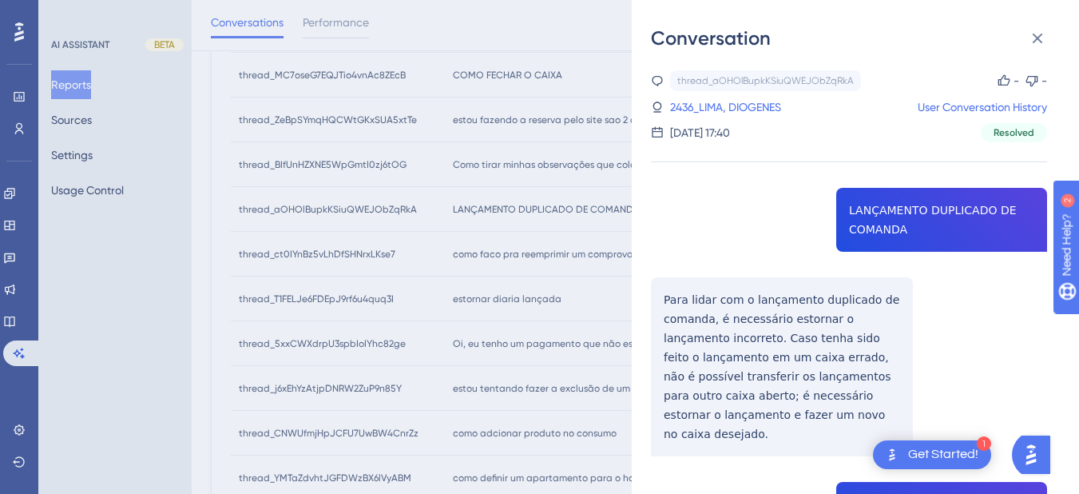
click at [851, 220] on div "thread_aOHOlBupkKSiuQWEJObZqRkA Copy - - 2436_LIMA, DIOGENES User Conversation …" at bounding box center [849, 479] width 396 height 819
click at [852, 220] on div "thread_aOHOlBupkKSiuQWEJObZqRkA Copy - - 2436_LIMA, DIOGENES User Conversation …" at bounding box center [849, 479] width 396 height 819
click at [663, 308] on div "thread_aOHOlBupkKSiuQWEJObZqRkA Copy - - 2436_LIMA, DIOGENES User Conversation …" at bounding box center [849, 479] width 396 height 819
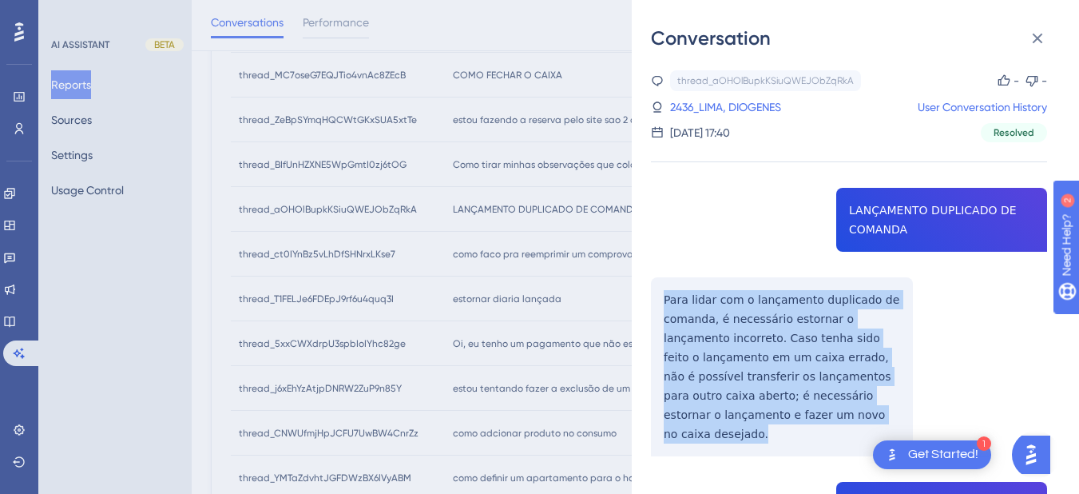
drag, startPoint x: 660, startPoint y: 298, endPoint x: 806, endPoint y: 422, distance: 191.5
click at [806, 422] on div "thread_aOHOlBupkKSiuQWEJObZqRkA Copy - - 2436_LIMA, DIOGENES User Conversation …" at bounding box center [849, 479] width 396 height 819
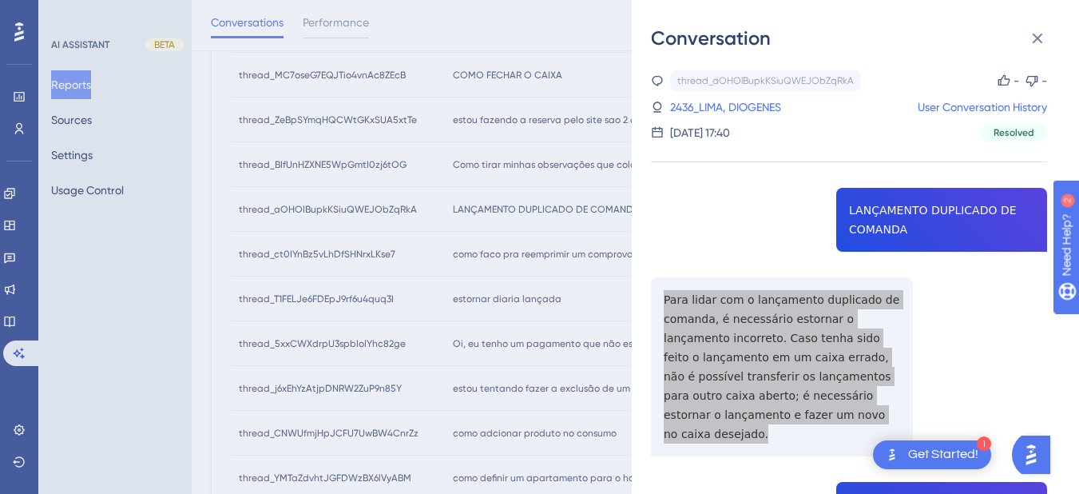
scroll to position [307, 0]
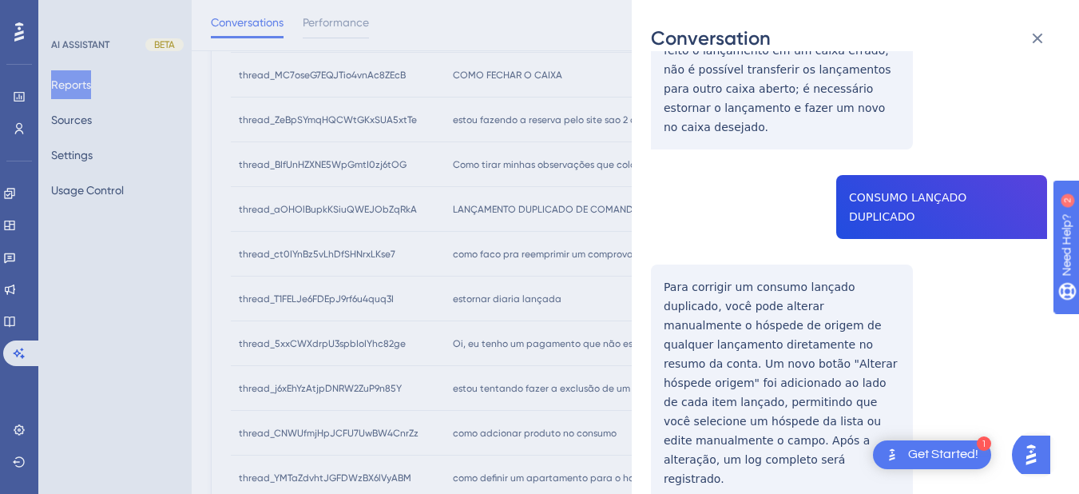
click at [927, 177] on div "thread_aOHOlBupkKSiuQWEJObZqRkA Copy - - 2436_LIMA, DIOGENES User Conversation …" at bounding box center [849, 173] width 396 height 819
click at [664, 236] on div "thread_aOHOlBupkKSiuQWEJObZqRkA Copy - - 2436_LIMA, DIOGENES User Conversation …" at bounding box center [849, 173] width 396 height 819
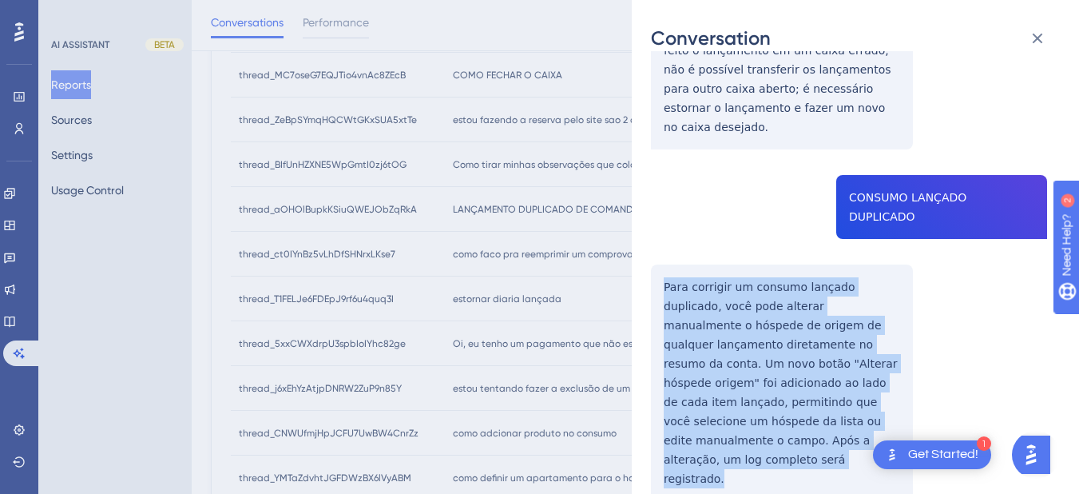
drag, startPoint x: 702, startPoint y: 290, endPoint x: 878, endPoint y: 425, distance: 221.6
click at [878, 425] on div "thread_aOHOlBupkKSiuQWEJObZqRkA Copy - - 2436_LIMA, DIOGENES User Conversation …" at bounding box center [849, 173] width 396 height 819
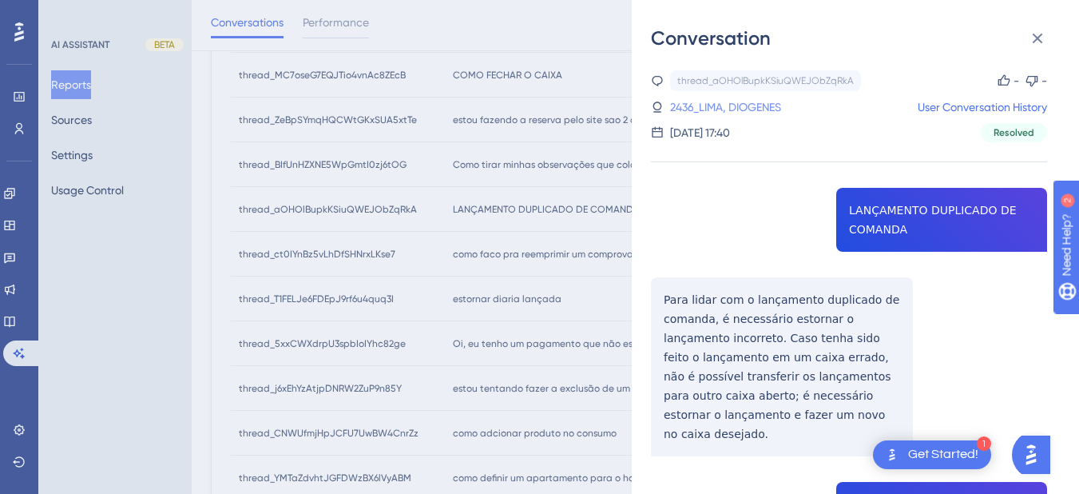
scroll to position [0, 0]
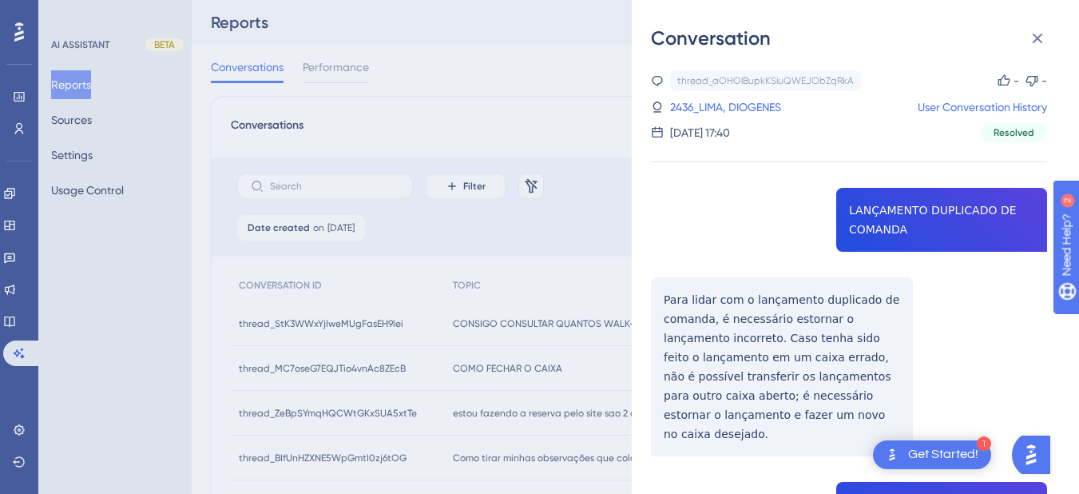
click at [718, 95] on div "thread_aOHOlBupkKSiuQWEJObZqRkA Copy - - 2436_LIMA, DIOGENES User Conversation …" at bounding box center [849, 106] width 396 height 72
click at [716, 107] on link "2436_LIMA, DIOGENES" at bounding box center [725, 106] width 111 height 19
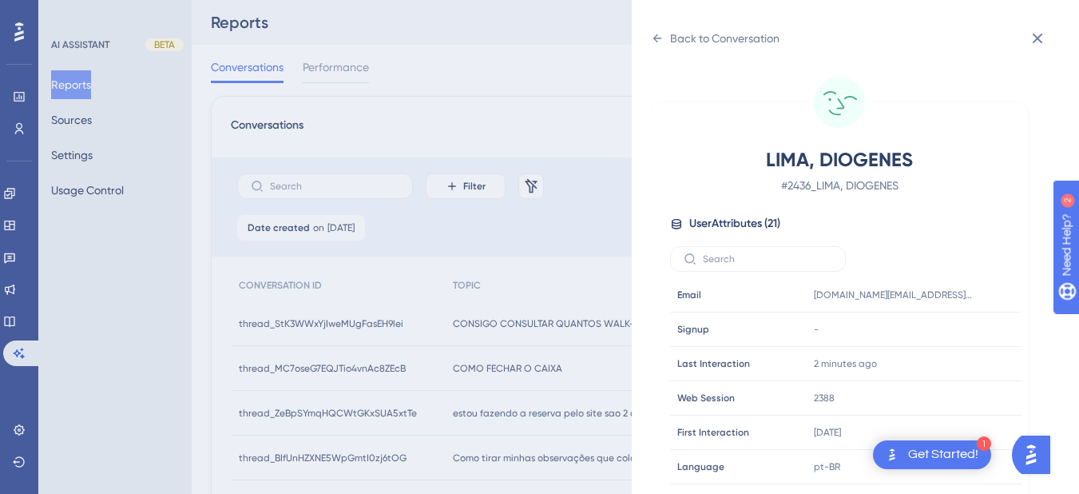
scroll to position [486, 0]
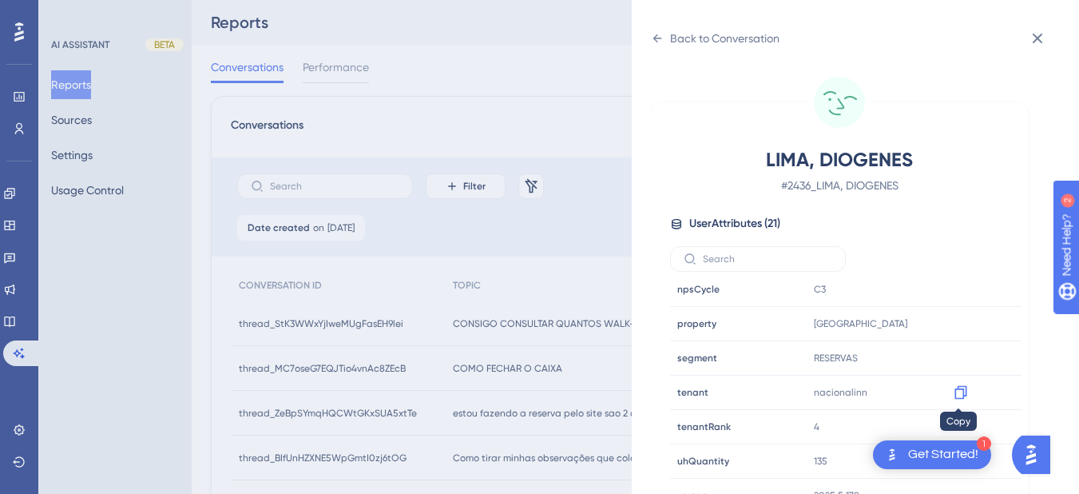
drag, startPoint x: 960, startPoint y: 396, endPoint x: 1050, endPoint y: 399, distance: 89.5
click at [960, 397] on icon at bounding box center [961, 392] width 16 height 16
drag, startPoint x: 975, startPoint y: 323, endPoint x: 990, endPoint y: 331, distance: 17.1
click at [960, 319] on icon at bounding box center [960, 324] width 12 height 14
click at [657, 37] on icon at bounding box center [657, 38] width 13 height 13
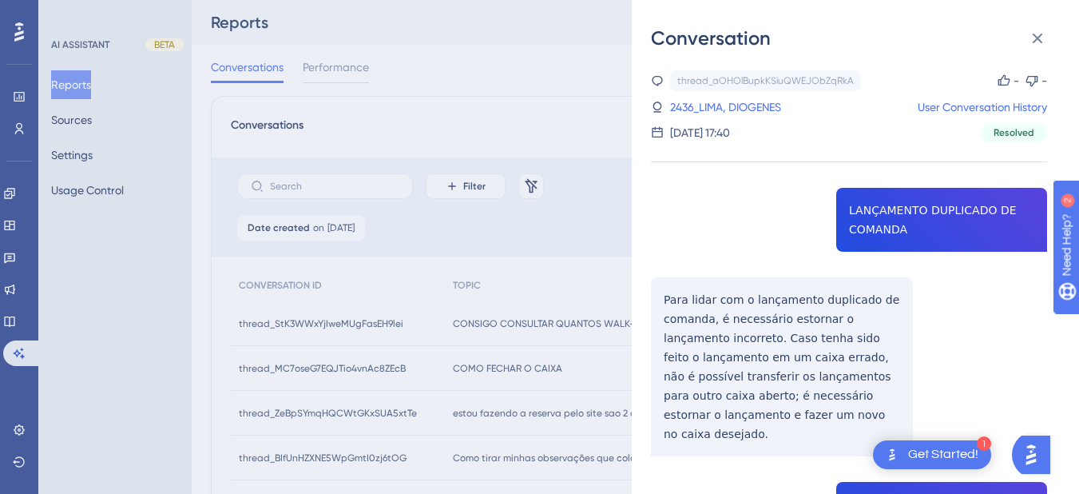
scroll to position [307, 0]
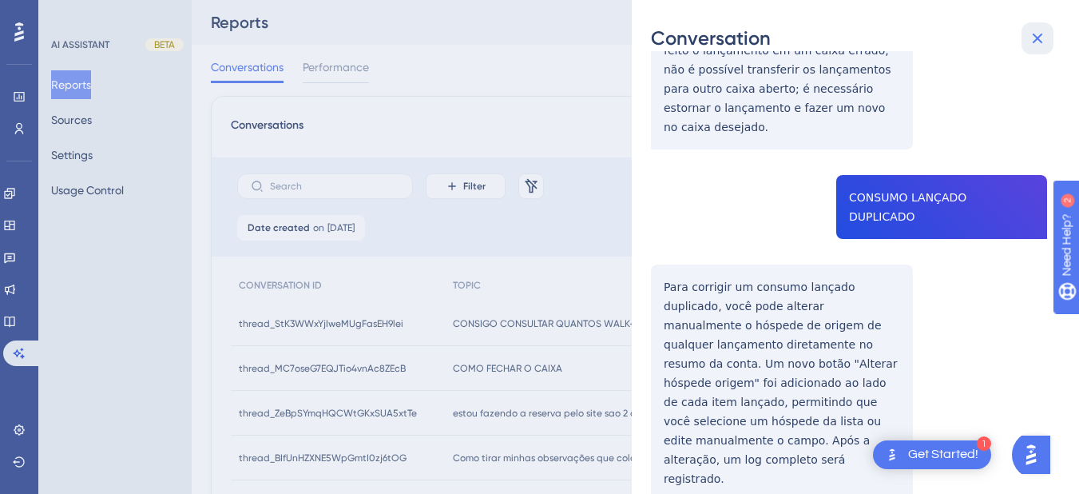
click at [1031, 38] on icon at bounding box center [1037, 38] width 19 height 19
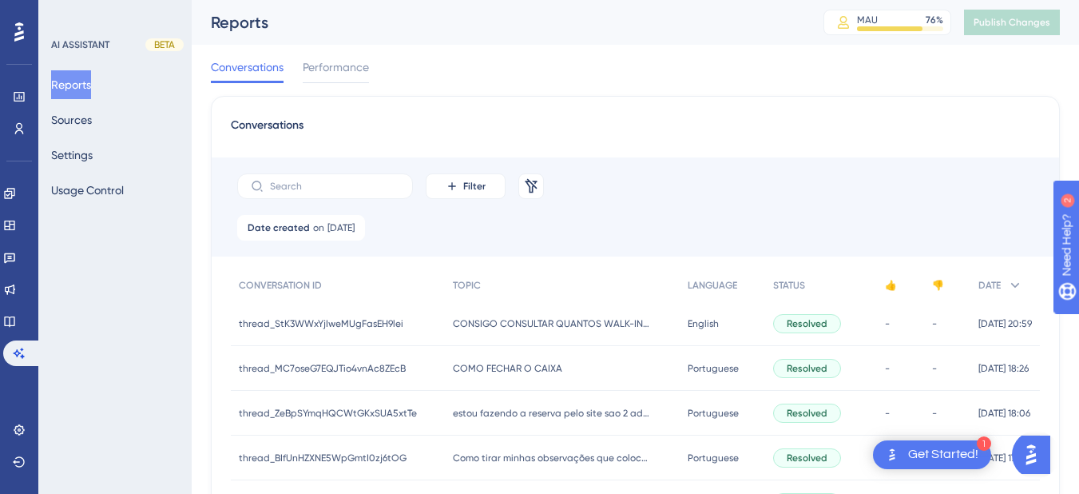
scroll to position [373, 0]
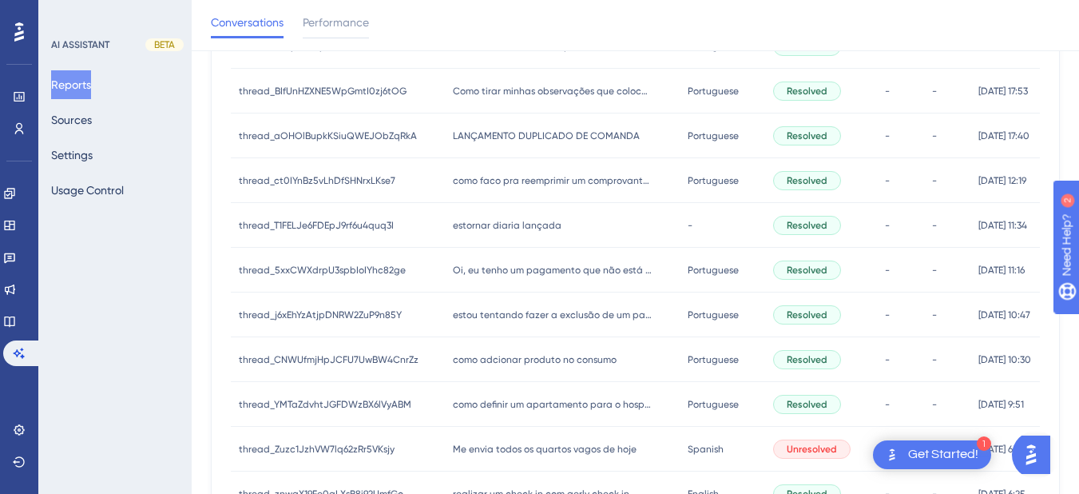
click at [545, 171] on div "como faco pra reemprimir um comprovante de consumo conta ja fechada como faco p…" at bounding box center [562, 180] width 234 height 45
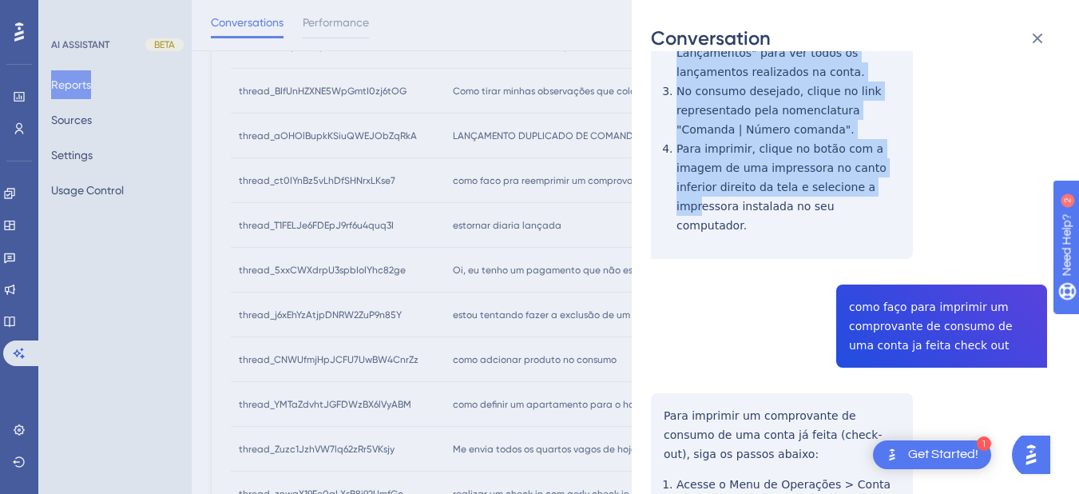
drag, startPoint x: 661, startPoint y: 323, endPoint x: 840, endPoint y: 177, distance: 231.0
click at [840, 177] on div "thread_ct0IYnBz5vLhDfSHNrxLKse7 Copy - - 52_da Silva, Alexsandro User Conversat…" at bounding box center [849, 224] width 396 height 1055
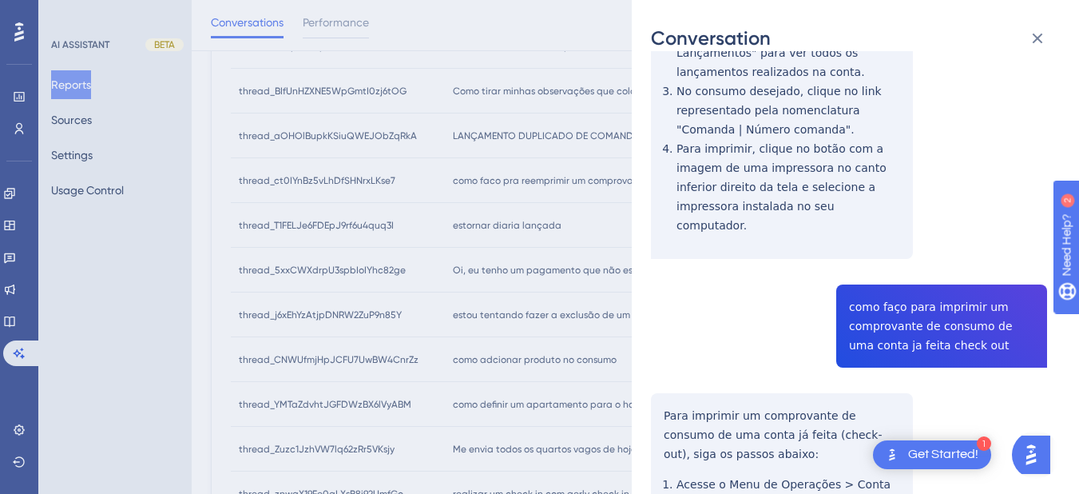
click at [812, 192] on div "thread_ct0IYnBz5vLhDfSHNrxLKse7 Copy - - 52_da Silva, Alexsandro User Conversat…" at bounding box center [849, 224] width 396 height 1055
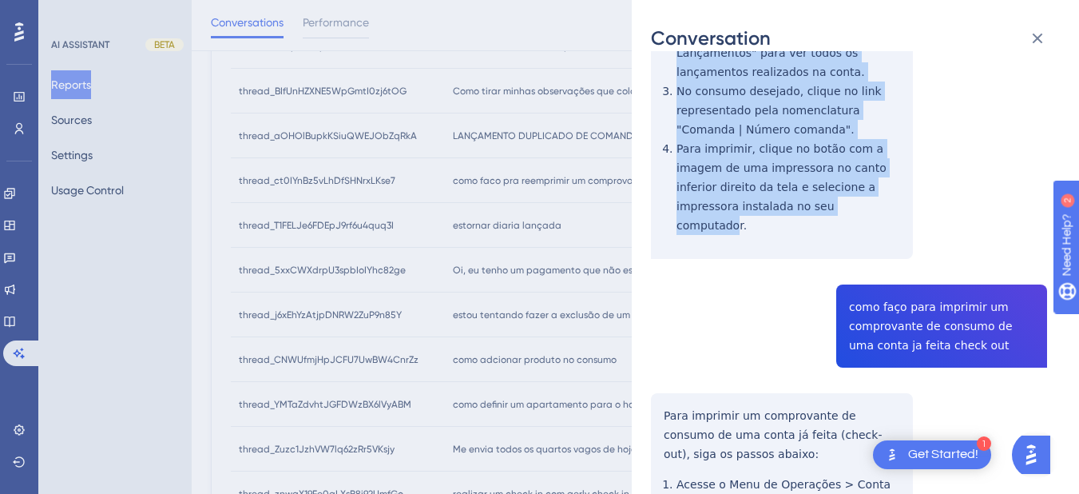
scroll to position [186, 0]
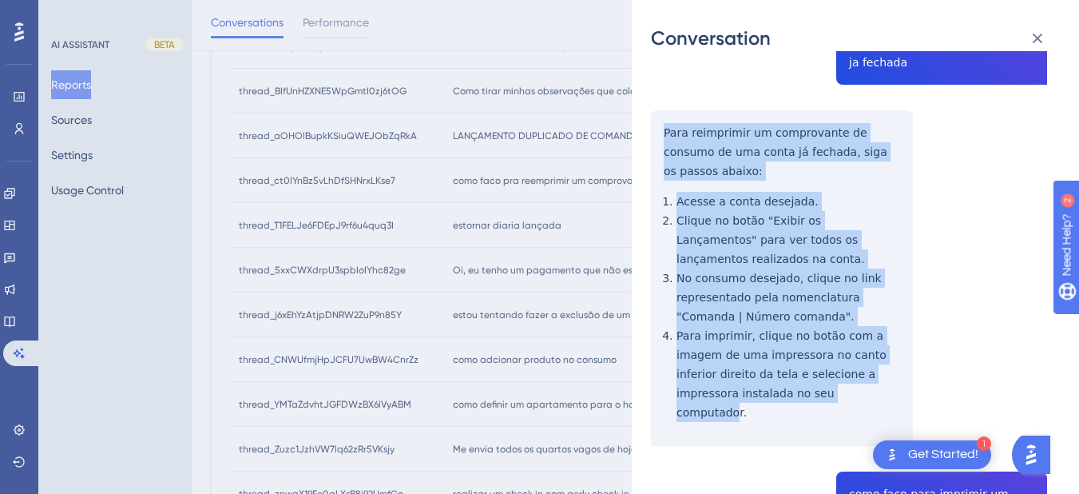
drag, startPoint x: 817, startPoint y: 192, endPoint x: 653, endPoint y: 141, distance: 171.5
click at [653, 141] on div "thread_ct0IYnBz5vLhDfSHNrxLKse7 Copy - - 52_da Silva, Alexsandro User Conversat…" at bounding box center [849, 411] width 396 height 1055
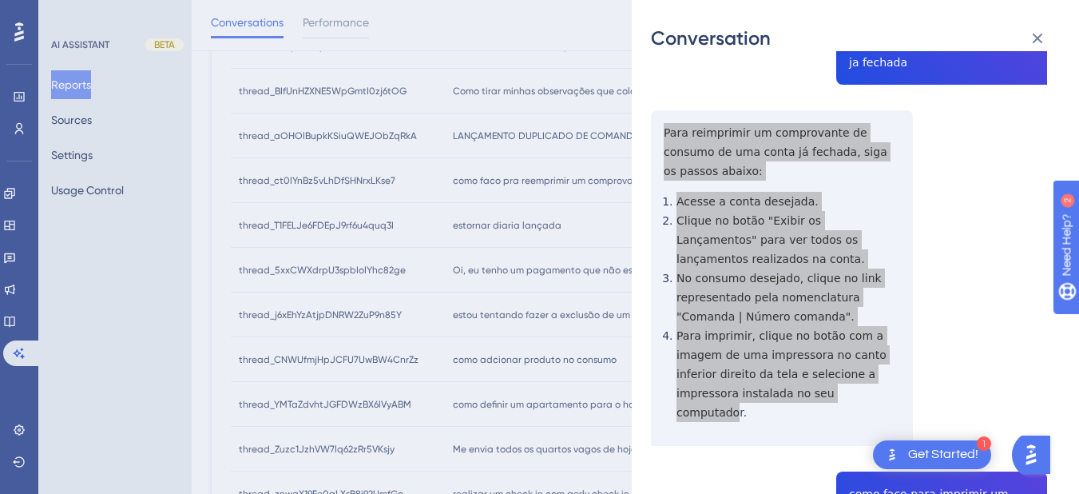
scroll to position [373, 0]
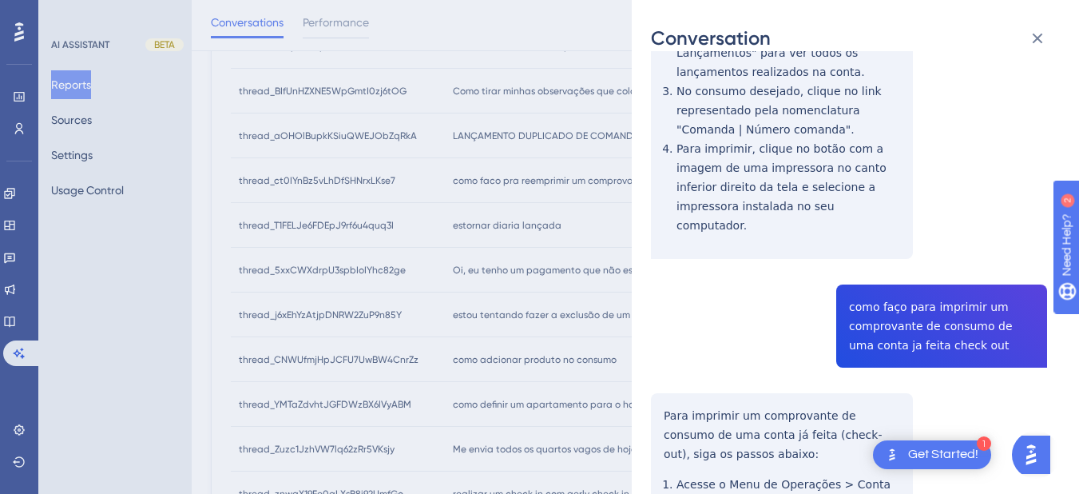
click at [879, 277] on div "thread_ct0IYnBz5vLhDfSHNrxLKse7 Copy - - 52_da Silva, Alexsandro User Conversat…" at bounding box center [849, 224] width 396 height 1055
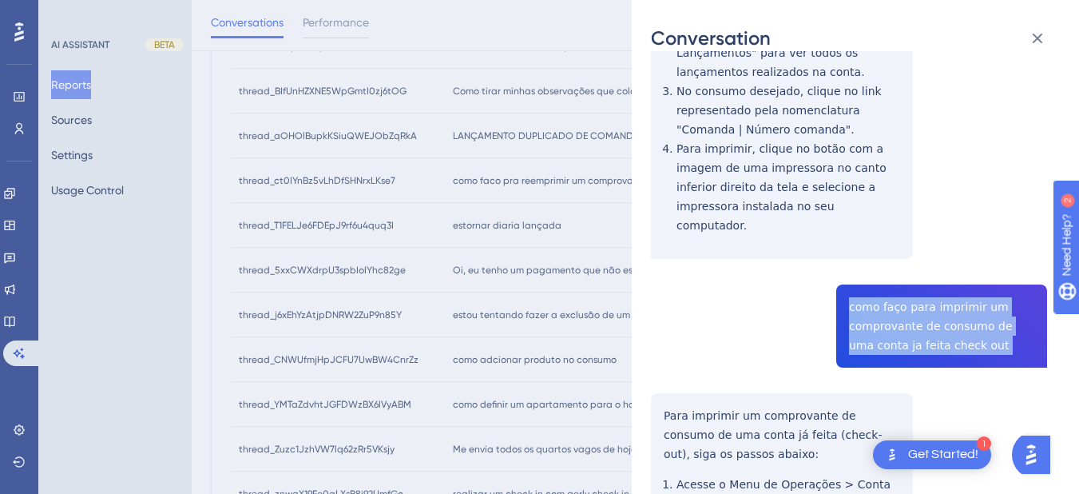
click at [879, 277] on div "thread_ct0IYnBz5vLhDfSHNrxLKse7 Copy - - 52_da Silva, Alexsandro User Conversat…" at bounding box center [849, 224] width 396 height 1055
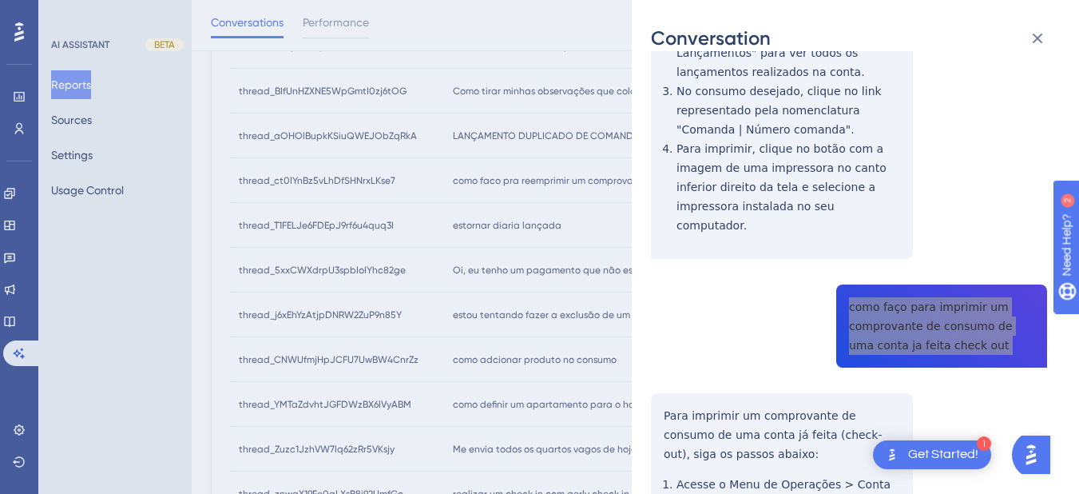
scroll to position [543, 0]
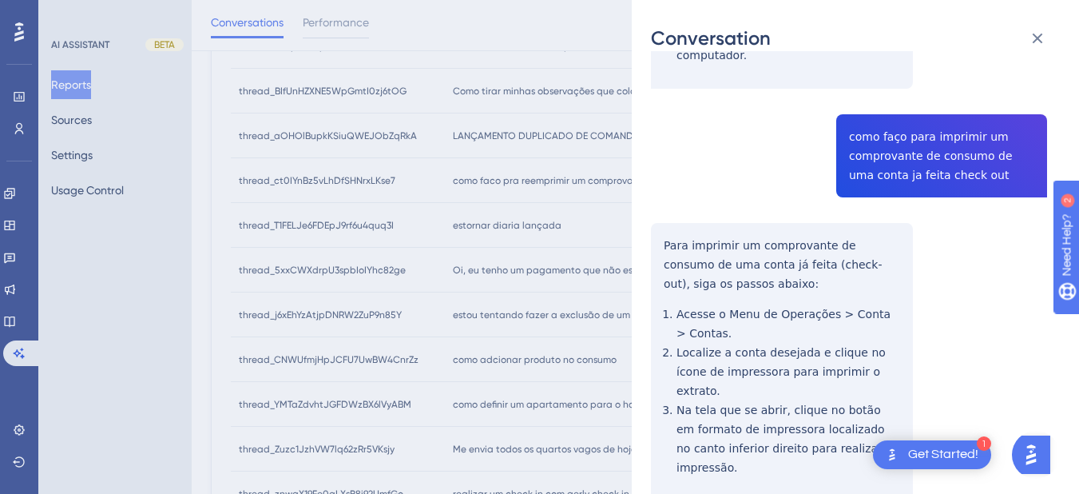
click at [671, 223] on div "thread_ct0IYnBz5vLhDfSHNrxLKse7 Copy - - 52_da Silva, Alexsandro User Conversat…" at bounding box center [849, 54] width 396 height 1055
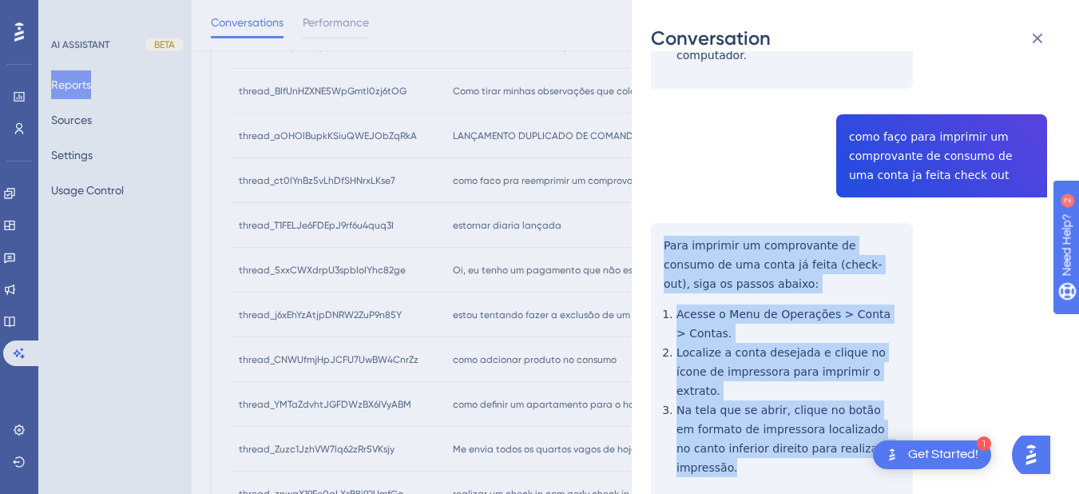
drag, startPoint x: 656, startPoint y: 200, endPoint x: 600, endPoint y: 244, distance: 70.6
click at [879, 395] on div "thread_ct0IYnBz5vLhDfSHNrxLKse7 Copy - - 52_da Silva, Alexsandro User Conversat…" at bounding box center [849, 54] width 396 height 1055
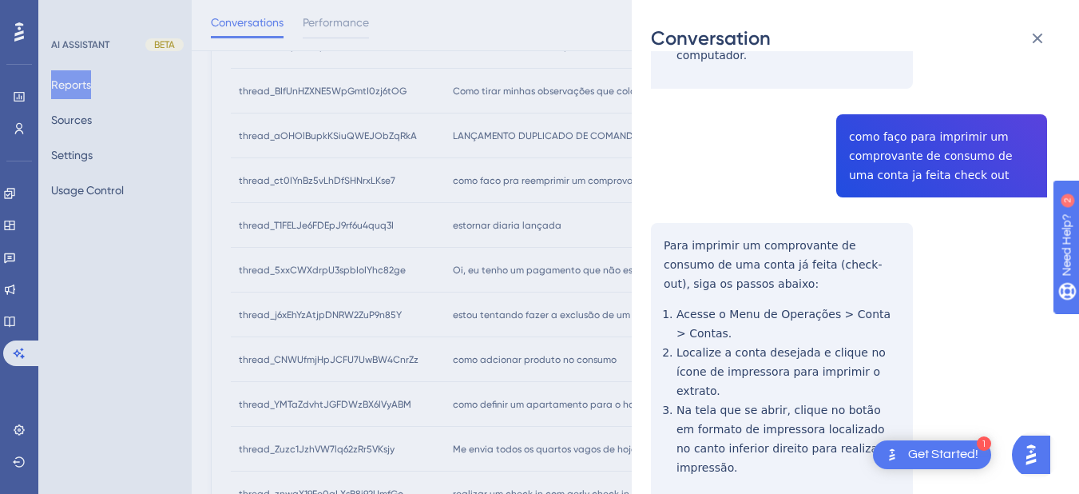
drag, startPoint x: 599, startPoint y: 244, endPoint x: 728, endPoint y: 244, distance: 129.4
click at [966, 260] on div "thread_ct0IYnBz5vLhDfSHNrxLKse7 Copy - - 52_da Silva, Alexsandro User Conversat…" at bounding box center [849, 54] width 396 height 1055
click at [657, 208] on div "thread_ct0IYnBz5vLhDfSHNrxLKse7 Copy - - 52_da Silva, Alexsandro User Conversat…" at bounding box center [849, 54] width 396 height 1055
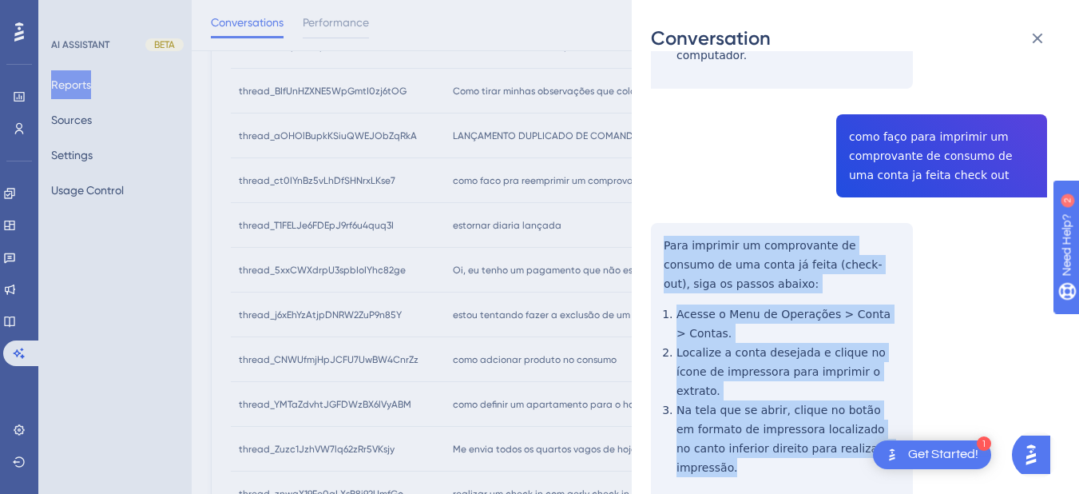
drag, startPoint x: 659, startPoint y: 204, endPoint x: 875, endPoint y: 391, distance: 285.9
click at [875, 391] on div "thread_ct0IYnBz5vLhDfSHNrxLKse7 Copy - - 52_da Silva, Alexsandro User Conversat…" at bounding box center [849, 54] width 396 height 1055
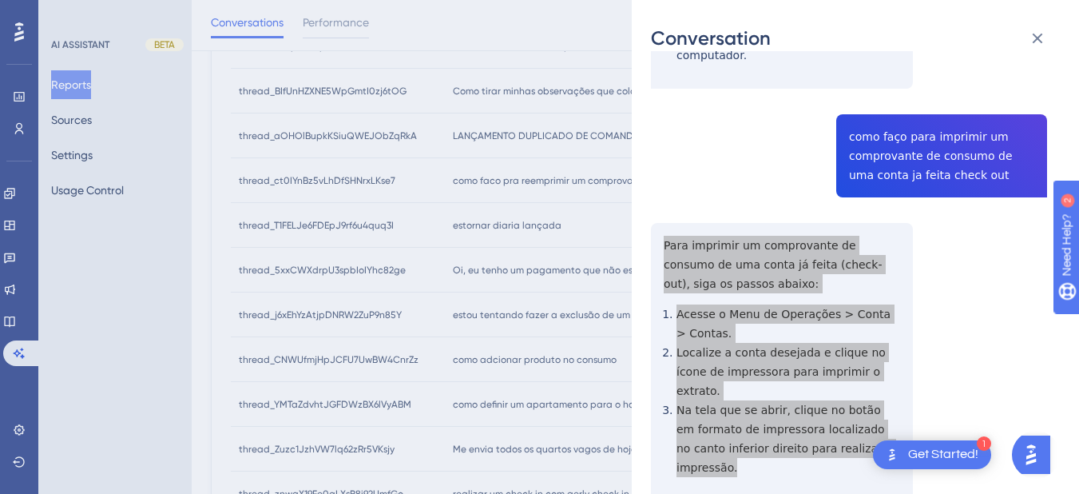
scroll to position [0, 0]
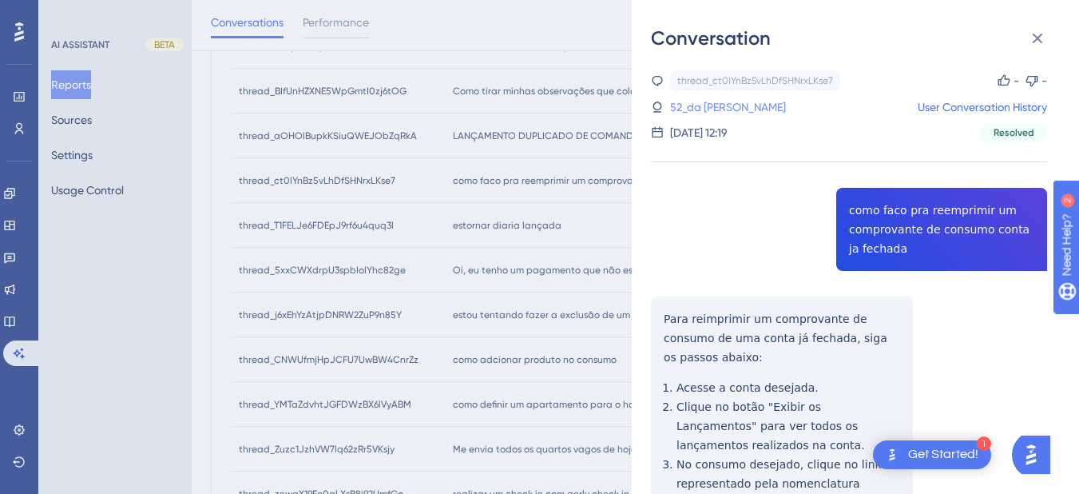
click at [728, 109] on link "52_da Silva, Alexsandro" at bounding box center [728, 106] width 116 height 19
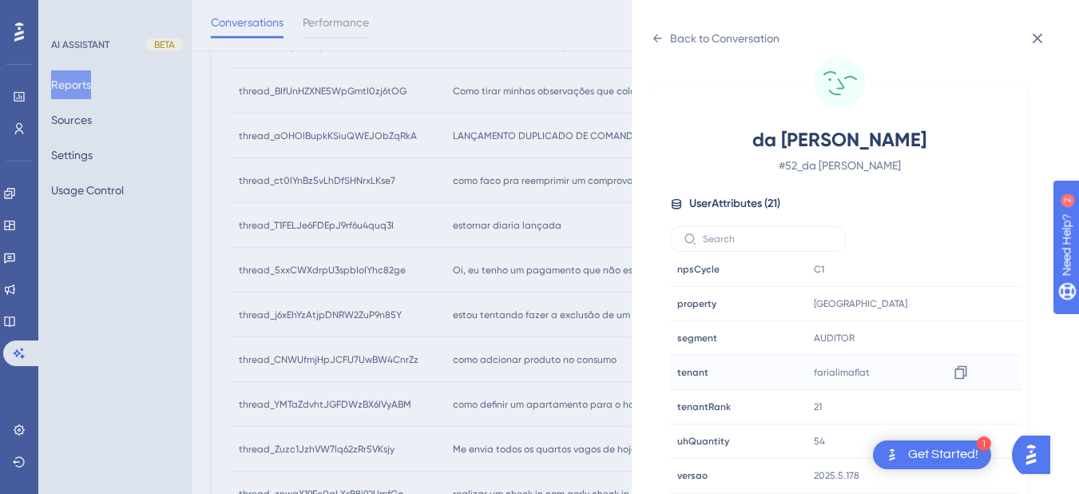
scroll to position [486, 0]
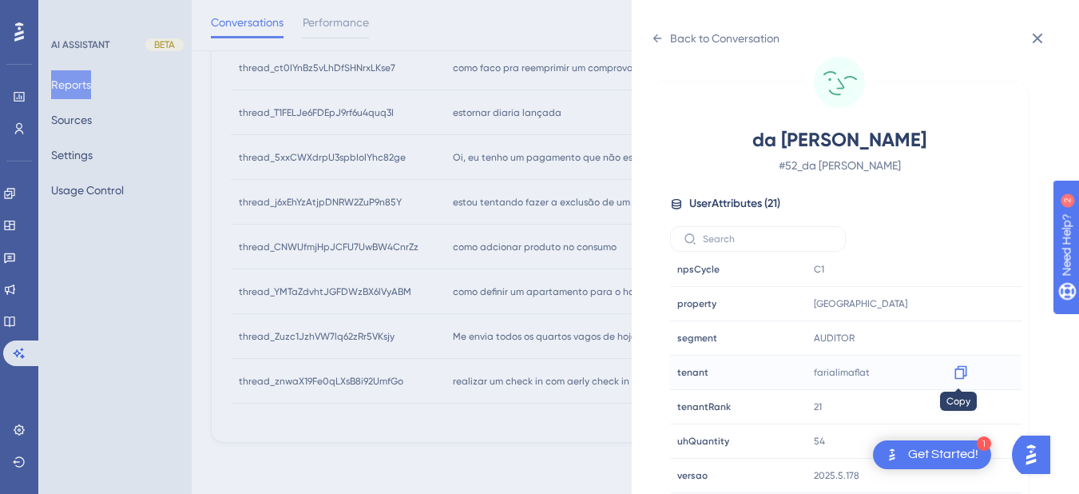
click at [958, 371] on icon at bounding box center [961, 372] width 16 height 16
click at [650, 38] on div "Back to Conversation da Silva, Alexsandro # 52_da Silva, Alexsandro User Attrib…" at bounding box center [855, 247] width 447 height 494
click at [1040, 37] on icon at bounding box center [1038, 39] width 10 height 10
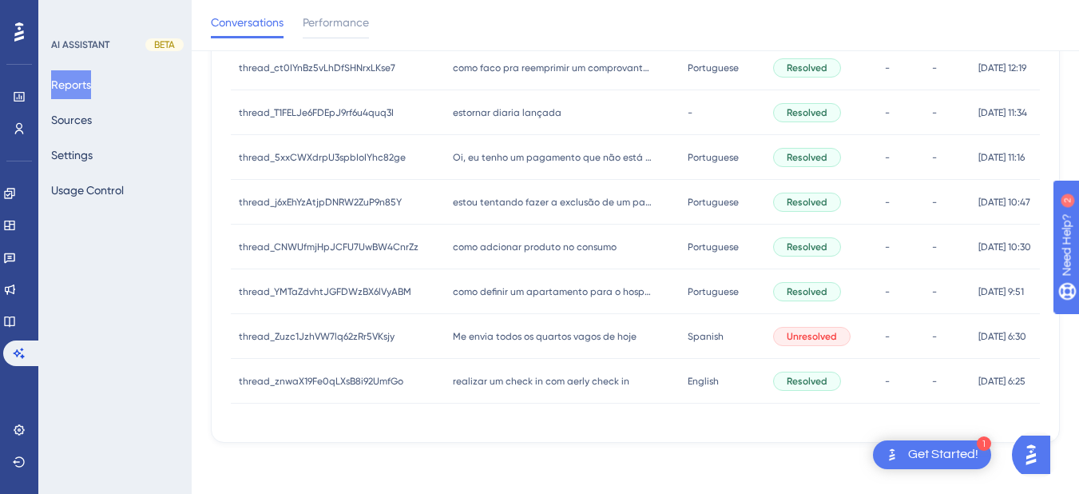
click at [528, 109] on span "estornar diaria lançada" at bounding box center [507, 112] width 109 height 13
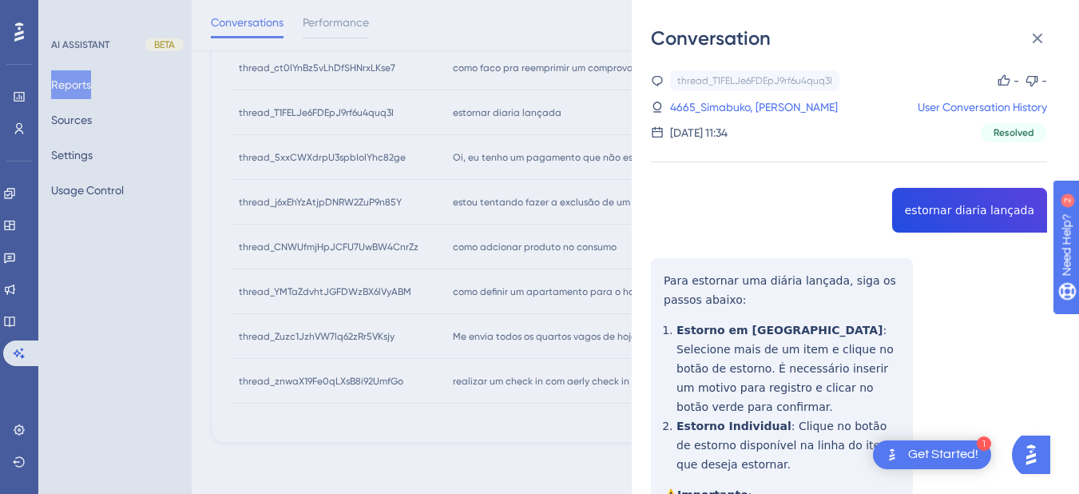
click at [977, 208] on div "thread_T1FELJe6FDEpJ9rf6u4quq3I Copy - - 4665_Simabuko, Eduardo User Conversati…" at bounding box center [849, 431] width 396 height 723
click at [651, 284] on div "Conversation thread_T1FELJe6FDEpJ9rf6u4quq3I Copy - - 4665_Simabuko, Eduardo Us…" at bounding box center [855, 247] width 447 height 494
click at [664, 274] on div "thread_T1FELJe6FDEpJ9rf6u4quq3I Copy - - 4665_Simabuko, Eduardo User Conversati…" at bounding box center [849, 431] width 396 height 723
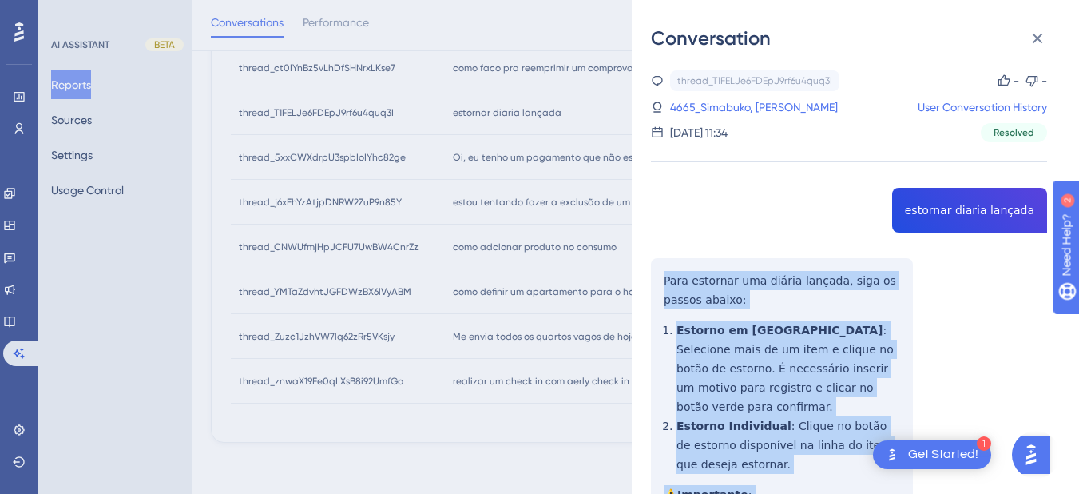
scroll to position [230, 0]
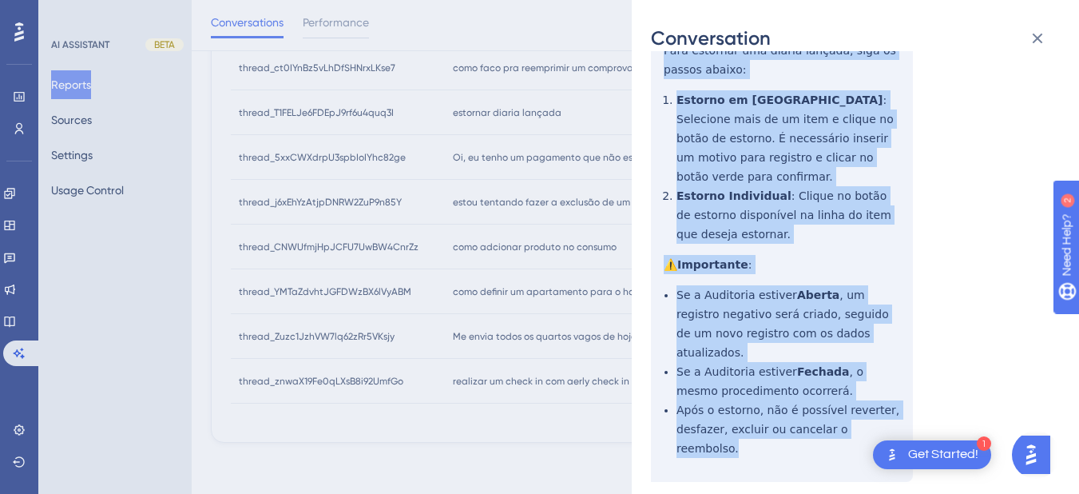
drag, startPoint x: 661, startPoint y: 279, endPoint x: 882, endPoint y: 391, distance: 247.9
click at [899, 410] on div "thread_T1FELJe6FDEpJ9rf6u4quq3I Copy - - 4665_Simabuko, Eduardo User Conversati…" at bounding box center [849, 201] width 396 height 723
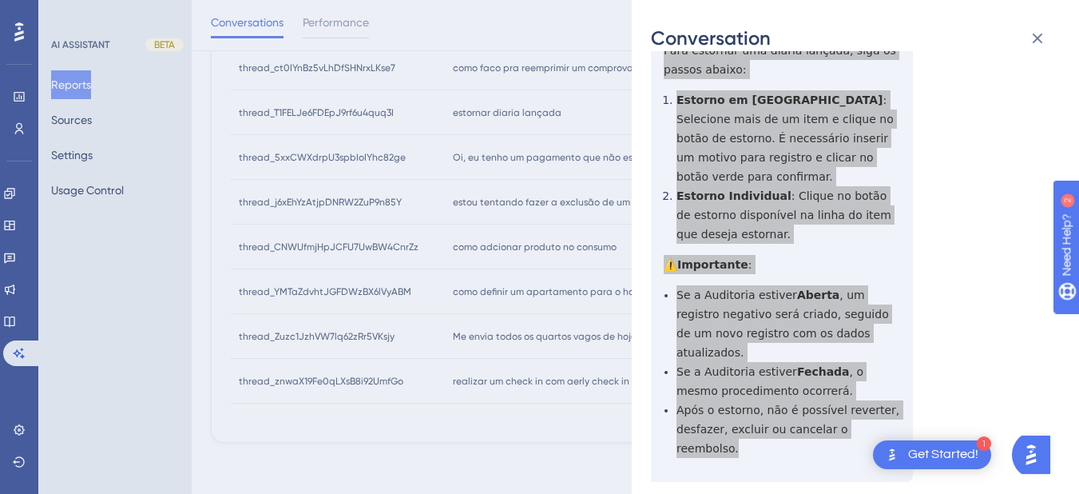
scroll to position [0, 0]
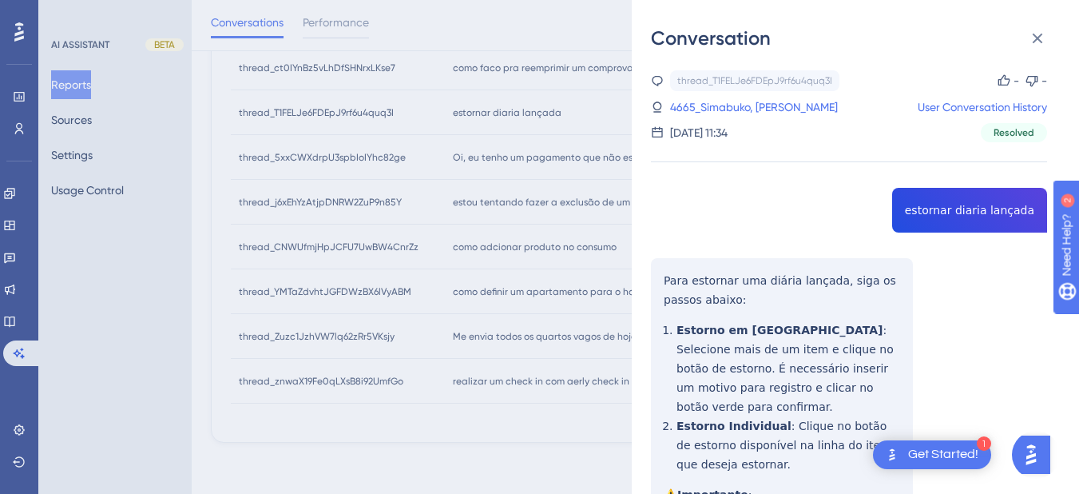
drag, startPoint x: 740, startPoint y: 109, endPoint x: 805, endPoint y: 155, distance: 79.6
click at [740, 109] on link "4665_Simabuko, Eduardo" at bounding box center [754, 106] width 168 height 19
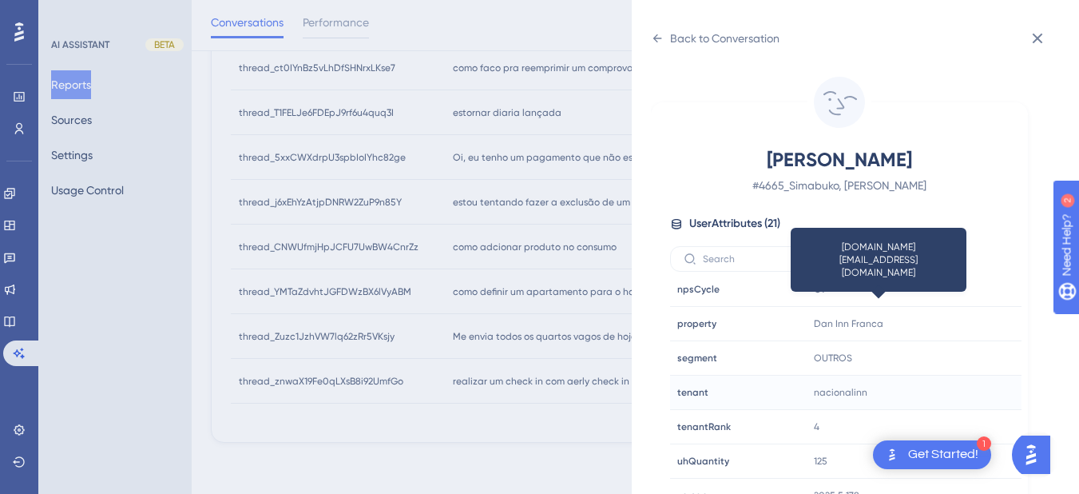
scroll to position [20, 0]
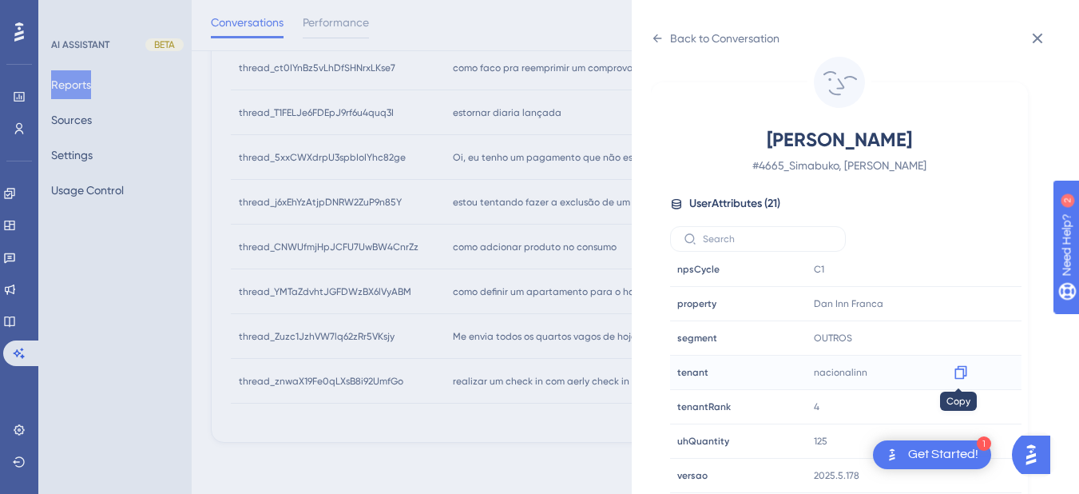
click at [960, 378] on icon at bounding box center [960, 373] width 12 height 14
click at [962, 308] on icon at bounding box center [960, 304] width 12 height 14
click at [652, 37] on icon at bounding box center [657, 38] width 13 height 13
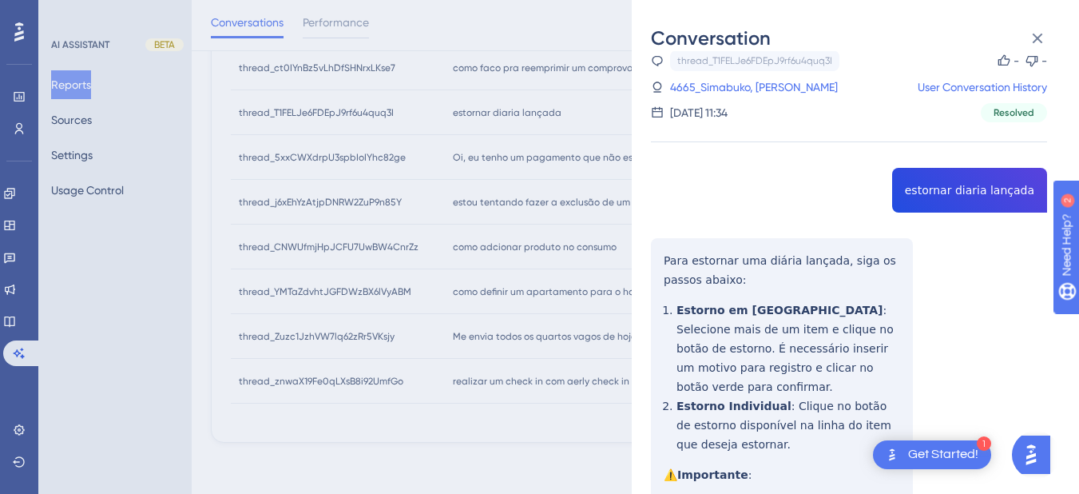
scroll to position [230, 0]
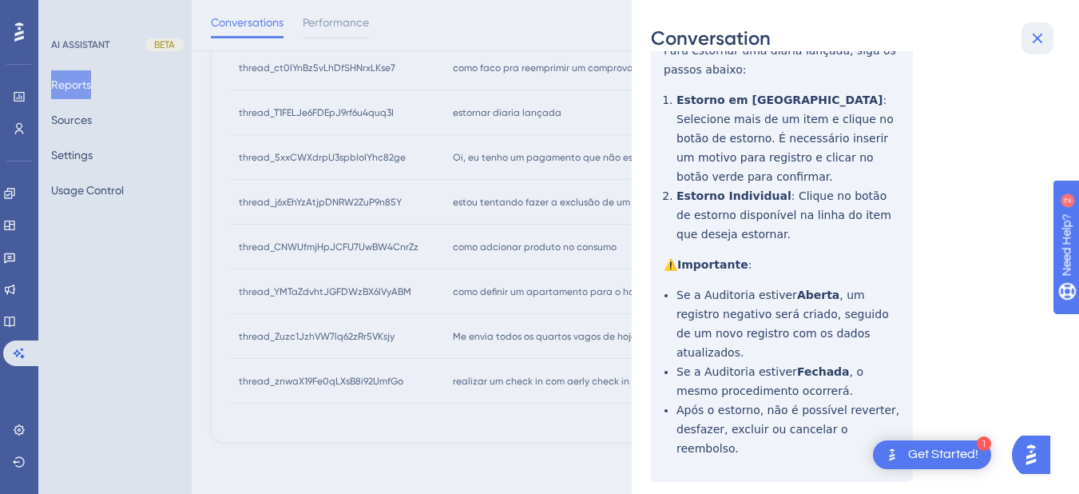
click at [1036, 37] on icon at bounding box center [1038, 39] width 10 height 10
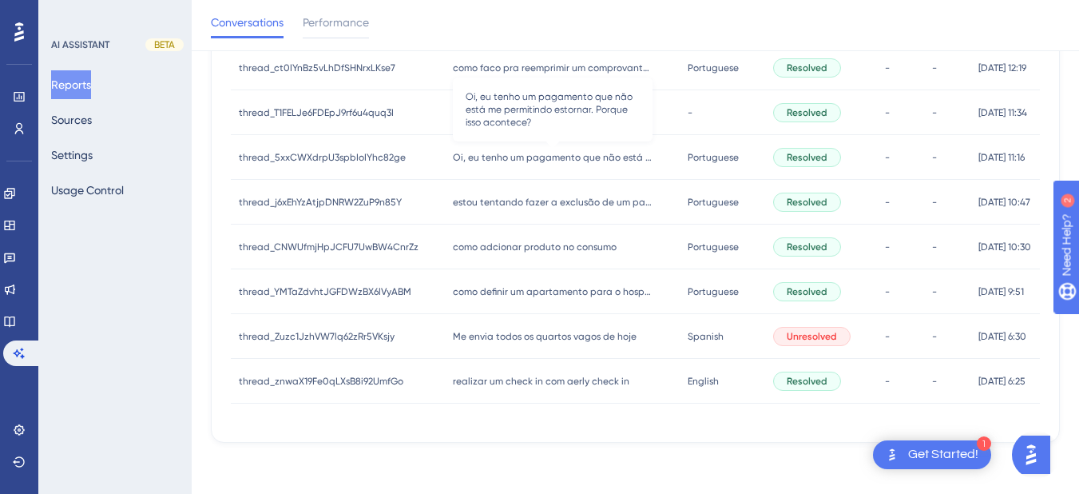
click at [482, 168] on div "Oi, eu tenho um pagamento que não está me permitindo estornar. Porque isso acon…" at bounding box center [562, 157] width 234 height 45
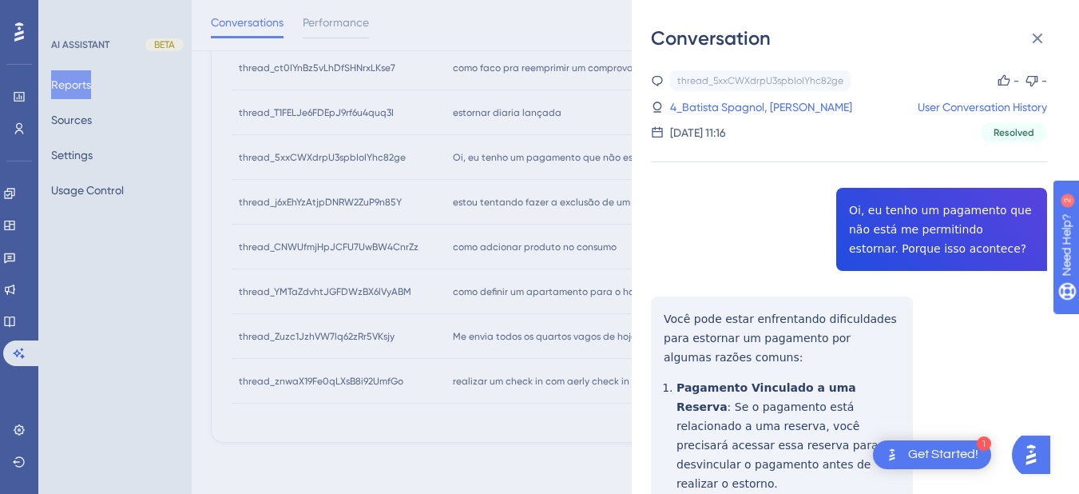
click at [875, 236] on div "thread_5xxCWXdrpU3spbIoIYhc82ge Copy - - 4_Batista Spagnol, Alan User Conversat…" at bounding box center [849, 497] width 396 height 854
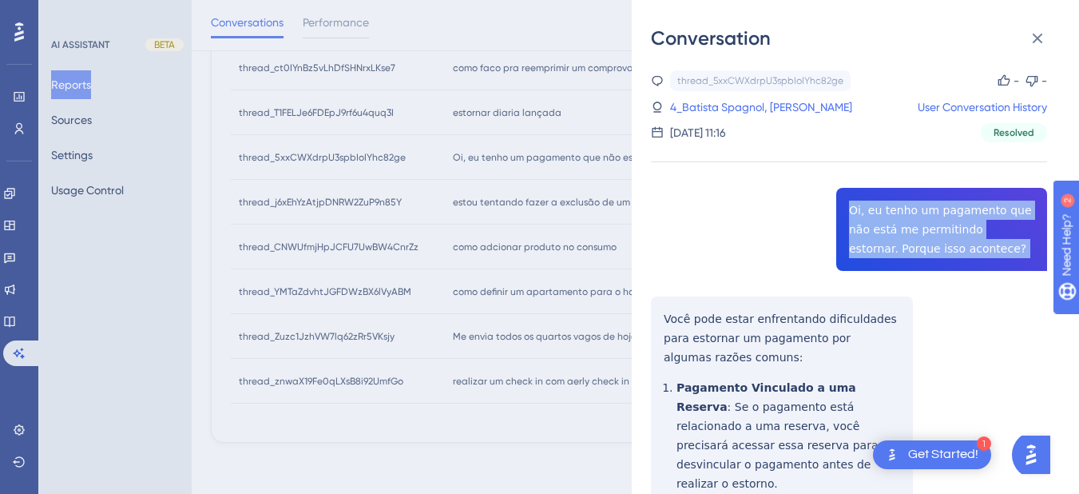
click at [875, 236] on div "thread_5xxCWXdrpU3spbIoIYhc82ge Copy - - 4_Batista Spagnol, Alan User Conversat…" at bounding box center [849, 497] width 396 height 854
click at [639, 315] on div "Conversation thread_5xxCWXdrpU3spbIoIYhc82ge Copy - - 4_Batista Spagnol, Alan U…" at bounding box center [855, 247] width 447 height 494
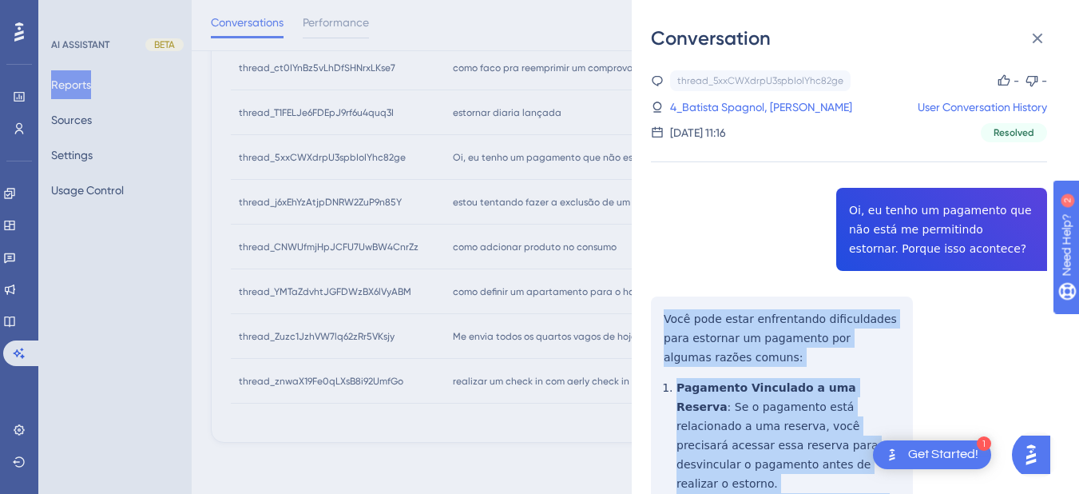
scroll to position [342, 0]
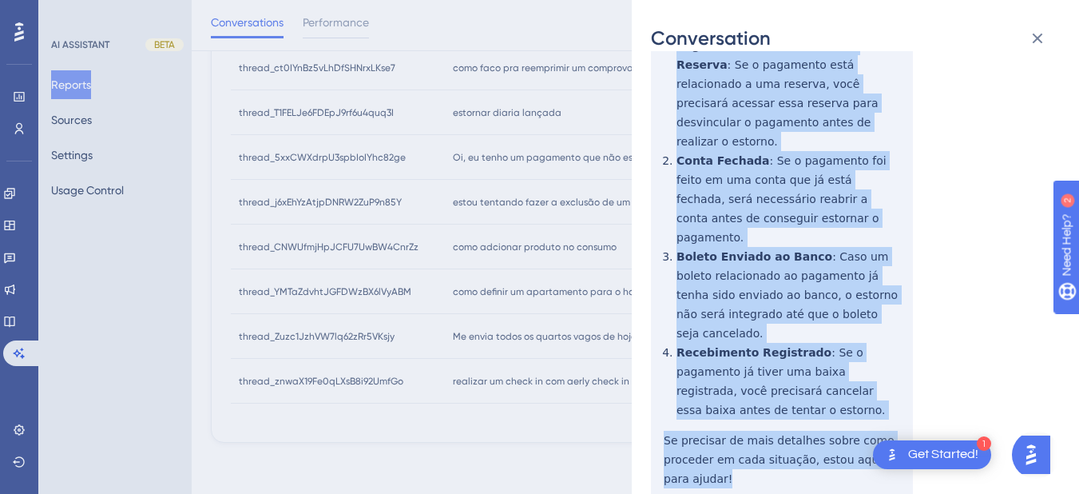
drag, startPoint x: 660, startPoint y: 318, endPoint x: 740, endPoint y: 431, distance: 138.1
click at [740, 431] on div "thread_5xxCWXdrpU3spbIoIYhc82ge Copy - - 4_Batista Spagnol, Alan User Conversat…" at bounding box center [849, 155] width 396 height 854
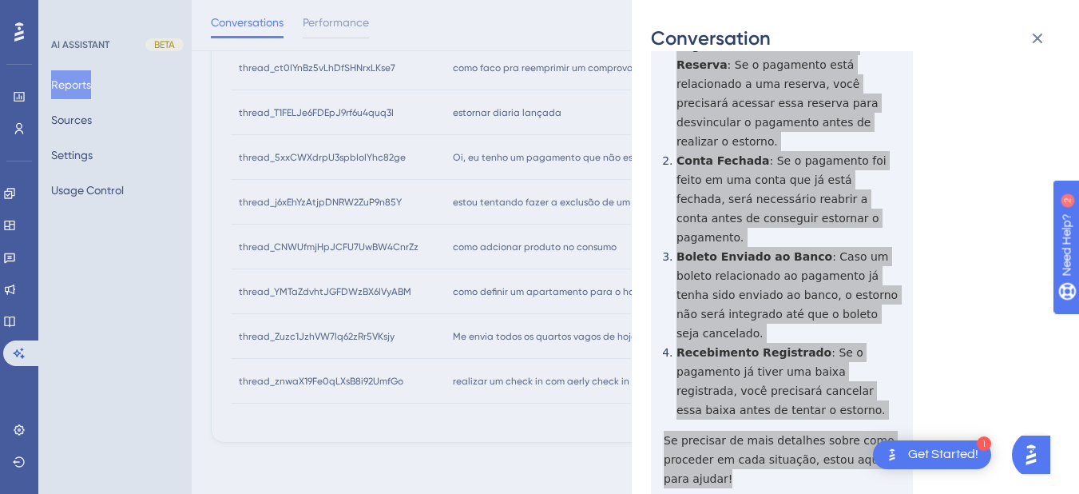
scroll to position [0, 0]
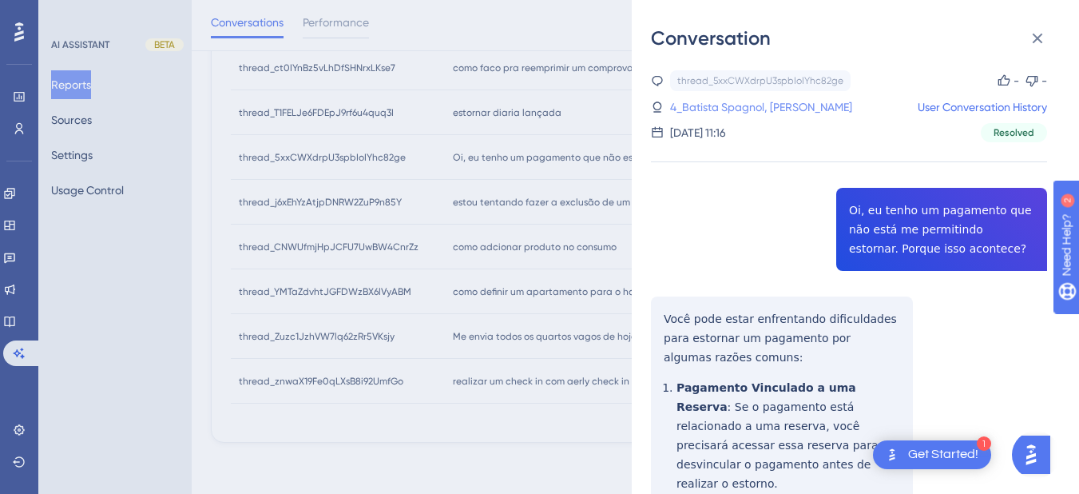
click at [693, 108] on link "4_Batista Spagnol, Alan" at bounding box center [761, 106] width 182 height 19
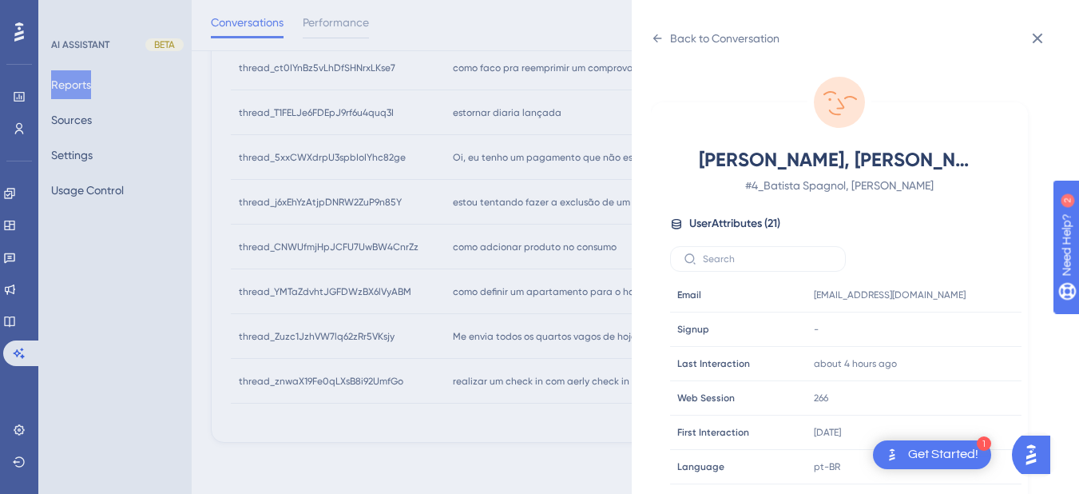
scroll to position [486, 0]
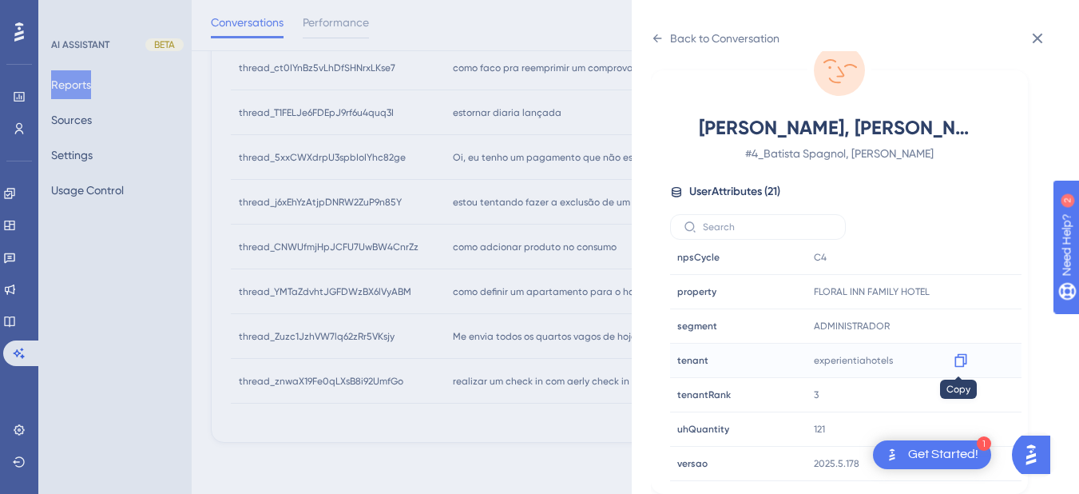
click at [955, 367] on icon at bounding box center [960, 361] width 12 height 14
click at [650, 32] on div "Back to Conversation Batista Spagnol, Alan # 4_Batista Spagnol, Alan User Attri…" at bounding box center [855, 247] width 447 height 494
click at [658, 38] on icon at bounding box center [657, 38] width 9 height 8
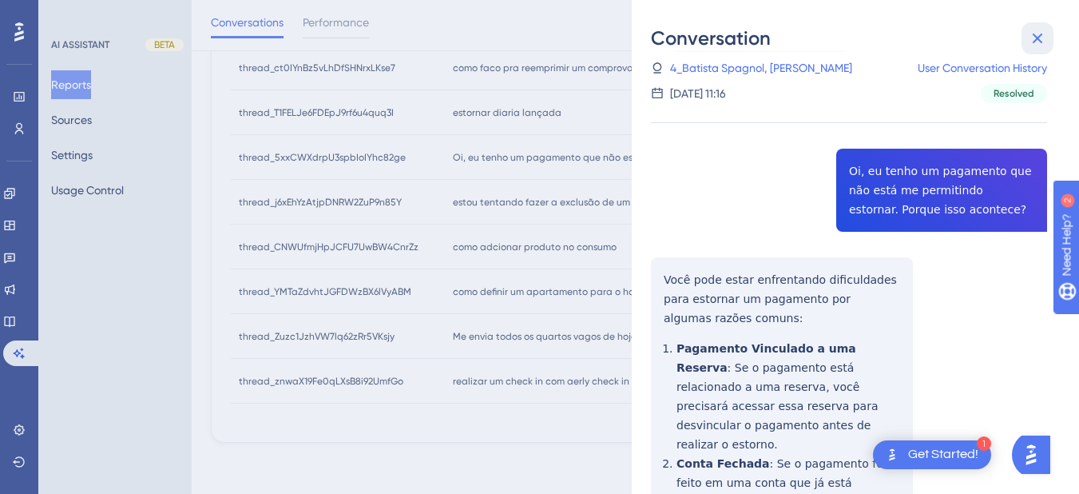
click at [1035, 27] on button at bounding box center [1038, 38] width 32 height 32
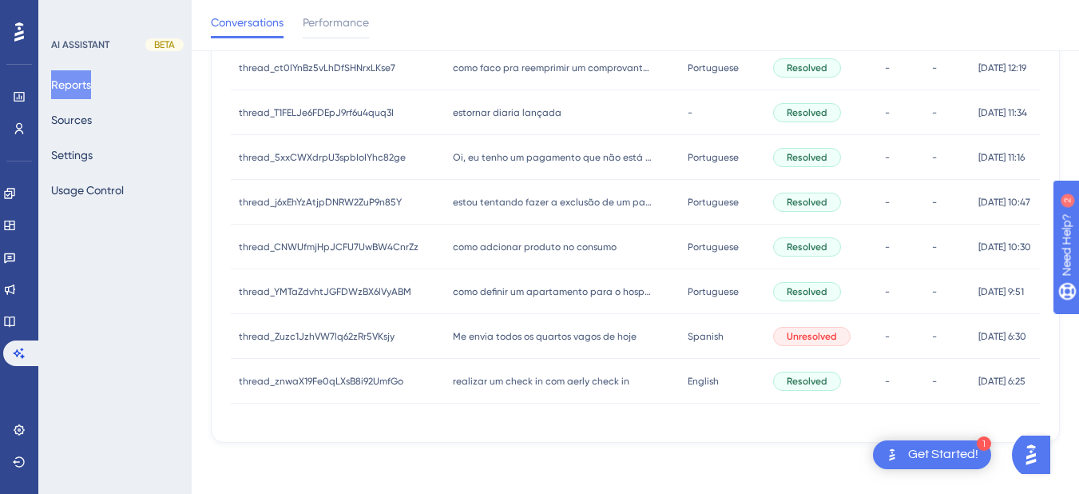
click at [506, 206] on span "estou tentando fazer a exclusão de um pagamento e não consigo." at bounding box center [553, 202] width 200 height 13
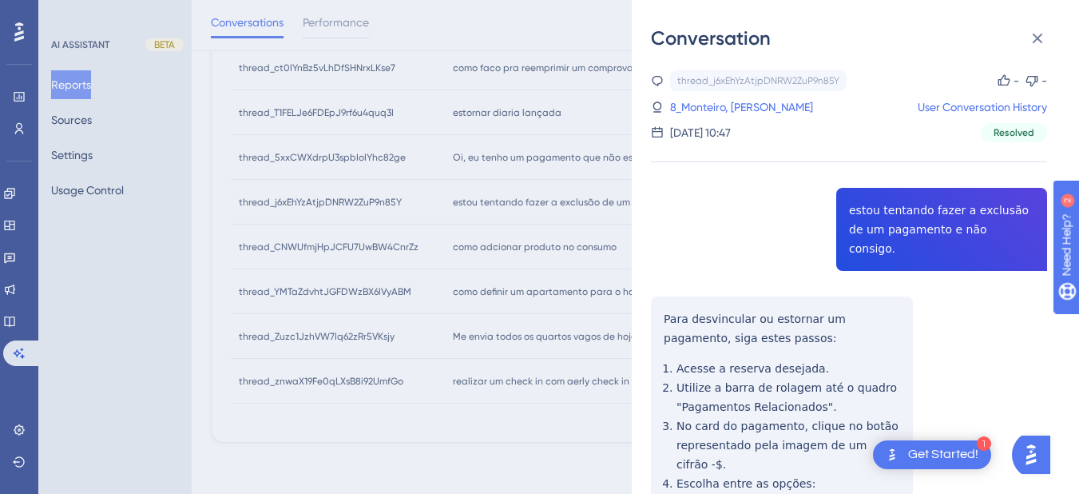
click at [885, 220] on div "thread_j6xEhYzAtjpDNRW2ZuP9n85Y Copy - - 8_Monteiro, Andreinna User Conversatio…" at bounding box center [849, 439] width 396 height 739
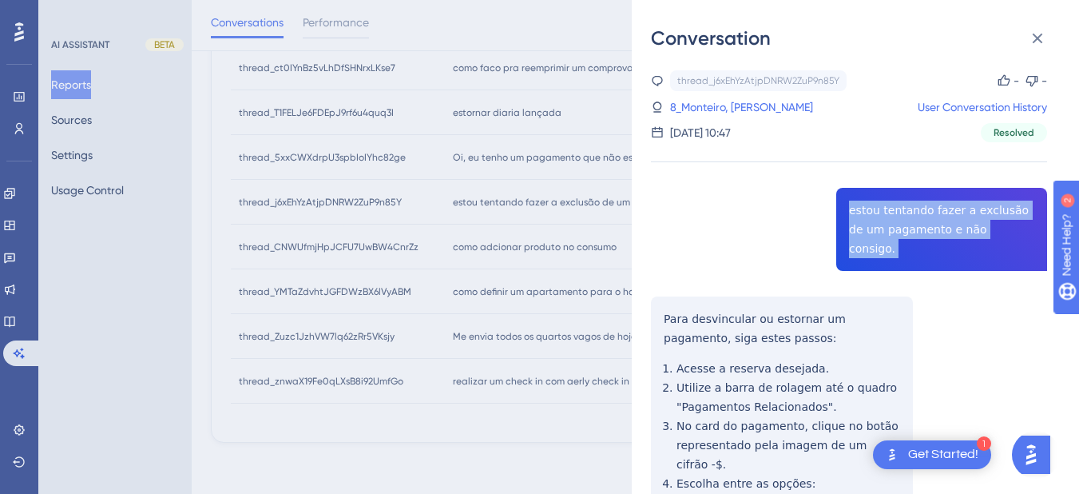
click at [885, 220] on div "thread_j6xEhYzAtjpDNRW2ZuP9n85Y Copy - - 8_Monteiro, Andreinna User Conversatio…" at bounding box center [849, 439] width 396 height 739
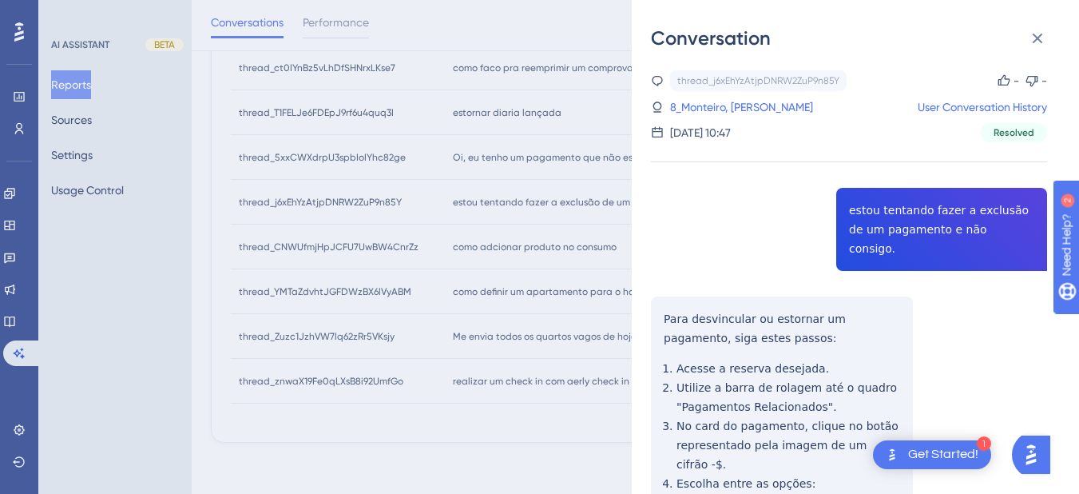
click at [688, 315] on div "thread_j6xEhYzAtjpDNRW2ZuP9n85Y Copy - - 8_Monteiro, Andreinna User Conversatio…" at bounding box center [849, 439] width 396 height 739
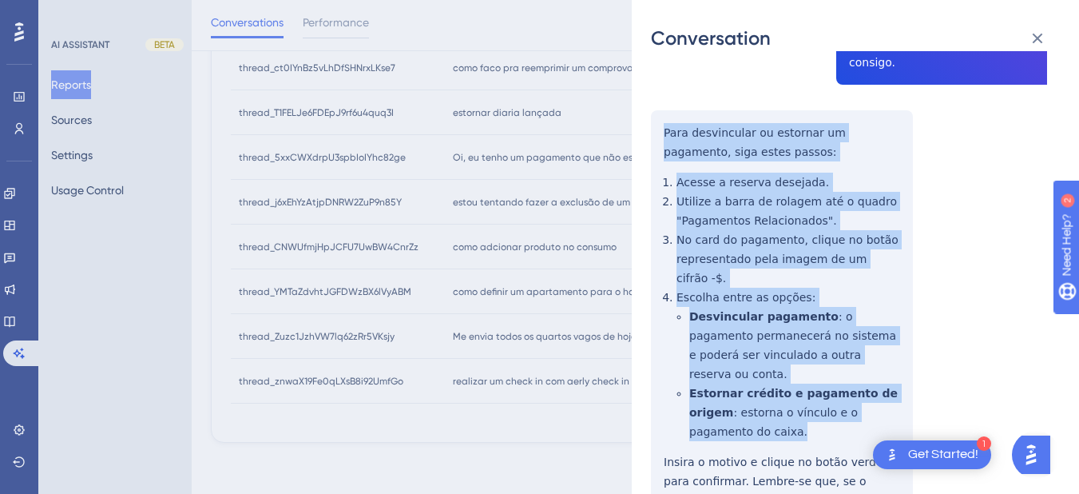
scroll to position [246, 0]
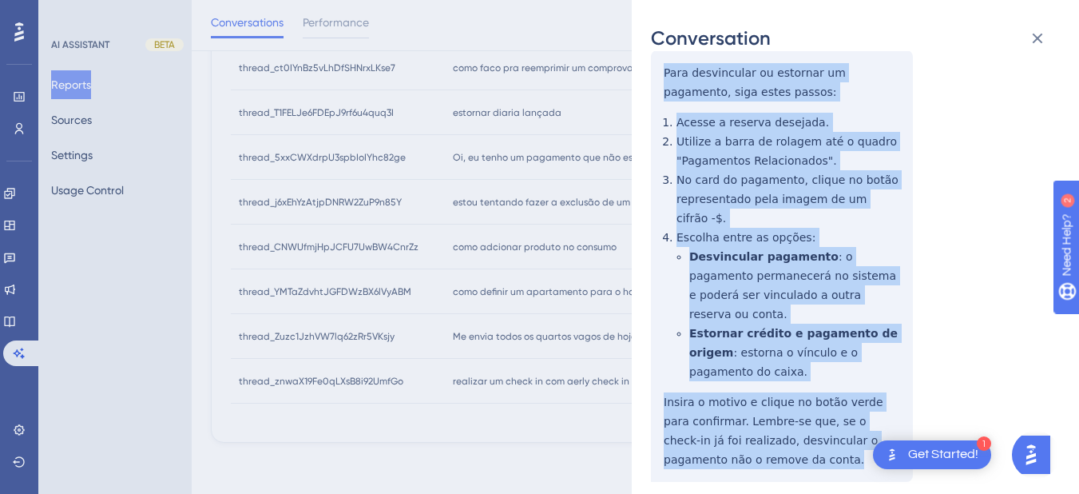
drag, startPoint x: 656, startPoint y: 302, endPoint x: 763, endPoint y: 419, distance: 158.3
click at [763, 419] on div "thread_j6xEhYzAtjpDNRW2ZuP9n85Y Copy - - 8_Monteiro, Andreinna User Conversatio…" at bounding box center [849, 193] width 396 height 739
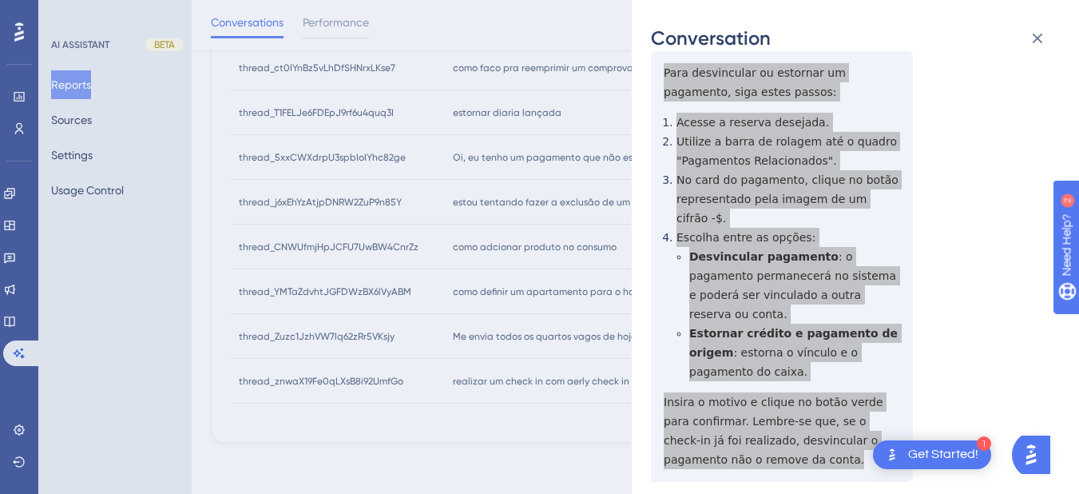
scroll to position [0, 0]
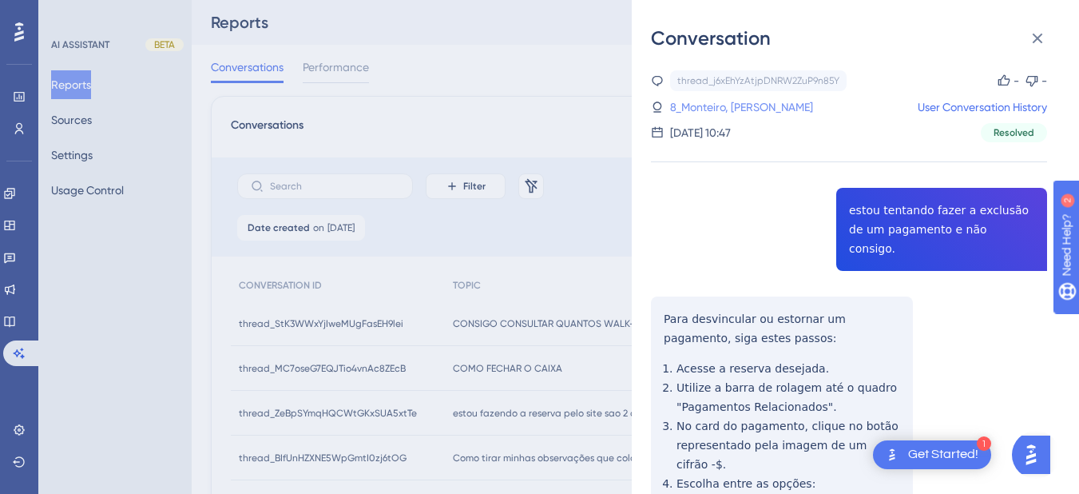
click at [683, 114] on link "8_Monteiro, Andreinna" at bounding box center [741, 106] width 143 height 19
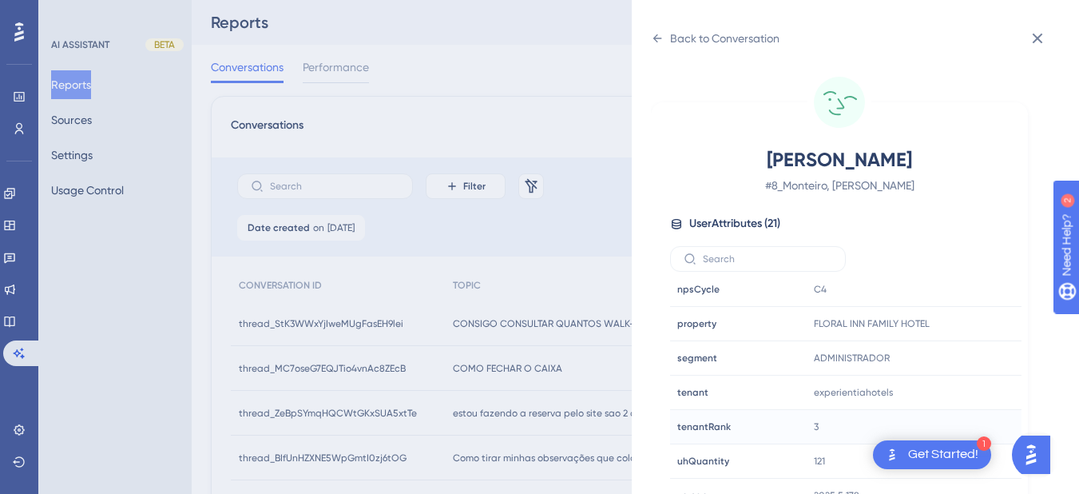
scroll to position [20, 0]
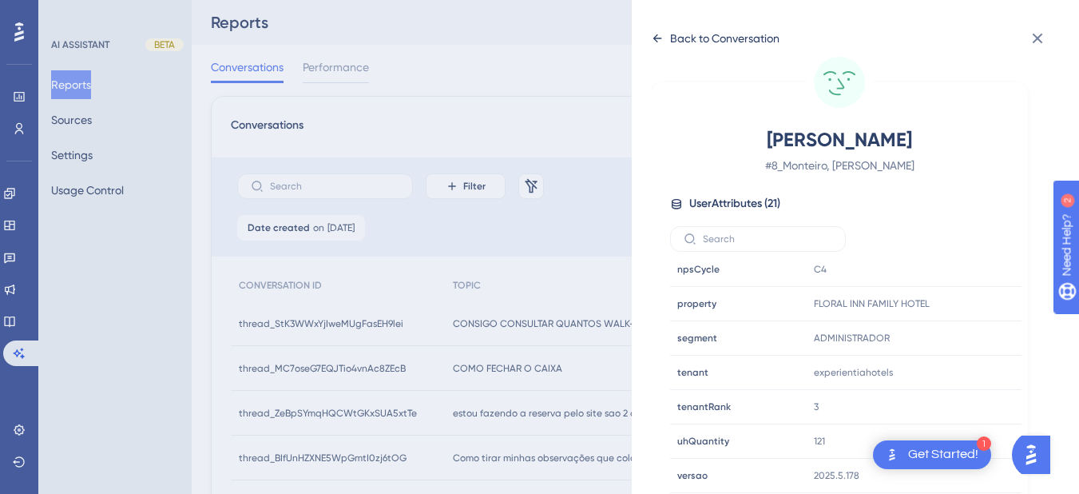
click at [655, 34] on icon at bounding box center [657, 38] width 13 height 13
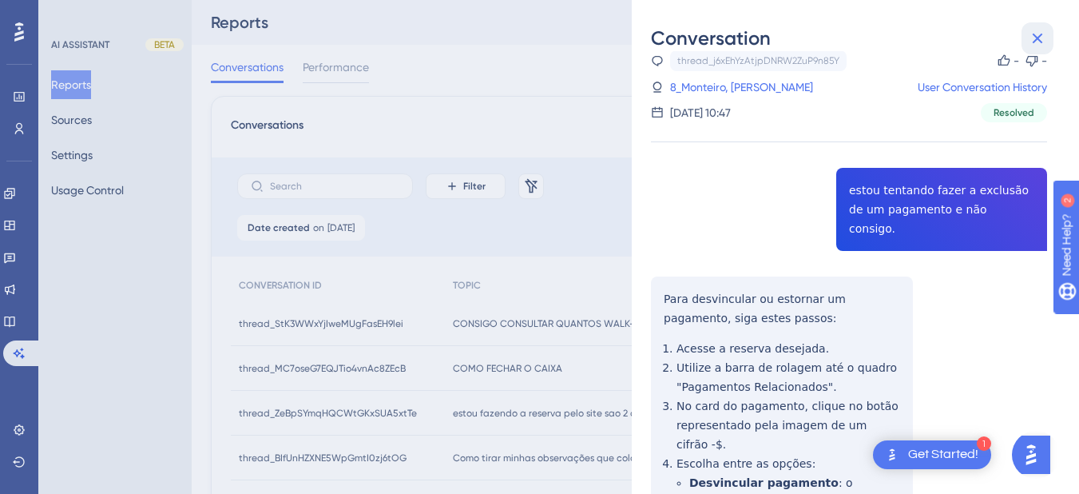
click at [1050, 34] on button at bounding box center [1038, 38] width 32 height 32
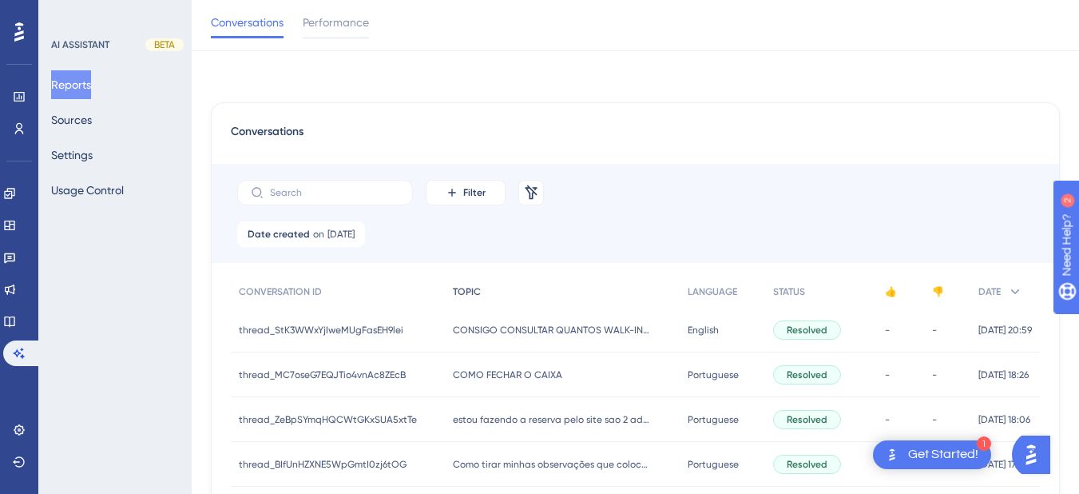
scroll to position [486, 0]
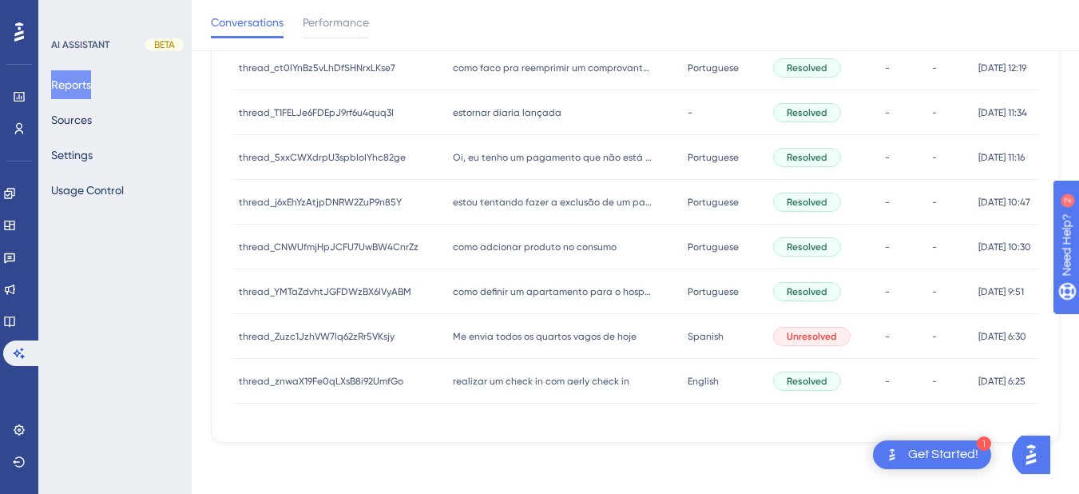
click at [494, 234] on div "como adcionar produto no consumo como adcionar produto no consumo" at bounding box center [562, 246] width 234 height 45
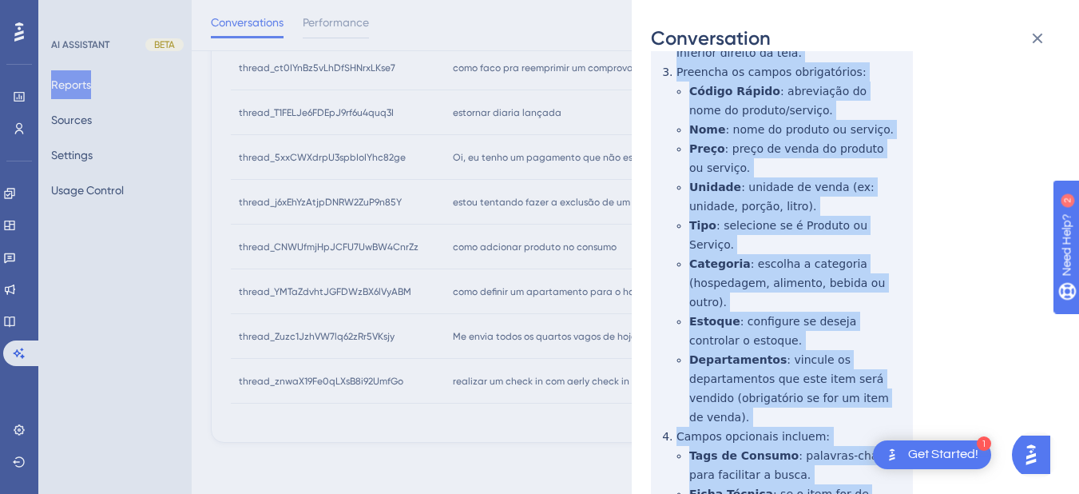
scroll to position [514, 0]
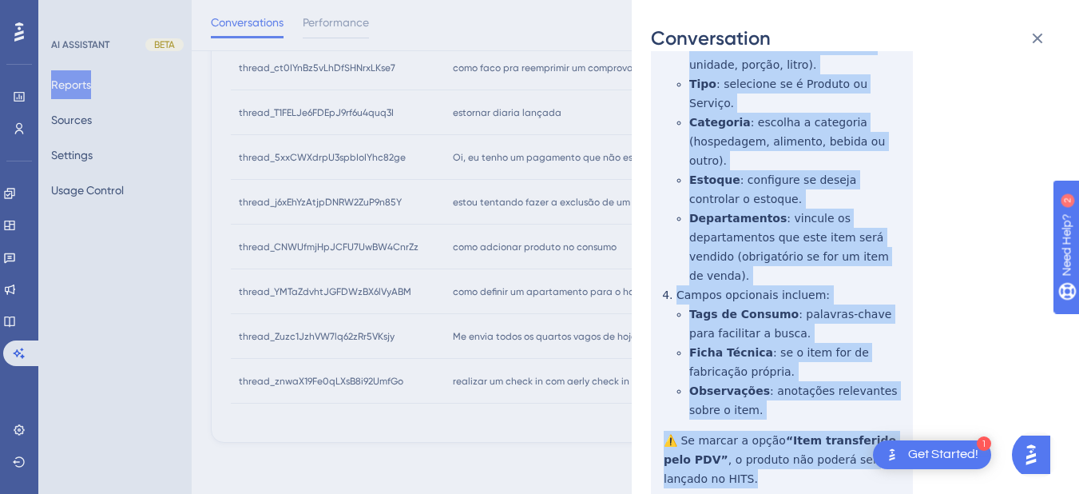
drag, startPoint x: 654, startPoint y: 273, endPoint x: 729, endPoint y: 419, distance: 163.6
click at [729, 419] on div "thread_CNWUfmjHpJCFU7UwBW4CnrZz Copy - - 73_Santos, Iuri User Conversation Hist…" at bounding box center [849, 69] width 396 height 1026
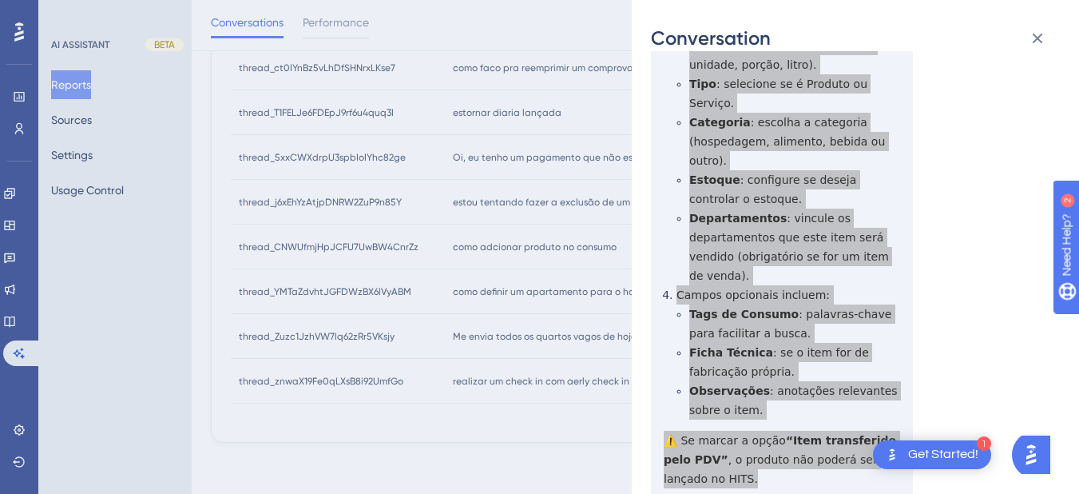
scroll to position [0, 0]
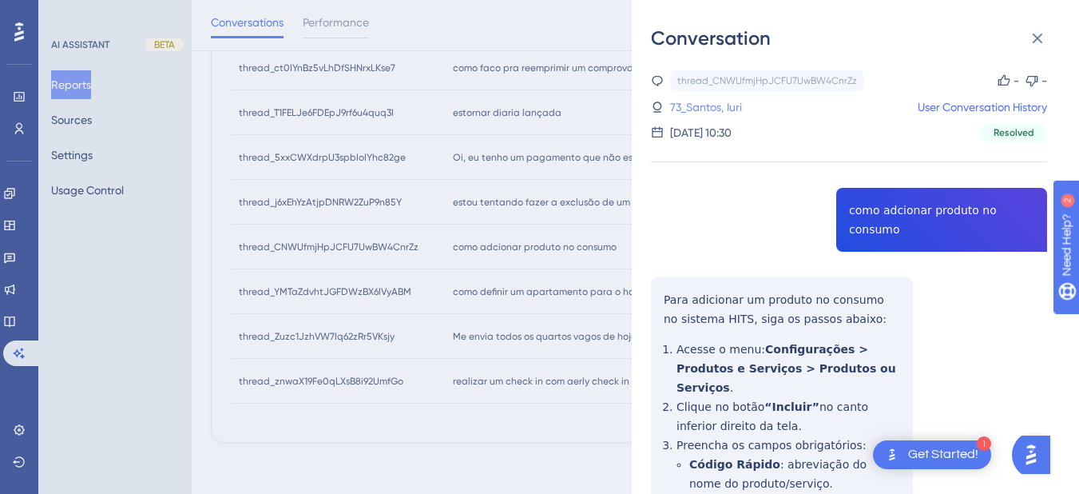
click at [692, 106] on link "73_Santos, Iuri" at bounding box center [706, 106] width 72 height 19
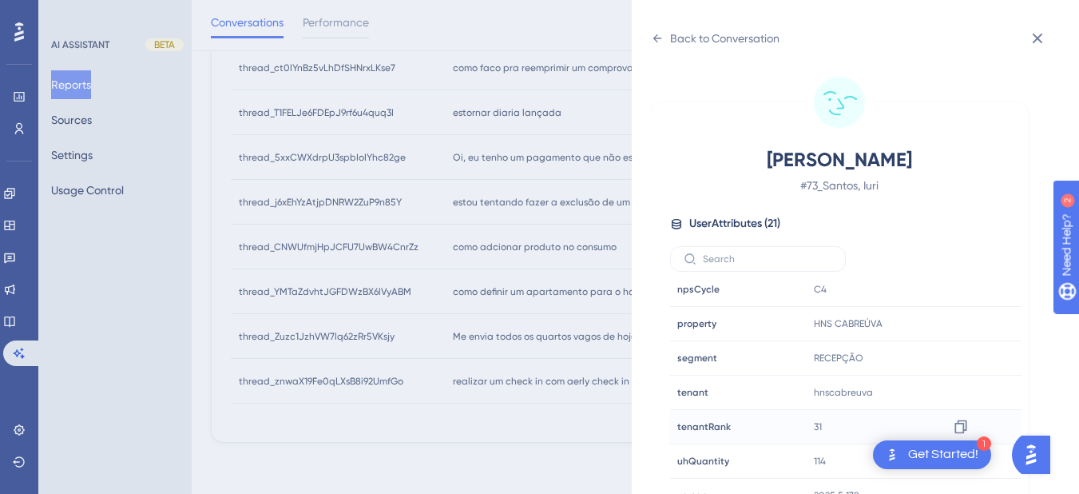
scroll to position [20, 0]
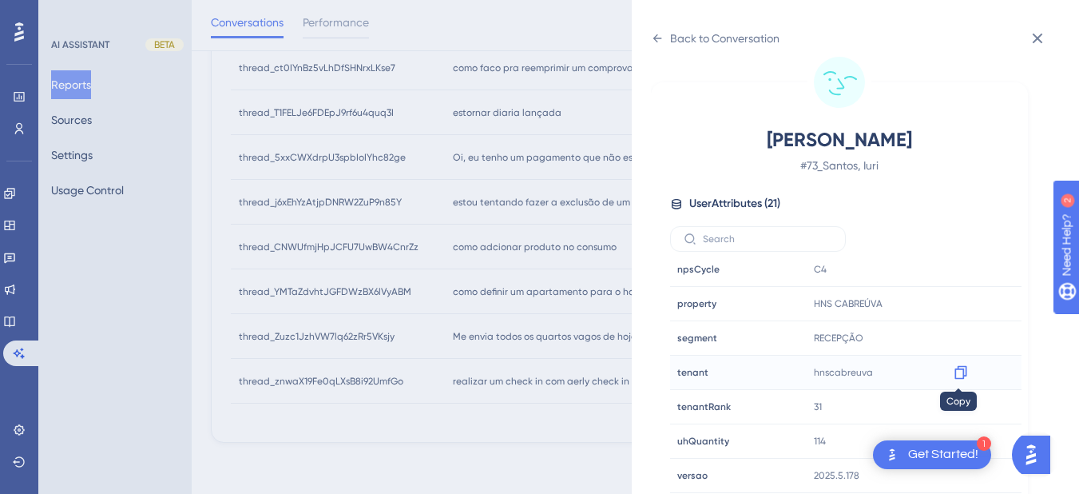
click at [959, 373] on icon at bounding box center [961, 372] width 16 height 16
click at [658, 34] on icon at bounding box center [657, 38] width 13 height 13
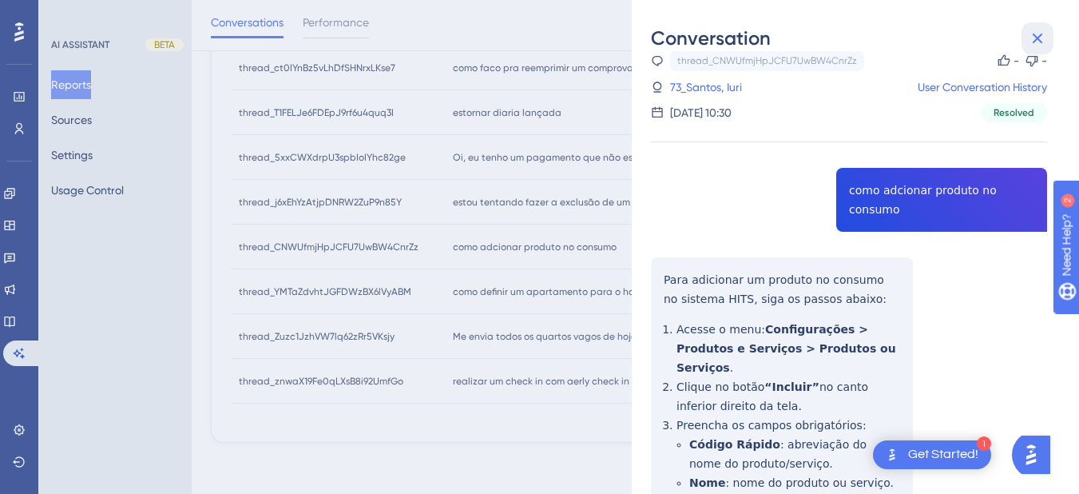
click at [1038, 38] on icon at bounding box center [1038, 39] width 10 height 10
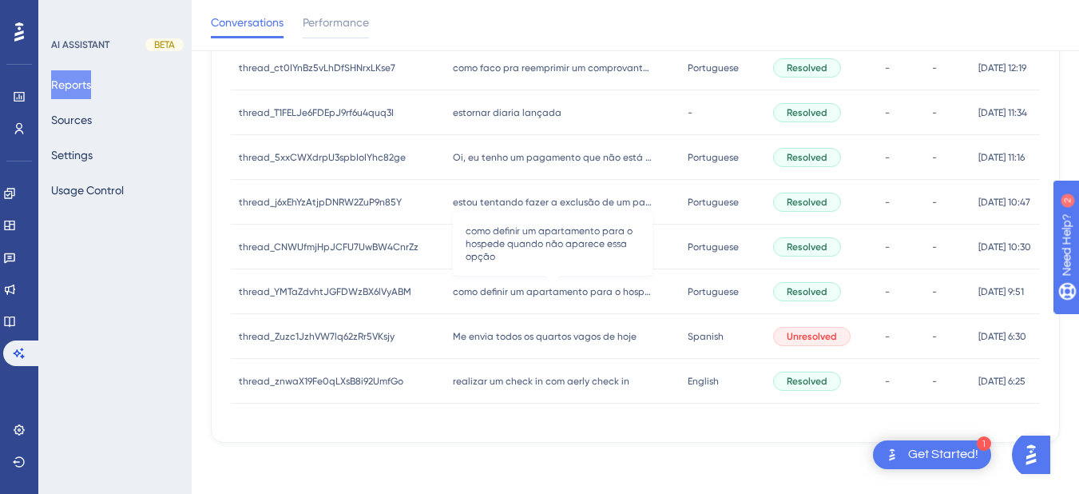
click at [478, 290] on span "como definir um apartamento para o hospede quando não aparece essa opção" at bounding box center [553, 291] width 200 height 13
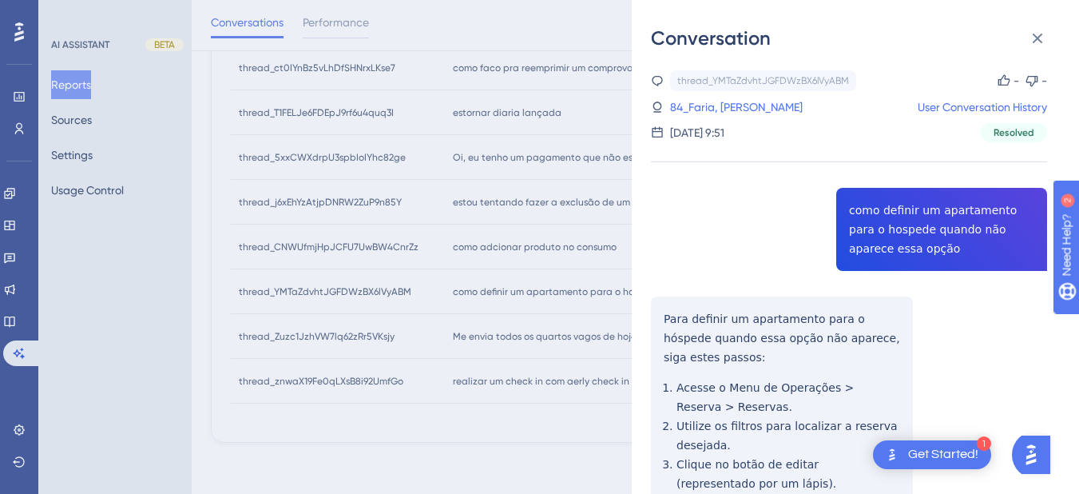
click at [904, 221] on div "thread_YMTaZdvhtJGFDWzBX6lVyABM Copy - - 84_Faria, Samuel User Conversation His…" at bounding box center [849, 420] width 396 height 700
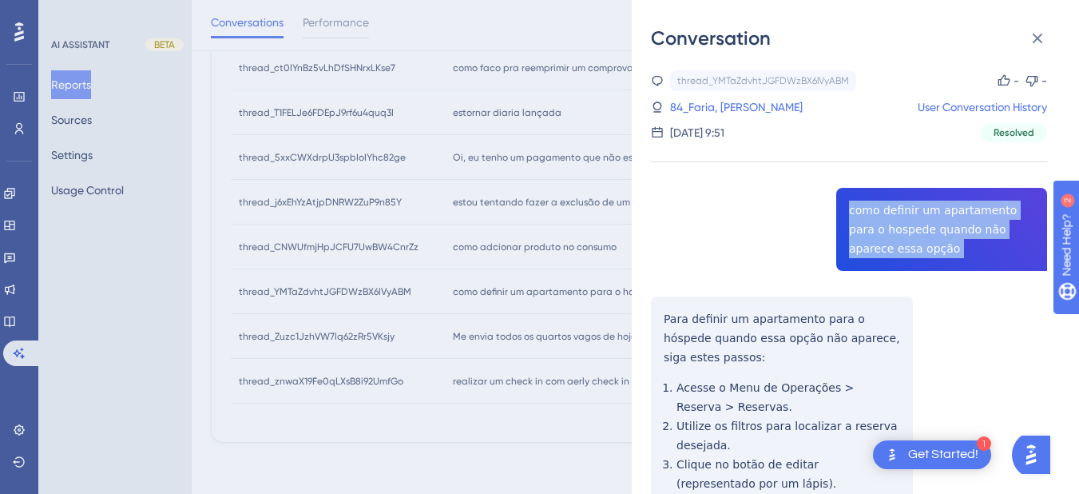
click at [904, 221] on div "thread_YMTaZdvhtJGFDWzBX6lVyABM Copy - - 84_Faria, Samuel User Conversation His…" at bounding box center [849, 420] width 396 height 700
click at [688, 343] on div "thread_YMTaZdvhtJGFDWzBX6lVyABM Copy - - 84_Faria, Samuel User Conversation His…" at bounding box center [849, 420] width 396 height 700
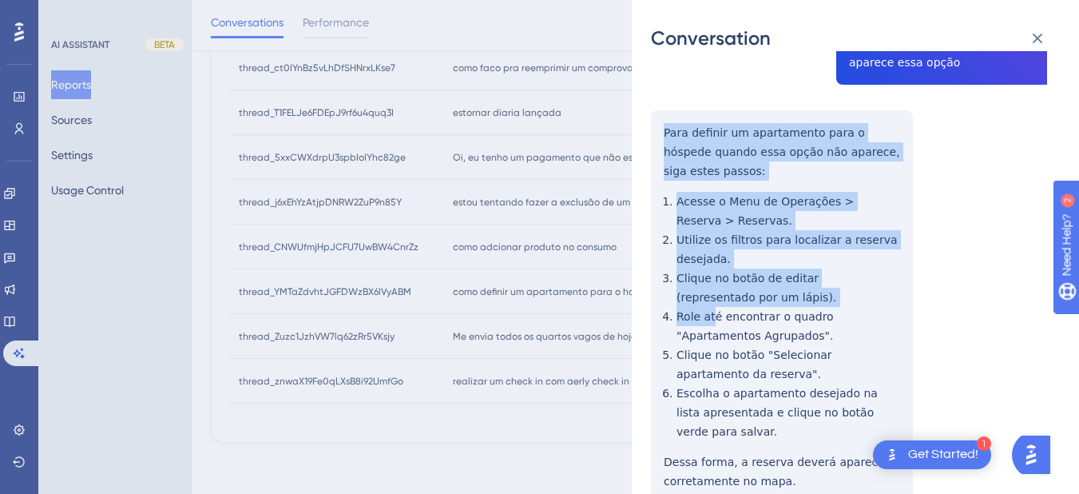
scroll to position [265, 0]
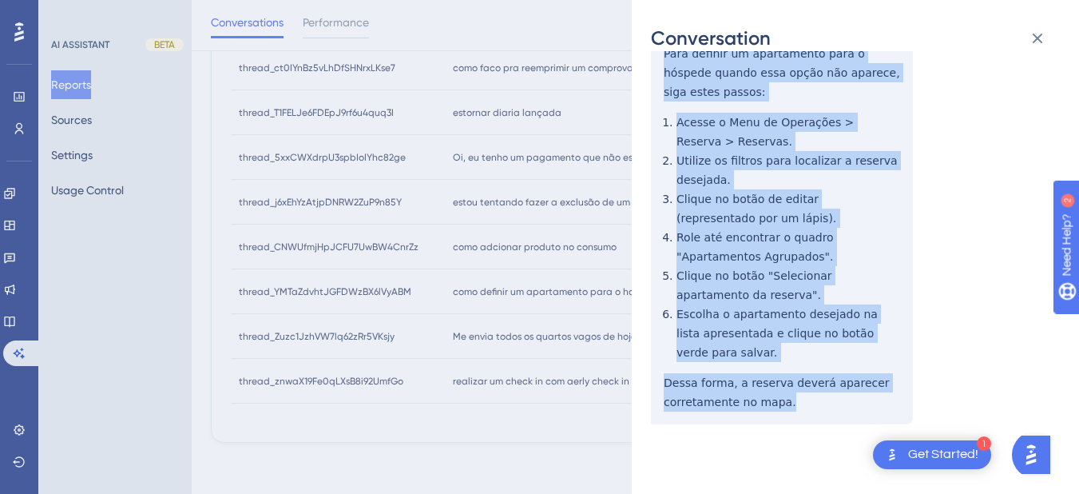
drag, startPoint x: 662, startPoint y: 313, endPoint x: 807, endPoint y: 413, distance: 176.3
click at [807, 413] on div "thread_YMTaZdvhtJGFDWzBX6lVyABM Copy - - 84_Faria, Samuel User Conversation His…" at bounding box center [849, 155] width 396 height 700
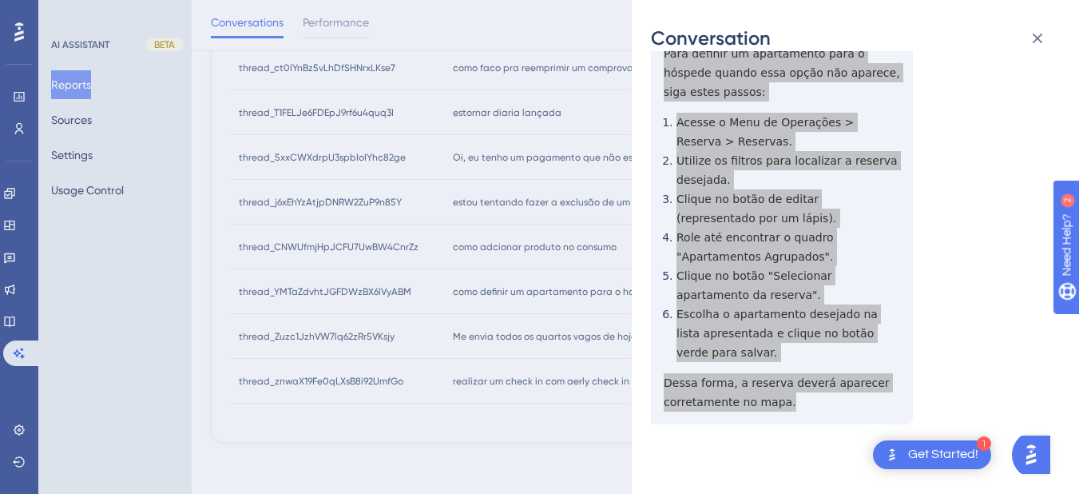
scroll to position [0, 0]
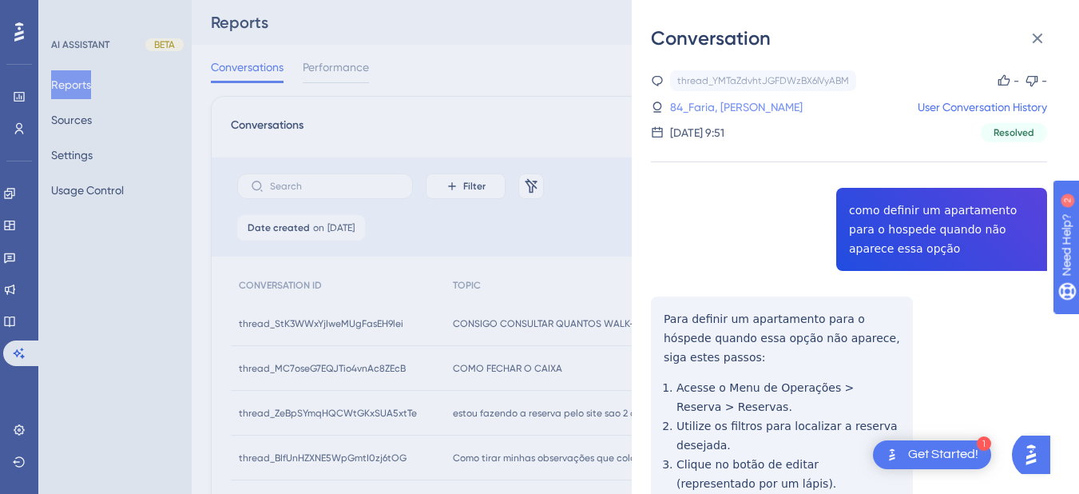
click at [736, 105] on link "84_Faria, Samuel" at bounding box center [736, 106] width 133 height 19
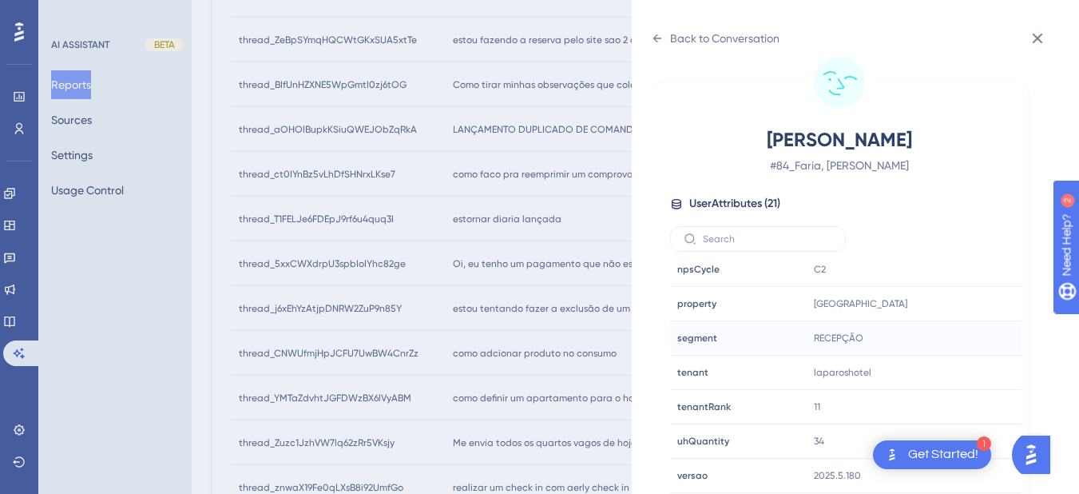
scroll to position [486, 0]
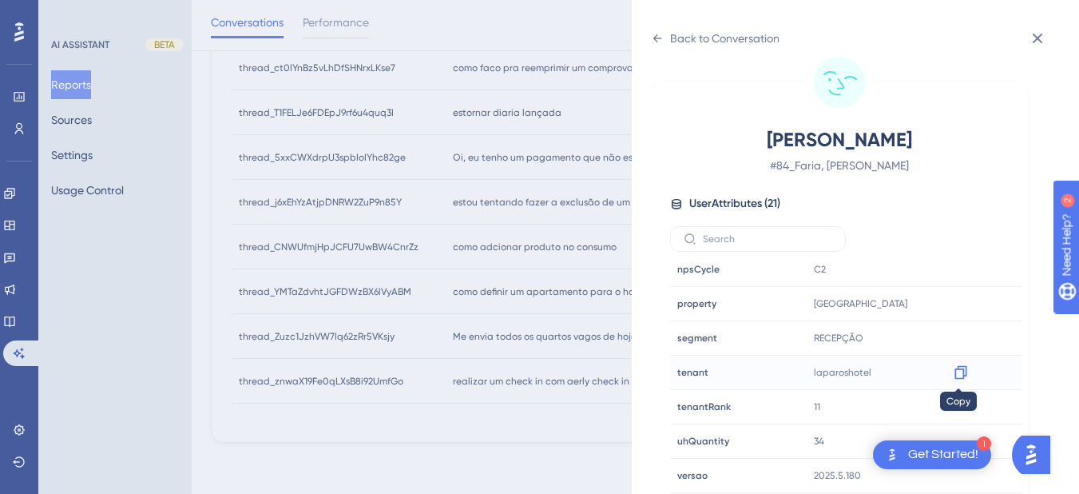
click at [963, 369] on icon at bounding box center [960, 373] width 12 height 14
click at [653, 30] on div "Back to Conversation" at bounding box center [715, 39] width 129 height 26
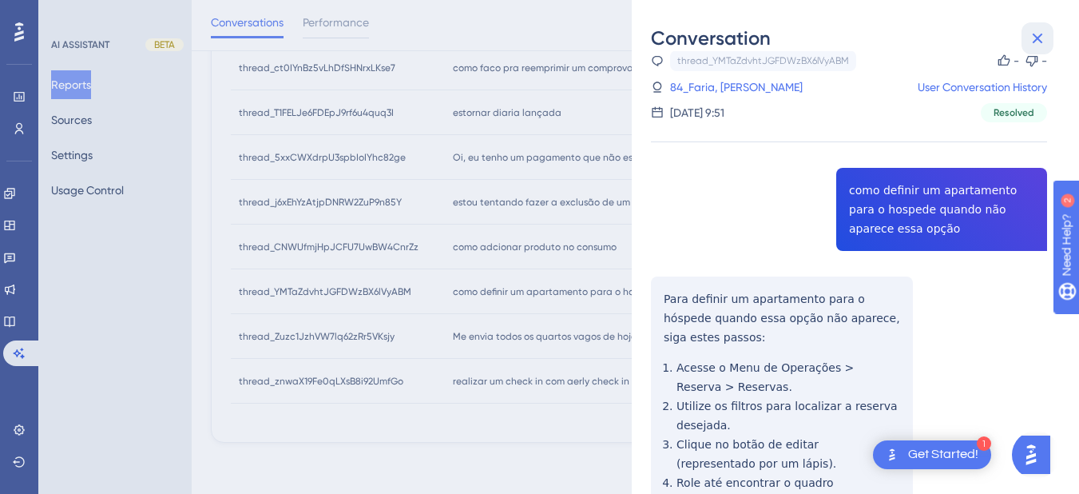
click at [1036, 28] on button at bounding box center [1038, 38] width 32 height 32
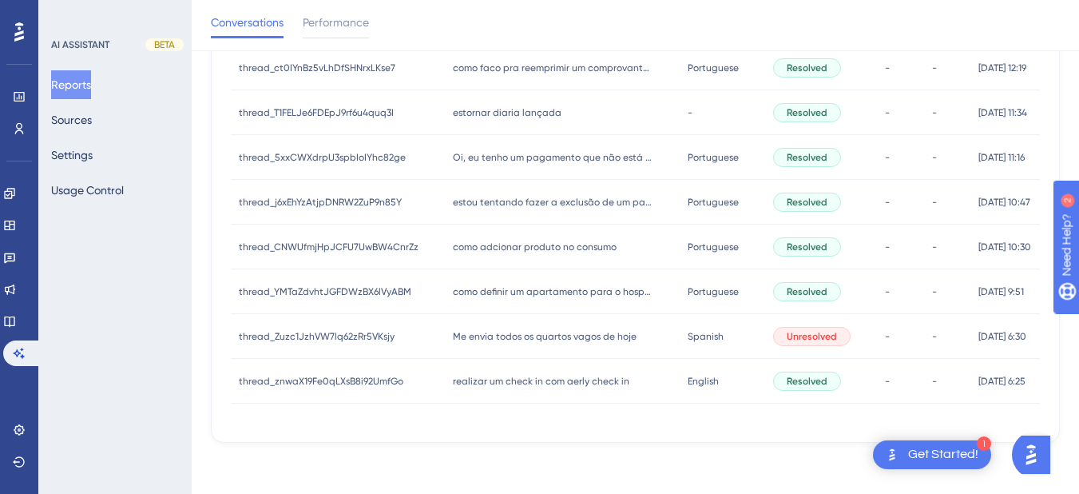
click at [477, 337] on span "Me envia todos os quartos vagos de hoje" at bounding box center [545, 336] width 184 height 13
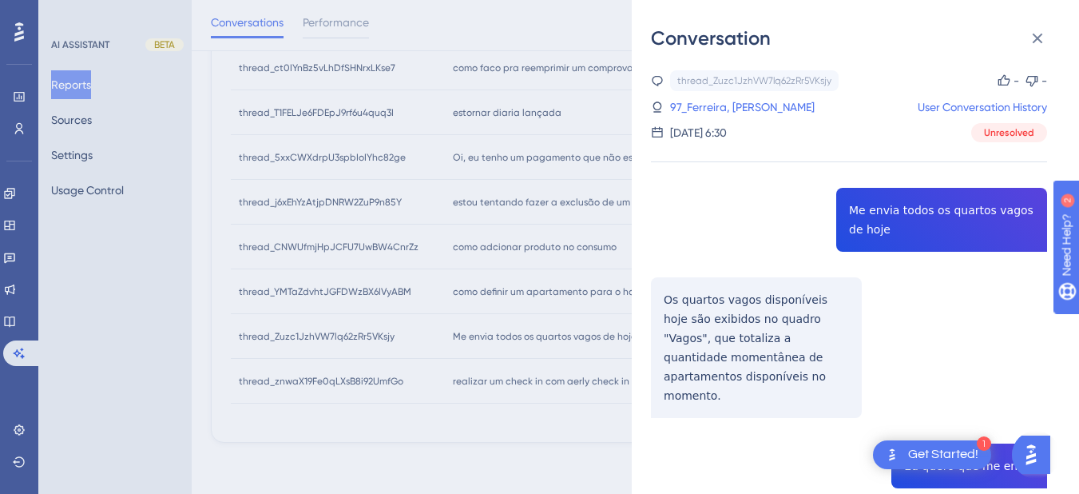
click at [869, 218] on div "thread_Zuzc1JzhVW7lq62zRr5VKsjy Copy - - 97_Ferreira, Hugo User Conversation Hi…" at bounding box center [849, 413] width 396 height 686
click at [722, 97] on link "97_Ferreira, Hugo" at bounding box center [742, 106] width 145 height 19
click at [724, 113] on link "97_Ferreira, Hugo" at bounding box center [742, 106] width 145 height 19
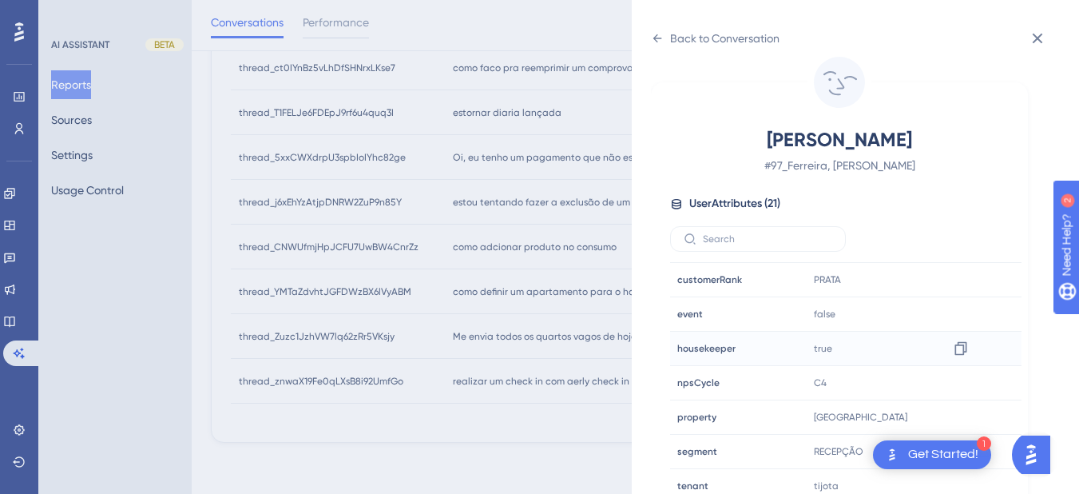
scroll to position [486, 0]
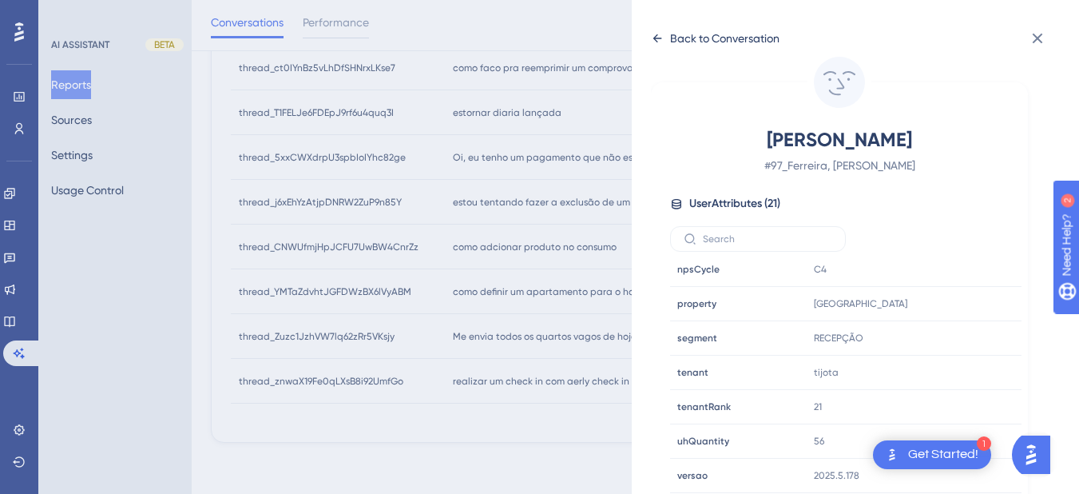
click at [653, 42] on icon at bounding box center [657, 38] width 13 height 13
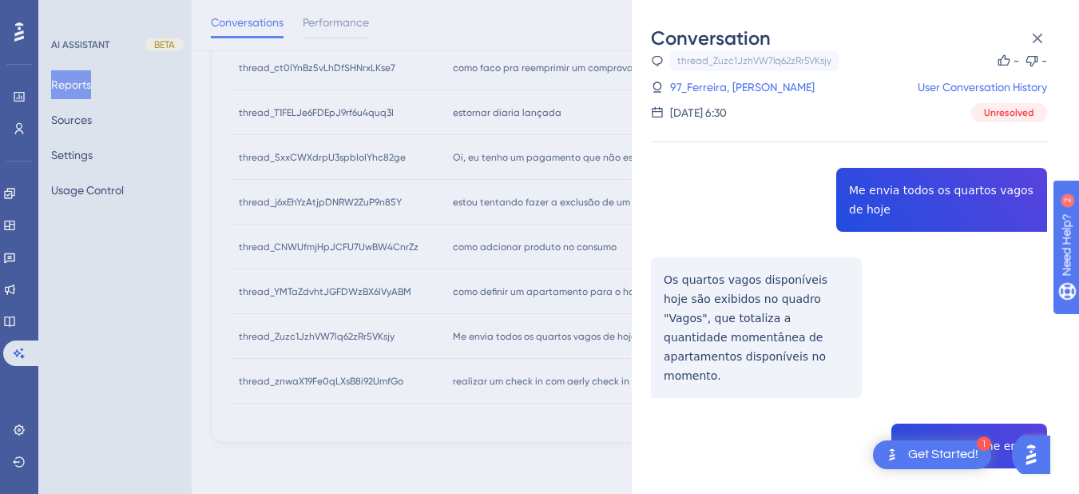
click at [730, 291] on div "thread_Zuzc1JzhVW7lq62zRr5VKsjy Copy - - 97_Ferreira, Hugo User Conversation Hi…" at bounding box center [849, 393] width 396 height 686
click at [731, 291] on div "thread_Zuzc1JzhVW7lq62zRr5VKsjy Copy - - 97_Ferreira, Hugo User Conversation Hi…" at bounding box center [849, 393] width 396 height 686
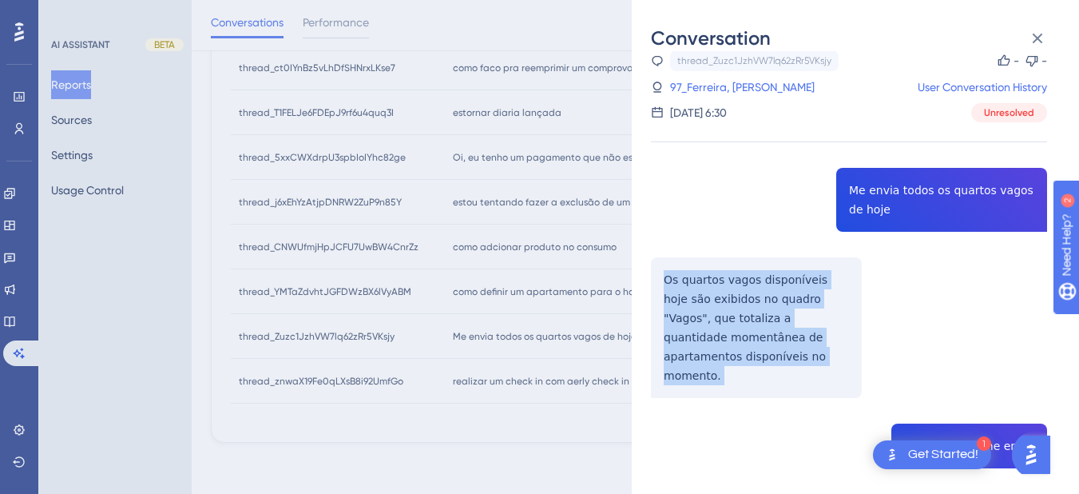
click at [731, 291] on div "thread_Zuzc1JzhVW7lq62zRr5VKsjy Copy - - 97_Ferreira, Hugo User Conversation Hi…" at bounding box center [849, 393] width 396 height 686
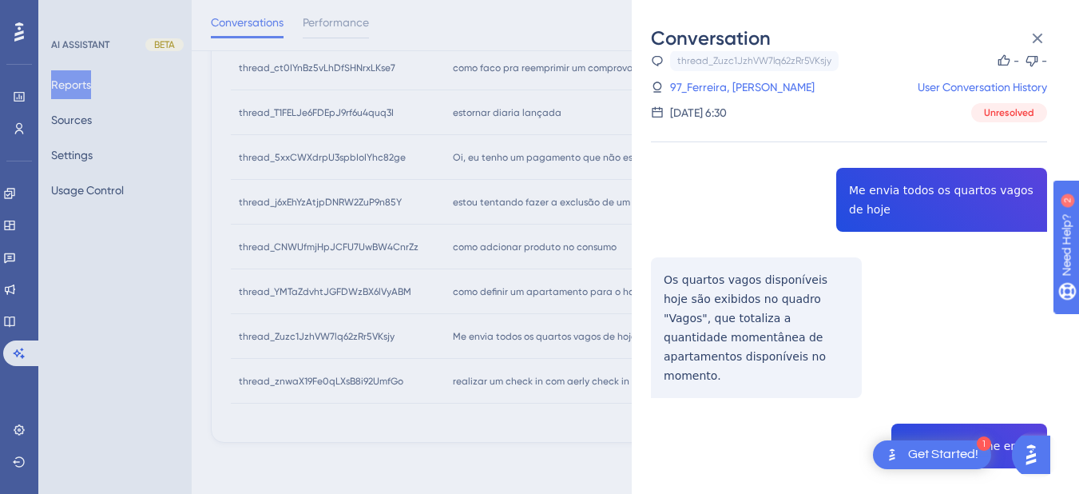
click at [945, 409] on div "thread_Zuzc1JzhVW7lq62zRr5VKsjy Copy - - 97_Ferreira, Hugo User Conversation Hi…" at bounding box center [849, 393] width 396 height 686
click at [938, 423] on div "thread_Zuzc1JzhVW7lq62zRr5VKsjy Copy - - 97_Ferreira, Hugo User Conversation Hi…" at bounding box center [849, 393] width 396 height 686
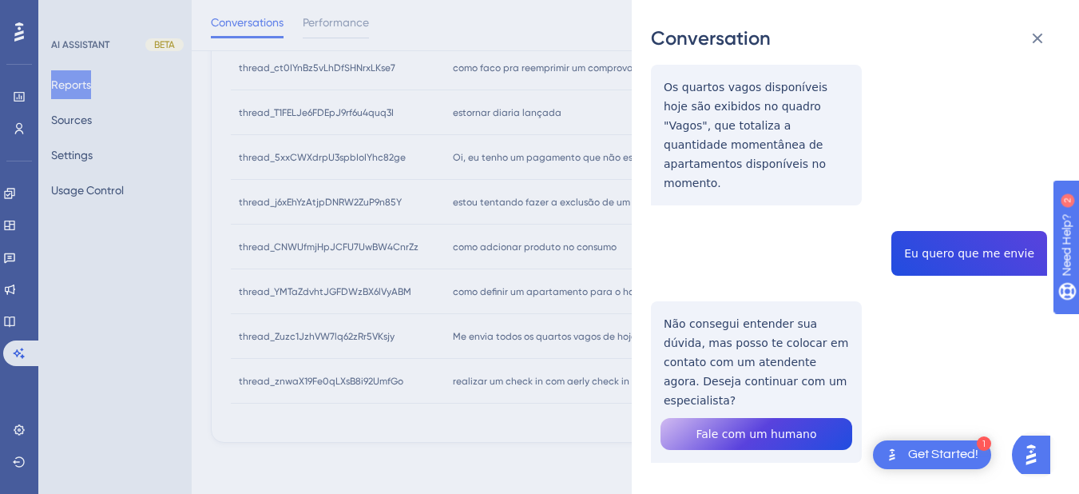
click at [736, 321] on div "thread_Zuzc1JzhVW7lq62zRr5VKsjy Copy - - 97_Ferreira, Hugo User Conversation Hi…" at bounding box center [849, 201] width 396 height 686
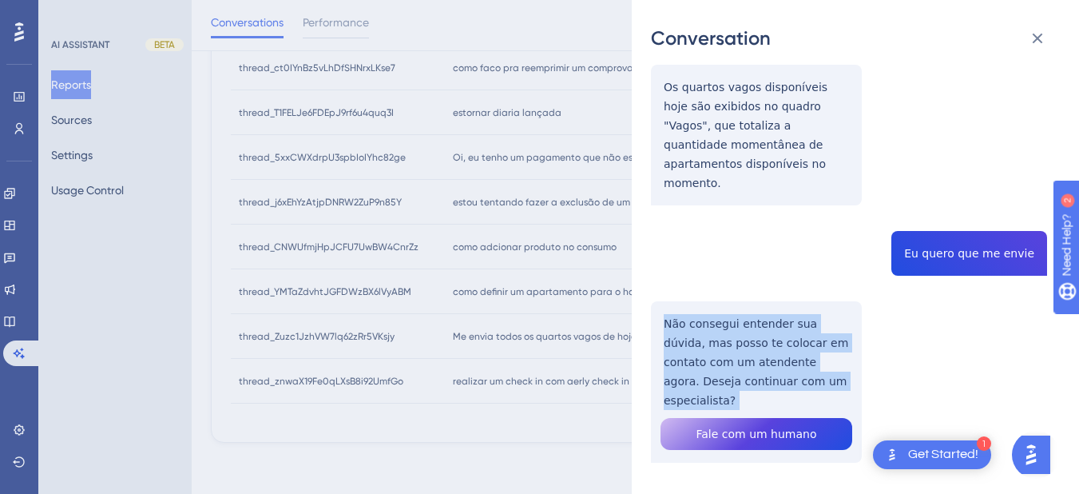
click at [736, 321] on div "thread_Zuzc1JzhVW7lq62zRr5VKsjy Copy - - 97_Ferreira, Hugo User Conversation Hi…" at bounding box center [849, 201] width 396 height 686
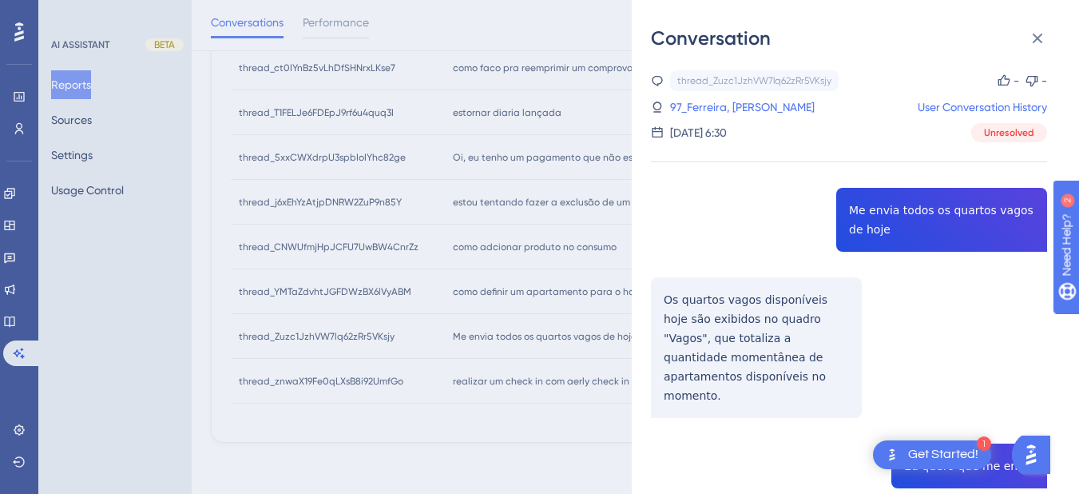
scroll to position [300, 0]
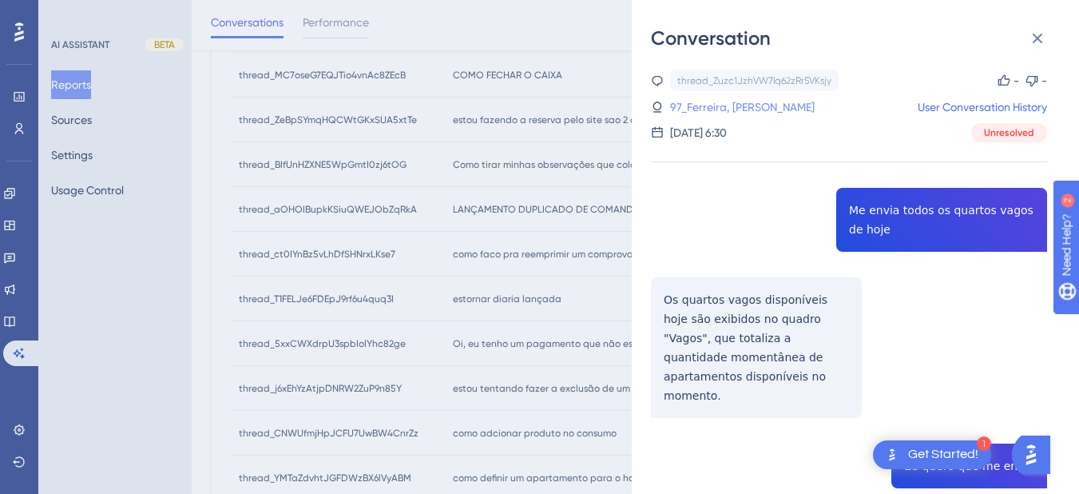
click at [710, 112] on link "97_Ferreira, Hugo" at bounding box center [742, 106] width 145 height 19
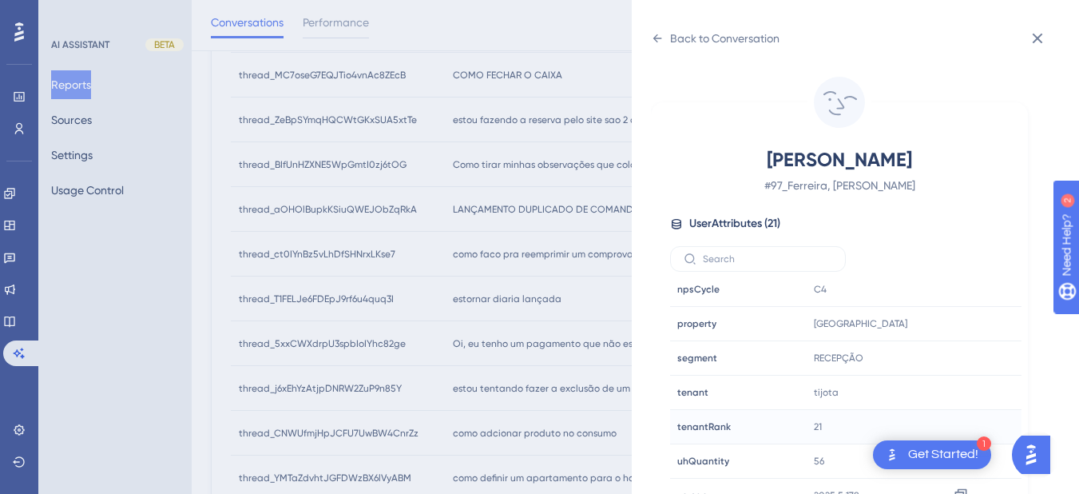
scroll to position [20, 0]
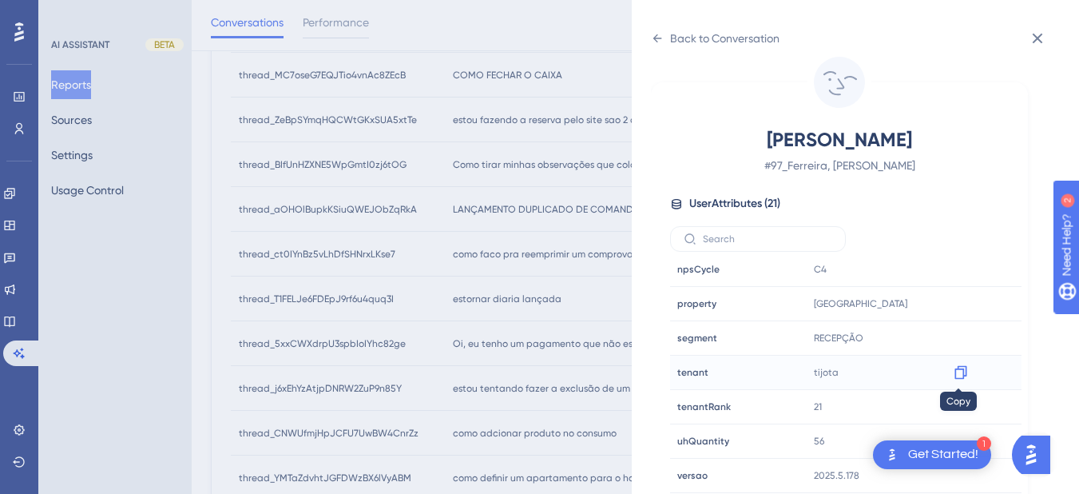
click at [958, 371] on icon at bounding box center [961, 372] width 16 height 16
click at [656, 32] on icon at bounding box center [657, 38] width 13 height 13
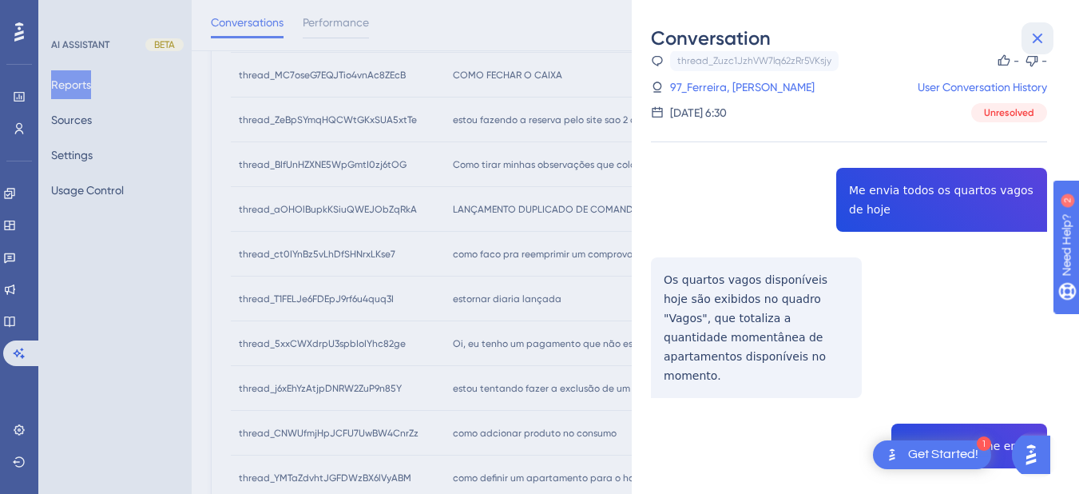
click at [1037, 33] on icon at bounding box center [1037, 38] width 19 height 19
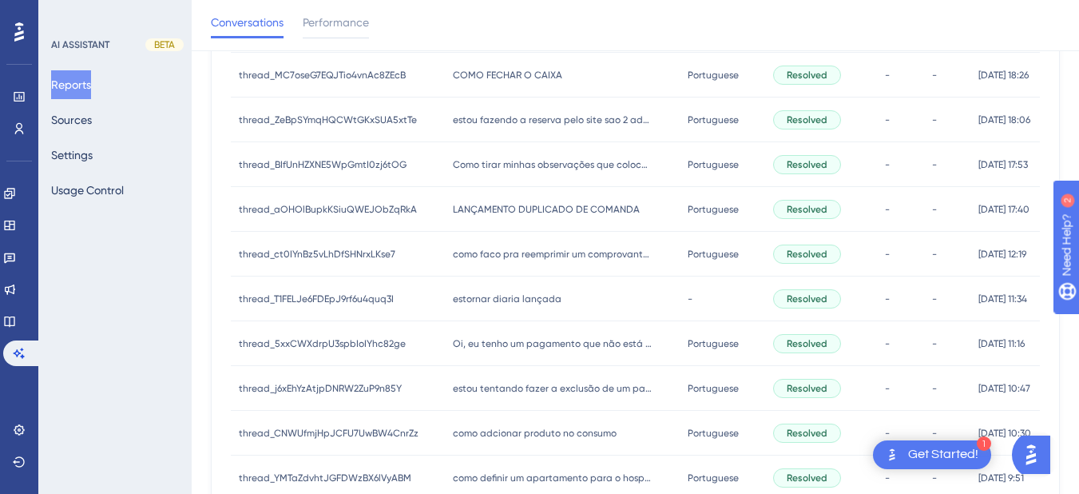
scroll to position [486, 0]
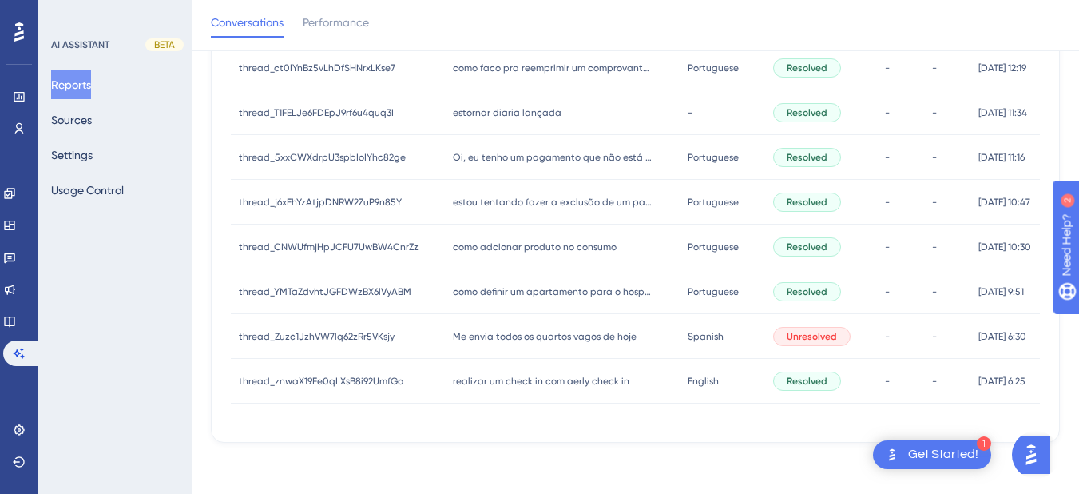
click at [530, 389] on div "realizar um check in com aerly check in realizar um check in com aerly check in" at bounding box center [562, 381] width 234 height 45
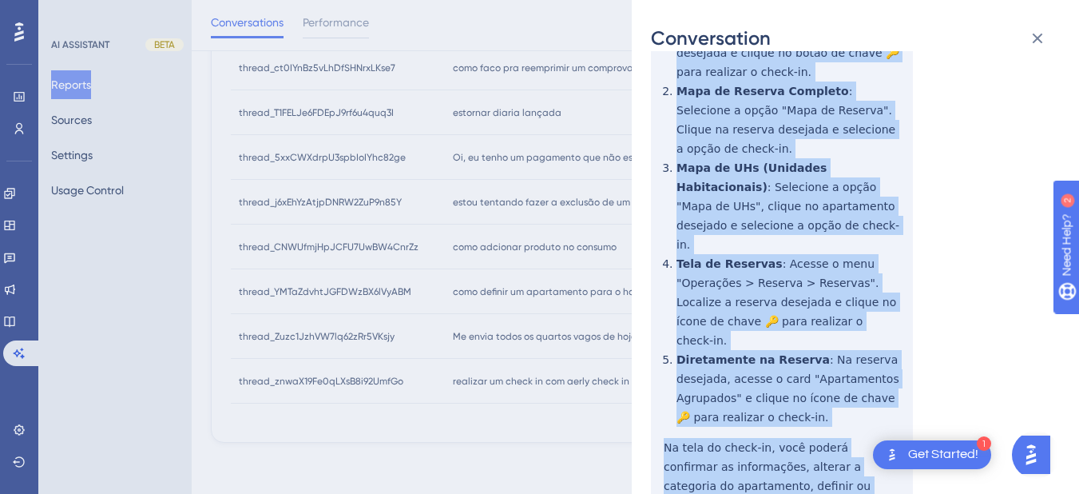
scroll to position [559, 0]
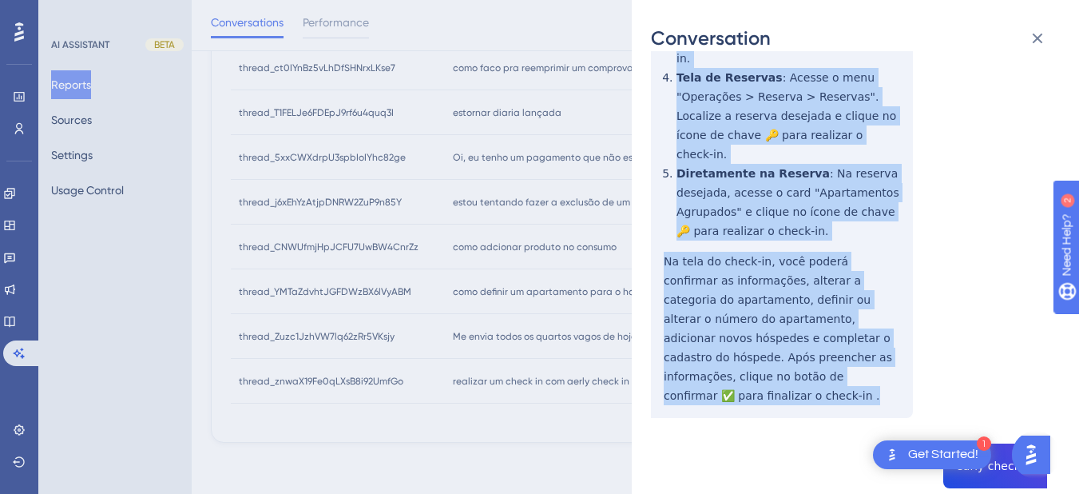
drag, startPoint x: 657, startPoint y: 298, endPoint x: 882, endPoint y: 313, distance: 225.7
click at [882, 315] on div "thread_znwaX19Fe0qLXsB8i92UmfGo Copy - - 6_Peres, Deivy User Conversation Histo…" at bounding box center [849, 326] width 396 height 1630
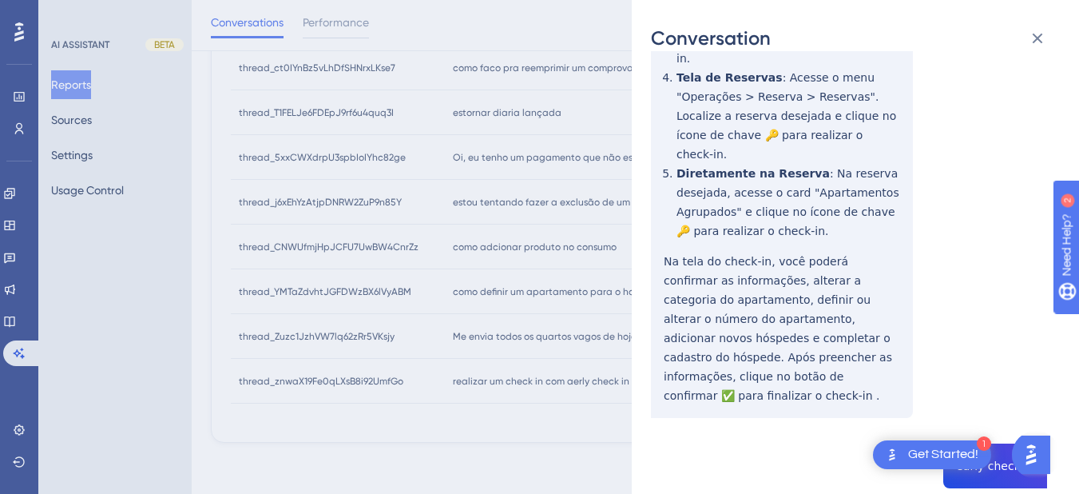
click at [969, 371] on div "thread_znwaX19Fe0qLXsB8i92UmfGo Copy - - 6_Peres, Deivy User Conversation Histo…" at bounding box center [849, 326] width 396 height 1630
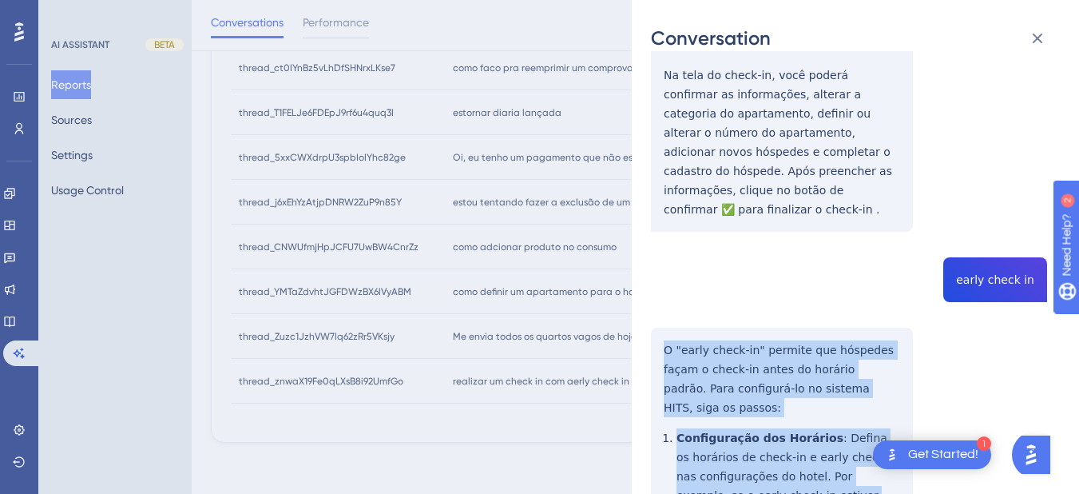
scroll to position [1022, 0]
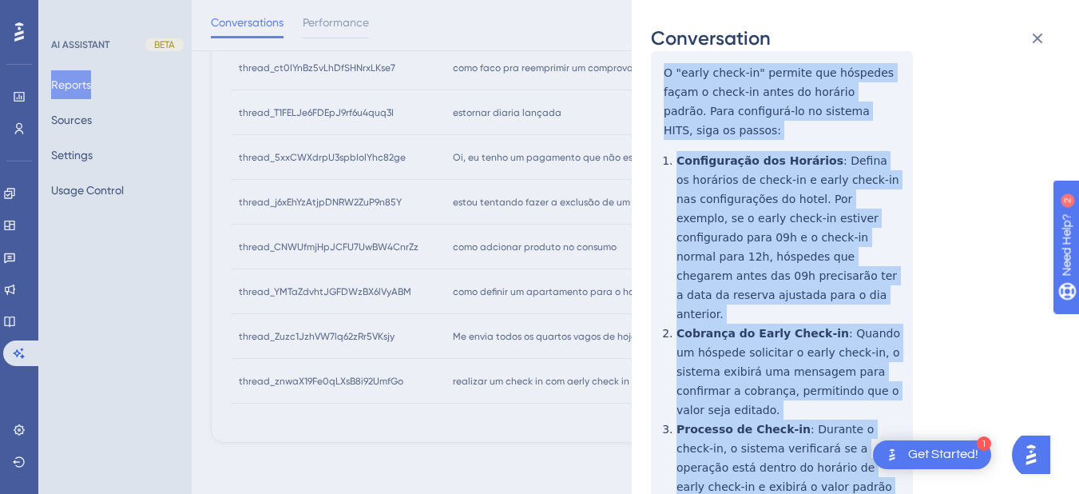
drag, startPoint x: 658, startPoint y: 249, endPoint x: 755, endPoint y: 167, distance: 126.9
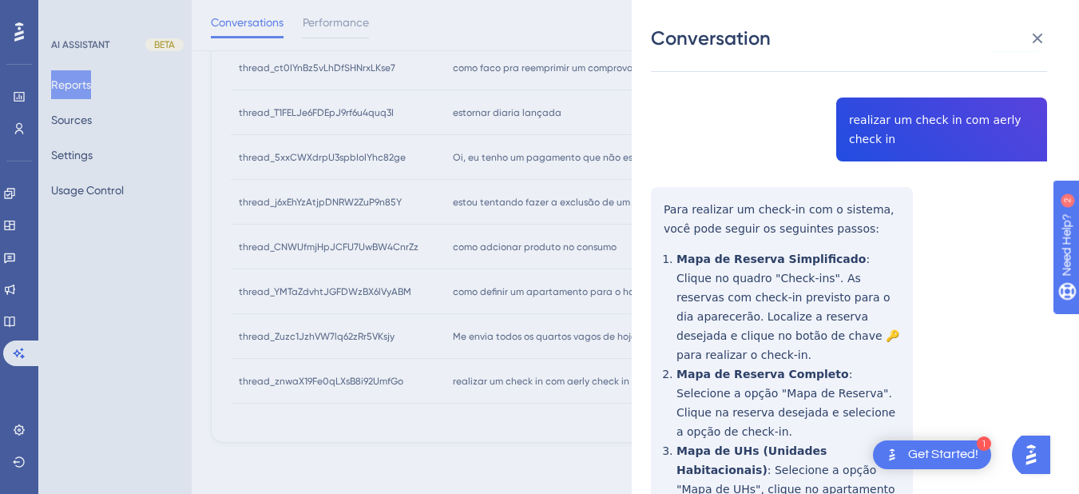
scroll to position [0, 0]
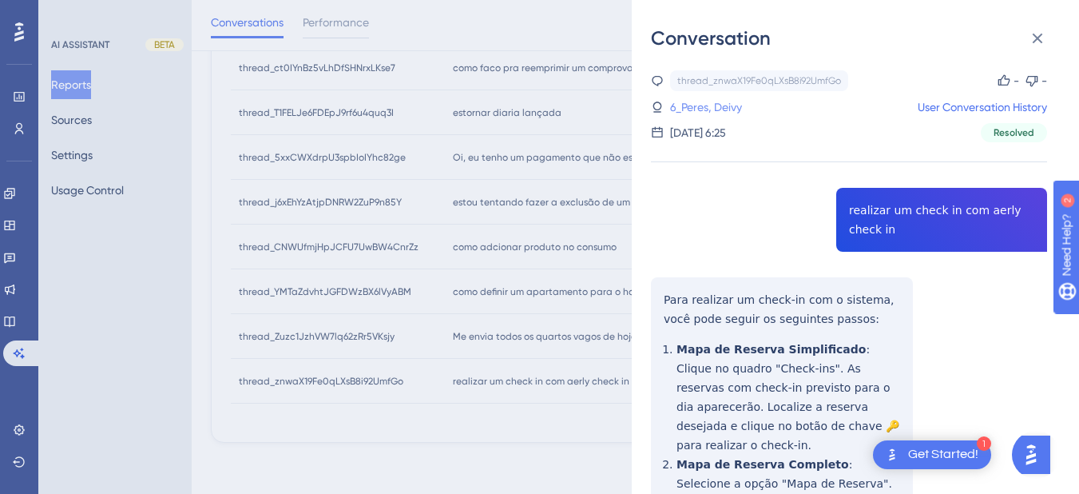
click at [719, 105] on link "6_Peres, Deivy" at bounding box center [706, 106] width 72 height 19
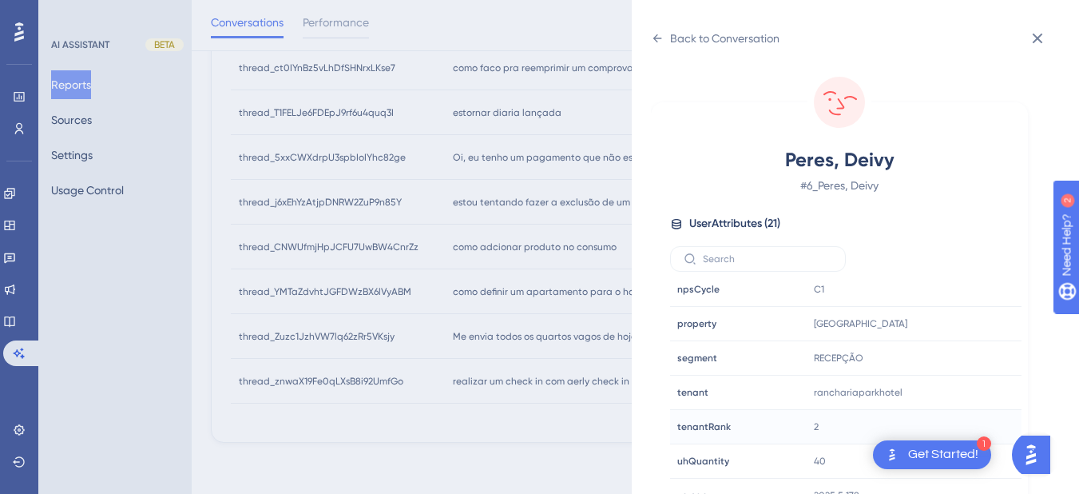
scroll to position [20, 0]
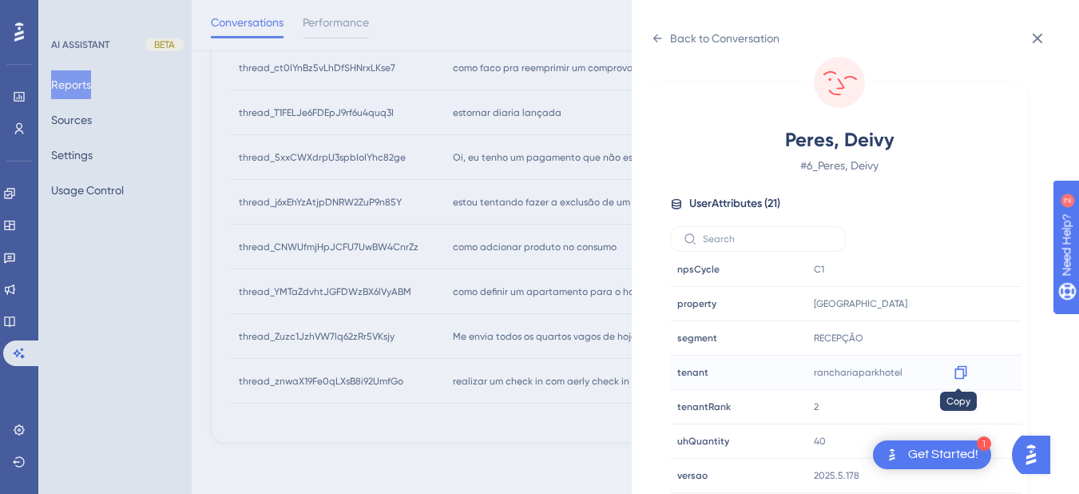
click at [962, 371] on icon at bounding box center [960, 373] width 12 height 14
click at [1041, 38] on icon at bounding box center [1037, 38] width 19 height 19
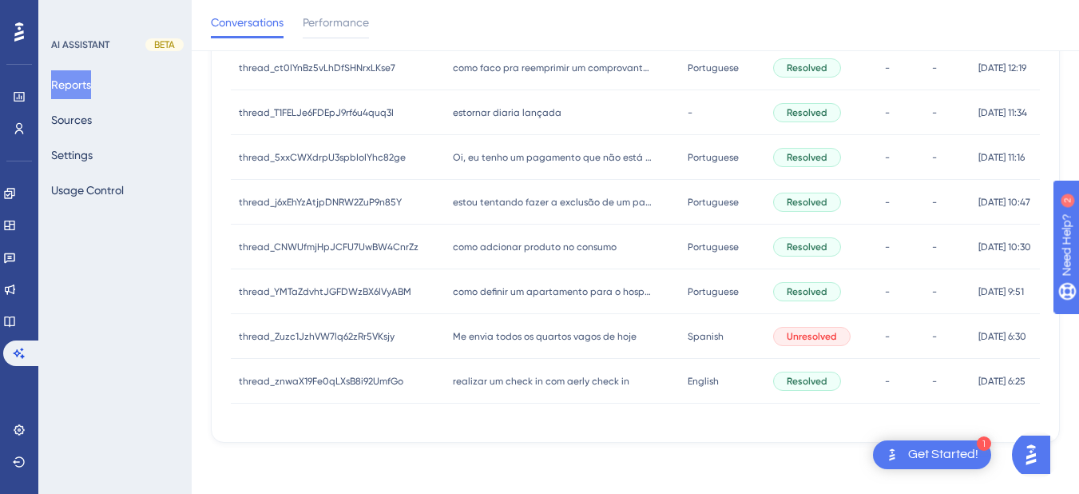
scroll to position [0, 0]
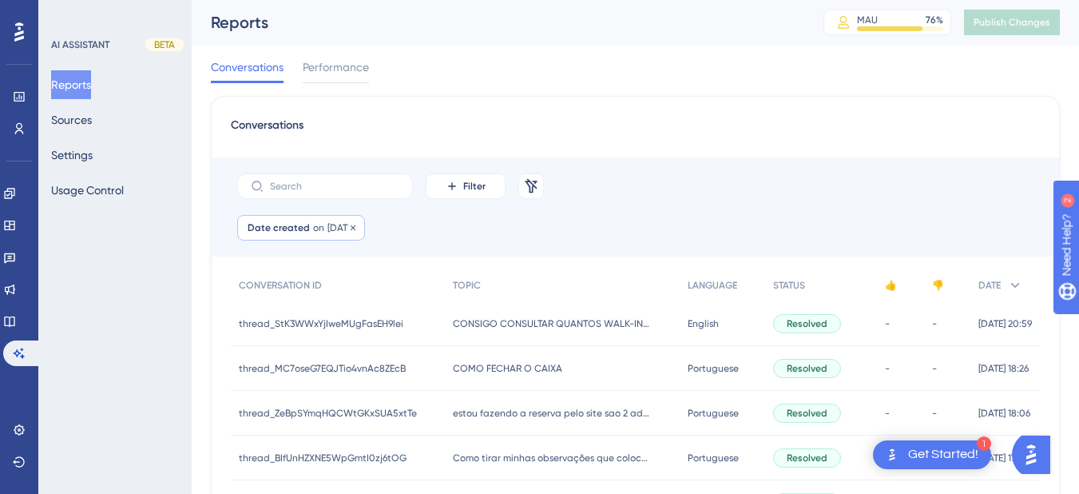
click at [289, 230] on span "Date created" at bounding box center [279, 227] width 62 height 13
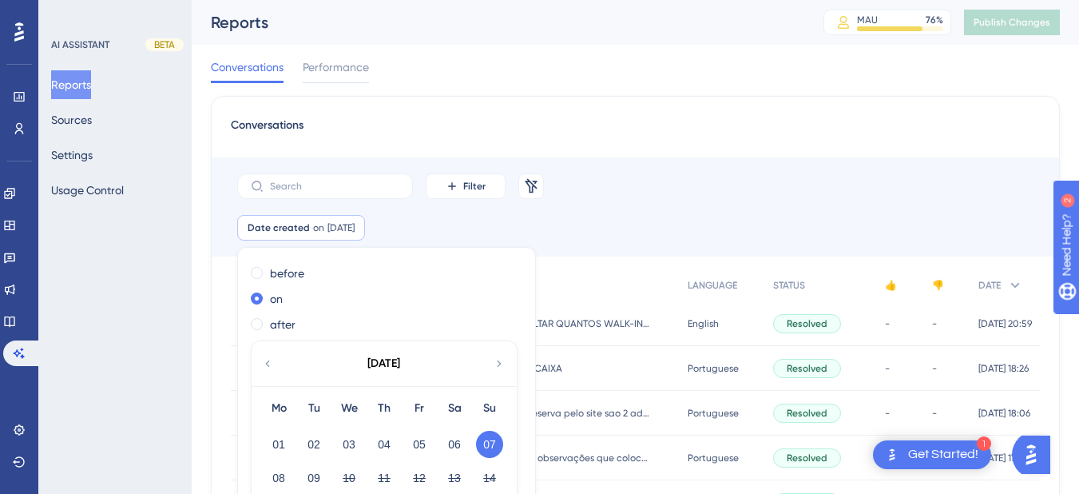
scroll to position [73, 0]
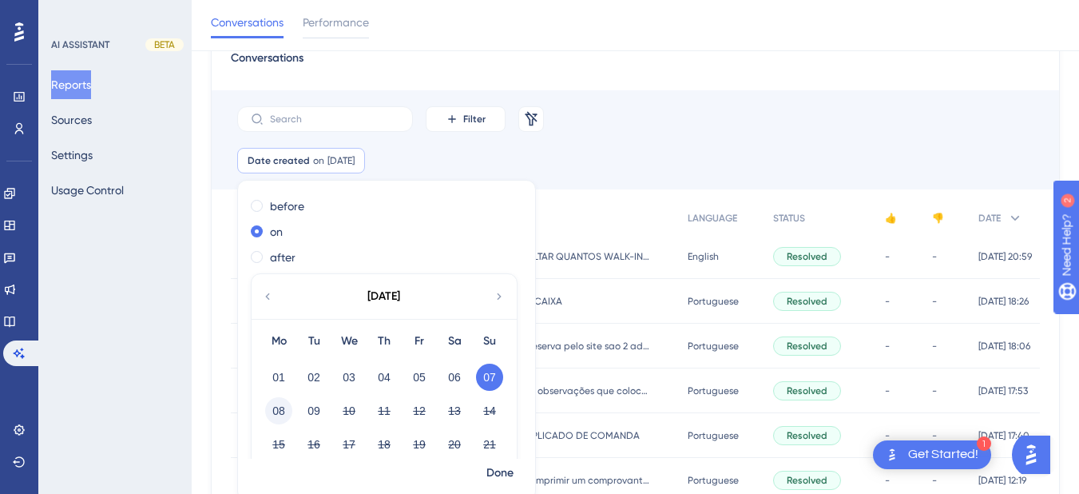
click at [280, 407] on button "08" at bounding box center [278, 410] width 27 height 27
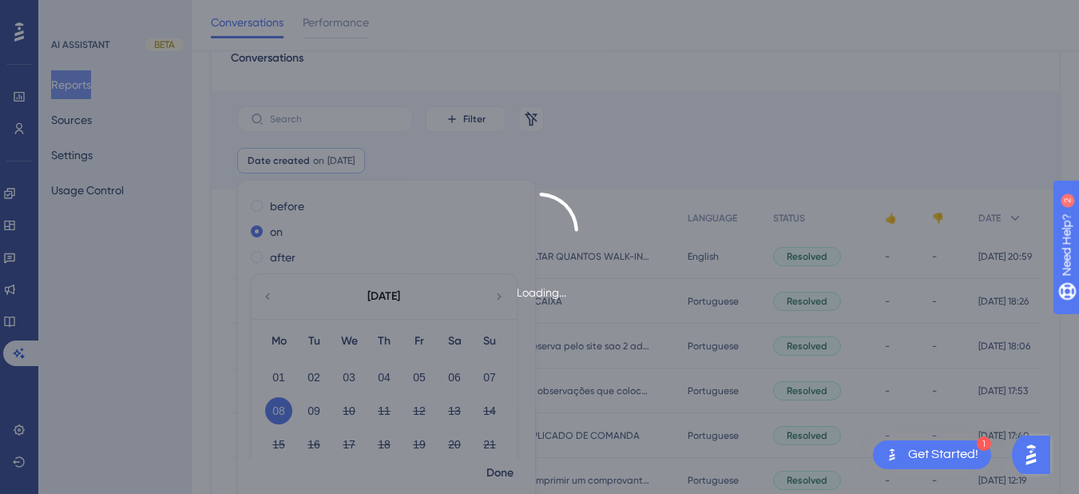
scroll to position [80, 0]
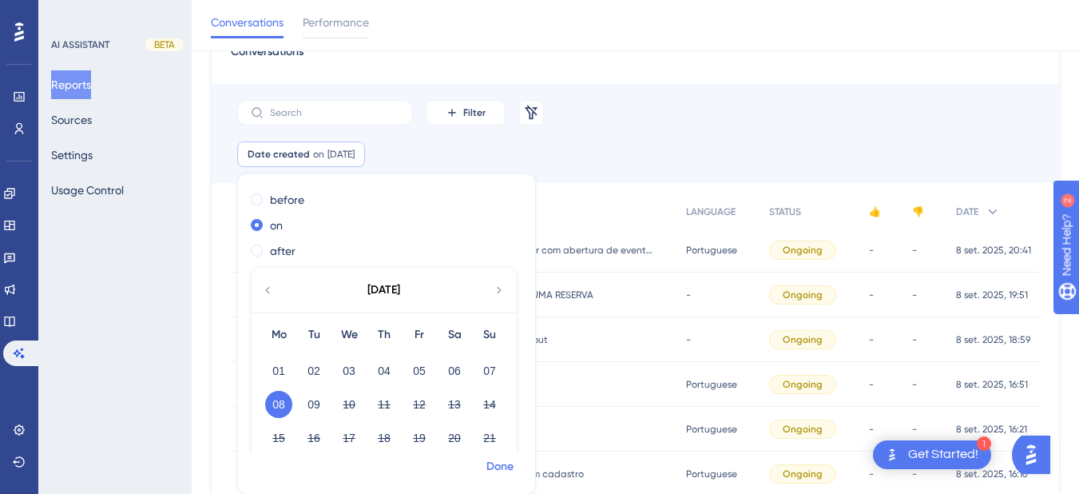
click at [498, 462] on span "Done" at bounding box center [499, 466] width 27 height 19
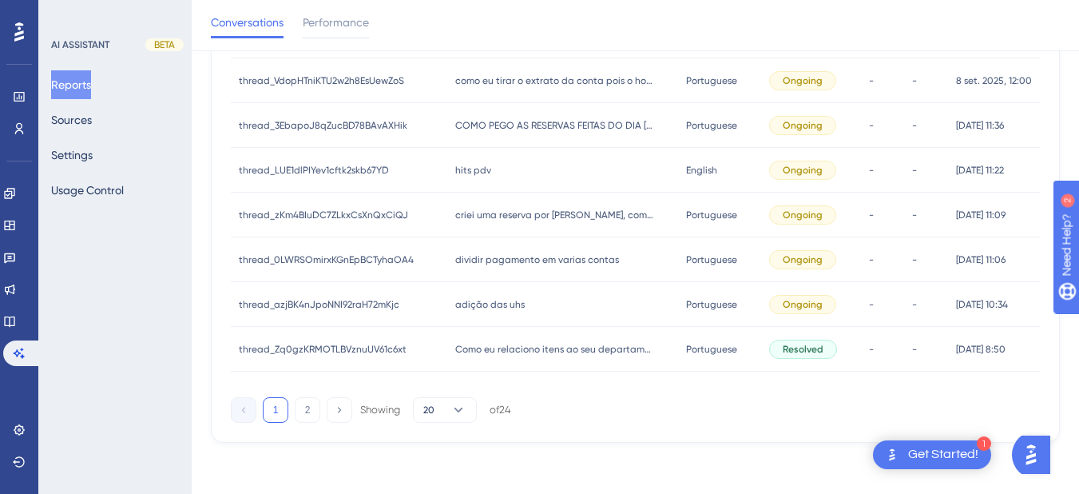
scroll to position [85, 0]
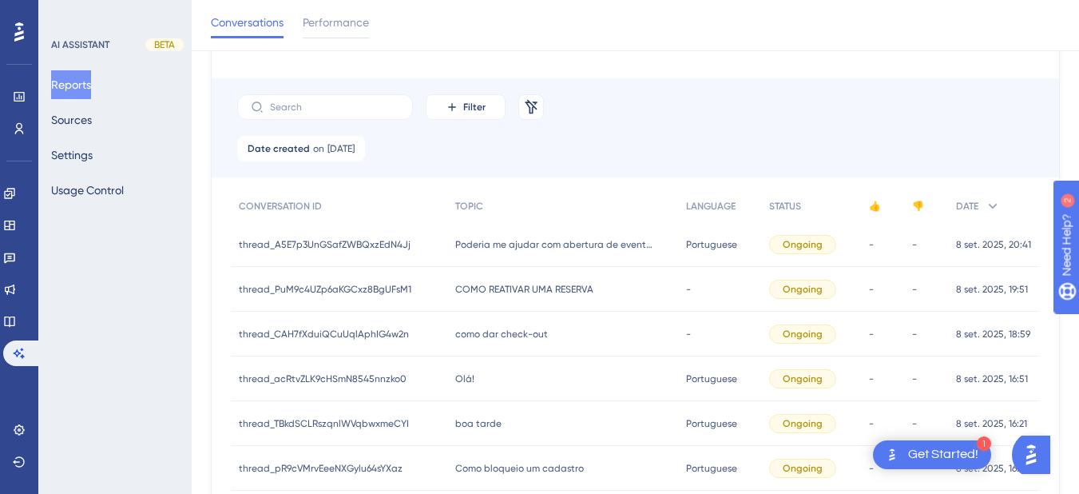
click at [430, 248] on div "thread_A5E7p3UnGSafZWBQxzEdN4Jj thread_A5E7p3UnGSafZWBQxzEdN4Jj" at bounding box center [339, 244] width 216 height 45
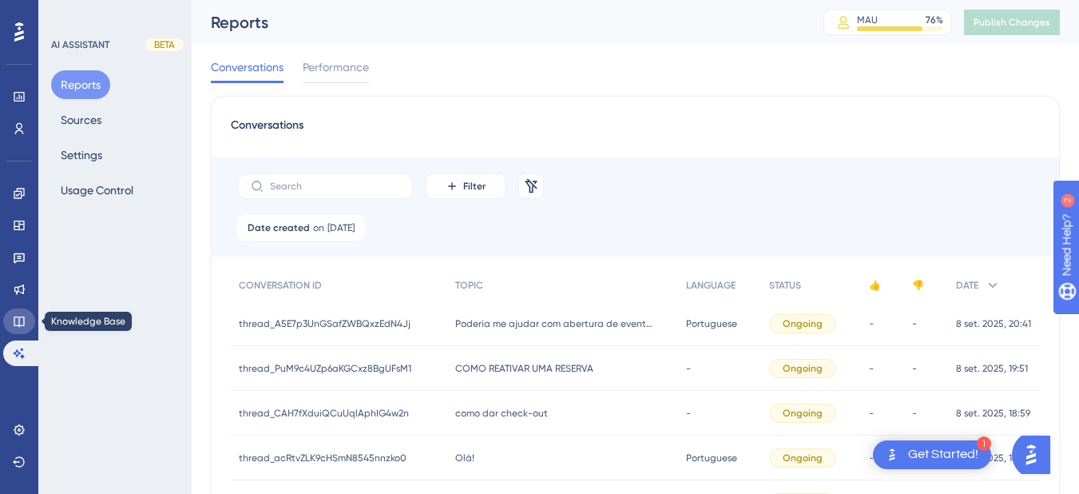
click at [21, 328] on link at bounding box center [19, 321] width 32 height 26
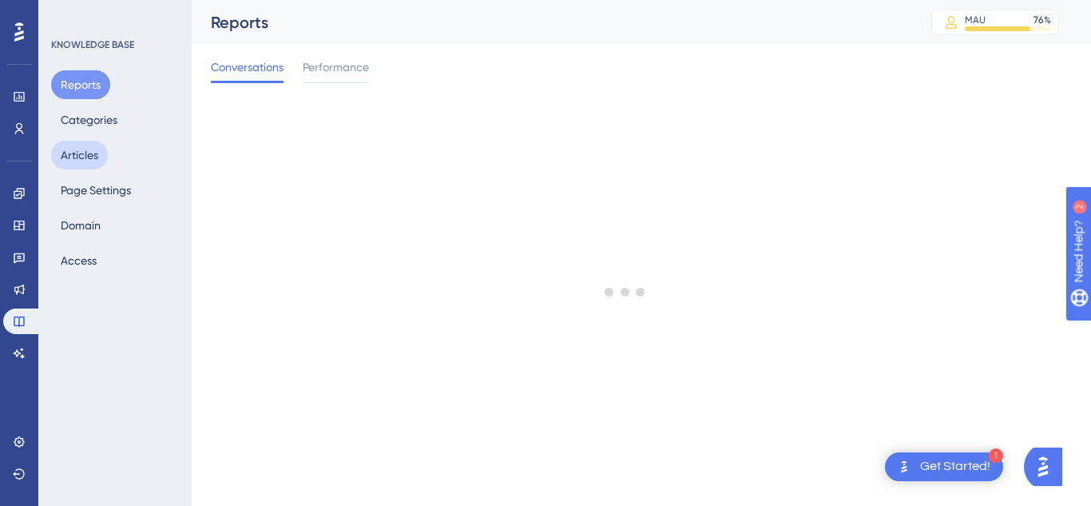
click at [87, 161] on button "Articles" at bounding box center [79, 155] width 57 height 29
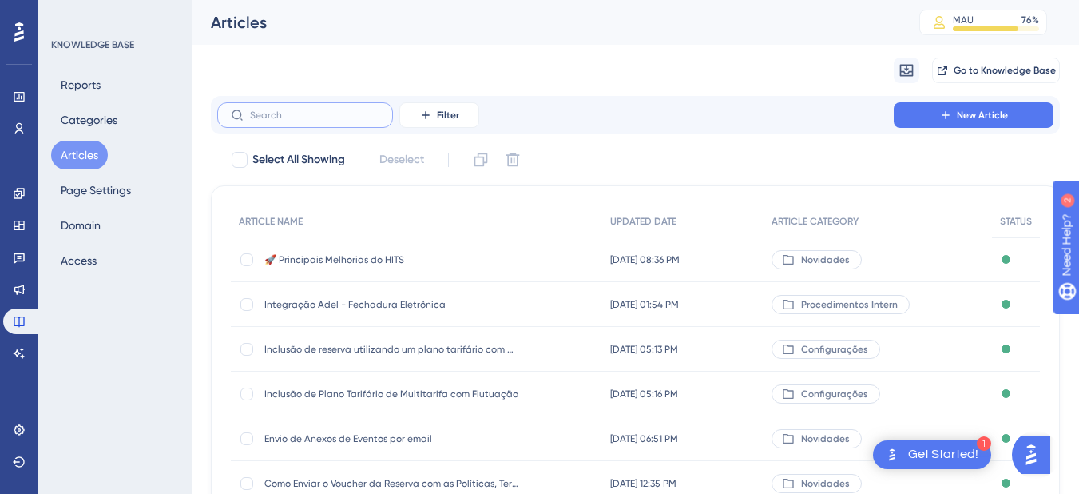
click at [284, 114] on input "text" at bounding box center [314, 114] width 129 height 11
paste input "Como alterar o hóspede da conta?"
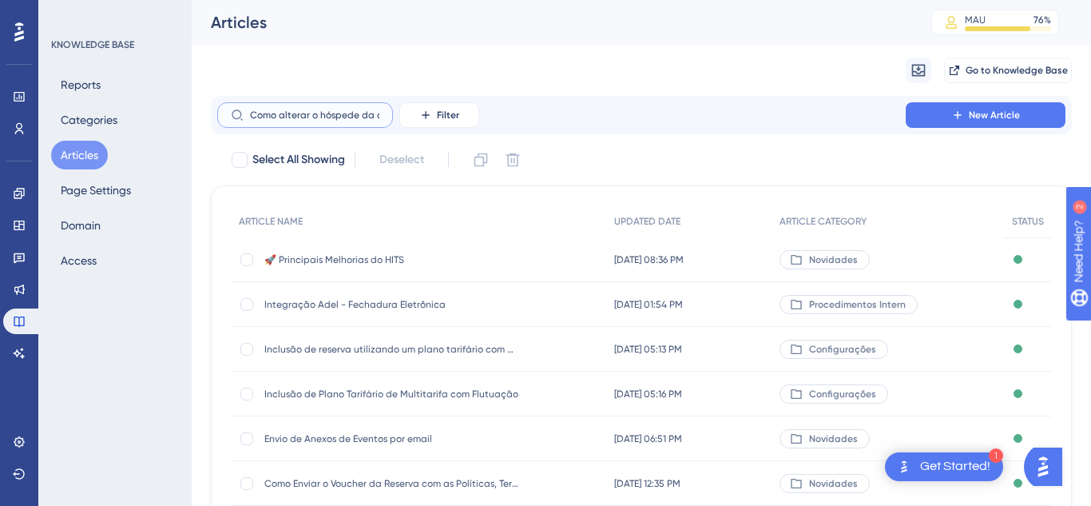
scroll to position [0, 26]
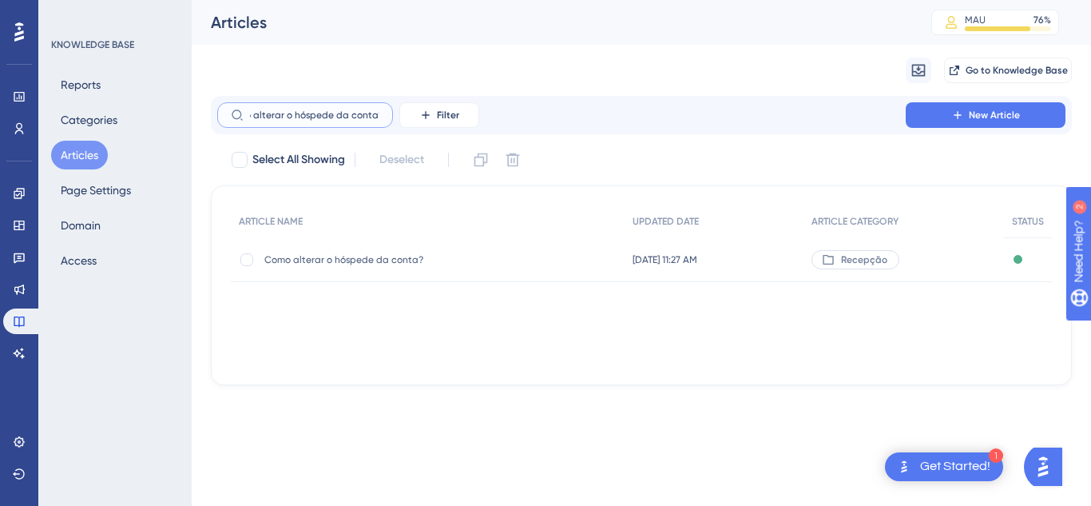
type input "Como alterar o hóspede da conta?"
click at [331, 268] on div "Como alterar o hóspede da conta? Como alterar o hóspede da conta?" at bounding box center [392, 259] width 256 height 45
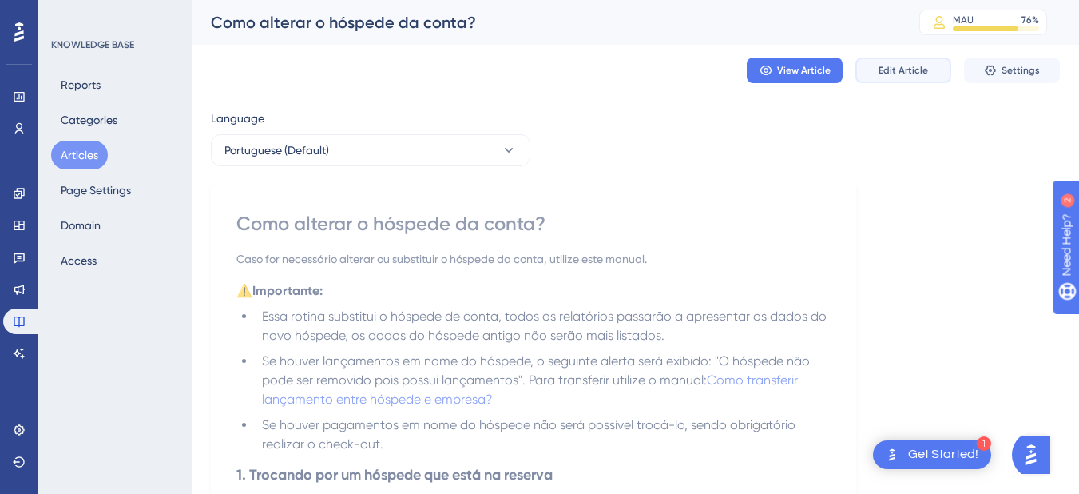
click at [885, 64] on span "Edit Article" at bounding box center [904, 70] width 50 height 13
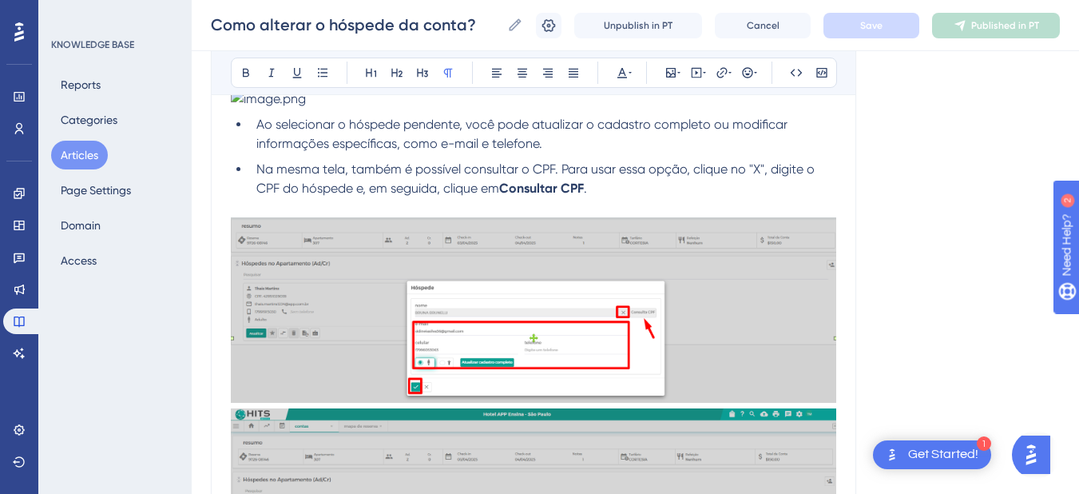
scroll to position [1500, 0]
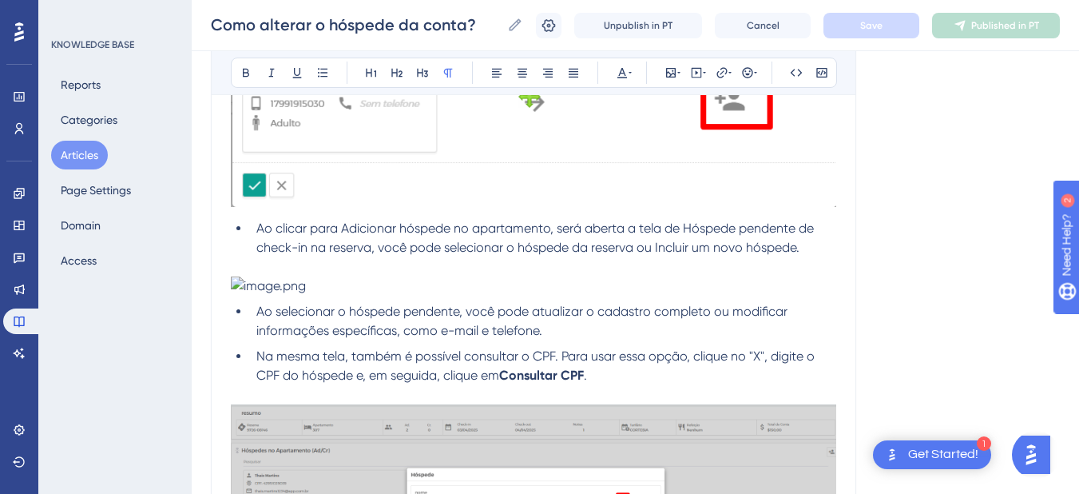
click at [356, 289] on p at bounding box center [533, 285] width 605 height 19
click at [292, 268] on p at bounding box center [533, 266] width 605 height 19
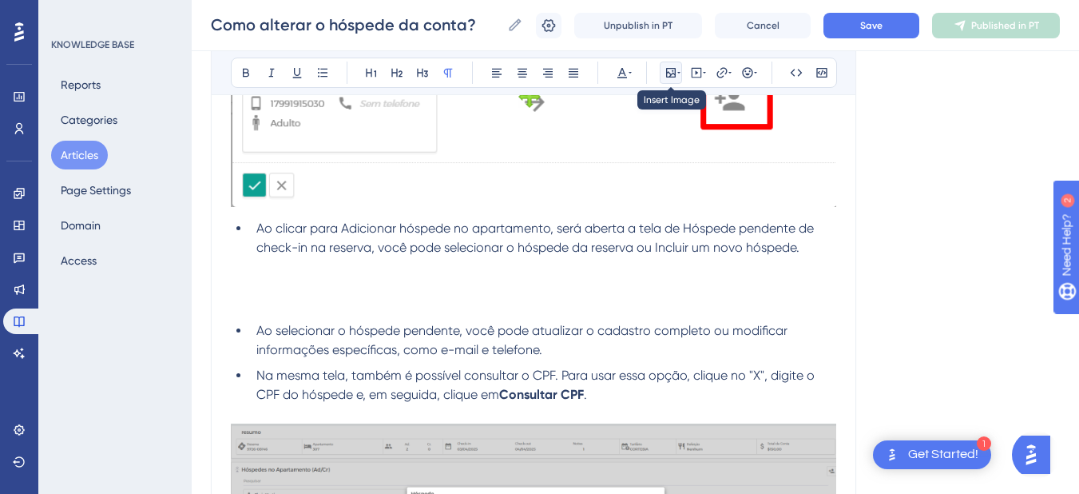
click at [676, 73] on icon at bounding box center [671, 73] width 10 height 10
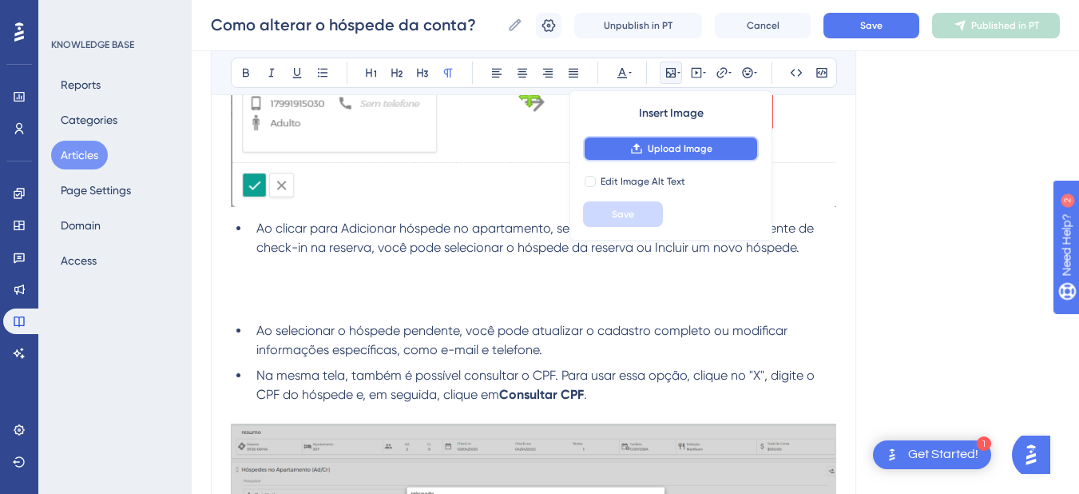
click at [659, 161] on button "Upload Image" at bounding box center [671, 149] width 176 height 26
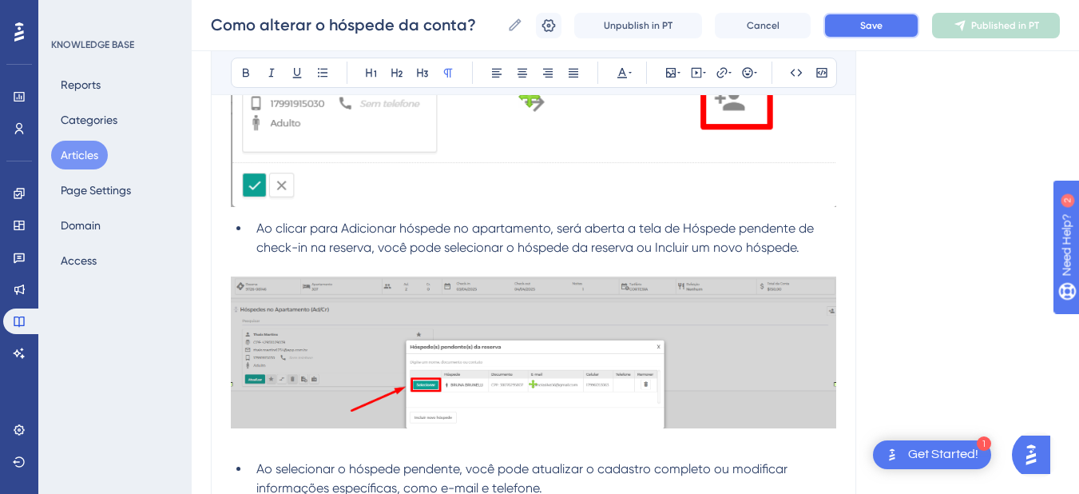
click at [866, 21] on span "Save" at bounding box center [871, 25] width 22 height 13
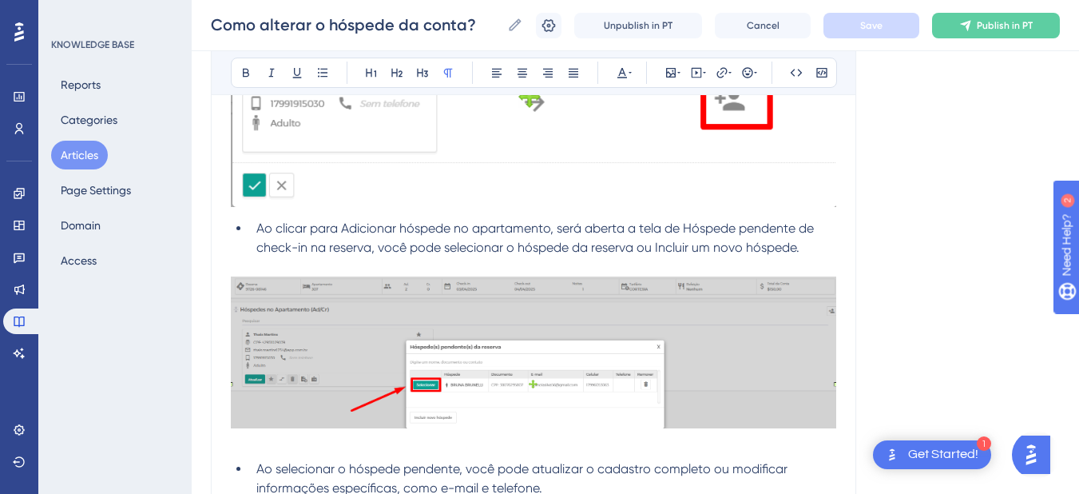
click at [536, 31] on div "Como alterar o hóspede da conta? Como alterar o hóspede da conta? Unpublish in …" at bounding box center [635, 25] width 887 height 51
click at [543, 27] on icon at bounding box center [549, 26] width 16 height 16
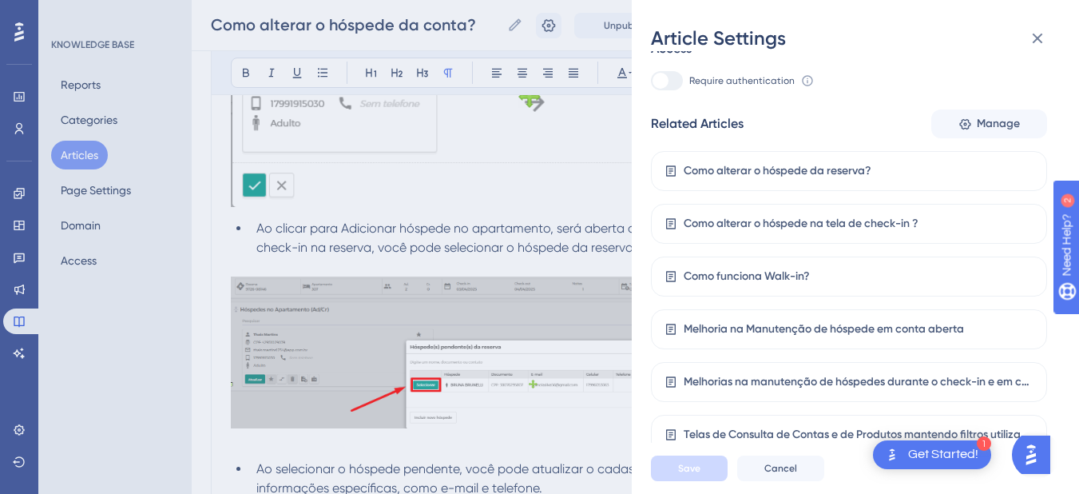
scroll to position [1687, 0]
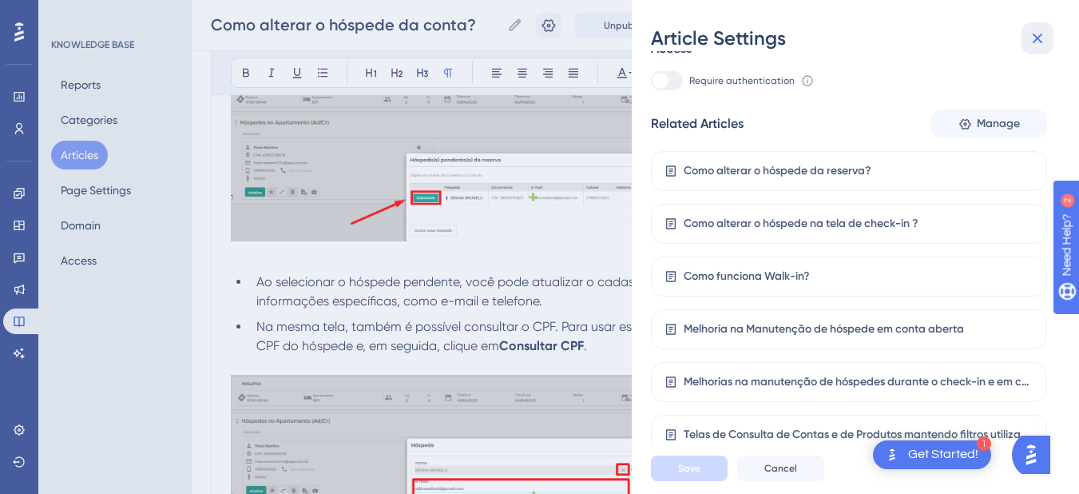
click at [1037, 37] on icon at bounding box center [1038, 39] width 10 height 10
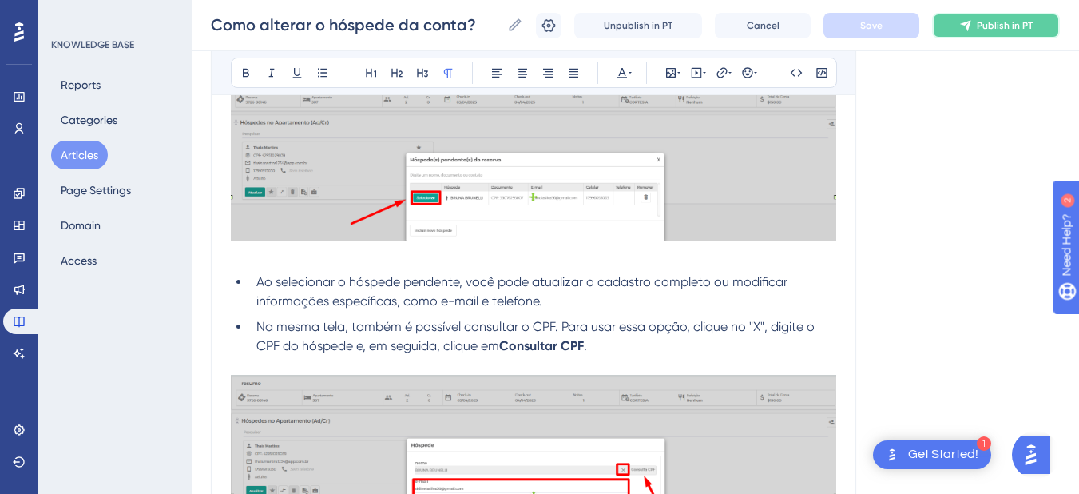
click at [1000, 27] on span "Publish in PT" at bounding box center [1005, 25] width 56 height 13
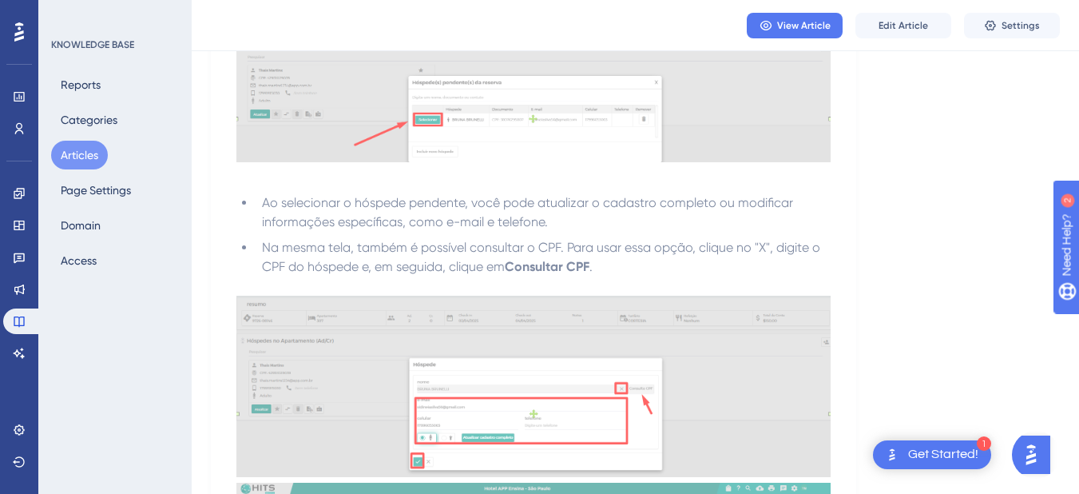
click at [76, 147] on button "Articles" at bounding box center [79, 155] width 57 height 29
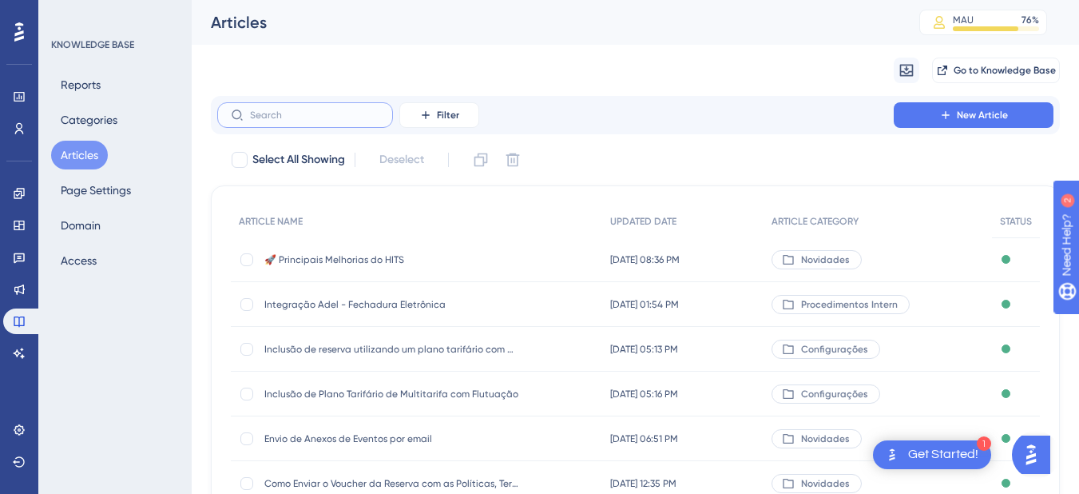
click at [291, 114] on input "text" at bounding box center [314, 114] width 129 height 11
paste input "Como incluir uma reserva confirmada?"
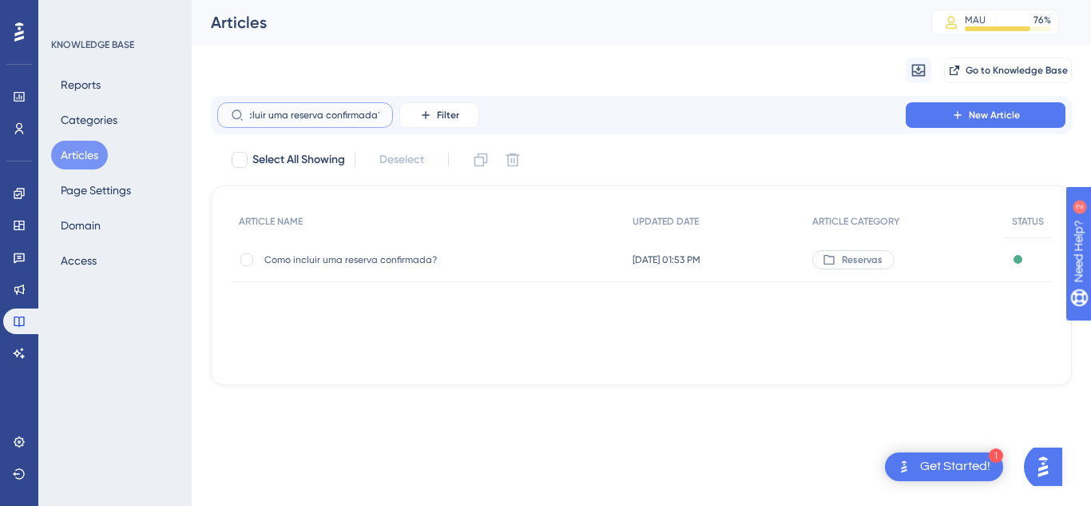
type input "Como incluir uma reserva confirmada?"
click at [343, 268] on div "Como incluir uma reserva confirmada? Como incluir uma reserva confirmada?" at bounding box center [392, 259] width 256 height 45
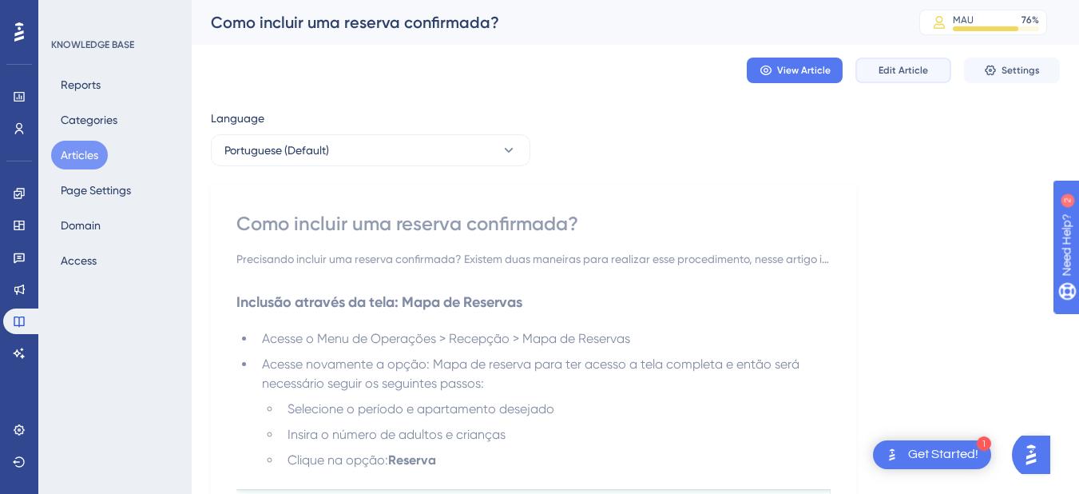
click at [901, 60] on button "Edit Article" at bounding box center [903, 71] width 96 height 26
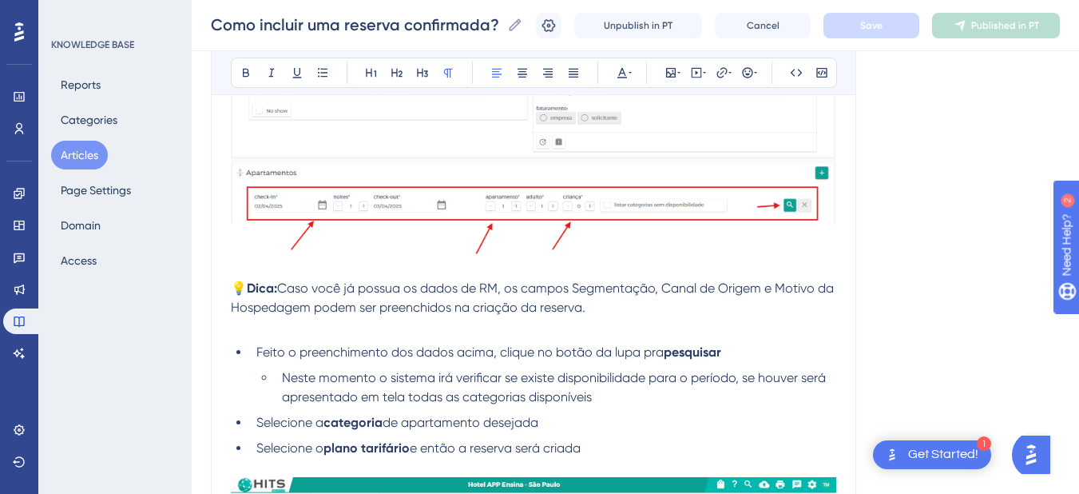
scroll to position [2130, 0]
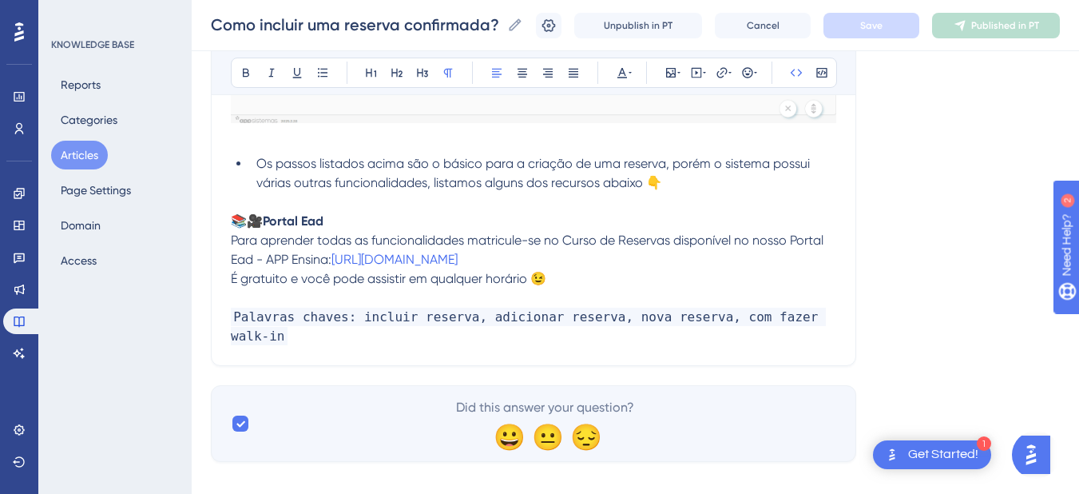
click at [826, 309] on code "Palavras chaves: incluir reserva, adicionar reserva, nova reserva, com fazer wa…" at bounding box center [528, 327] width 595 height 38
click at [830, 313] on p "Palavras chaves: incluir reserva, adicionar reserva, nova reserva, com fazer wa…" at bounding box center [533, 327] width 605 height 38
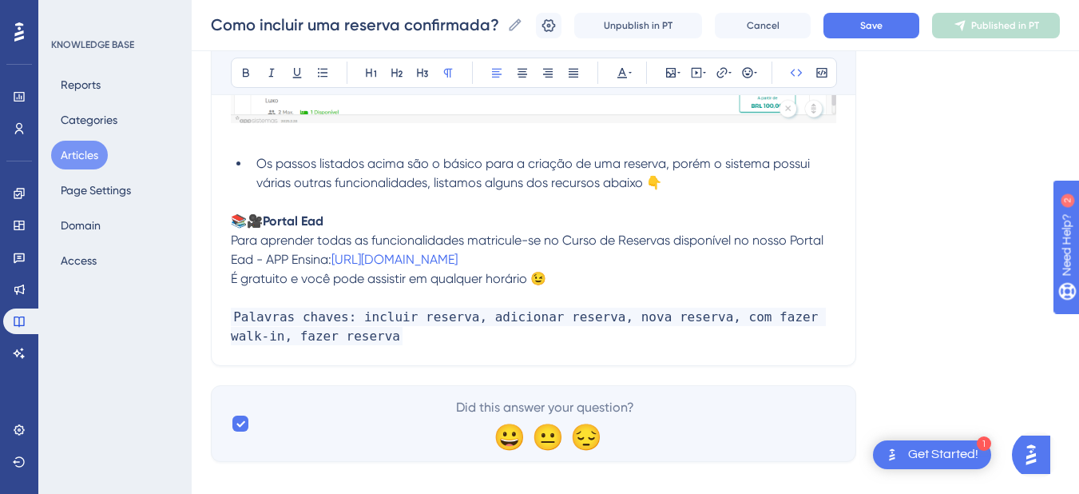
drag, startPoint x: 348, startPoint y: 347, endPoint x: 442, endPoint y: 296, distance: 106.8
click at [880, 38] on button "Save" at bounding box center [871, 26] width 96 height 26
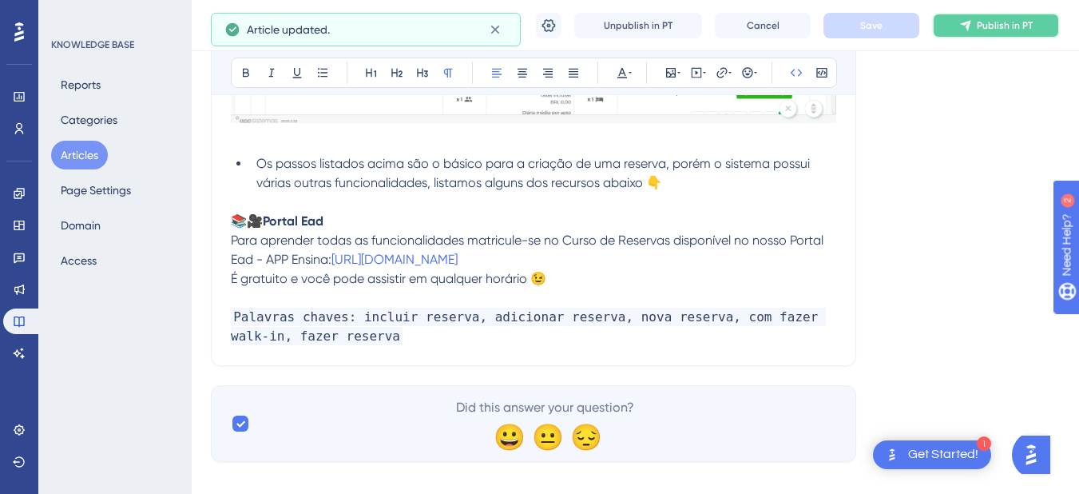
click at [970, 23] on icon at bounding box center [965, 25] width 10 height 10
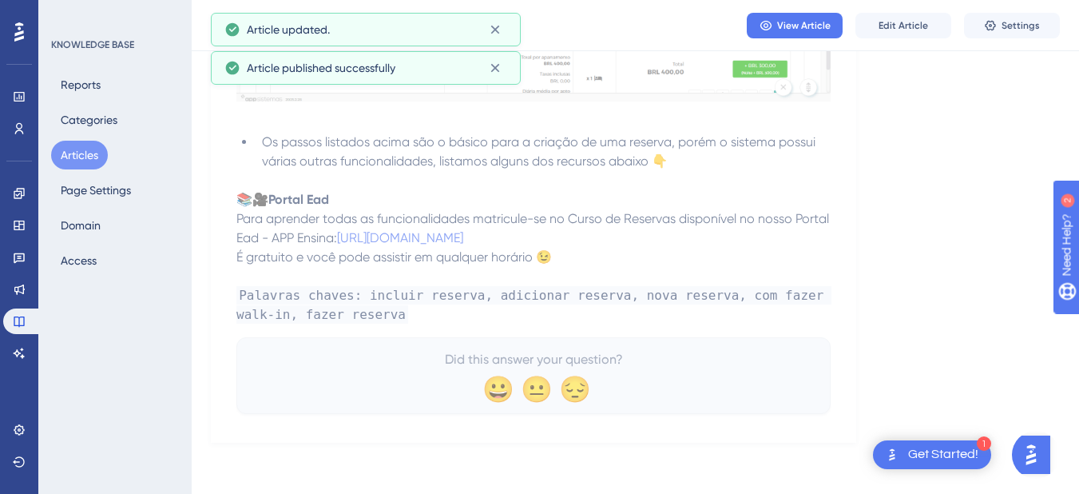
scroll to position [2067, 0]
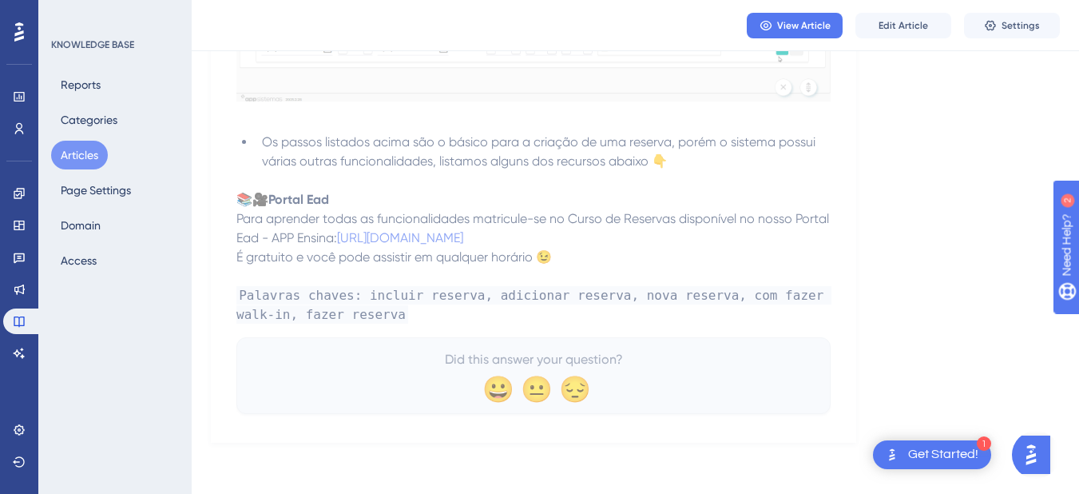
click at [77, 155] on button "Articles" at bounding box center [79, 155] width 57 height 29
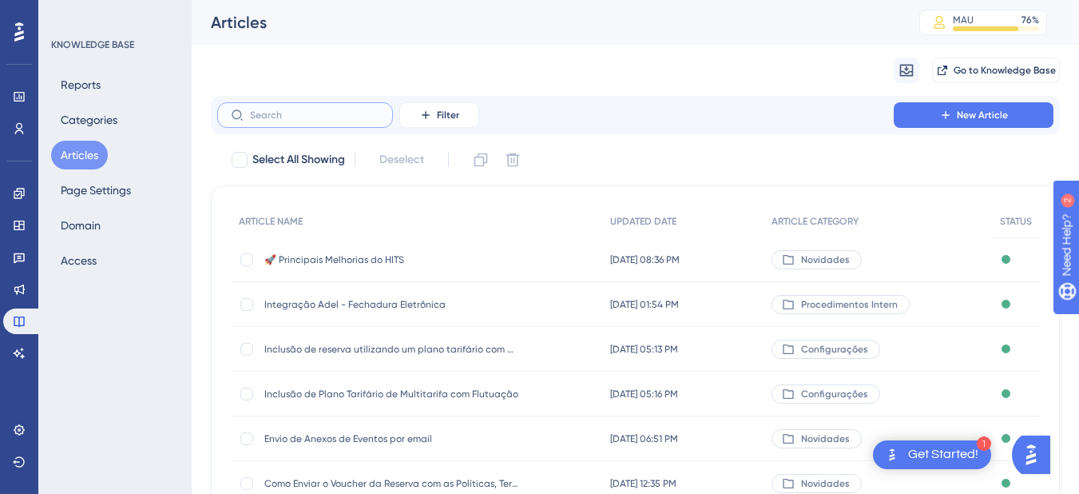
click at [305, 117] on input "text" at bounding box center [314, 114] width 129 height 11
paste input "Reprocessamento de Faturamento"
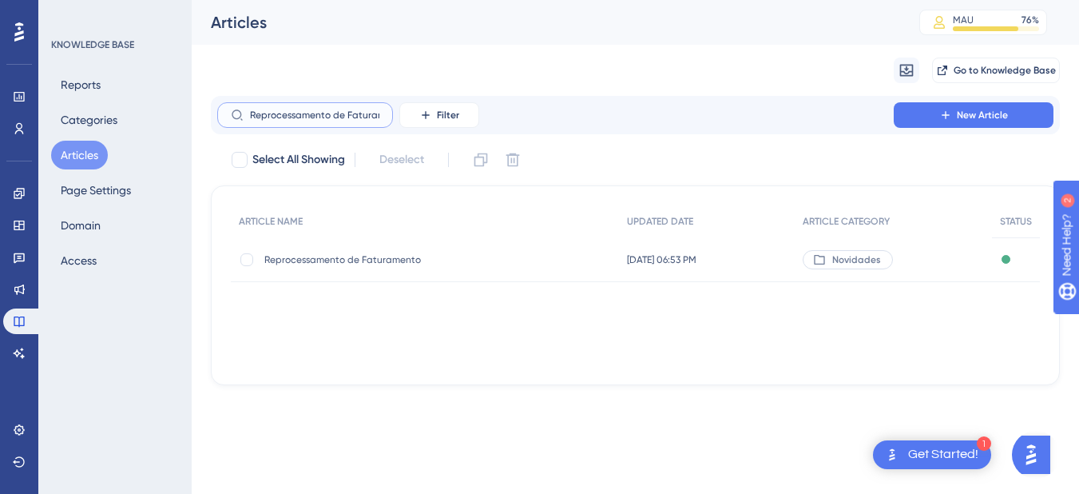
scroll to position [0, 23]
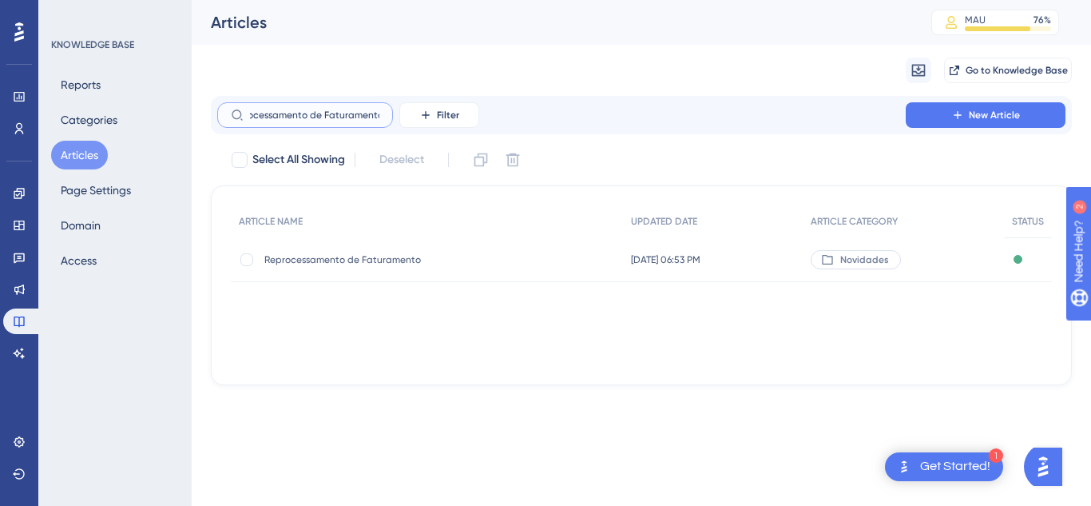
type input "Reprocessamento de Faturamento"
click at [284, 253] on span "Reprocessamento de Faturamento" at bounding box center [392, 259] width 256 height 13
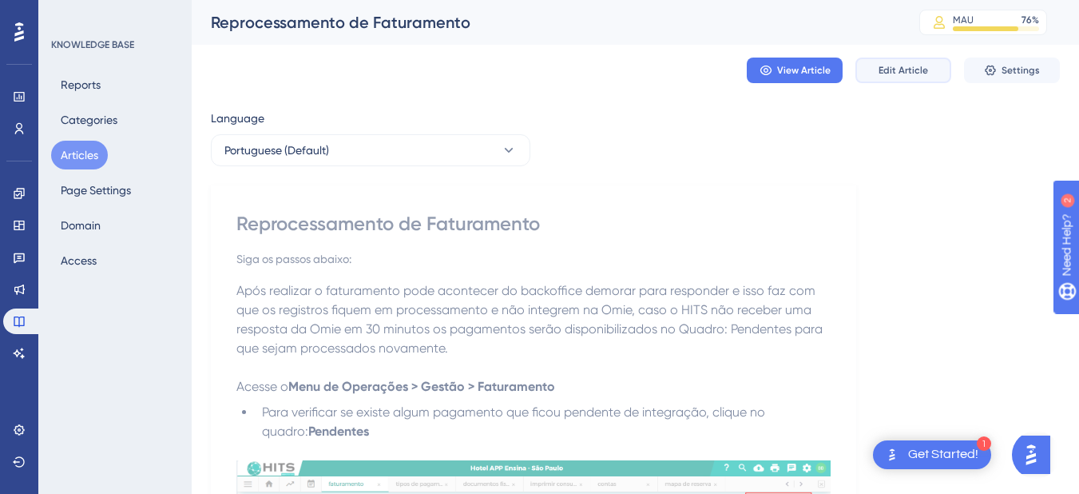
click at [903, 72] on span "Edit Article" at bounding box center [904, 70] width 50 height 13
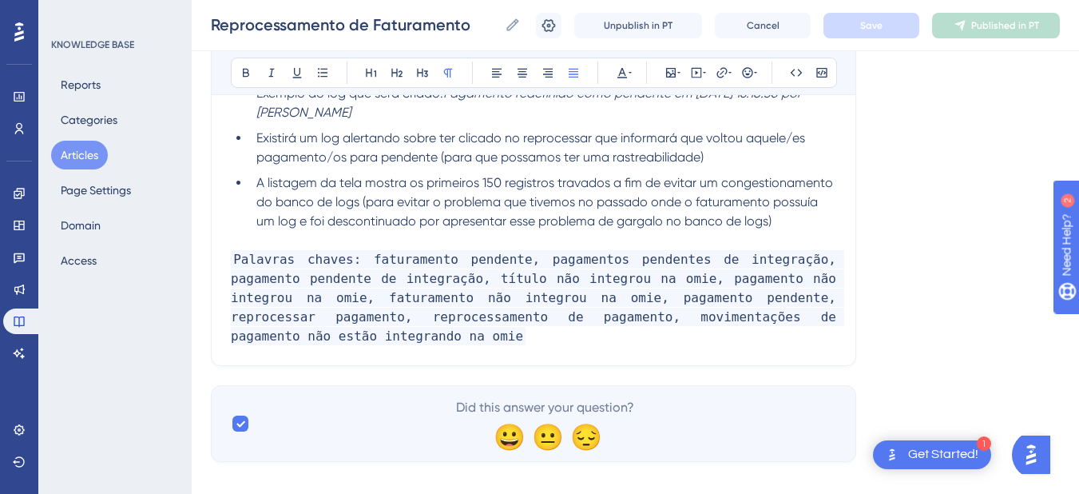
scroll to position [609, 0]
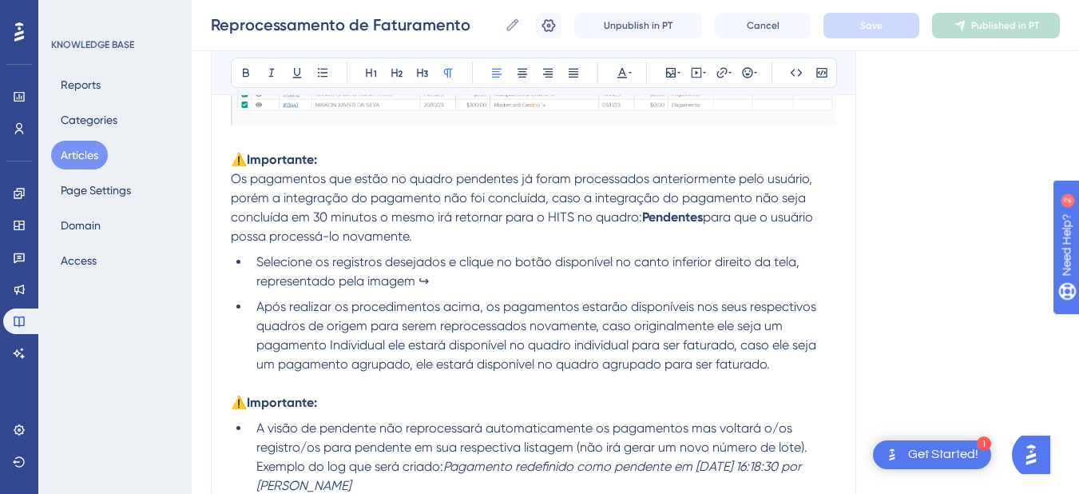
click at [236, 186] on span "Os pagamentos que estão no quadro pendentes já foram processados anteriormente …" at bounding box center [523, 198] width 585 height 54
click at [450, 240] on p "Os pagamentos que estão no quadro pendentes já foram processados anteriormente …" at bounding box center [533, 207] width 605 height 77
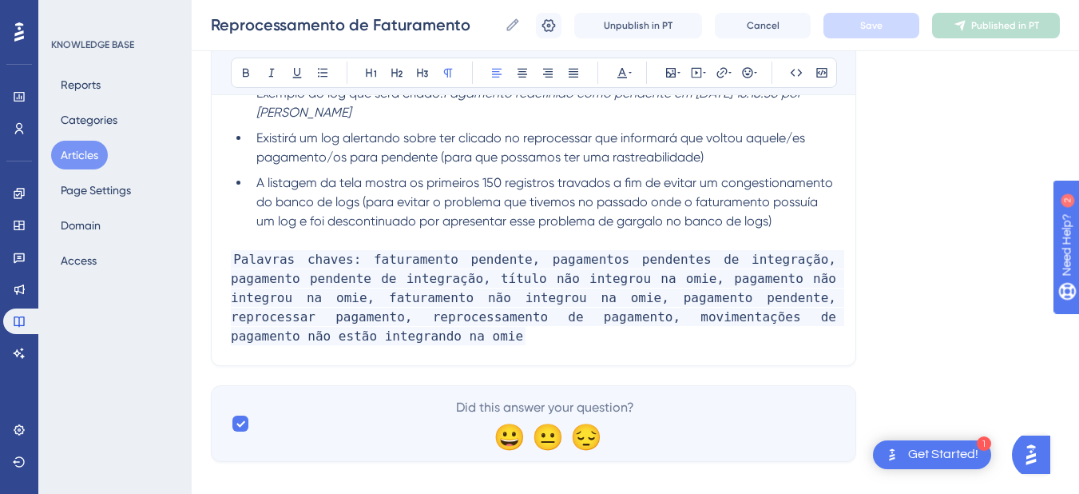
click at [834, 315] on p "Palavras chaves: faturamento pendente, pagamentos pendentes de integração, paga…" at bounding box center [533, 298] width 605 height 96
click at [832, 220] on li "A listagem da tela mostra os primeiros 150 registros travados a fim de evitar u…" at bounding box center [543, 202] width 586 height 58
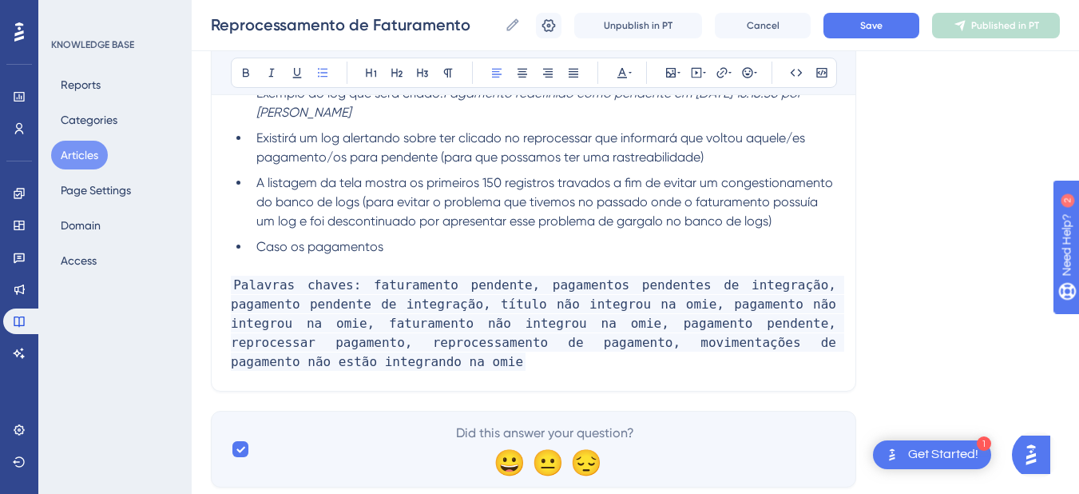
scroll to position [796, 0]
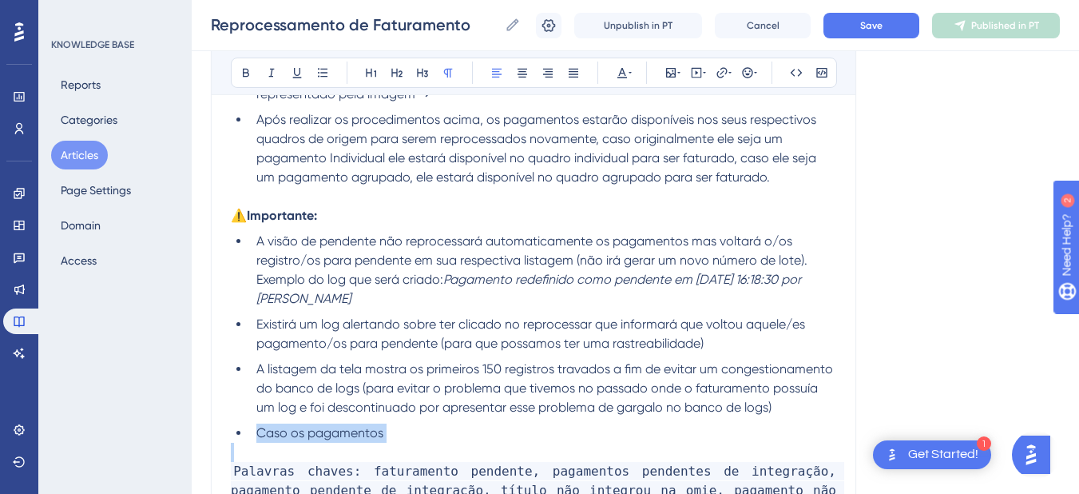
drag, startPoint x: 413, startPoint y: 442, endPoint x: 228, endPoint y: 432, distance: 185.6
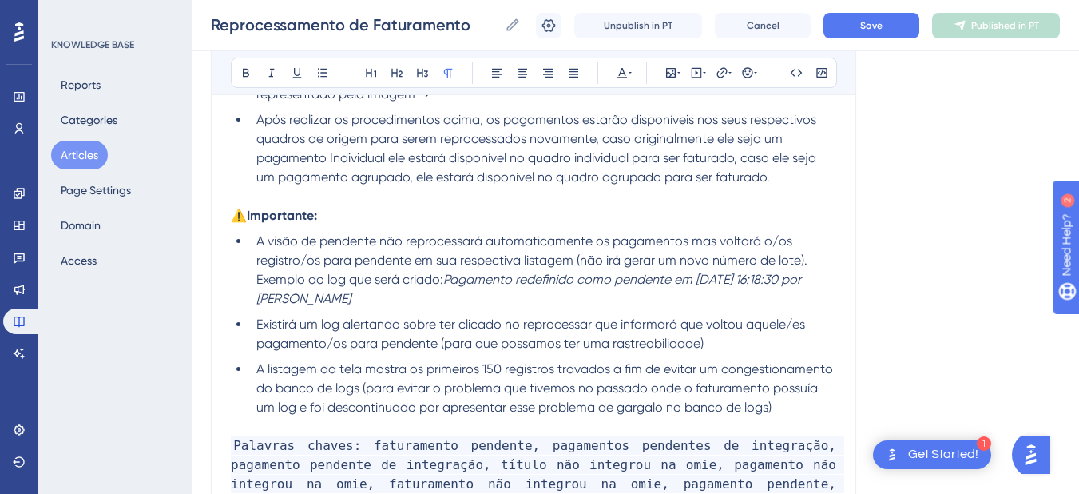
scroll to position [609, 0]
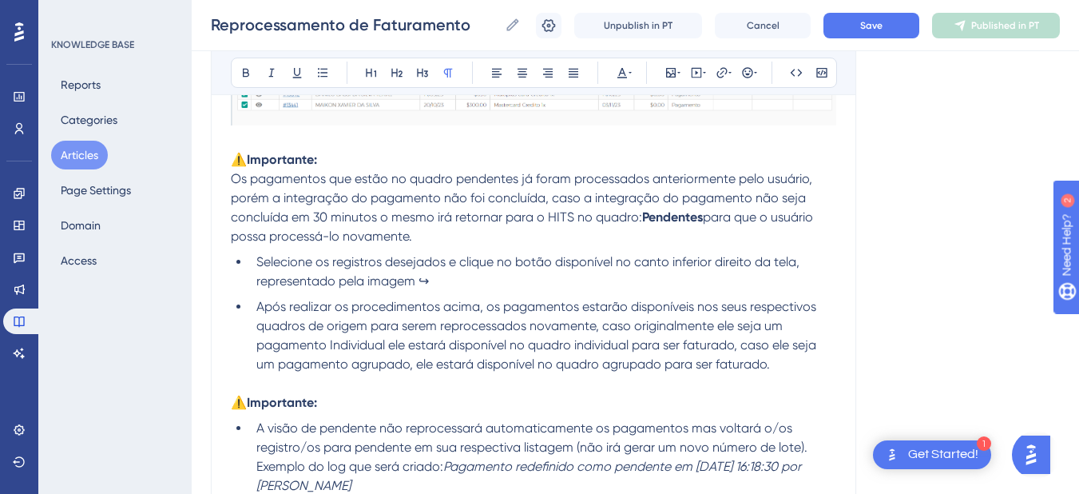
click at [543, 196] on span "Os pagamentos que estão no quadro pendentes já foram processados anteriormente …" at bounding box center [523, 198] width 585 height 54
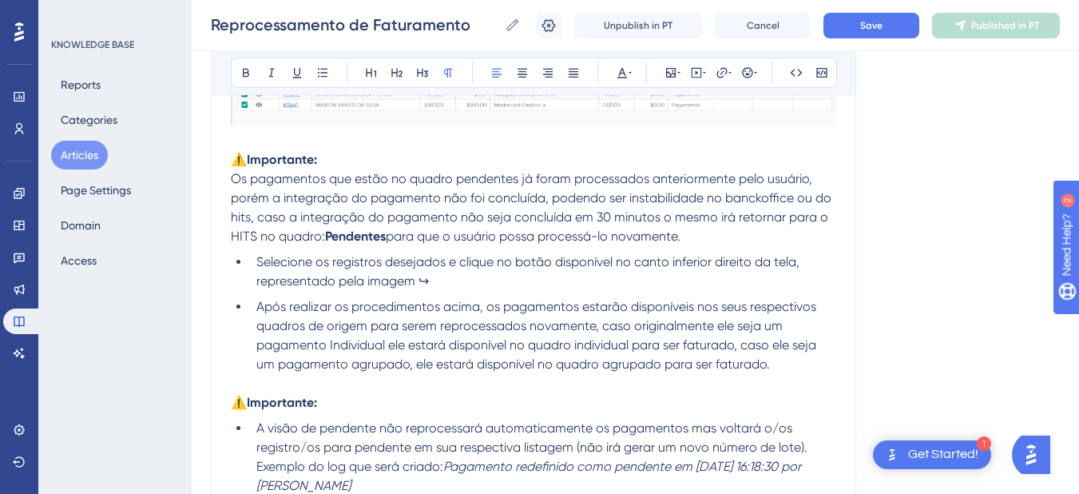
click at [704, 198] on span "Os pagamentos que estão no quadro pendentes já foram processados anteriormente …" at bounding box center [533, 207] width 604 height 73
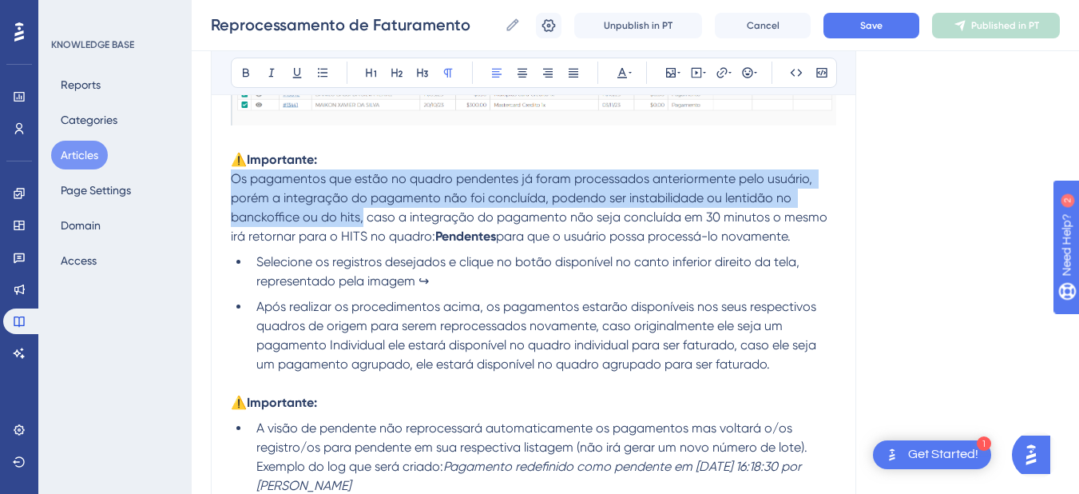
drag, startPoint x: 363, startPoint y: 216, endPoint x: 192, endPoint y: 171, distance: 176.1
click at [192, 171] on div "Performance Users Engagement Widgets Feedback Product Updates Knowledge Base AI…" at bounding box center [635, 125] width 887 height 1469
copy span "Os pagamentos que estão no quadro pendentes já foram processados anteriormente …"
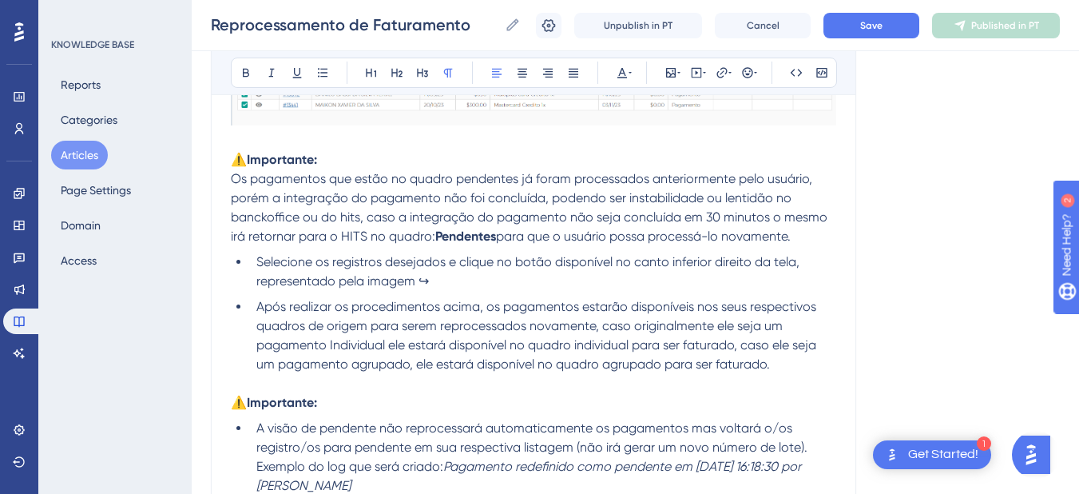
click at [363, 236] on span "Os pagamentos que estão no quadro pendentes já foram processados anteriormente …" at bounding box center [531, 207] width 600 height 73
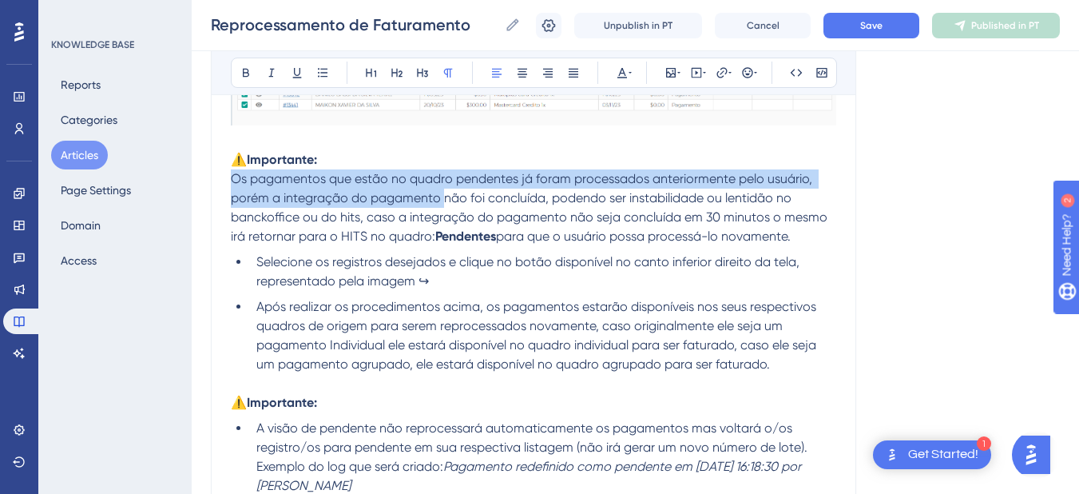
drag, startPoint x: 232, startPoint y: 181, endPoint x: 347, endPoint y: 167, distance: 115.1
click at [431, 191] on span "Os pagamentos que estão no quadro pendentes já foram processados anteriormente …" at bounding box center [531, 207] width 600 height 73
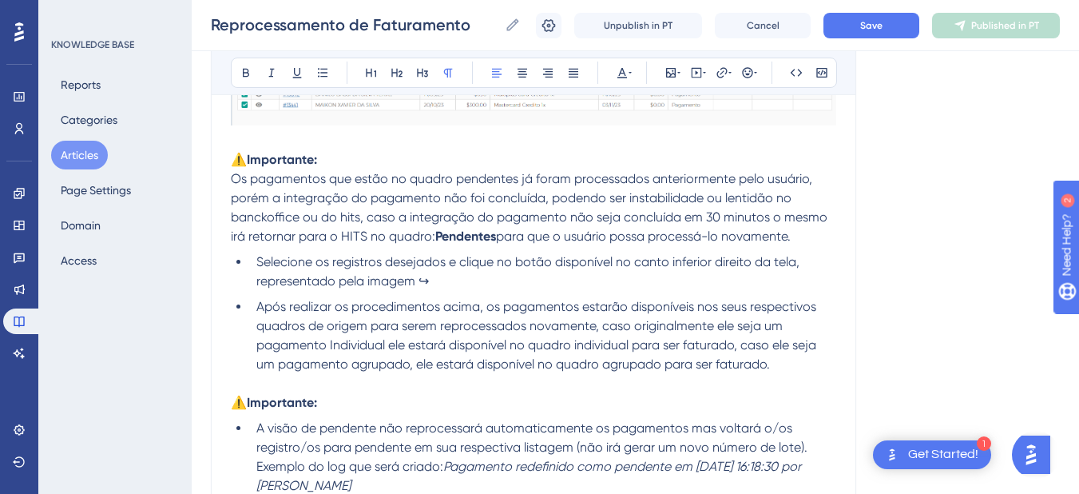
click at [354, 161] on p "⚠️Importante:" at bounding box center [533, 159] width 605 height 19
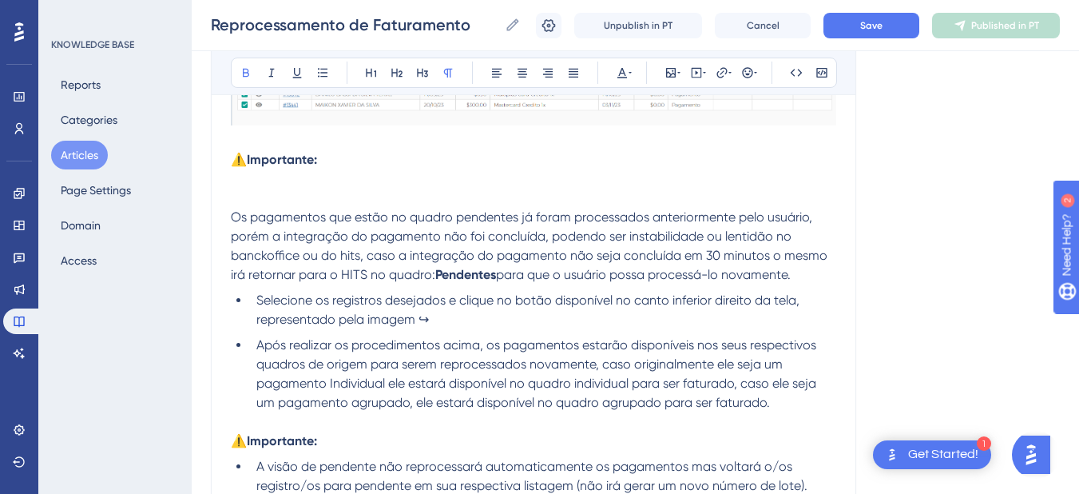
click at [354, 190] on p at bounding box center [533, 197] width 605 height 19
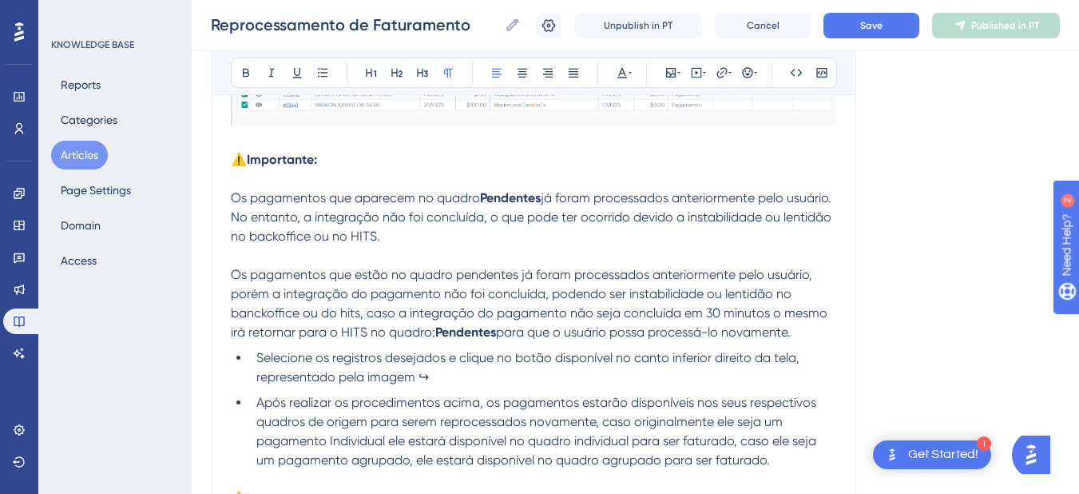
click at [232, 197] on span "Os pagamentos que aparecem no quadro" at bounding box center [355, 197] width 249 height 15
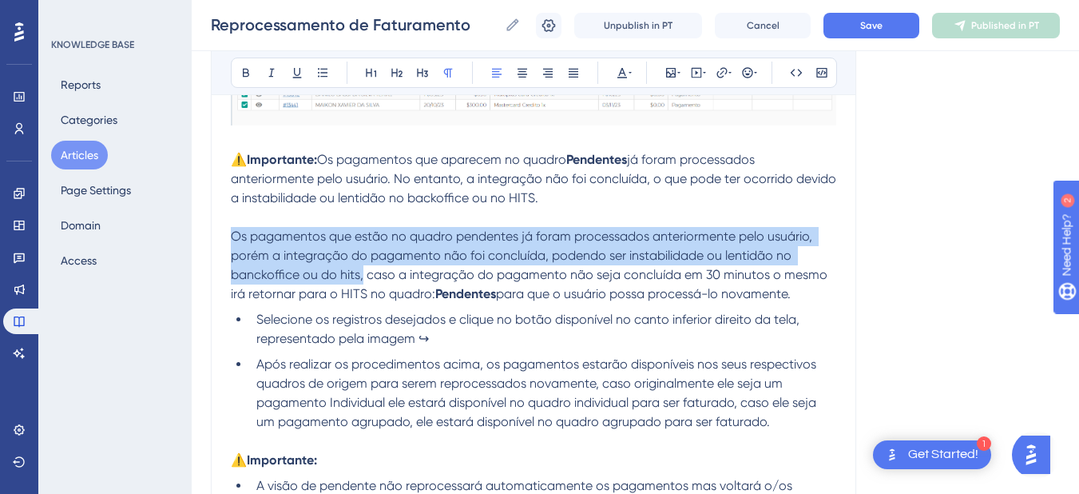
drag, startPoint x: 359, startPoint y: 276, endPoint x: 181, endPoint y: 228, distance: 185.2
click at [192, 228] on div "Performance Users Engagement Widgets Feedback Product Updates Knowledge Base AI…" at bounding box center [635, 154] width 887 height 1526
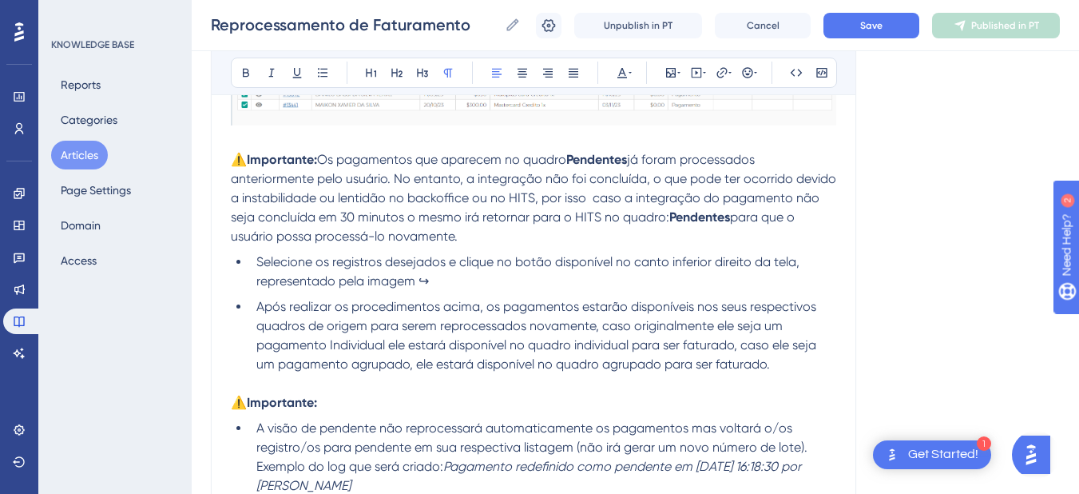
click at [593, 201] on span "já foram processados anteriormente pelo usuário. No entanto, a integração não f…" at bounding box center [535, 188] width 609 height 73
click at [469, 231] on p "⚠️Importante: Os pagamentos que aparecem no quadro Pendentes já foram processad…" at bounding box center [533, 198] width 605 height 96
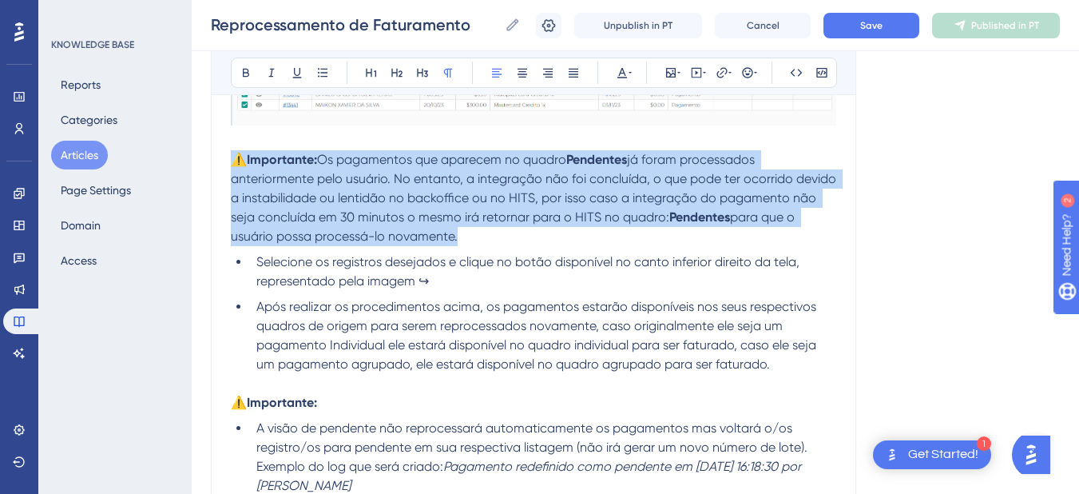
drag, startPoint x: 469, startPoint y: 231, endPoint x: 232, endPoint y: 157, distance: 248.6
click at [232, 157] on p "⚠️Importante: Os pagamentos que aparecem no quadro Pendentes já foram processad…" at bounding box center [533, 198] width 605 height 96
copy p "⚠️Importante: Os pagamentos que aparecem no quadro Pendentes já foram processad…"
click at [392, 220] on span "já foram processados anteriormente pelo usuário. No entanto, a integração não f…" at bounding box center [535, 188] width 609 height 73
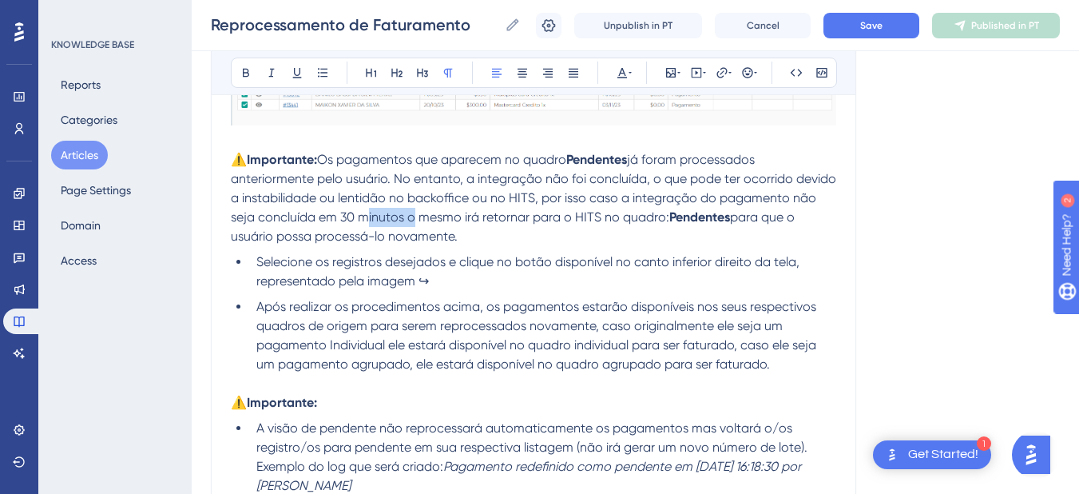
click at [392, 220] on span "já foram processados anteriormente pelo usuário. No entanto, a integração não f…" at bounding box center [535, 188] width 609 height 73
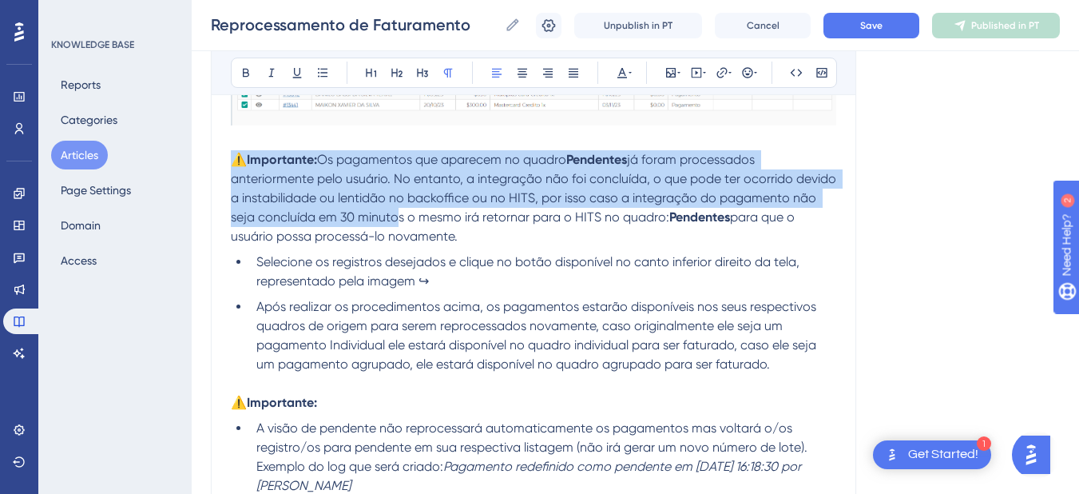
click at [392, 218] on span "já foram processados anteriormente pelo usuário. No entanto, a integração não f…" at bounding box center [535, 188] width 609 height 73
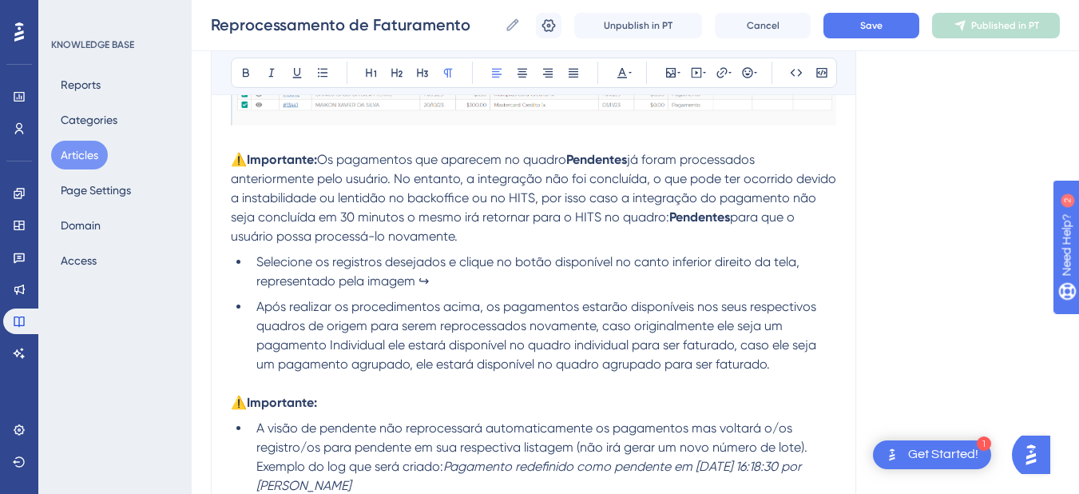
click at [477, 248] on div "Após realizar o faturamento pode acontecer do backoffice demorar para responder…" at bounding box center [533, 225] width 605 height 988
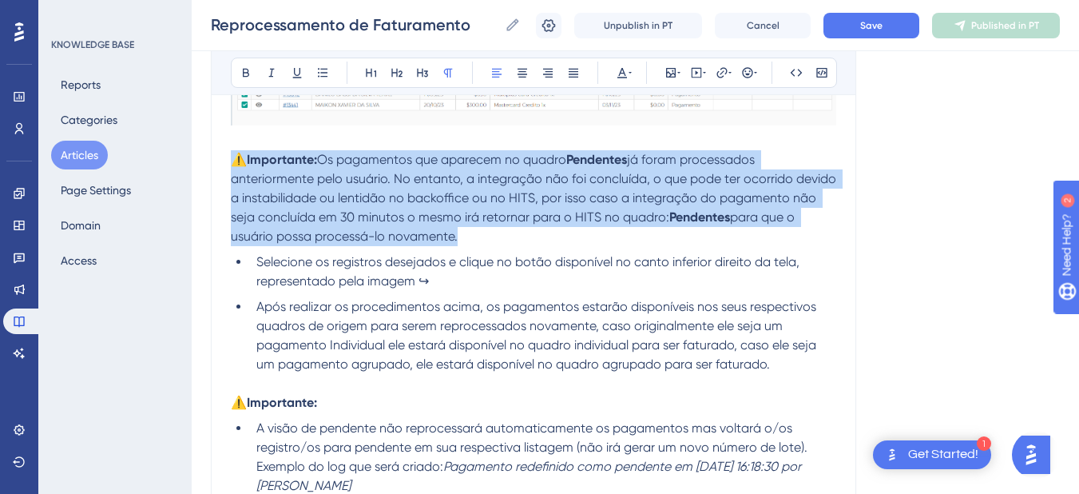
drag, startPoint x: 438, startPoint y: 230, endPoint x: 198, endPoint y: 159, distance: 249.9
click at [198, 159] on div "Performance Users Engagement Widgets Feedback Product Updates Knowledge Base AI…" at bounding box center [635, 125] width 887 height 1469
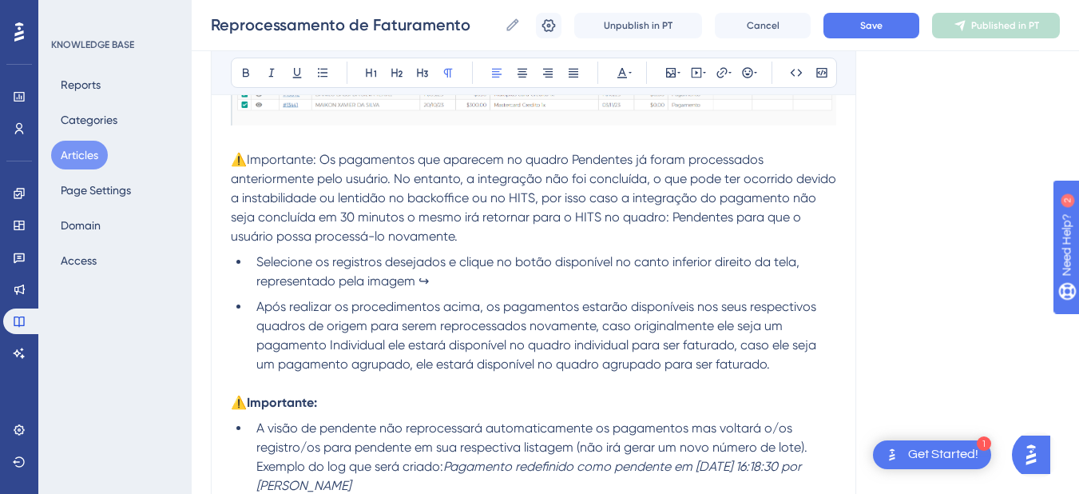
click at [386, 199] on span "⚠️Importante: Os pagamentos que aparecem no quadro Pendentes já foram processad…" at bounding box center [535, 198] width 609 height 92
drag, startPoint x: 319, startPoint y: 153, endPoint x: 215, endPoint y: 151, distance: 103.9
click at [215, 151] on div "Reprocessamento de Faturamento Siga os passos abaixo: Bold Italic Underline Bul…" at bounding box center [533, 154] width 645 height 1169
click at [248, 71] on icon at bounding box center [246, 73] width 6 height 9
click at [373, 184] on span "Os pagamentos que aparecem no quadro Pendentes já foram processados anteriormen…" at bounding box center [535, 198] width 609 height 92
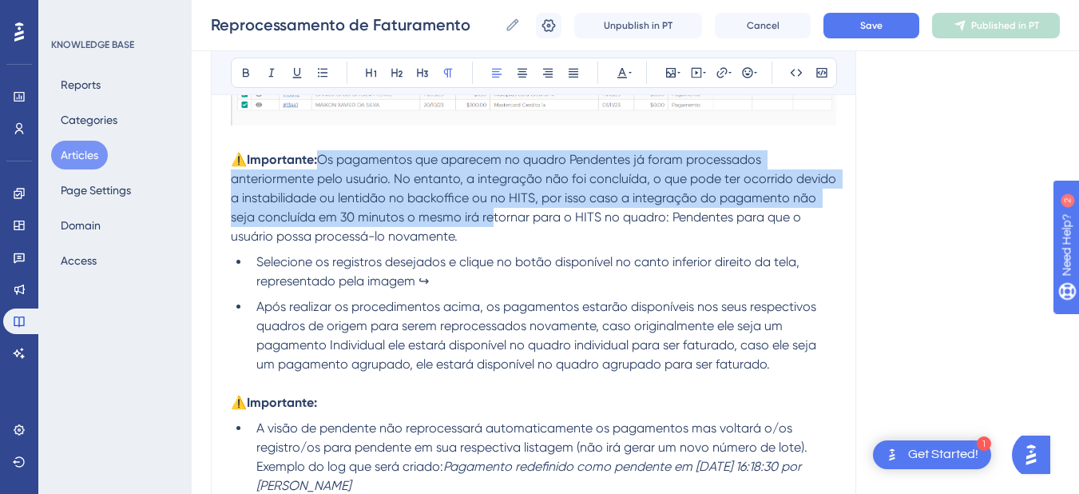
drag, startPoint x: 325, startPoint y: 157, endPoint x: 492, endPoint y: 226, distance: 180.5
click at [492, 226] on p "⚠️Importante: Os pagamentos que aparecem no quadro Pendentes já foram processad…" at bounding box center [533, 198] width 605 height 96
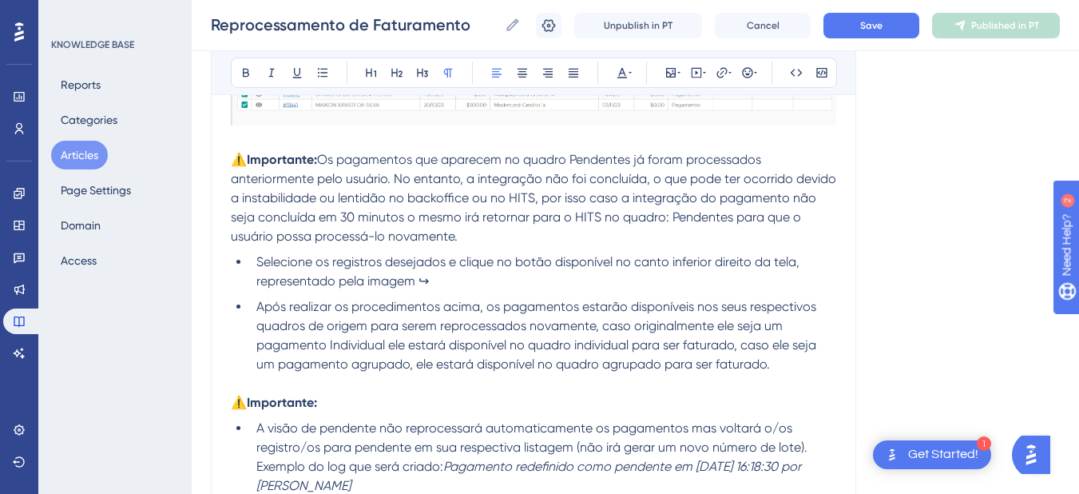
click at [531, 238] on p "⚠️Importante: Os pagamentos que aparecem no quadro Pendentes já foram processad…" at bounding box center [533, 198] width 605 height 96
drag, startPoint x: 690, startPoint y: 214, endPoint x: 732, endPoint y: 210, distance: 42.5
click at [732, 210] on span "Os pagamentos que aparecem no quadro Pendentes já foram processados anteriormen…" at bounding box center [535, 198] width 609 height 92
click at [248, 70] on icon at bounding box center [246, 73] width 6 height 9
click at [502, 232] on p "⚠️Importante: Os pagamentos que aparecem no quadro Pendentes já foram processad…" at bounding box center [533, 198] width 605 height 96
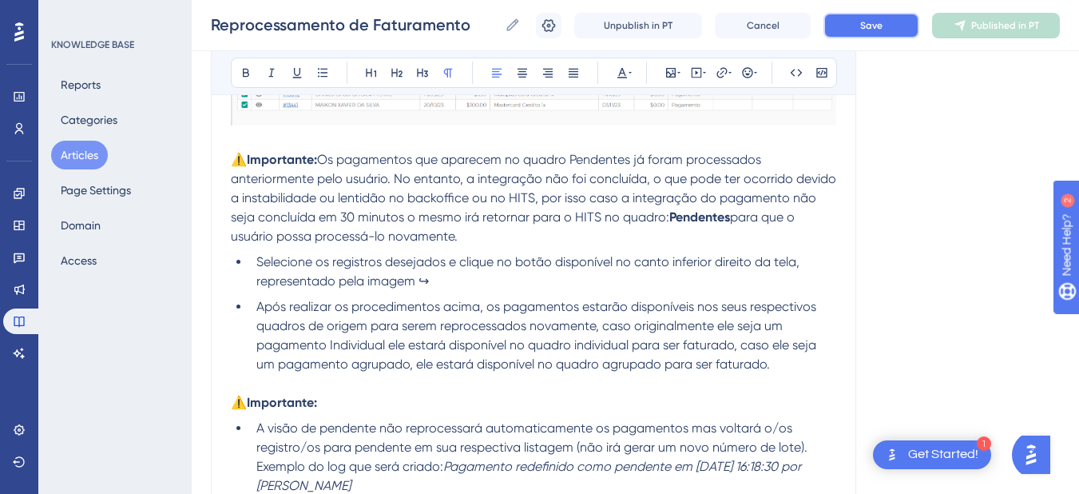
click at [882, 20] on span "Save" at bounding box center [871, 25] width 22 height 13
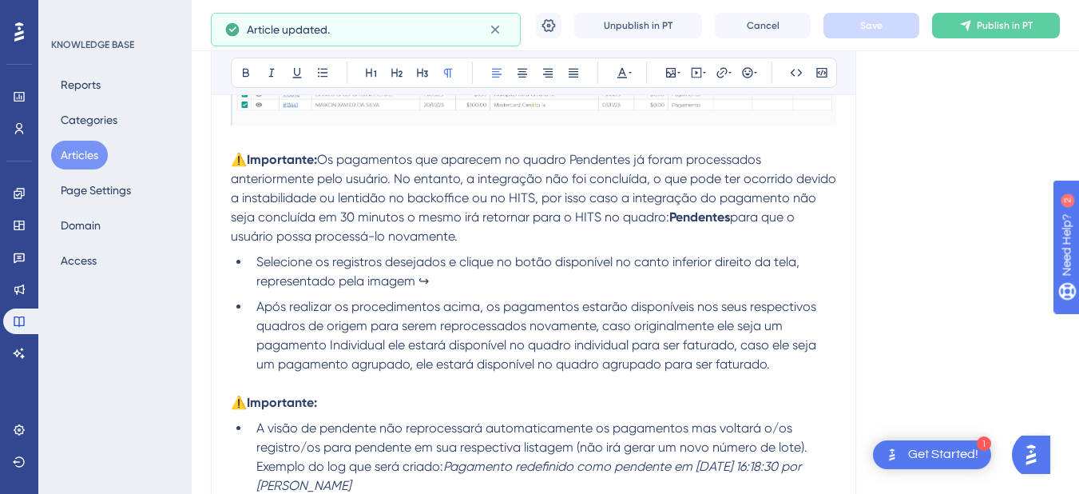
scroll to position [982, 0]
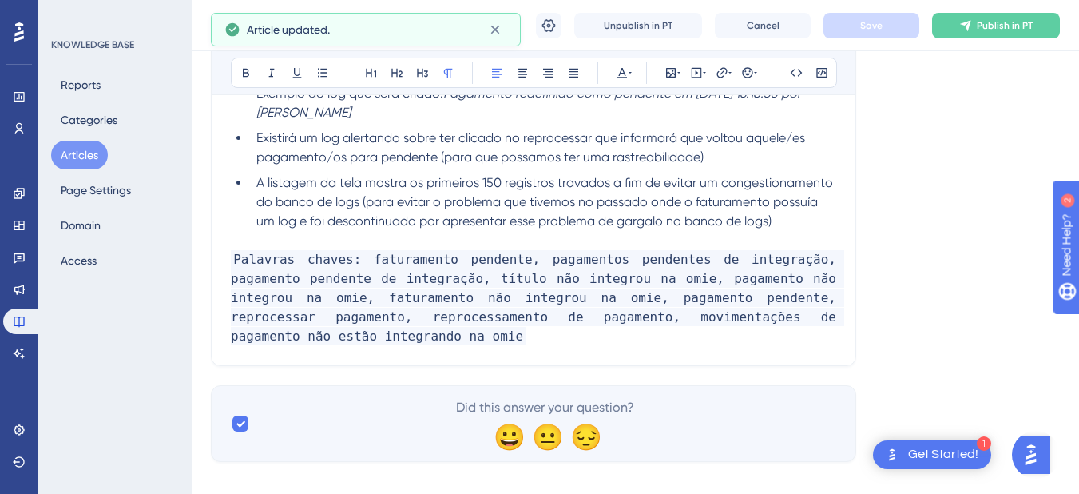
click at [827, 313] on span "Palavras chaves: faturamento pendente, pagamentos pendentes de integração, paga…" at bounding box center [537, 297] width 613 height 95
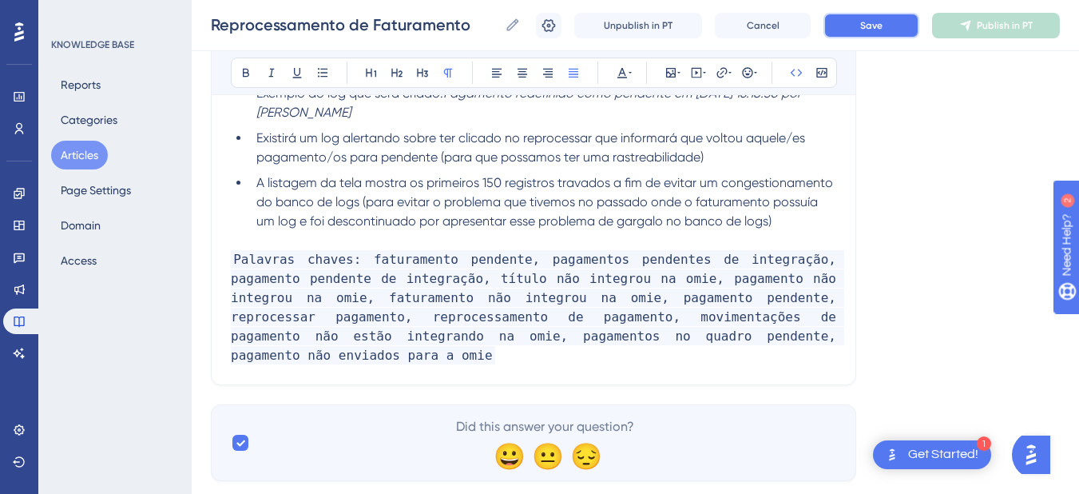
click at [859, 21] on button "Save" at bounding box center [871, 26] width 96 height 26
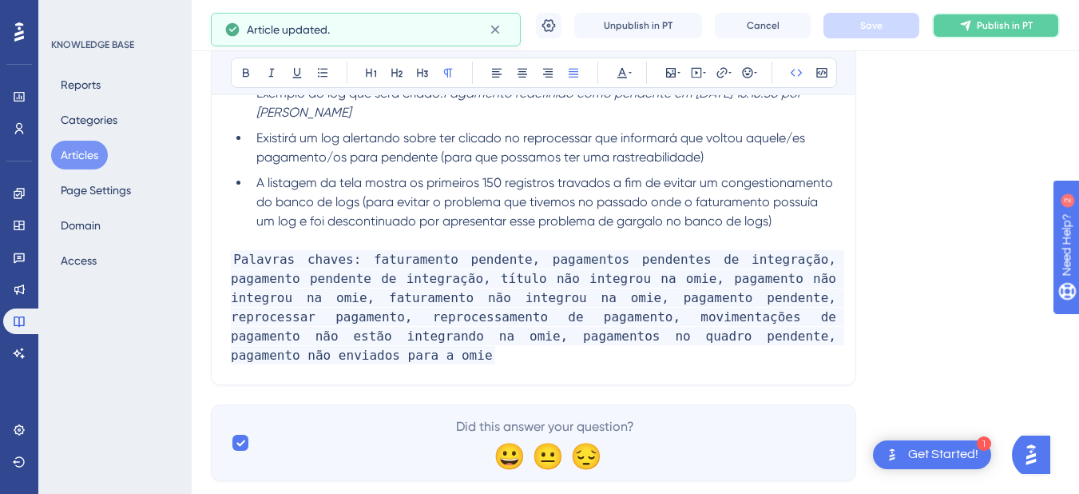
click at [990, 26] on span "Publish in PT" at bounding box center [1005, 25] width 56 height 13
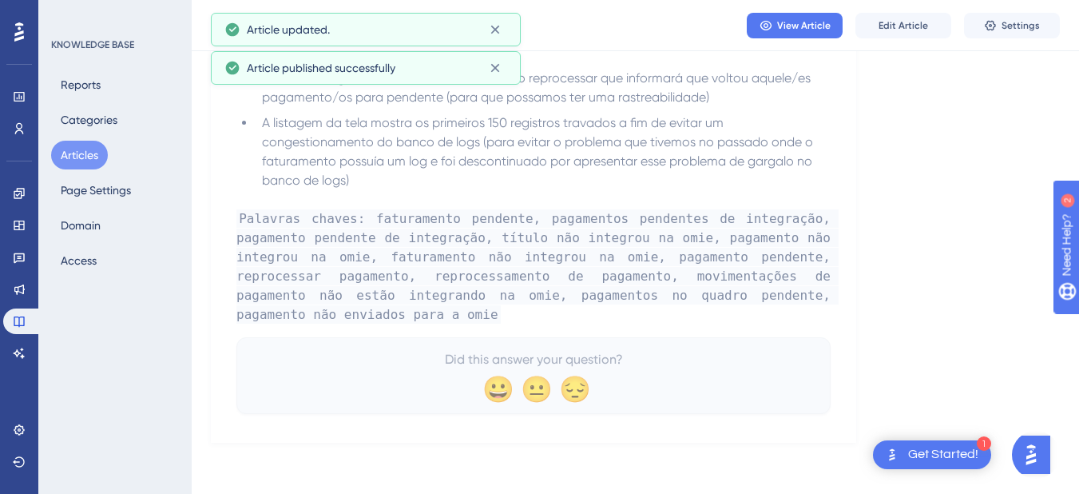
scroll to position [954, 0]
